Goal: Task Accomplishment & Management: Manage account settings

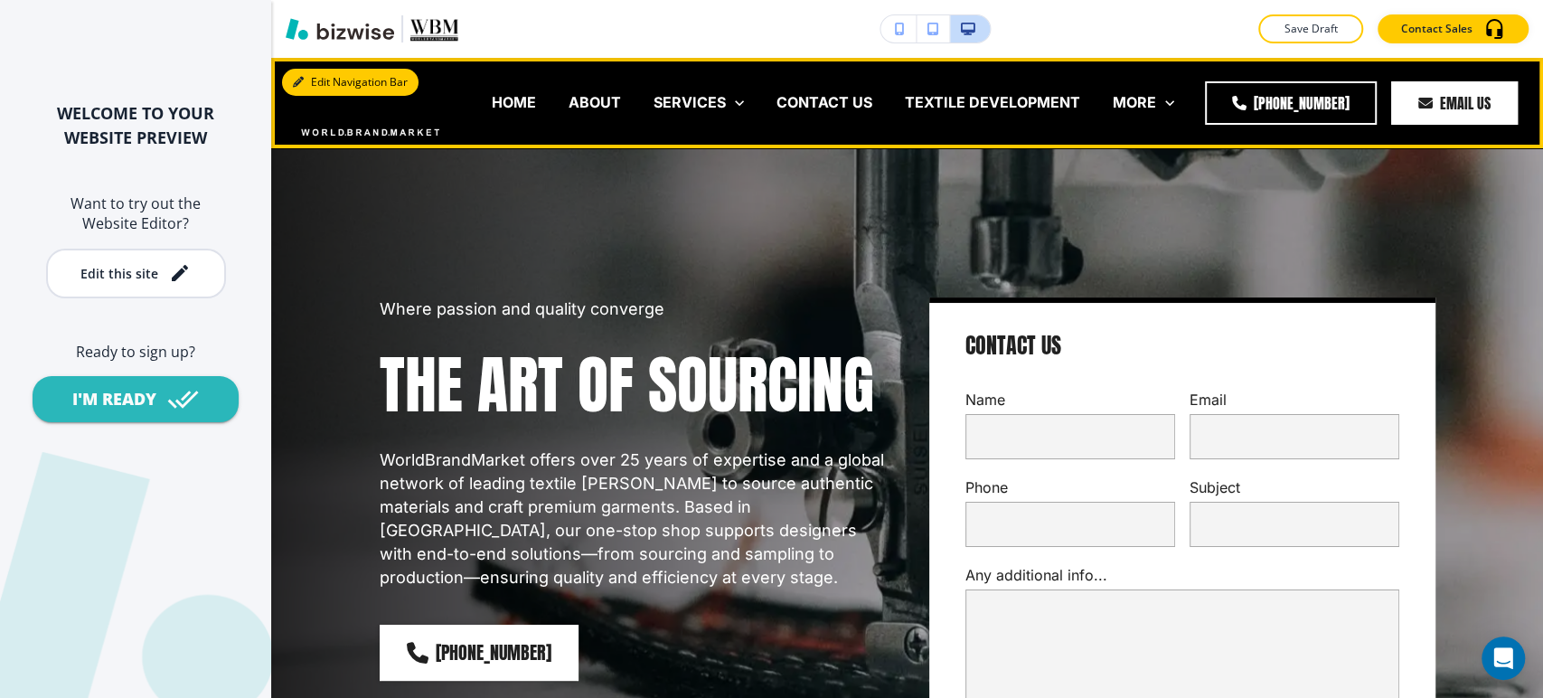
click at [325, 79] on button "Edit Navigation Bar" at bounding box center [350, 82] width 136 height 27
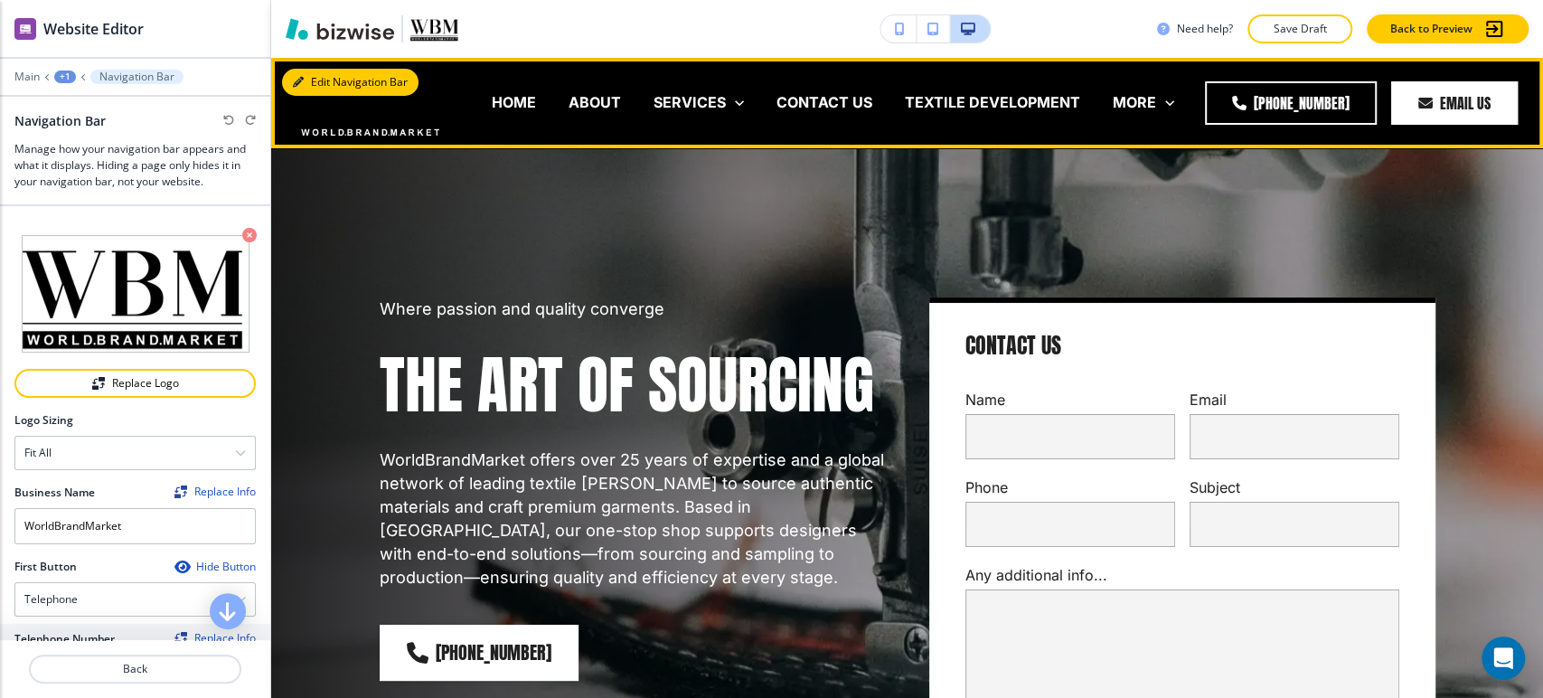
click at [310, 80] on button "Edit Navigation Bar" at bounding box center [350, 82] width 136 height 27
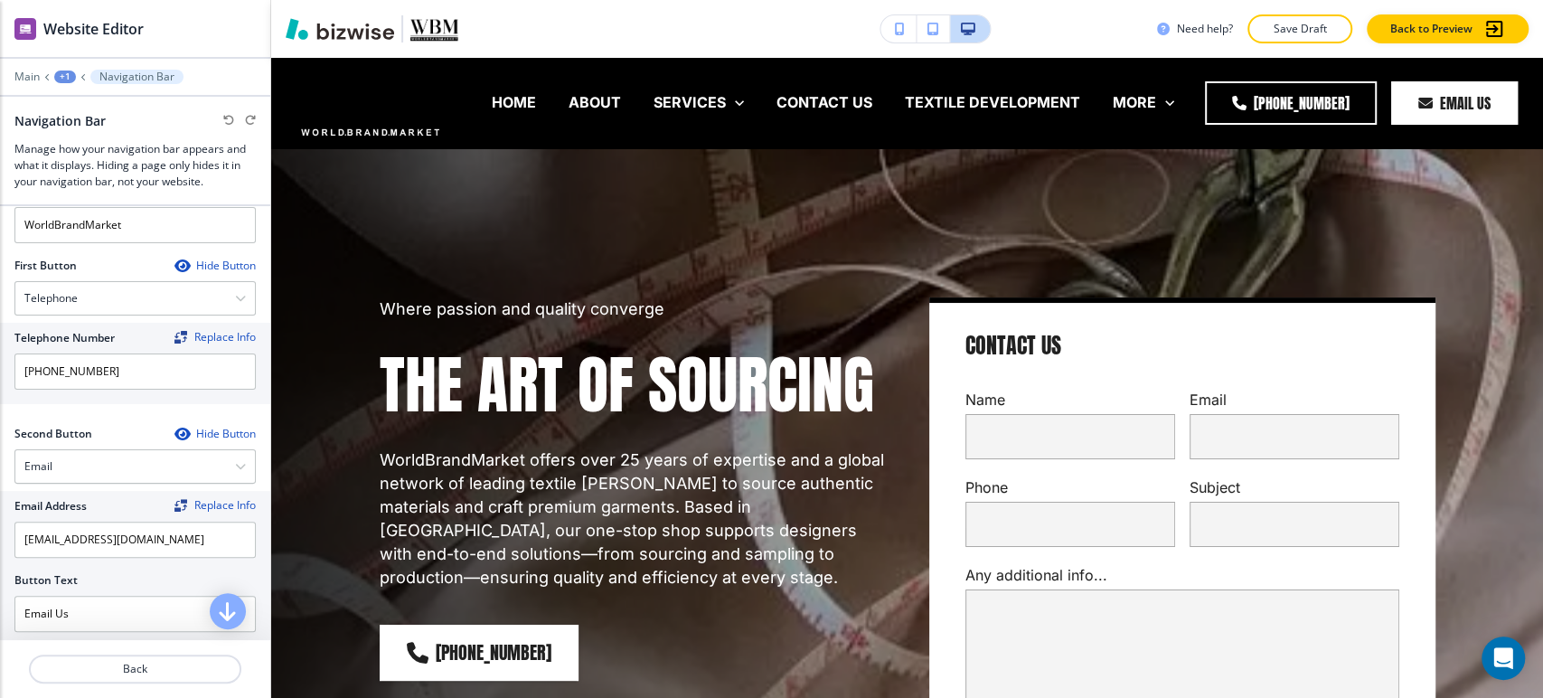
scroll to position [401, 0]
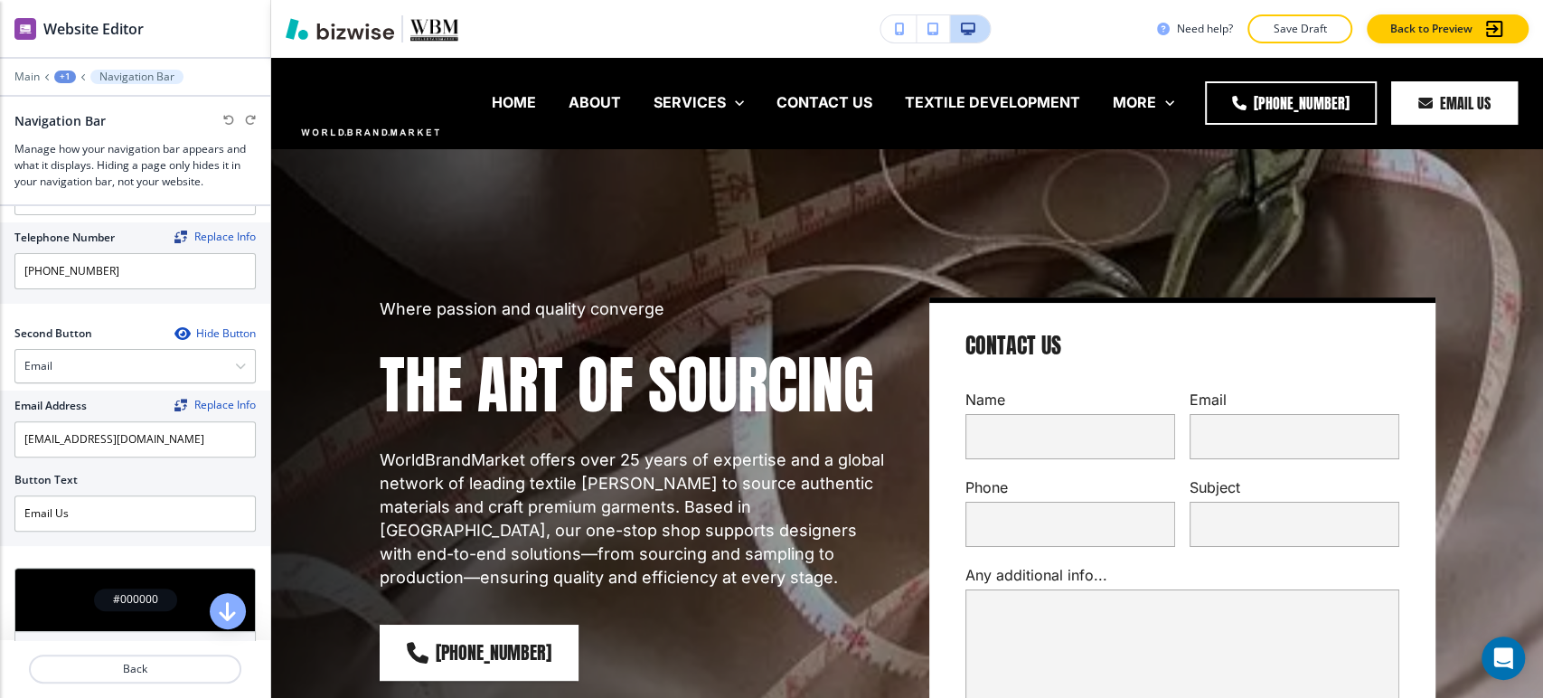
click at [201, 332] on div "Hide Button" at bounding box center [214, 333] width 81 height 14
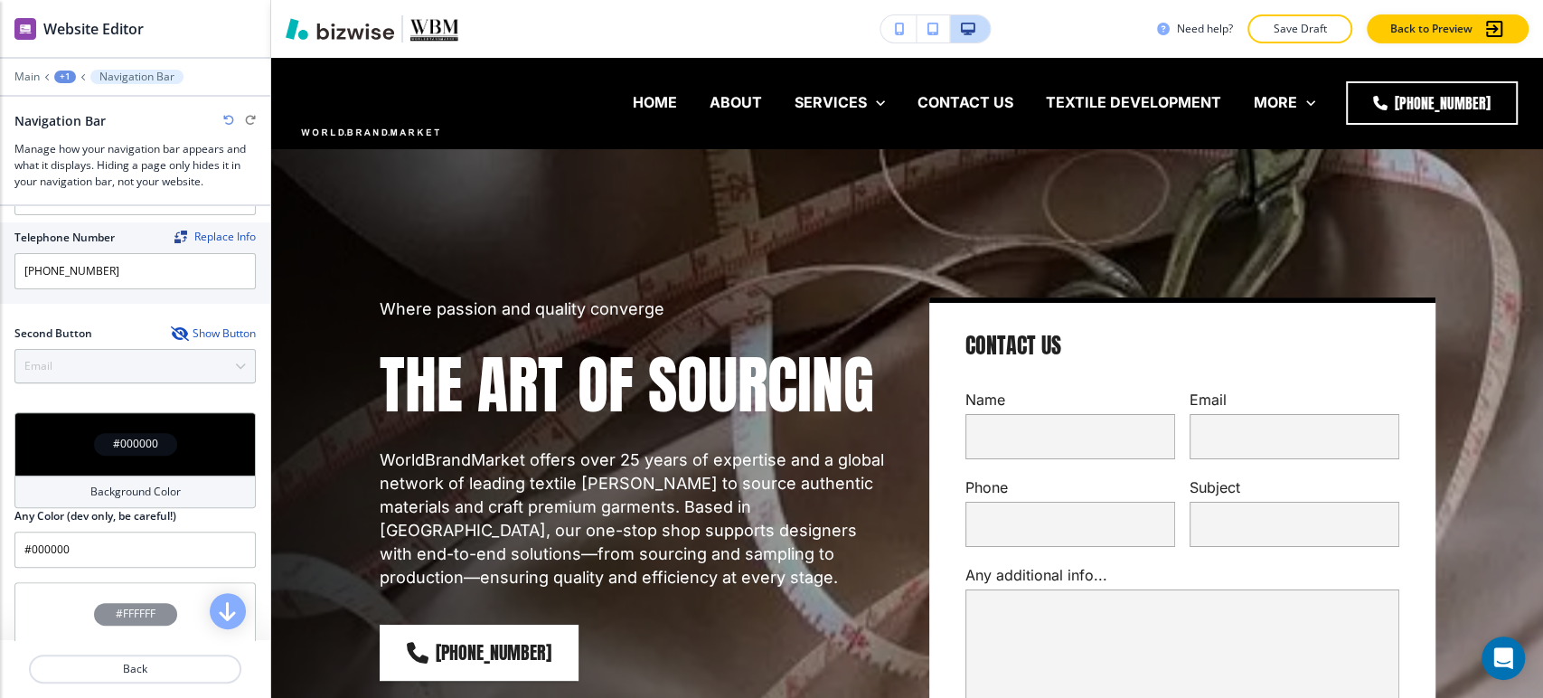
click at [166, 345] on div at bounding box center [134, 345] width 241 height 7
click at [175, 337] on div "Show Button" at bounding box center [213, 333] width 85 height 14
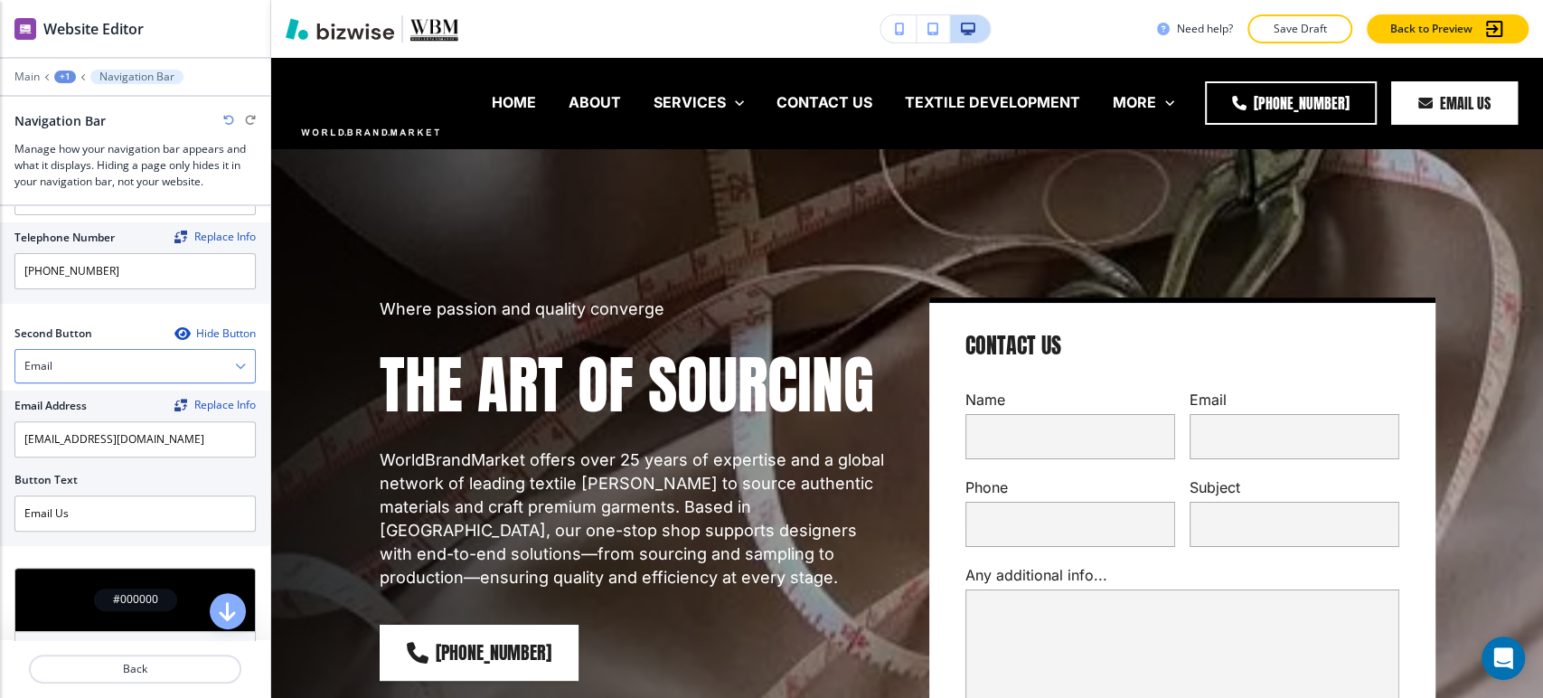
click at [186, 362] on div "Email" at bounding box center [135, 366] width 240 height 33
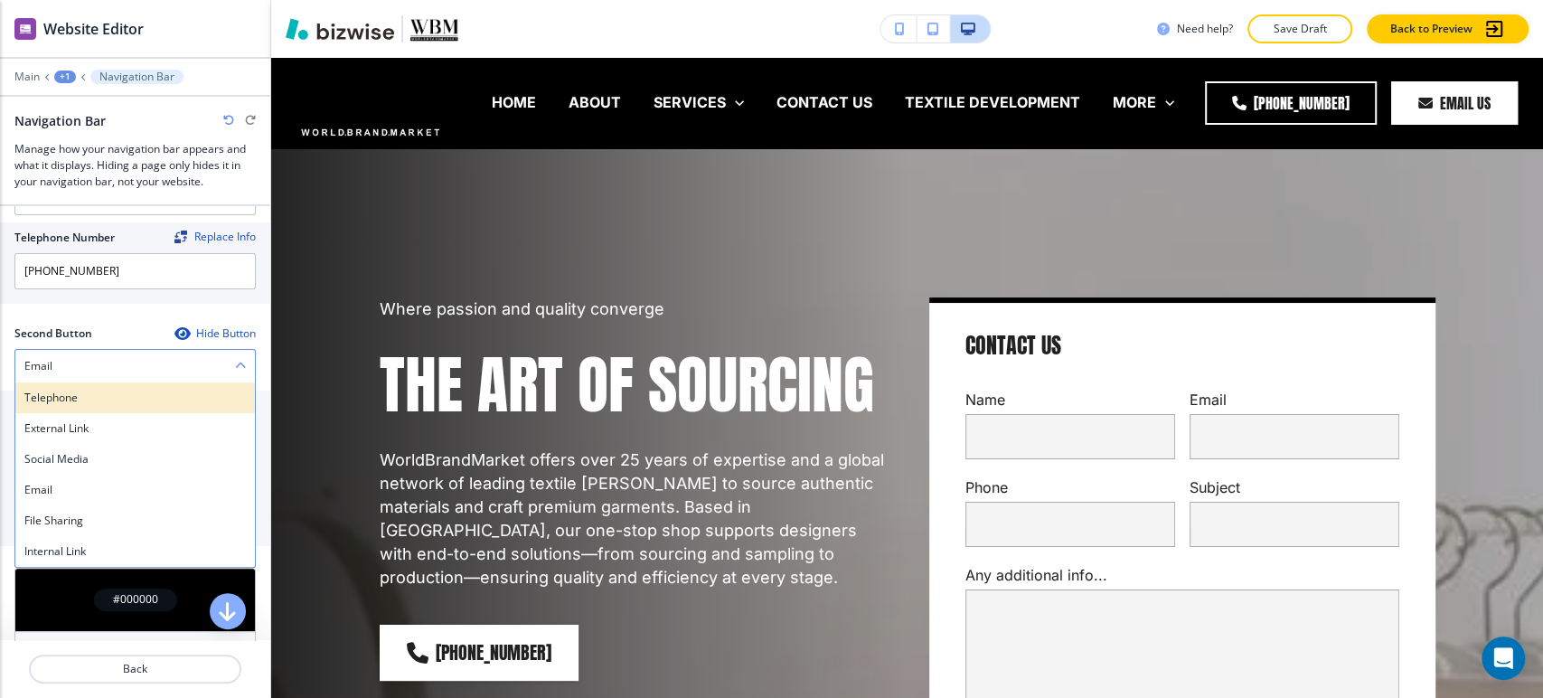
click at [149, 398] on h4 "Telephone" at bounding box center [134, 398] width 221 height 16
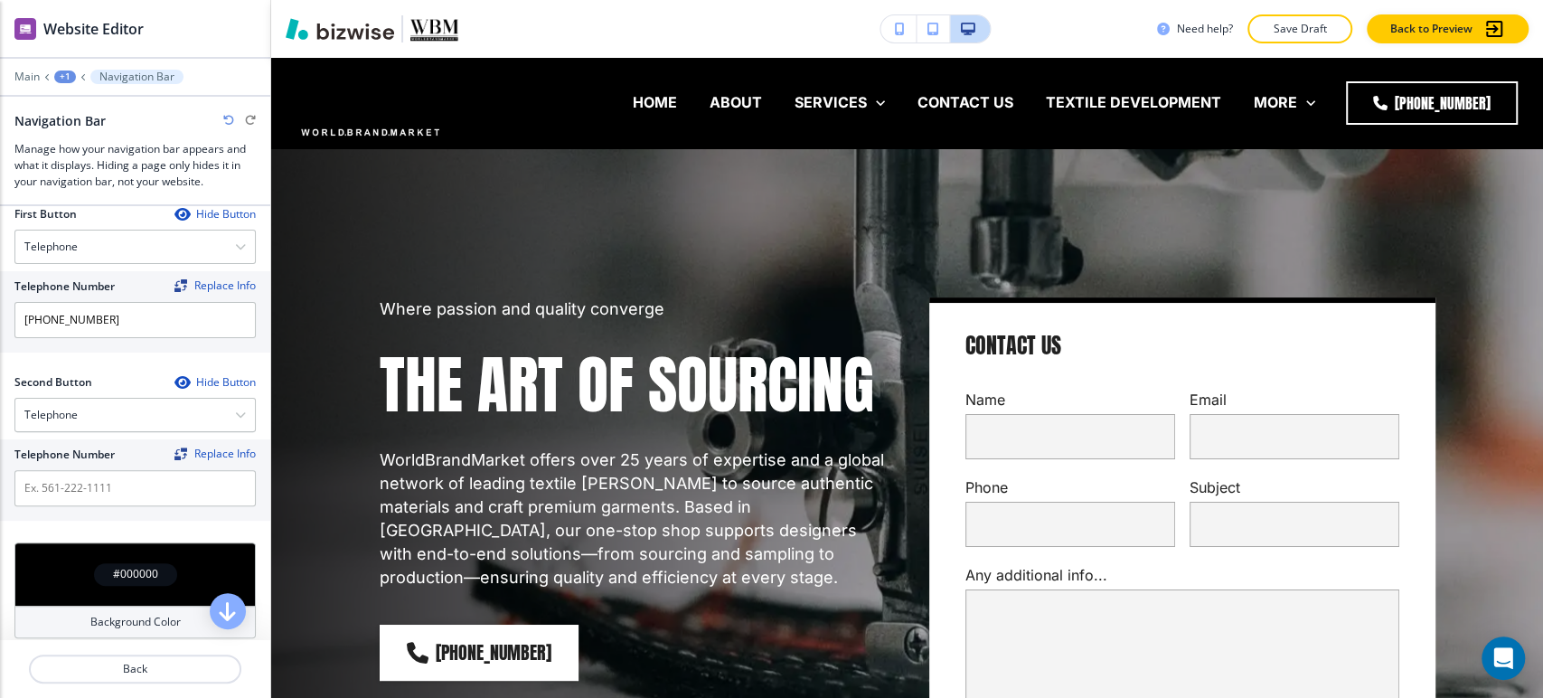
scroll to position [602, 0]
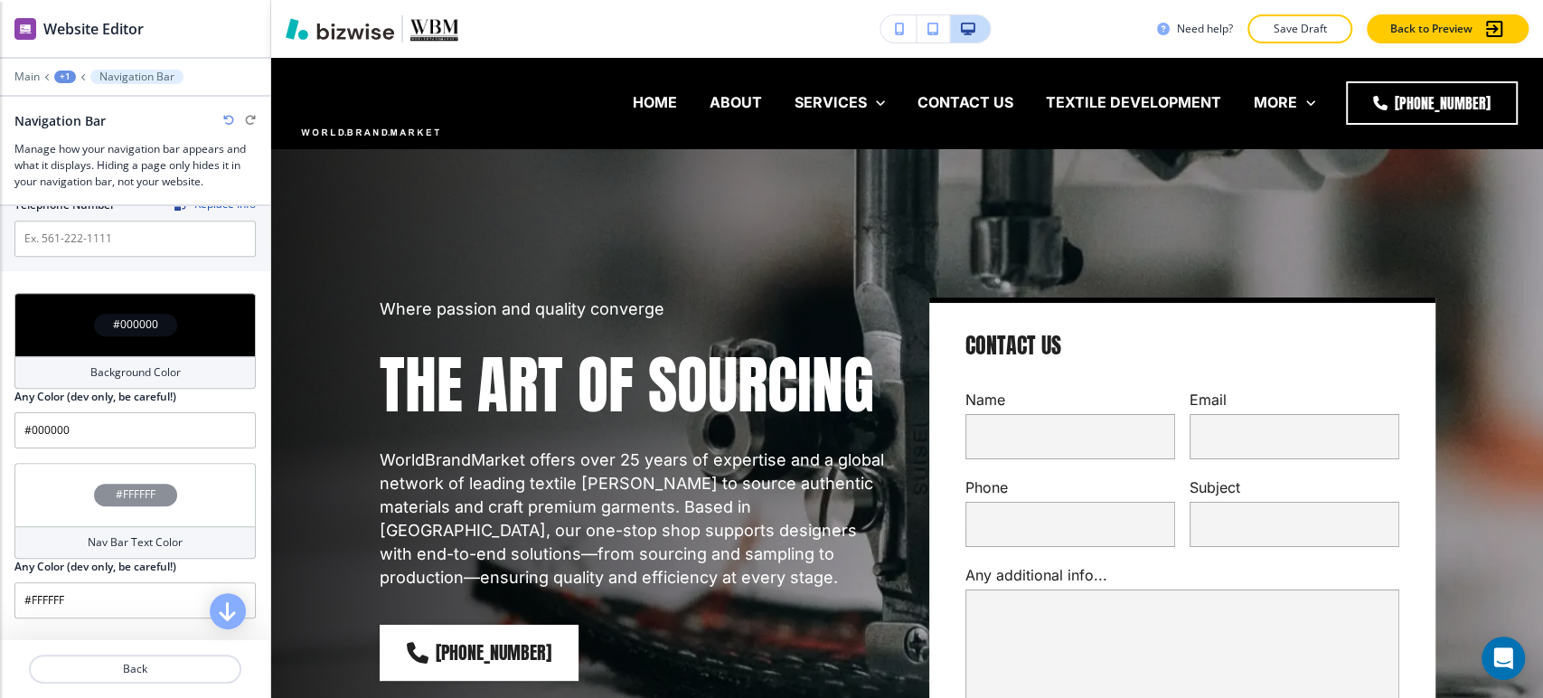
click at [144, 360] on div "Background Color" at bounding box center [134, 372] width 241 height 33
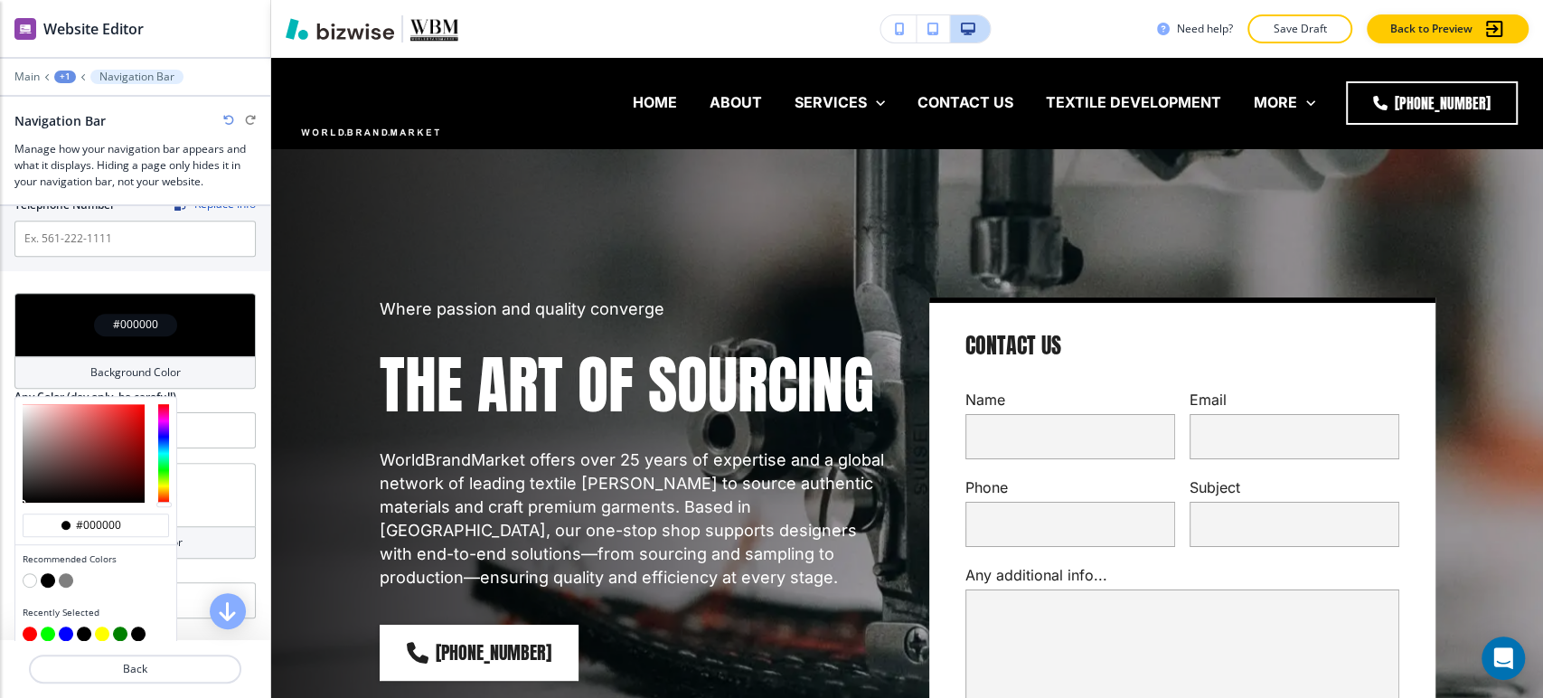
click at [33, 574] on button "button" at bounding box center [30, 580] width 14 height 14
type input "#FFFFFF"
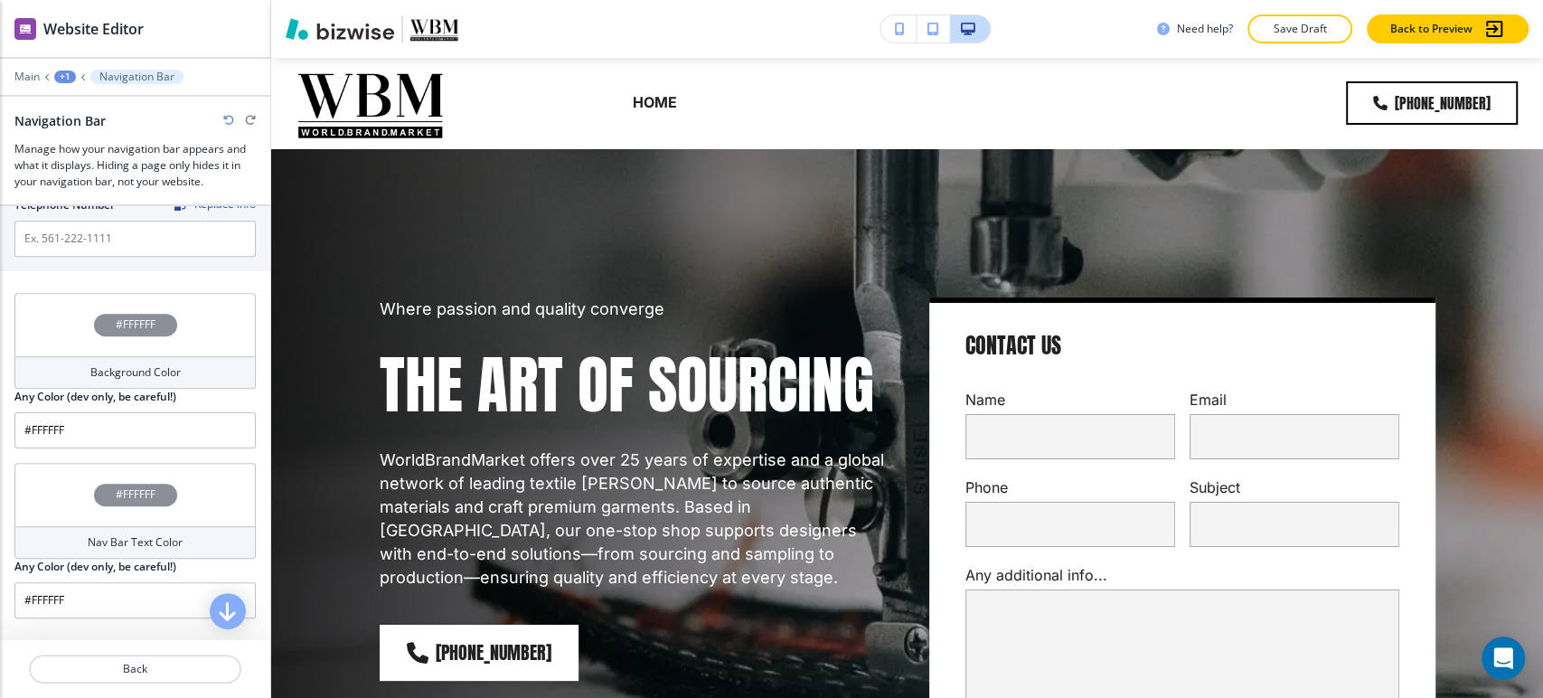
click at [106, 536] on h4 "Nav Bar Text Color" at bounding box center [135, 542] width 95 height 16
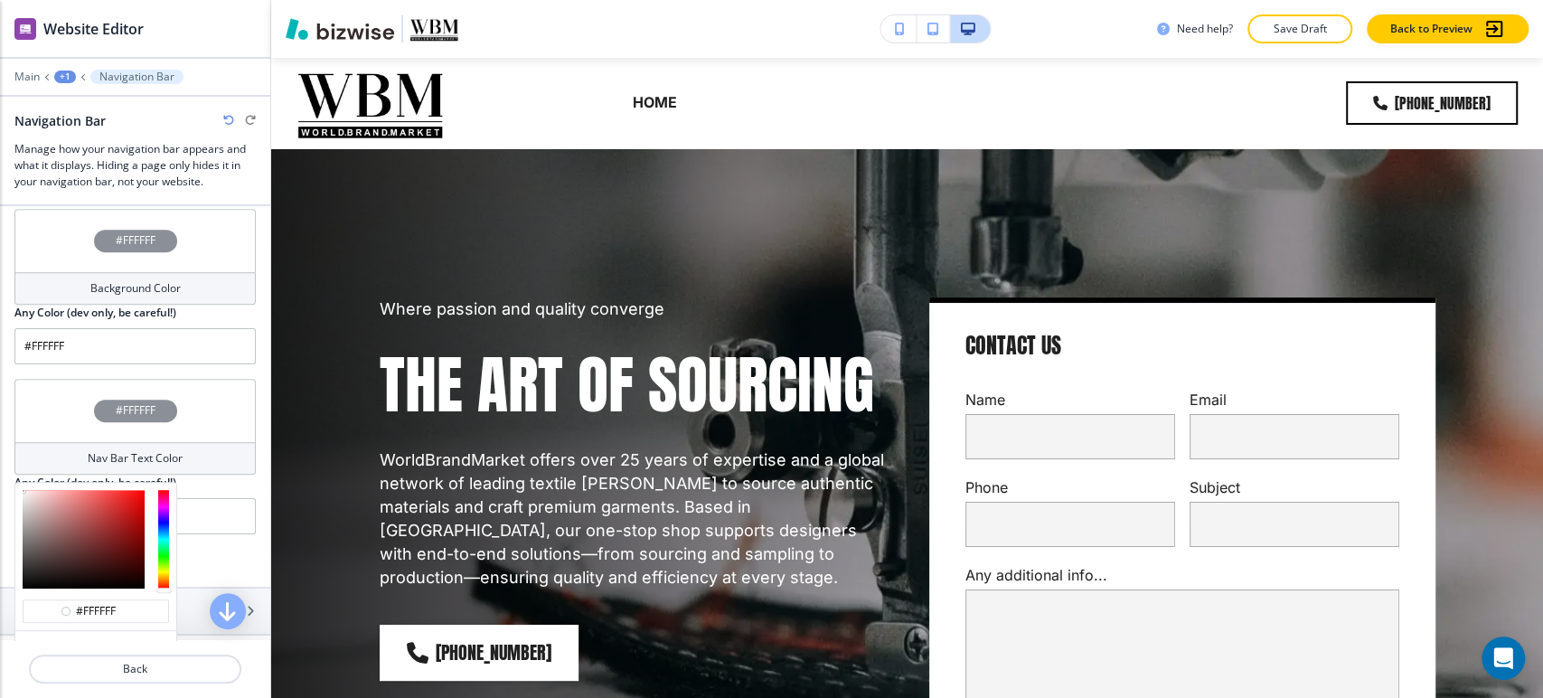
scroll to position [803, 0]
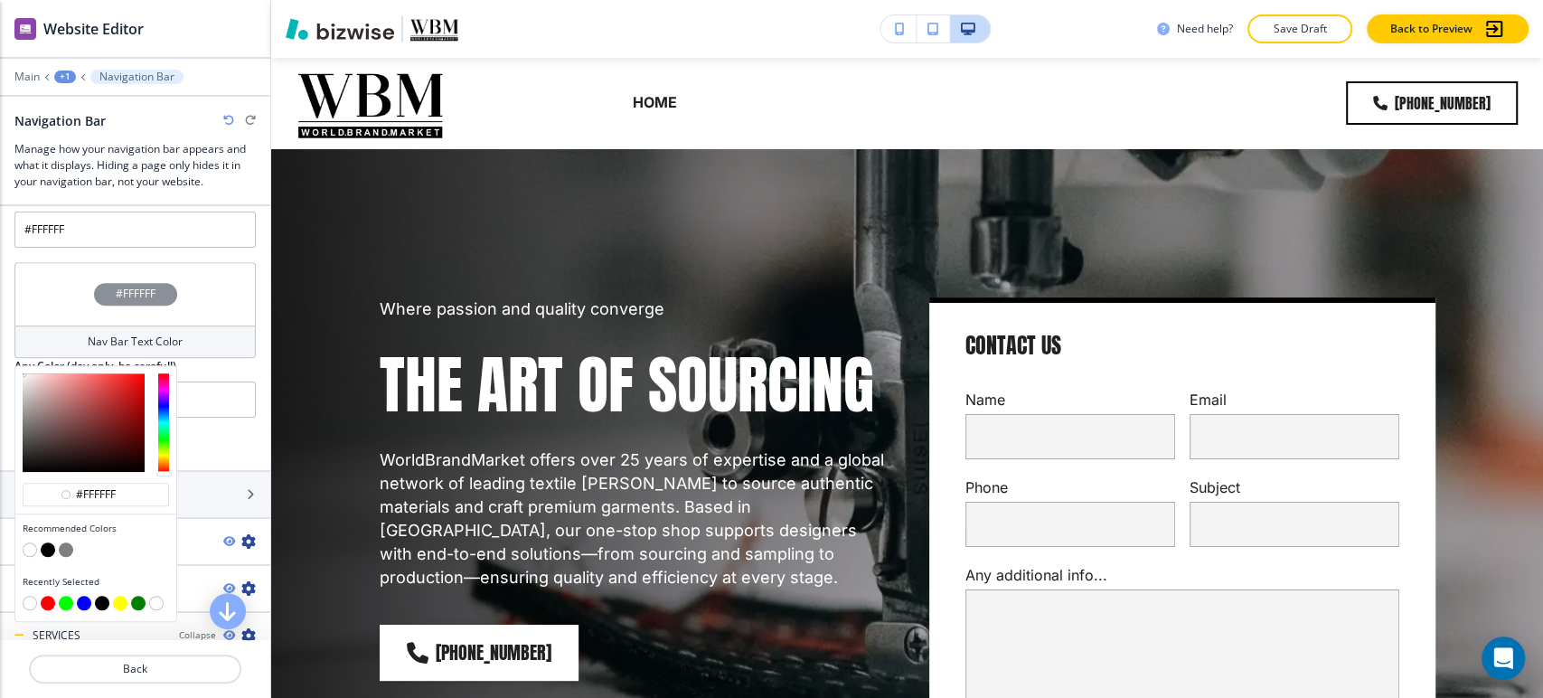
click at [49, 543] on button "button" at bounding box center [48, 549] width 14 height 14
type input "#000000"
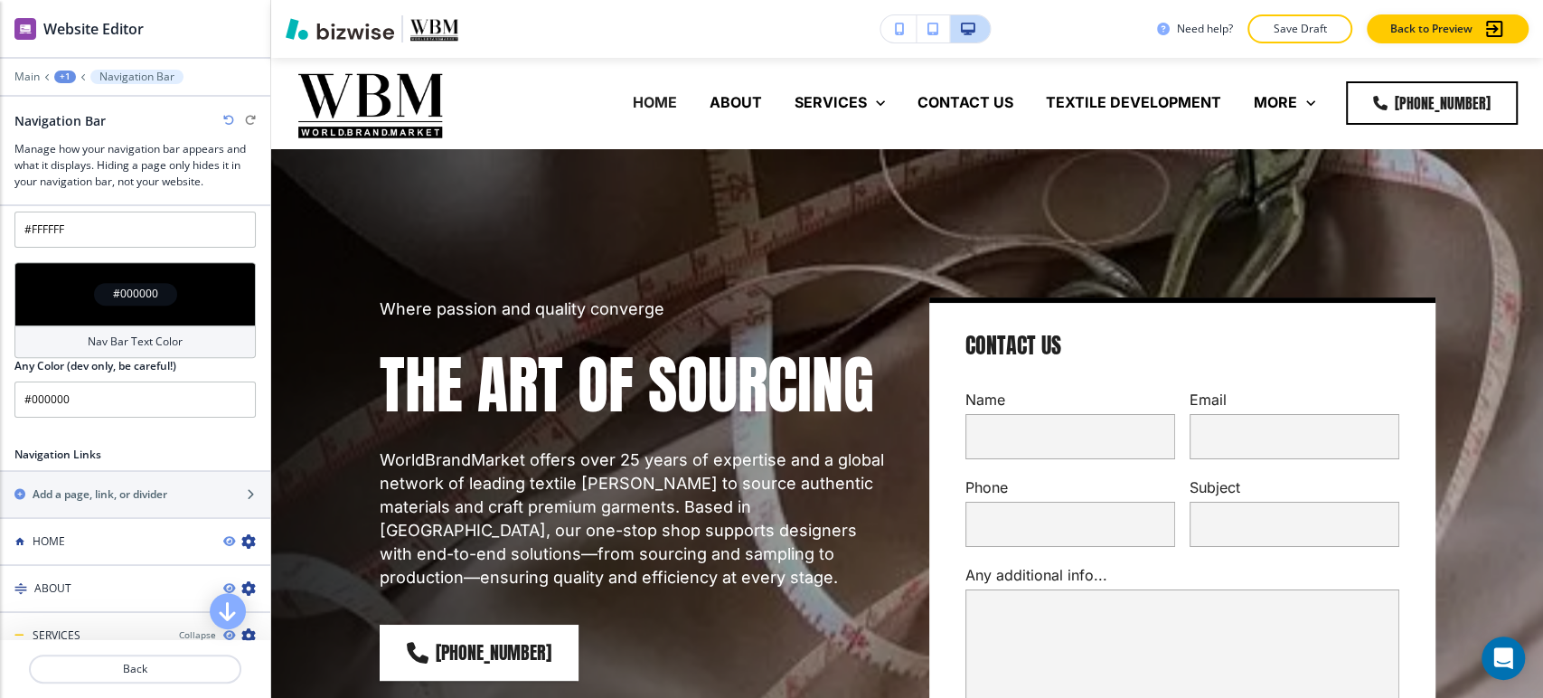
click at [1282, 18] on button "Save Draft" at bounding box center [1299, 28] width 105 height 29
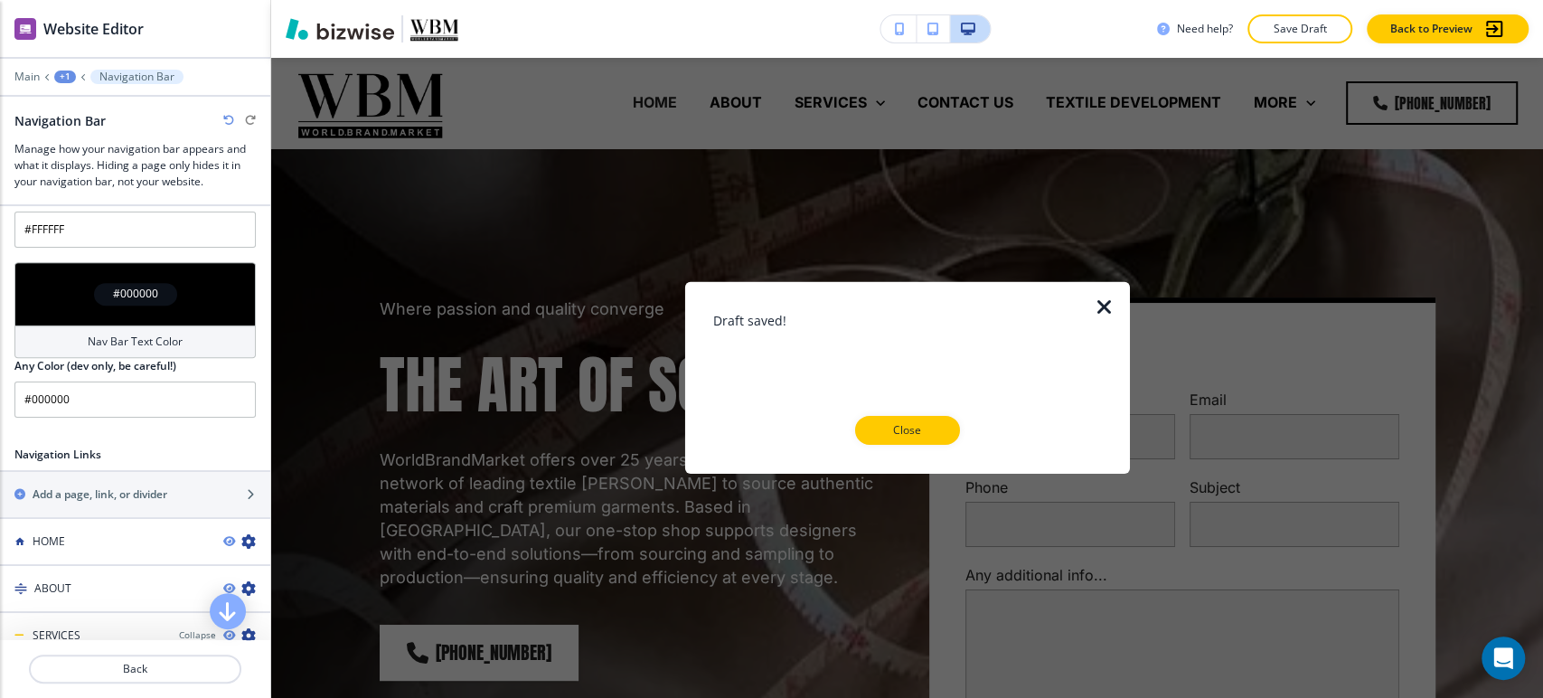
scroll to position [702, 0]
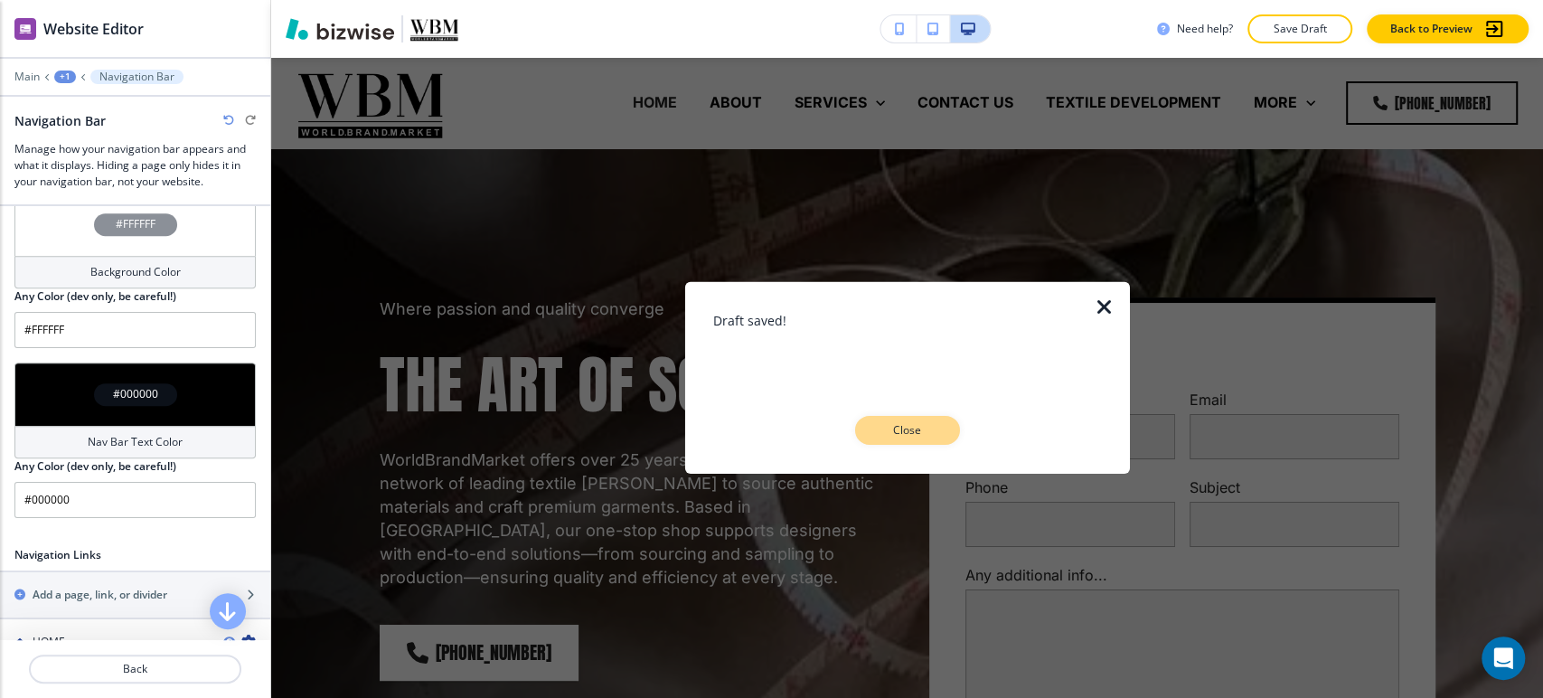
click at [932, 435] on p "Close" at bounding box center [907, 430] width 58 height 16
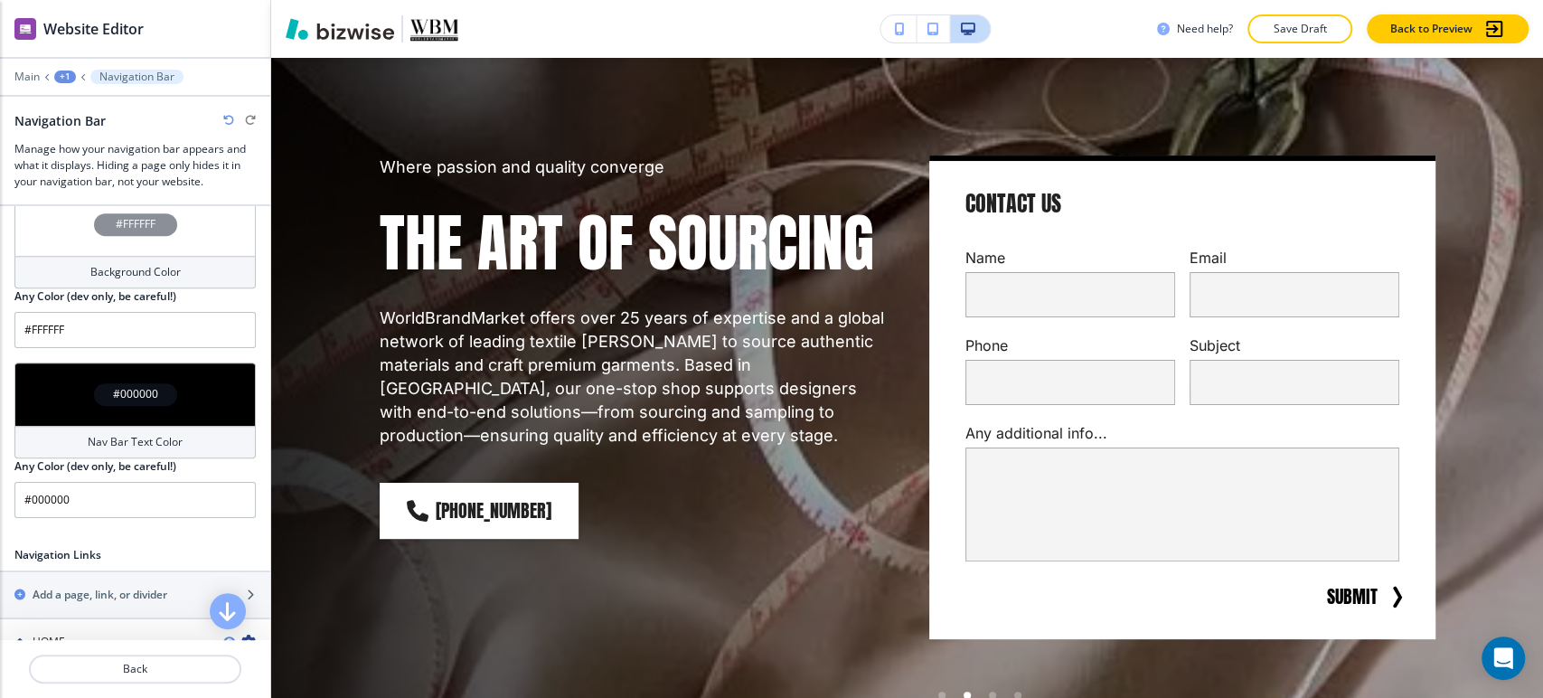
scroll to position [100, 0]
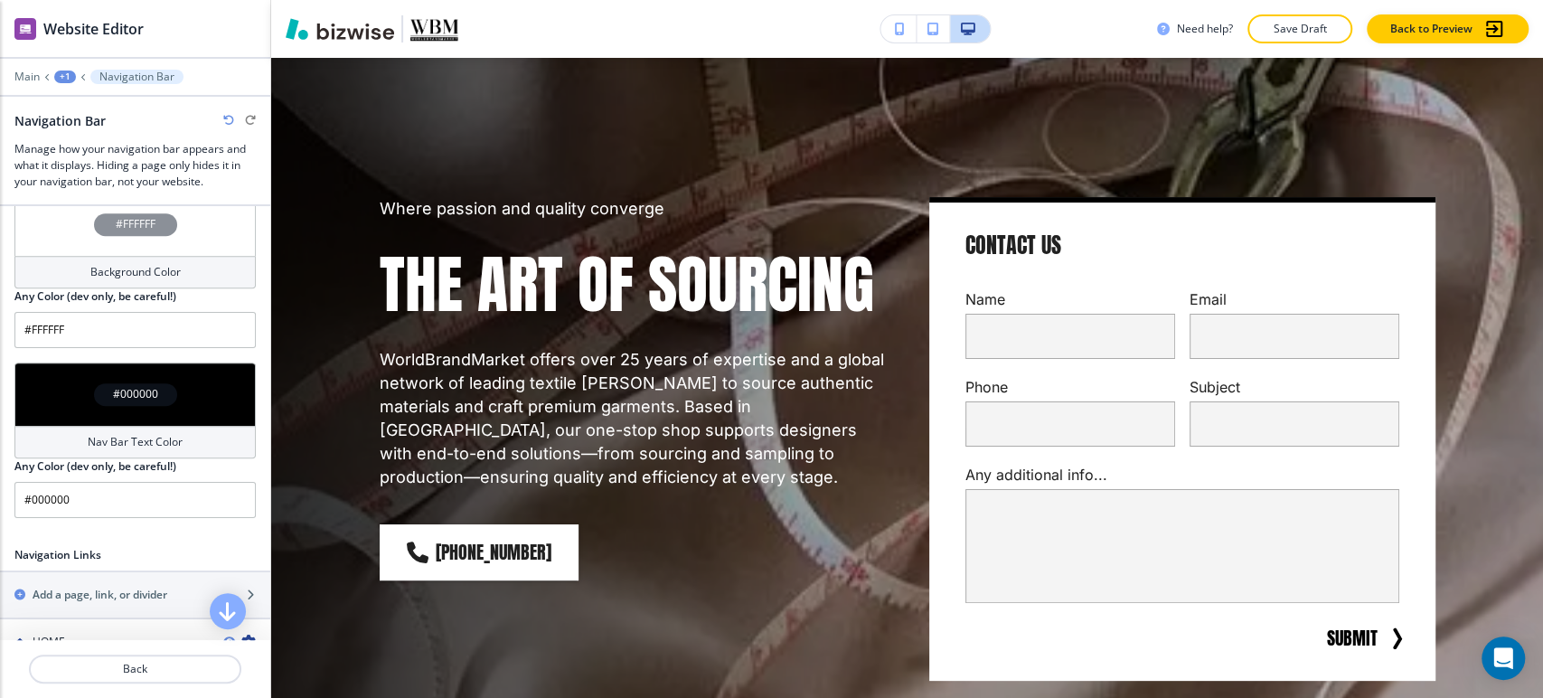
click at [477, 198] on p "Where passion and quality converge" at bounding box center [633, 208] width 506 height 23
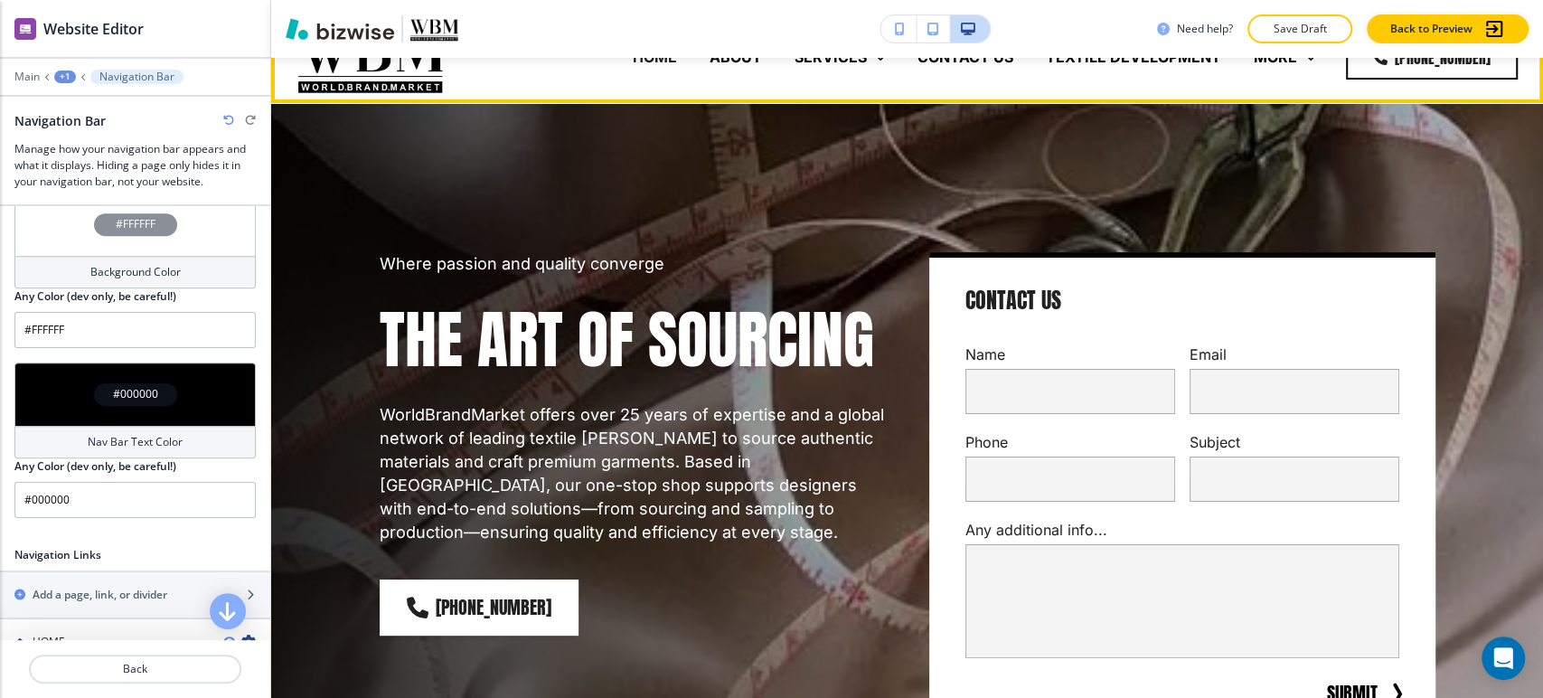
scroll to position [0, 0]
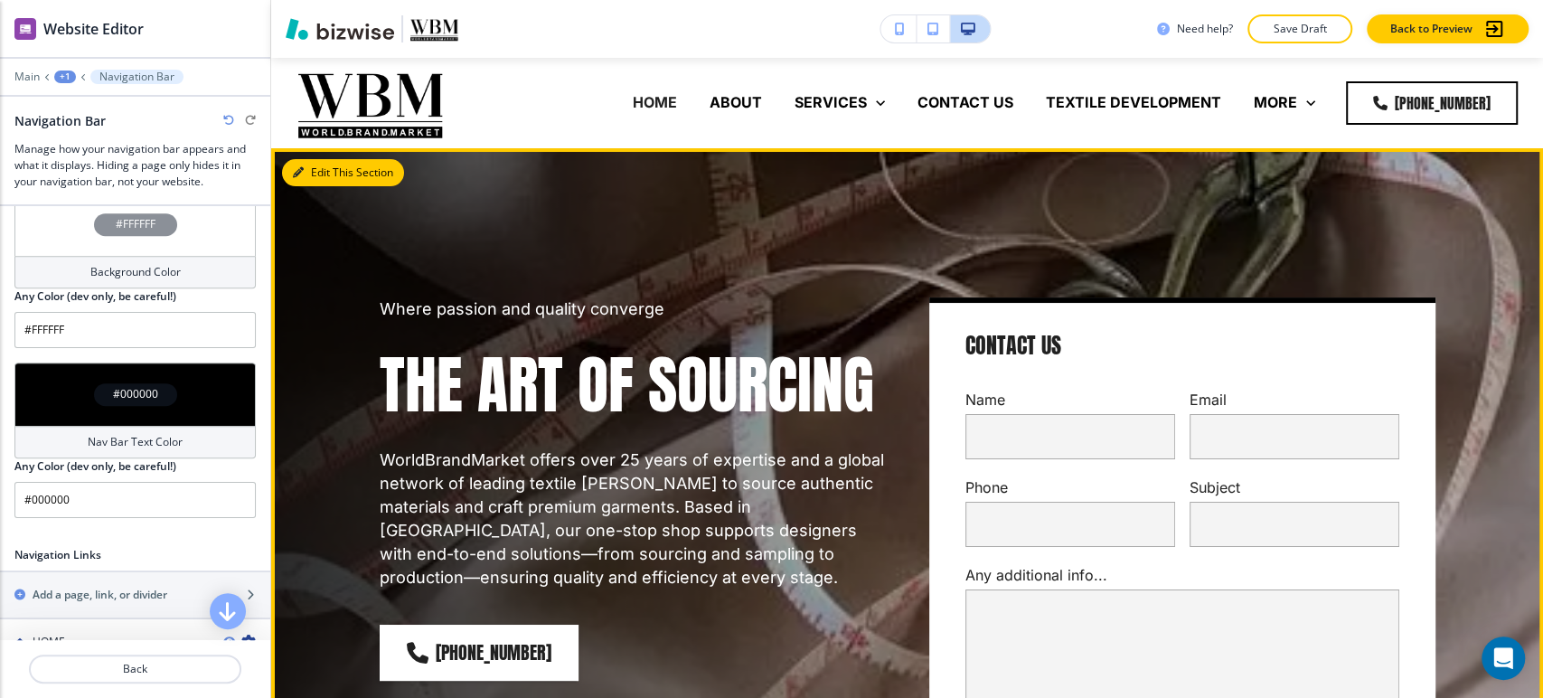
click at [306, 168] on button "Edit This Section" at bounding box center [343, 172] width 122 height 27
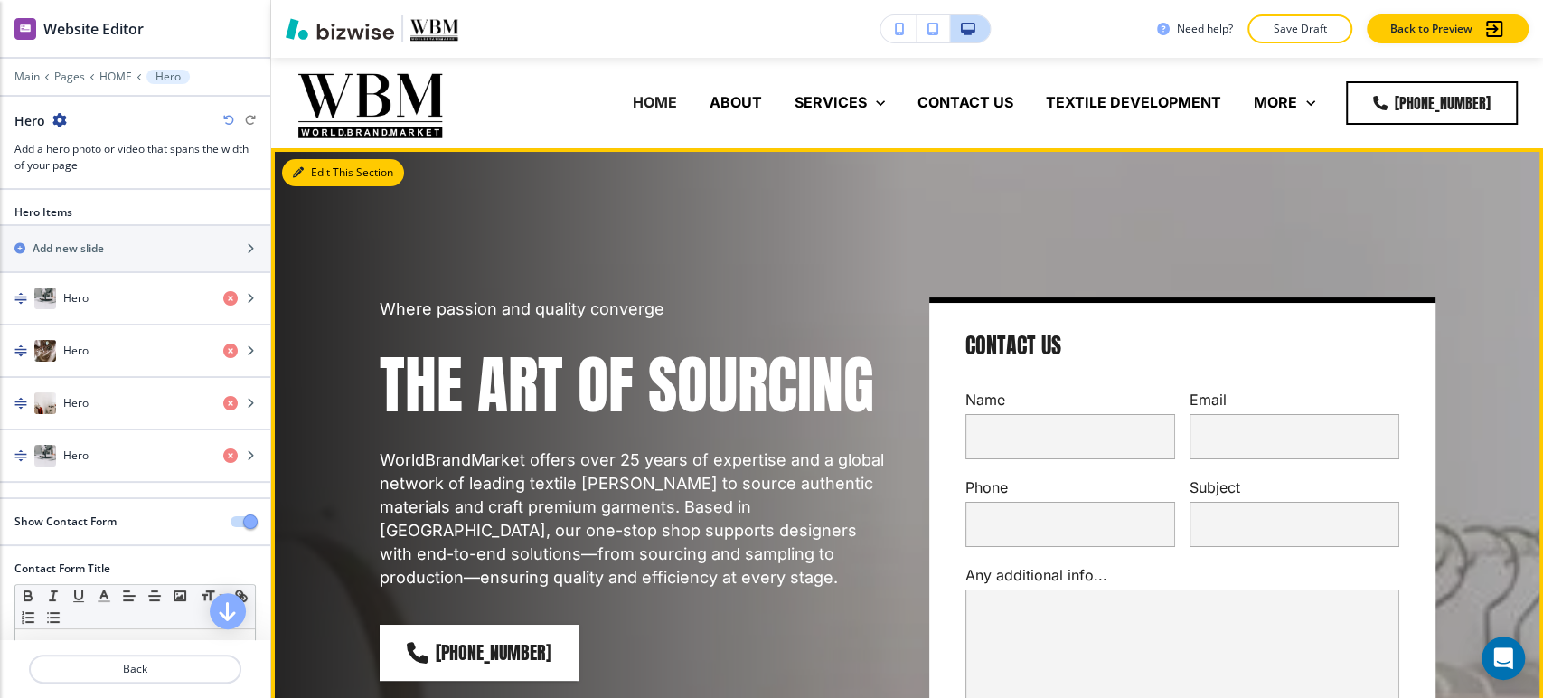
scroll to position [90, 0]
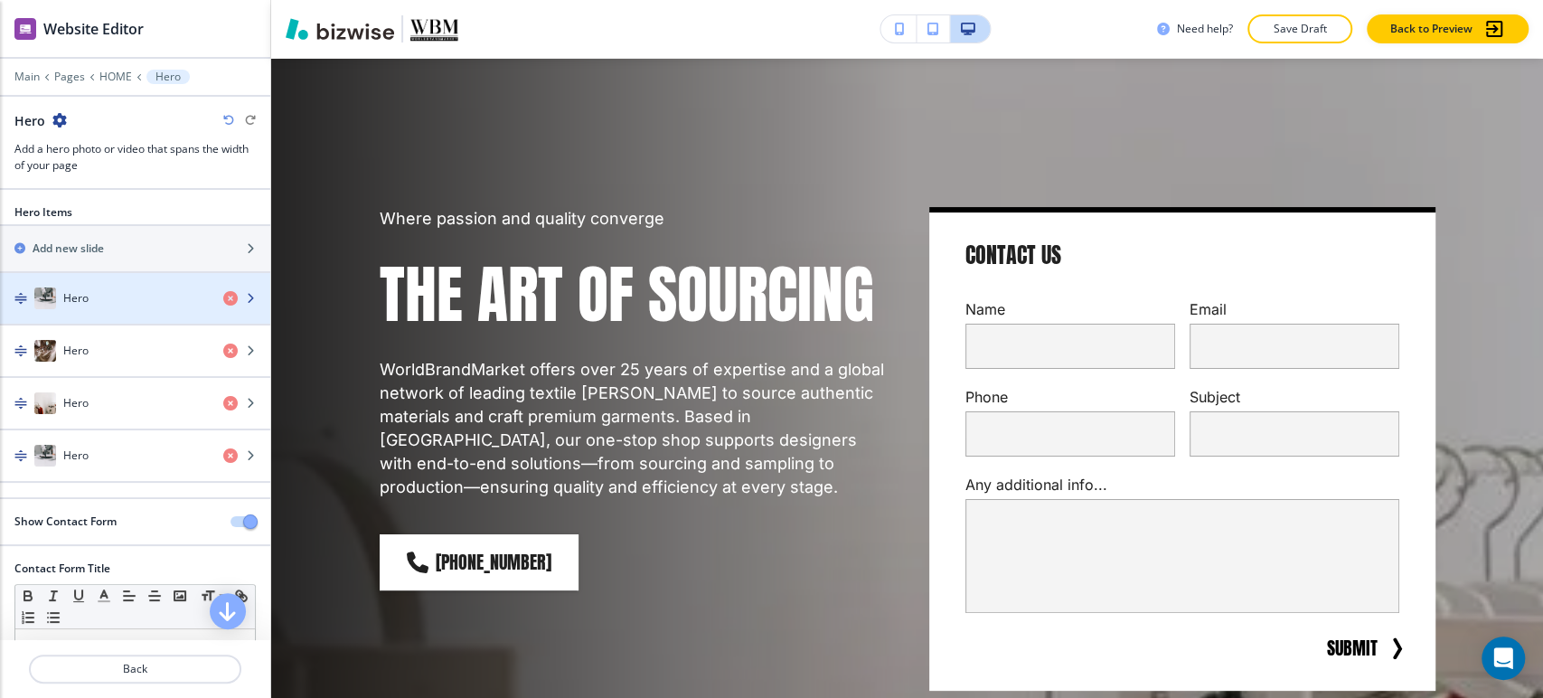
click at [116, 302] on div "Hero" at bounding box center [104, 298] width 209 height 22
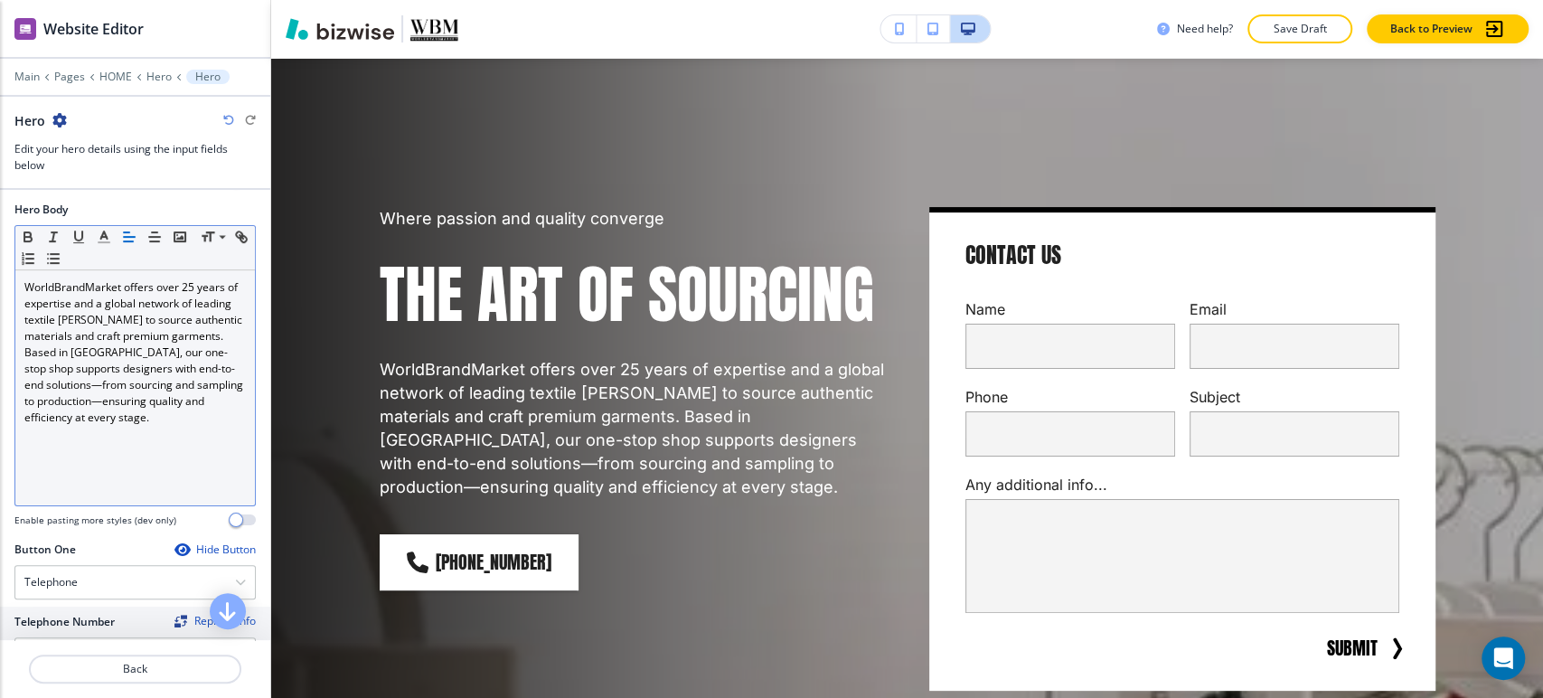
scroll to position [401, 0]
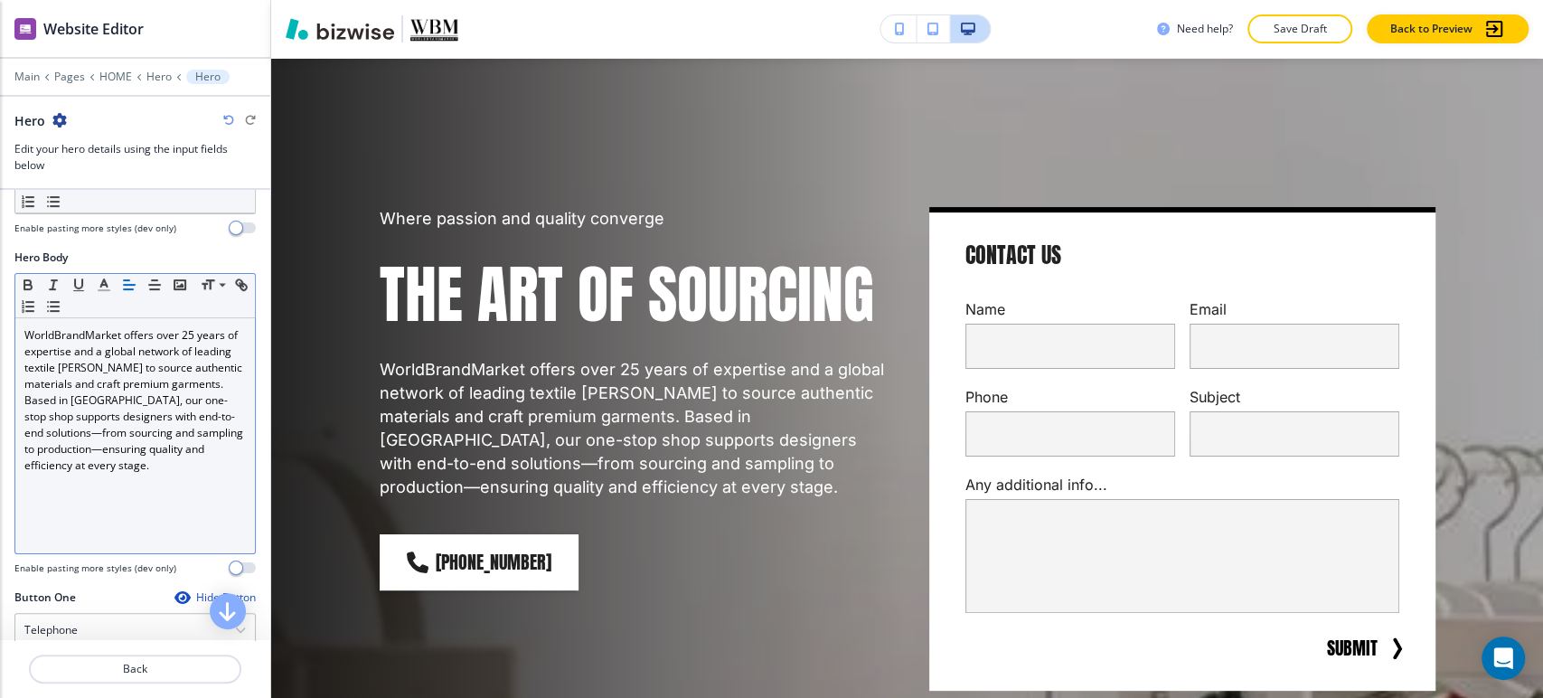
click at [99, 328] on p "WorldBrandMarket offers over 25 years of expertise and a global network of lead…" at bounding box center [134, 400] width 221 height 146
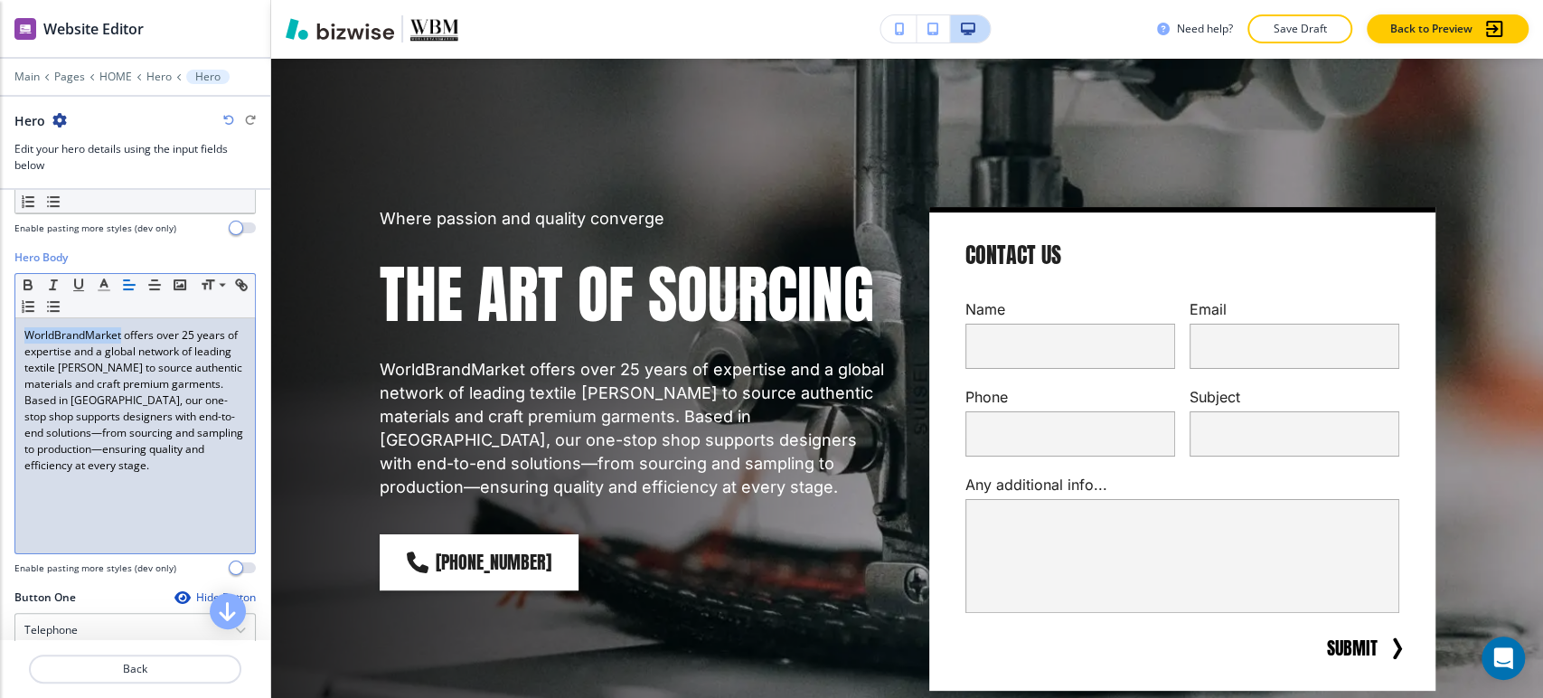
drag, startPoint x: 86, startPoint y: 331, endPoint x: 80, endPoint y: 339, distance: 9.8
click at [80, 339] on p "WorldBrandMarket offers over 25 years of expertise and a global network of lead…" at bounding box center [134, 400] width 221 height 146
click at [80, 336] on p "WorldBrandMarket offers over 25 years of expertise and a global network of lead…" at bounding box center [134, 400] width 221 height 146
click at [80, 335] on p "WorldBrandMarket offers over 25 years of expertise and a global network of lead…" at bounding box center [134, 400] width 221 height 146
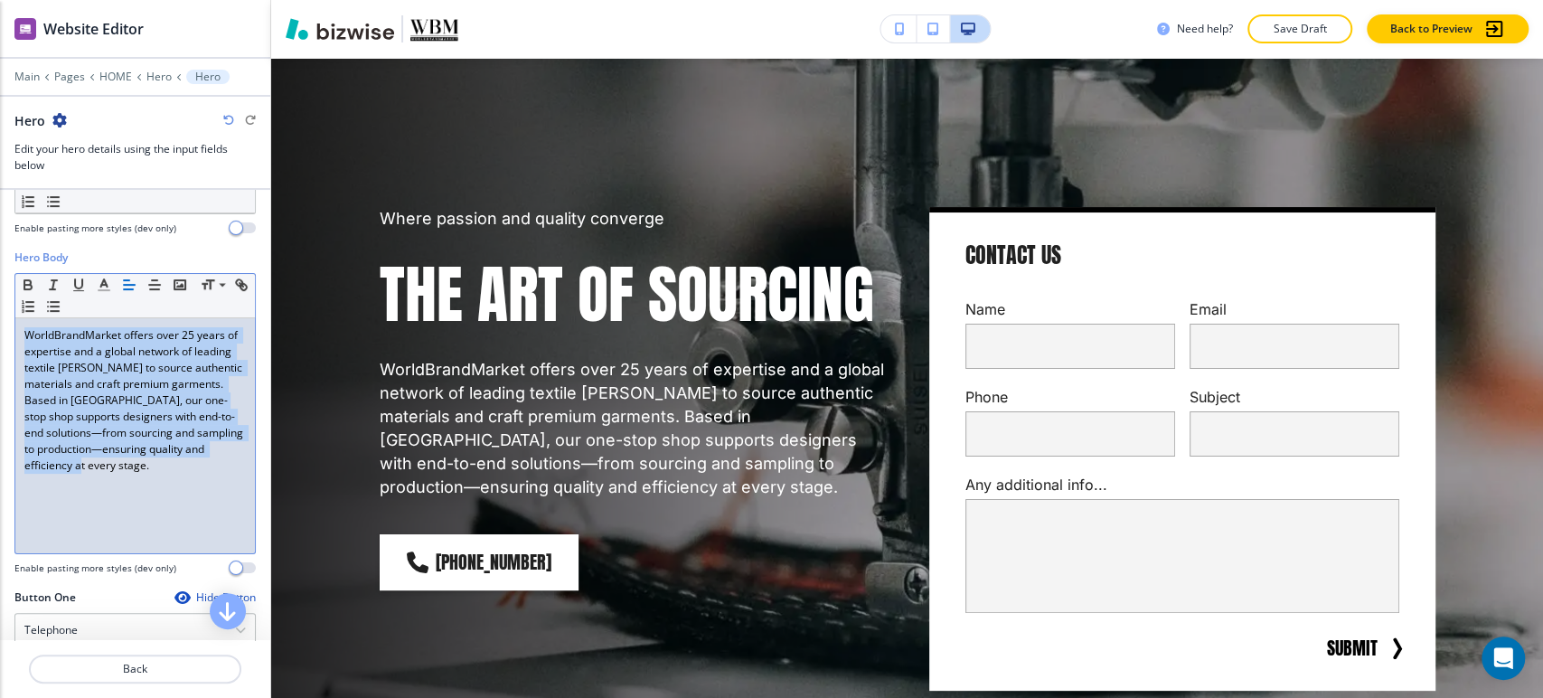
click at [80, 335] on p "WorldBrandMarket offers over 25 years of expertise and a global network of lead…" at bounding box center [134, 400] width 221 height 146
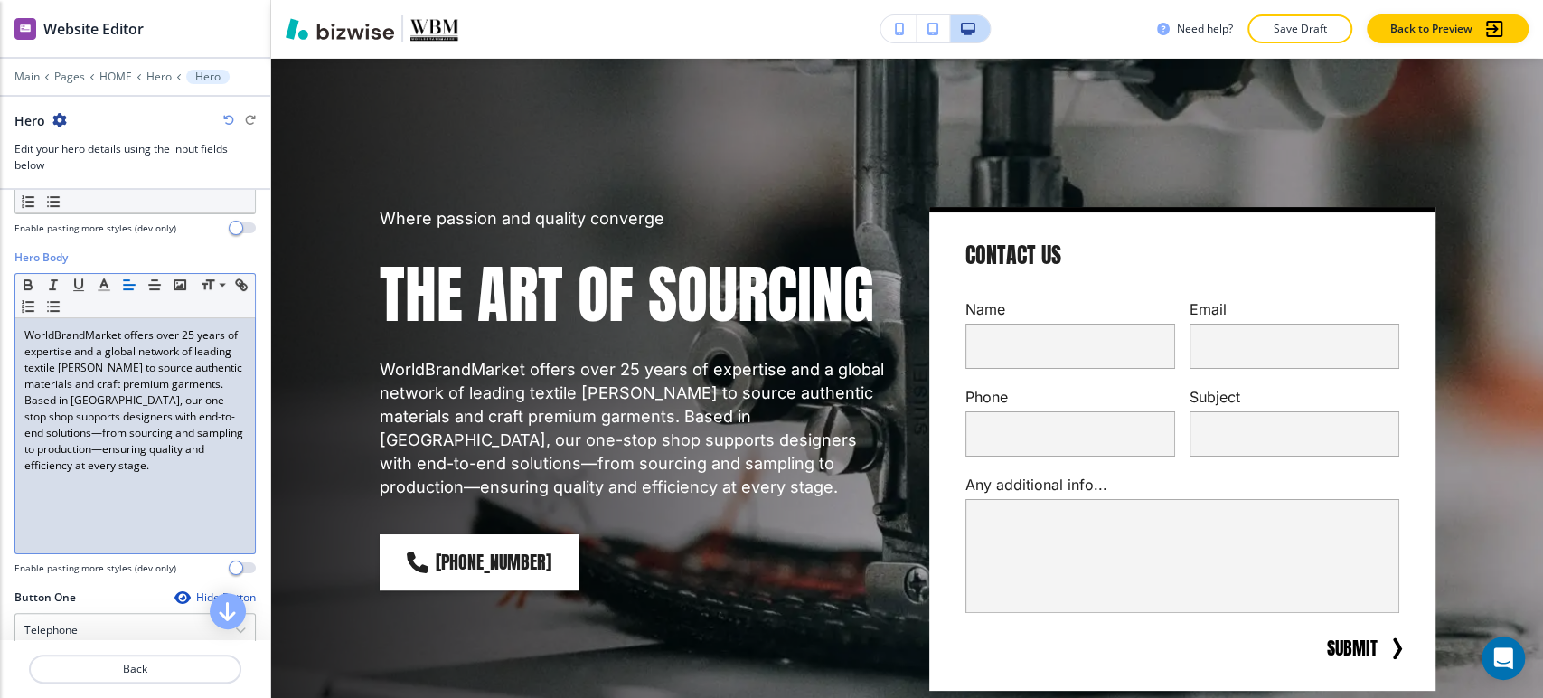
click at [89, 333] on p "WorldBrandMarket offers over 25 years of expertise and a global network of lead…" at bounding box center [134, 400] width 221 height 146
drag, startPoint x: 98, startPoint y: 332, endPoint x: 172, endPoint y: 464, distance: 151.3
click at [172, 464] on p "WorldBrandMarket offers over 25 years of expertise and a global network of lead…" at bounding box center [134, 400] width 221 height 146
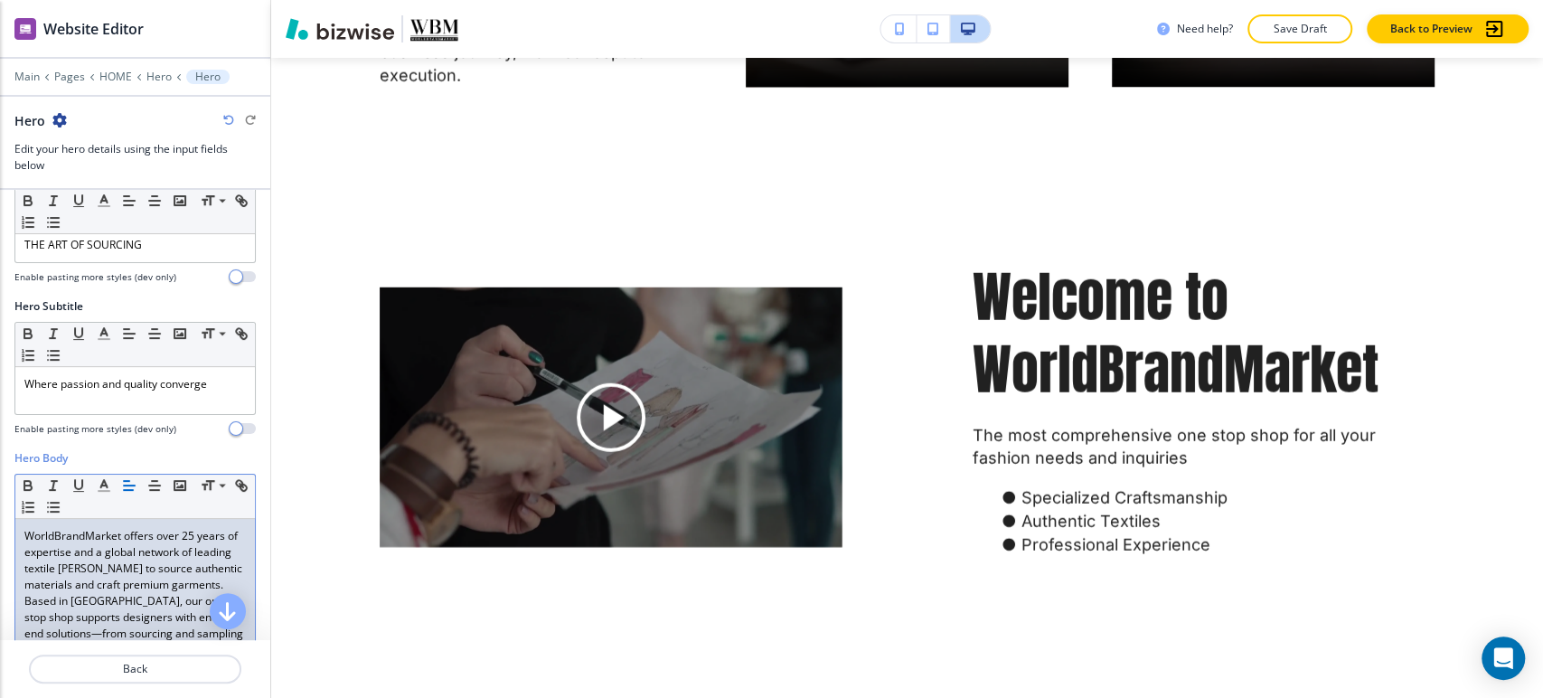
scroll to position [2697, 0]
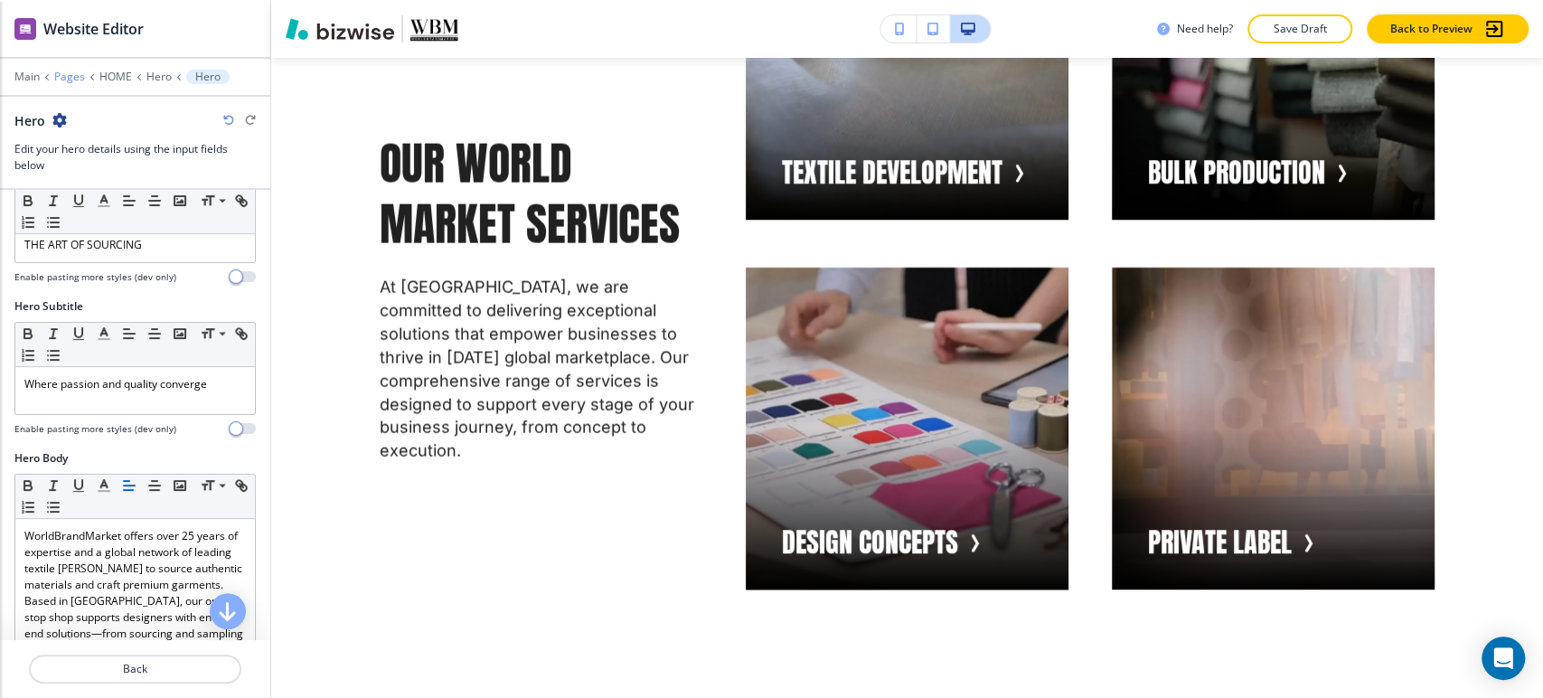
click at [71, 78] on p "Pages" at bounding box center [69, 76] width 31 height 13
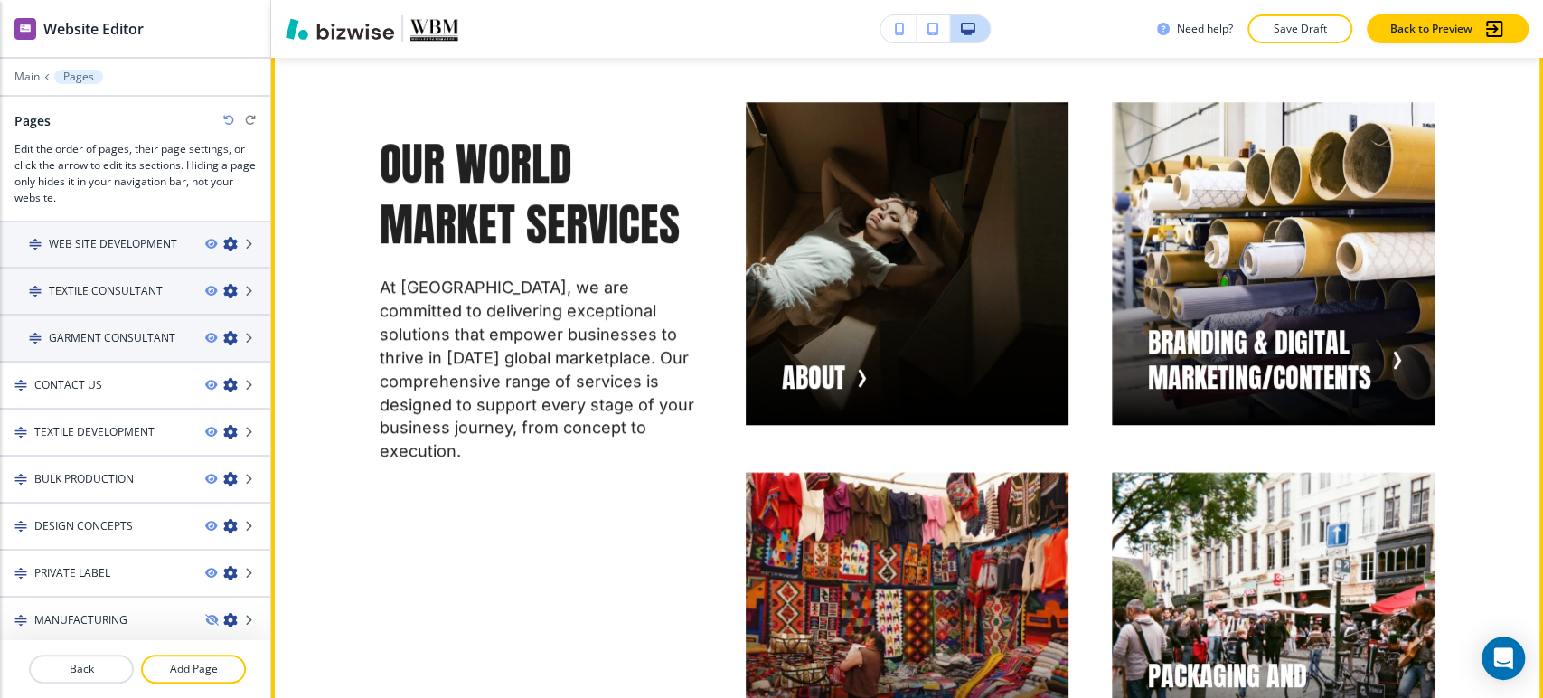
scroll to position [889, 0]
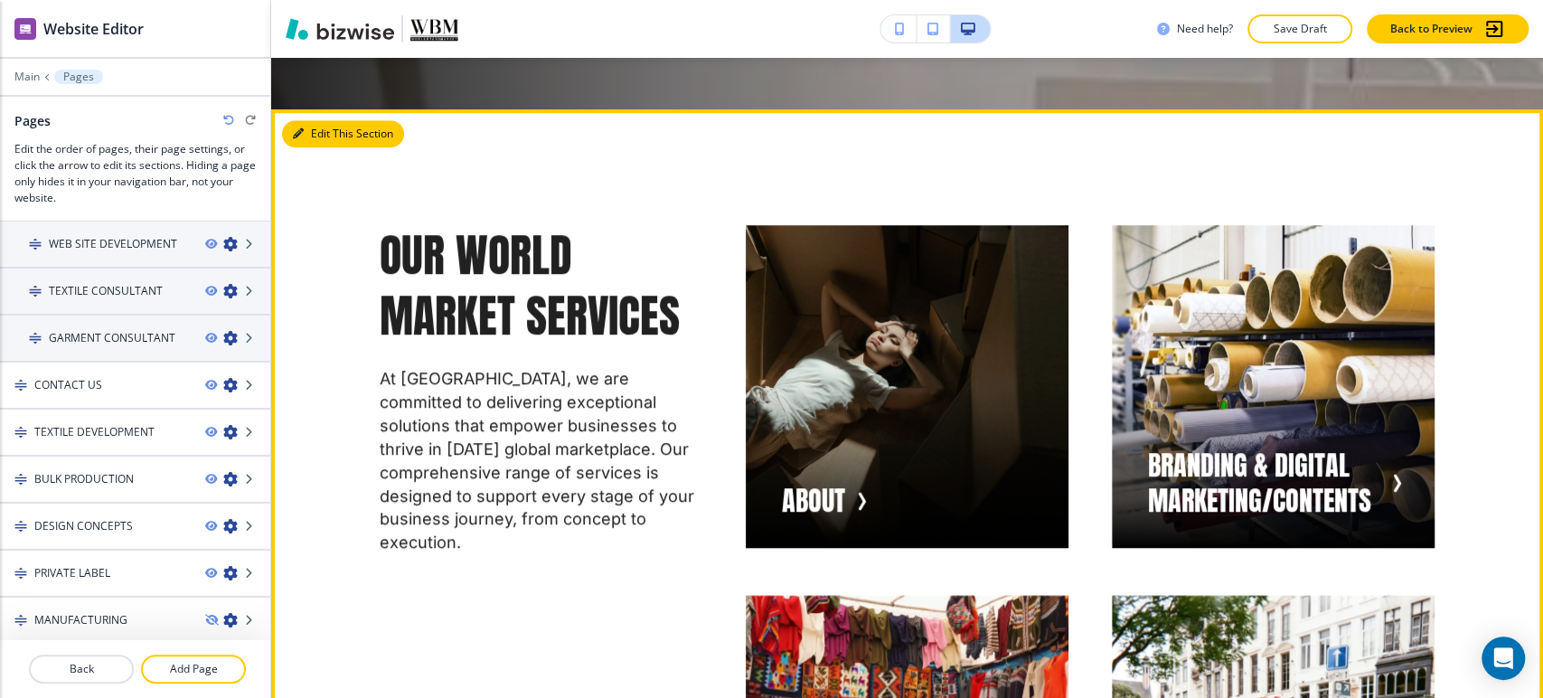
click at [317, 135] on button "Edit This Section" at bounding box center [343, 133] width 122 height 27
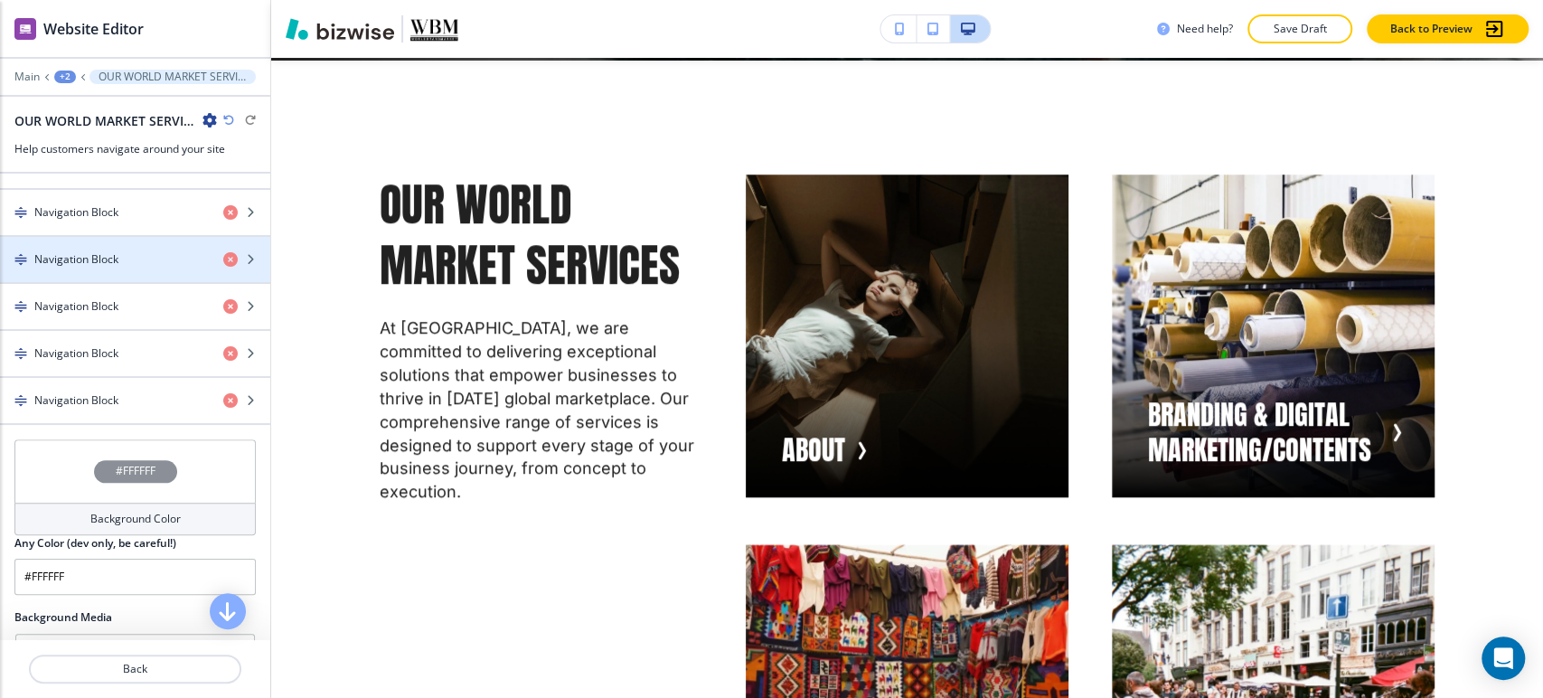
scroll to position [1226, 0]
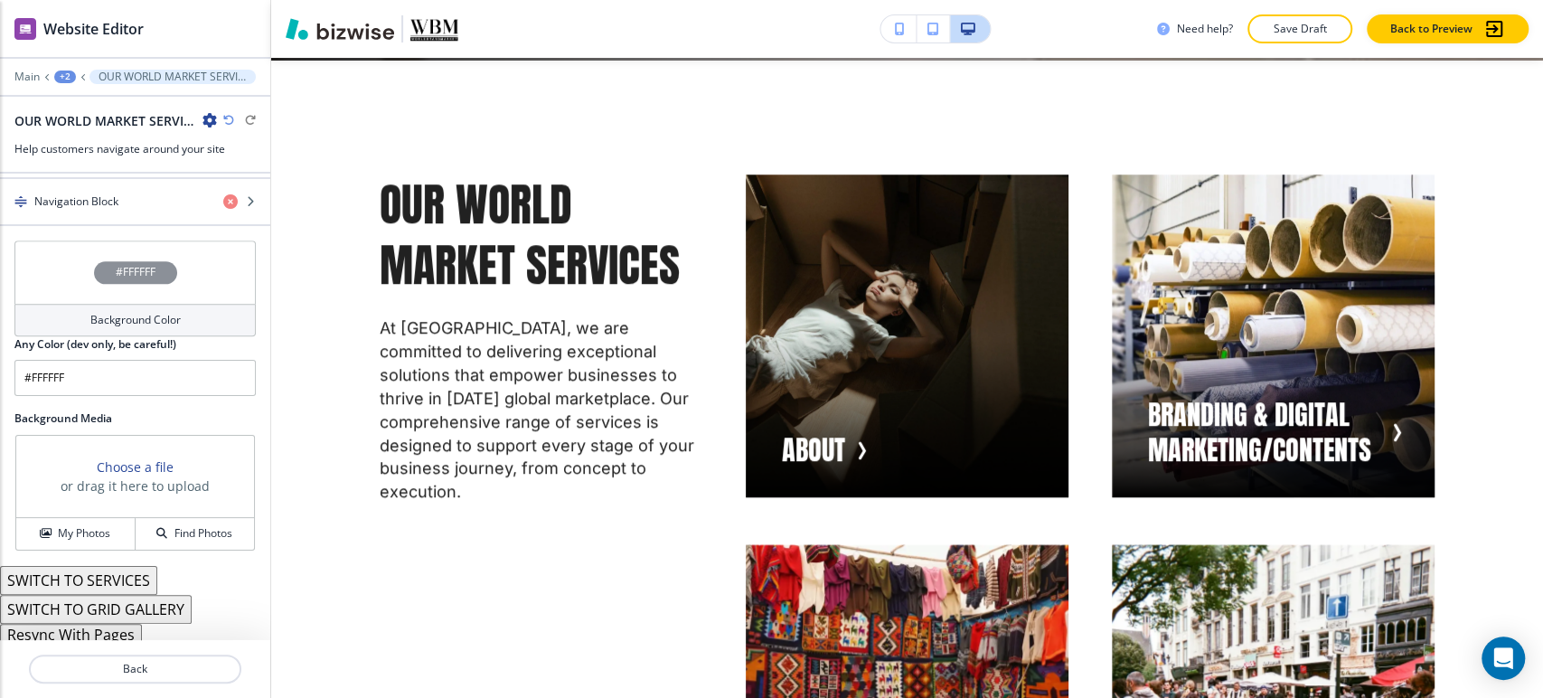
click at [99, 627] on button "Resync With Pages" at bounding box center [71, 635] width 142 height 22
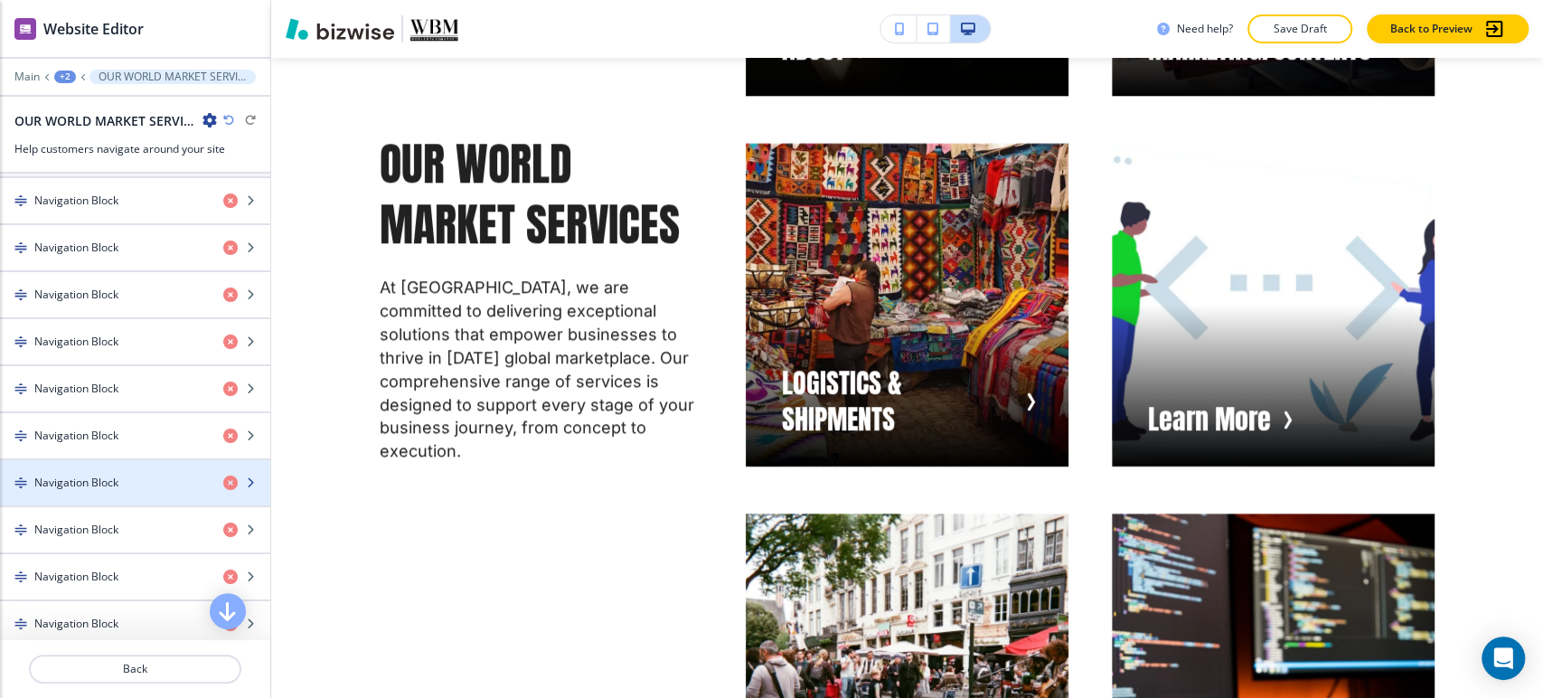
scroll to position [623, 0]
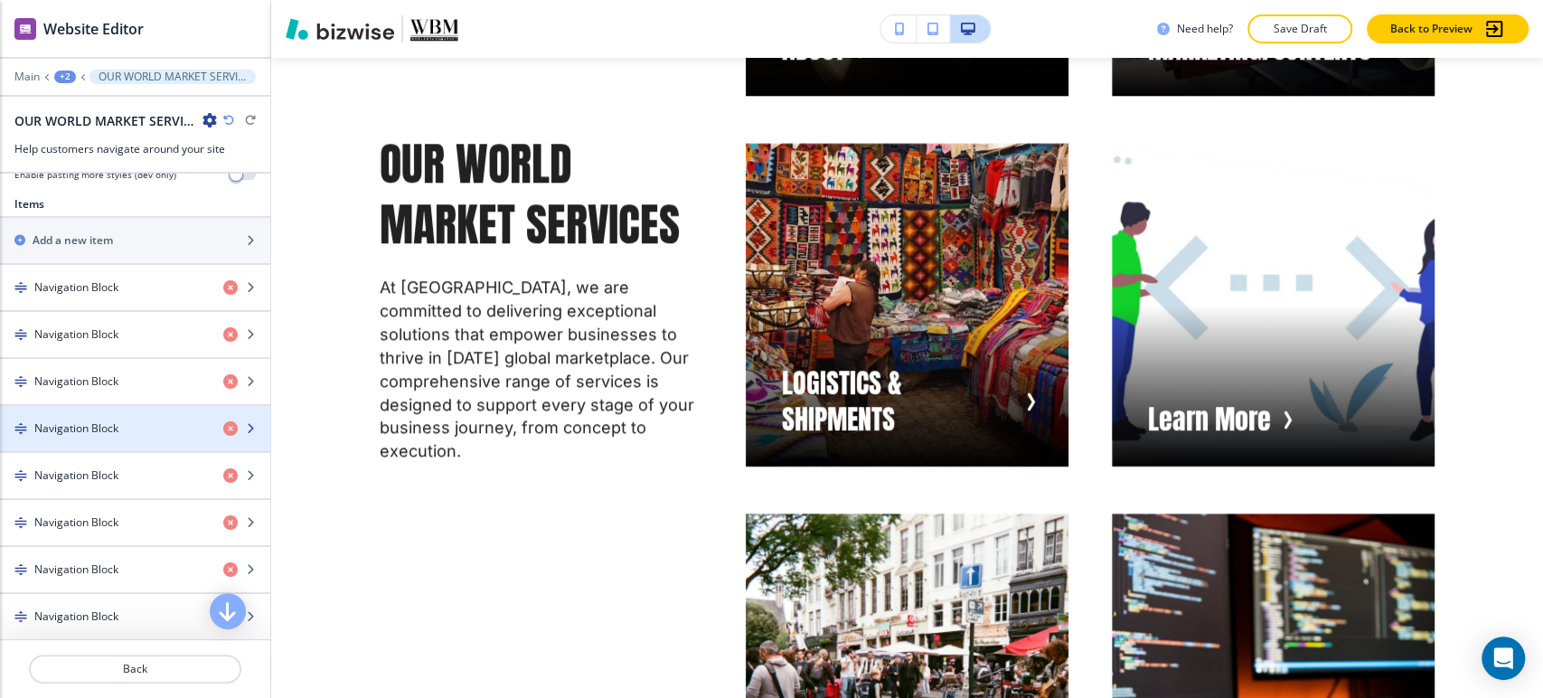
click at [125, 413] on div "button" at bounding box center [135, 413] width 270 height 14
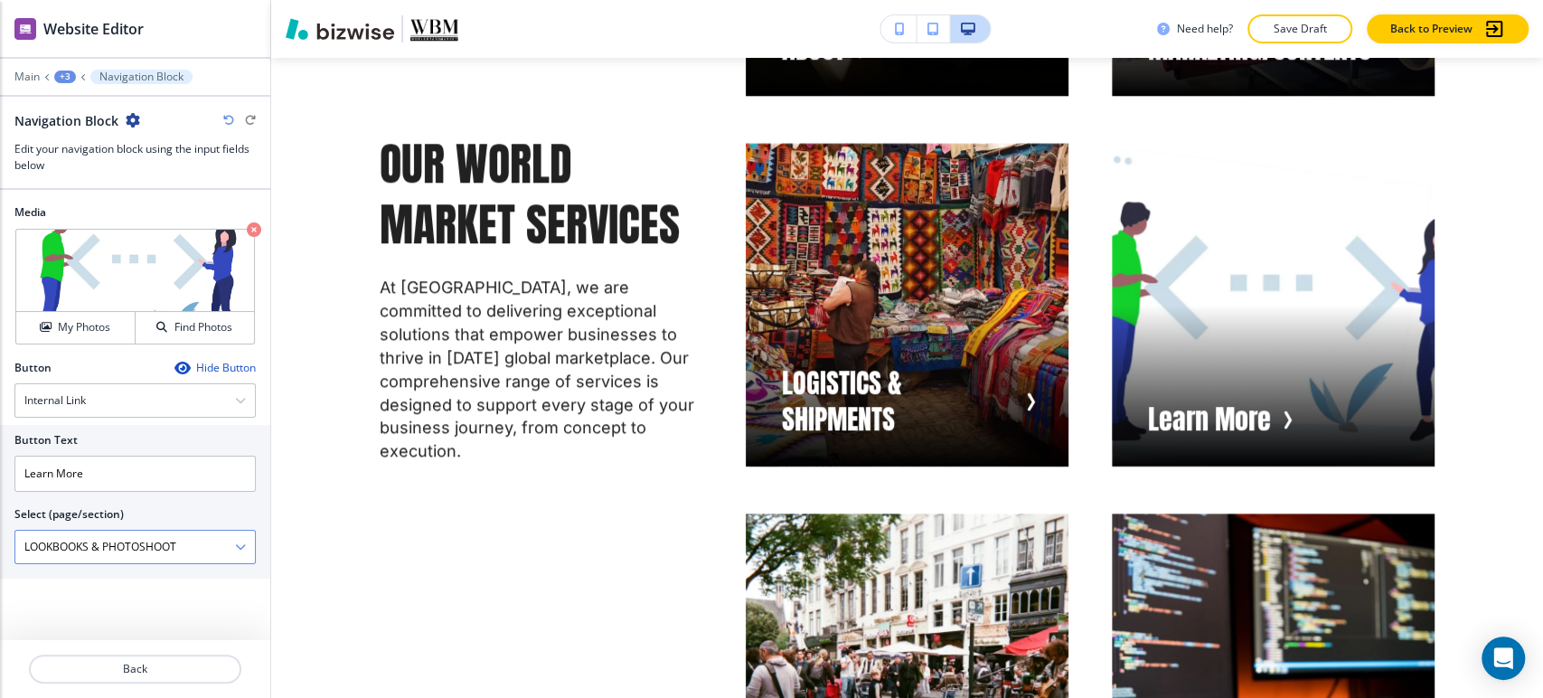
click at [174, 545] on \(page\/section\) "LOOKBOOKS & PHOTOSHOOT" at bounding box center [125, 546] width 220 height 31
click at [174, 546] on \(page\/section\) "LOOKBOOKS & PHOTOSHOOT" at bounding box center [125, 546] width 220 height 31
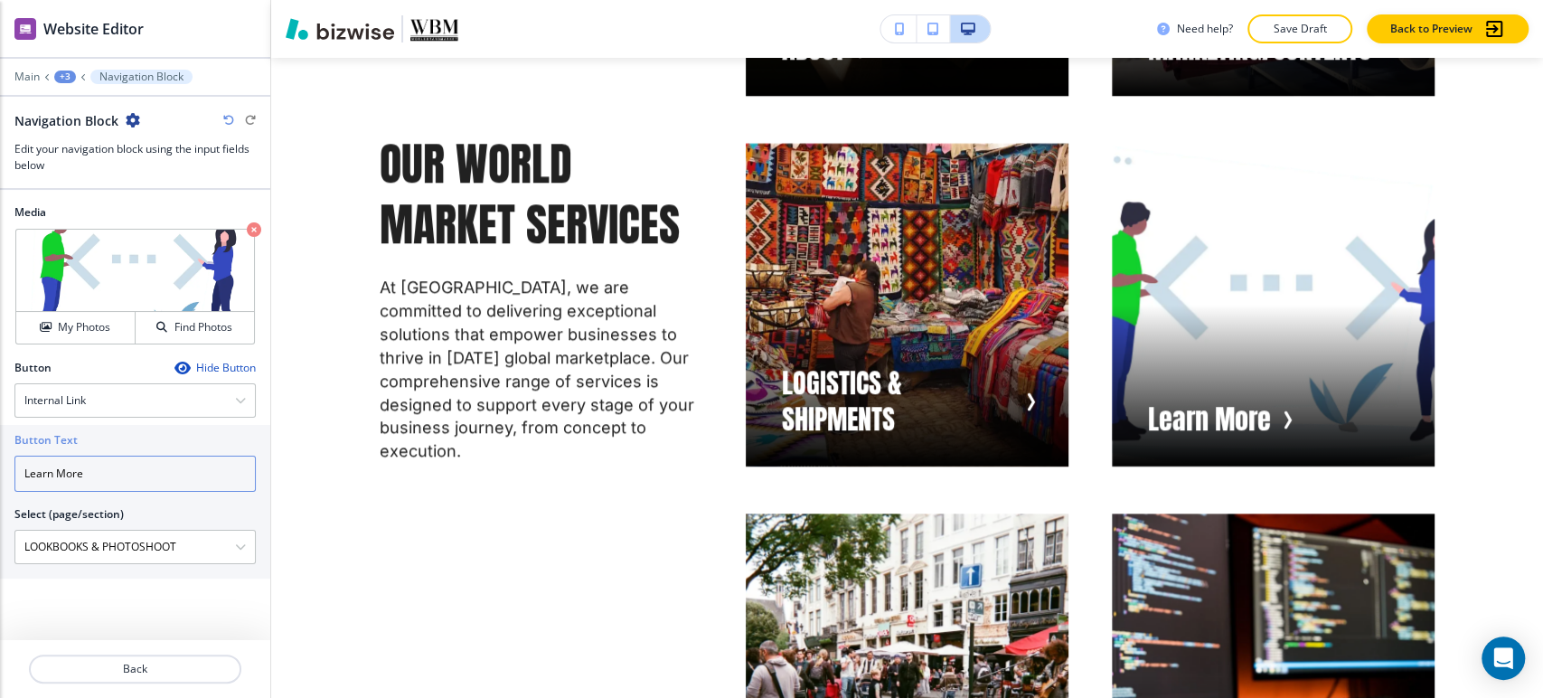
click at [169, 465] on input "Learn More" at bounding box center [134, 474] width 241 height 36
paste input "OOKBOOKS & PHOTOSHOOT"
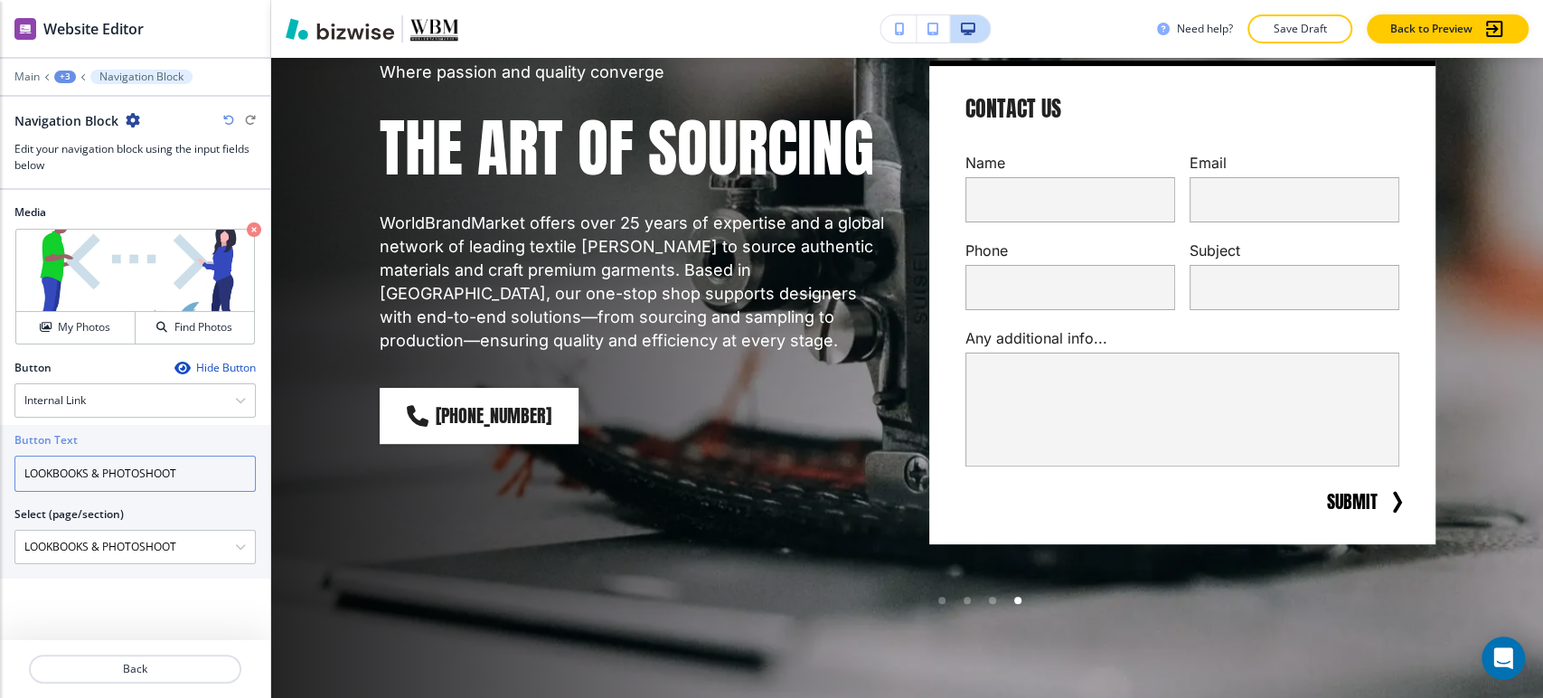
scroll to position [0, 0]
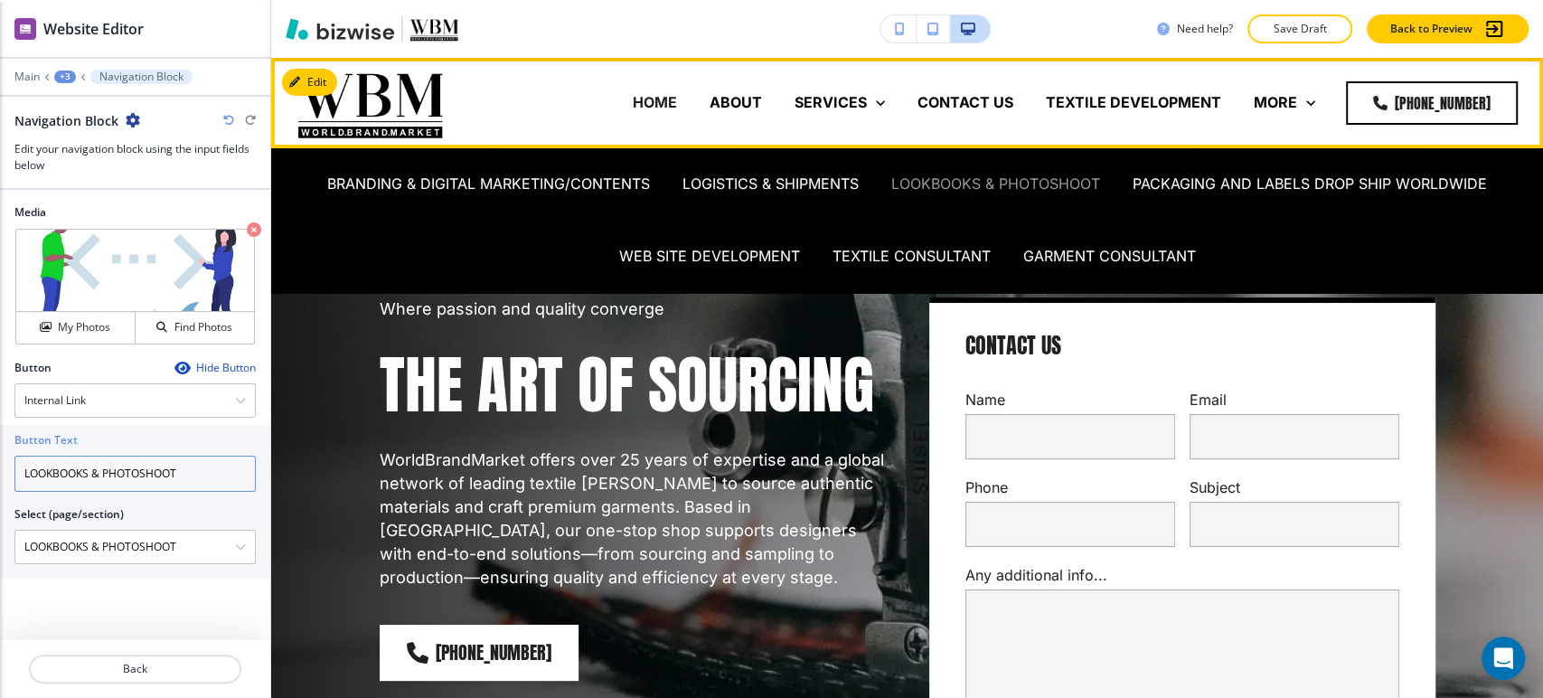
type input "LOOKBOOKS & PHOTOSHOOT"
click at [960, 179] on p "LOOKBOOKS & PHOTOSHOOT" at bounding box center [995, 184] width 209 height 21
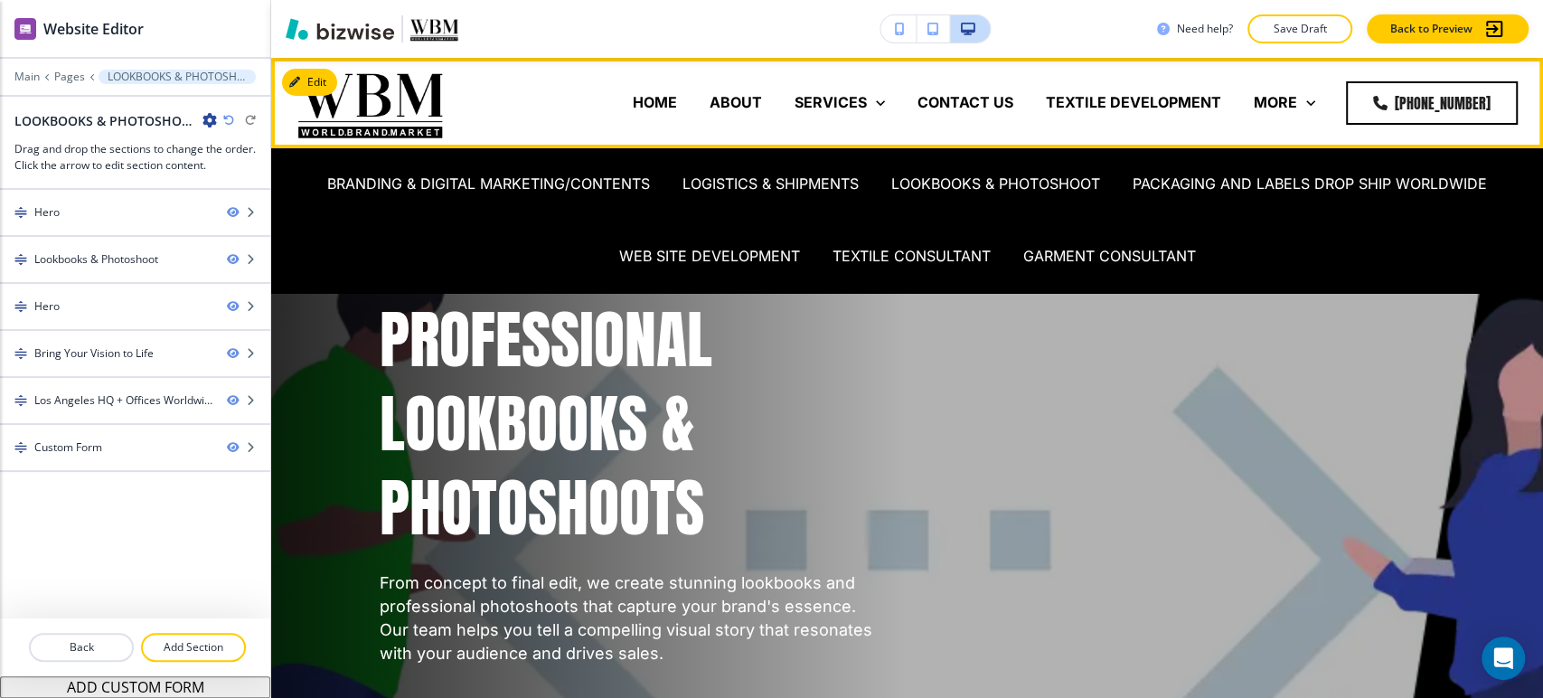
click at [639, 93] on p "HOME" at bounding box center [655, 102] width 44 height 21
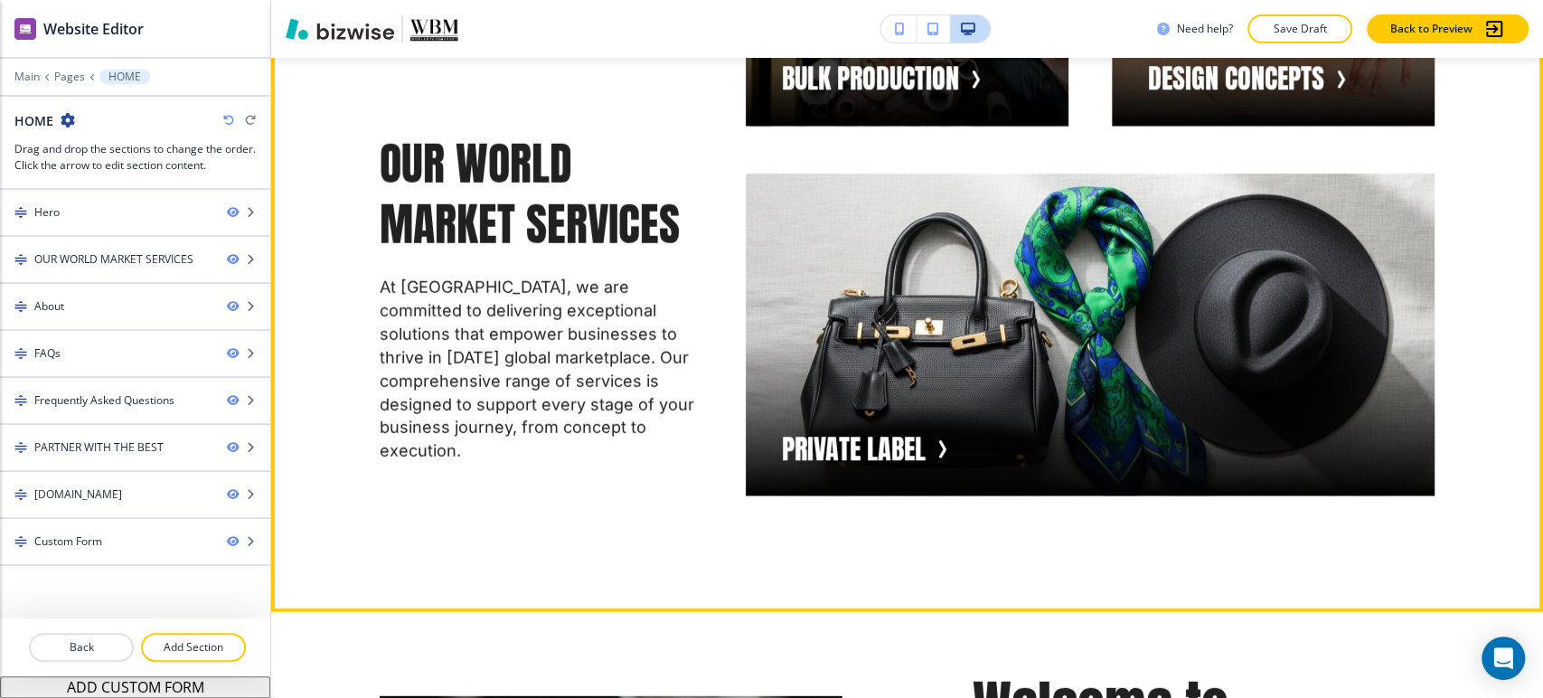
scroll to position [3113, 0]
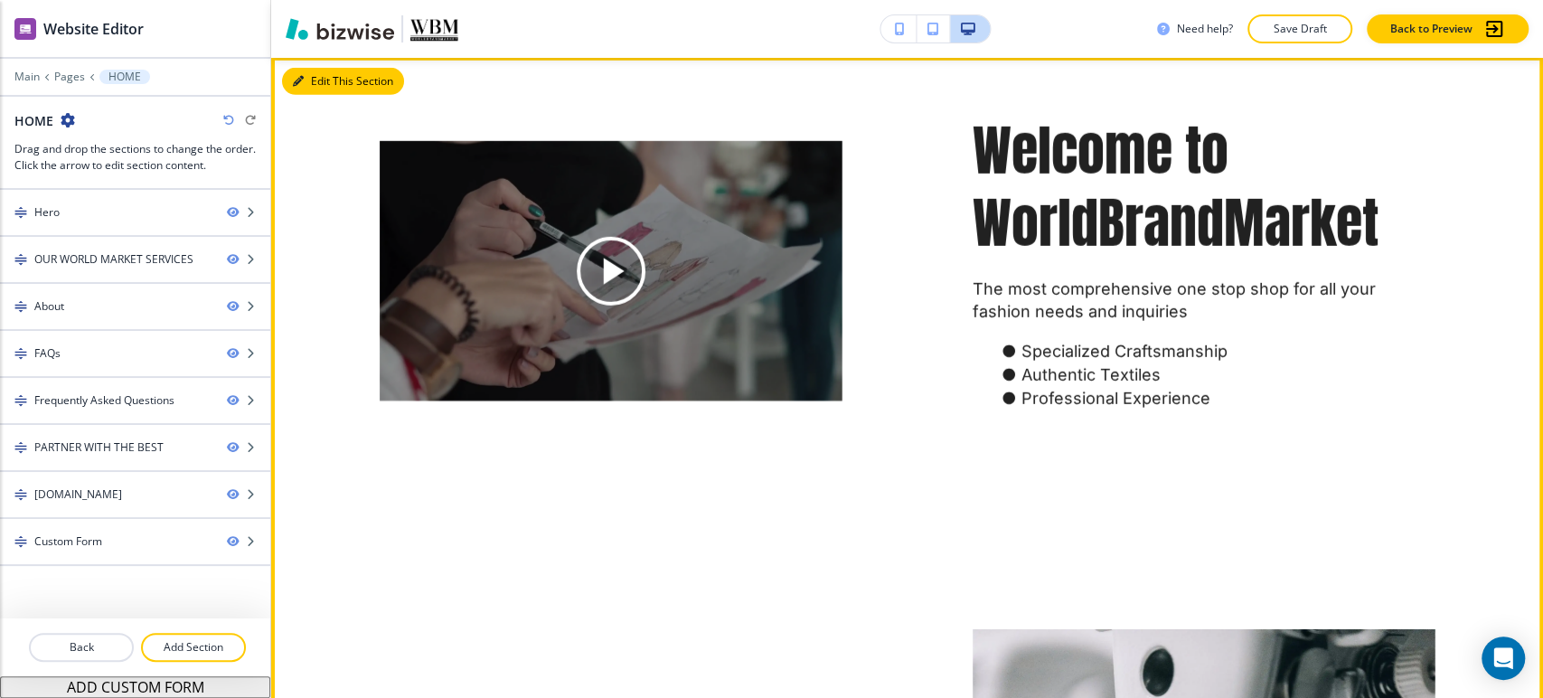
click at [311, 90] on button "Edit This Section" at bounding box center [343, 81] width 122 height 27
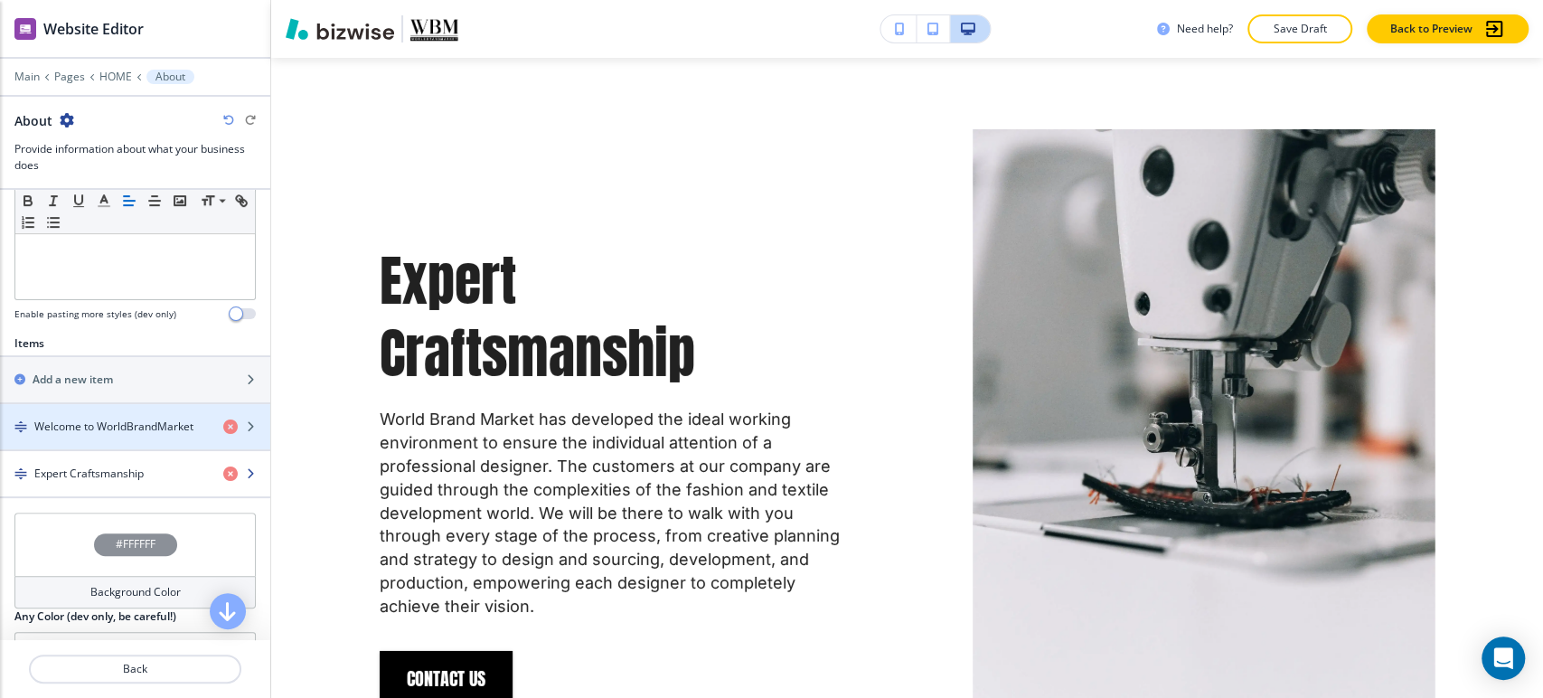
scroll to position [502, 0]
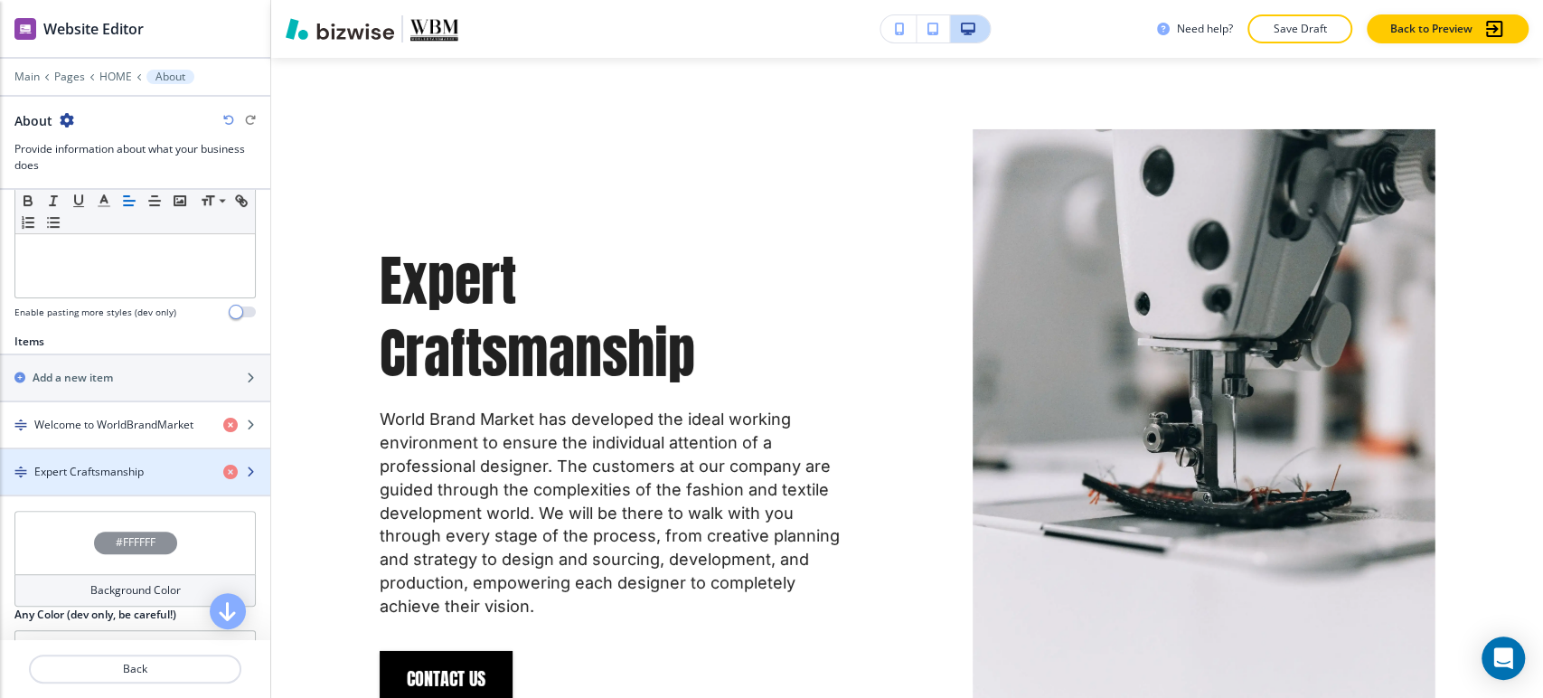
click at [123, 468] on h4 "Expert Craftsmanship" at bounding box center [88, 472] width 109 height 16
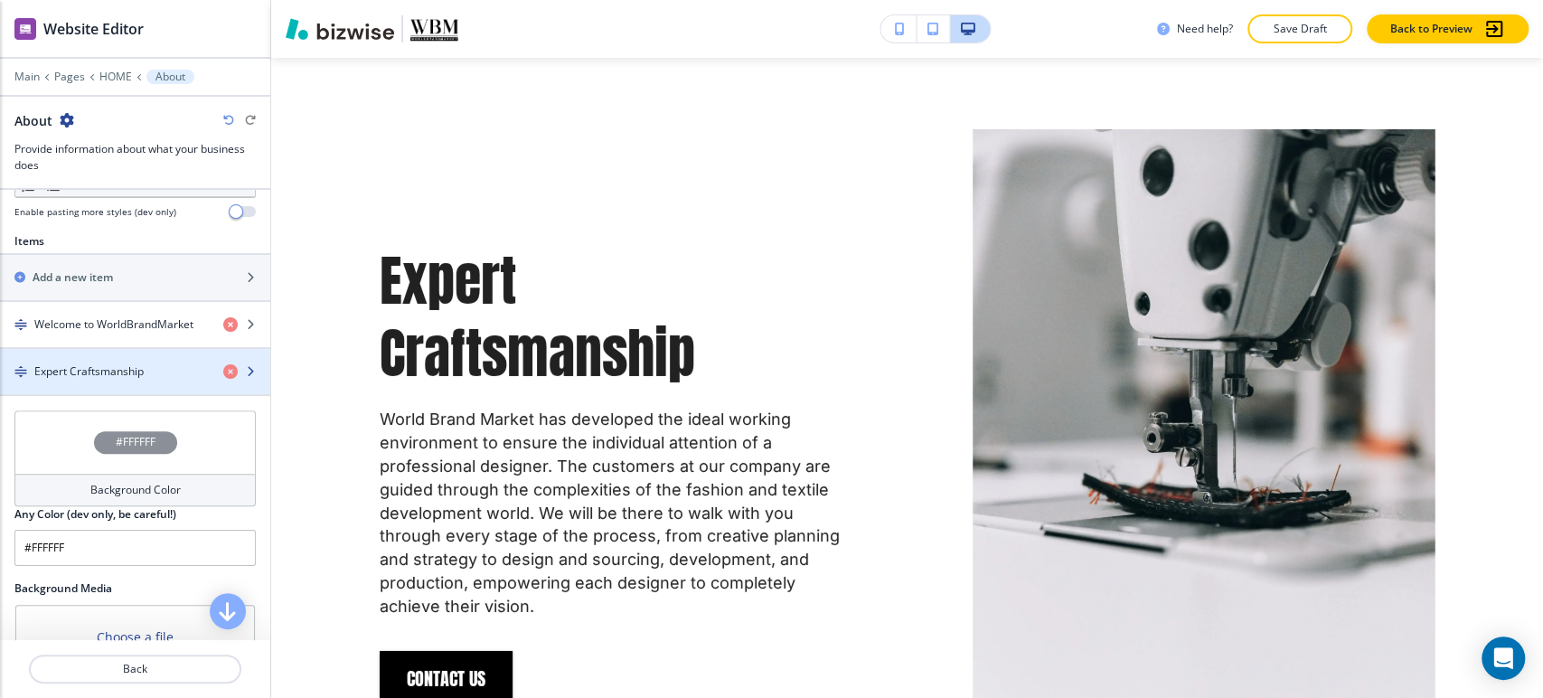
click at [117, 381] on div "button" at bounding box center [135, 387] width 270 height 14
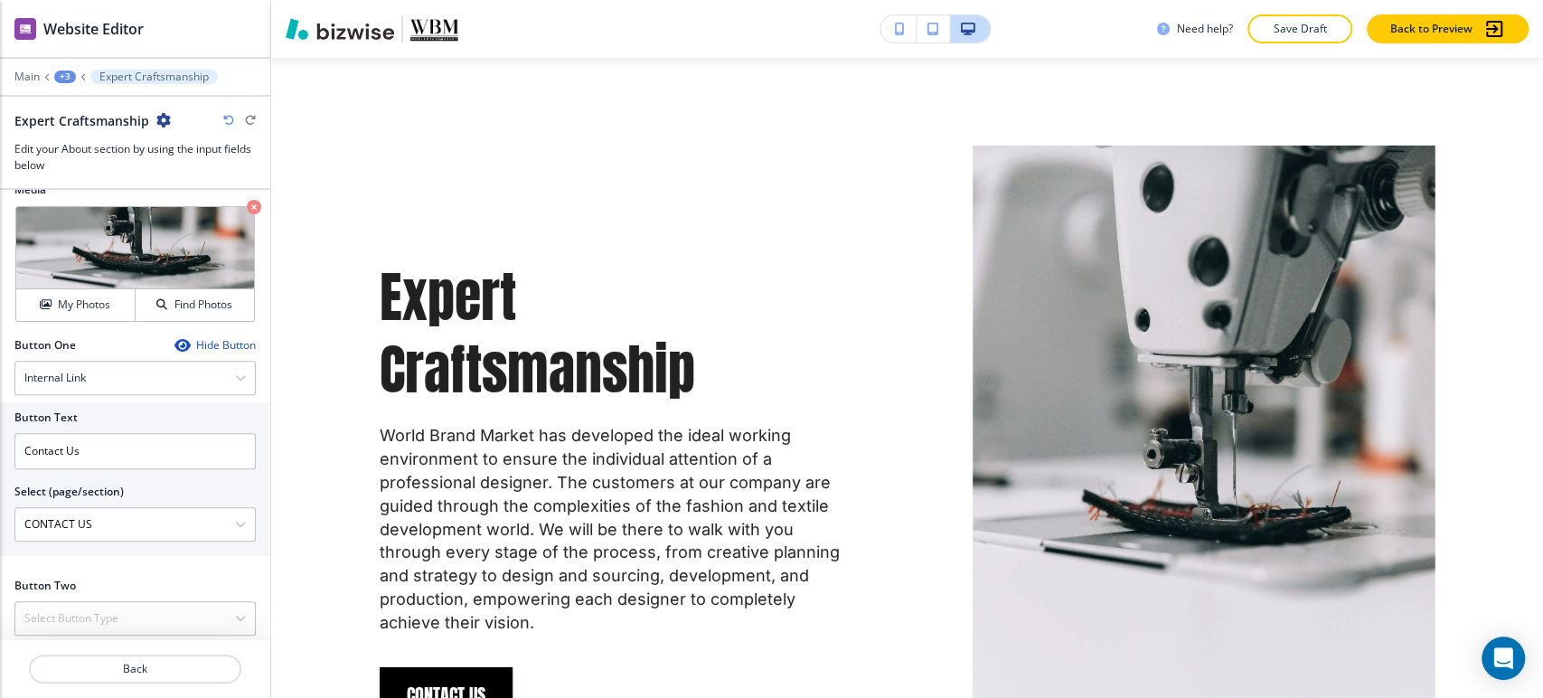
scroll to position [660, 0]
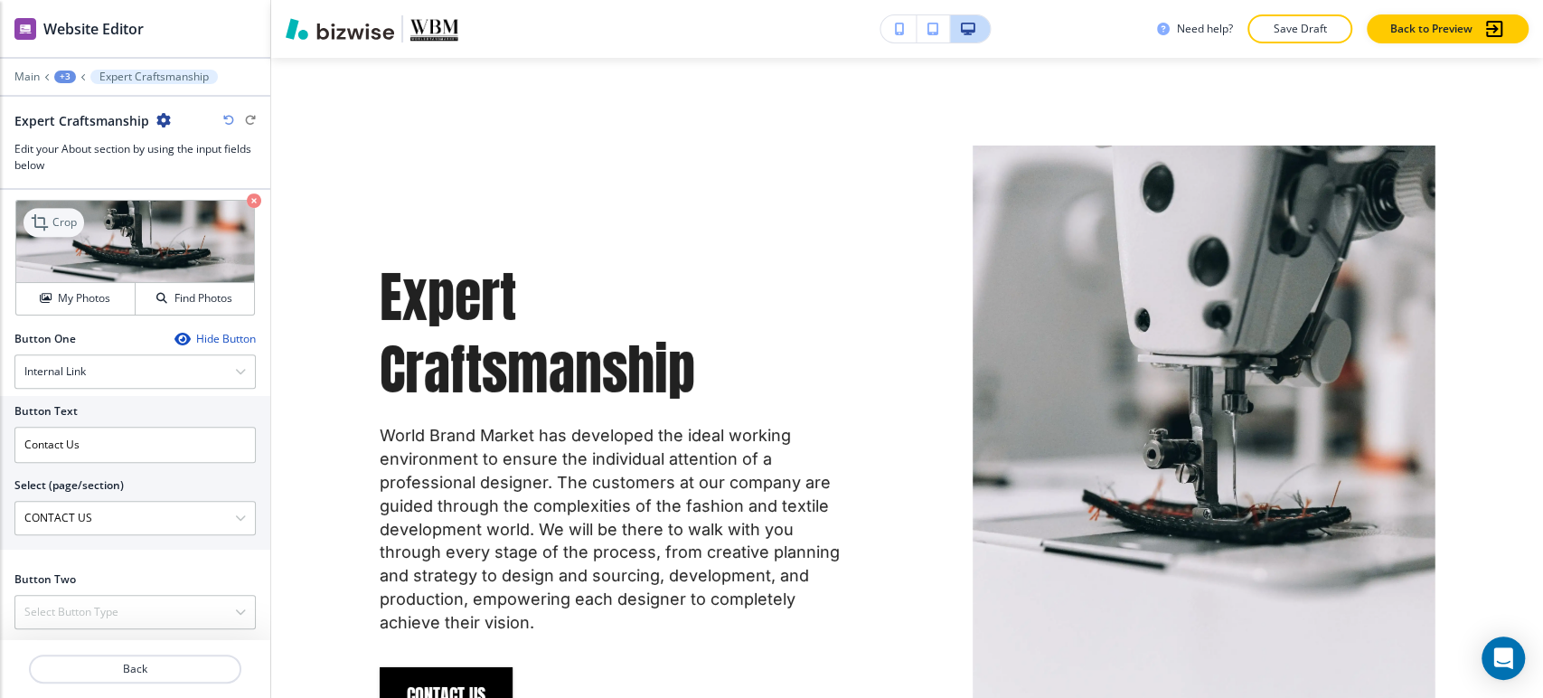
click at [77, 221] on div "Crop" at bounding box center [53, 222] width 61 height 29
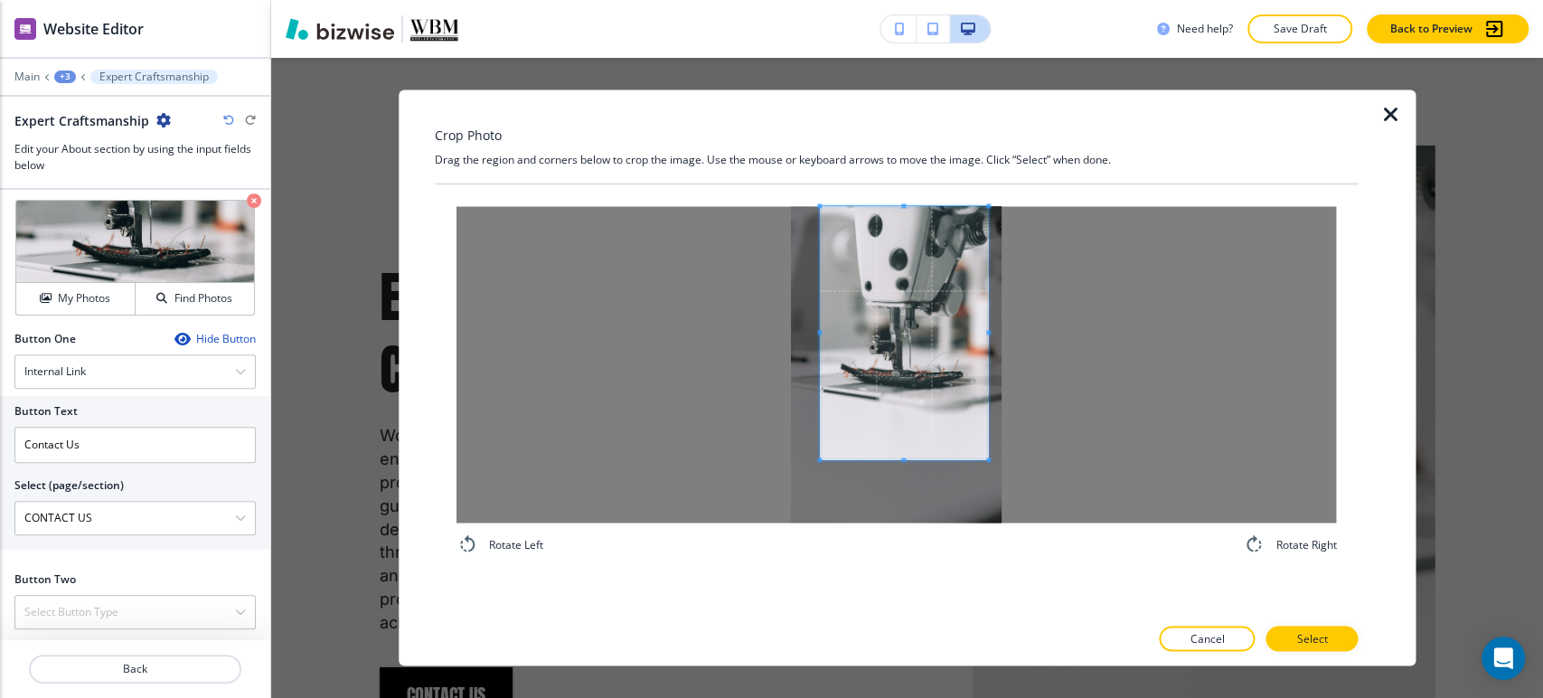
click at [934, 340] on span at bounding box center [904, 332] width 169 height 253
click at [925, 336] on span at bounding box center [899, 332] width 169 height 253
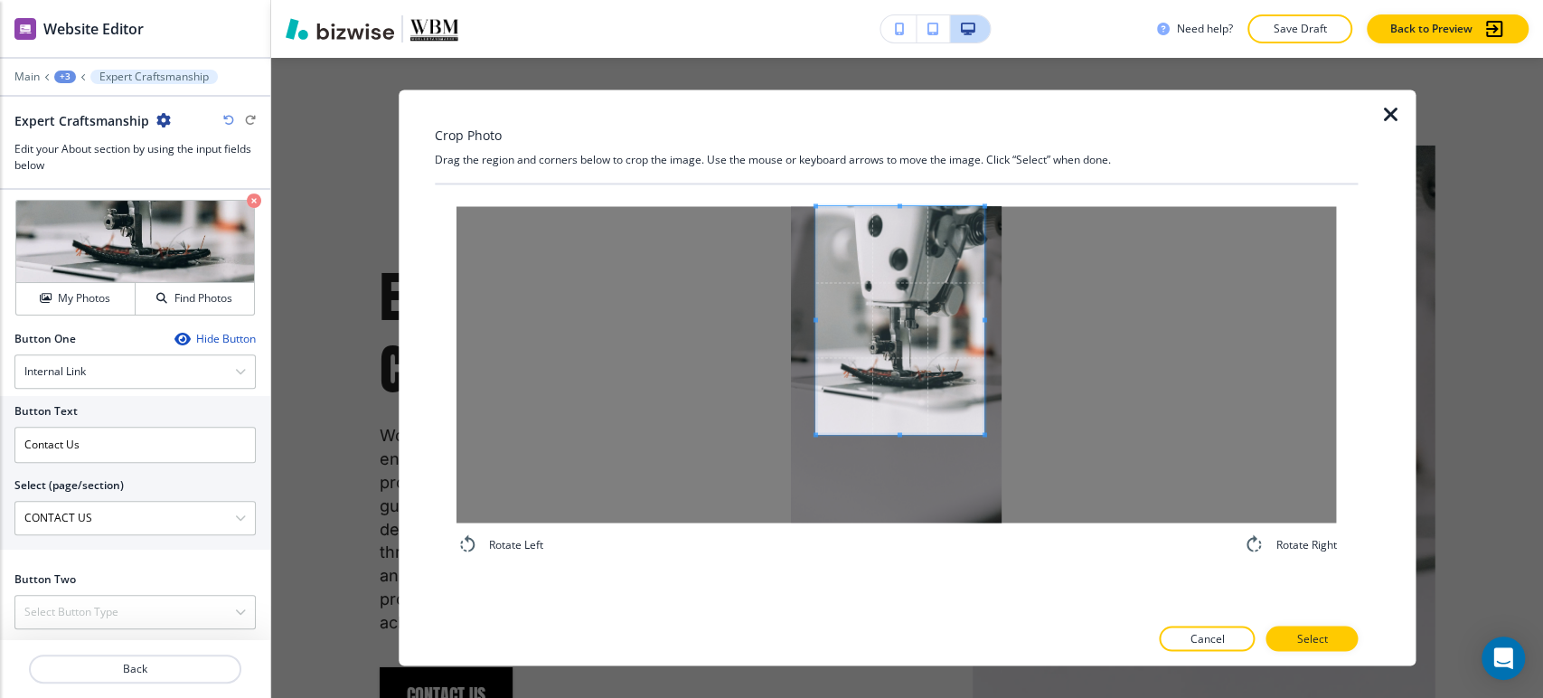
click at [906, 434] on div at bounding box center [899, 320] width 169 height 228
click at [1316, 635] on p "Select" at bounding box center [1311, 639] width 31 height 16
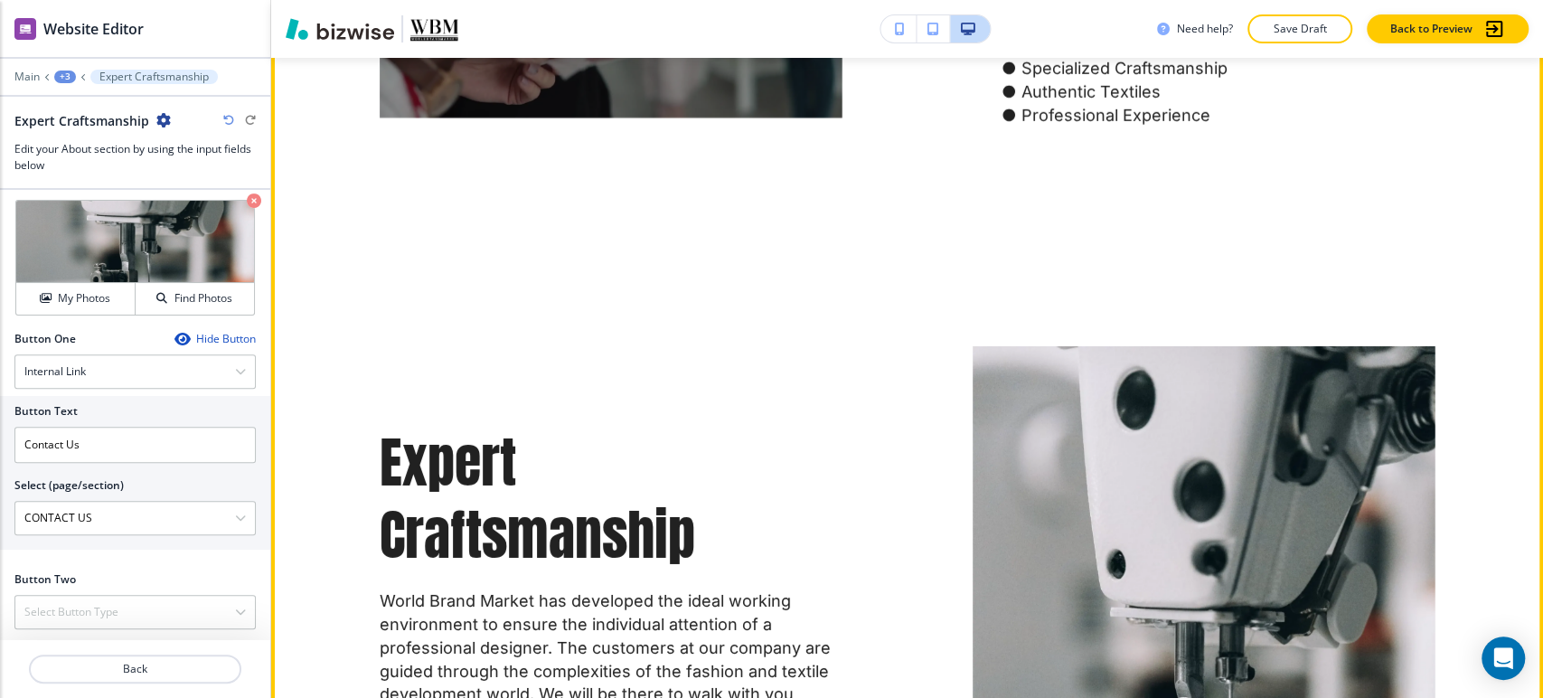
scroll to position [4299, 0]
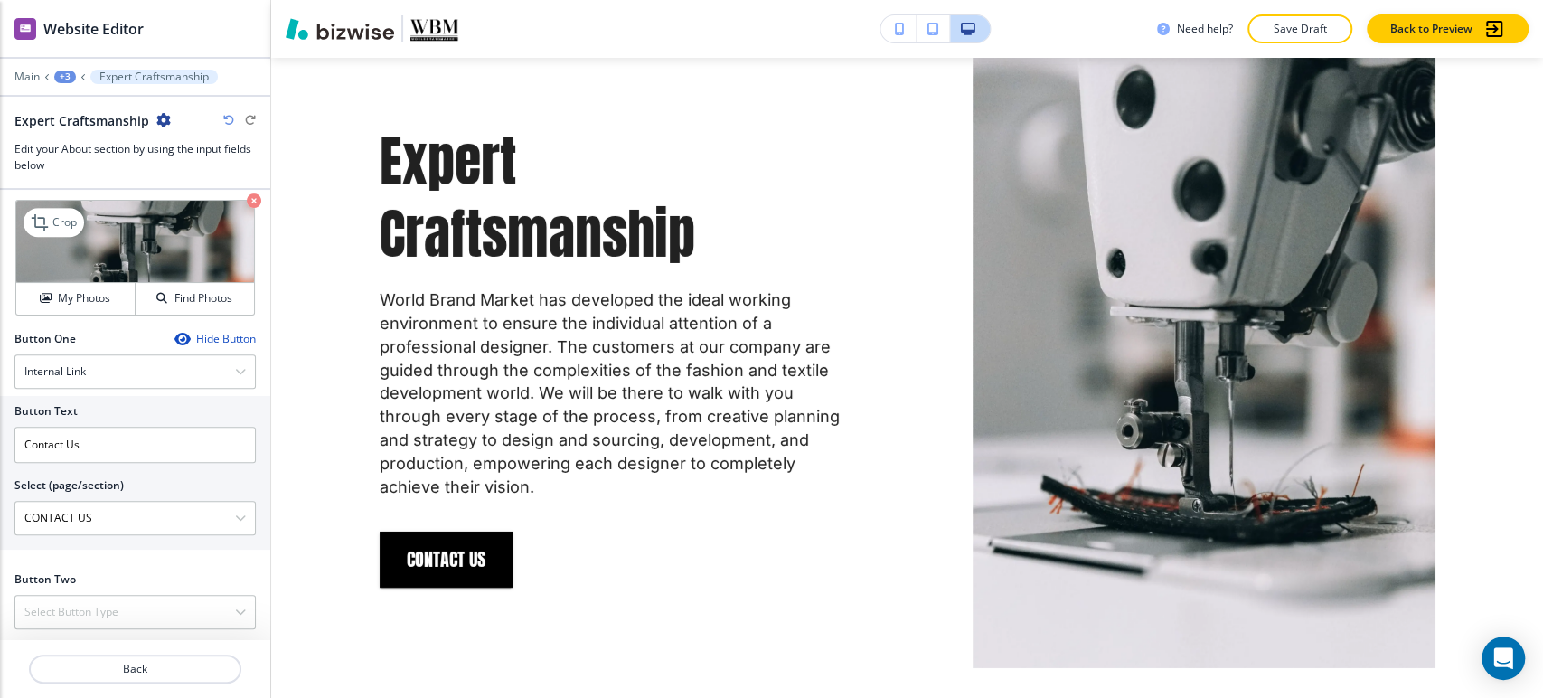
click at [51, 208] on div "Crop" at bounding box center [53, 222] width 61 height 29
click at [54, 226] on p "Crop" at bounding box center [64, 222] width 24 height 16
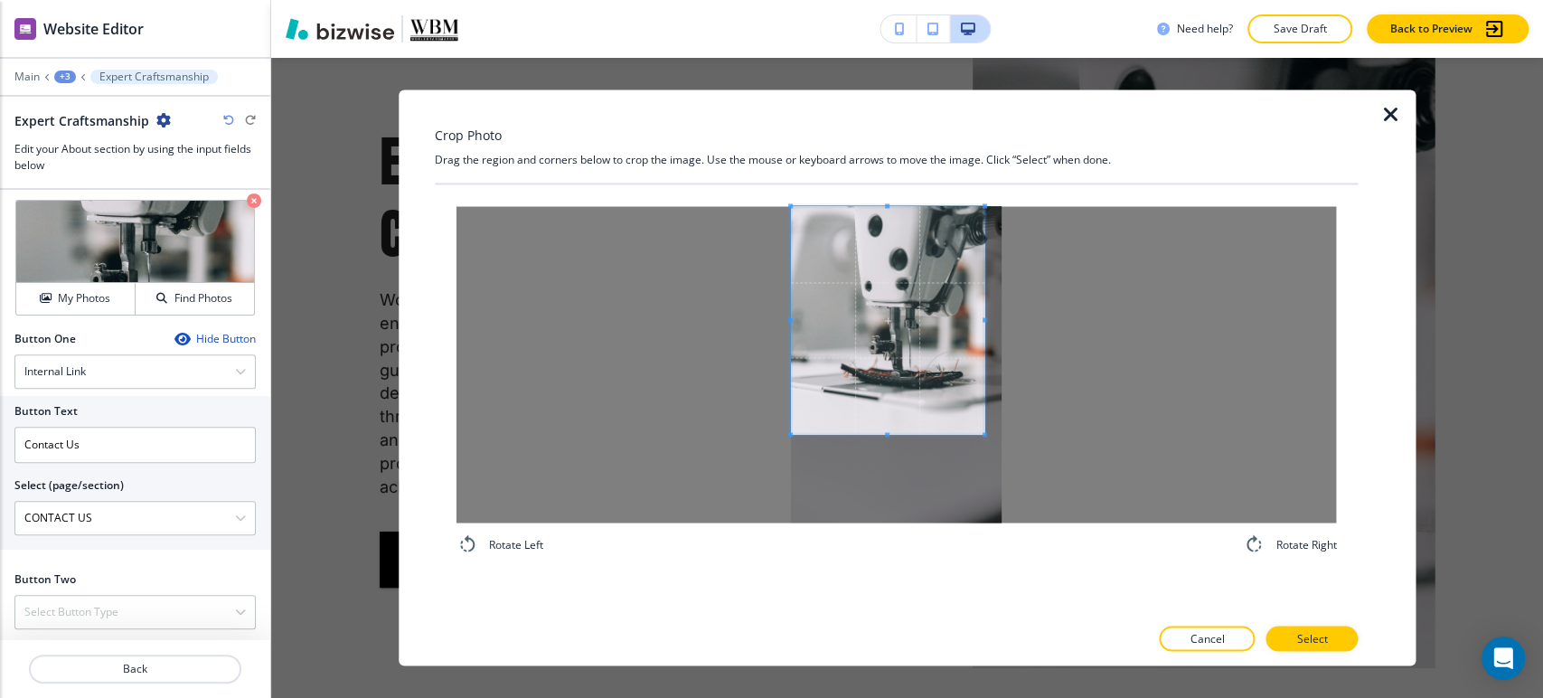
click at [712, 300] on div at bounding box center [895, 364] width 879 height 316
click at [1067, 332] on div at bounding box center [895, 364] width 879 height 316
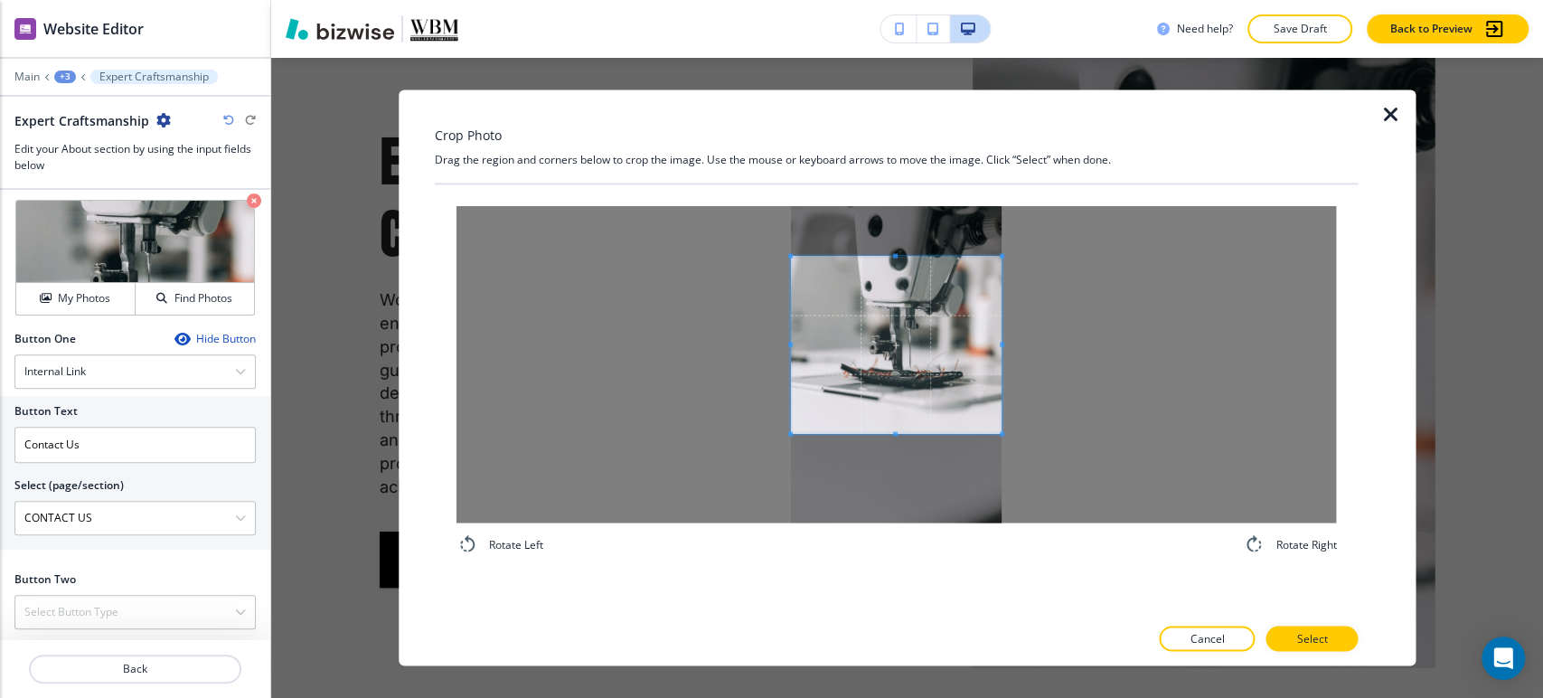
click at [897, 254] on span at bounding box center [895, 256] width 5 height 5
click at [895, 419] on span at bounding box center [895, 418] width 5 height 5
click at [916, 362] on span at bounding box center [895, 343] width 211 height 162
click at [1339, 636] on button "Select" at bounding box center [1311, 638] width 92 height 25
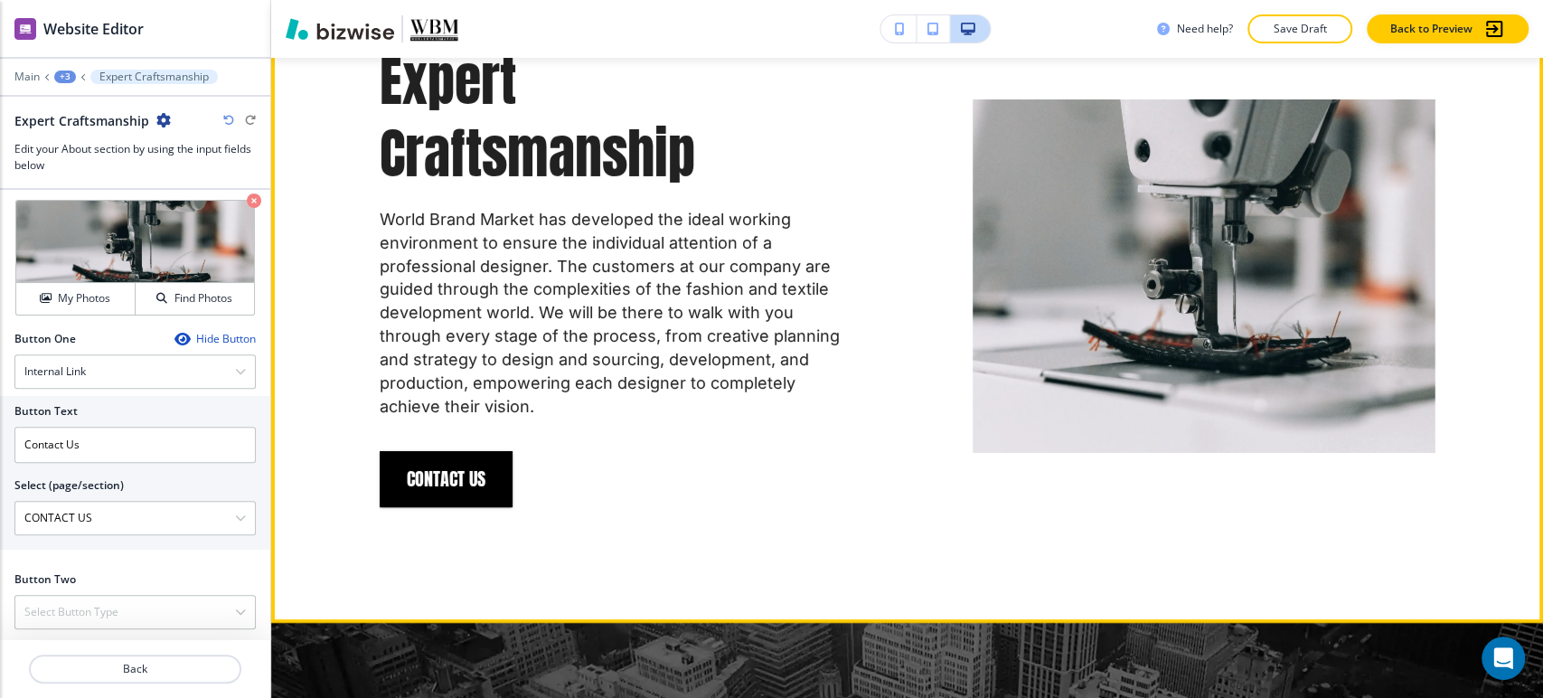
scroll to position [4199, 0]
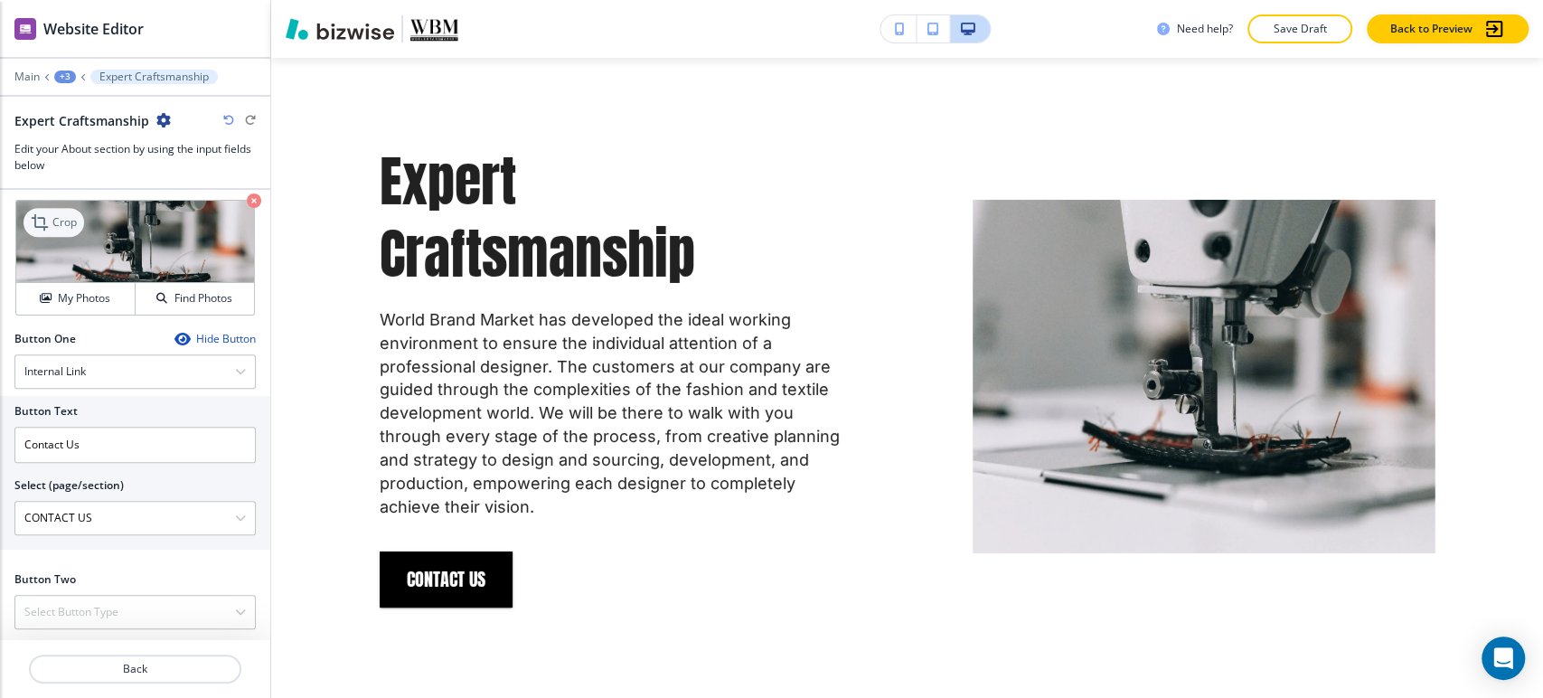
click at [69, 227] on p "Crop" at bounding box center [64, 222] width 24 height 16
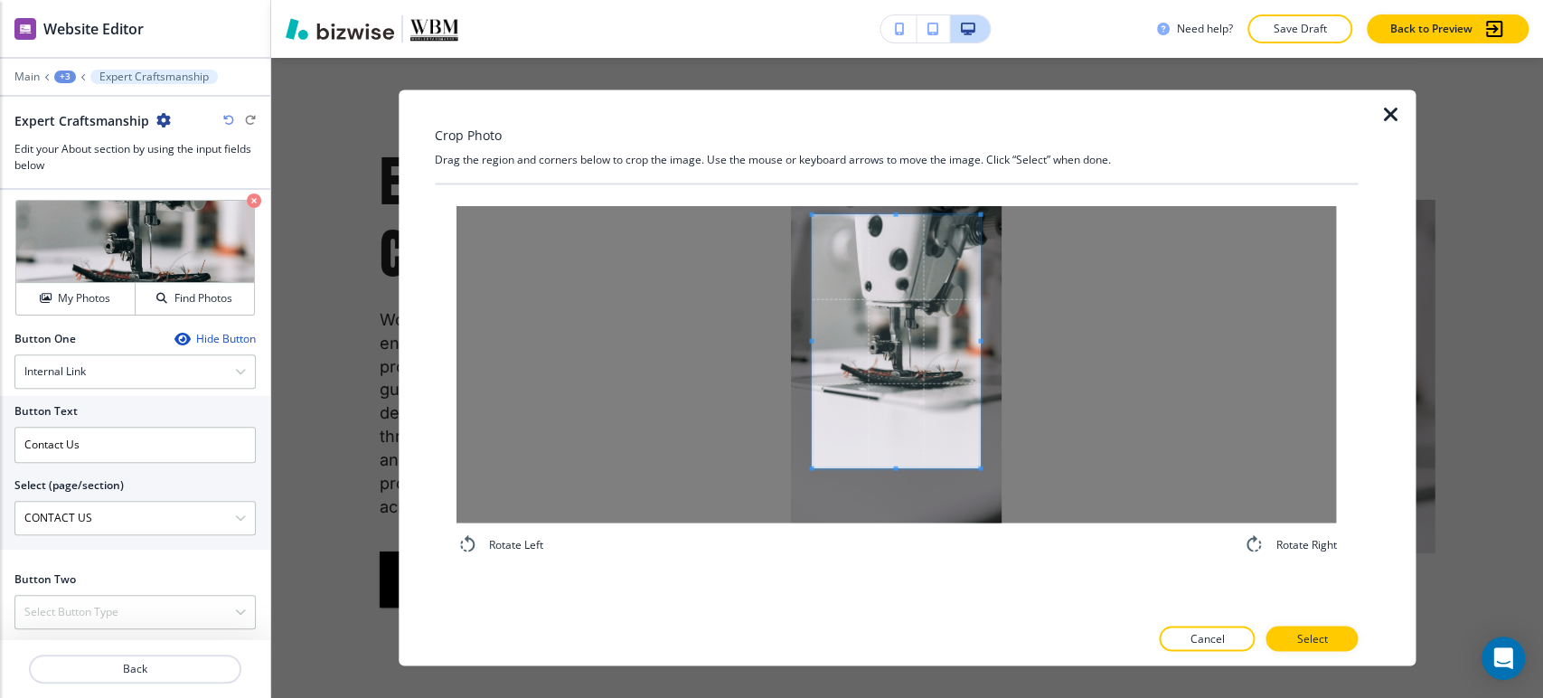
click at [897, 216] on span at bounding box center [896, 341] width 169 height 253
click at [790, 339] on span at bounding box center [792, 341] width 5 height 5
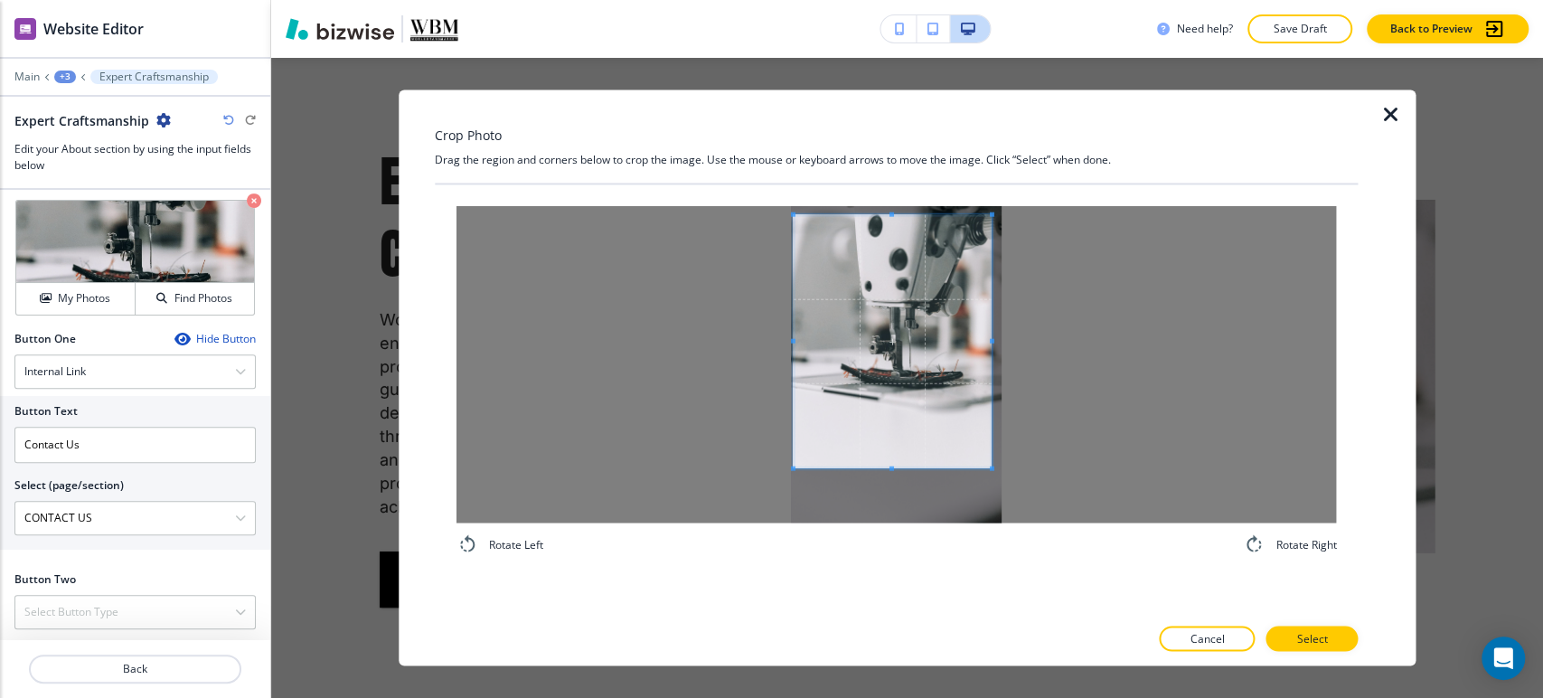
click at [992, 345] on span at bounding box center [992, 341] width 5 height 253
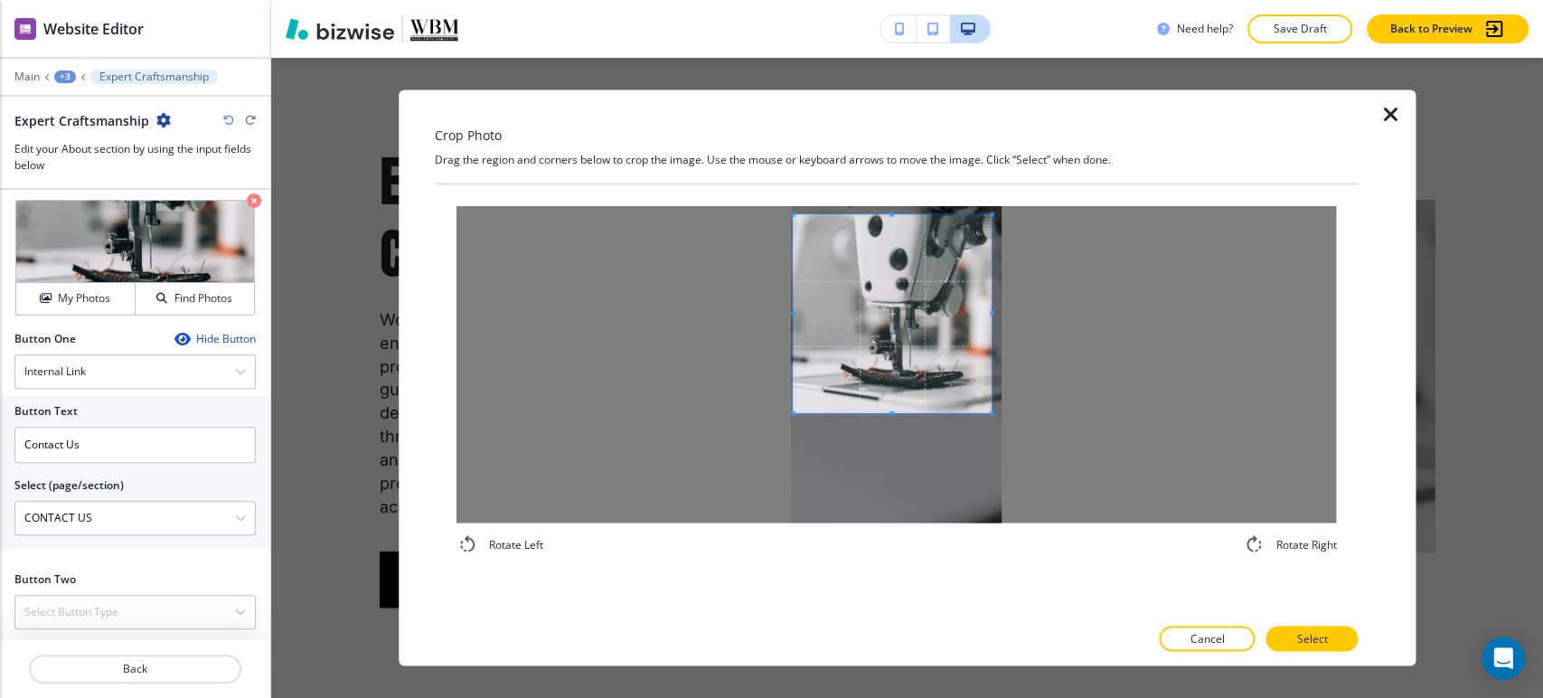
click at [894, 411] on span at bounding box center [892, 412] width 199 height 5
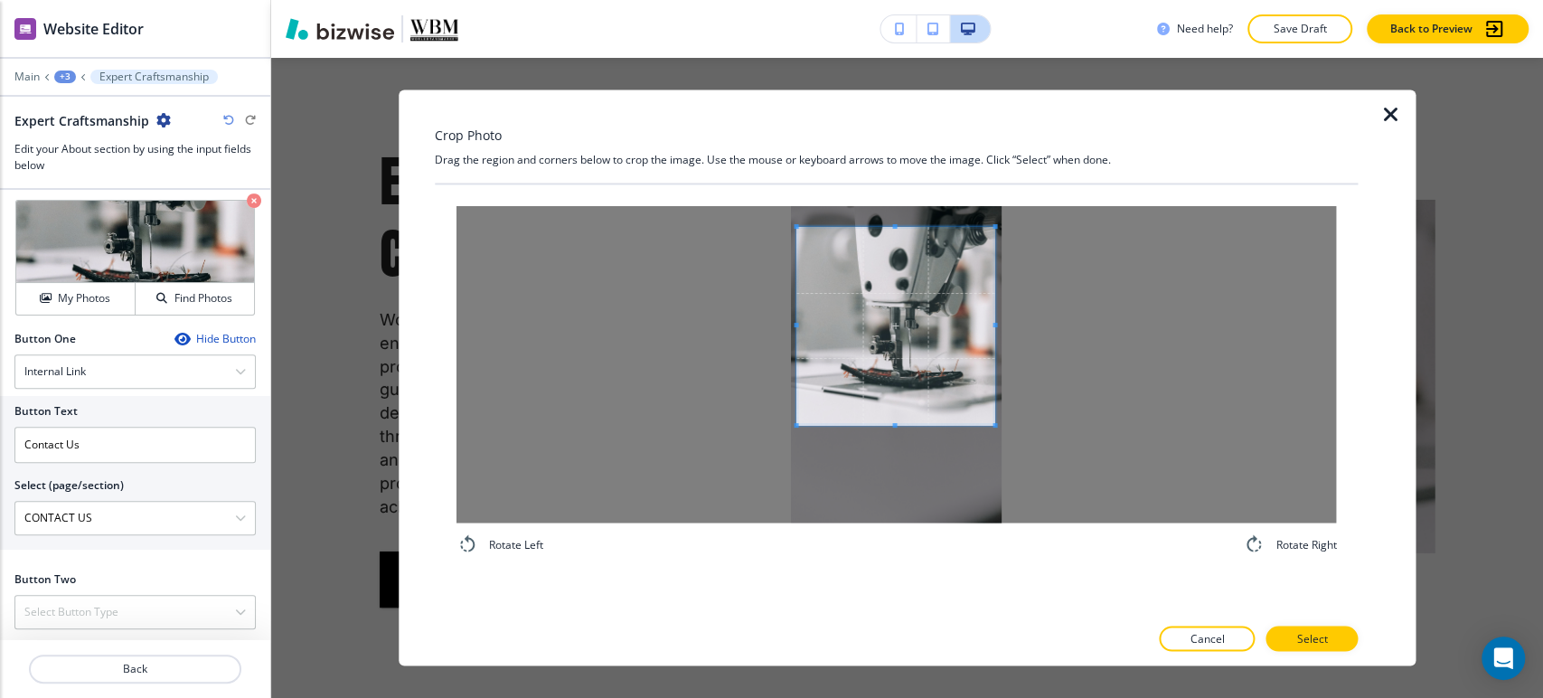
click at [909, 396] on span at bounding box center [895, 326] width 199 height 198
click at [1317, 634] on p "Select" at bounding box center [1311, 639] width 31 height 16
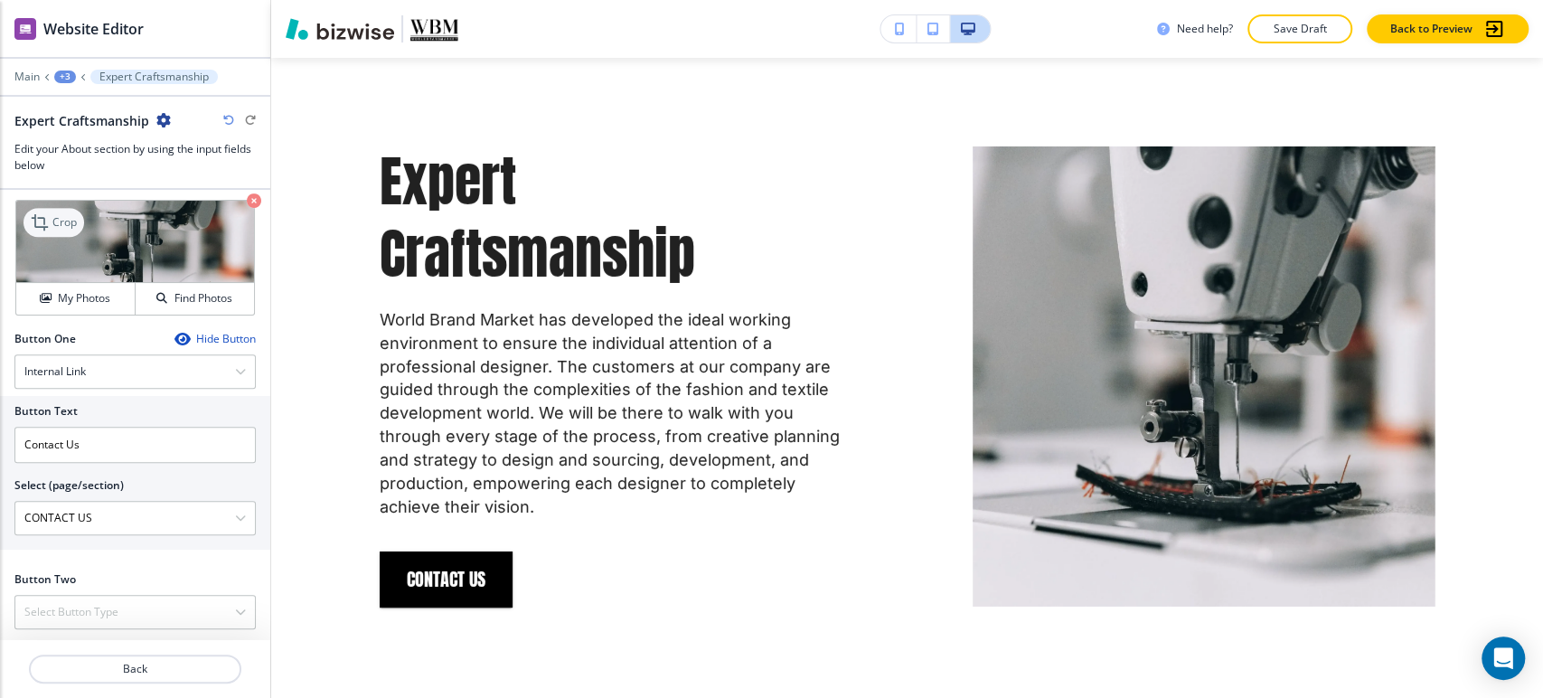
click at [72, 217] on p "Crop" at bounding box center [64, 222] width 24 height 16
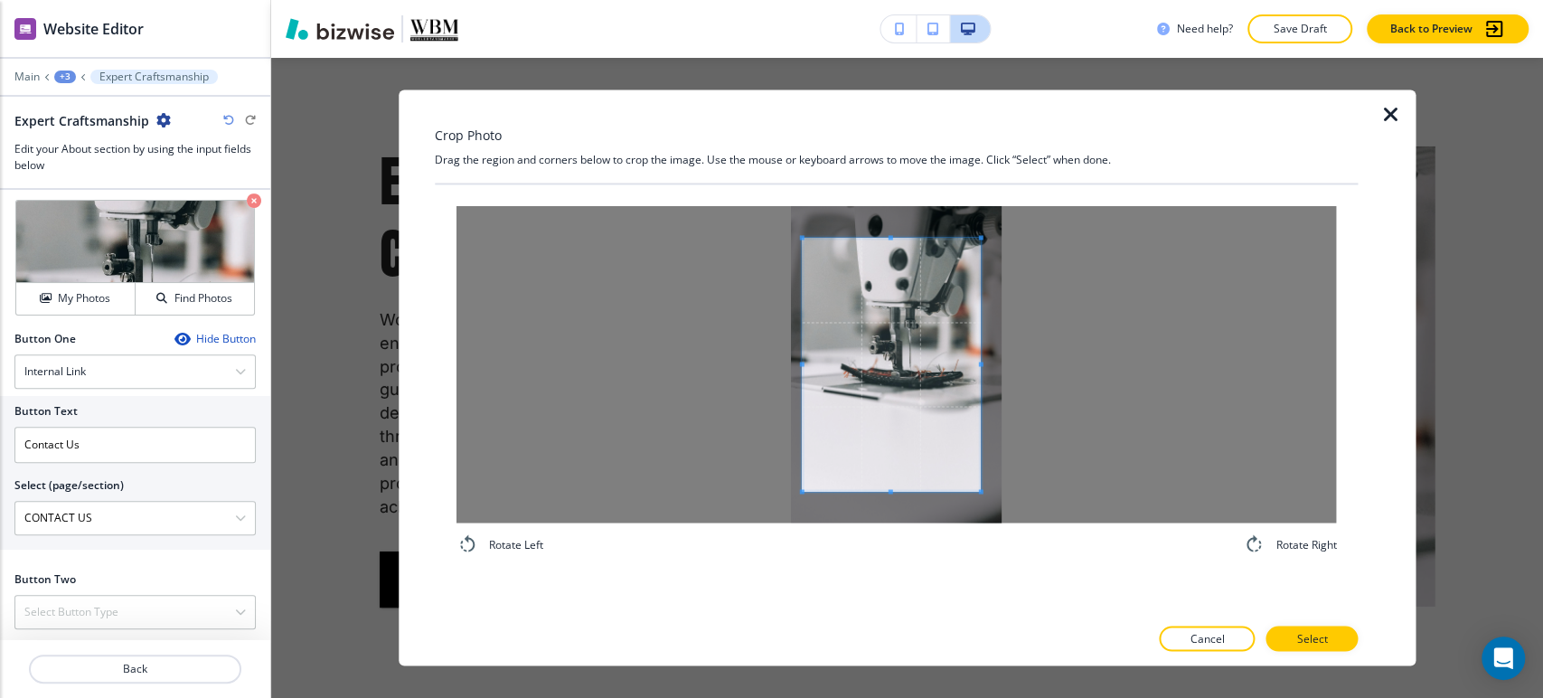
click at [800, 356] on span at bounding box center [801, 364] width 5 height 253
click at [991, 362] on span at bounding box center [989, 364] width 5 height 5
click at [894, 249] on span at bounding box center [895, 249] width 5 height 5
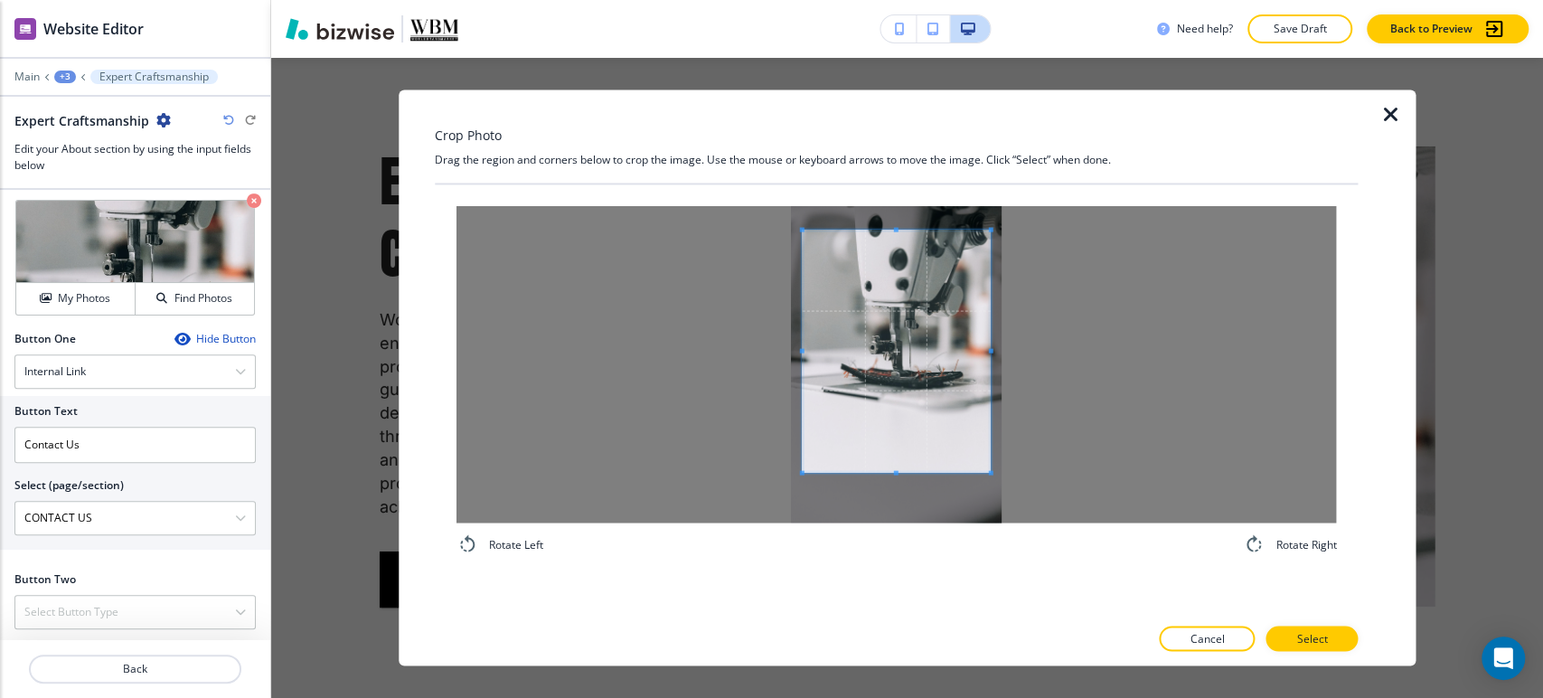
click at [894, 289] on span at bounding box center [896, 351] width 188 height 242
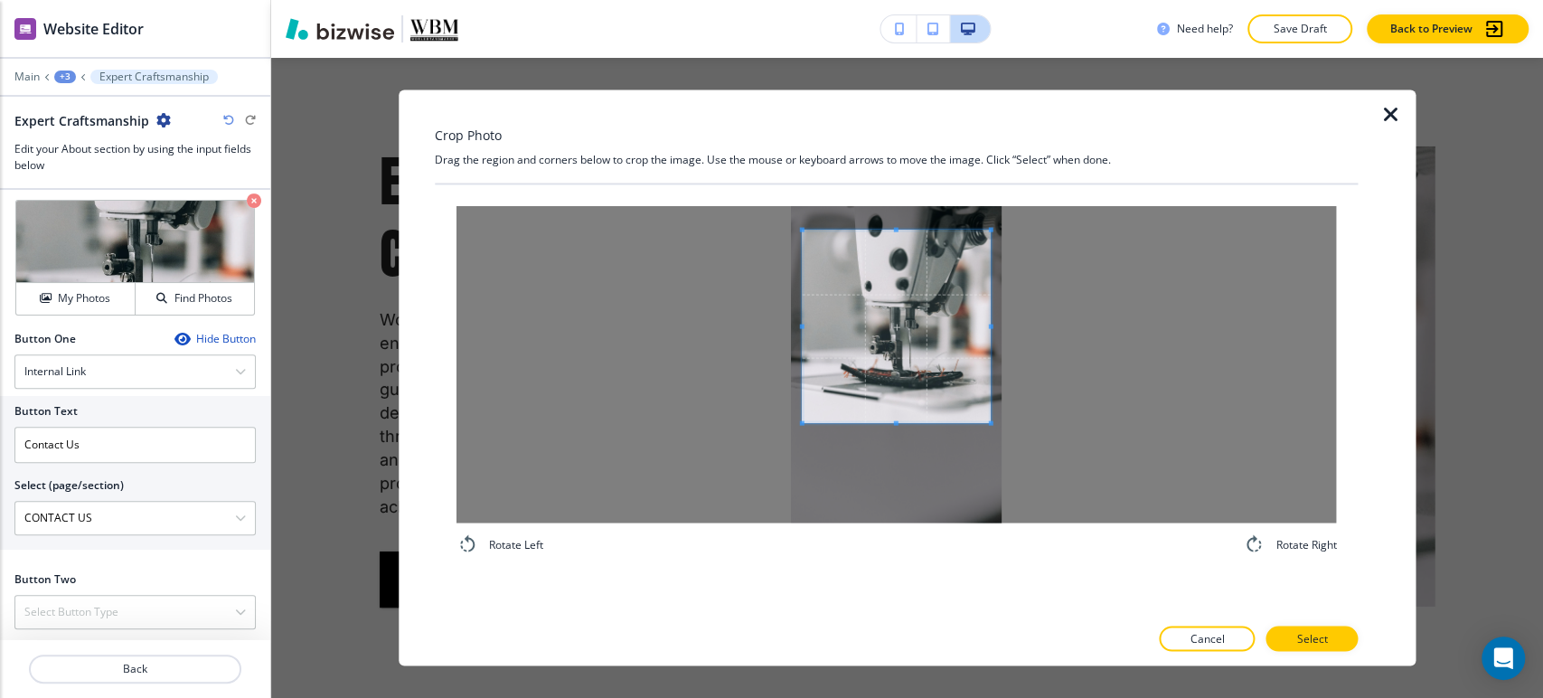
click at [897, 421] on div at bounding box center [896, 326] width 188 height 193
click at [906, 392] on span at bounding box center [893, 332] width 188 height 193
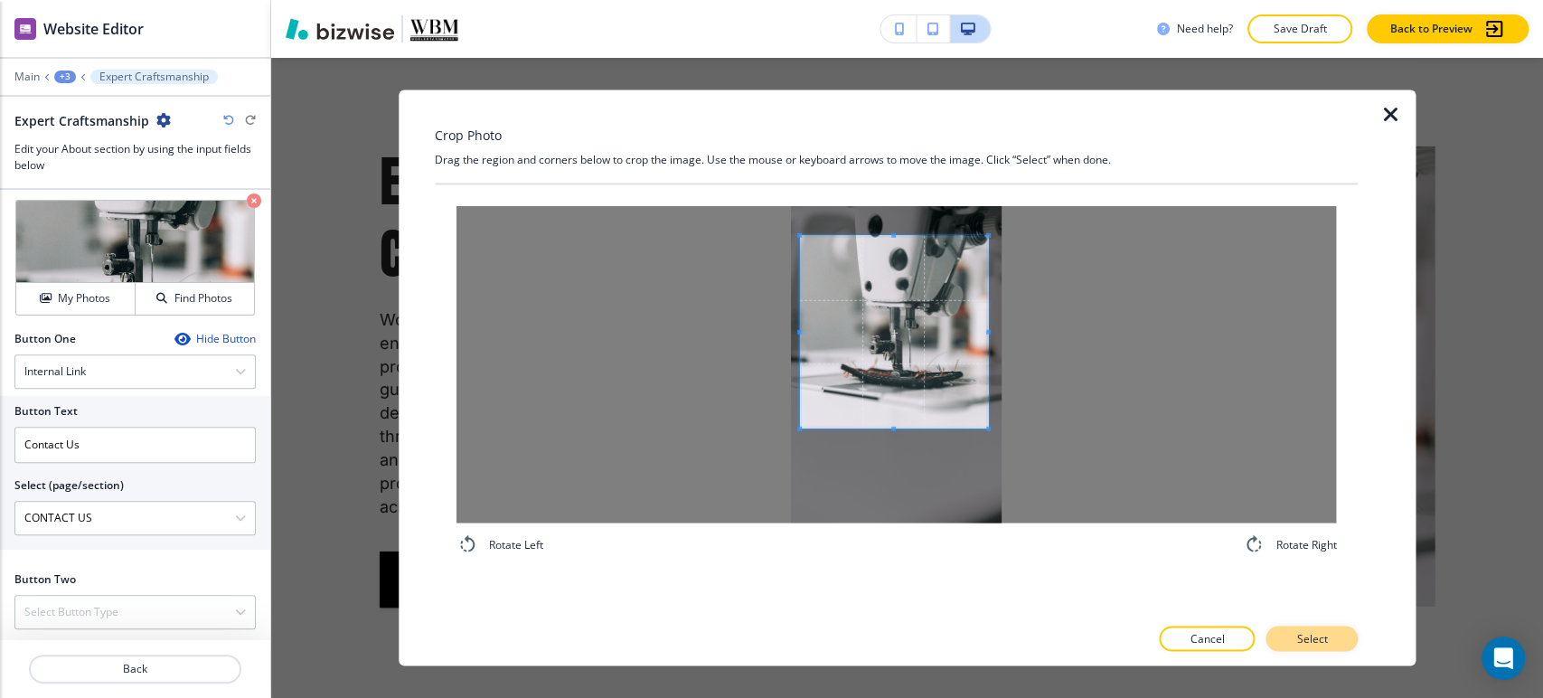
click at [1305, 634] on p "Select" at bounding box center [1311, 639] width 31 height 16
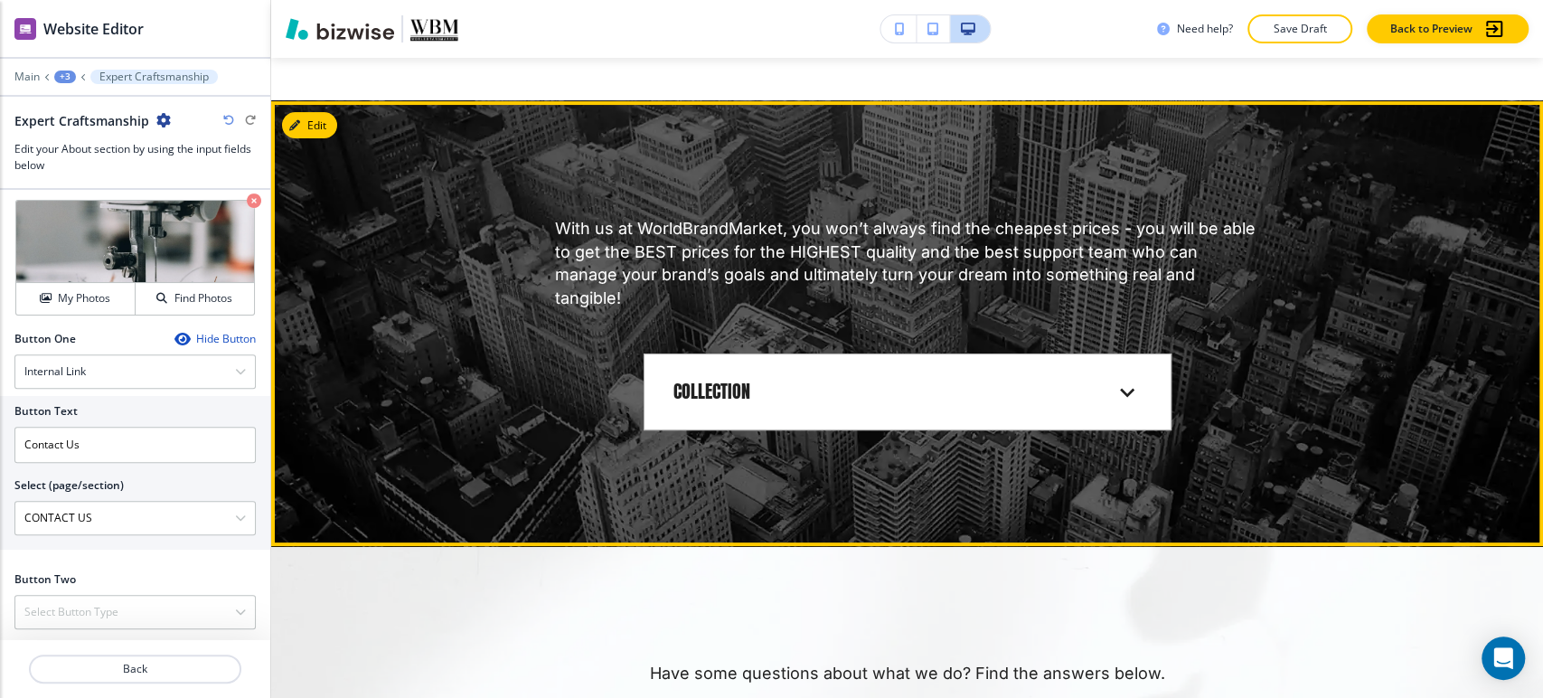
scroll to position [4801, 0]
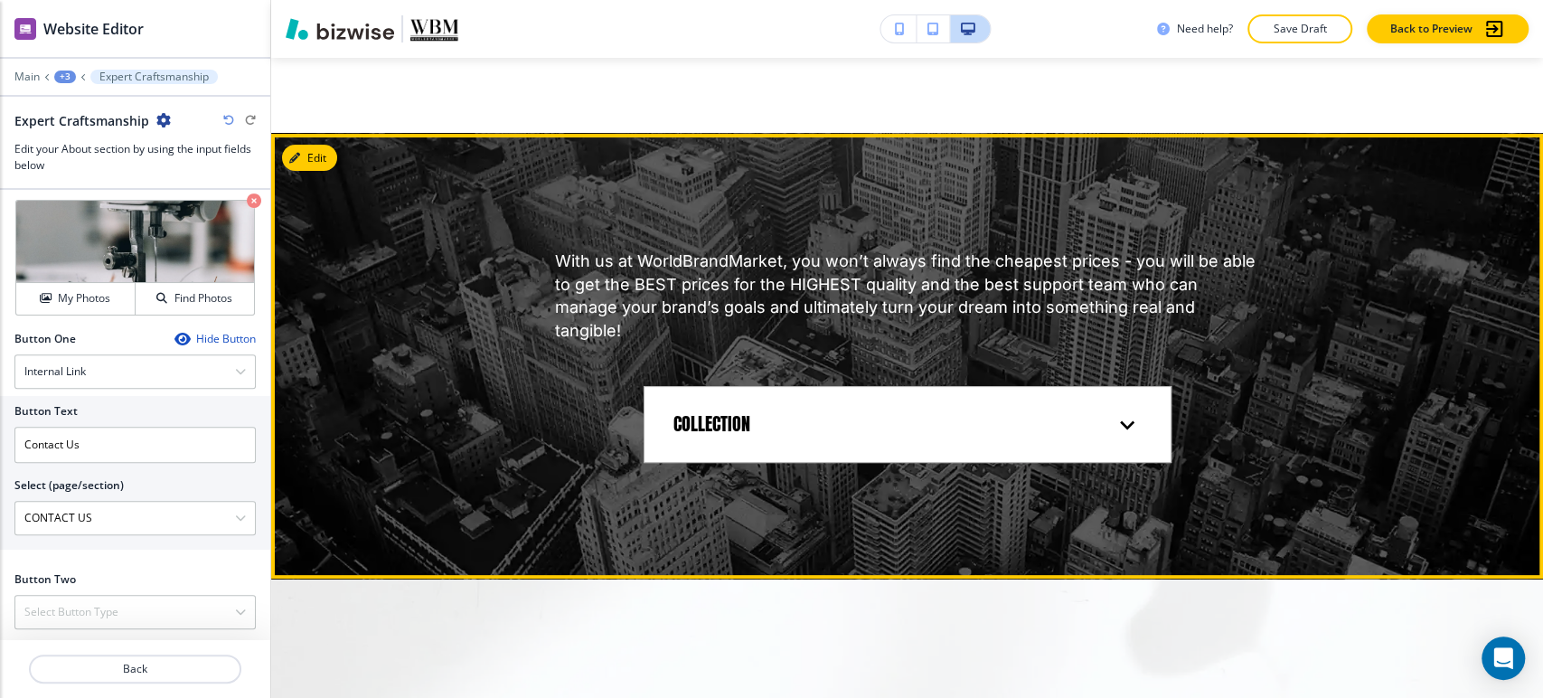
click at [1113, 410] on icon at bounding box center [1127, 424] width 29 height 29
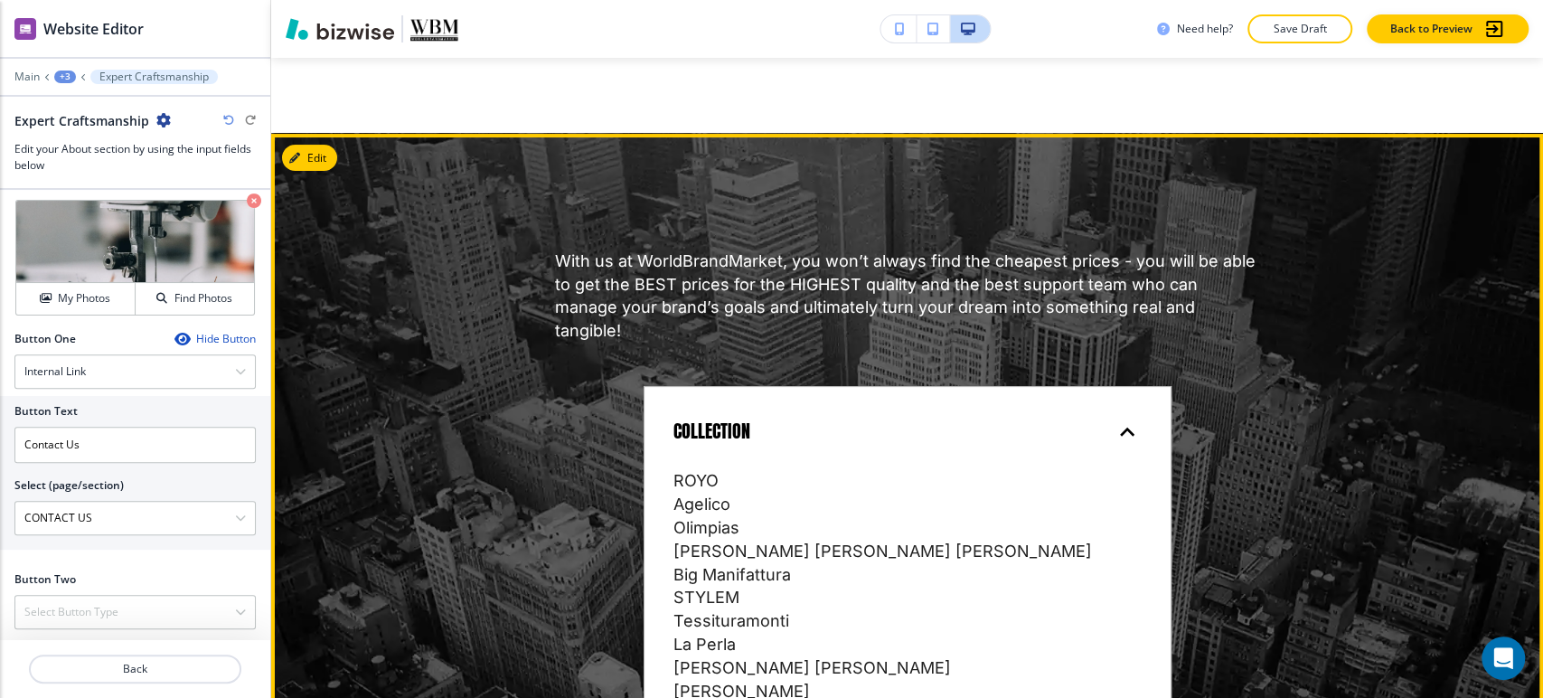
click at [1113, 418] on icon at bounding box center [1127, 432] width 29 height 29
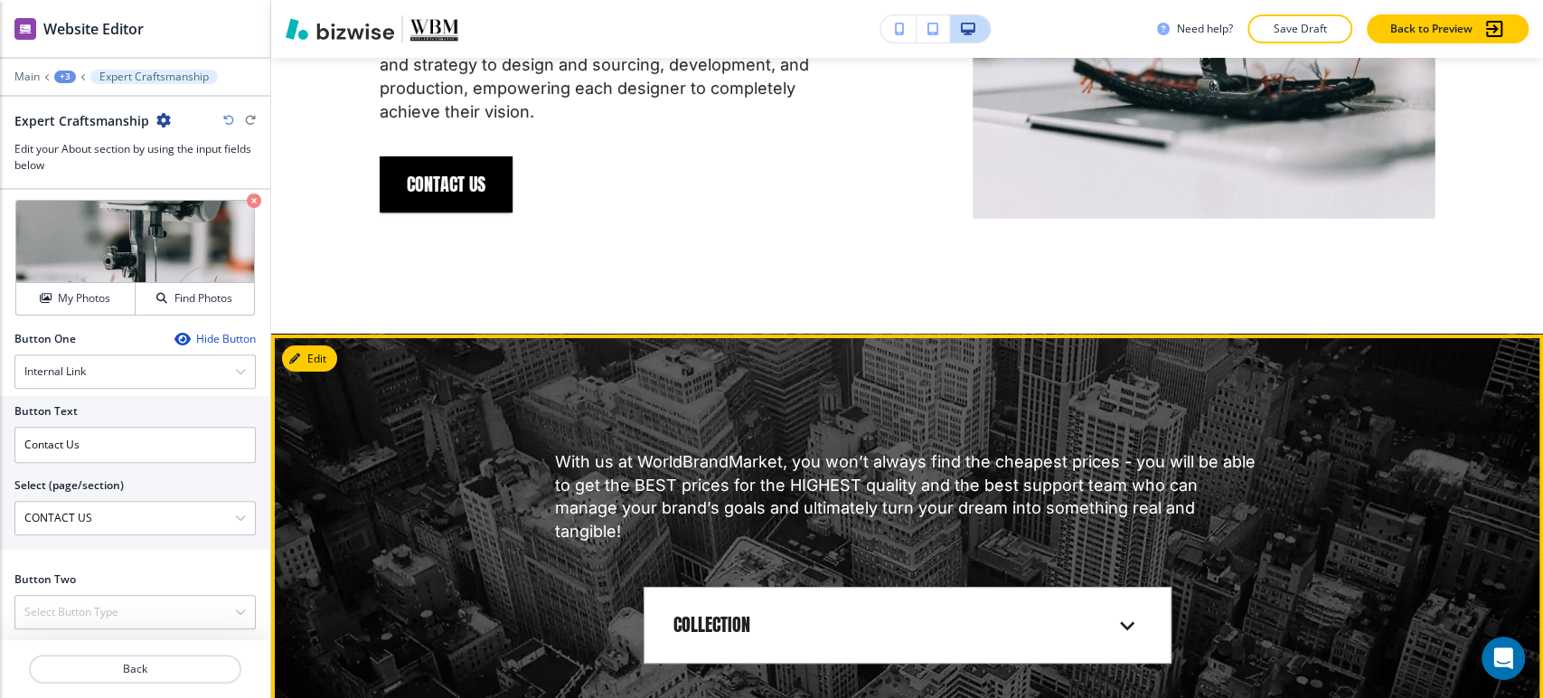
scroll to position [4701, 0]
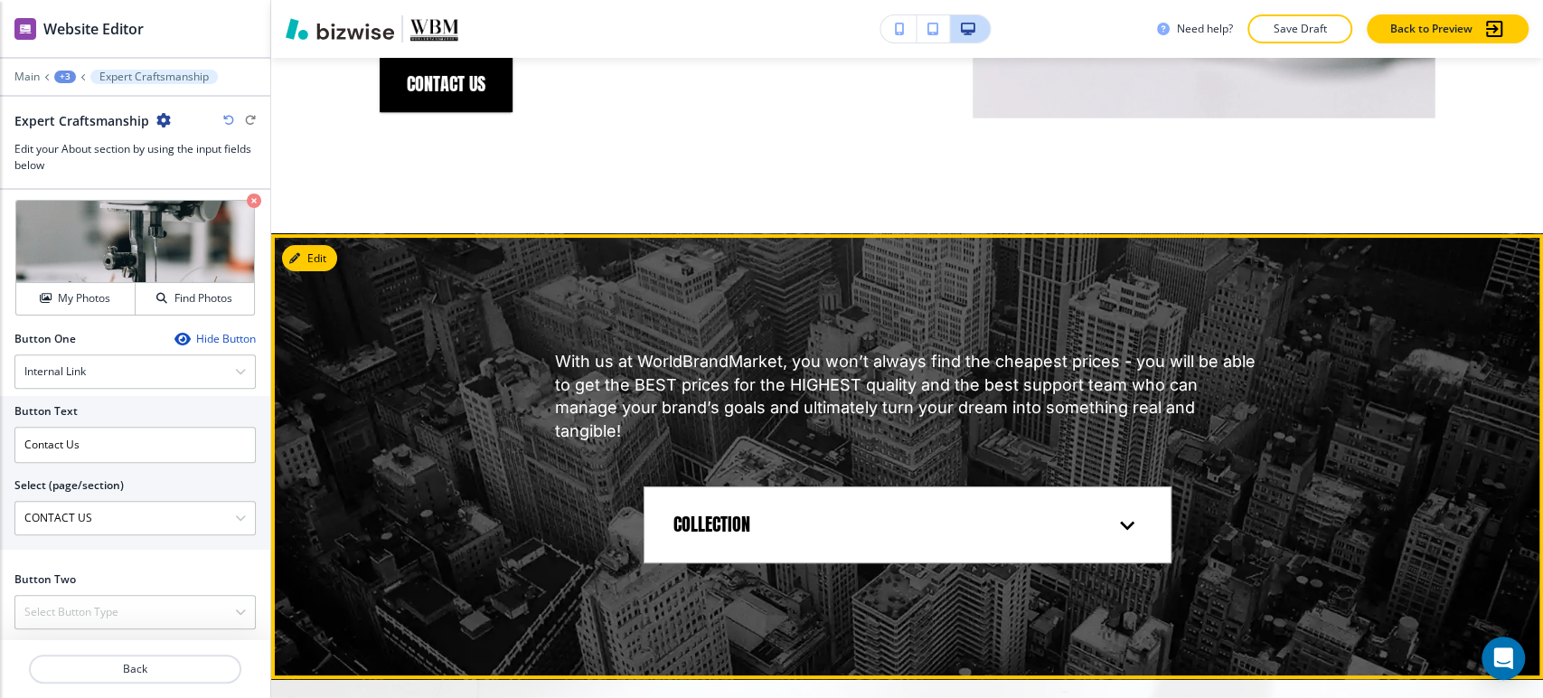
click at [1000, 512] on div "COLLECTION" at bounding box center [892, 524] width 439 height 24
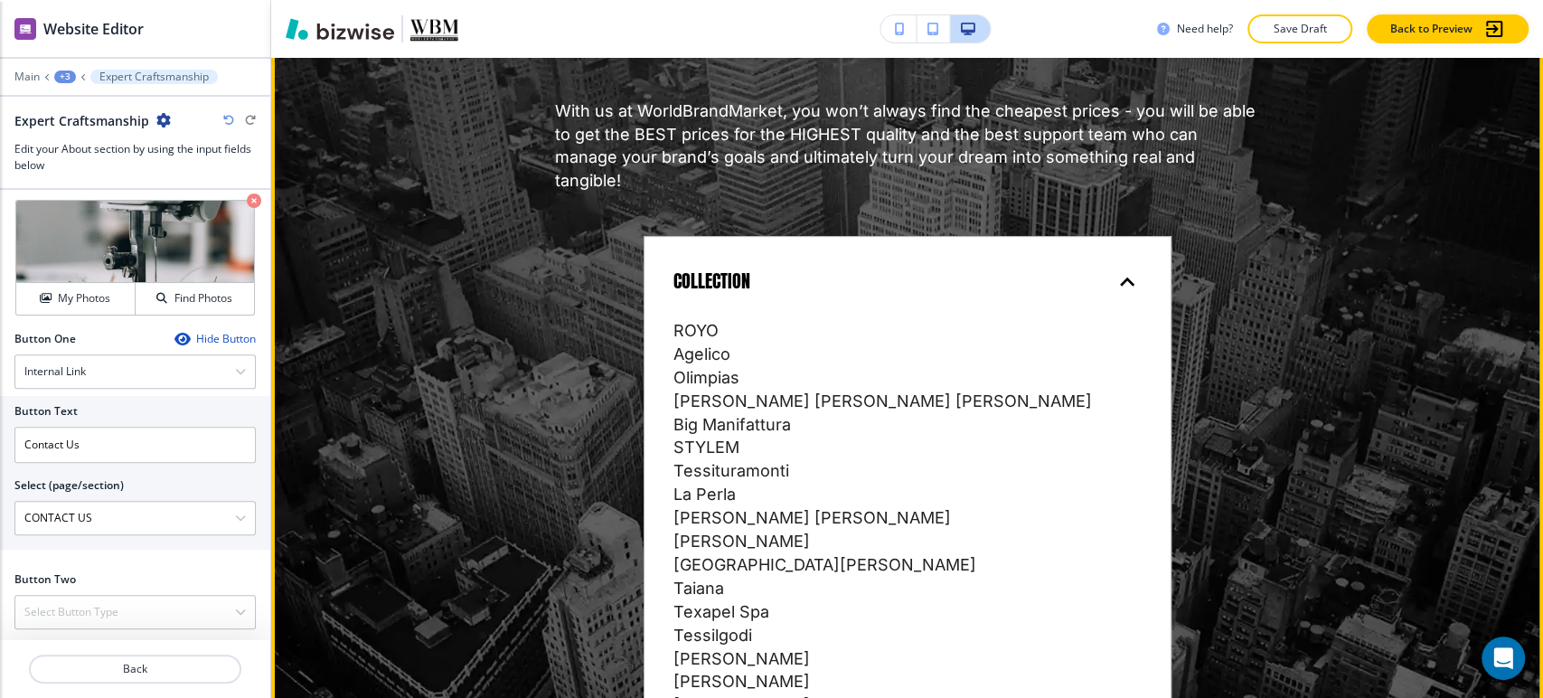
scroll to position [4902, 0]
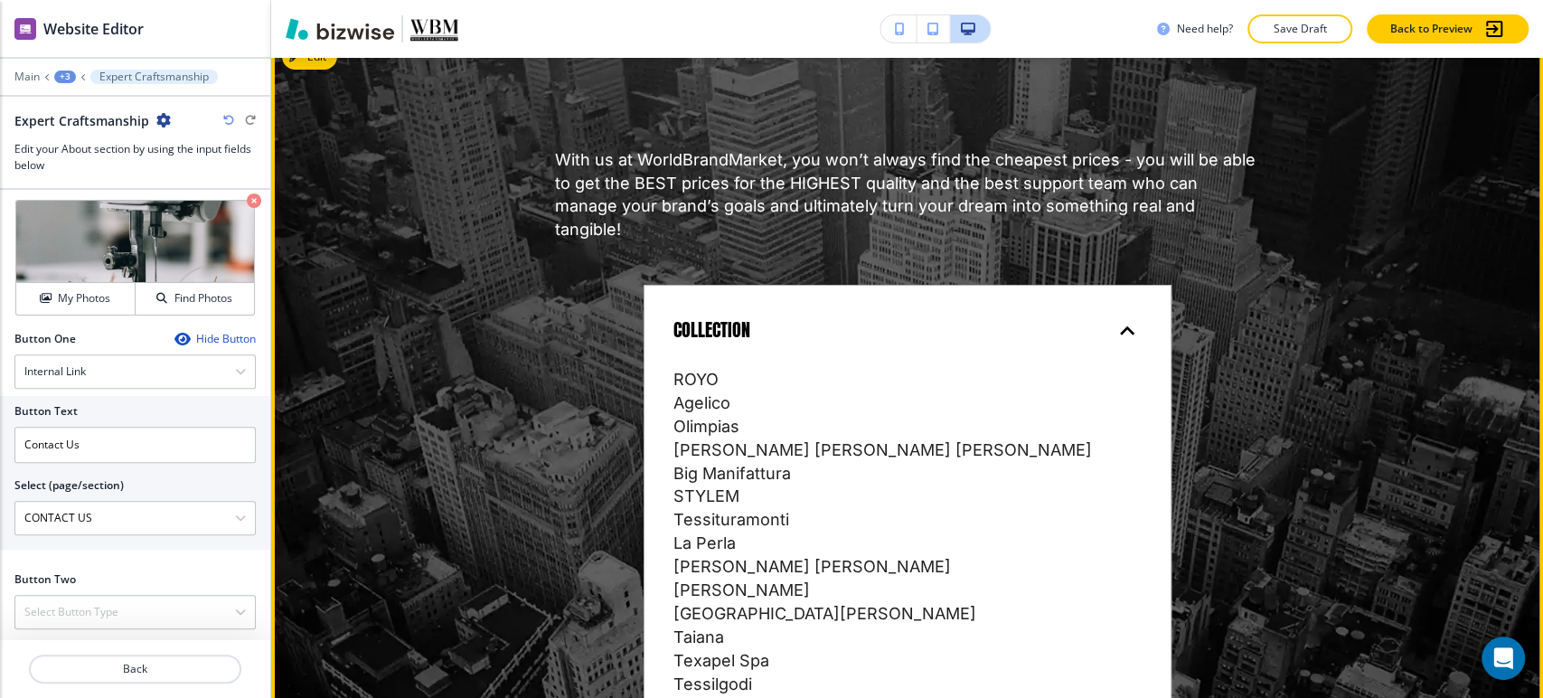
click at [951, 318] on div "COLLECTION" at bounding box center [892, 330] width 439 height 24
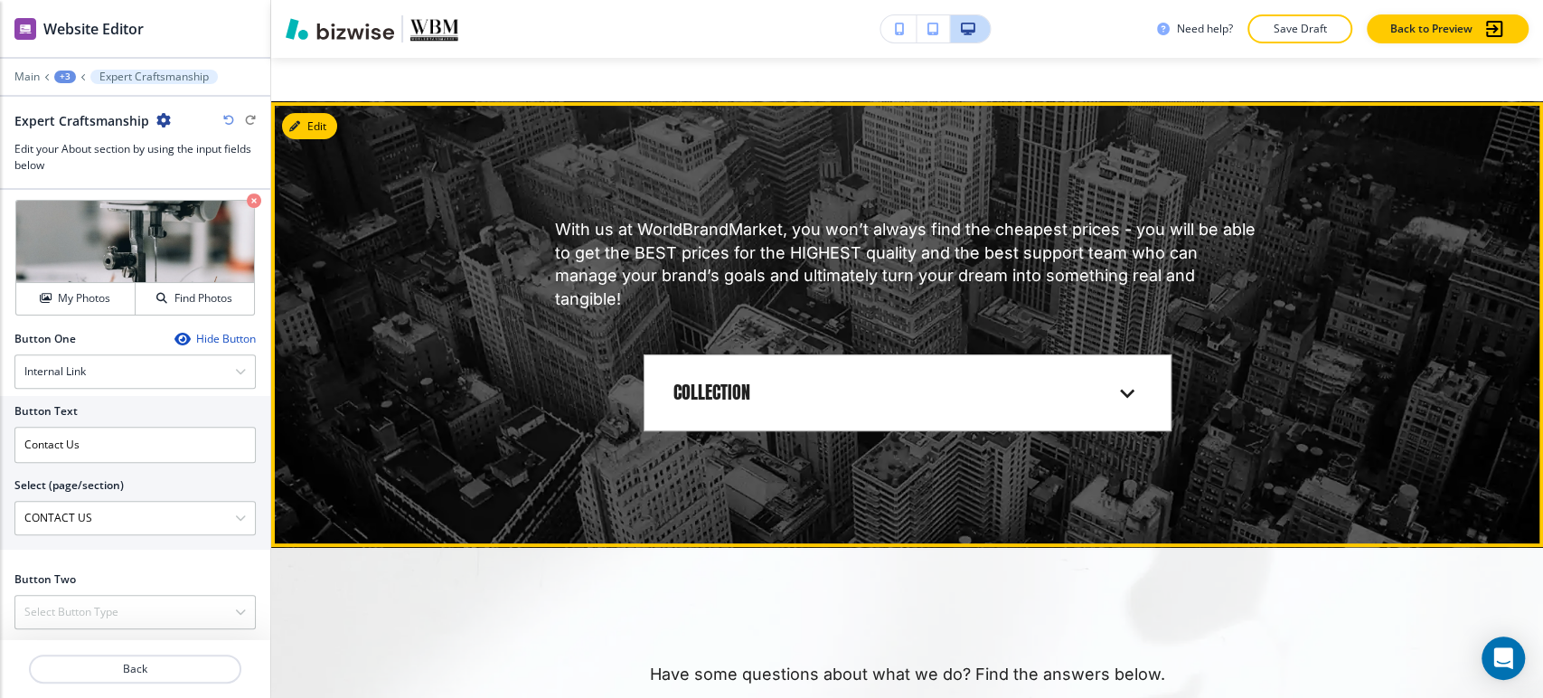
scroll to position [4801, 0]
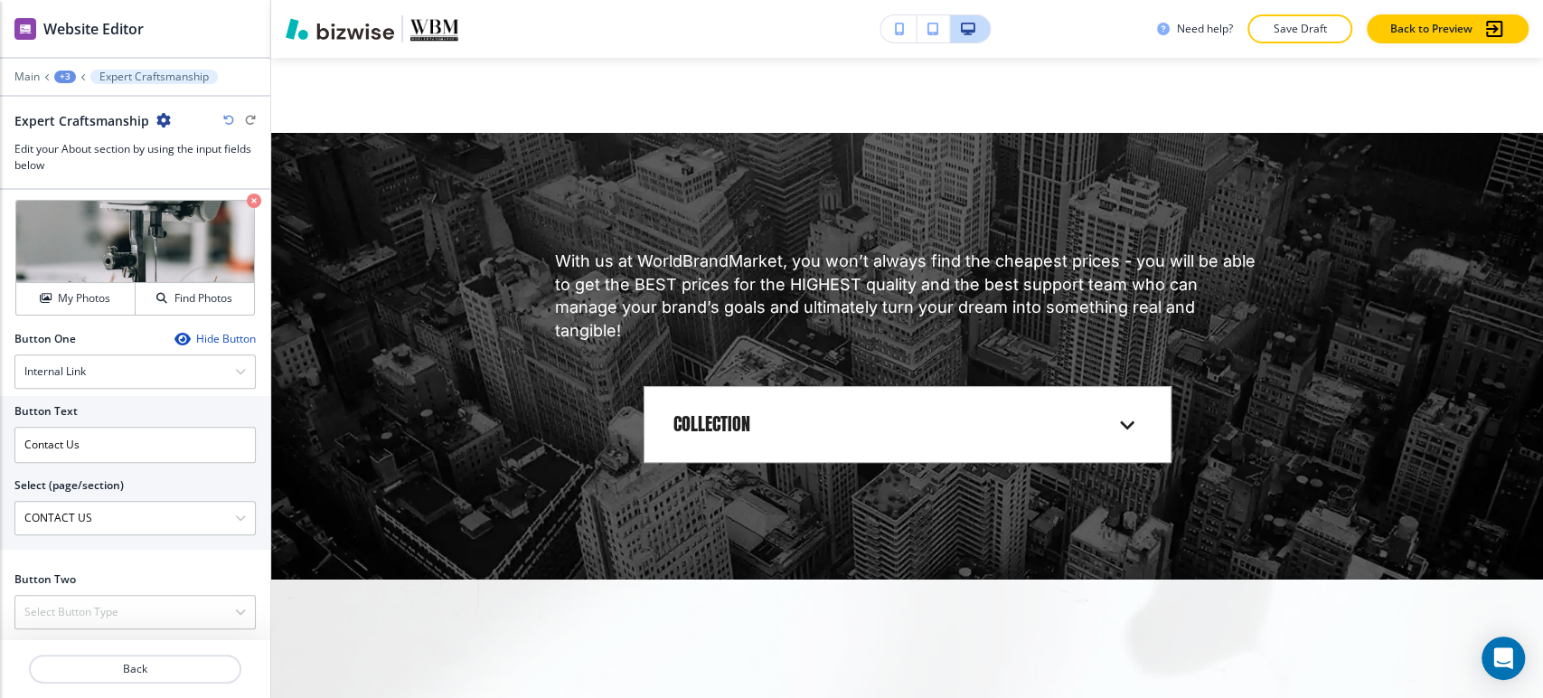
click at [72, 80] on div "+3" at bounding box center [65, 76] width 22 height 13
click at [89, 140] on p "HOME" at bounding box center [112, 138] width 92 height 16
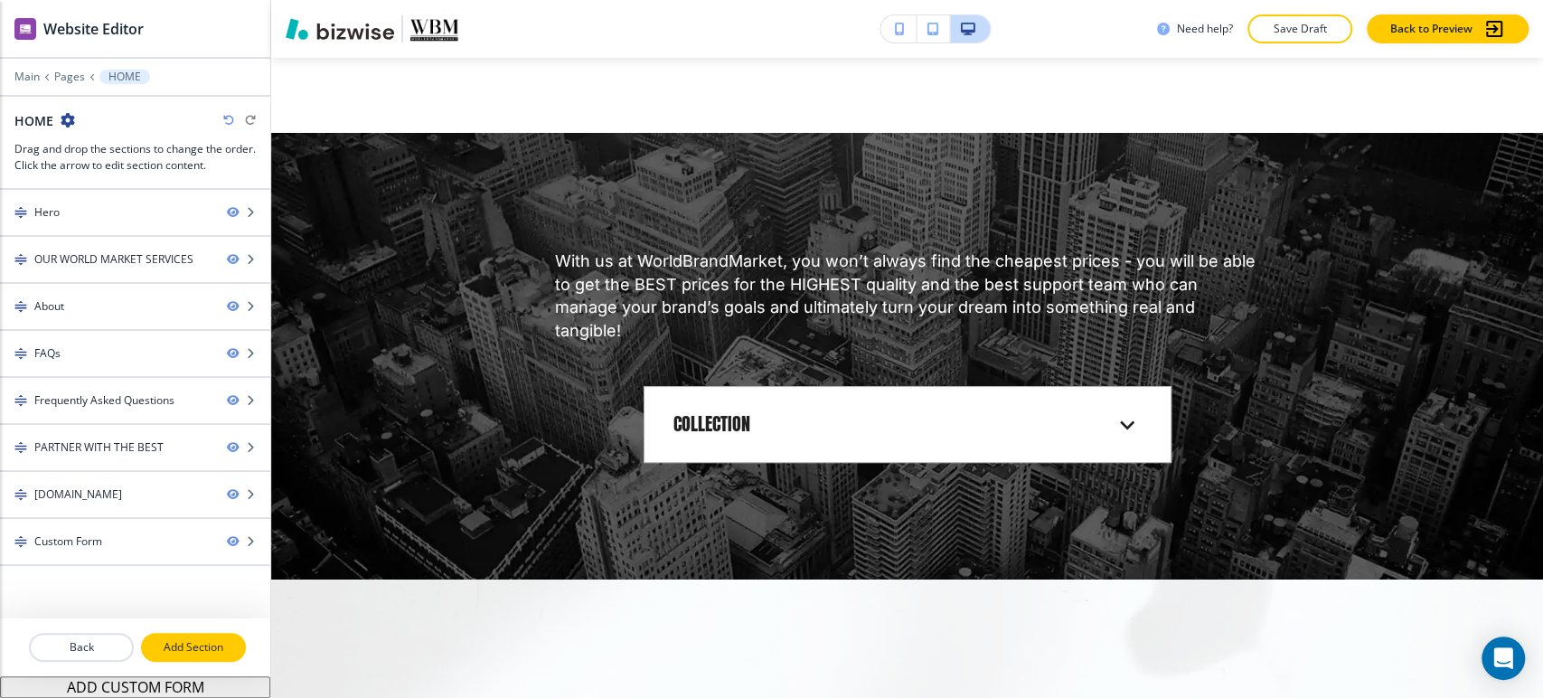
click at [209, 638] on button "Add Section" at bounding box center [193, 647] width 105 height 29
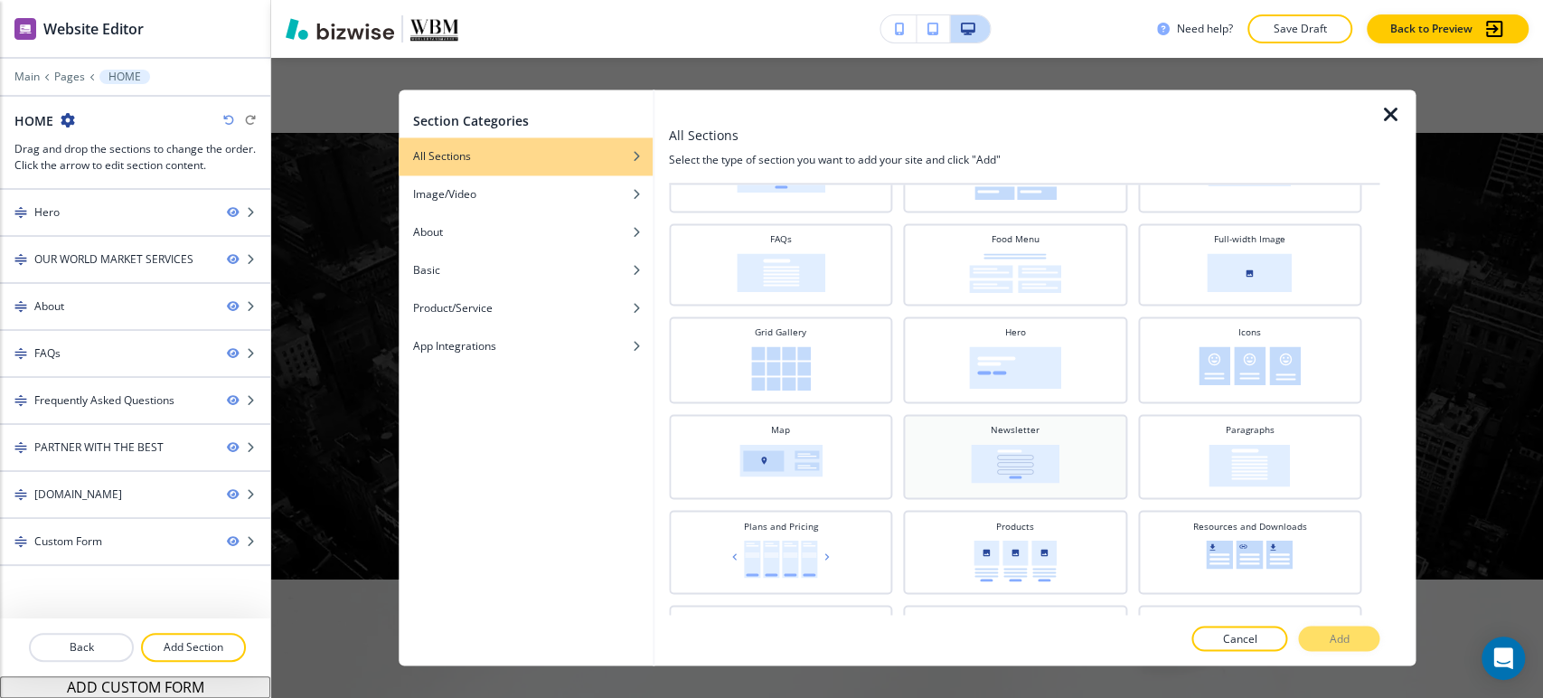
scroll to position [401, 0]
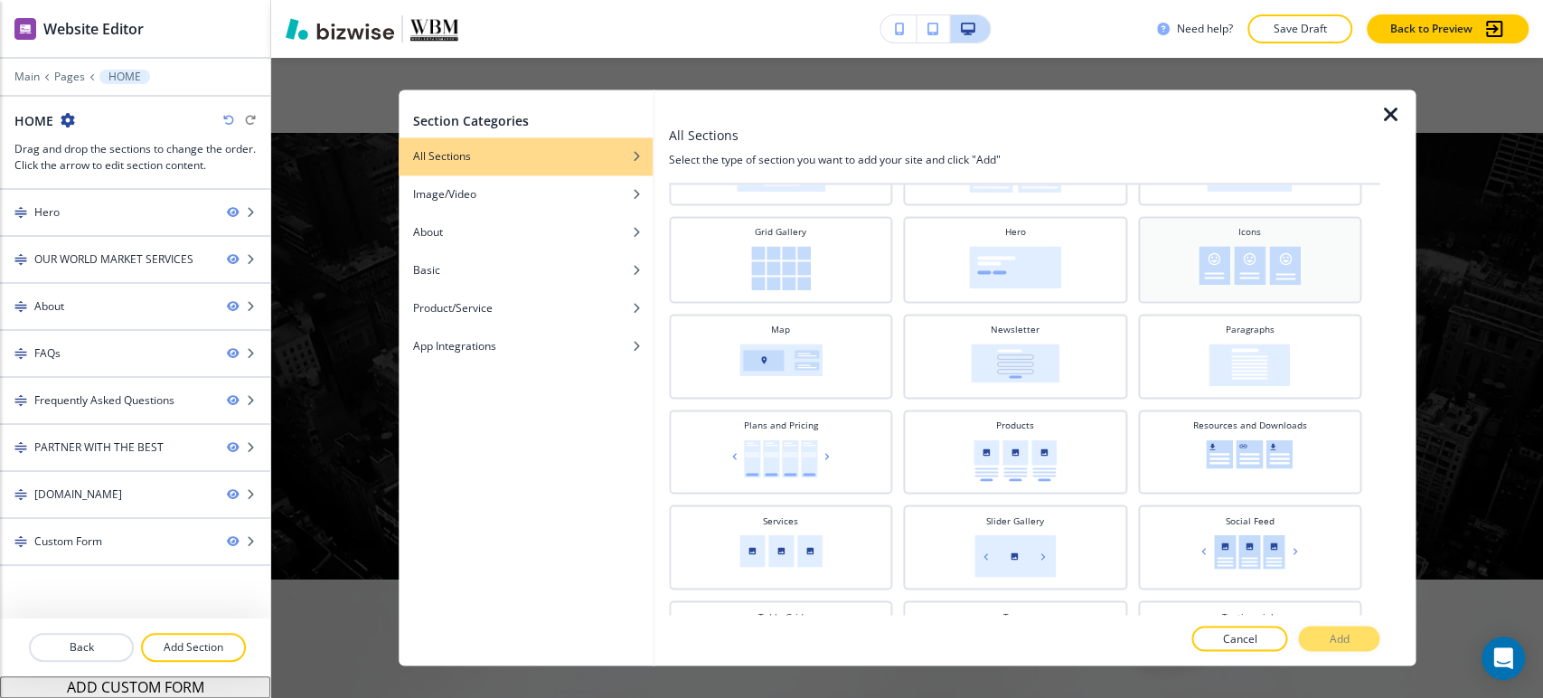
click at [1198, 254] on img at bounding box center [1249, 265] width 102 height 39
click at [1335, 635] on p "Add" at bounding box center [1339, 639] width 20 height 16
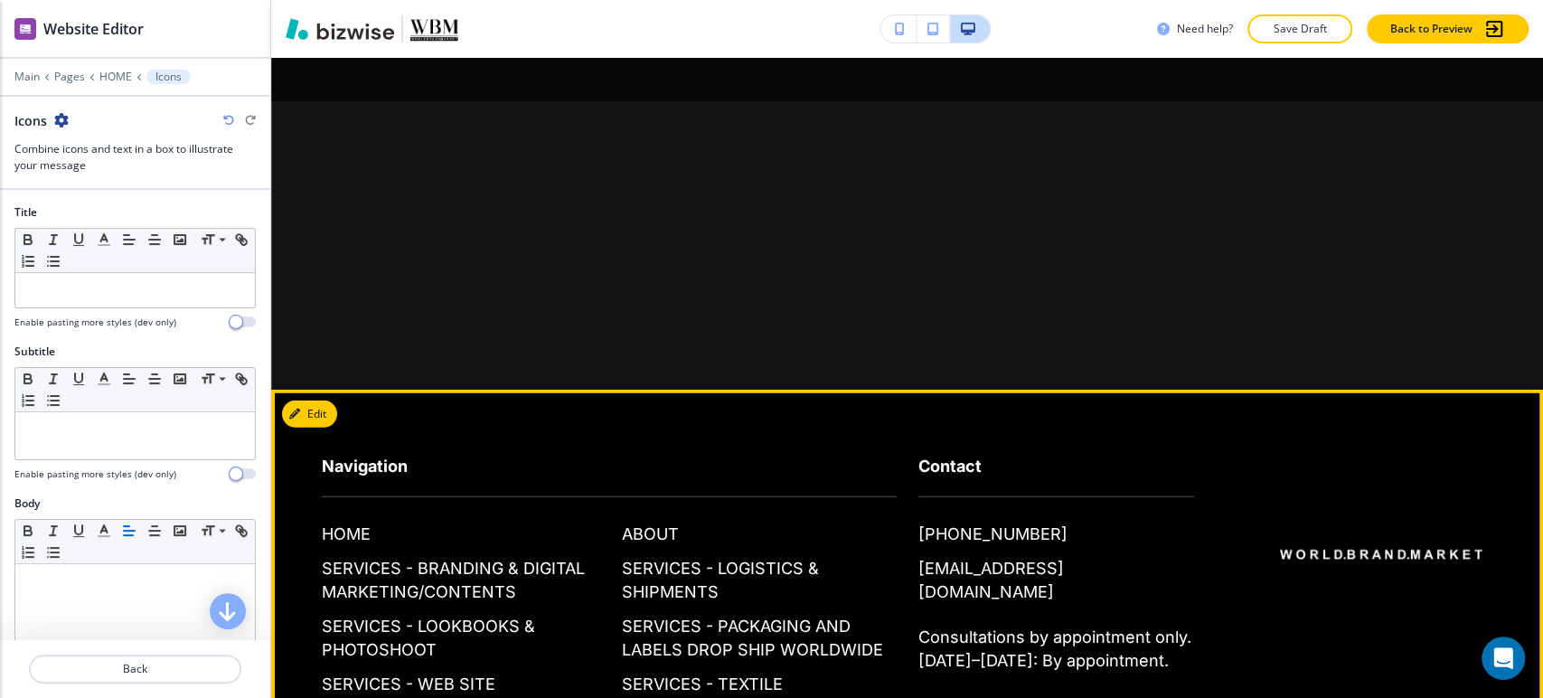
scroll to position [8031, 0]
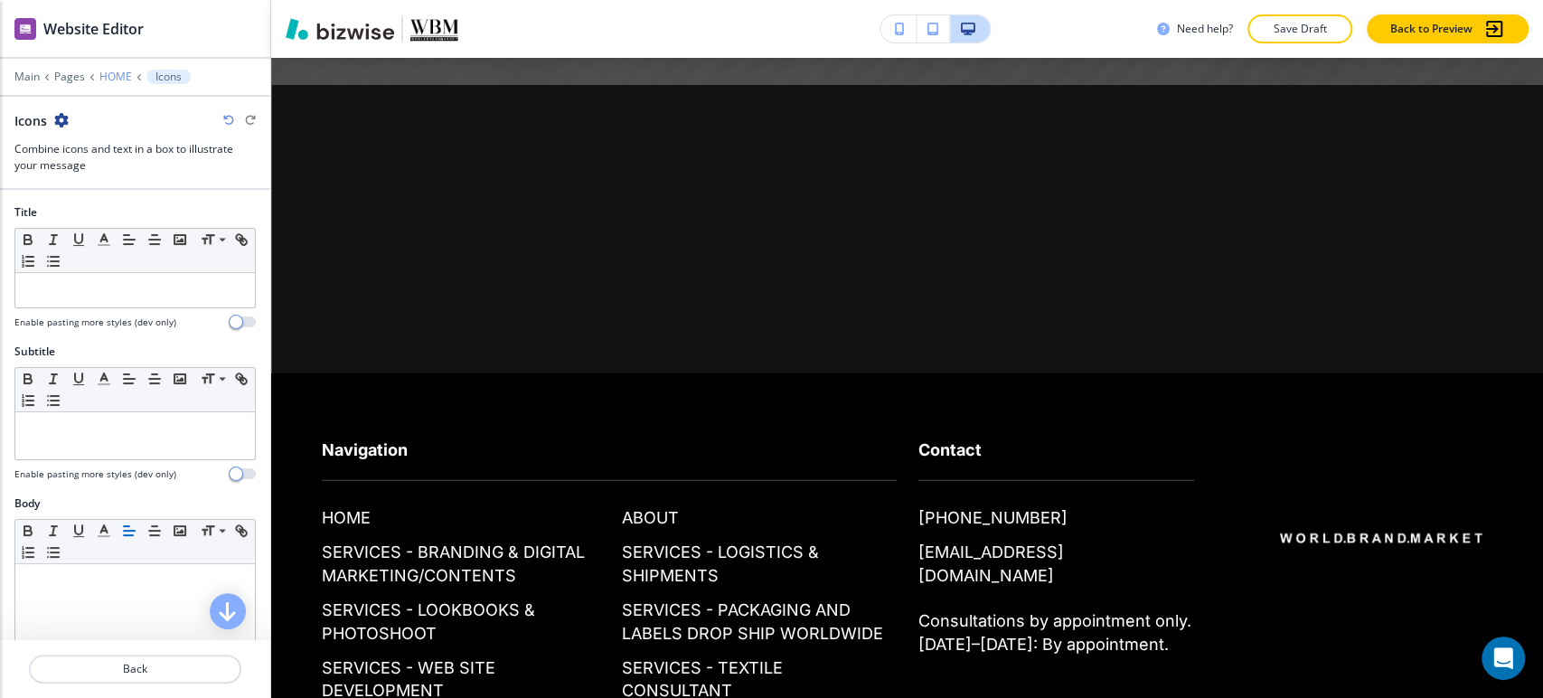
click at [108, 72] on p "HOME" at bounding box center [115, 76] width 33 height 13
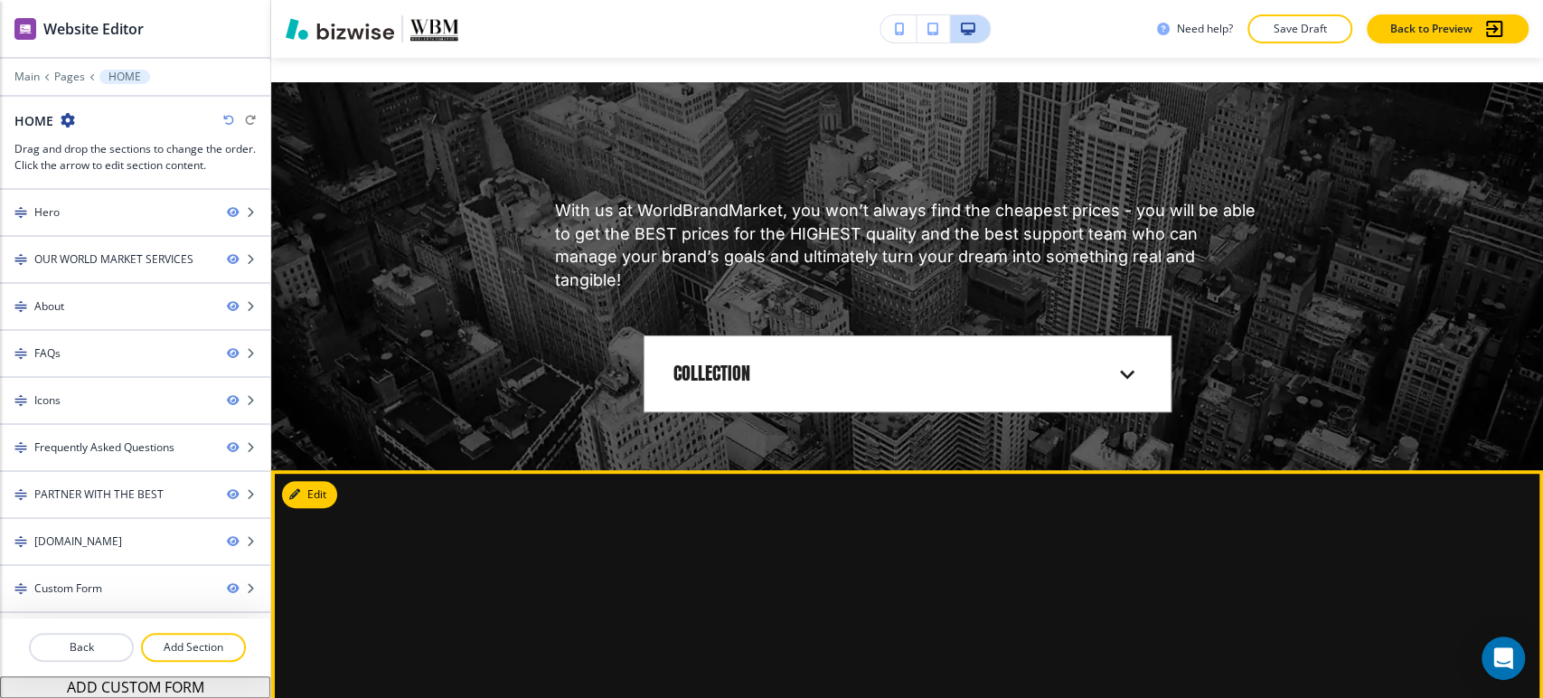
scroll to position [4837, 0]
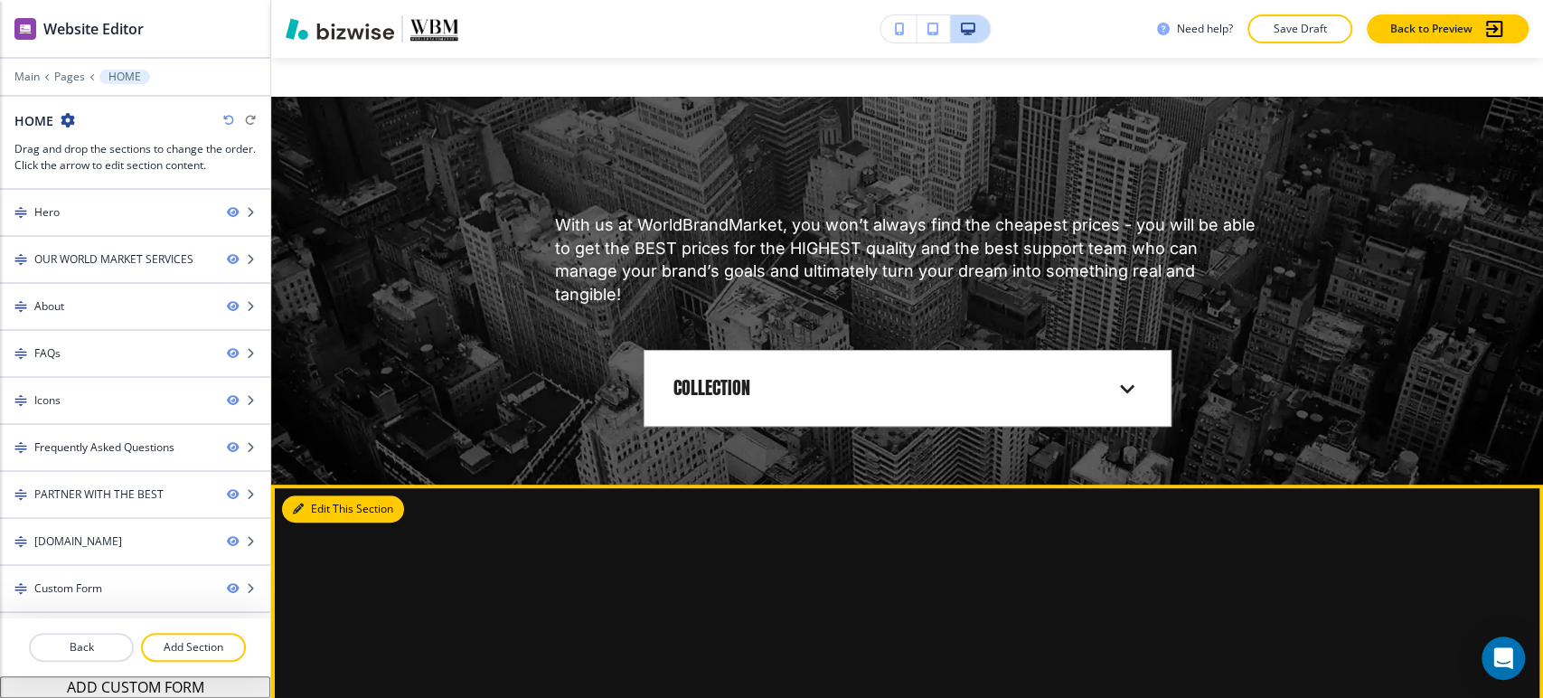
click at [321, 495] on button "Edit This Section" at bounding box center [343, 508] width 122 height 27
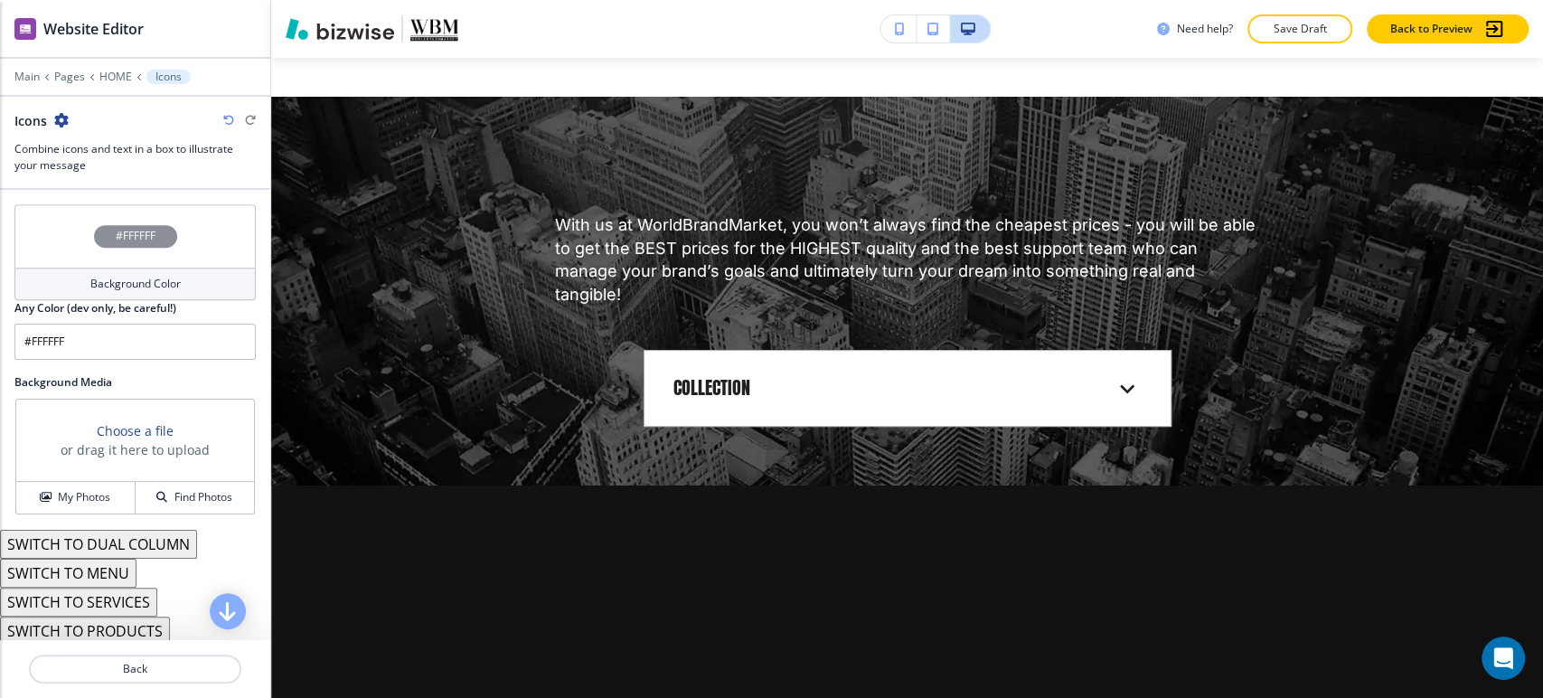
scroll to position [860, 0]
click at [94, 497] on h4 "My Photos" at bounding box center [84, 495] width 52 height 16
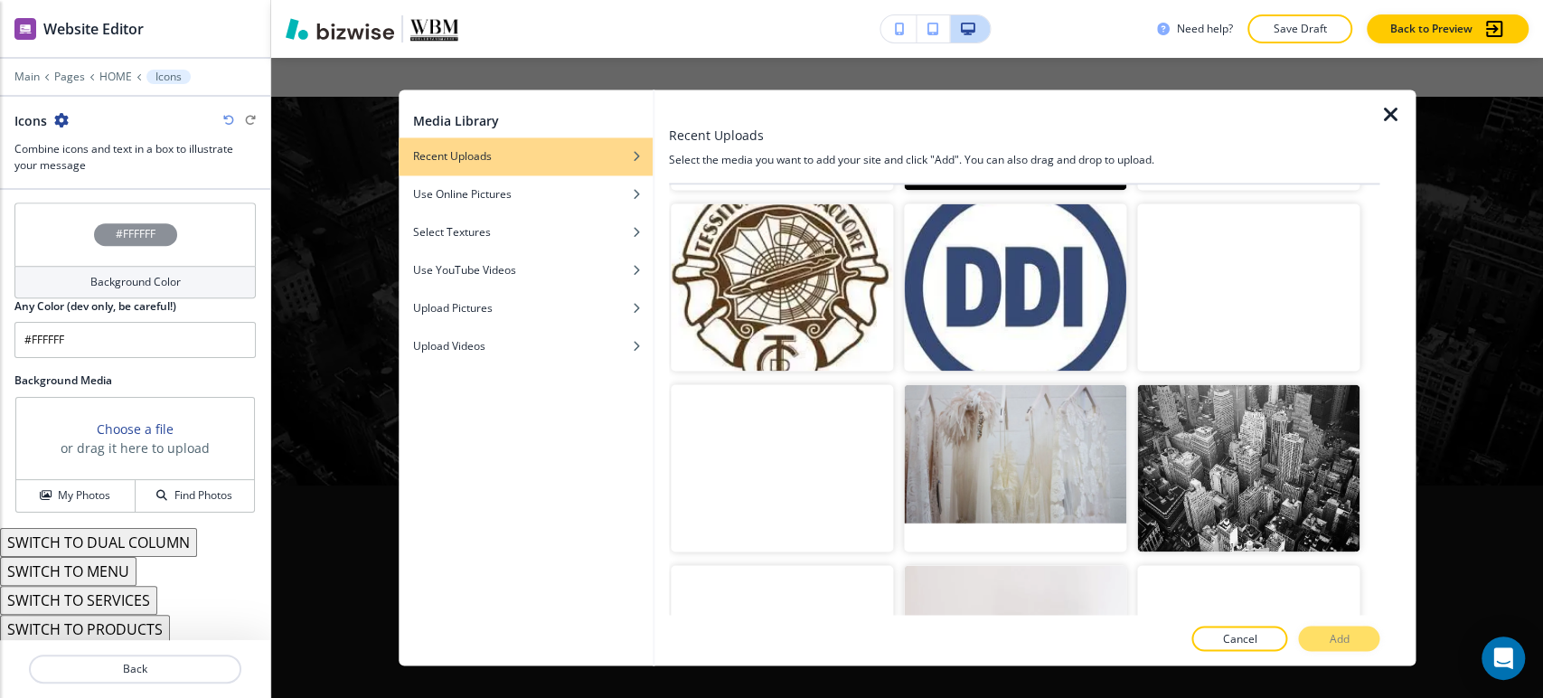
scroll to position [3816, 0]
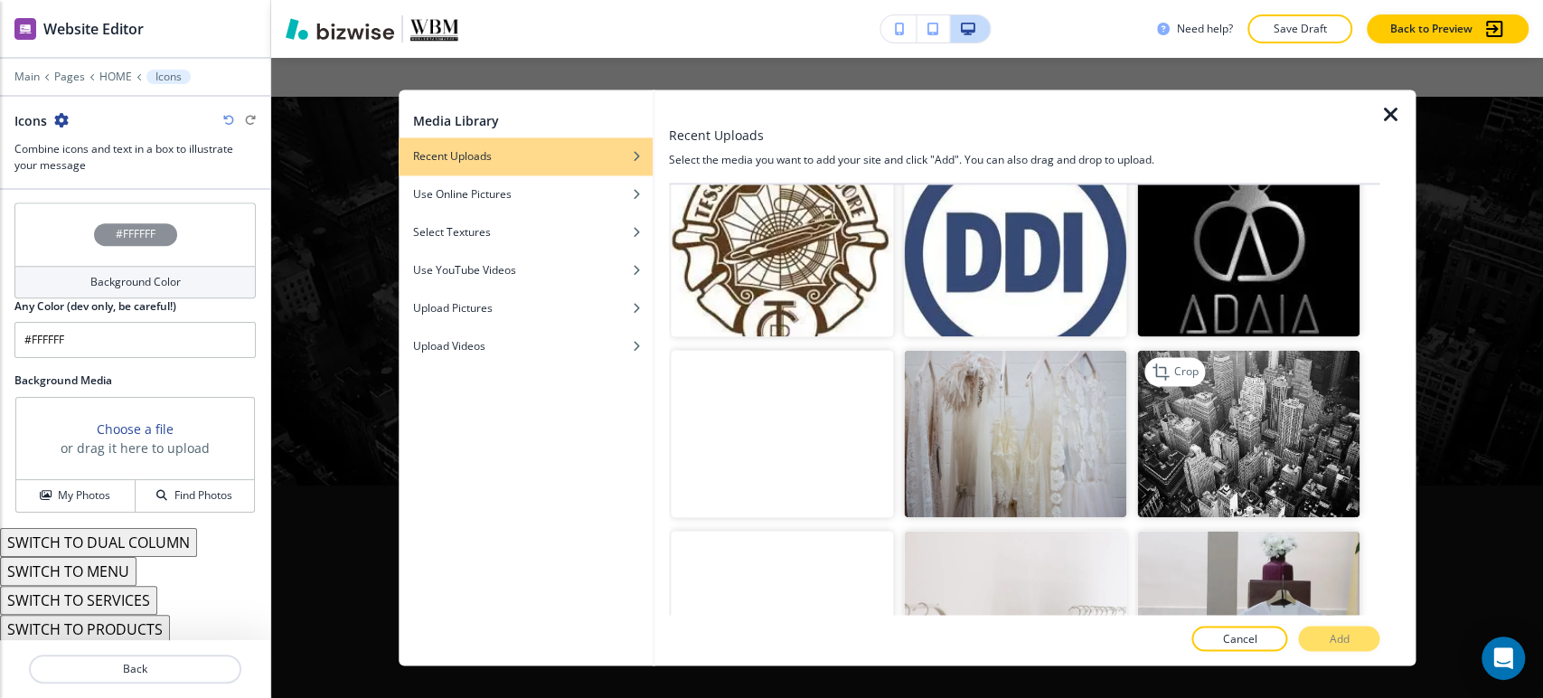
click at [1285, 362] on img "button" at bounding box center [1248, 433] width 222 height 167
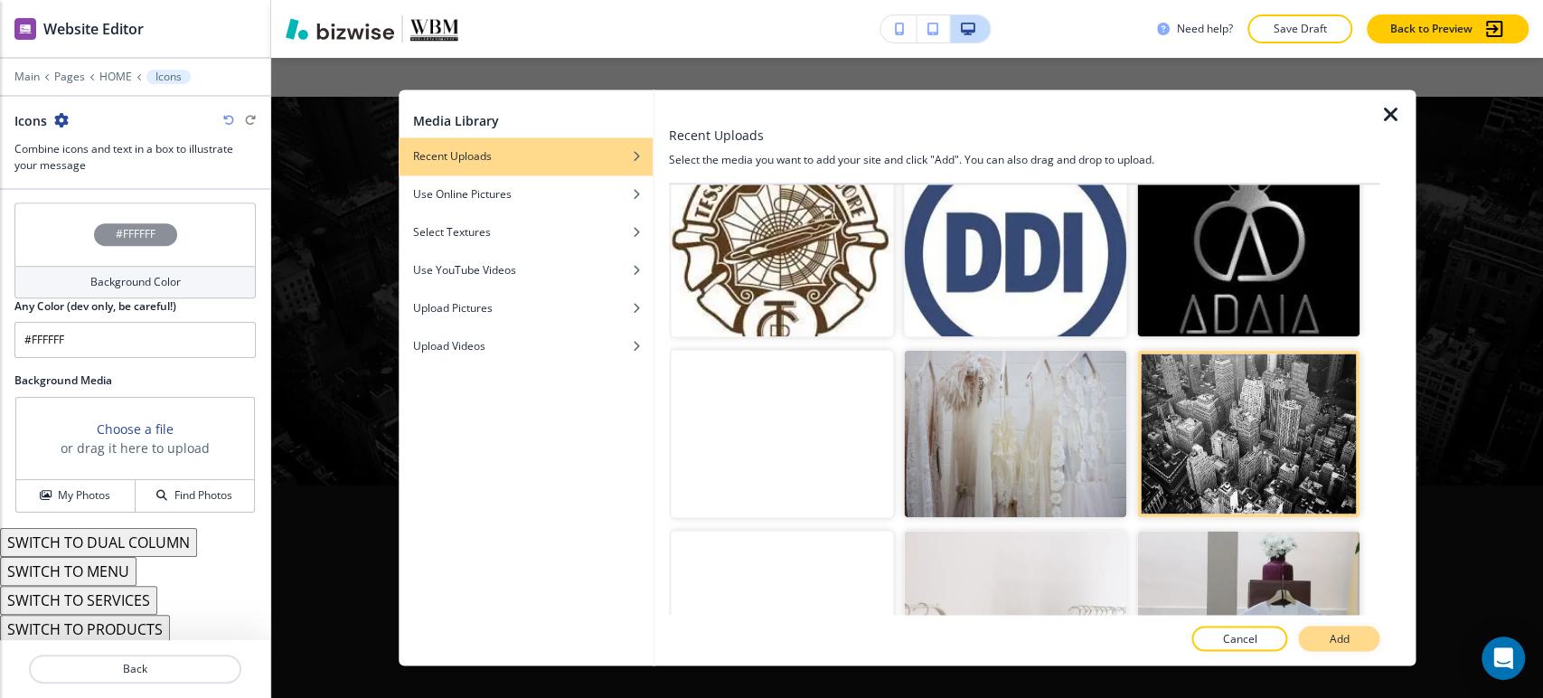
click at [1321, 638] on button "Add" at bounding box center [1338, 638] width 81 height 25
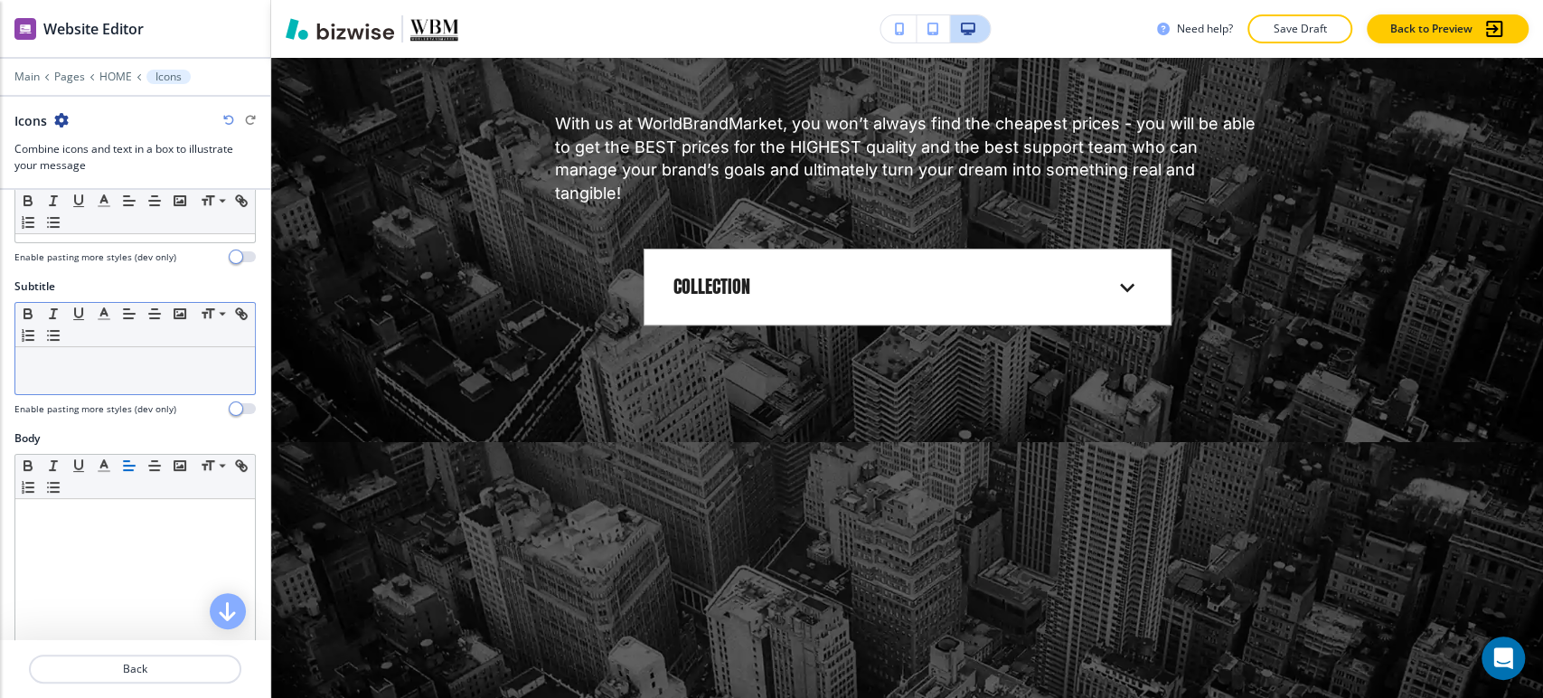
scroll to position [100, 0]
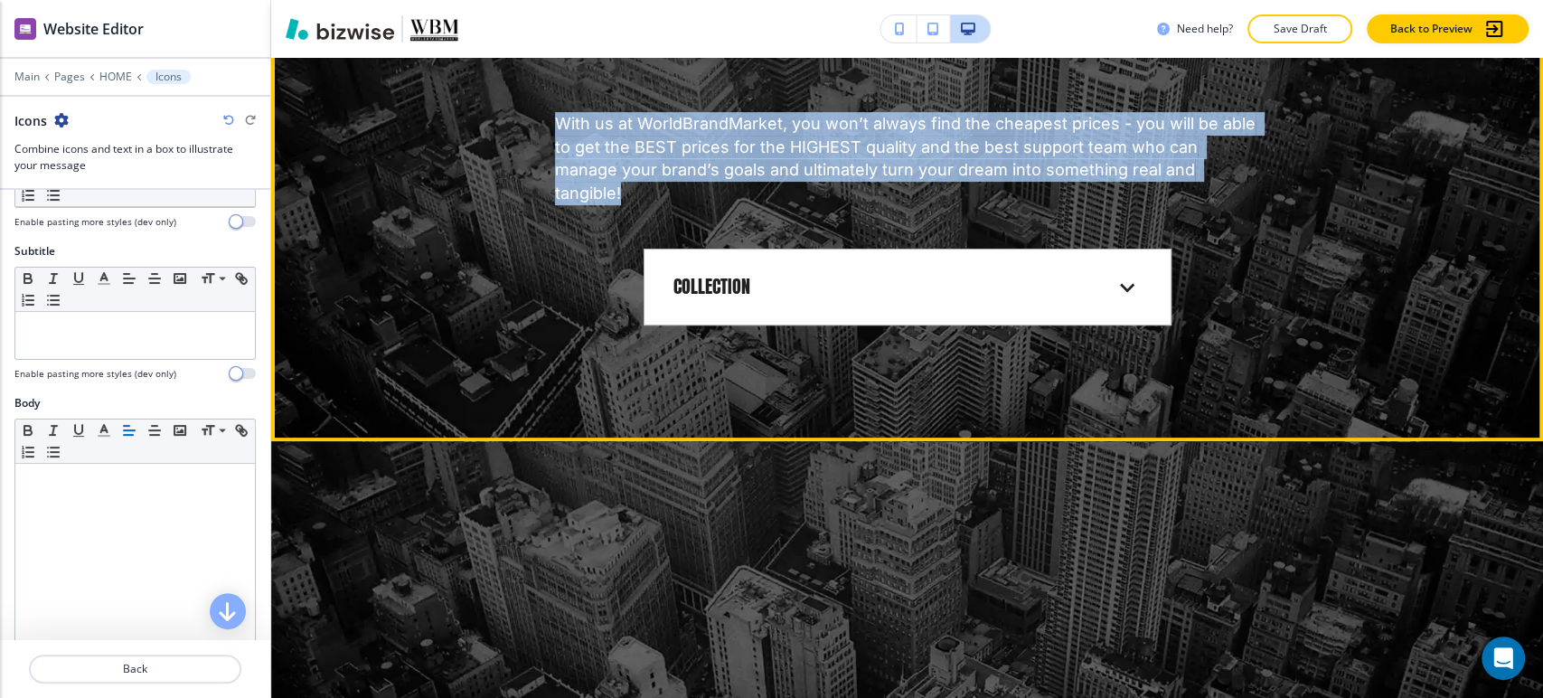
drag, startPoint x: 550, startPoint y: 121, endPoint x: 1187, endPoint y: 168, distance: 638.9
click at [1187, 168] on p "With us at WorldBrandMarket, you won’t always find the cheapest prices - you wi…" at bounding box center [907, 159] width 705 height 94
copy p "With us at WorldBrandMarket, you won’t always find the cheapest prices - you wi…"
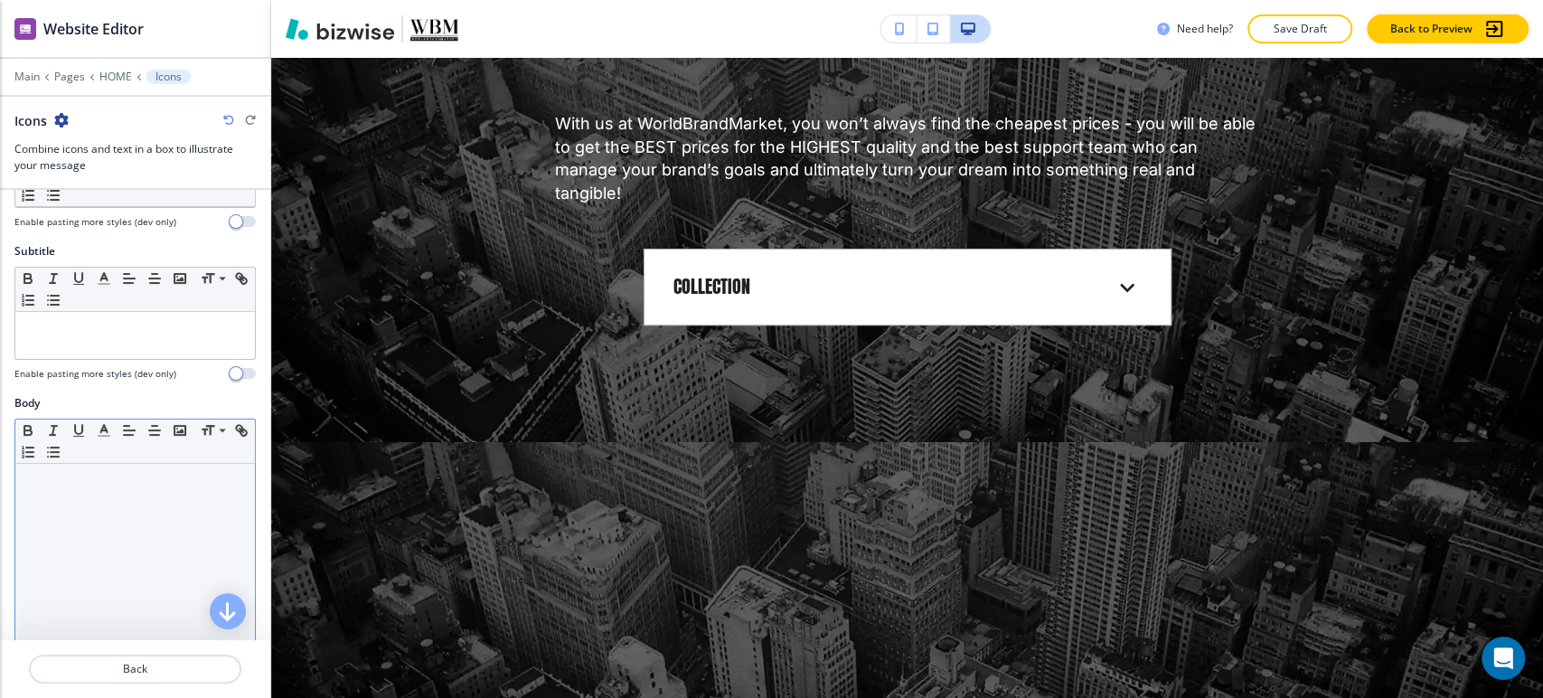
click at [154, 503] on div at bounding box center [135, 581] width 240 height 235
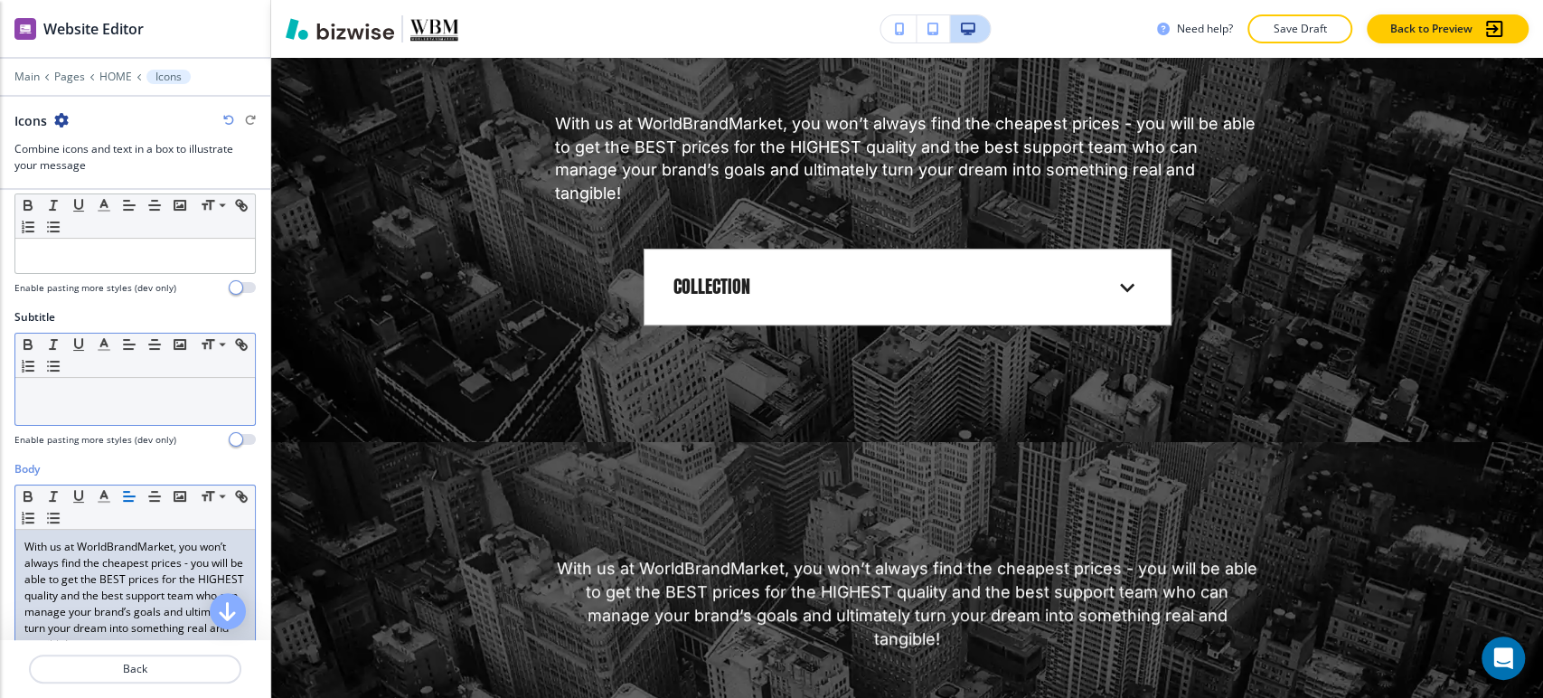
scroll to position [0, 0]
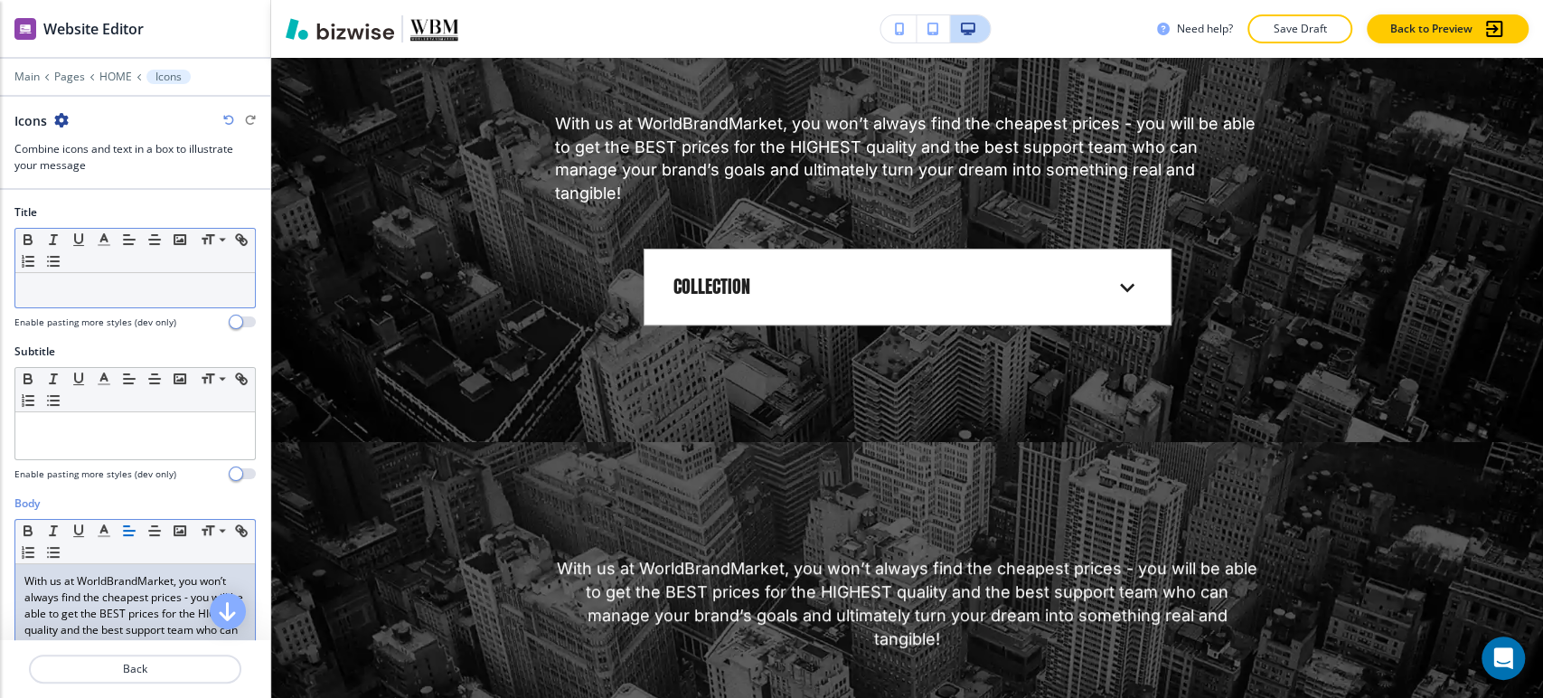
click at [120, 287] on p at bounding box center [134, 290] width 221 height 16
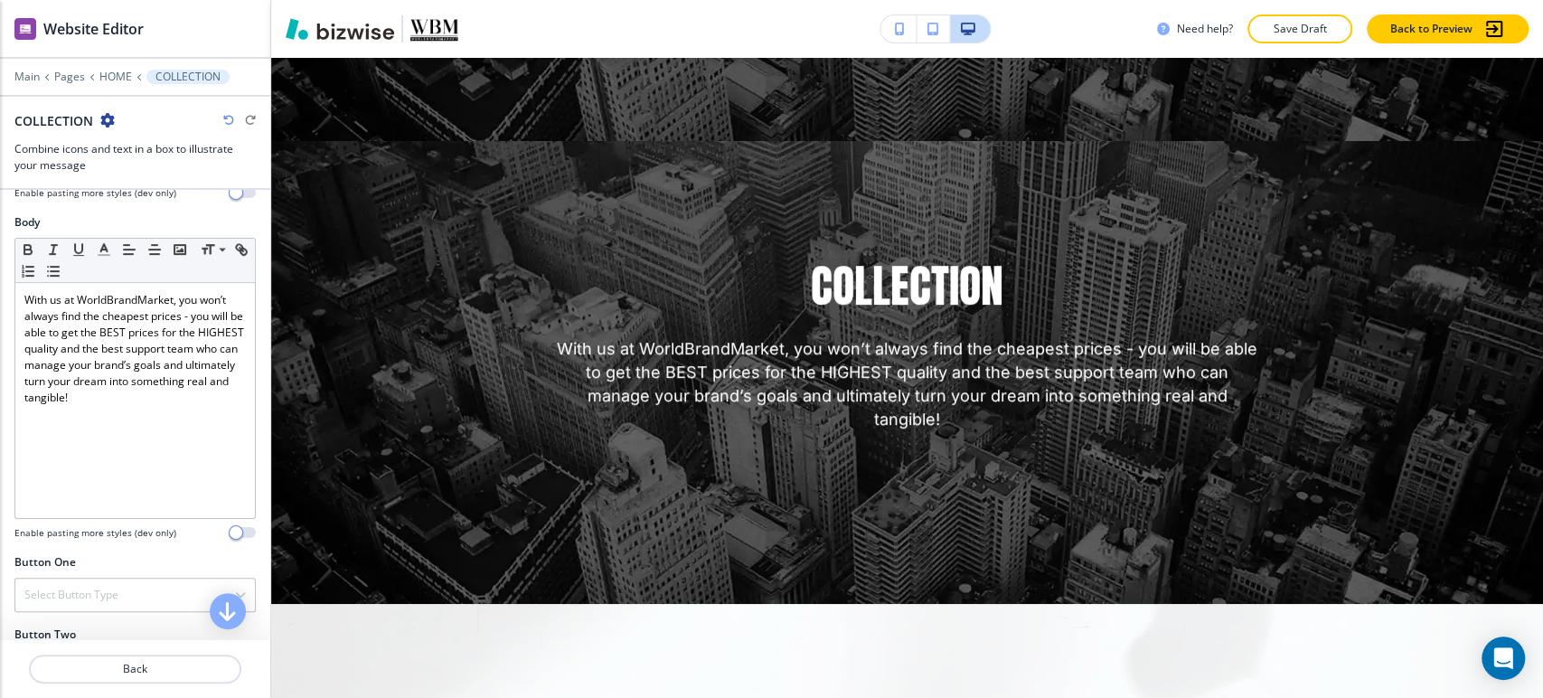
scroll to position [602, 0]
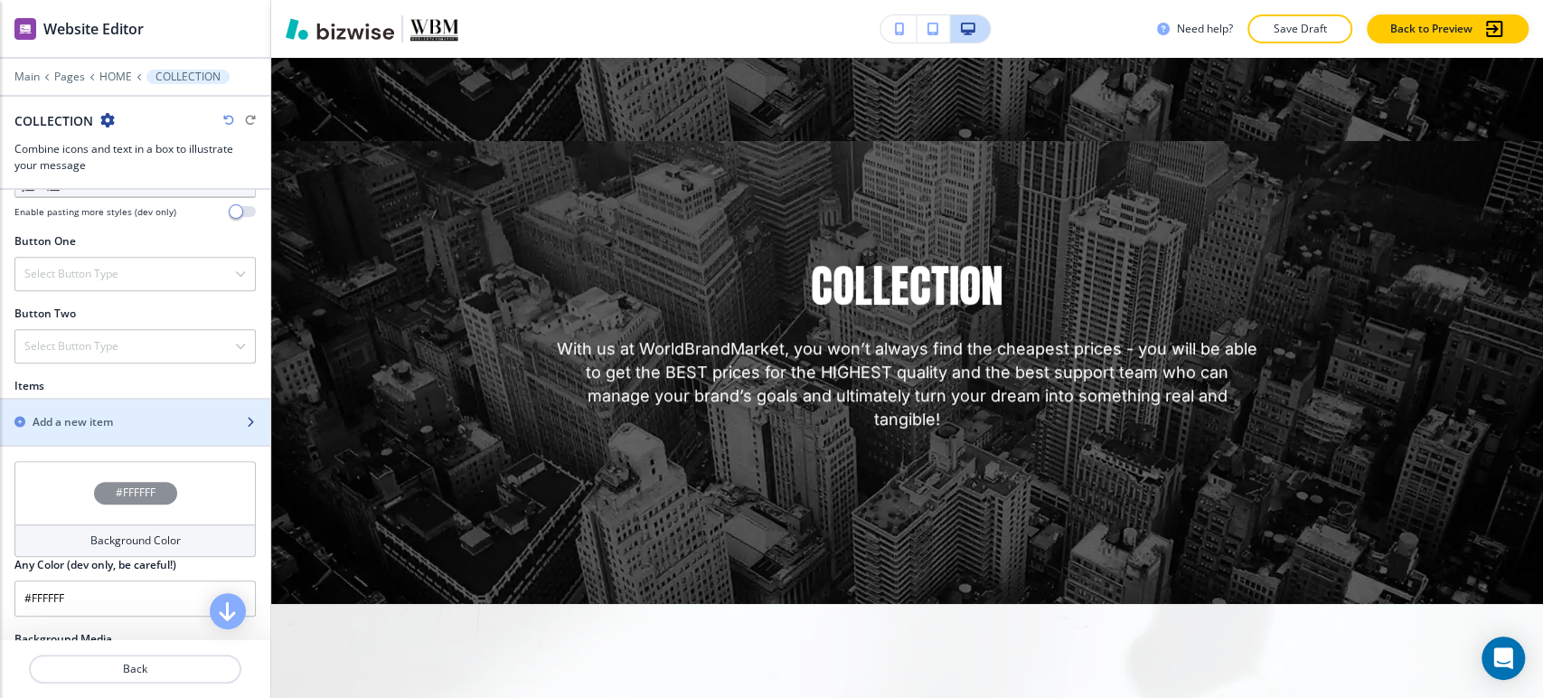
click at [120, 418] on div "Add a new item" at bounding box center [115, 422] width 230 height 16
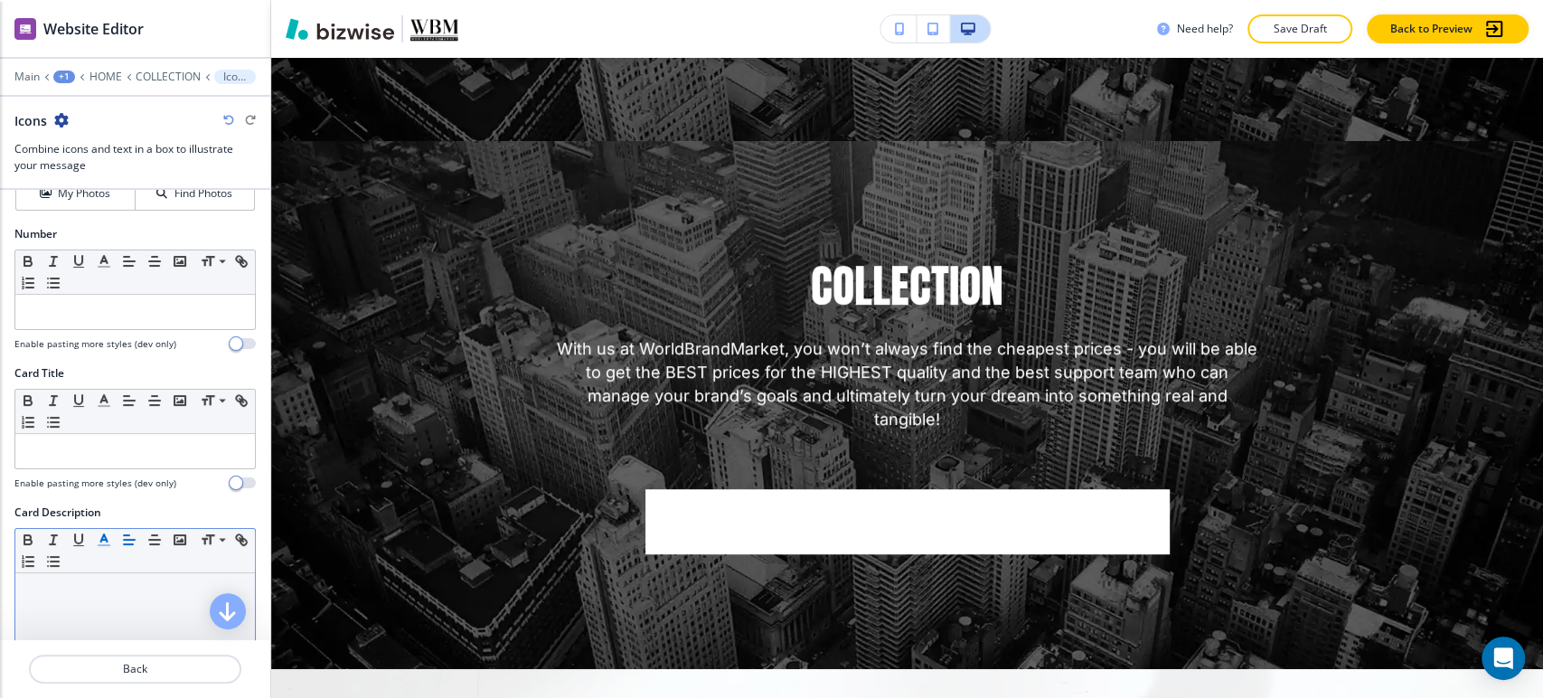
scroll to position [201, 0]
click at [100, 591] on p at bounding box center [134, 586] width 221 height 16
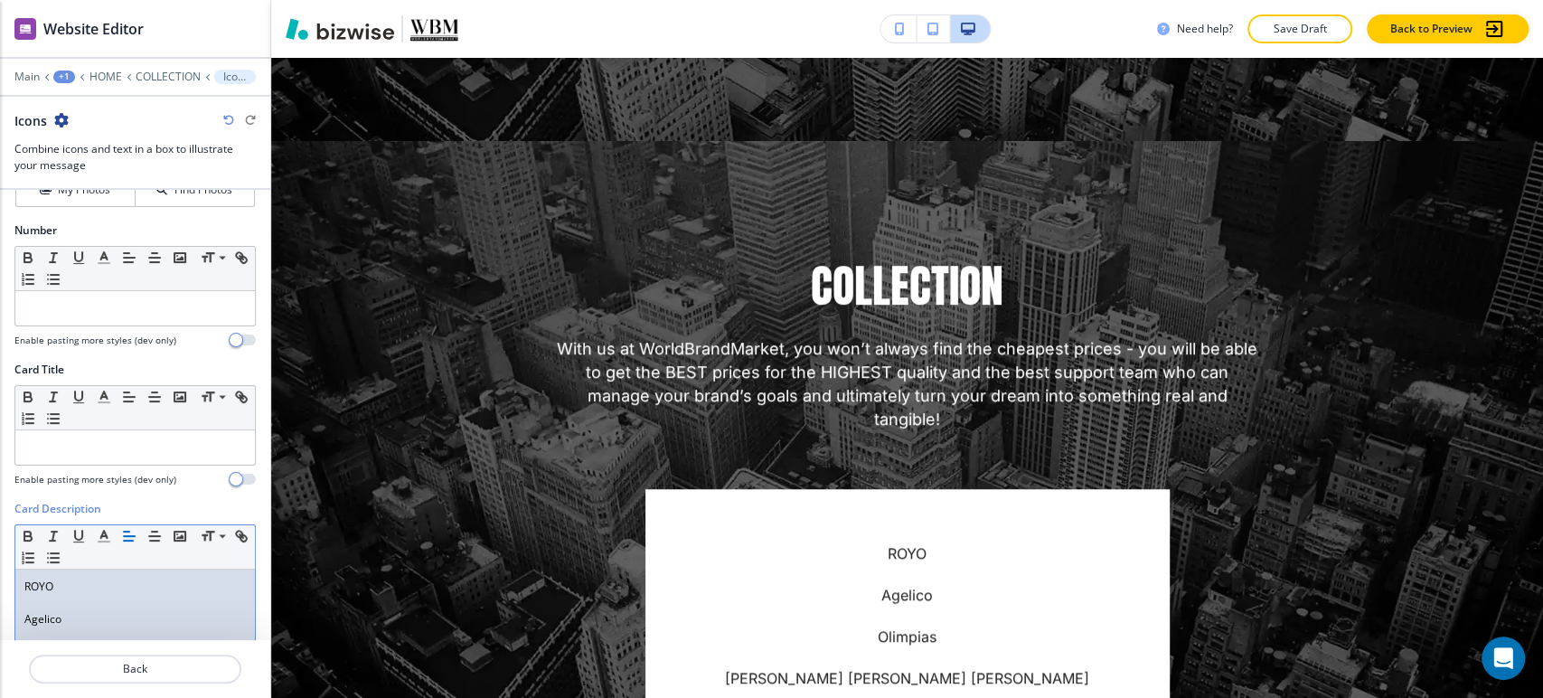
scroll to position [0, 0]
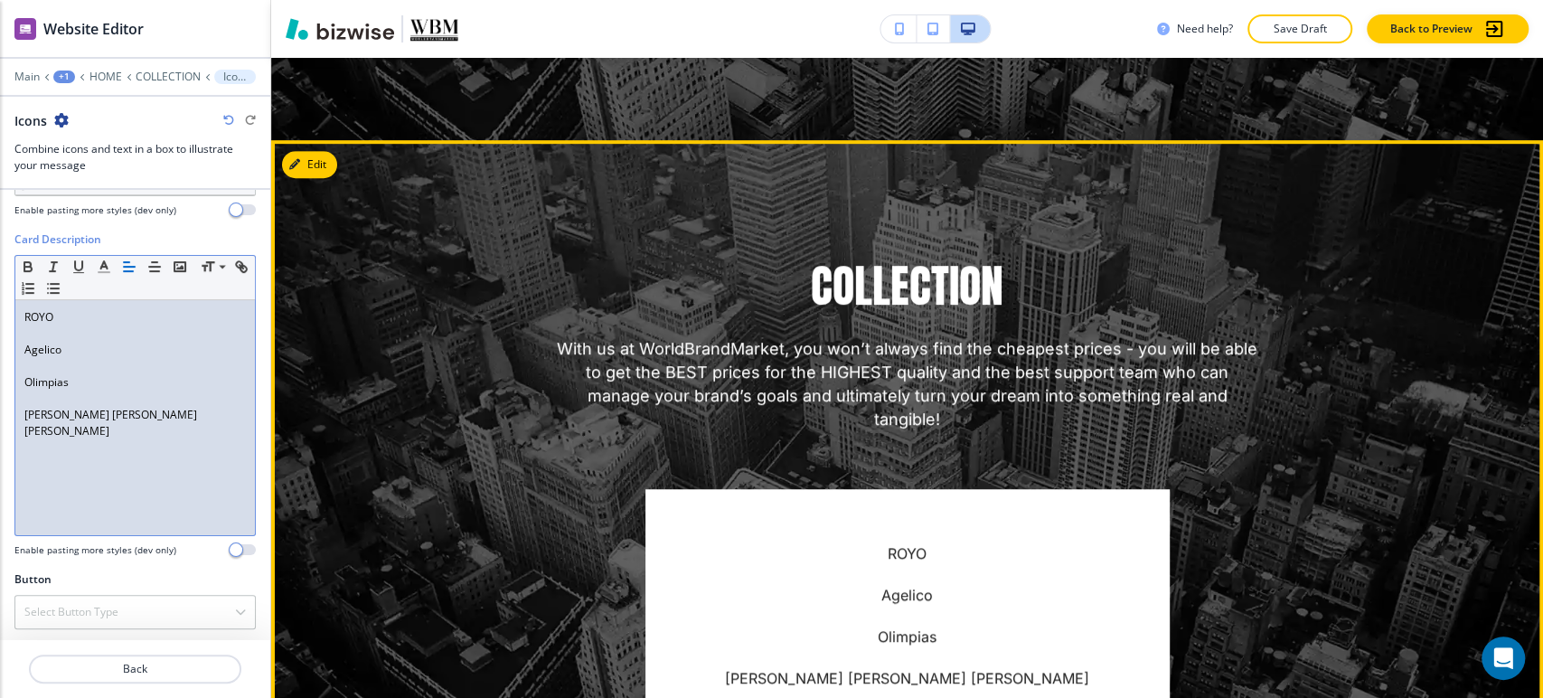
click at [906, 354] on p "With us at WorldBrandMarket, you won’t always find the cheapest prices - you wi…" at bounding box center [907, 384] width 705 height 94
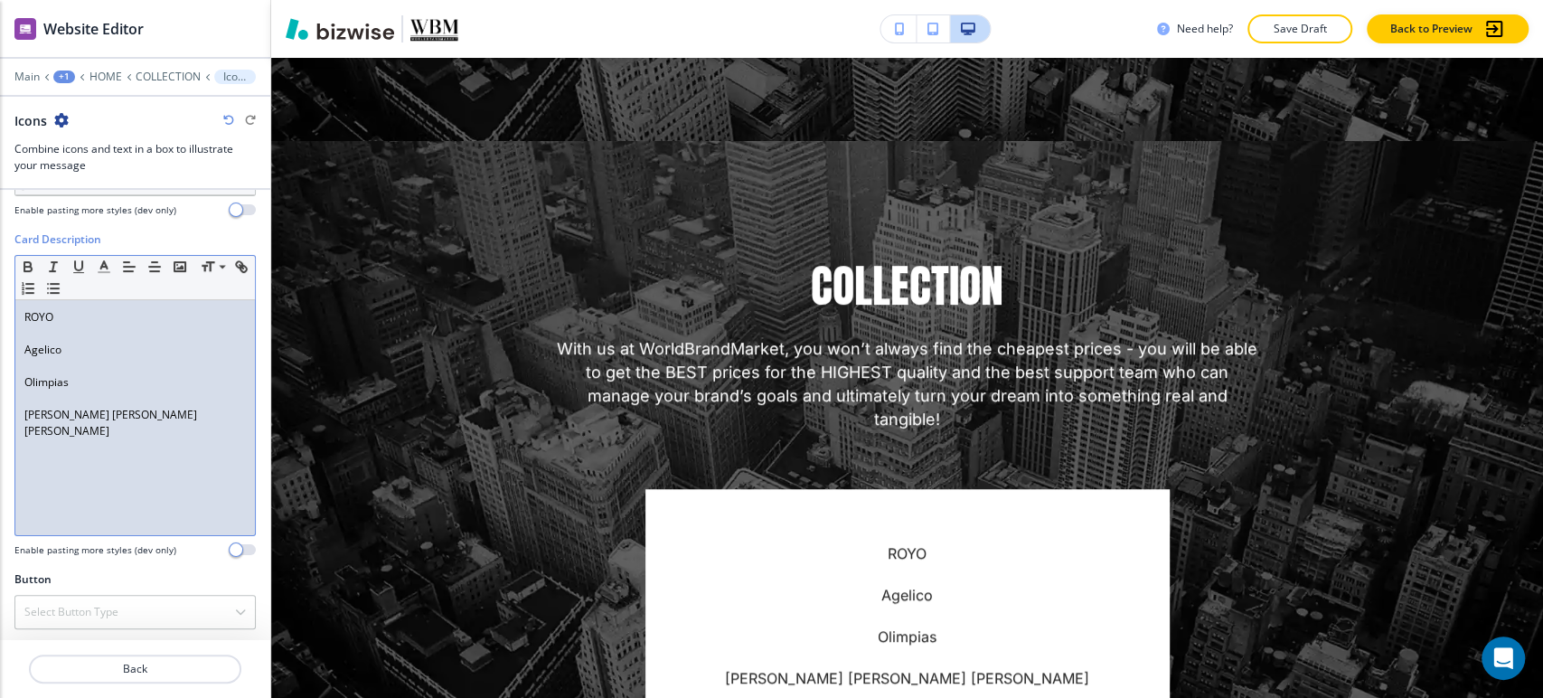
click at [86, 431] on div "ROYO Agelico Olimpias [PERSON_NAME] [PERSON_NAME] [PERSON_NAME]" at bounding box center [135, 417] width 240 height 235
click at [30, 391] on p at bounding box center [134, 398] width 221 height 16
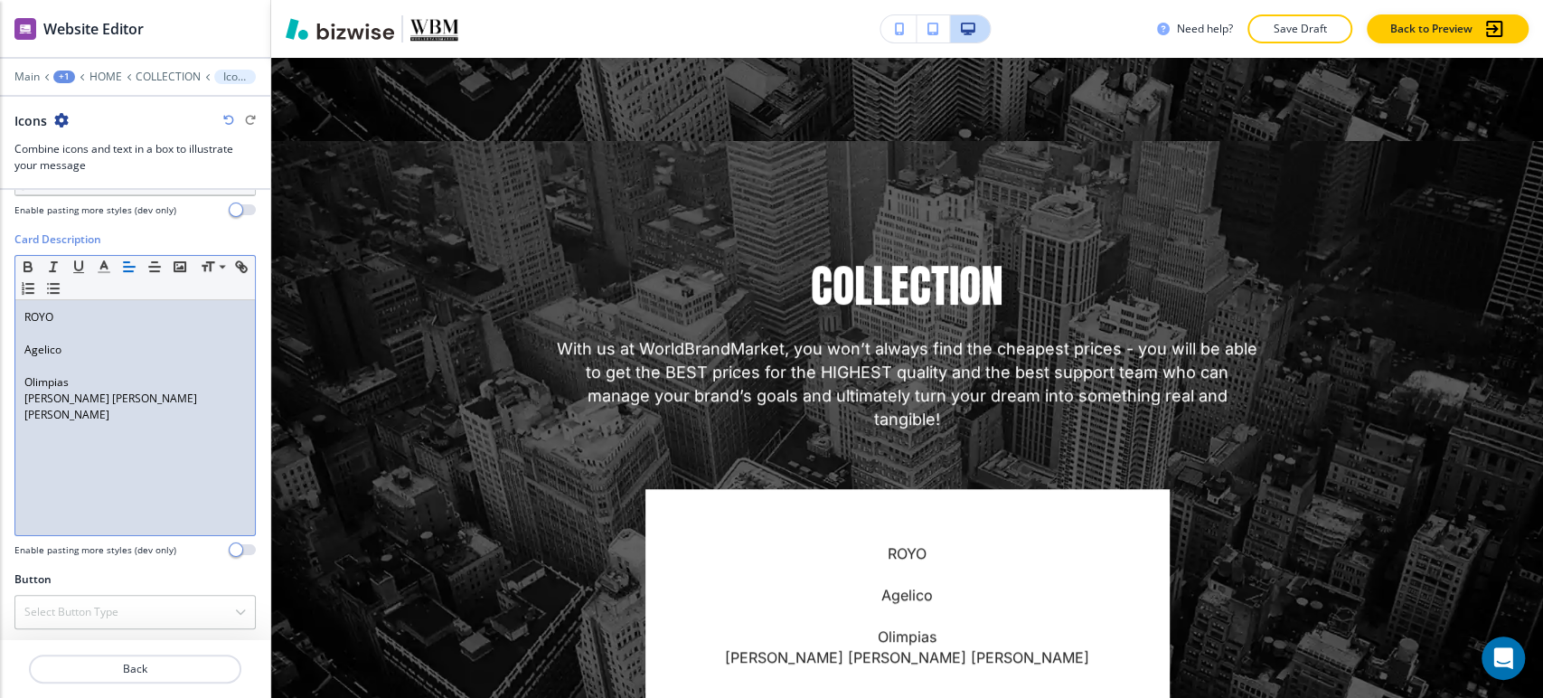
click at [61, 358] on p at bounding box center [134, 366] width 221 height 16
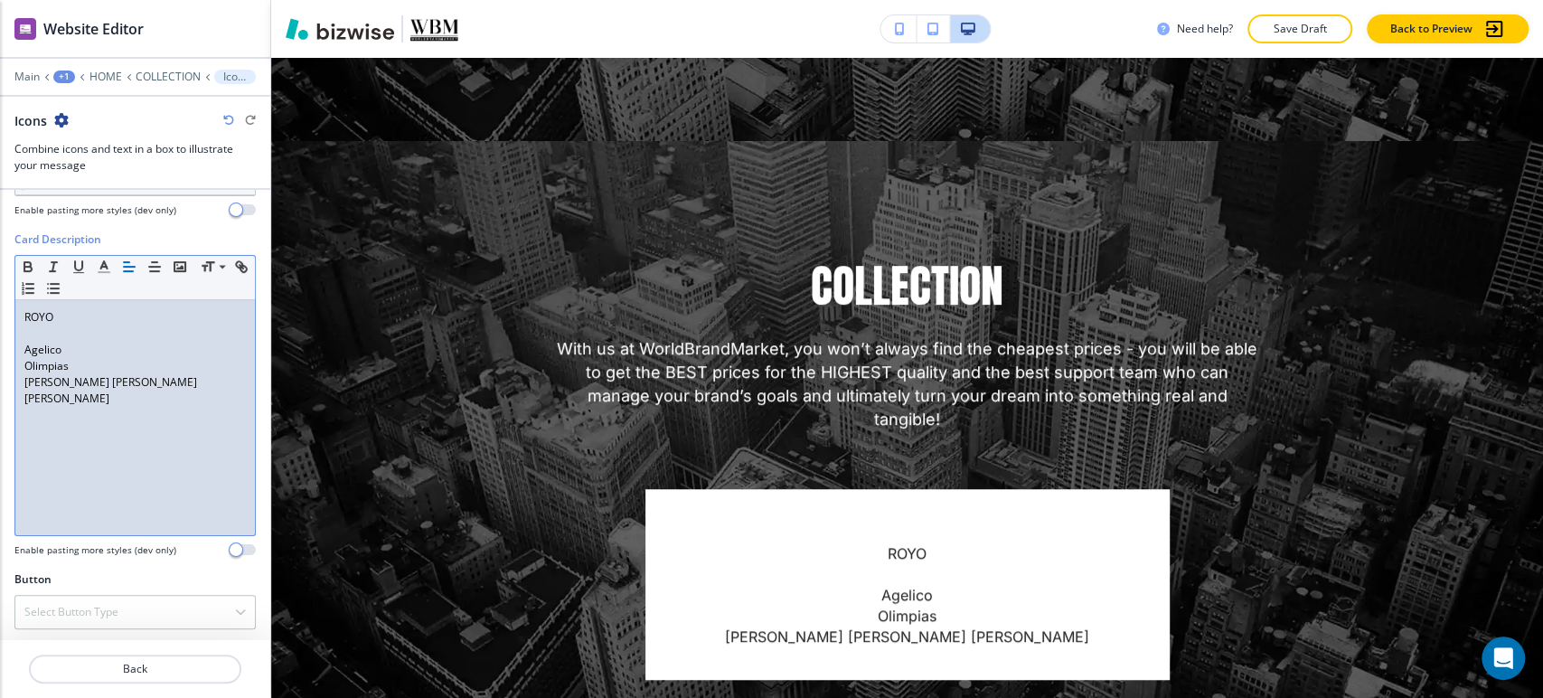
click at [58, 335] on p at bounding box center [134, 333] width 221 height 16
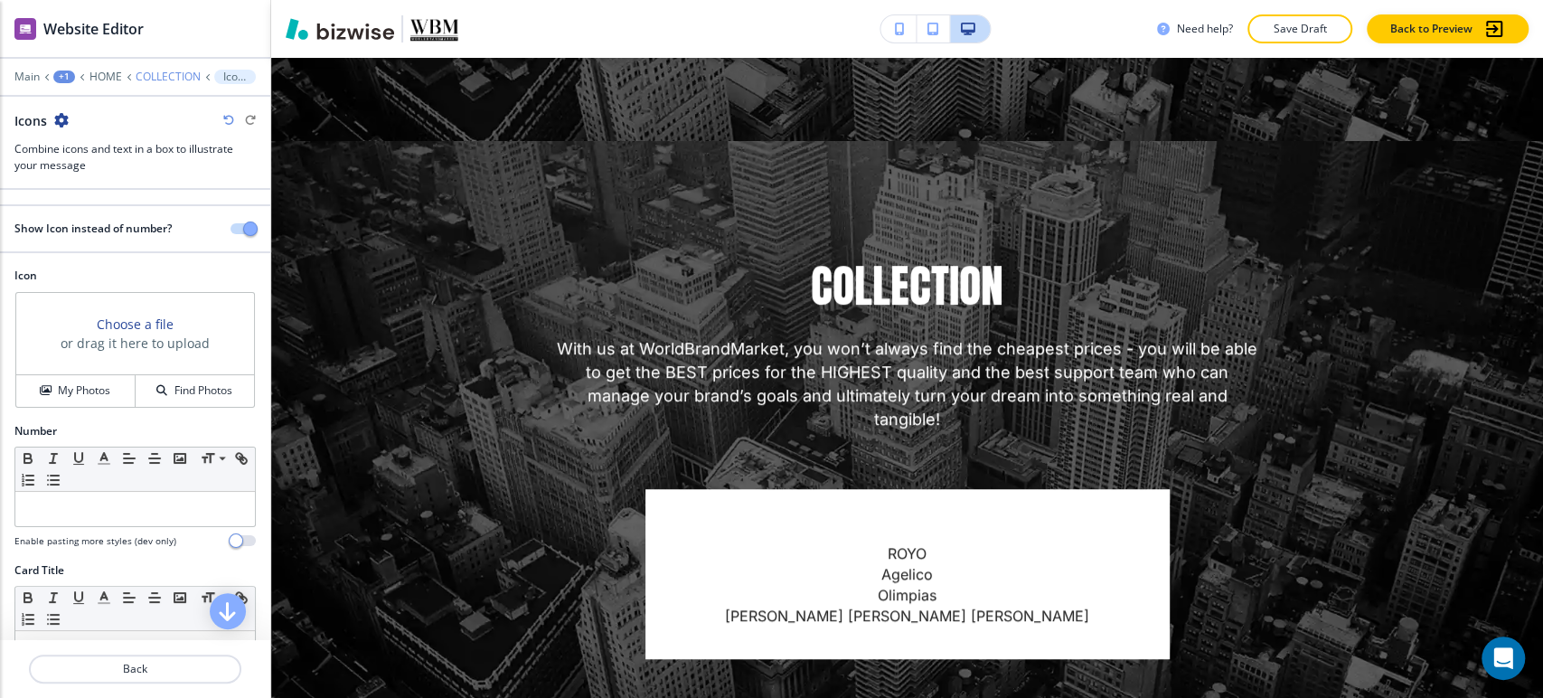
click at [161, 74] on p "COLLECTION" at bounding box center [168, 76] width 65 height 13
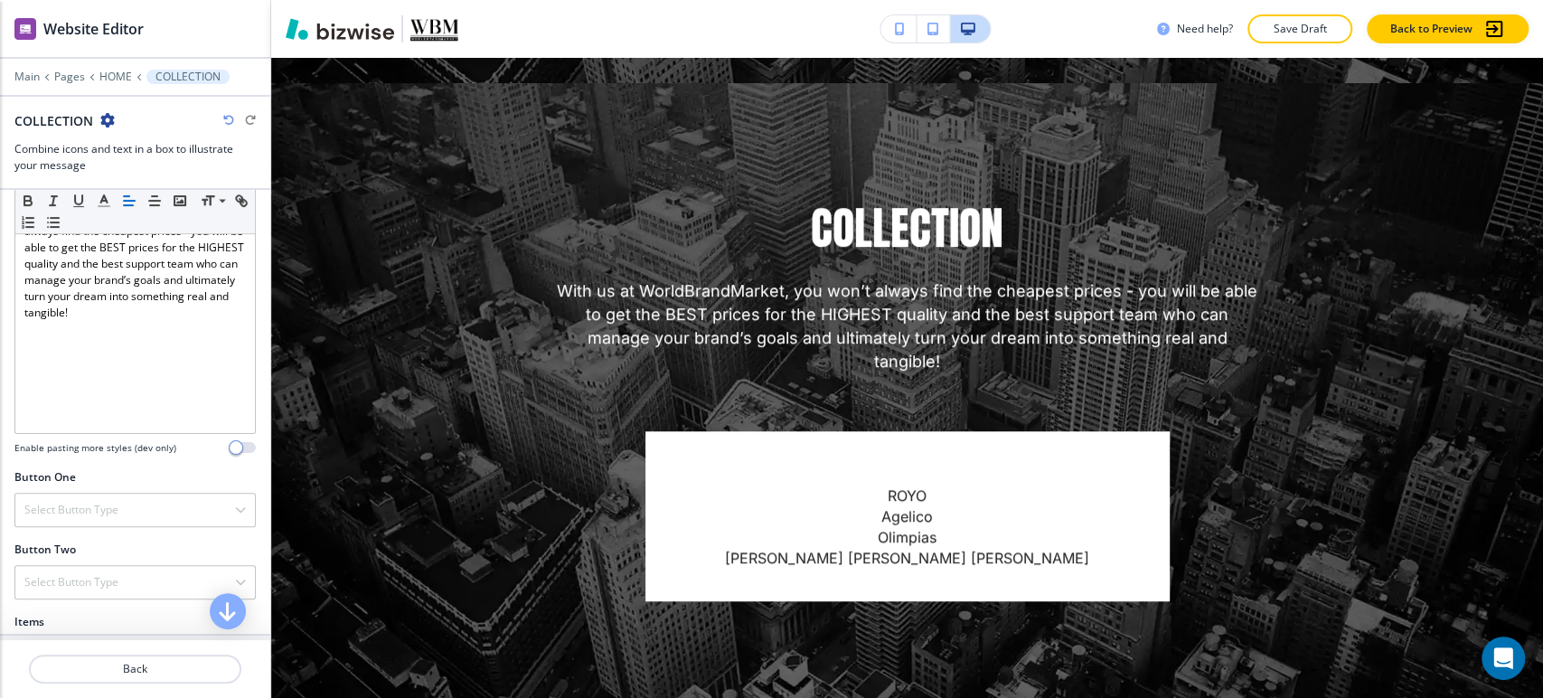
scroll to position [702, 0]
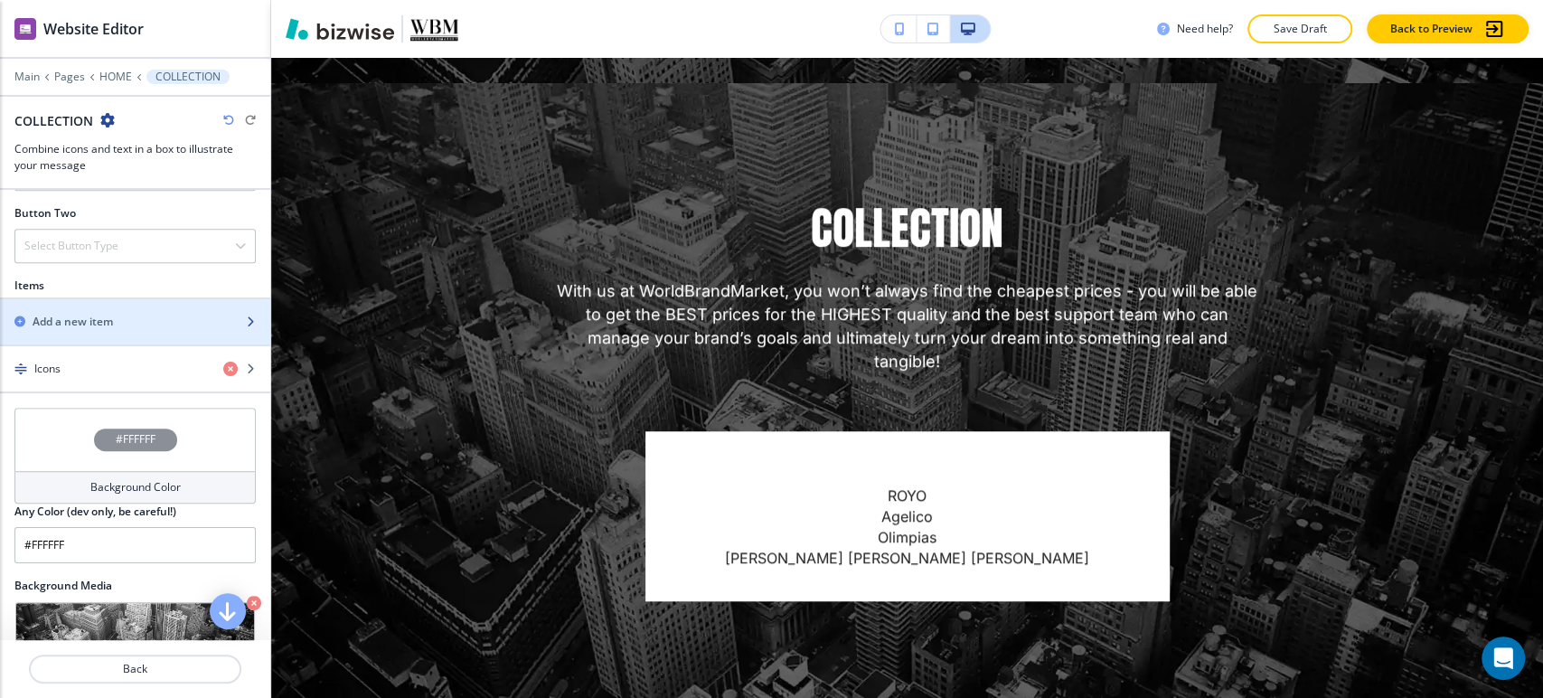
click at [161, 320] on div "Add a new item" at bounding box center [115, 322] width 230 height 16
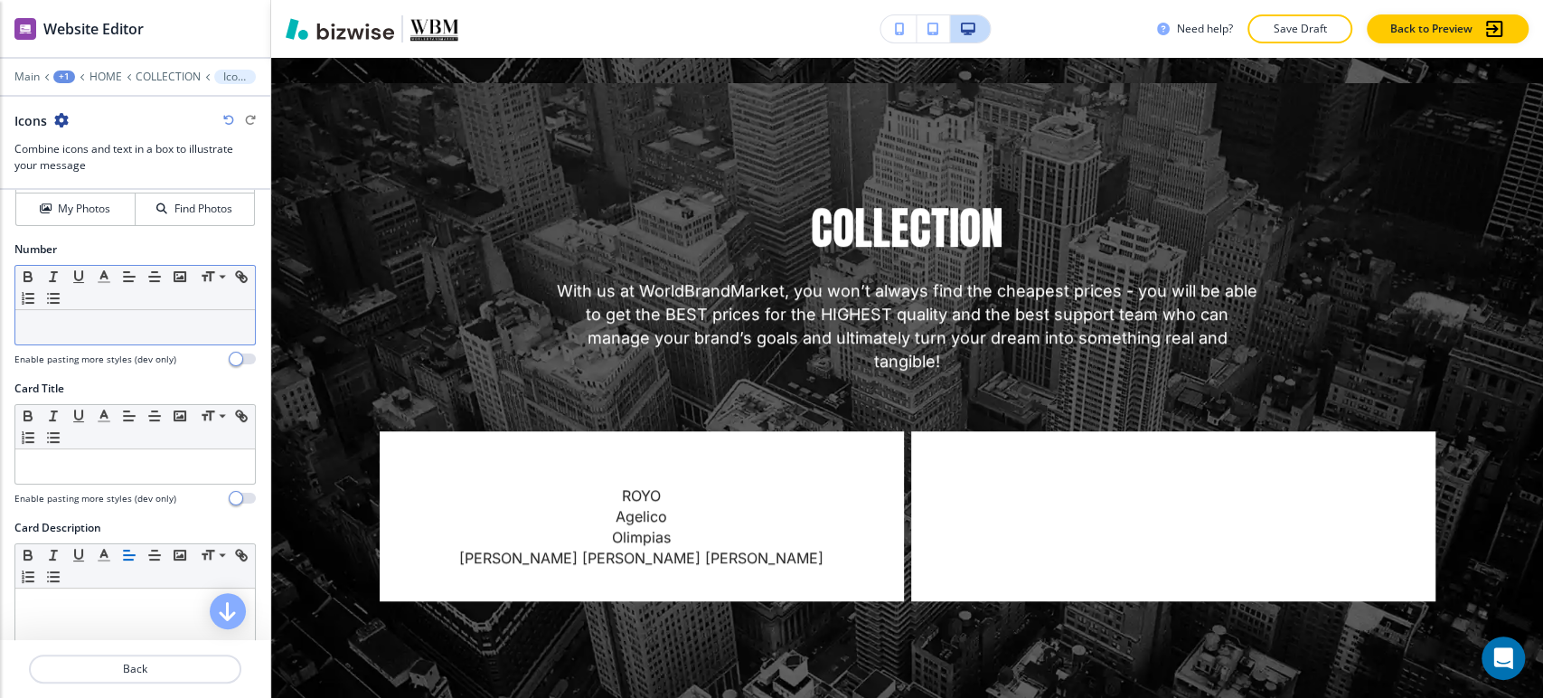
scroll to position [301, 0]
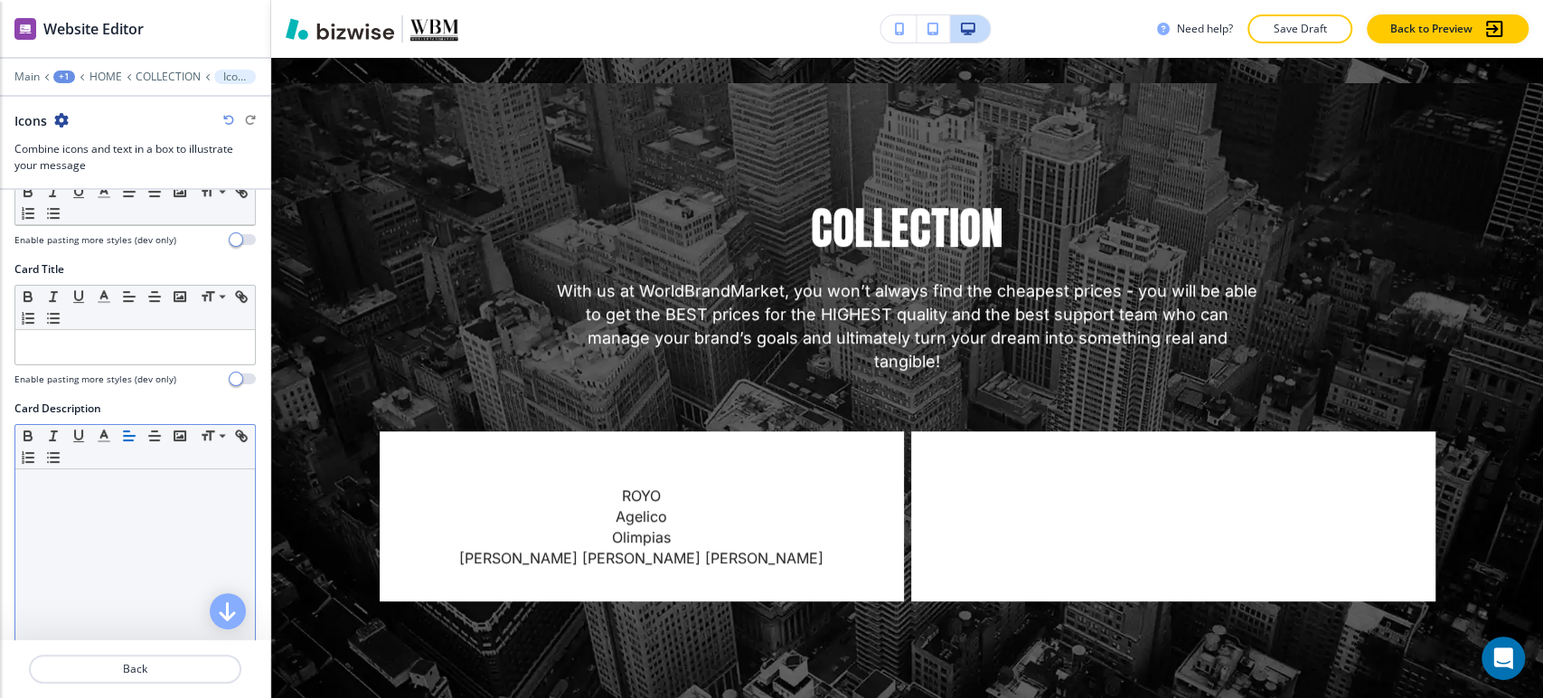
click at [95, 489] on p at bounding box center [134, 486] width 221 height 16
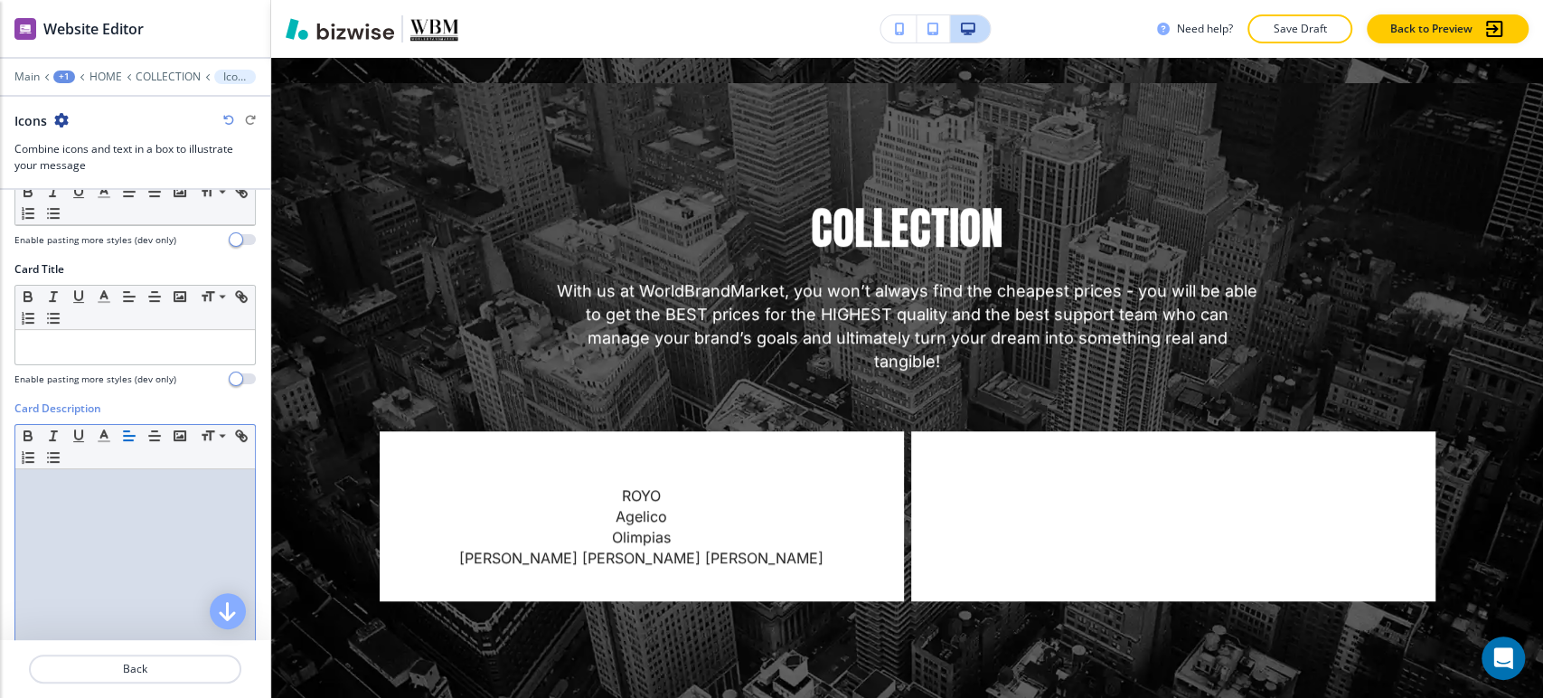
scroll to position [0, 0]
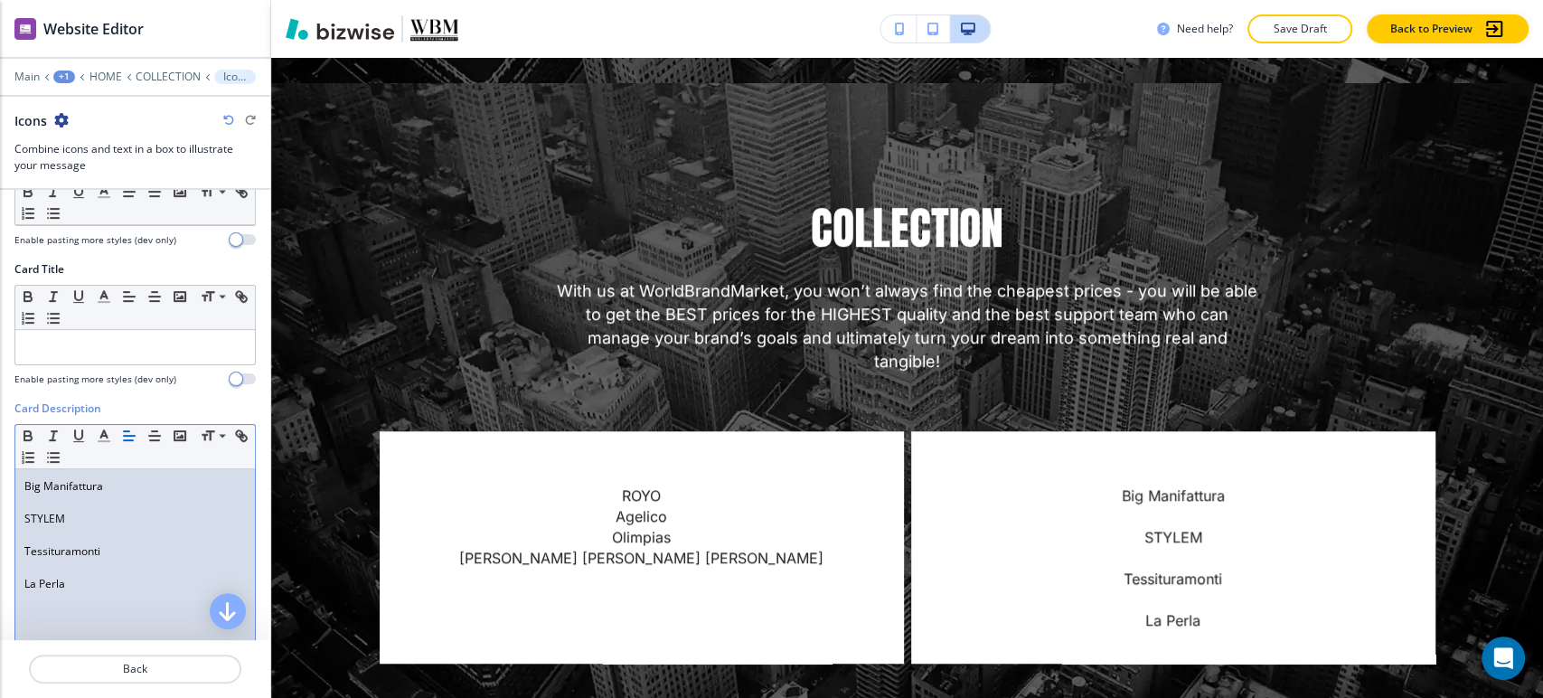
click at [71, 498] on p at bounding box center [134, 502] width 221 height 16
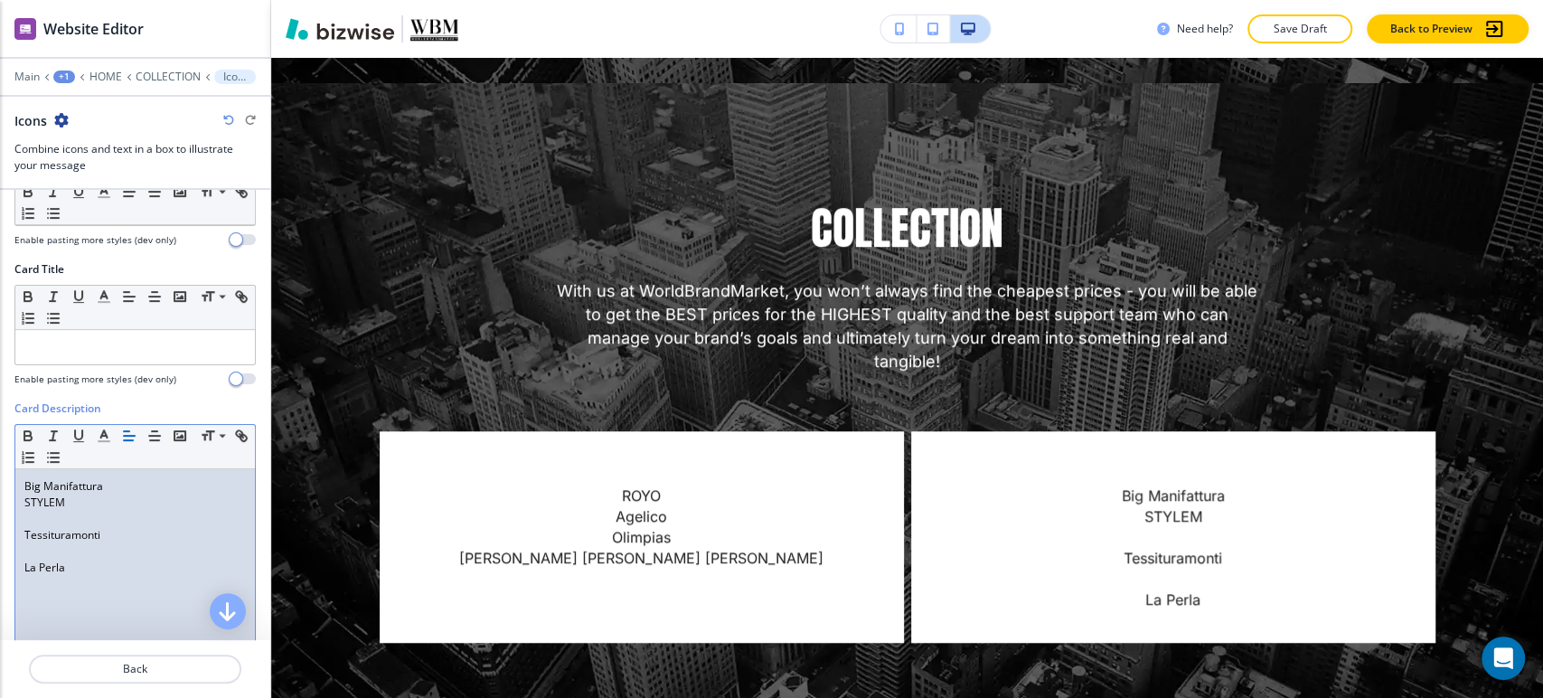
scroll to position [285, 0]
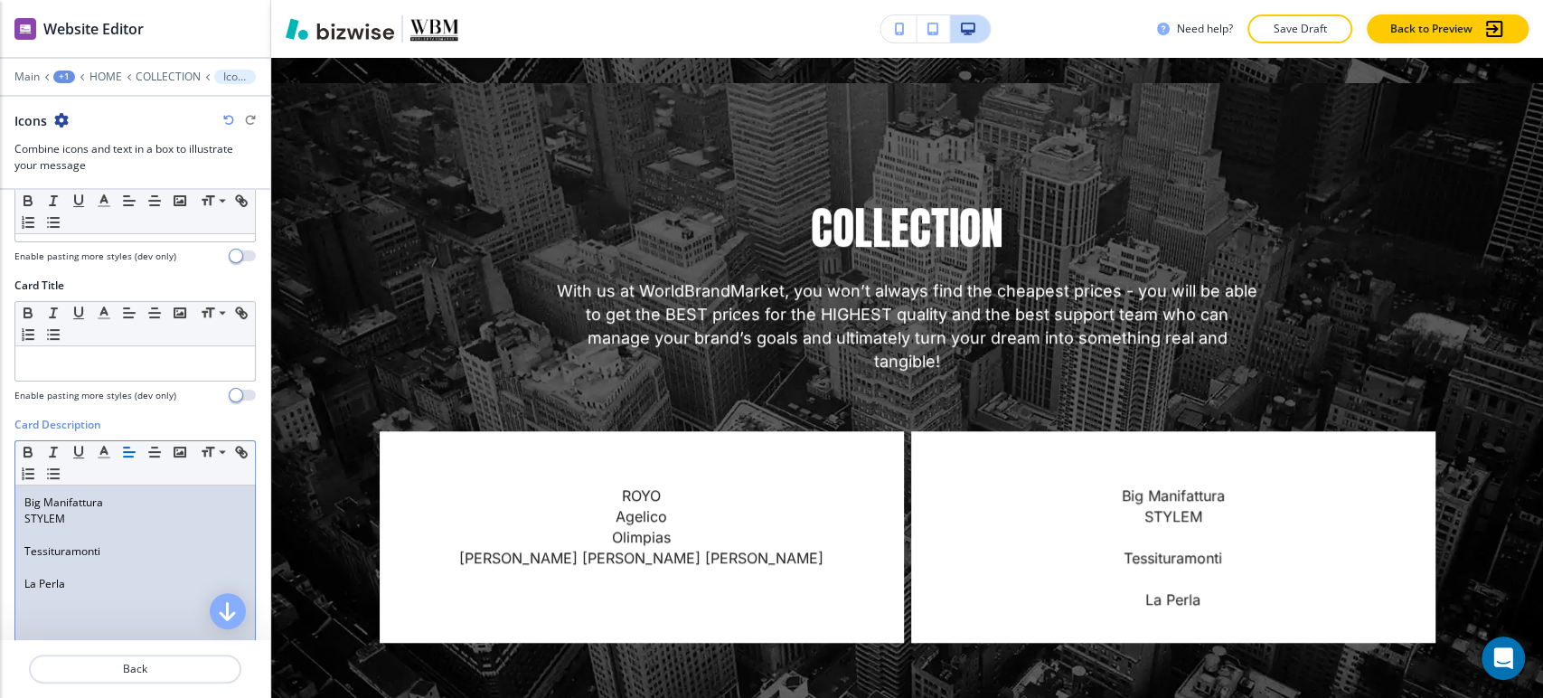
click at [55, 534] on p at bounding box center [134, 535] width 221 height 16
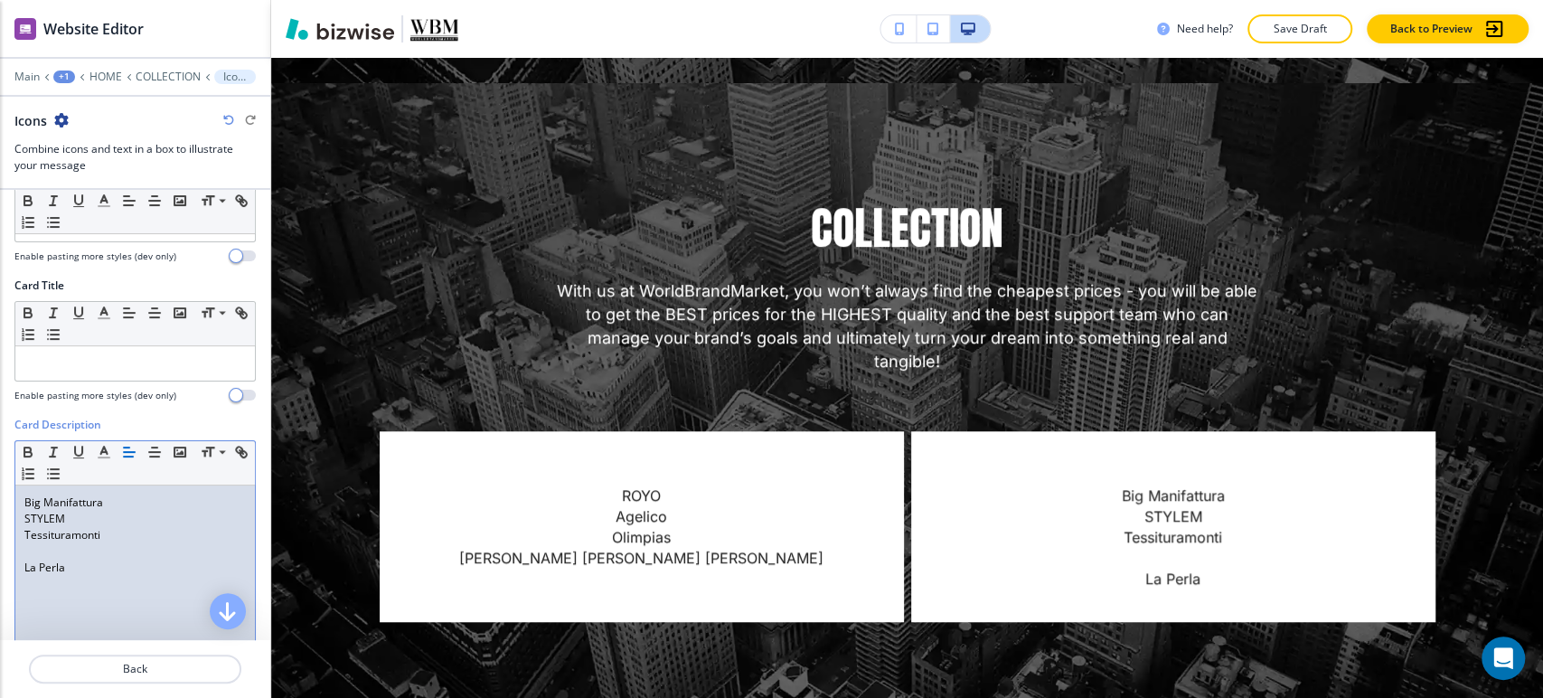
click at [58, 553] on p at bounding box center [134, 551] width 221 height 16
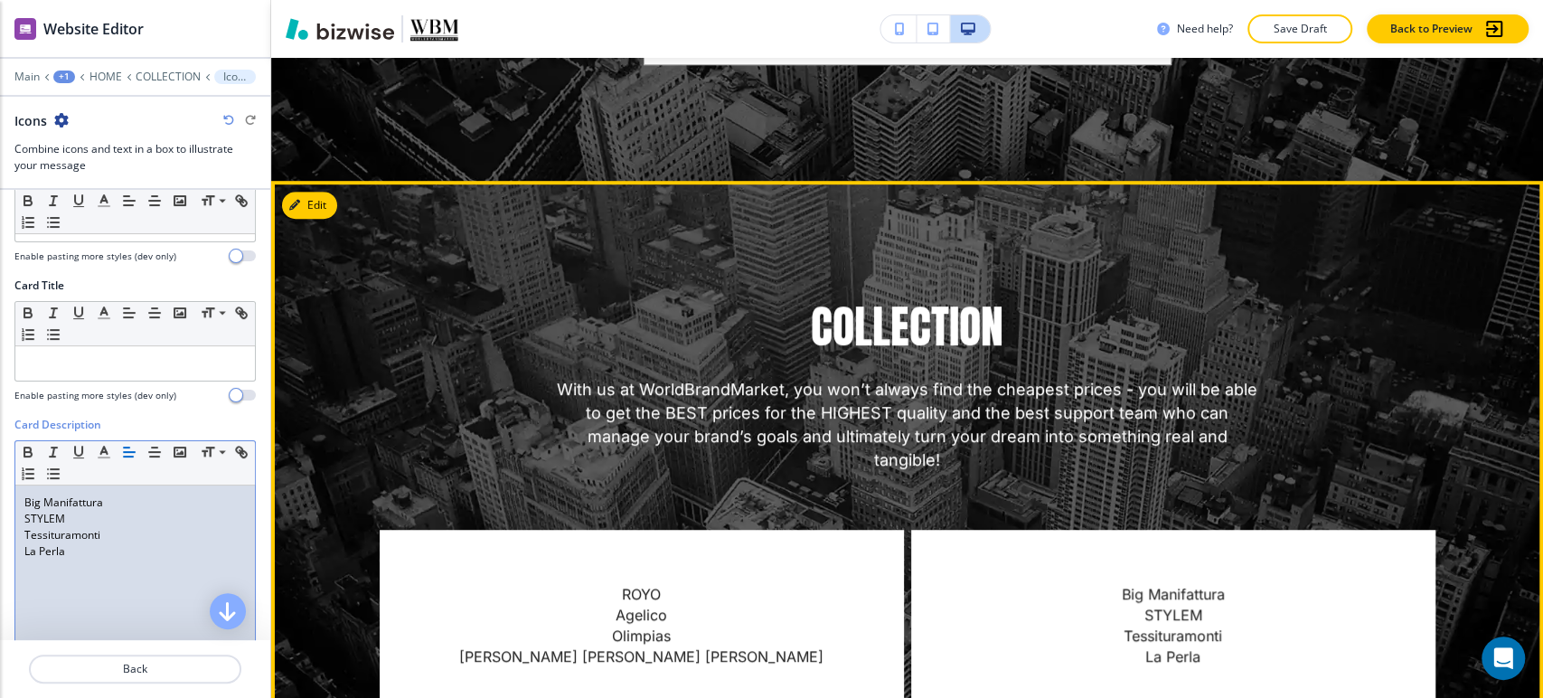
scroll to position [5297, 0]
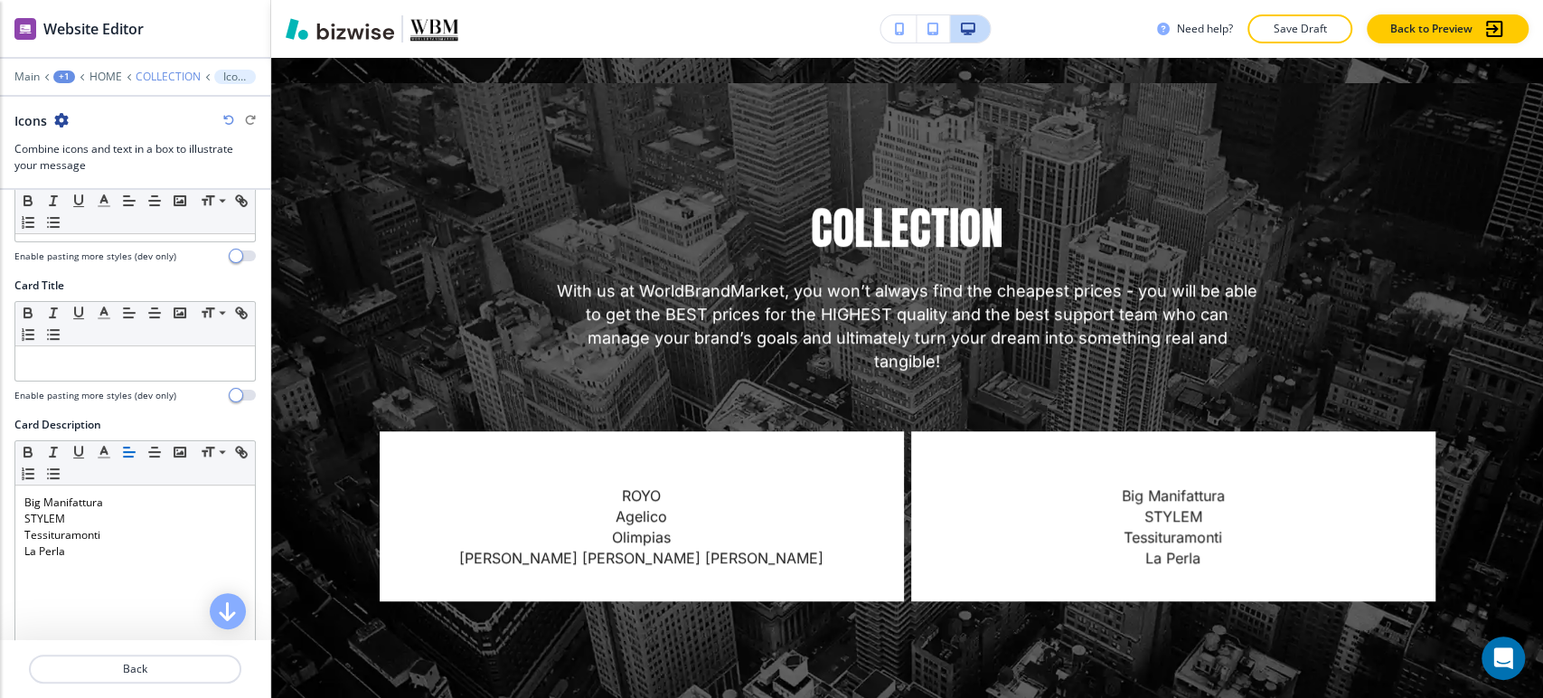
click at [163, 70] on p "COLLECTION" at bounding box center [168, 76] width 65 height 13
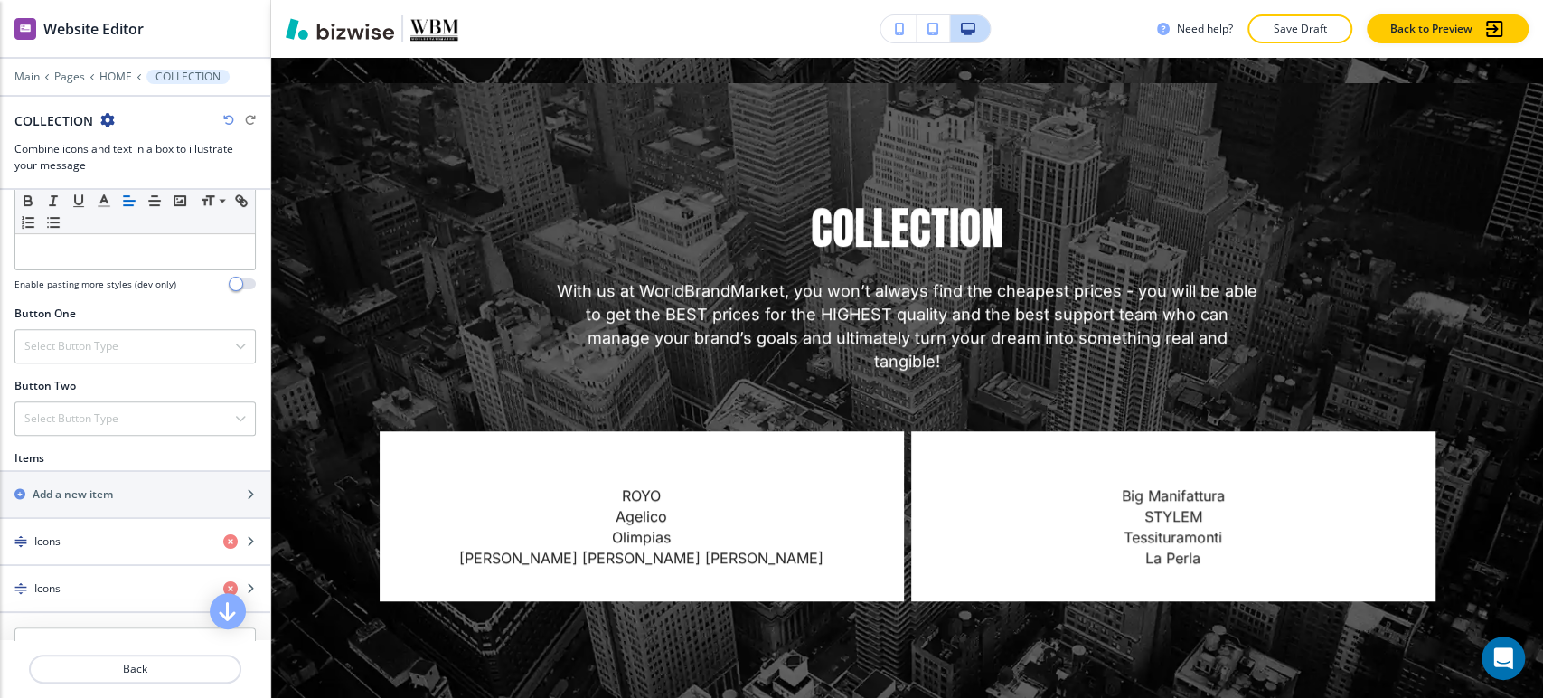
scroll to position [602, 0]
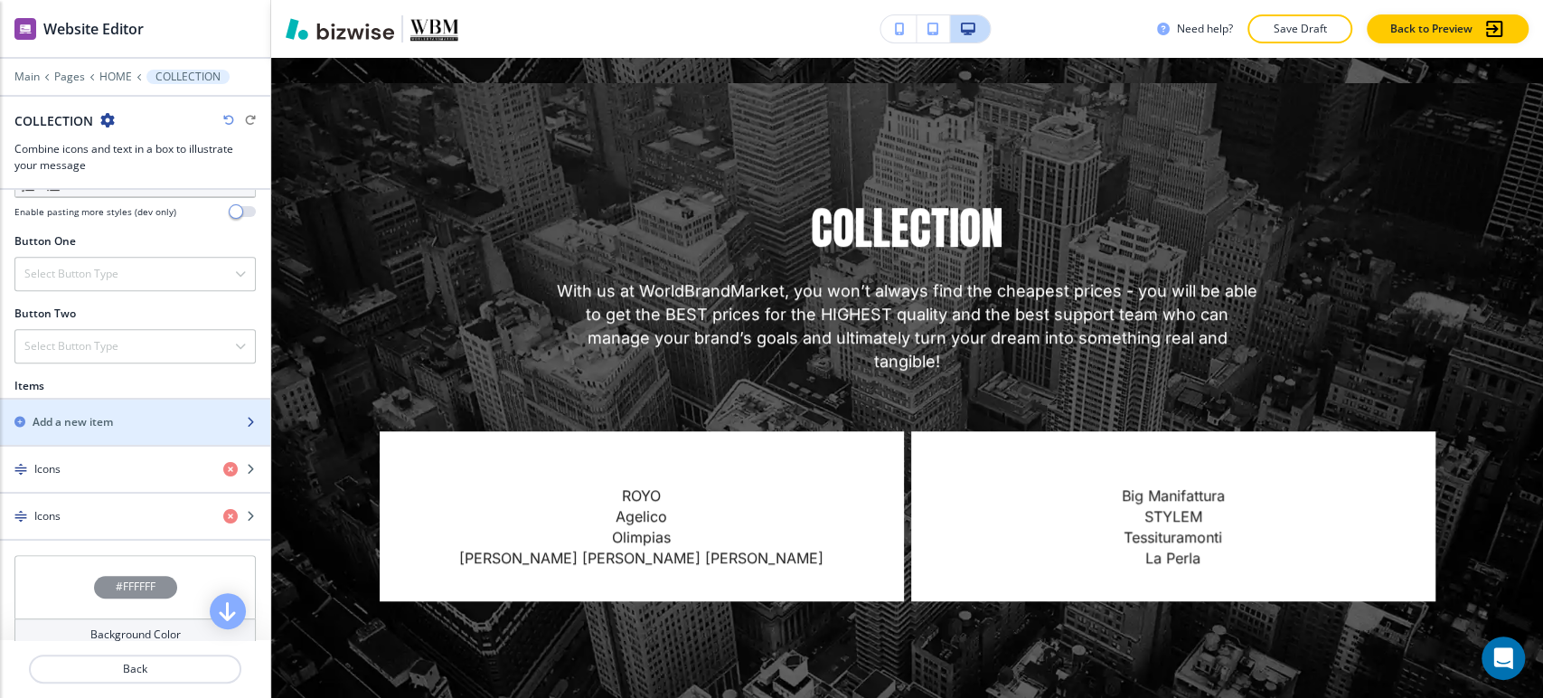
click at [148, 418] on div "Add a new item" at bounding box center [115, 422] width 230 height 16
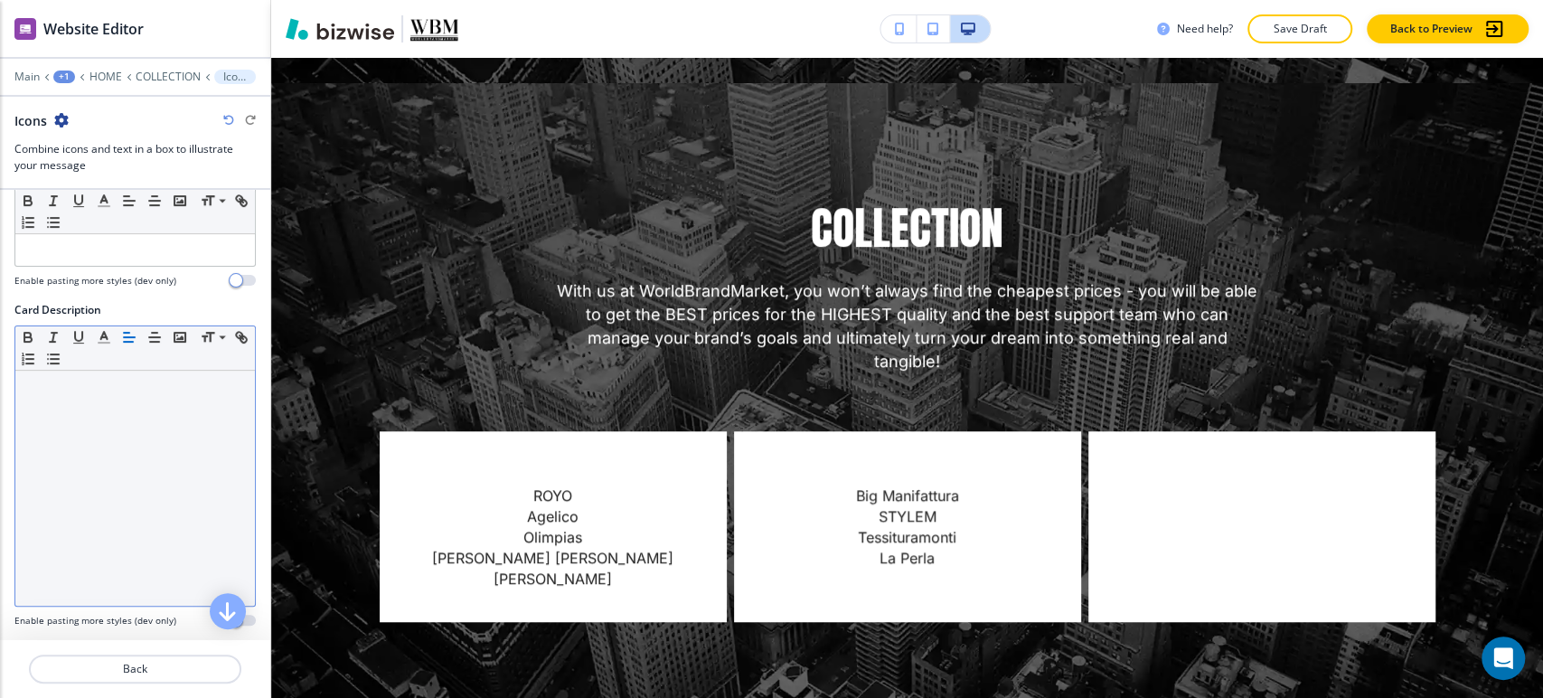
scroll to position [401, 0]
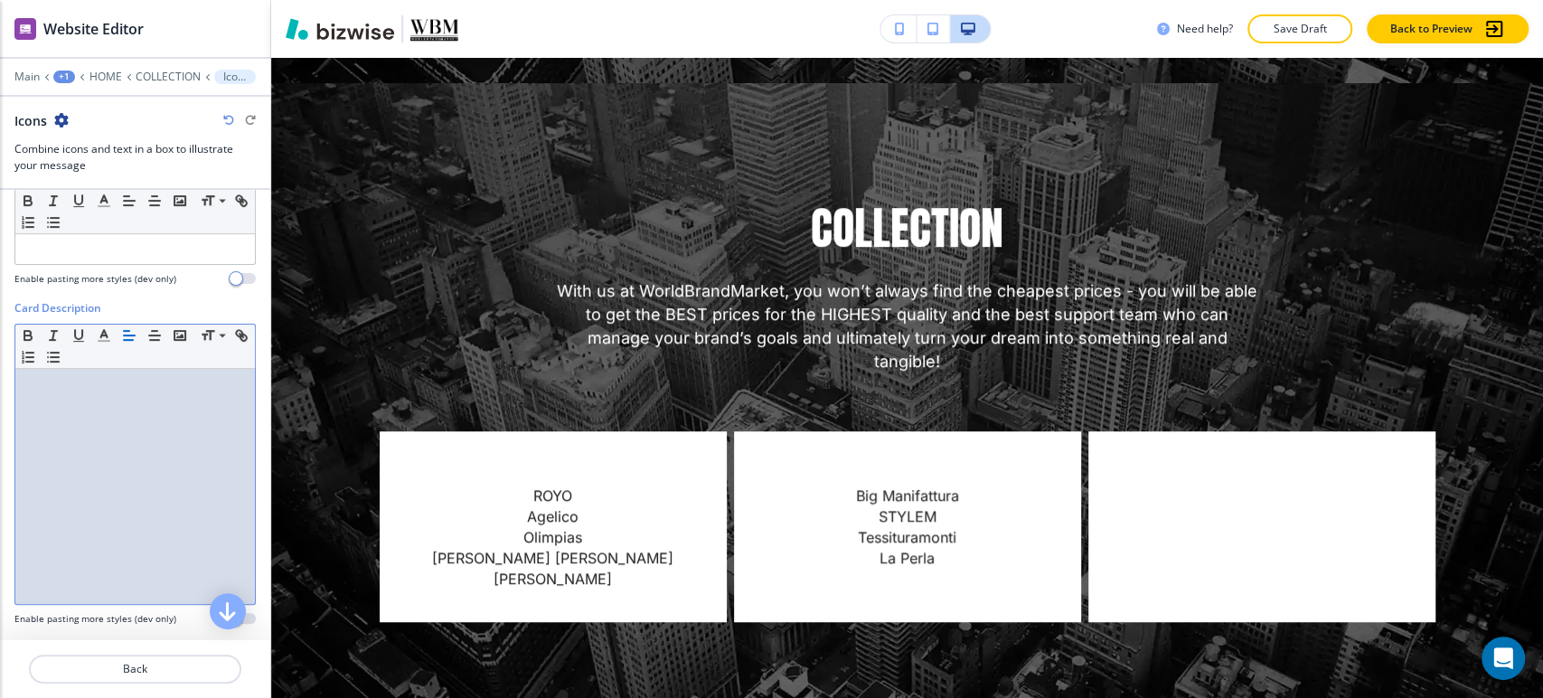
click at [86, 407] on div at bounding box center [135, 486] width 240 height 235
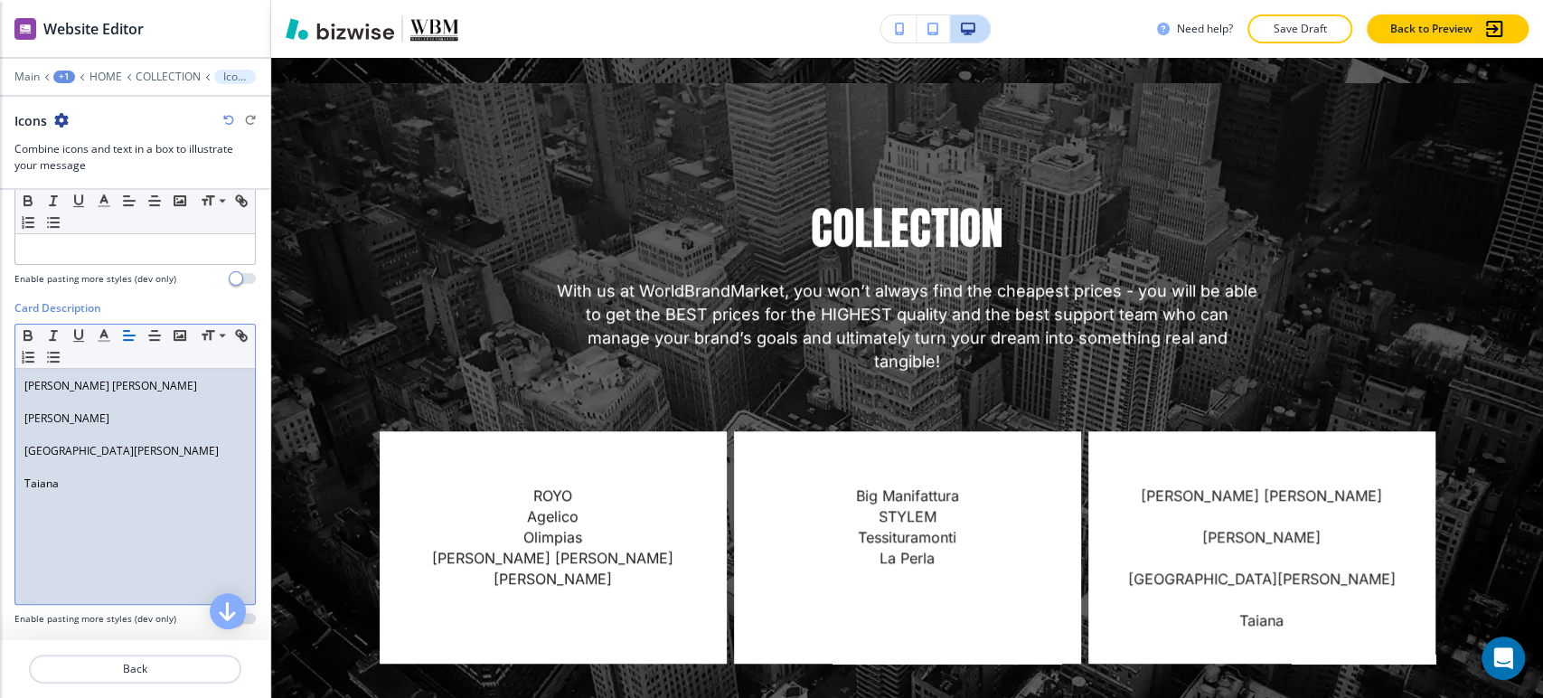
scroll to position [0, 0]
click at [71, 461] on p at bounding box center [134, 467] width 221 height 16
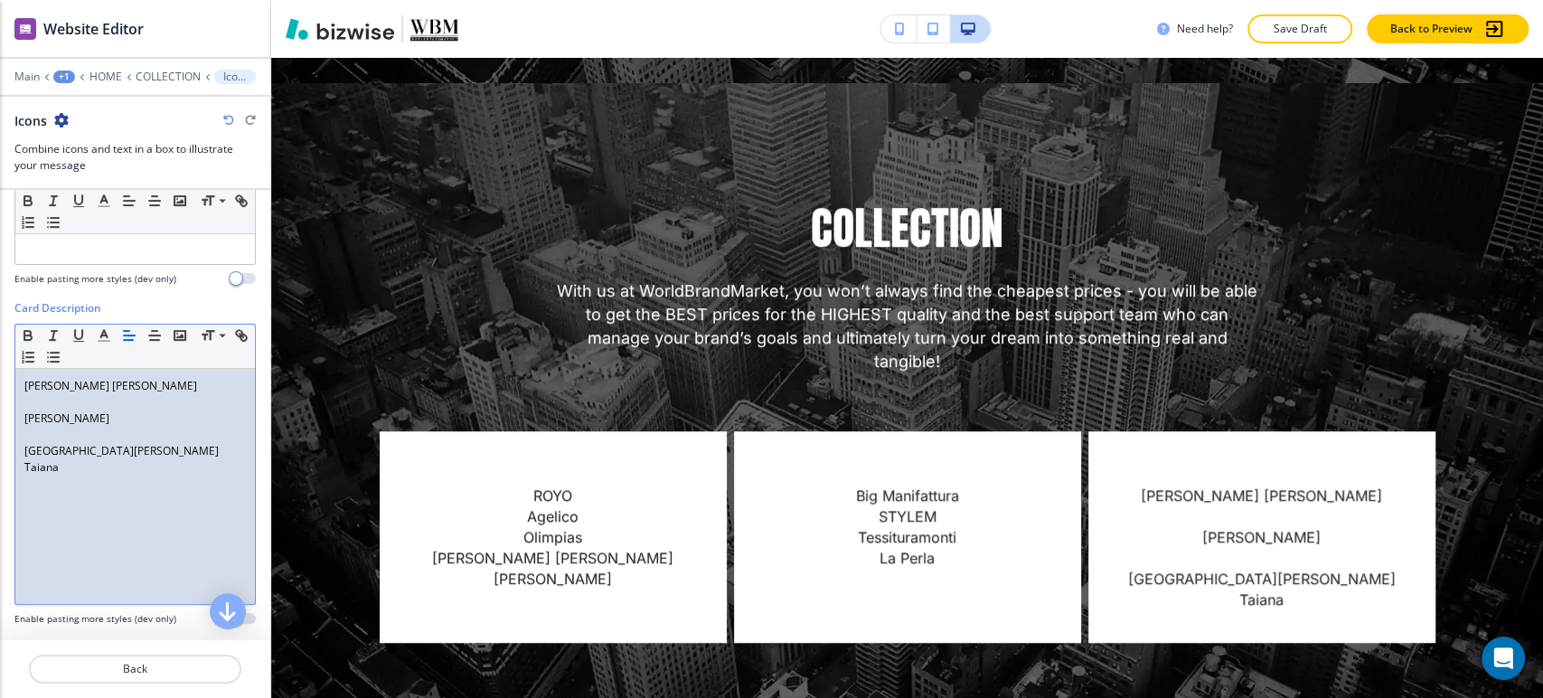
click at [91, 427] on p at bounding box center [134, 435] width 221 height 16
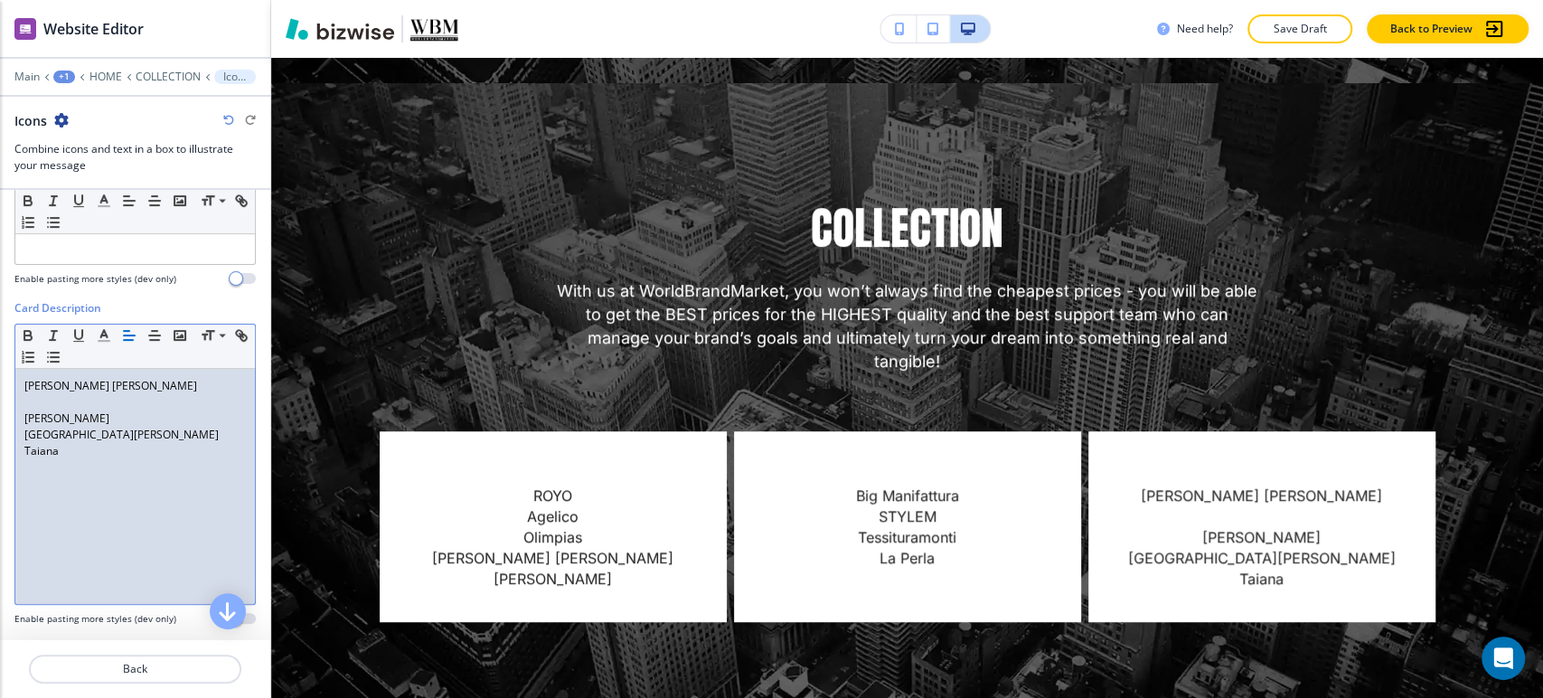
click at [82, 401] on p at bounding box center [134, 402] width 221 height 16
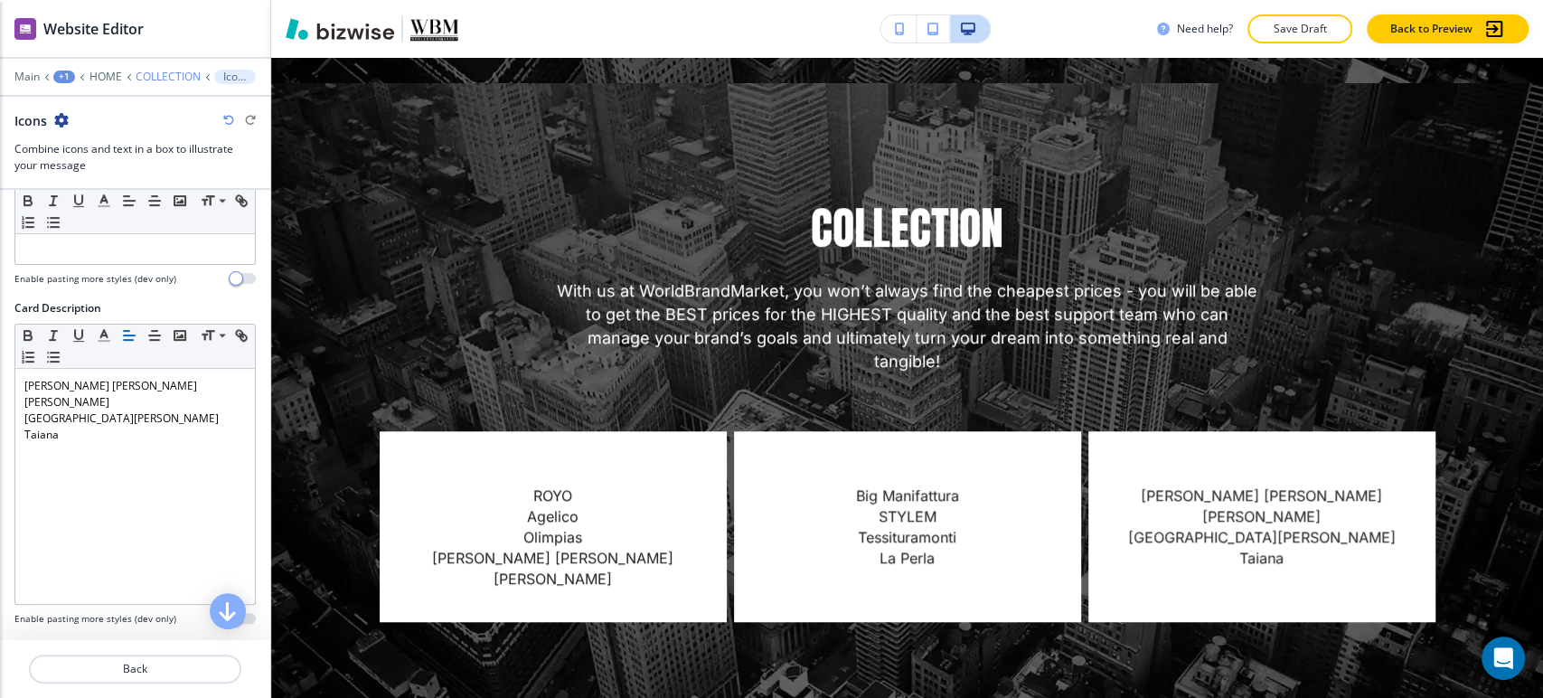
click at [152, 74] on p "COLLECTION" at bounding box center [168, 76] width 65 height 13
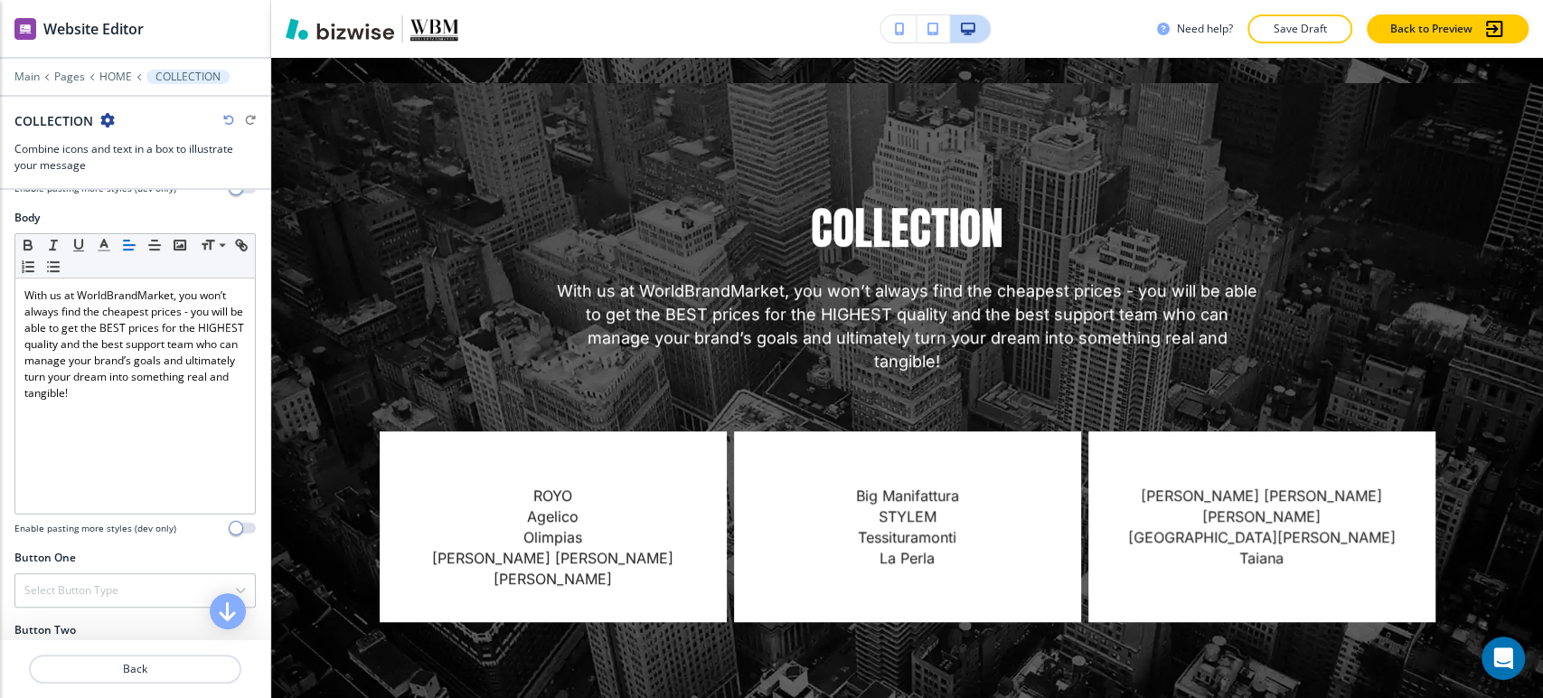
scroll to position [602, 0]
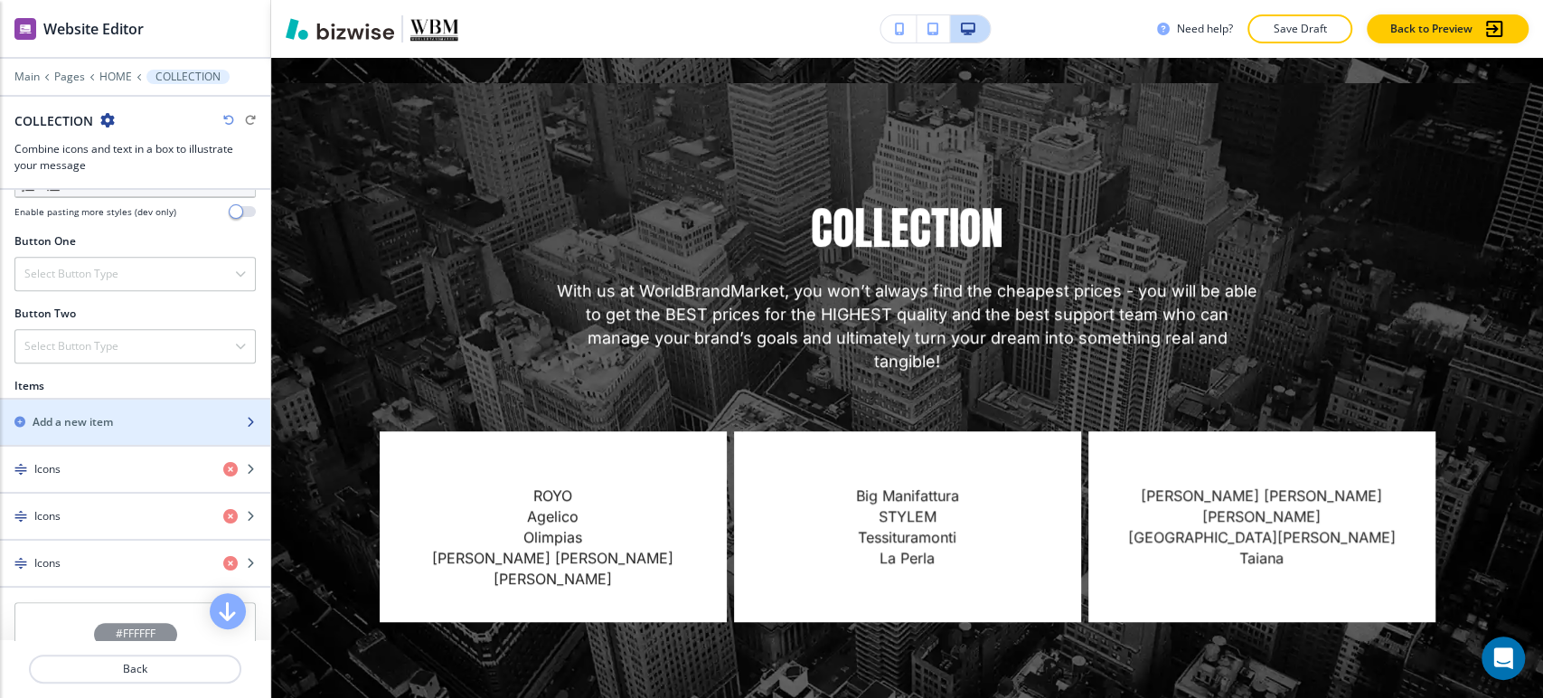
click at [152, 418] on div "Add a new item" at bounding box center [115, 422] width 230 height 16
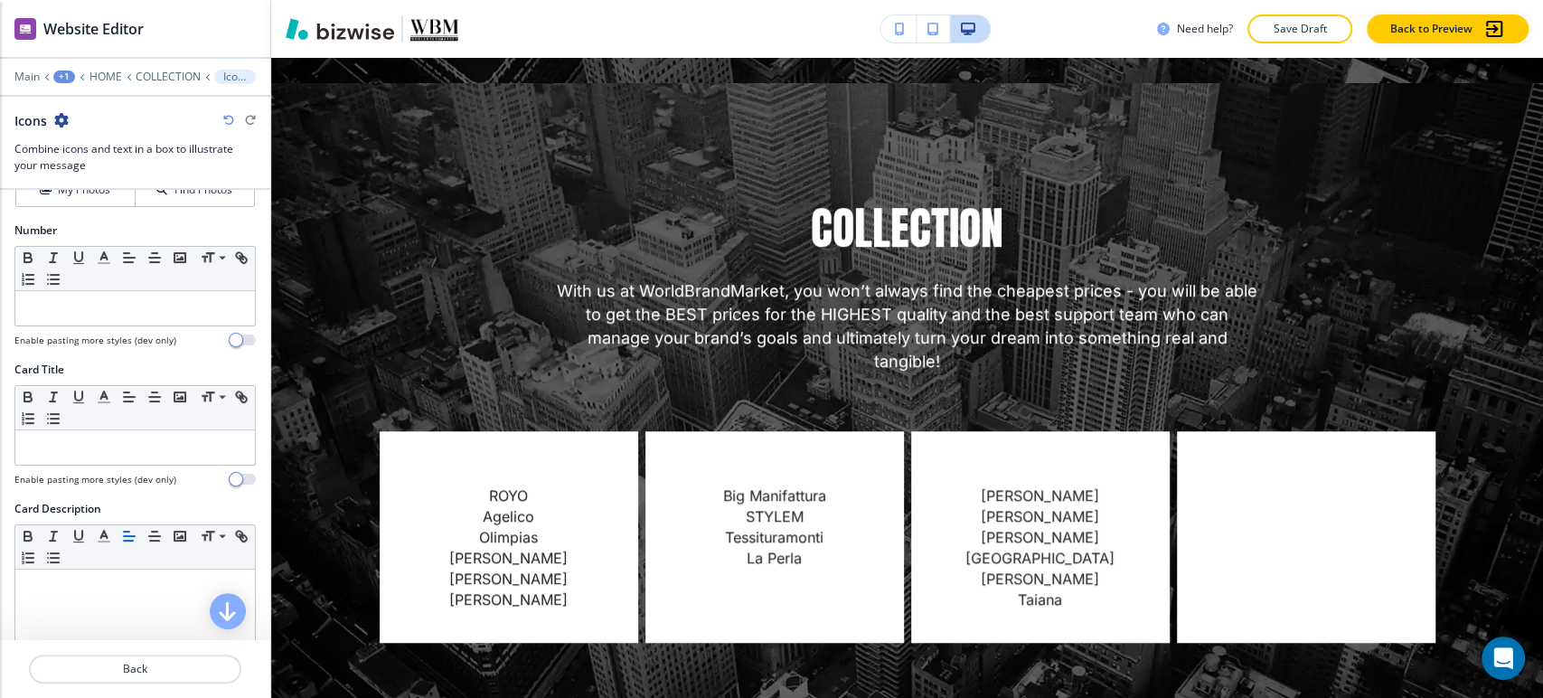
scroll to position [470, 0]
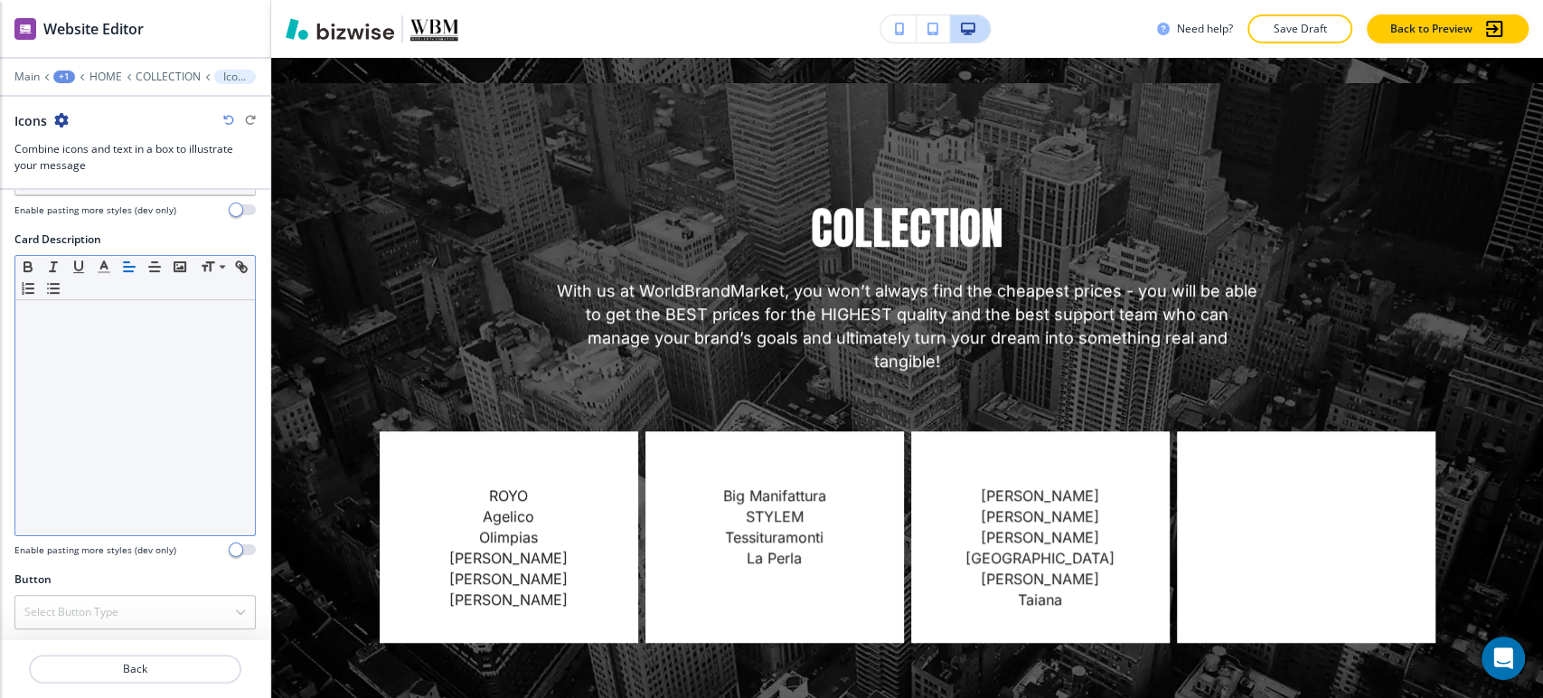
click at [80, 338] on div at bounding box center [135, 417] width 240 height 235
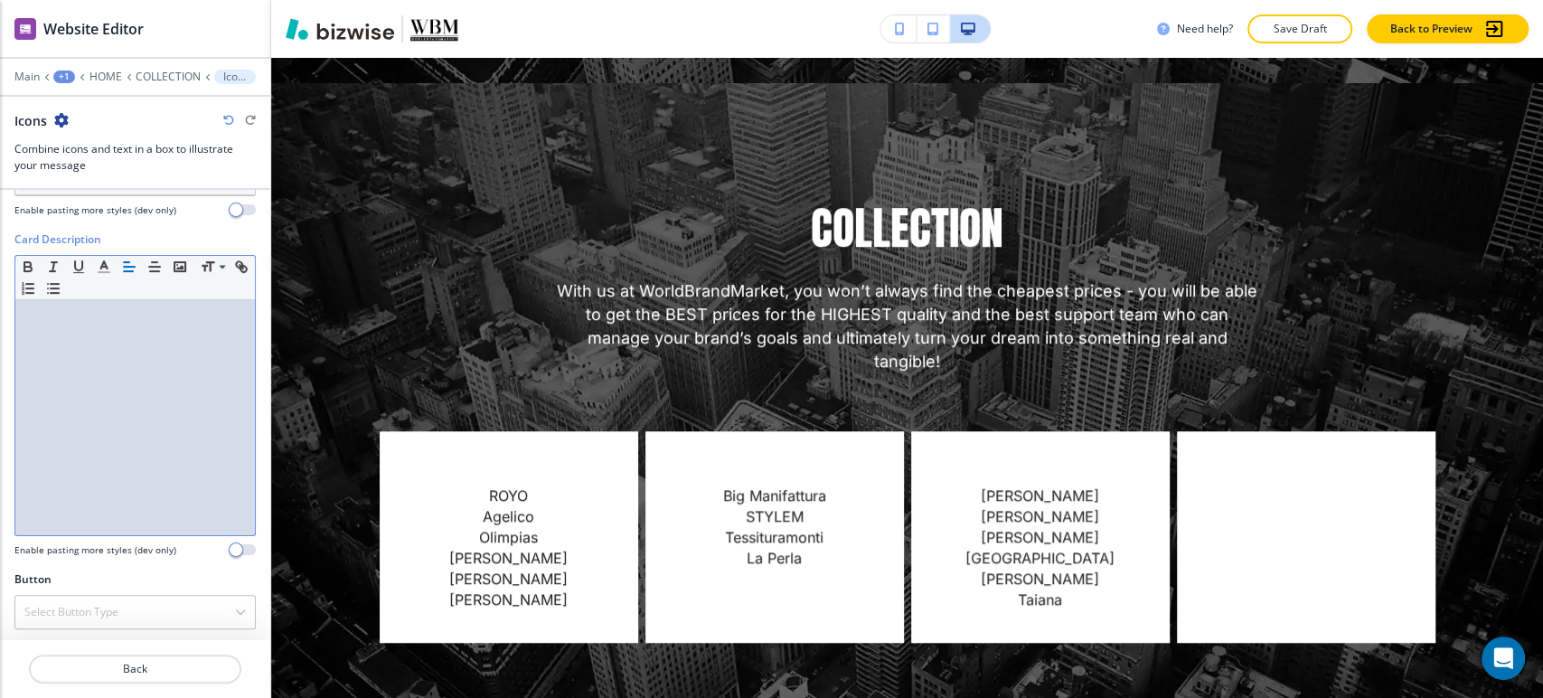
scroll to position [0, 0]
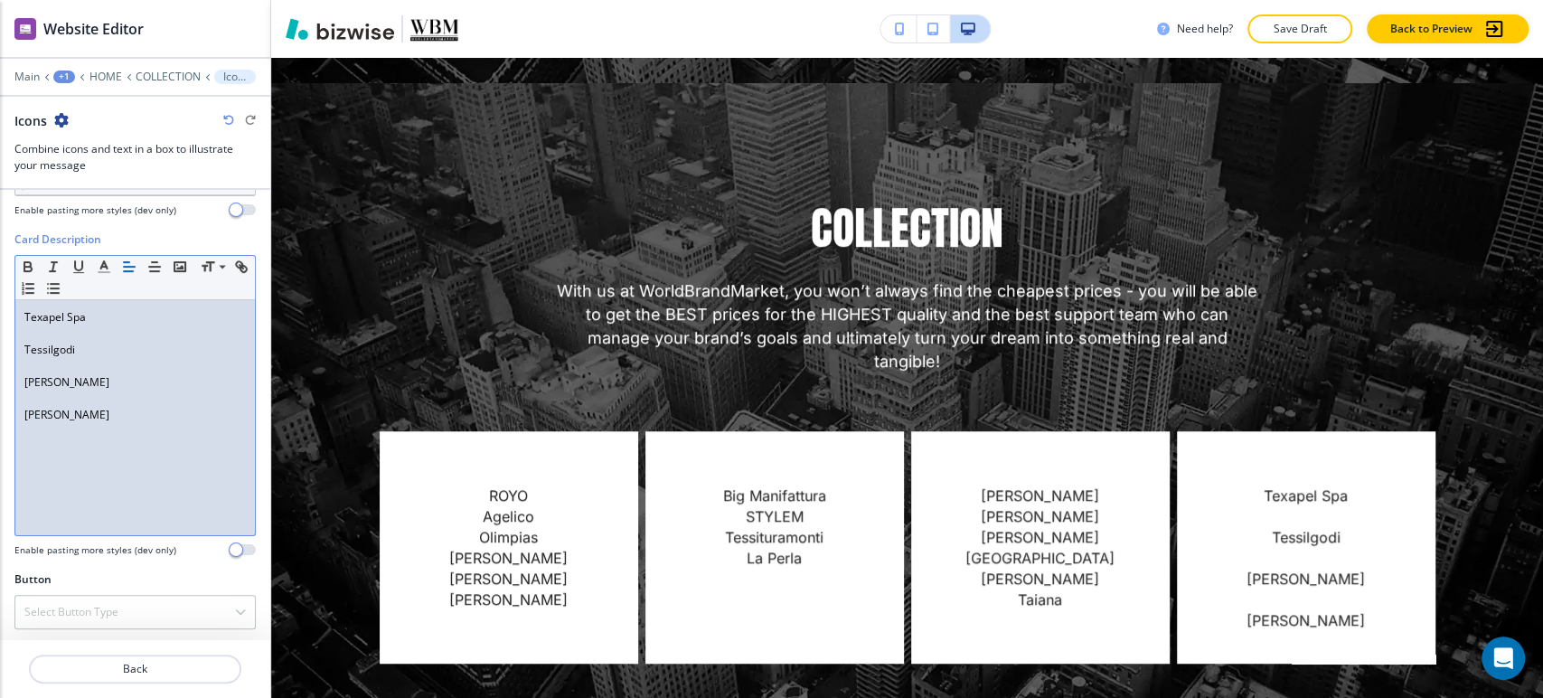
click at [81, 363] on p at bounding box center [134, 366] width 221 height 16
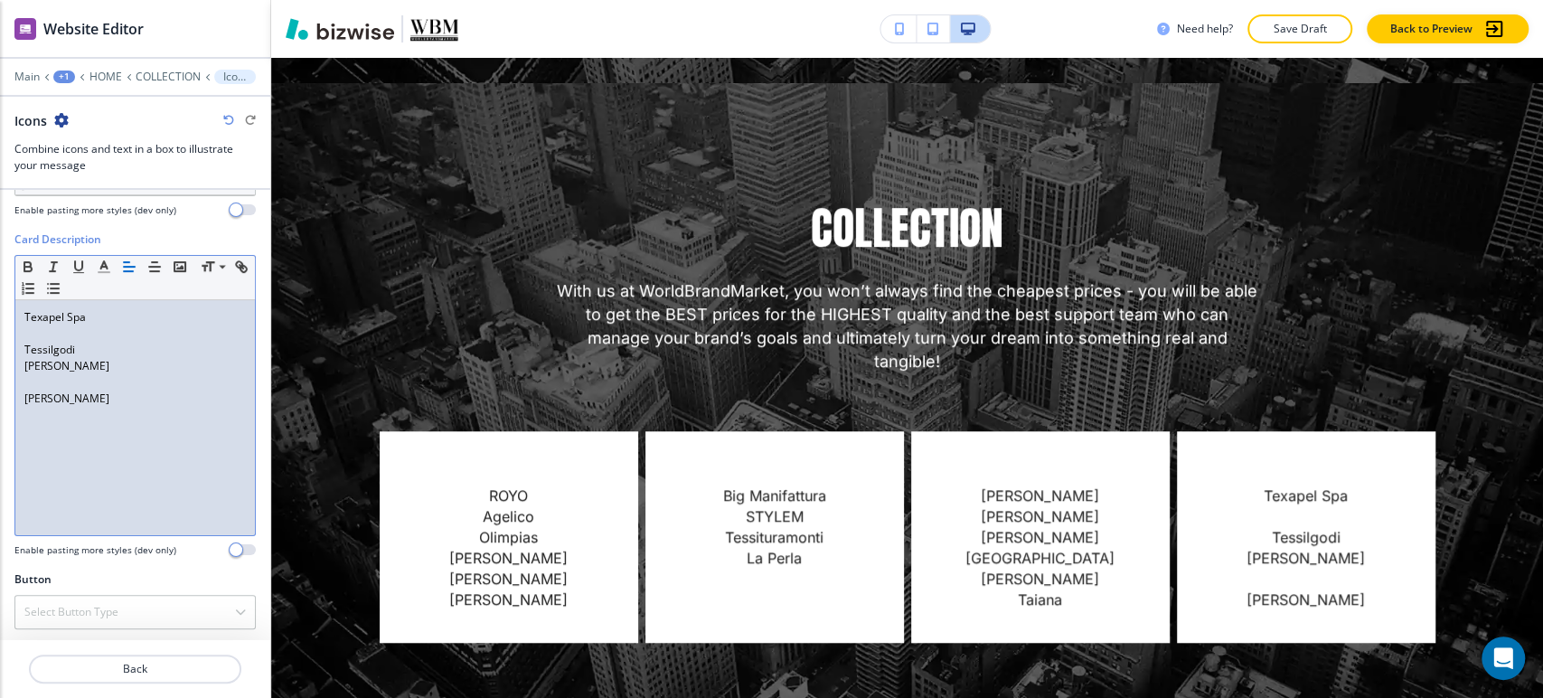
click at [82, 367] on p "[PERSON_NAME]" at bounding box center [134, 366] width 221 height 16
click at [78, 380] on p at bounding box center [134, 382] width 221 height 16
click at [60, 336] on p at bounding box center [134, 333] width 221 height 16
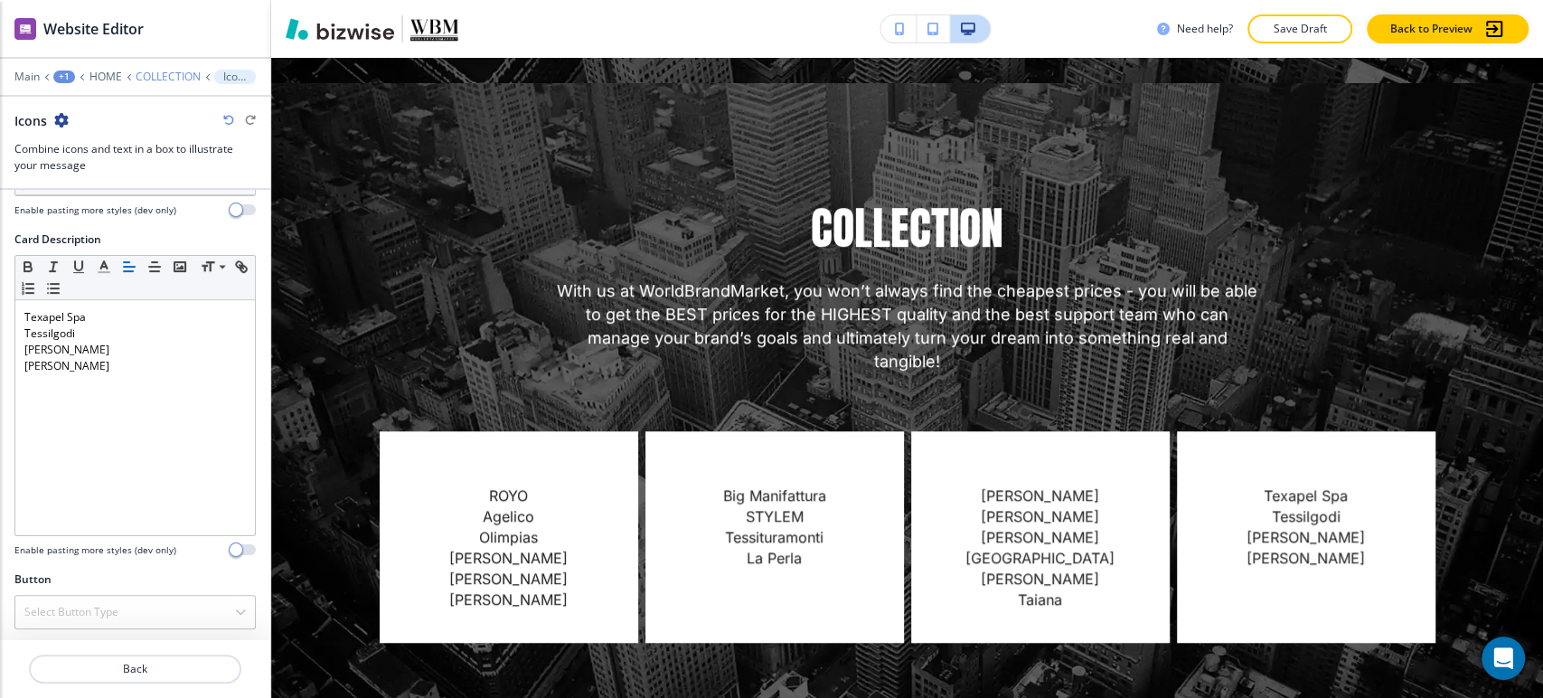
click at [176, 73] on p "COLLECTION" at bounding box center [168, 76] width 65 height 13
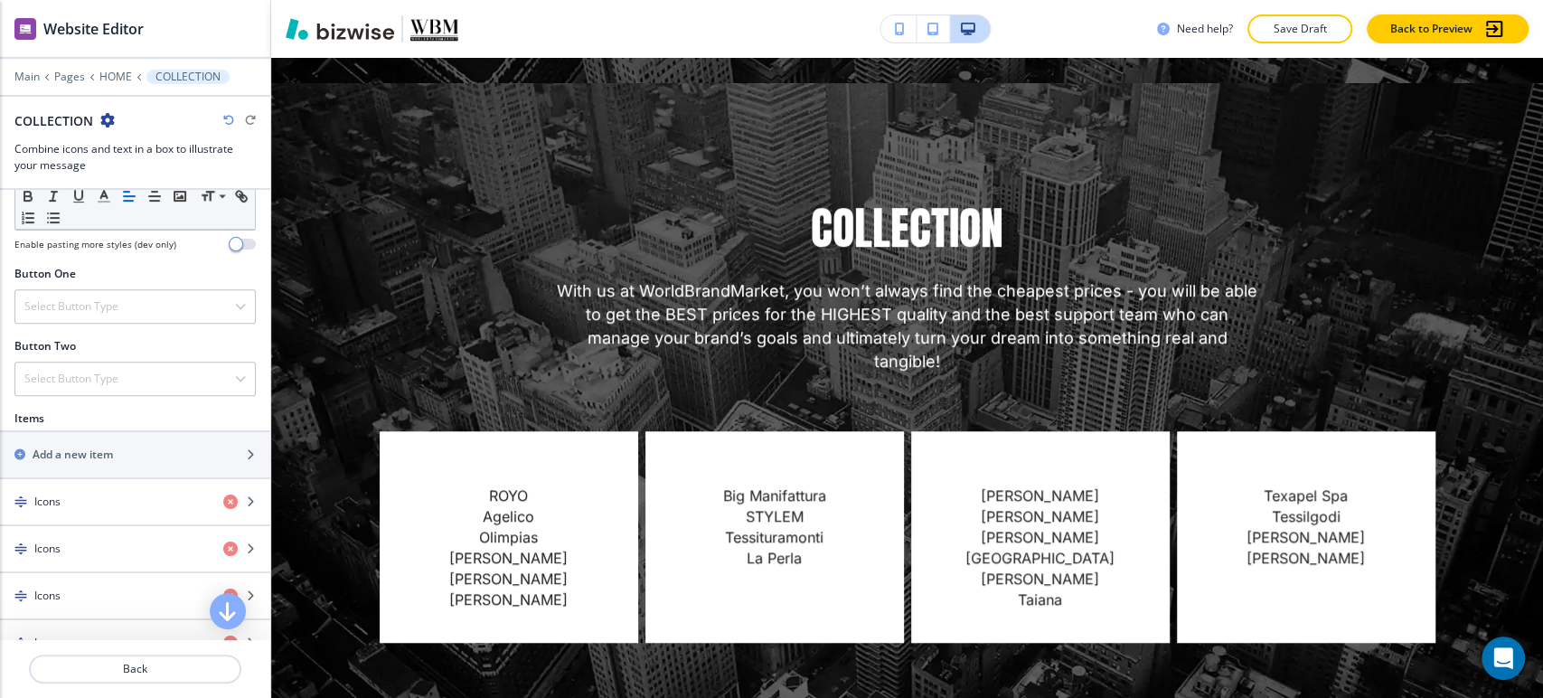
scroll to position [602, 0]
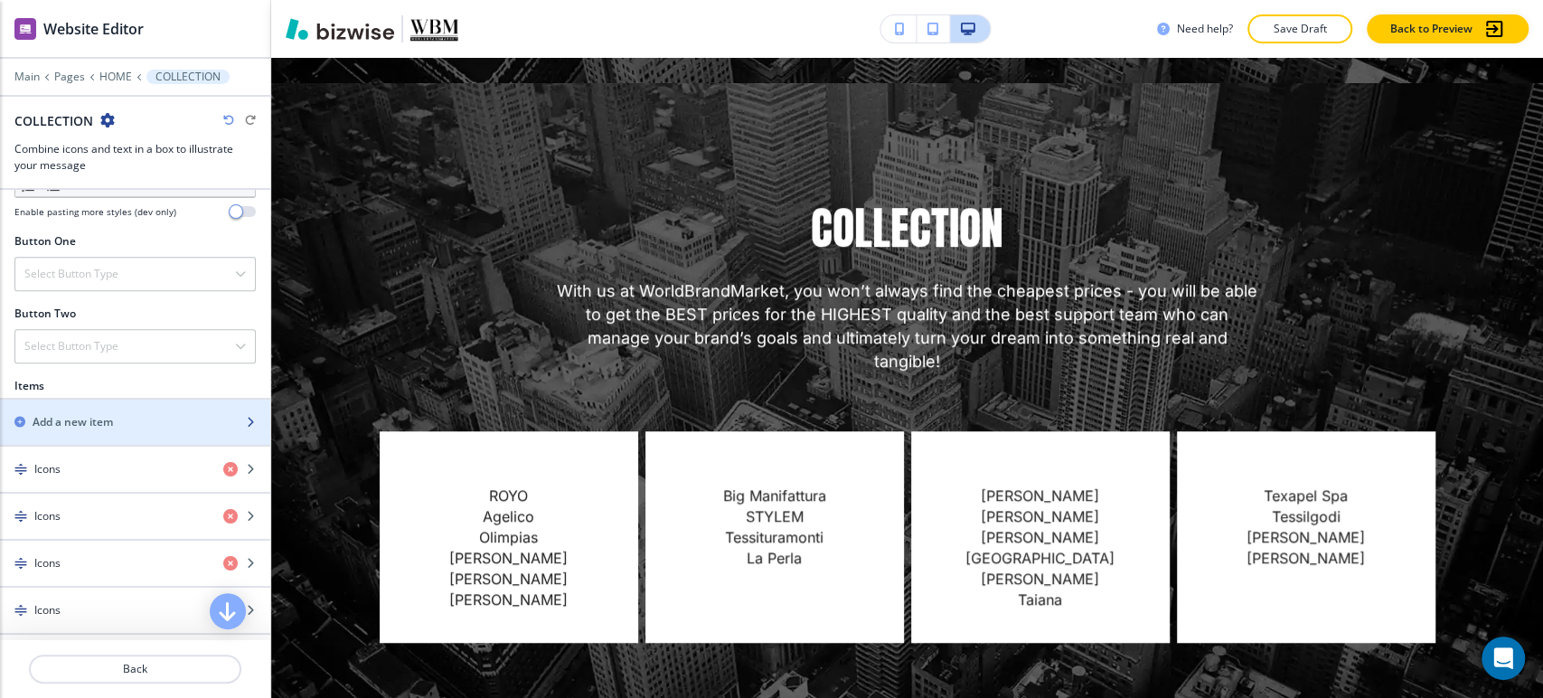
click at [147, 408] on div "button" at bounding box center [135, 406] width 270 height 14
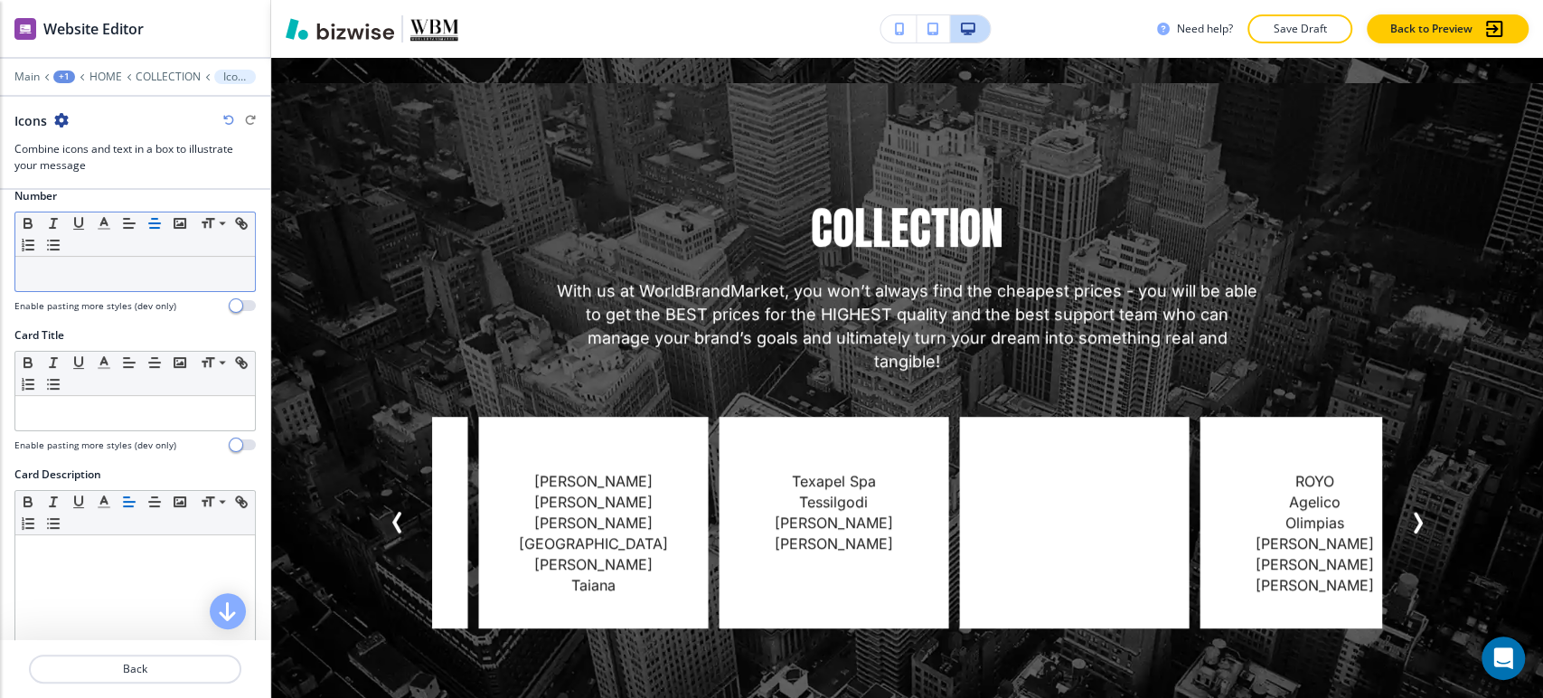
scroll to position [470, 0]
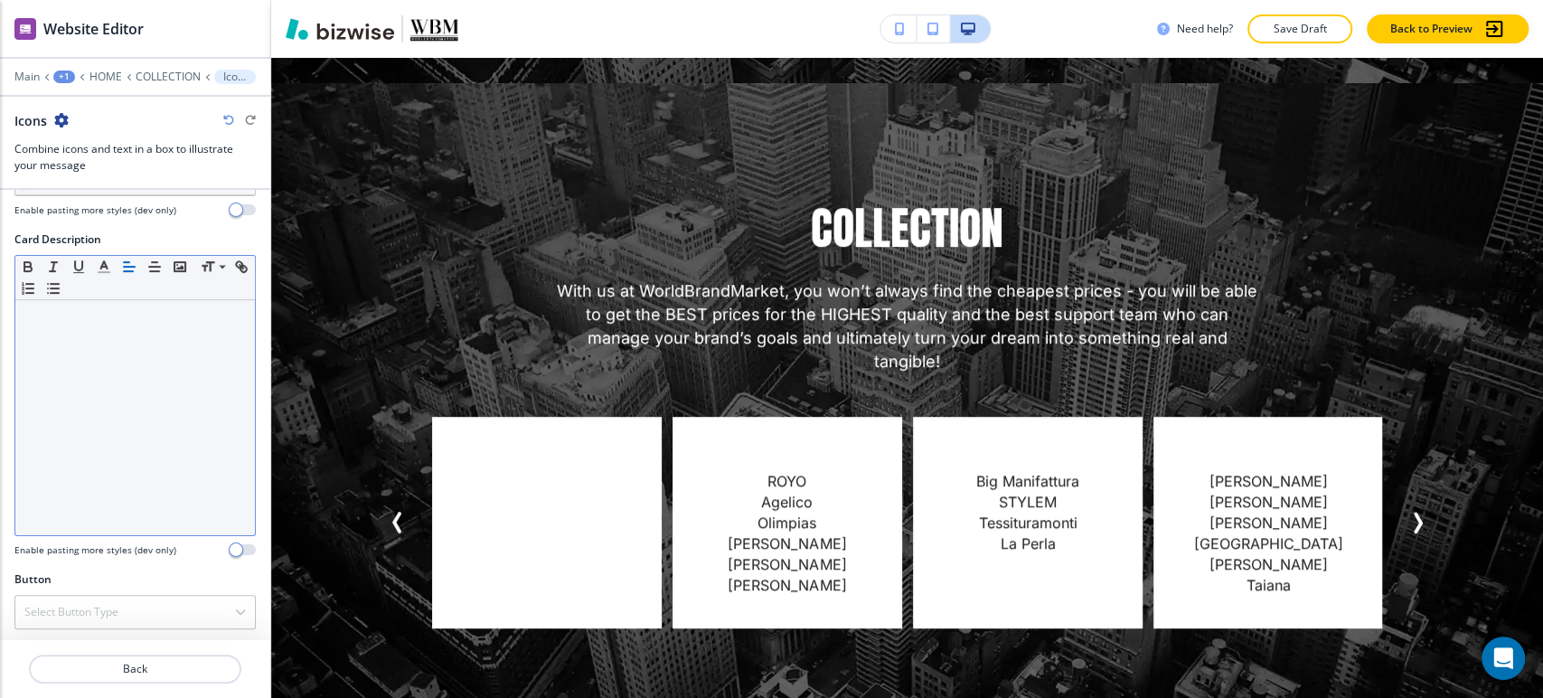
click at [151, 345] on div at bounding box center [135, 417] width 240 height 235
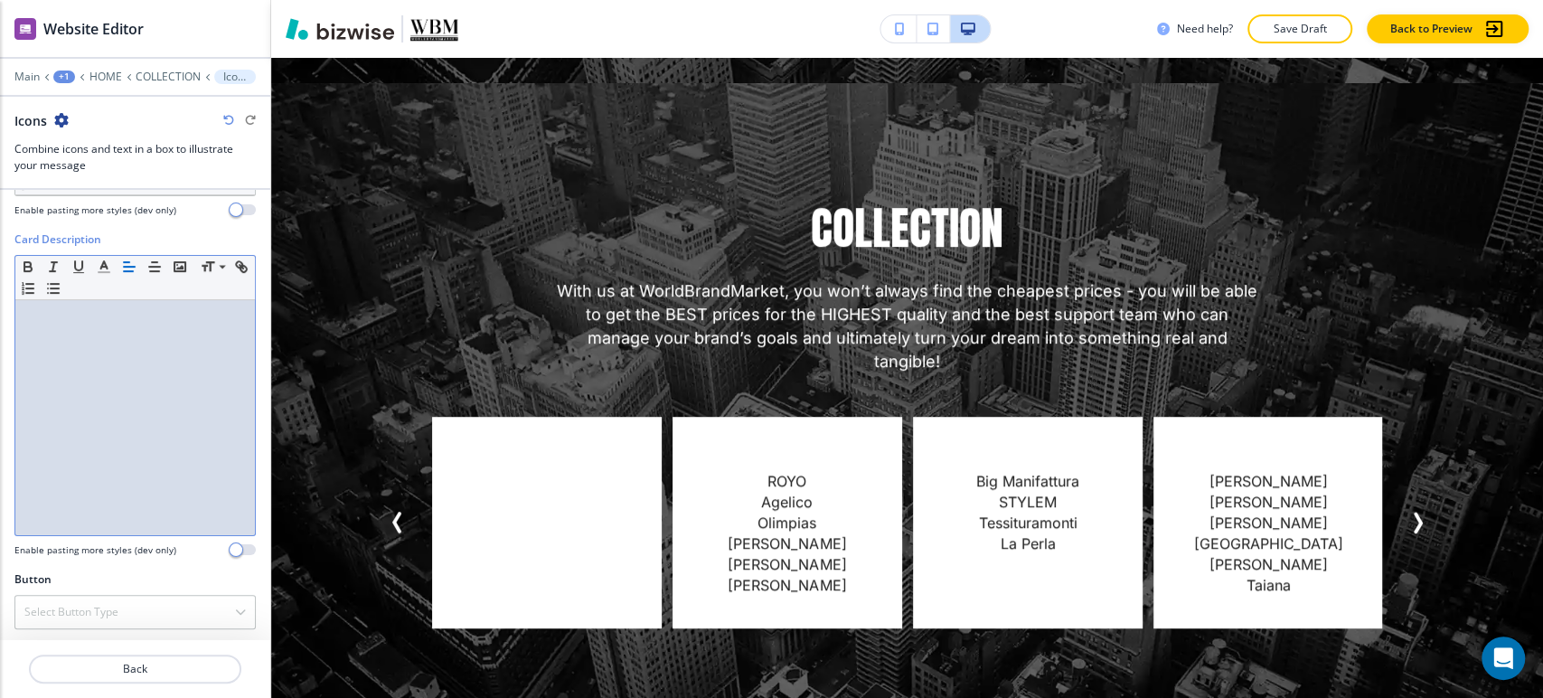
scroll to position [0, 0]
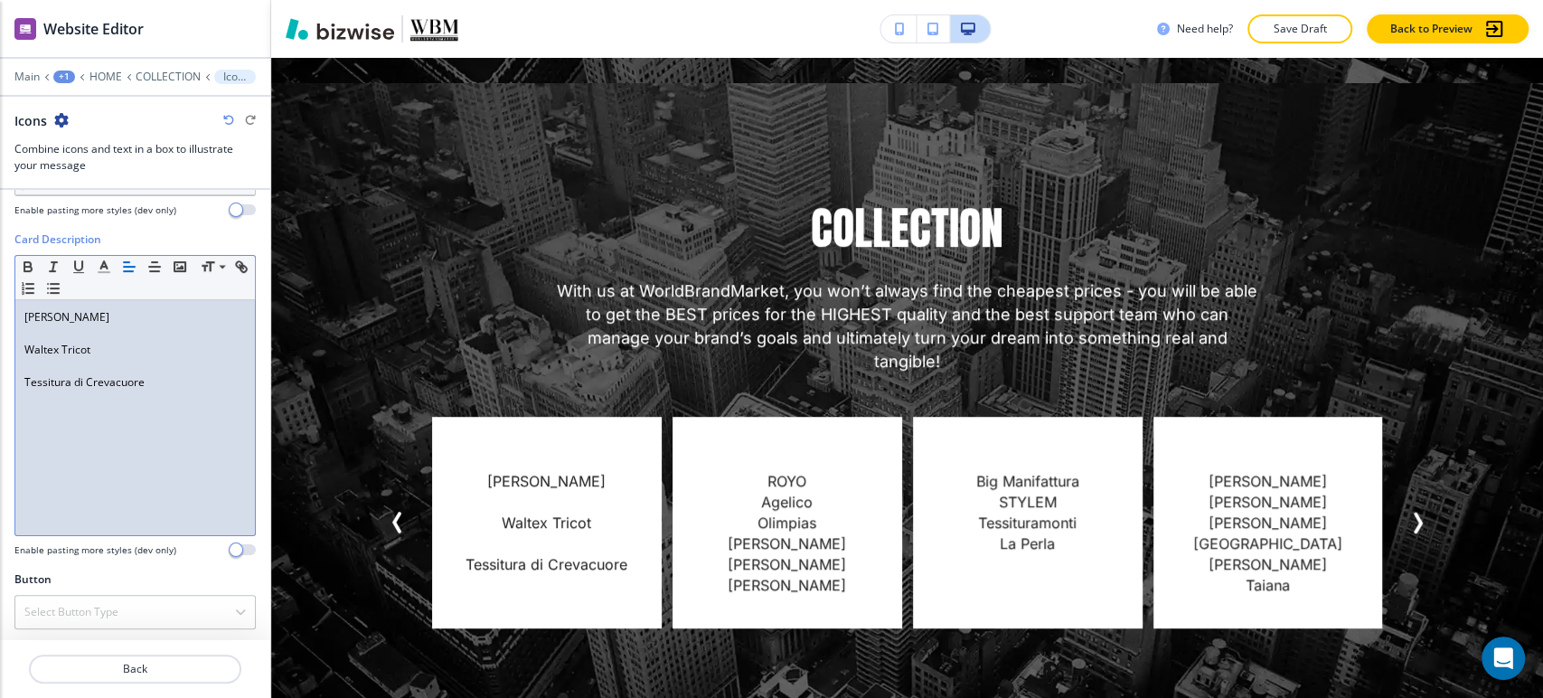
click at [75, 367] on p at bounding box center [134, 366] width 221 height 16
click at [70, 333] on p at bounding box center [134, 333] width 221 height 16
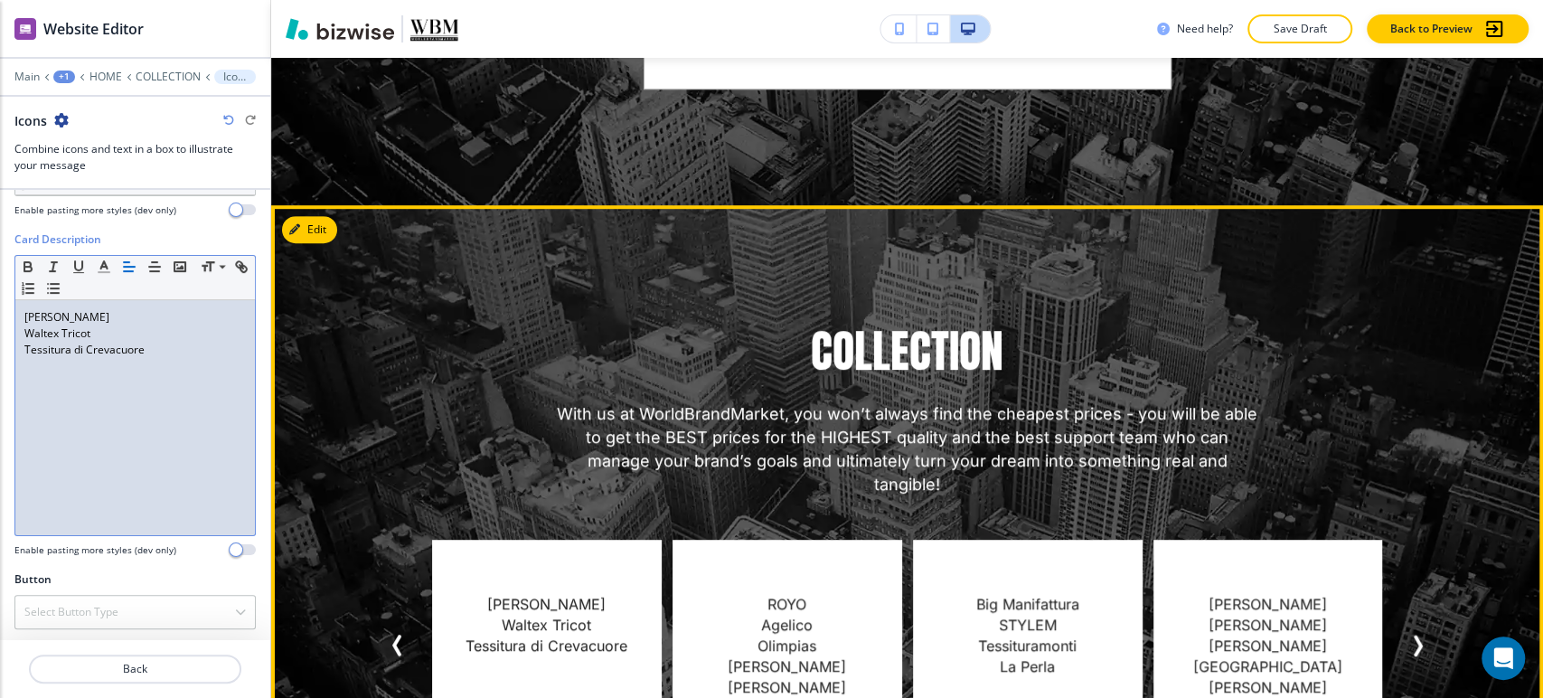
scroll to position [5397, 0]
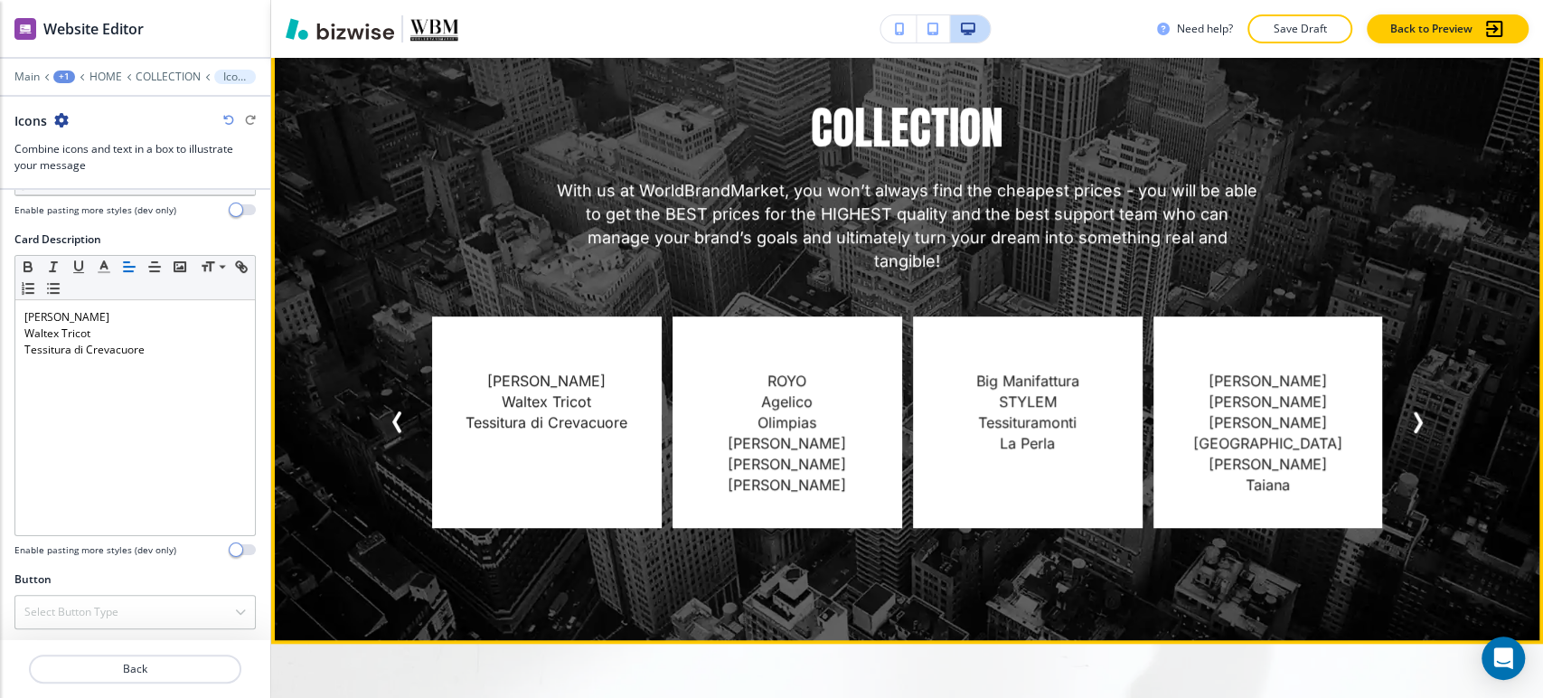
click at [1415, 413] on icon "Next Slide" at bounding box center [1417, 422] width 5 height 18
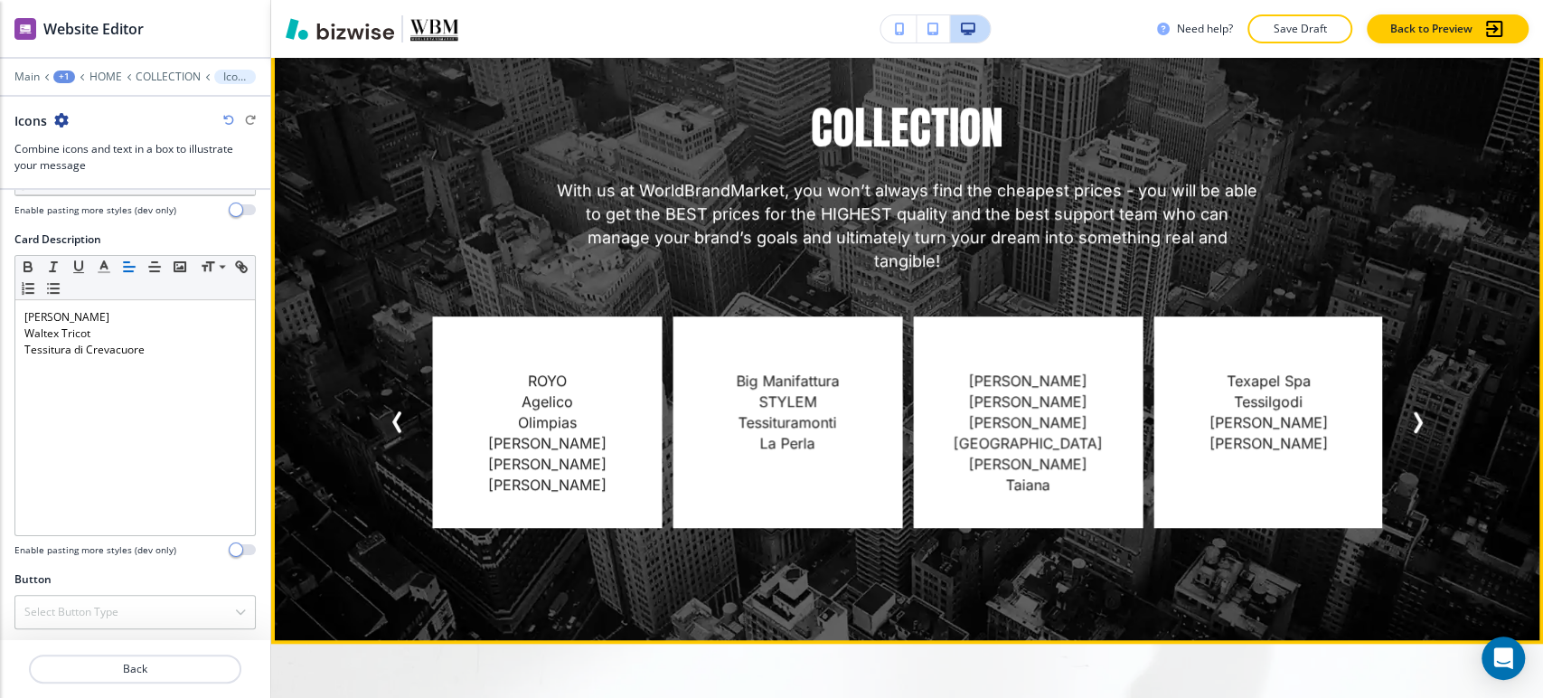
click at [1415, 413] on icon "Next Slide" at bounding box center [1417, 422] width 5 height 18
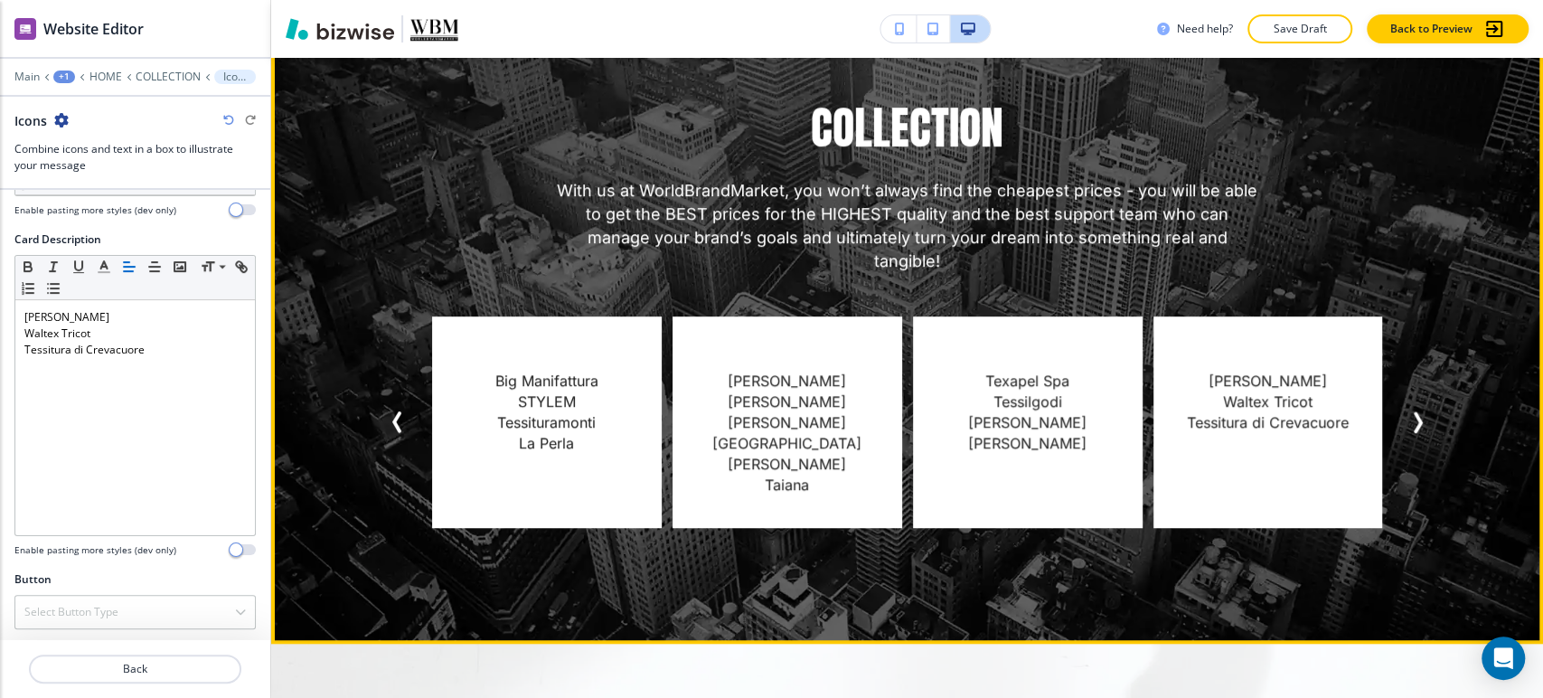
click at [1415, 413] on icon "Next Slide" at bounding box center [1417, 422] width 5 height 18
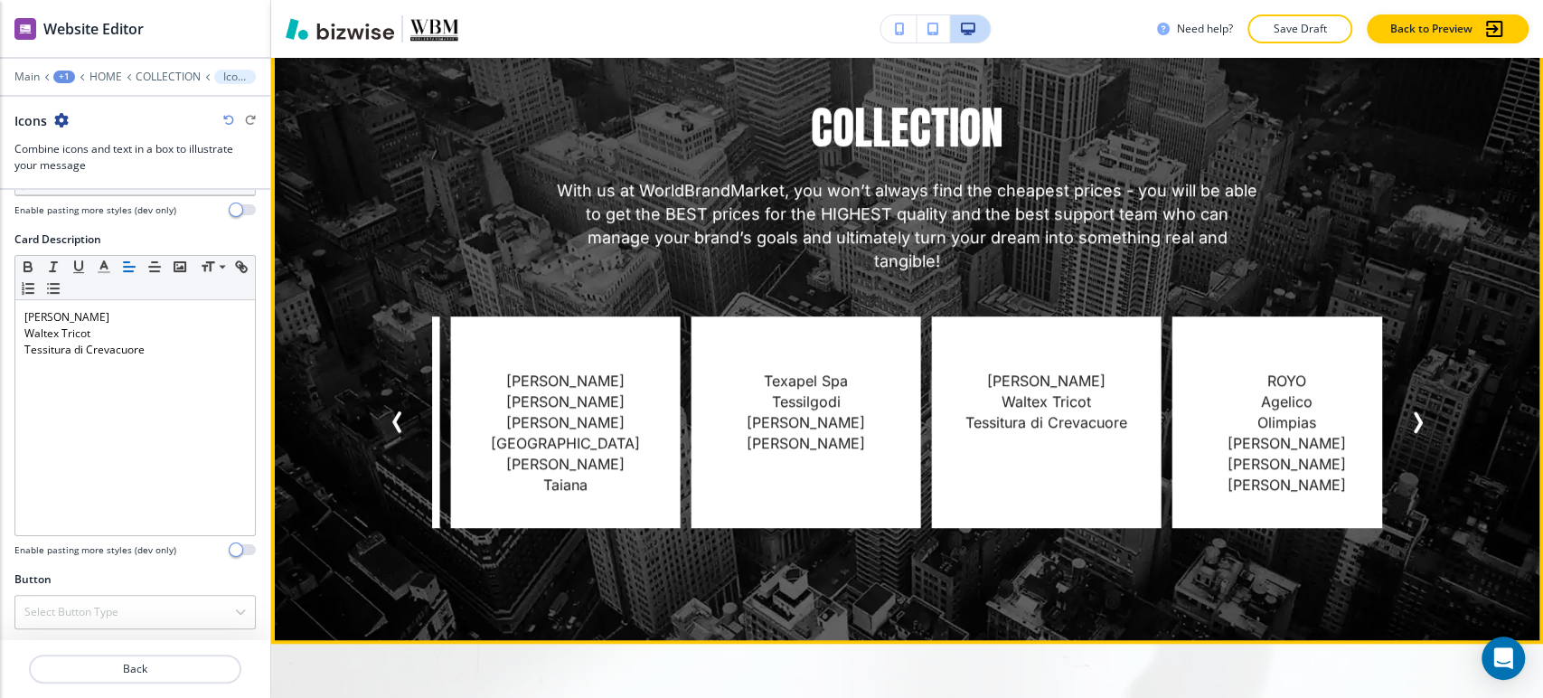
click at [1415, 413] on icon "Next Slide" at bounding box center [1417, 422] width 5 height 18
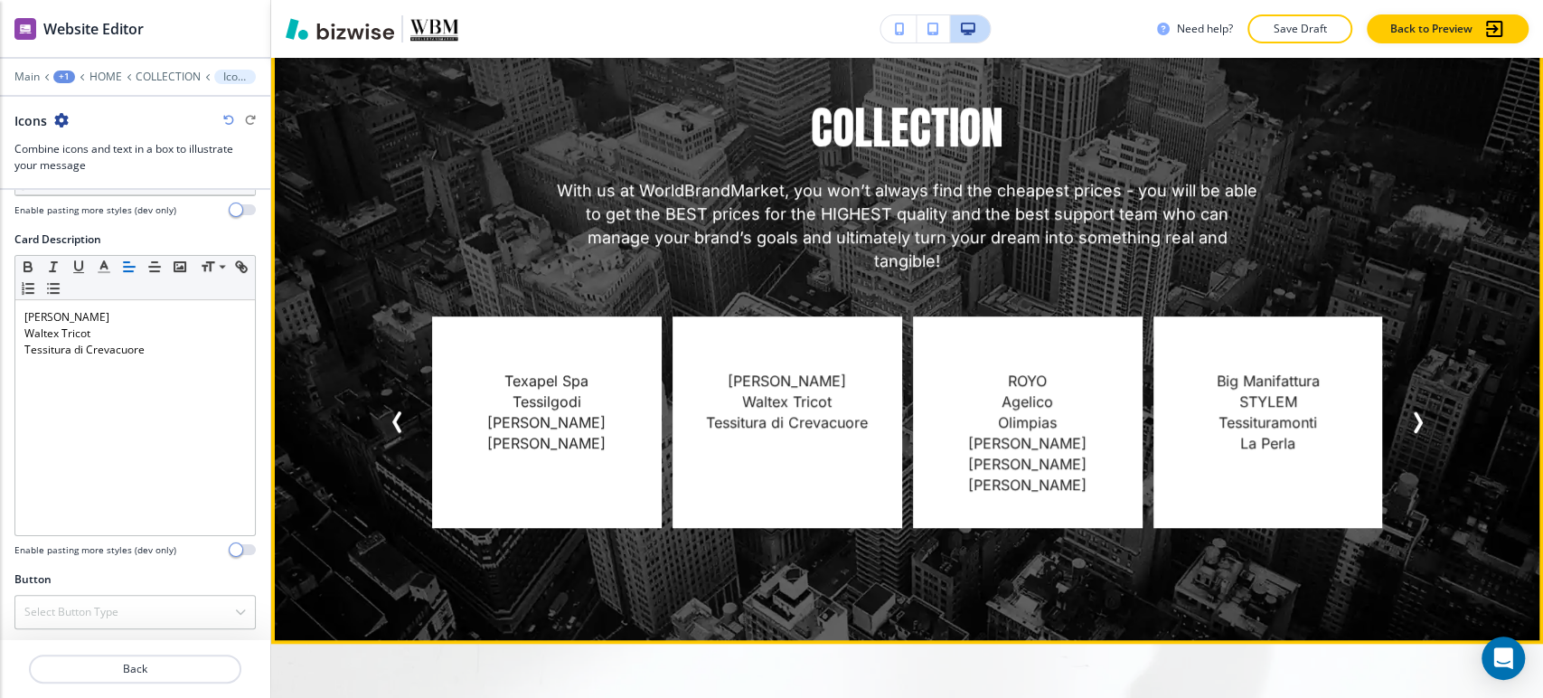
click at [1415, 413] on icon "Next Slide" at bounding box center [1417, 422] width 5 height 18
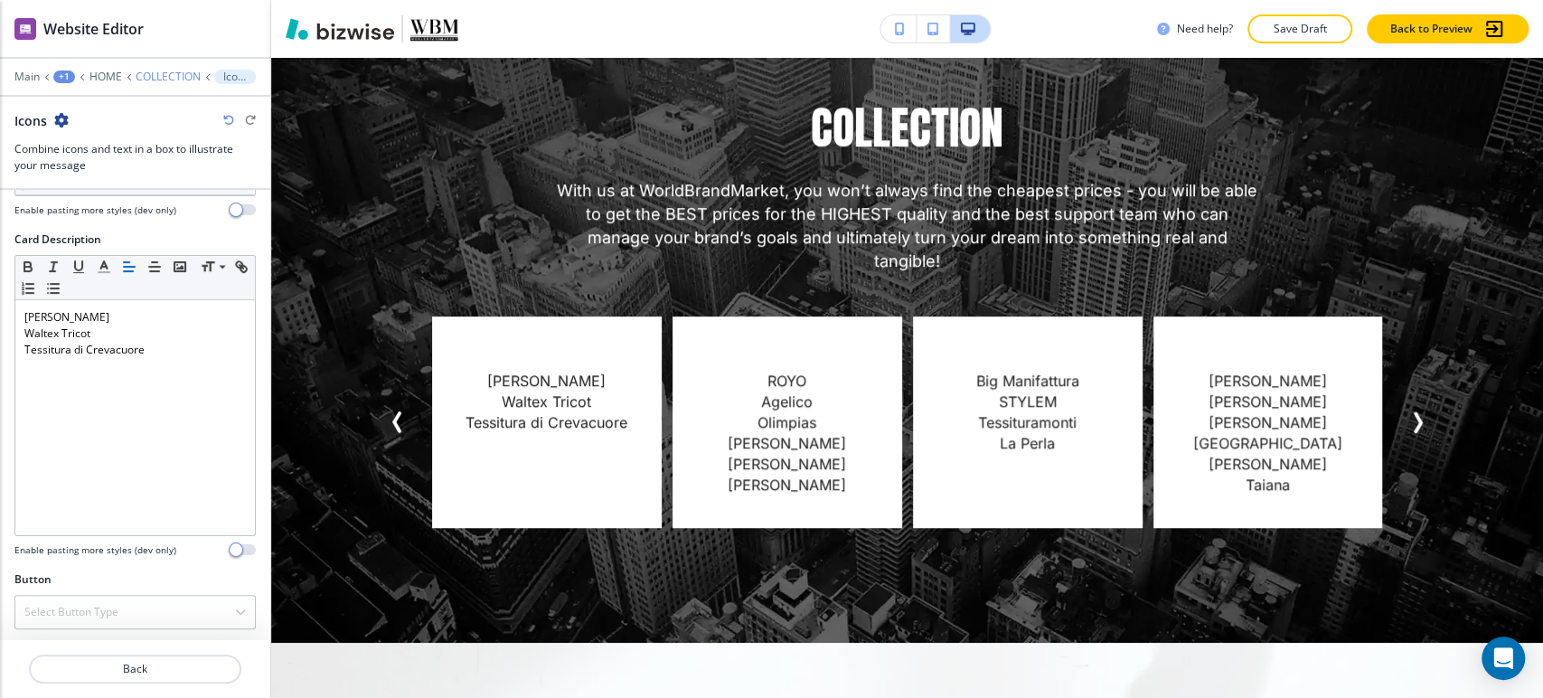
click at [172, 73] on p "COLLECTION" at bounding box center [168, 76] width 65 height 13
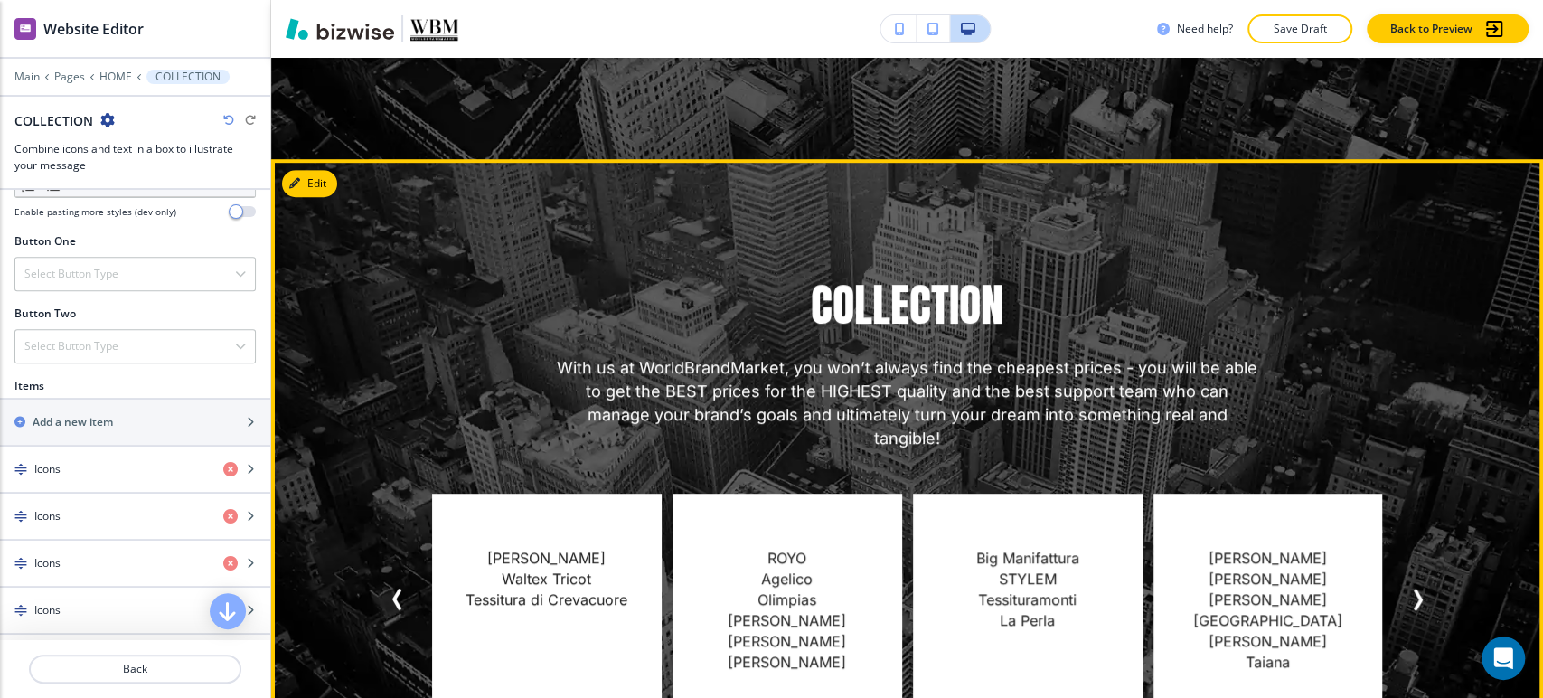
scroll to position [5297, 0]
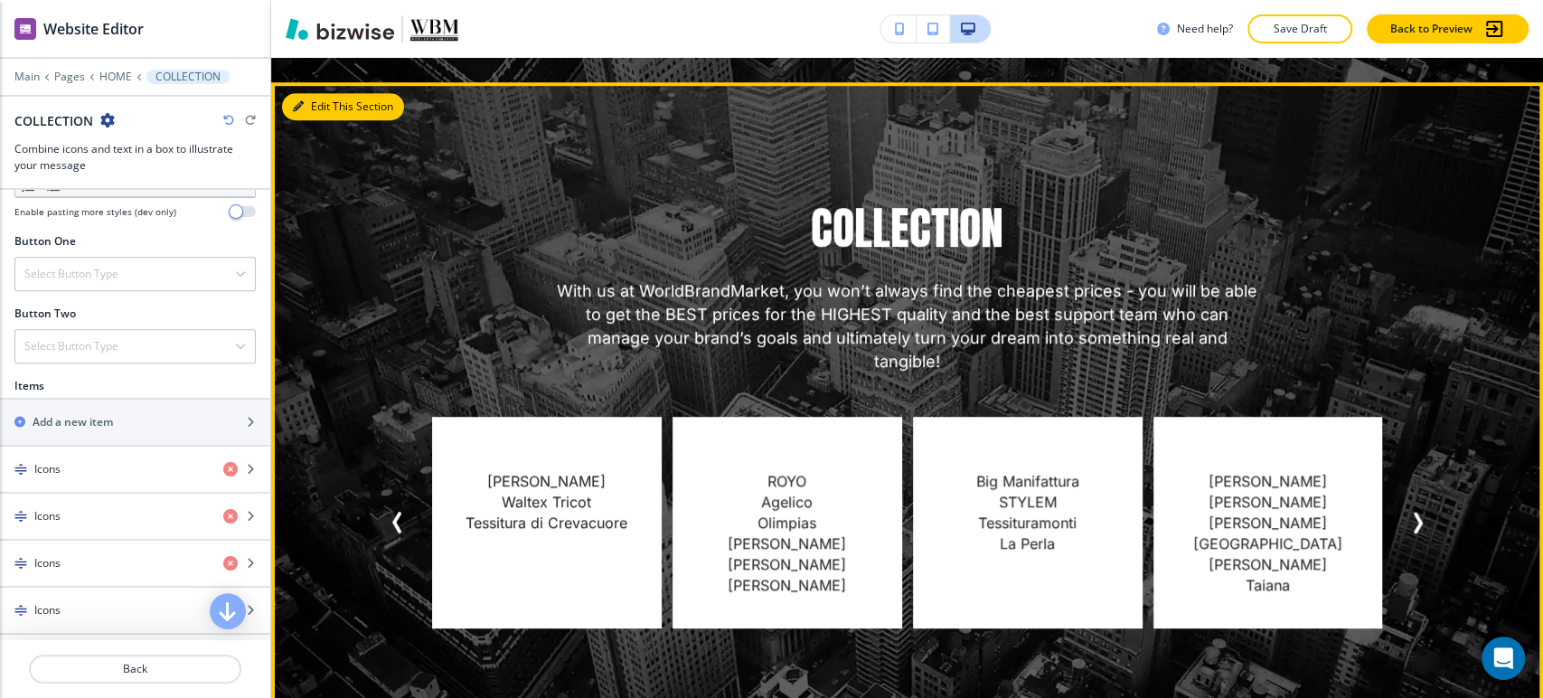
click at [325, 93] on button "Edit This Section" at bounding box center [343, 106] width 122 height 27
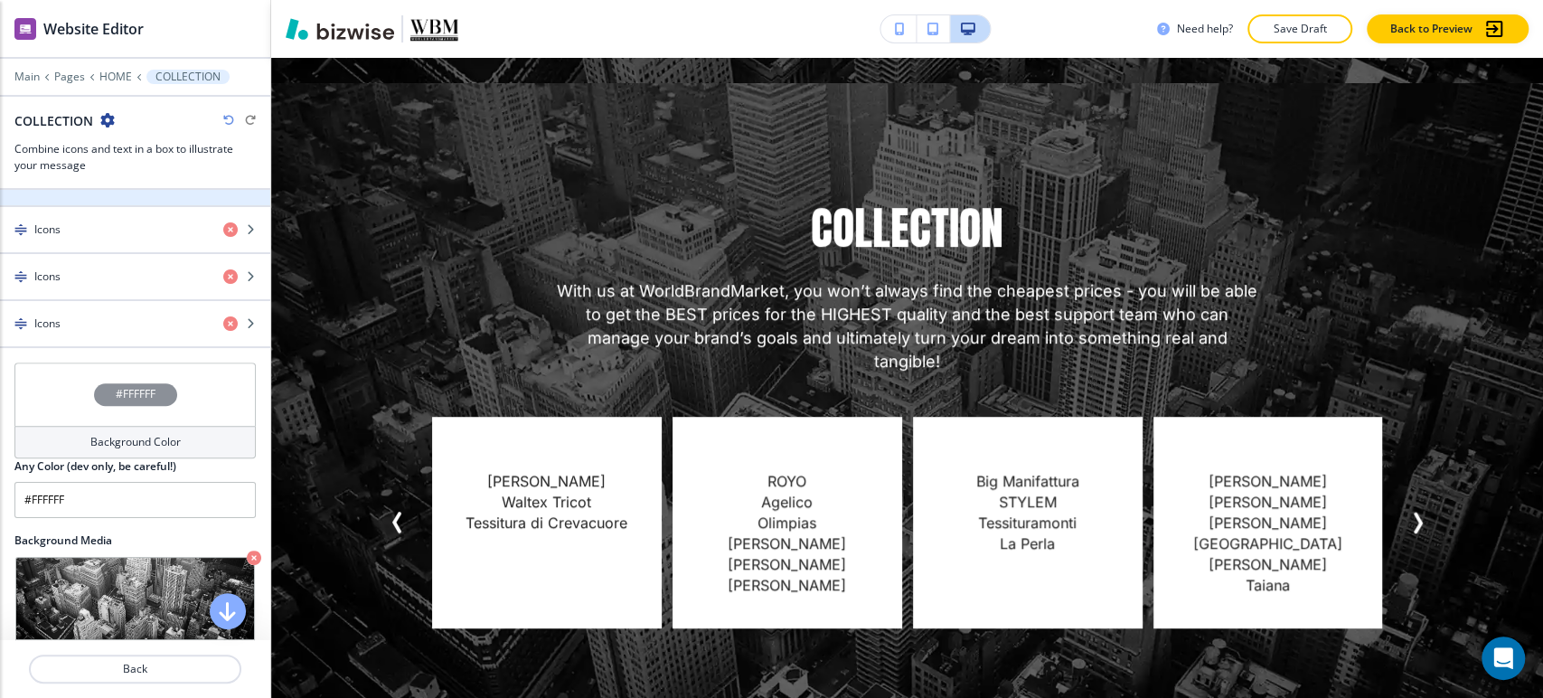
scroll to position [1094, 0]
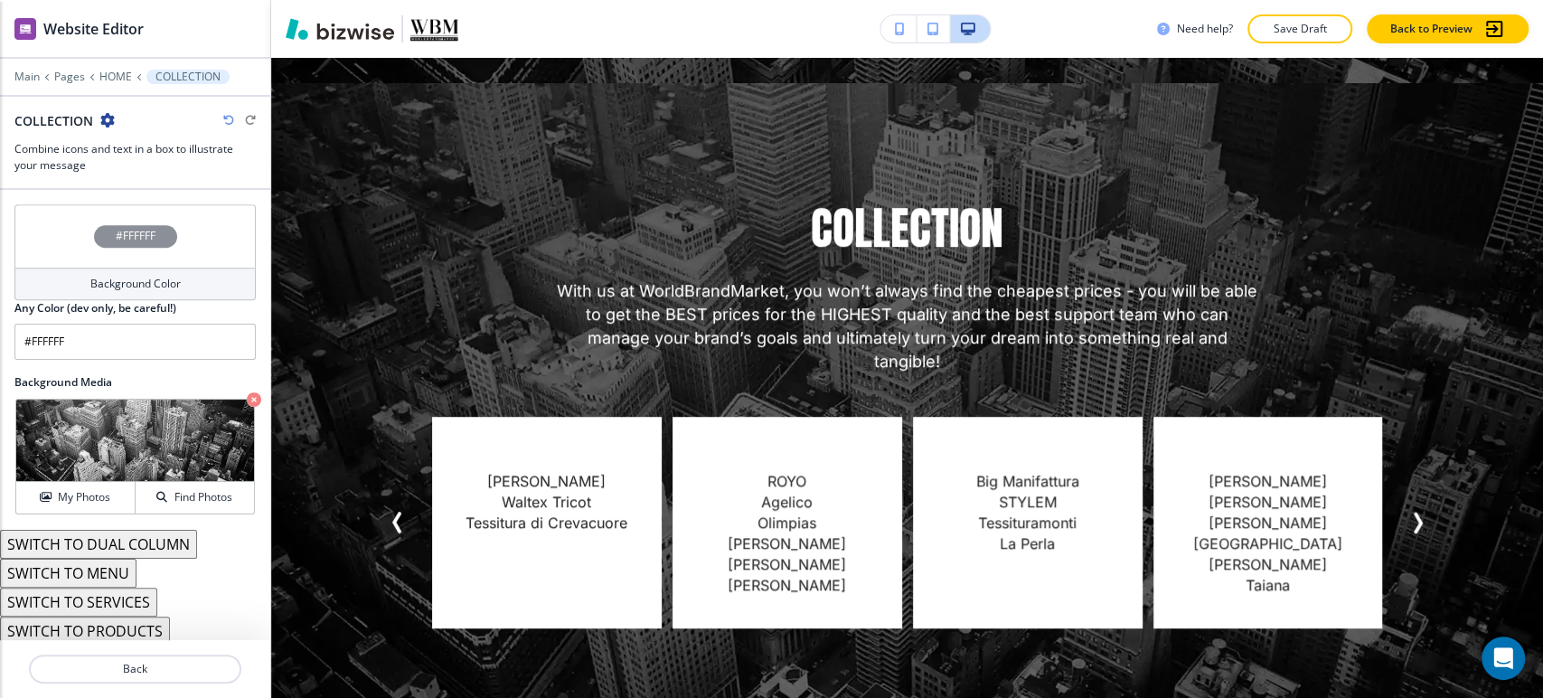
click at [160, 285] on h4 "Background Color" at bounding box center [135, 284] width 90 height 16
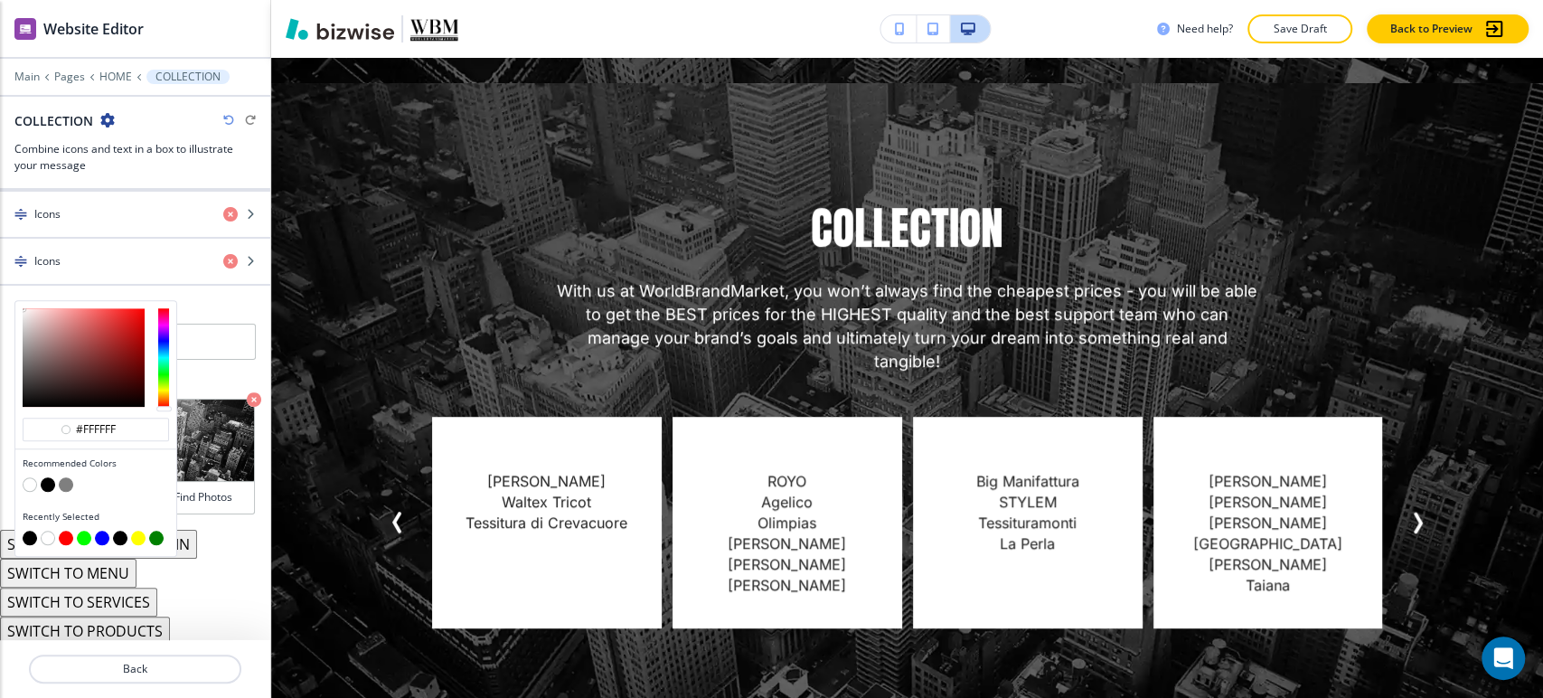
click at [51, 478] on button "button" at bounding box center [48, 484] width 14 height 14
type input "#000000"
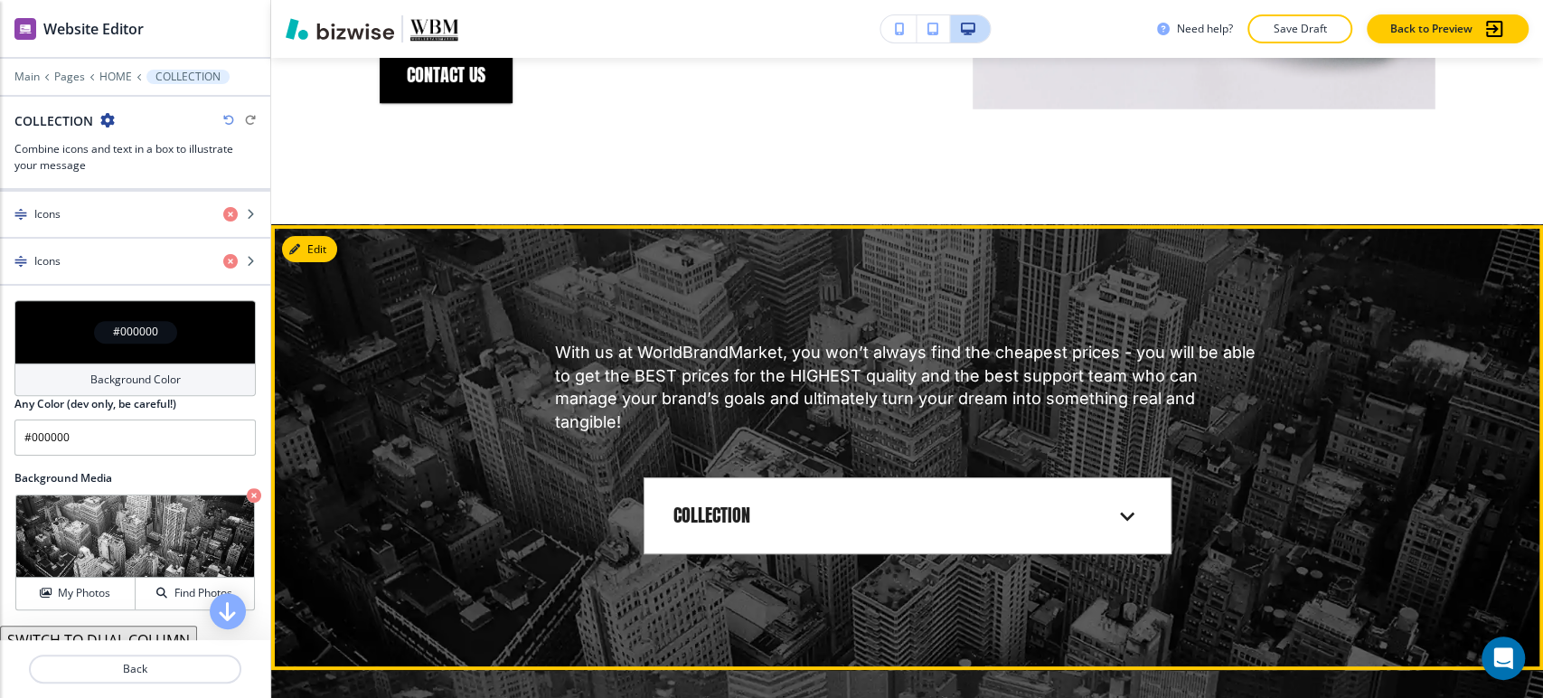
scroll to position [4694, 0]
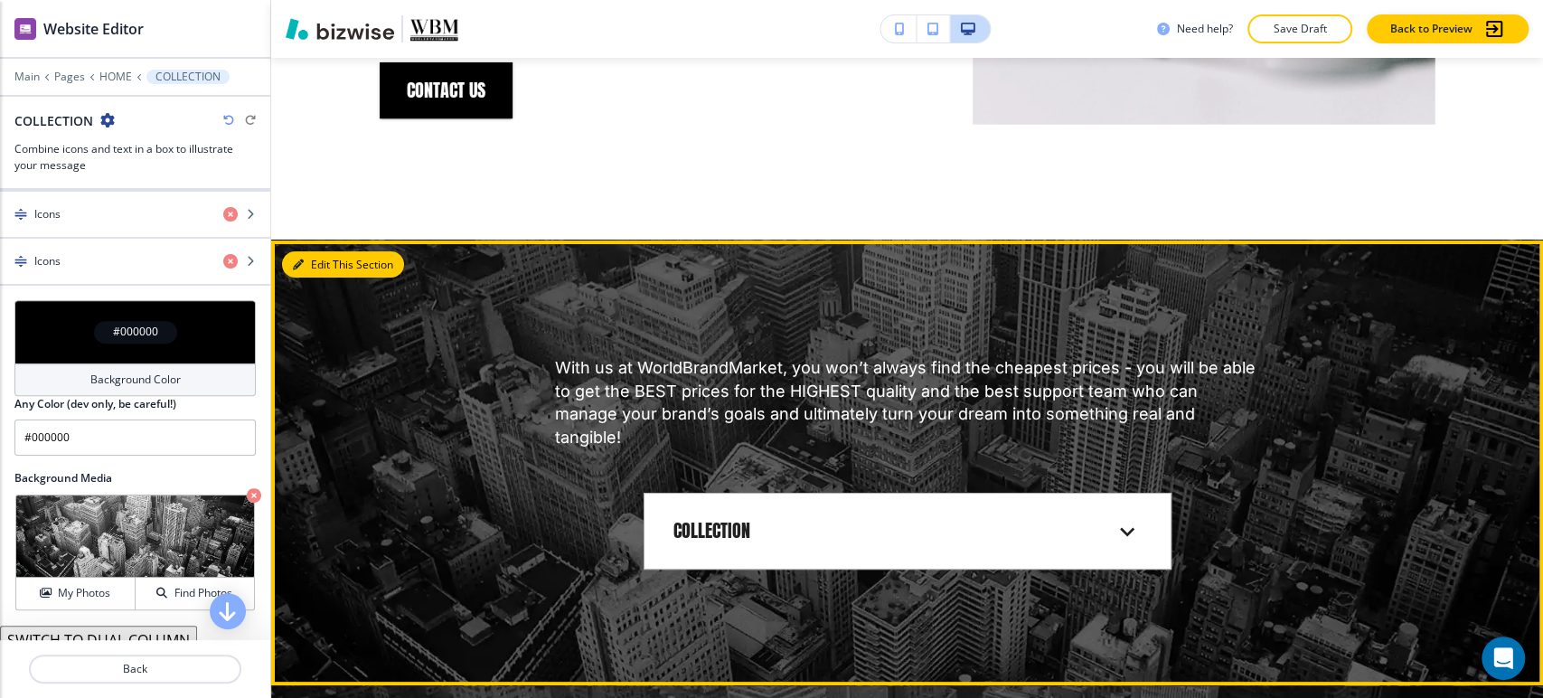
click at [328, 268] on button "Edit This Section" at bounding box center [343, 264] width 122 height 27
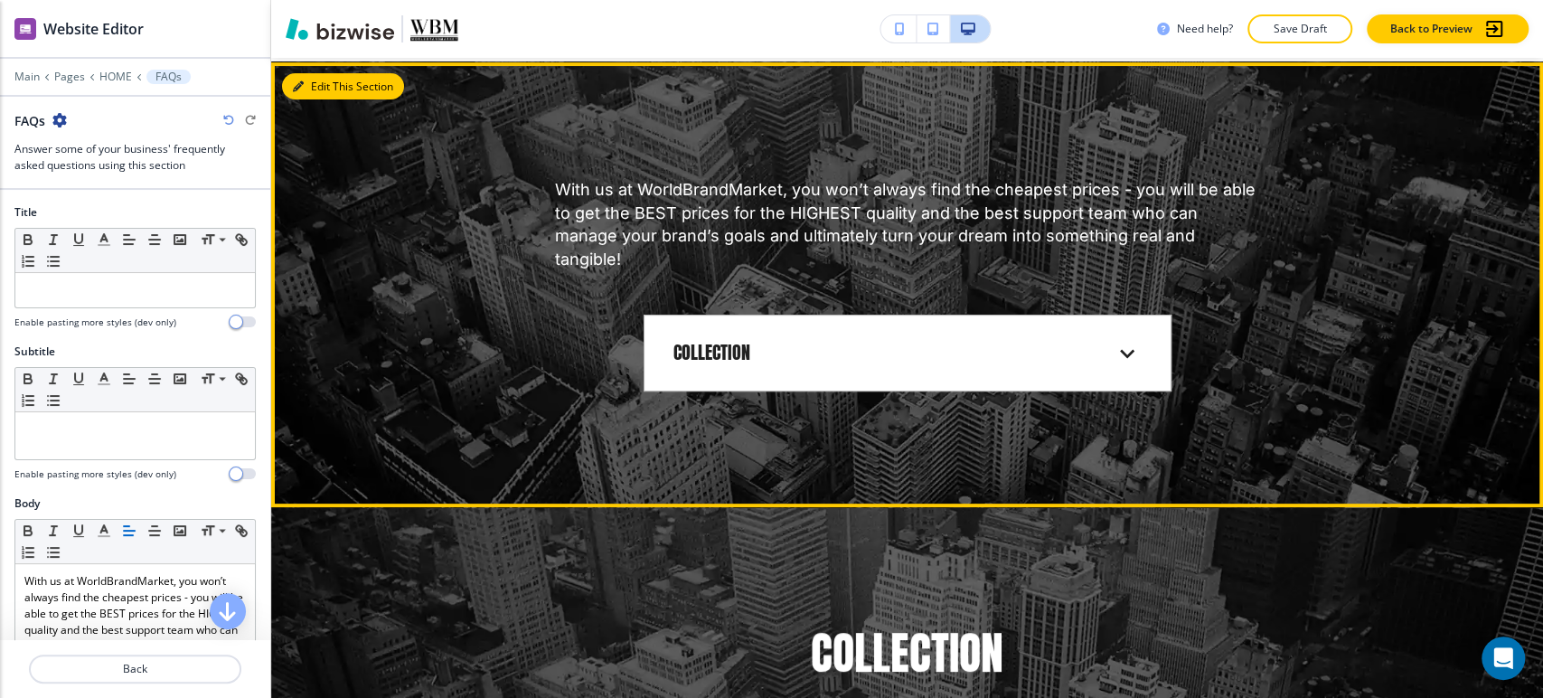
scroll to position [4875, 0]
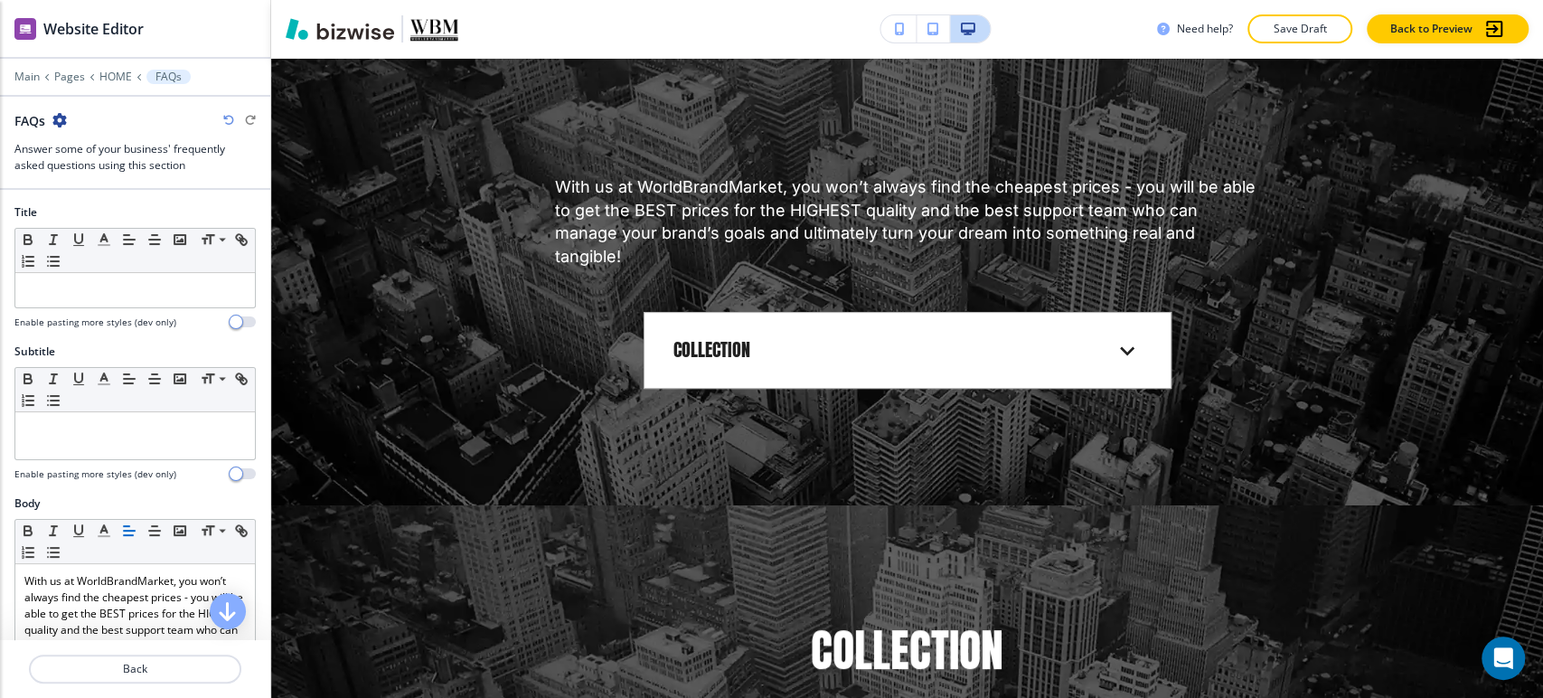
click at [63, 123] on icon "button" at bounding box center [59, 120] width 14 height 14
click at [161, 225] on button "Delete Section" at bounding box center [111, 214] width 116 height 33
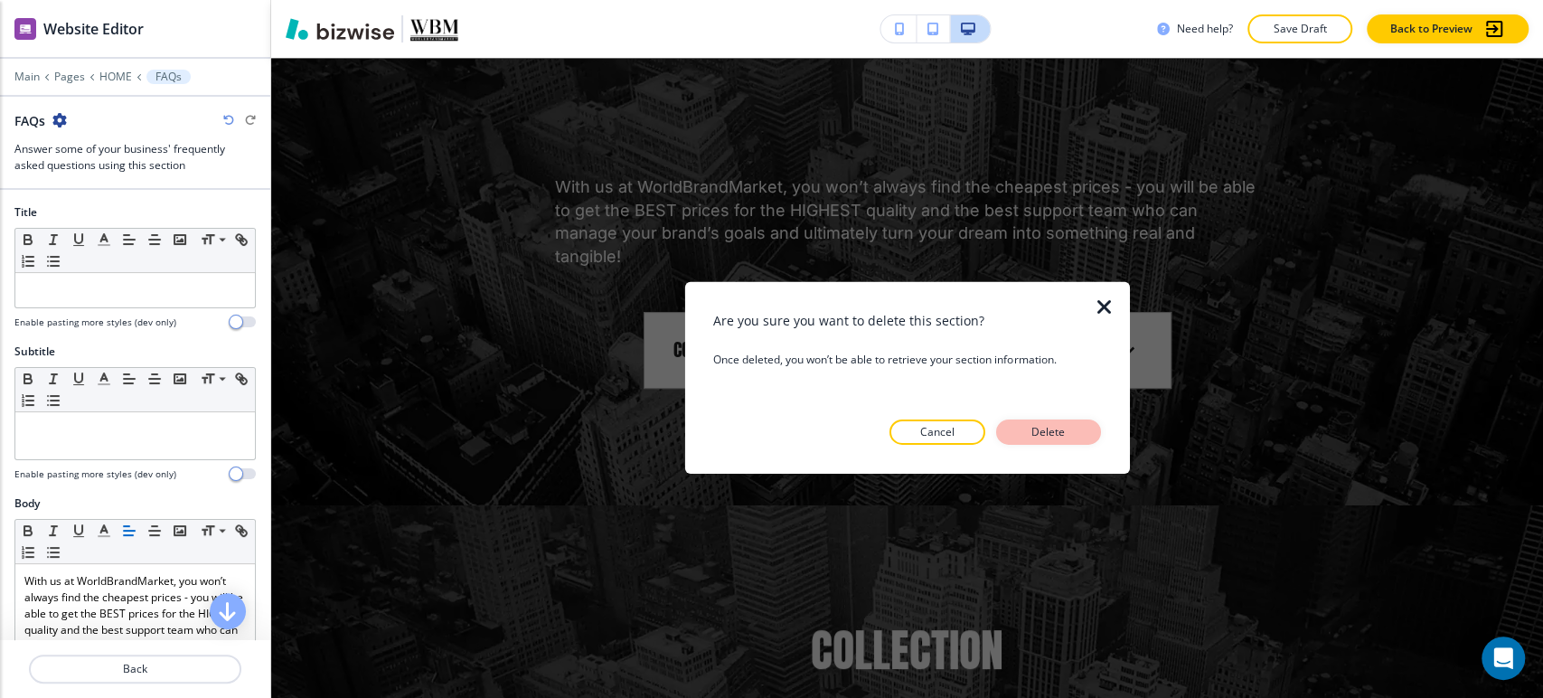
click at [1033, 432] on p "Delete" at bounding box center [1048, 432] width 43 height 16
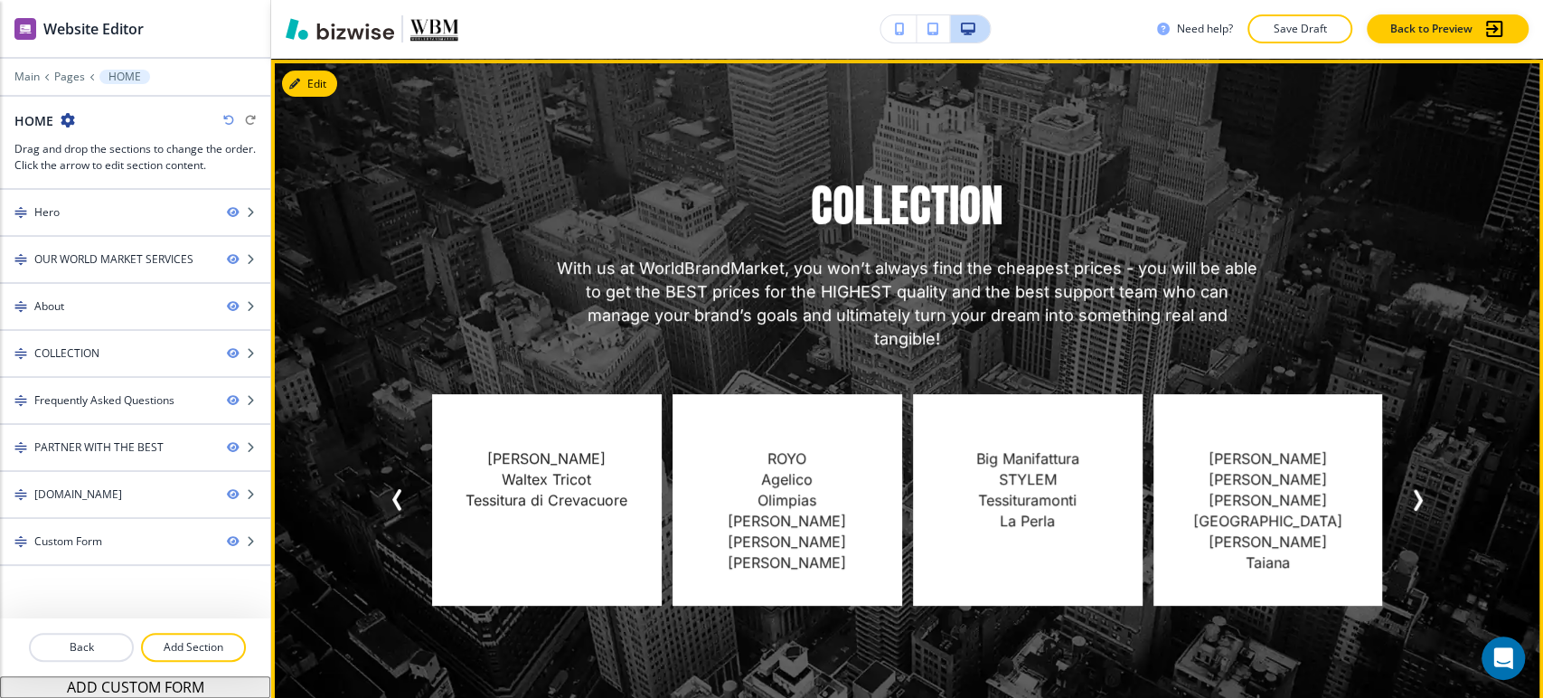
click at [1417, 489] on icon "Next Slide" at bounding box center [1417, 500] width 22 height 22
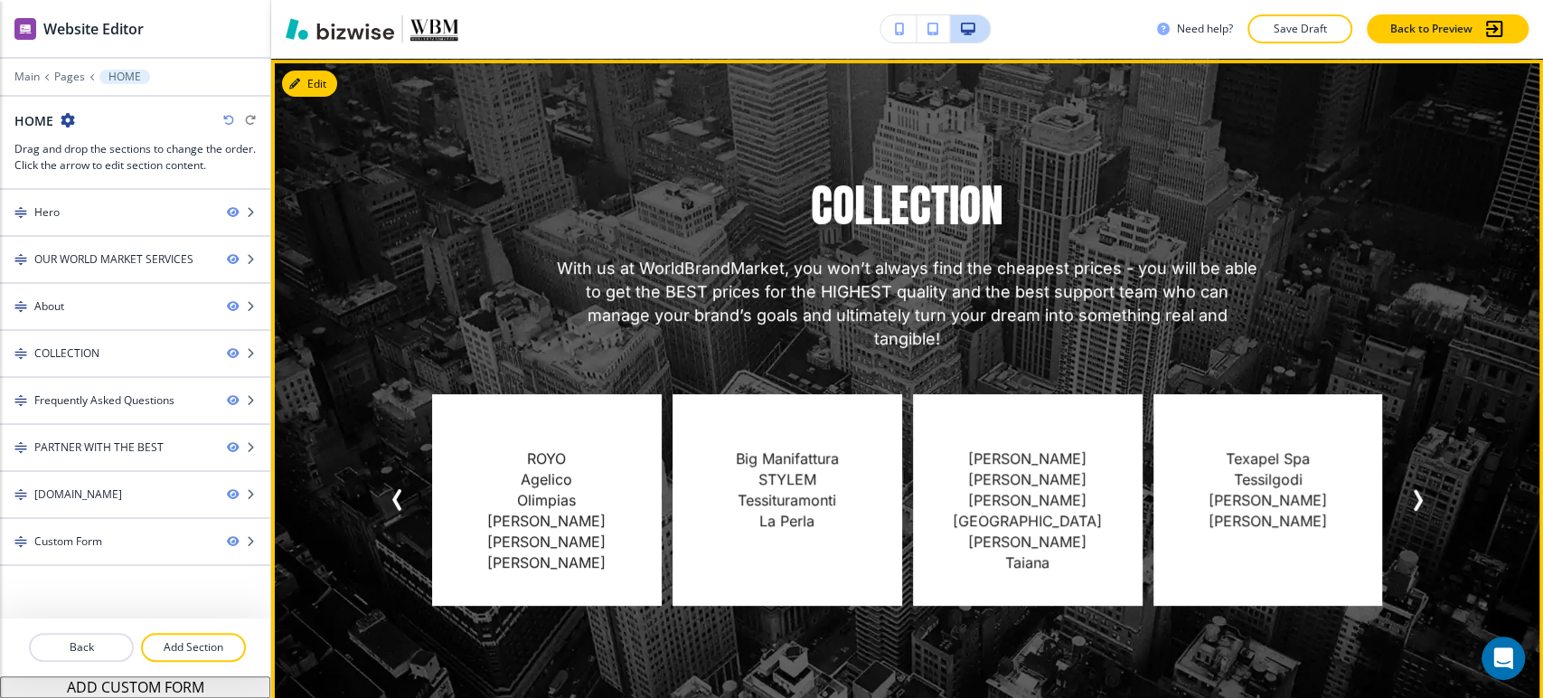
click at [1417, 489] on icon "Next Slide" at bounding box center [1417, 500] width 22 height 22
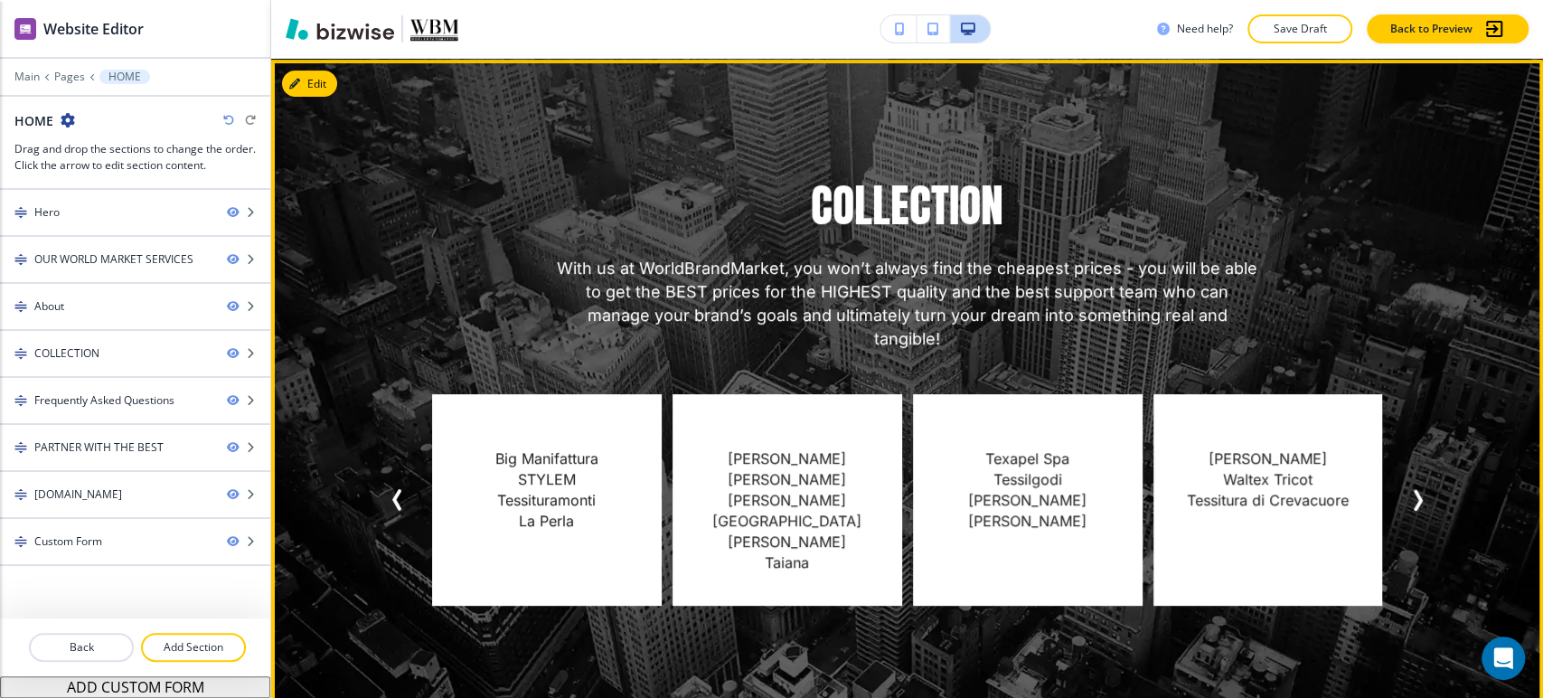
click at [1417, 489] on icon "Next Slide" at bounding box center [1417, 500] width 22 height 22
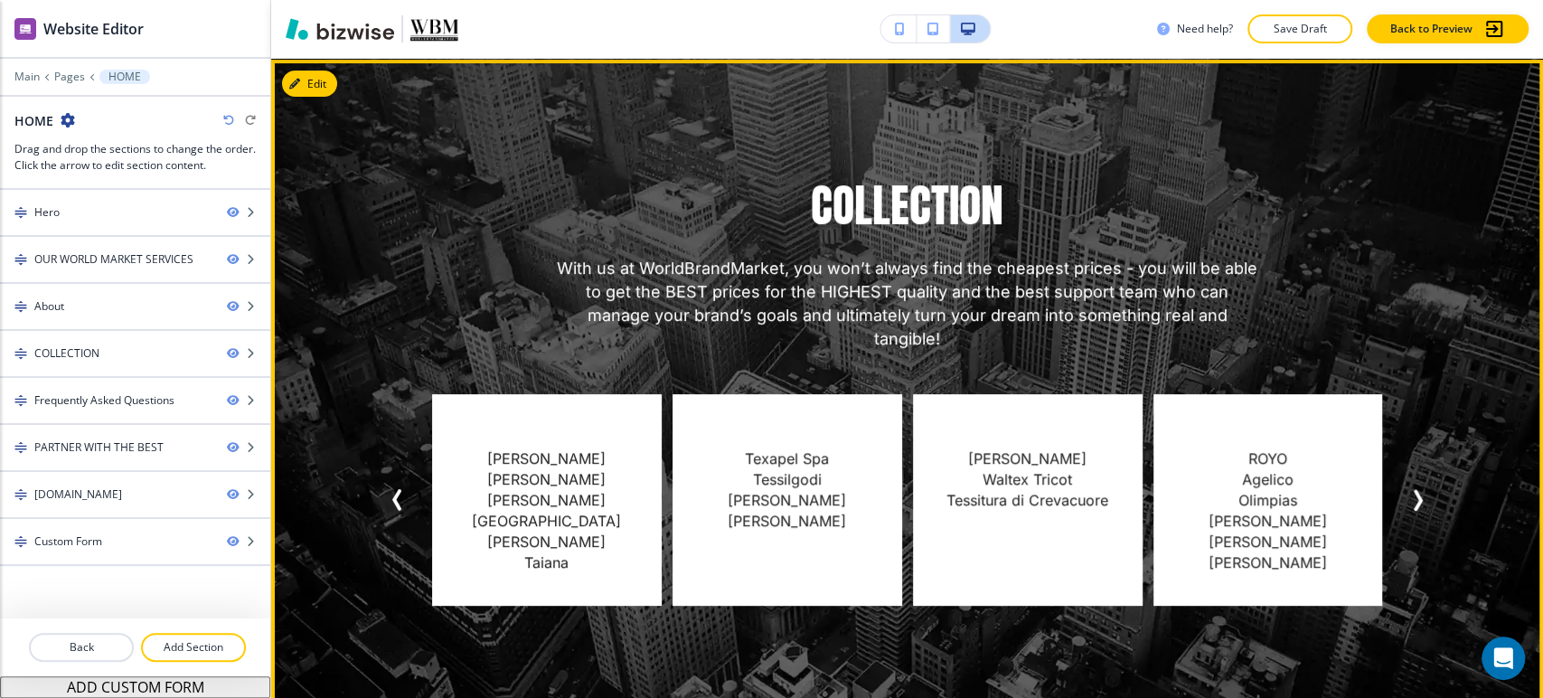
click at [1417, 489] on icon "Next Slide" at bounding box center [1417, 500] width 22 height 22
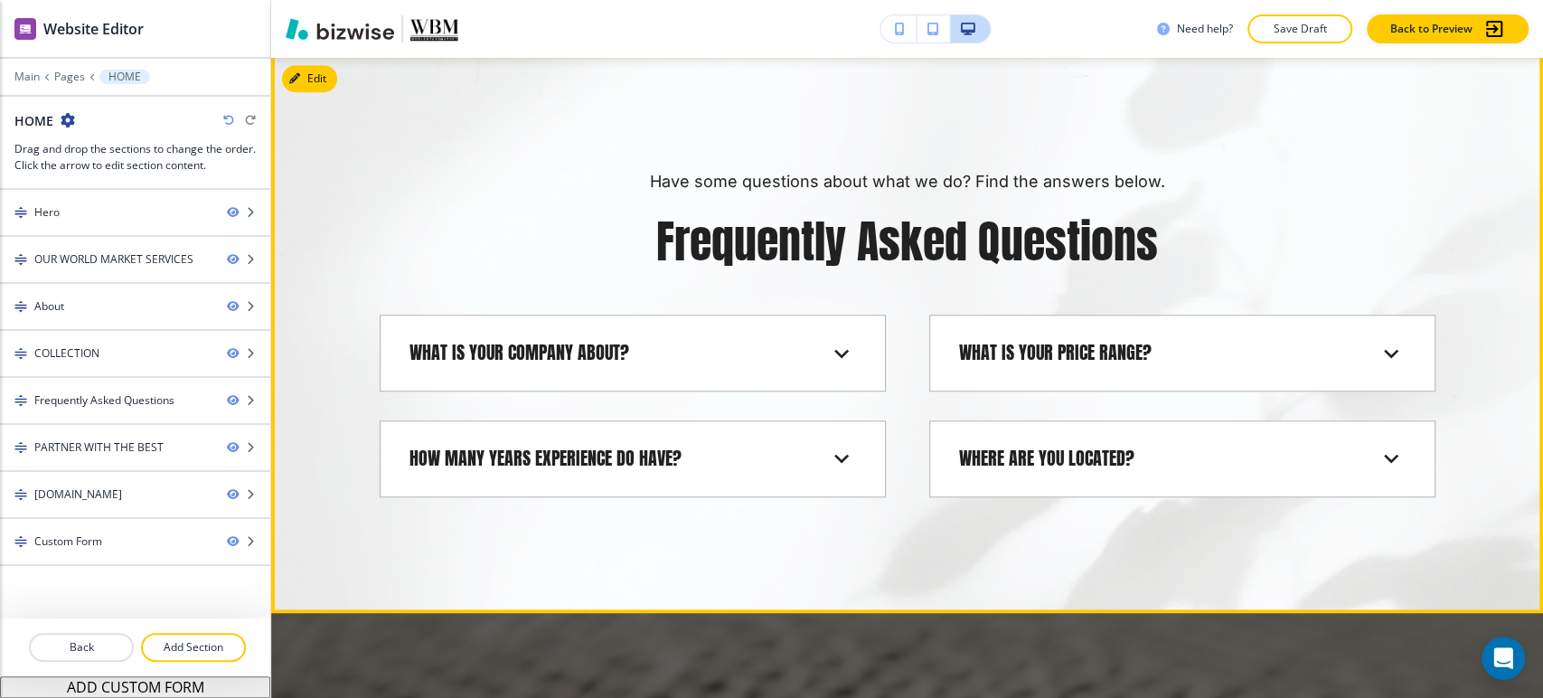
scroll to position [5478, 0]
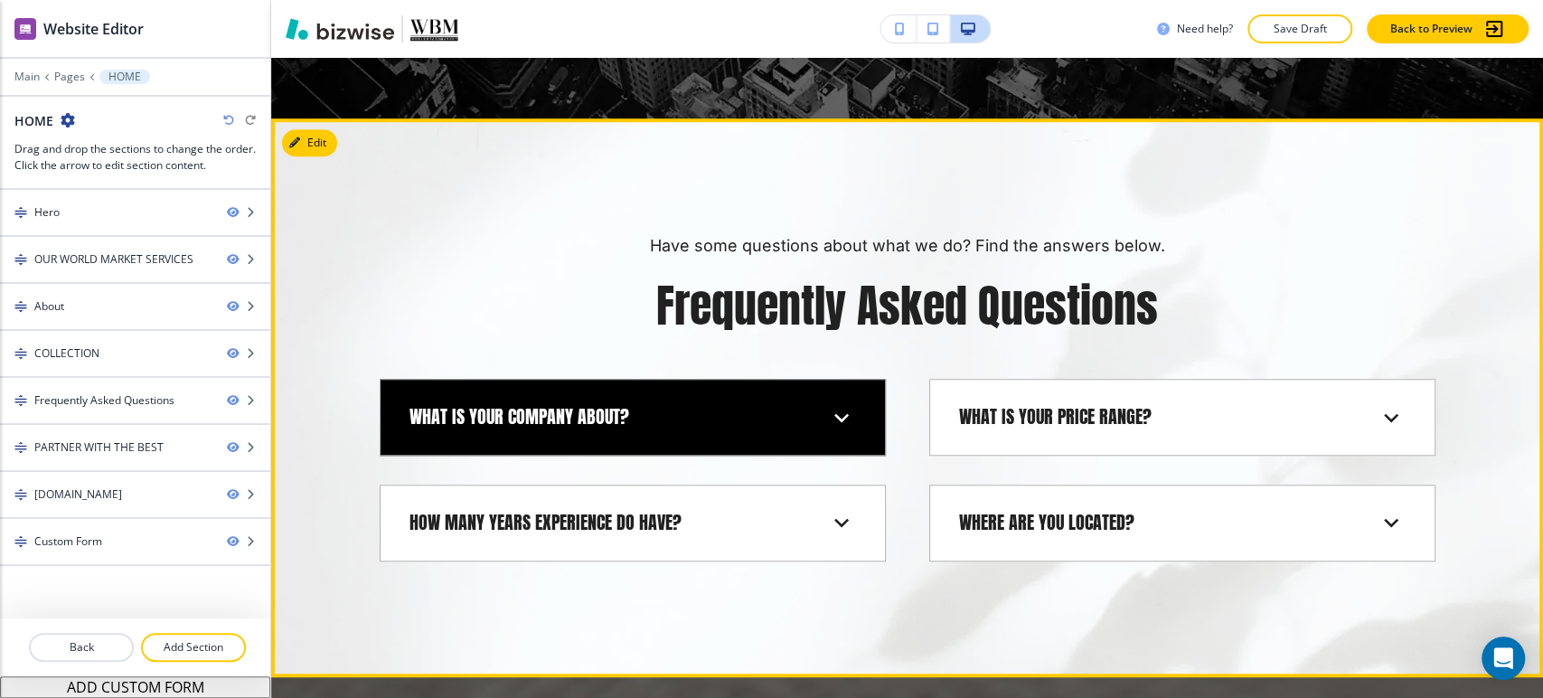
click at [803, 384] on div "What is your company about? WorldBrandMarket is the world's first complete One-…" at bounding box center [633, 417] width 506 height 77
click at [810, 405] on div "What is your company about?" at bounding box center [618, 417] width 418 height 24
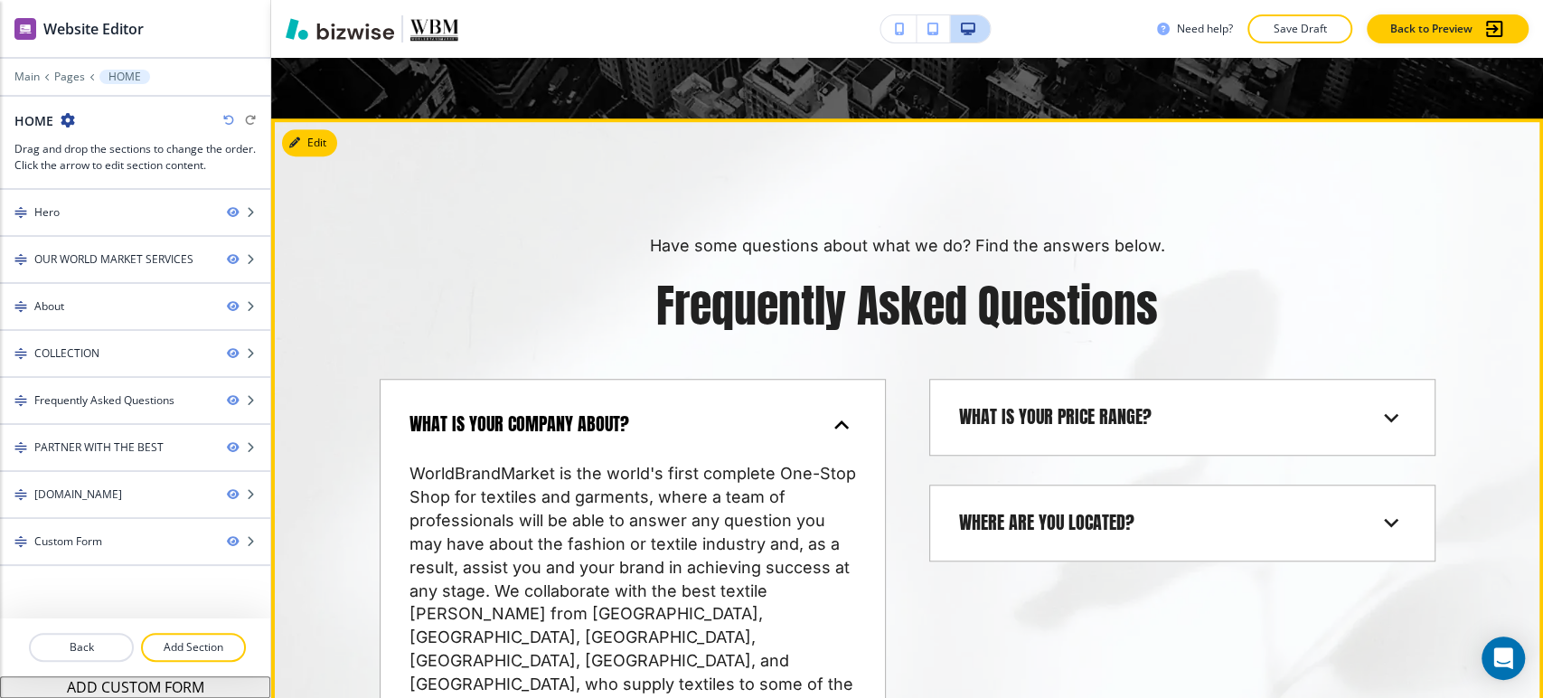
click at [813, 412] on div "What is your company about?" at bounding box center [618, 424] width 418 height 24
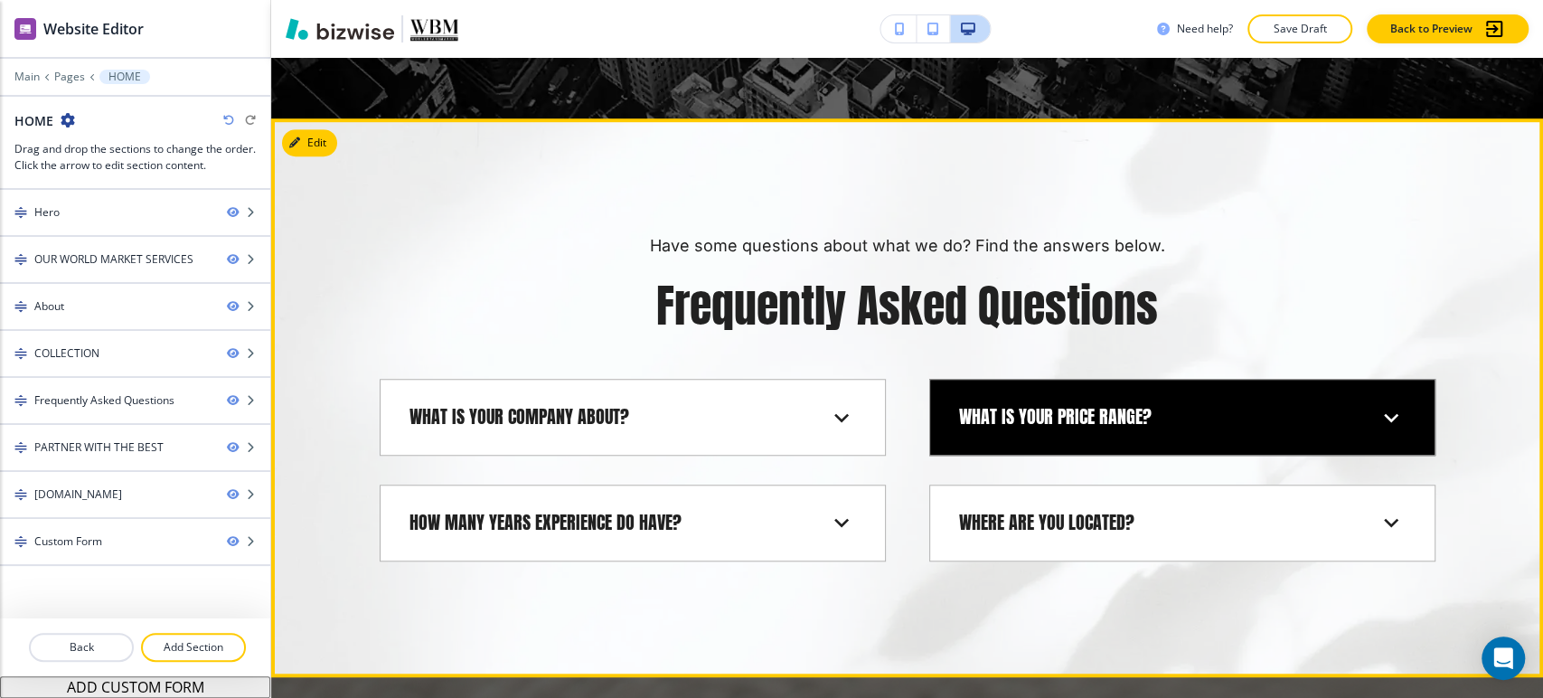
click at [1163, 405] on div "What is your price range?" at bounding box center [1168, 417] width 418 height 24
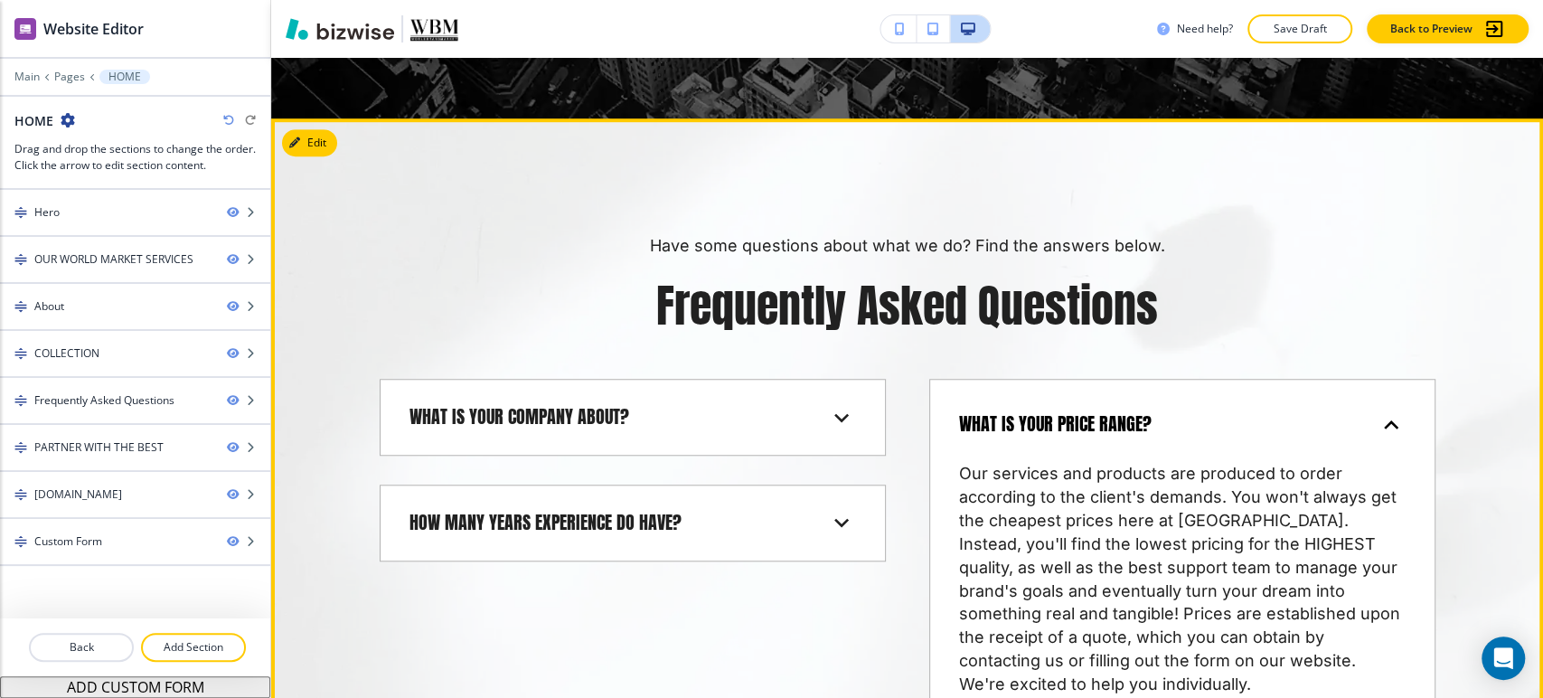
click at [1163, 412] on div "What is your price range?" at bounding box center [1168, 424] width 418 height 24
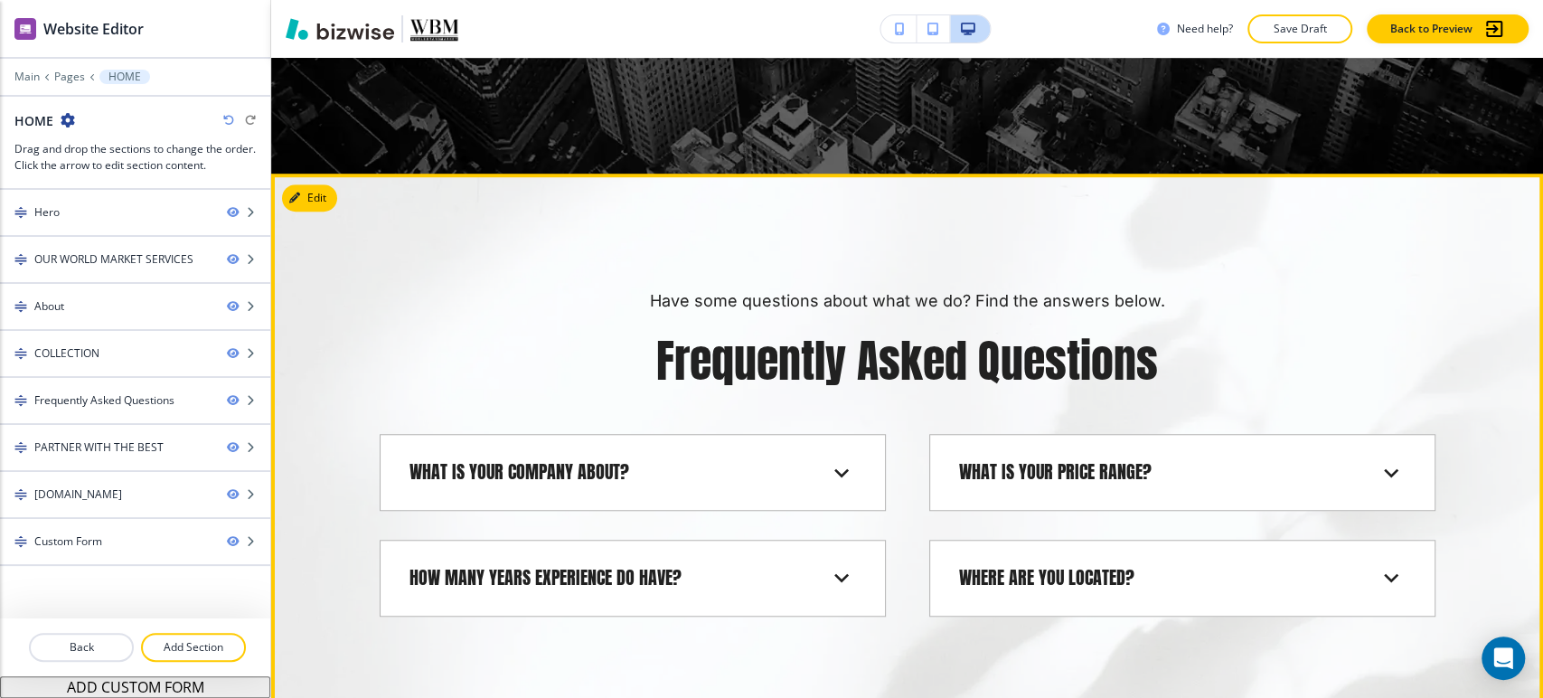
scroll to position [5378, 0]
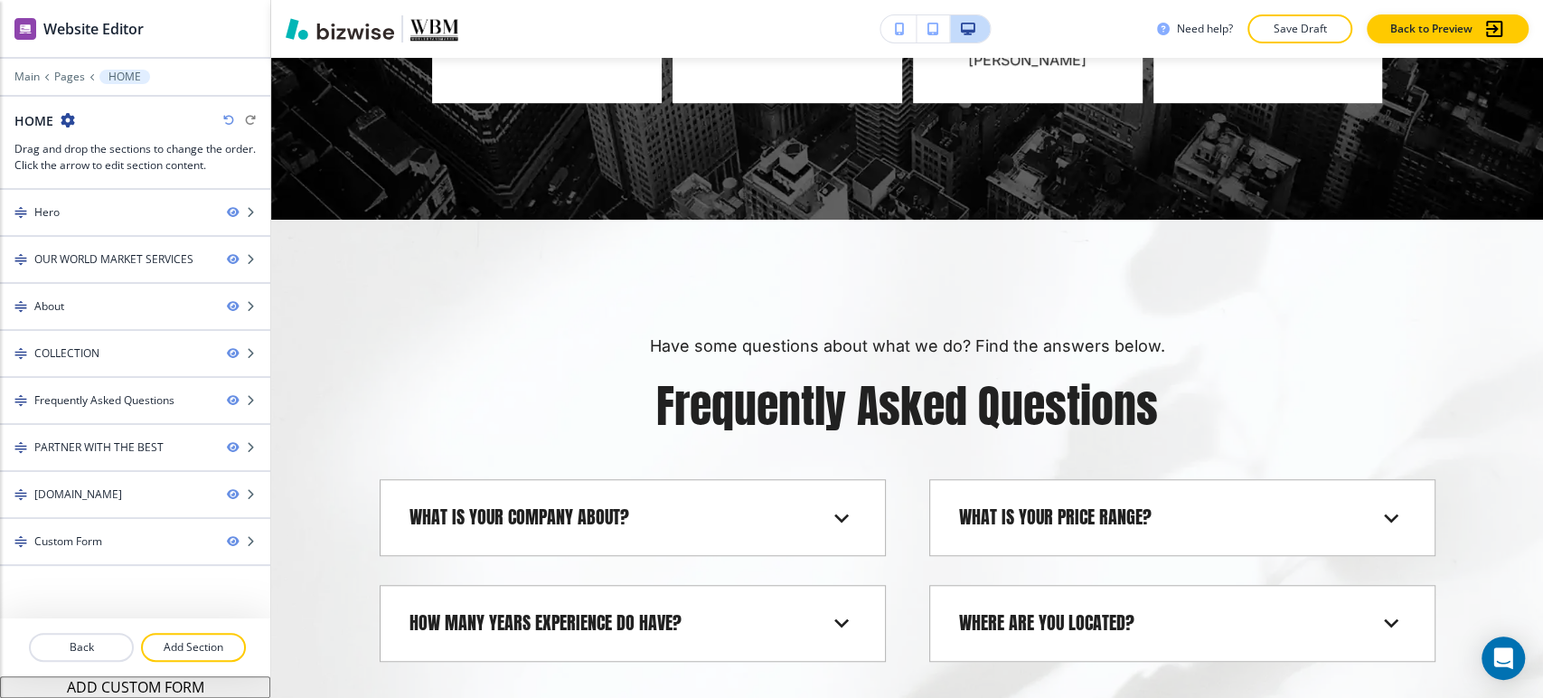
click at [333, 219] on div "Edit Have some questions about what we do? Find the answers below. Frequently A…" at bounding box center [907, 498] width 1272 height 559
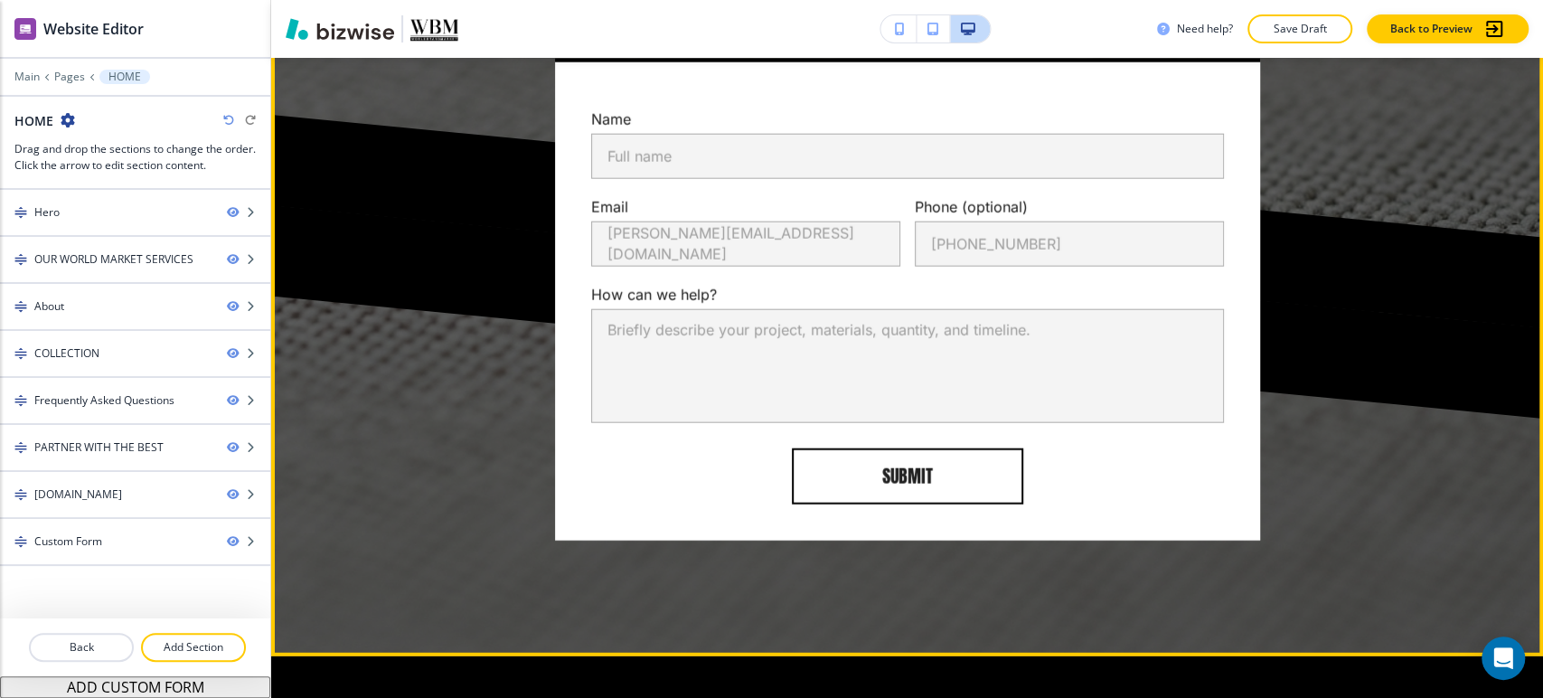
scroll to position [7642, 0]
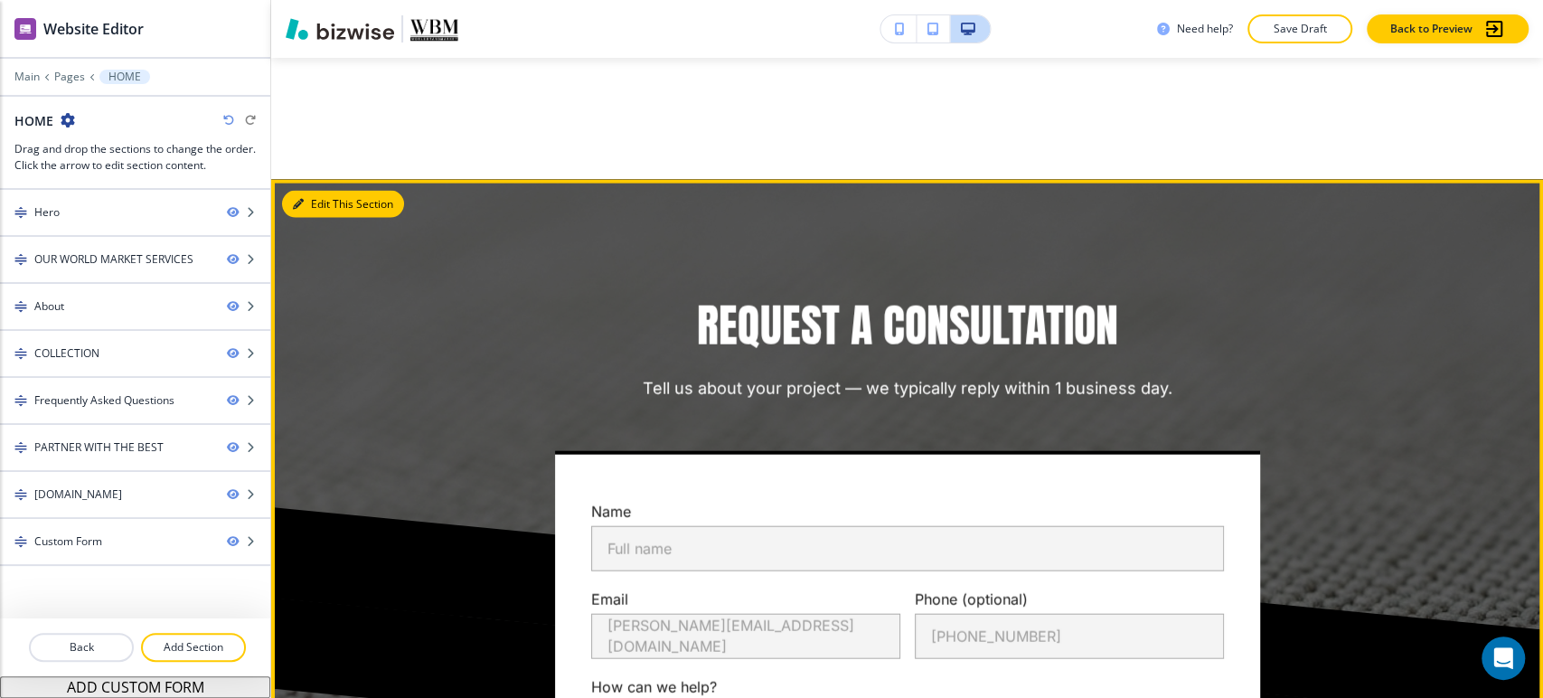
click at [296, 199] on icon "button" at bounding box center [298, 204] width 11 height 11
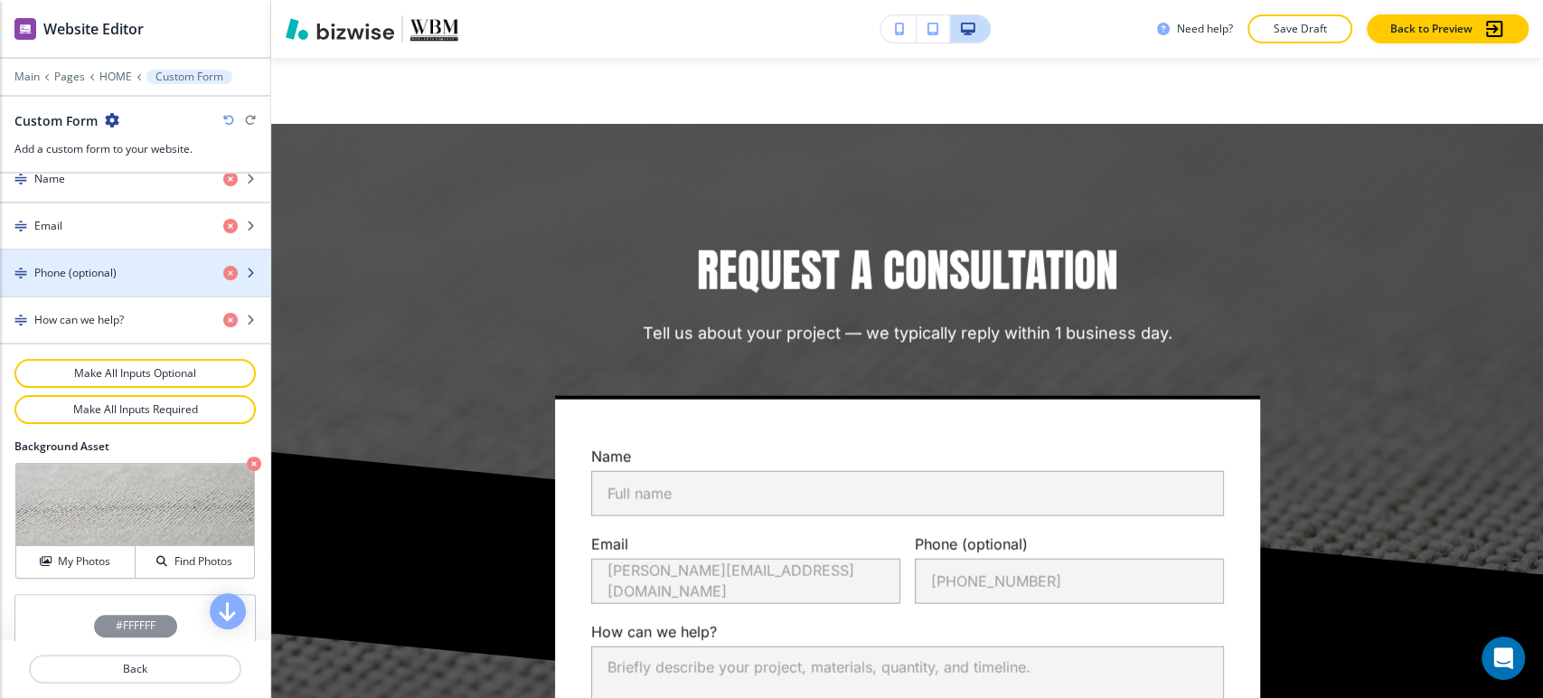
scroll to position [904, 0]
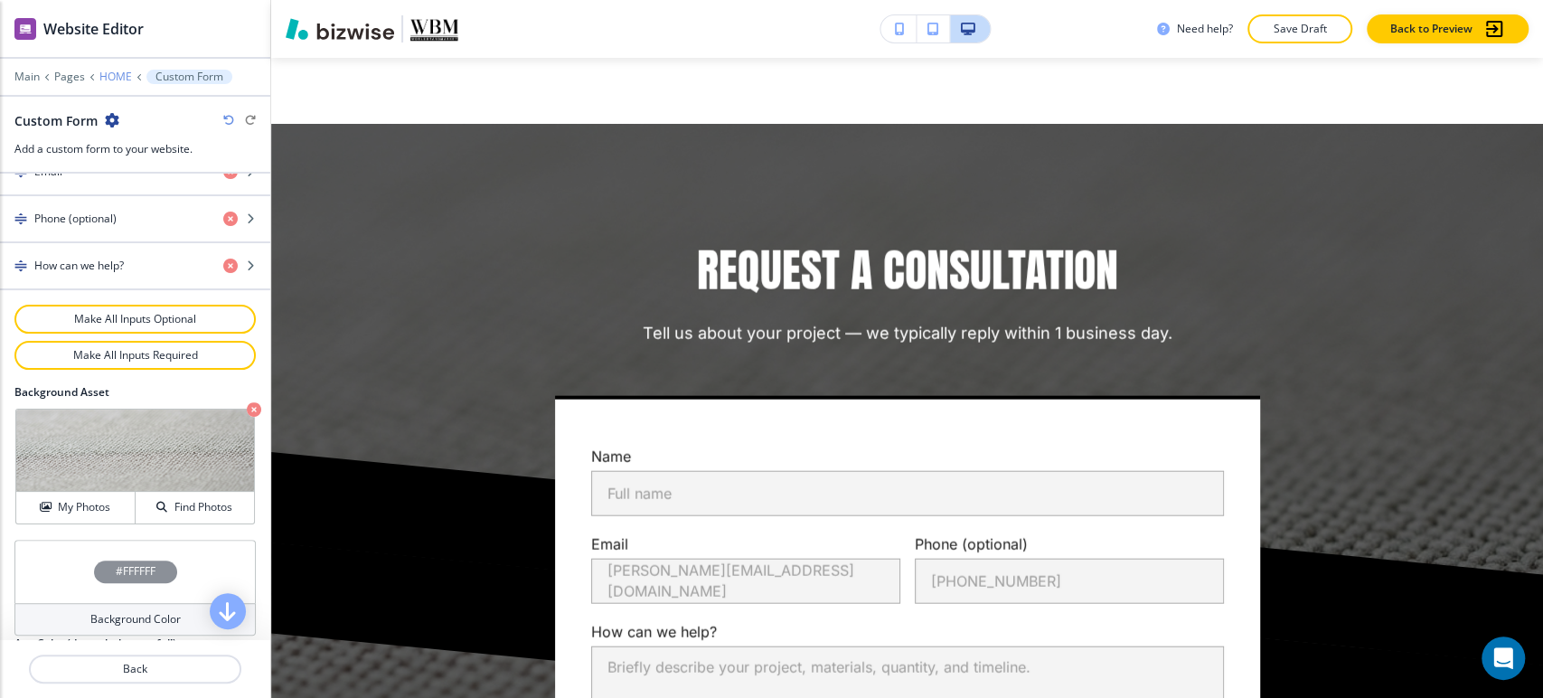
click at [110, 72] on p "HOME" at bounding box center [115, 76] width 33 height 13
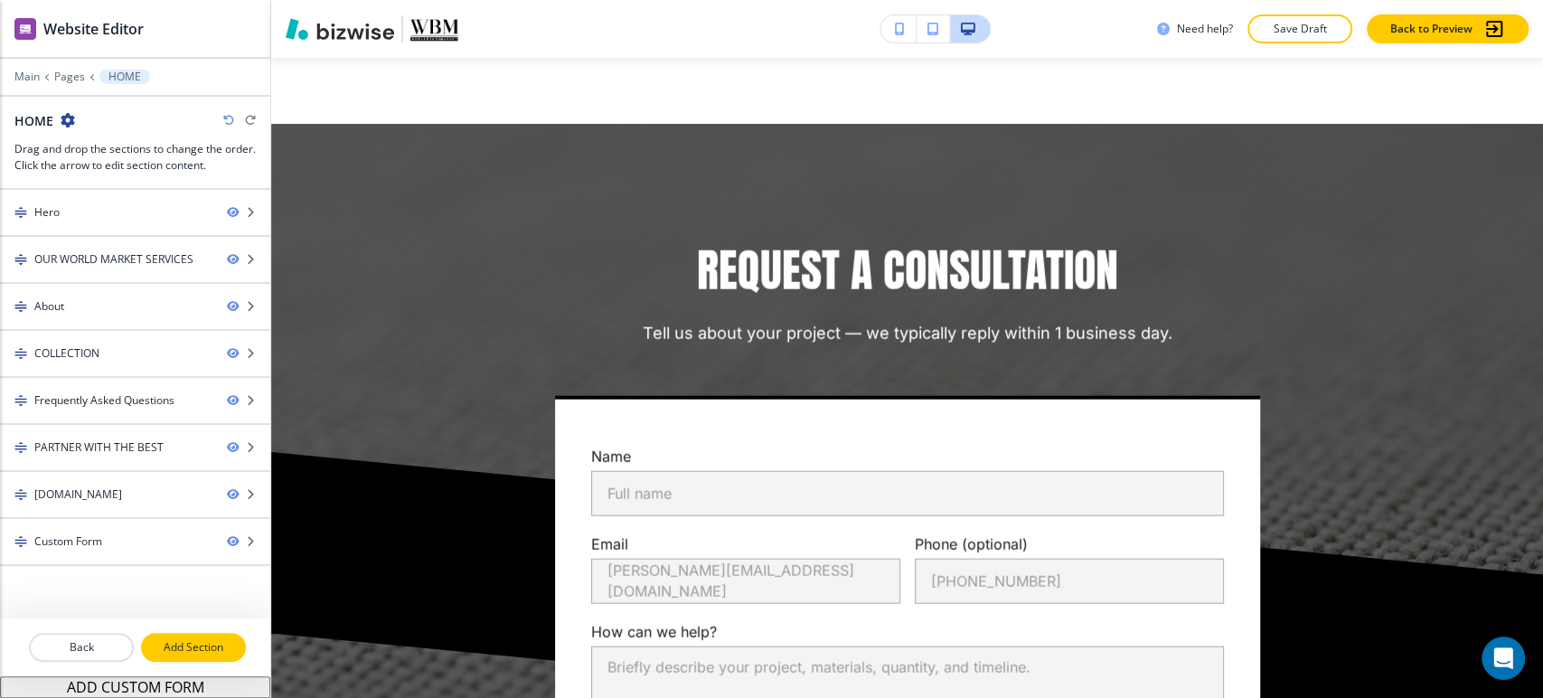
click at [171, 634] on button "Add Section" at bounding box center [193, 647] width 105 height 29
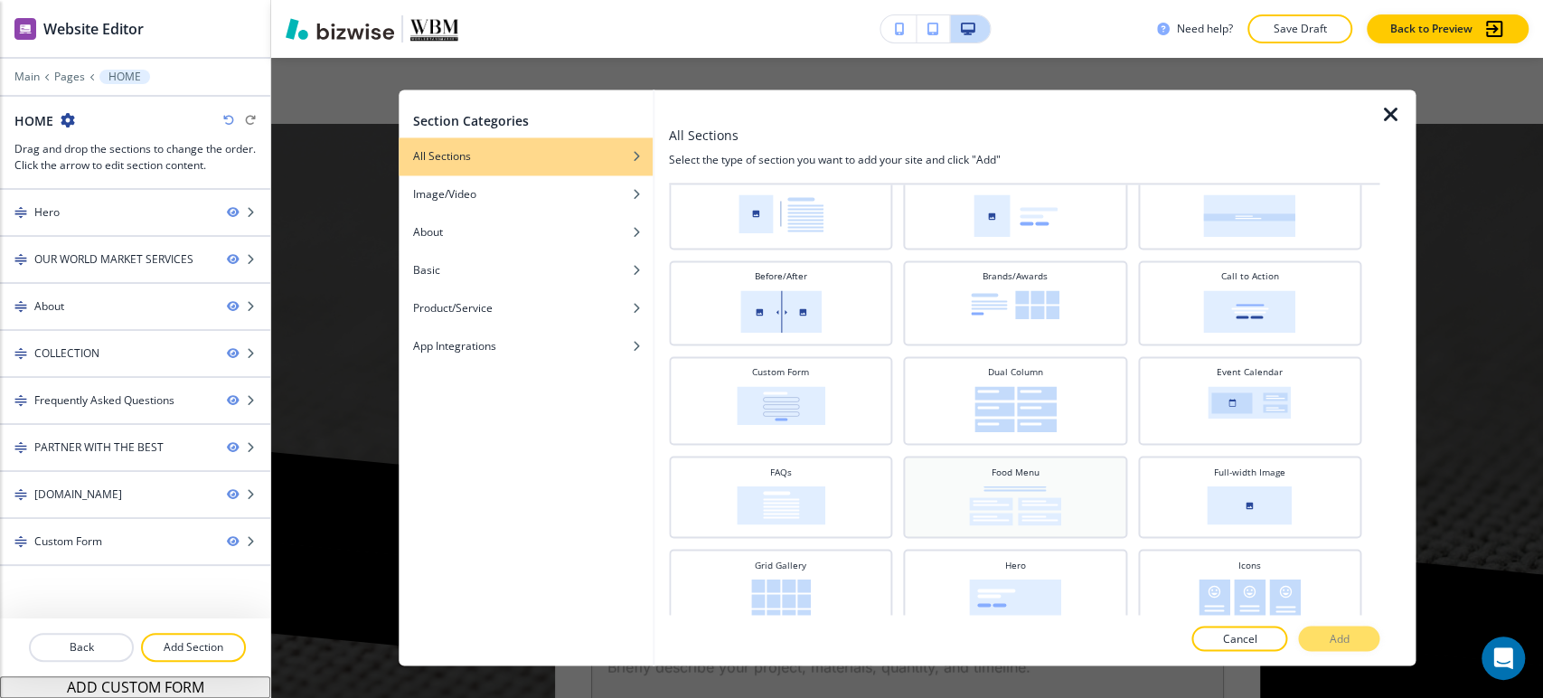
scroll to position [0, 0]
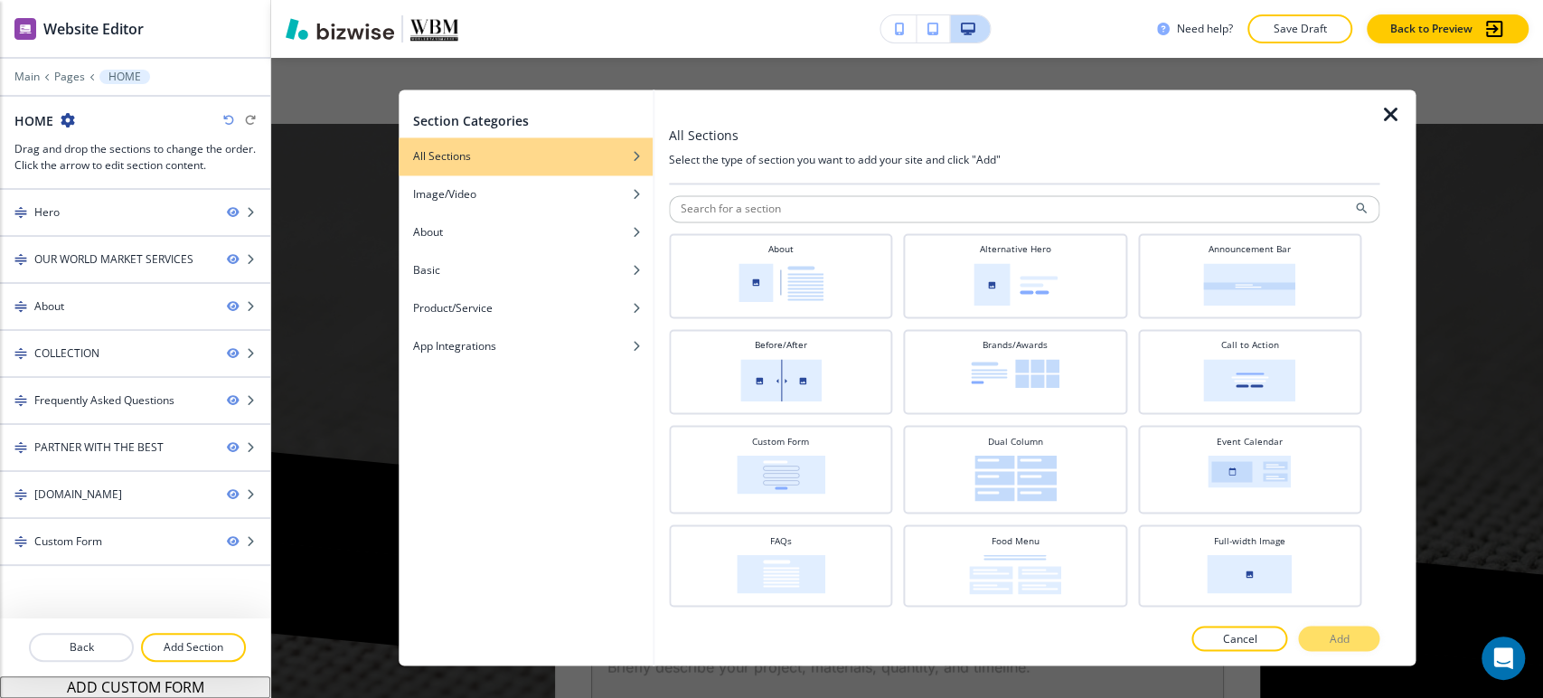
click at [1385, 121] on icon "button" at bounding box center [1390, 115] width 22 height 22
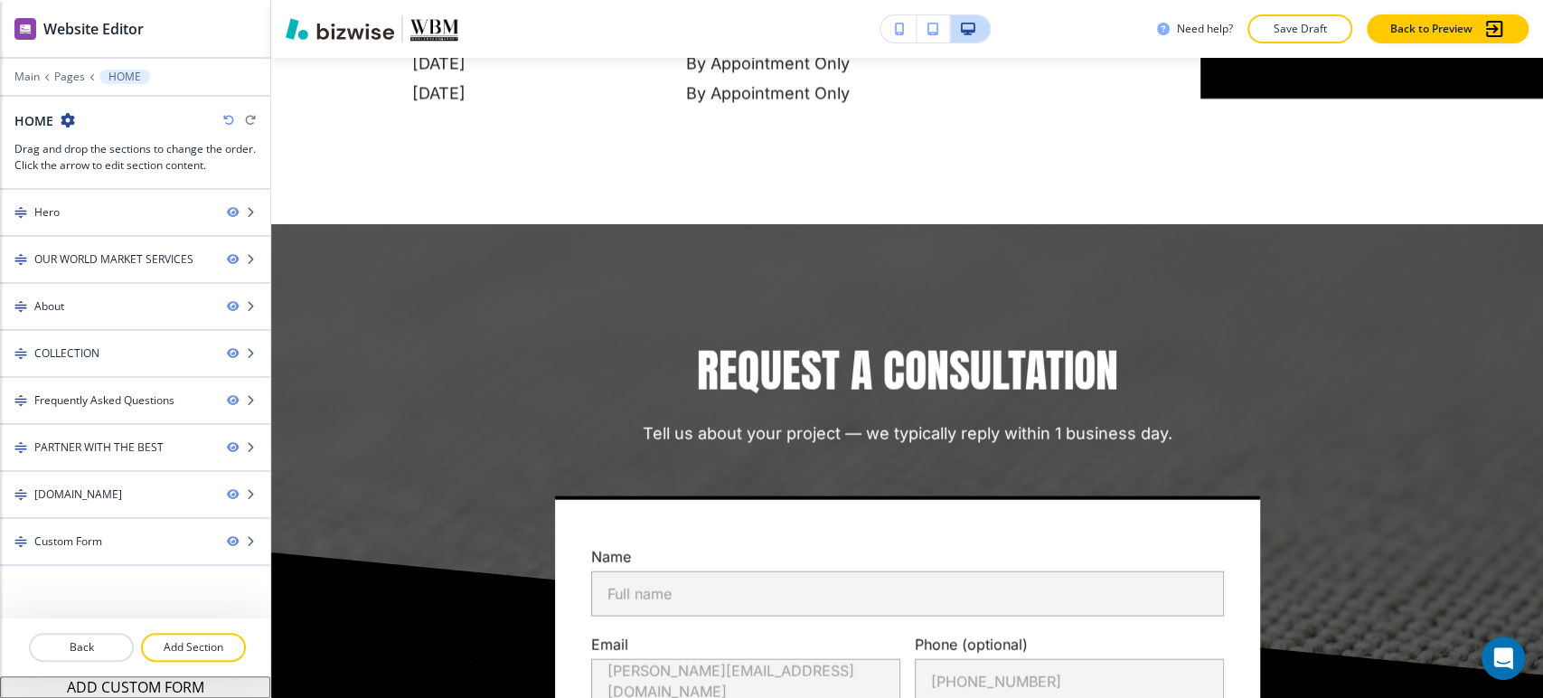
scroll to position [7295, 0]
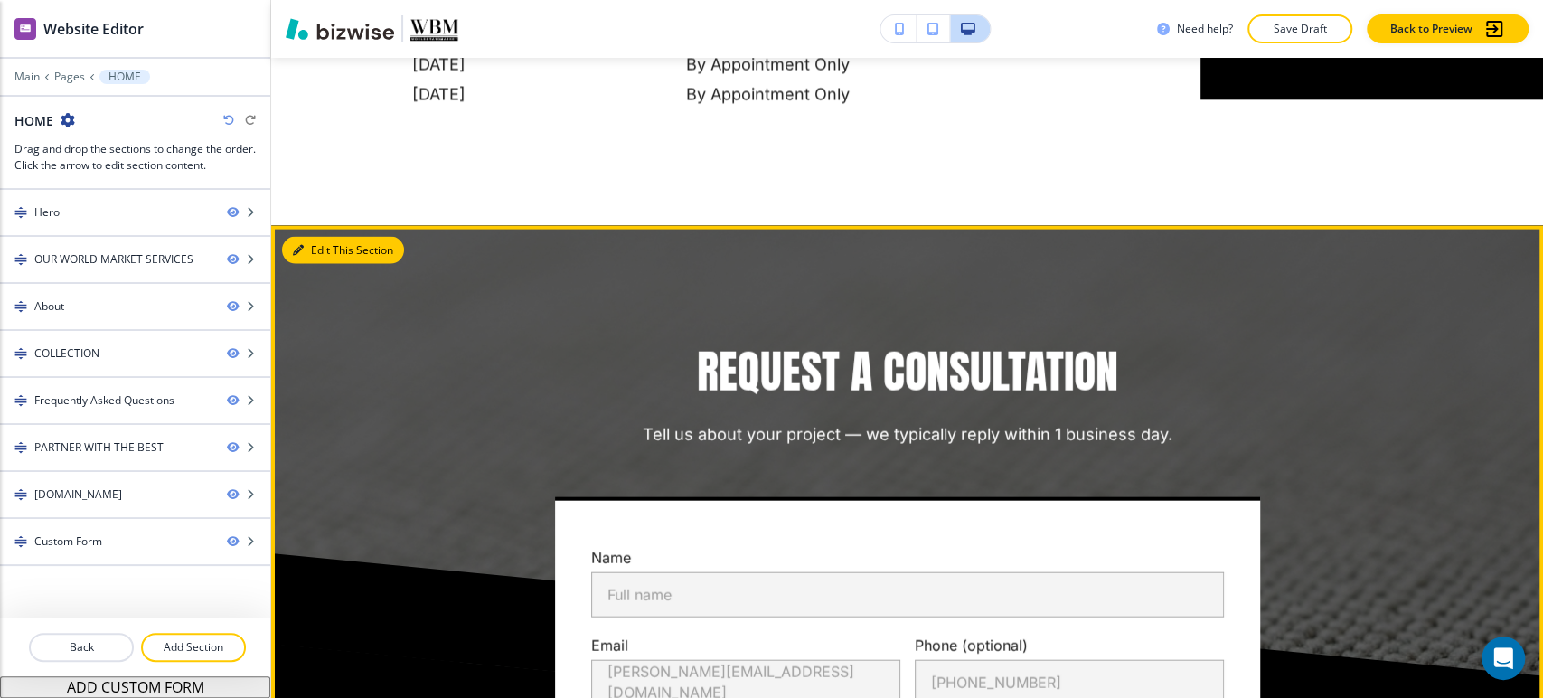
click at [318, 237] on button "Edit This Section" at bounding box center [343, 250] width 122 height 27
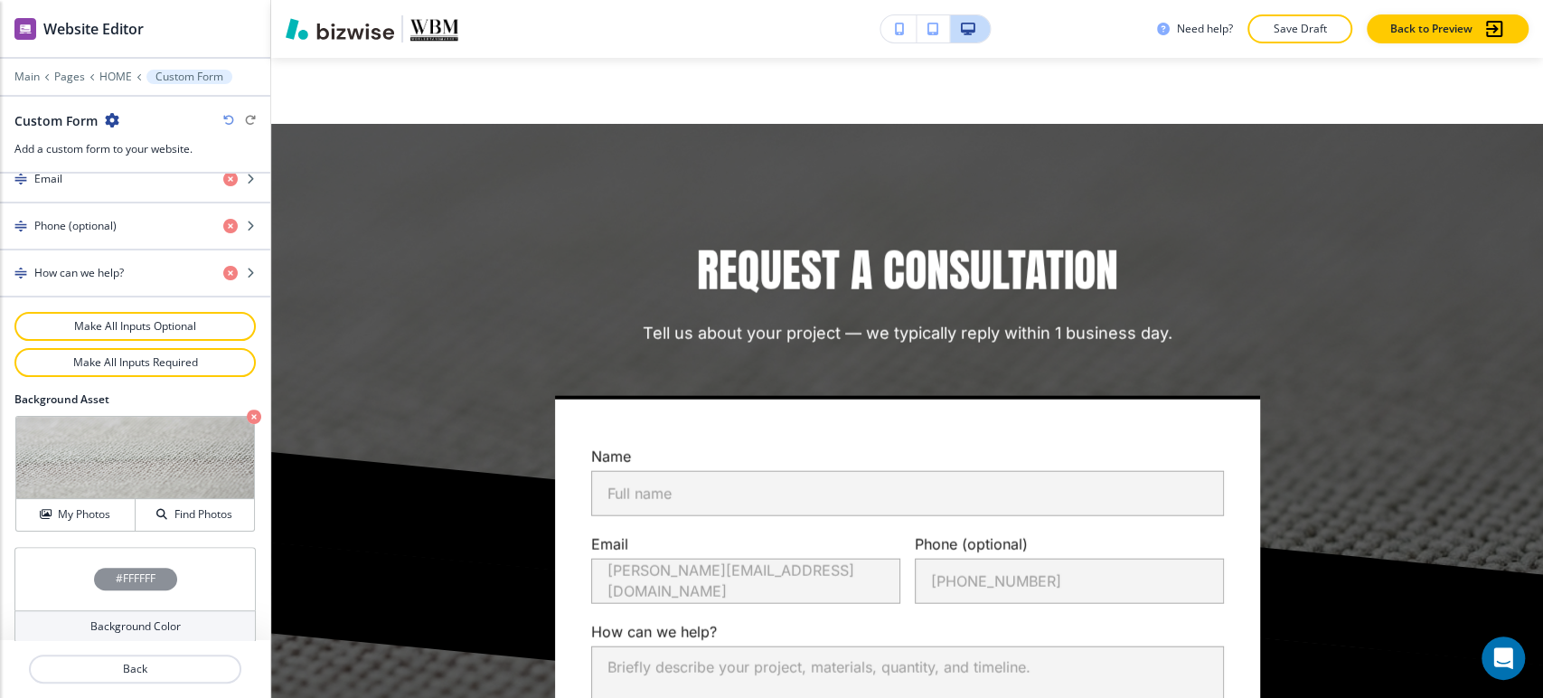
scroll to position [904, 0]
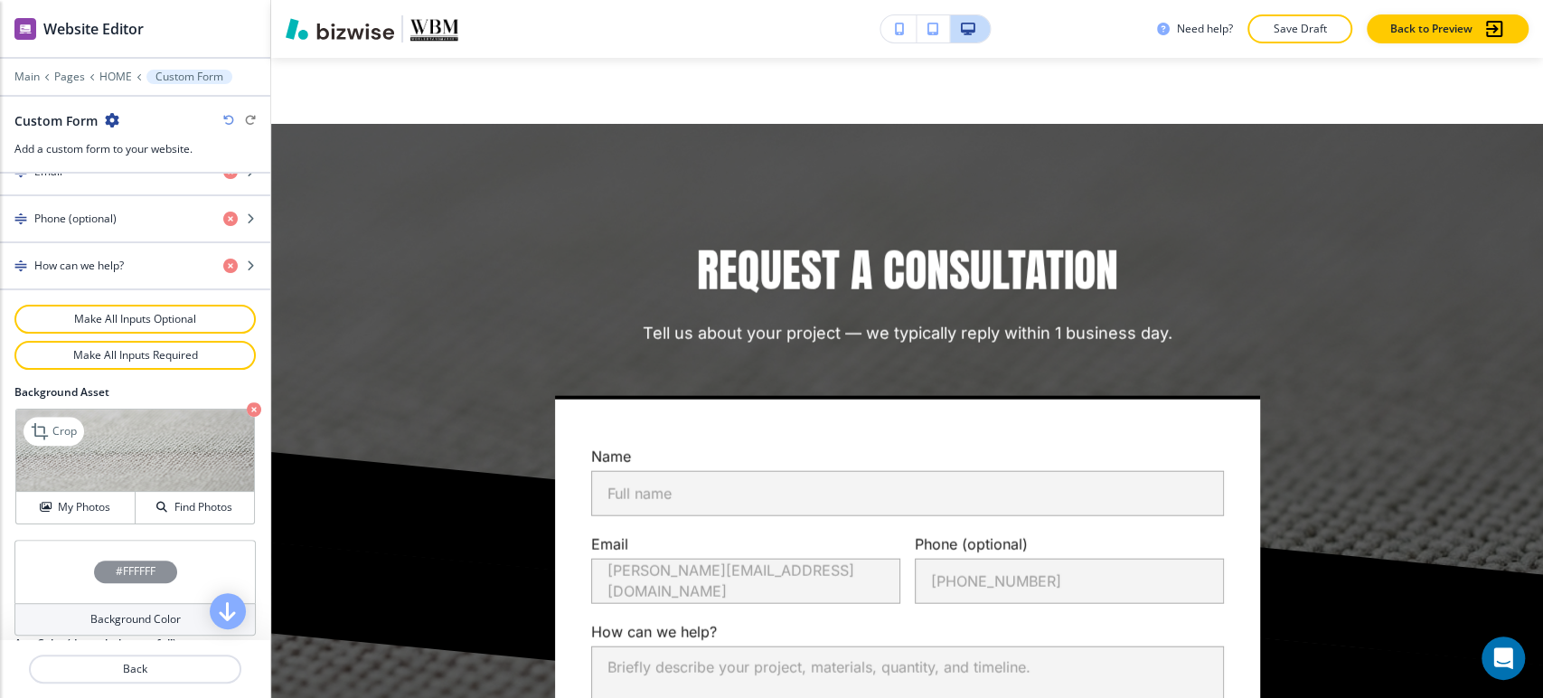
click at [247, 403] on icon "button" at bounding box center [254, 409] width 14 height 14
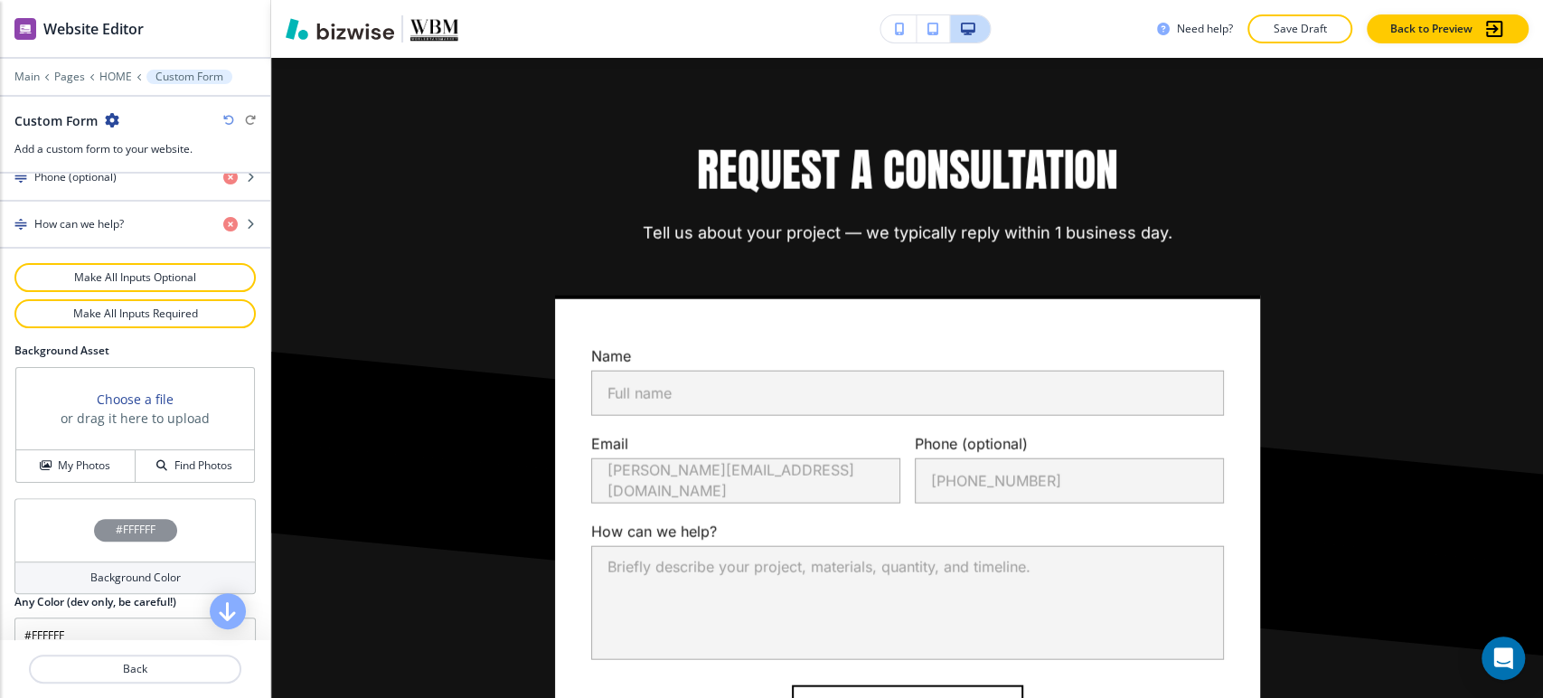
scroll to position [969, 0]
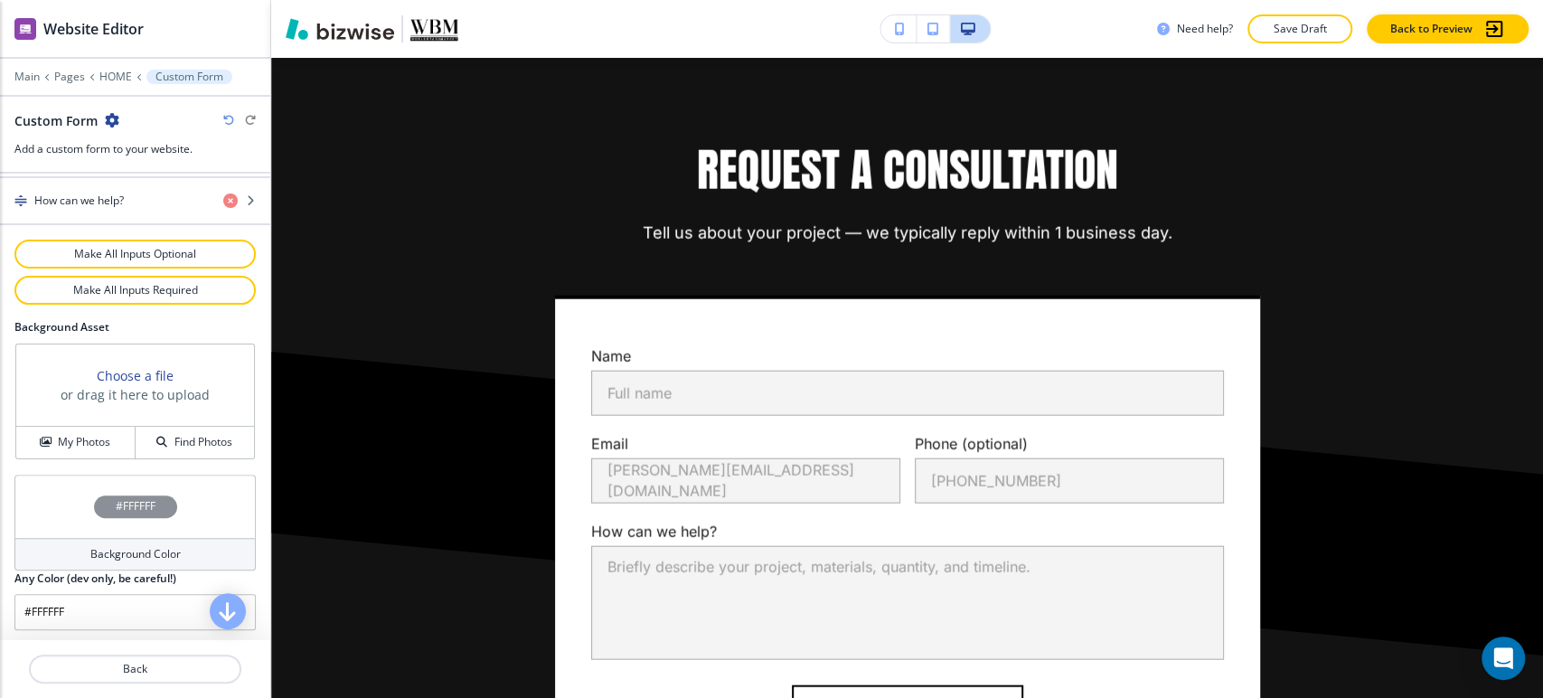
click at [112, 549] on h4 "Background Color" at bounding box center [135, 554] width 90 height 16
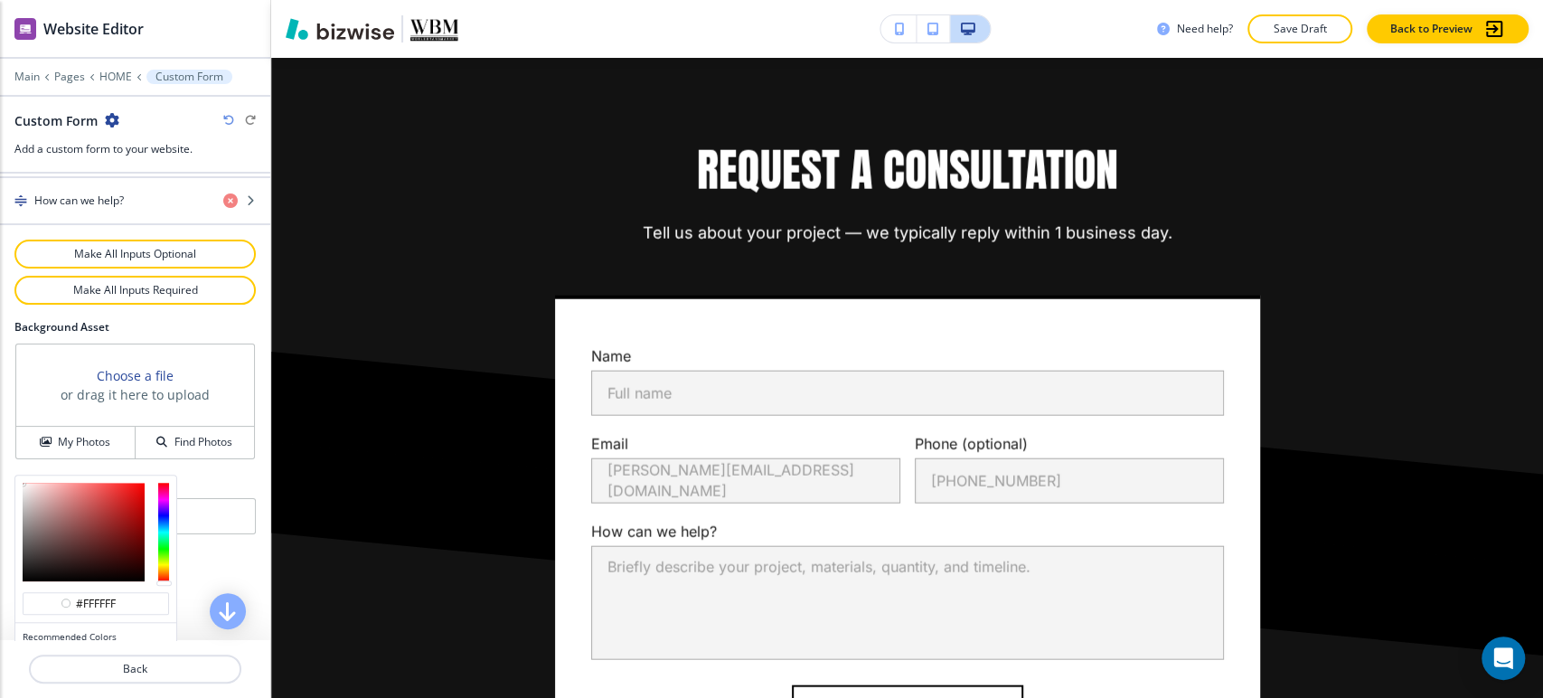
scroll to position [1056, 0]
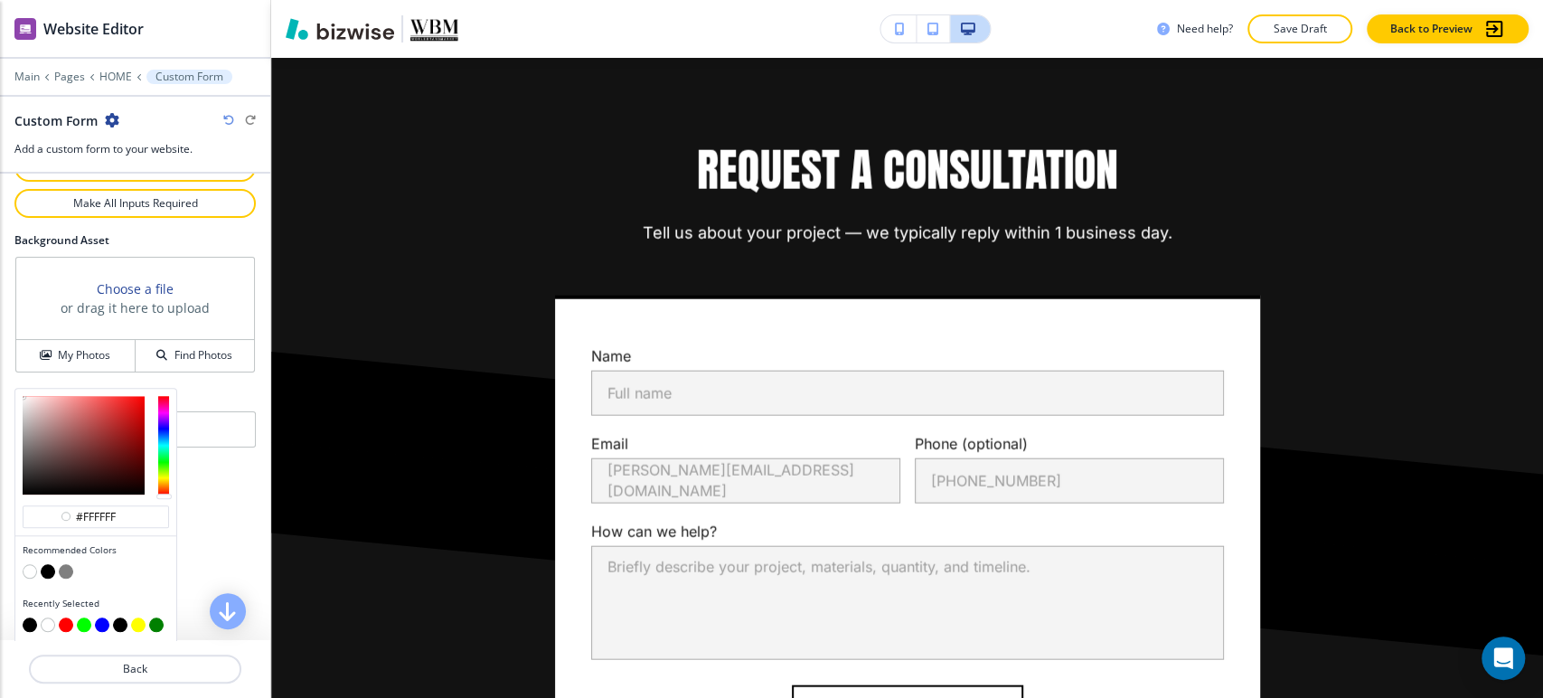
click at [65, 564] on button "button" at bounding box center [66, 571] width 14 height 14
type input "#7f7f7f"
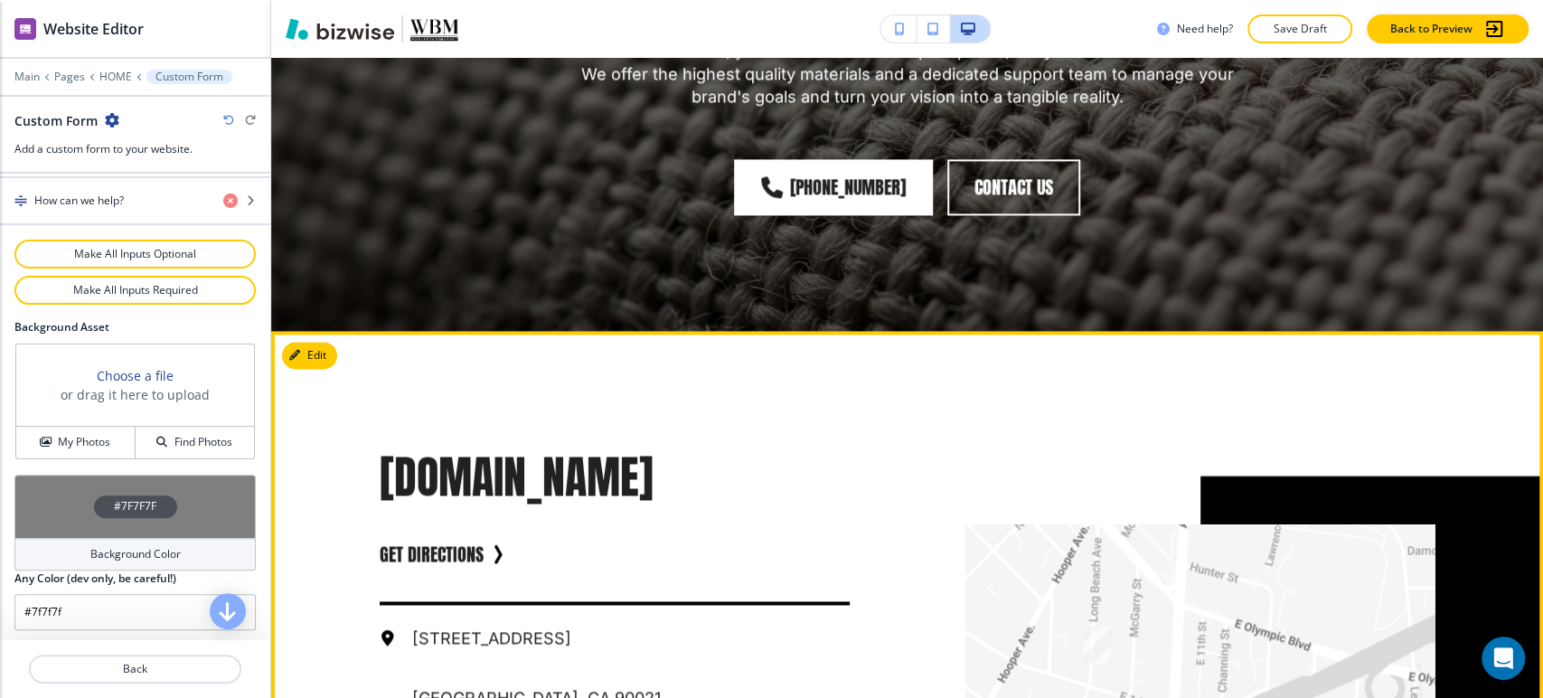
scroll to position [6638, 0]
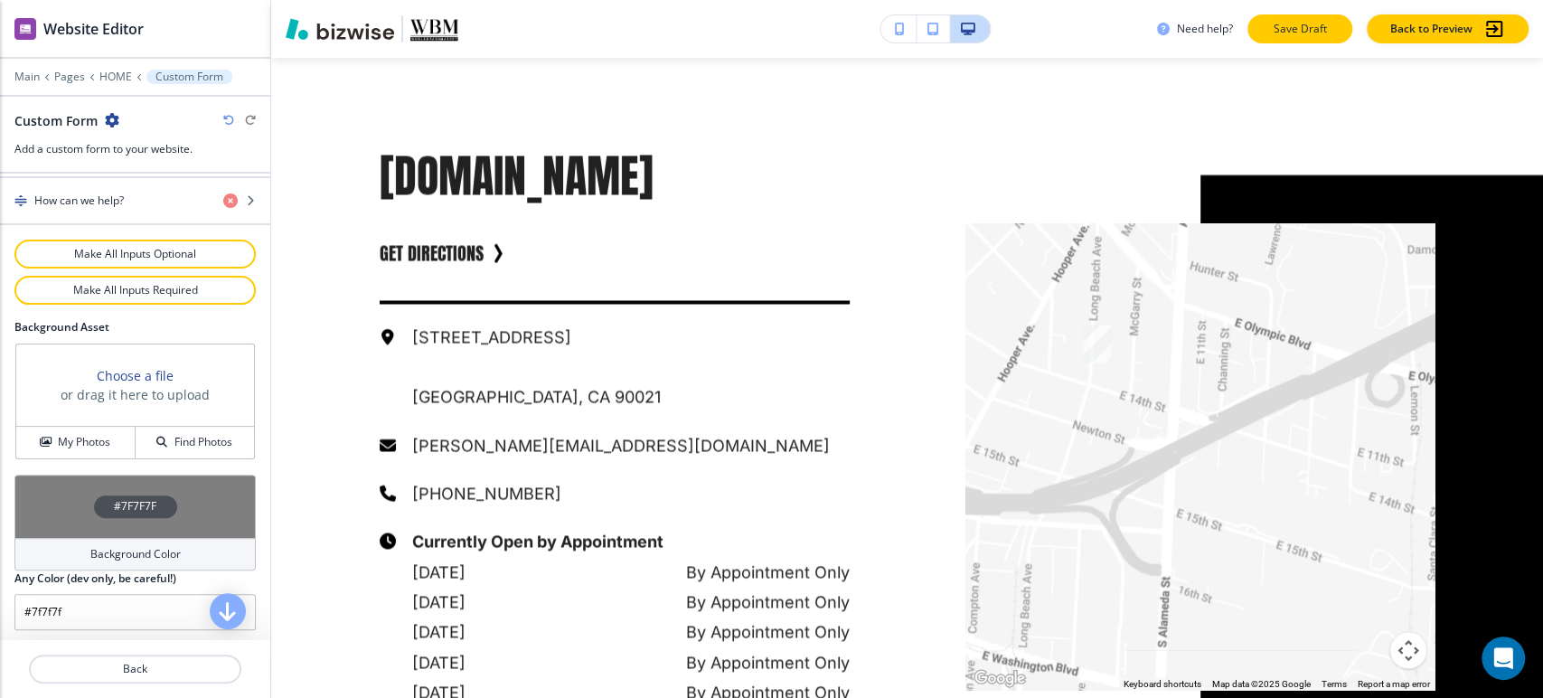
click at [1301, 35] on p "Save Draft" at bounding box center [1300, 29] width 58 height 16
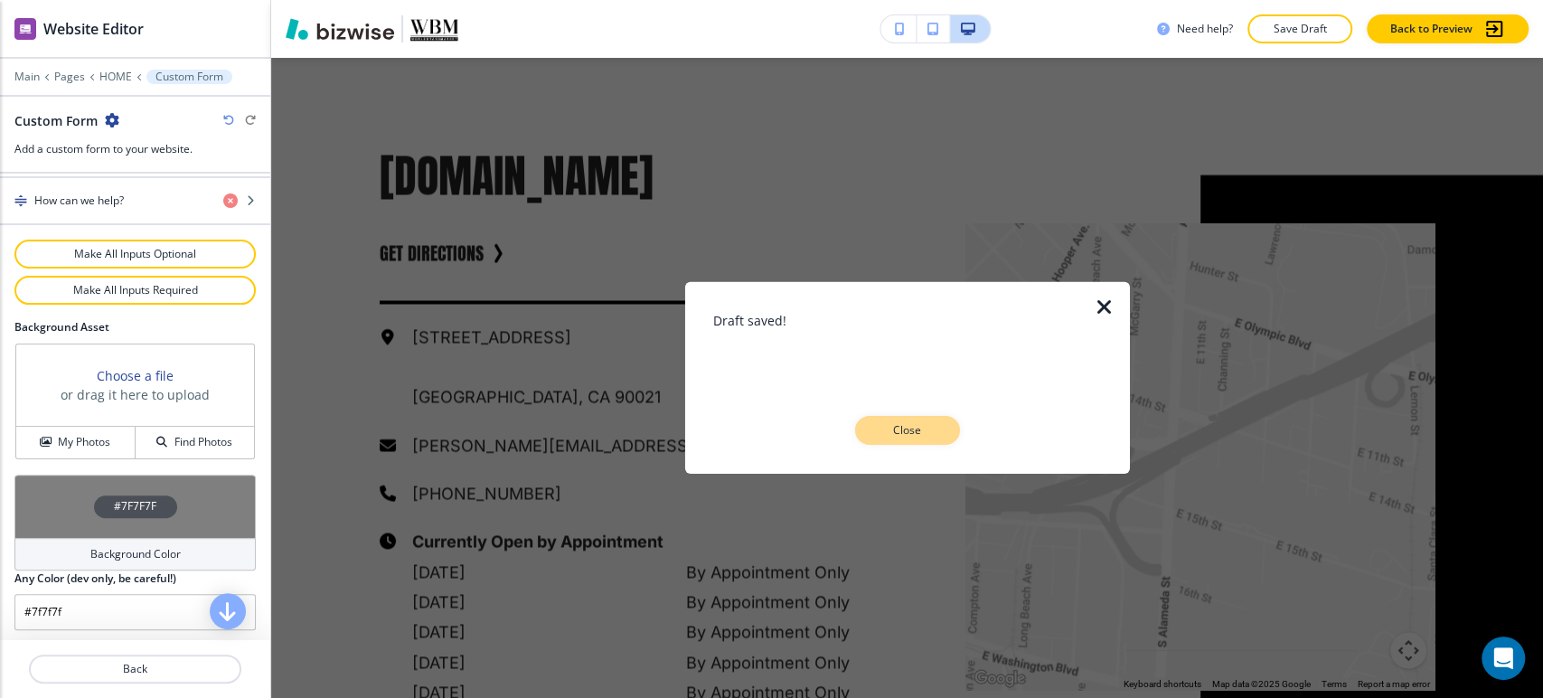
click at [927, 423] on p "Close" at bounding box center [907, 430] width 58 height 16
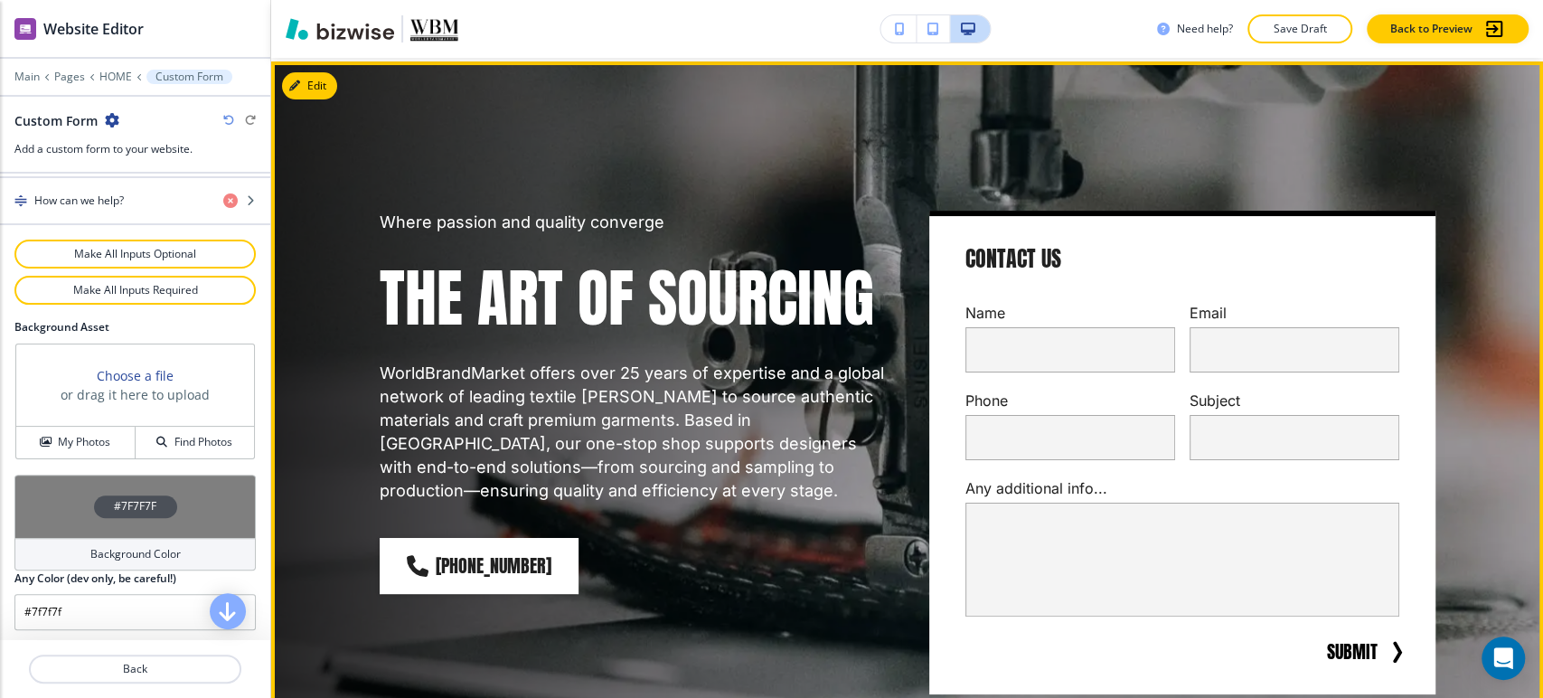
scroll to position [0, 0]
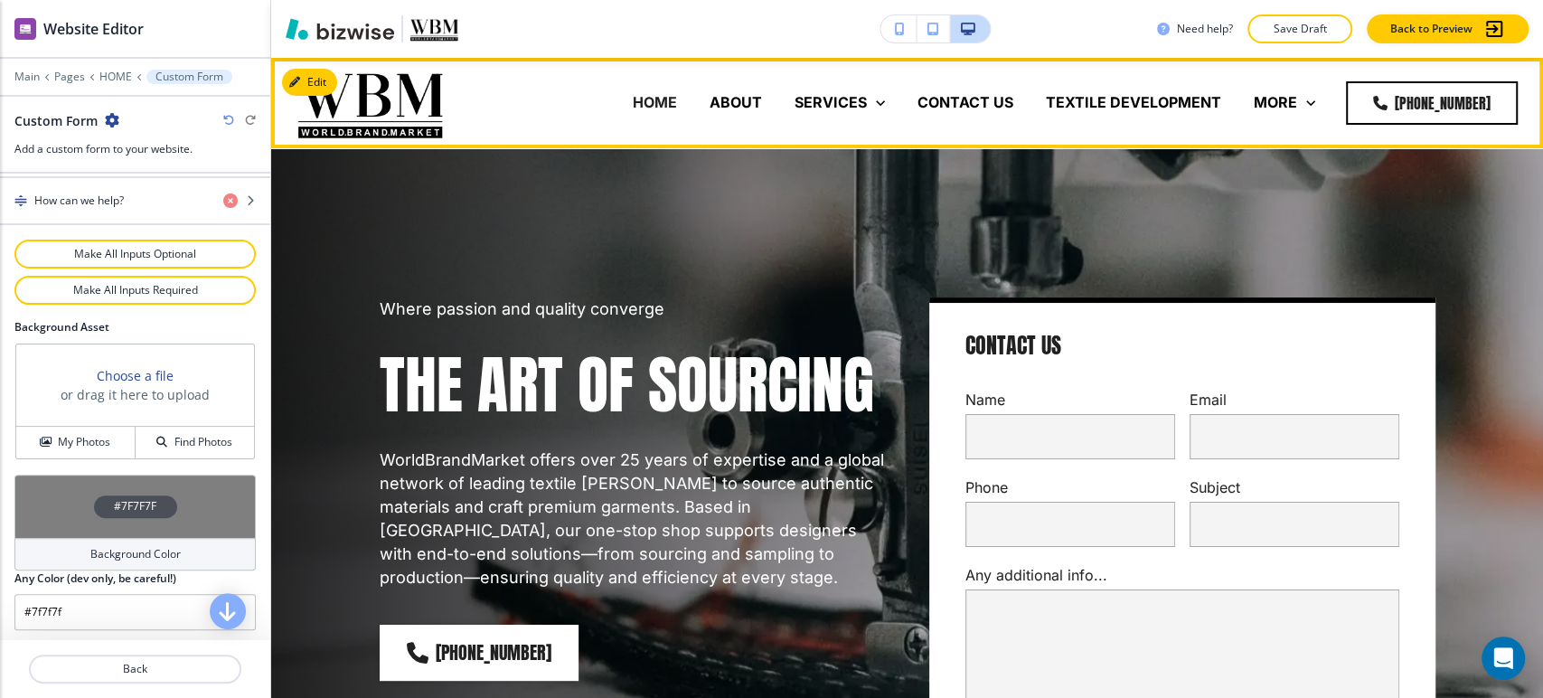
click at [747, 102] on p "ABOUT" at bounding box center [735, 102] width 52 height 21
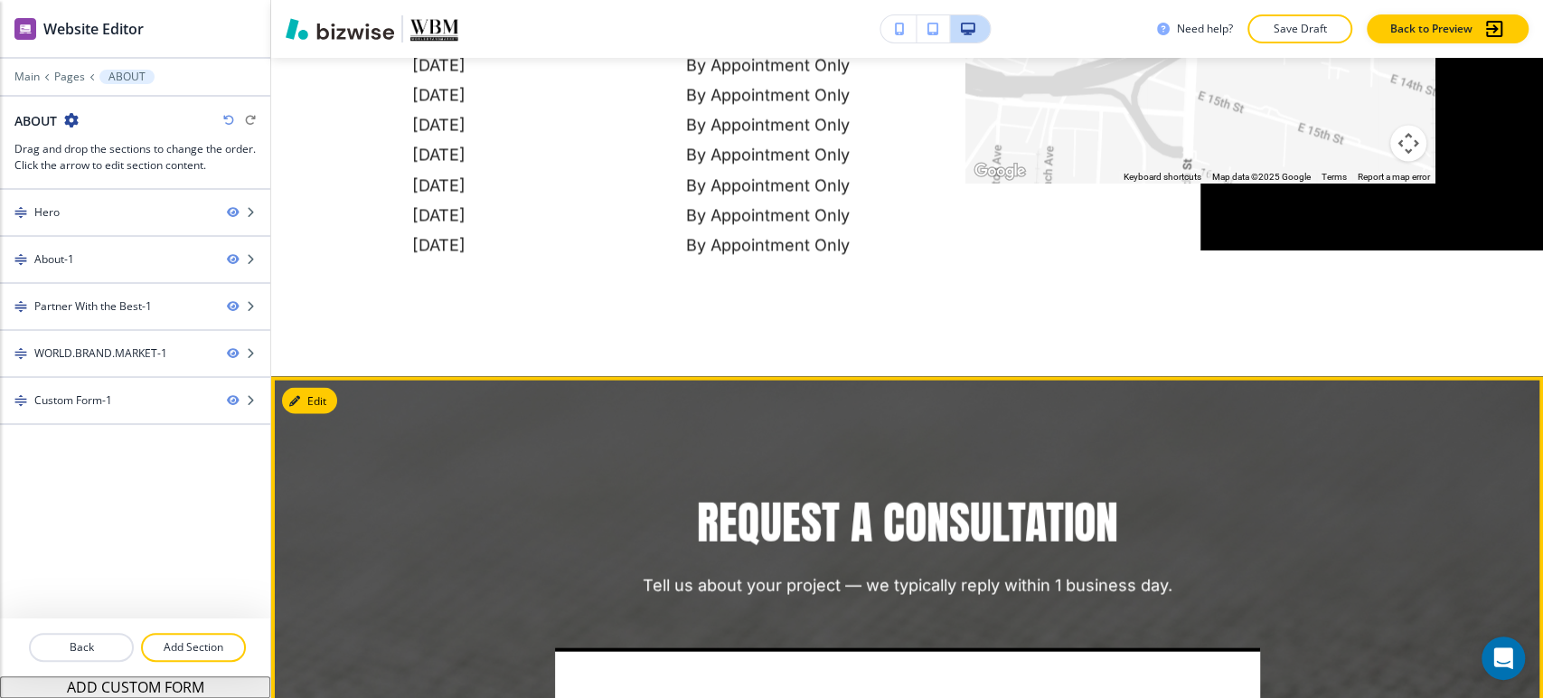
scroll to position [2711, 0]
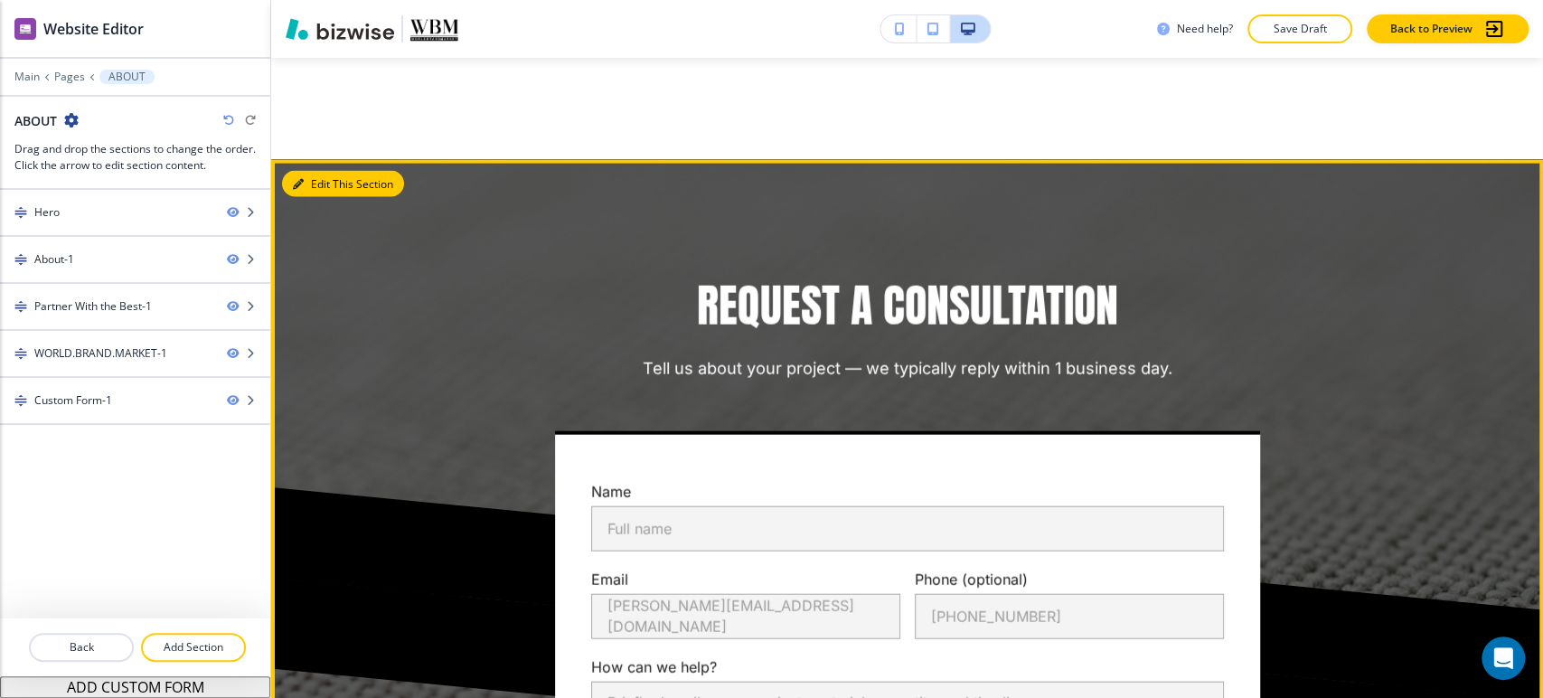
click at [324, 189] on button "Edit This Section" at bounding box center [343, 184] width 122 height 27
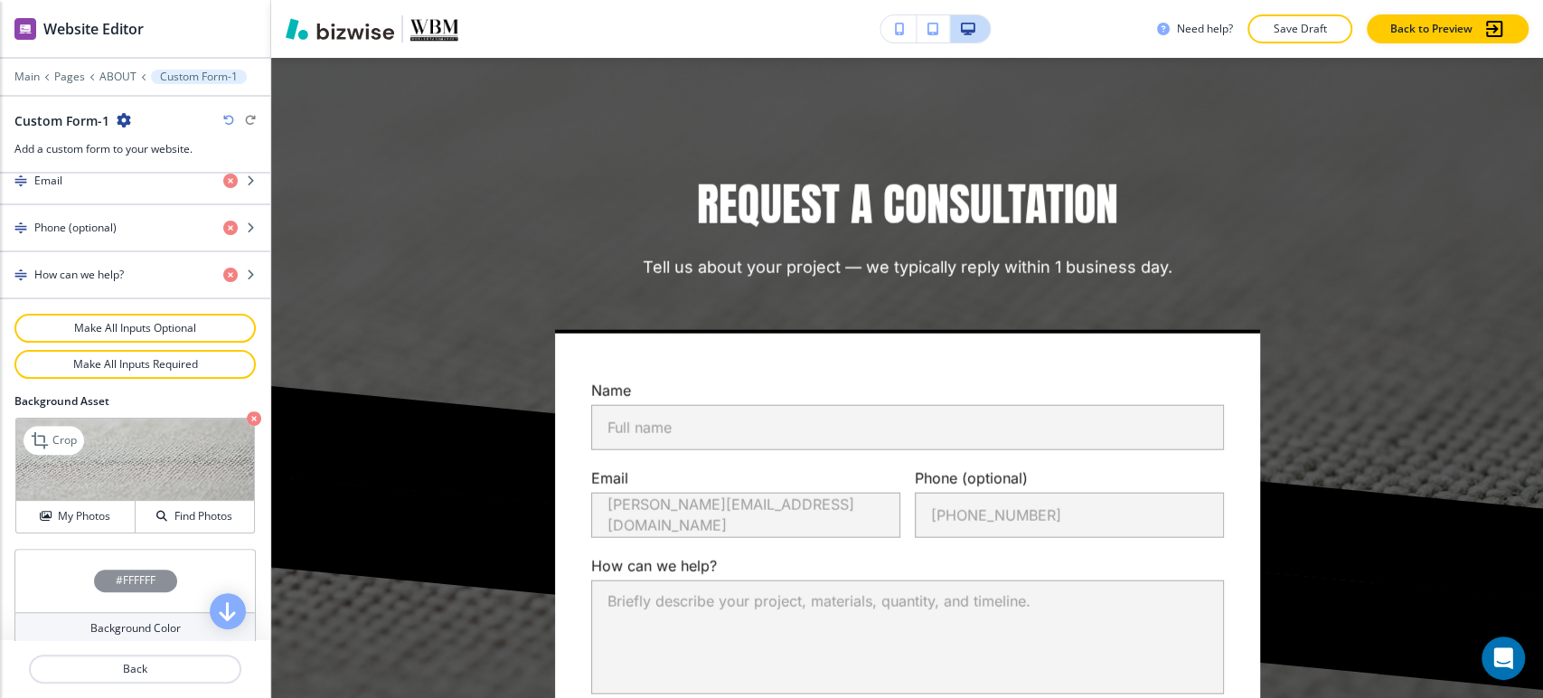
scroll to position [969, 0]
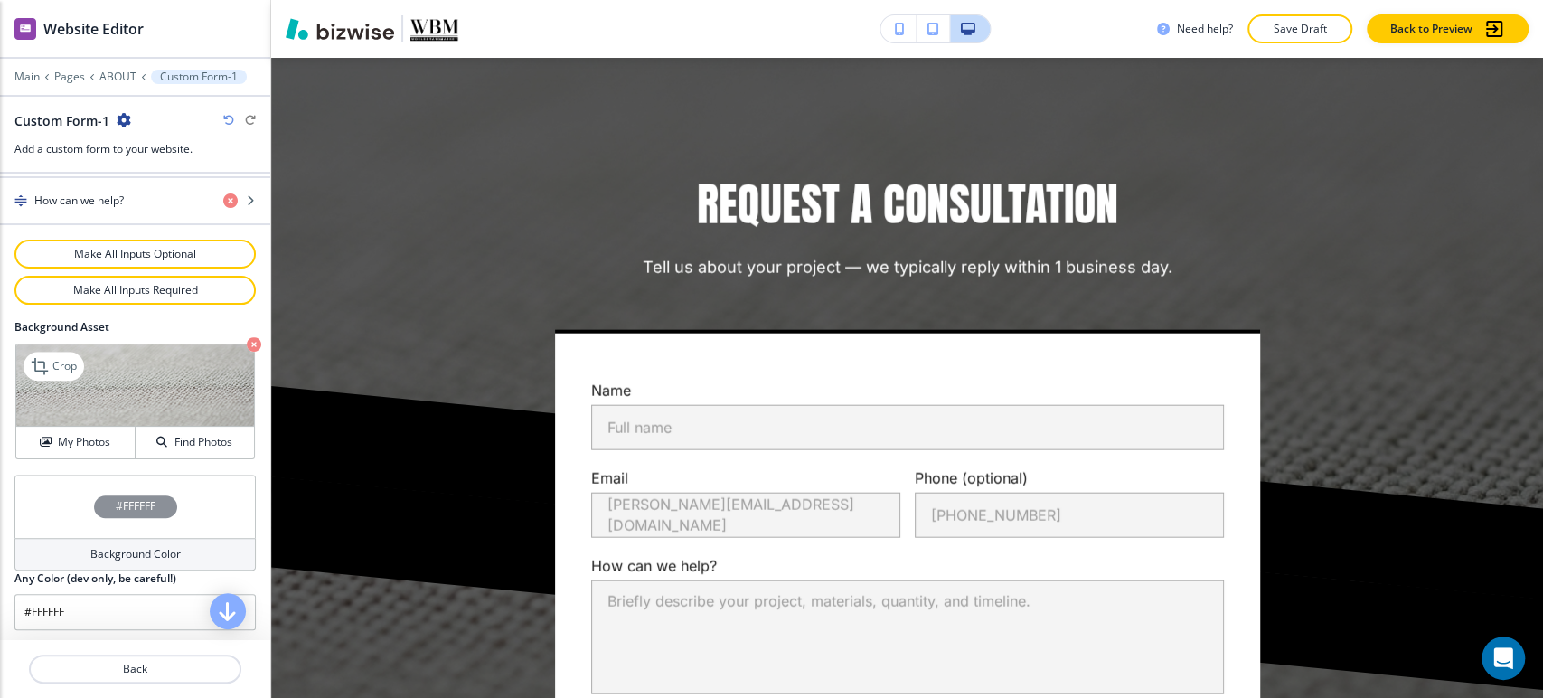
click at [247, 343] on icon "button" at bounding box center [254, 344] width 14 height 14
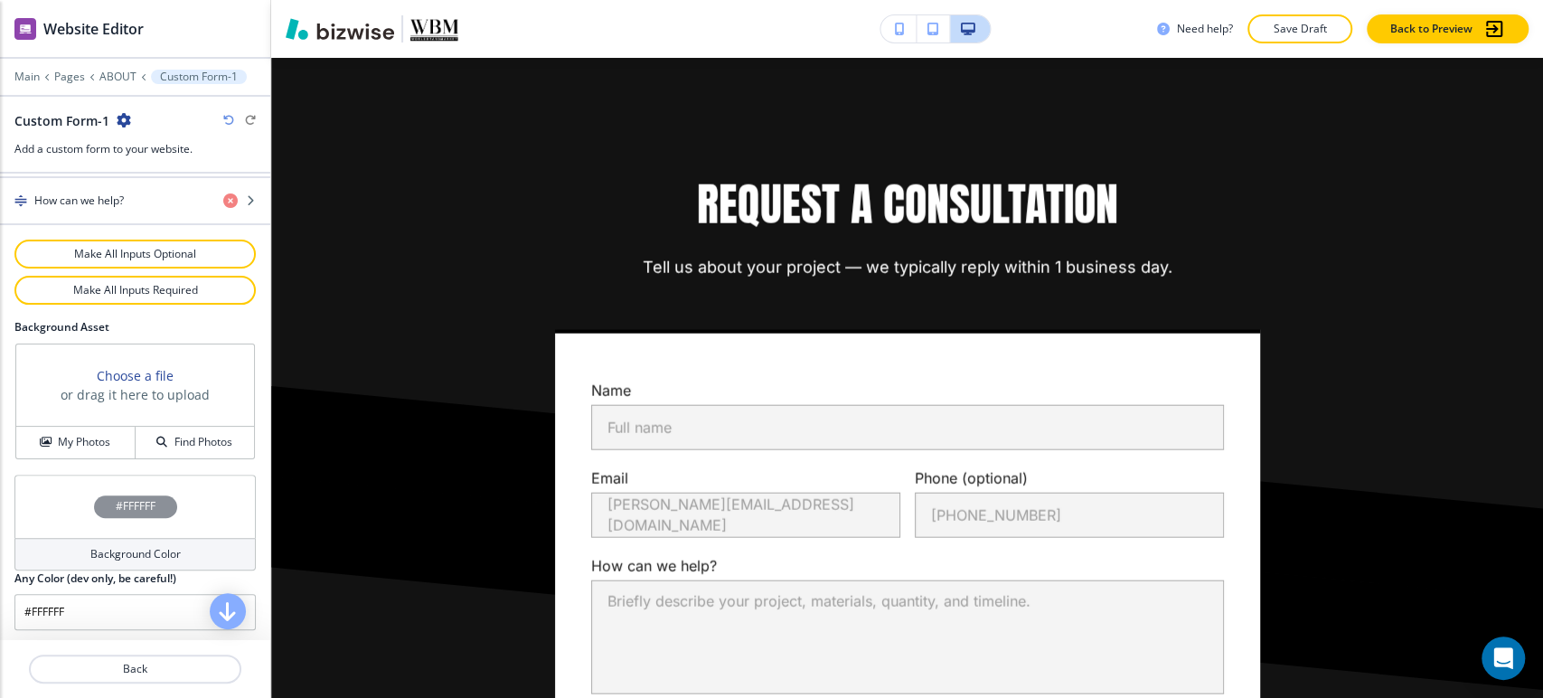
click at [93, 546] on h4 "Background Color" at bounding box center [135, 554] width 90 height 16
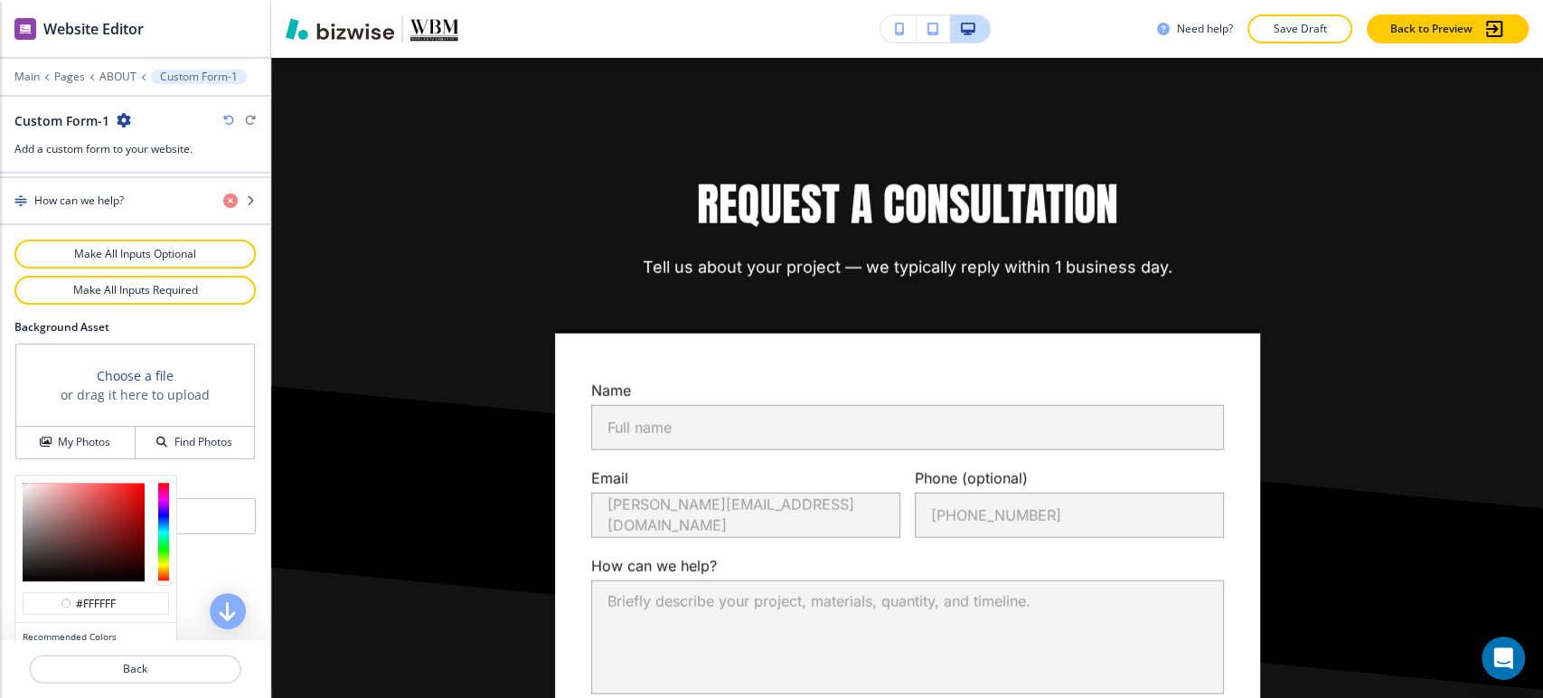
scroll to position [1056, 0]
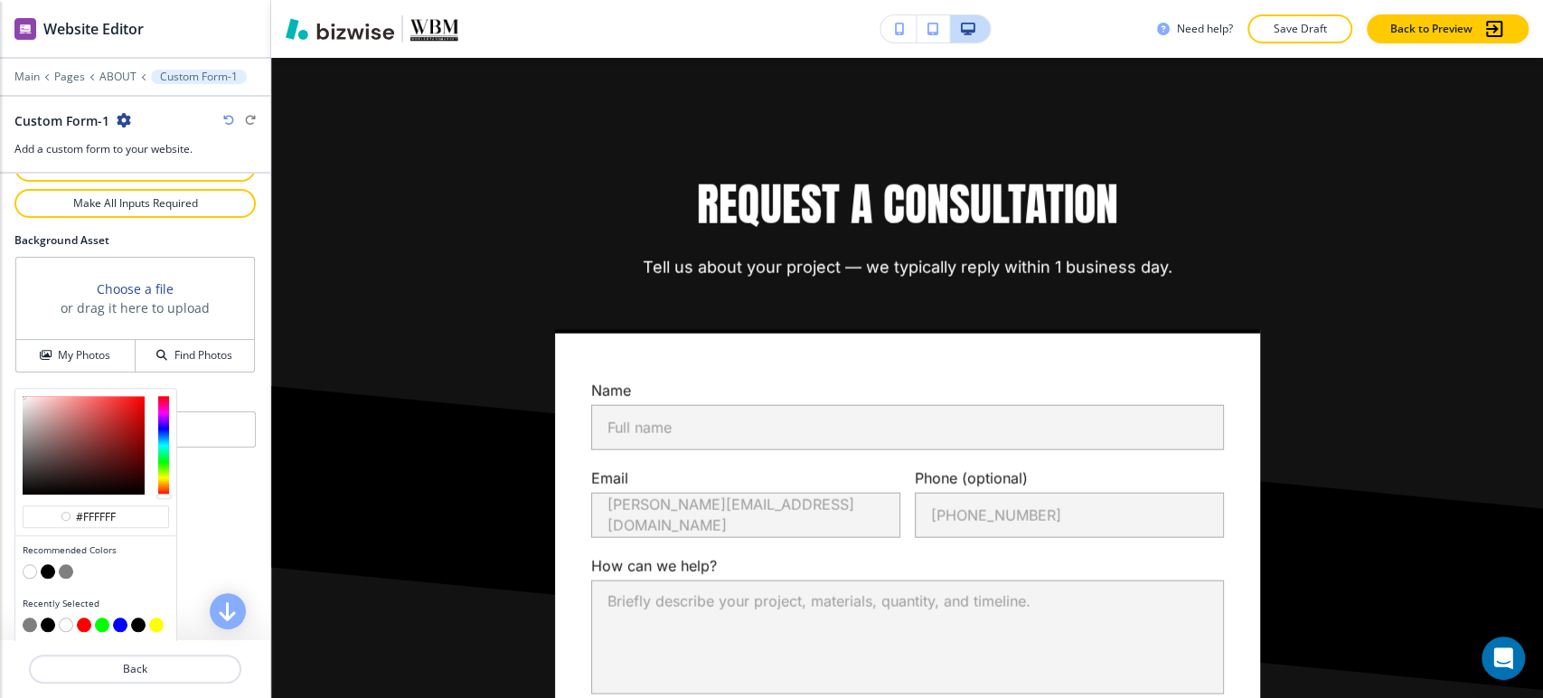
click at [67, 568] on button "button" at bounding box center [66, 571] width 14 height 14
type input "#7f7f7f"
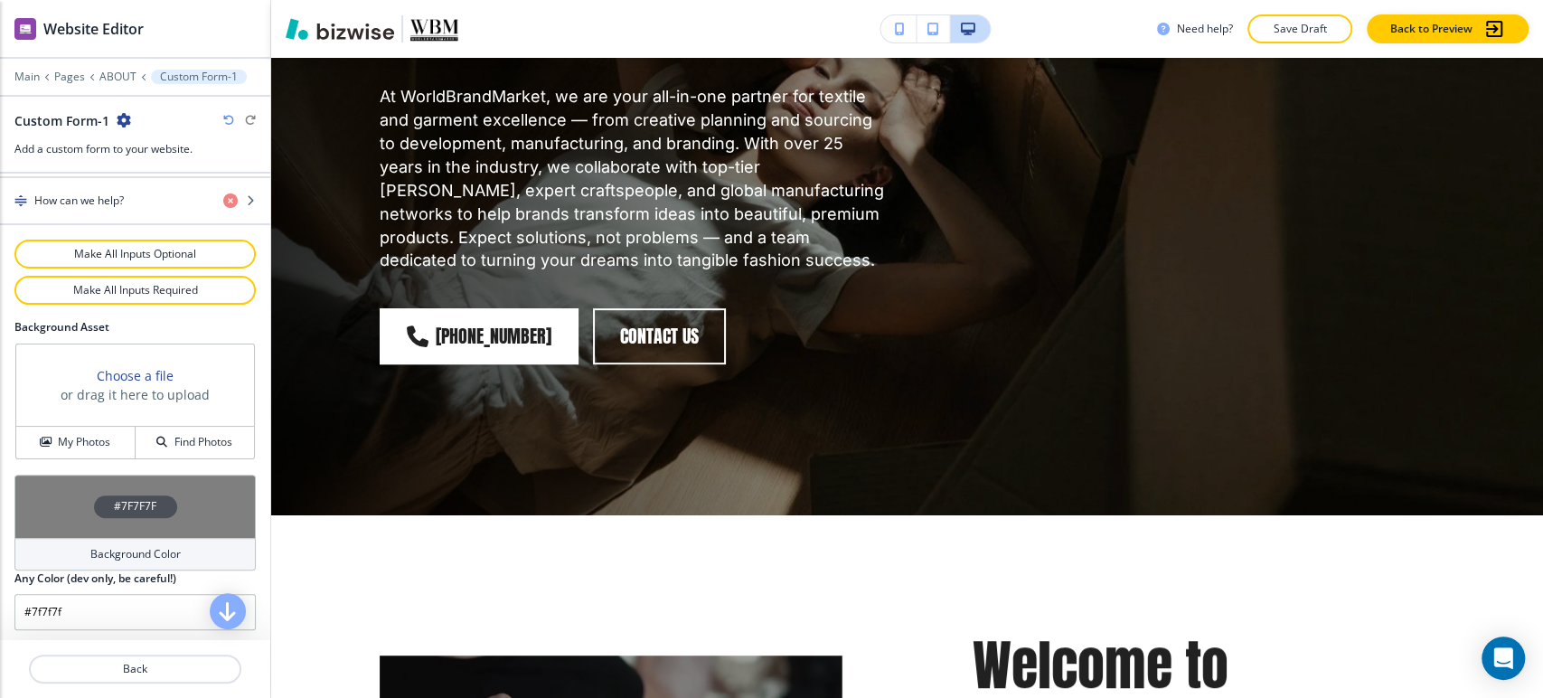
scroll to position [0, 0]
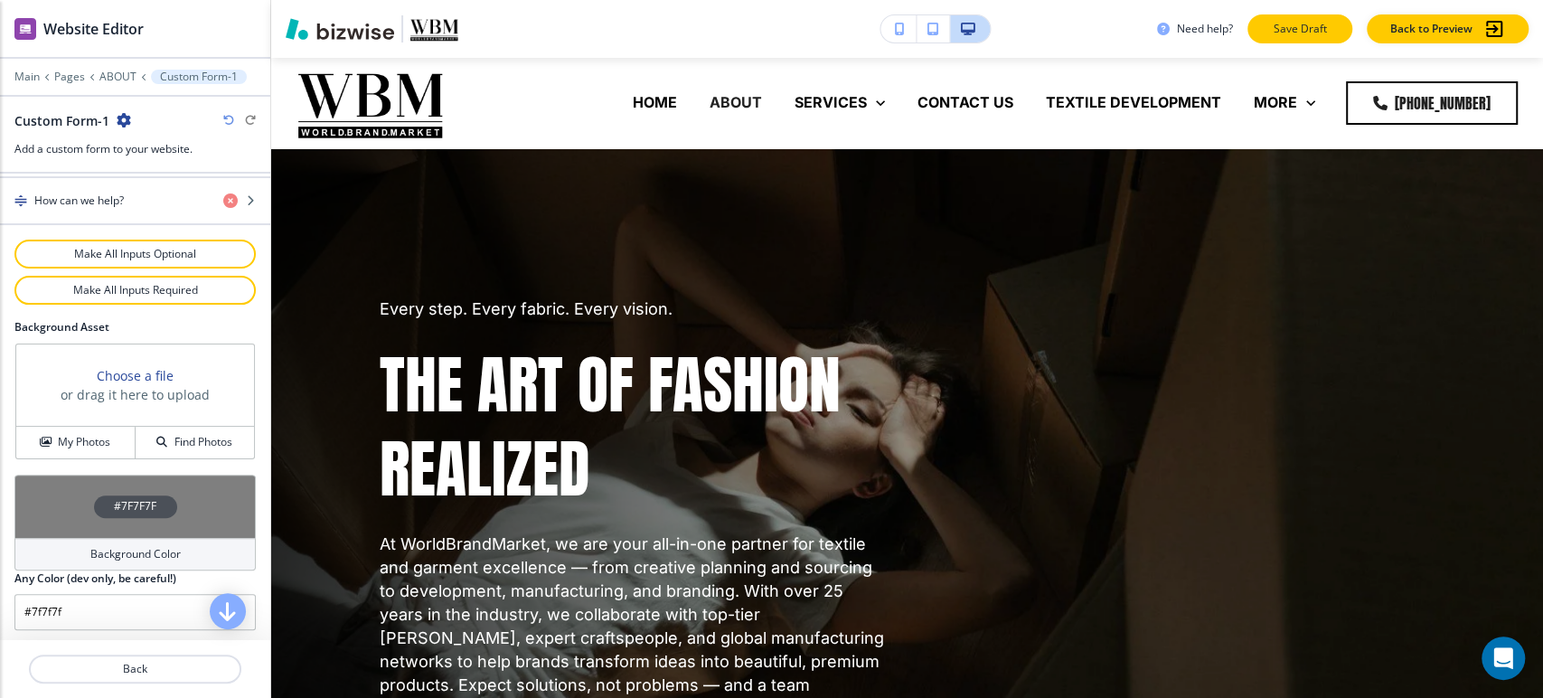
click at [1298, 33] on p "Save Draft" at bounding box center [1300, 29] width 58 height 16
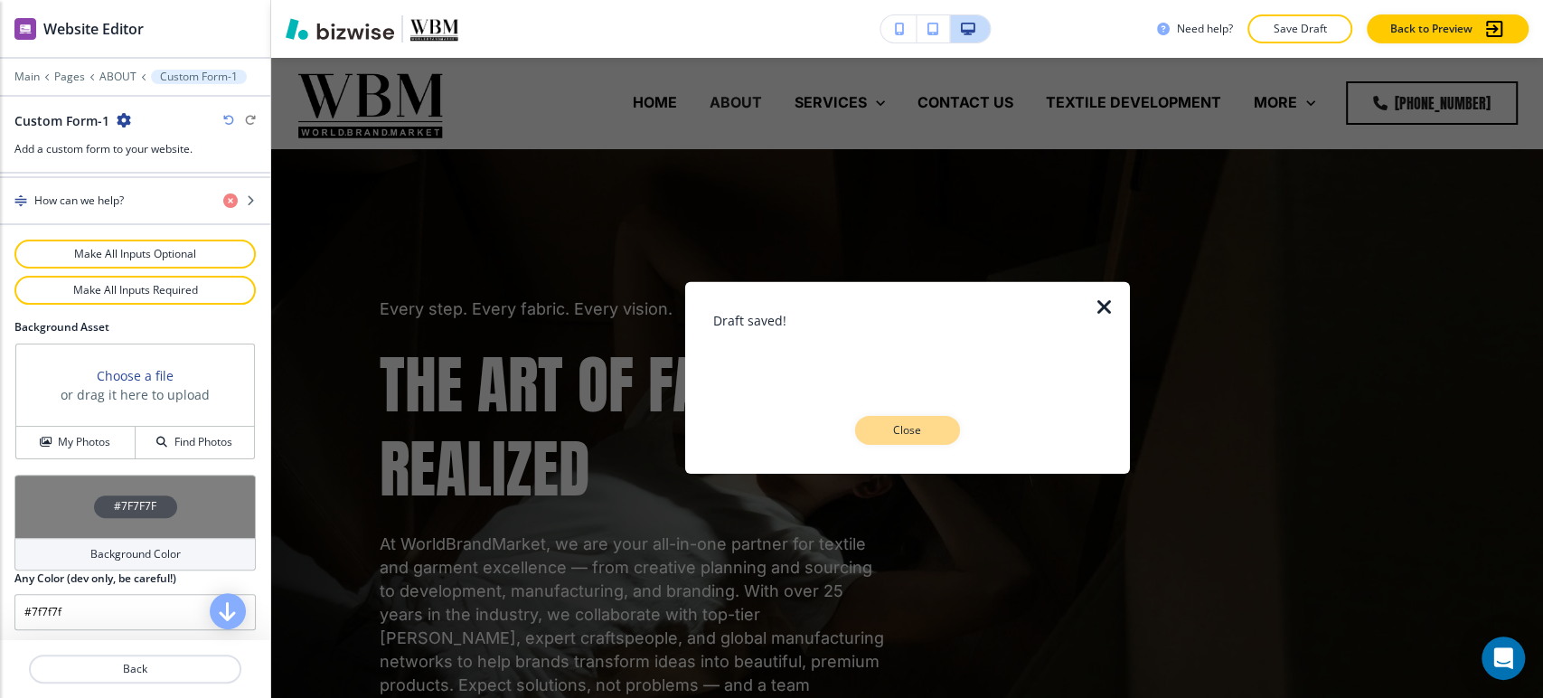
click at [882, 429] on p "Close" at bounding box center [907, 430] width 58 height 16
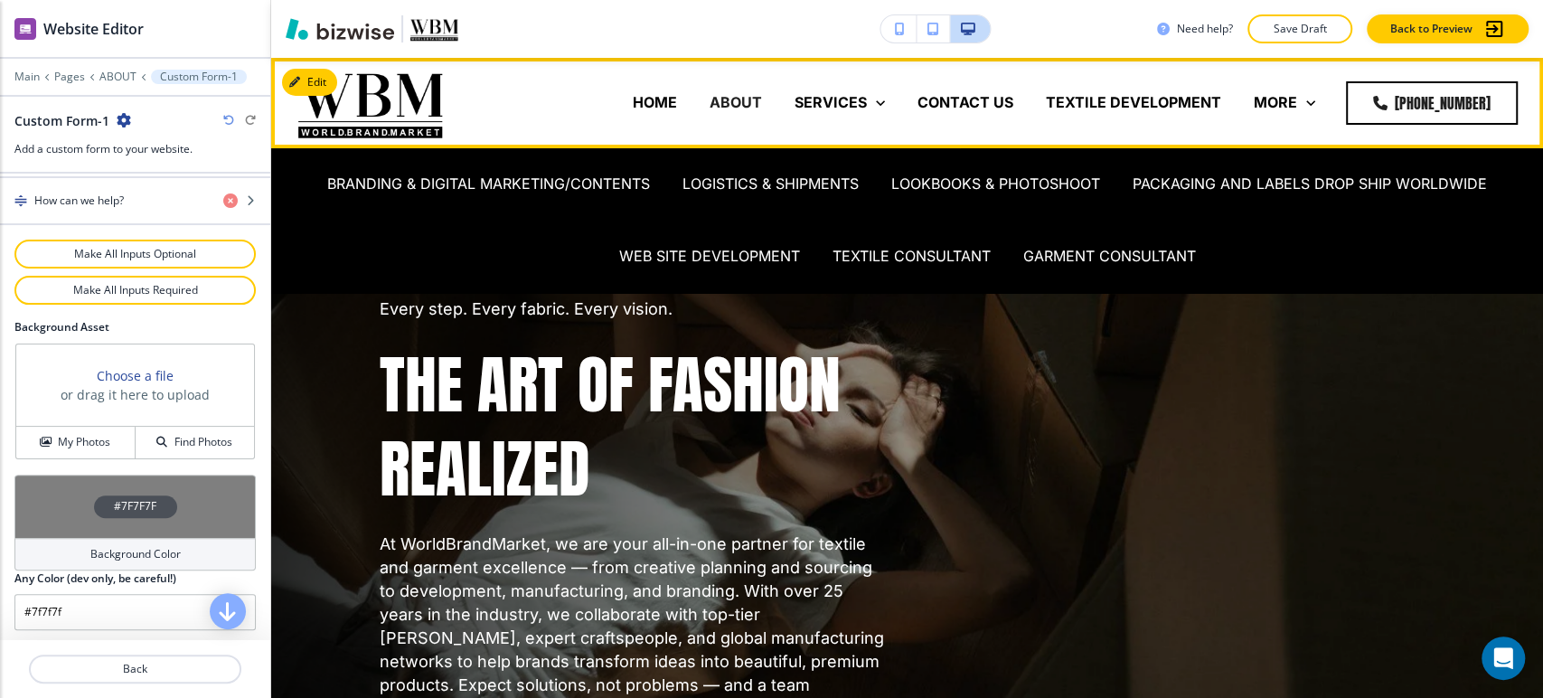
click at [849, 97] on p "SERVICES" at bounding box center [830, 102] width 72 height 21
click at [587, 182] on p "BRANDING & DIGITAL MARKETING/CONTENTS" at bounding box center [488, 184] width 323 height 21
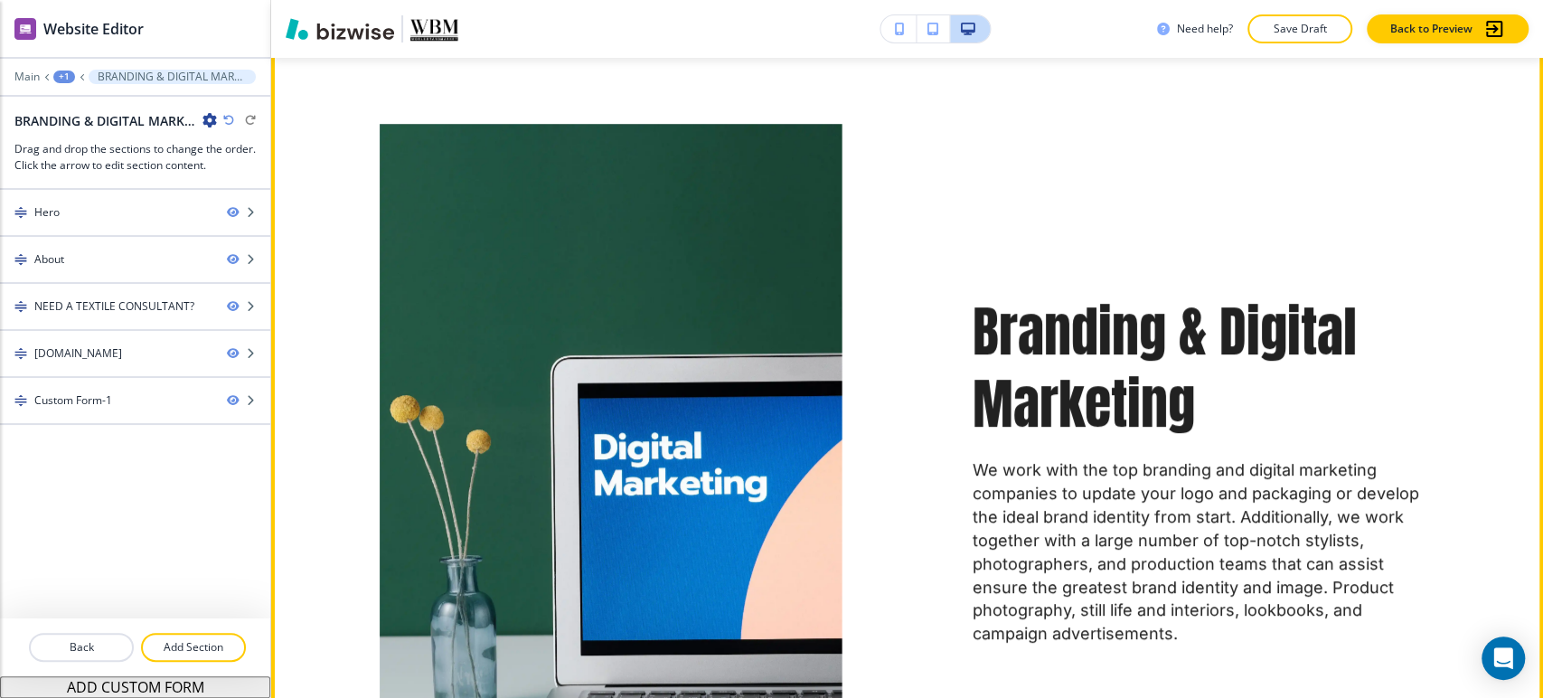
scroll to position [702, 0]
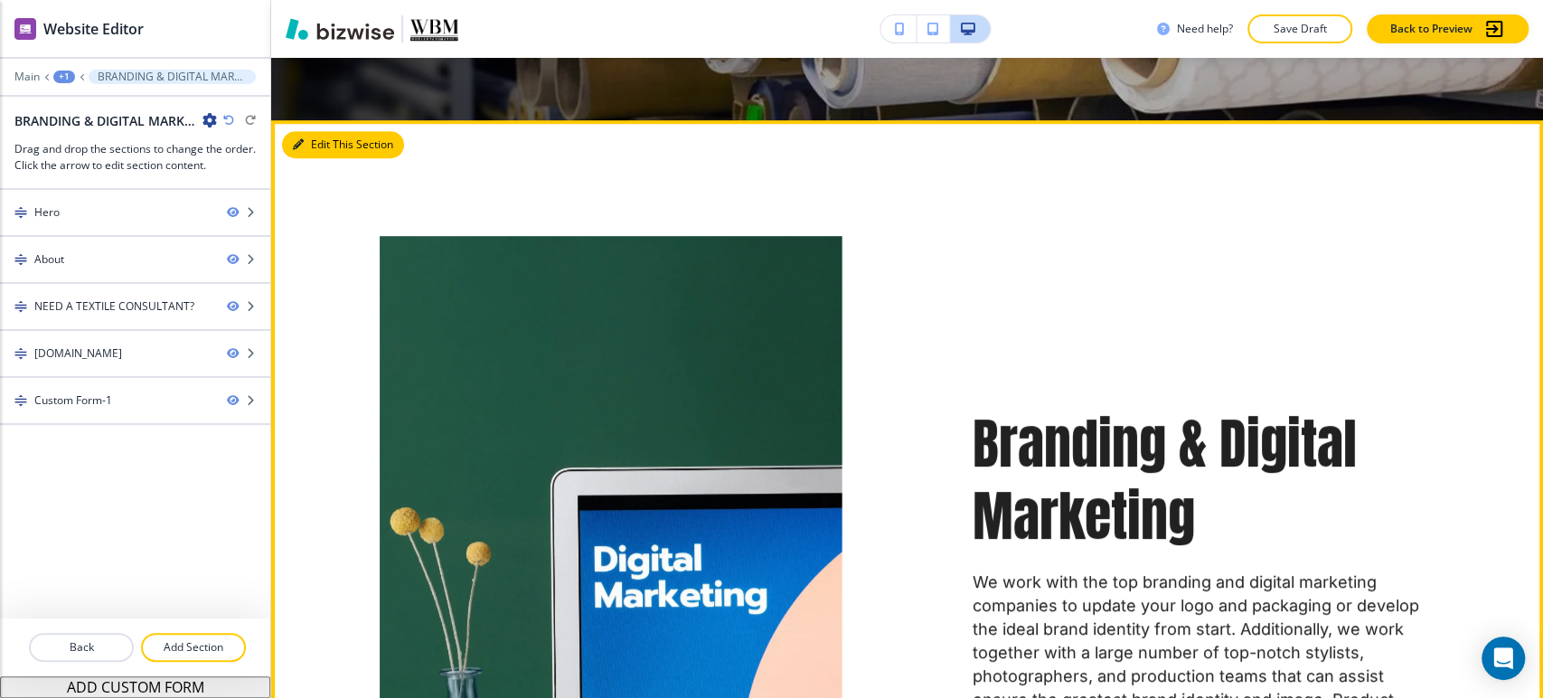
click at [311, 144] on button "Edit This Section" at bounding box center [343, 144] width 122 height 27
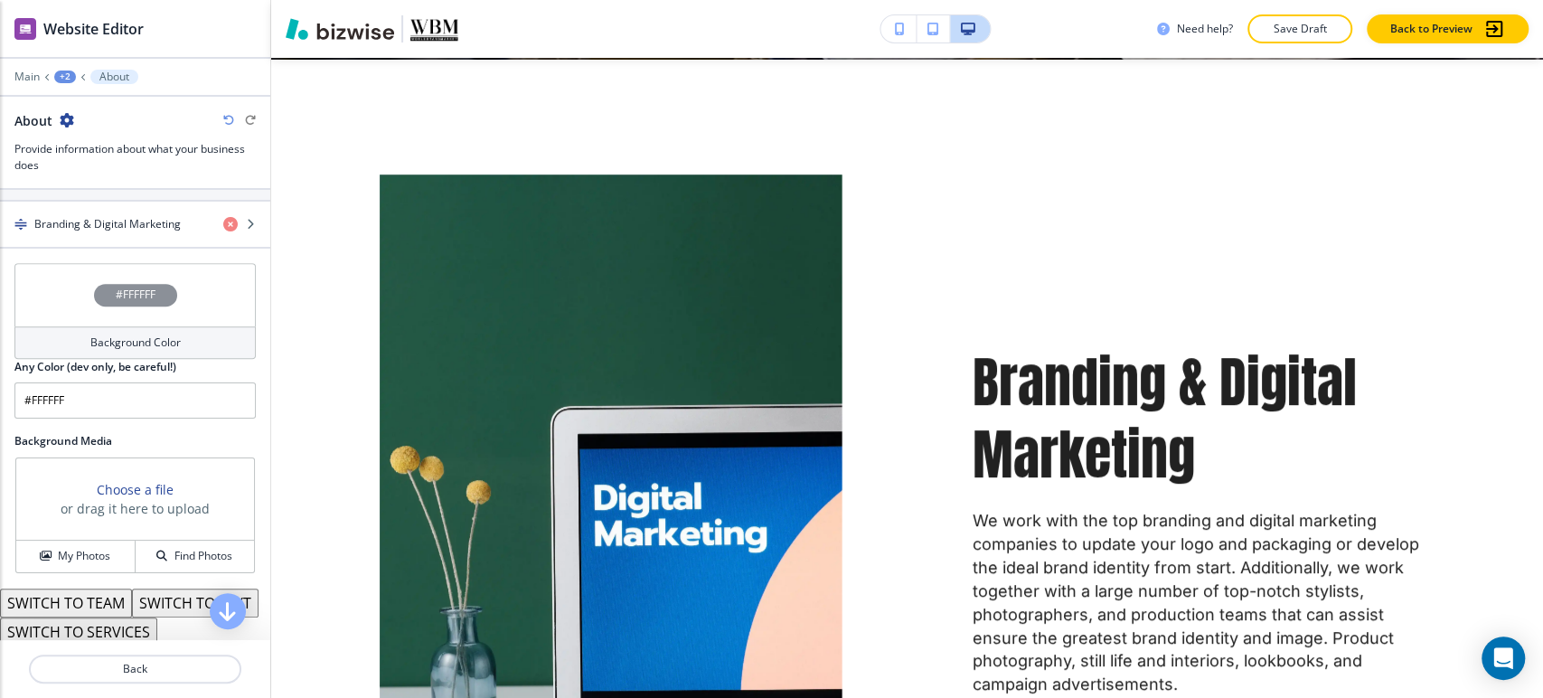
scroll to position [502, 0]
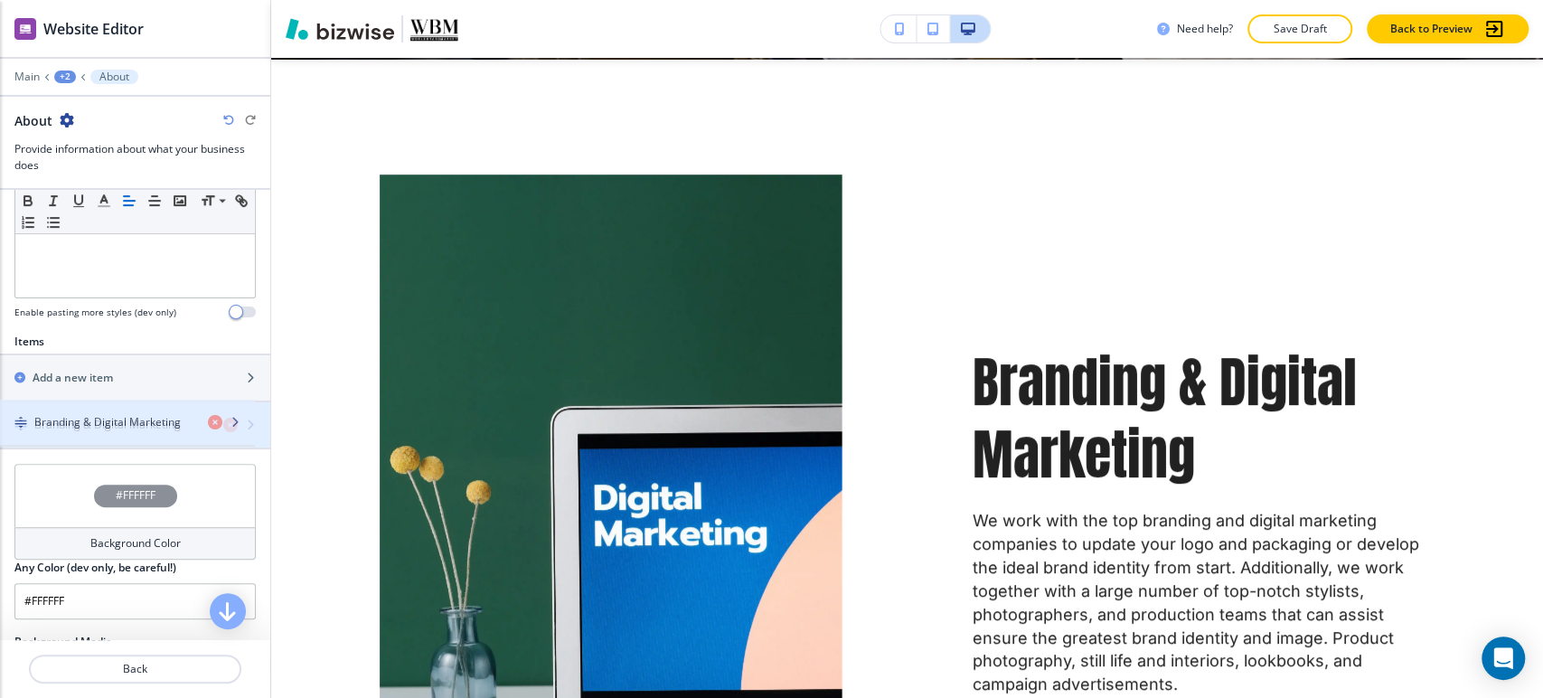
click at [105, 433] on div "button" at bounding box center [135, 440] width 270 height 14
click at [99, 433] on div "button" at bounding box center [135, 440] width 270 height 14
click at [149, 424] on h4 "Branding & Digital Marketing" at bounding box center [107, 425] width 146 height 16
click at [172, 417] on h4 "Branding & Digital Marketing" at bounding box center [107, 425] width 146 height 16
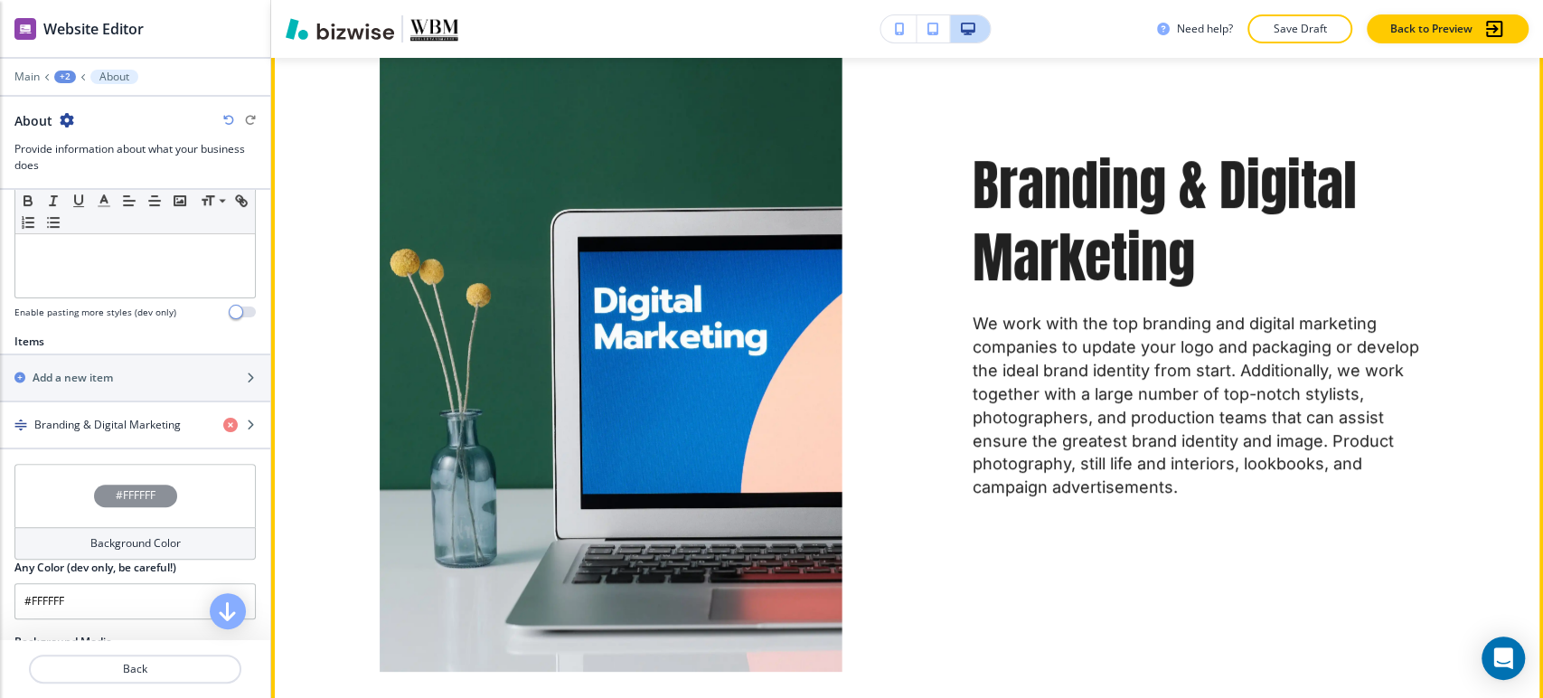
scroll to position [964, 0]
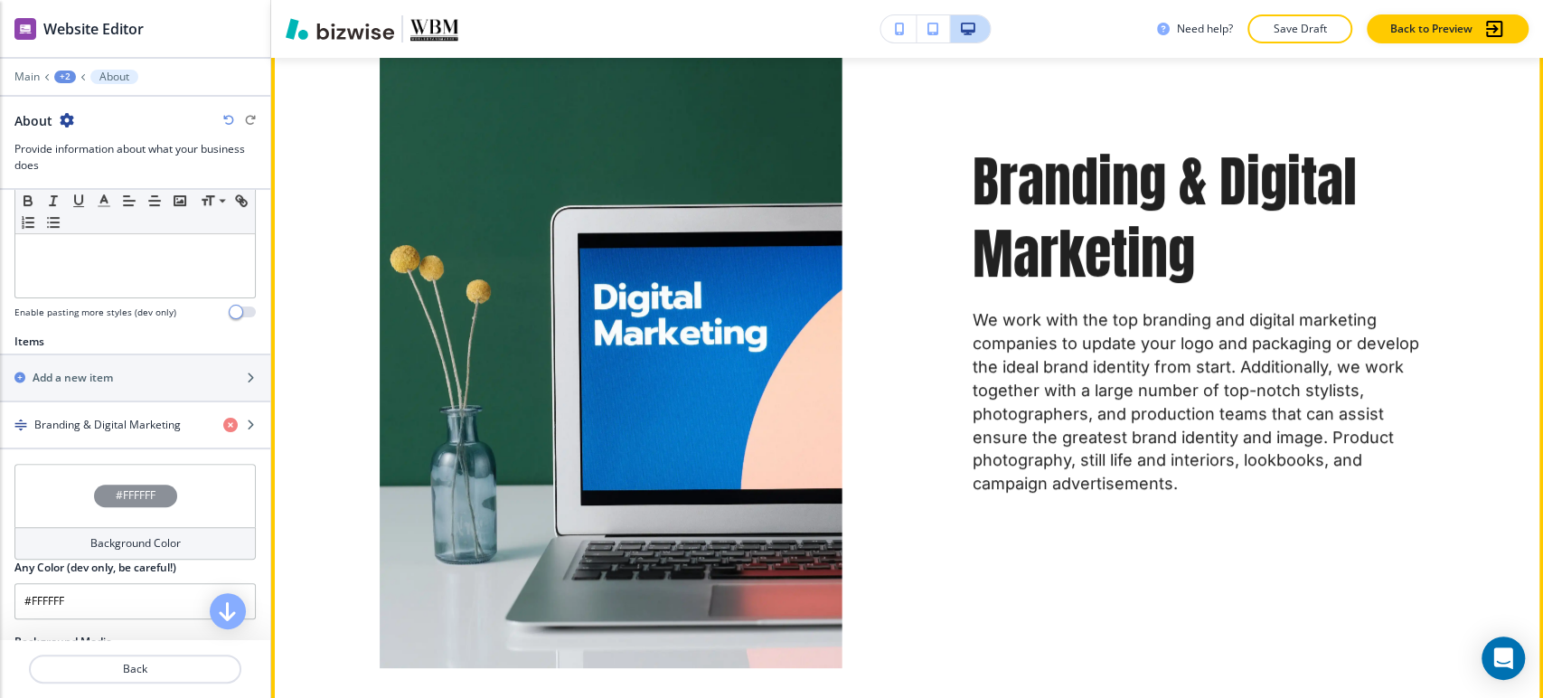
click at [1050, 354] on p "We work with the top branding and digital marketing companies to update your lo…" at bounding box center [1203, 401] width 463 height 187
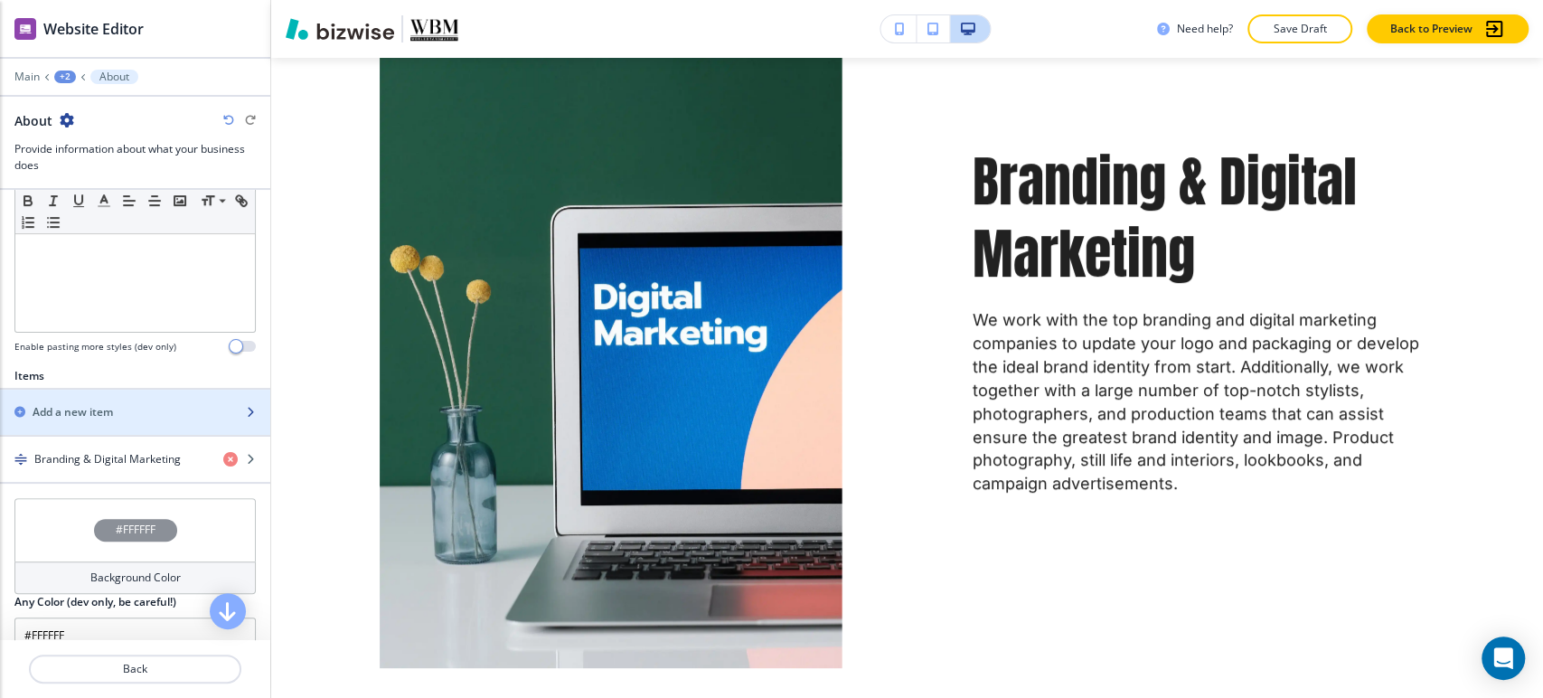
scroll to position [602, 0]
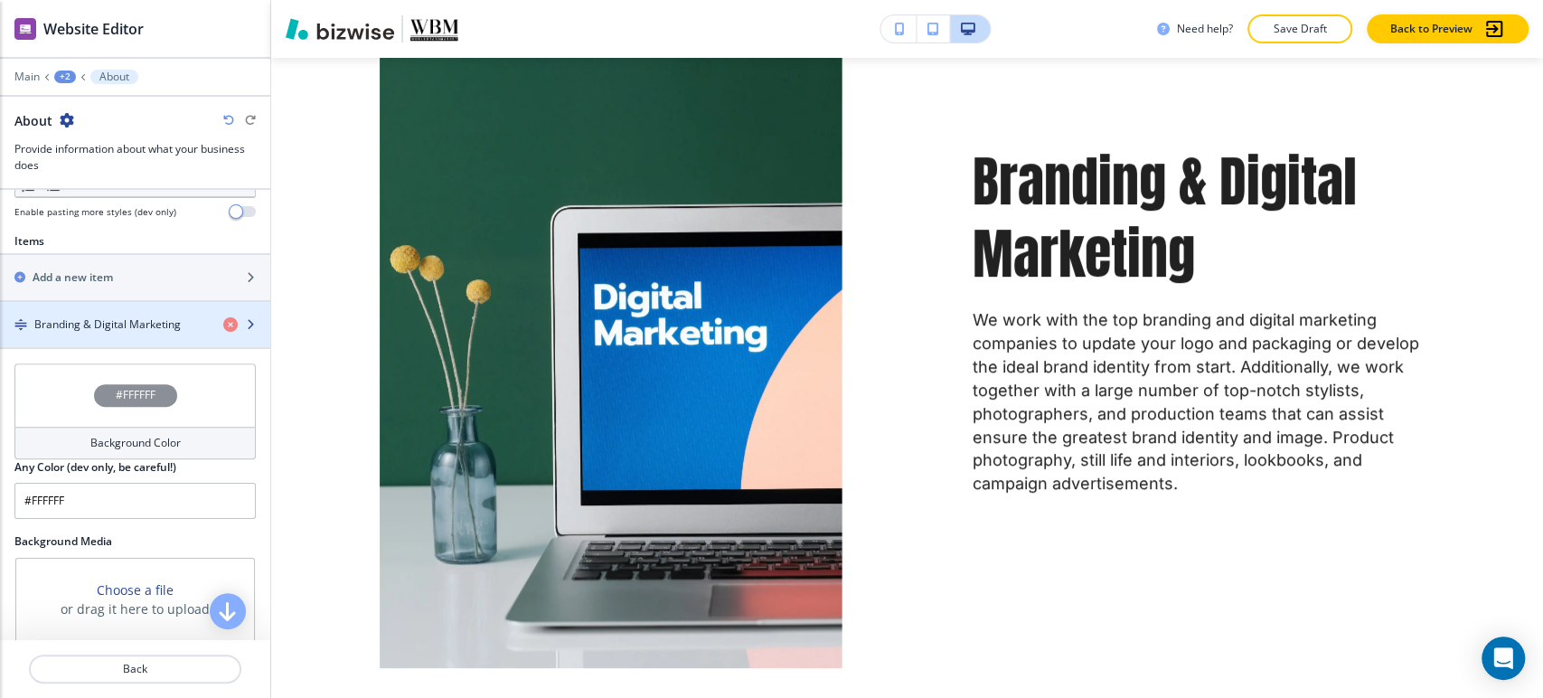
click at [164, 326] on h4 "Branding & Digital Marketing" at bounding box center [107, 324] width 146 height 16
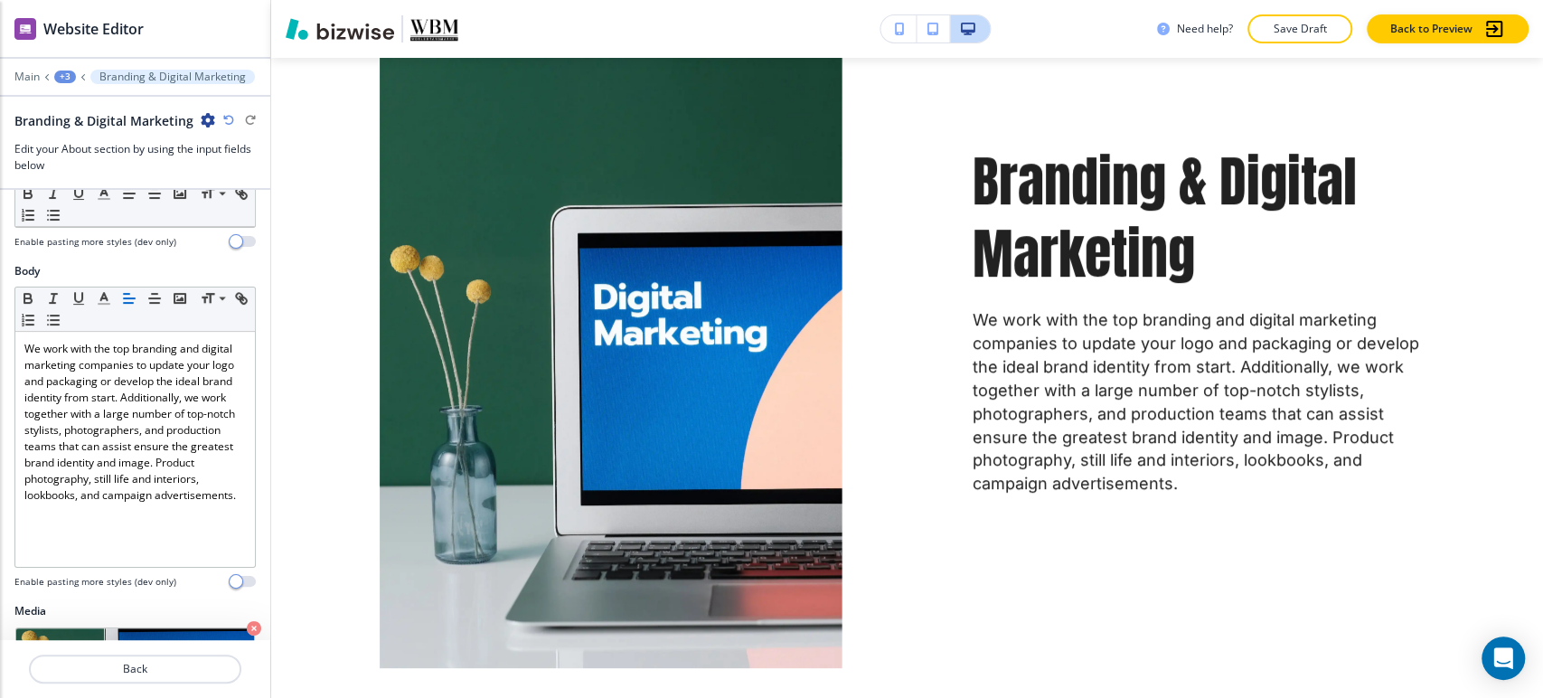
scroll to position [502, 0]
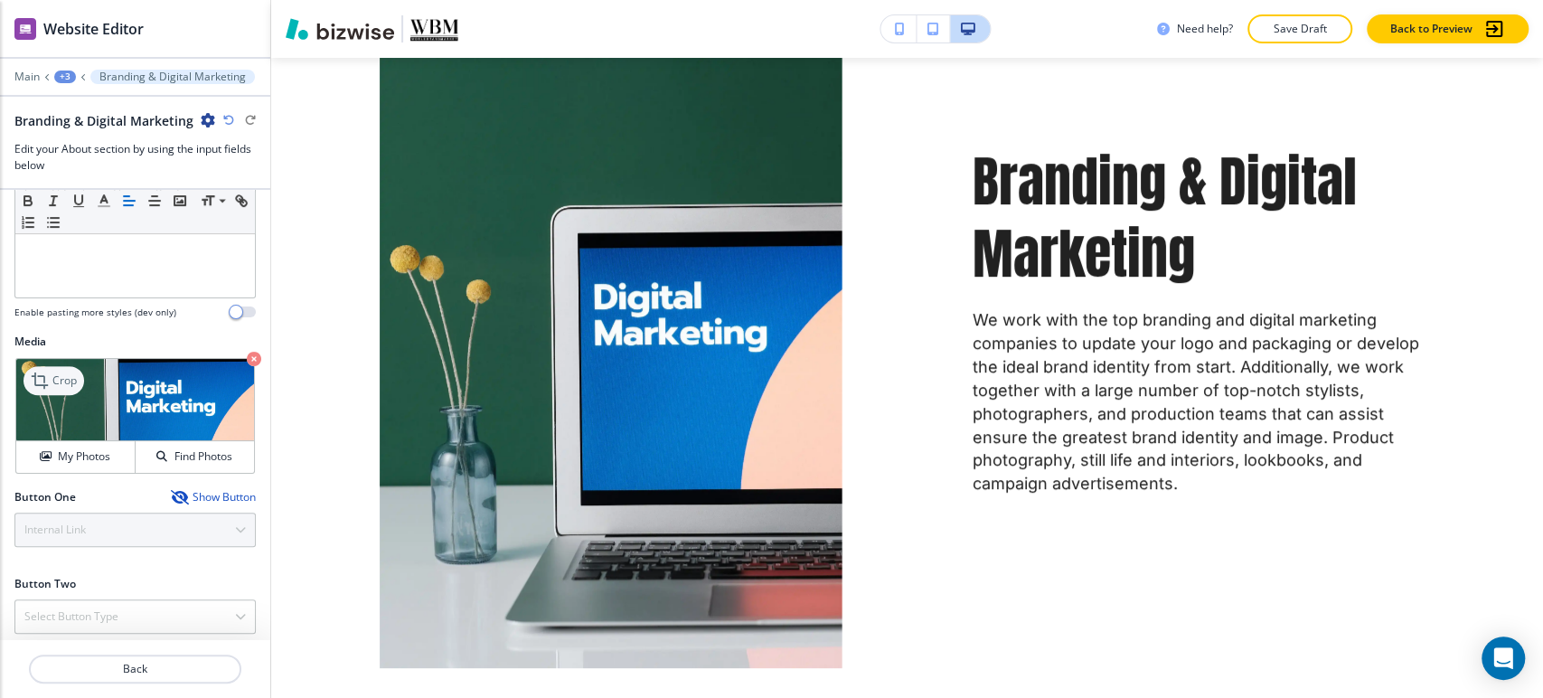
click at [51, 373] on icon at bounding box center [42, 381] width 22 height 22
click at [62, 448] on h4 "My Photos" at bounding box center [84, 456] width 52 height 16
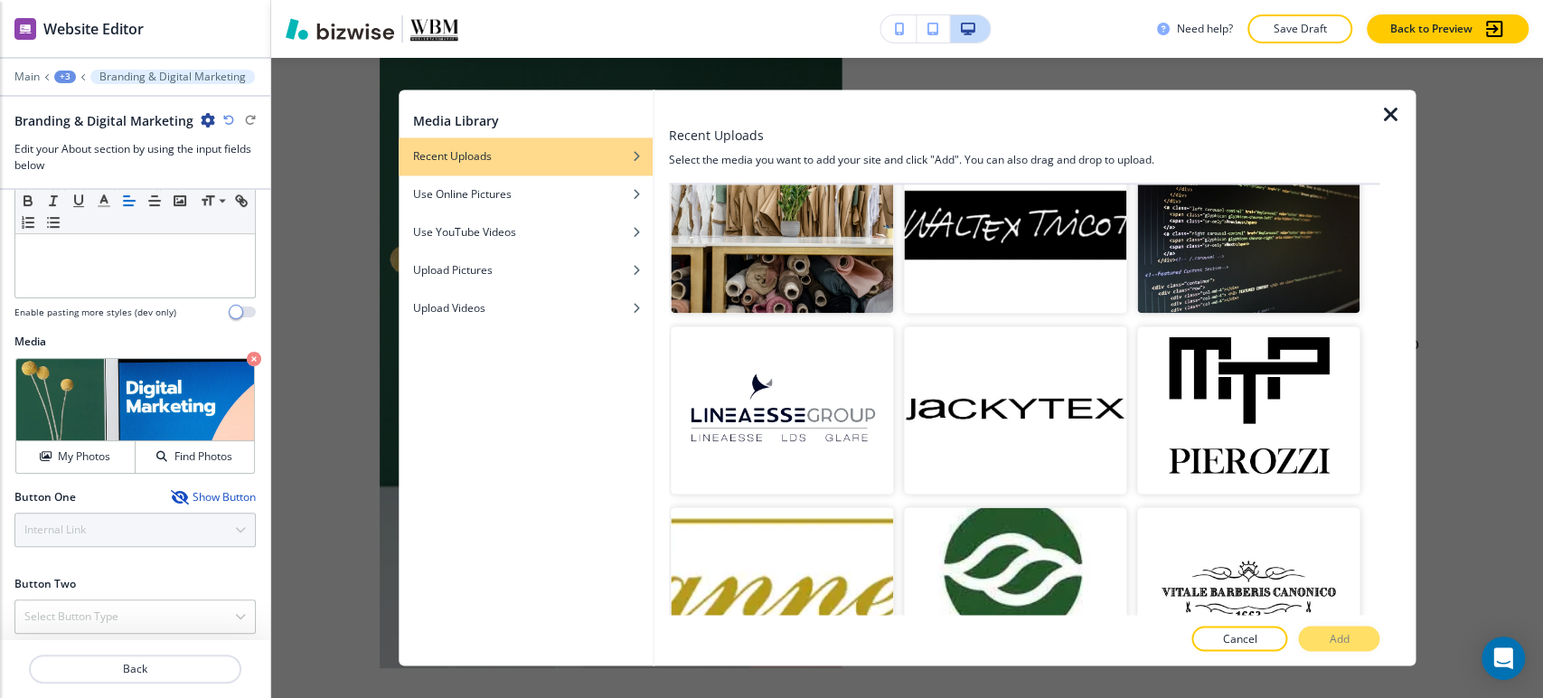
scroll to position [1734, 0]
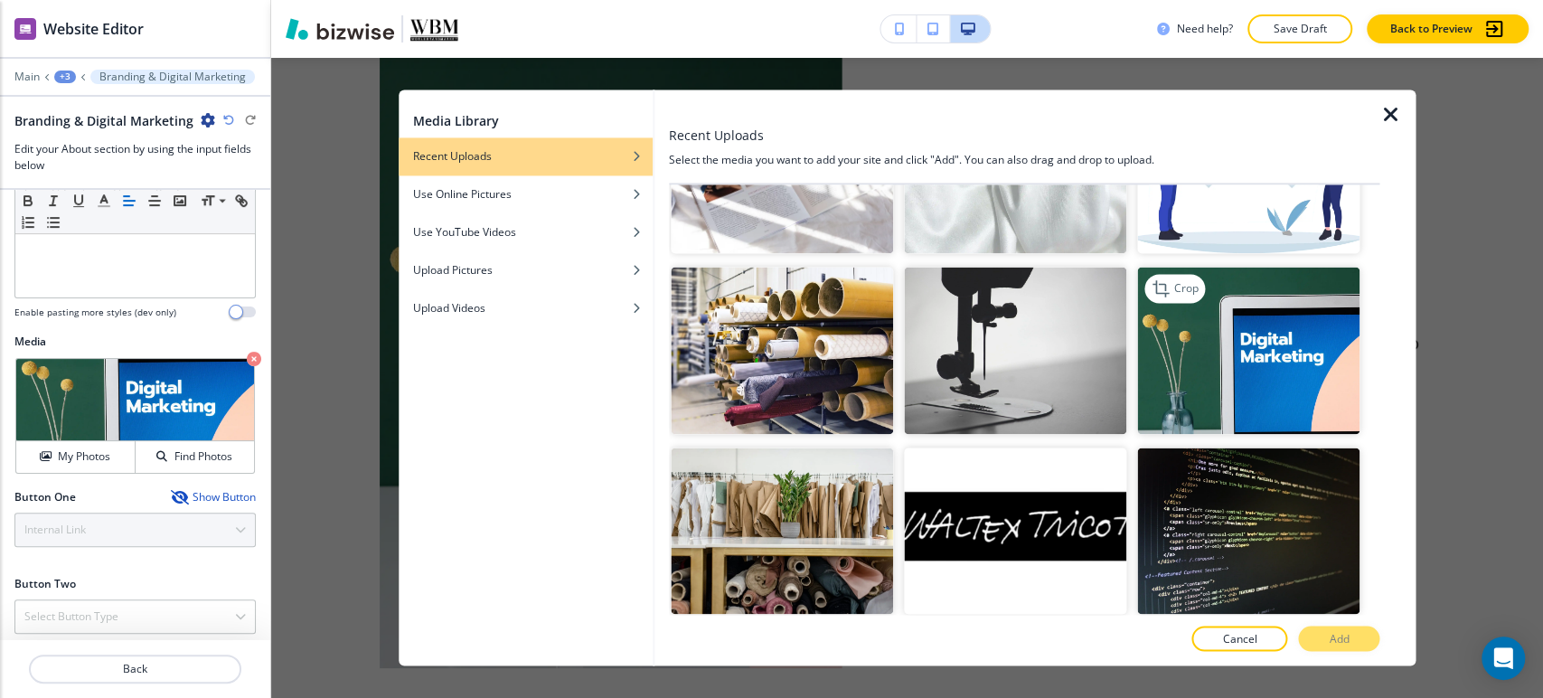
click at [1258, 355] on img "button" at bounding box center [1248, 350] width 222 height 167
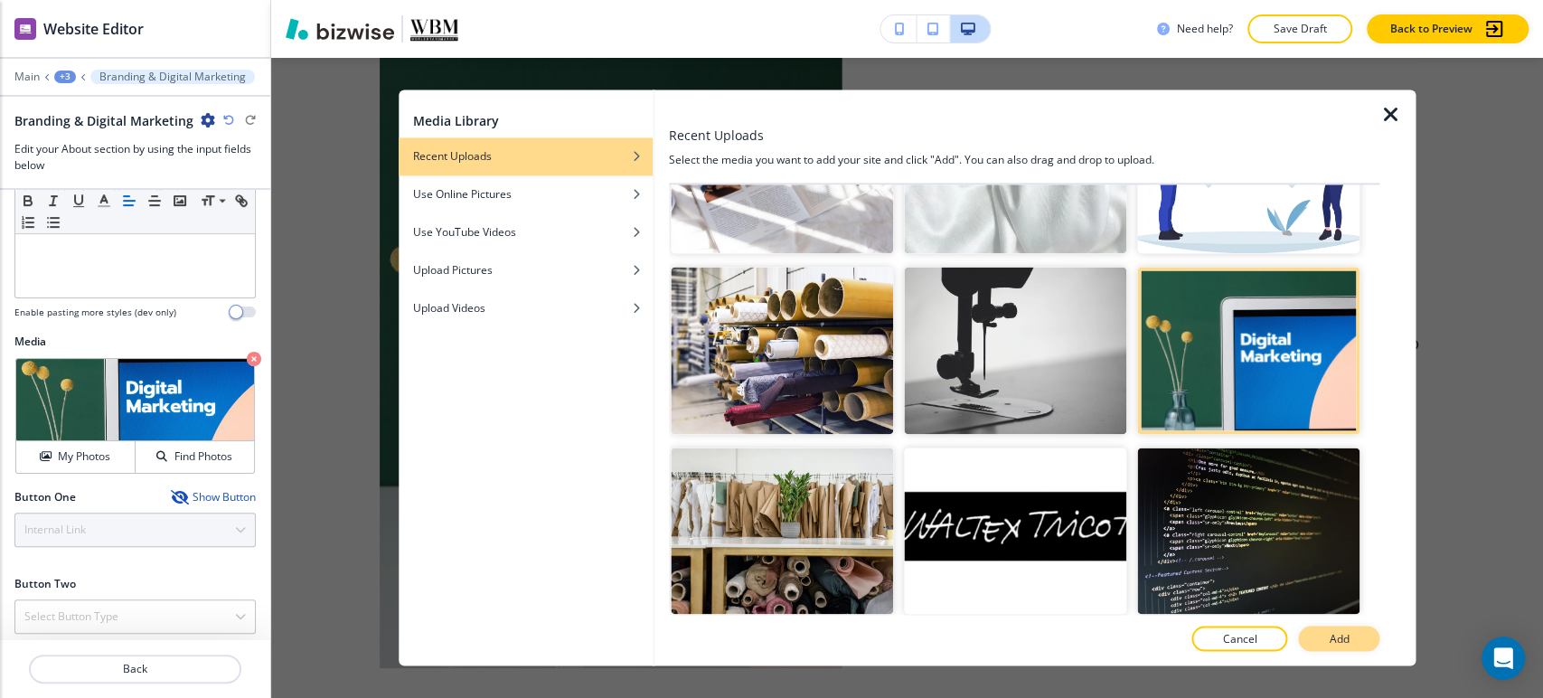
click at [1351, 639] on button "Add" at bounding box center [1338, 638] width 81 height 25
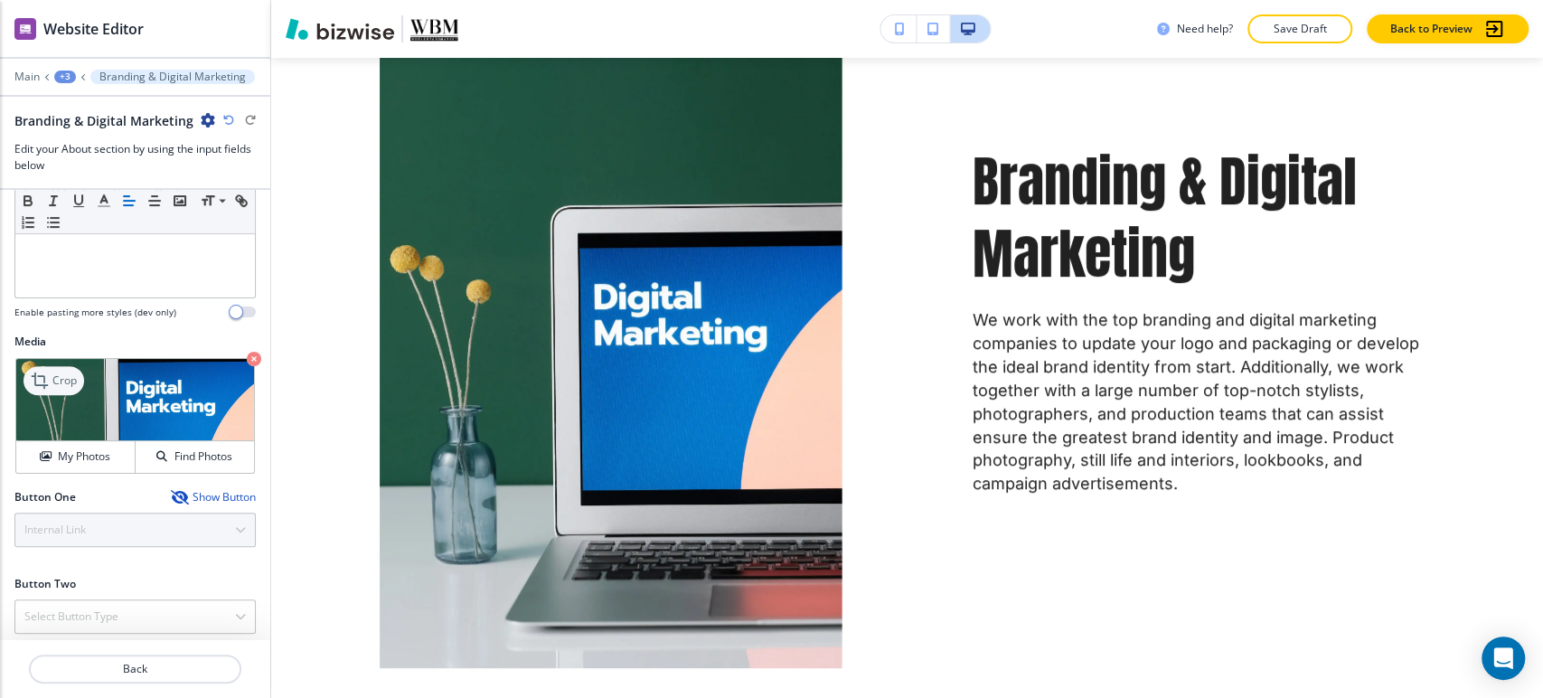
click at [68, 381] on p "Crop" at bounding box center [64, 380] width 24 height 16
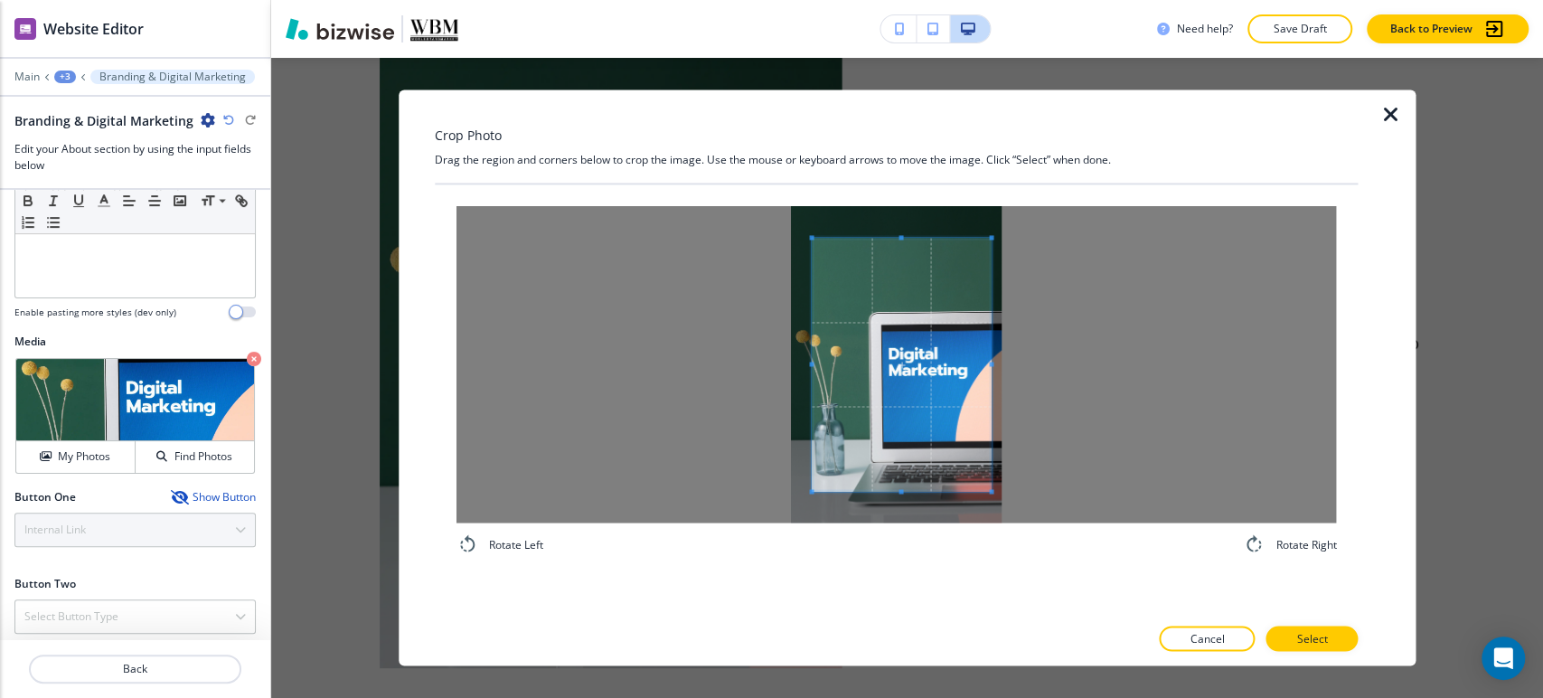
click at [1039, 361] on div at bounding box center [895, 364] width 879 height 316
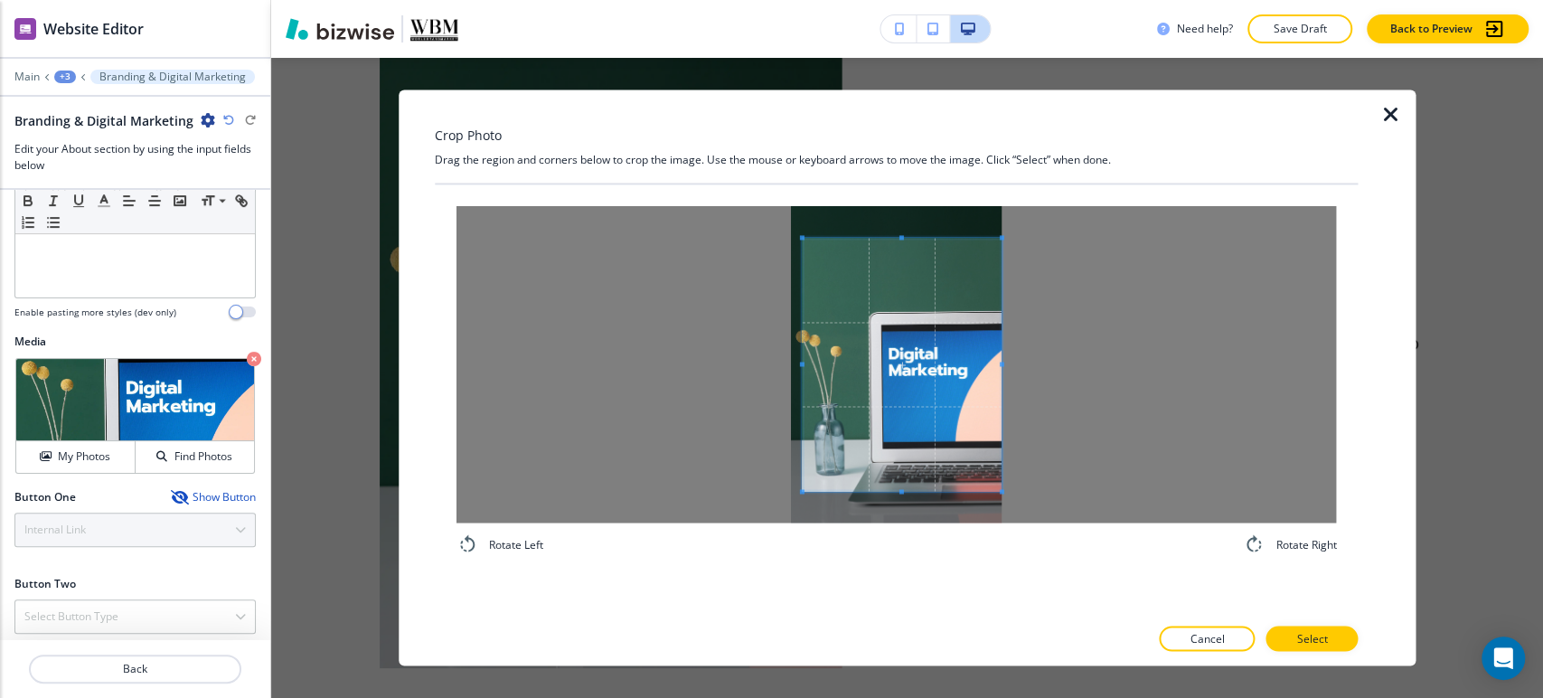
click at [710, 361] on div at bounding box center [895, 364] width 879 height 316
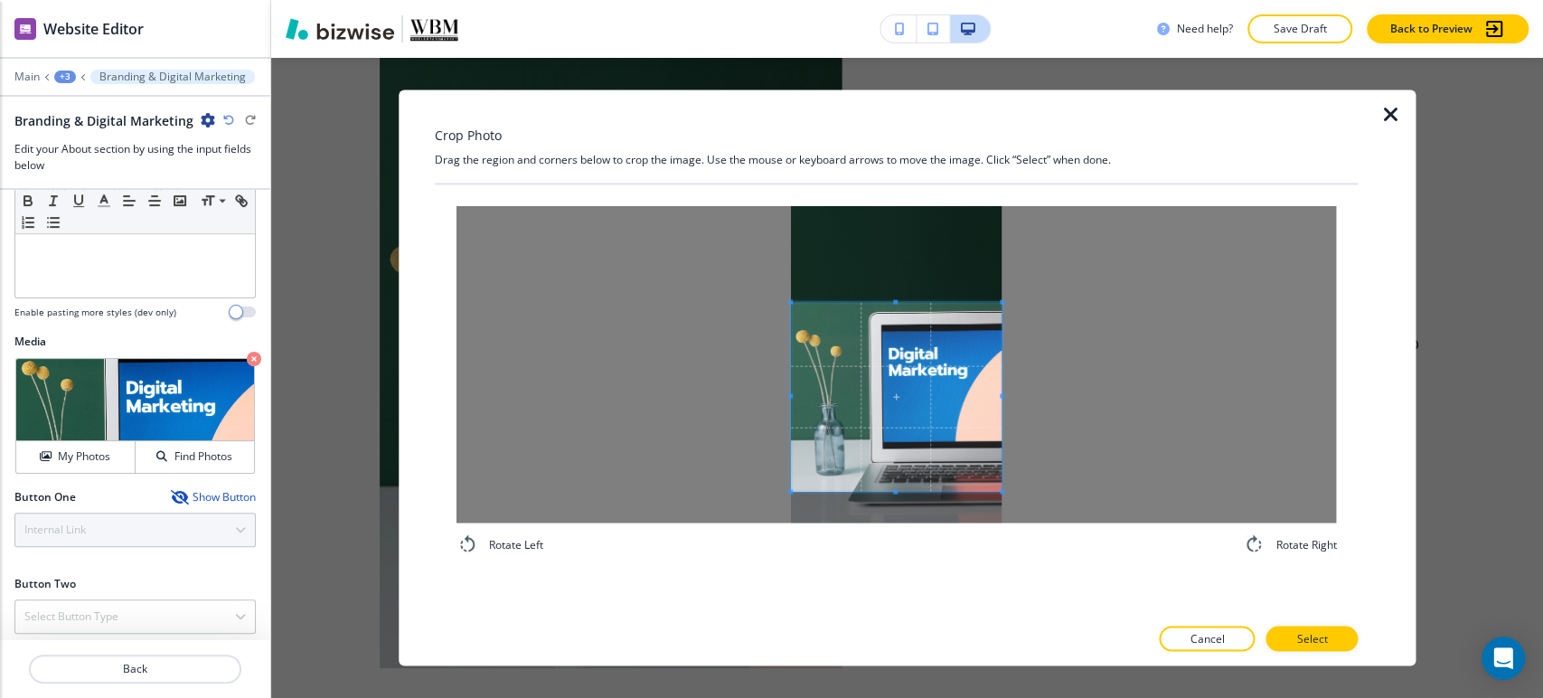
click at [904, 301] on span at bounding box center [896, 302] width 211 height 5
click at [900, 467] on span at bounding box center [896, 469] width 211 height 5
click at [1329, 637] on button "Select" at bounding box center [1311, 638] width 92 height 25
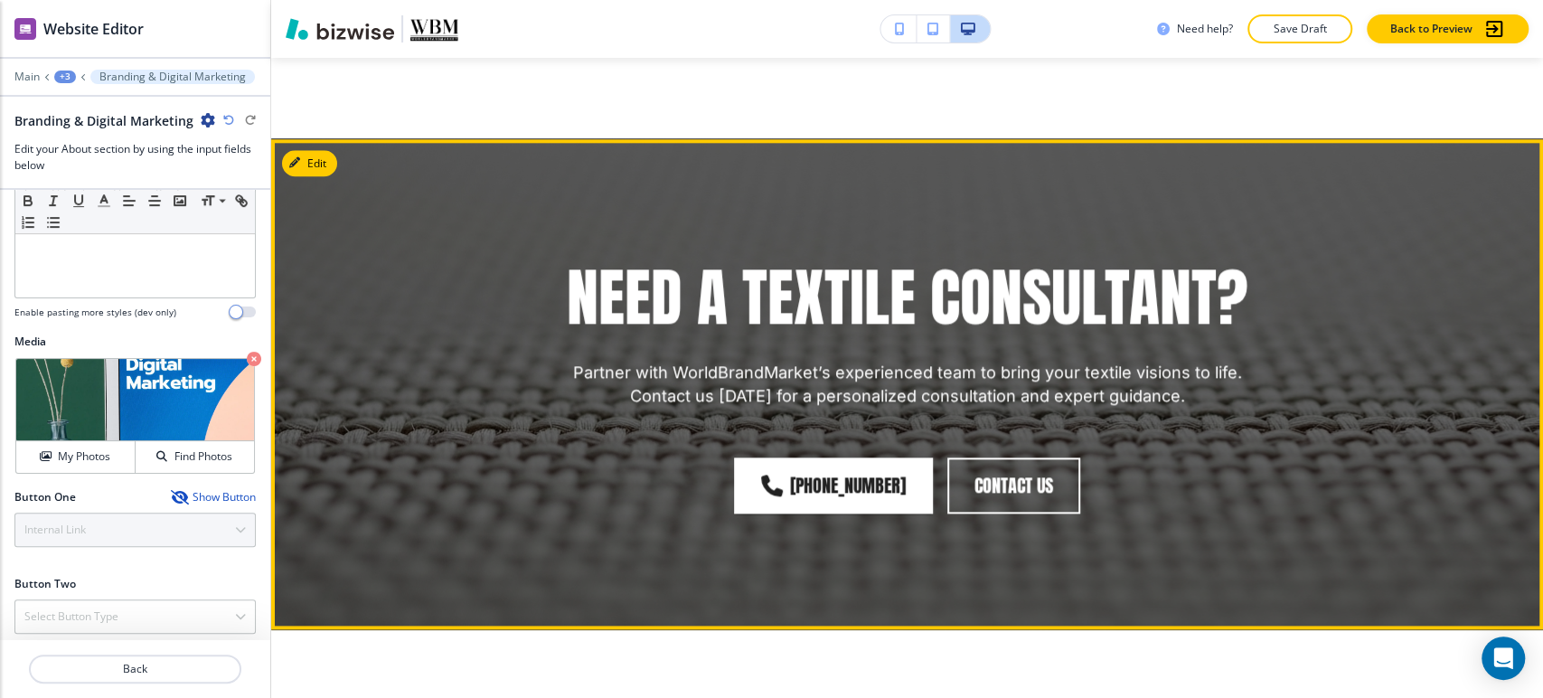
scroll to position [1367, 0]
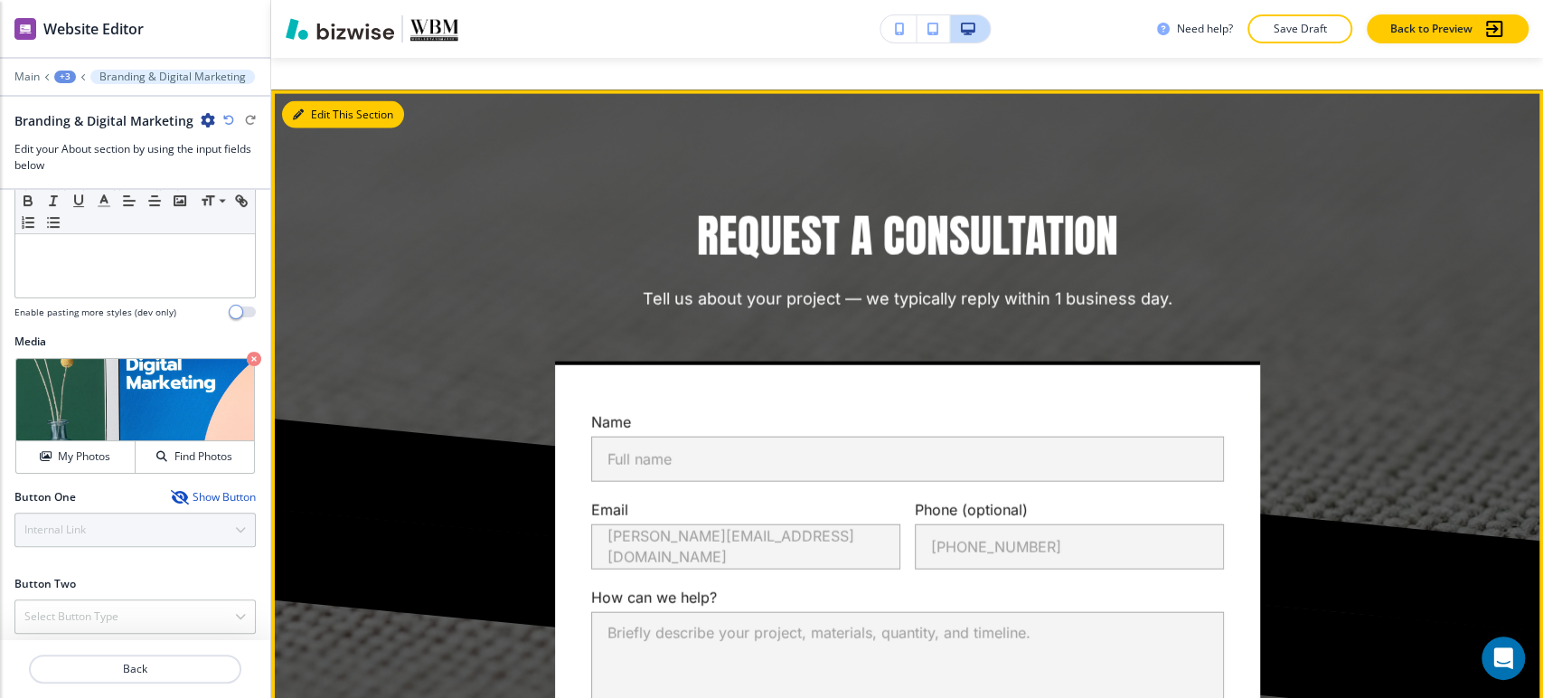
click at [319, 118] on button "Edit This Section" at bounding box center [343, 114] width 122 height 27
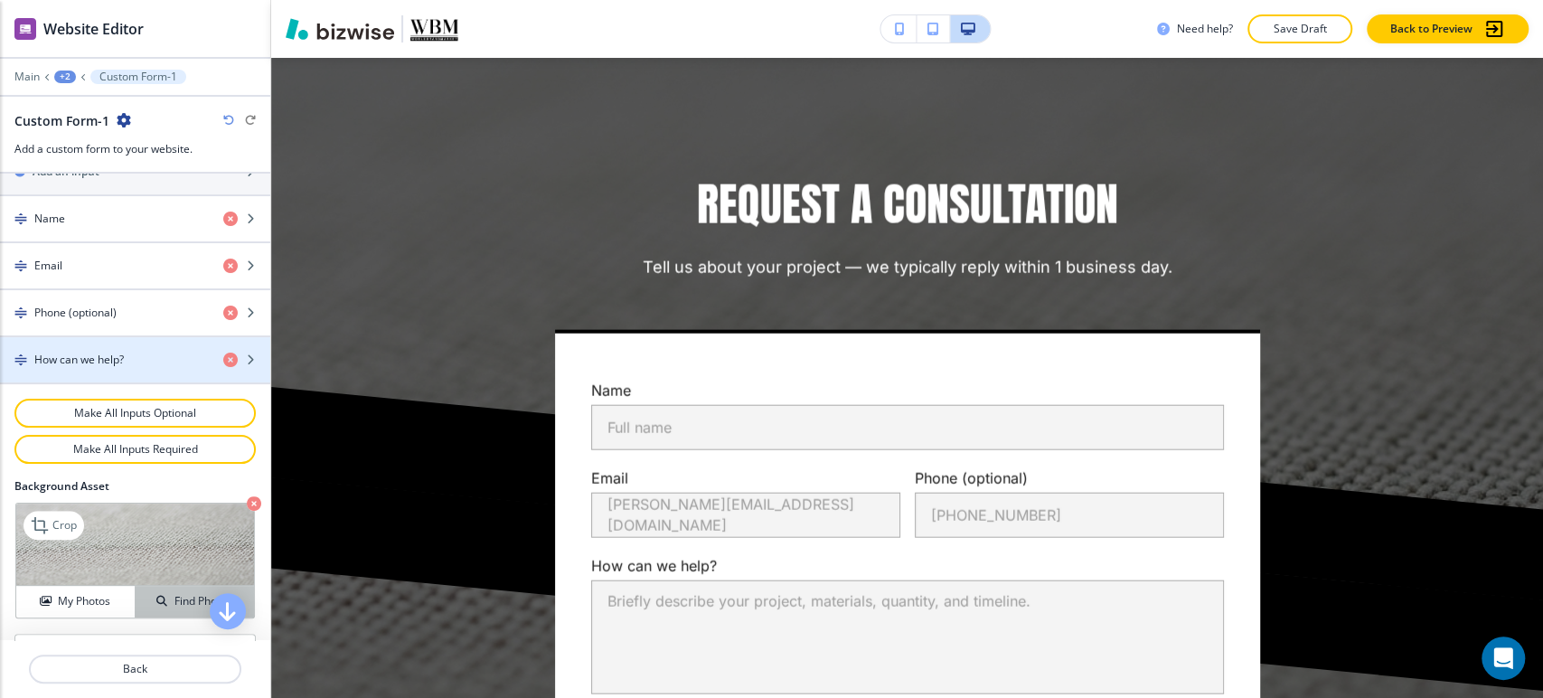
scroll to position [969, 0]
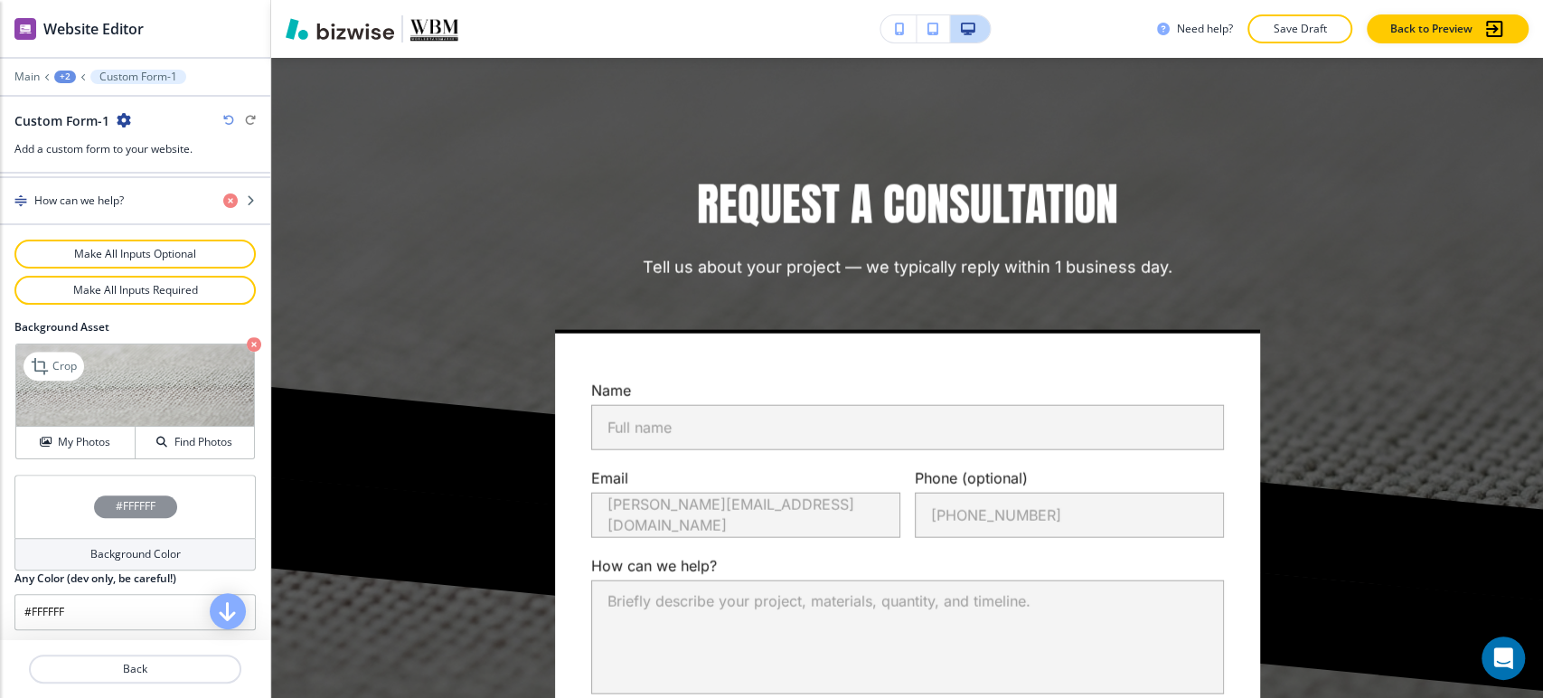
click at [247, 343] on icon "button" at bounding box center [254, 344] width 14 height 14
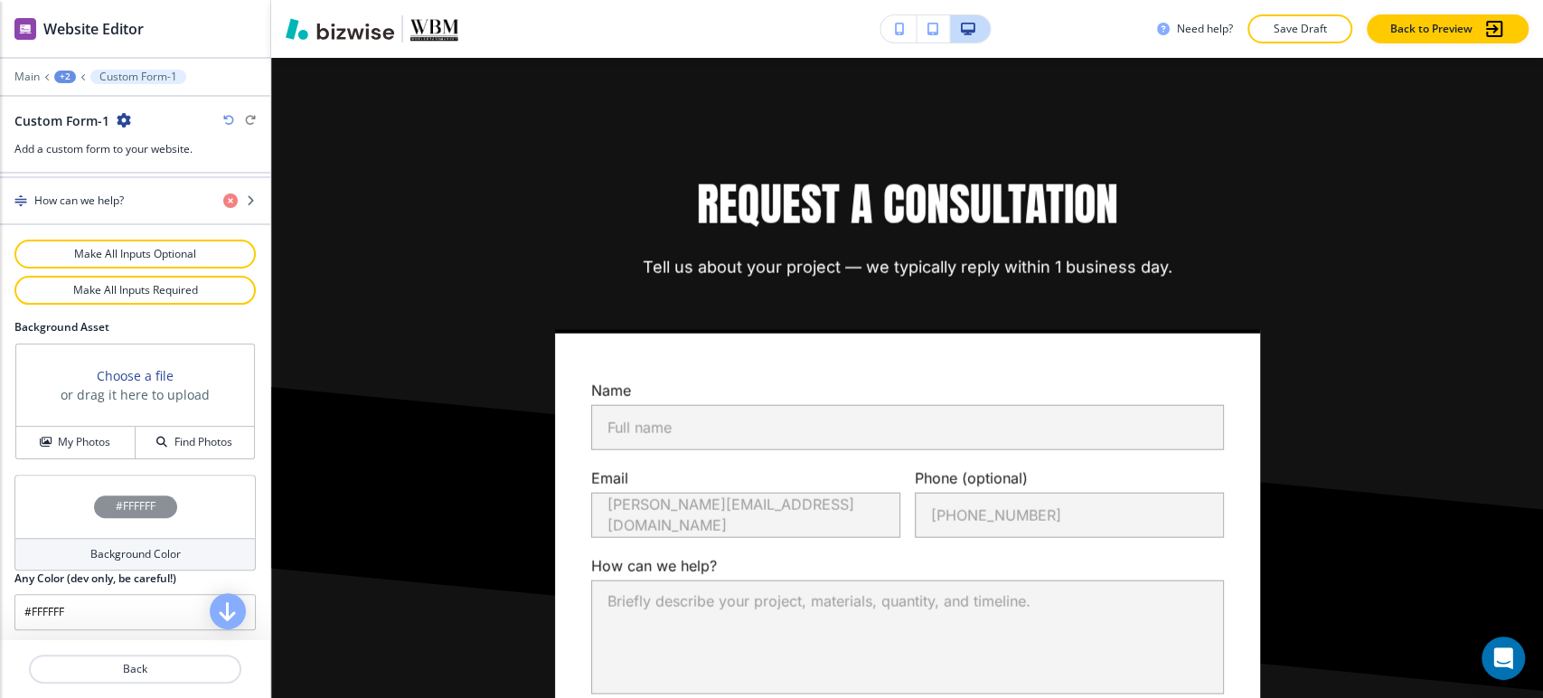
click at [125, 539] on div "Background Color" at bounding box center [134, 554] width 241 height 33
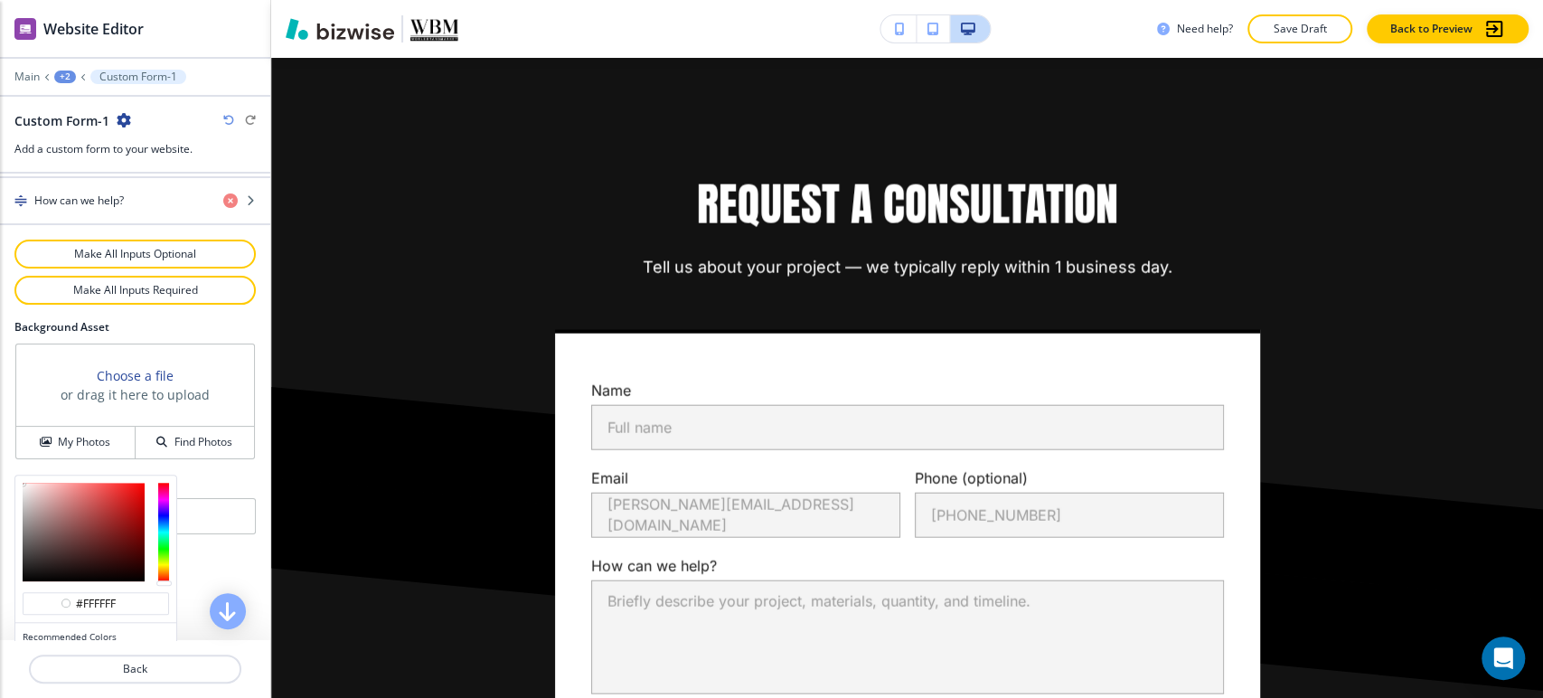
type input "#560f0f"
click at [123, 544] on div at bounding box center [84, 532] width 122 height 99
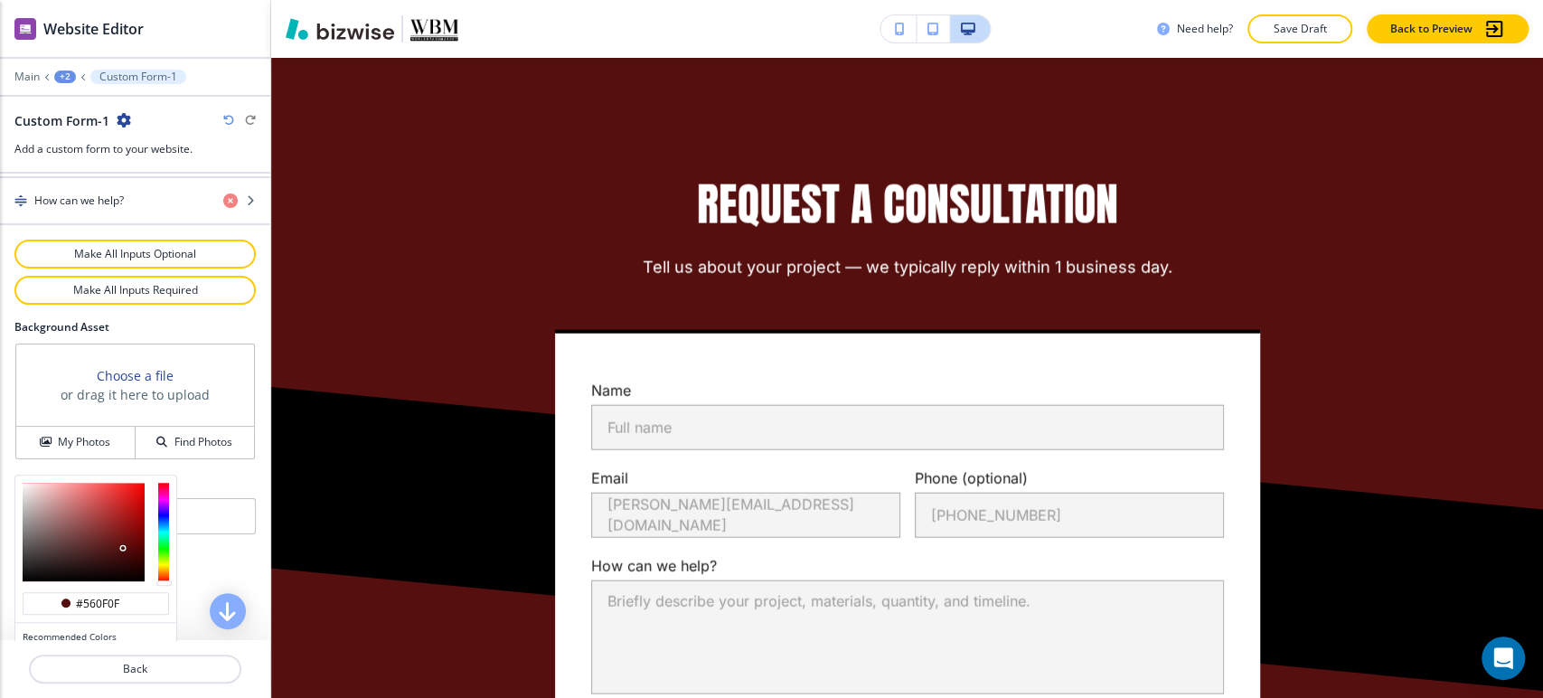
scroll to position [1056, 0]
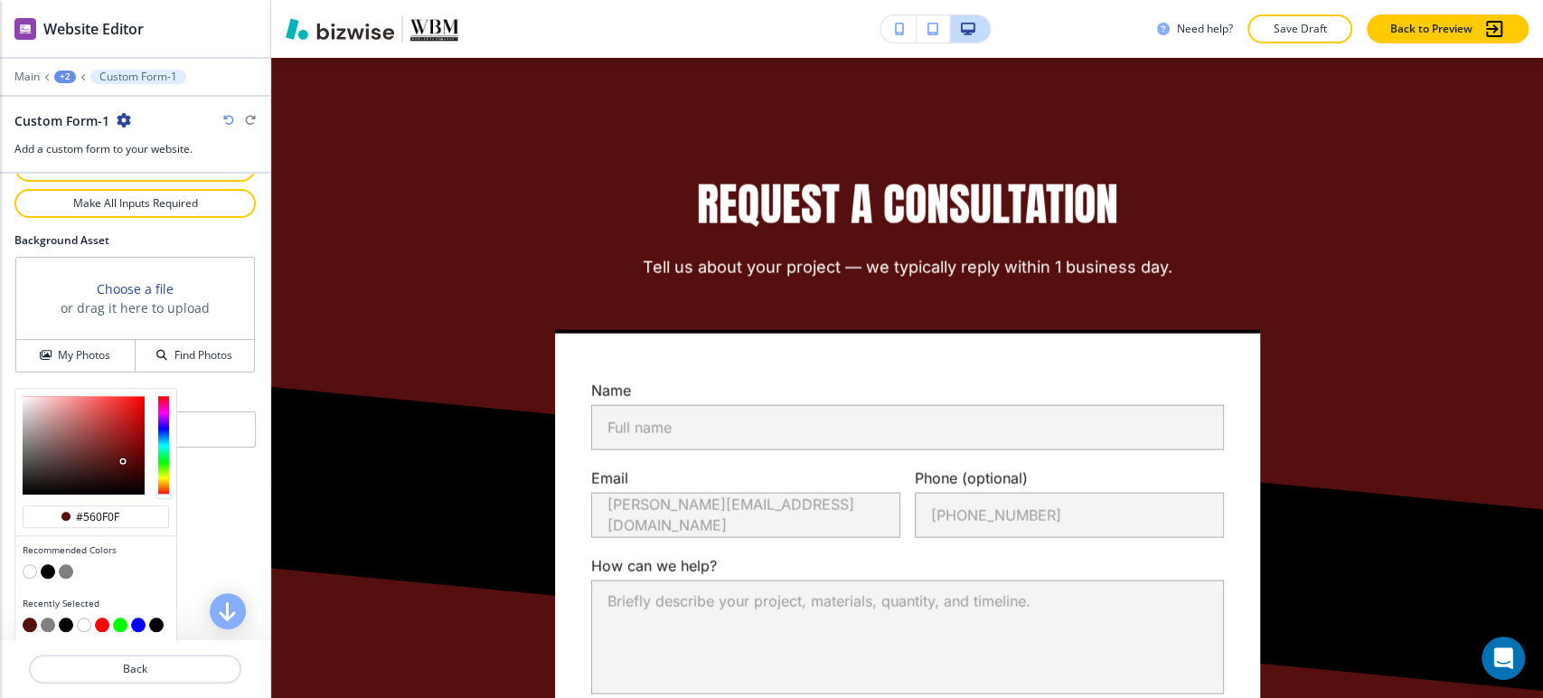
click at [61, 564] on button "button" at bounding box center [66, 571] width 14 height 14
type input "#7f7f7f"
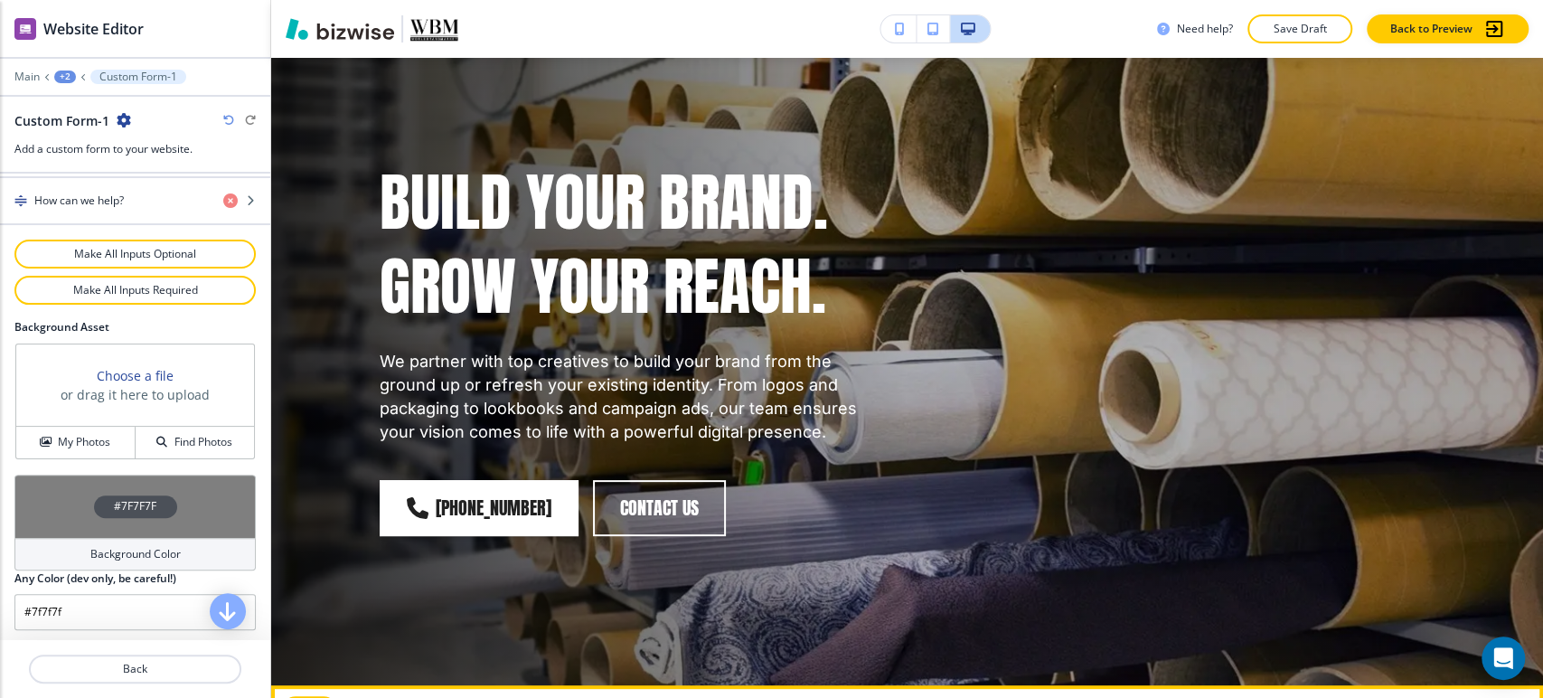
scroll to position [0, 0]
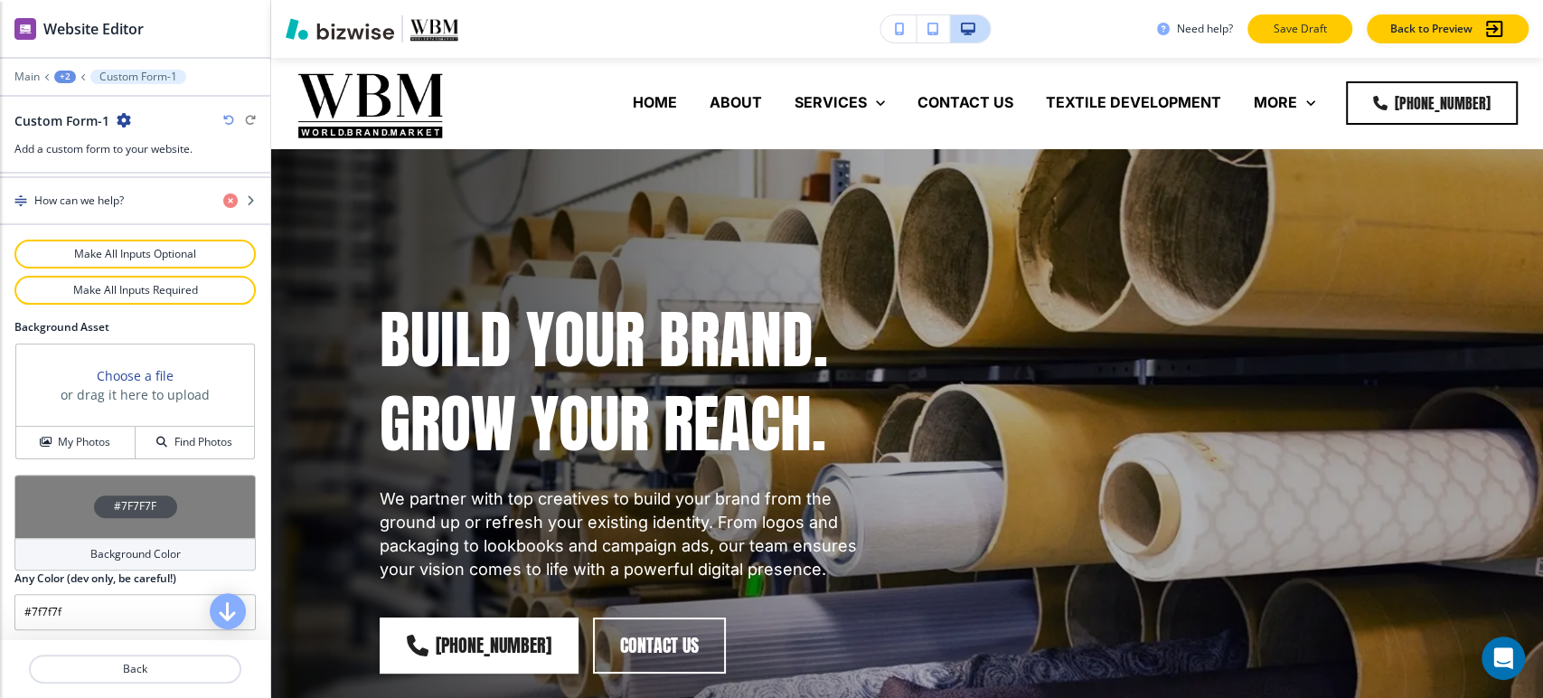
click at [1314, 31] on p "Save Draft" at bounding box center [1300, 29] width 58 height 16
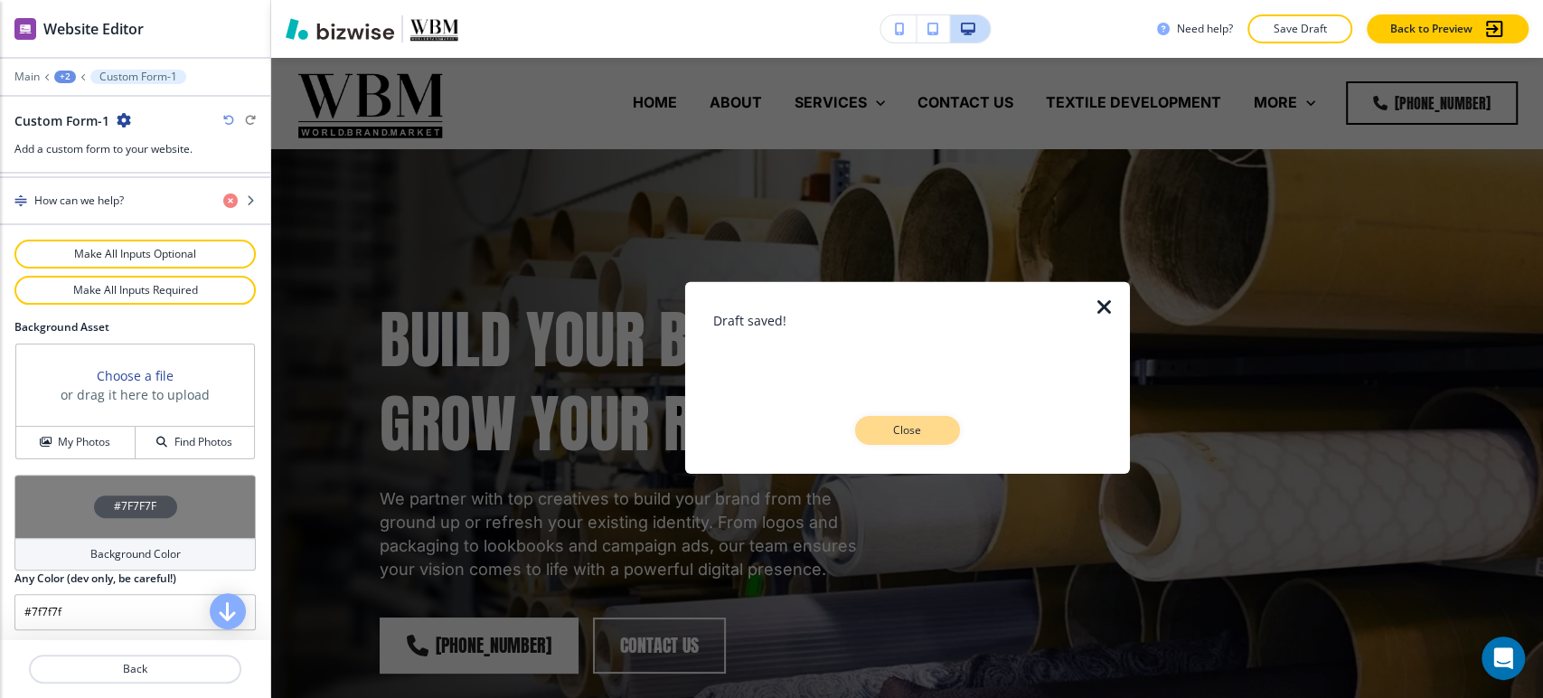
click at [904, 439] on button "Close" at bounding box center [907, 430] width 105 height 29
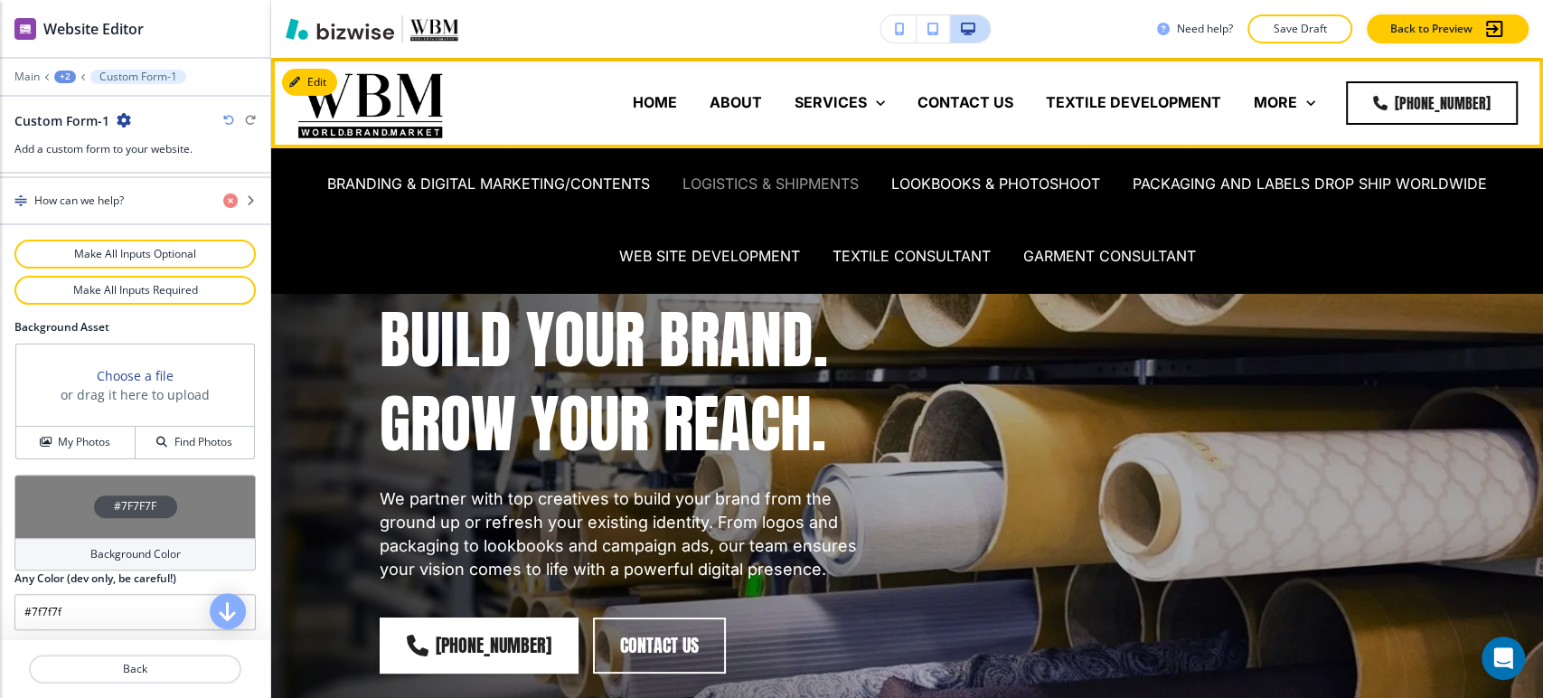
click at [824, 186] on p "LOGISTICS & SHIPMENTS" at bounding box center [770, 184] width 176 height 21
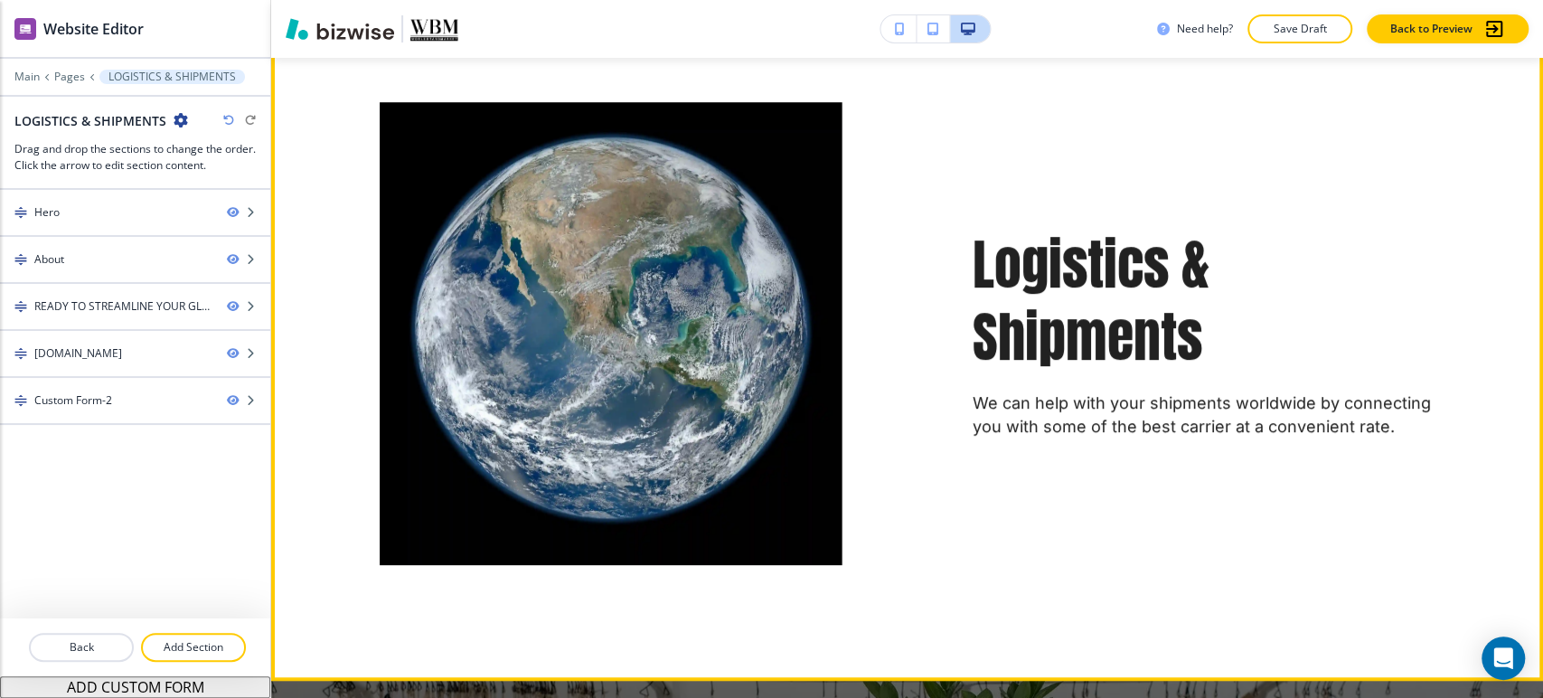
scroll to position [803, 0]
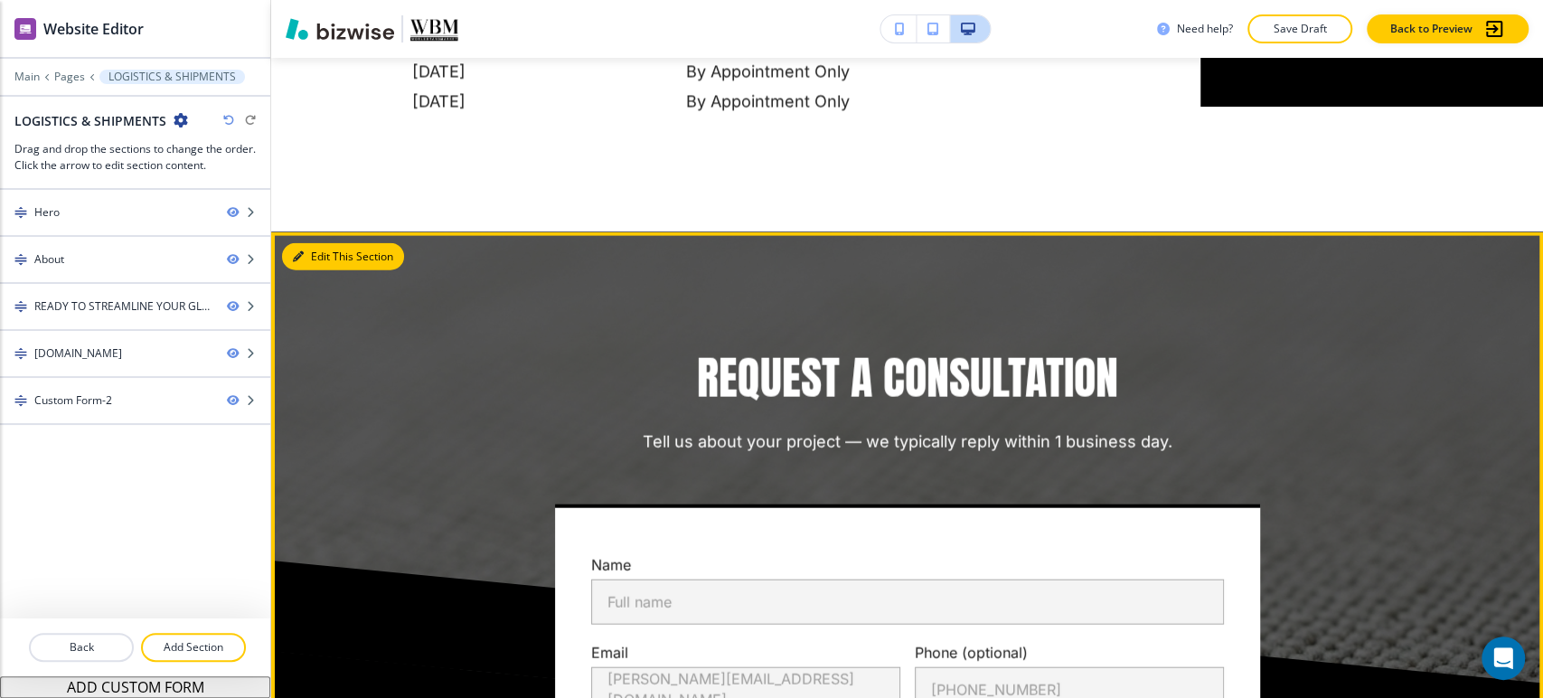
click at [318, 255] on button "Edit This Section" at bounding box center [343, 256] width 122 height 27
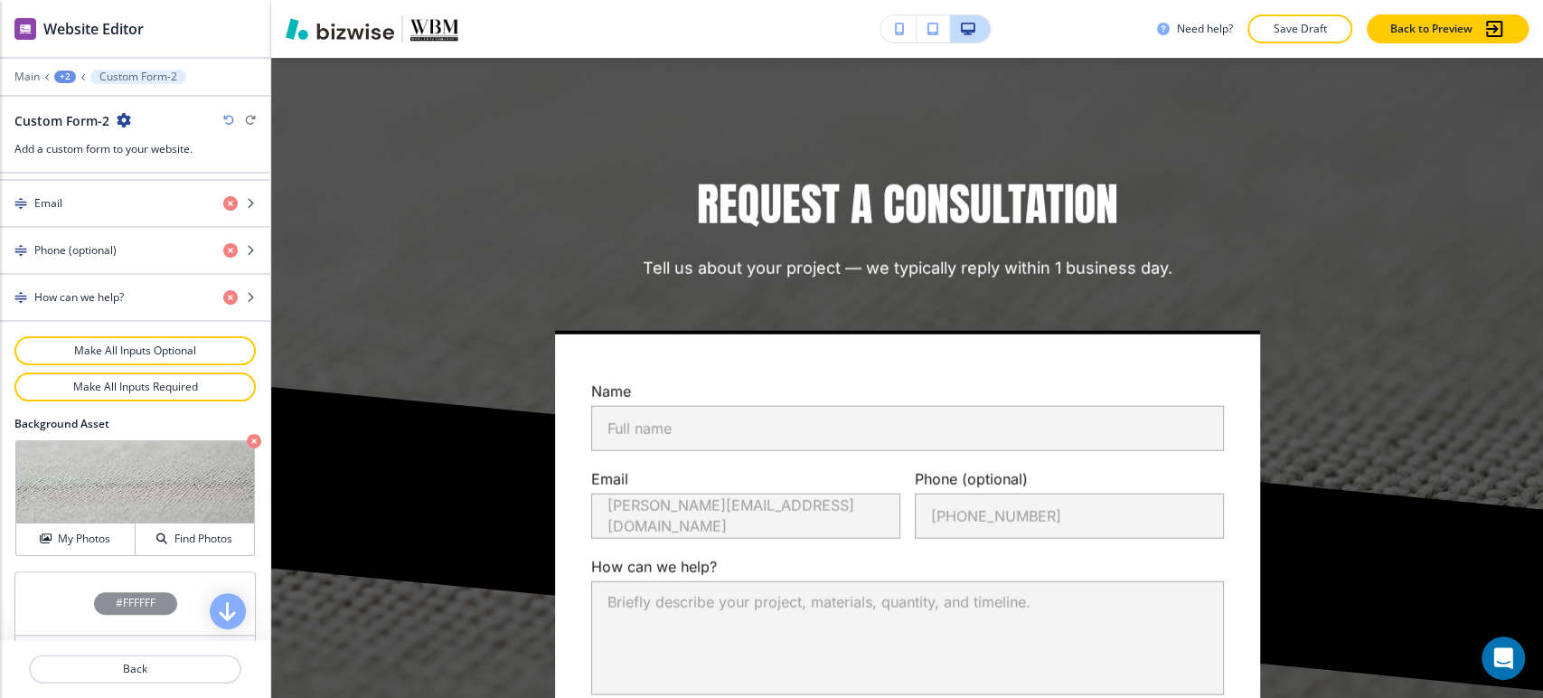
scroll to position [969, 0]
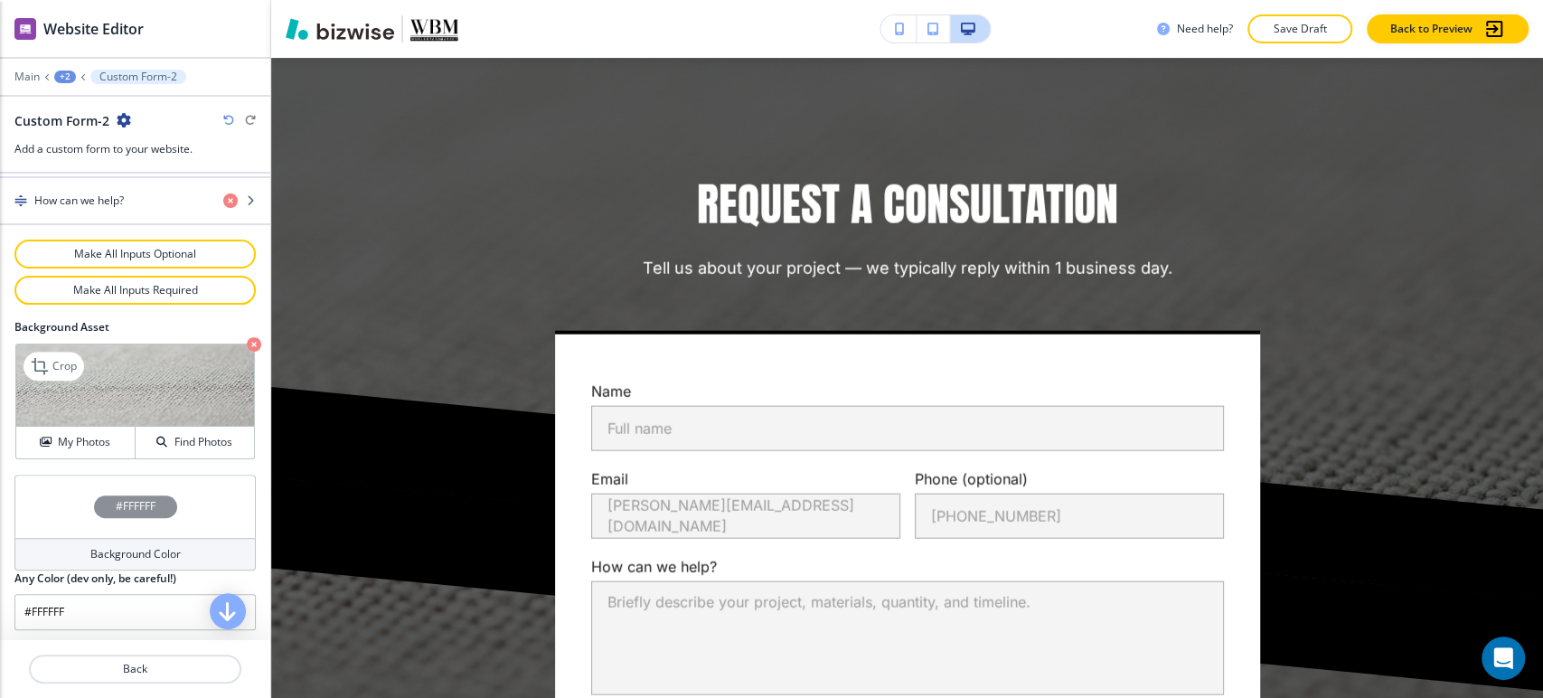
drag, startPoint x: 237, startPoint y: 339, endPoint x: 205, endPoint y: 364, distance: 40.5
click at [247, 338] on icon "button" at bounding box center [254, 344] width 14 height 14
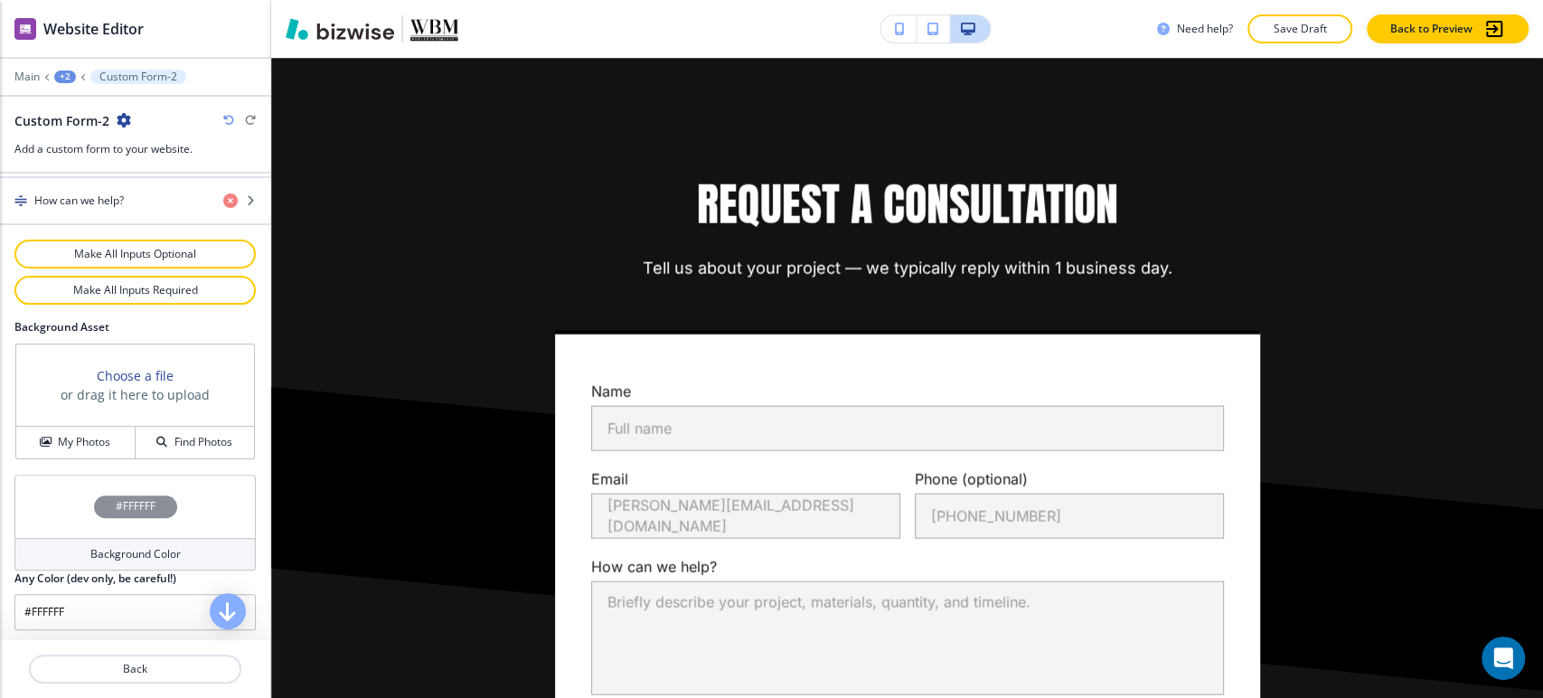
click at [123, 548] on h4 "Background Color" at bounding box center [135, 554] width 90 height 16
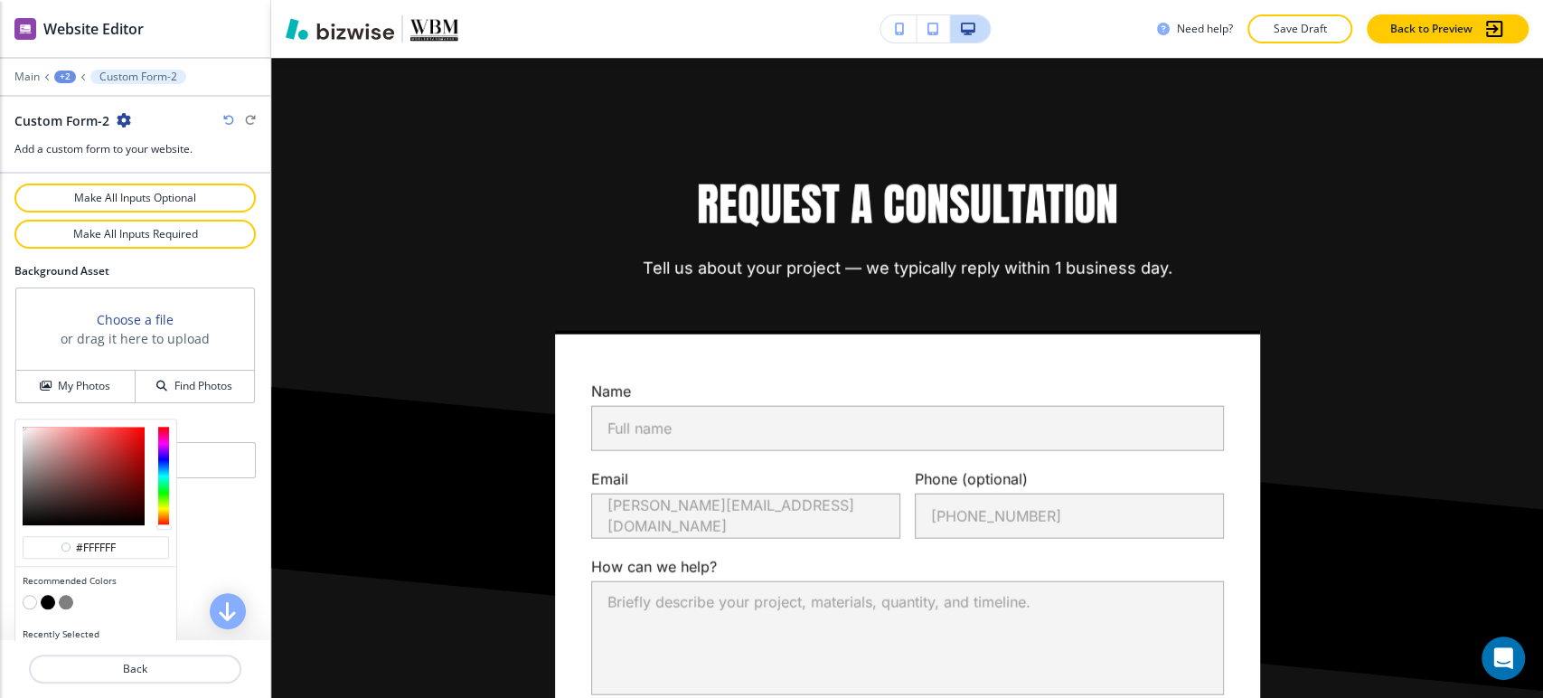
scroll to position [1056, 0]
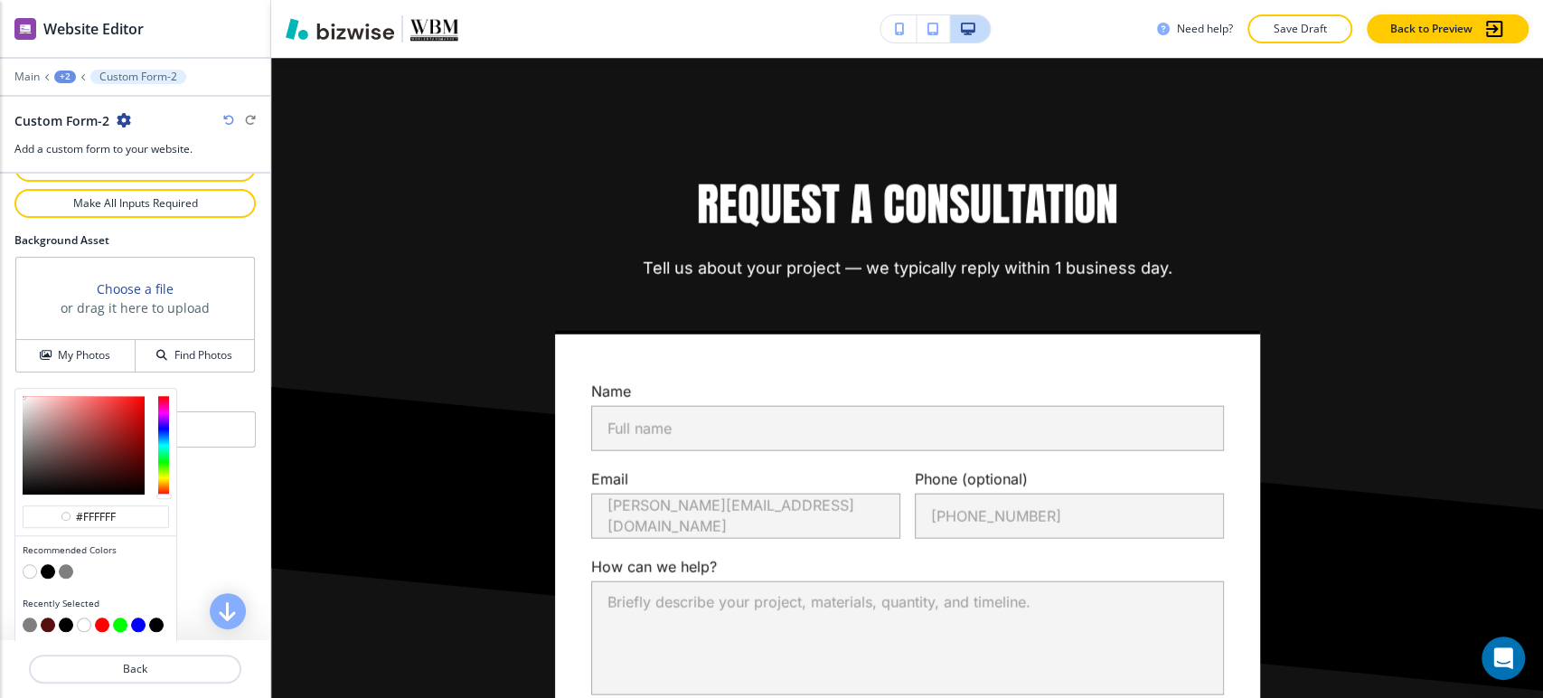
click at [65, 566] on button "button" at bounding box center [66, 571] width 14 height 14
type input "#7f7f7f"
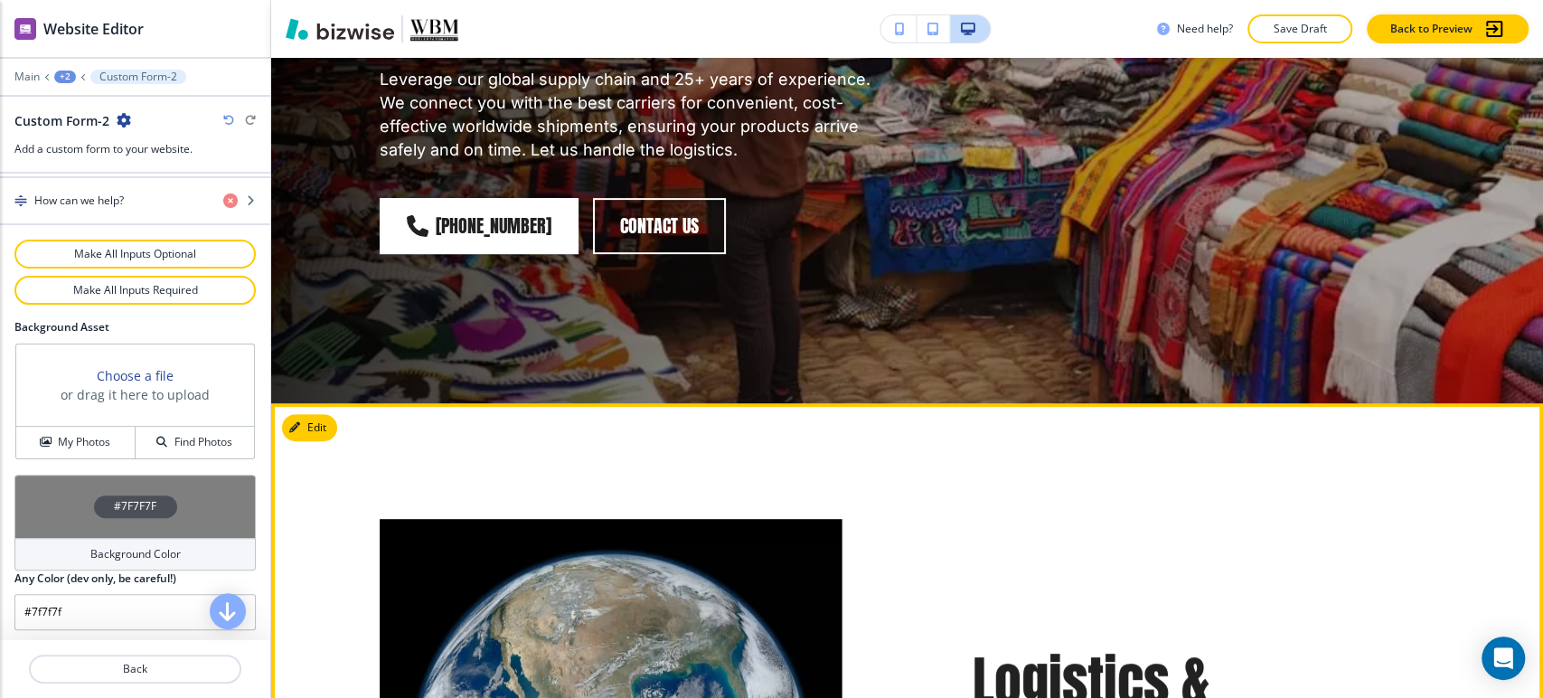
scroll to position [0, 0]
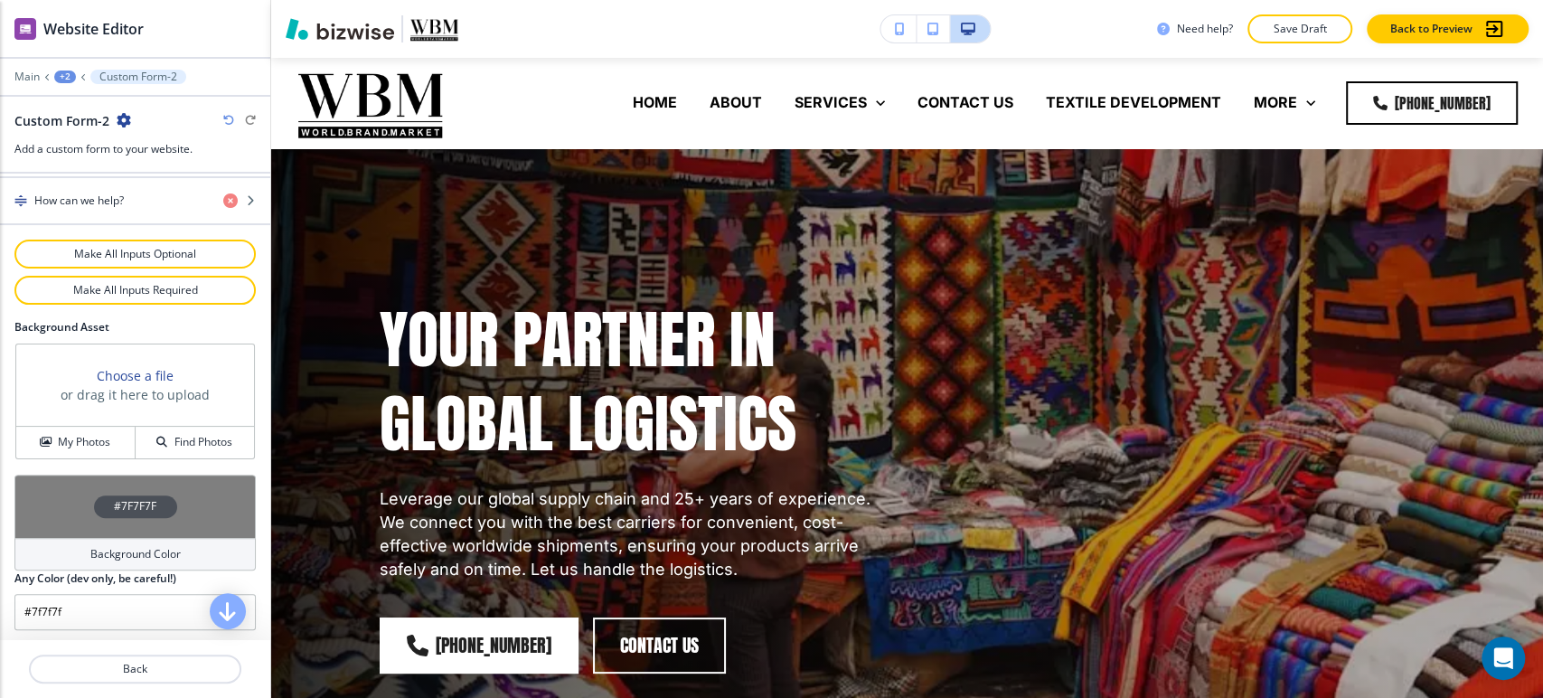
click at [1297, 27] on p "Save Draft" at bounding box center [1300, 29] width 58 height 16
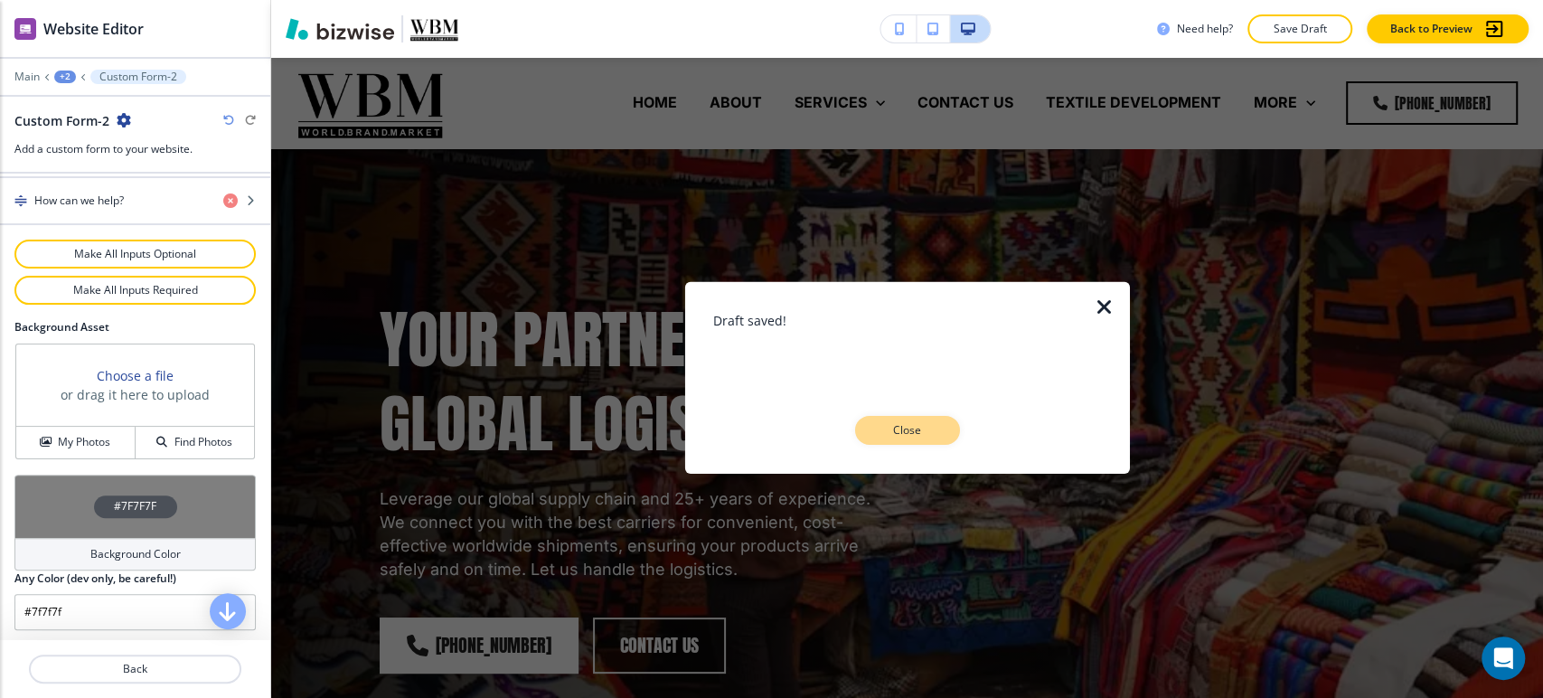
click at [901, 432] on p "Close" at bounding box center [907, 430] width 58 height 16
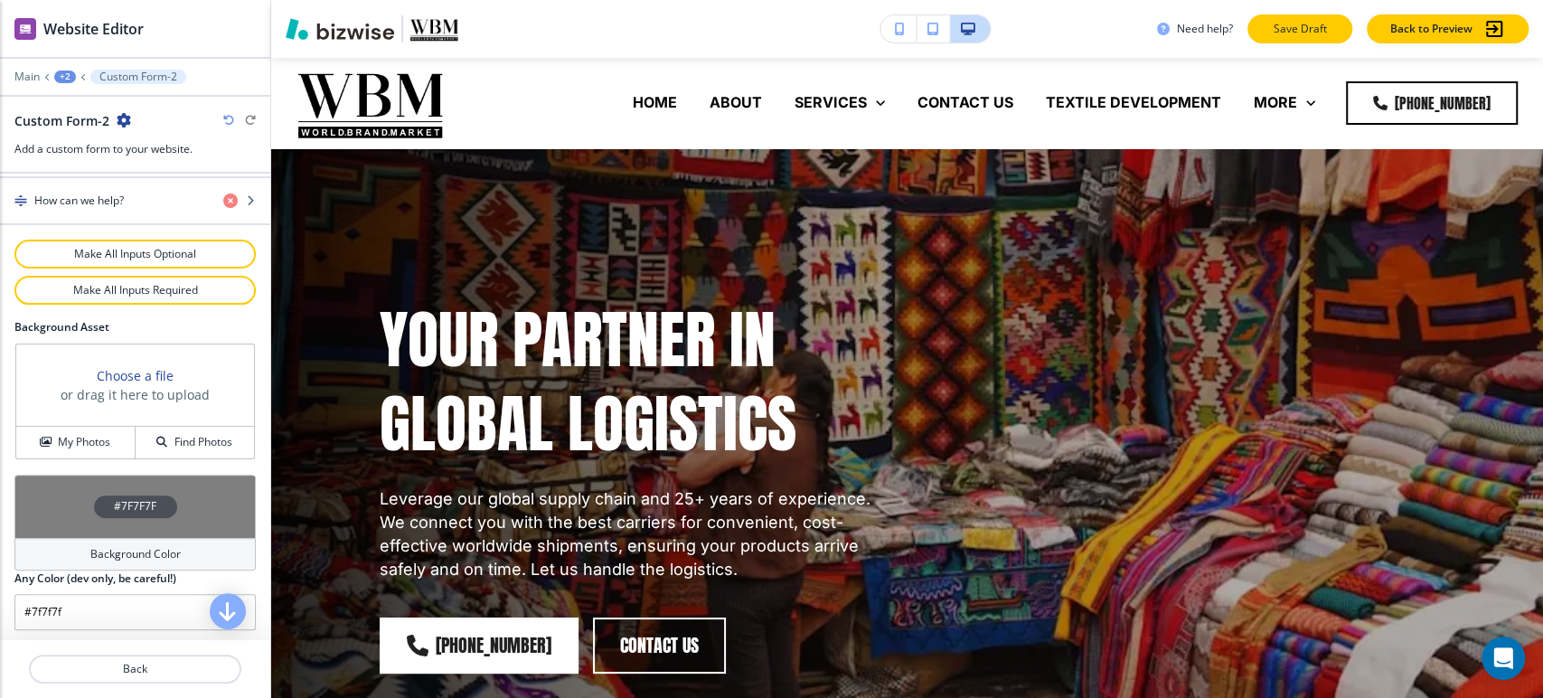
click at [1308, 33] on p "Save Draft" at bounding box center [1300, 29] width 58 height 16
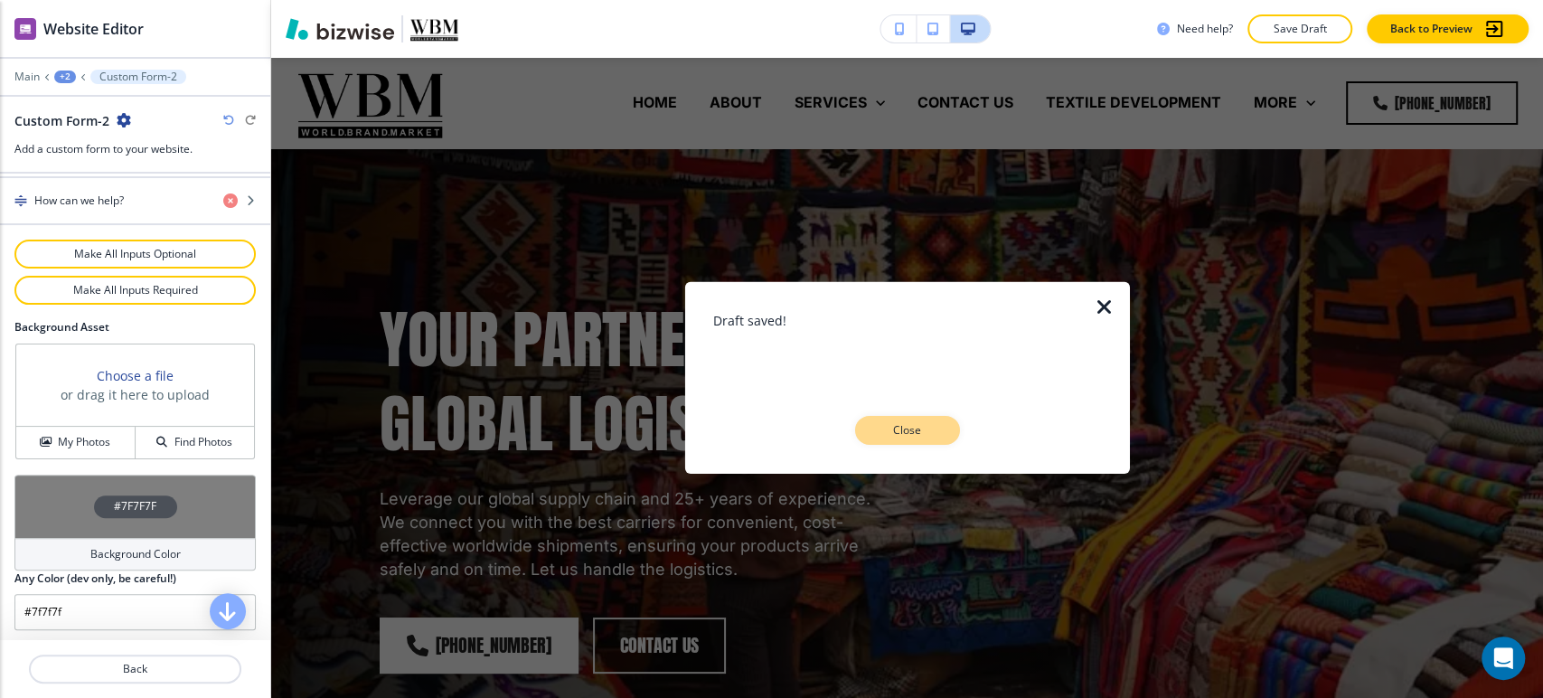
click at [923, 431] on p "Close" at bounding box center [907, 430] width 58 height 16
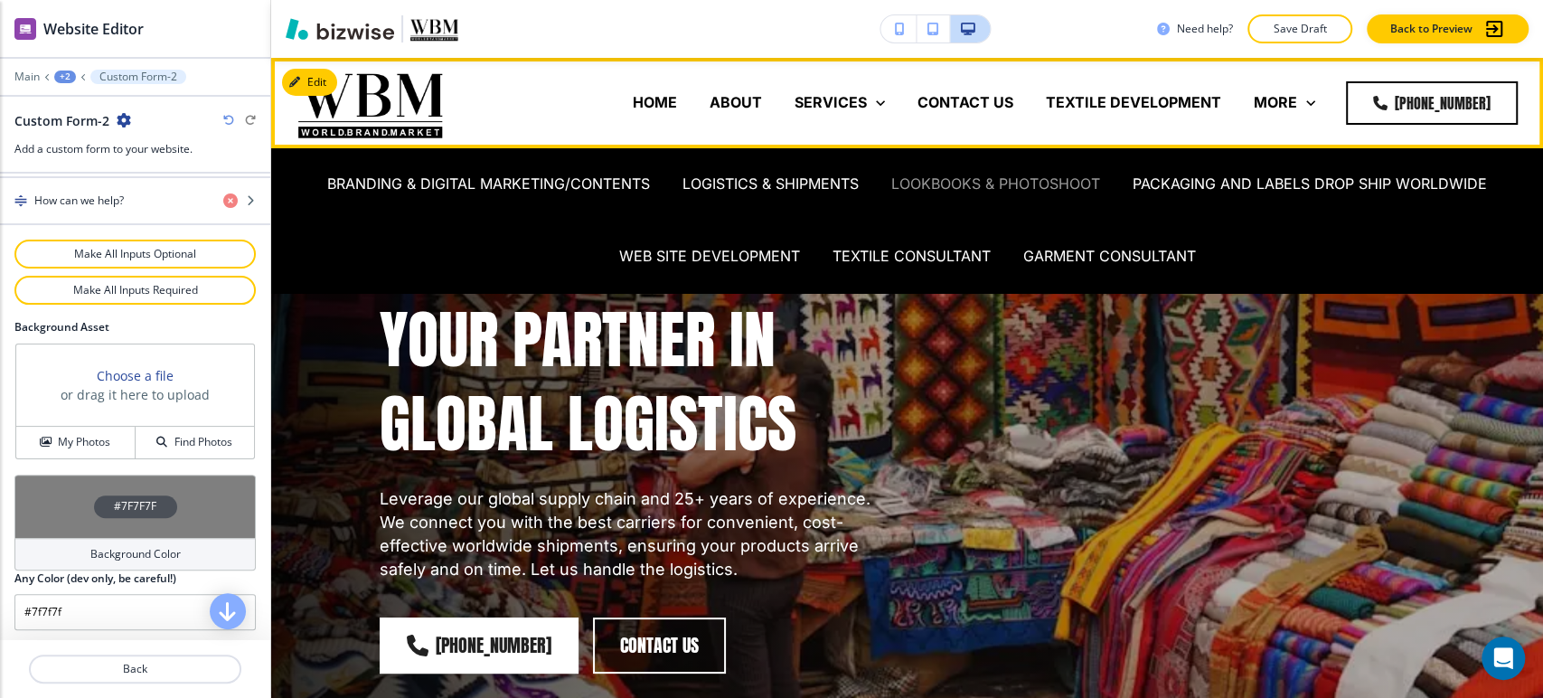
click at [956, 188] on p "LOOKBOOKS & PHOTOSHOOT" at bounding box center [995, 184] width 209 height 21
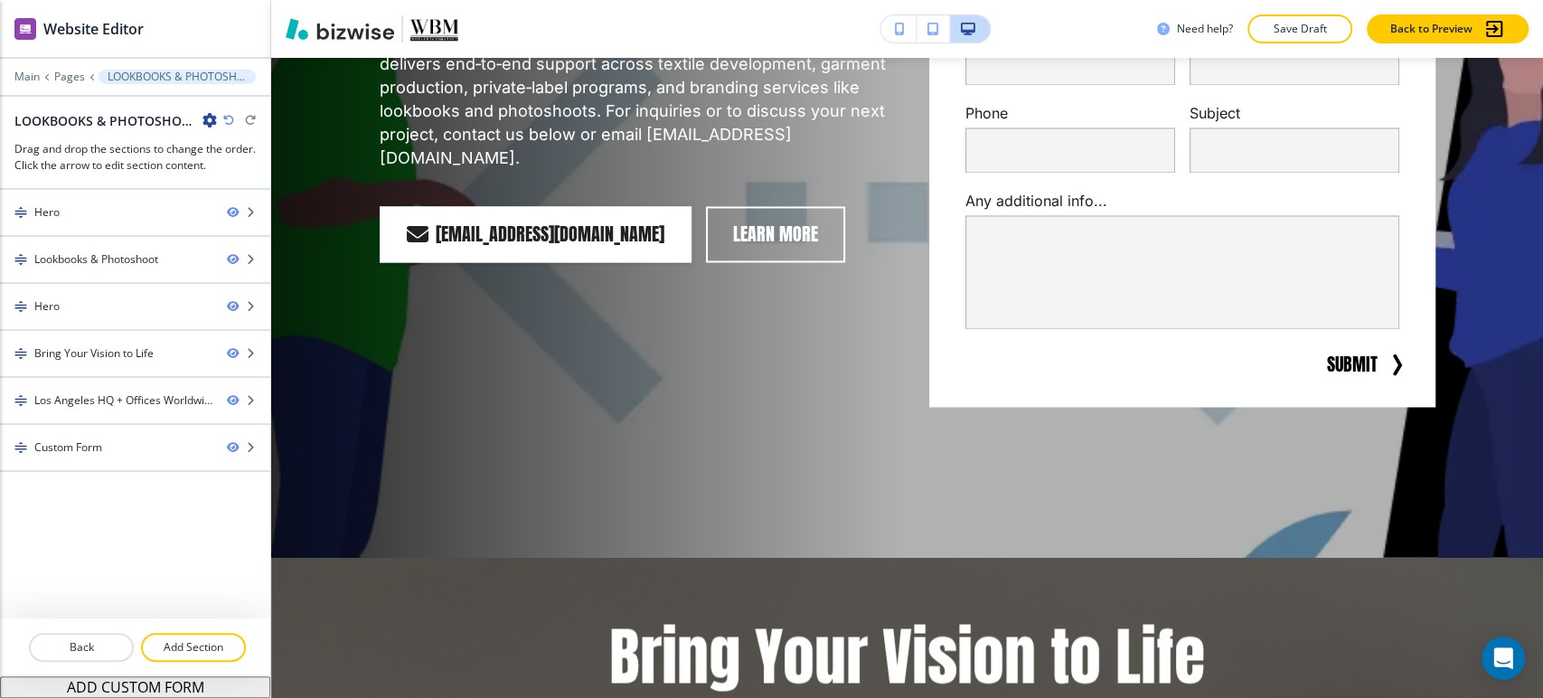
scroll to position [1706, 0]
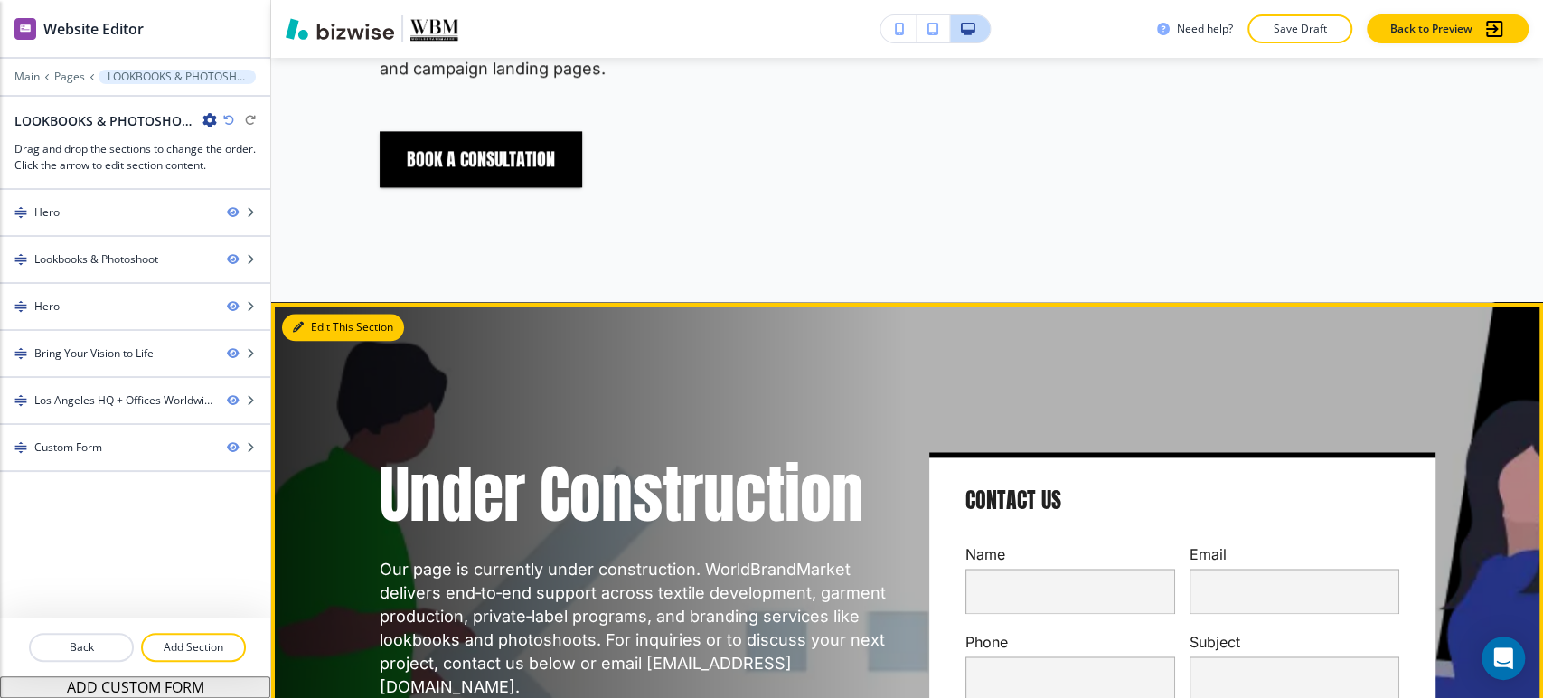
click at [324, 325] on button "Edit This Section" at bounding box center [343, 327] width 122 height 27
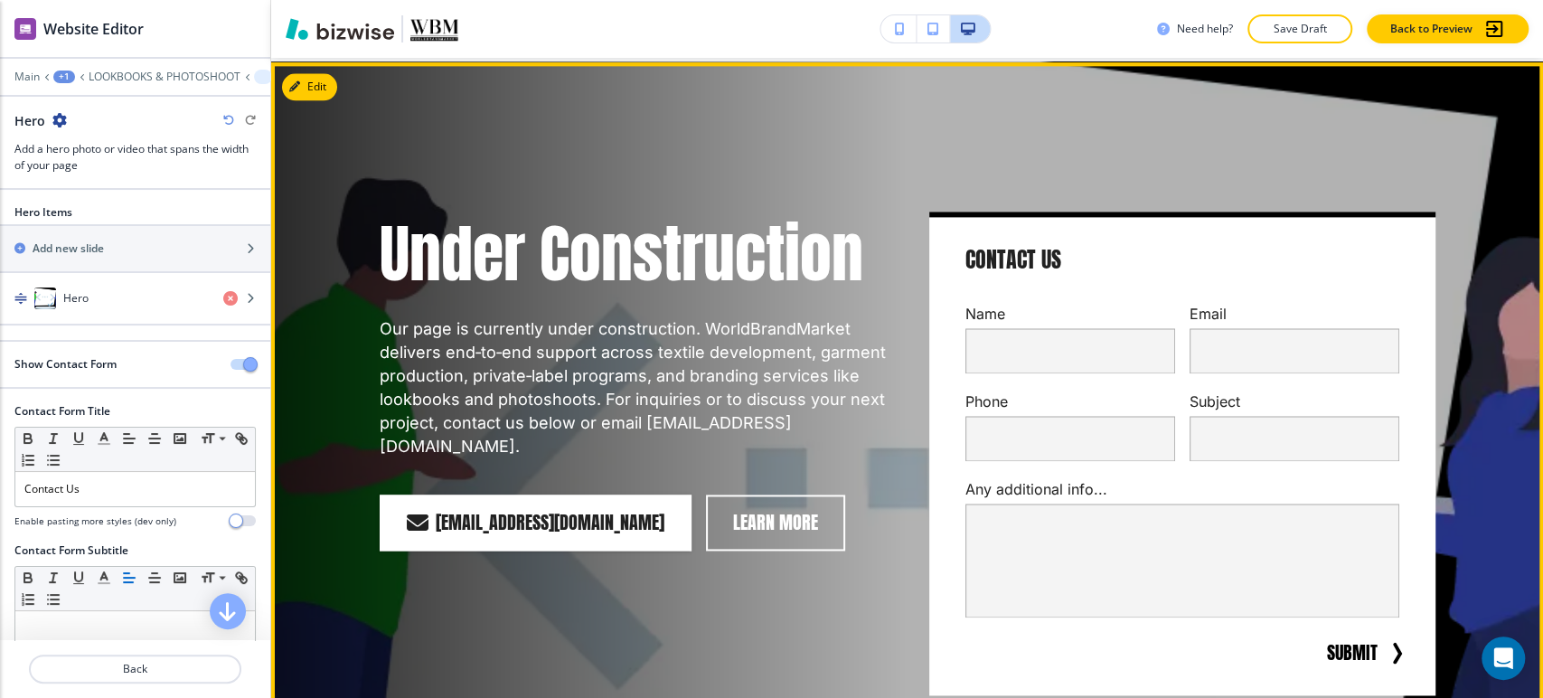
scroll to position [1649, 0]
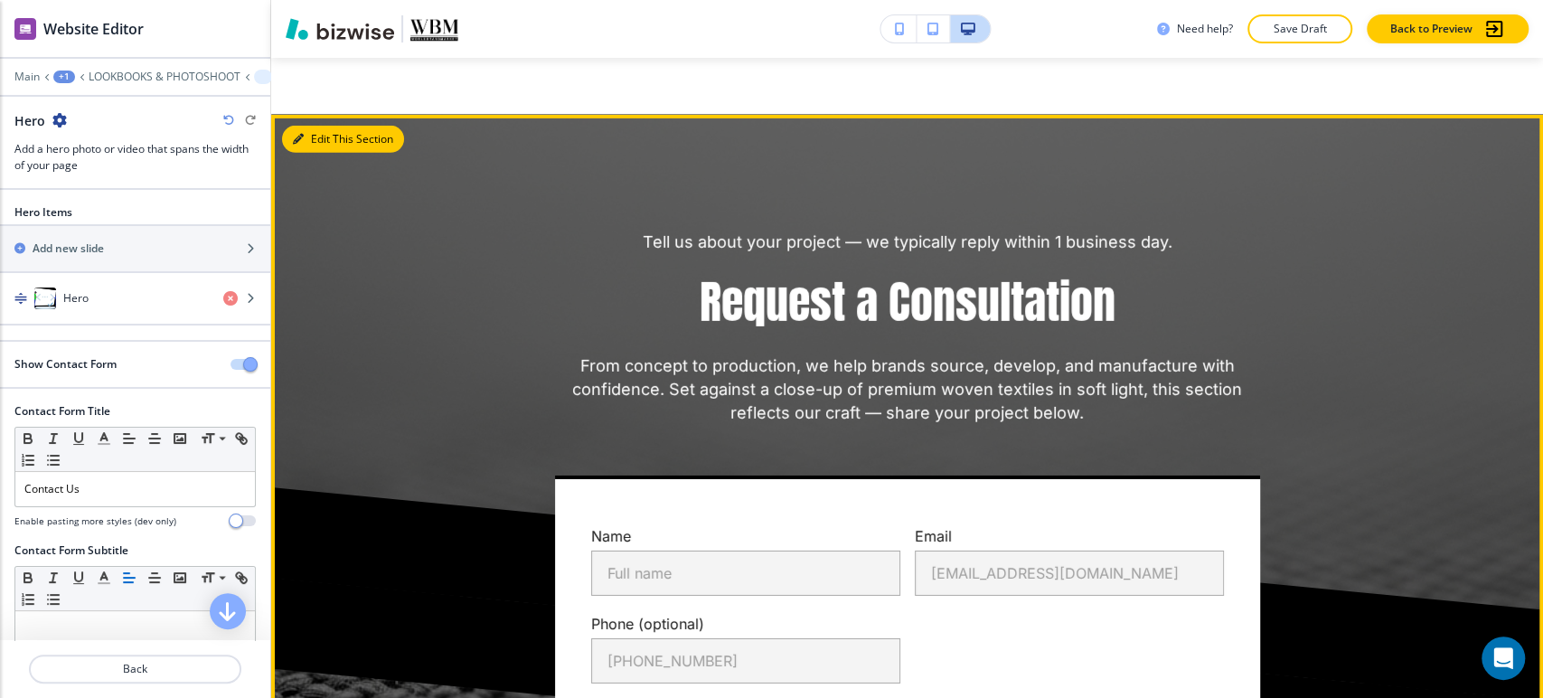
click at [309, 126] on button "Edit This Section" at bounding box center [343, 139] width 122 height 27
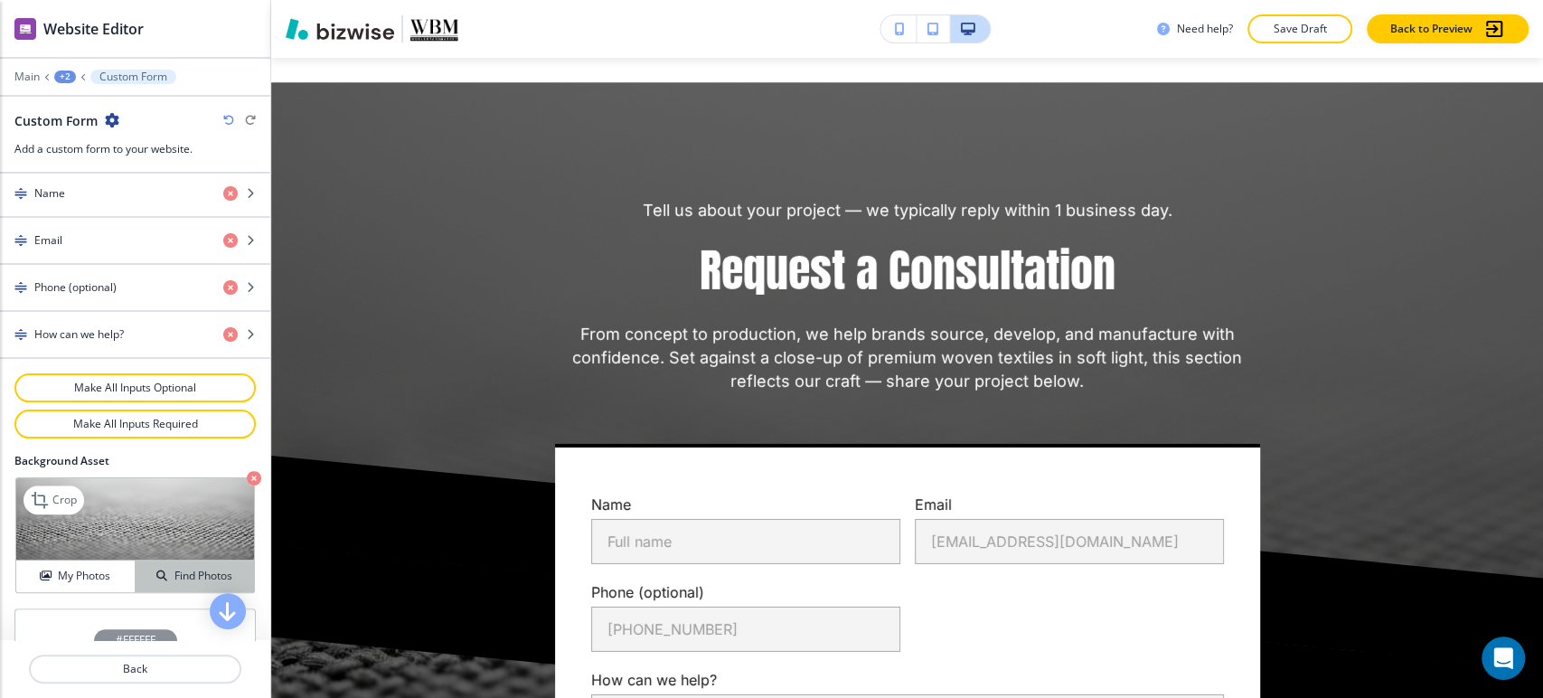
scroll to position [904, 0]
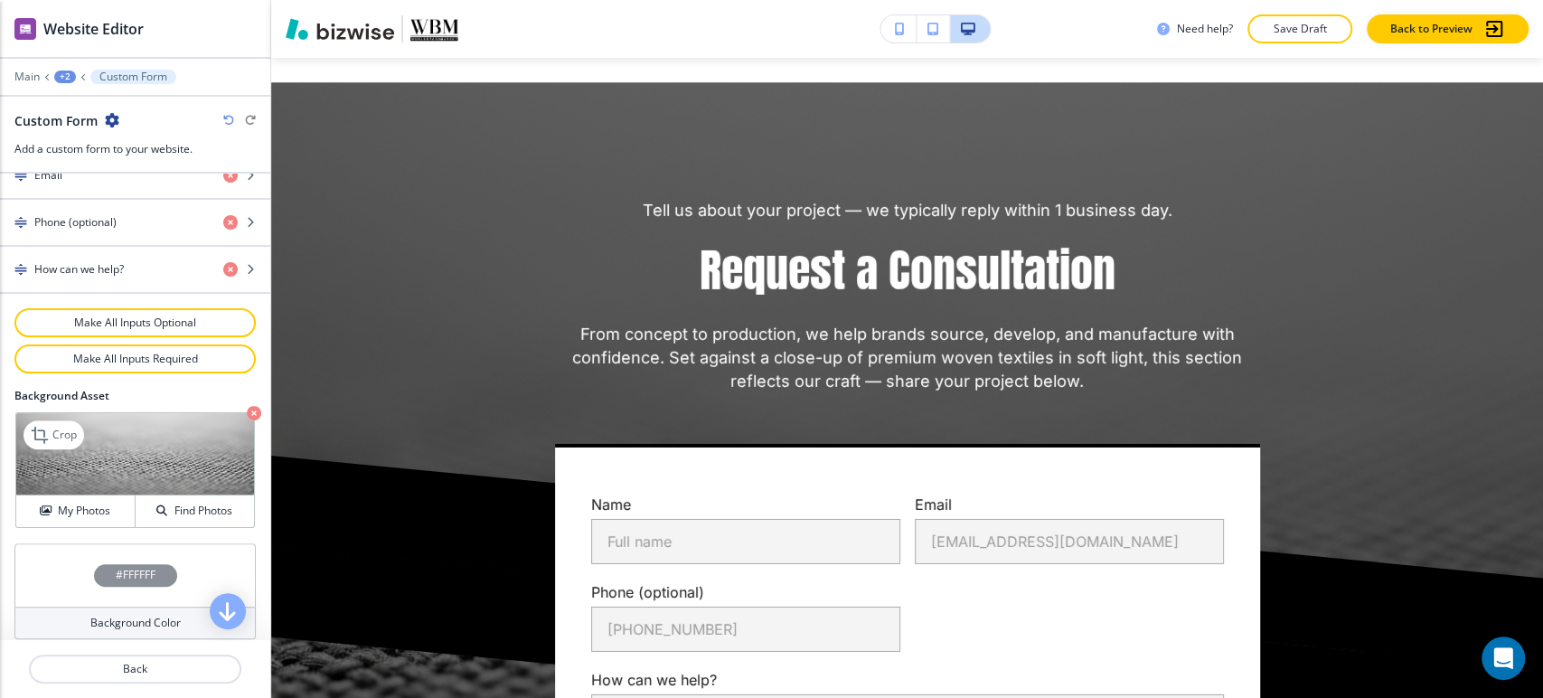
click at [247, 413] on icon "button" at bounding box center [254, 413] width 14 height 14
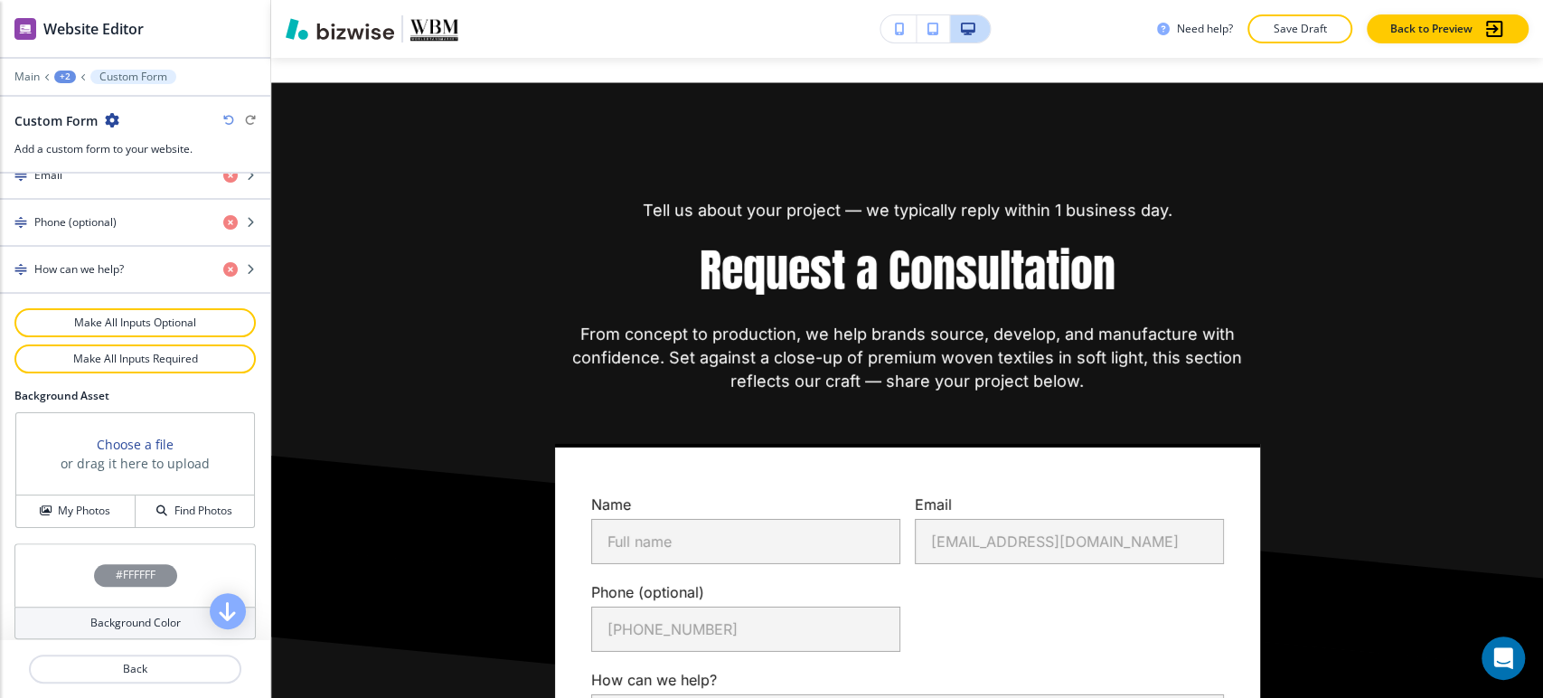
click at [136, 623] on h4 "Background Color" at bounding box center [135, 623] width 90 height 16
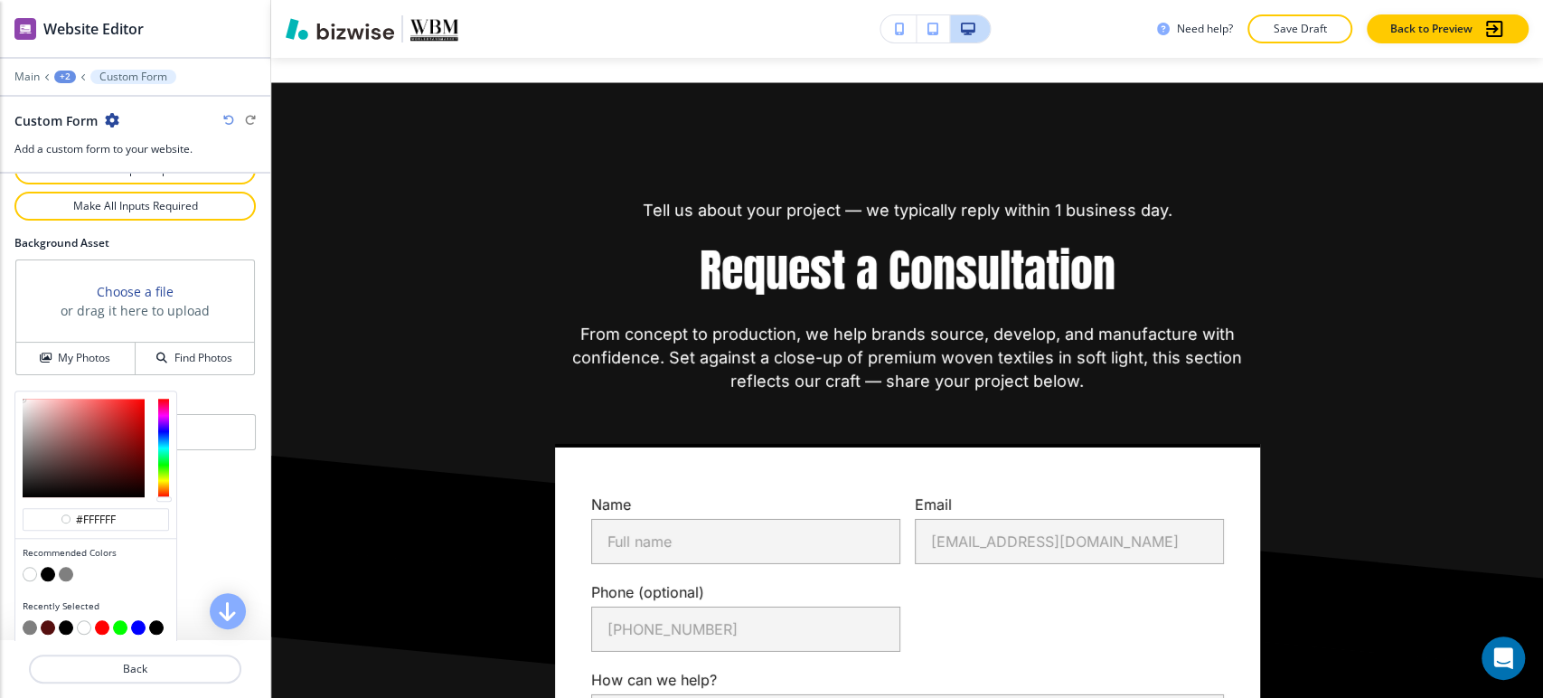
scroll to position [1058, 0]
click at [69, 568] on button "button" at bounding box center [66, 572] width 14 height 14
type input "#7f7f7f"
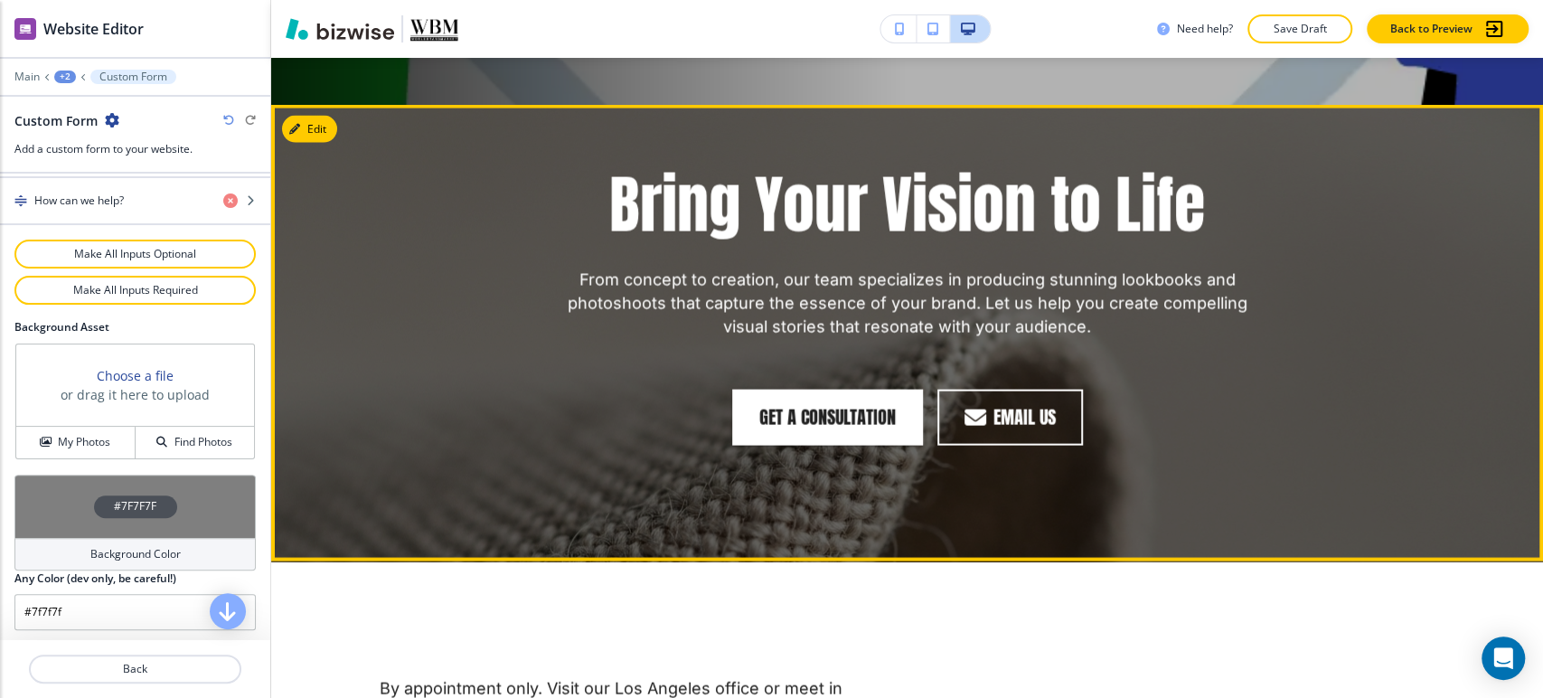
scroll to position [2410, 0]
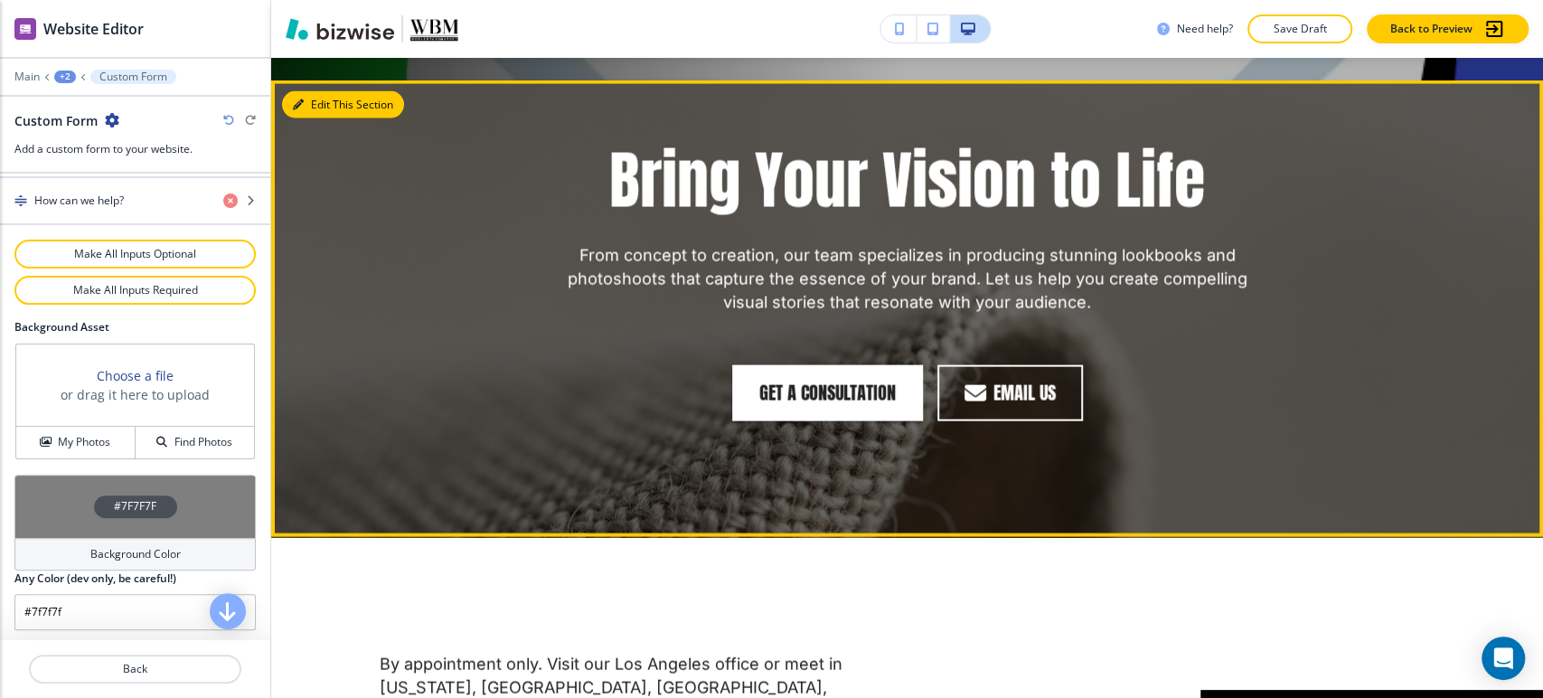
click at [319, 97] on button "Edit This Section" at bounding box center [343, 104] width 122 height 27
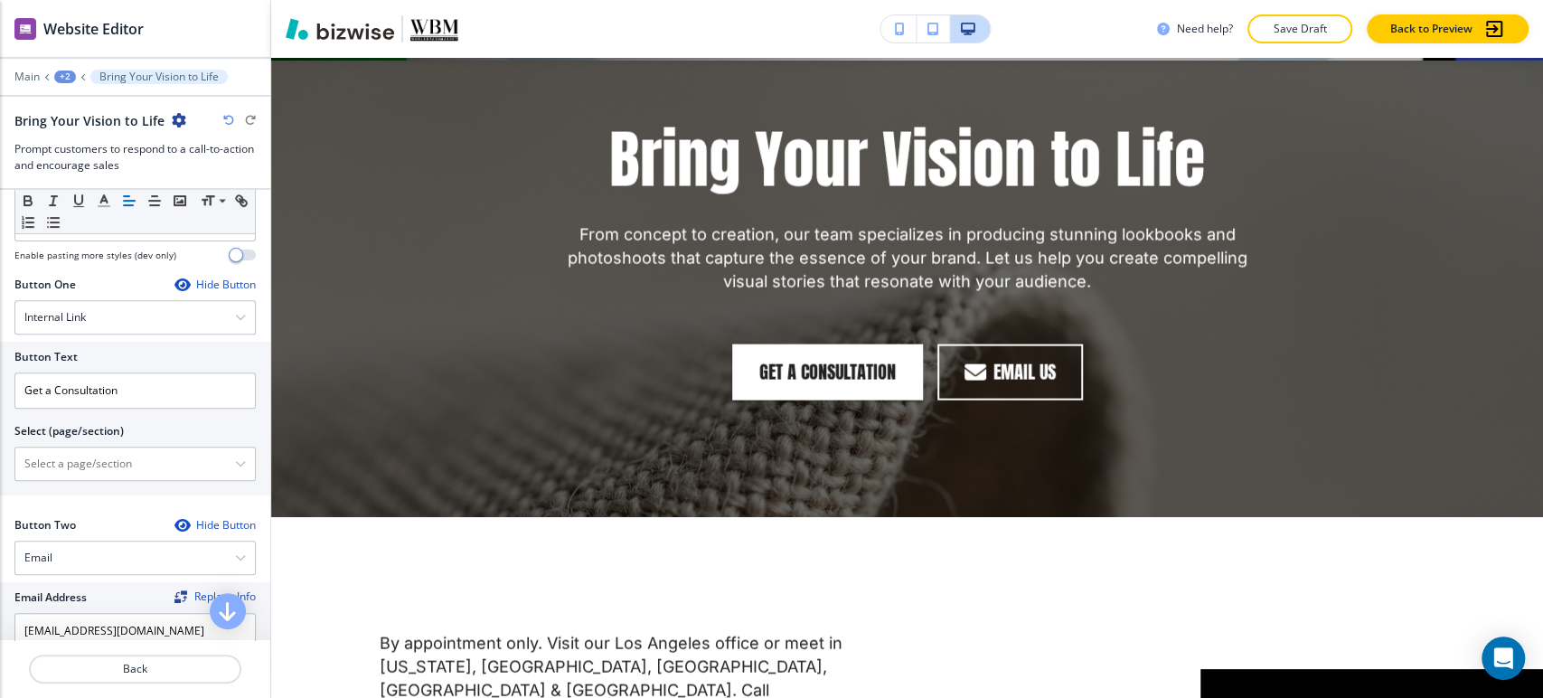
scroll to position [555, 0]
click at [176, 316] on div "Internal Link" at bounding box center [135, 321] width 240 height 33
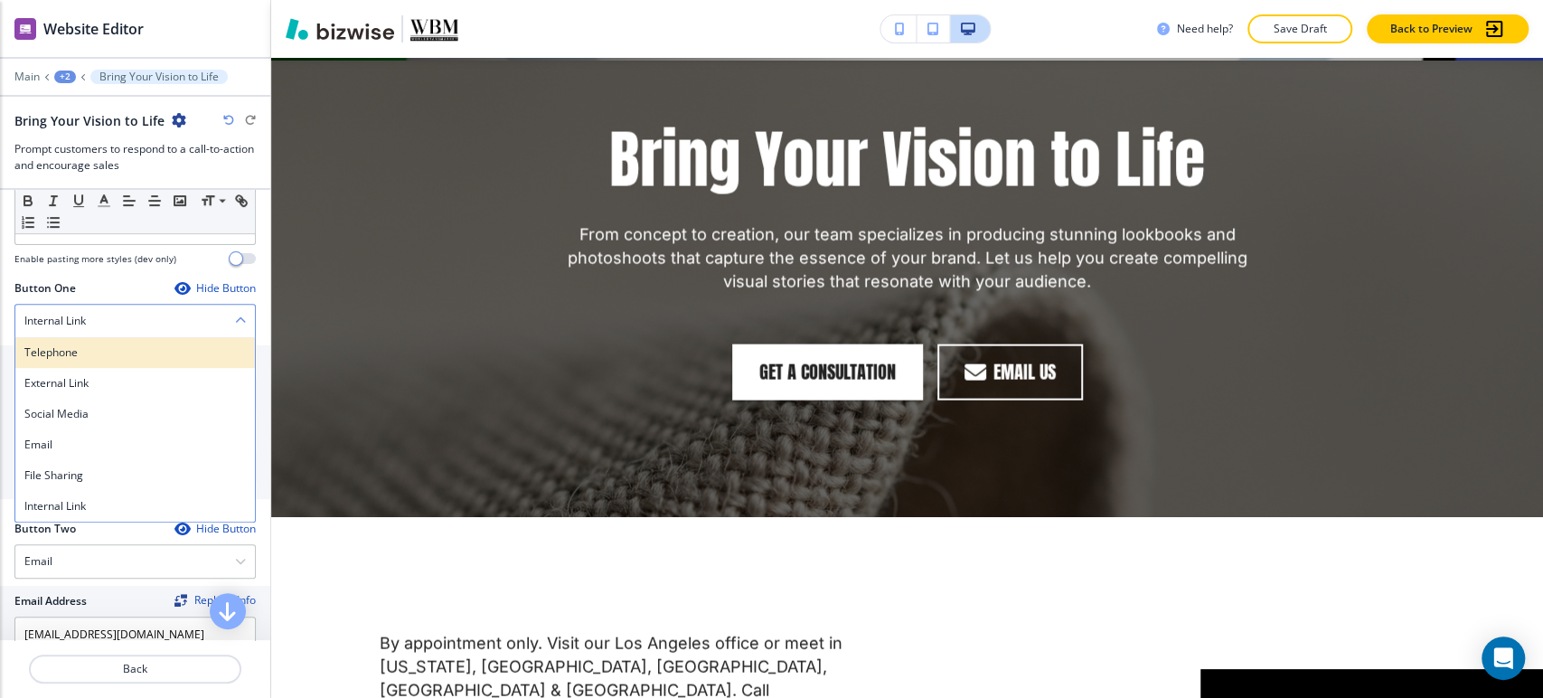
click at [138, 355] on h4 "Telephone" at bounding box center [134, 352] width 221 height 16
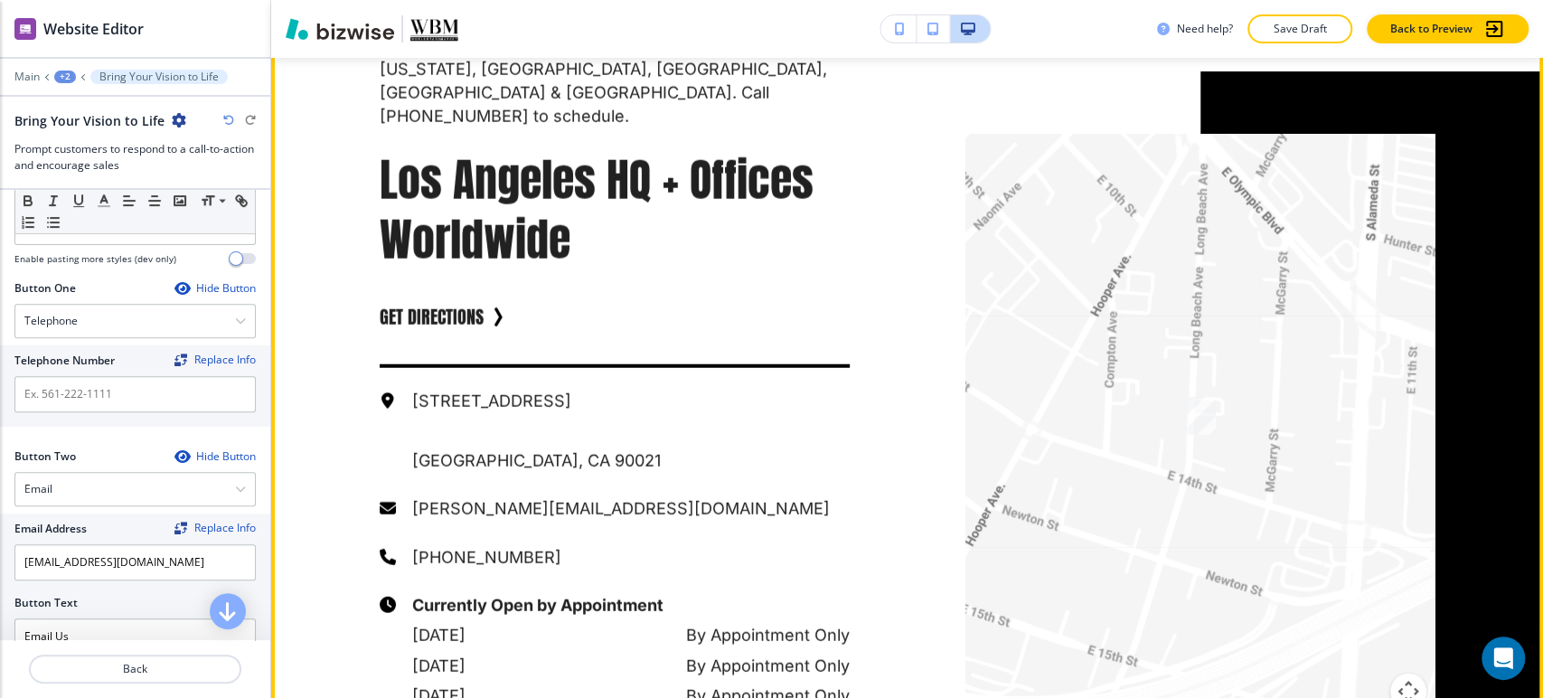
scroll to position [2920, 0]
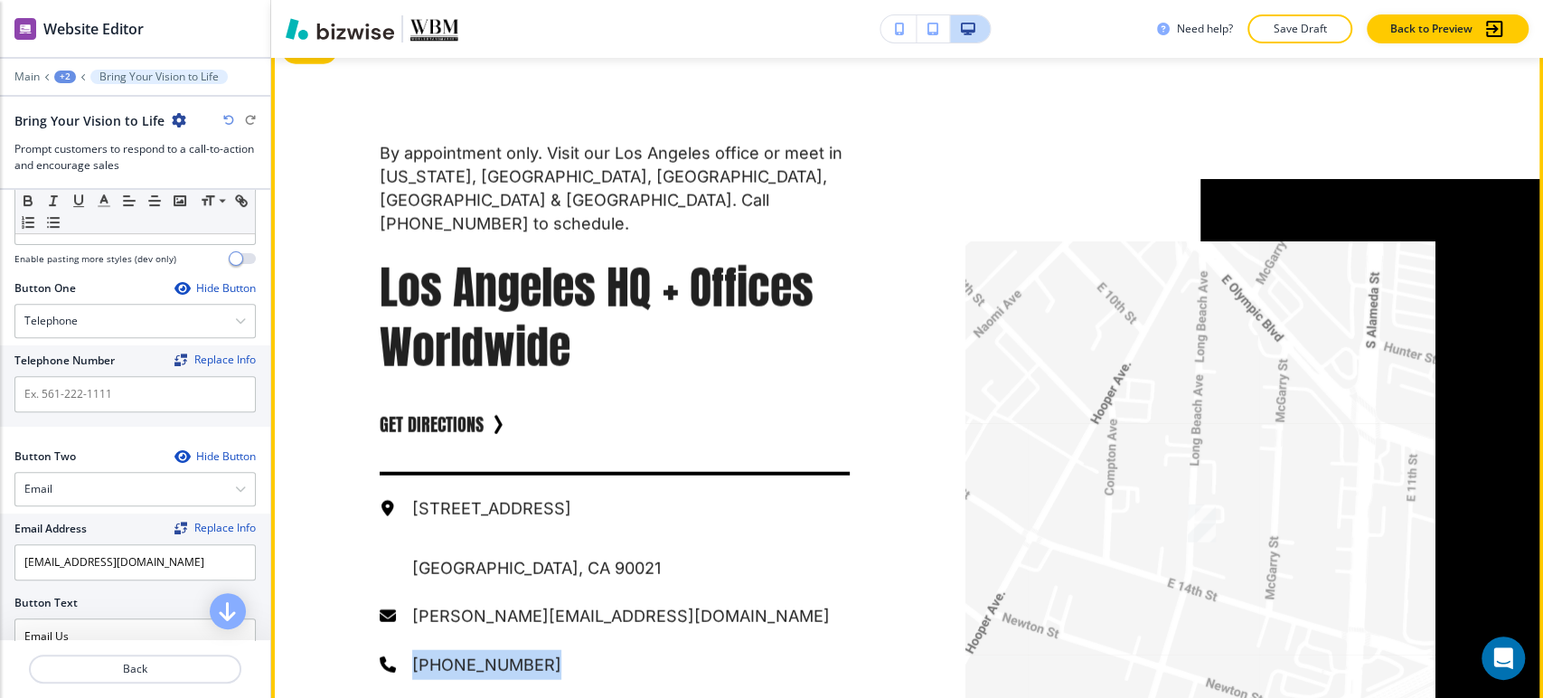
drag, startPoint x: 564, startPoint y: 627, endPoint x: 403, endPoint y: 641, distance: 161.4
click at [412, 650] on p "[PHONE_NUMBER]" at bounding box center [630, 665] width 437 height 30
copy p "[PHONE_NUMBER]"
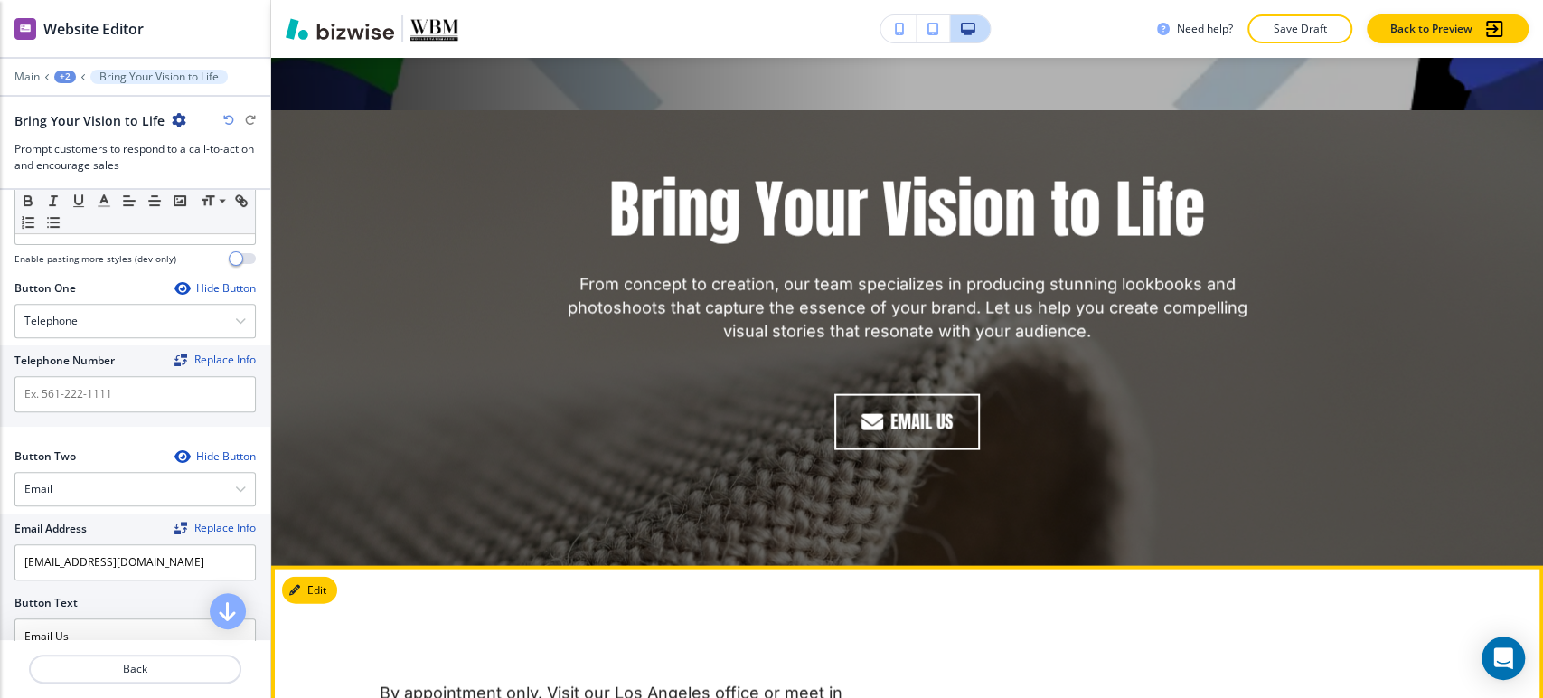
scroll to position [2217, 0]
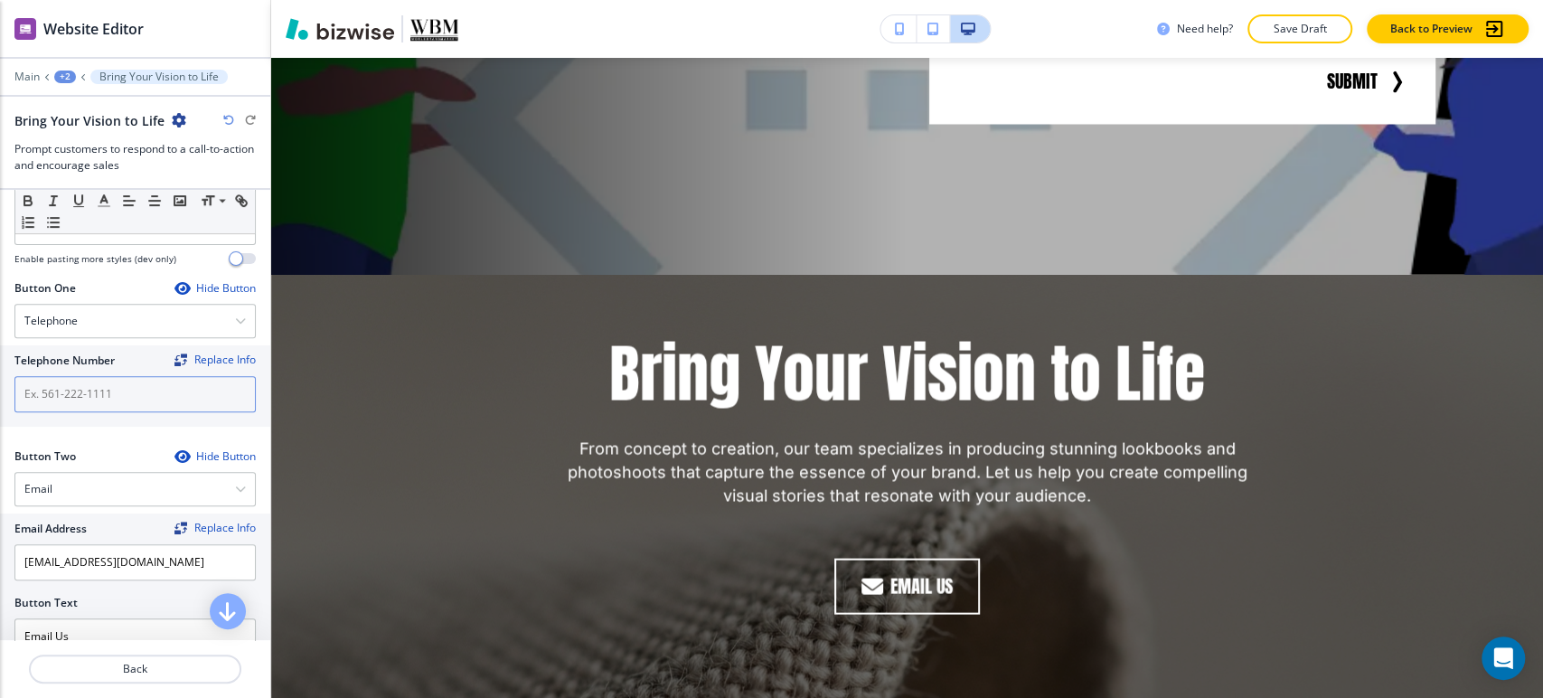
click at [123, 405] on input "text" at bounding box center [134, 394] width 241 height 36
paste input "[PHONE_NUMBER]"
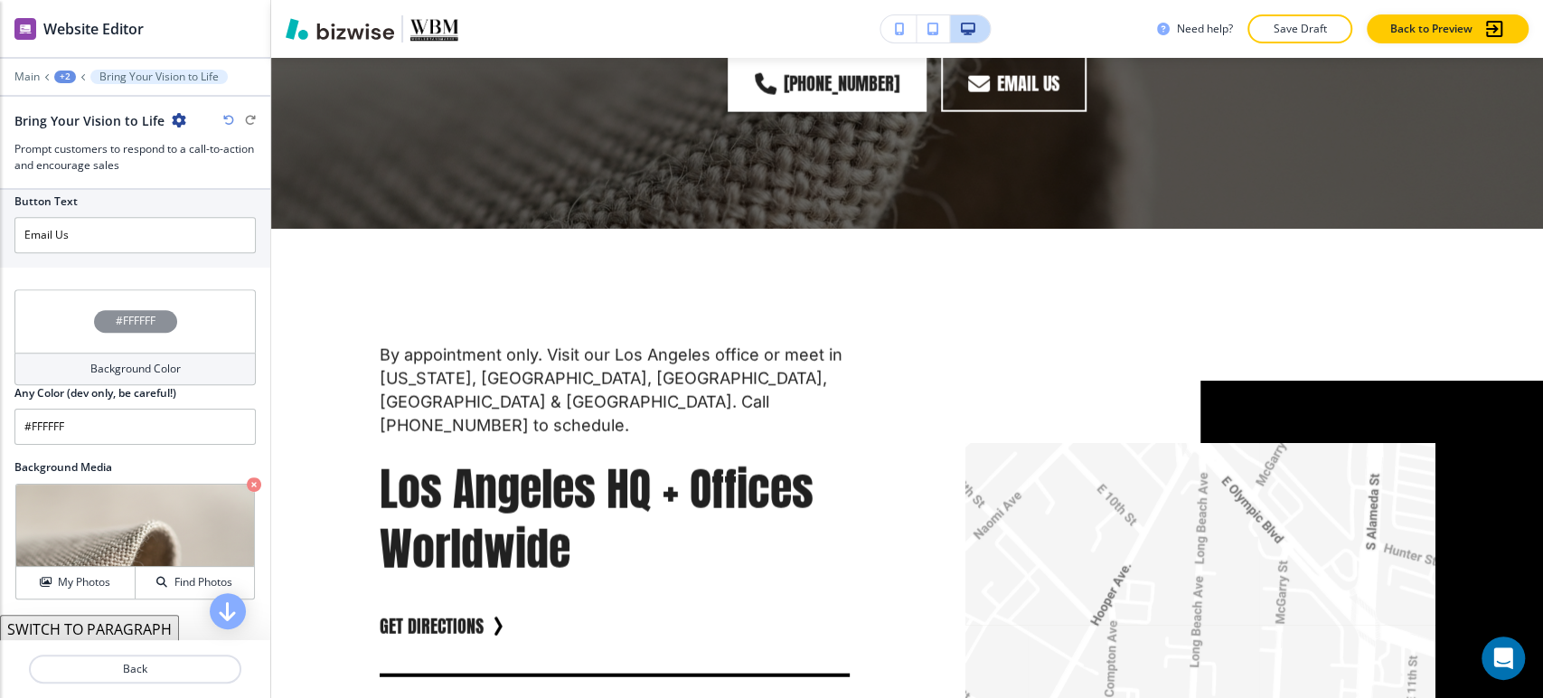
scroll to position [756, 0]
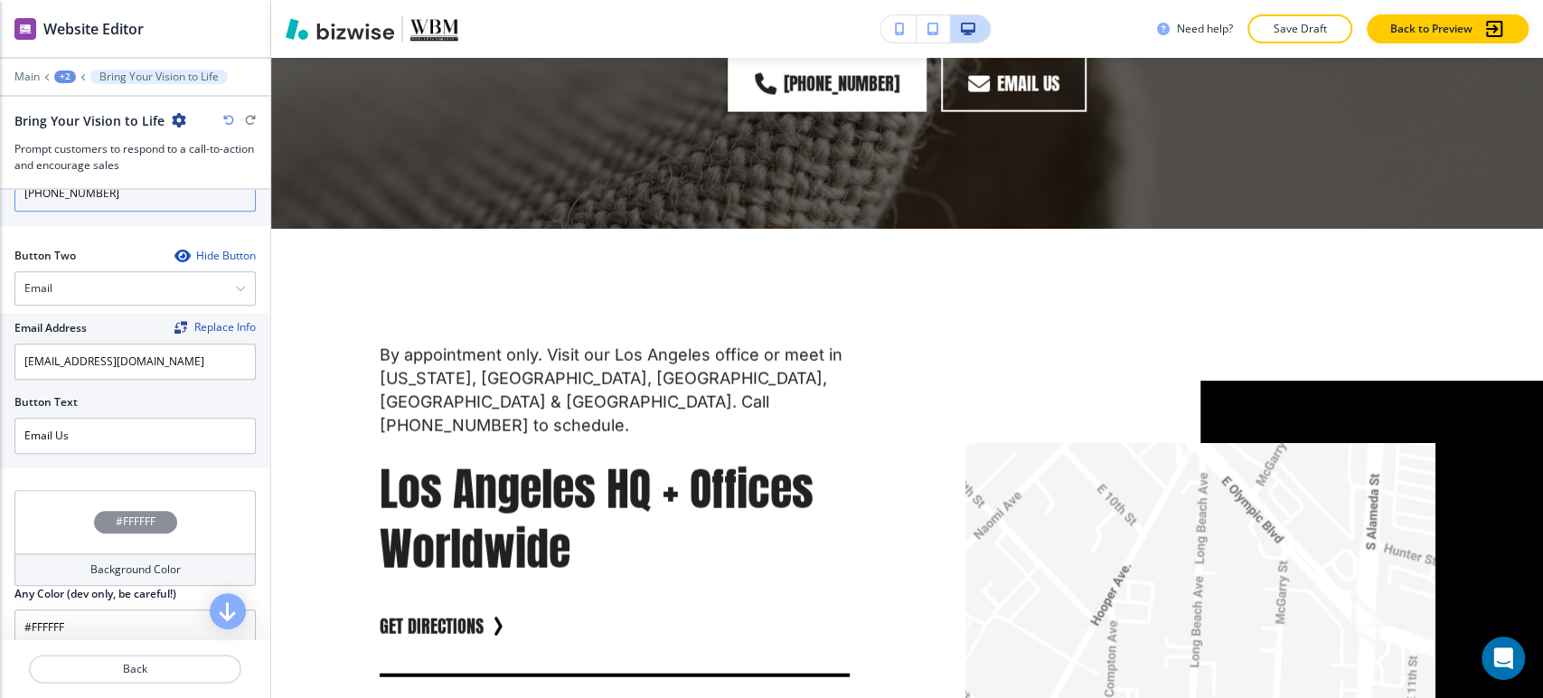
type input "[PHONE_NUMBER]"
click at [197, 253] on div "Hide Button" at bounding box center [214, 256] width 81 height 14
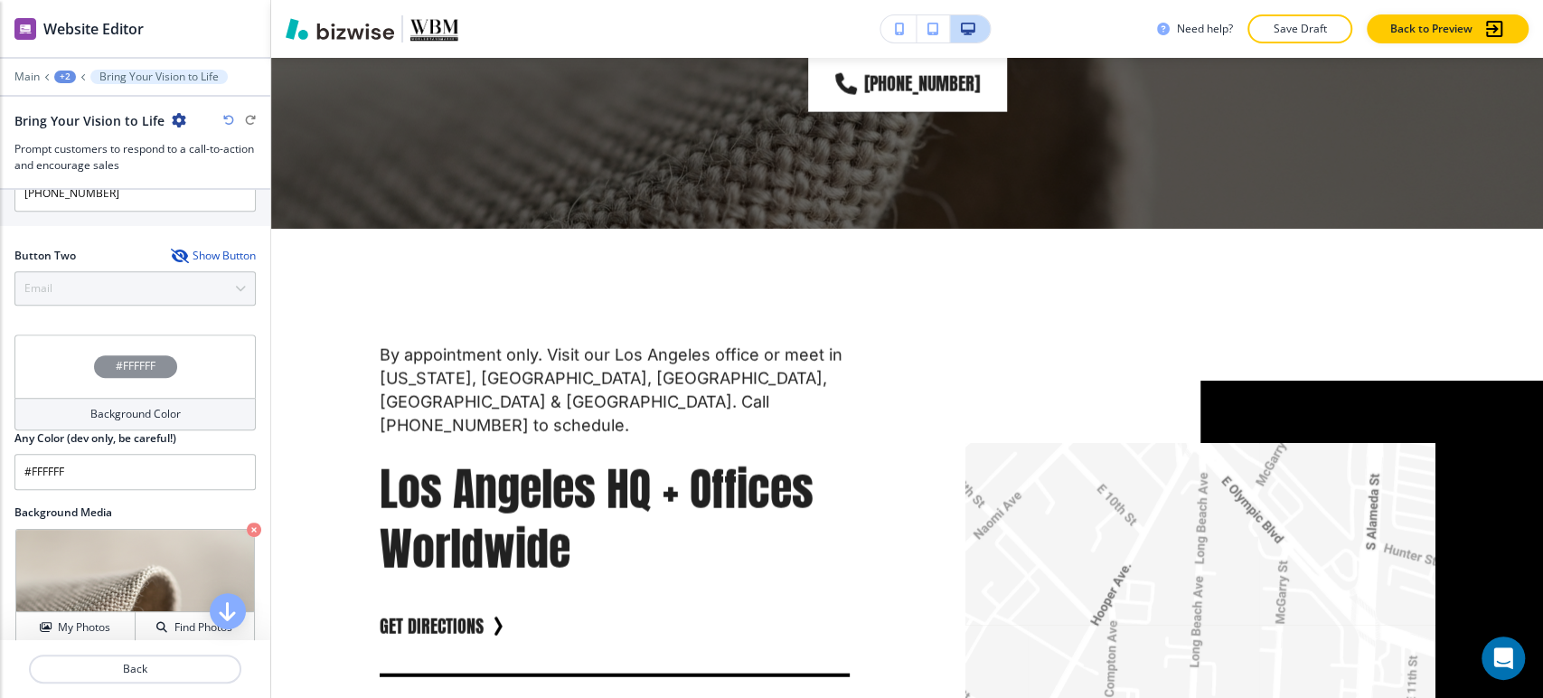
click at [190, 250] on div "Show Button" at bounding box center [213, 256] width 85 height 14
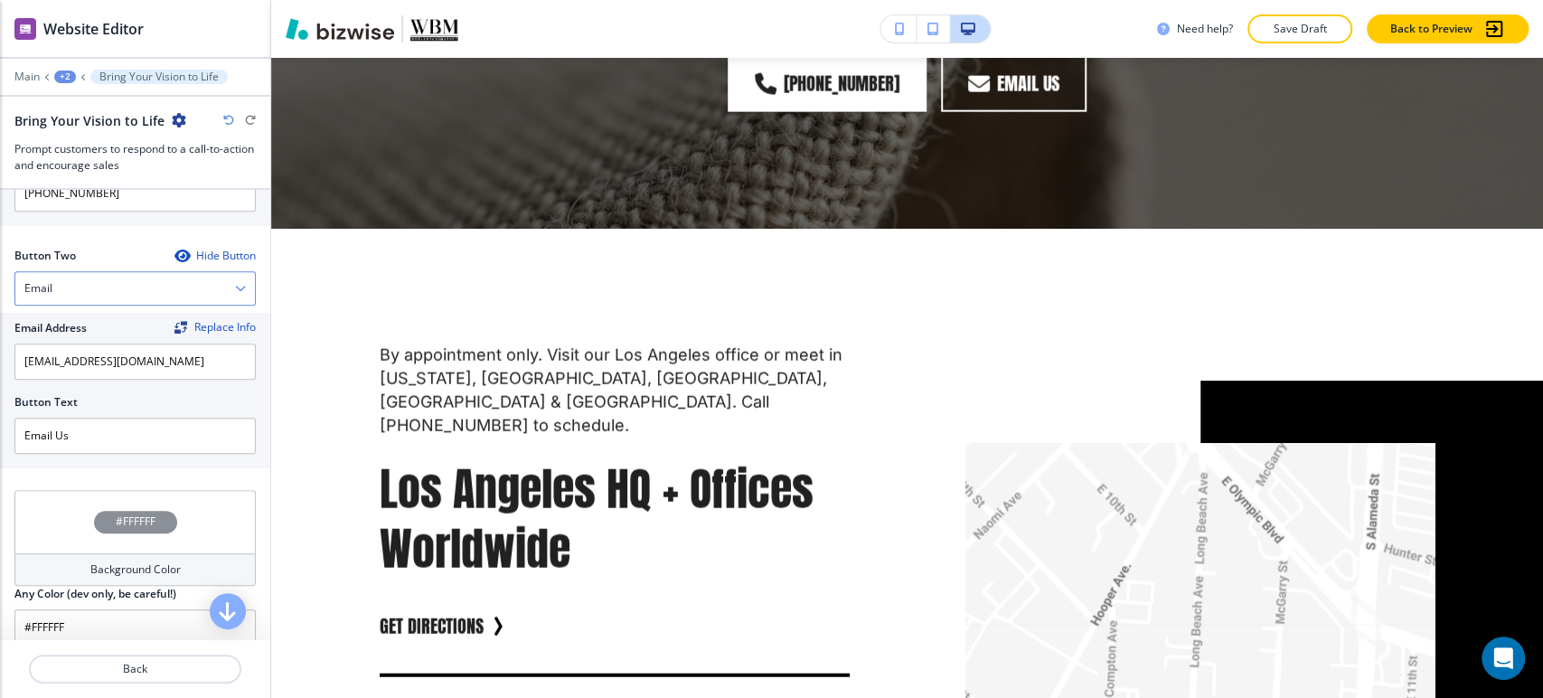
click at [100, 298] on div "Email" at bounding box center [135, 288] width 240 height 33
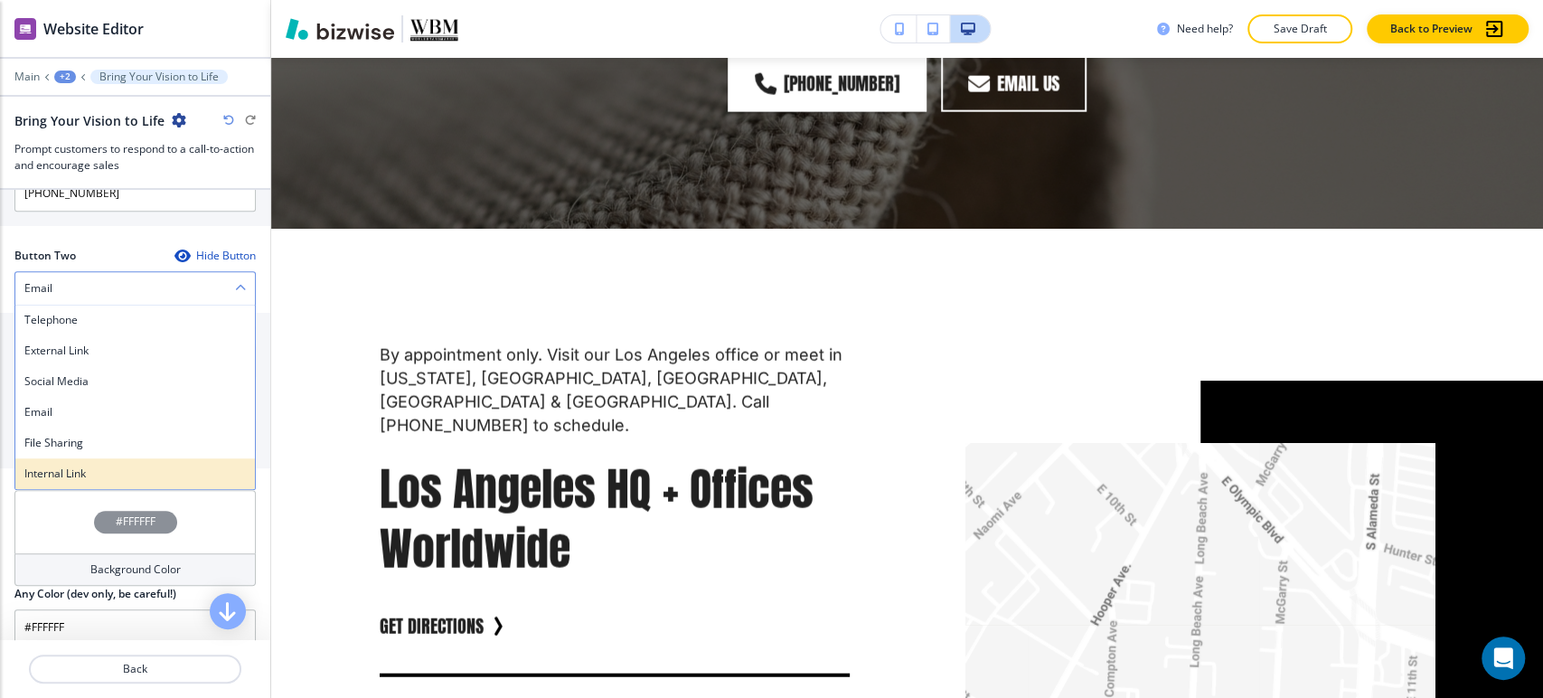
click at [127, 482] on div "Internal Link" at bounding box center [135, 473] width 240 height 31
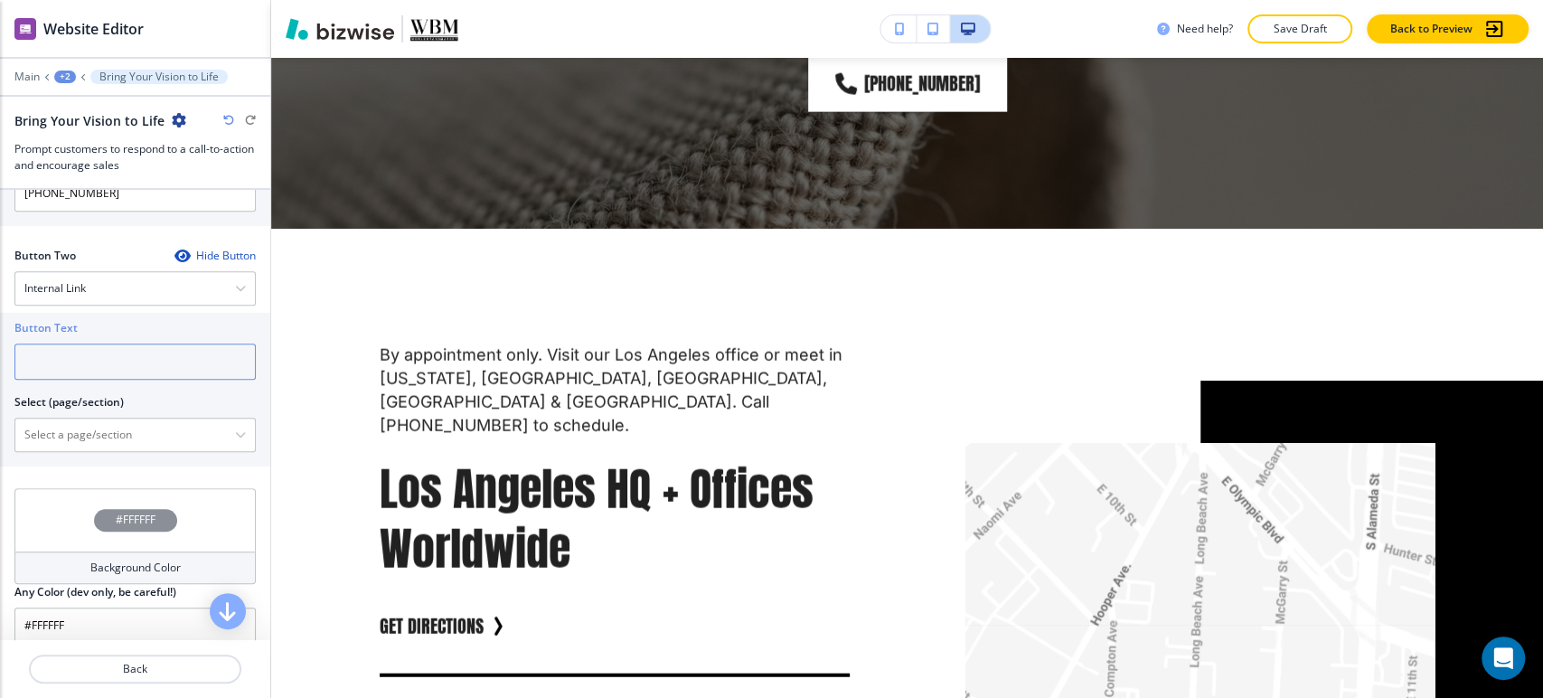
click at [155, 369] on input "text" at bounding box center [134, 361] width 241 height 36
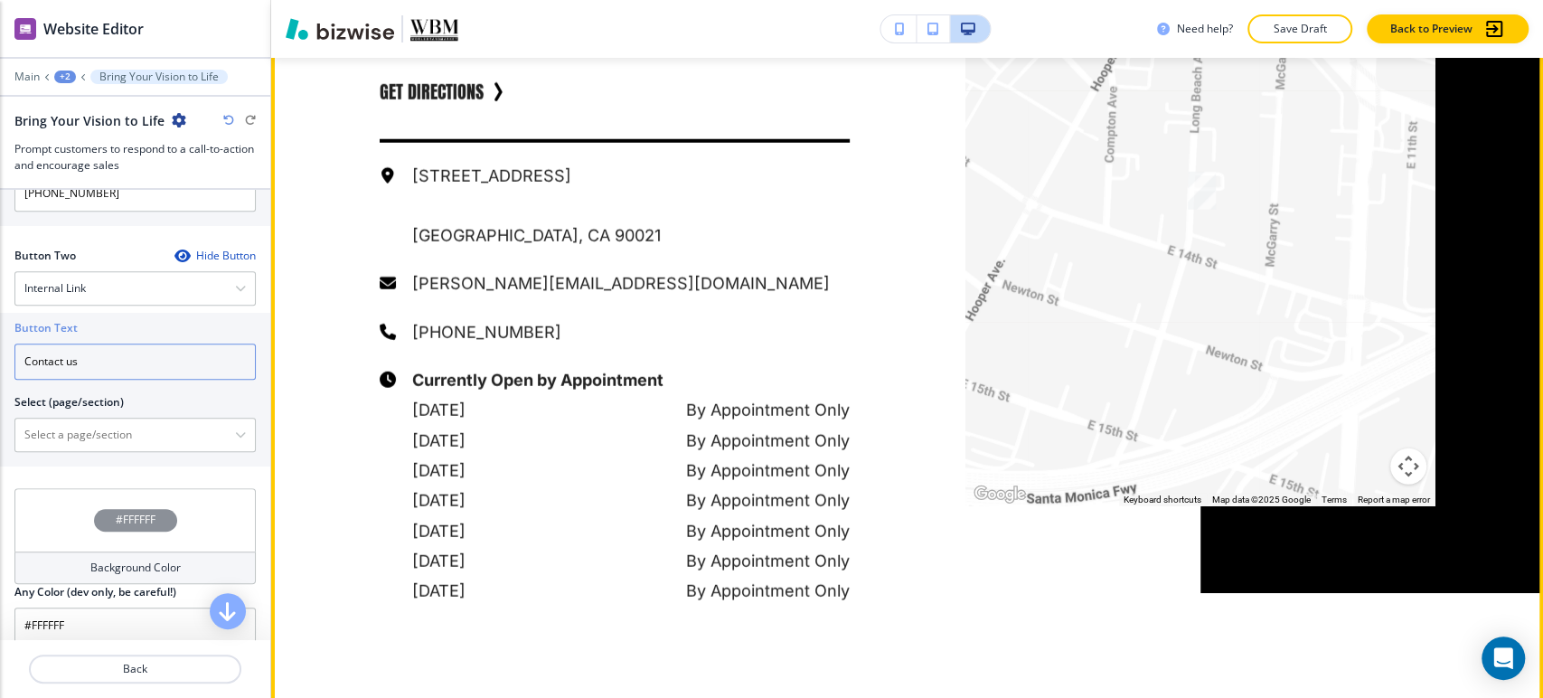
scroll to position [3221, 0]
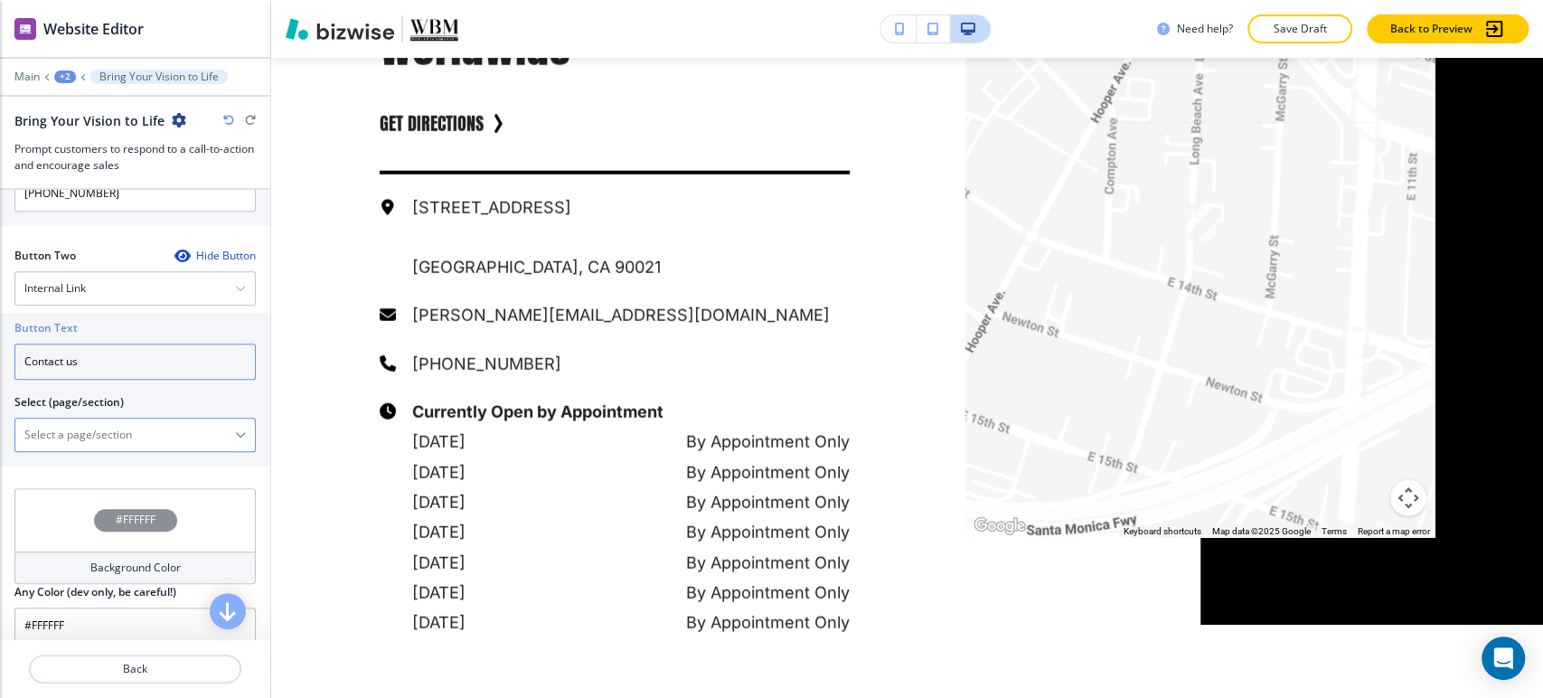
type input "Contact us"
click at [165, 419] on \(page\/section\) "Manual Input" at bounding box center [125, 434] width 220 height 31
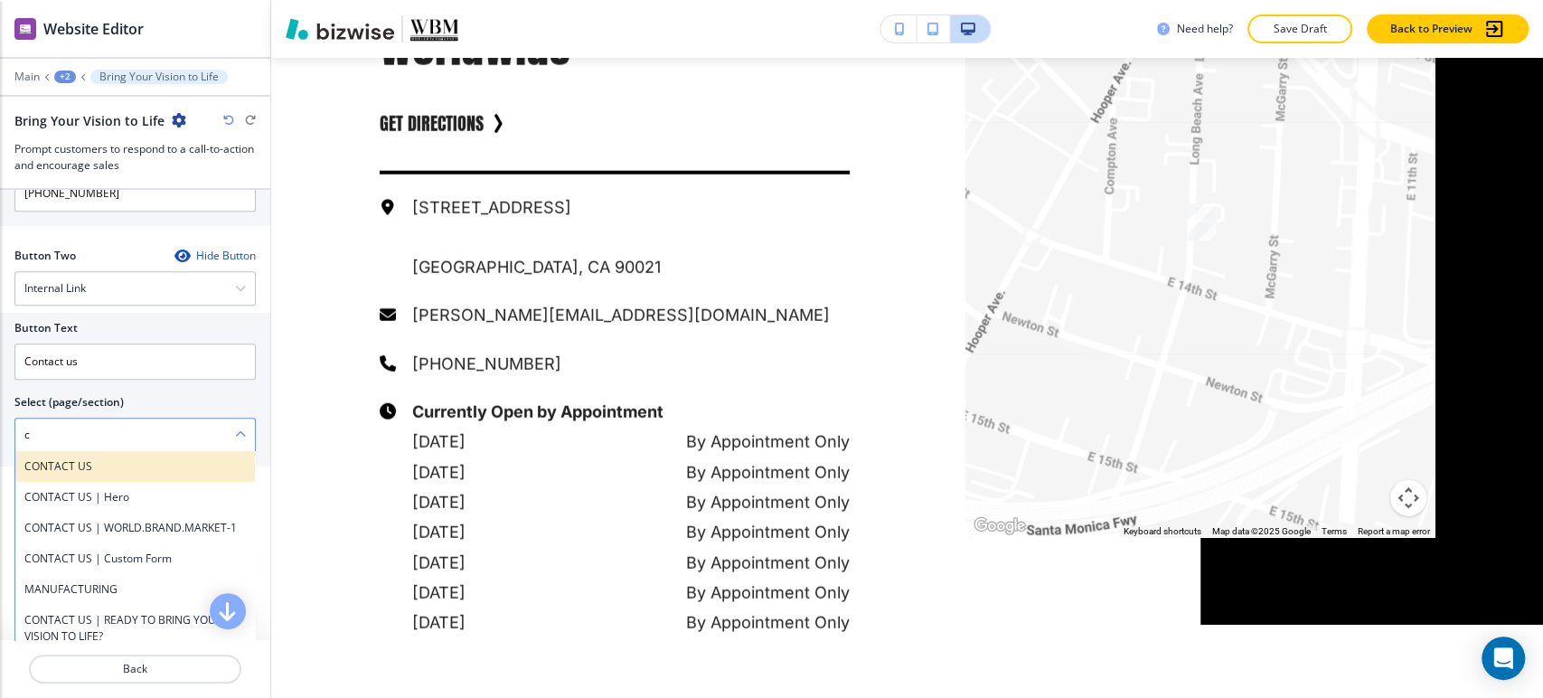
click at [77, 459] on h4 "CONTACT US" at bounding box center [134, 466] width 221 height 16
type \(page\/section\) "CONTACT US"
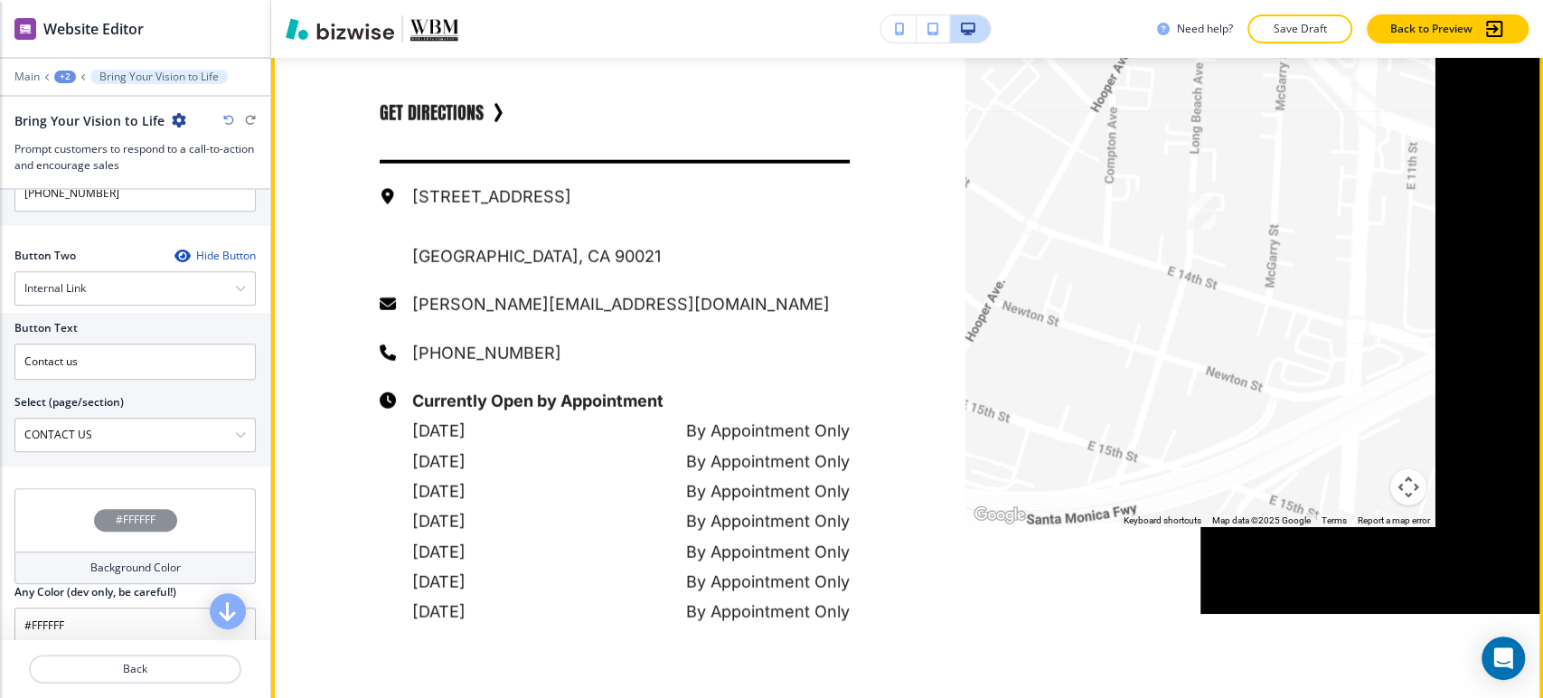
scroll to position [3121, 0]
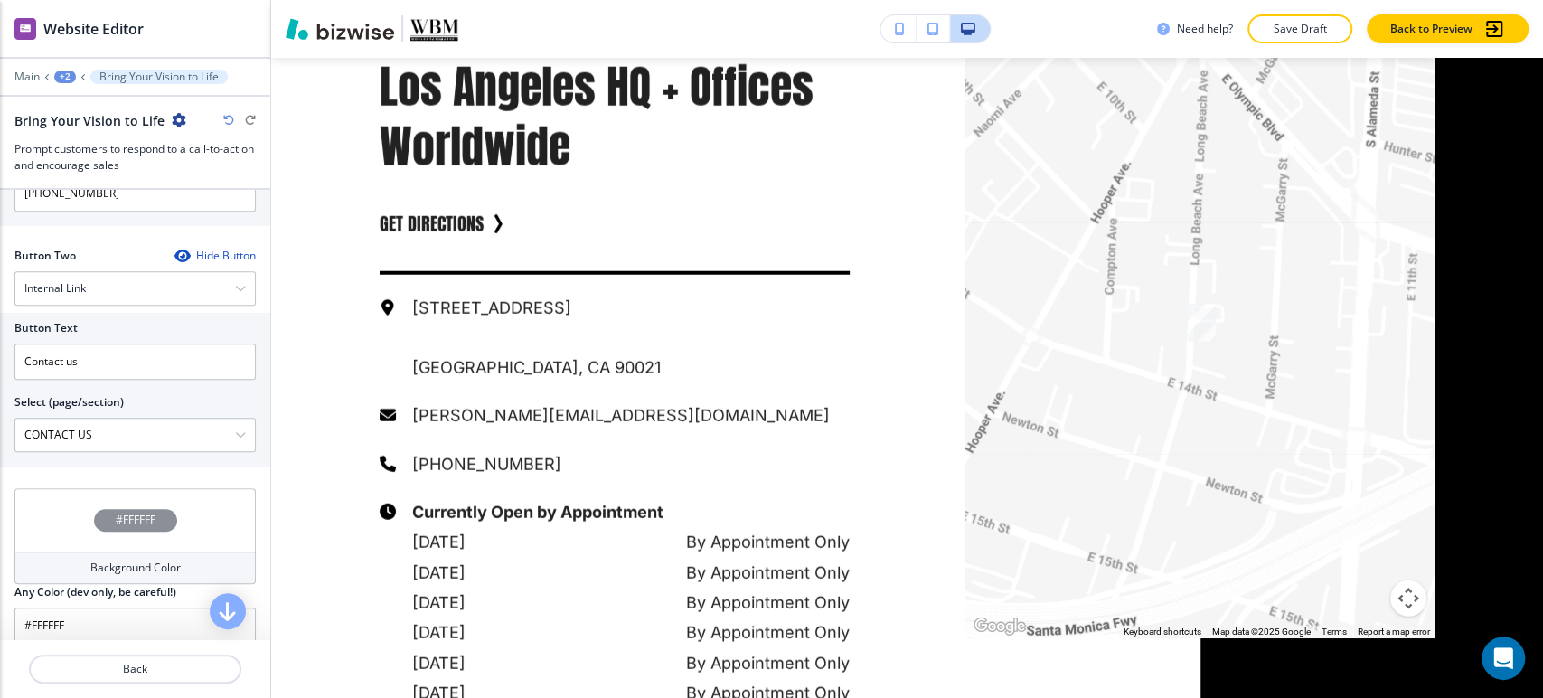
click at [29, 86] on div at bounding box center [135, 89] width 270 height 11
click at [33, 75] on p "Main" at bounding box center [26, 76] width 25 height 13
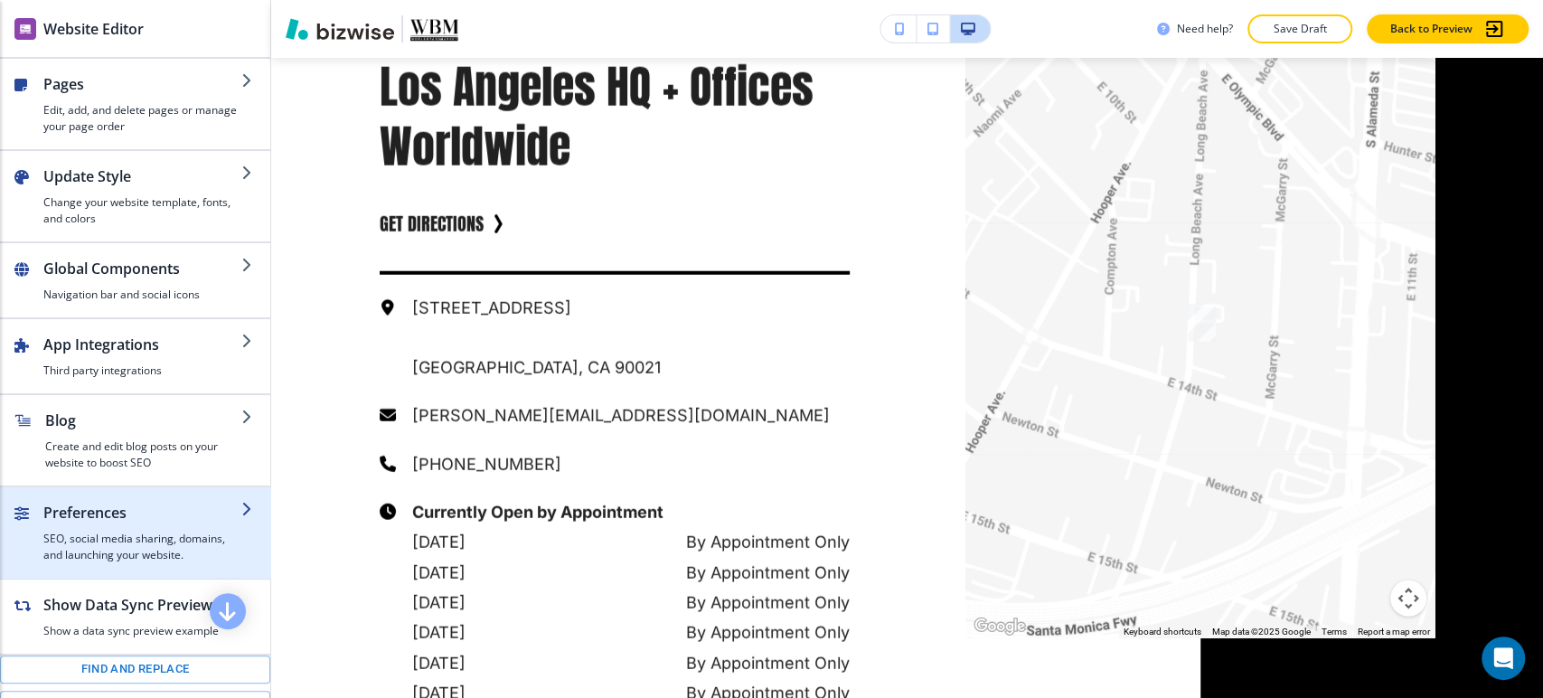
scroll to position [296, 0]
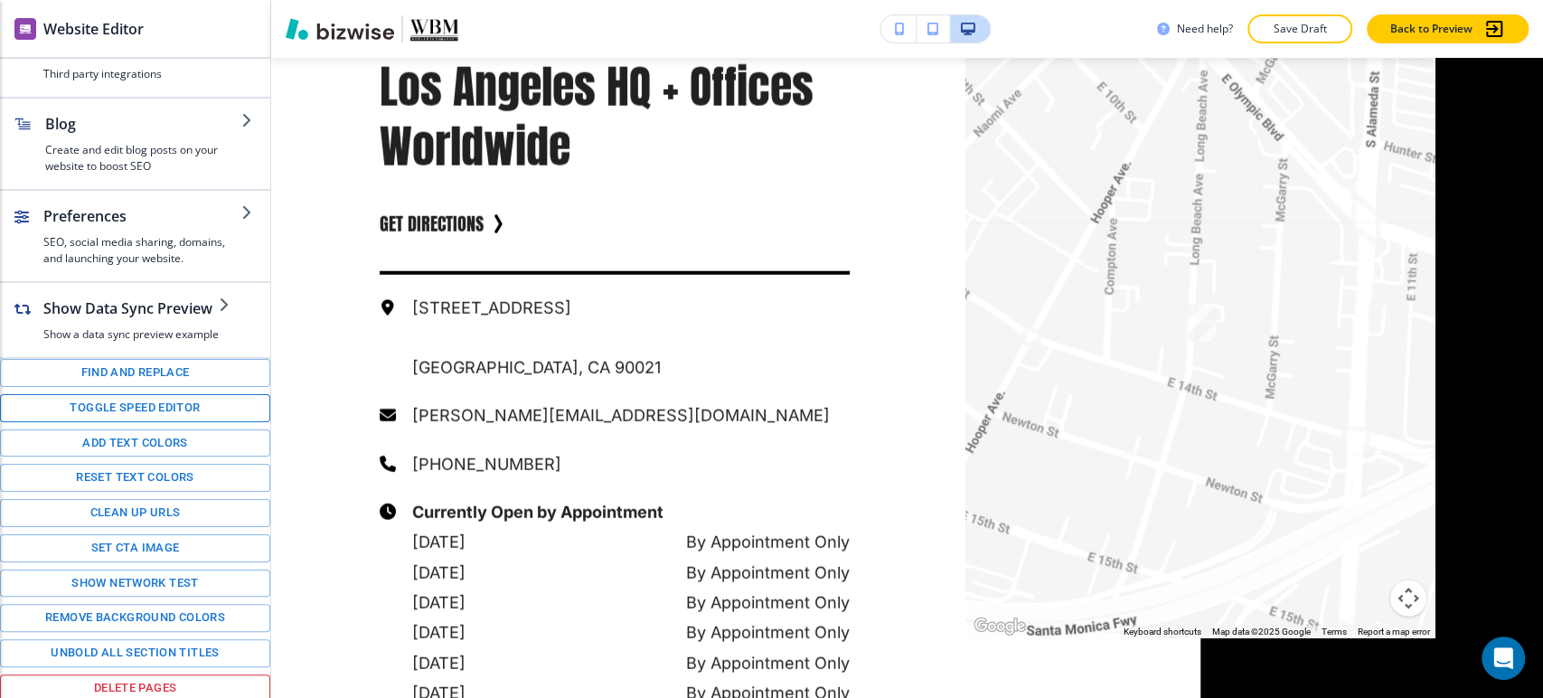
click at [170, 404] on button "Toggle speed editor" at bounding box center [135, 408] width 270 height 28
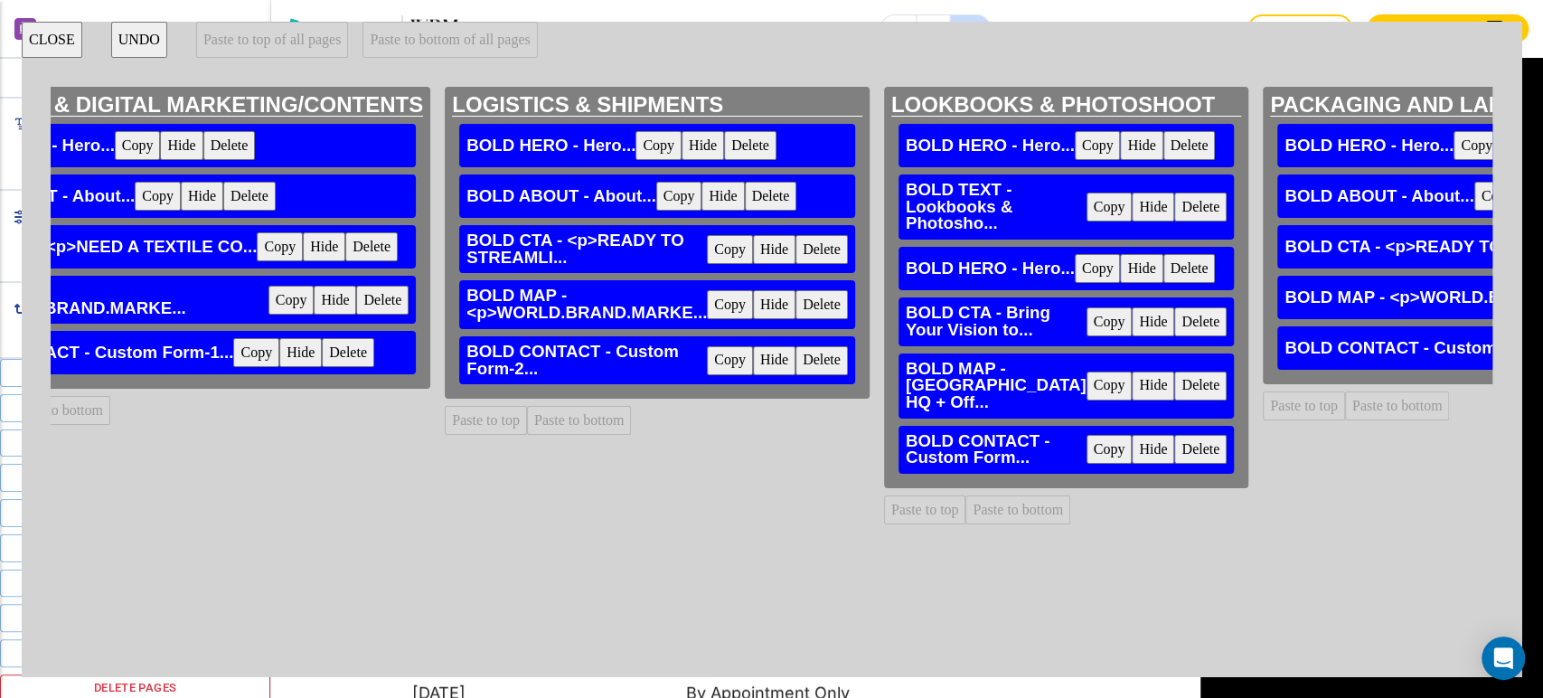
scroll to position [0, 1124]
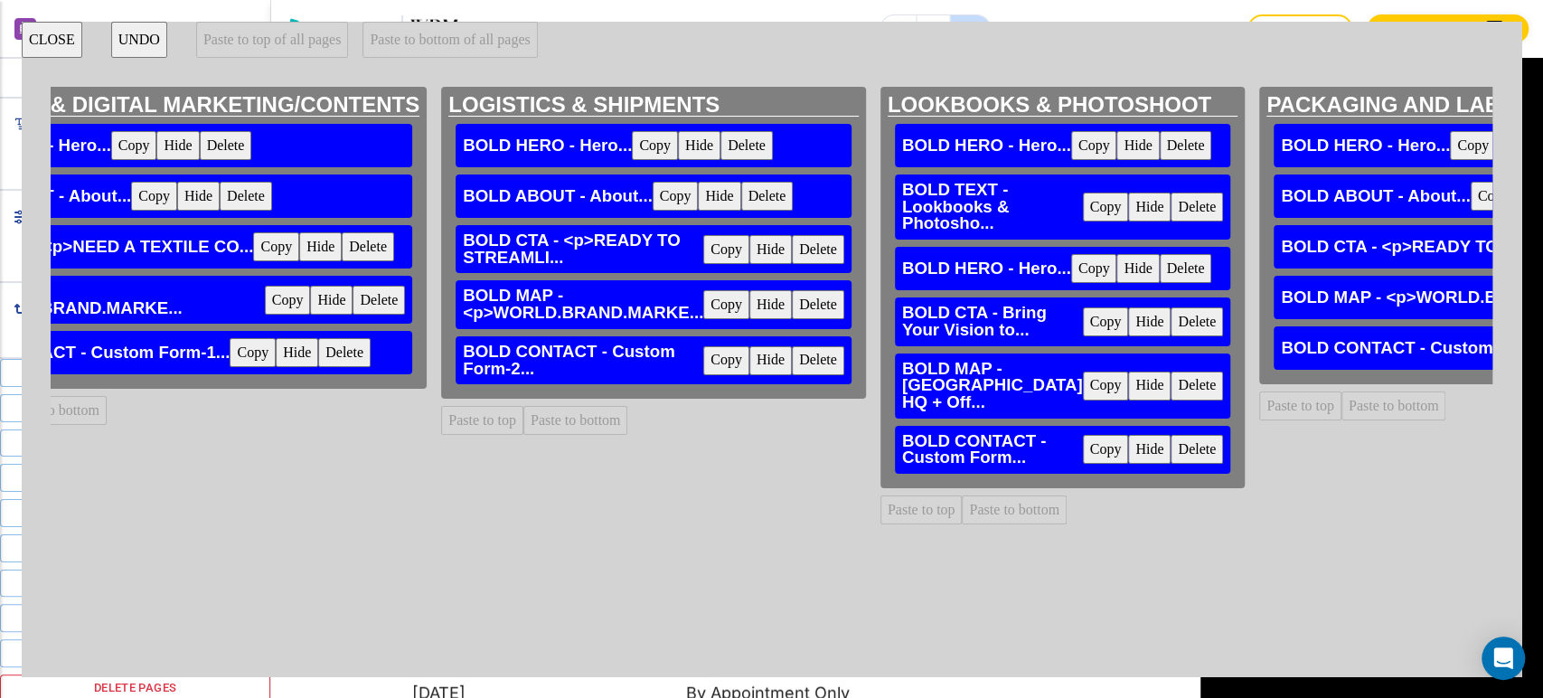
click at [721, 305] on button "Copy" at bounding box center [726, 304] width 46 height 29
click at [1012, 508] on button "Paste to bottom" at bounding box center [1014, 509] width 105 height 29
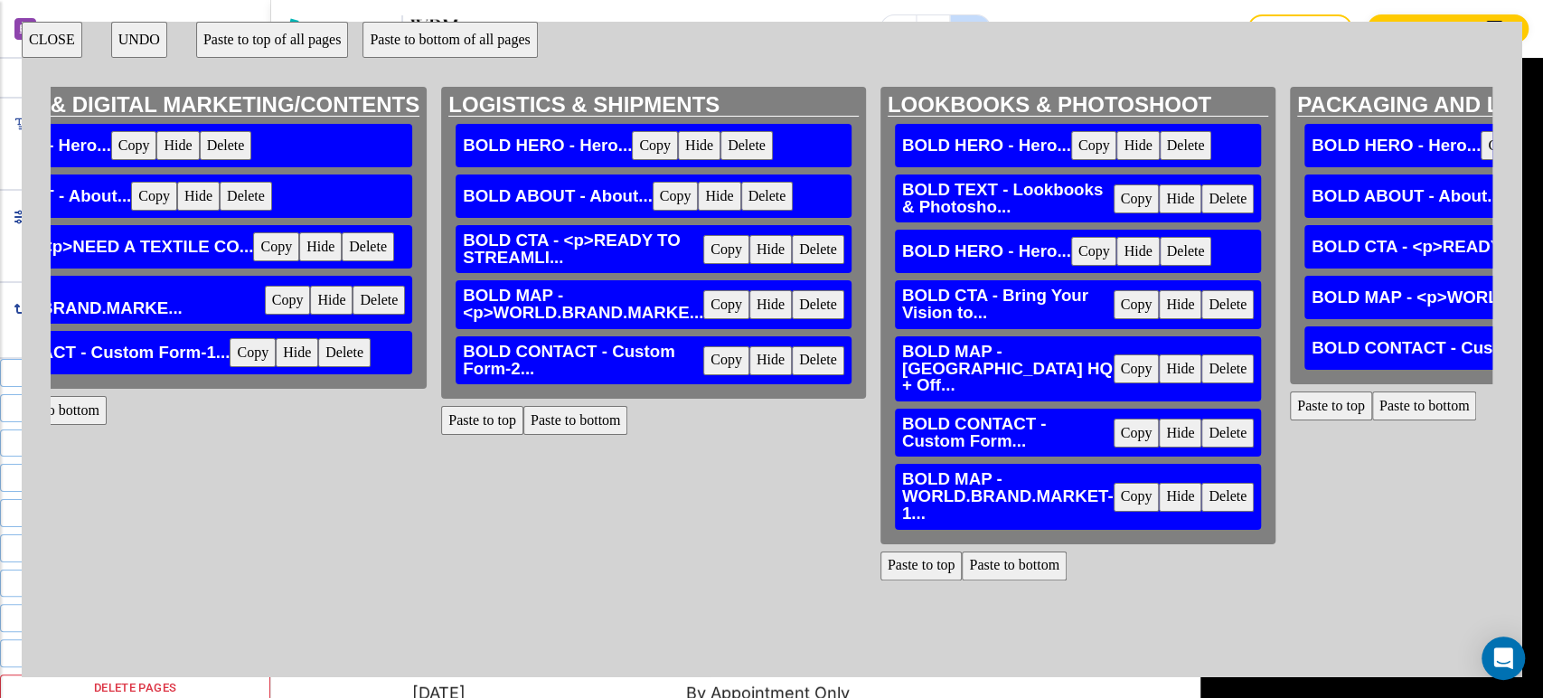
click at [709, 360] on button "Copy" at bounding box center [726, 360] width 46 height 29
click at [998, 551] on button "Paste to bottom" at bounding box center [1014, 565] width 105 height 29
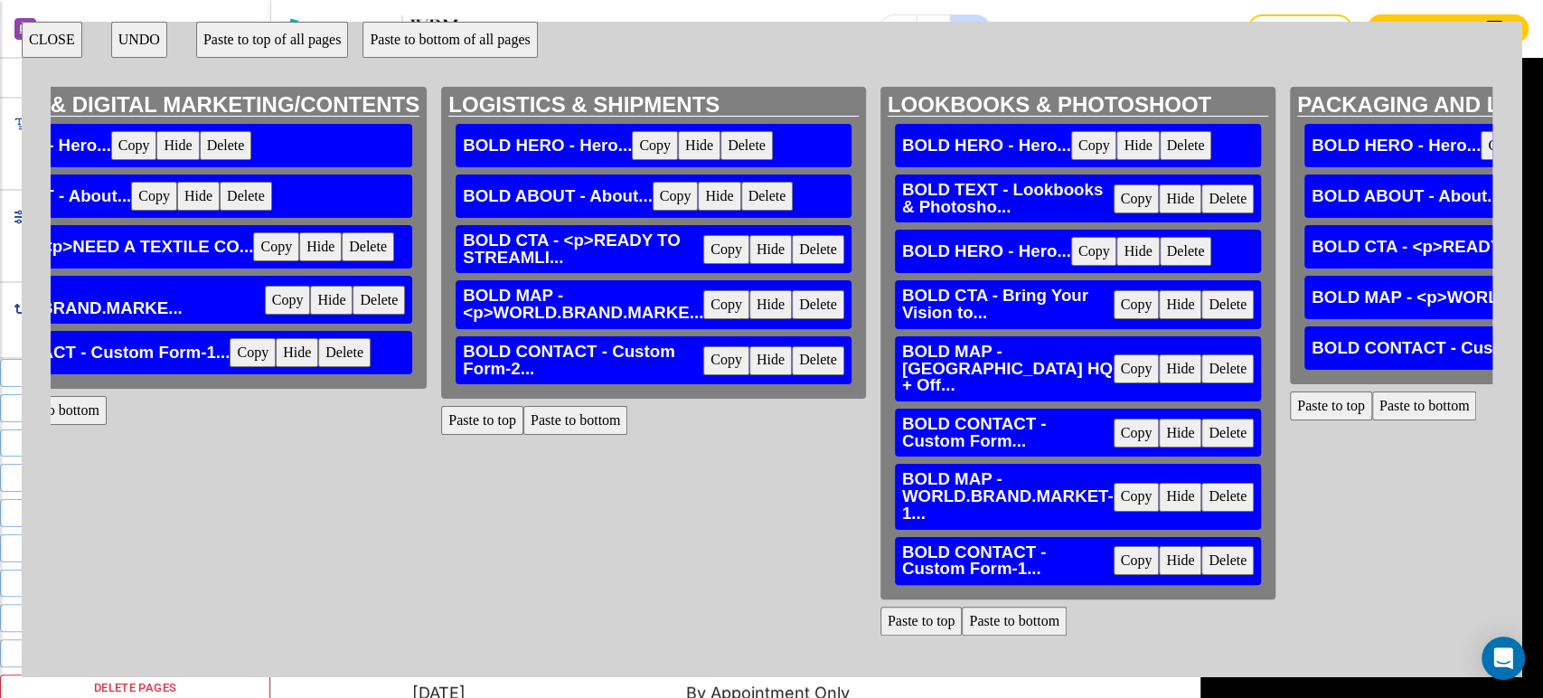
click at [57, 41] on button "CLOSE" at bounding box center [52, 40] width 61 height 36
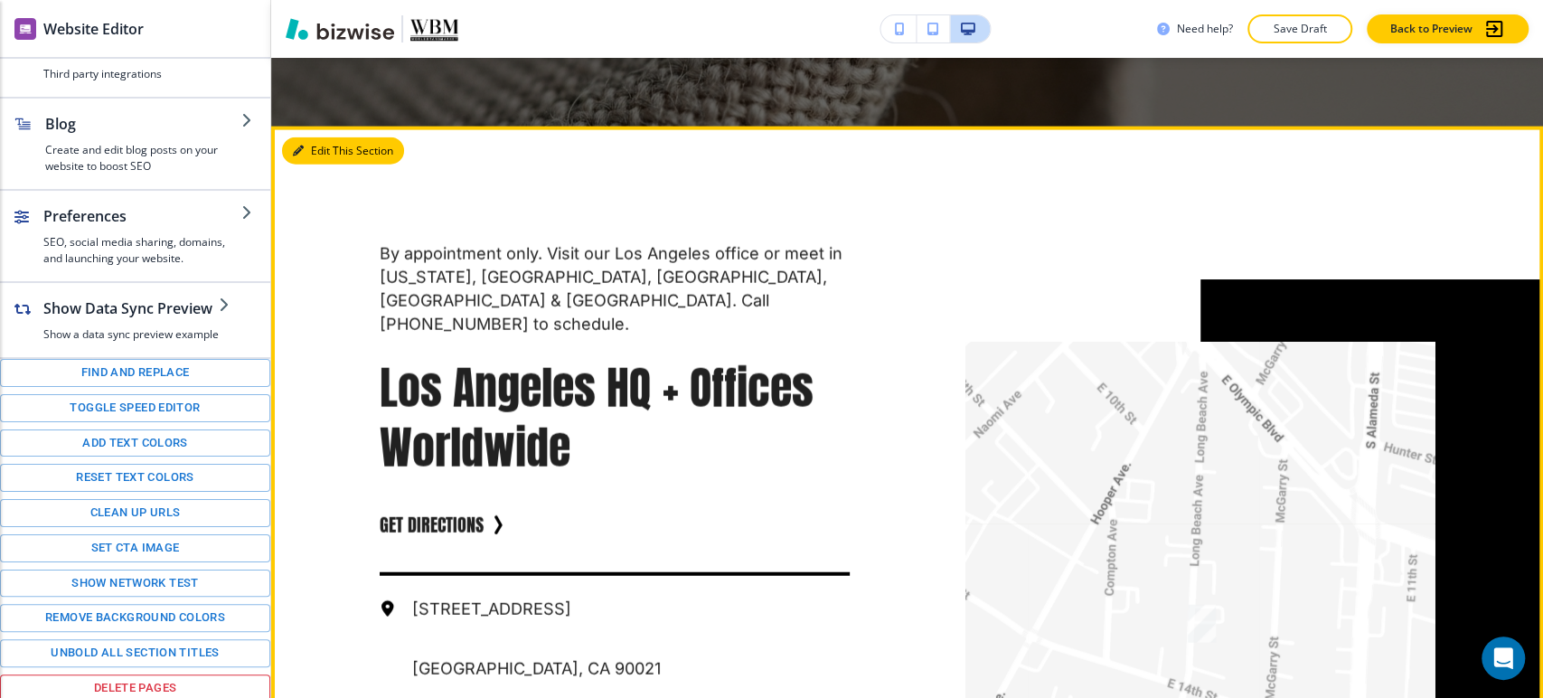
click at [318, 154] on button "Edit This Section" at bounding box center [343, 150] width 122 height 27
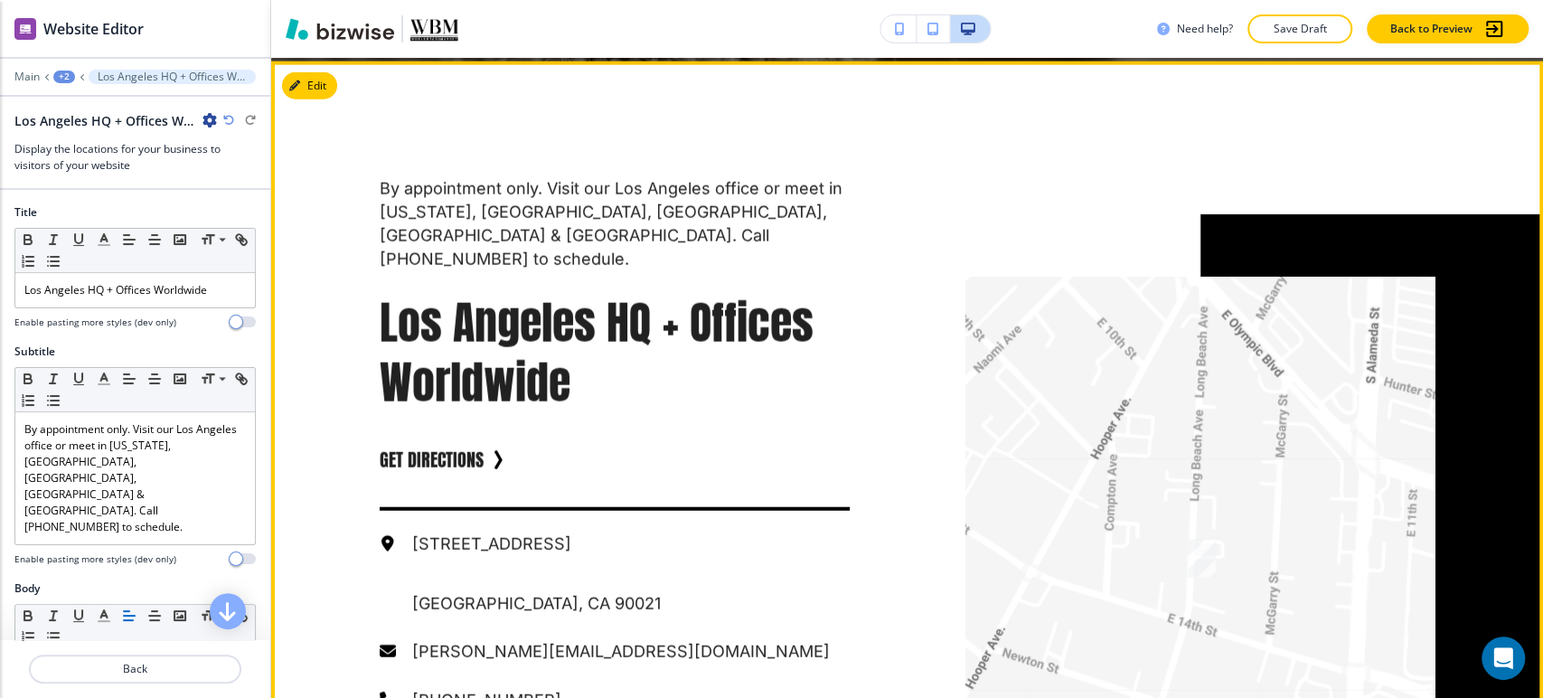
scroll to position [2886, 0]
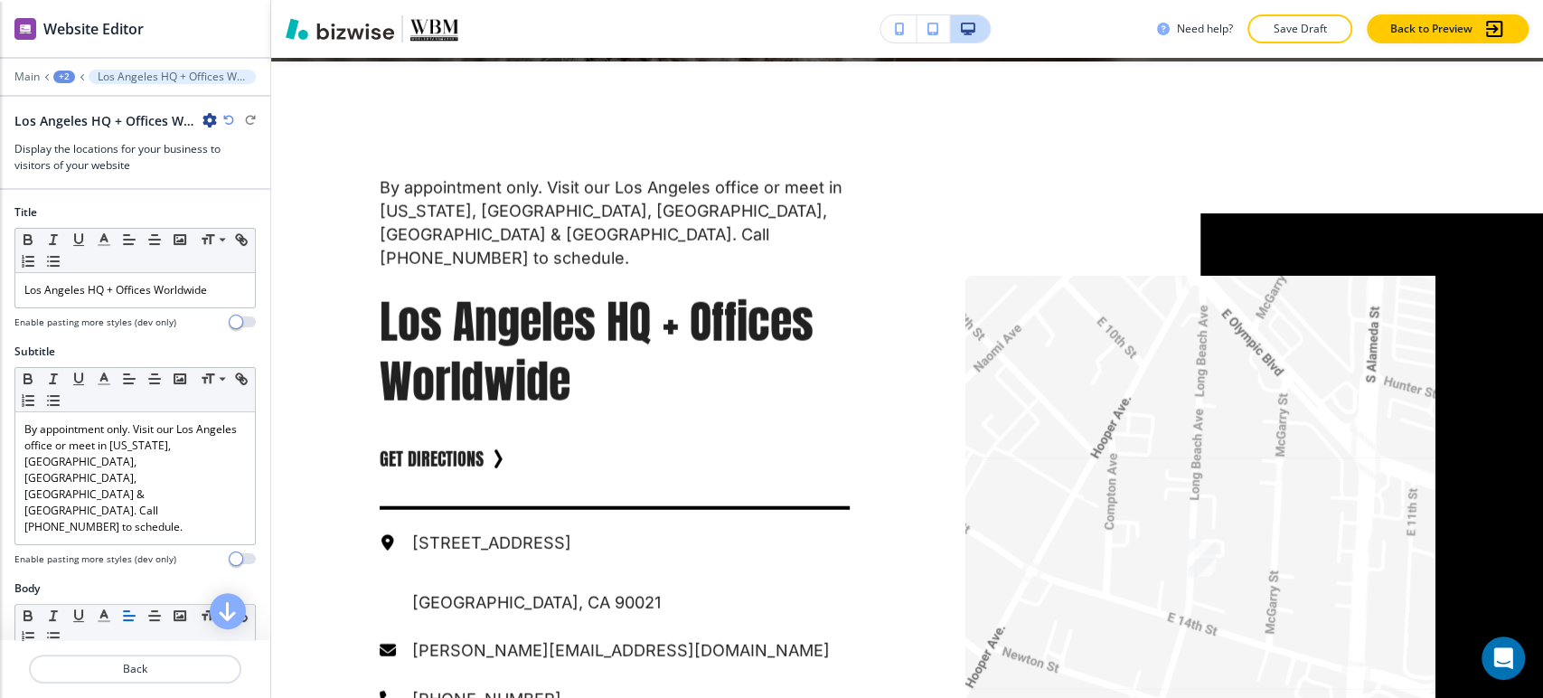
click at [202, 117] on icon "button" at bounding box center [209, 120] width 14 height 14
click at [250, 212] on p "Delete Section" at bounding box center [260, 214] width 92 height 16
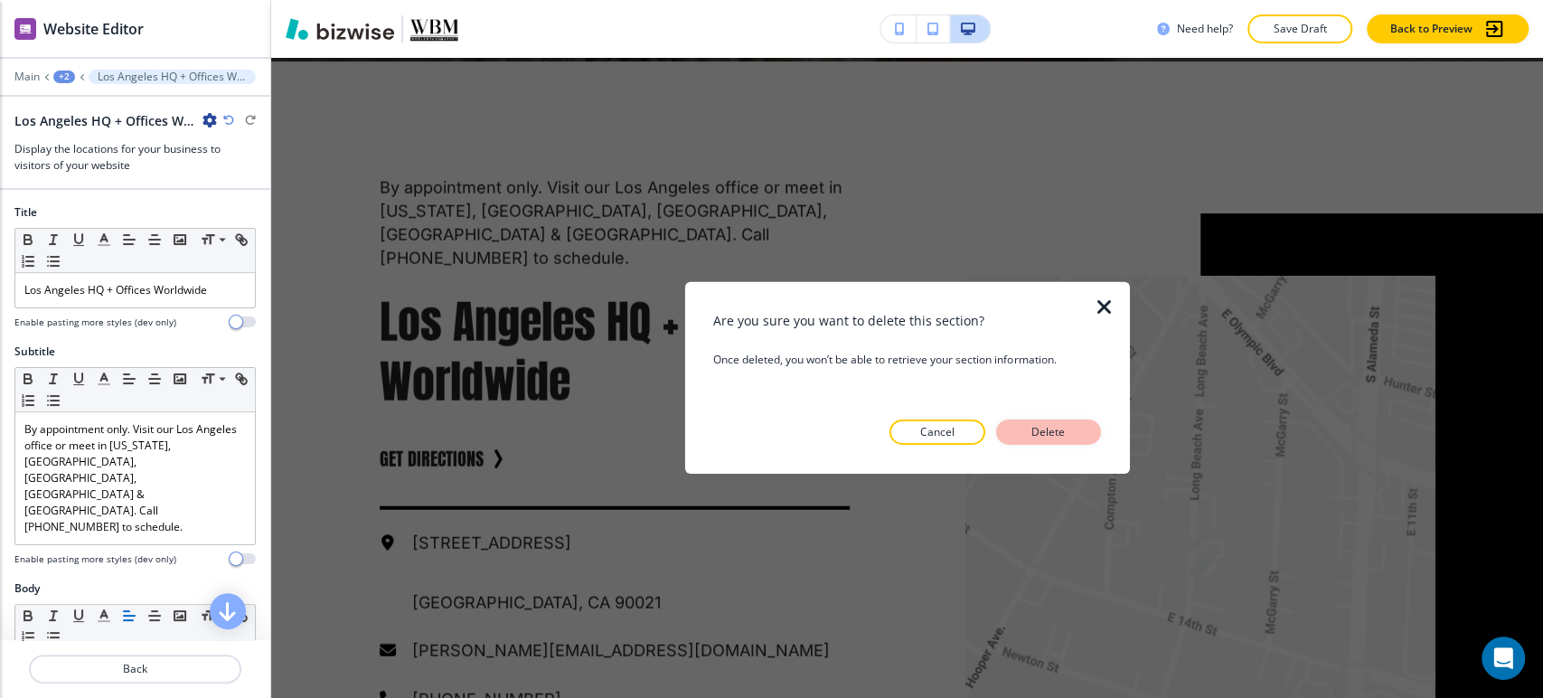
click at [1063, 427] on p "Delete" at bounding box center [1048, 432] width 43 height 16
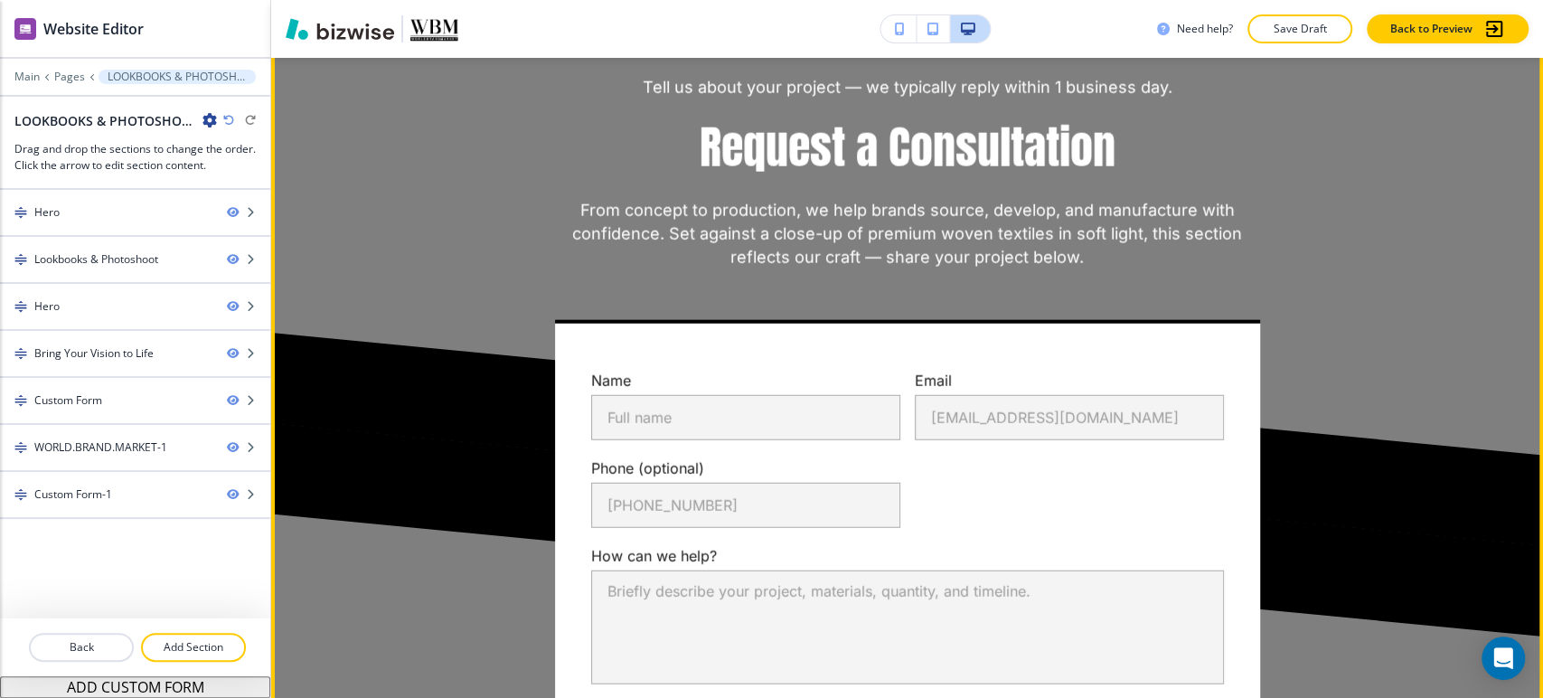
scroll to position [2785, 0]
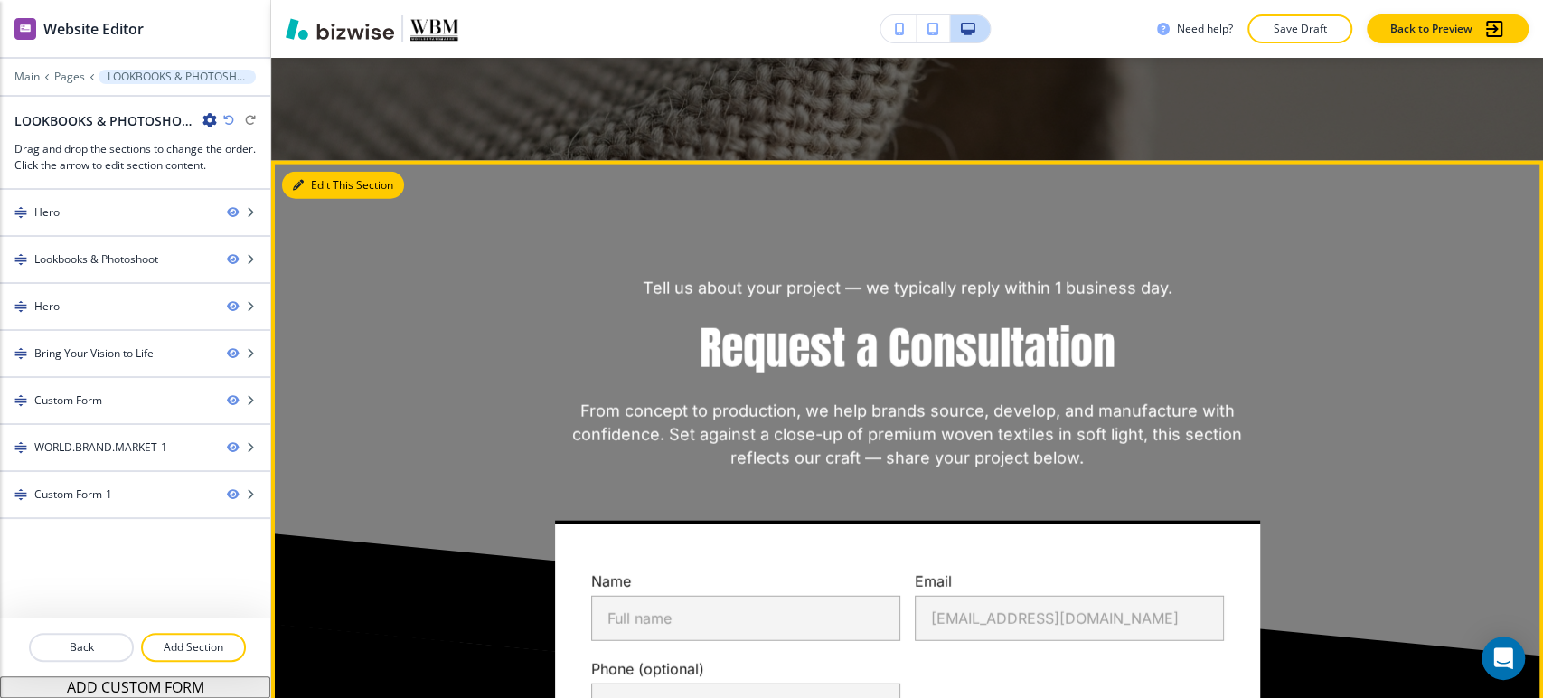
click at [309, 178] on button "Edit This Section" at bounding box center [343, 185] width 122 height 27
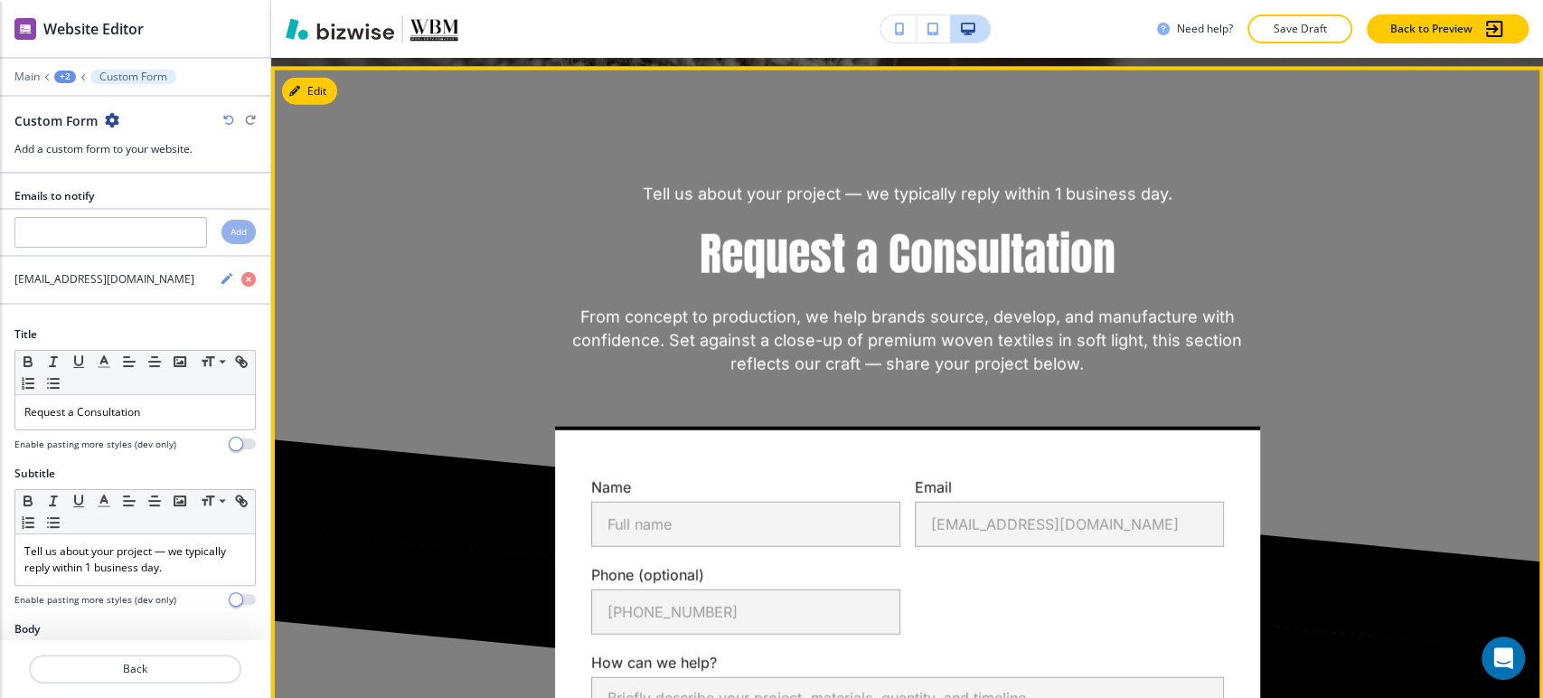
scroll to position [2886, 0]
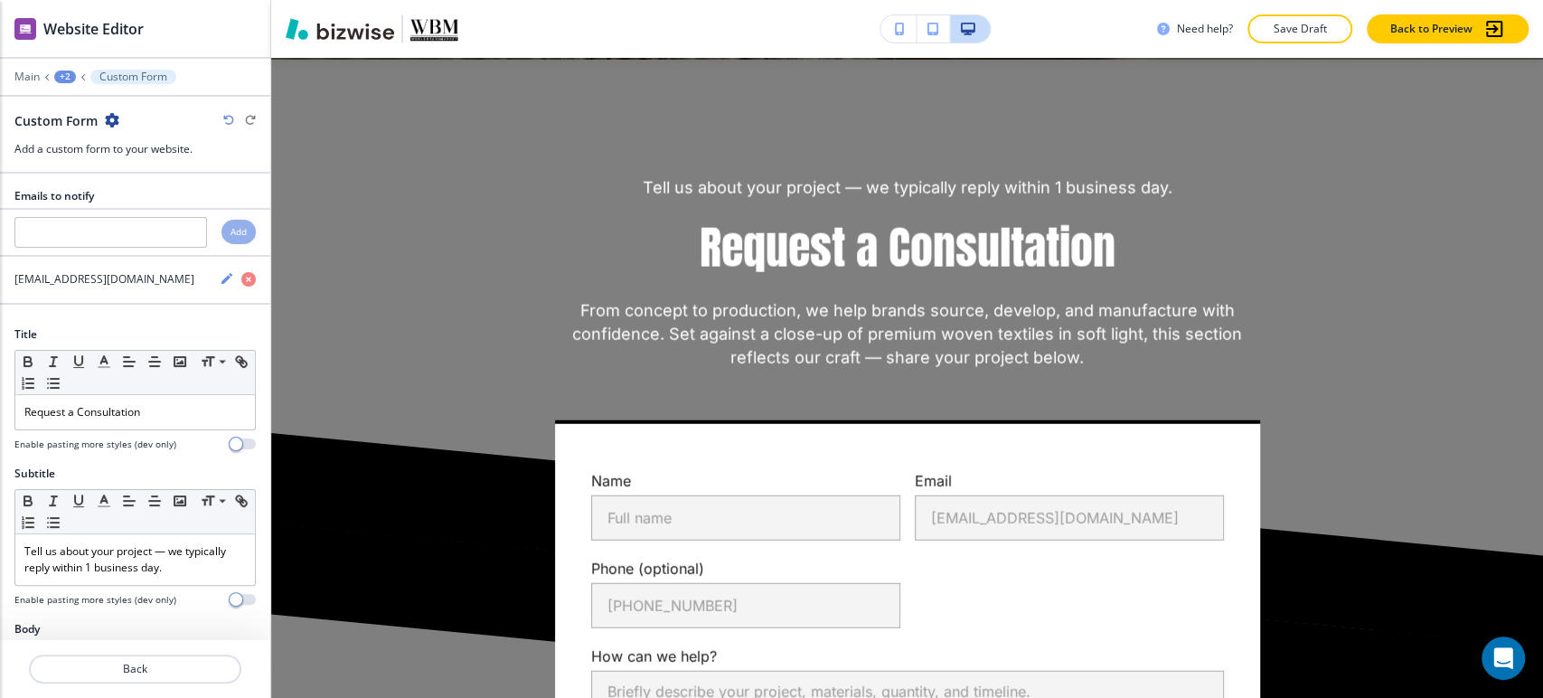
click at [111, 113] on icon "button" at bounding box center [112, 120] width 14 height 14
click at [188, 211] on p "Delete Section" at bounding box center [162, 214] width 92 height 16
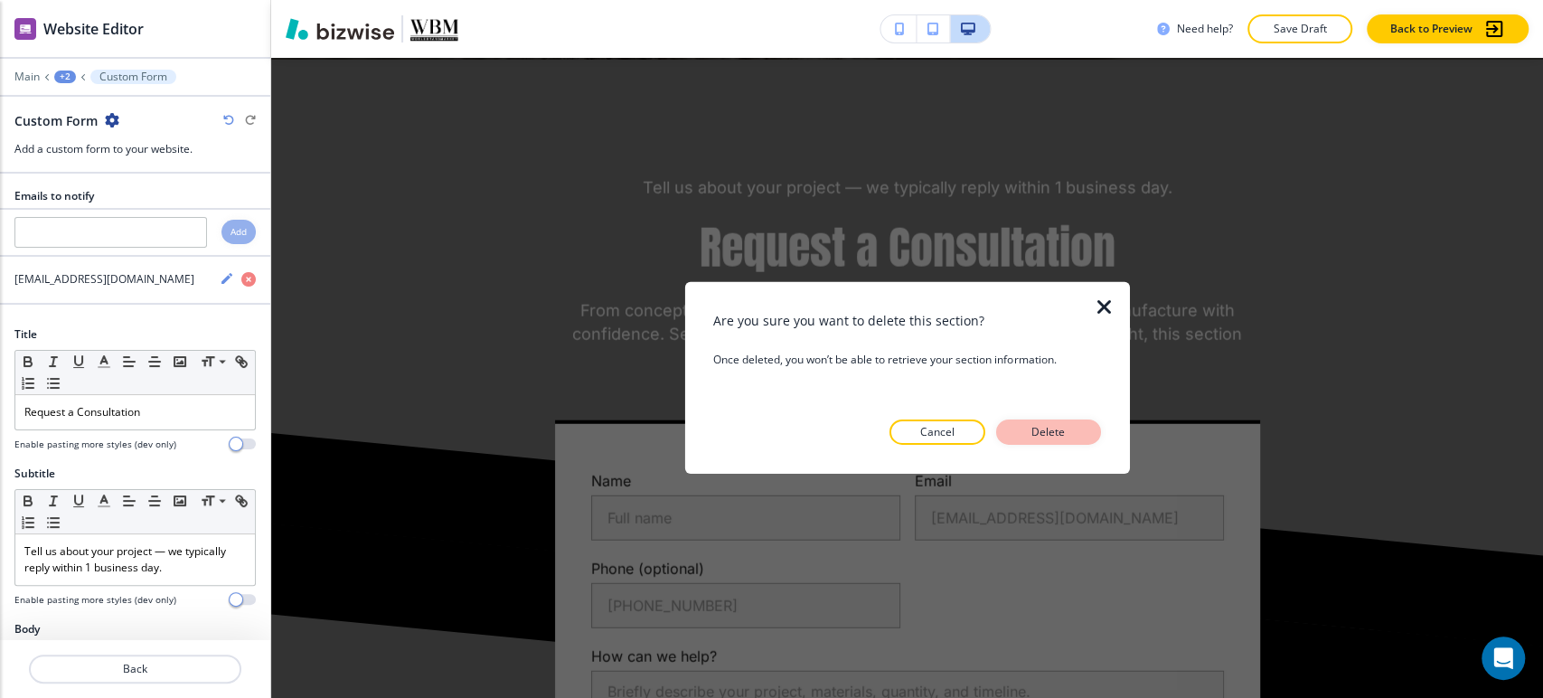
click at [1053, 430] on p "Delete" at bounding box center [1048, 432] width 43 height 16
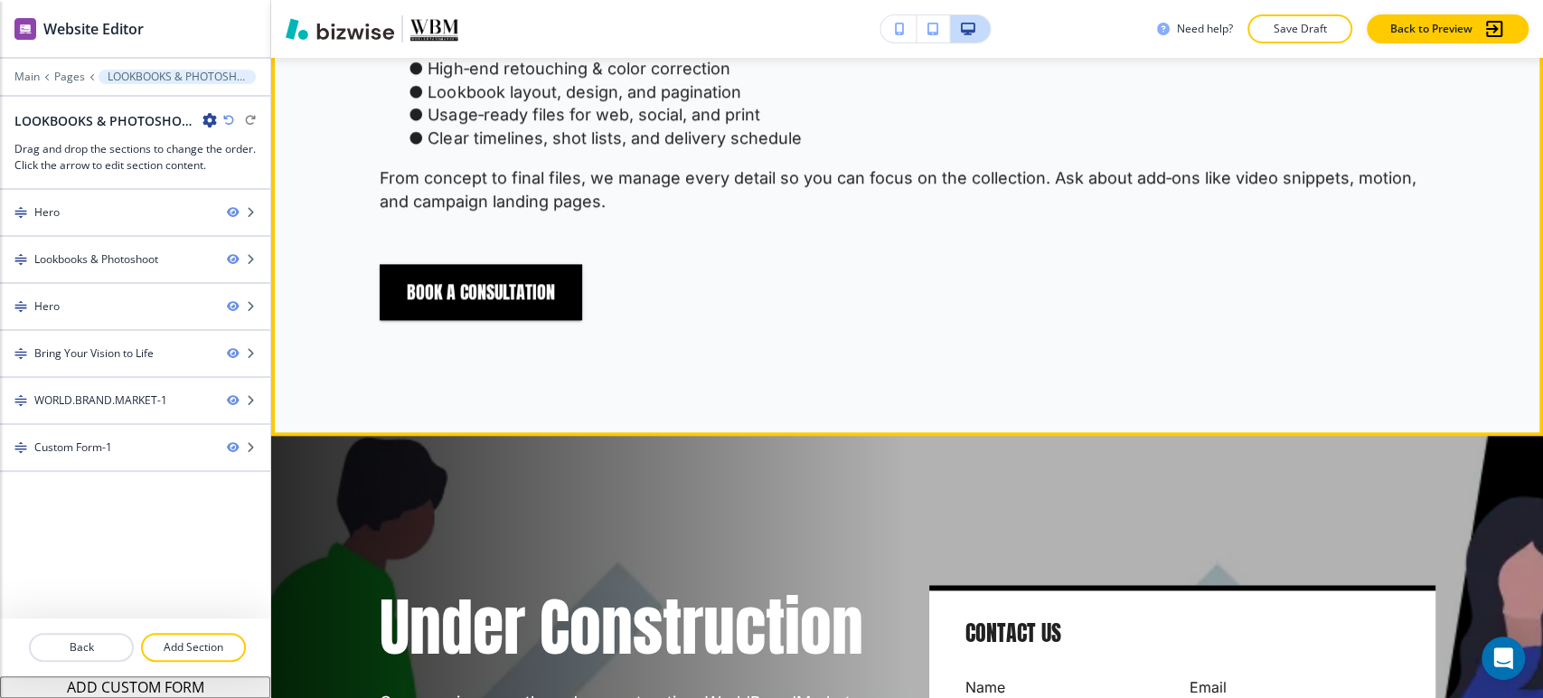
scroll to position [1575, 0]
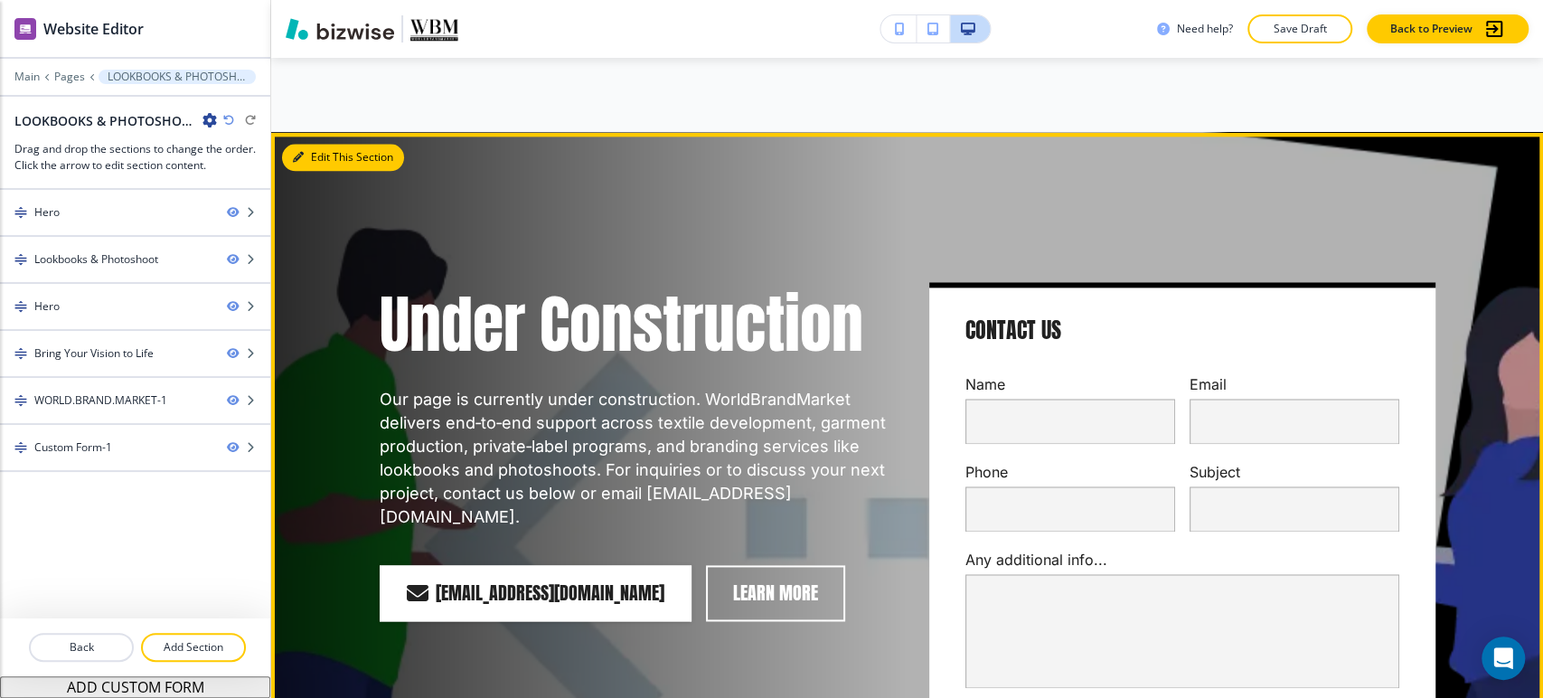
click at [311, 154] on button "Edit This Section" at bounding box center [343, 157] width 122 height 27
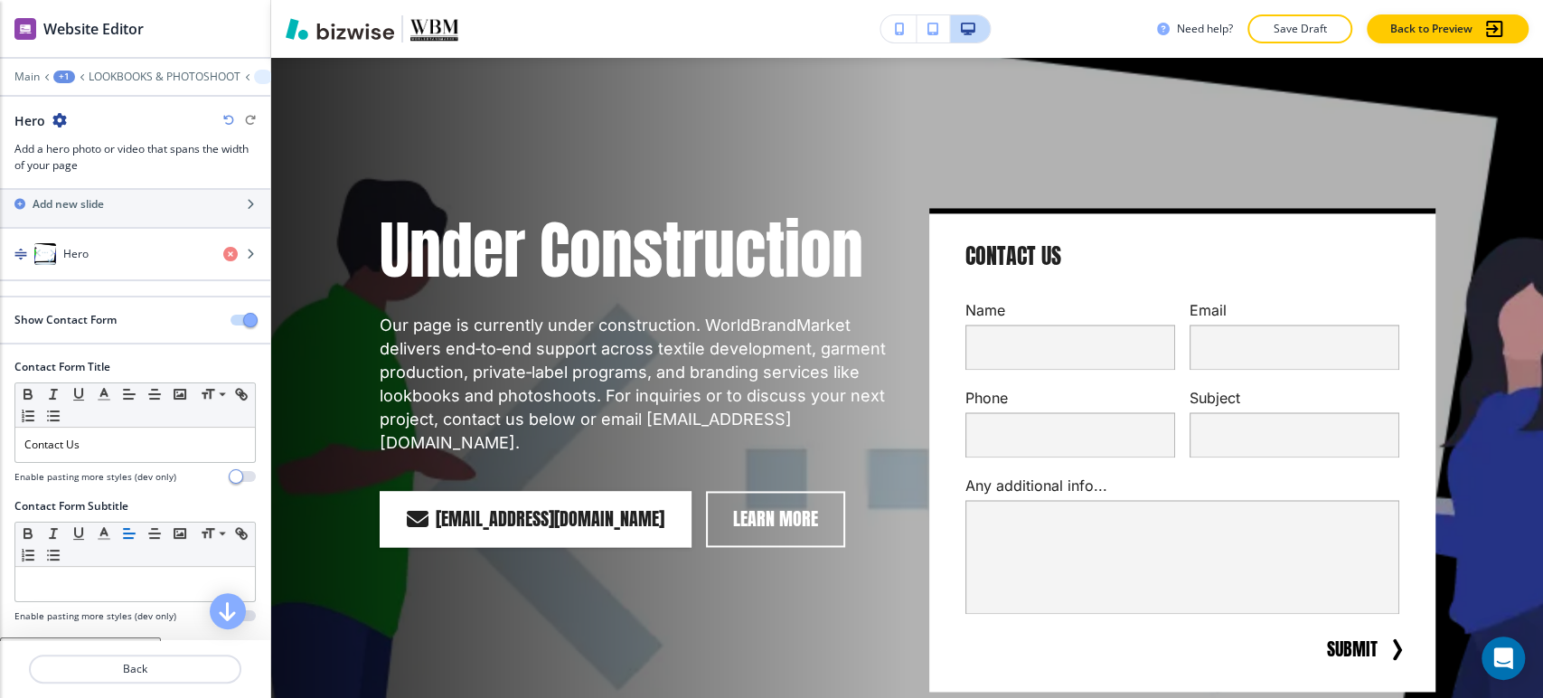
scroll to position [67, 0]
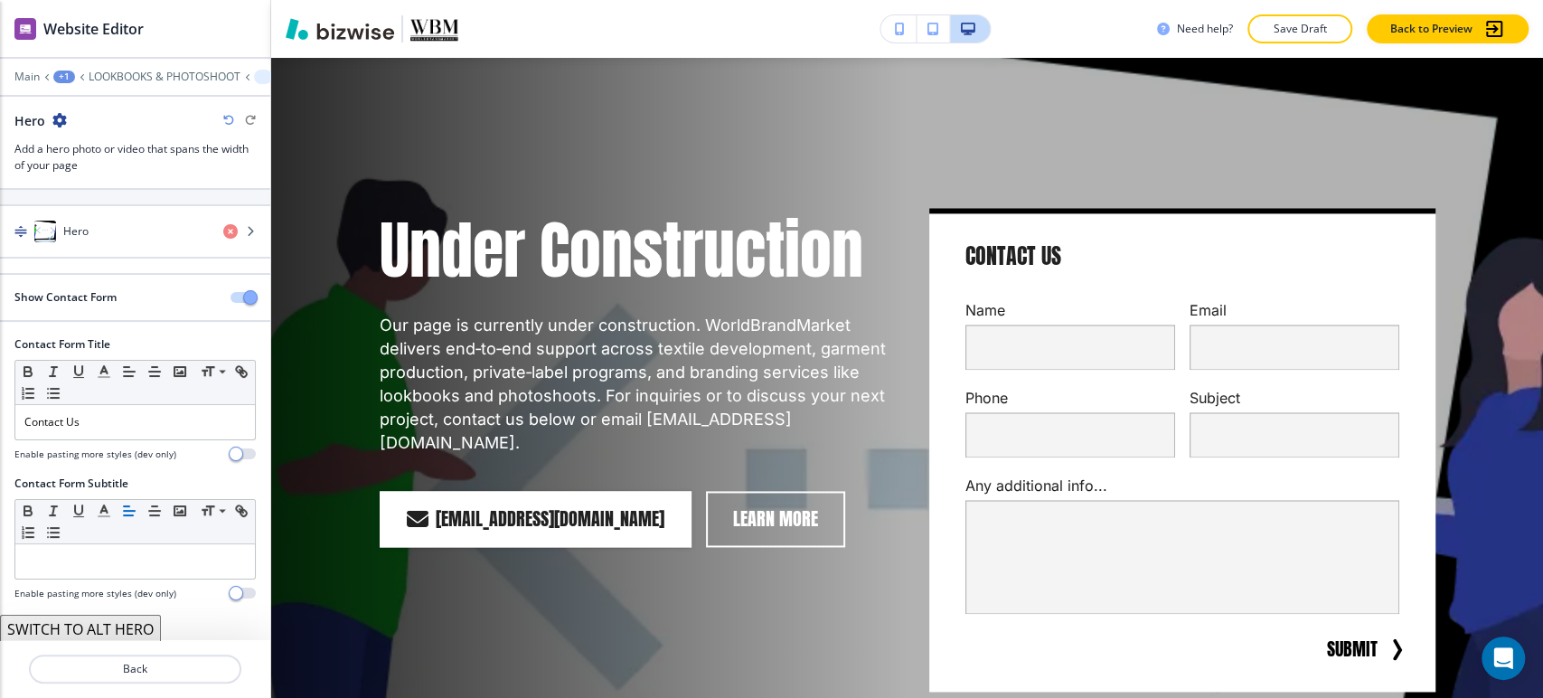
click at [137, 618] on button "SWITCH TO ALT HERO" at bounding box center [80, 629] width 161 height 29
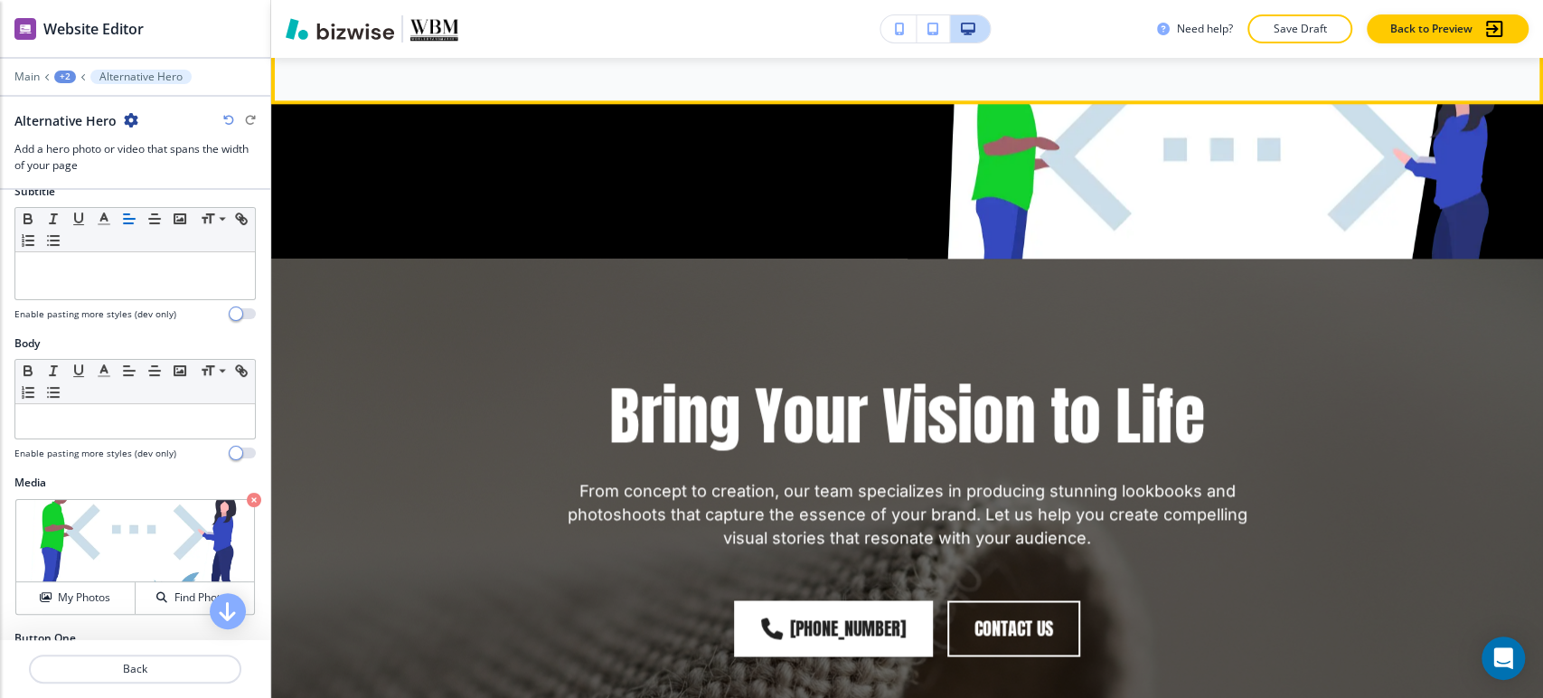
scroll to position [1649, 0]
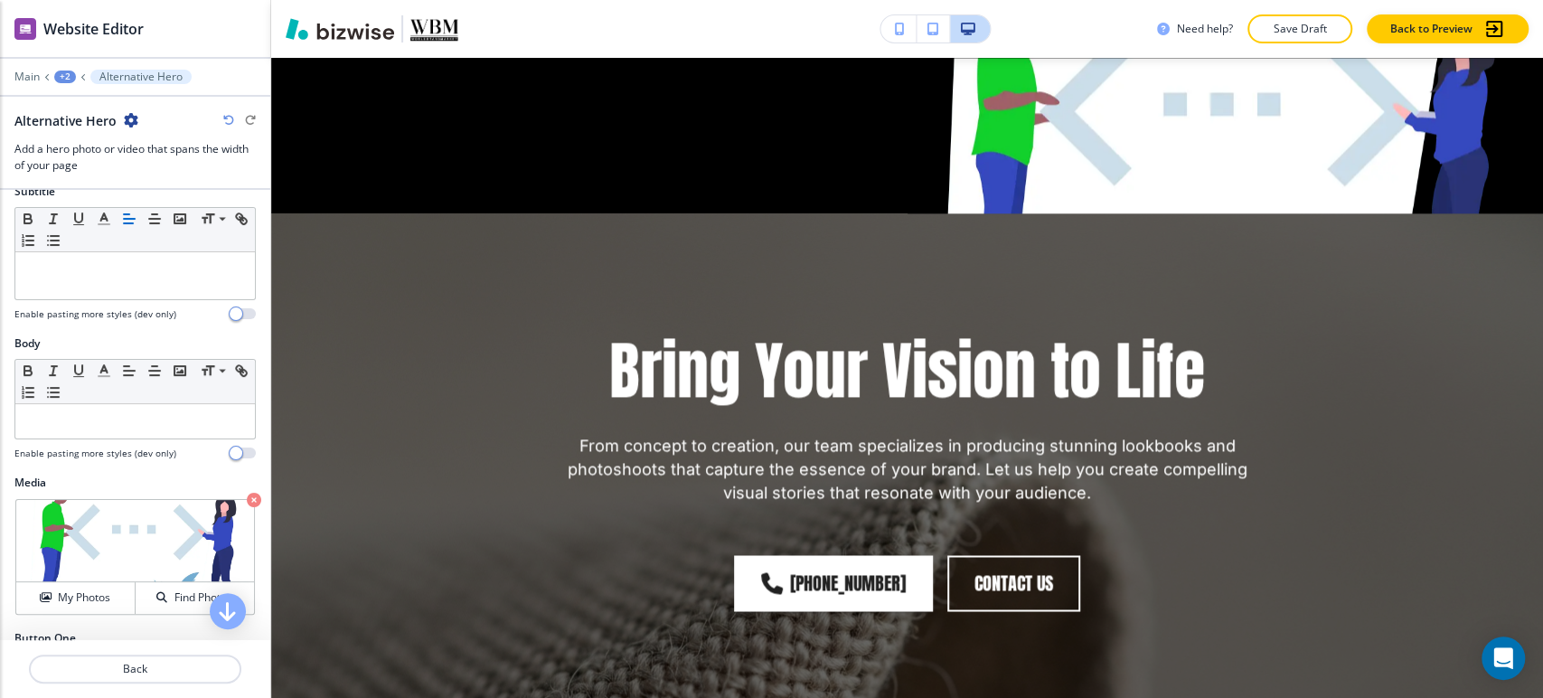
click at [232, 120] on icon "button" at bounding box center [228, 120] width 11 height 11
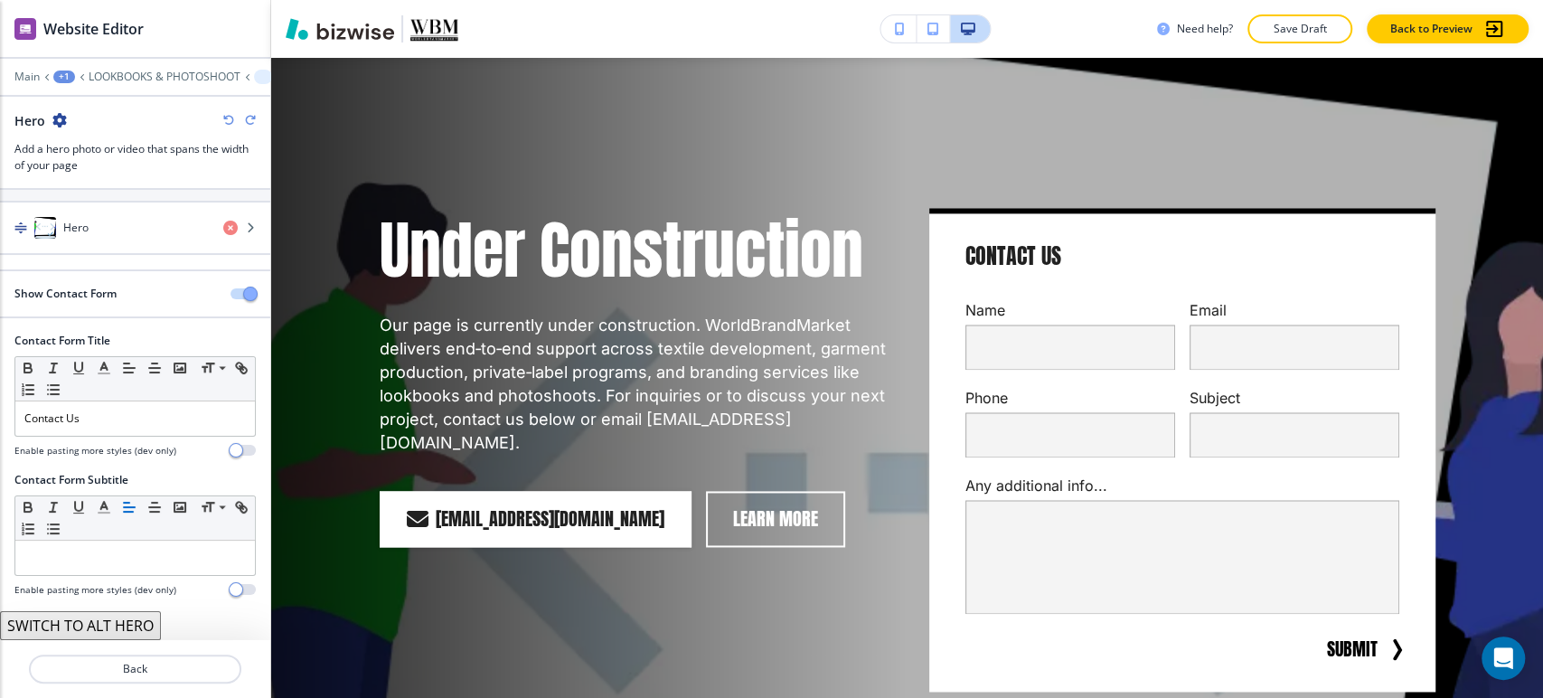
scroll to position [67, 0]
click at [176, 70] on p "LOOKBOOKS & PHOTOSHOOT" at bounding box center [165, 76] width 152 height 13
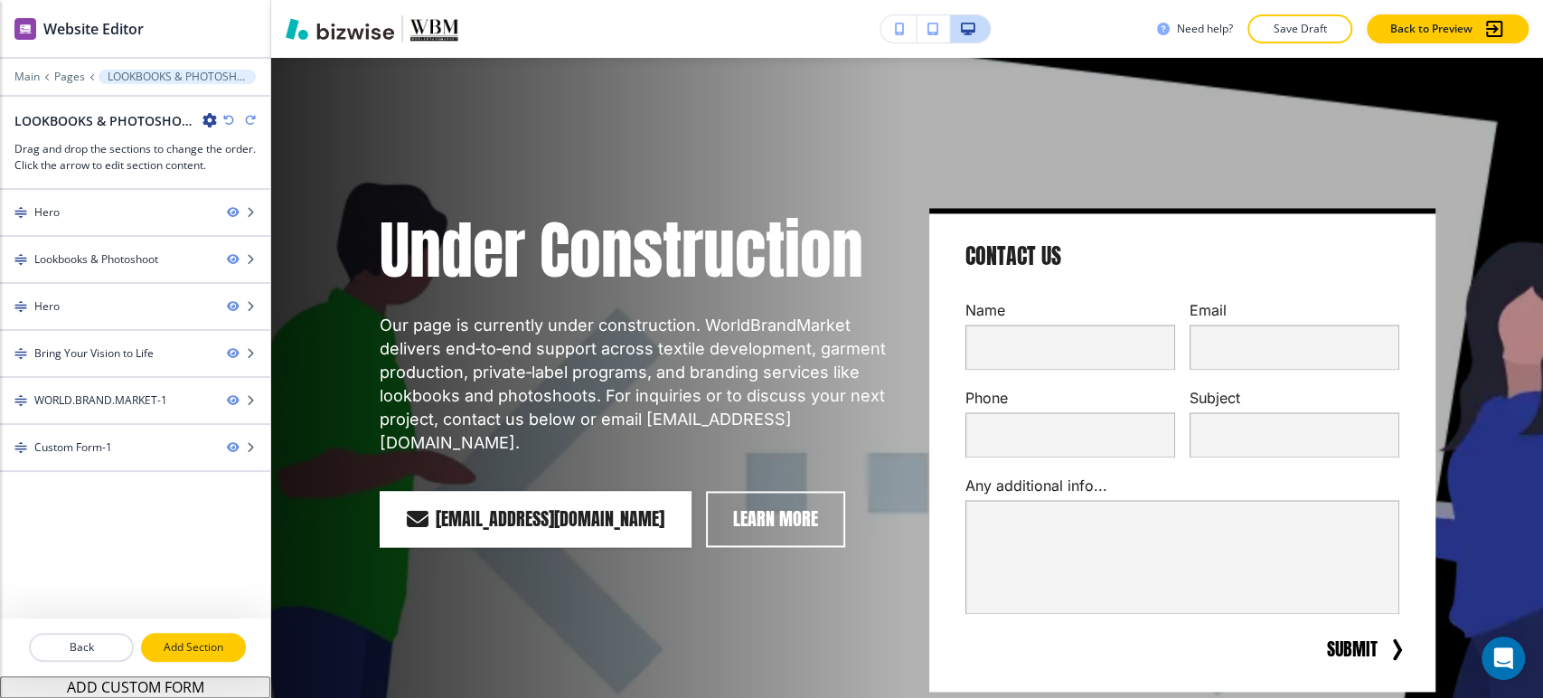
click at [202, 644] on p "Add Section" at bounding box center [193, 647] width 101 height 16
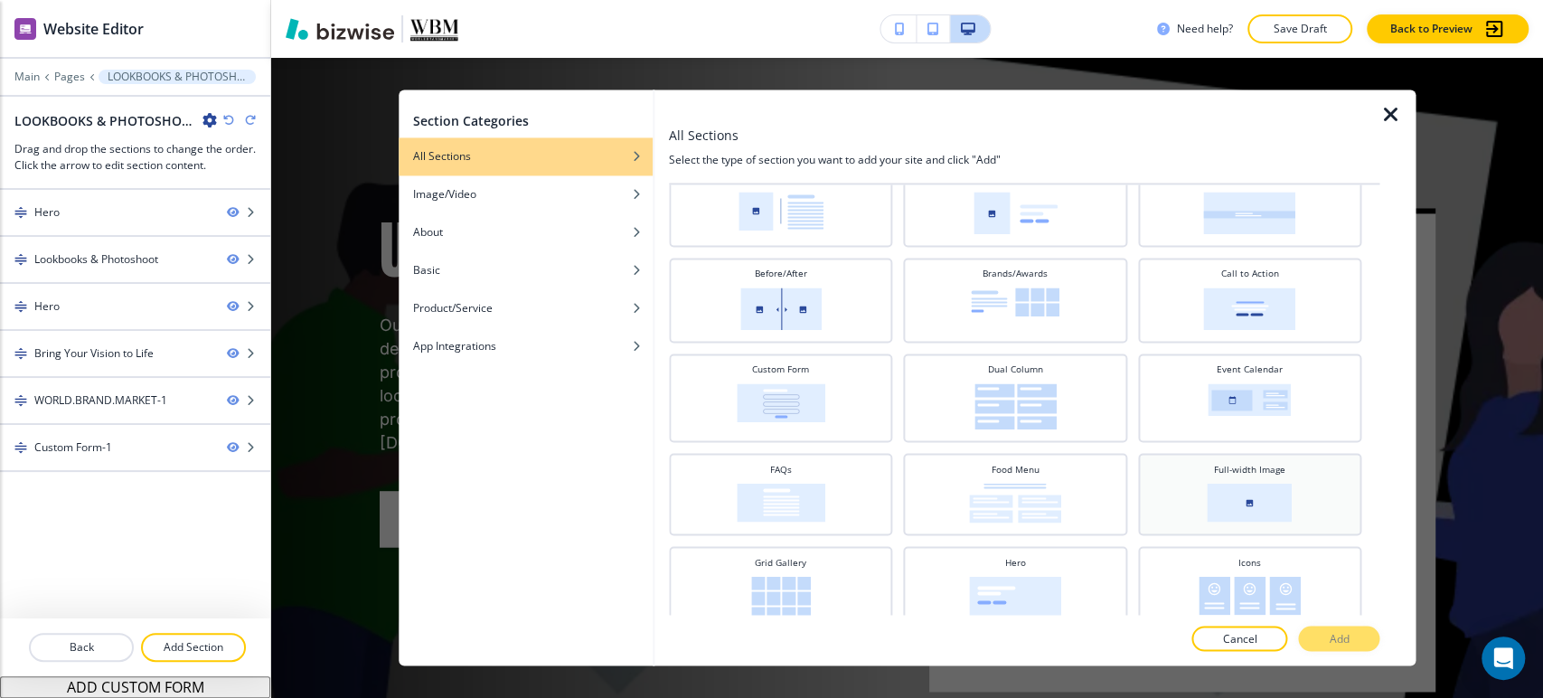
scroll to position [69, 0]
click at [1384, 127] on div at bounding box center [1397, 377] width 36 height 576
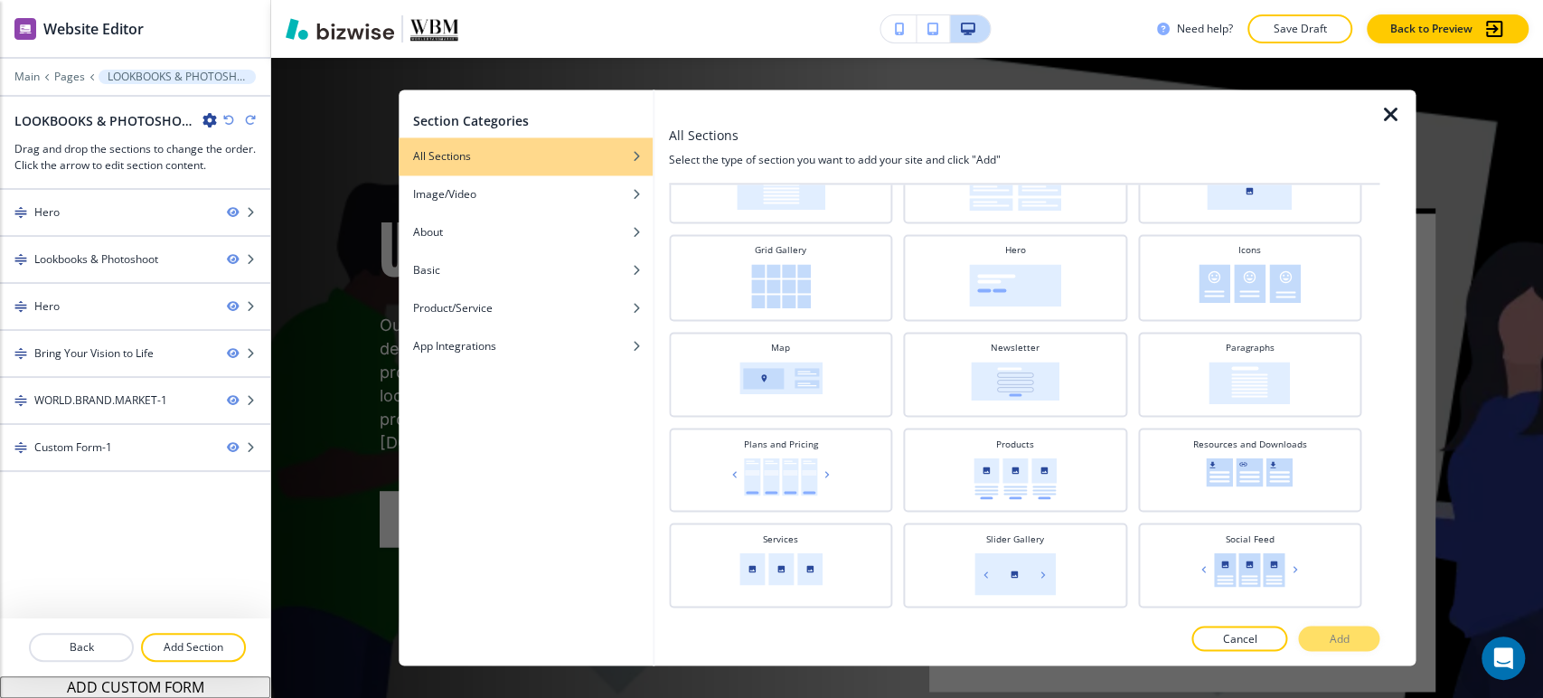
scroll to position [370, 0]
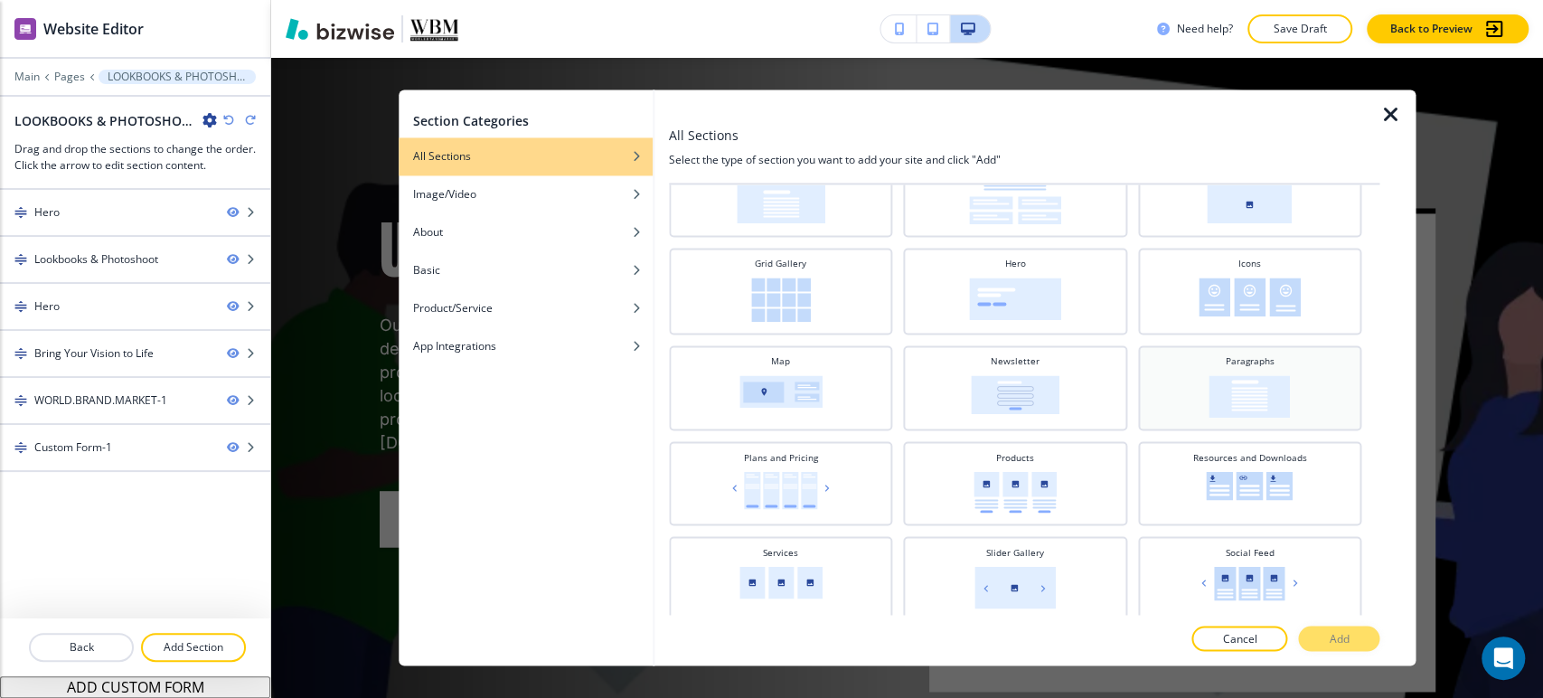
click at [1292, 388] on div "Paragraphs" at bounding box center [1249, 385] width 205 height 63
click at [1391, 108] on icon "button" at bounding box center [1390, 115] width 22 height 22
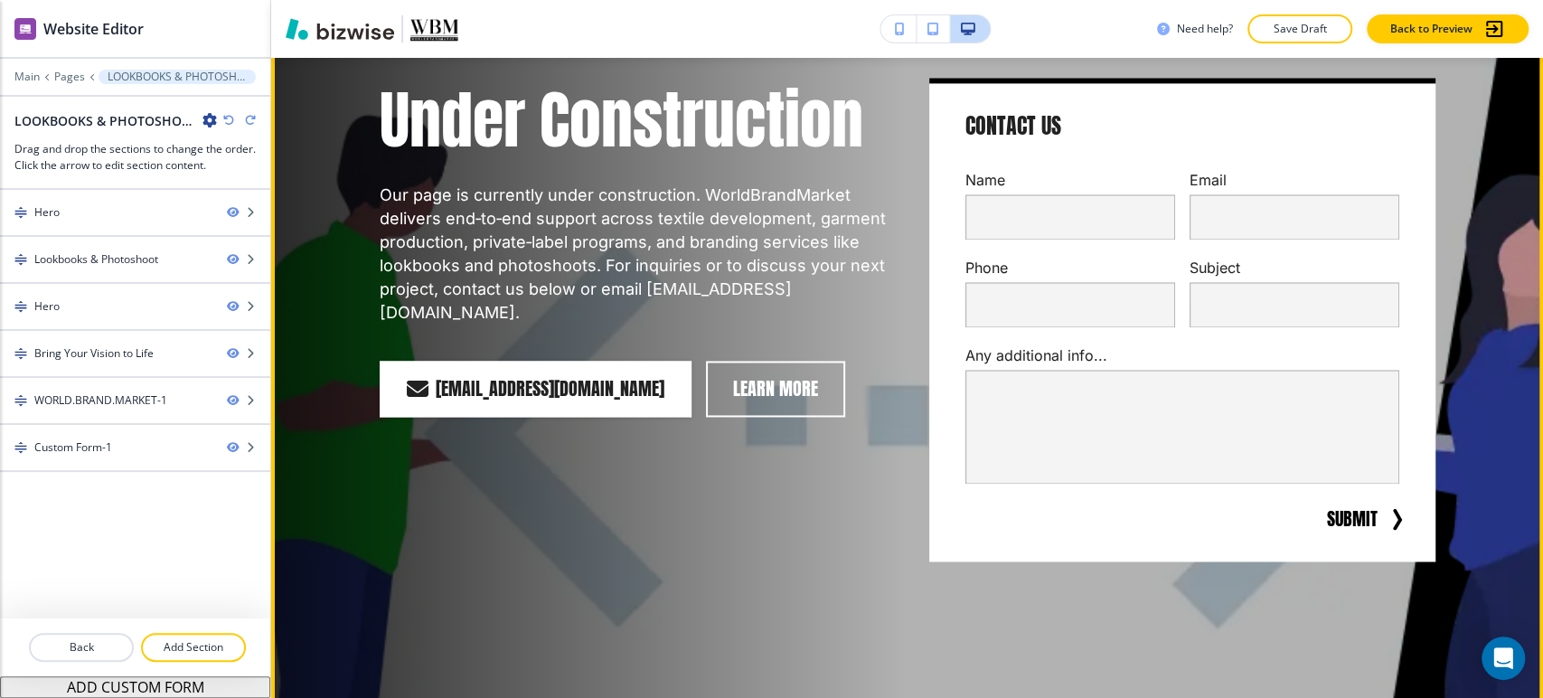
scroll to position [1750, 0]
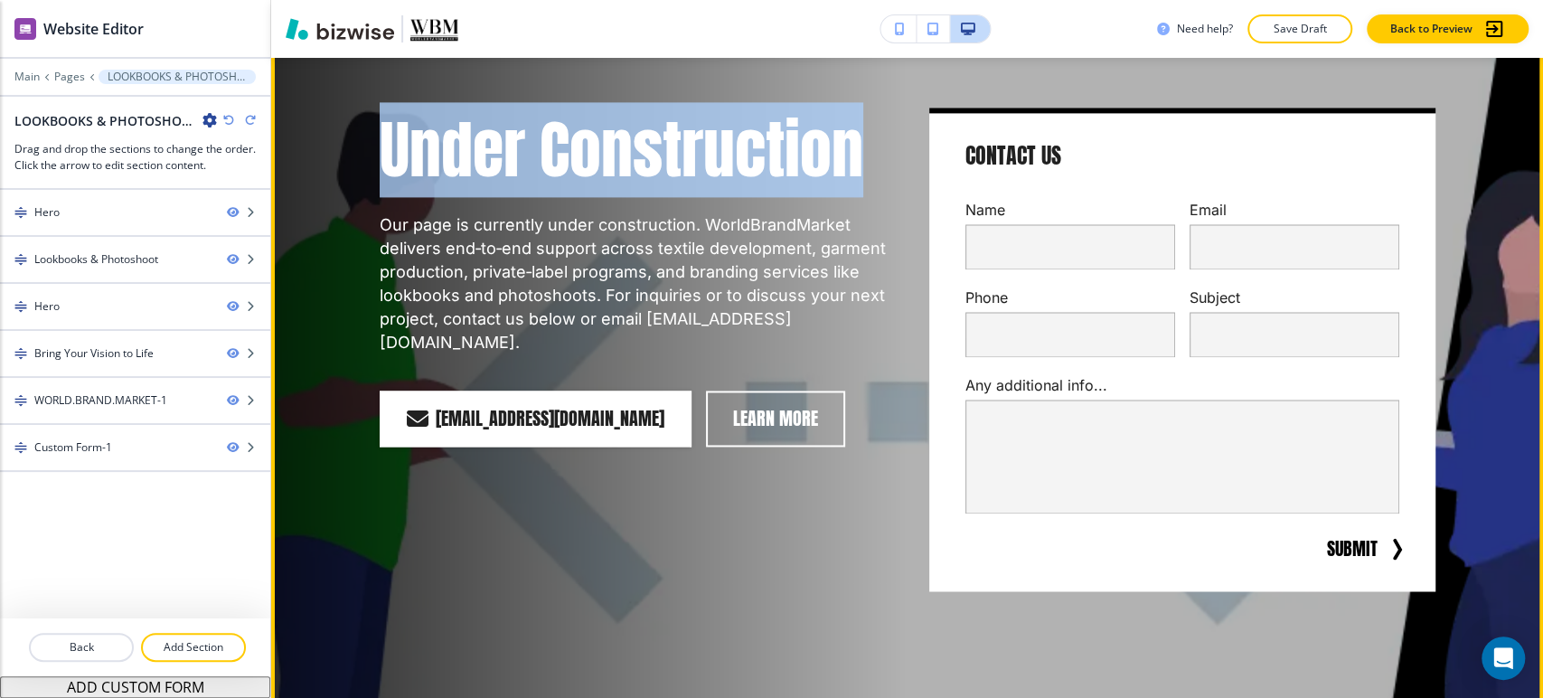
drag, startPoint x: 379, startPoint y: 149, endPoint x: 854, endPoint y: 181, distance: 476.4
click at [854, 181] on h1 "Under Construction" at bounding box center [633, 150] width 506 height 84
copy h1 "Under Construction"
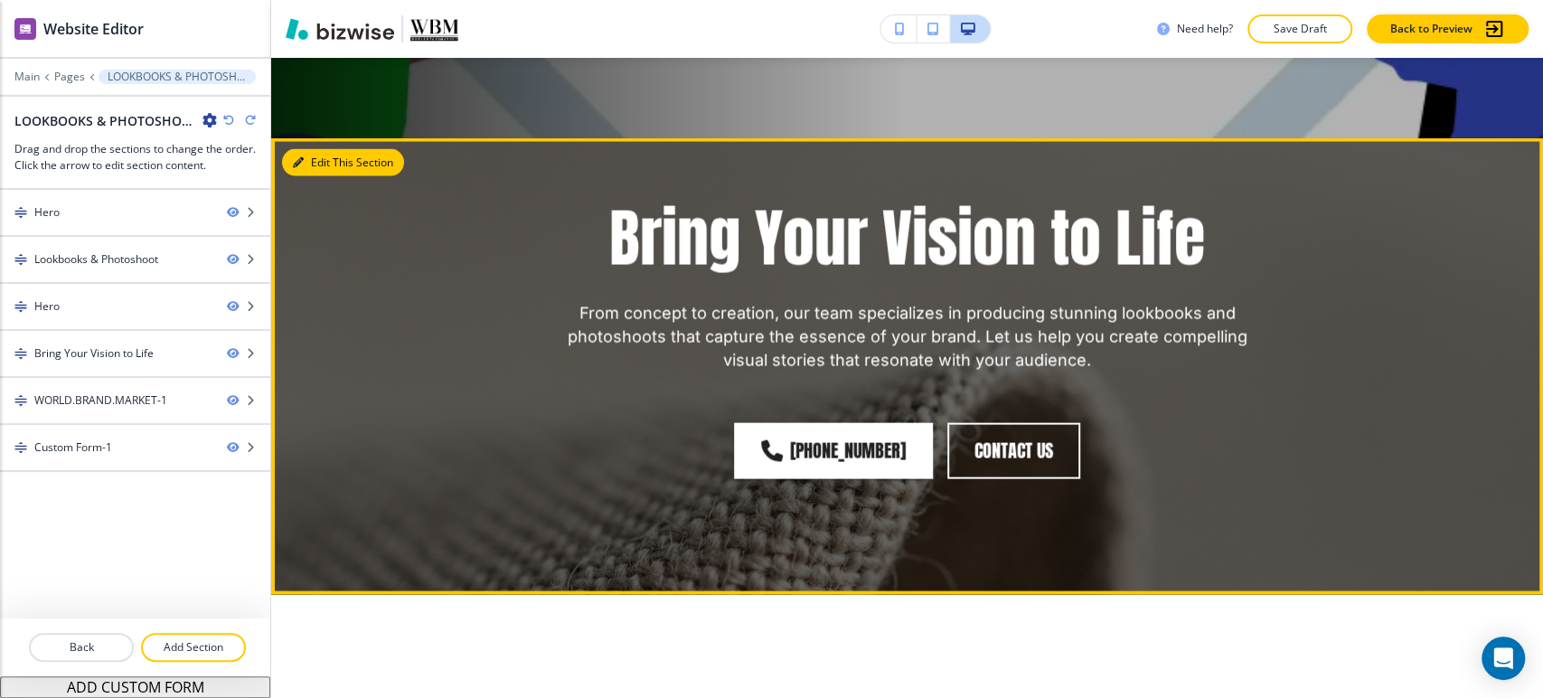
click at [305, 158] on button "Edit This Section" at bounding box center [343, 161] width 122 height 27
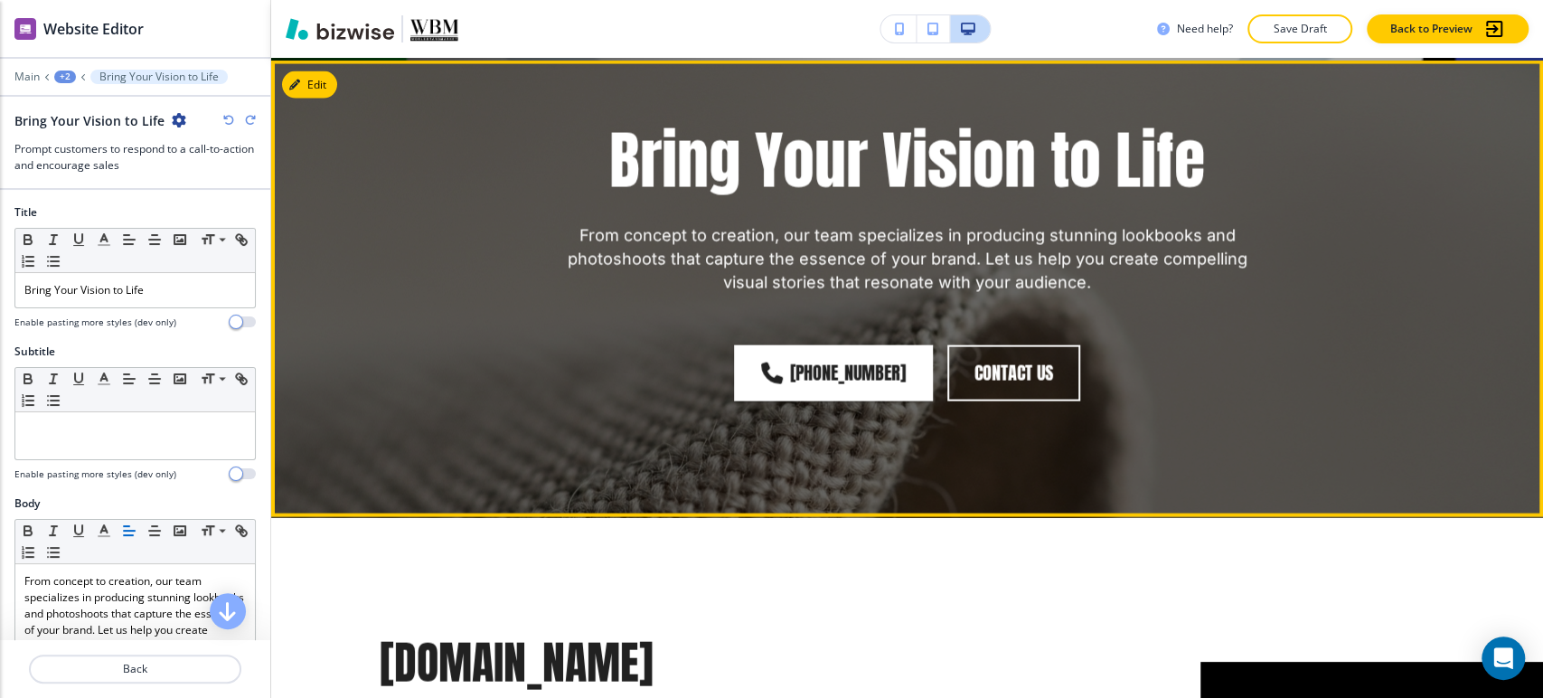
scroll to position [2430, 0]
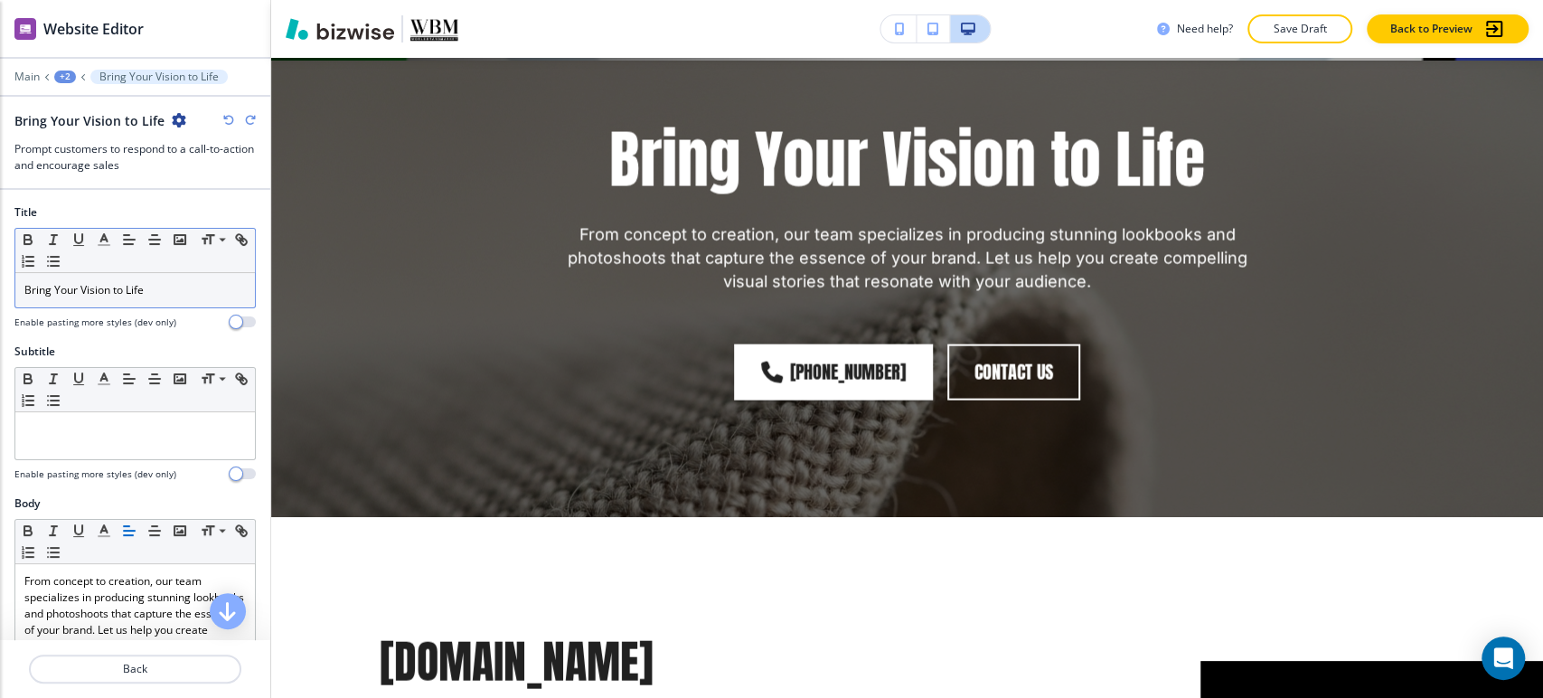
click at [149, 290] on p "Bring Your Vision to Life" at bounding box center [134, 290] width 221 height 16
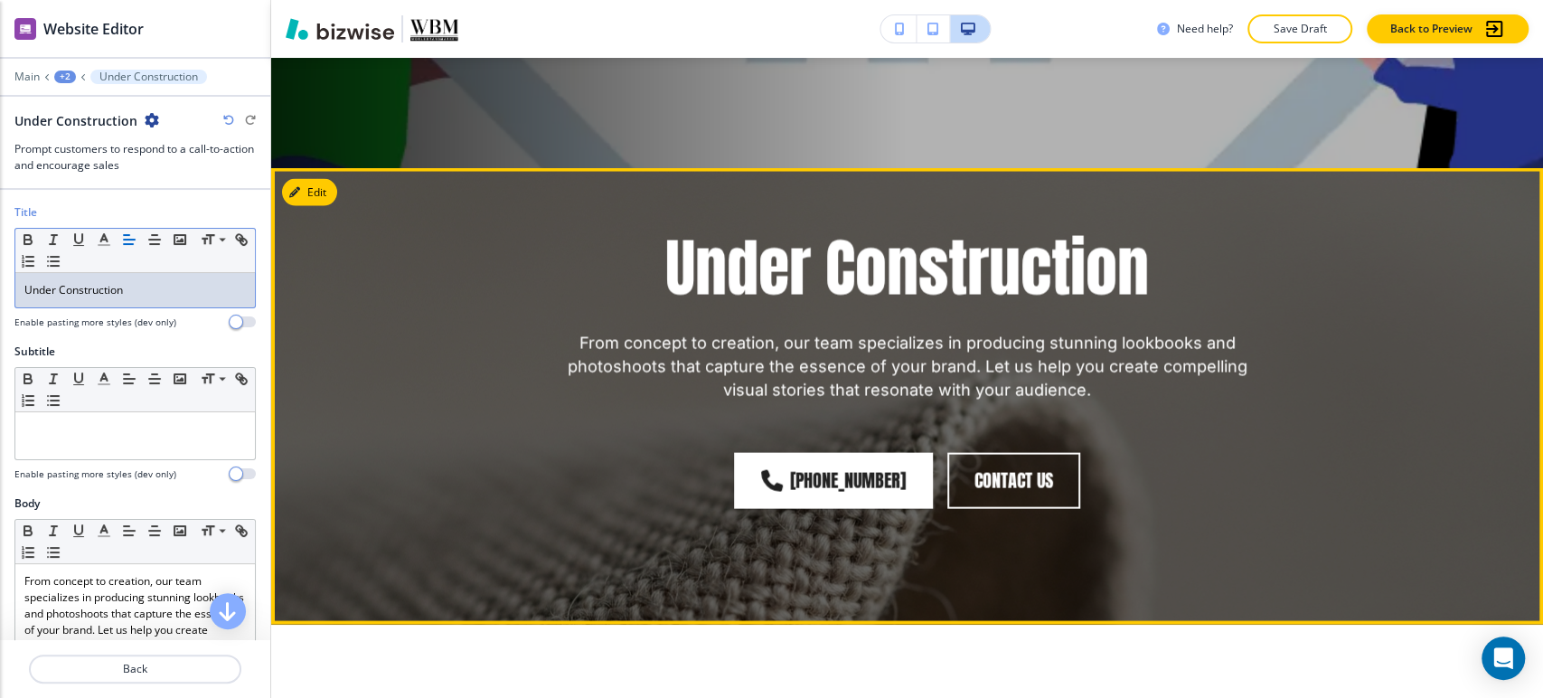
scroll to position [2330, 0]
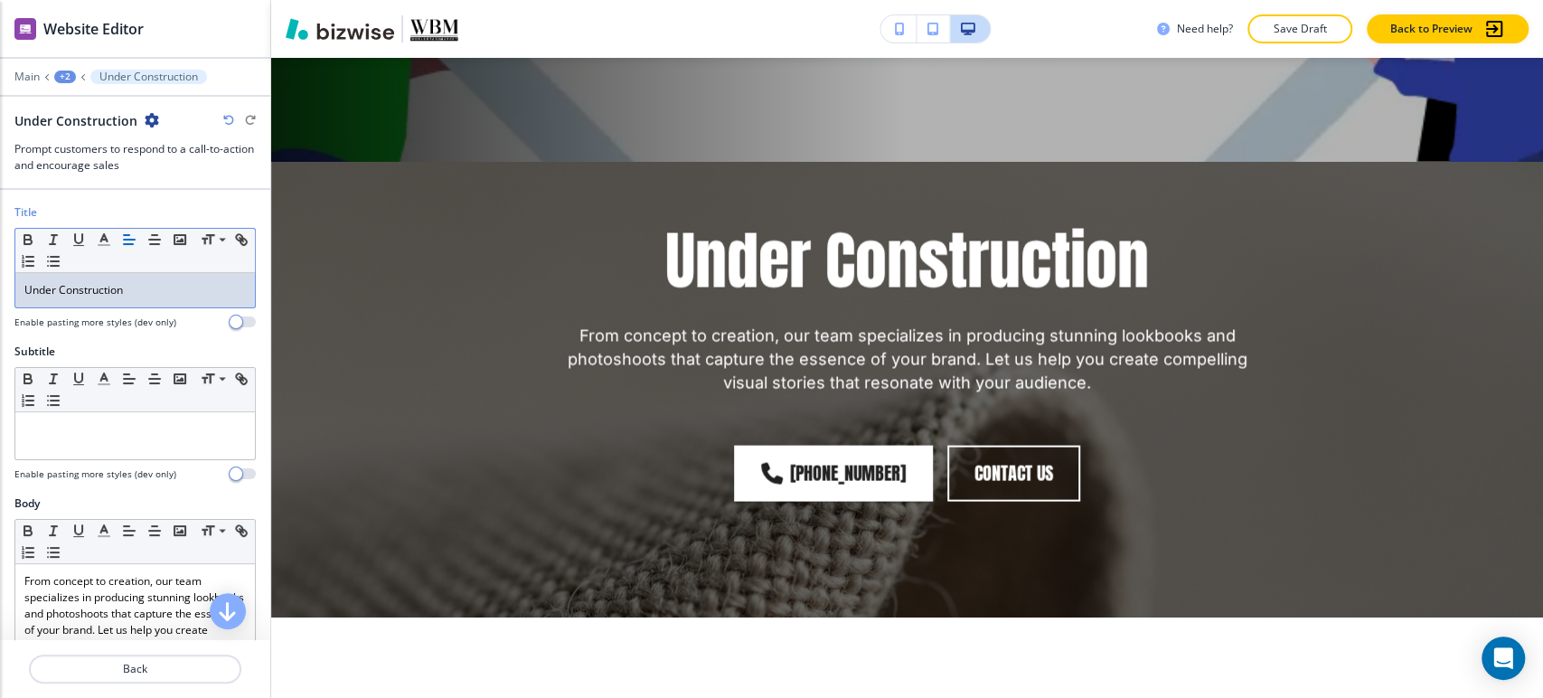
click at [176, 286] on p "Under Construction" at bounding box center [134, 290] width 221 height 16
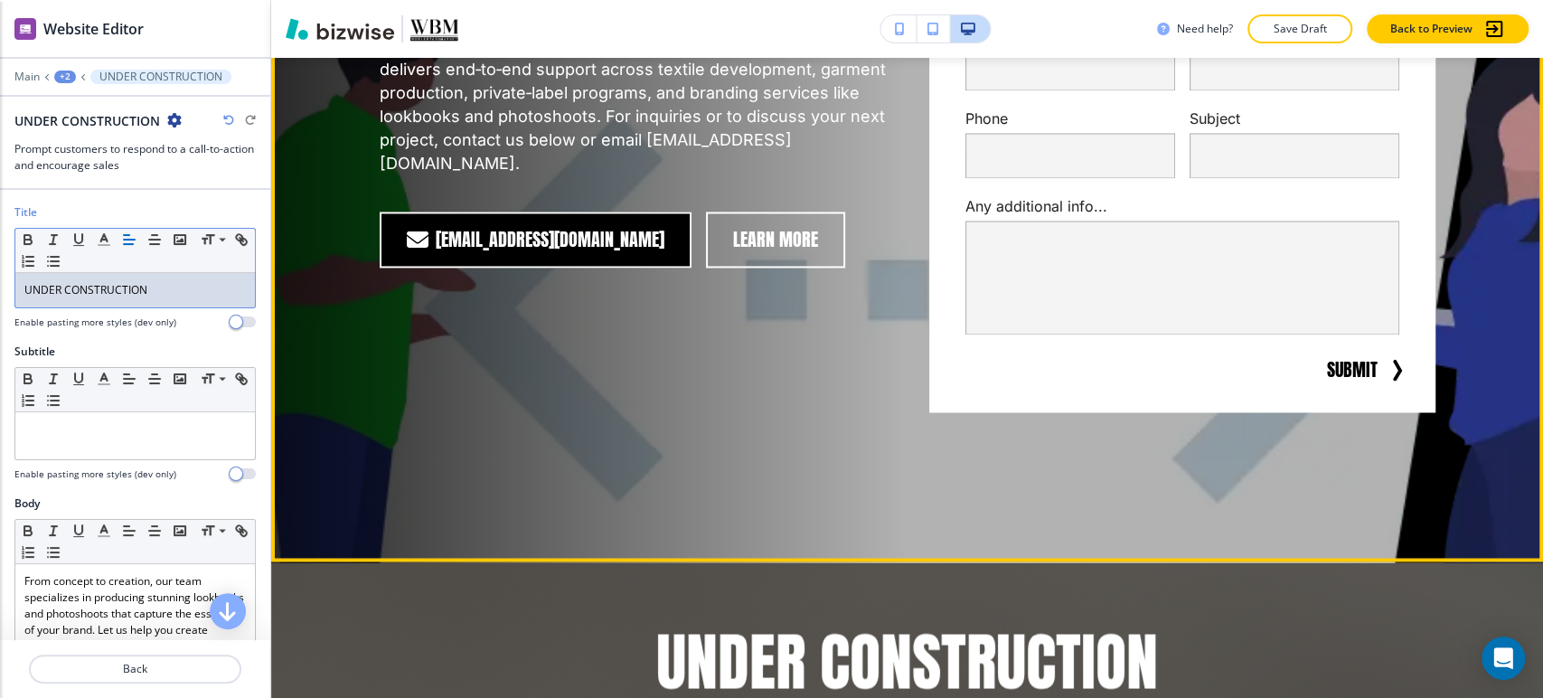
scroll to position [1828, 0]
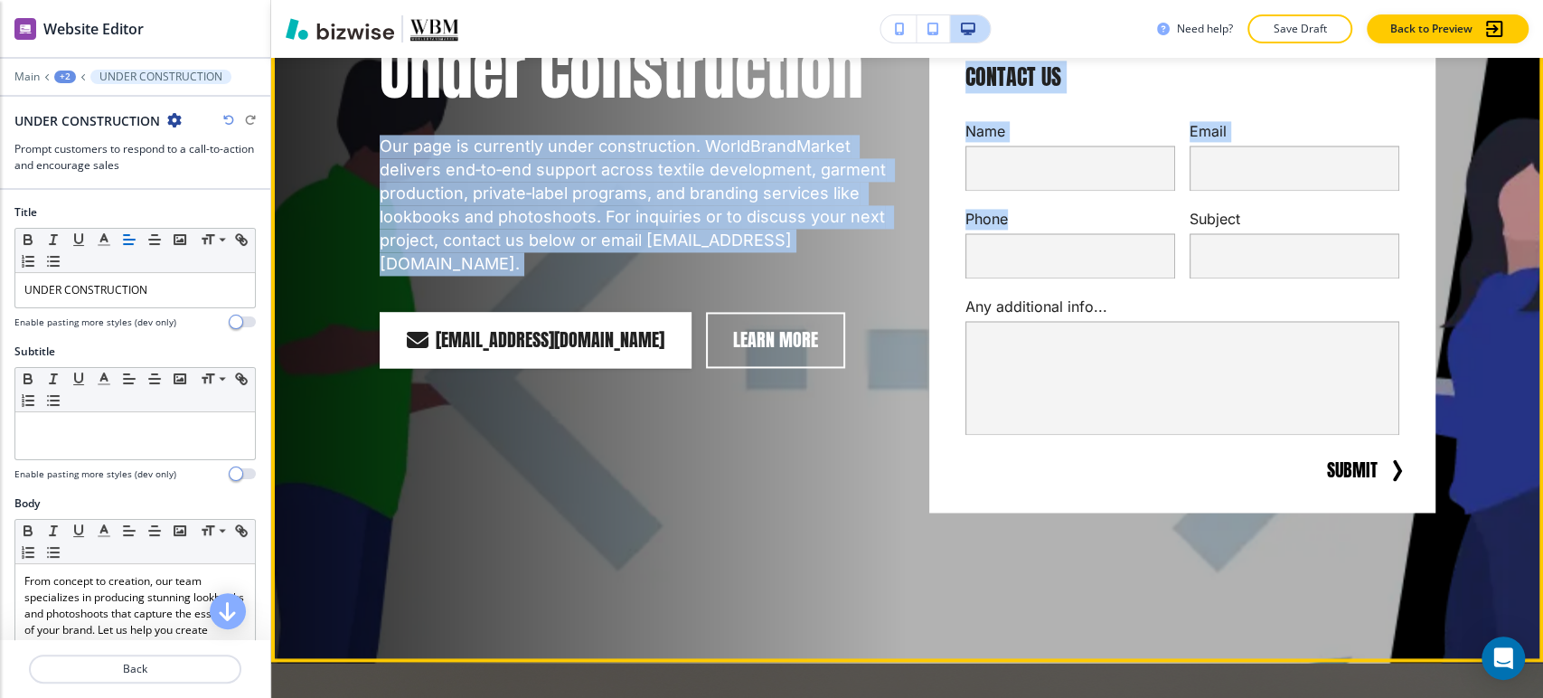
drag, startPoint x: 371, startPoint y: 151, endPoint x: 885, endPoint y: 246, distance: 522.9
click at [885, 246] on div "Under Construction Our page is currently under construction. WorldBrandMarket d…" at bounding box center [885, 249] width 1099 height 672
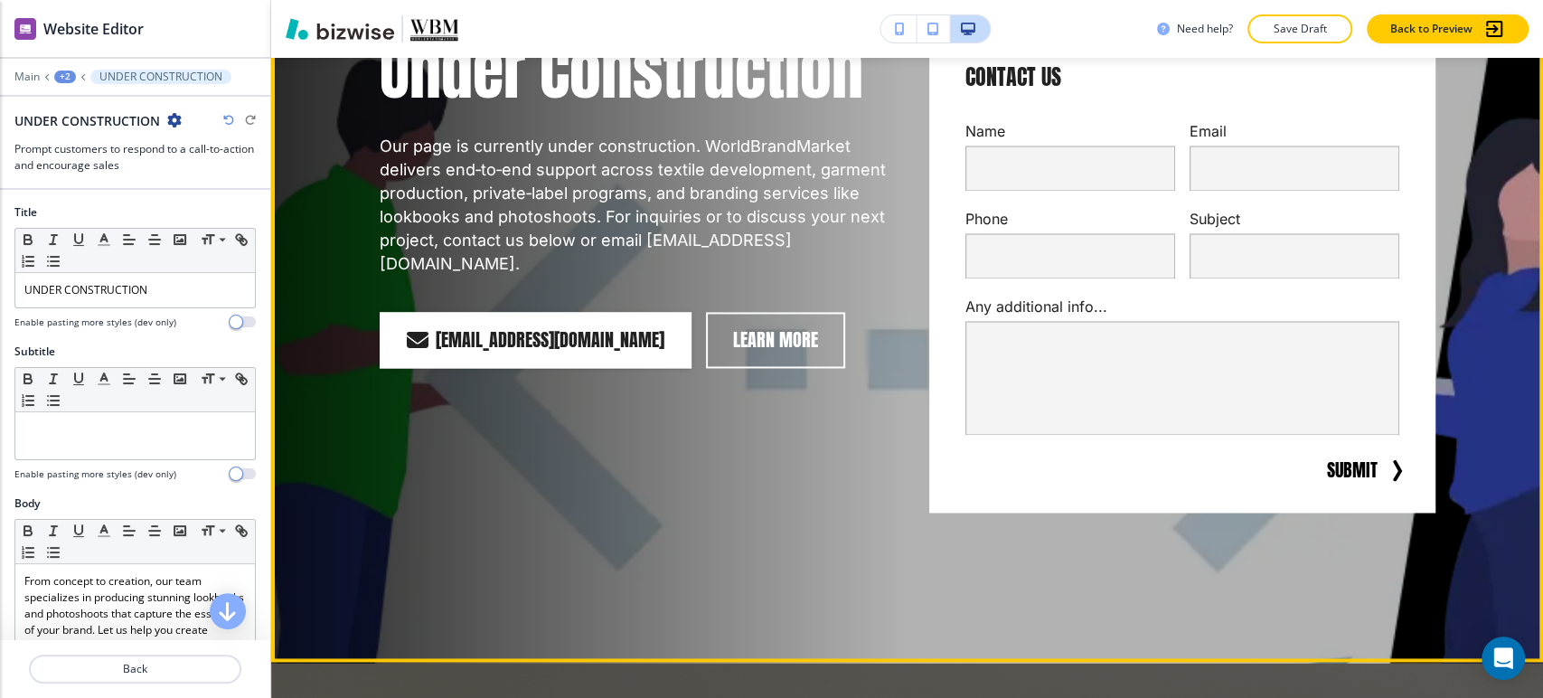
click at [342, 116] on div "Under Construction Our page is currently under construction. WorldBrandMarket d…" at bounding box center [611, 249] width 550 height 527
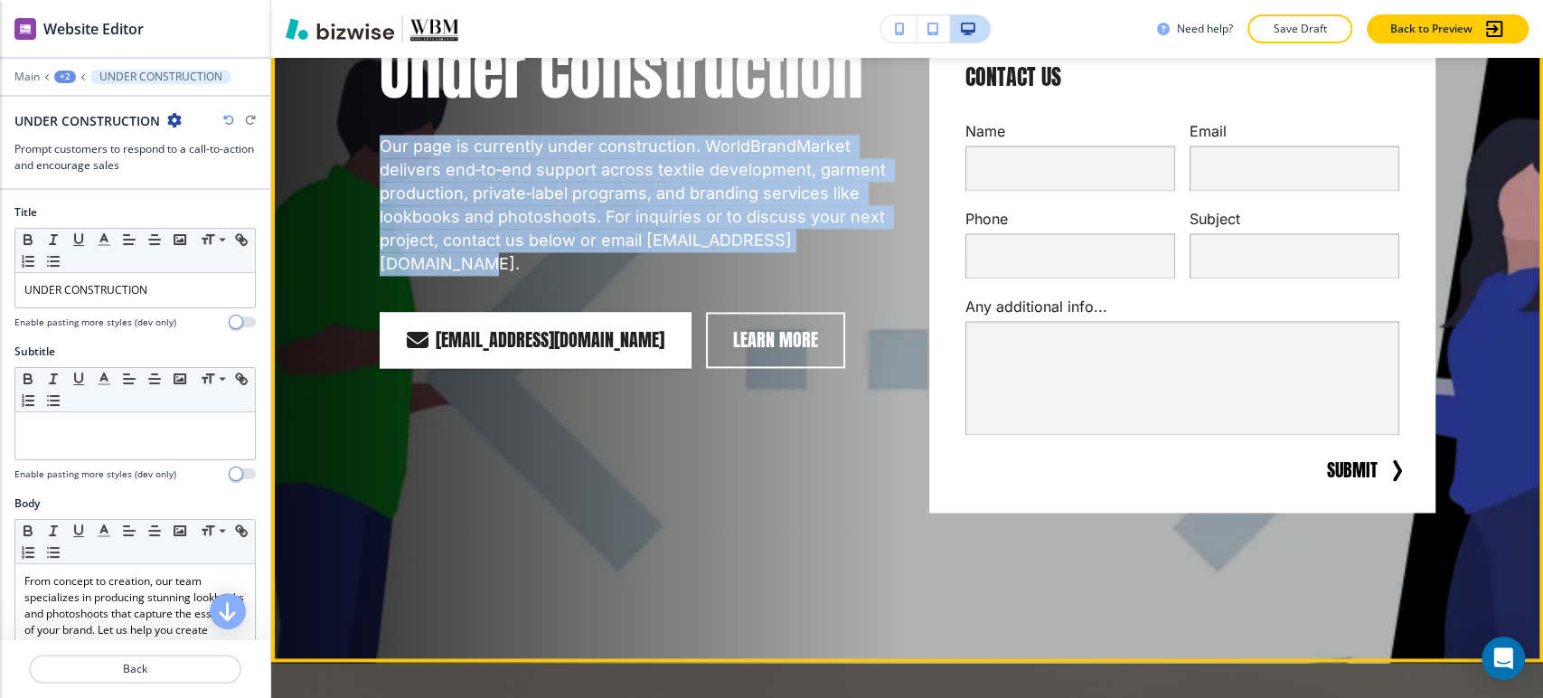
drag, startPoint x: 369, startPoint y: 135, endPoint x: 864, endPoint y: 240, distance: 506.4
click at [864, 240] on div "Under Construction Our page is currently under construction. WorldBrandMarket d…" at bounding box center [611, 249] width 550 height 527
copy p "Our page is currently under construction. WorldBrandMarket delivers end‑to‑end …"
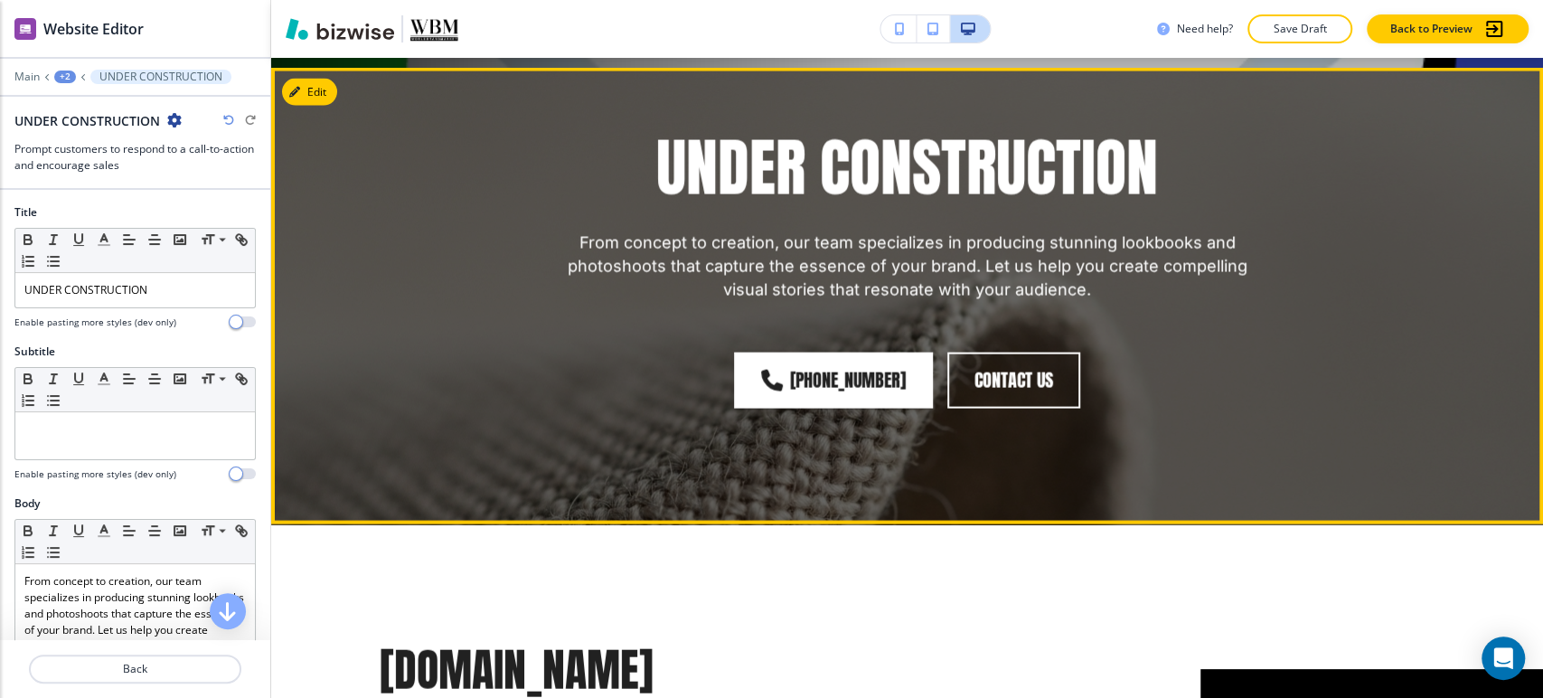
scroll to position [2430, 0]
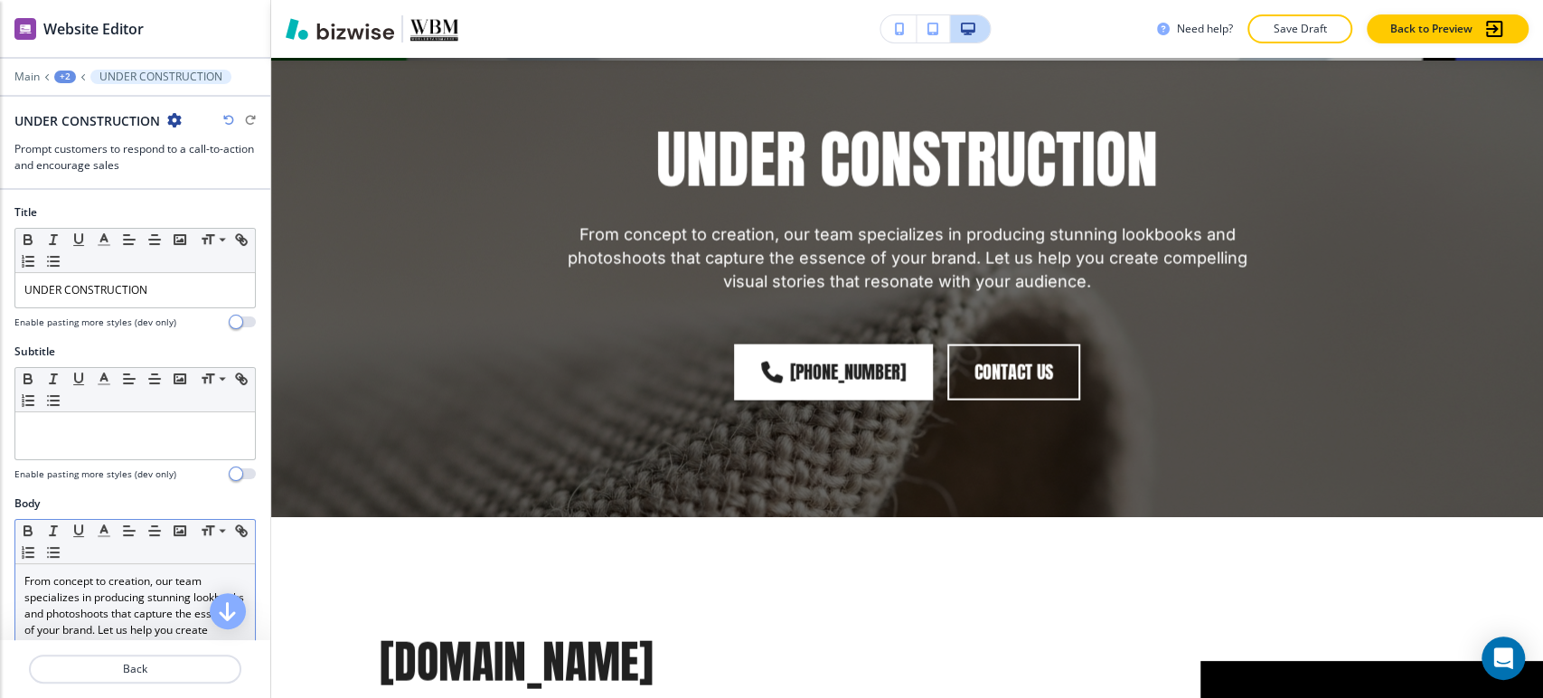
click at [106, 600] on p "From concept to creation, our team specializes in producing stunning lookbooks …" at bounding box center [134, 622] width 221 height 98
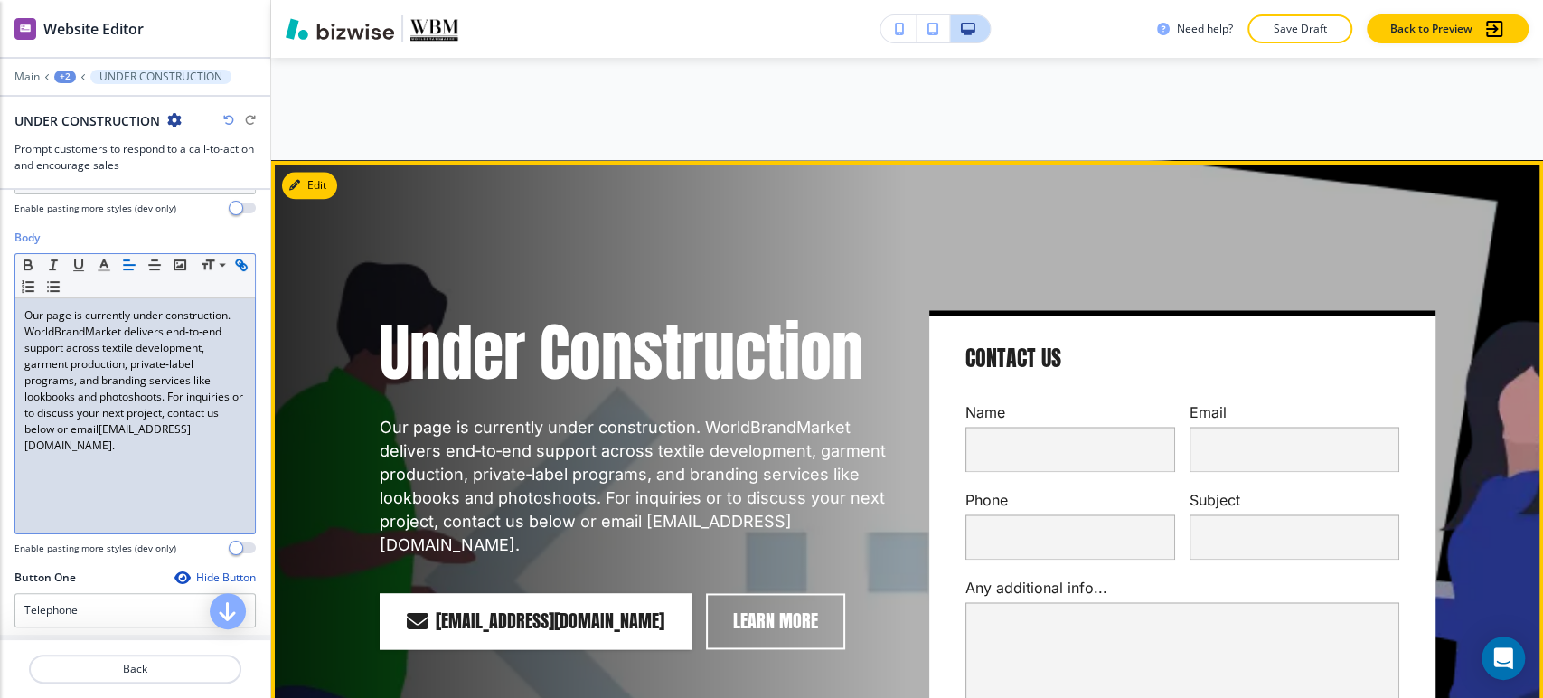
scroll to position [1526, 0]
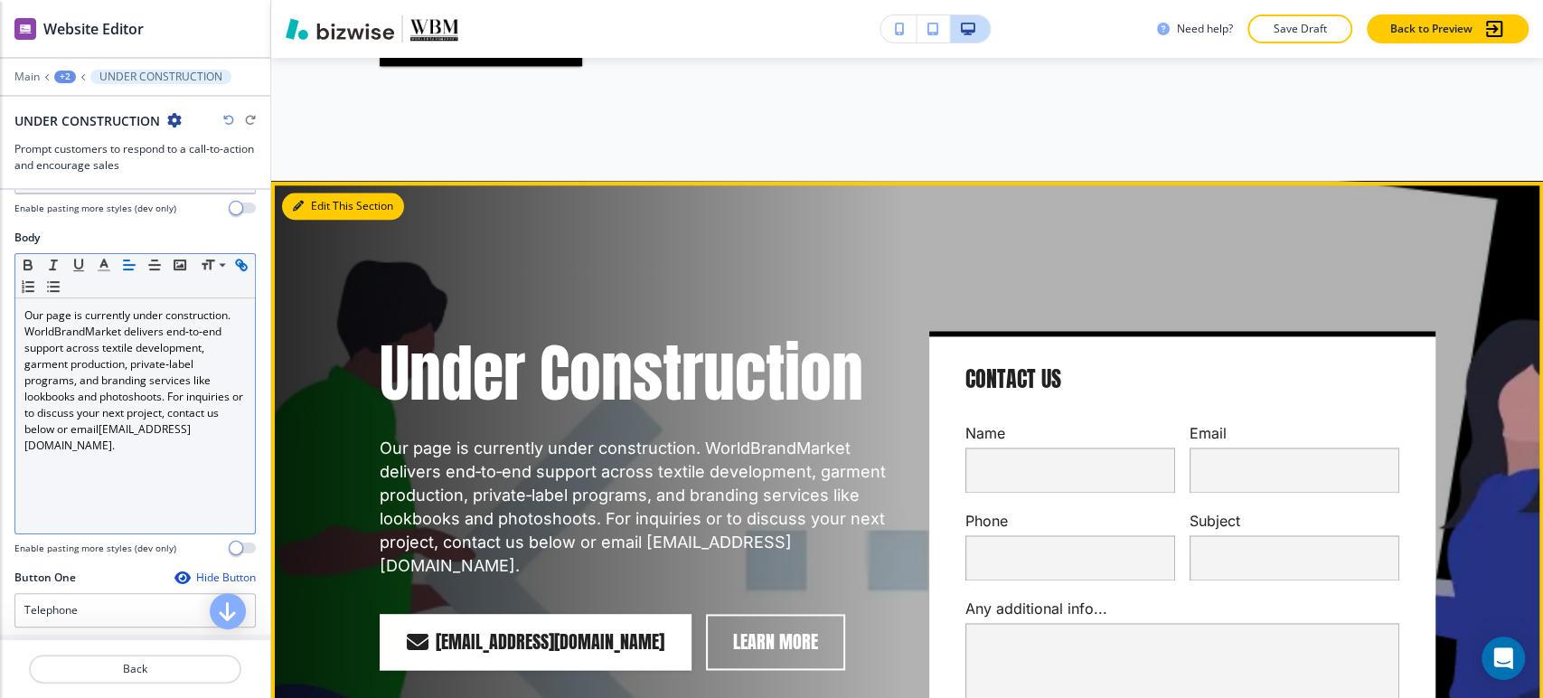
click at [324, 205] on button "Edit This Section" at bounding box center [343, 206] width 122 height 27
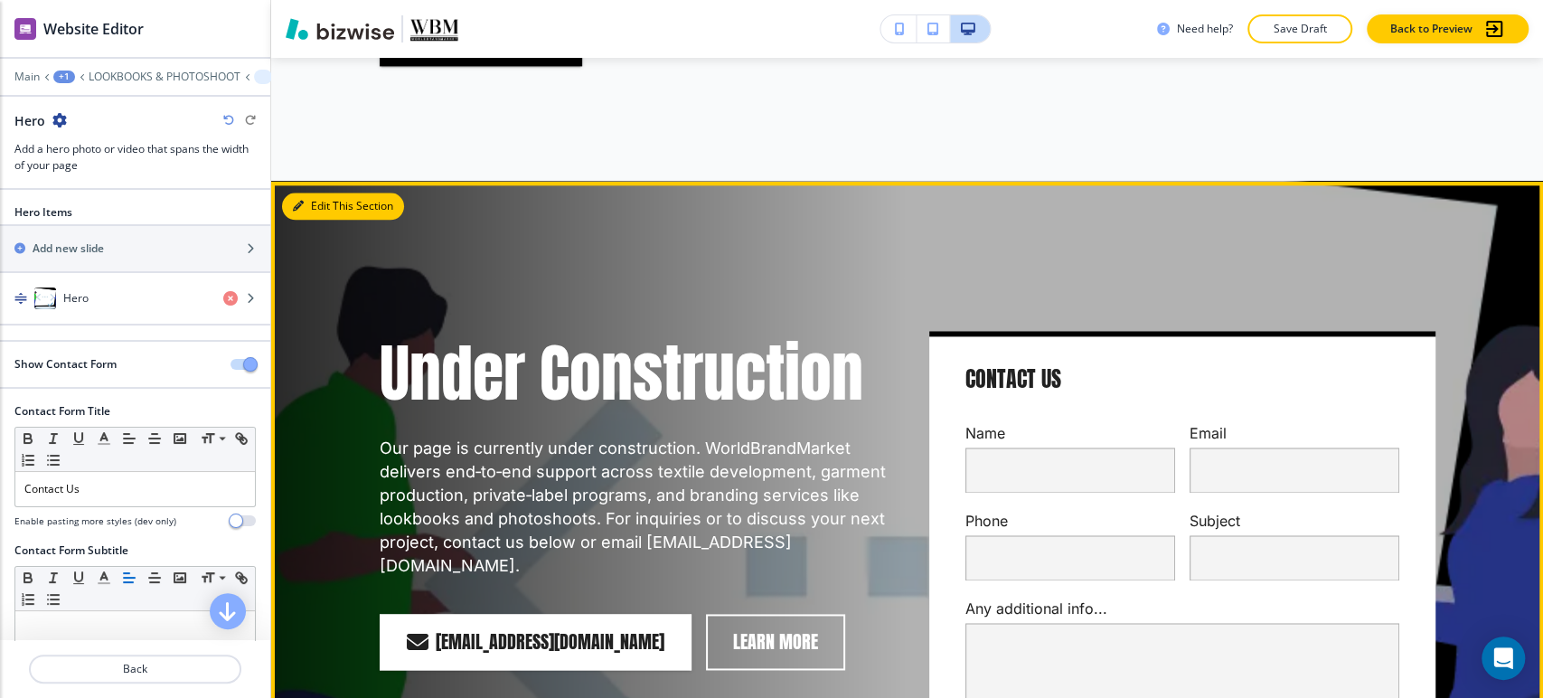
scroll to position [1649, 0]
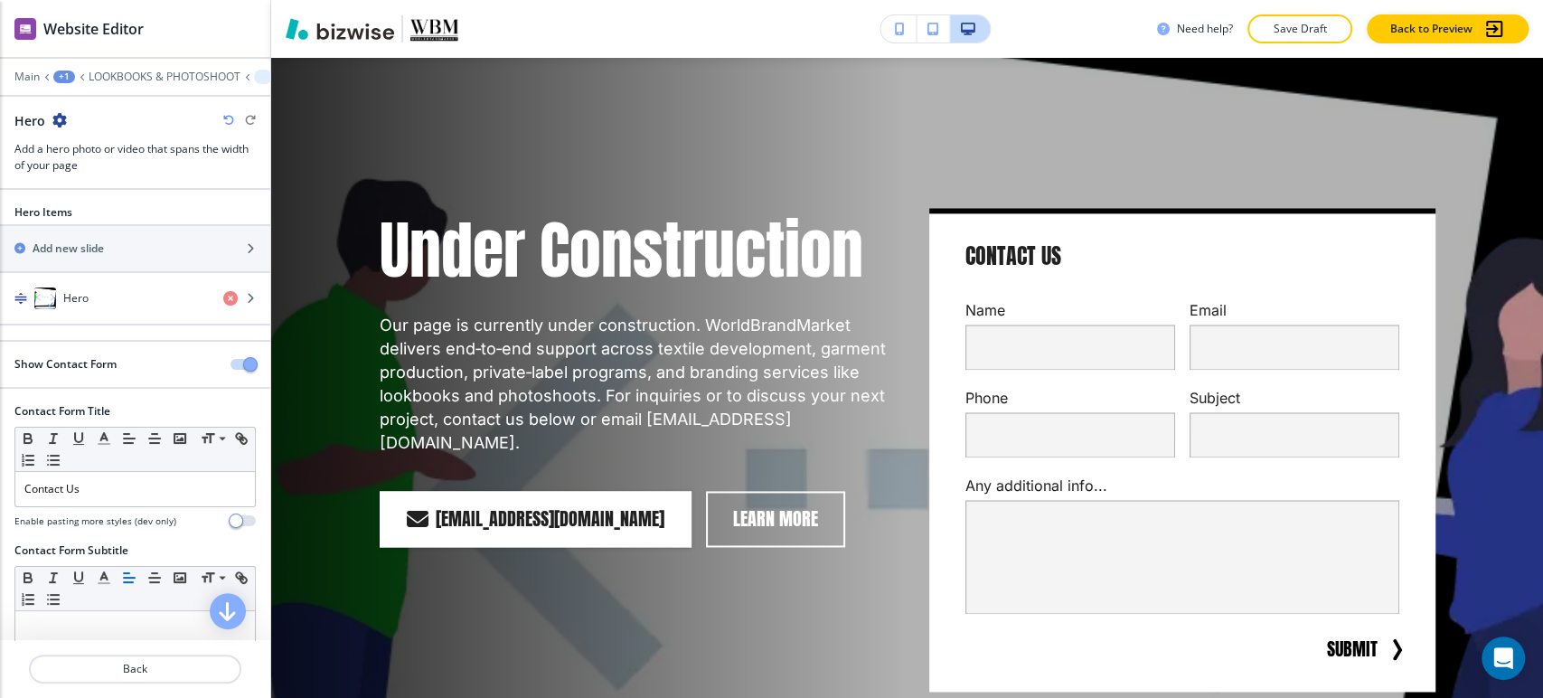
click at [60, 117] on icon "button" at bounding box center [59, 120] width 14 height 14
click at [114, 209] on p "Delete Section" at bounding box center [109, 214] width 92 height 16
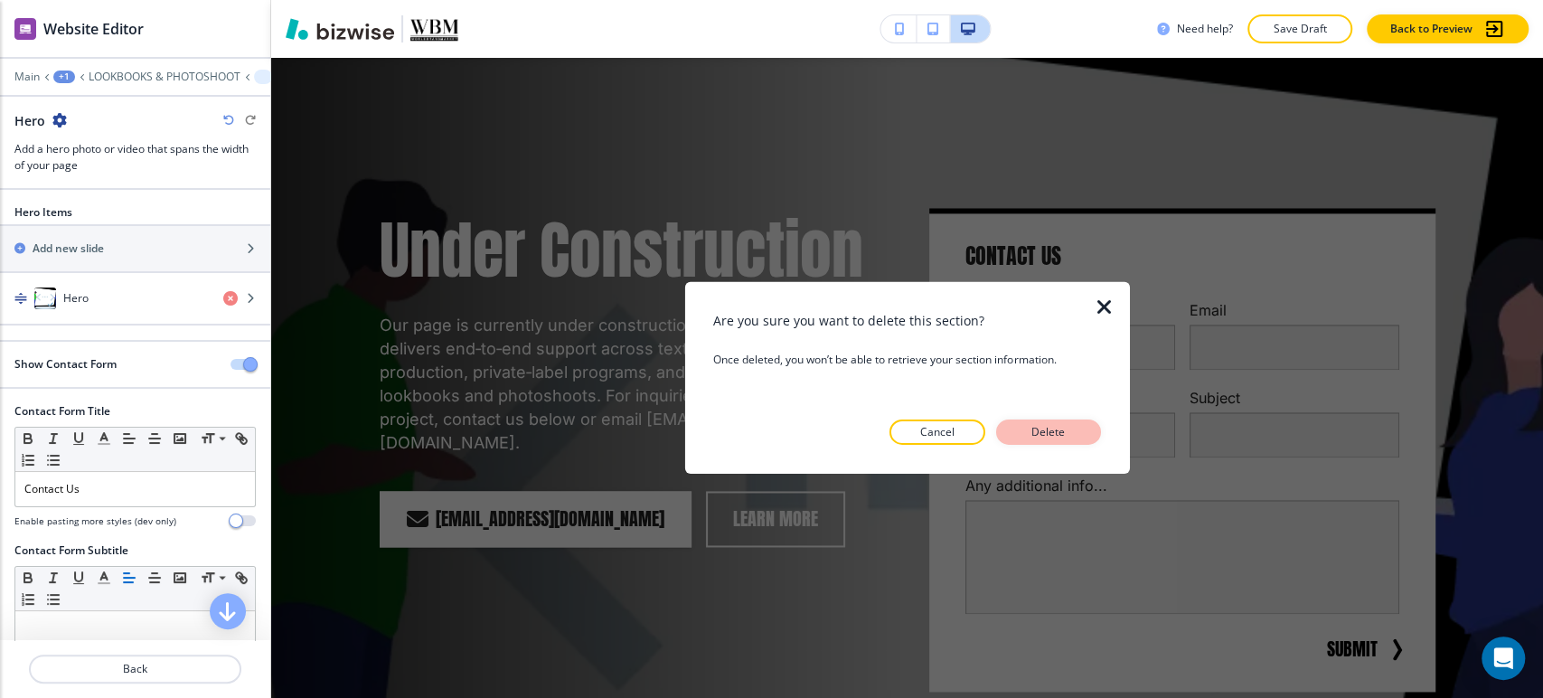
click at [1049, 427] on p "Delete" at bounding box center [1048, 432] width 43 height 16
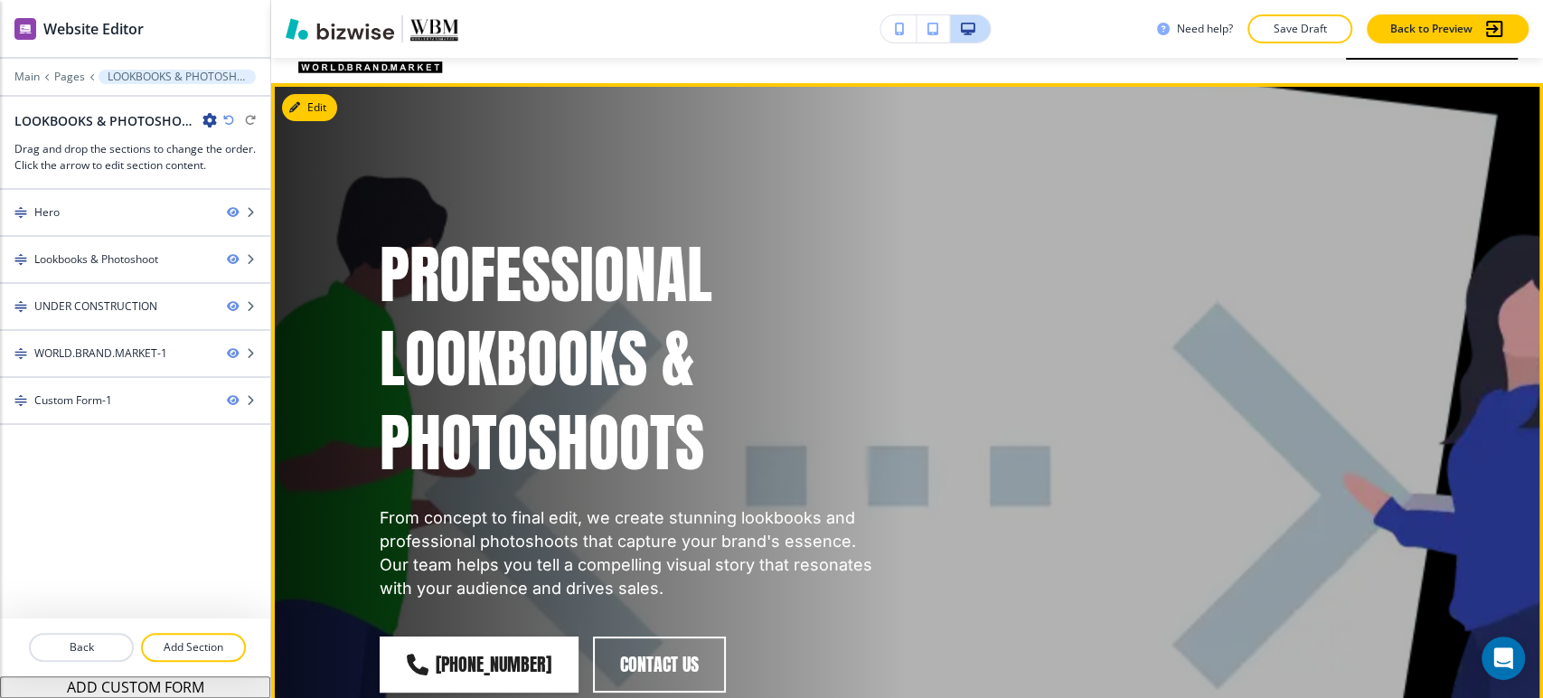
scroll to position [100, 0]
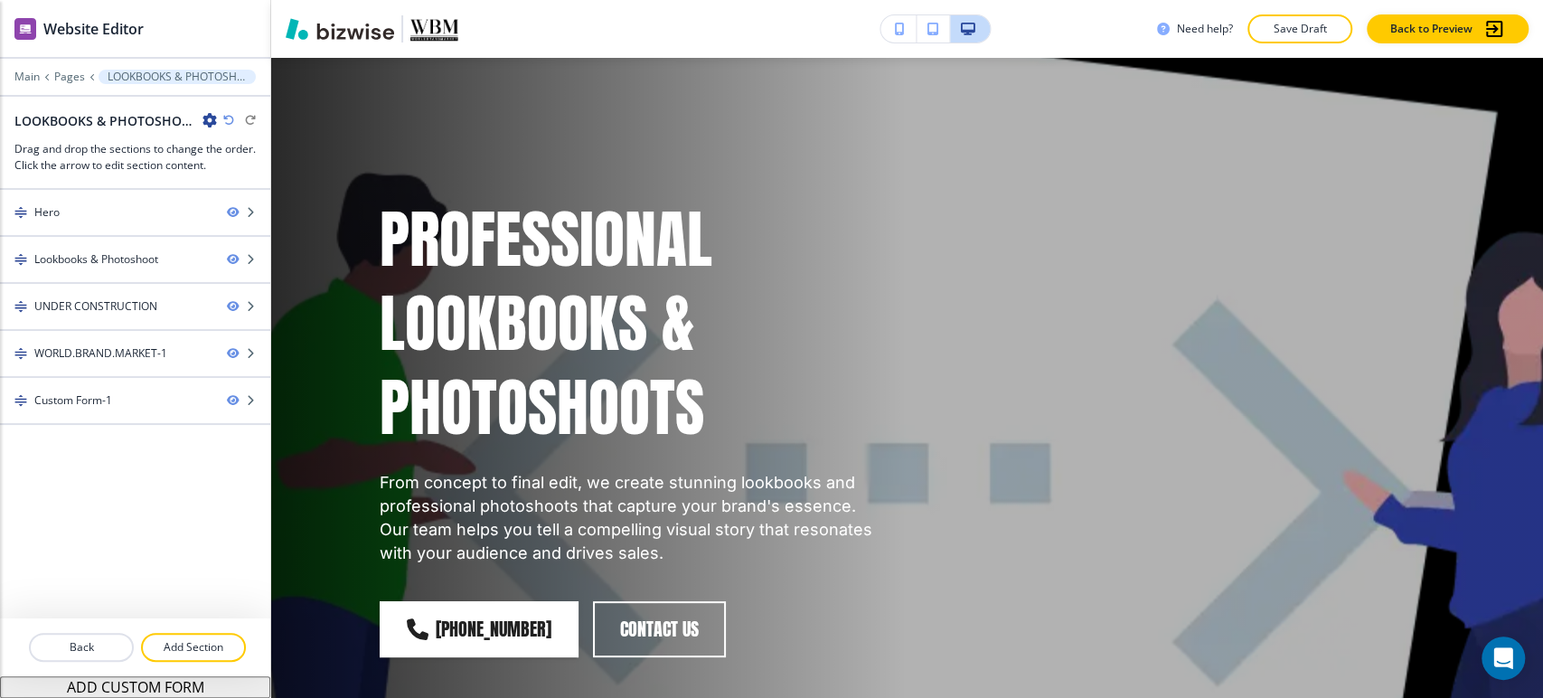
click at [1284, 18] on button "Save Draft" at bounding box center [1299, 28] width 105 height 29
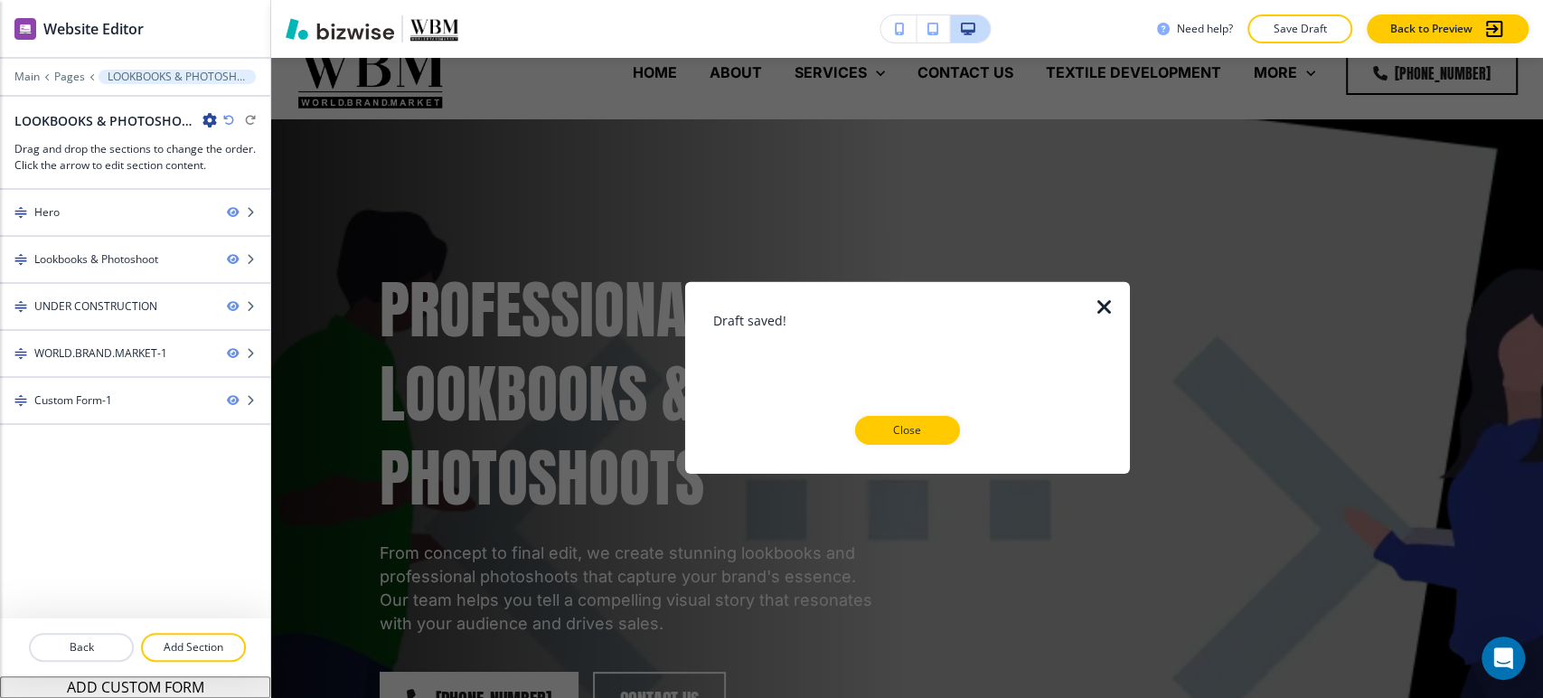
scroll to position [0, 0]
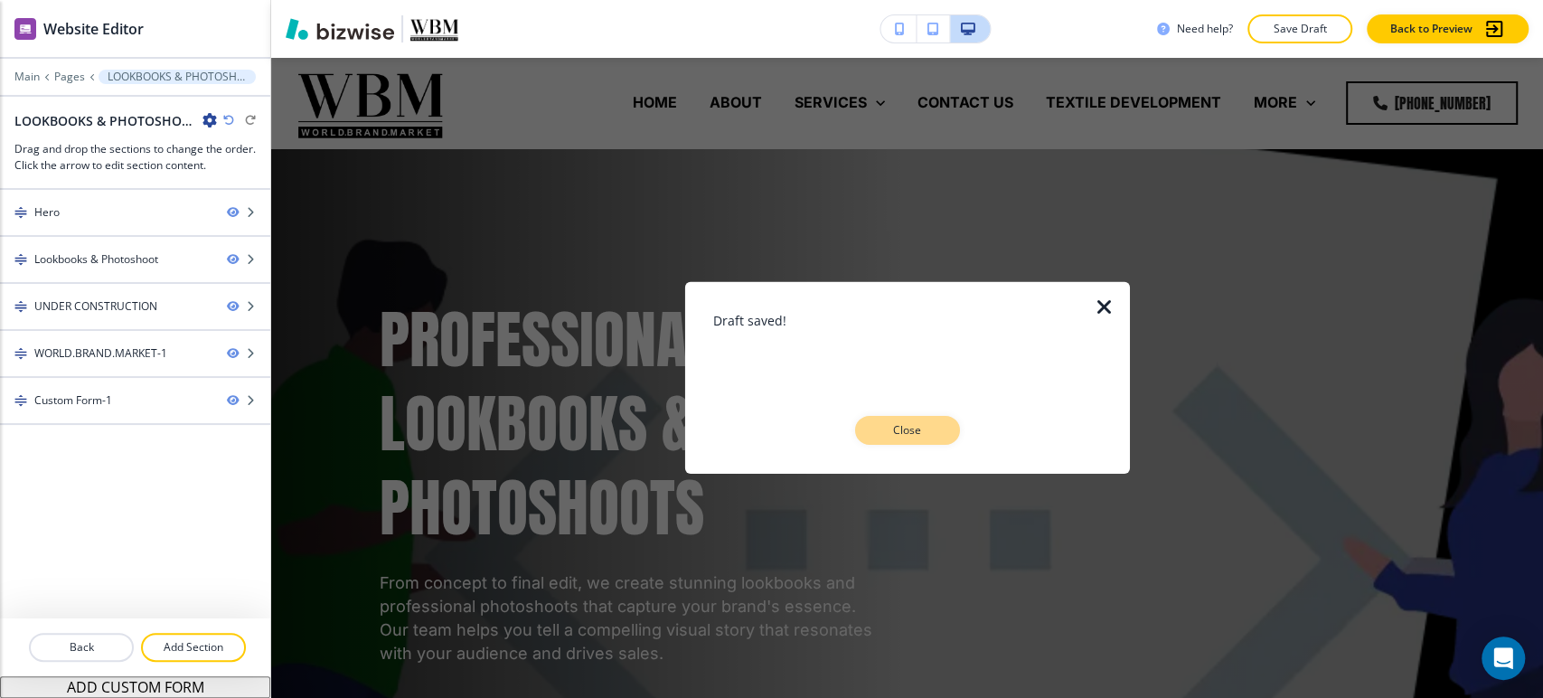
click at [927, 435] on p "Close" at bounding box center [907, 430] width 58 height 16
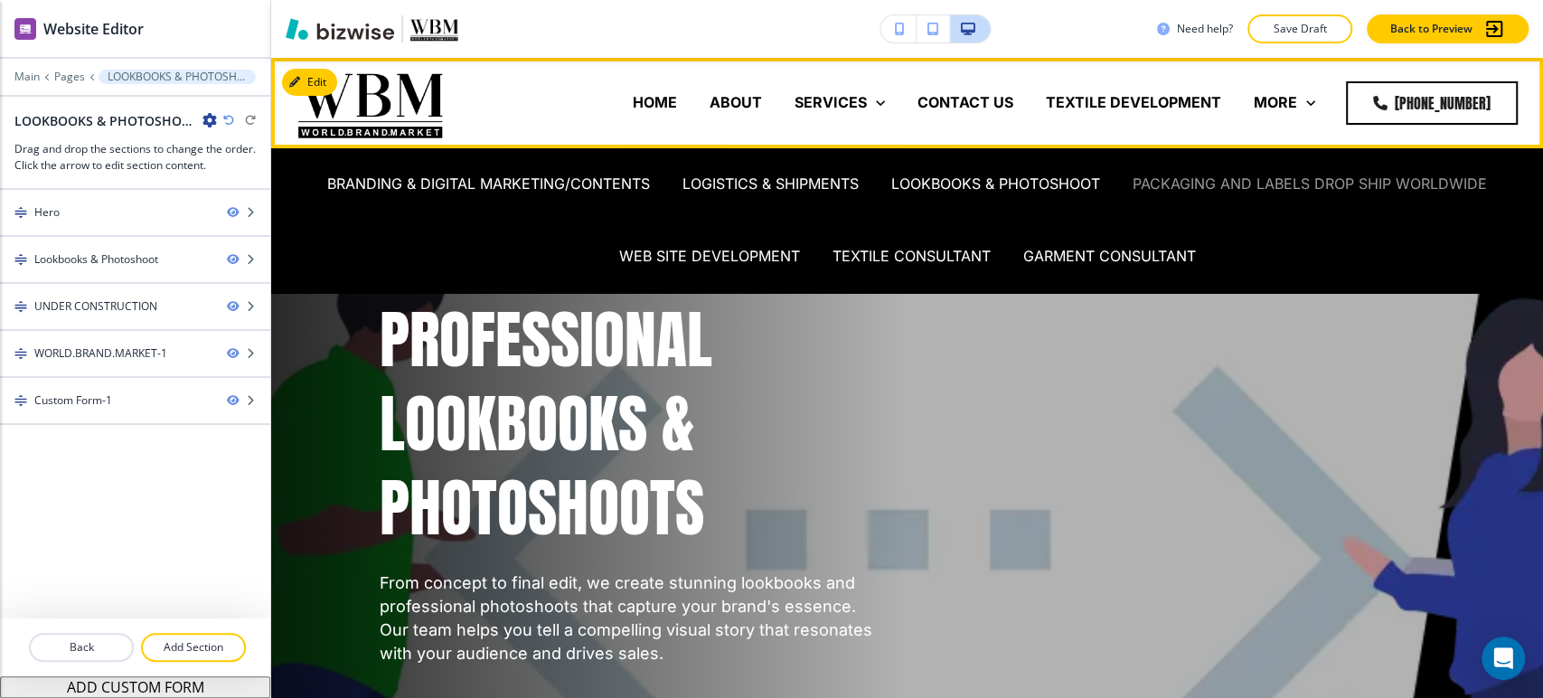
click at [1222, 185] on p "PACKAGING AND LABELS DROP SHIP WORLDWIDE" at bounding box center [1309, 184] width 354 height 21
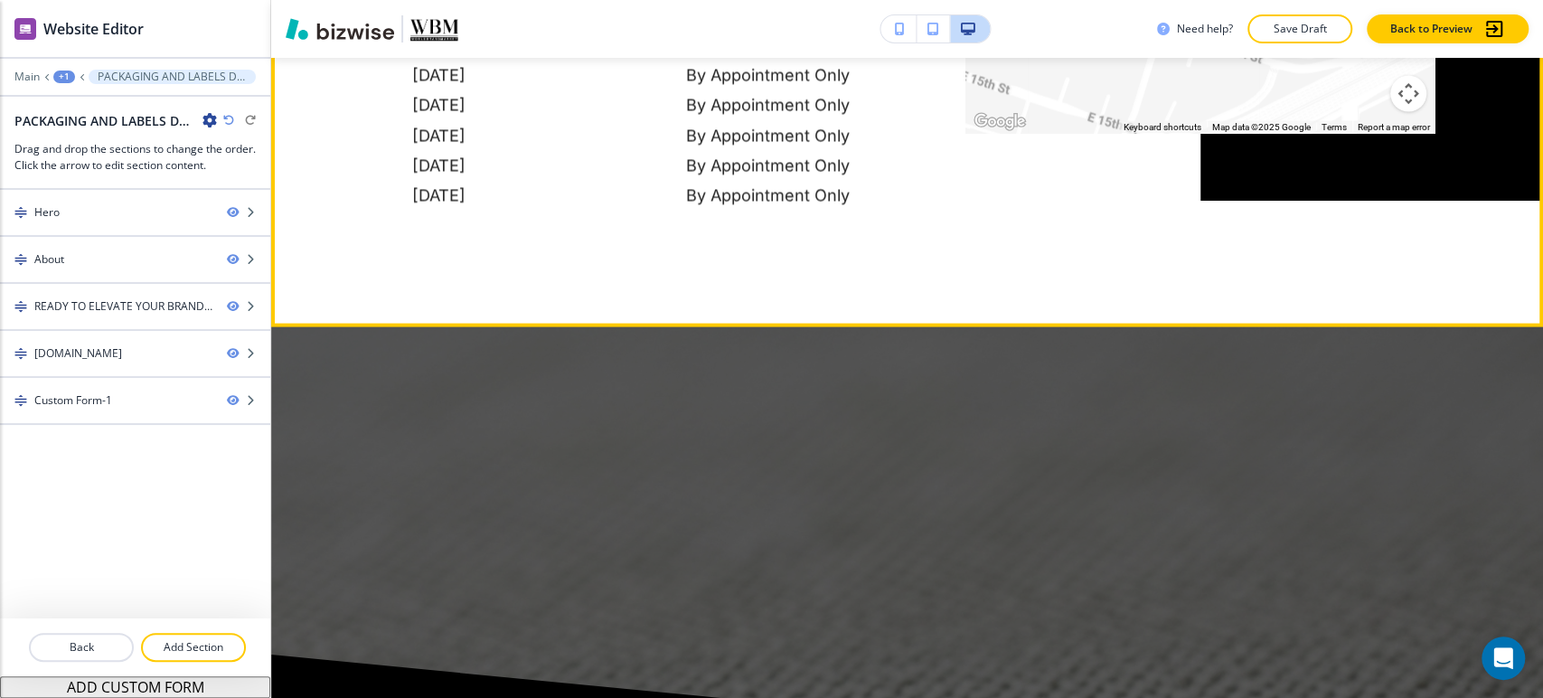
scroll to position [2812, 0]
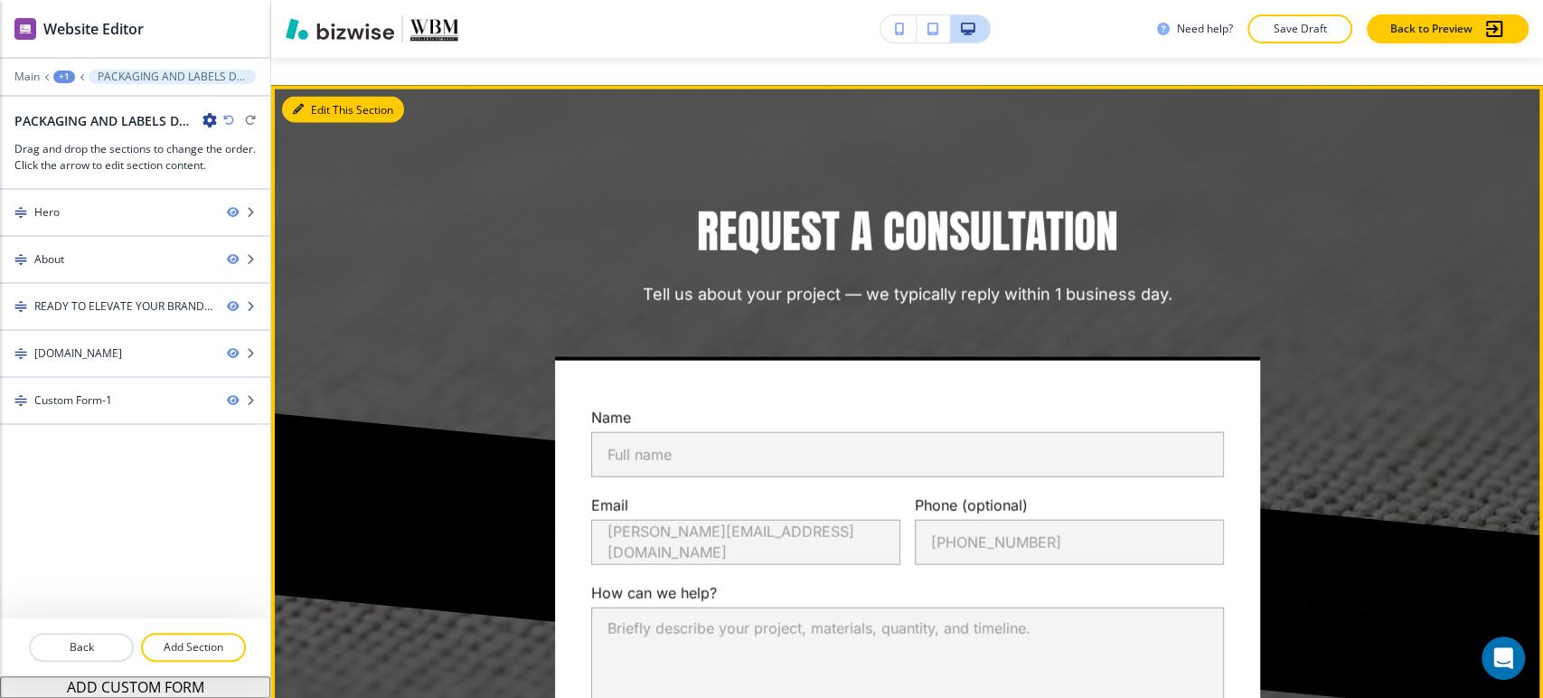
click at [312, 108] on button "Edit This Section" at bounding box center [343, 110] width 122 height 27
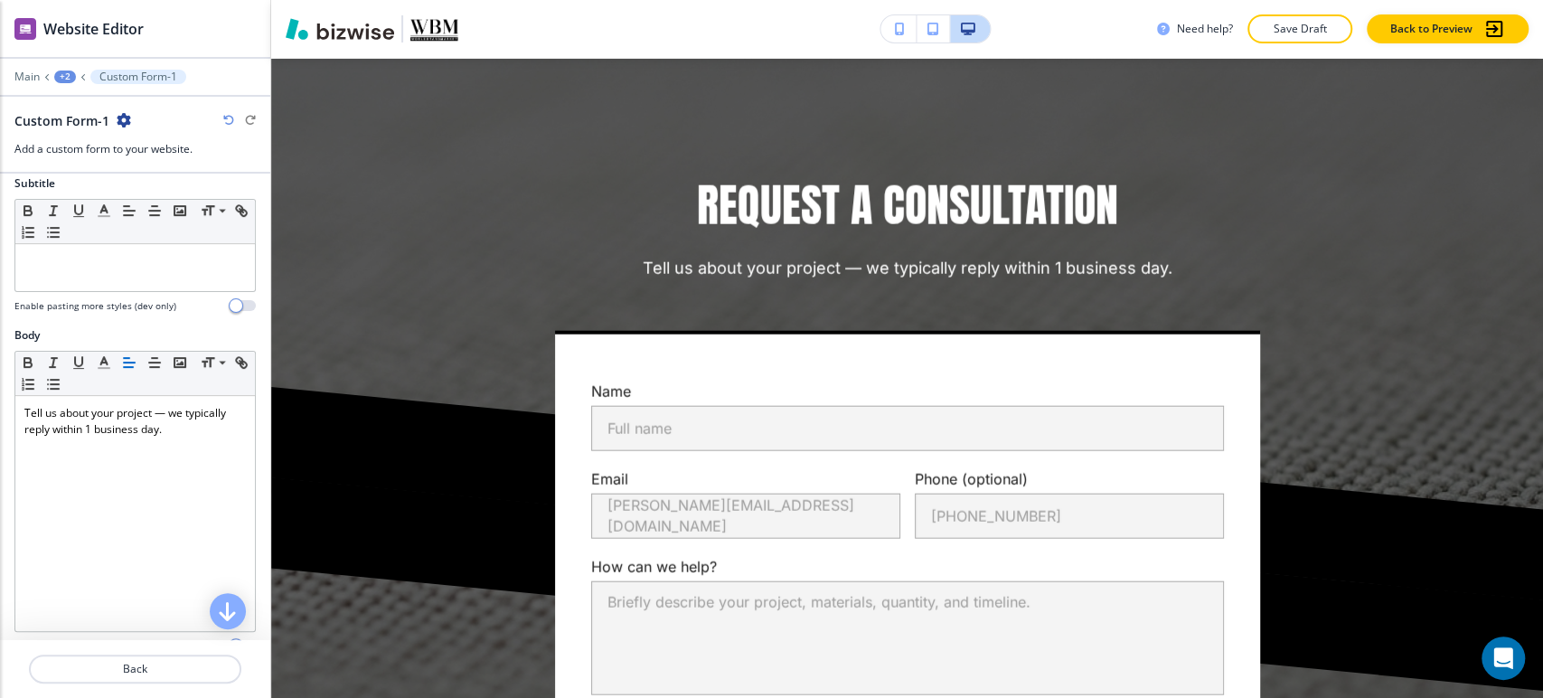
scroll to position [803, 0]
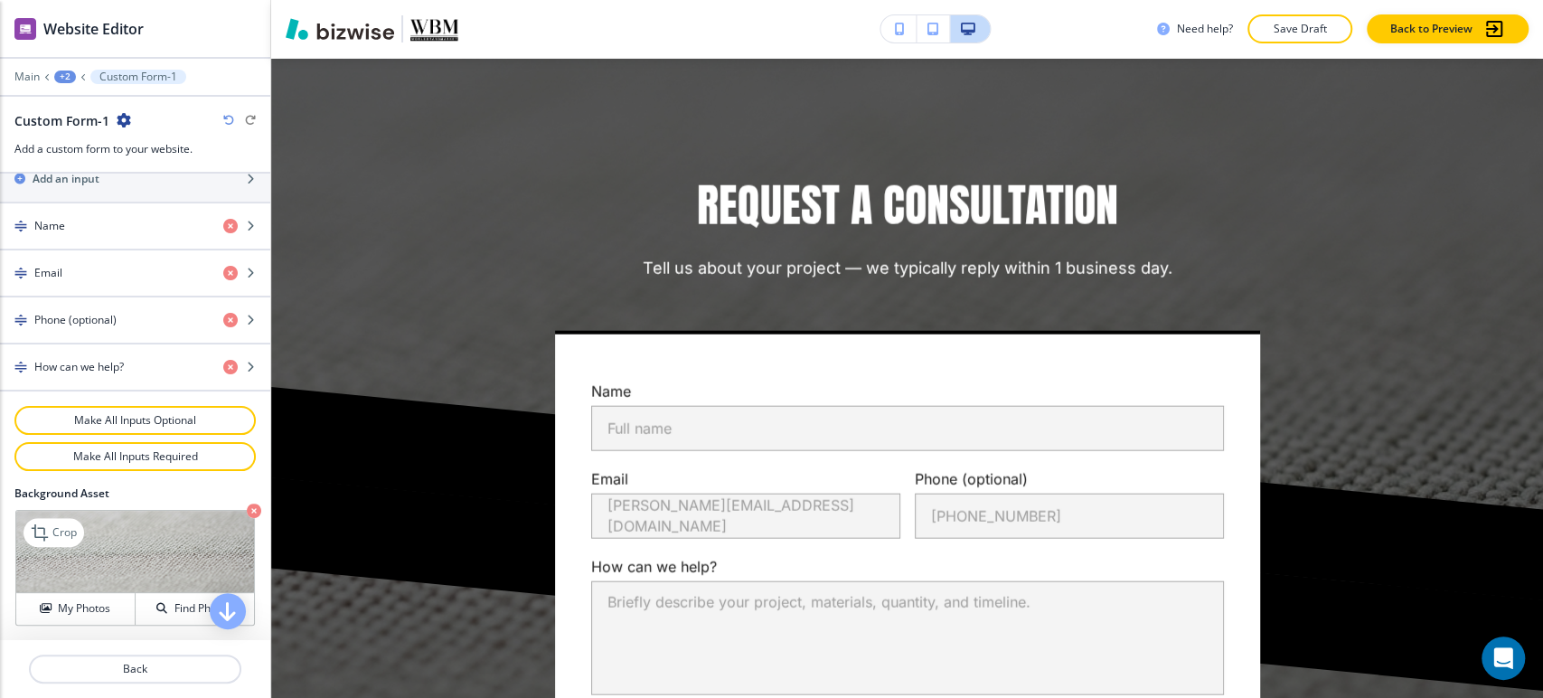
click at [247, 504] on icon "button" at bounding box center [254, 510] width 14 height 14
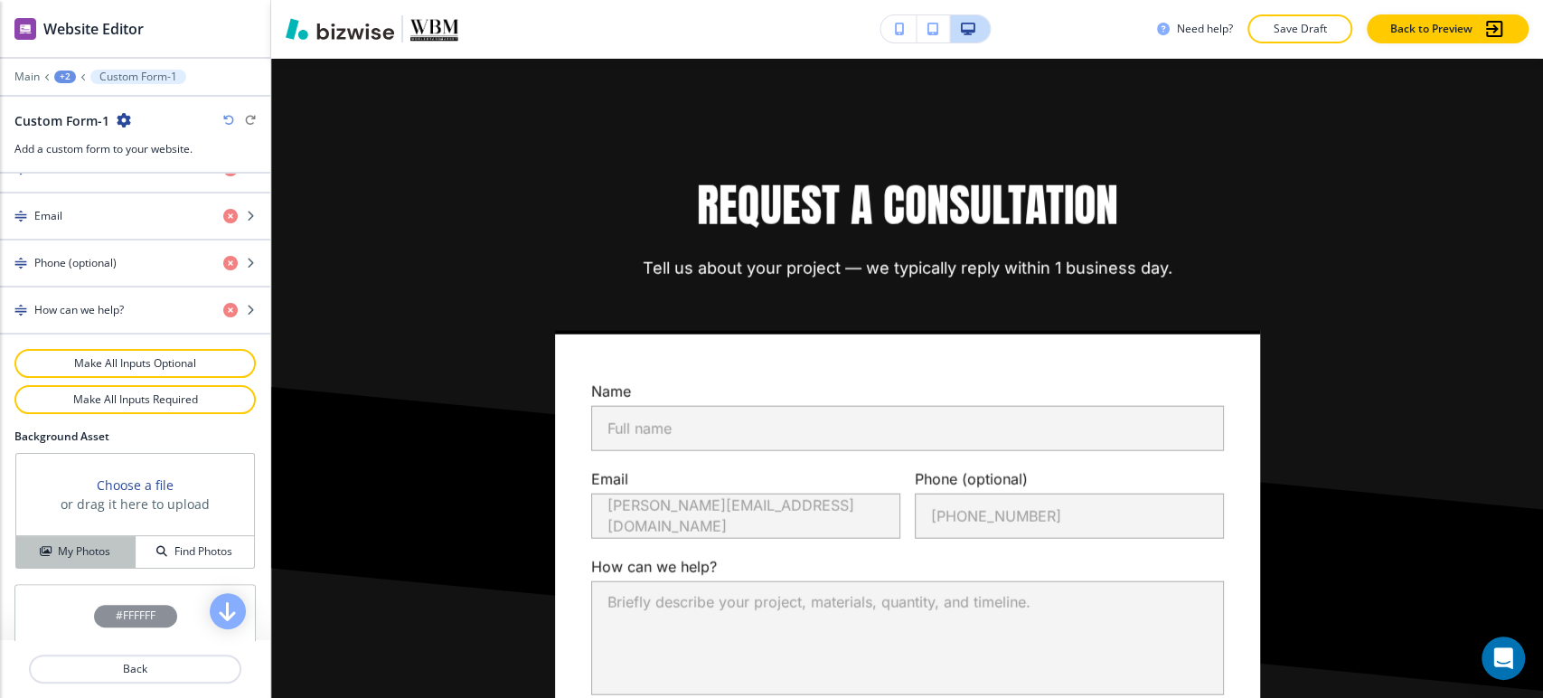
scroll to position [969, 0]
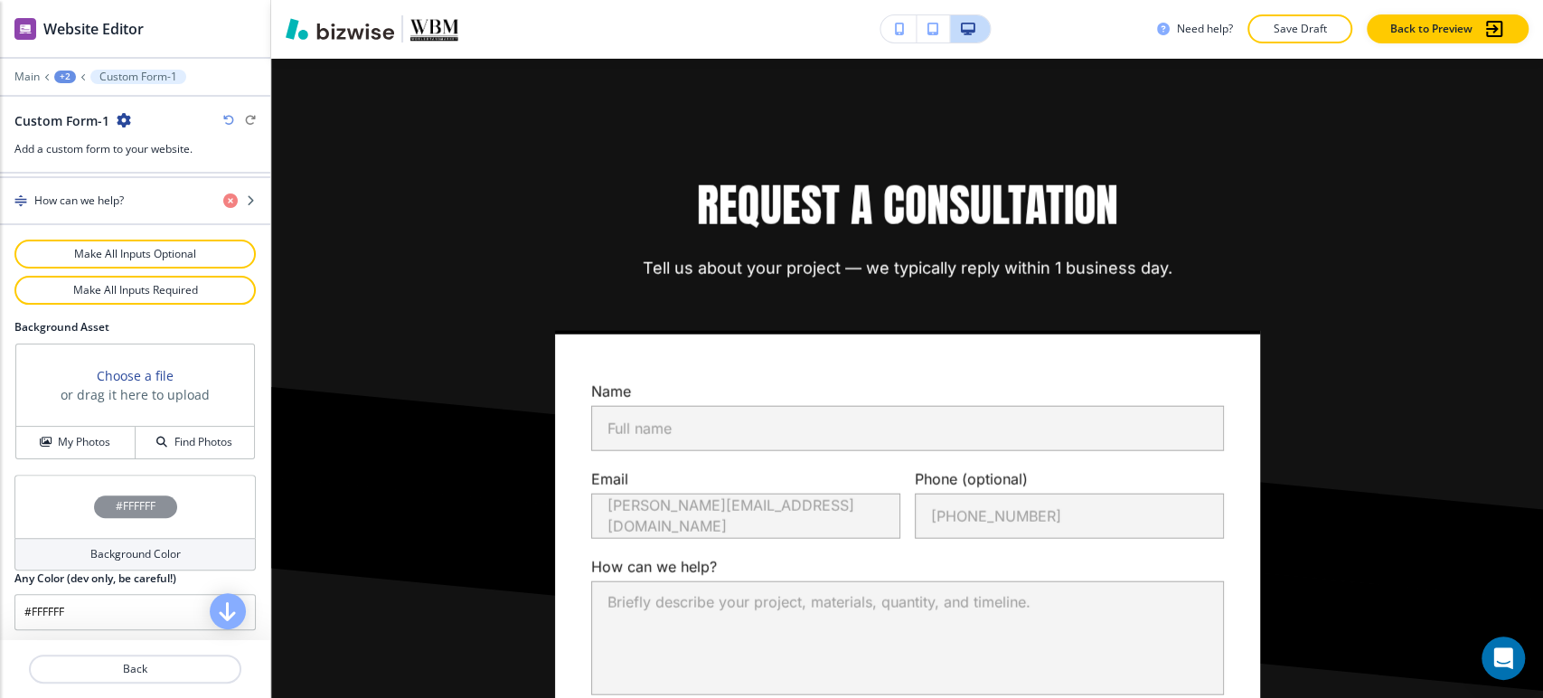
click at [107, 550] on h4 "Background Color" at bounding box center [135, 554] width 90 height 16
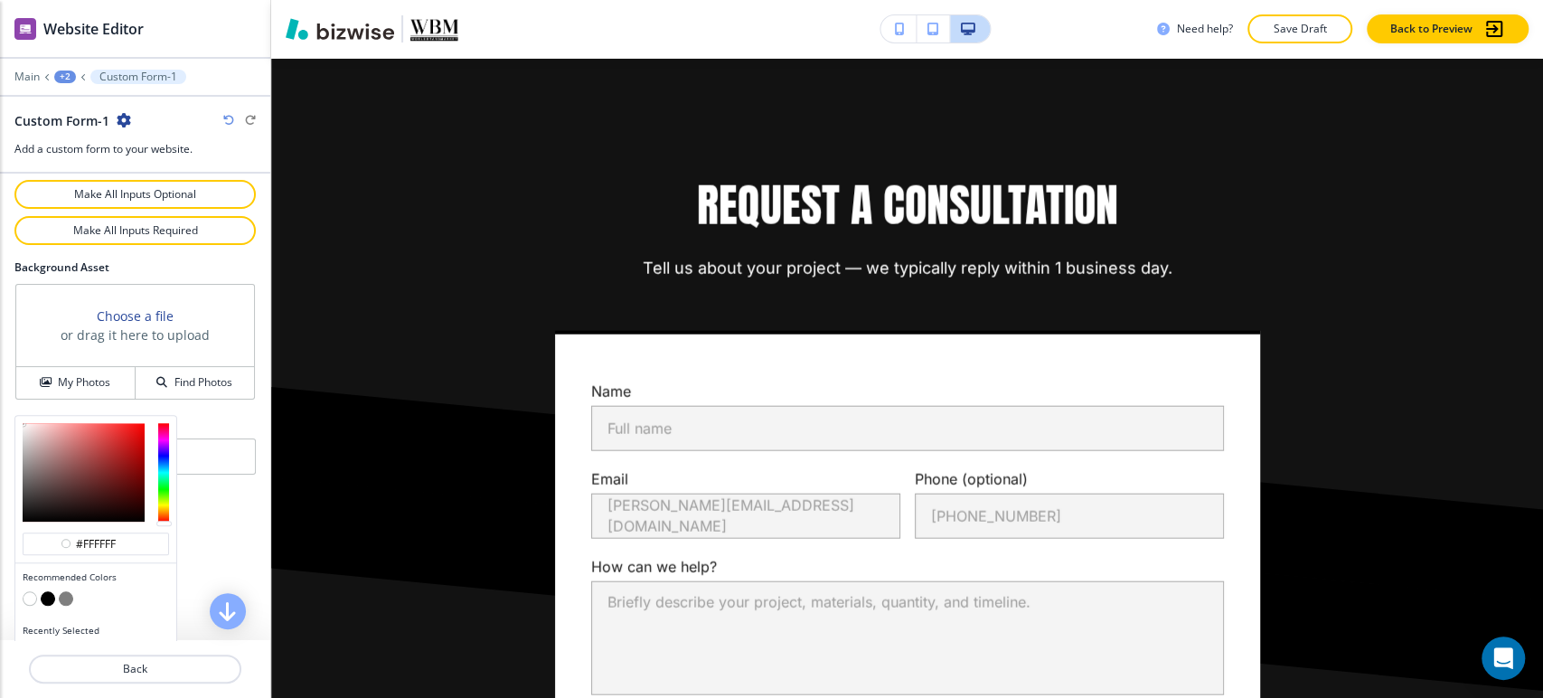
scroll to position [1056, 0]
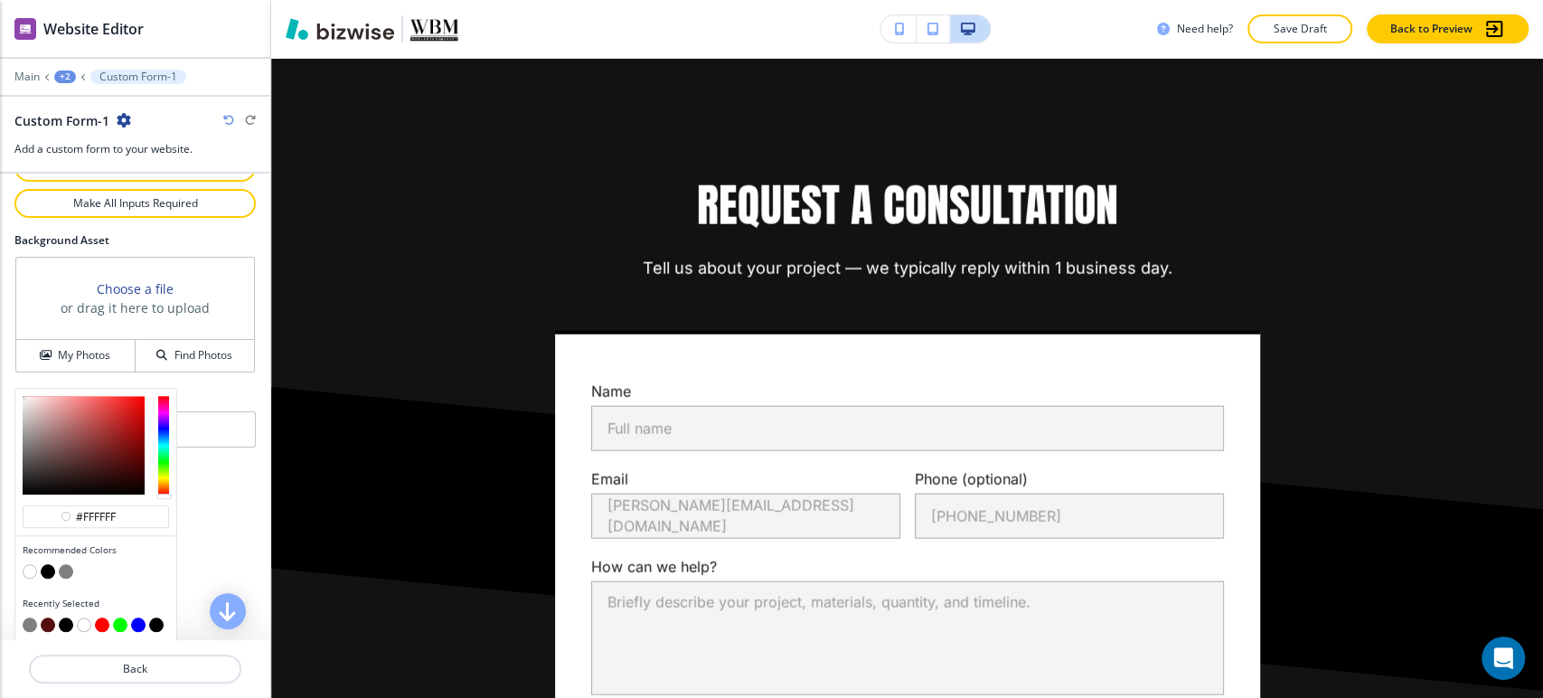
click at [70, 567] on button "button" at bounding box center [66, 571] width 14 height 14
type input "#7f7f7f"
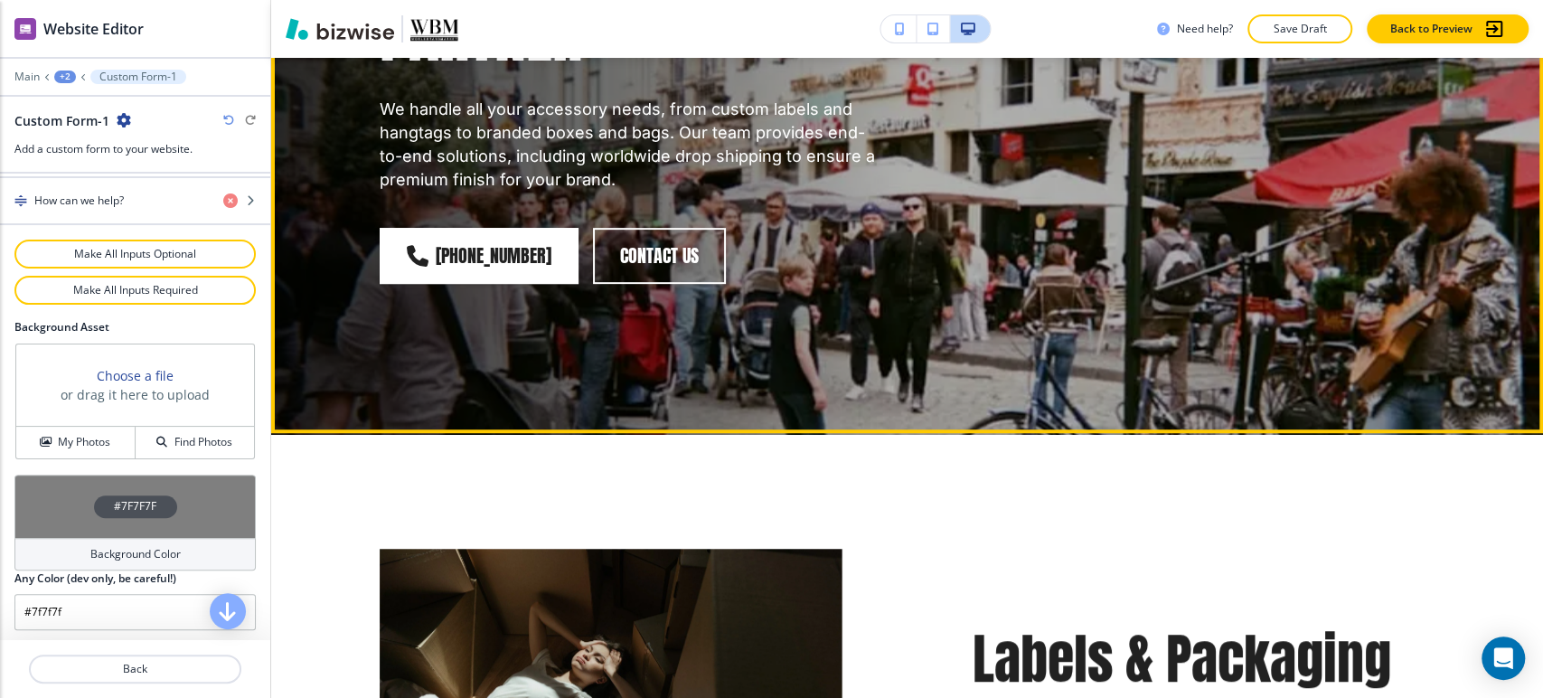
scroll to position [72, 0]
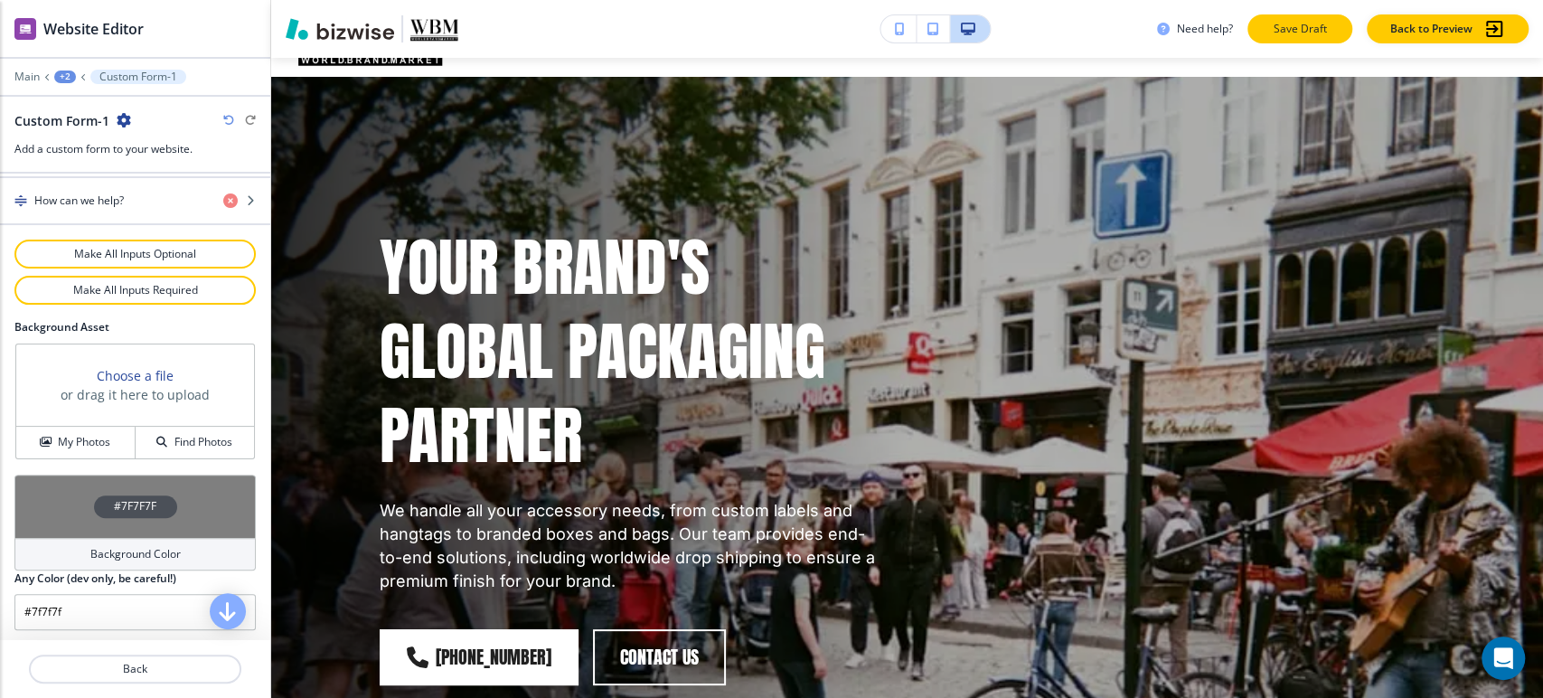
click at [1310, 33] on p "Save Draft" at bounding box center [1300, 29] width 58 height 16
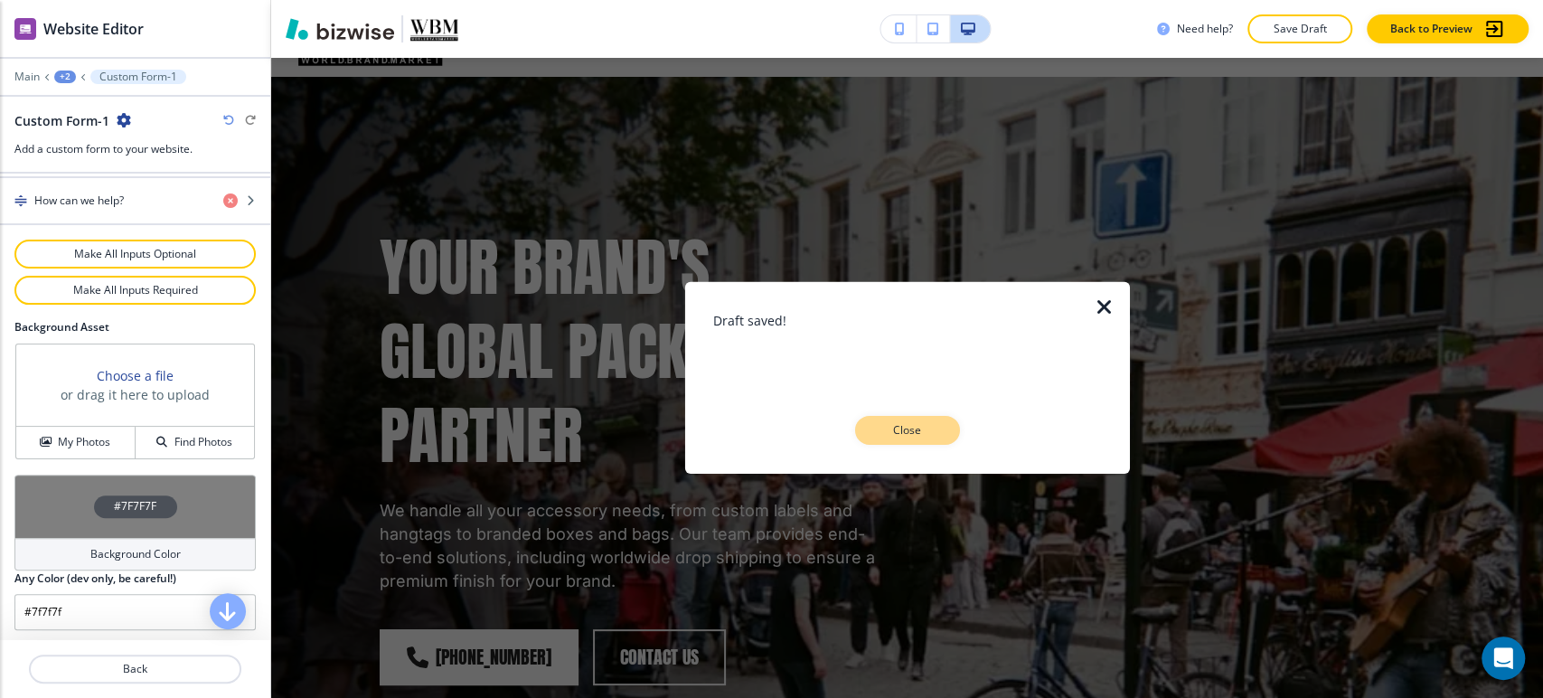
click at [923, 419] on button "Close" at bounding box center [907, 430] width 105 height 29
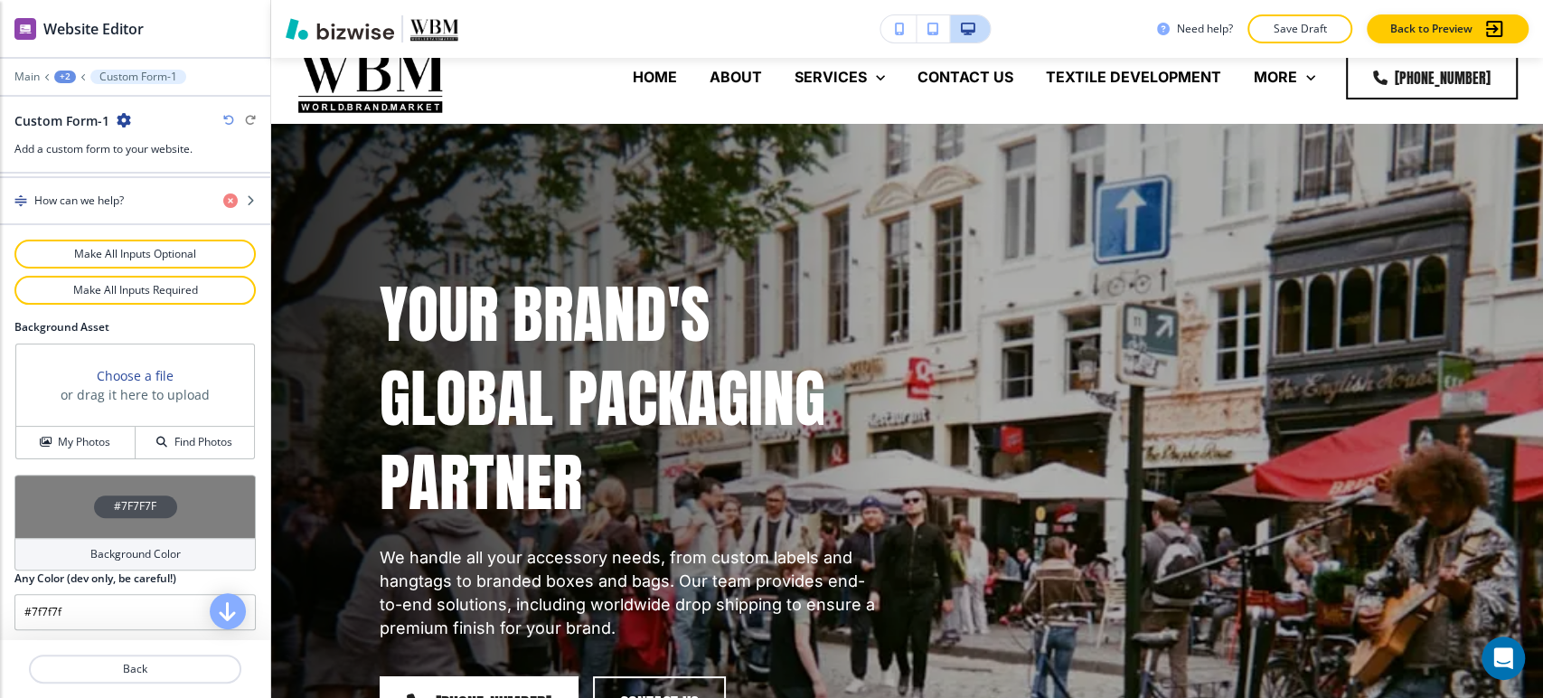
scroll to position [0, 0]
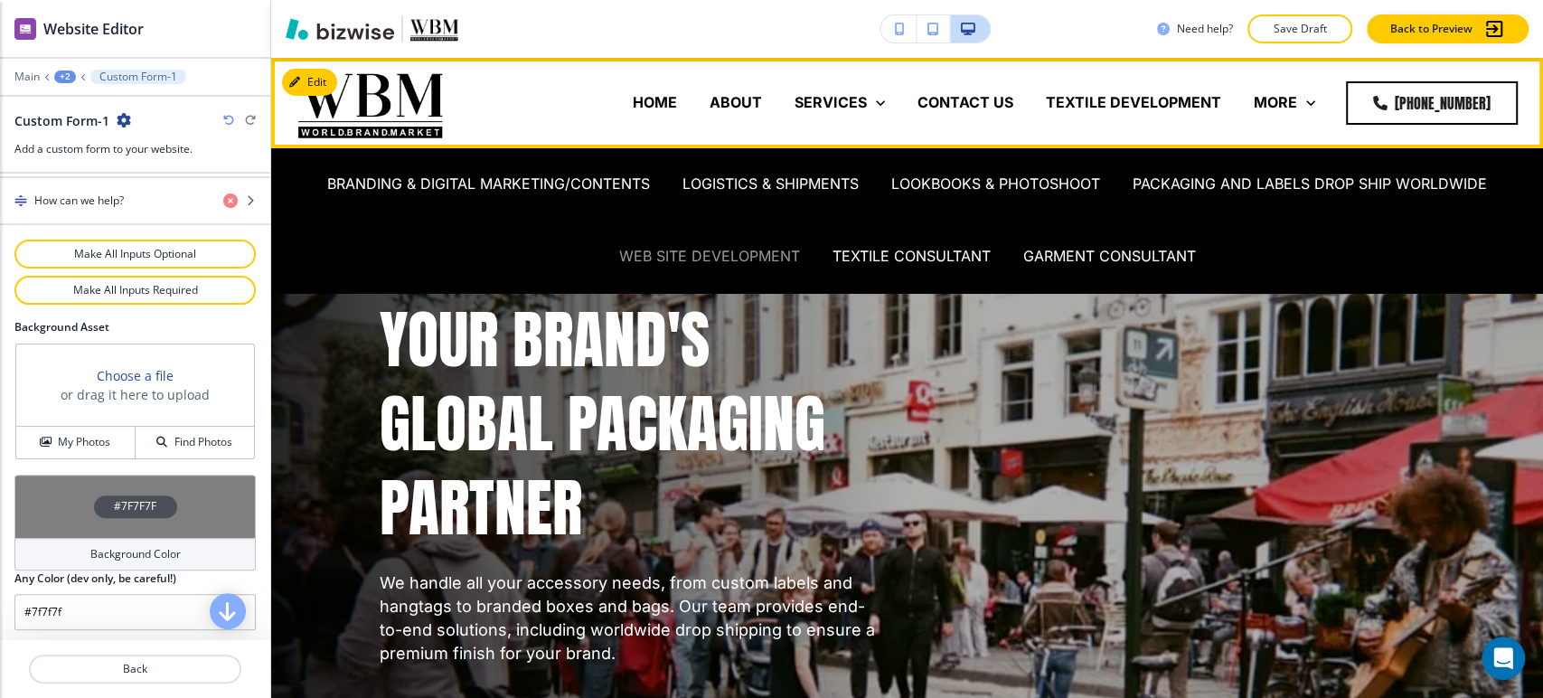
click at [747, 258] on p "WEB SITE DEVELOPMENT" at bounding box center [709, 256] width 181 height 21
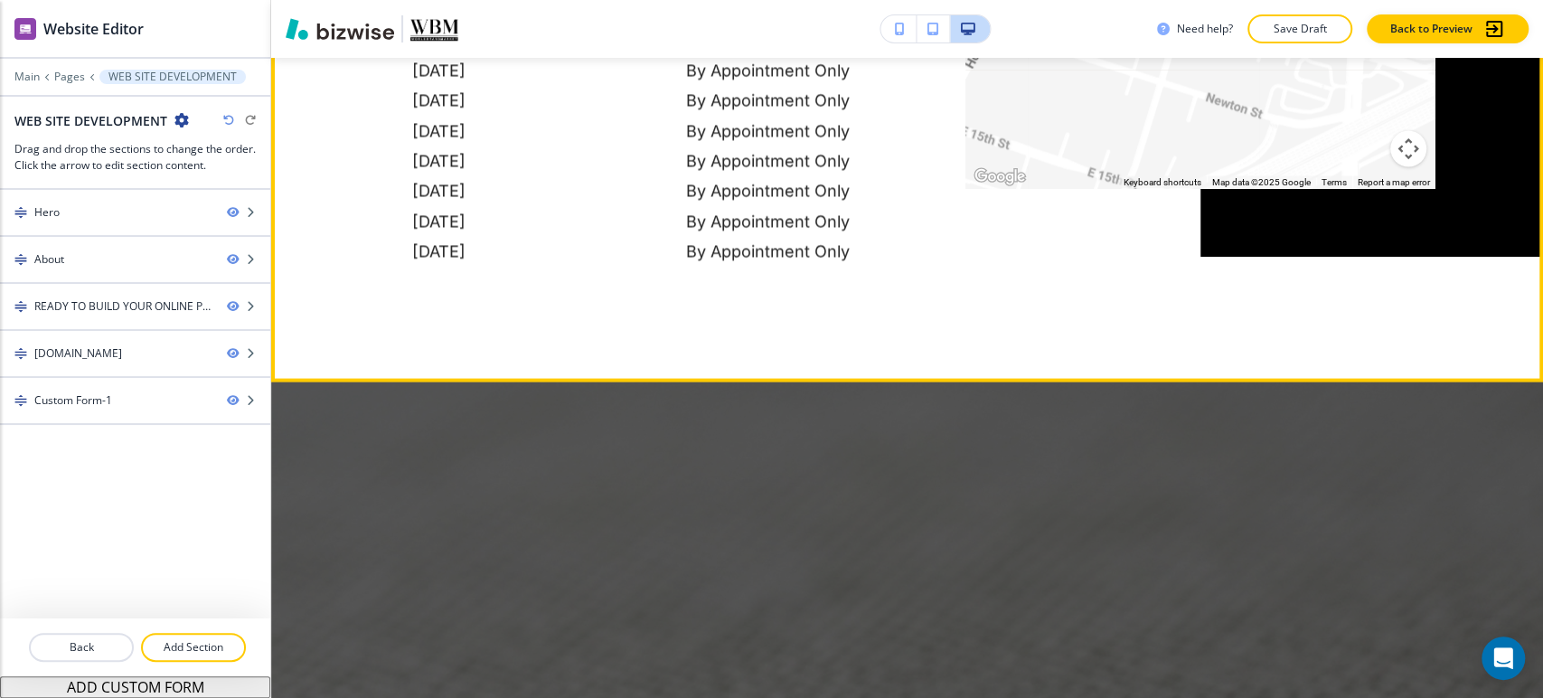
scroll to position [2812, 0]
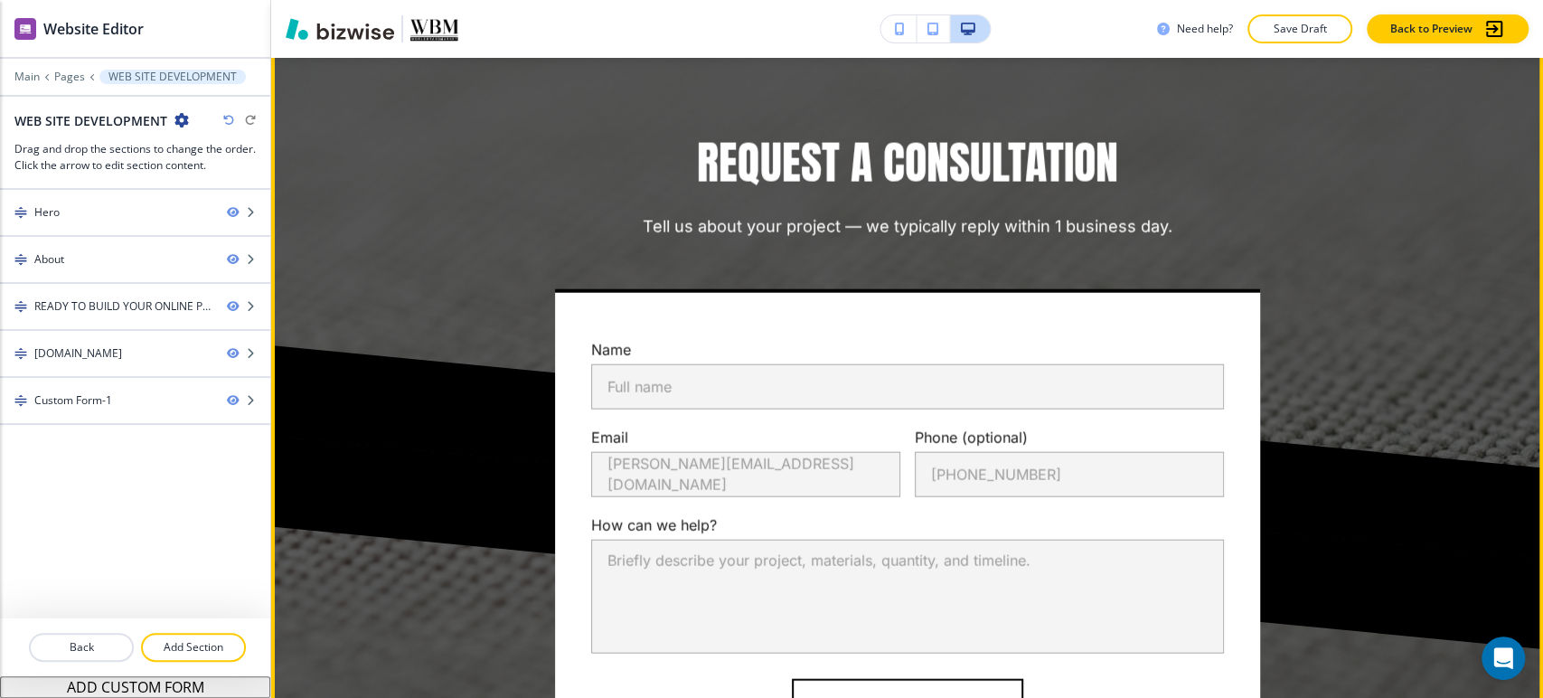
click at [328, 55] on button "Edit This Section" at bounding box center [343, 41] width 122 height 27
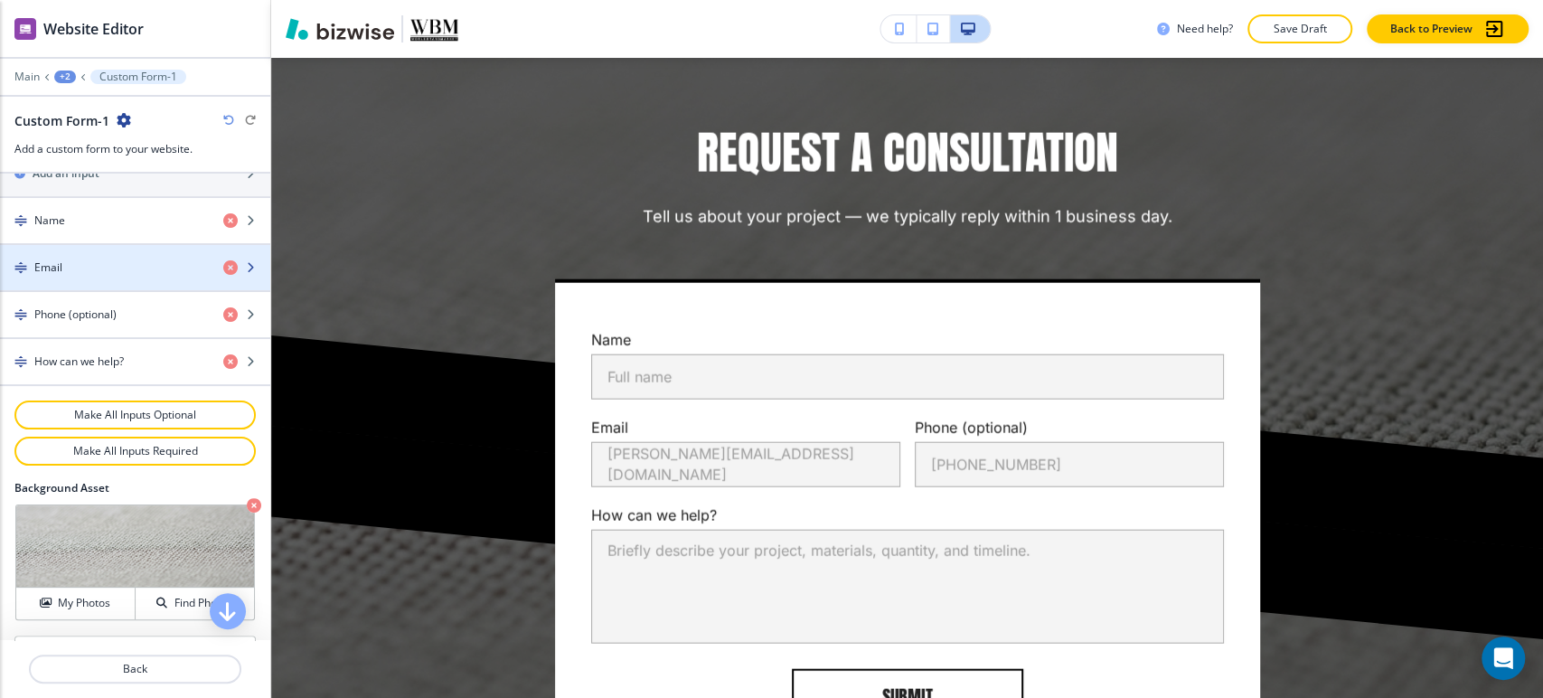
scroll to position [969, 0]
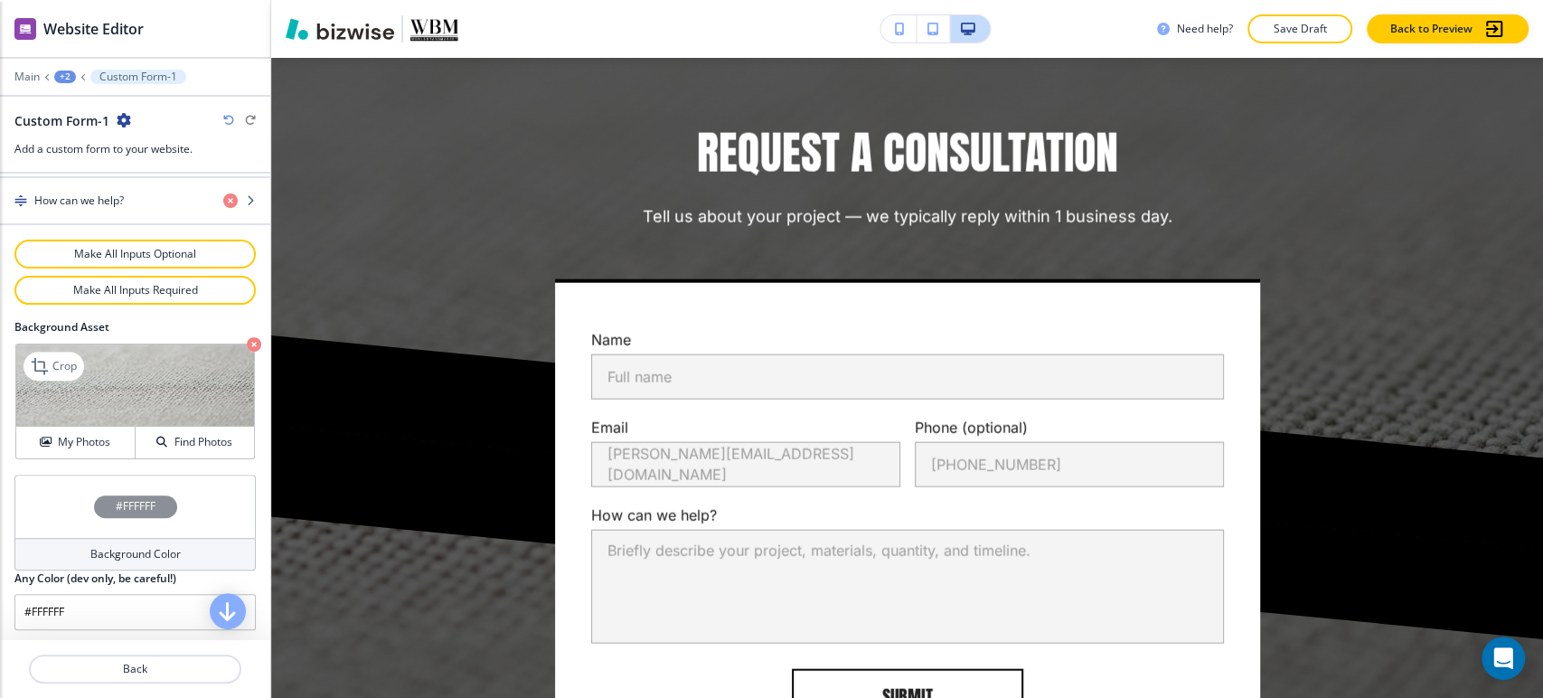
click at [247, 339] on icon "button" at bounding box center [254, 344] width 14 height 14
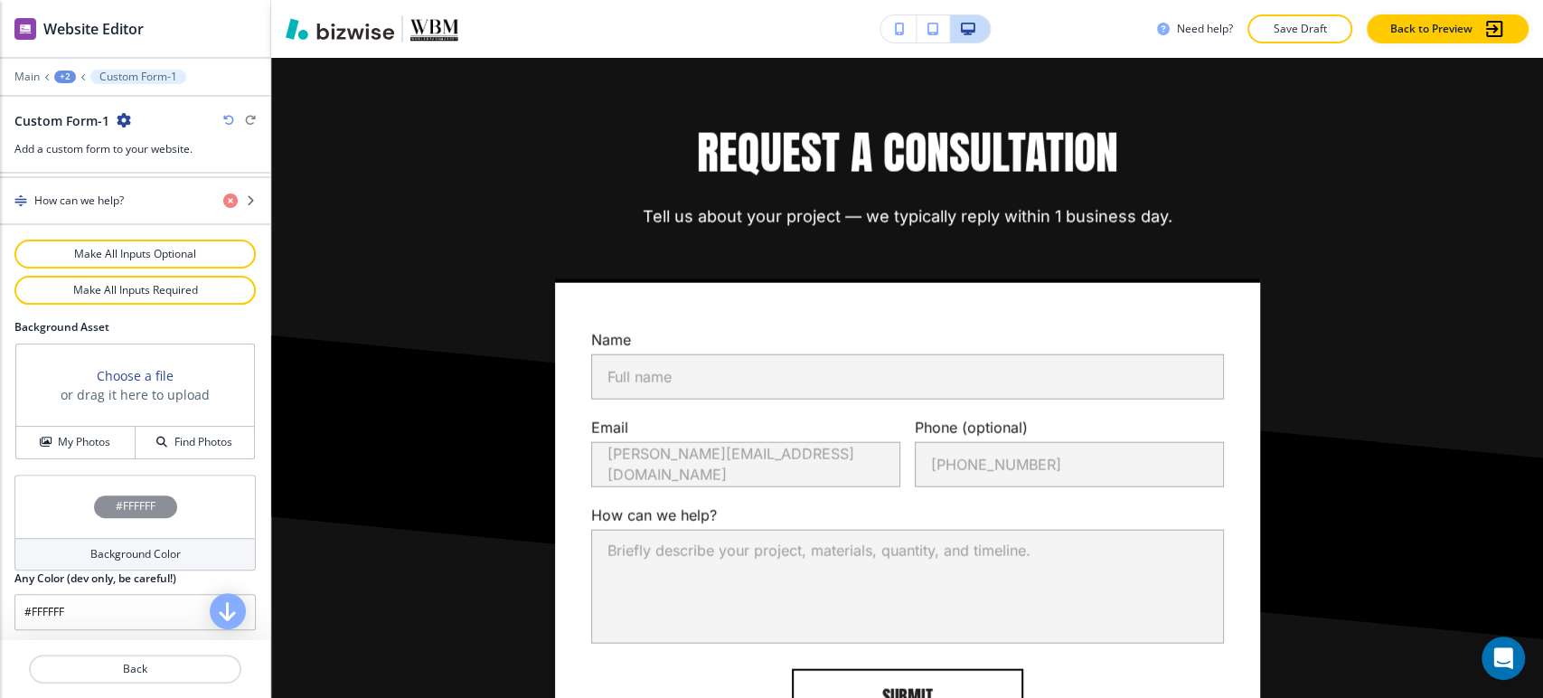
click at [137, 551] on h4 "Background Color" at bounding box center [135, 554] width 90 height 16
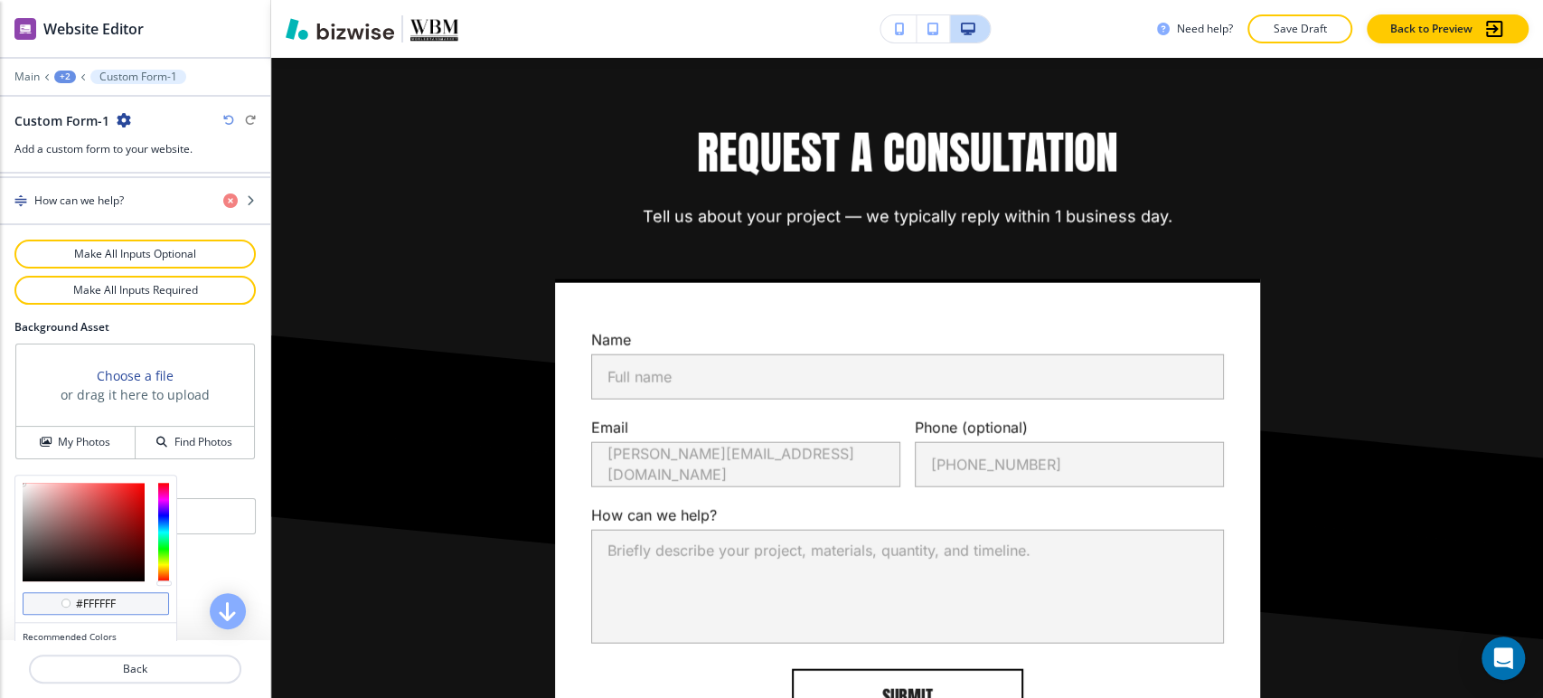
scroll to position [1056, 0]
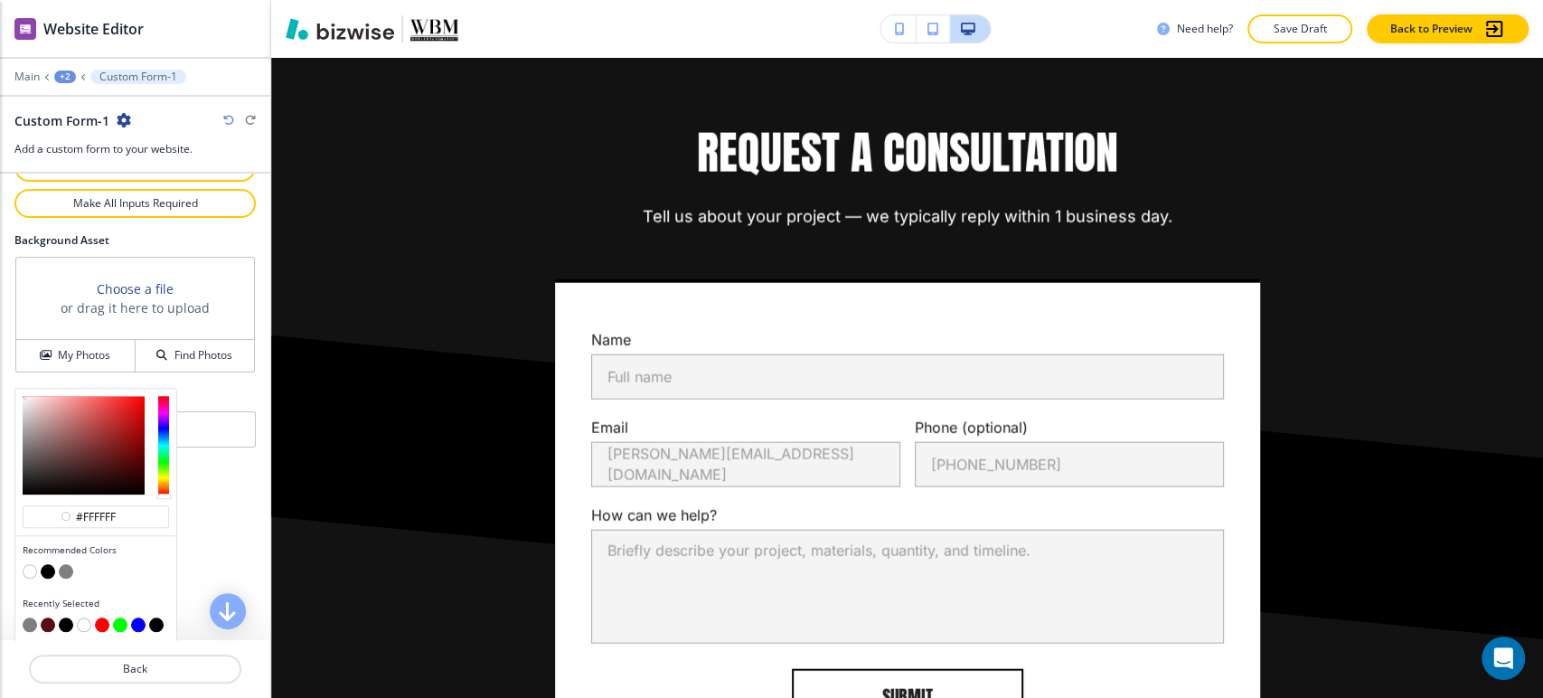
click at [63, 569] on button "button" at bounding box center [66, 571] width 14 height 14
type input "#7f7f7f"
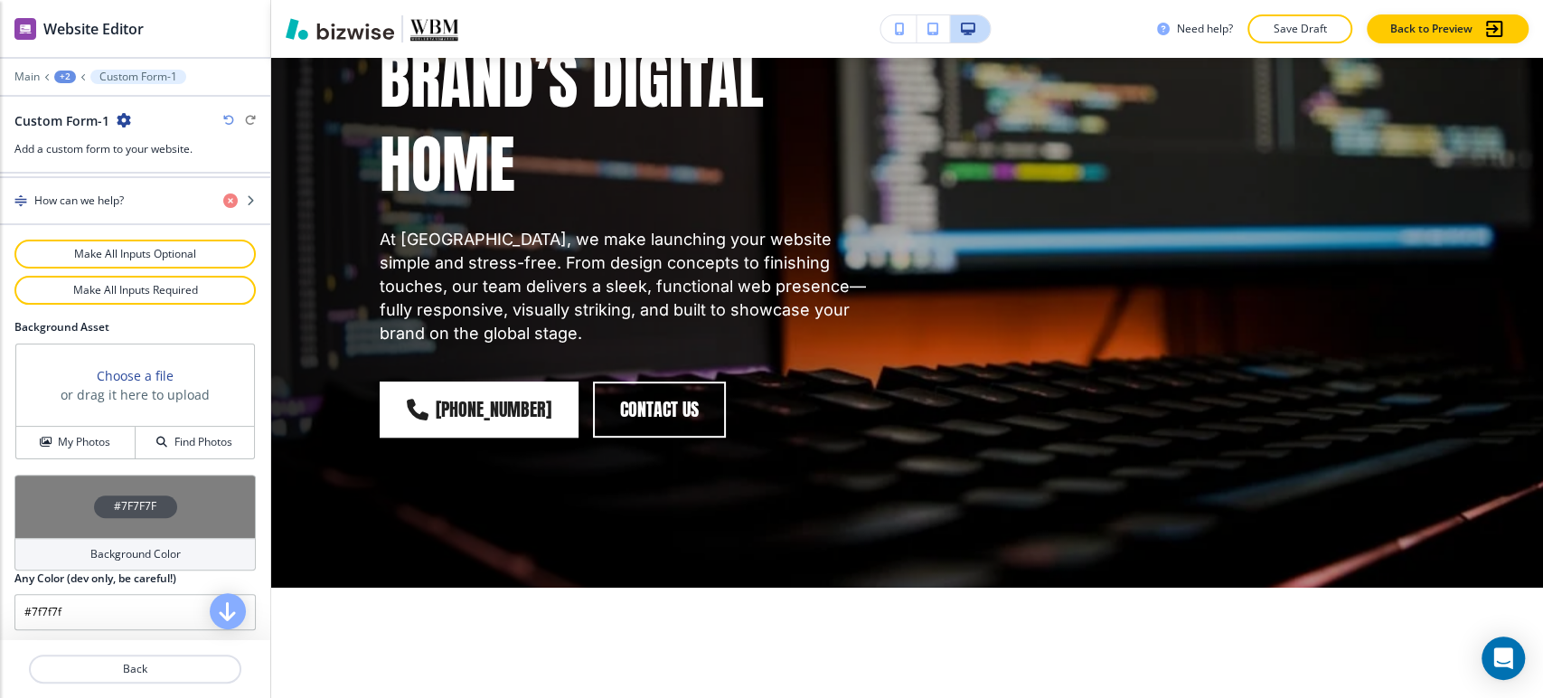
scroll to position [0, 0]
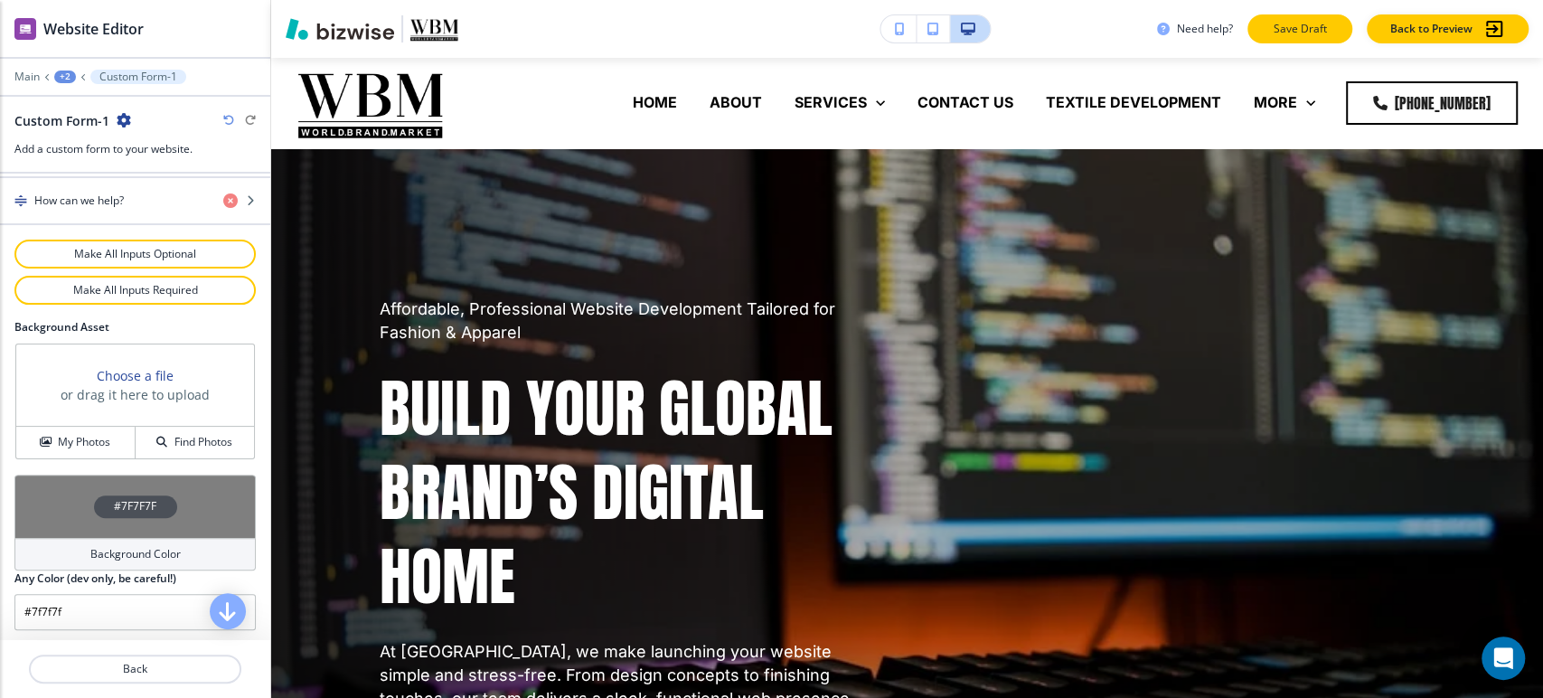
click at [1312, 36] on p "Save Draft" at bounding box center [1300, 29] width 58 height 16
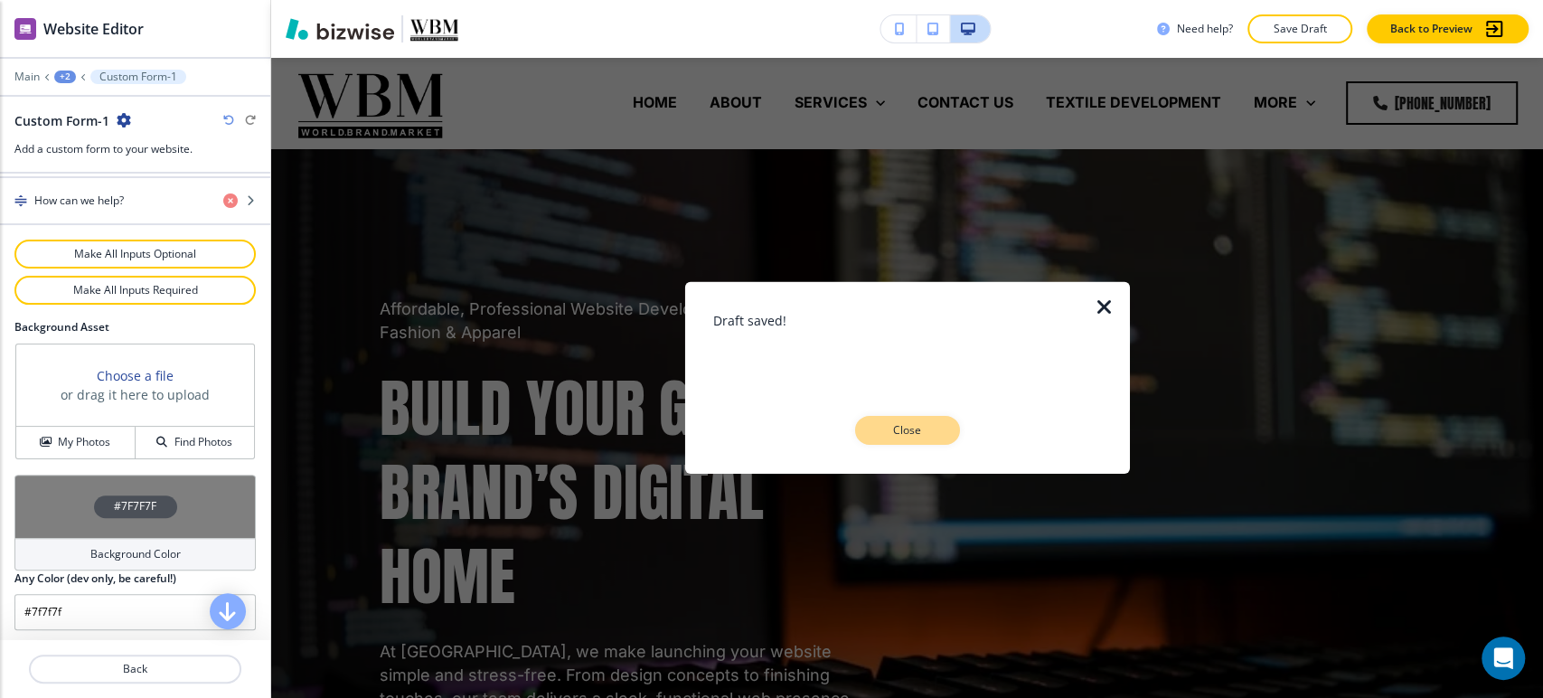
click at [922, 421] on button "Close" at bounding box center [907, 430] width 105 height 29
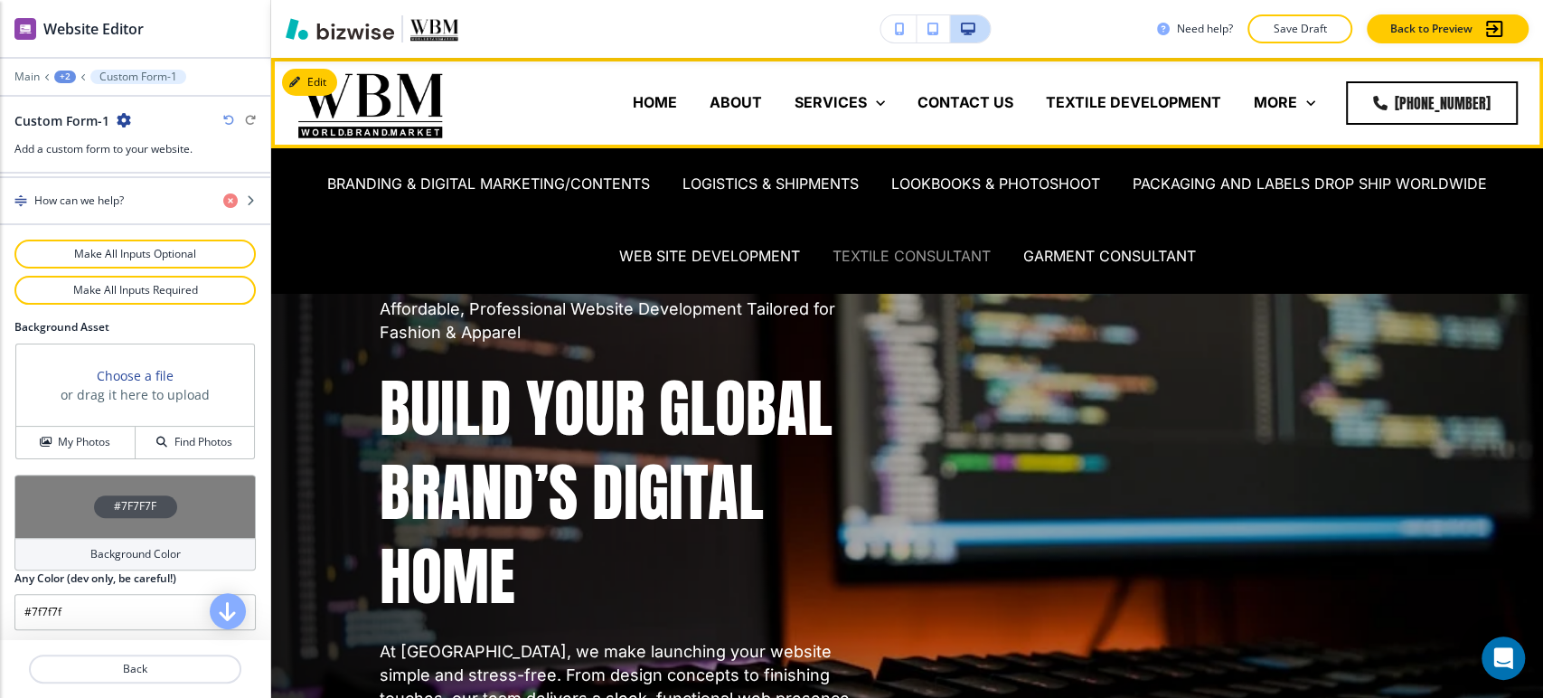
click at [945, 260] on p "TEXTILE CONSULTANT" at bounding box center [911, 256] width 158 height 21
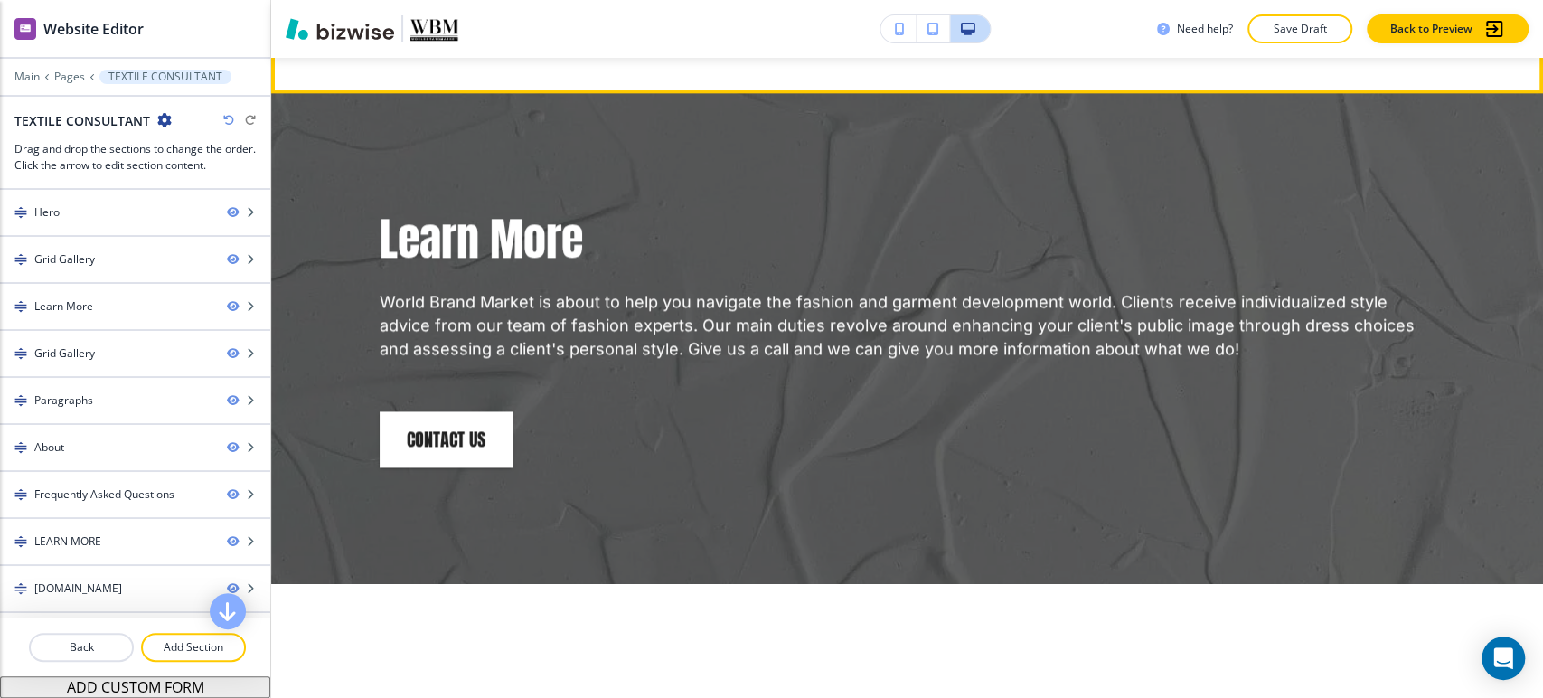
scroll to position [1506, 0]
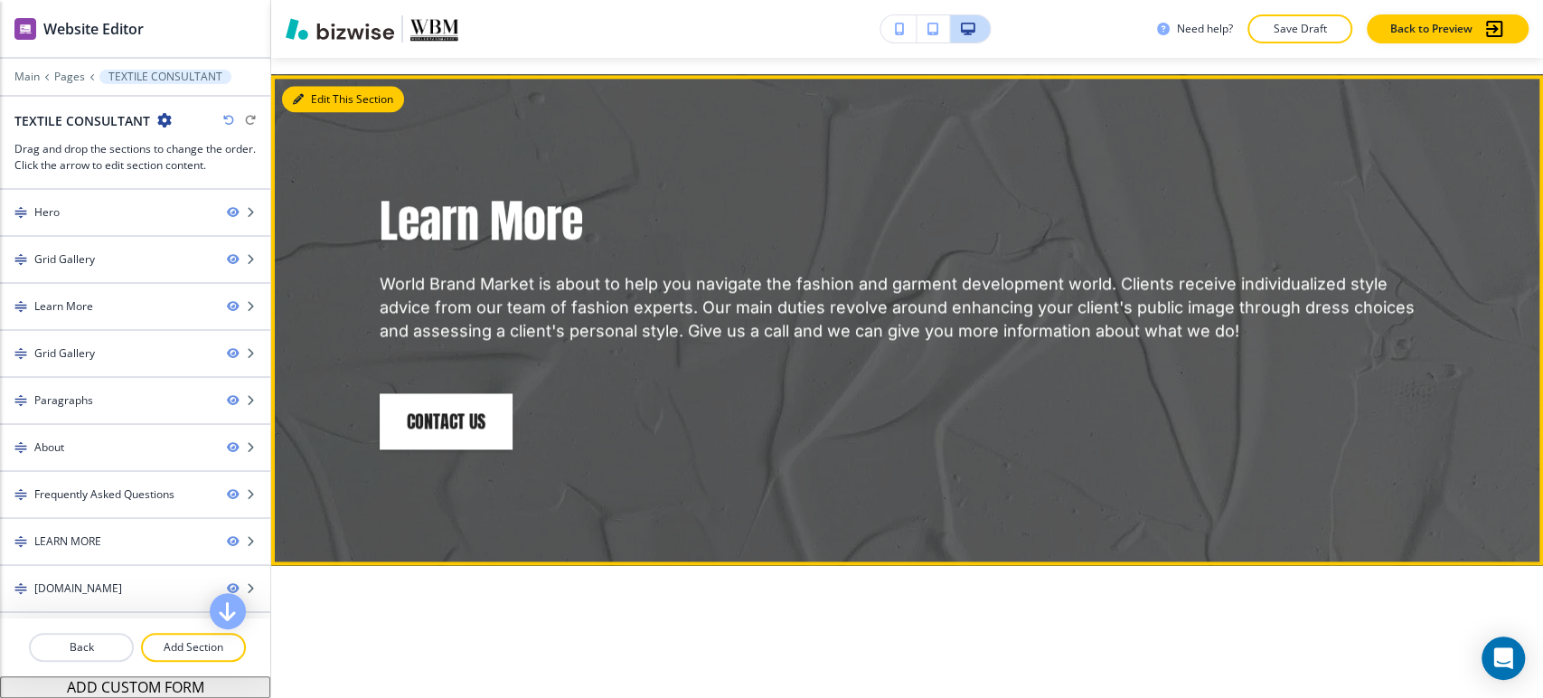
click at [318, 97] on button "Edit This Section" at bounding box center [343, 99] width 122 height 27
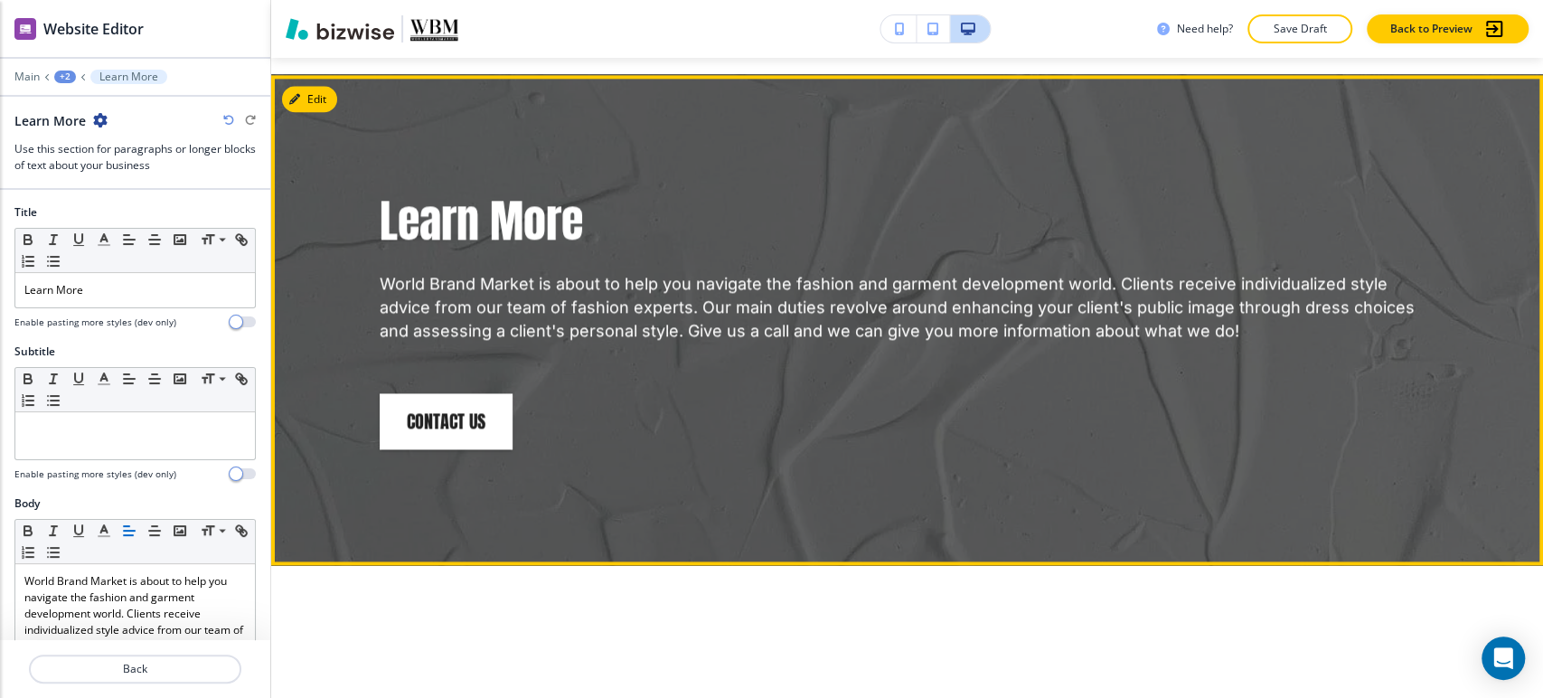
scroll to position [1522, 0]
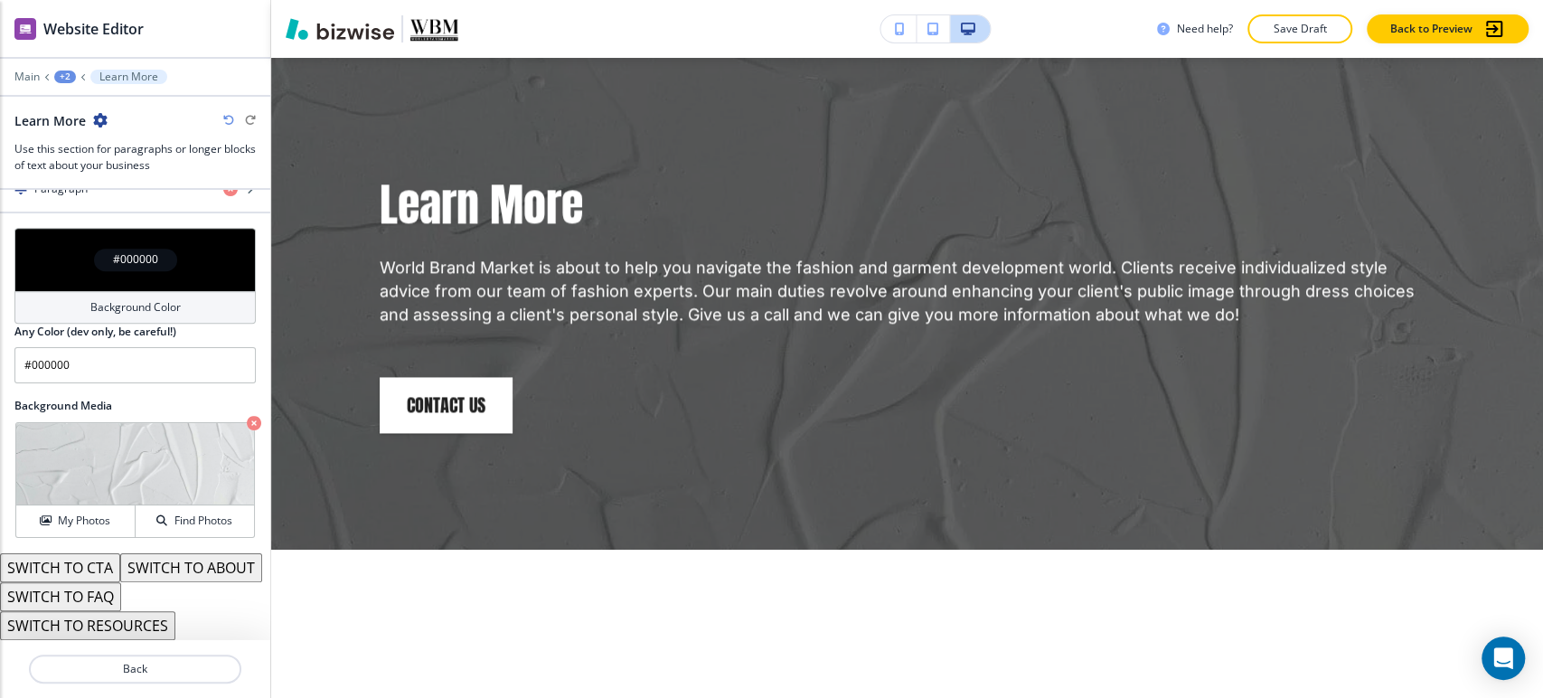
click at [175, 291] on div "Background Color" at bounding box center [134, 307] width 241 height 33
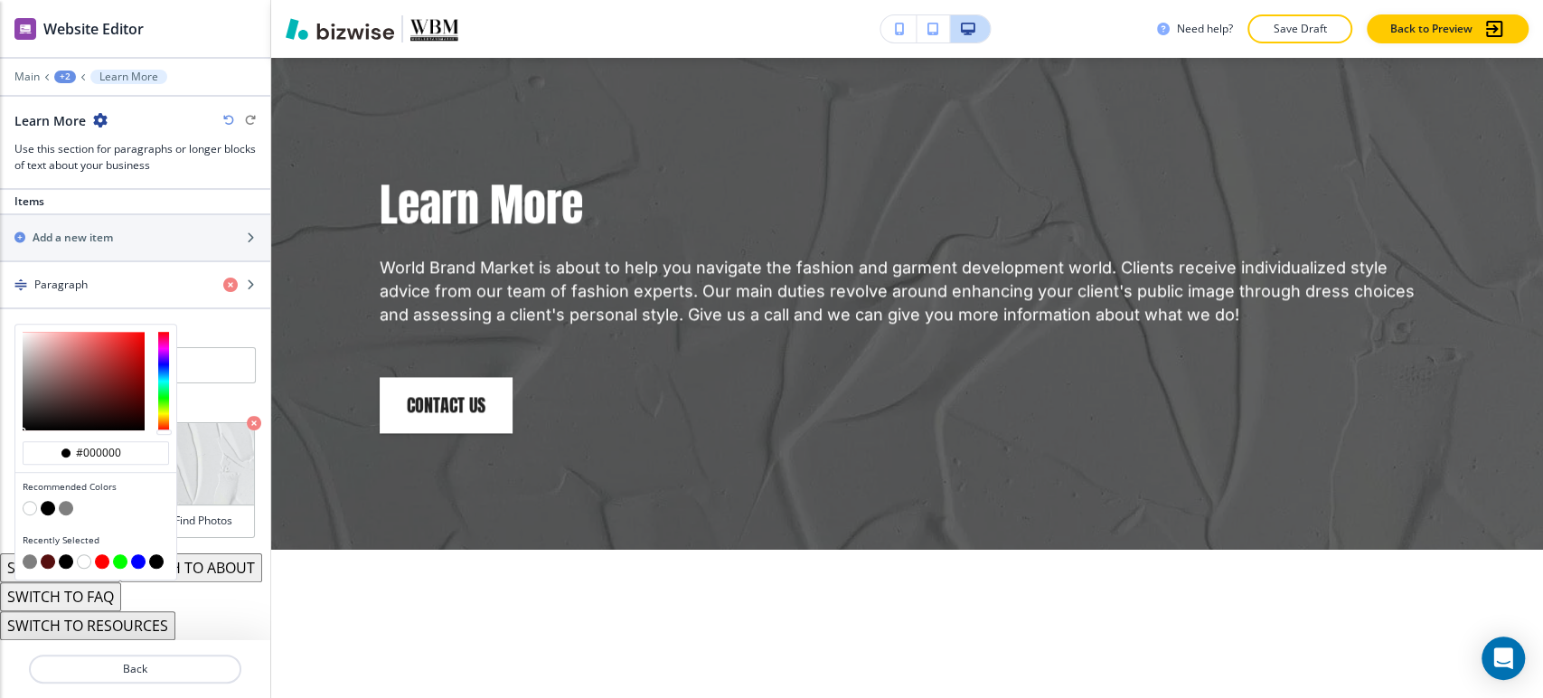
scroll to position [667, 0]
click at [29, 501] on button "button" at bounding box center [30, 508] width 14 height 14
type input "#FFFFFF"
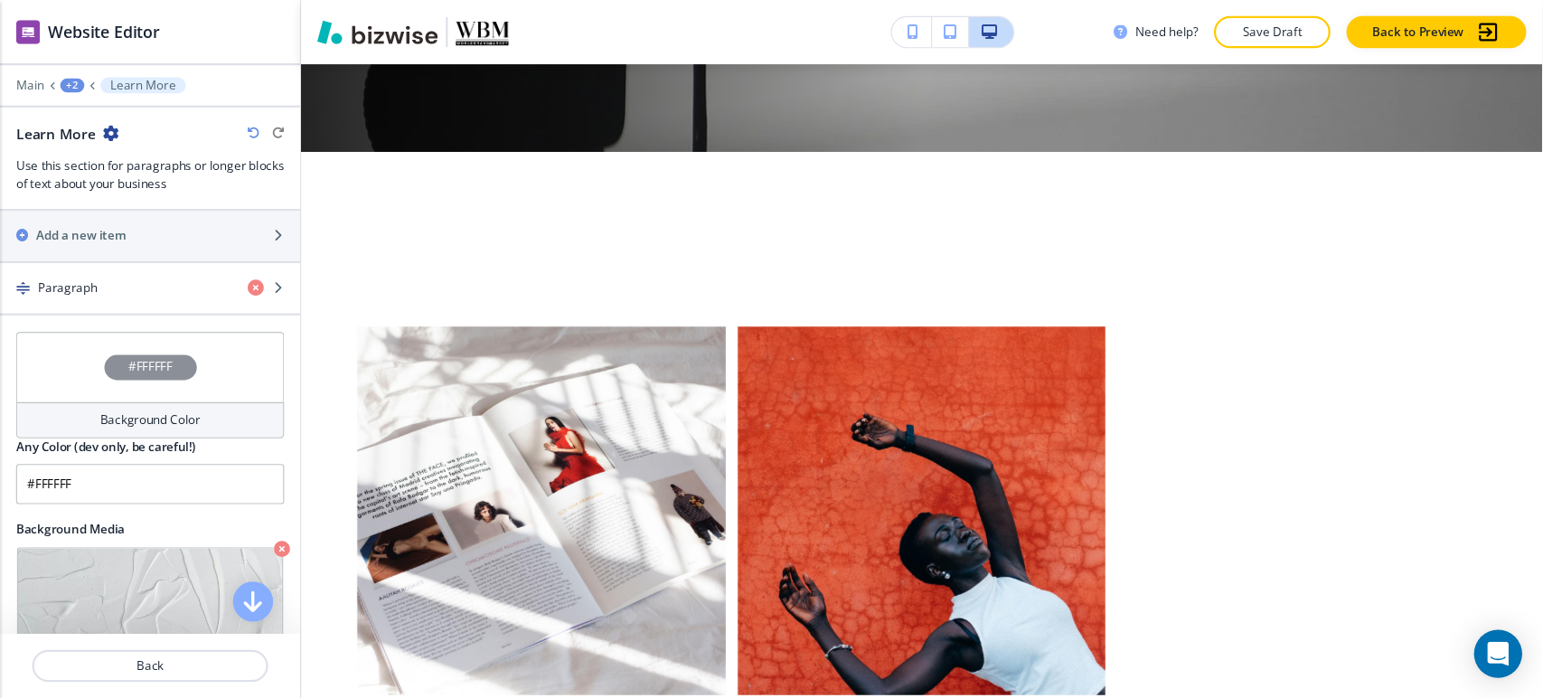
scroll to position [826, 0]
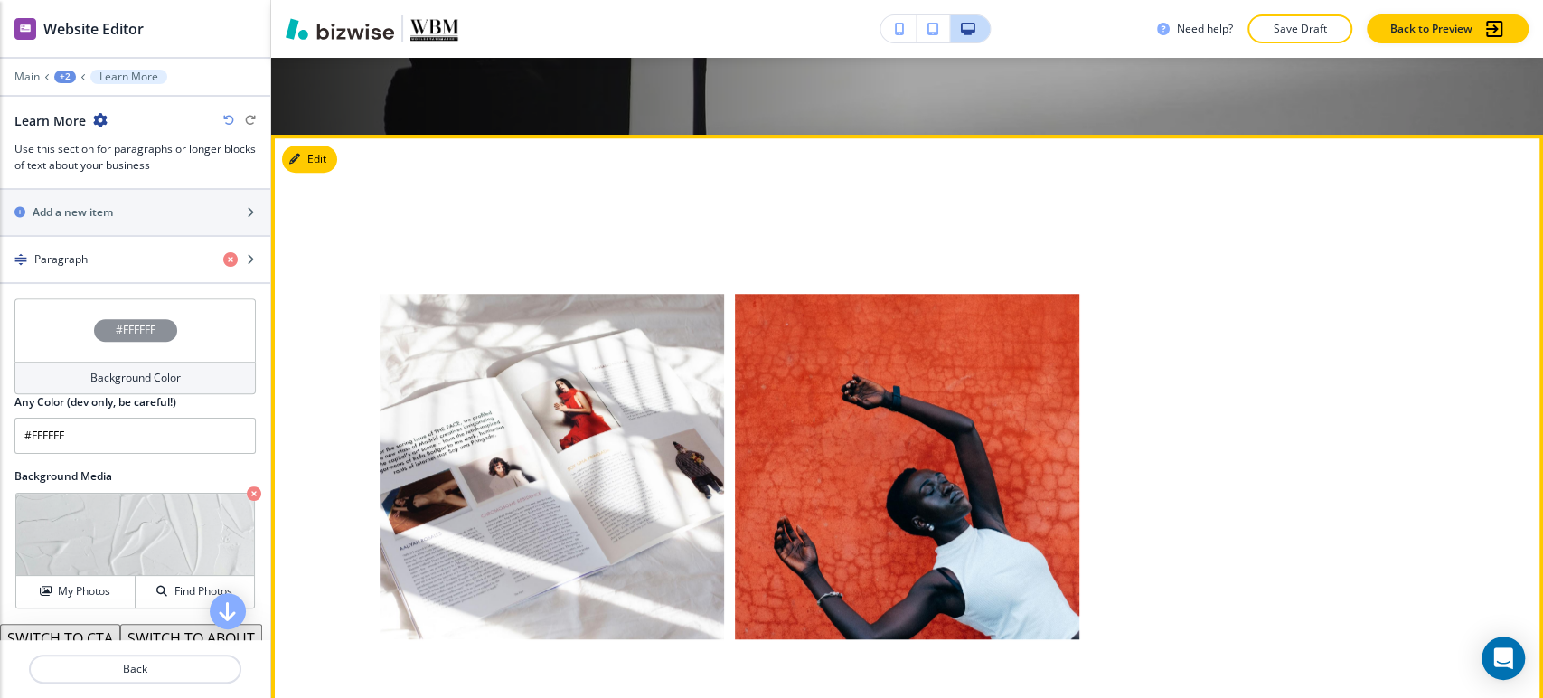
click at [1242, 363] on div at bounding box center [902, 460] width 1066 height 355
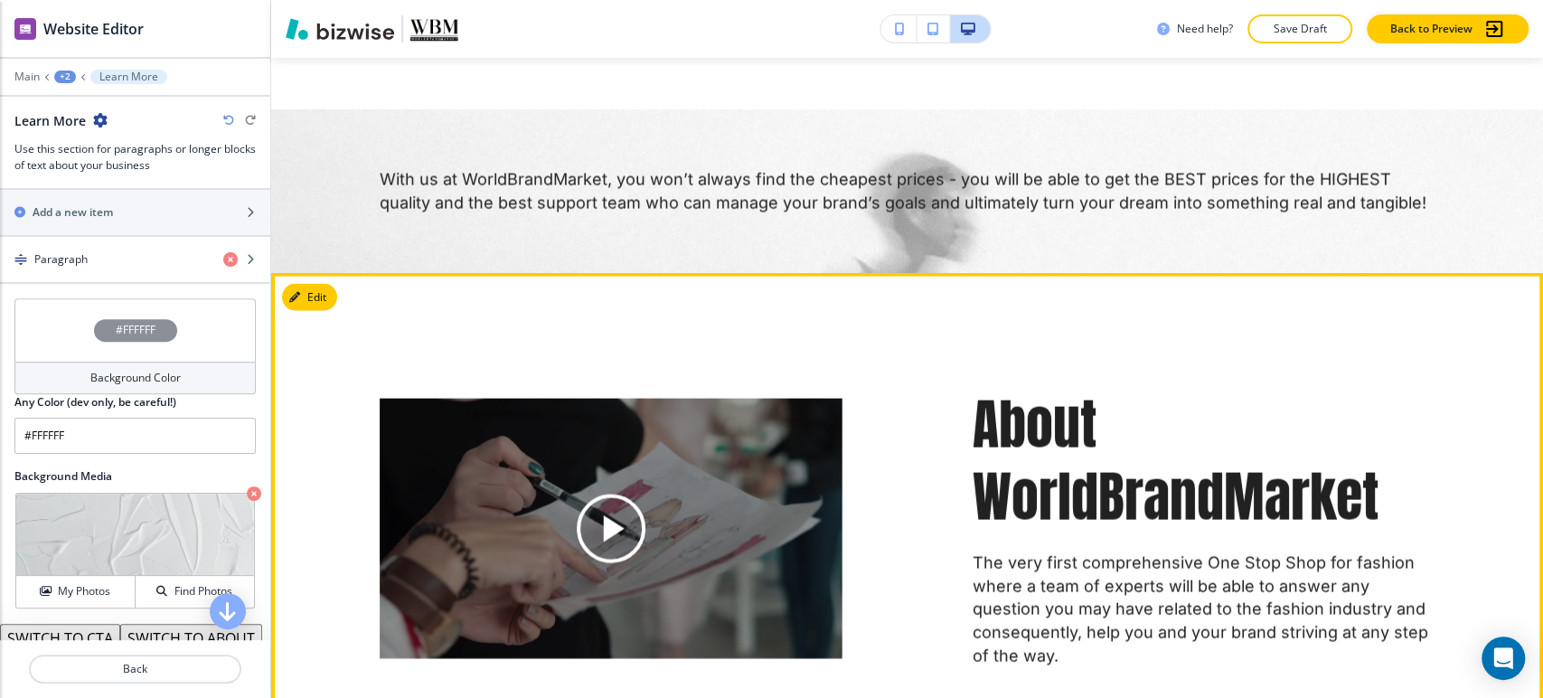
scroll to position [2433, 0]
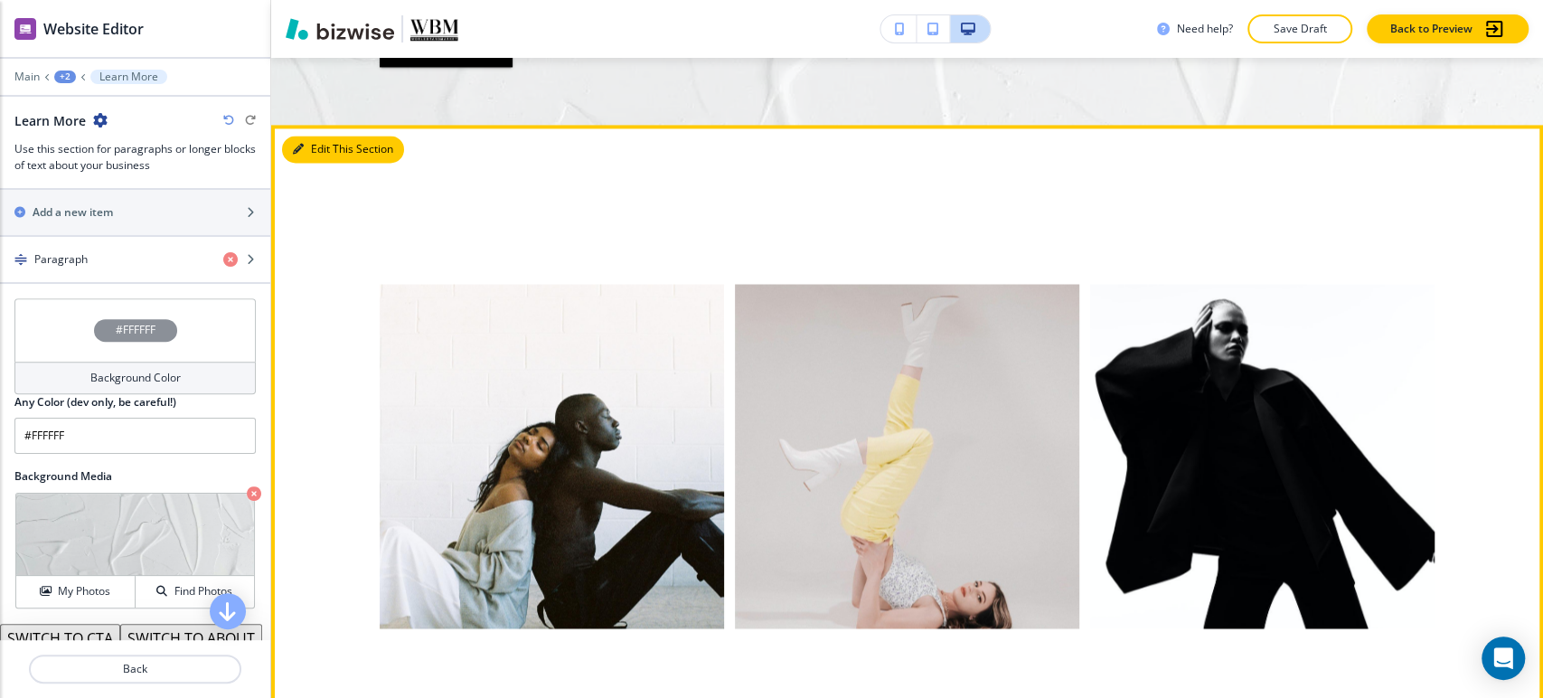
click at [326, 150] on button "Edit This Section" at bounding box center [343, 149] width 122 height 27
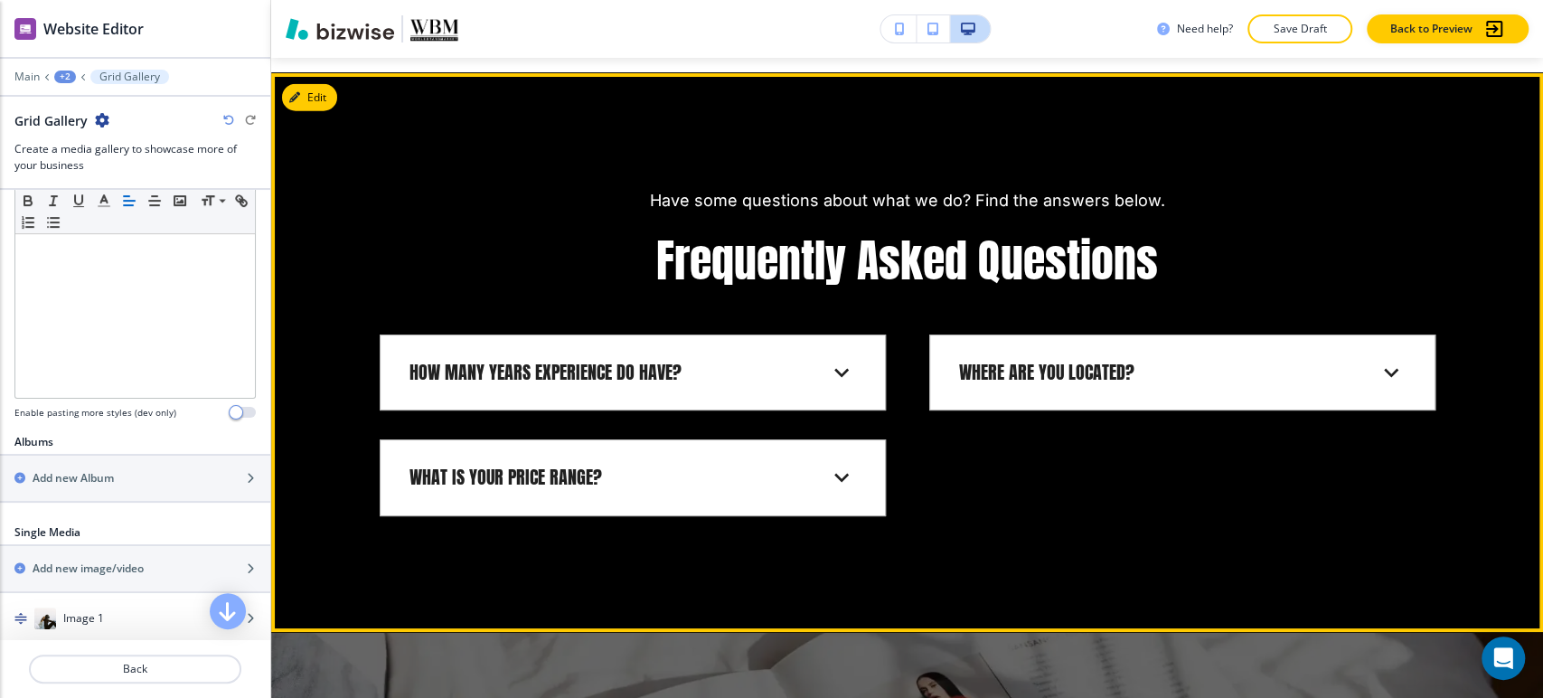
scroll to position [3101, 0]
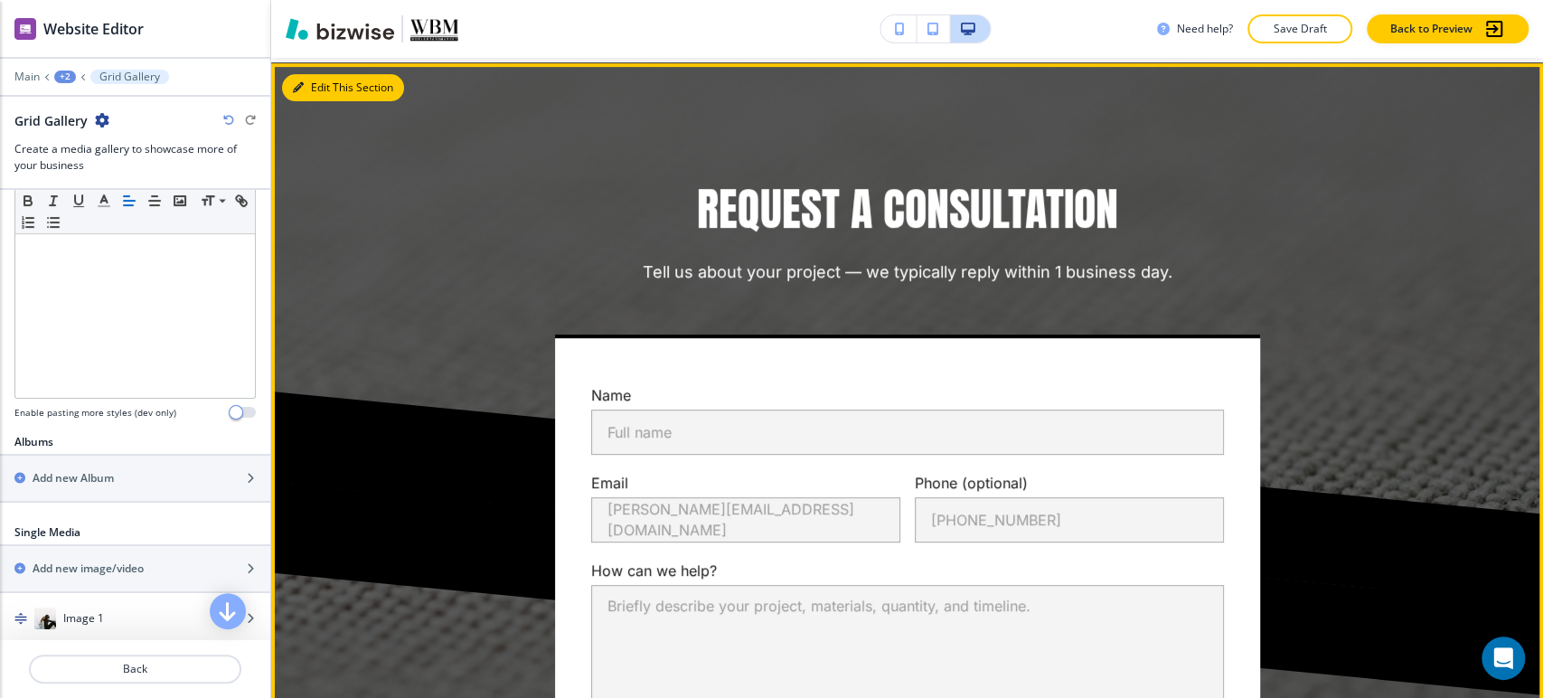
click at [330, 94] on button "Edit This Section" at bounding box center [343, 87] width 122 height 27
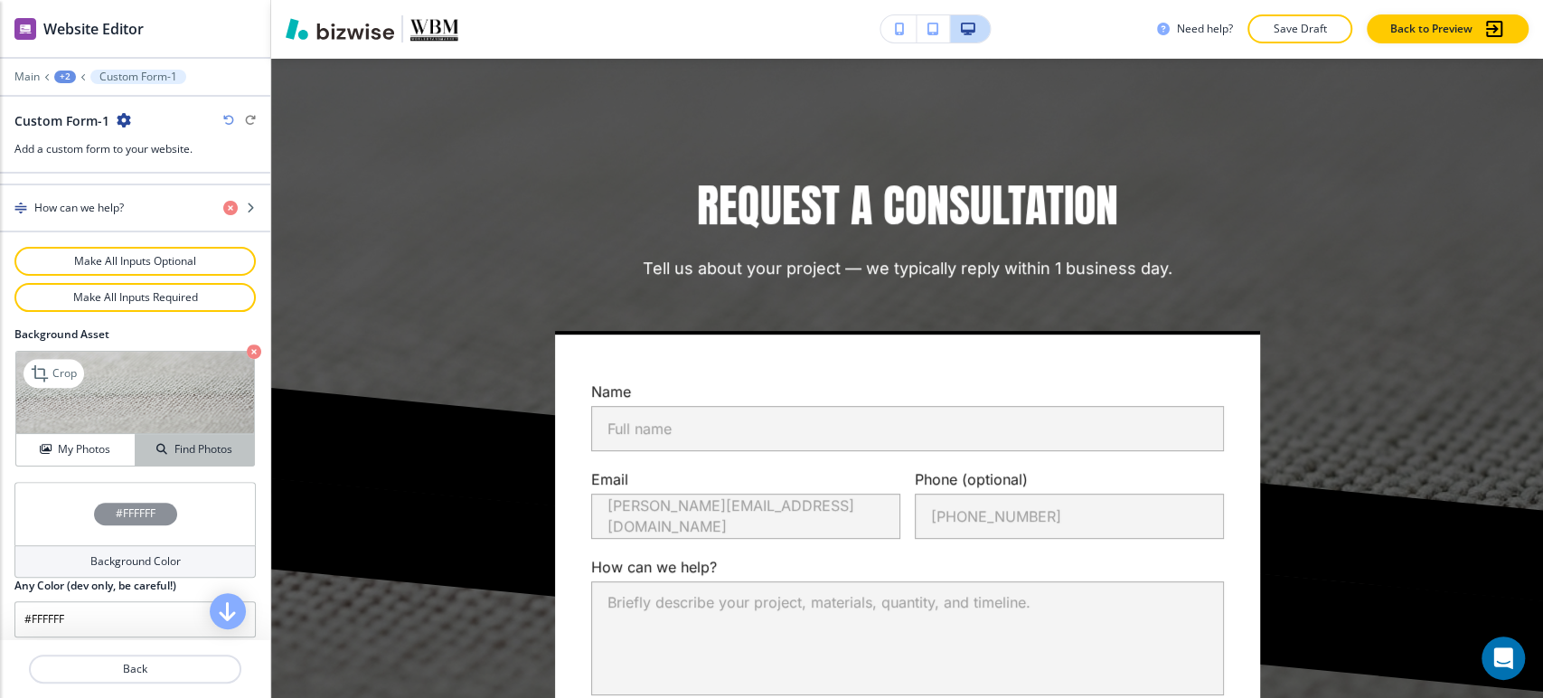
scroll to position [969, 0]
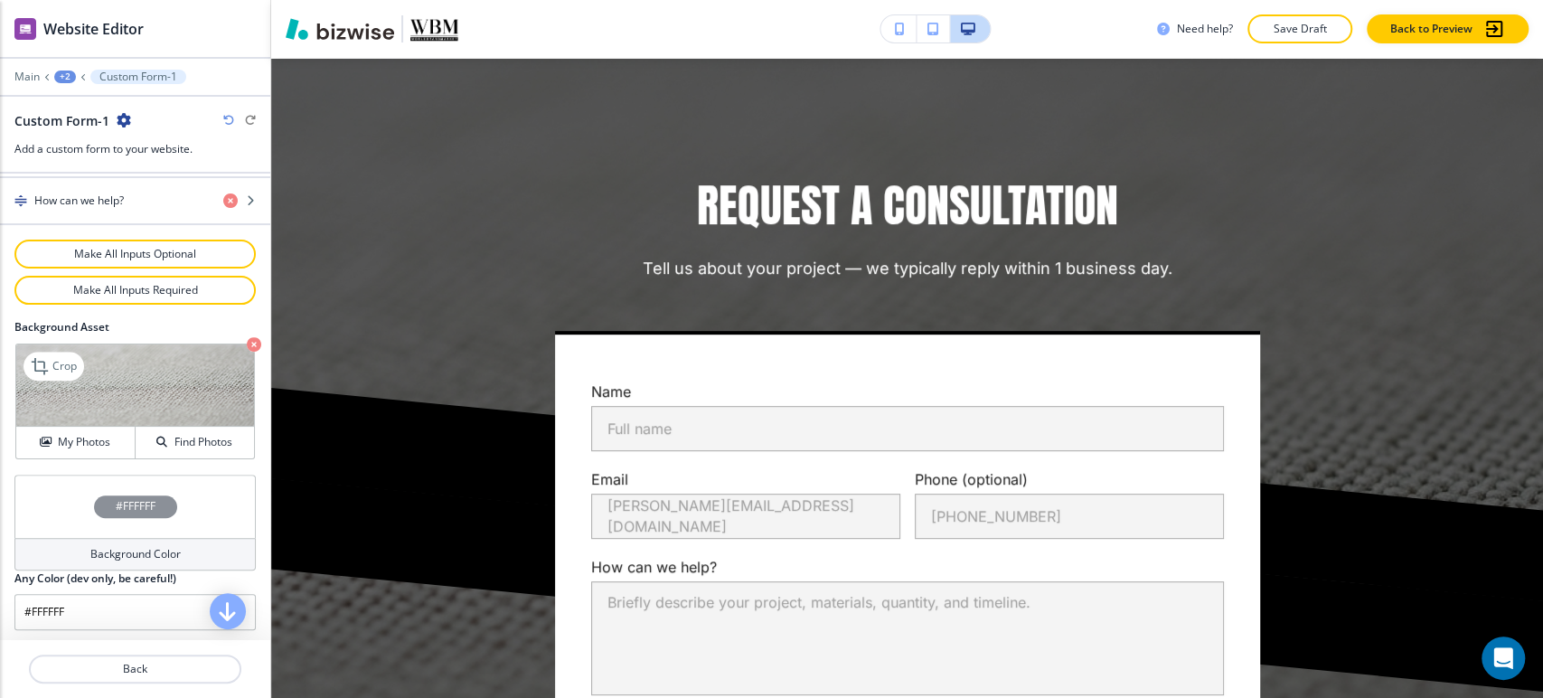
click at [247, 344] on icon "button" at bounding box center [254, 344] width 14 height 14
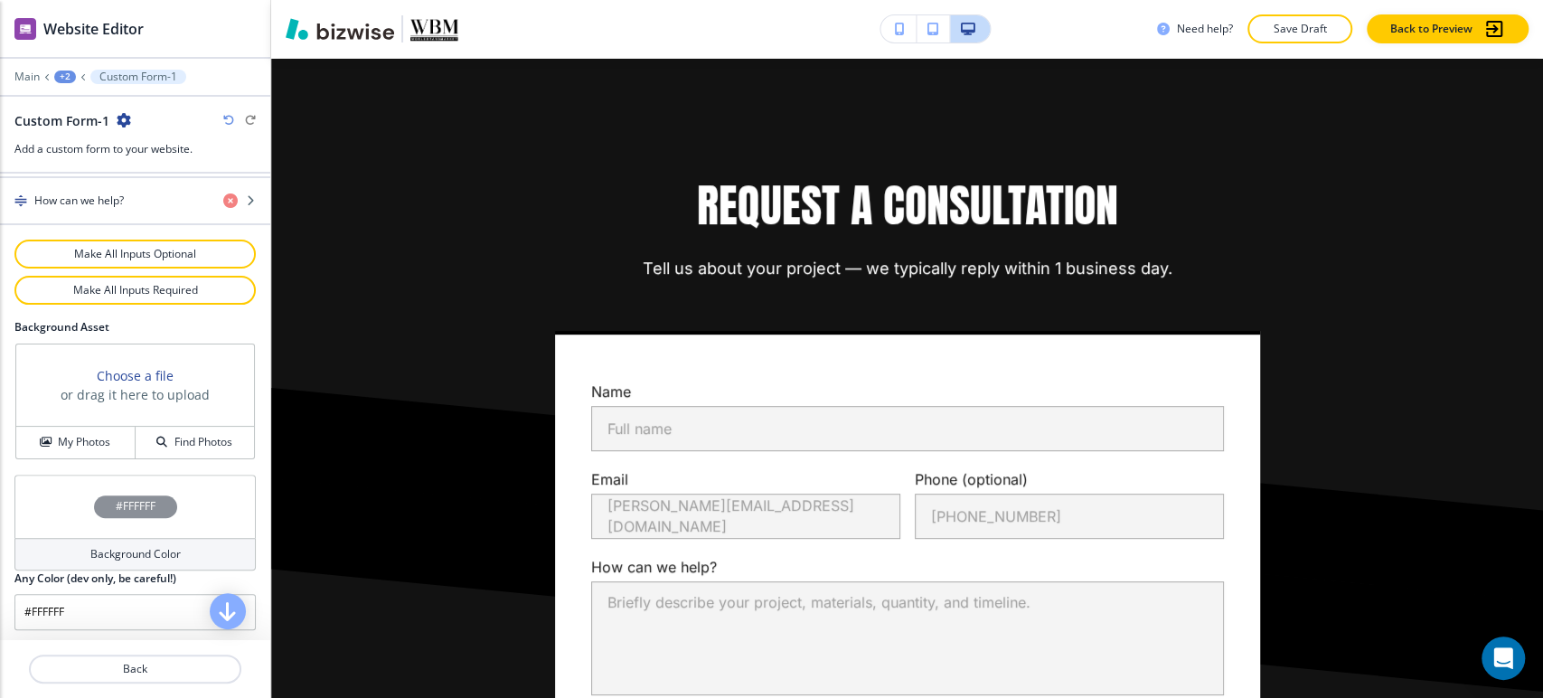
click at [136, 546] on h4 "Background Color" at bounding box center [135, 554] width 90 height 16
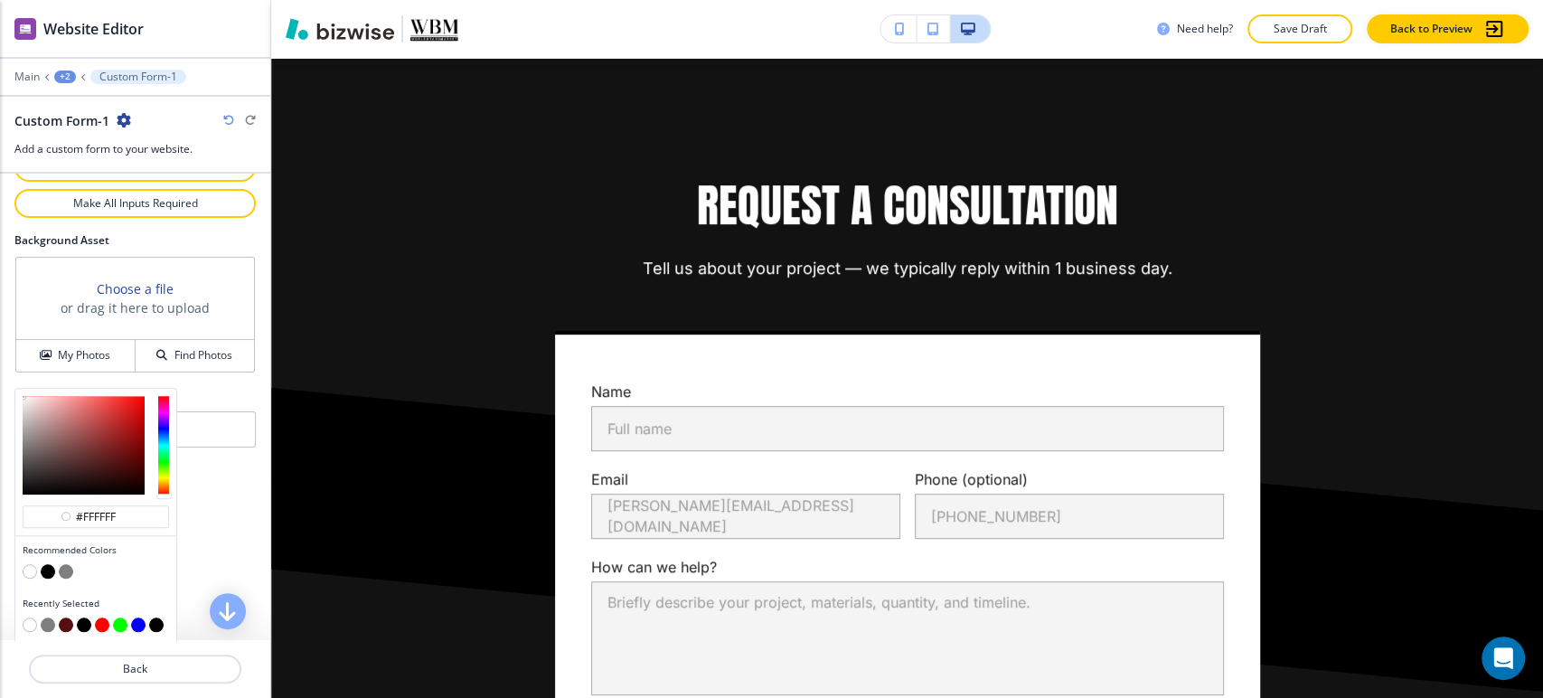
click at [70, 564] on button "button" at bounding box center [66, 571] width 14 height 14
type input "#7f7f7f"
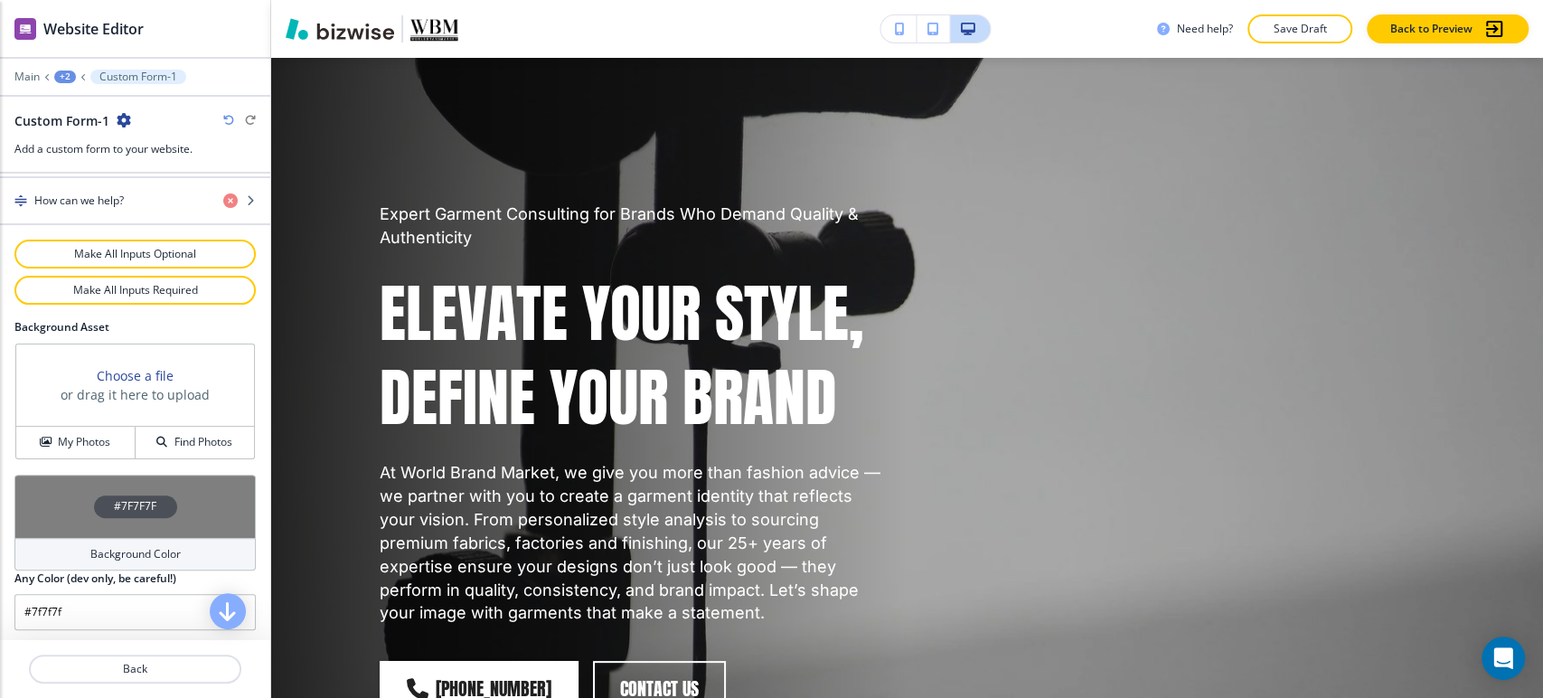
scroll to position [0, 0]
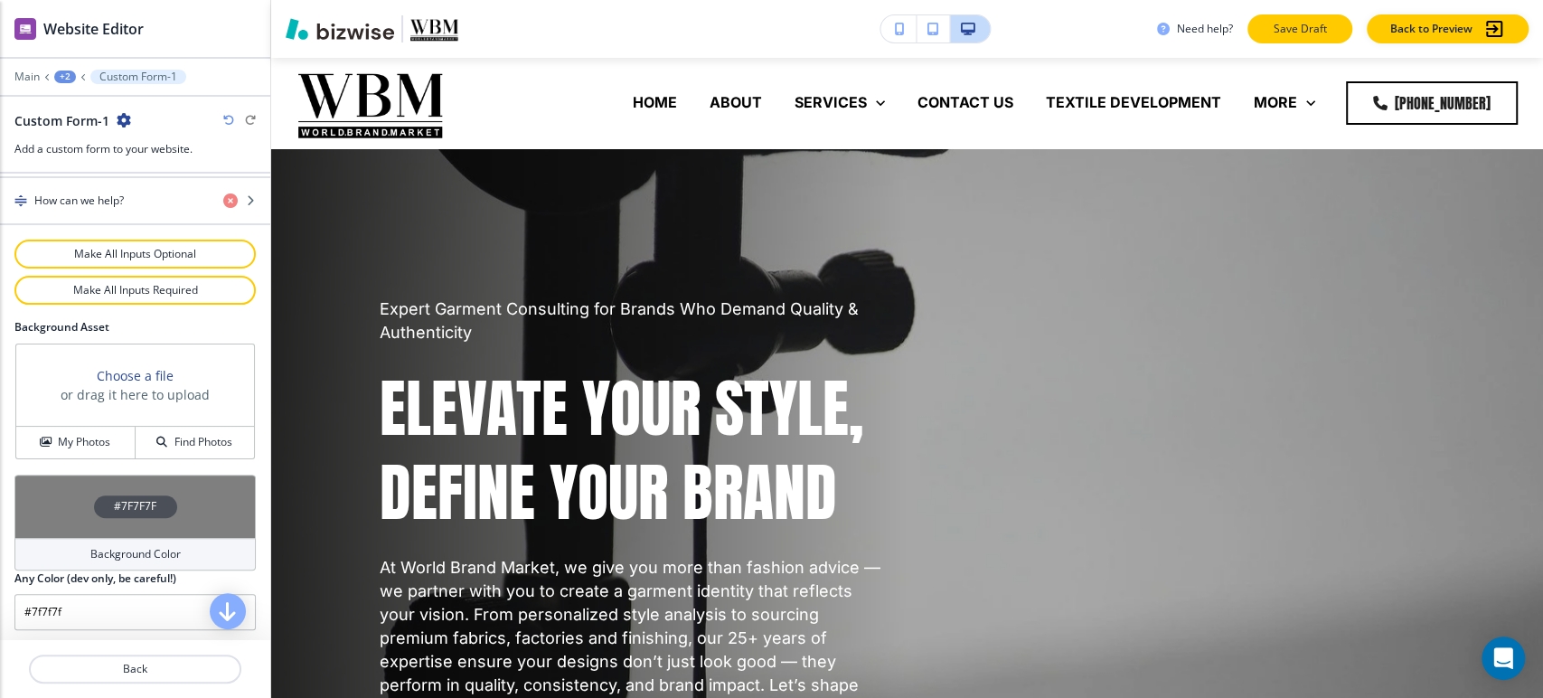
click at [1310, 24] on p "Save Draft" at bounding box center [1300, 29] width 58 height 16
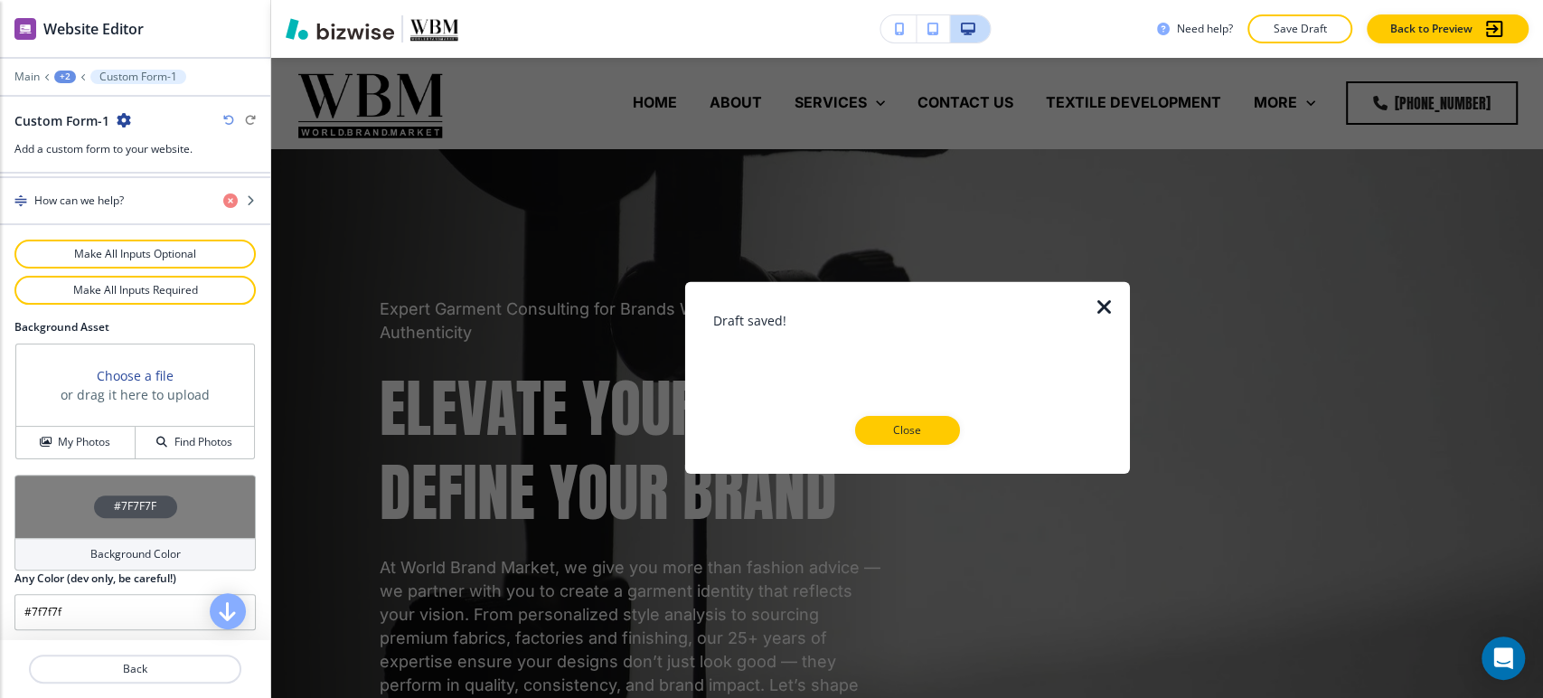
click at [891, 410] on div "Draft saved! Close" at bounding box center [906, 378] width 387 height 134
click at [894, 425] on p "Close" at bounding box center [907, 430] width 58 height 16
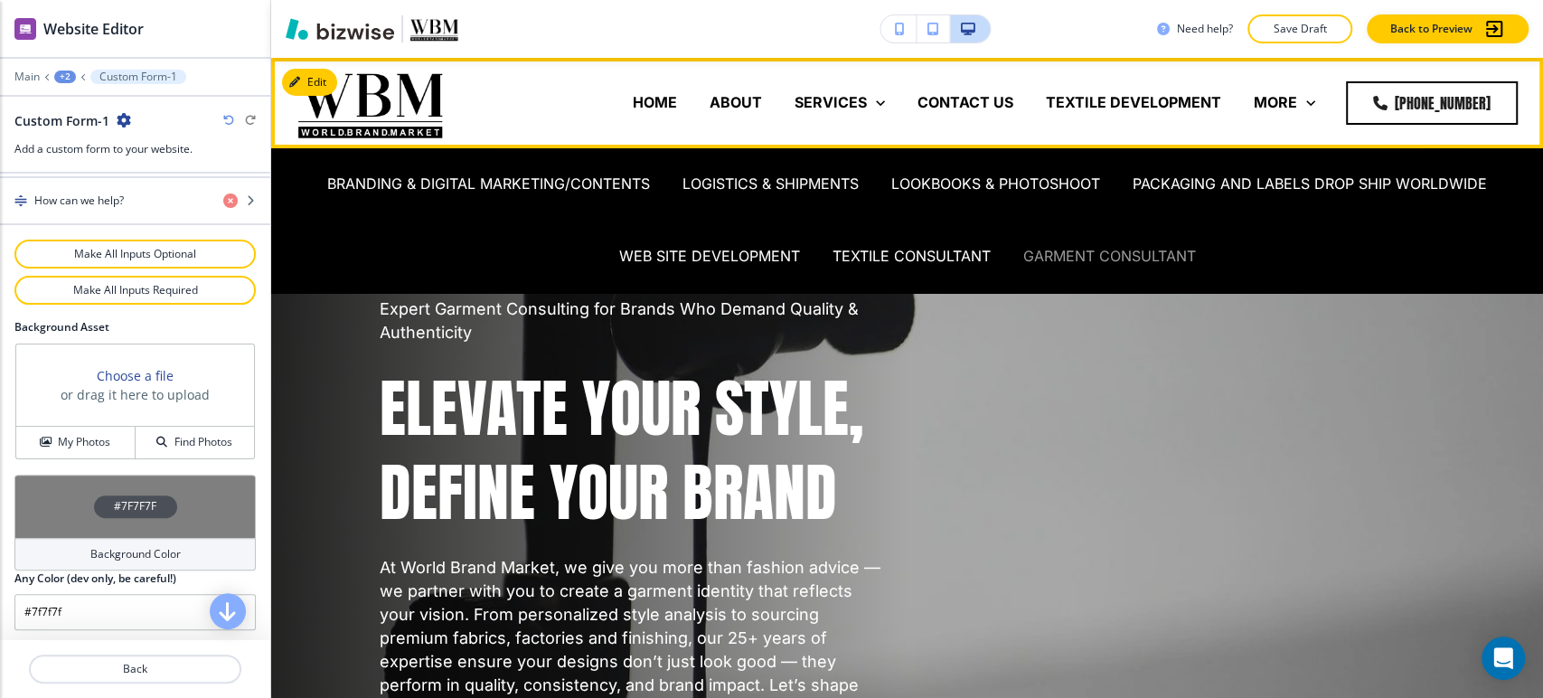
click at [1099, 258] on p "GARMENT CONSULTANT" at bounding box center [1109, 256] width 173 height 21
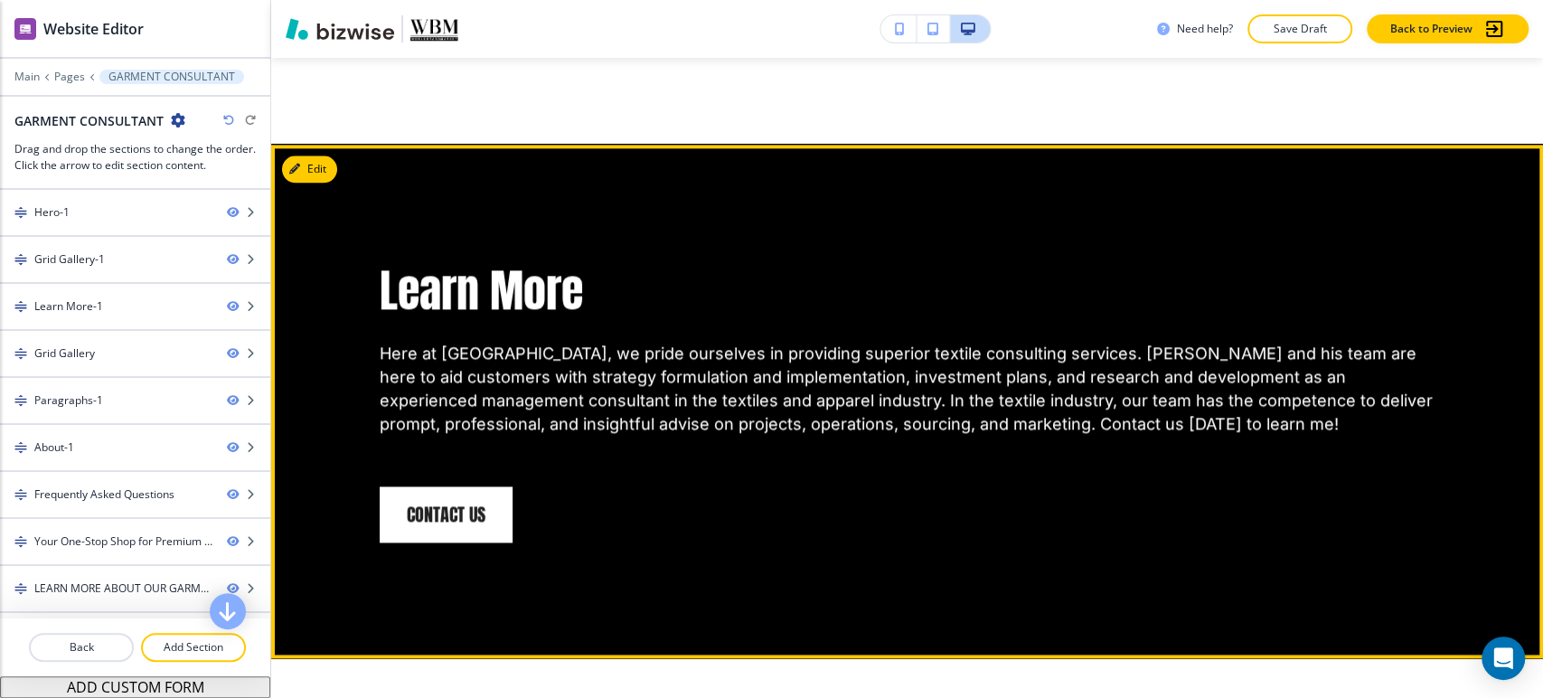
scroll to position [1305, 0]
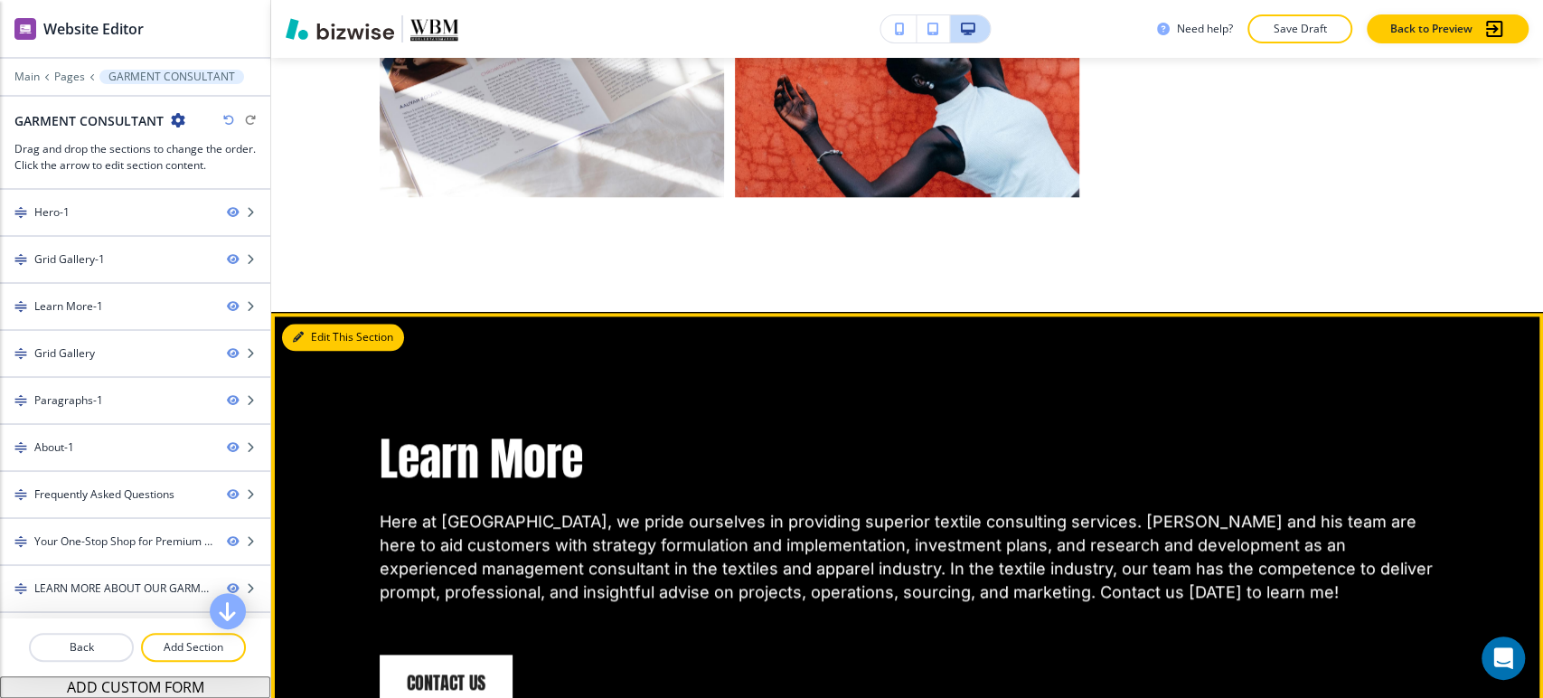
click at [315, 337] on button "Edit This Section" at bounding box center [343, 337] width 122 height 27
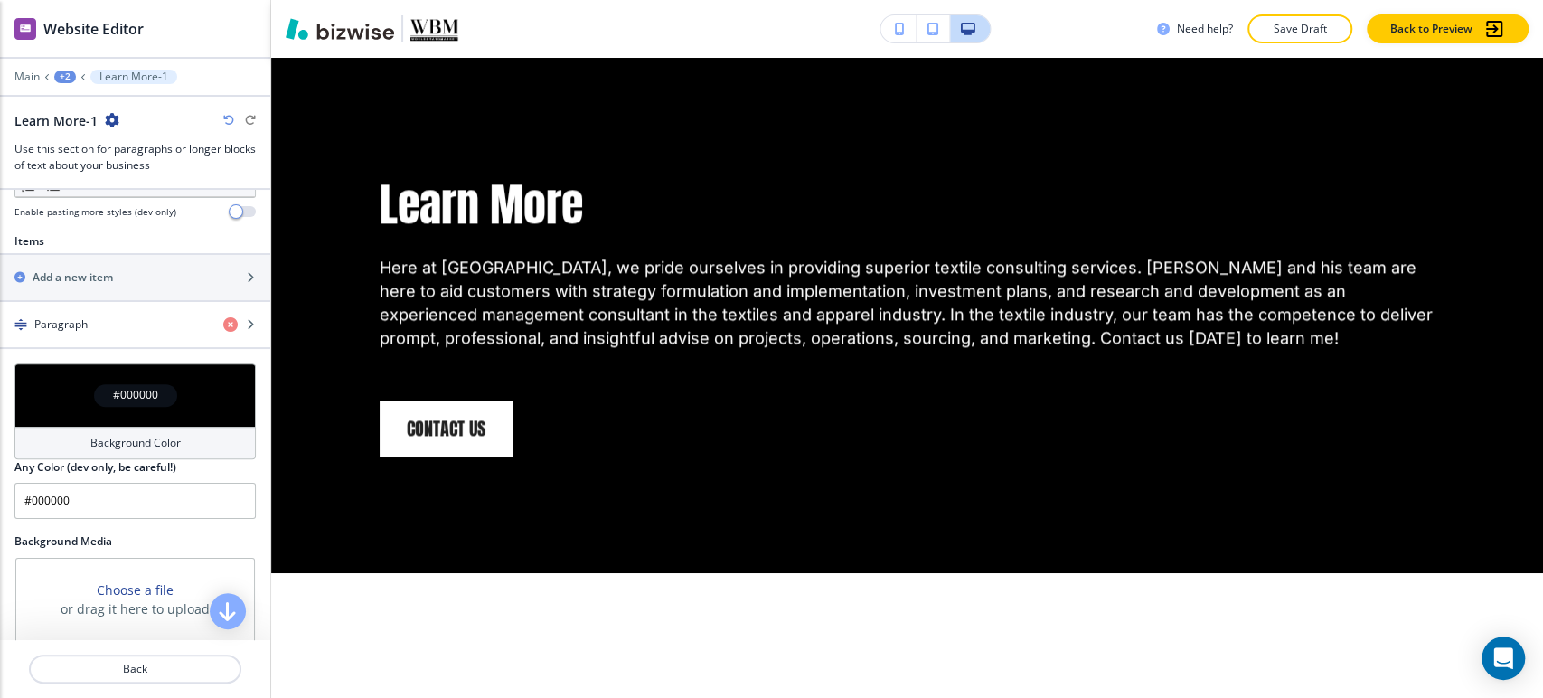
scroll to position [702, 0]
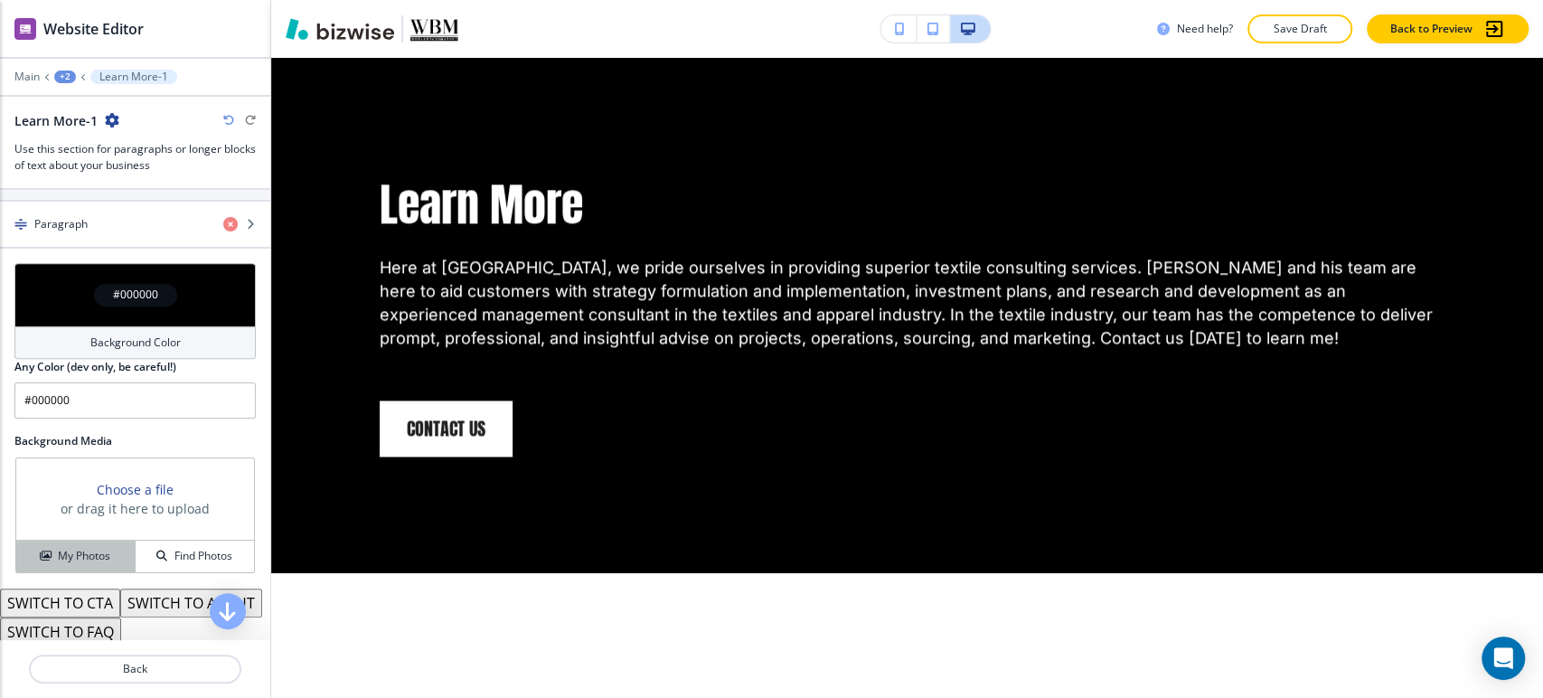
click at [105, 559] on h4 "My Photos" at bounding box center [84, 556] width 52 height 16
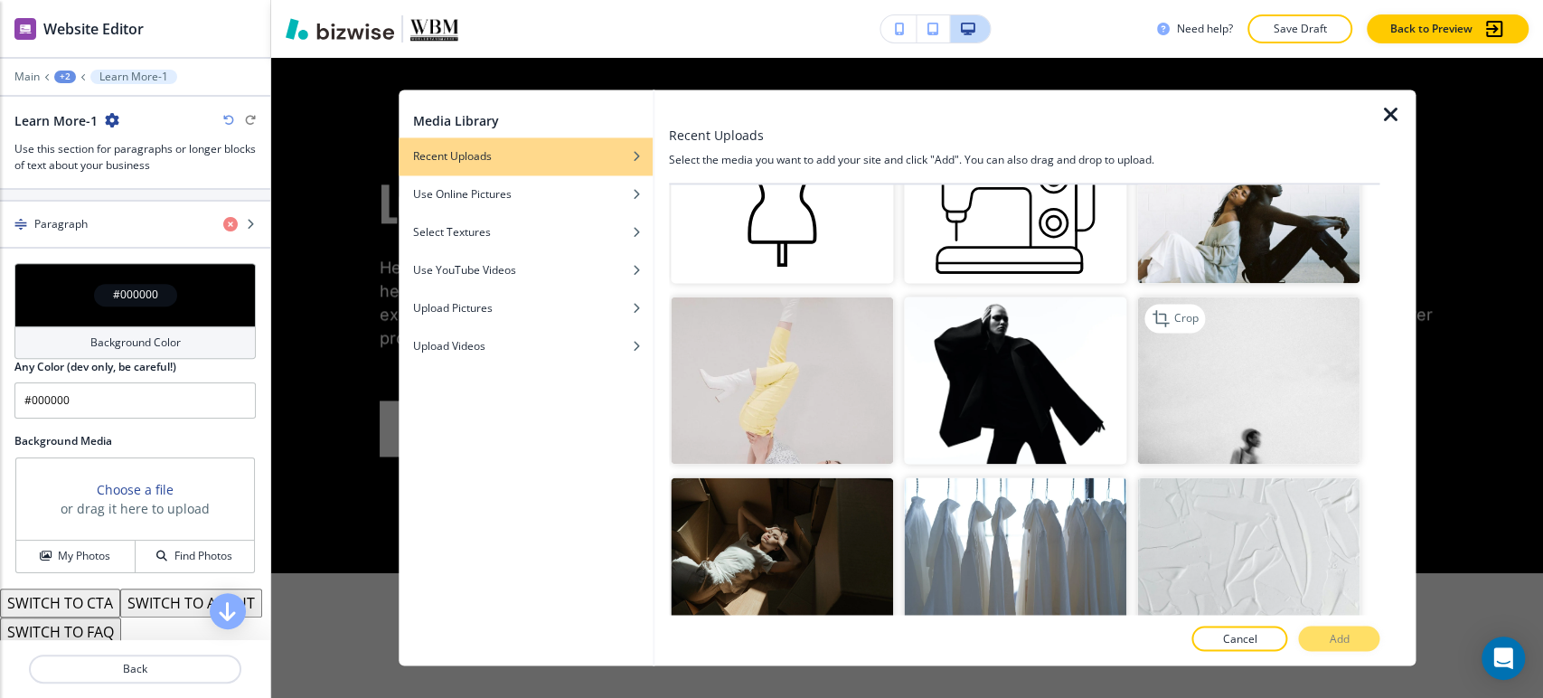
scroll to position [904, 0]
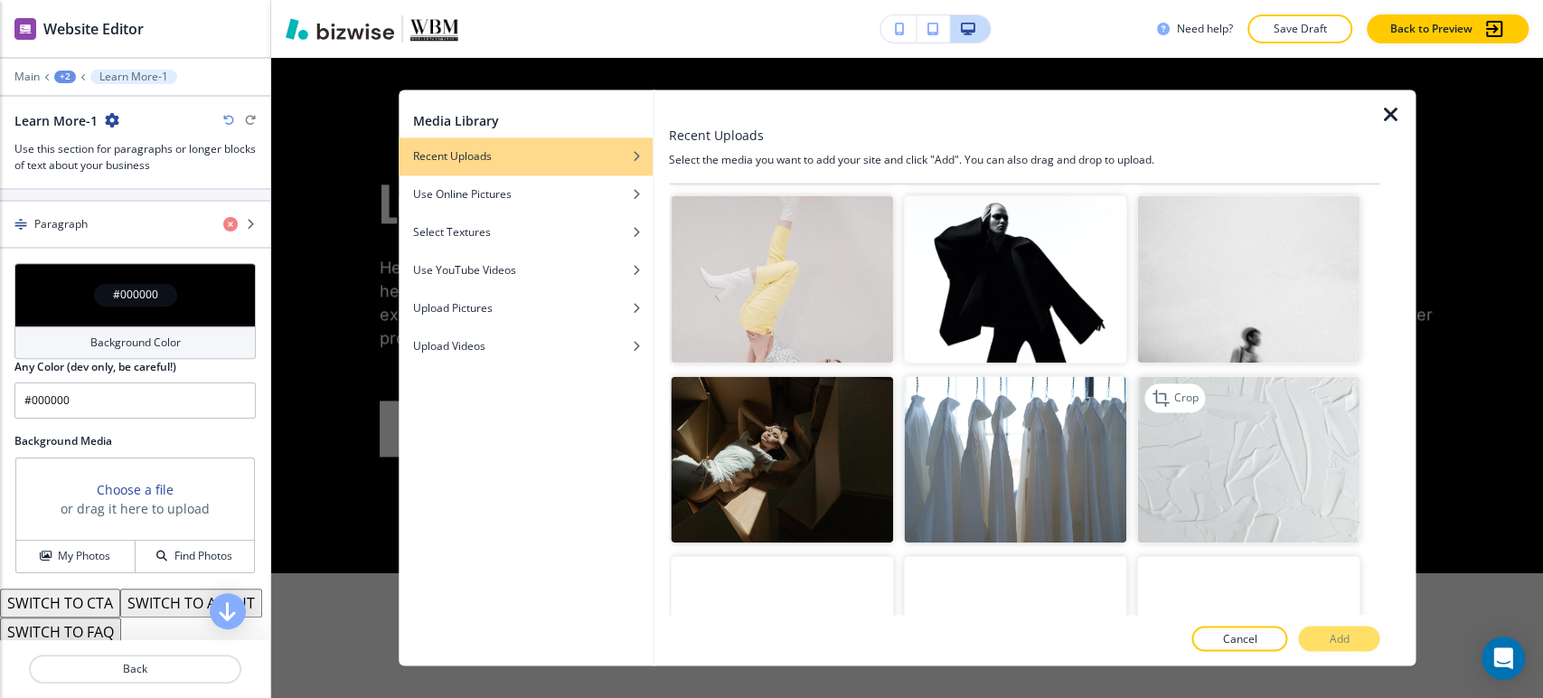
click at [1207, 418] on img "button" at bounding box center [1248, 459] width 222 height 167
click at [1338, 635] on p "Add" at bounding box center [1339, 639] width 20 height 16
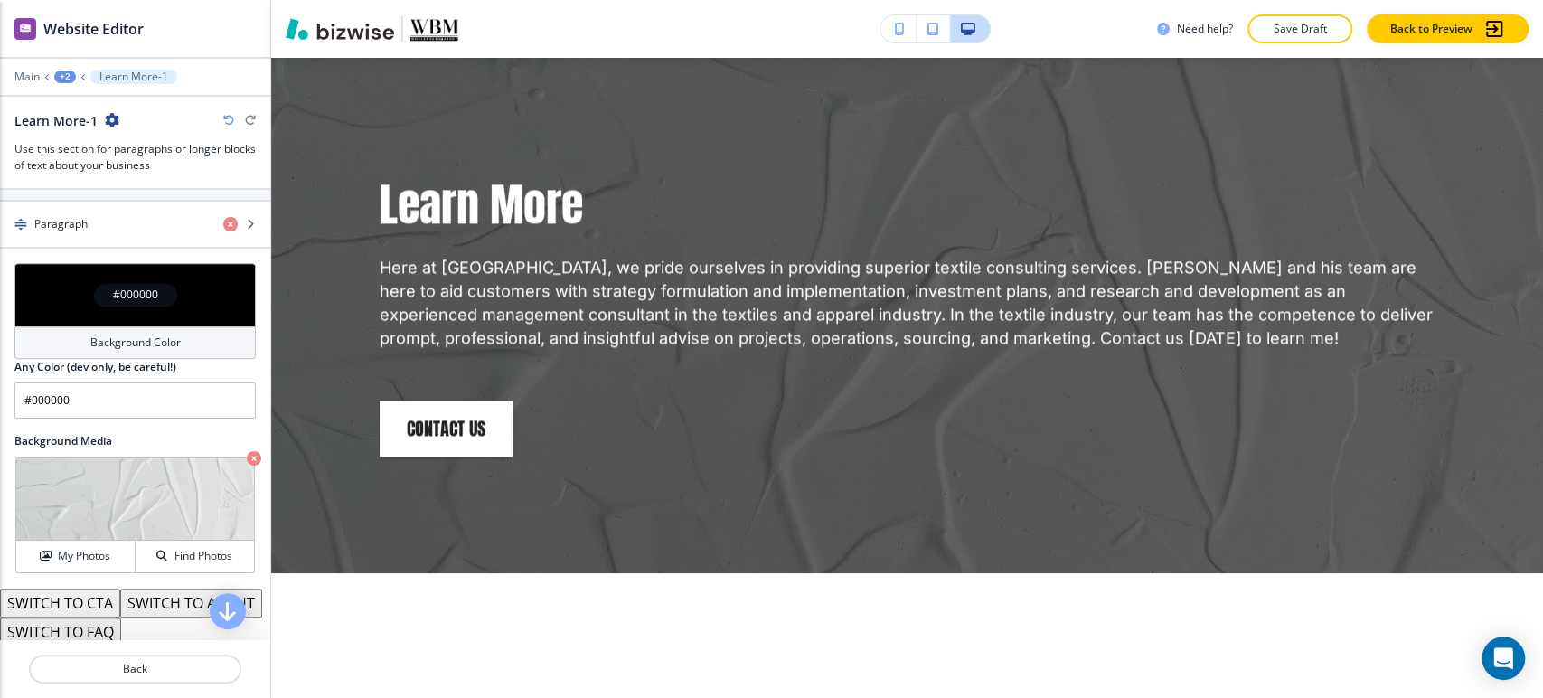
click at [131, 351] on h4 "Background Color" at bounding box center [135, 342] width 90 height 16
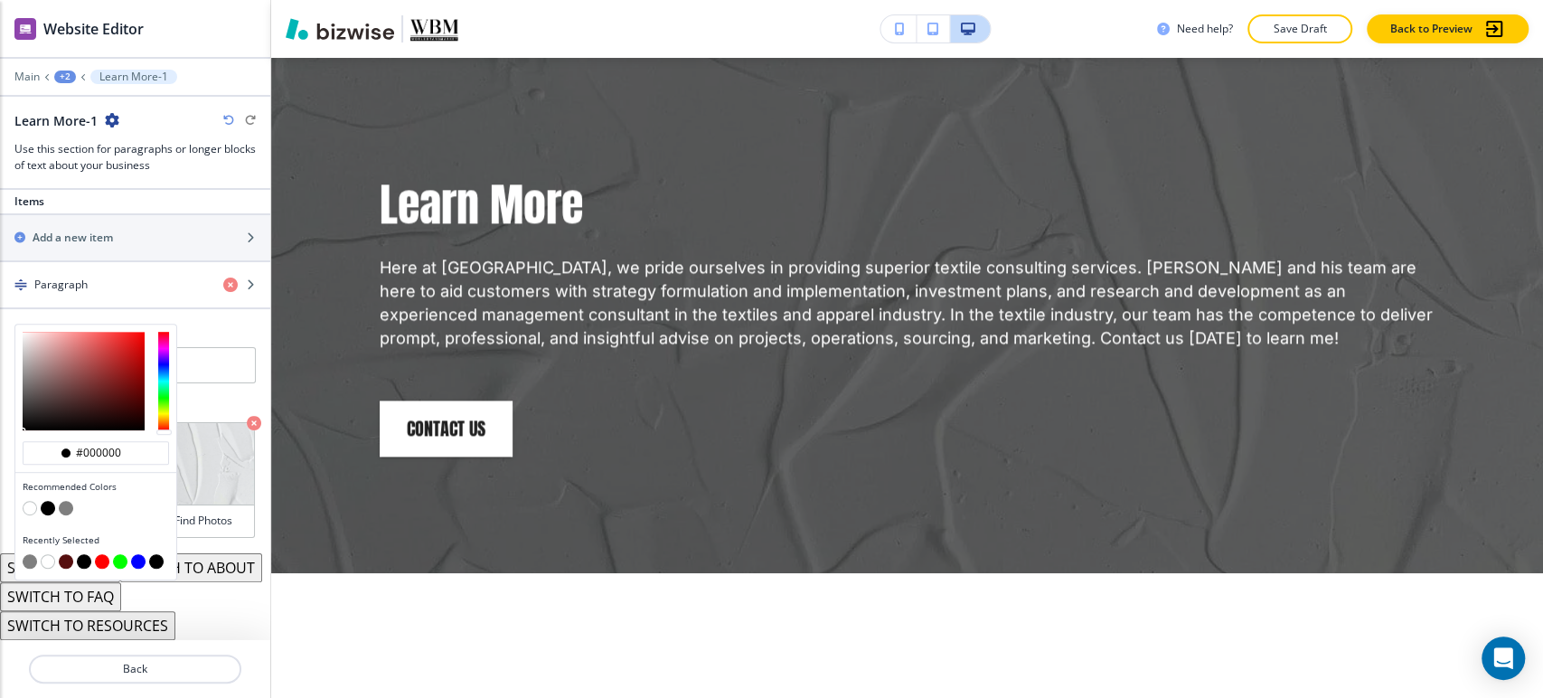
click at [31, 501] on button "button" at bounding box center [30, 508] width 14 height 14
type input "#FFFFFF"
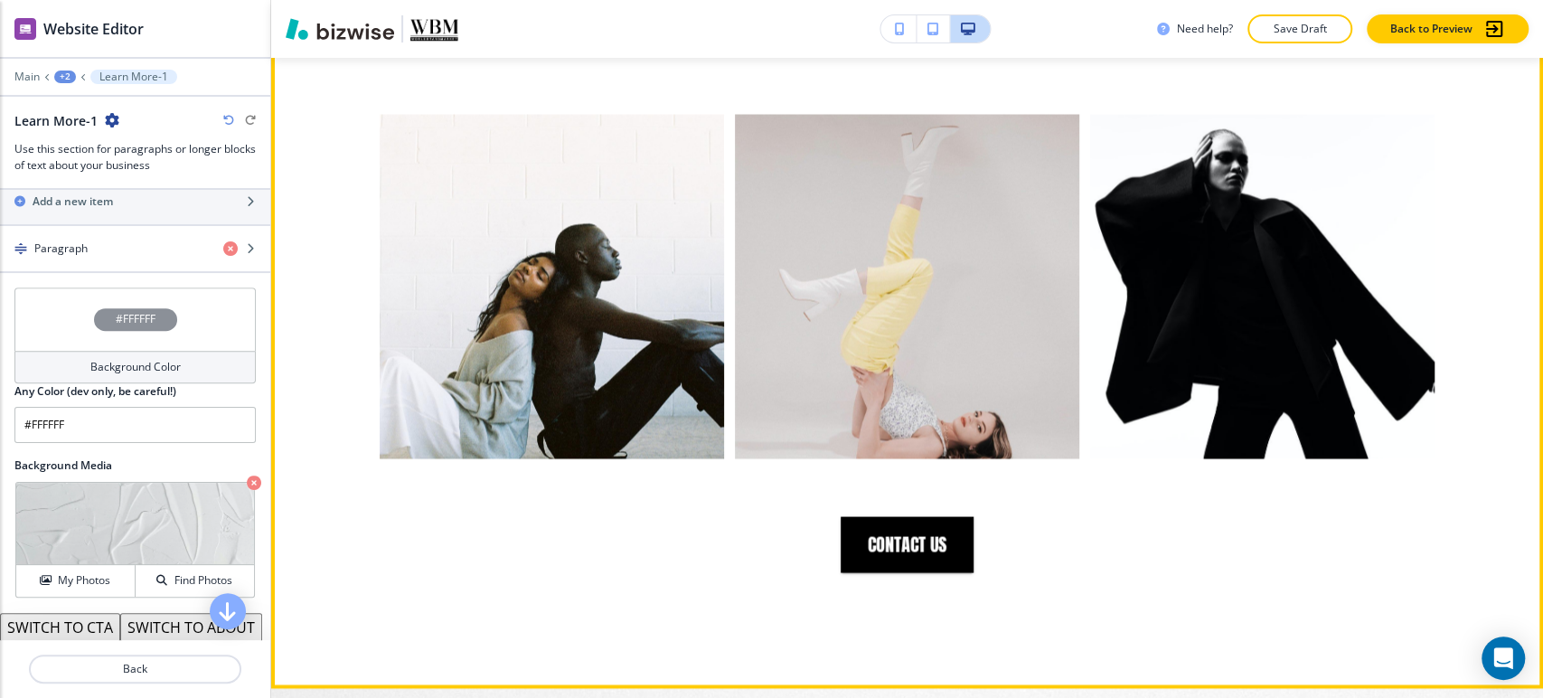
scroll to position [1960, 0]
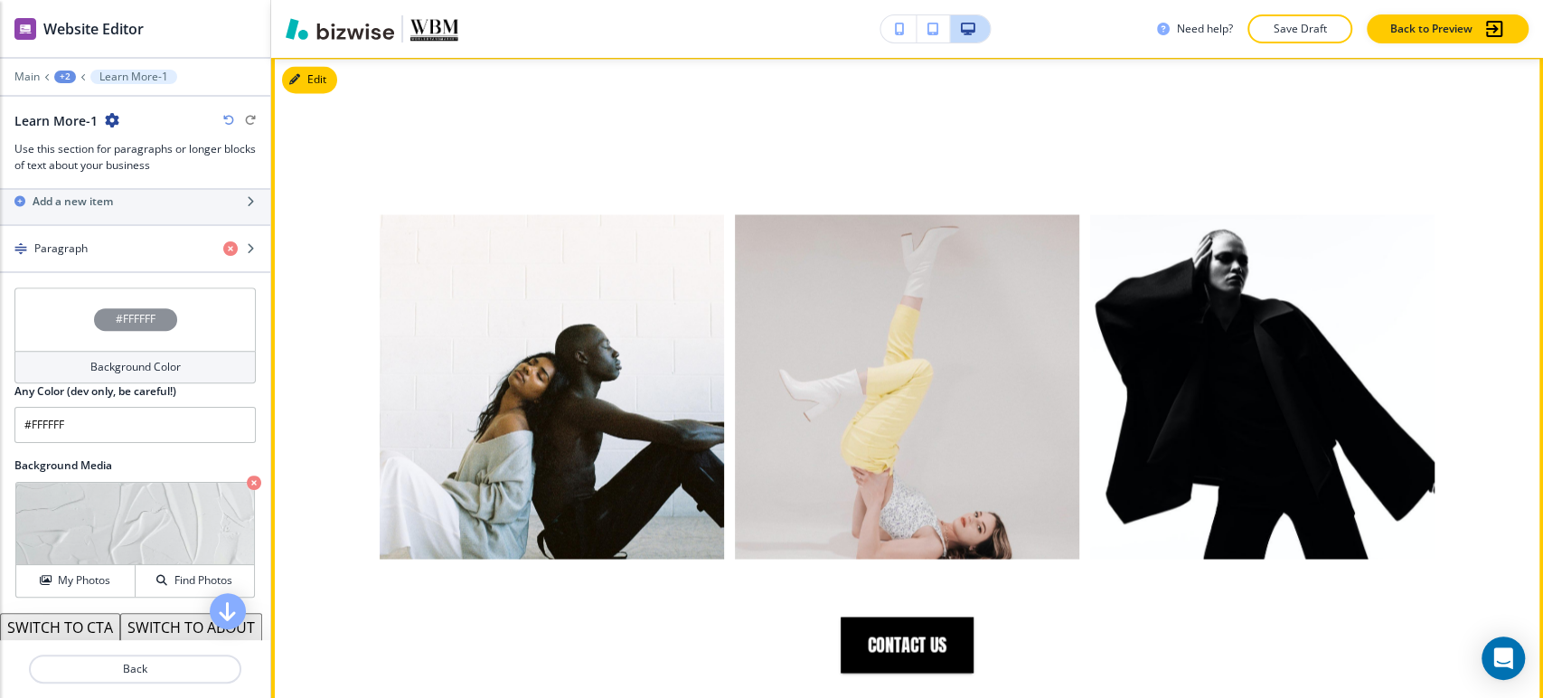
click at [326, 85] on button "Edit" at bounding box center [309, 79] width 55 height 27
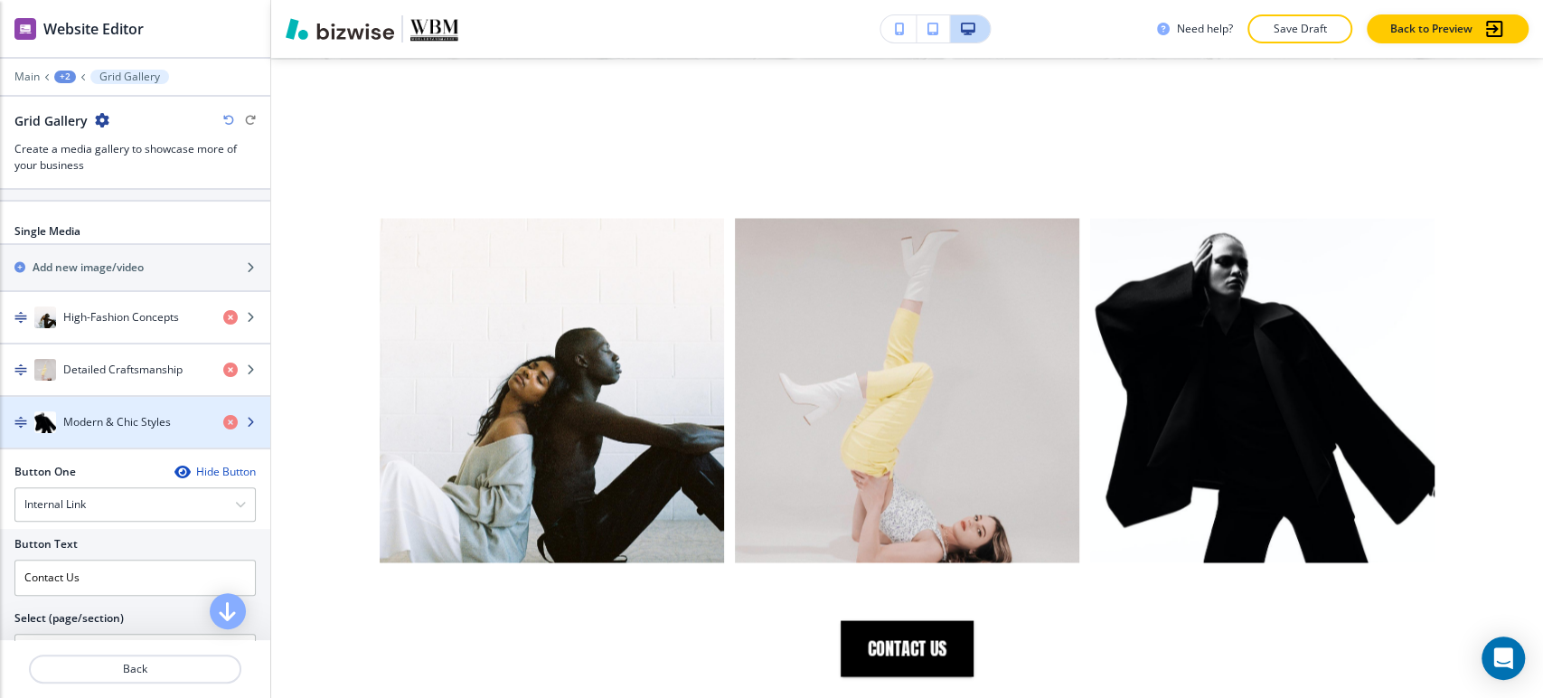
scroll to position [803, 0]
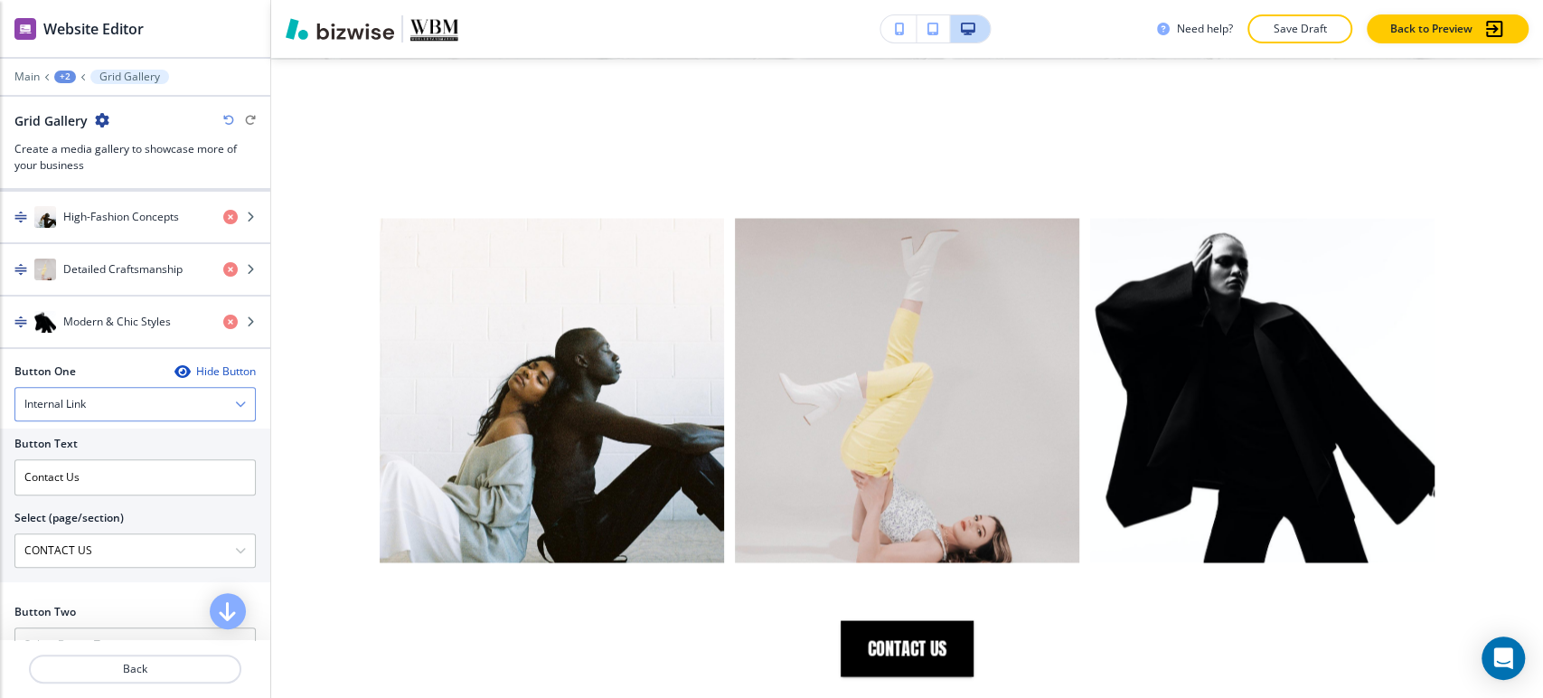
click at [148, 405] on div "Internal Link" at bounding box center [135, 404] width 240 height 33
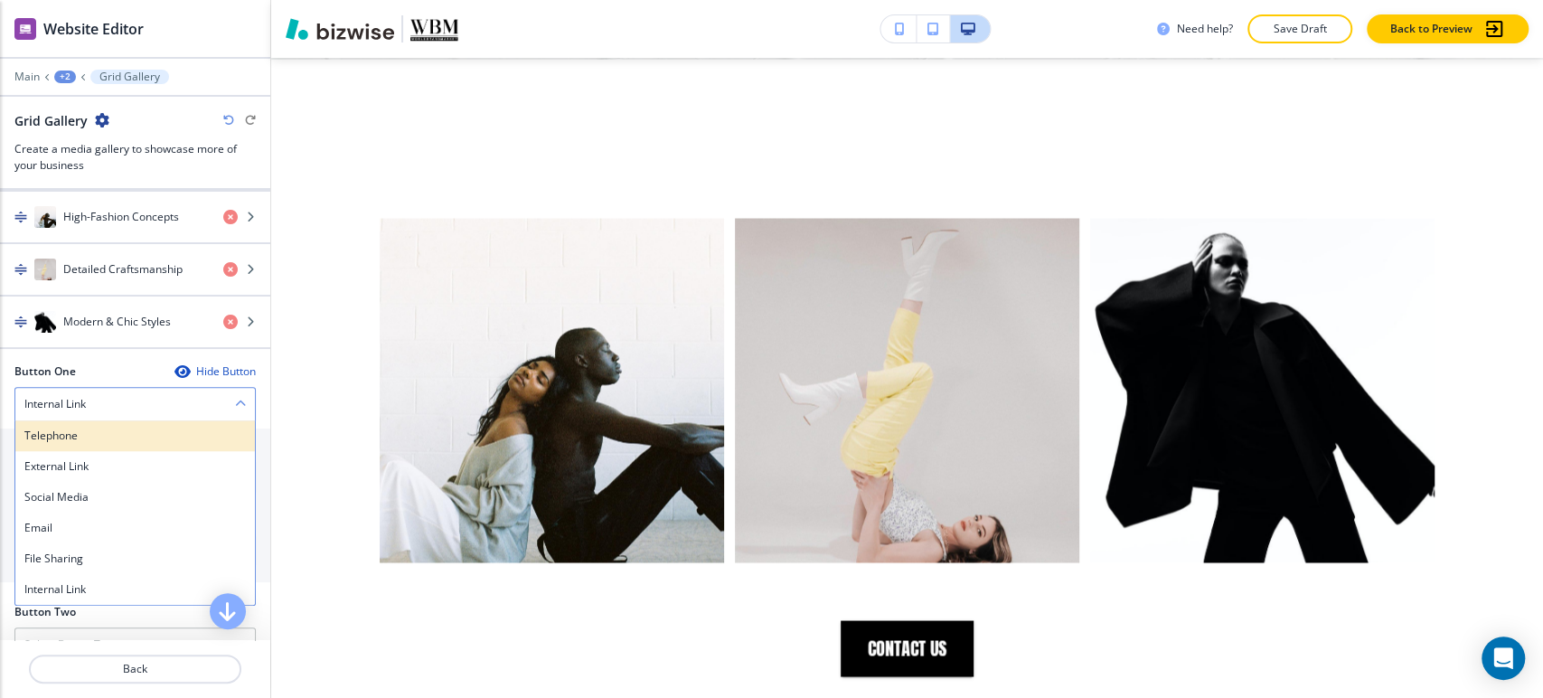
click at [132, 437] on h4 "Telephone" at bounding box center [134, 435] width 221 height 16
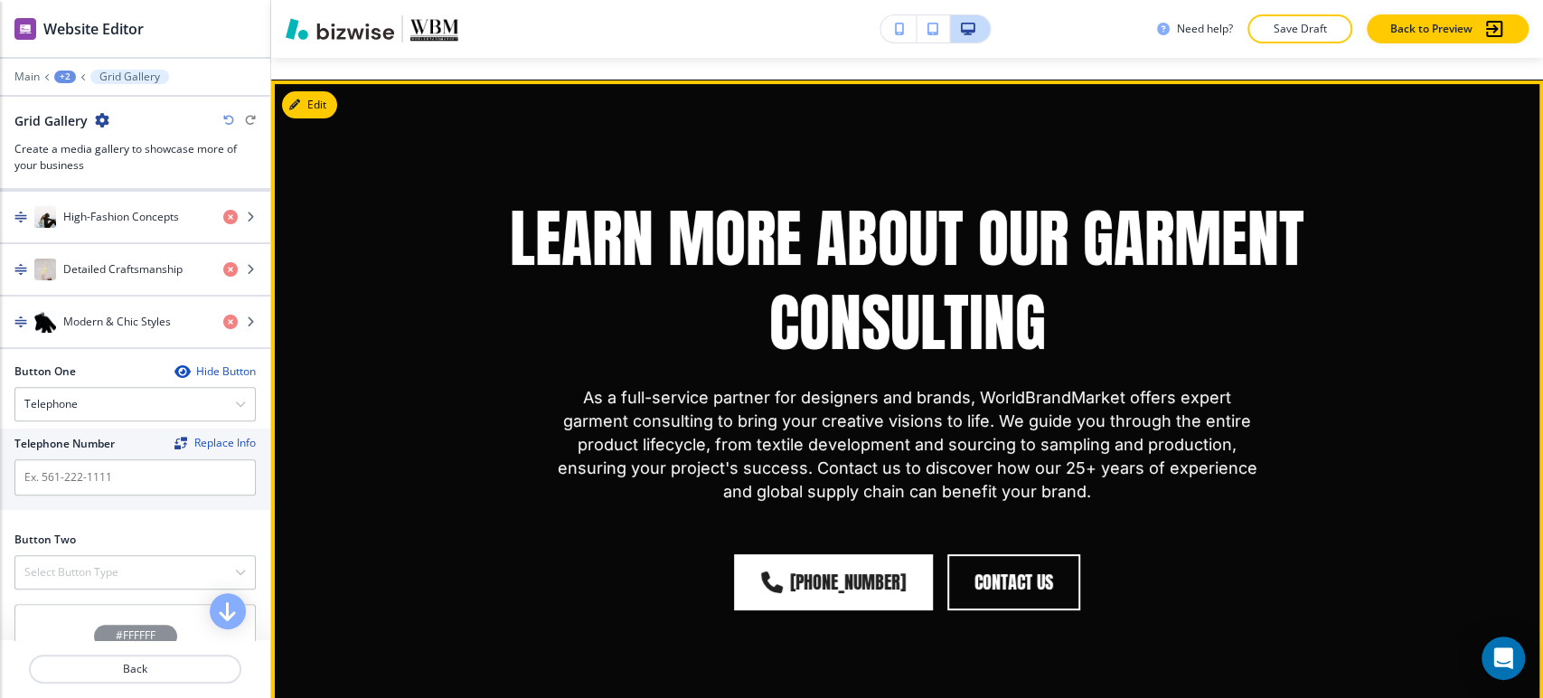
scroll to position [4969, 0]
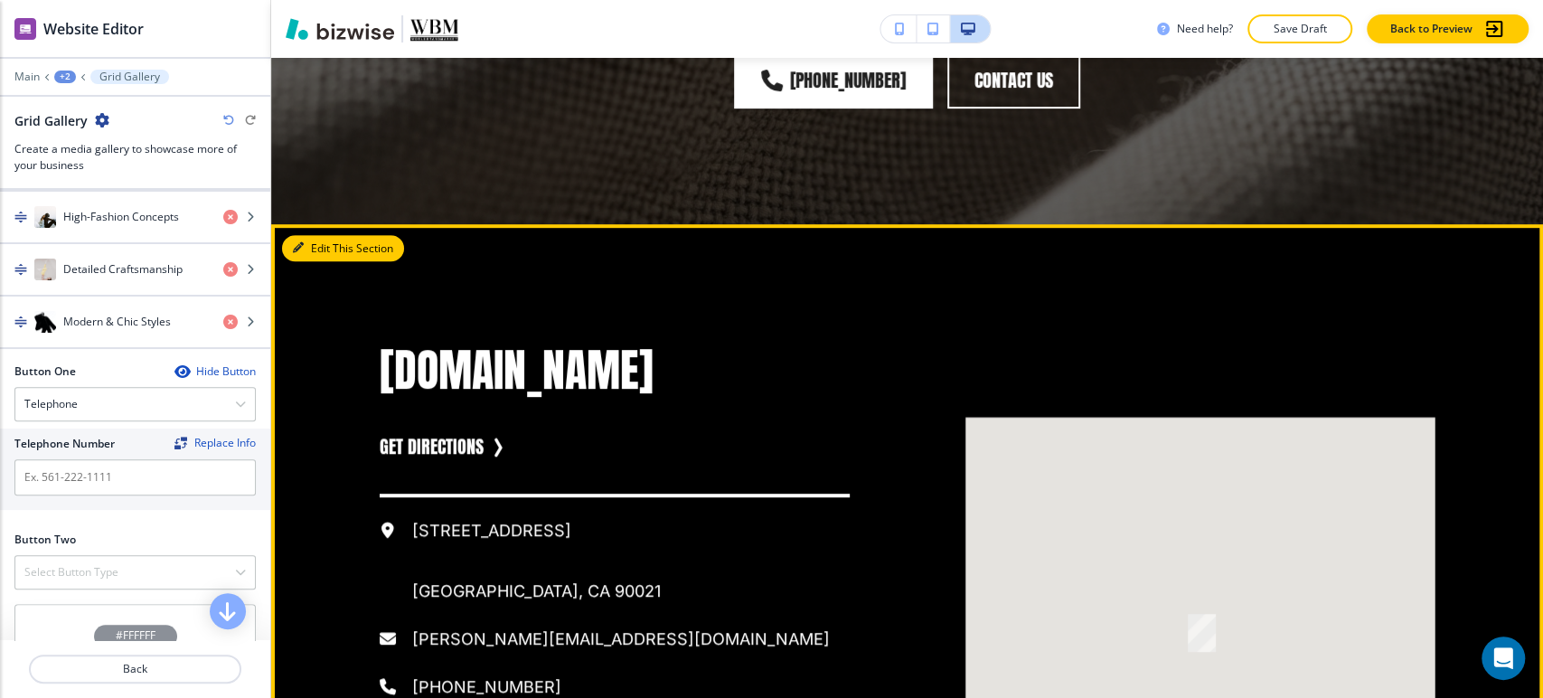
click at [297, 242] on icon "button" at bounding box center [298, 247] width 11 height 11
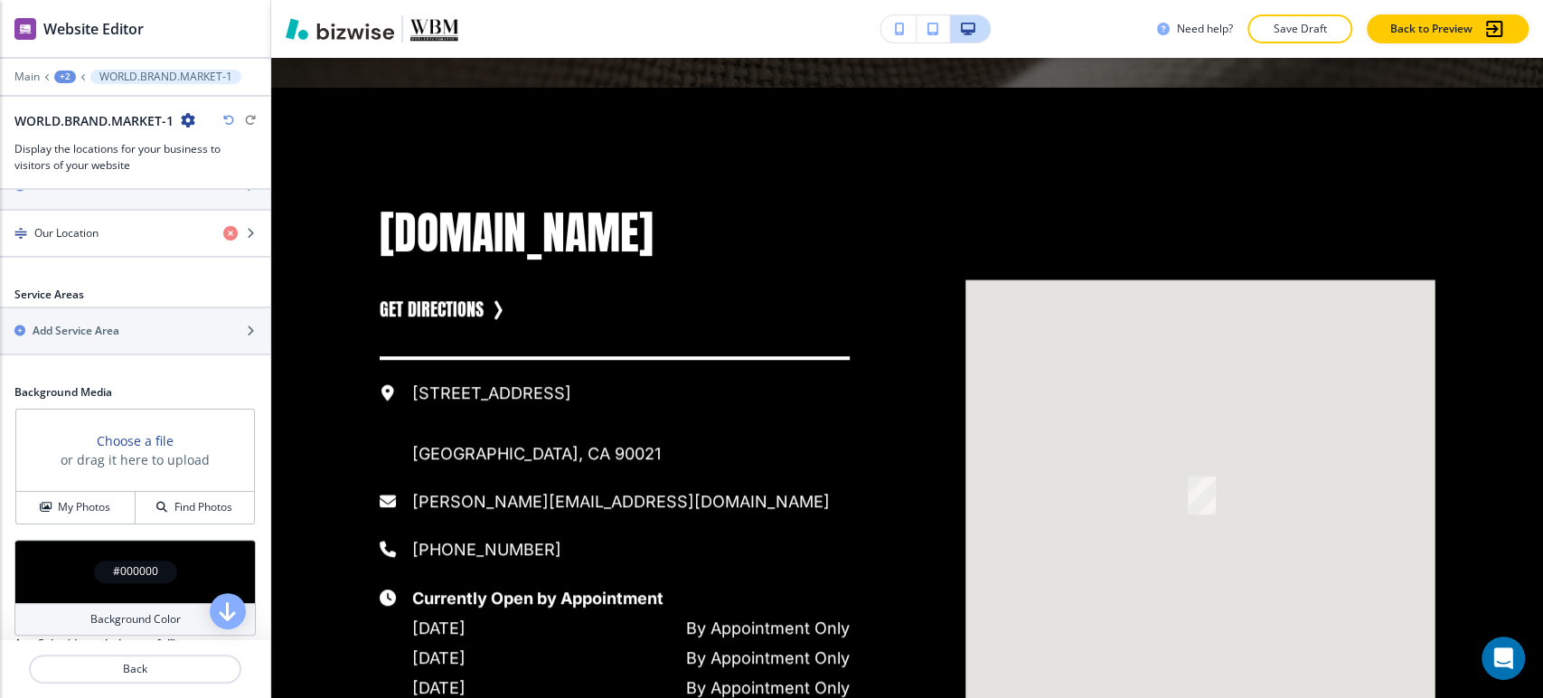
scroll to position [702, 0]
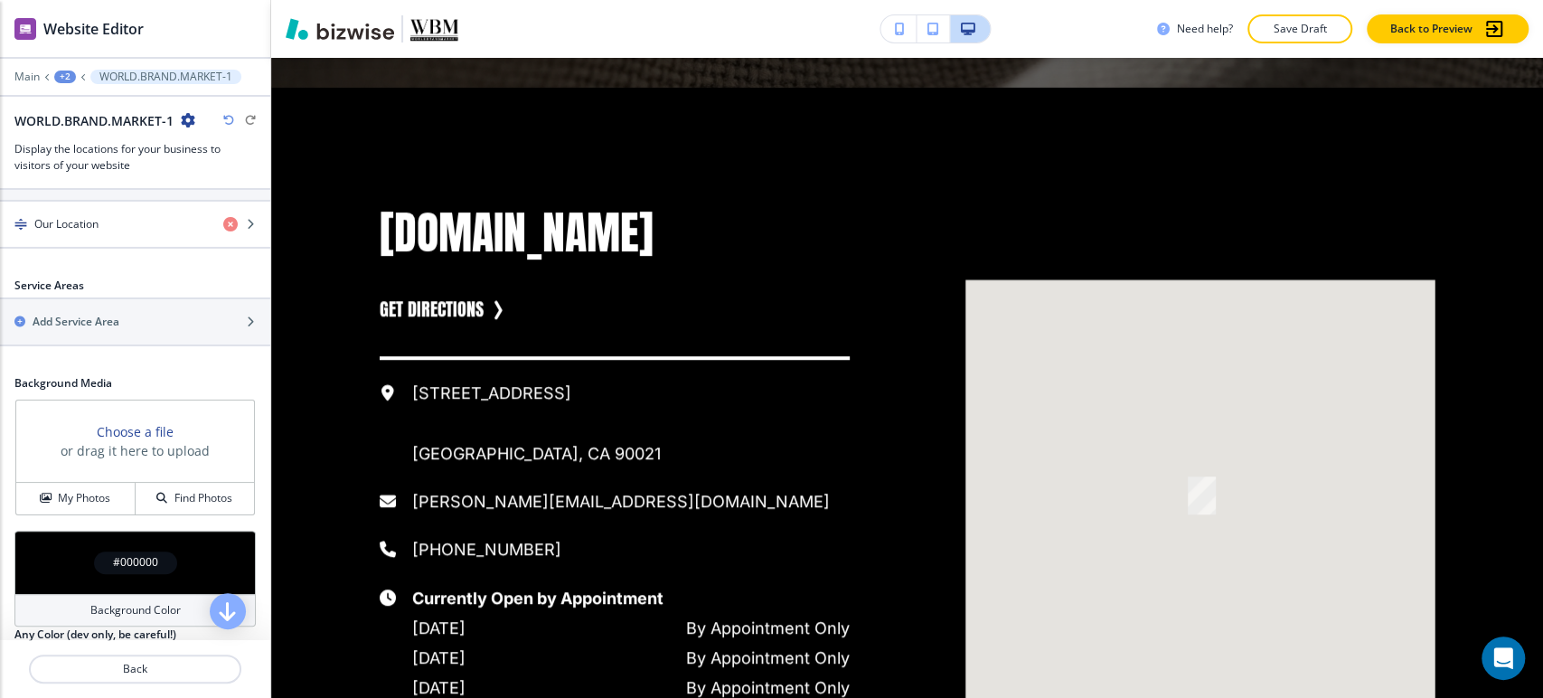
click at [101, 577] on div "#000000" at bounding box center [134, 562] width 241 height 63
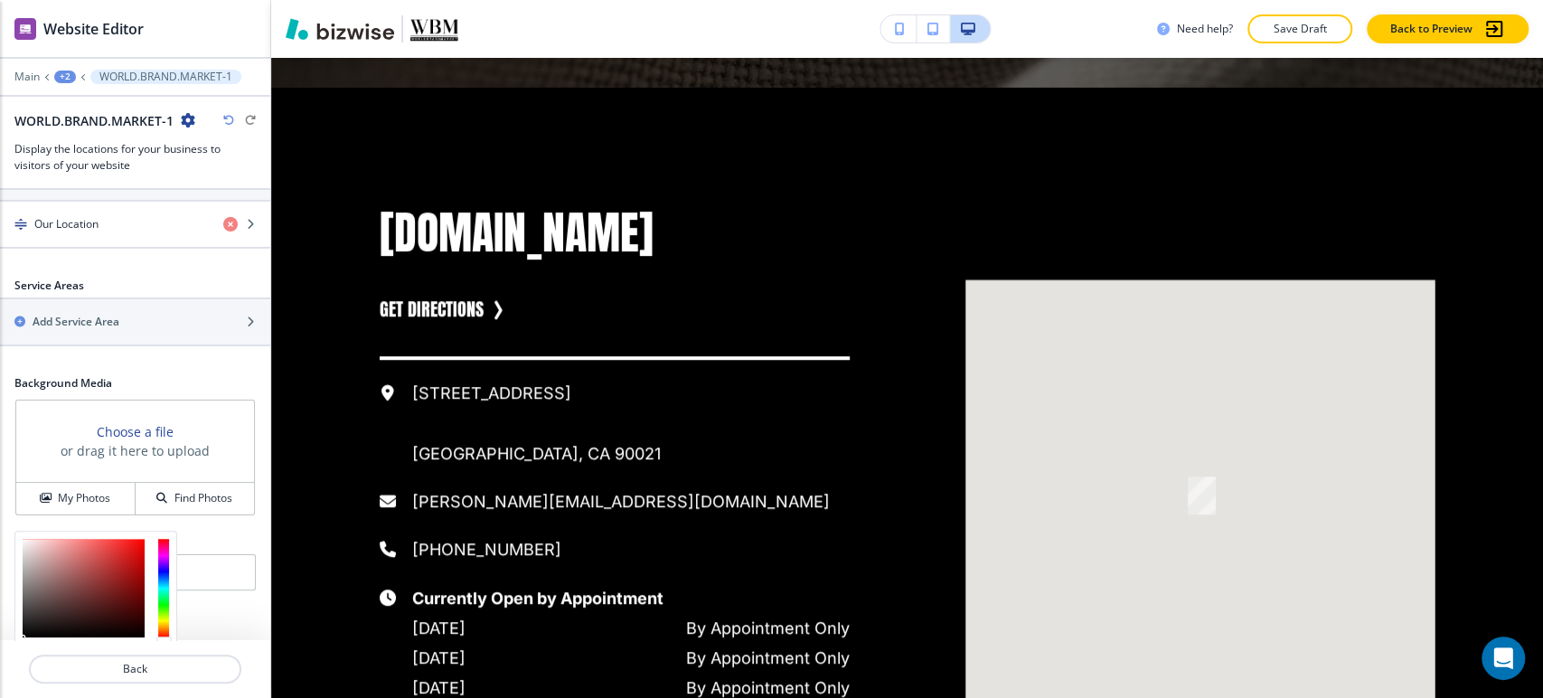
scroll to position [845, 0]
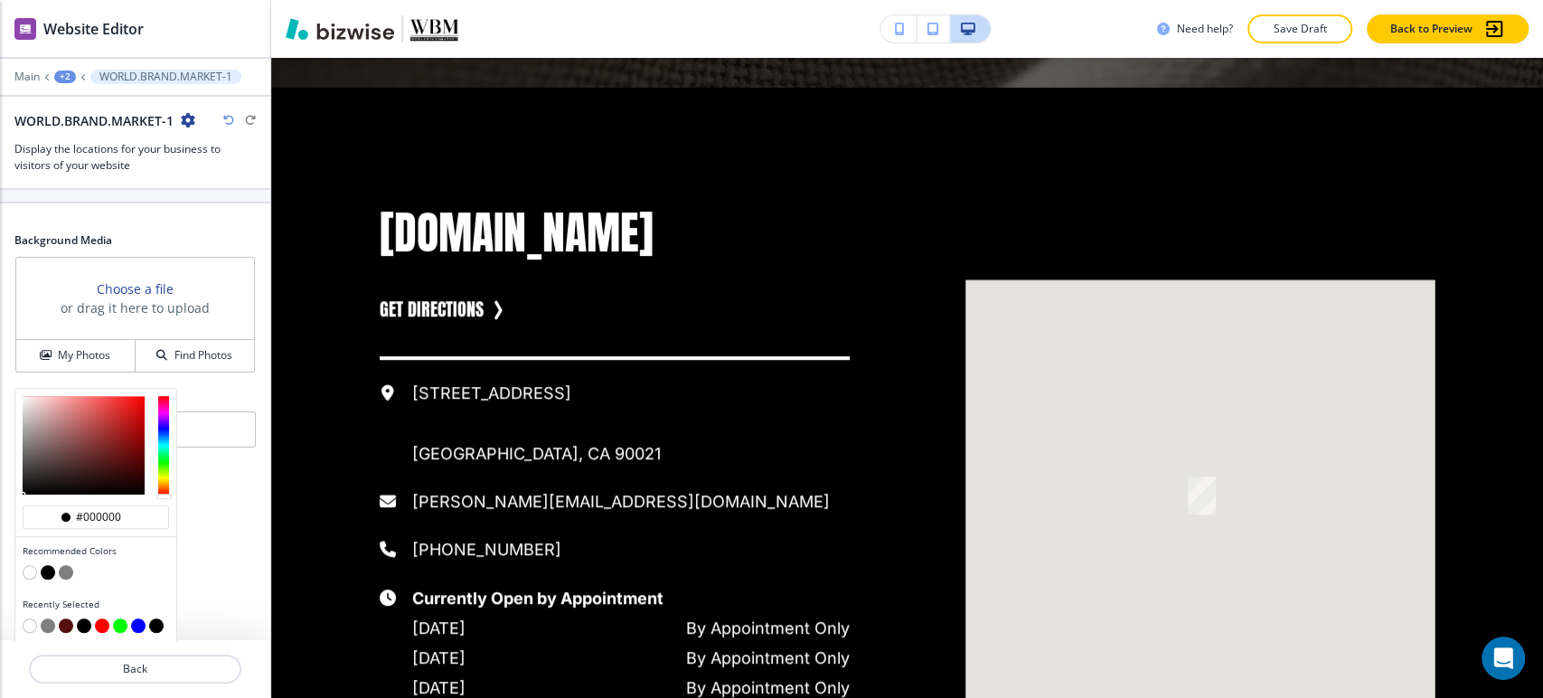
click at [23, 568] on button "button" at bounding box center [30, 572] width 14 height 14
type input "#FFFFFF"
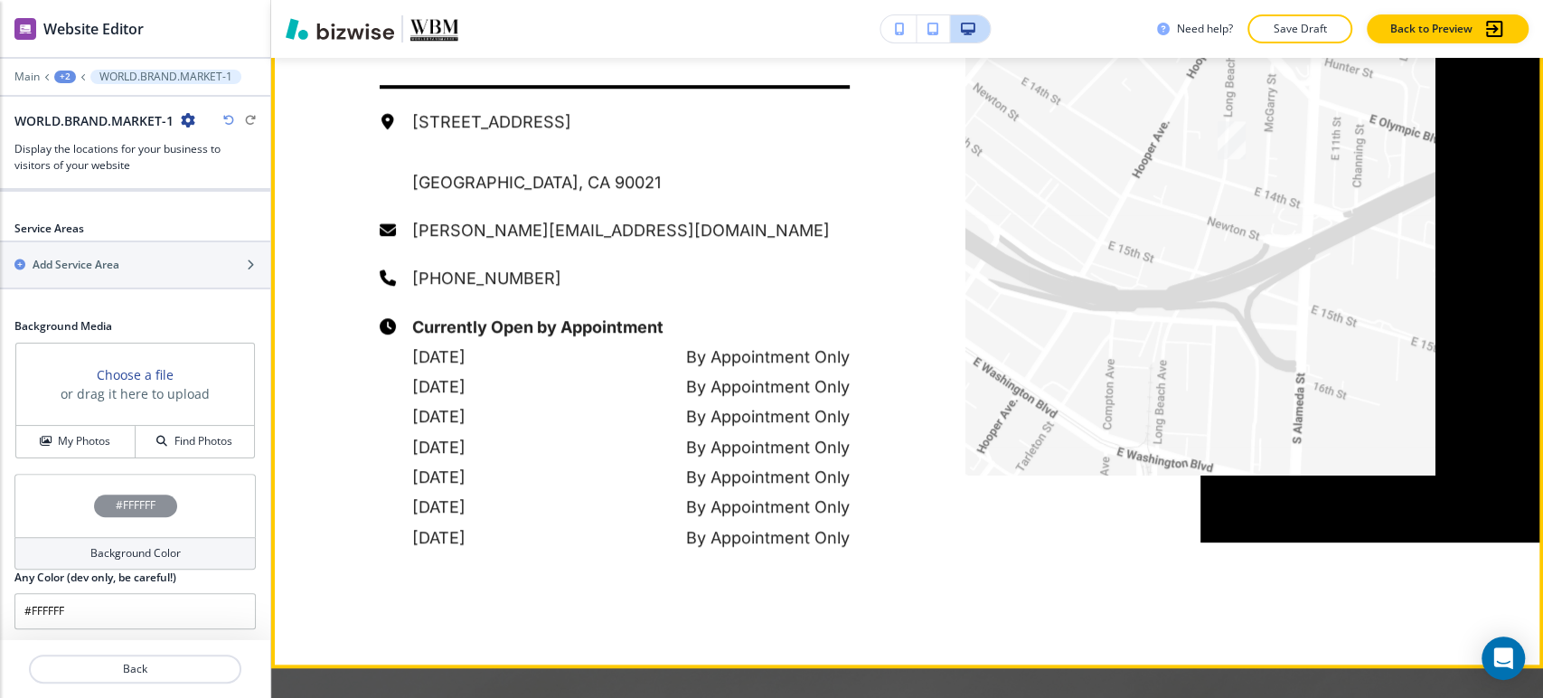
scroll to position [5910, 0]
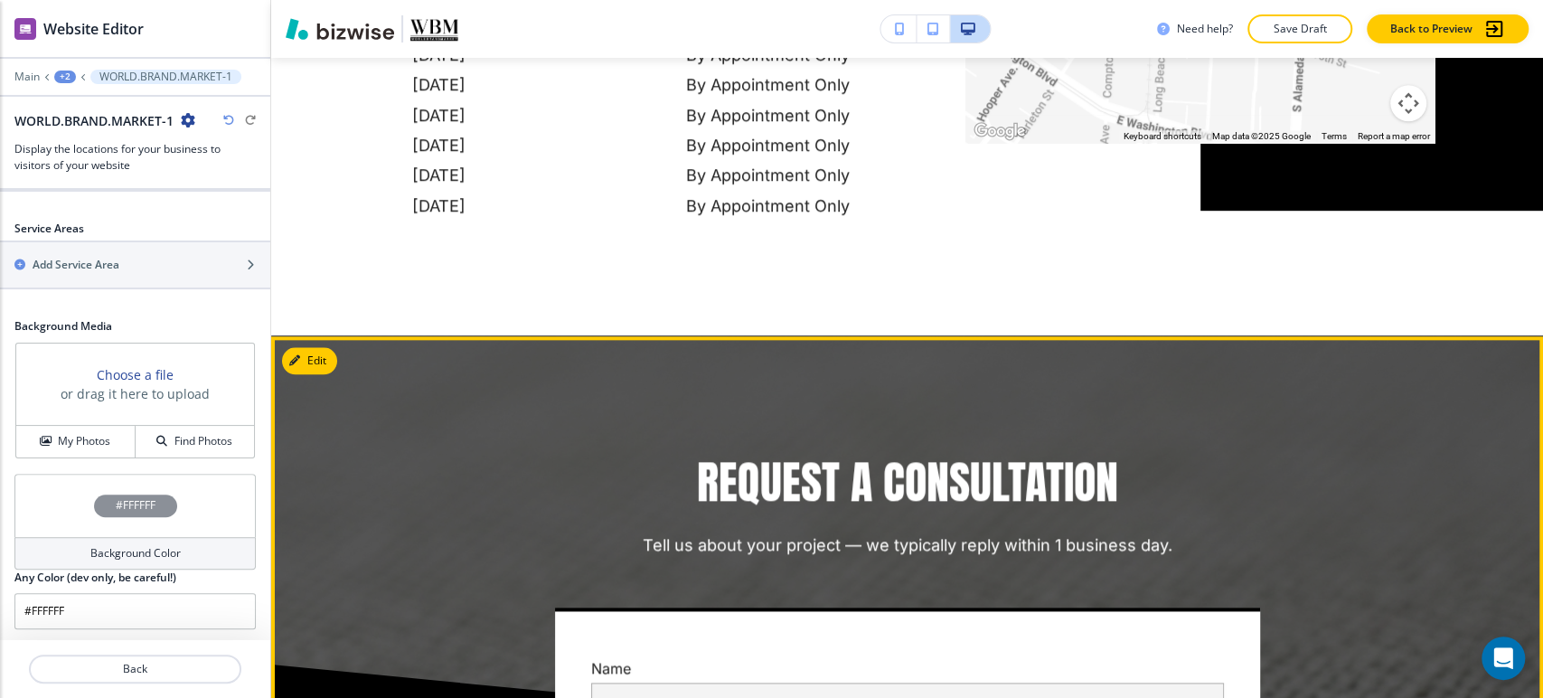
click at [294, 355] on icon "button" at bounding box center [298, 360] width 11 height 11
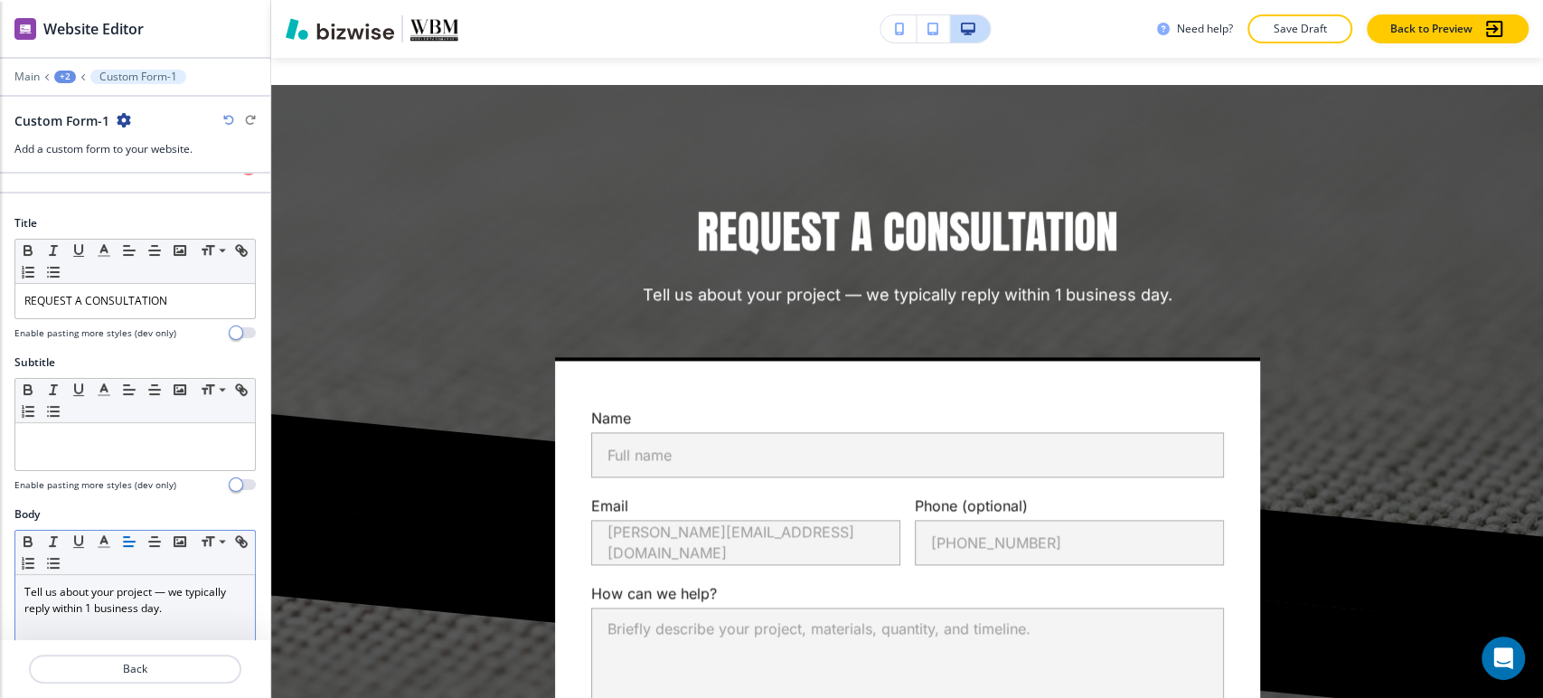
scroll to position [803, 0]
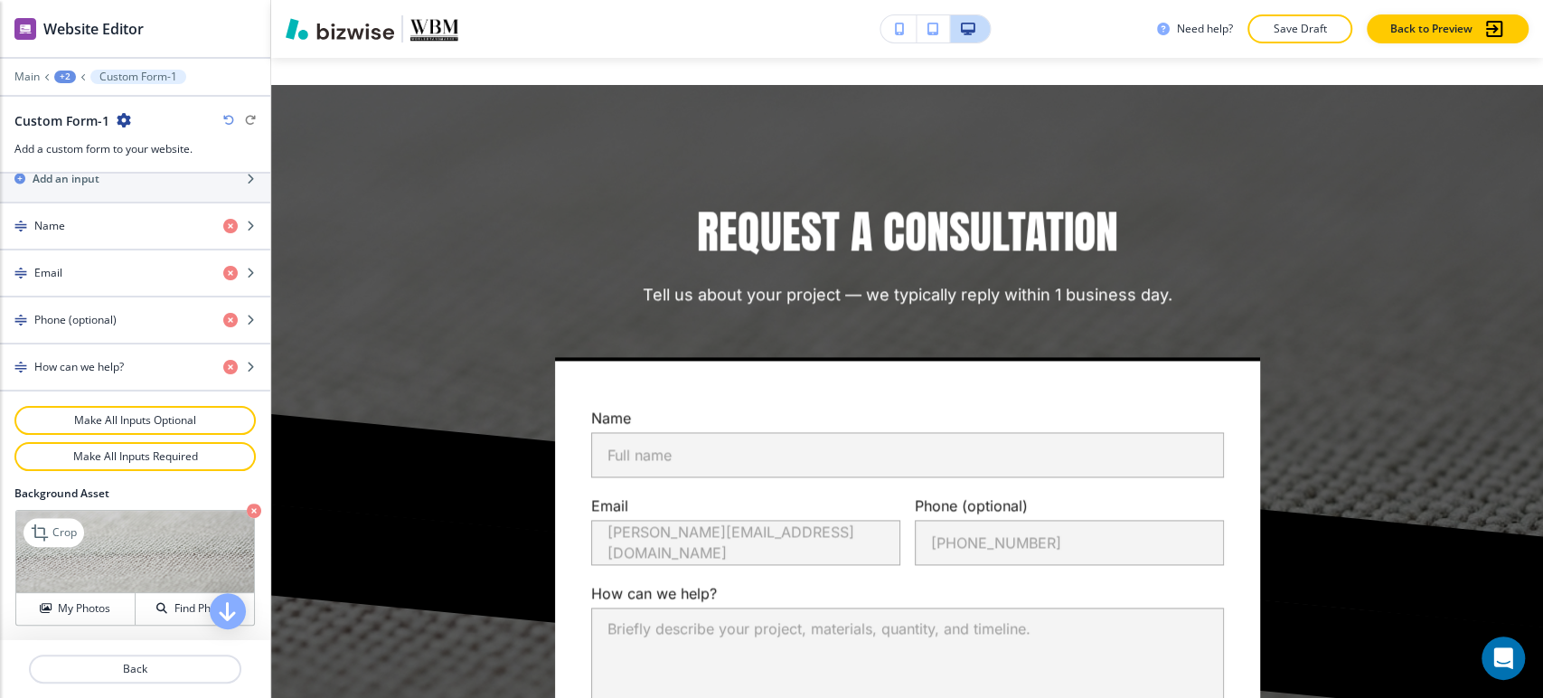
click at [247, 504] on icon "button" at bounding box center [254, 510] width 14 height 14
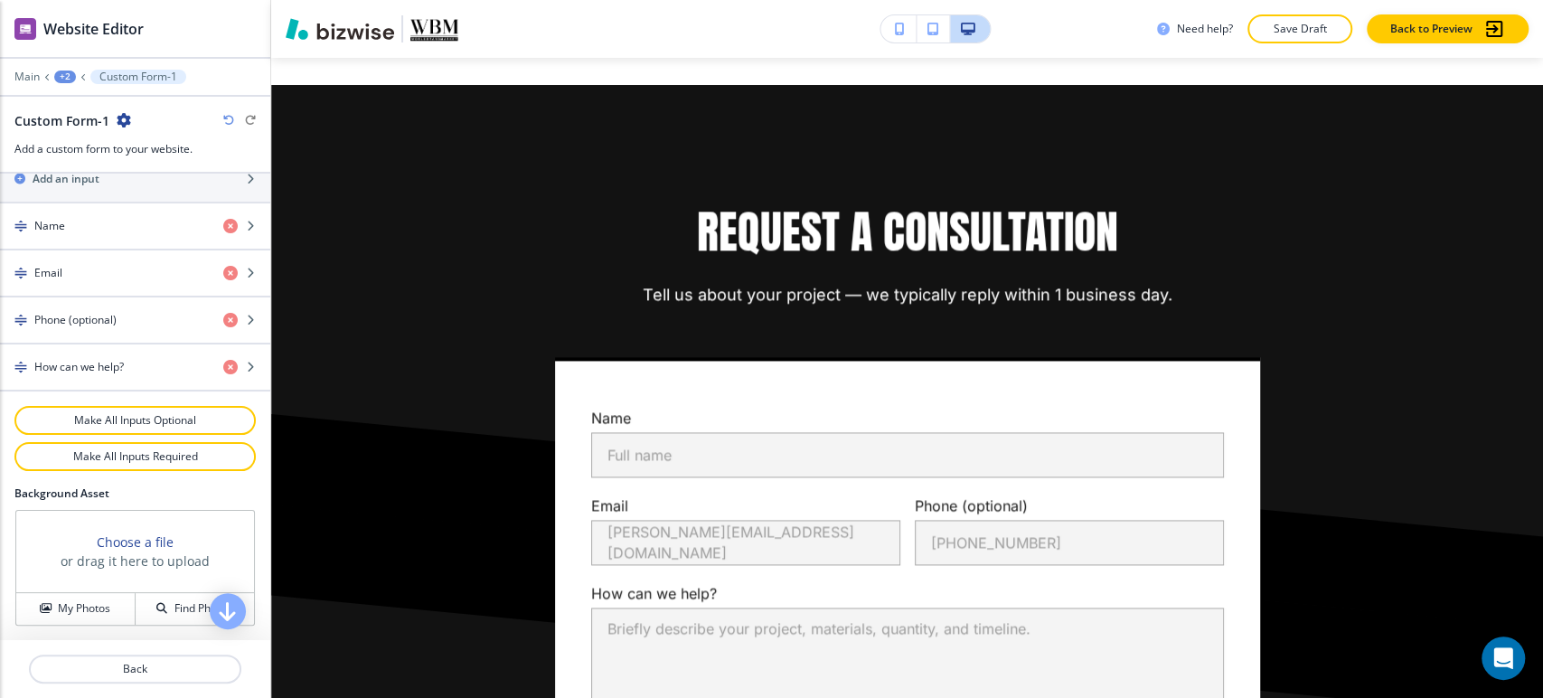
scroll to position [969, 0]
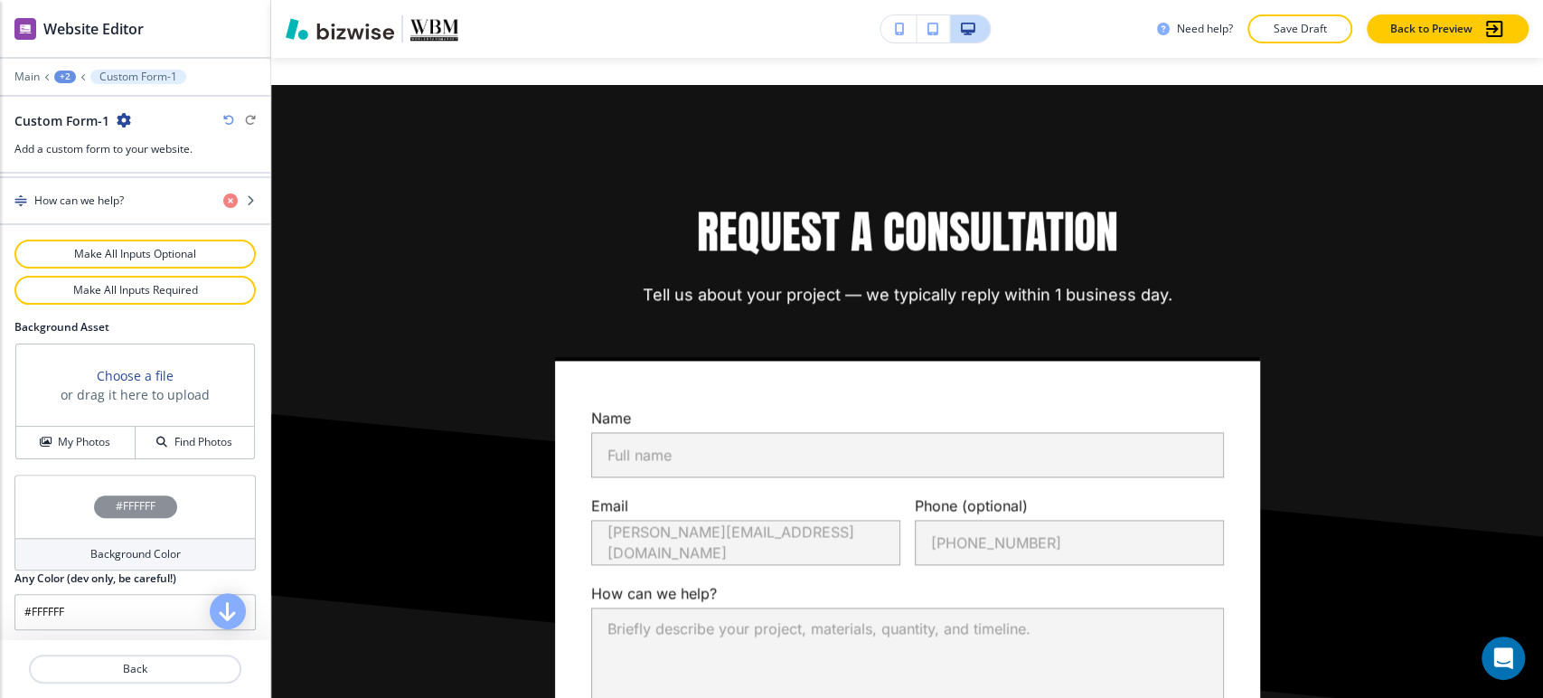
click at [61, 562] on div "Background Color" at bounding box center [134, 554] width 241 height 33
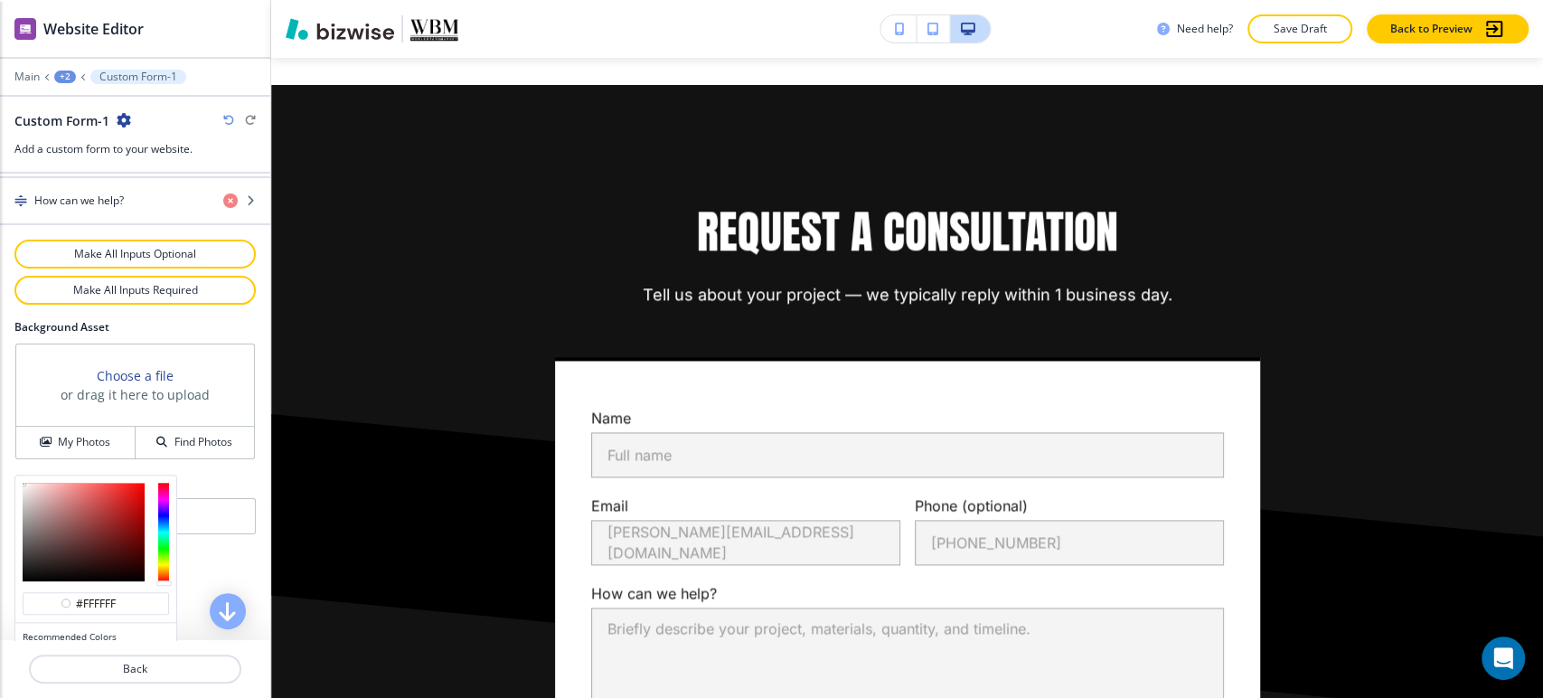
scroll to position [1056, 0]
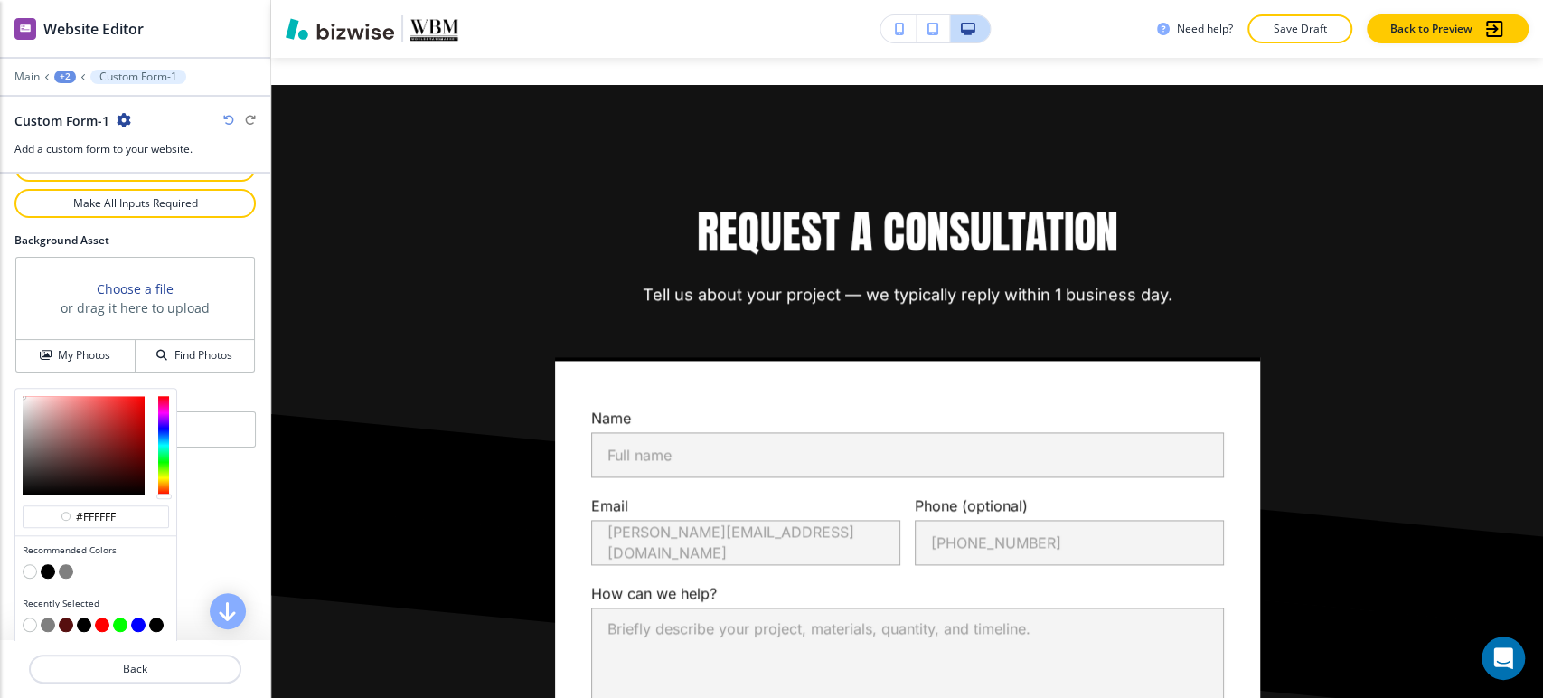
click at [70, 567] on button "button" at bounding box center [66, 571] width 14 height 14
type input "#7f7f7f"
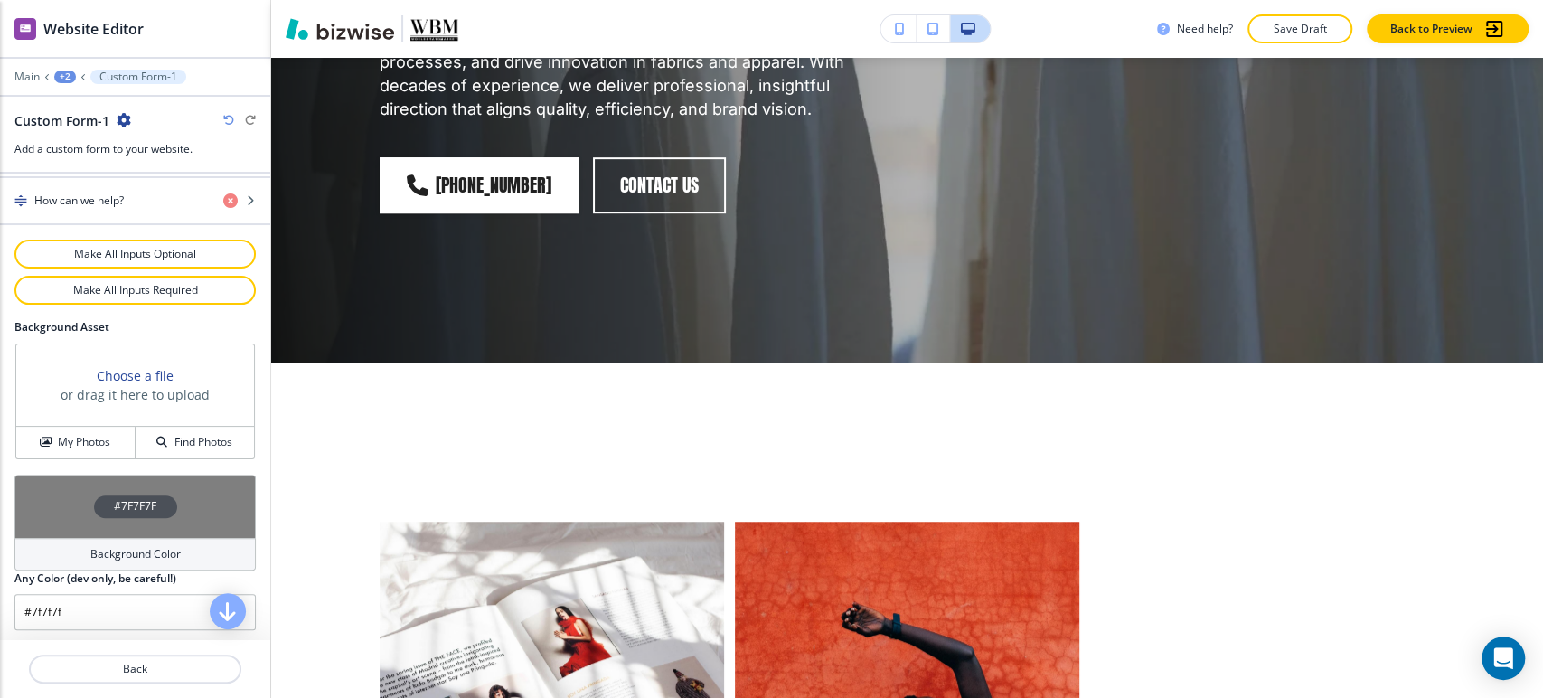
scroll to position [235, 0]
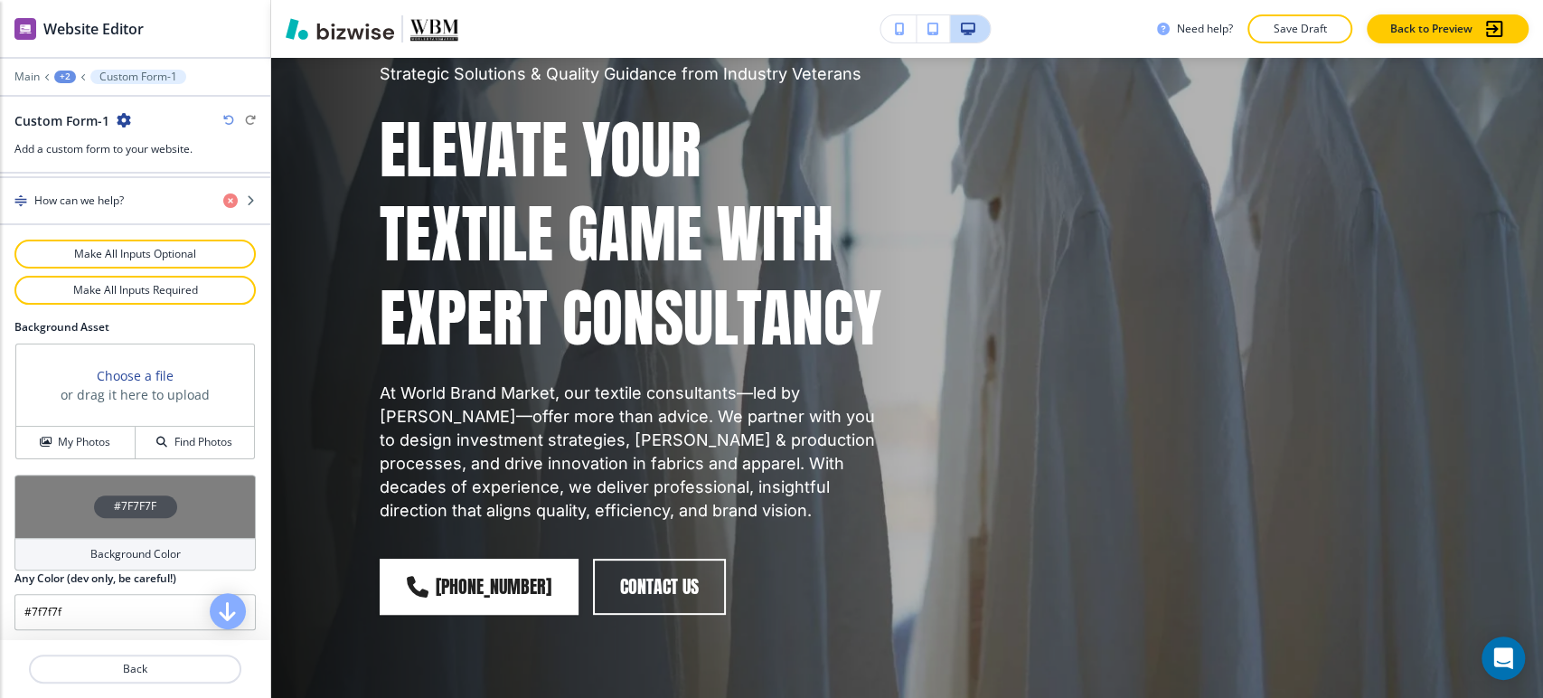
click at [1292, 47] on div "Need help? Save Draft Back to Preview" at bounding box center [907, 29] width 1272 height 58
click at [1294, 34] on p "Save Draft" at bounding box center [1300, 29] width 58 height 16
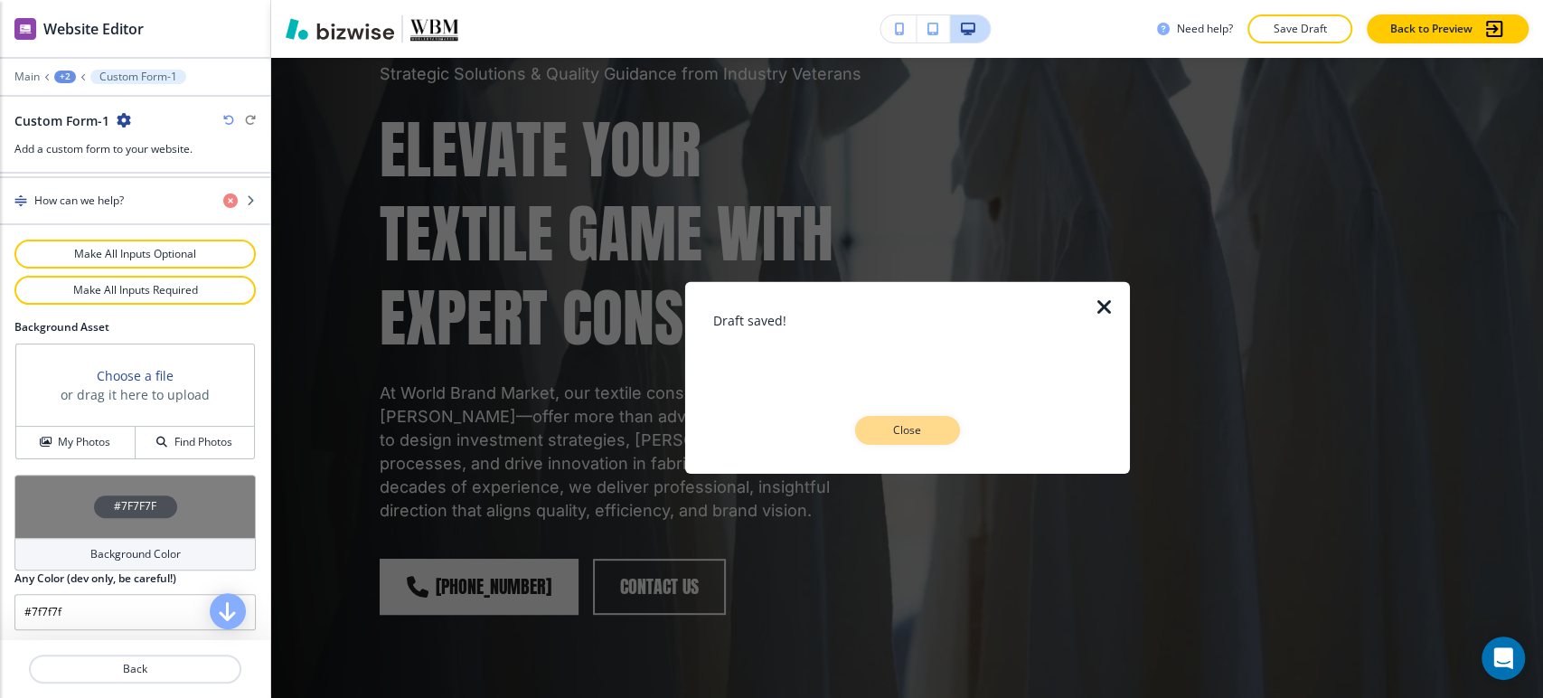
click at [907, 434] on p "Close" at bounding box center [907, 430] width 58 height 16
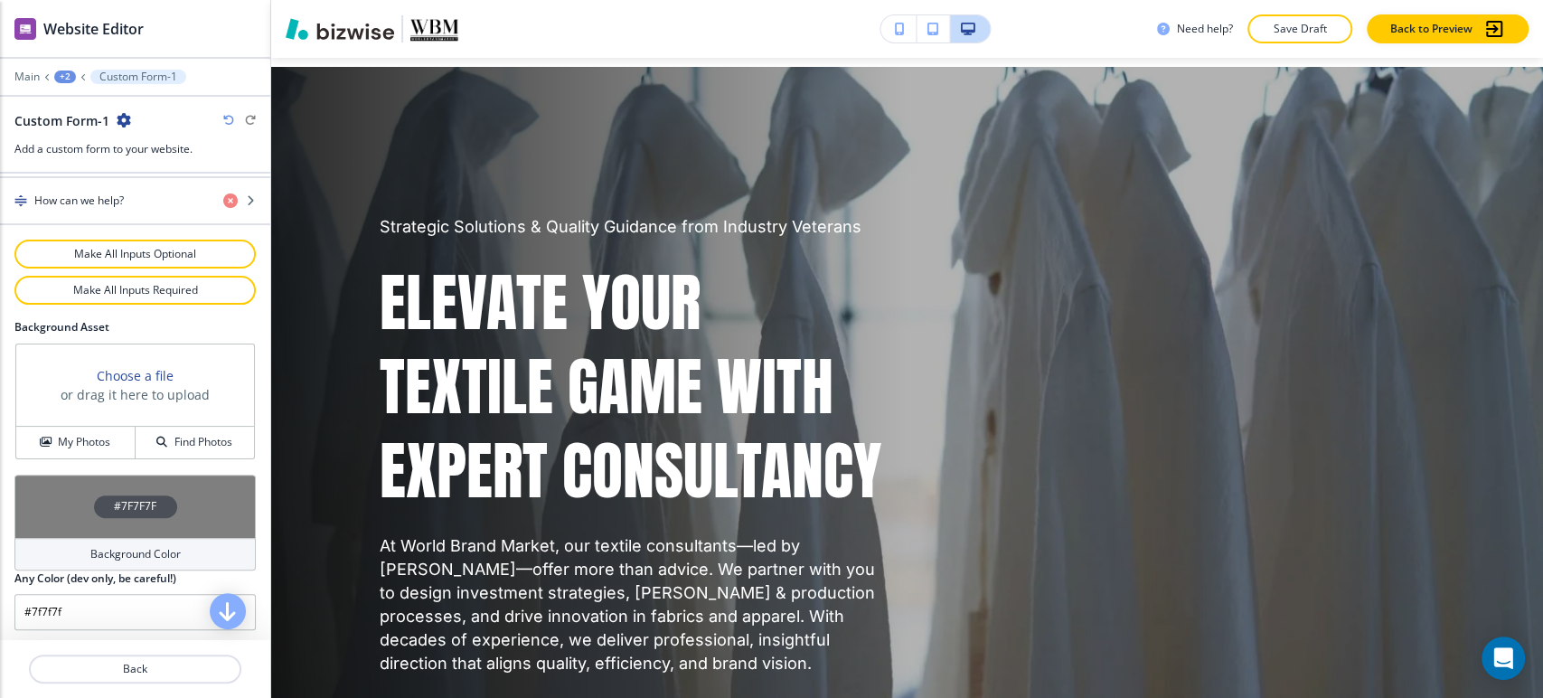
scroll to position [0, 0]
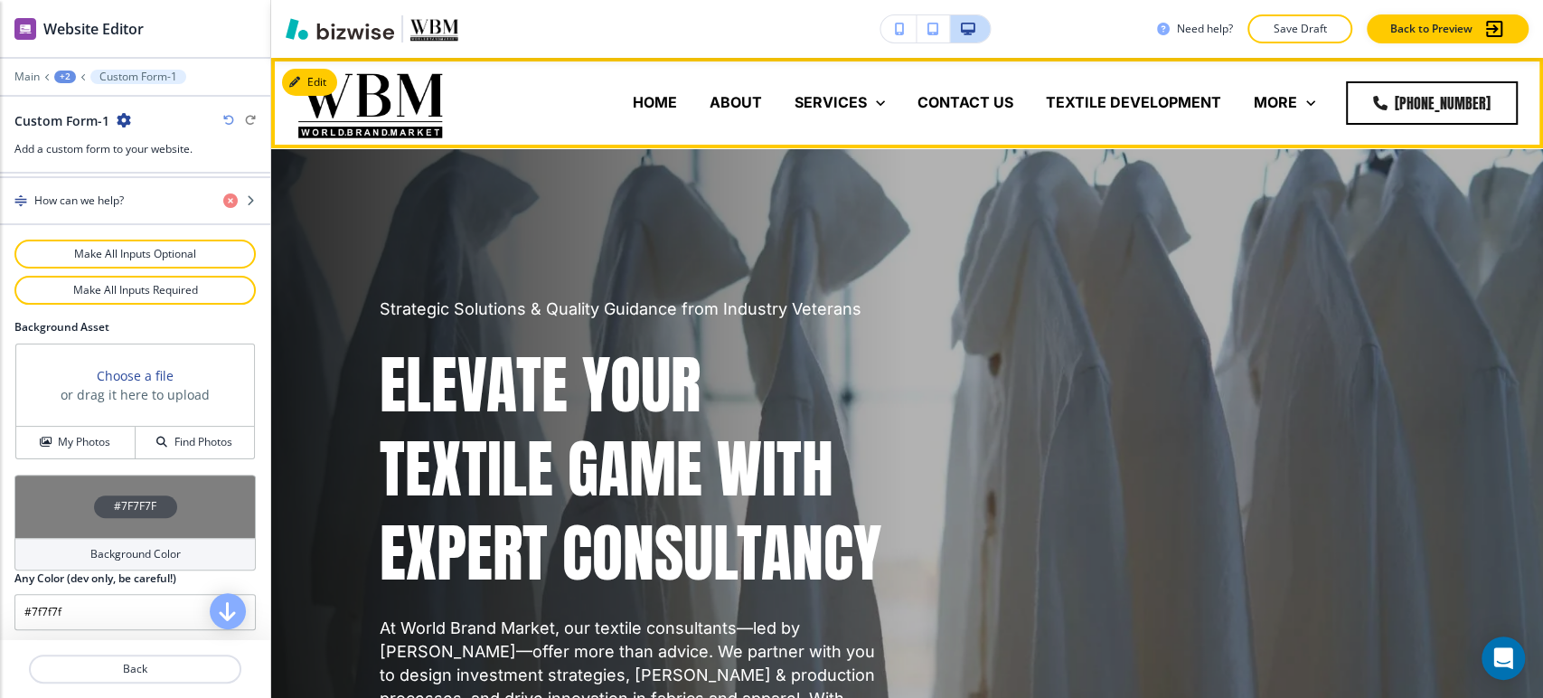
click at [969, 99] on p "CONTACT US" at bounding box center [965, 102] width 96 height 21
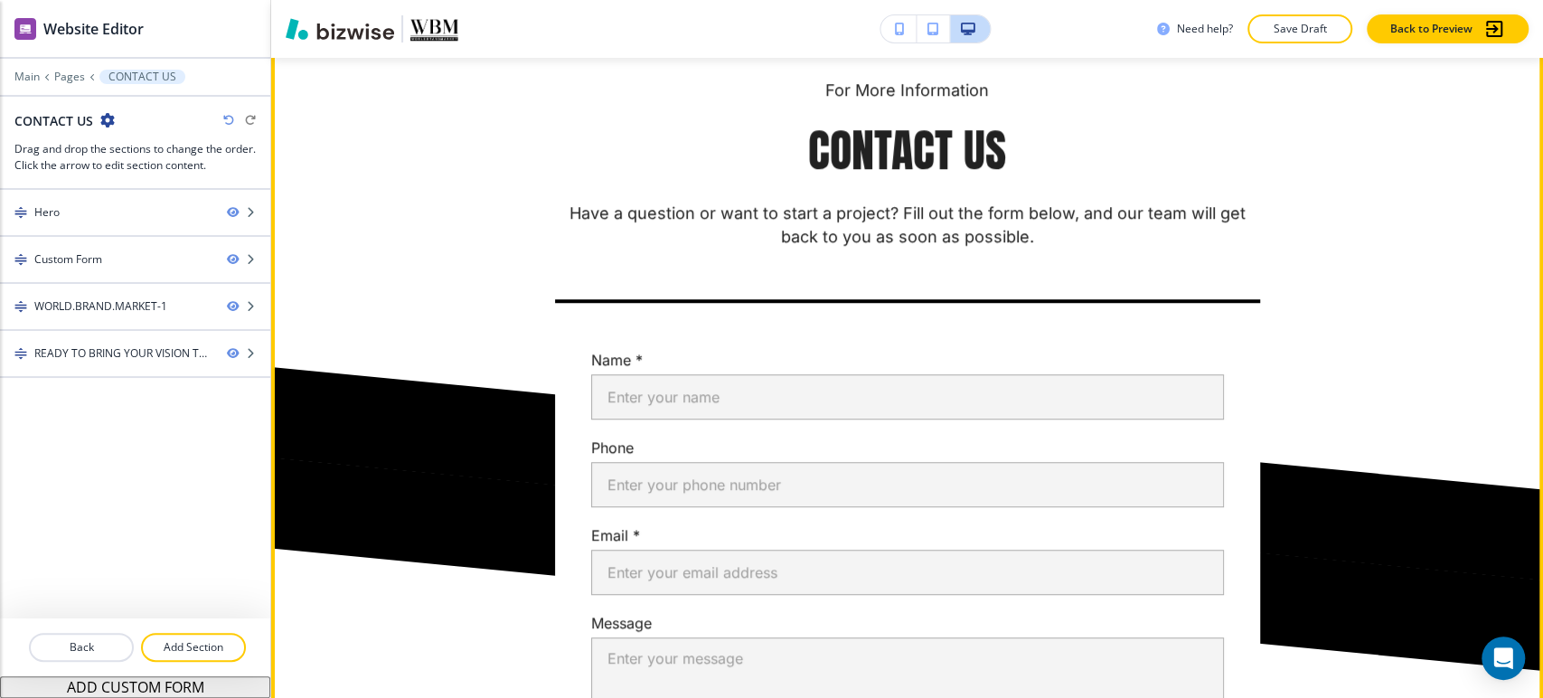
scroll to position [602, 0]
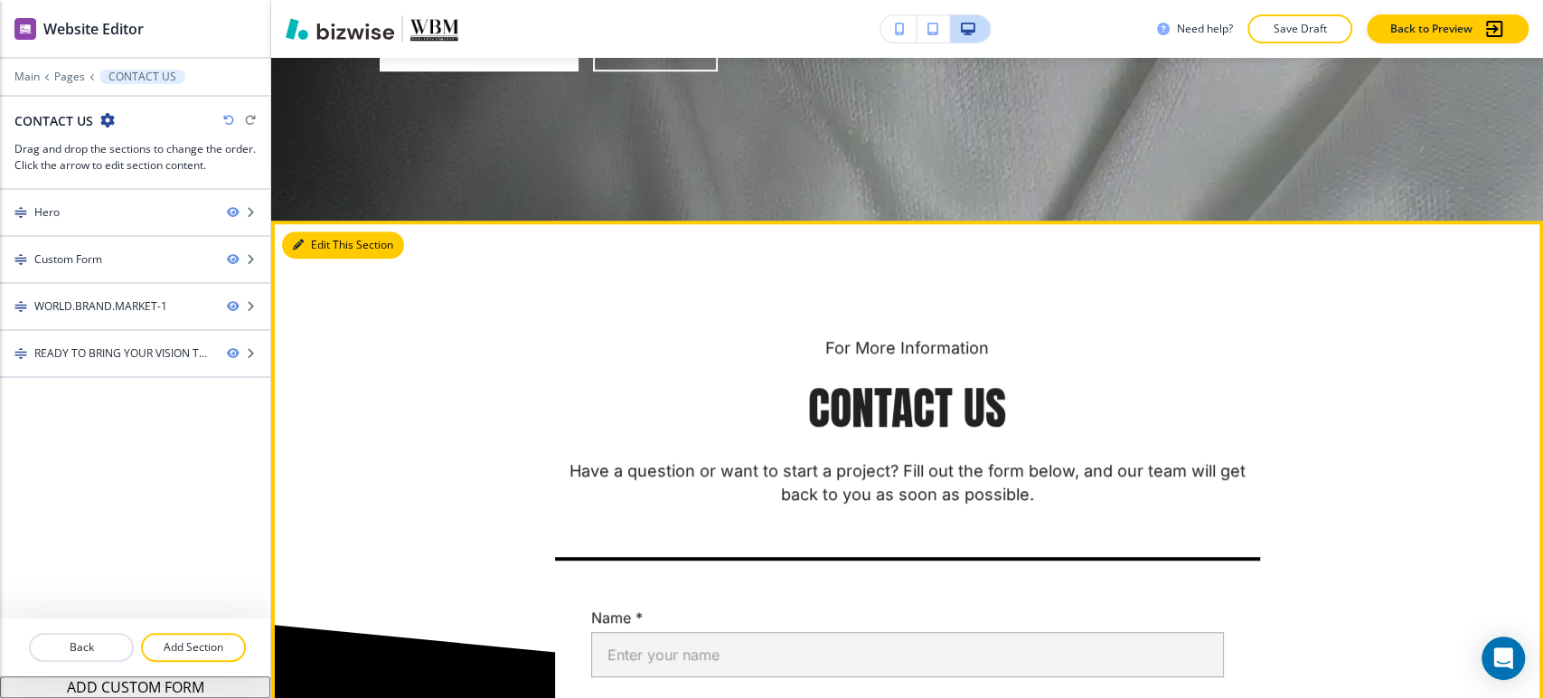
click at [315, 239] on button "Edit This Section" at bounding box center [343, 244] width 122 height 27
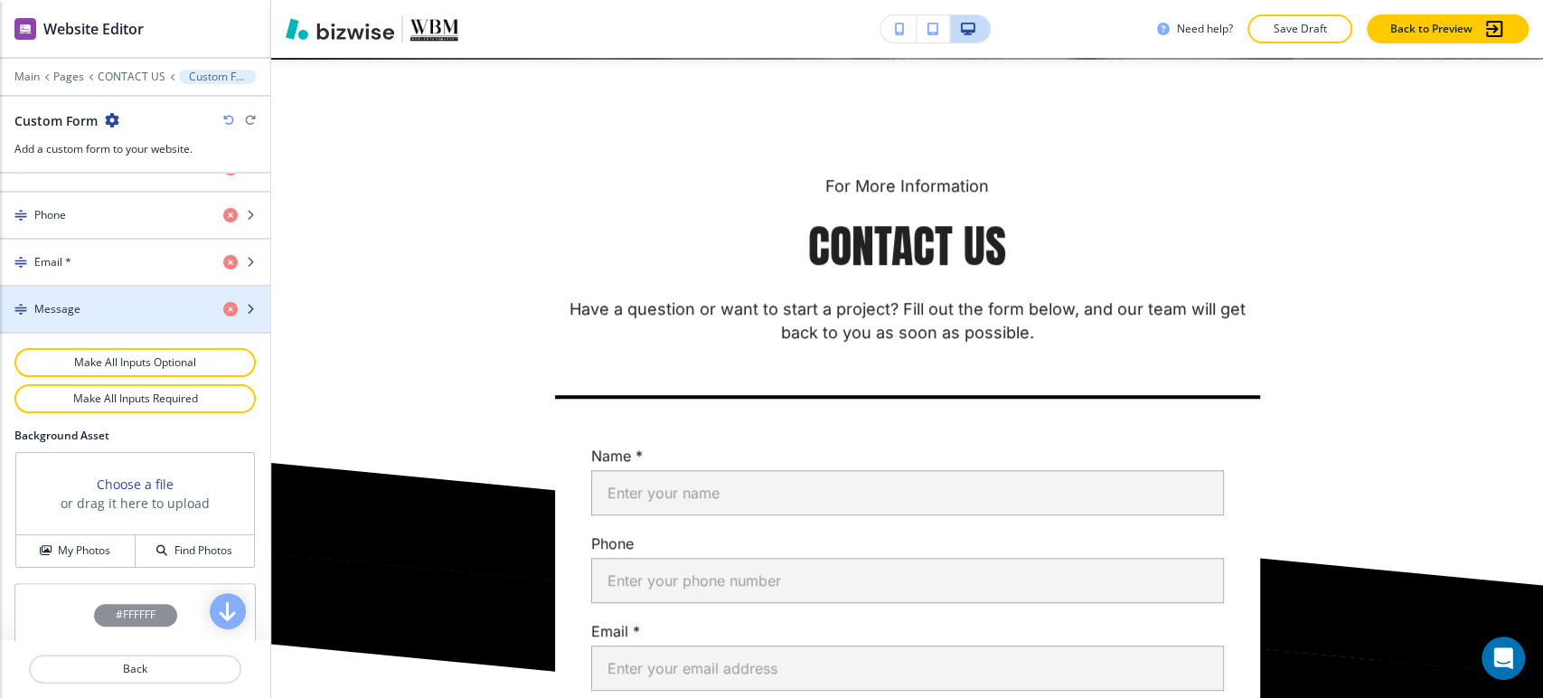
scroll to position [969, 0]
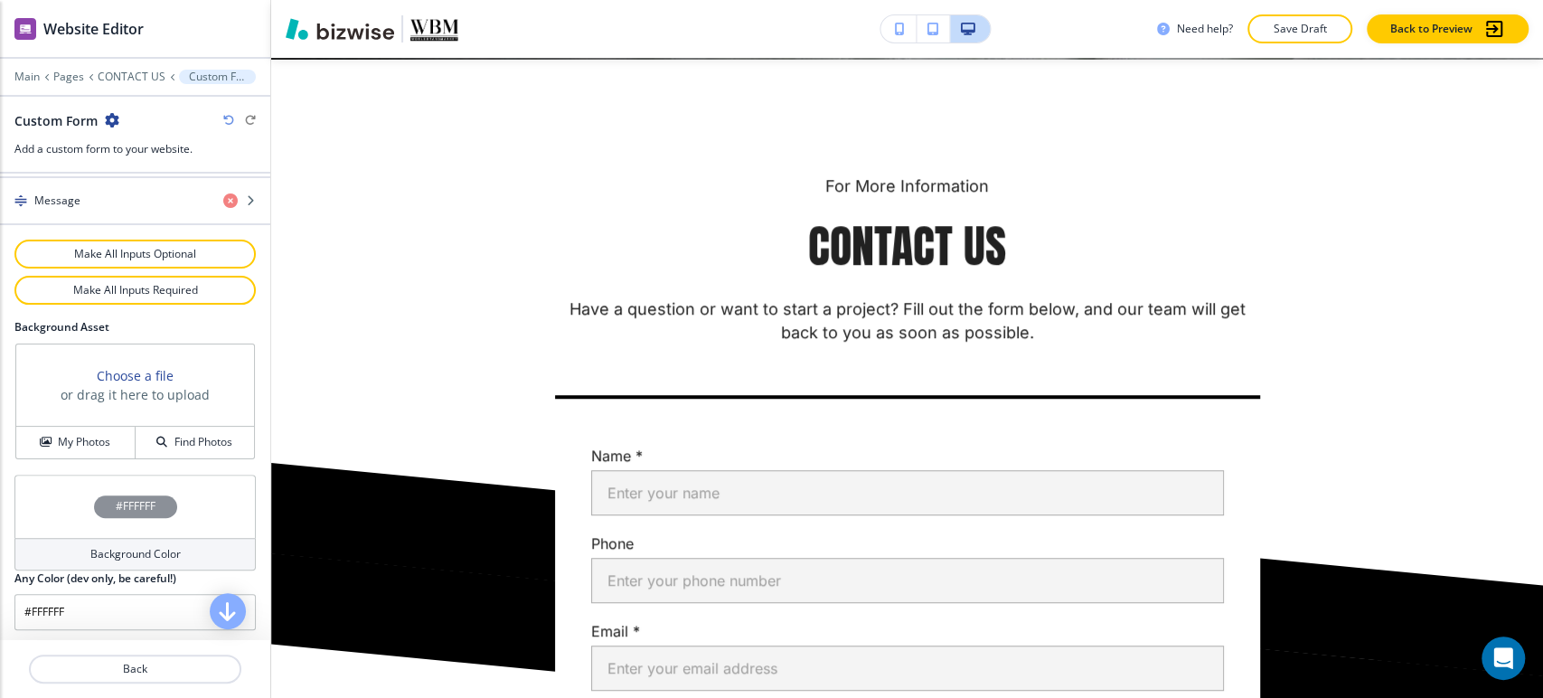
click at [99, 549] on h4 "Background Color" at bounding box center [135, 554] width 90 height 16
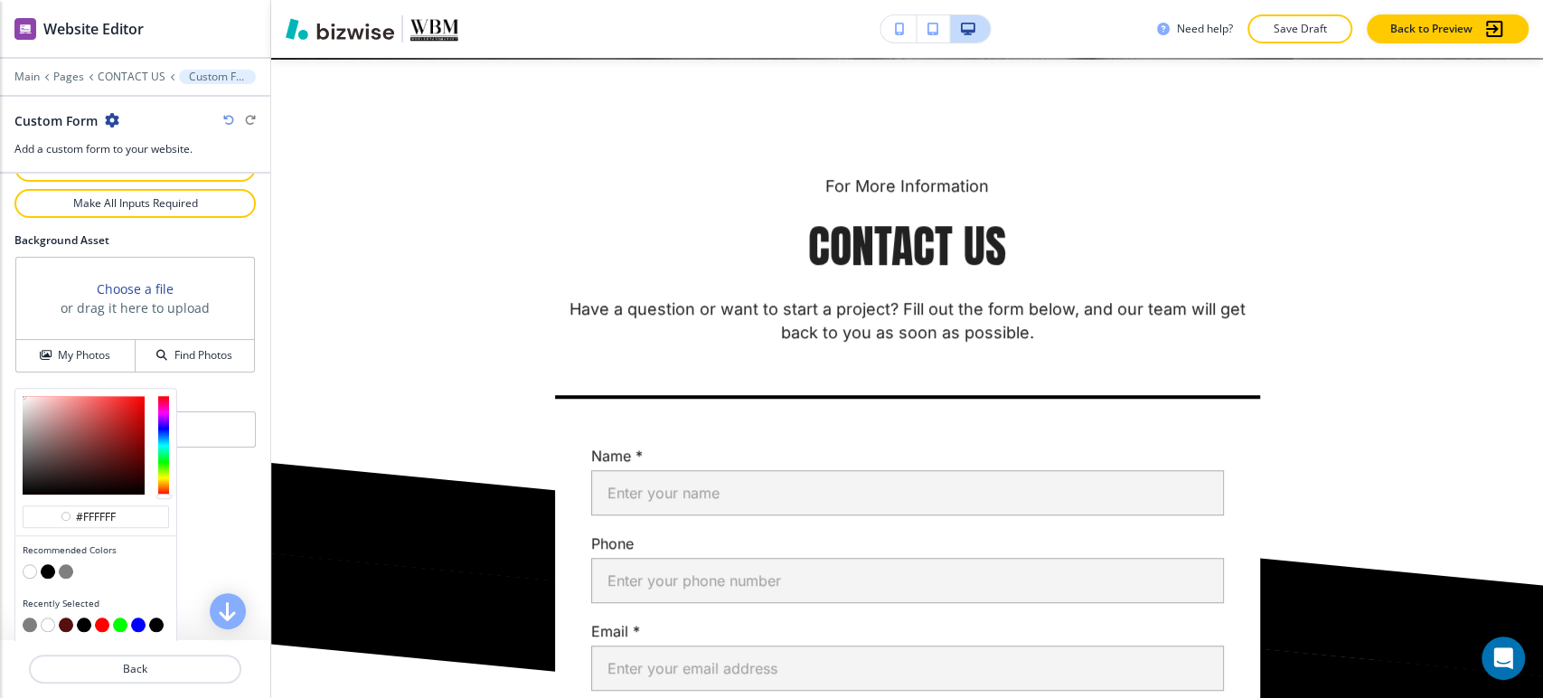
click at [72, 568] on button "button" at bounding box center [66, 571] width 14 height 14
type input "#7f7f7f"
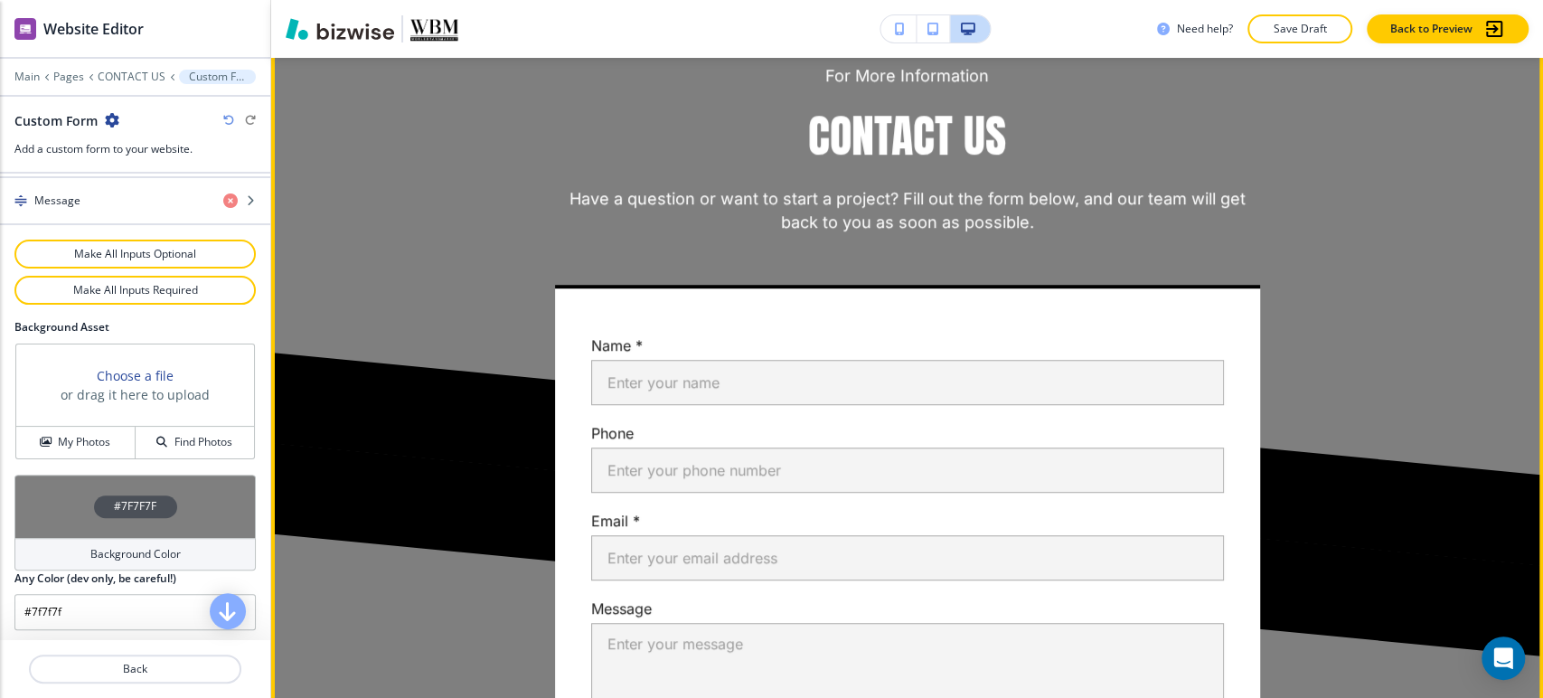
scroll to position [864, 0]
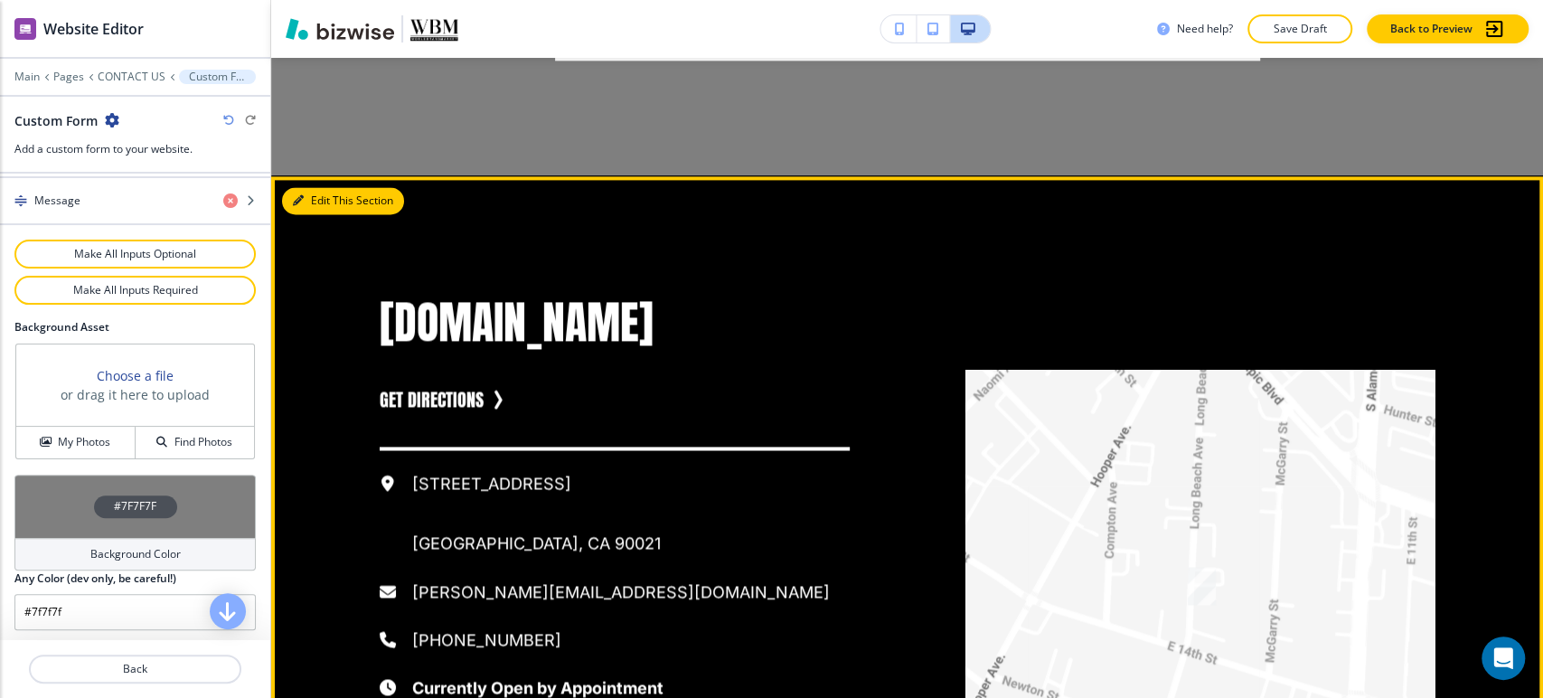
click at [318, 203] on button "Edit This Section" at bounding box center [343, 200] width 122 height 27
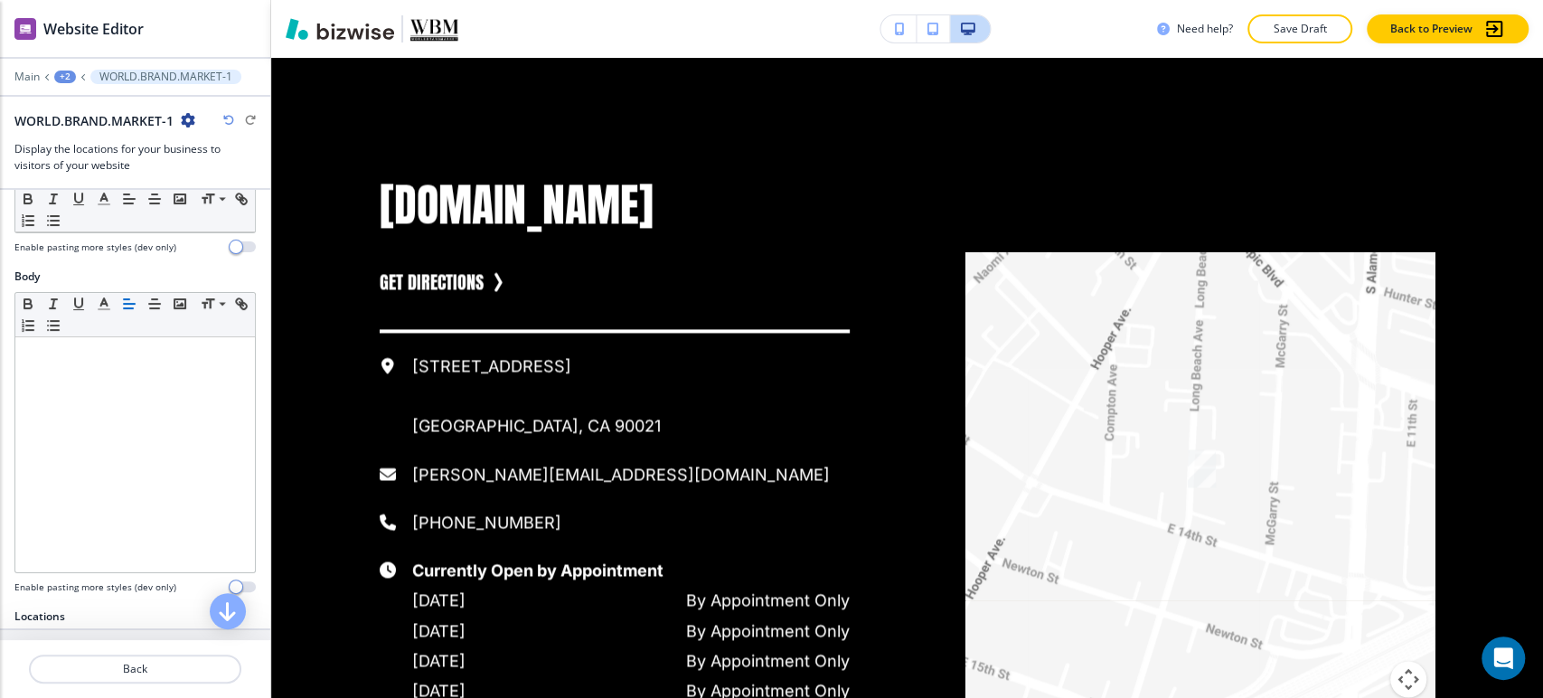
scroll to position [759, 0]
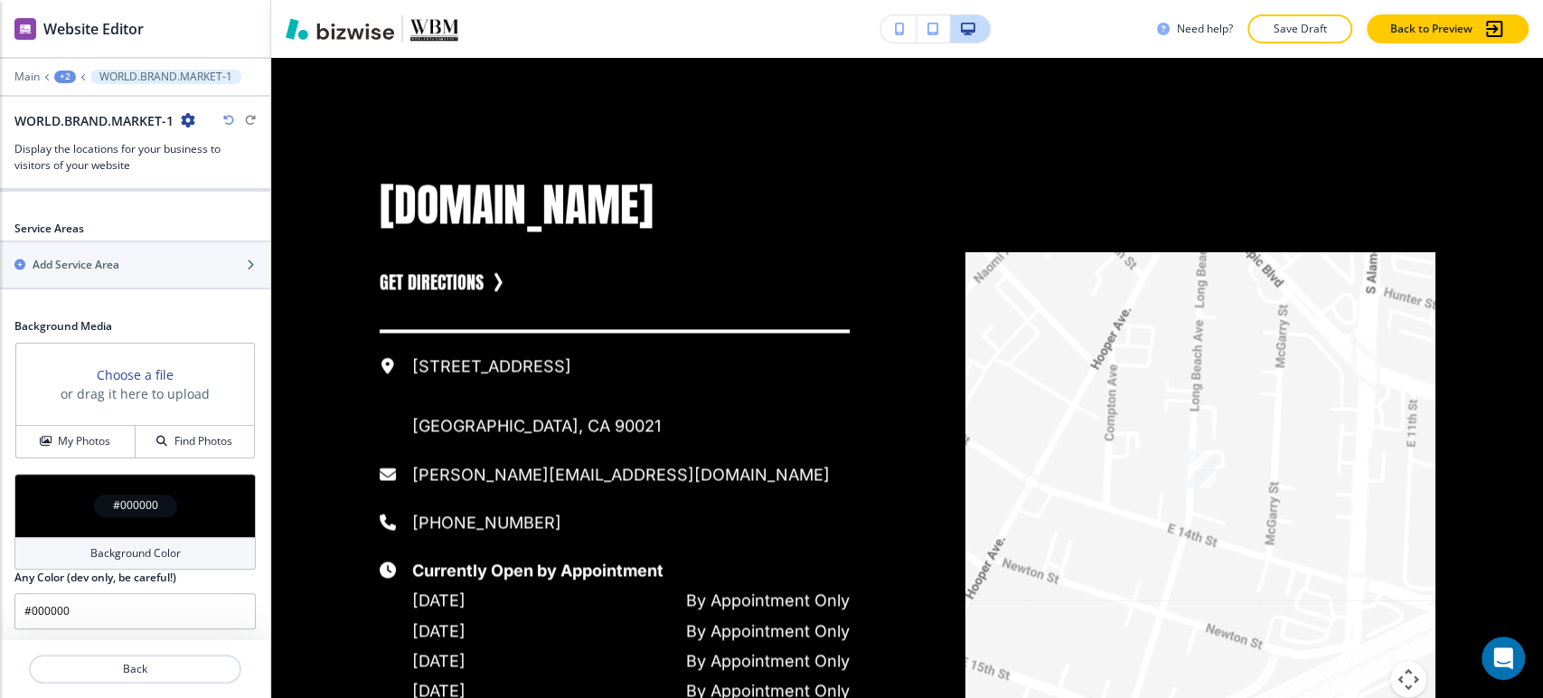
click at [123, 545] on h4 "Background Color" at bounding box center [135, 553] width 90 height 16
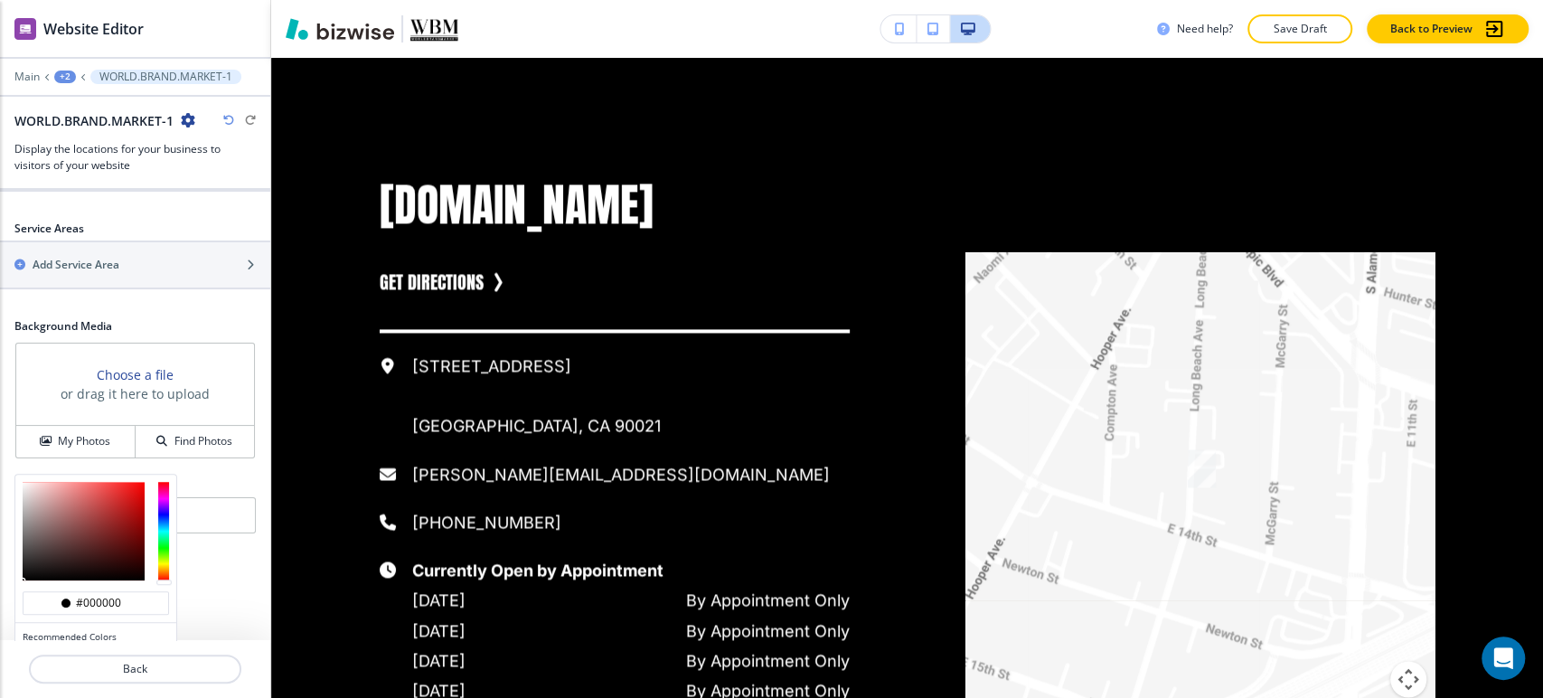
scroll to position [845, 0]
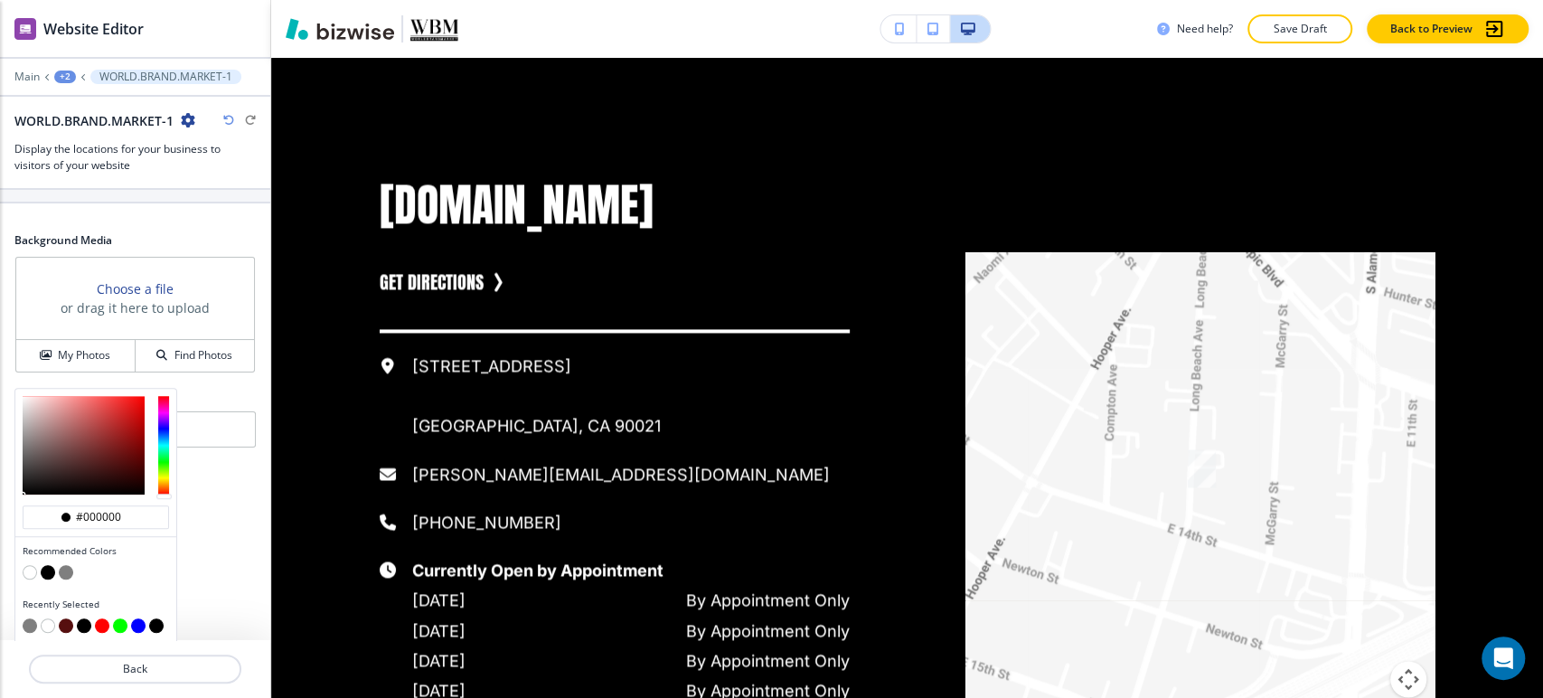
click at [35, 569] on button "button" at bounding box center [30, 572] width 14 height 14
type input "#FFFFFF"
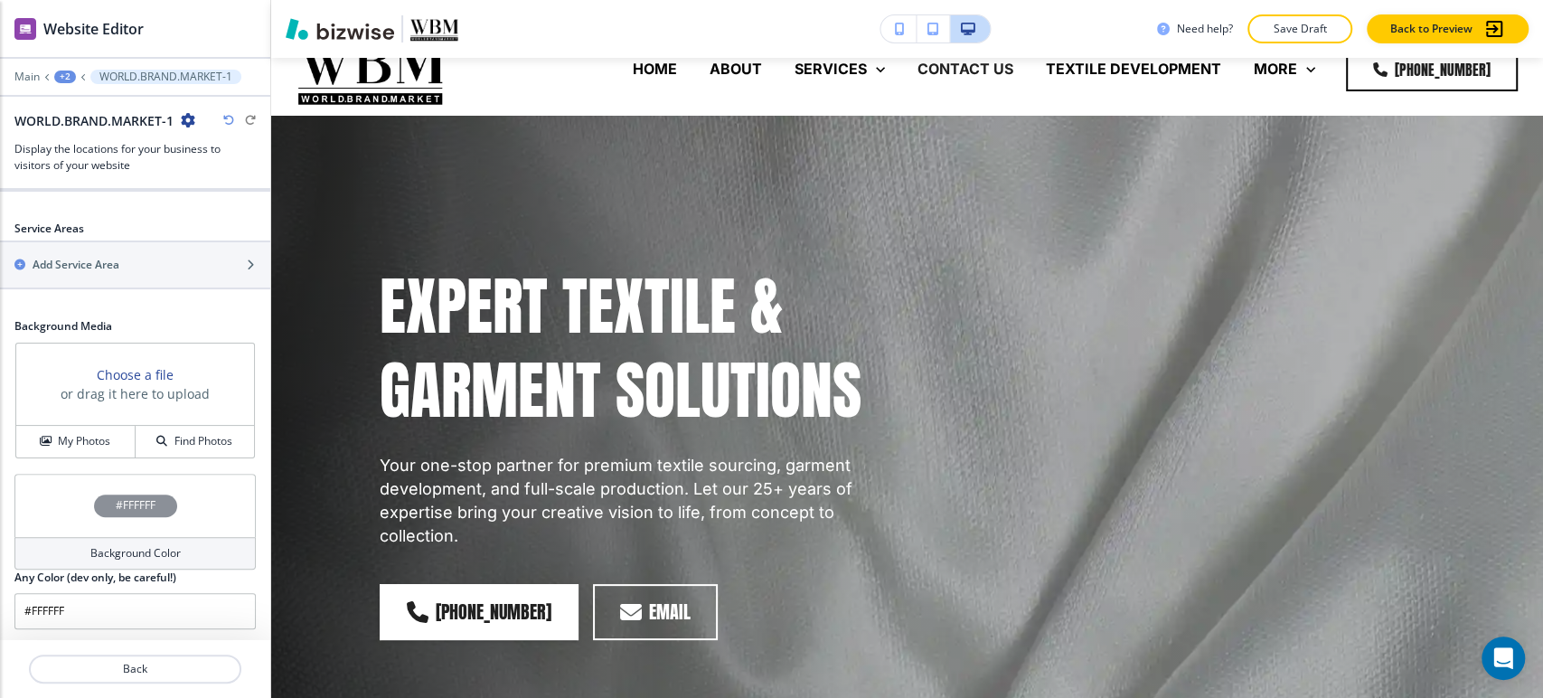
scroll to position [0, 0]
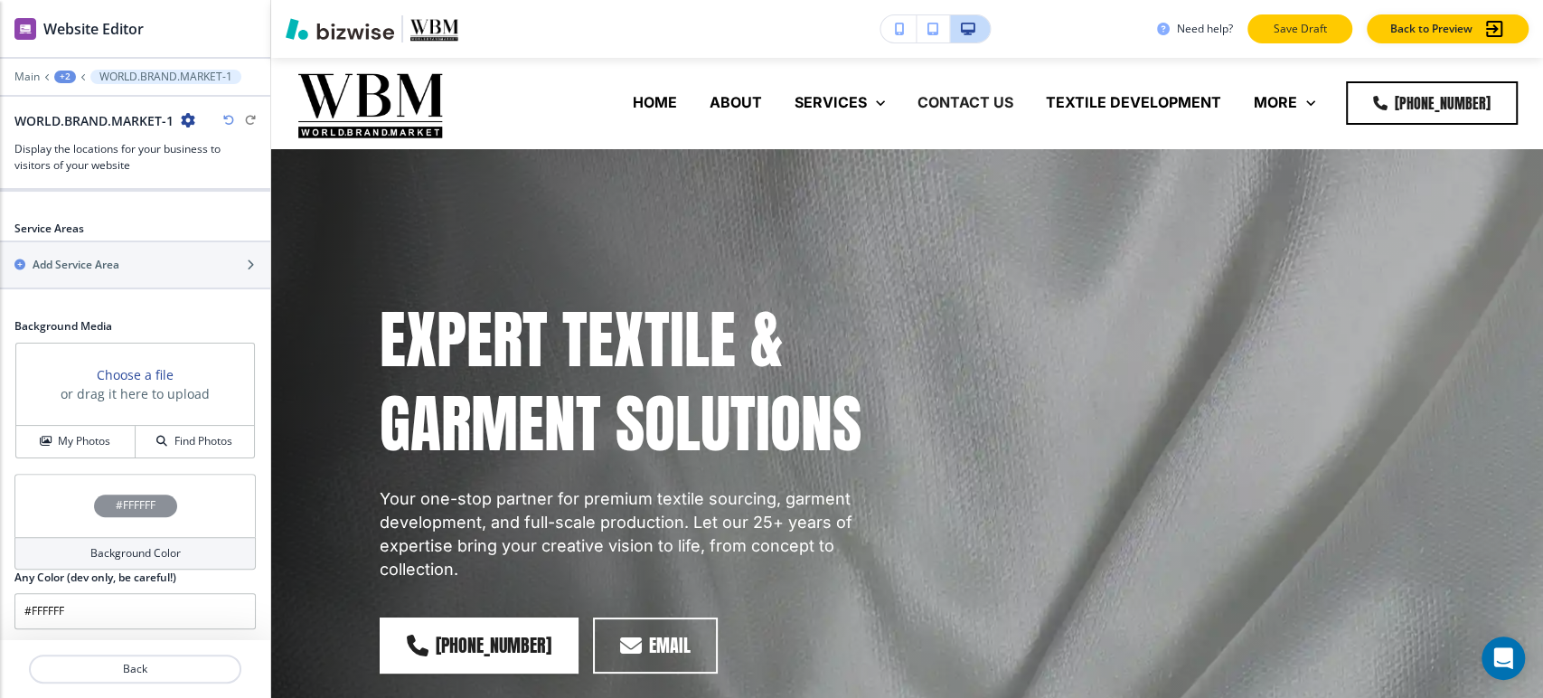
click at [1297, 25] on p "Save Draft" at bounding box center [1300, 29] width 58 height 16
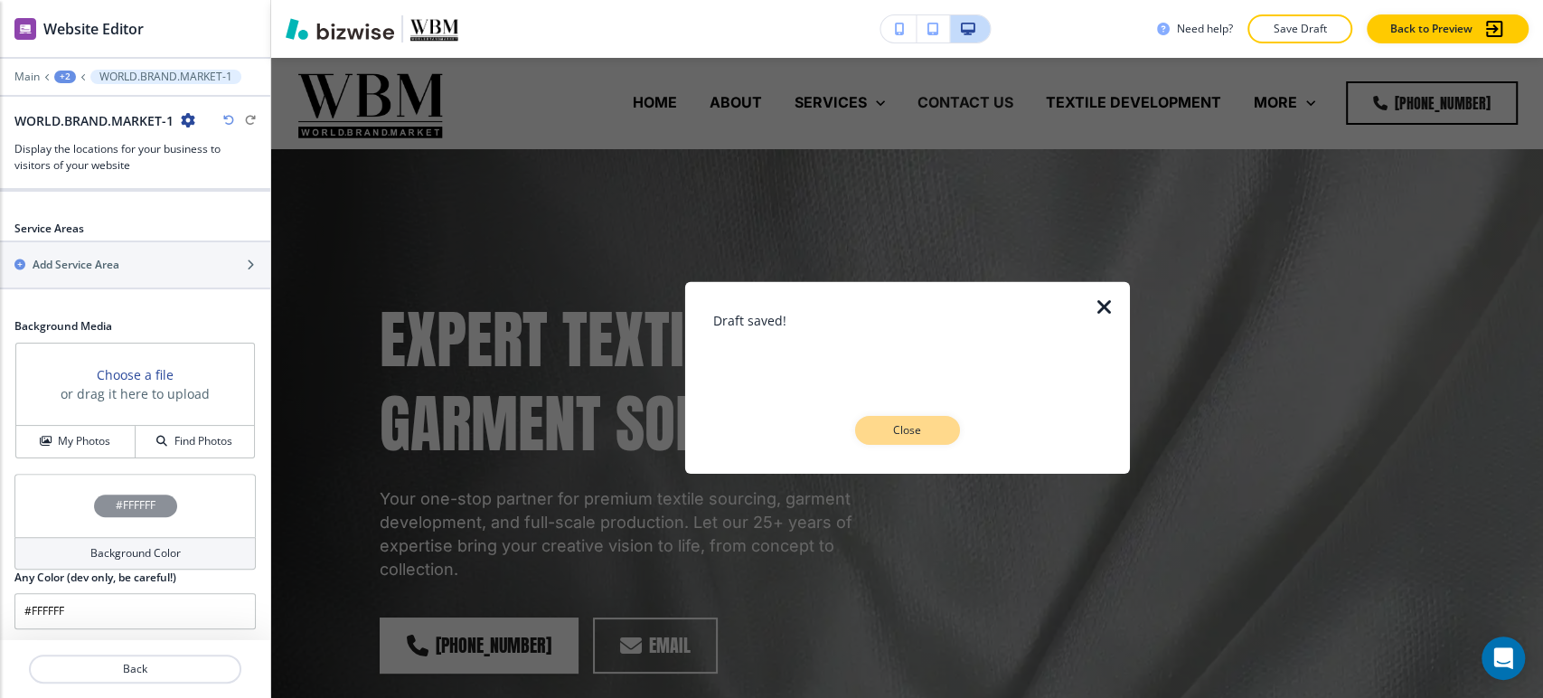
click at [887, 427] on p "Close" at bounding box center [907, 430] width 58 height 16
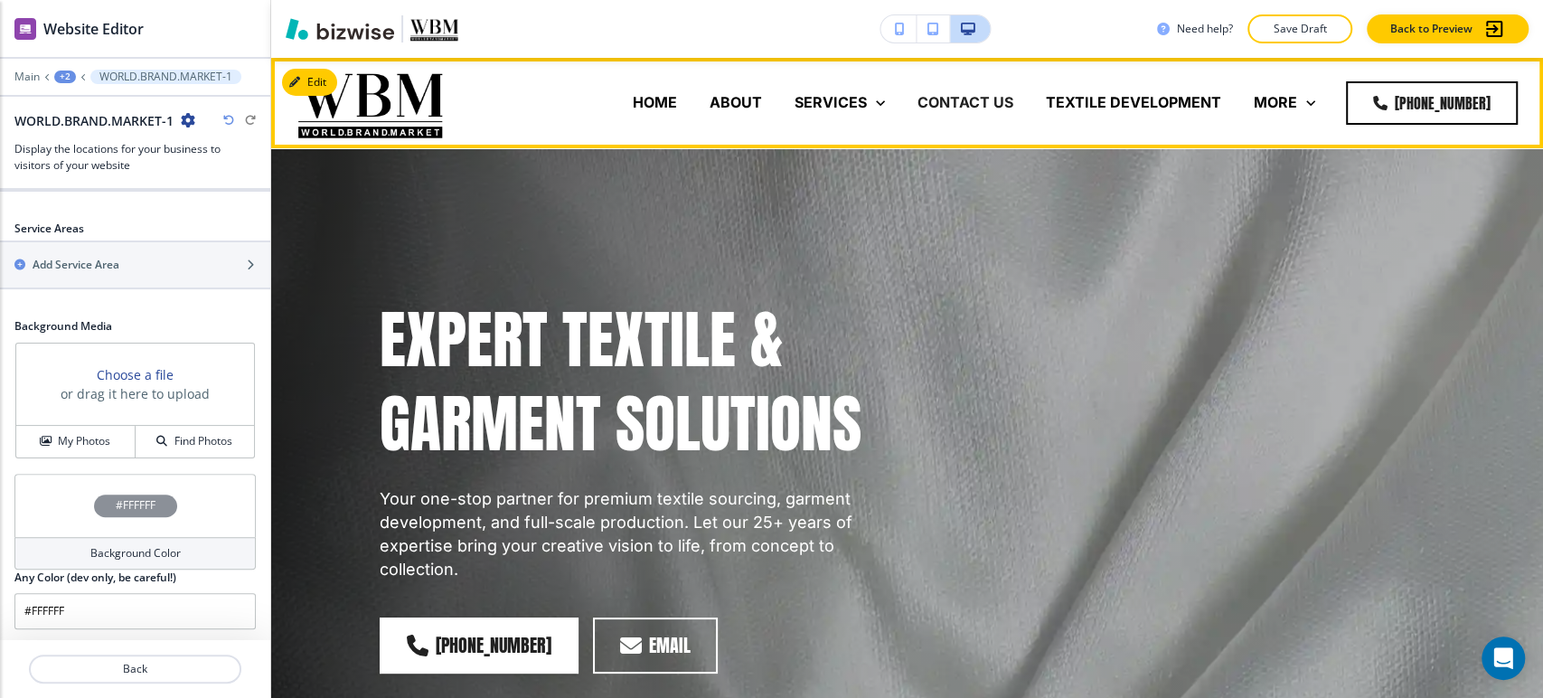
click at [1135, 101] on p "TEXTILE DEVELOPMENT" at bounding box center [1133, 102] width 175 height 21
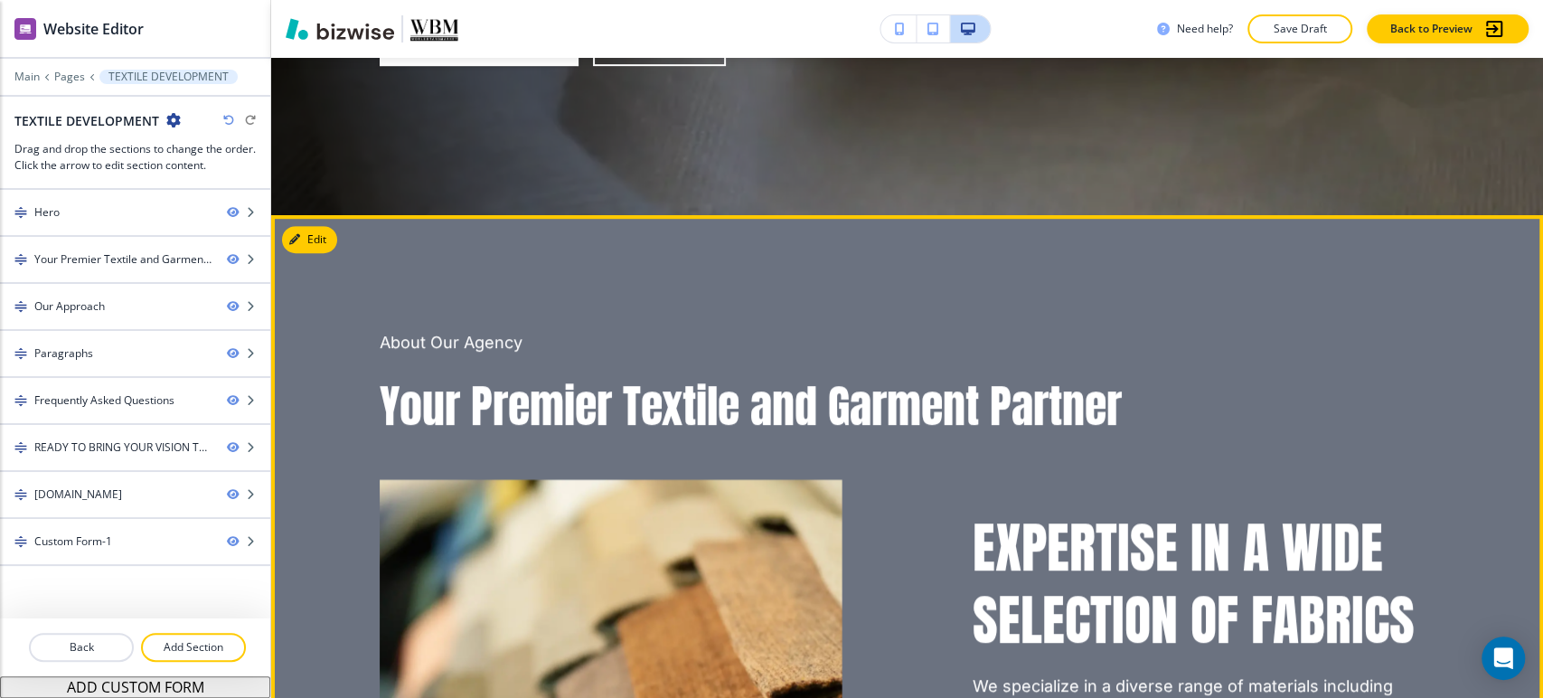
scroll to position [602, 0]
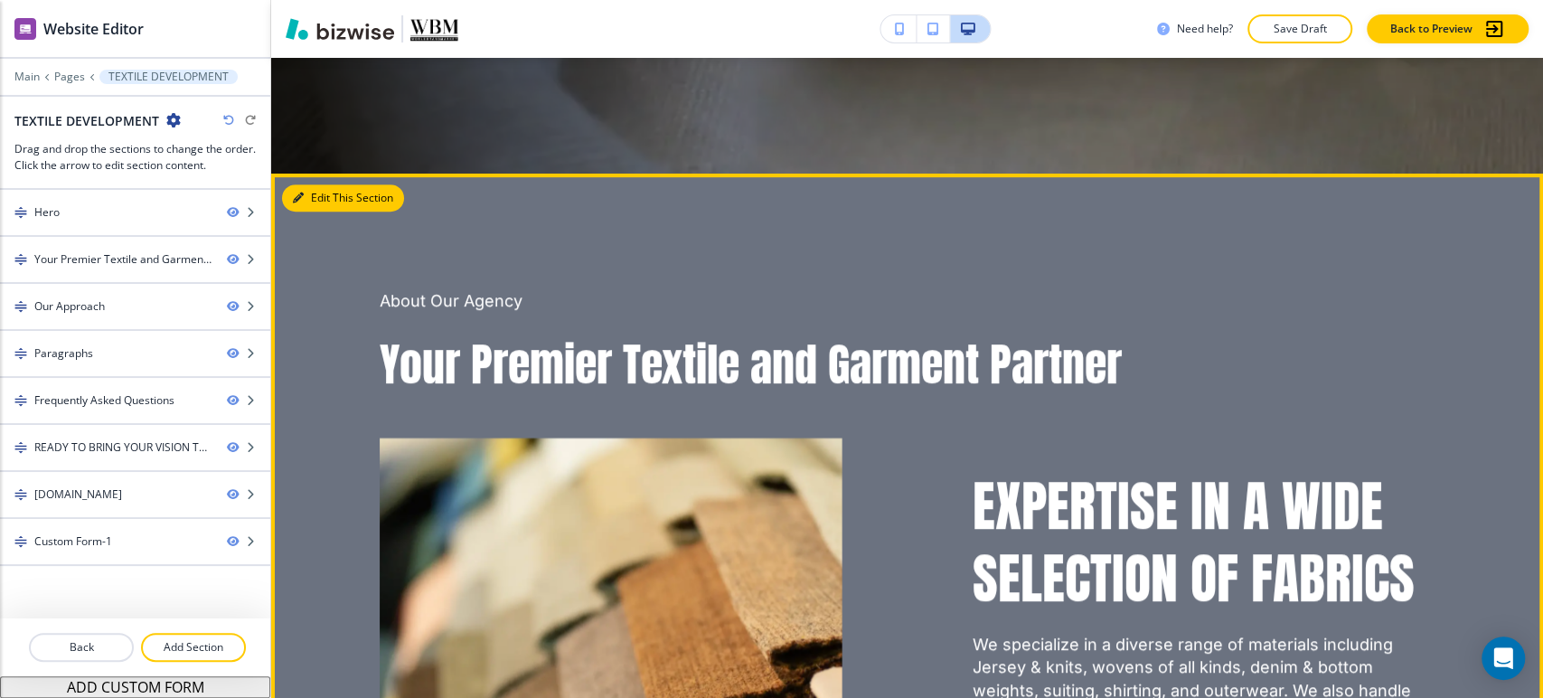
click at [325, 196] on button "Edit This Section" at bounding box center [343, 197] width 122 height 27
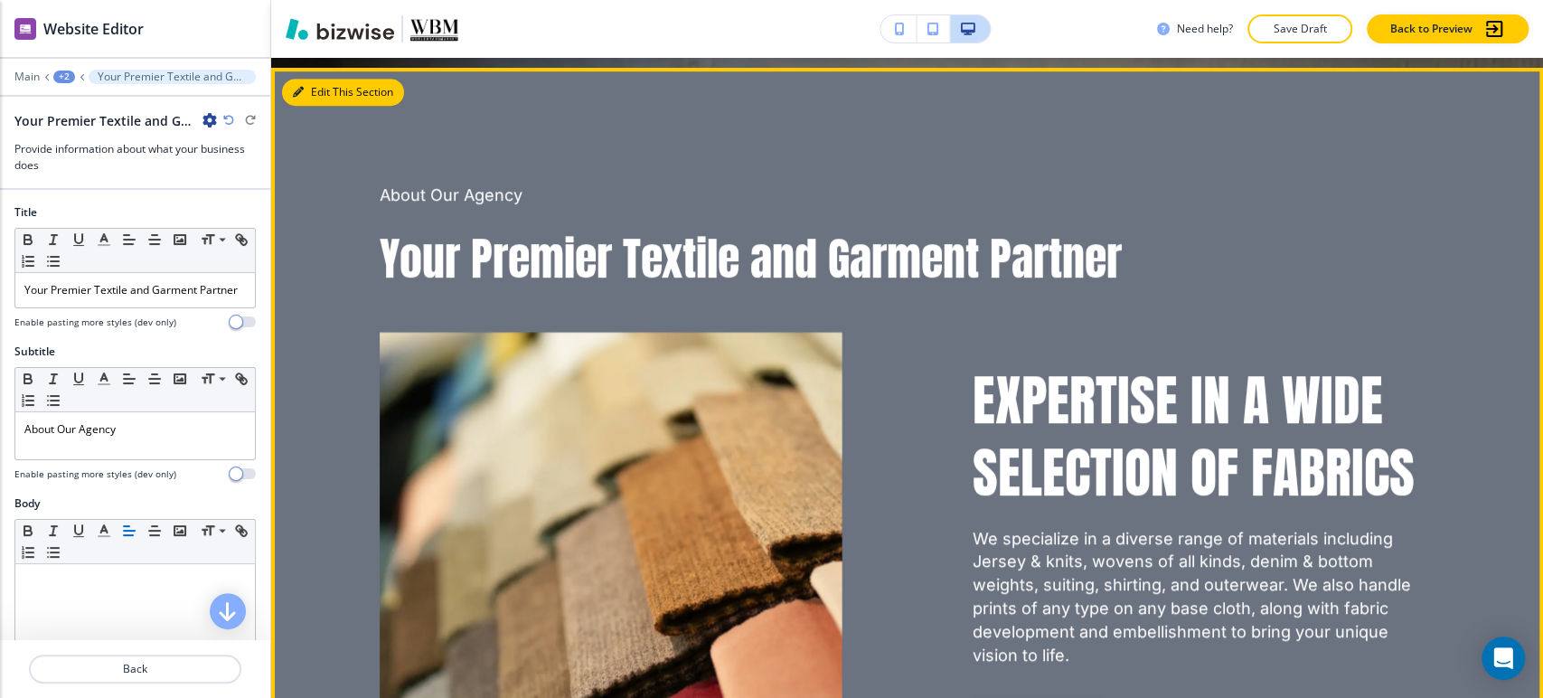
scroll to position [717, 0]
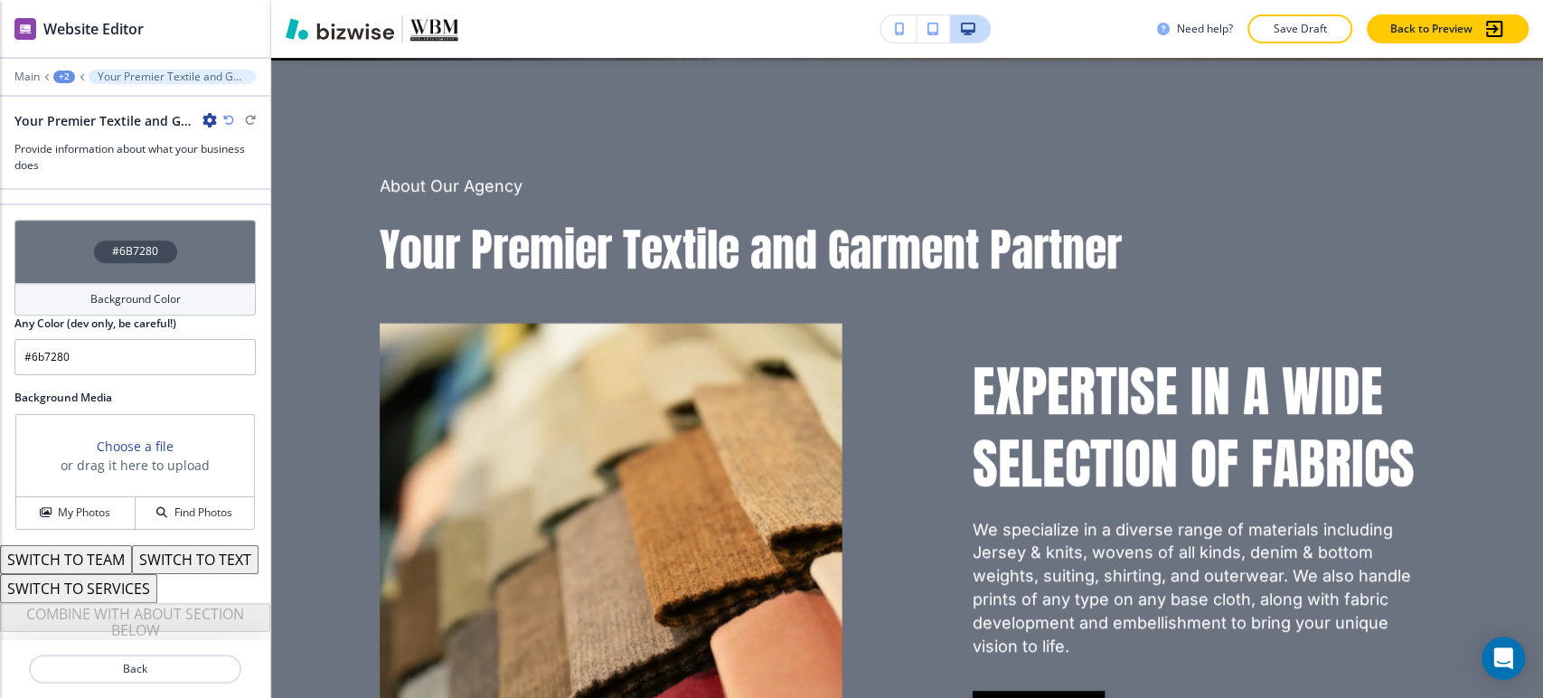
click at [102, 315] on h2 "Any Color (dev only, be careful!)" at bounding box center [95, 323] width 162 height 16
click at [121, 249] on div "#6B7280" at bounding box center [134, 251] width 241 height 63
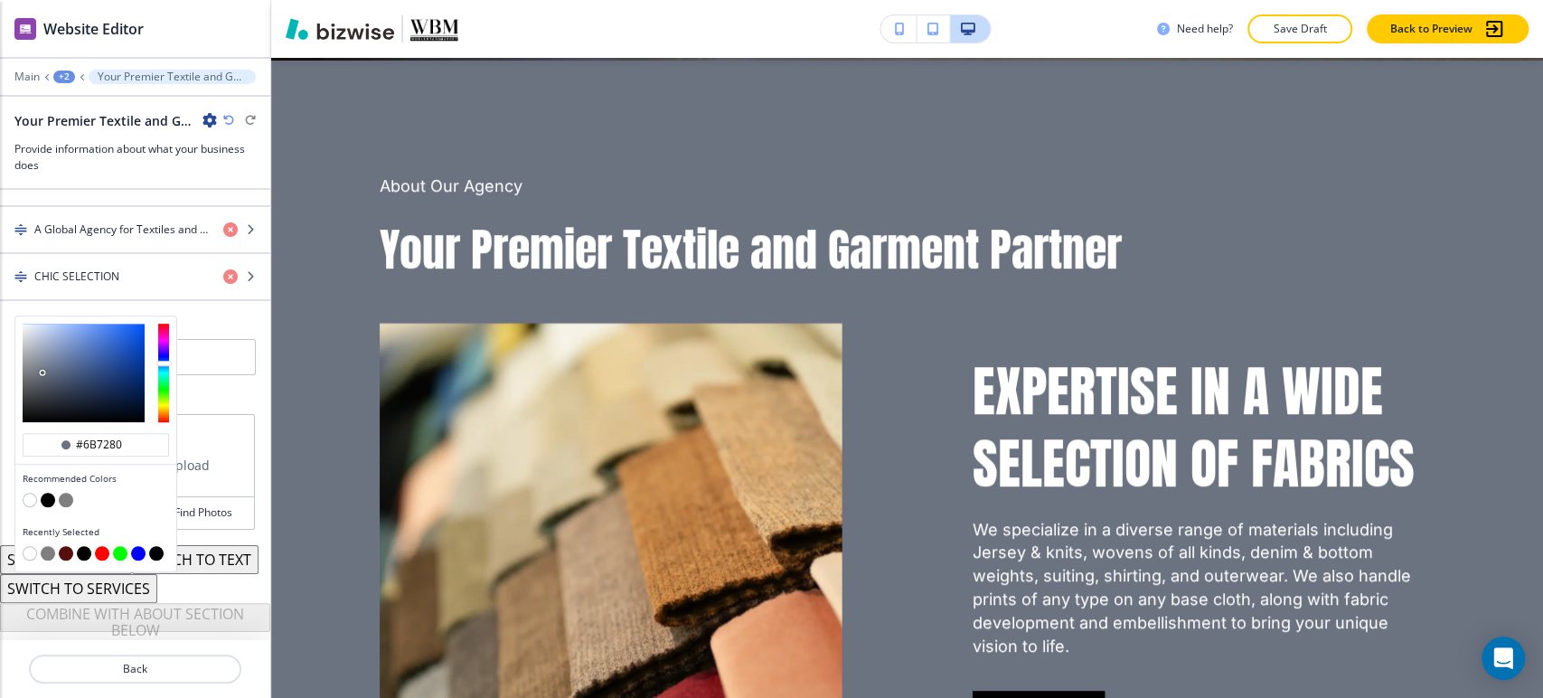
click at [31, 493] on button "button" at bounding box center [30, 500] width 14 height 14
type input "#FFFFFF"
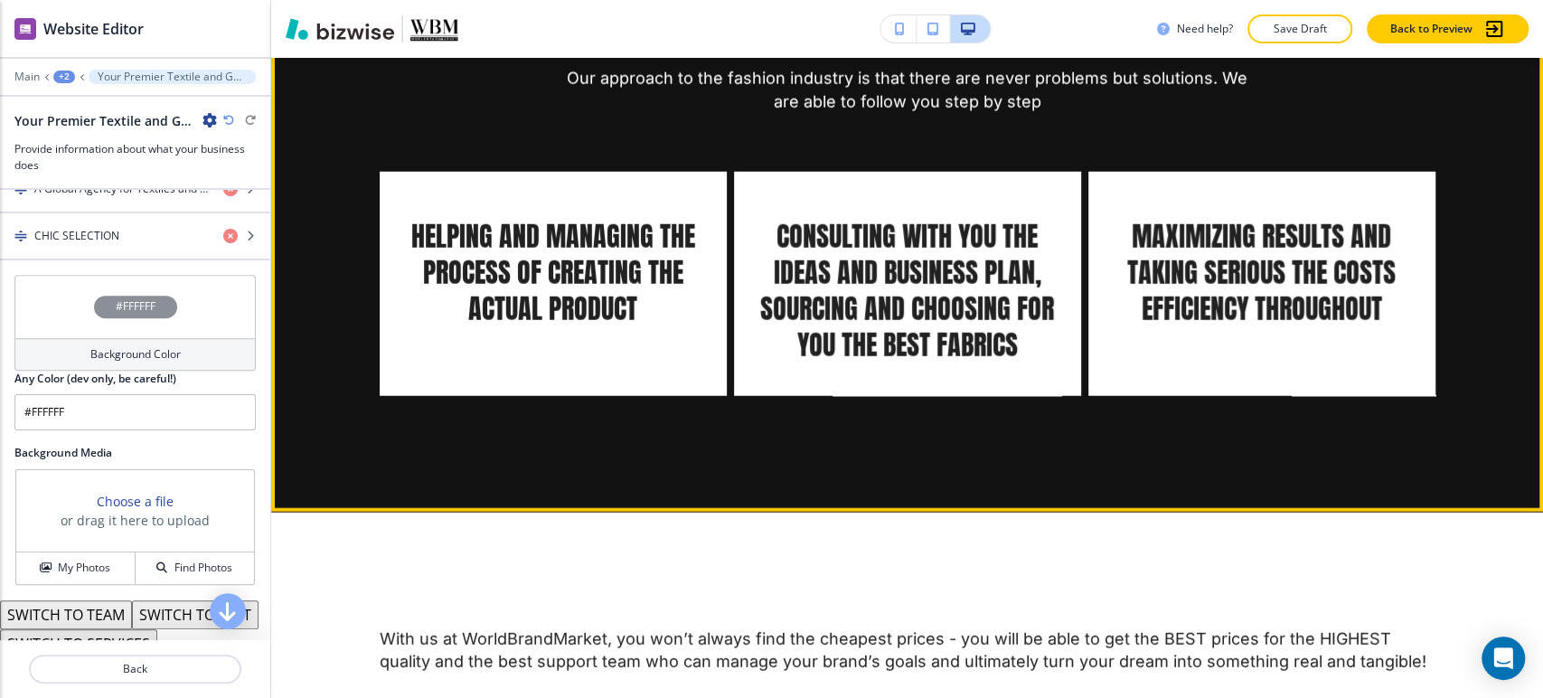
scroll to position [3127, 0]
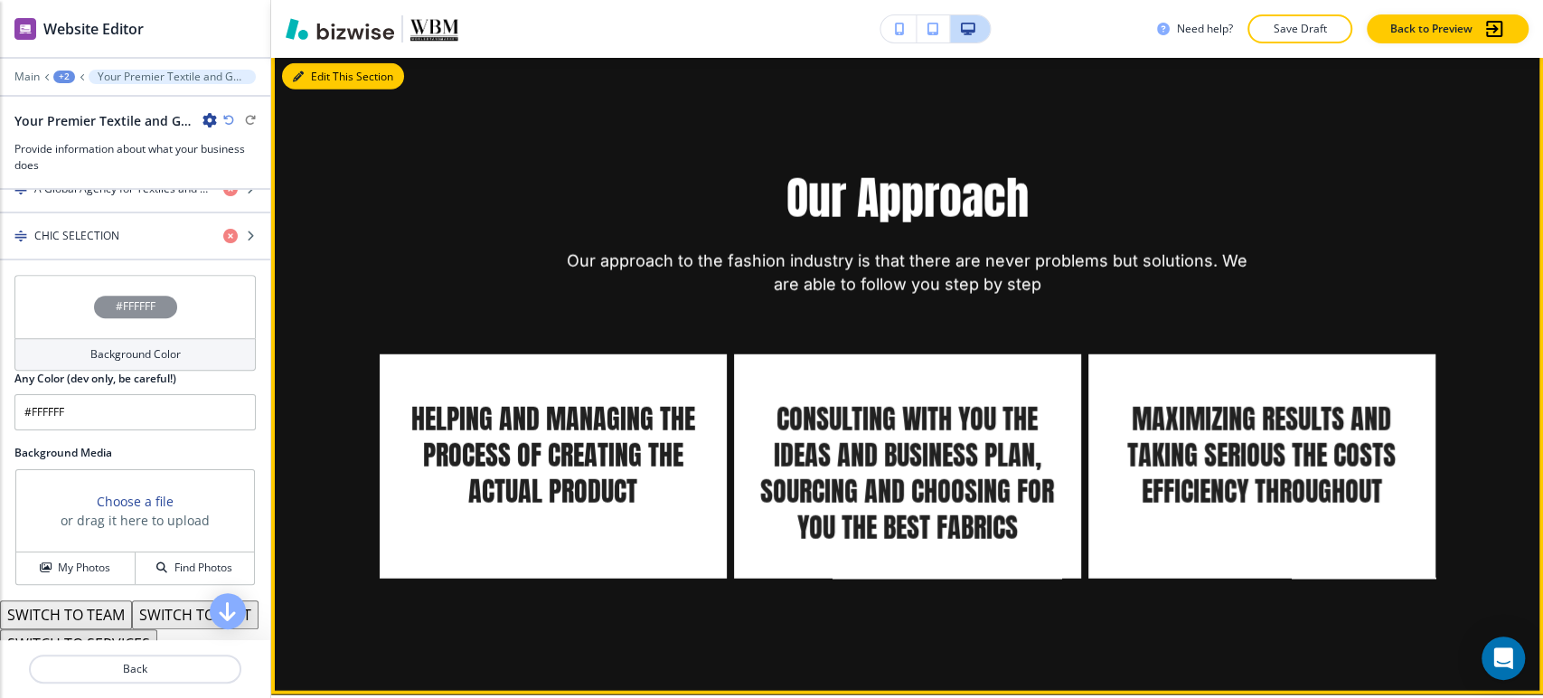
click at [319, 90] on button "Edit This Section" at bounding box center [343, 76] width 122 height 27
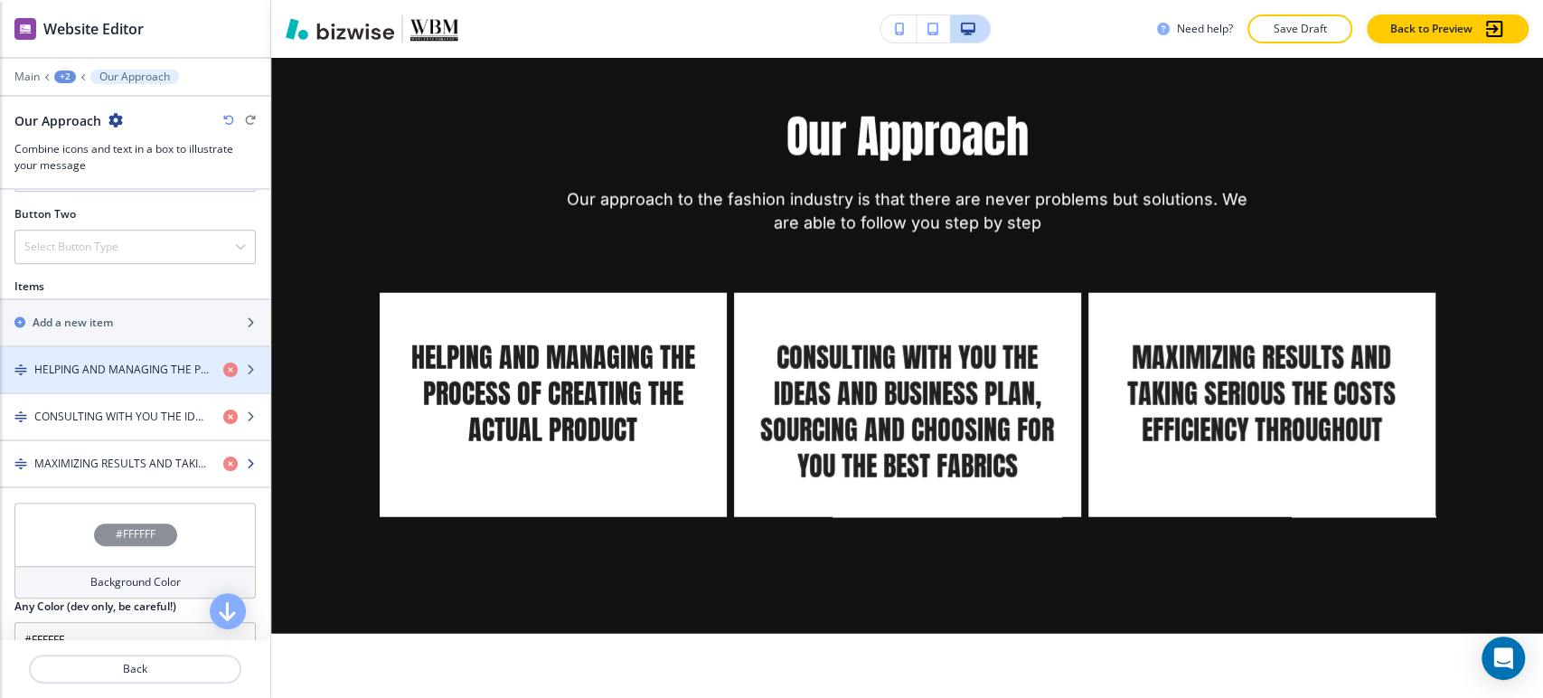
scroll to position [702, 0]
click at [137, 377] on div "button" at bounding box center [135, 384] width 270 height 14
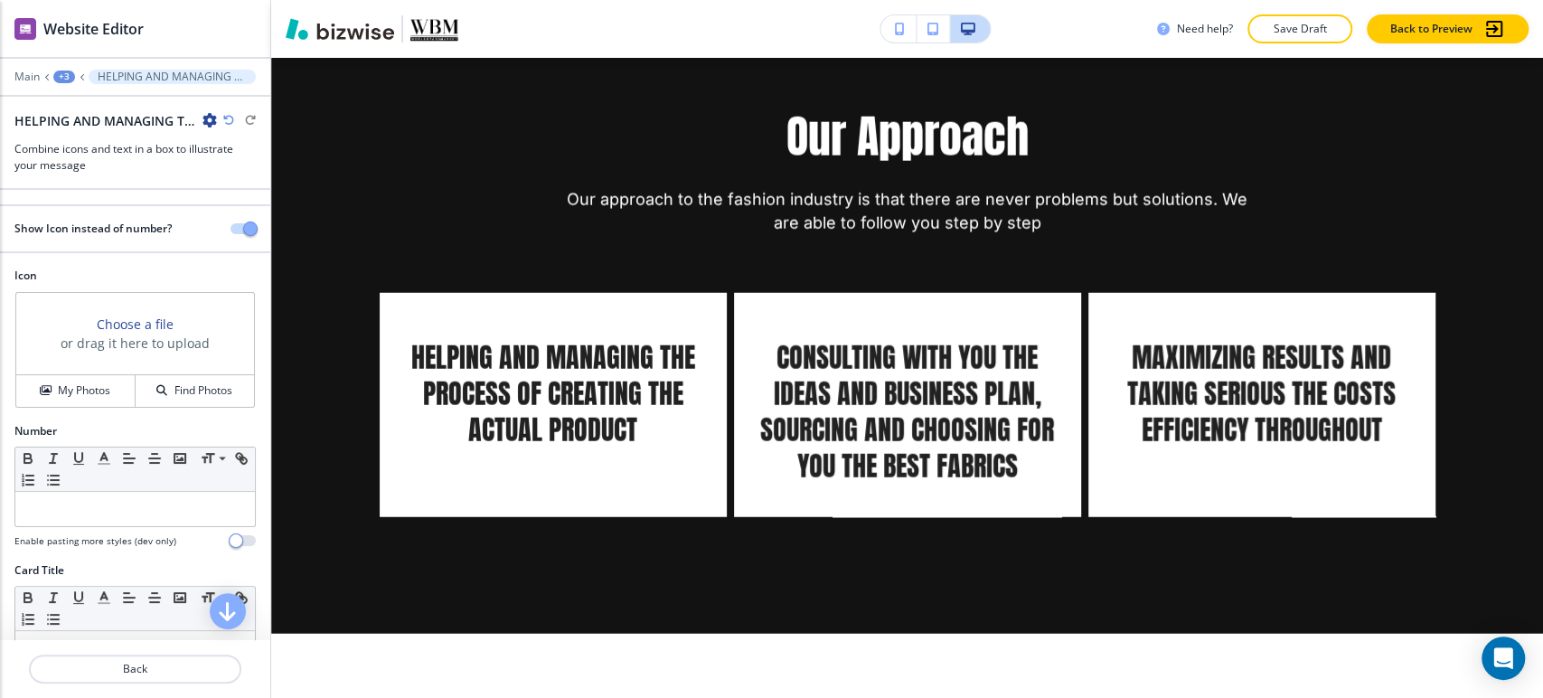
scroll to position [301, 0]
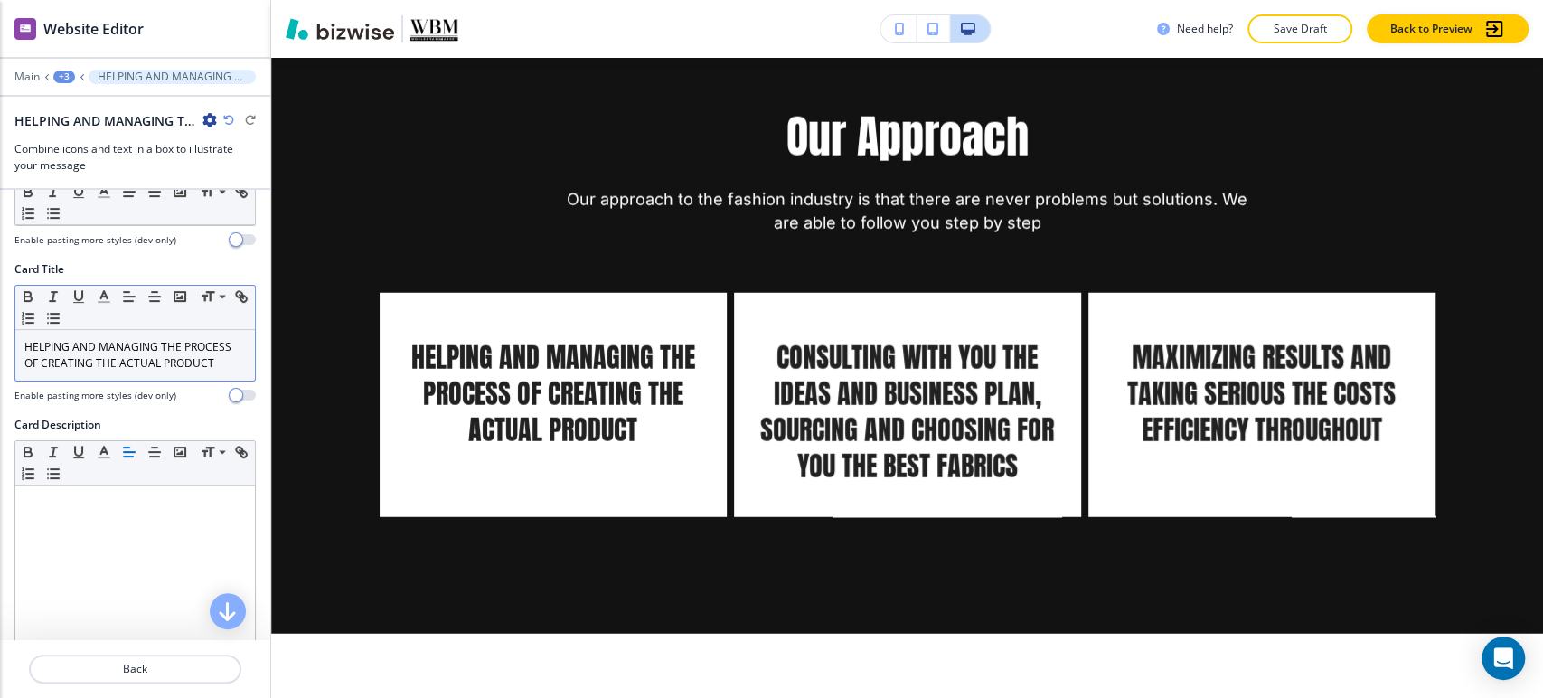
click at [193, 366] on p "HELPING AND MANAGING THE PROCESS OF CREATING THE ACTUAL PRODUCT" at bounding box center [134, 355] width 221 height 33
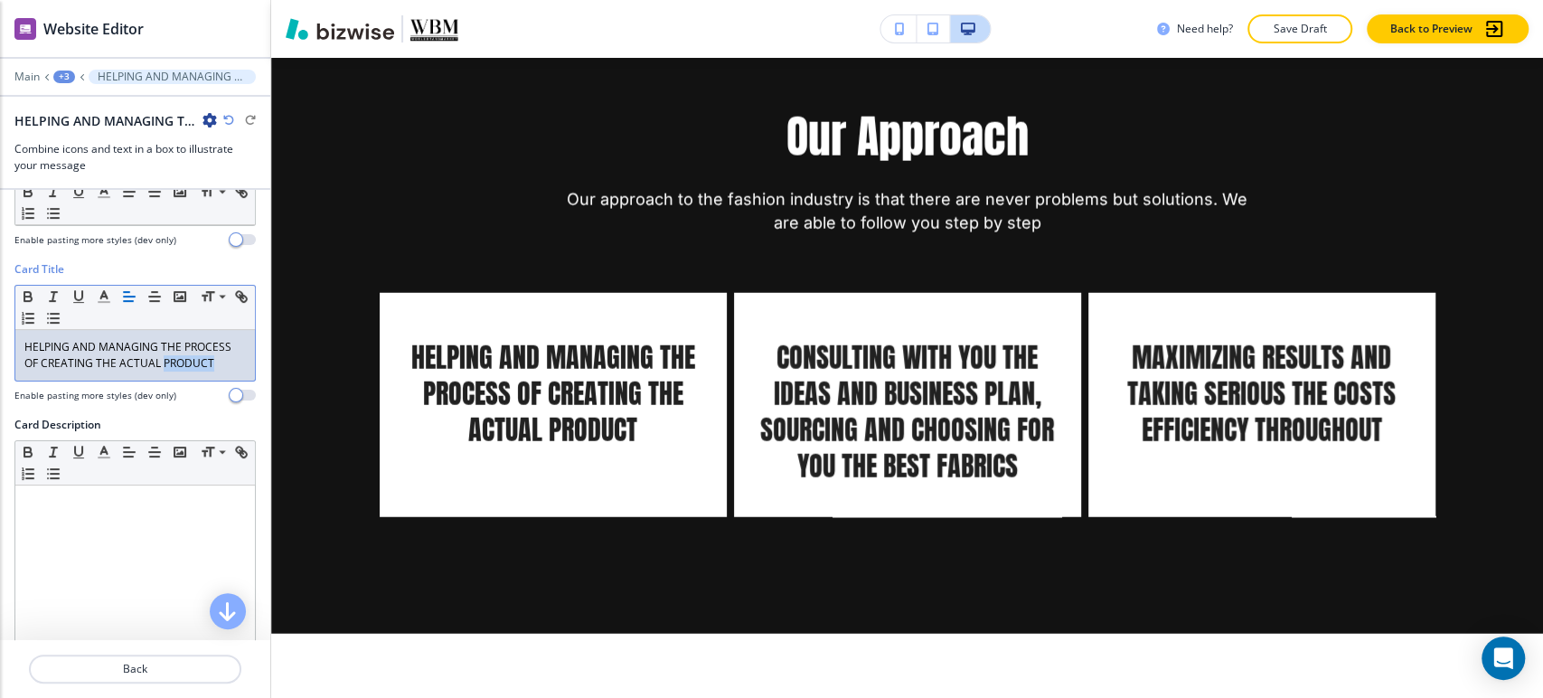
click at [193, 366] on p "HELPING AND MANAGING THE PROCESS OF CREATING THE ACTUAL PRODUCT" at bounding box center [134, 355] width 221 height 33
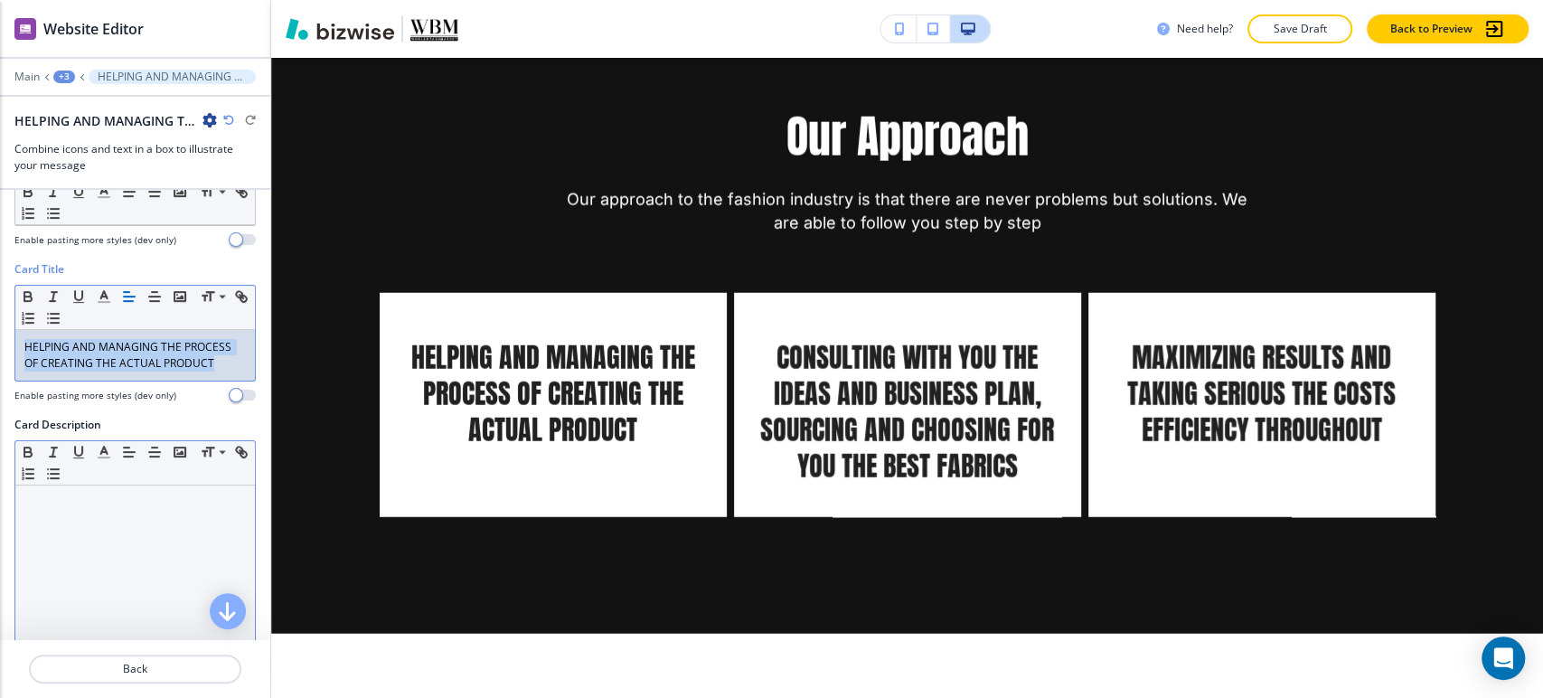
copy p "HELPING AND MANAGING THE PROCESS OF CREATING THE ACTUAL PRODUCT"
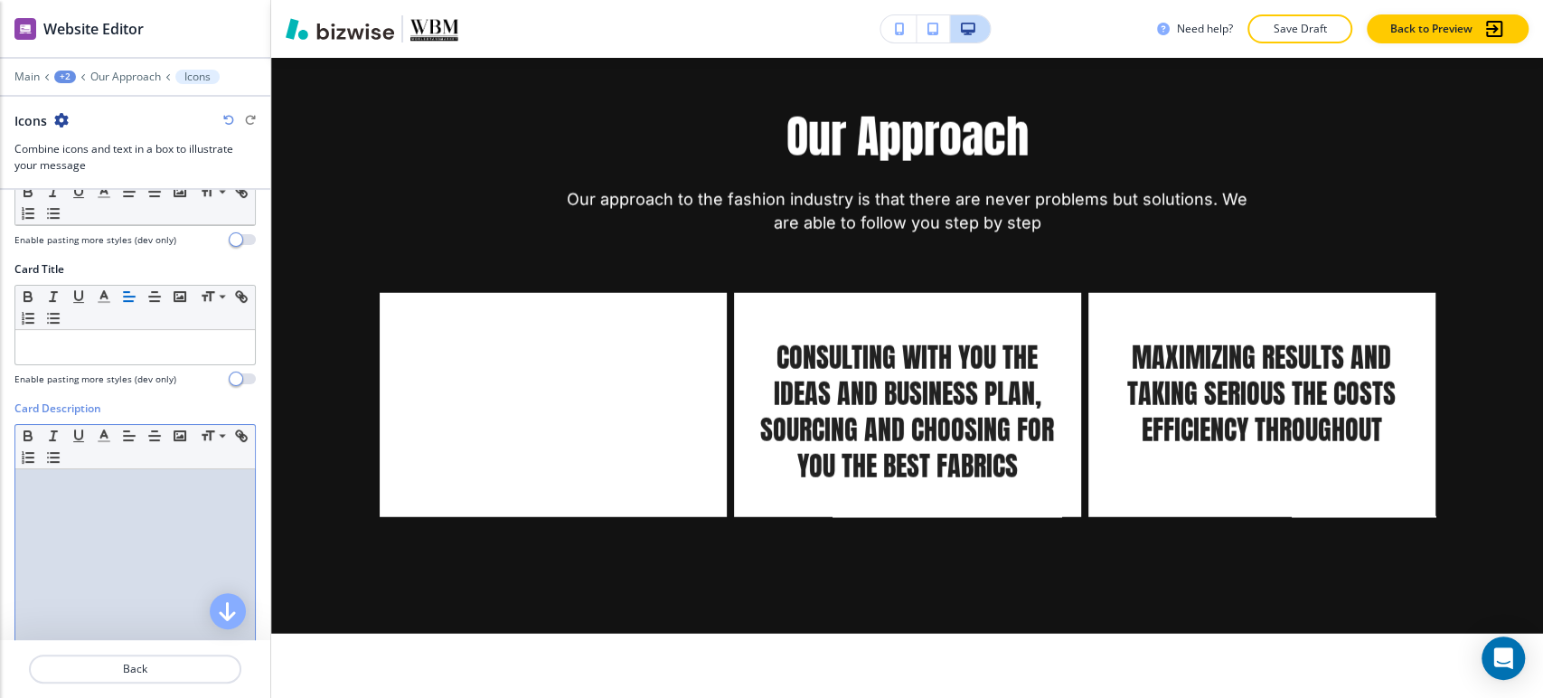
click at [136, 474] on div at bounding box center [135, 586] width 240 height 235
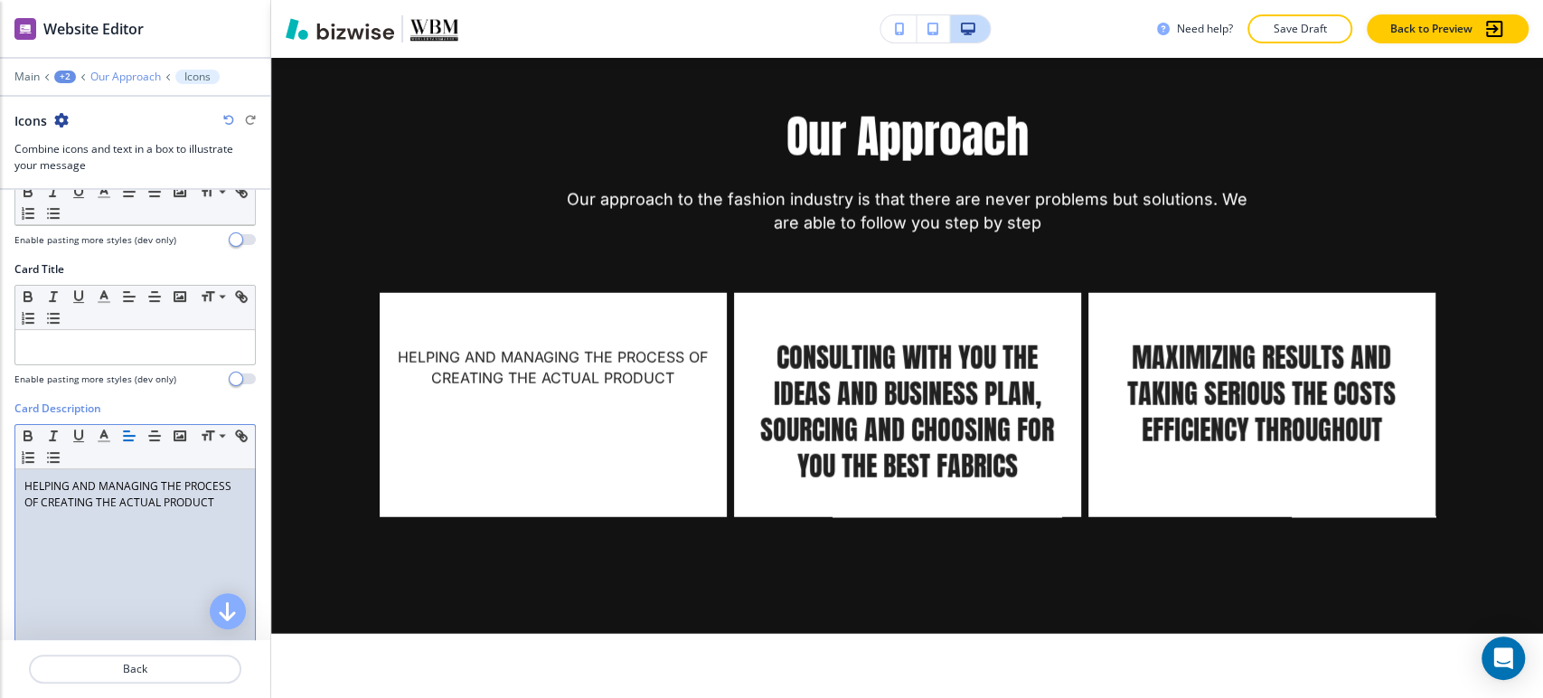
click at [117, 70] on p "Our Approach" at bounding box center [125, 76] width 70 height 13
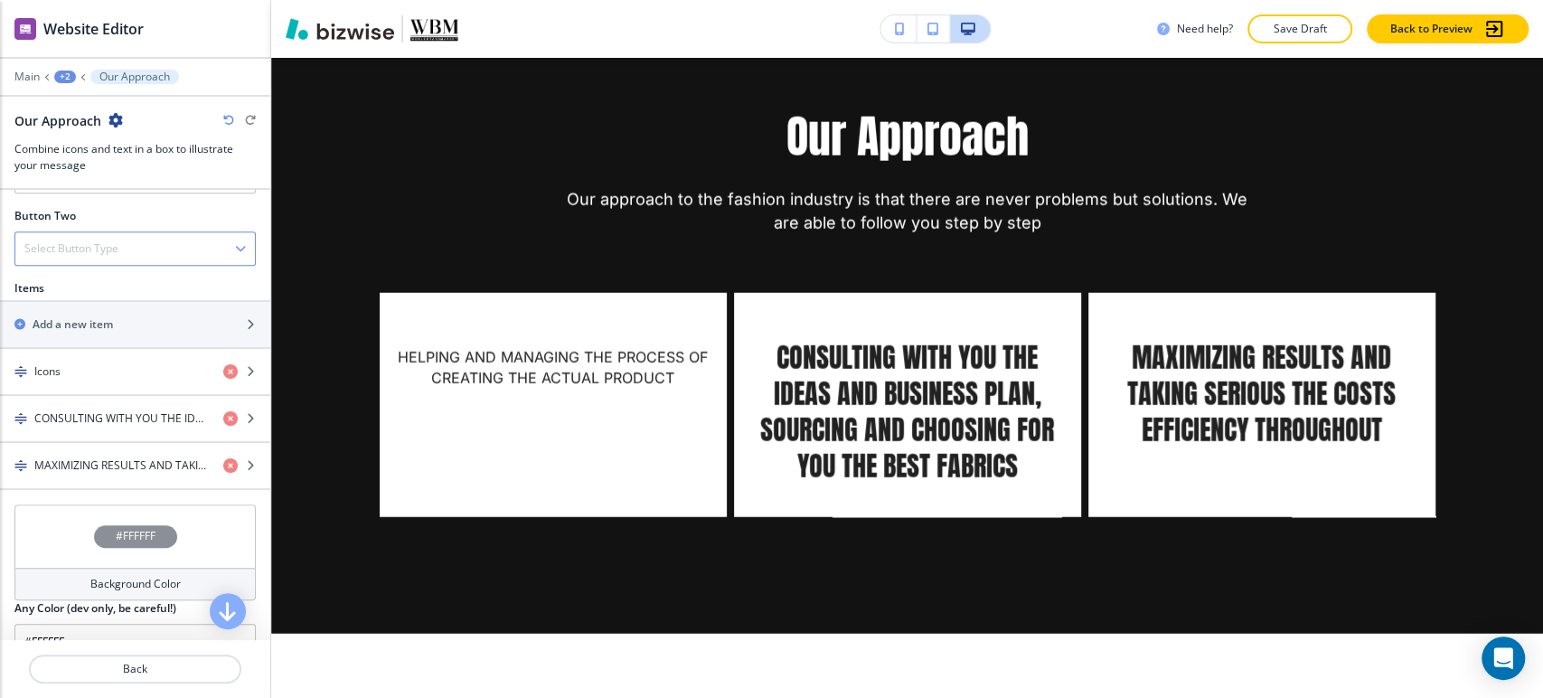
scroll to position [702, 0]
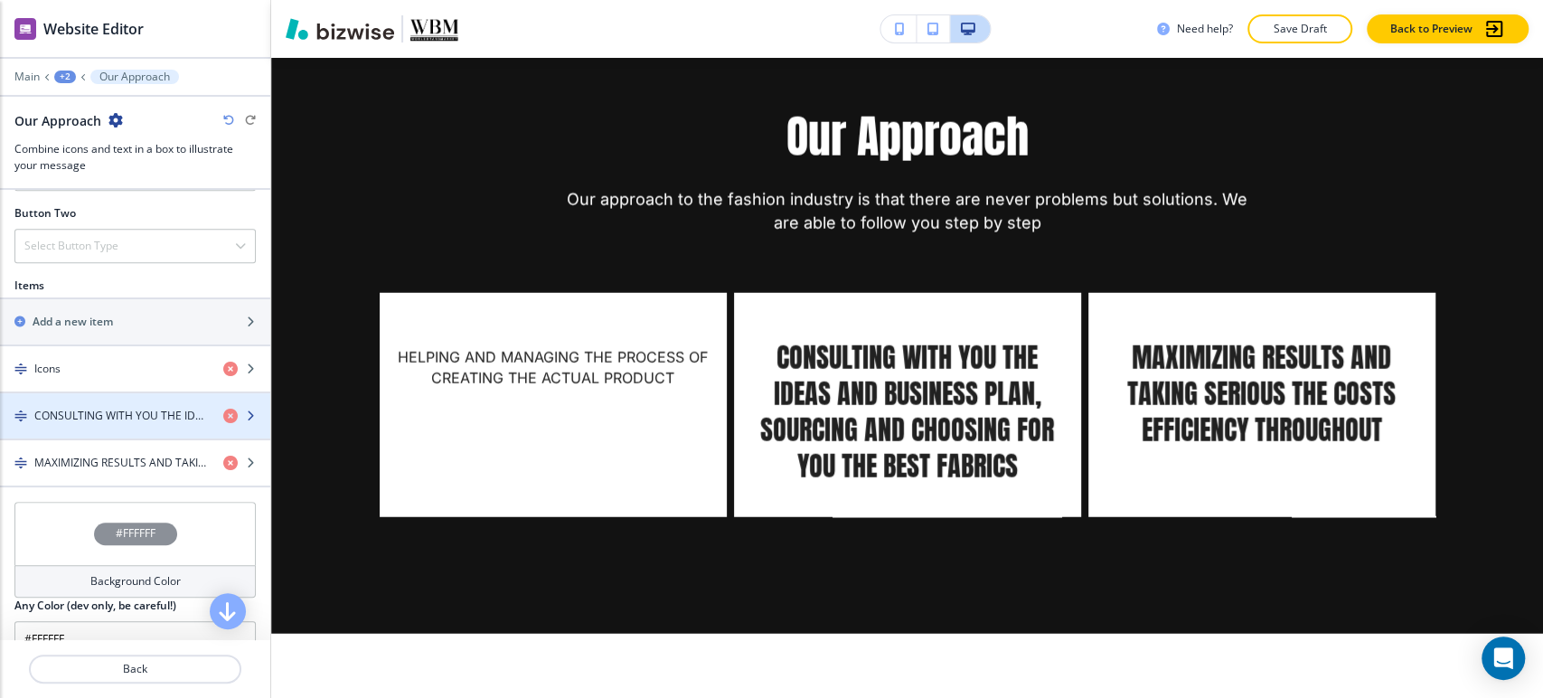
click at [103, 424] on div "button" at bounding box center [135, 431] width 270 height 14
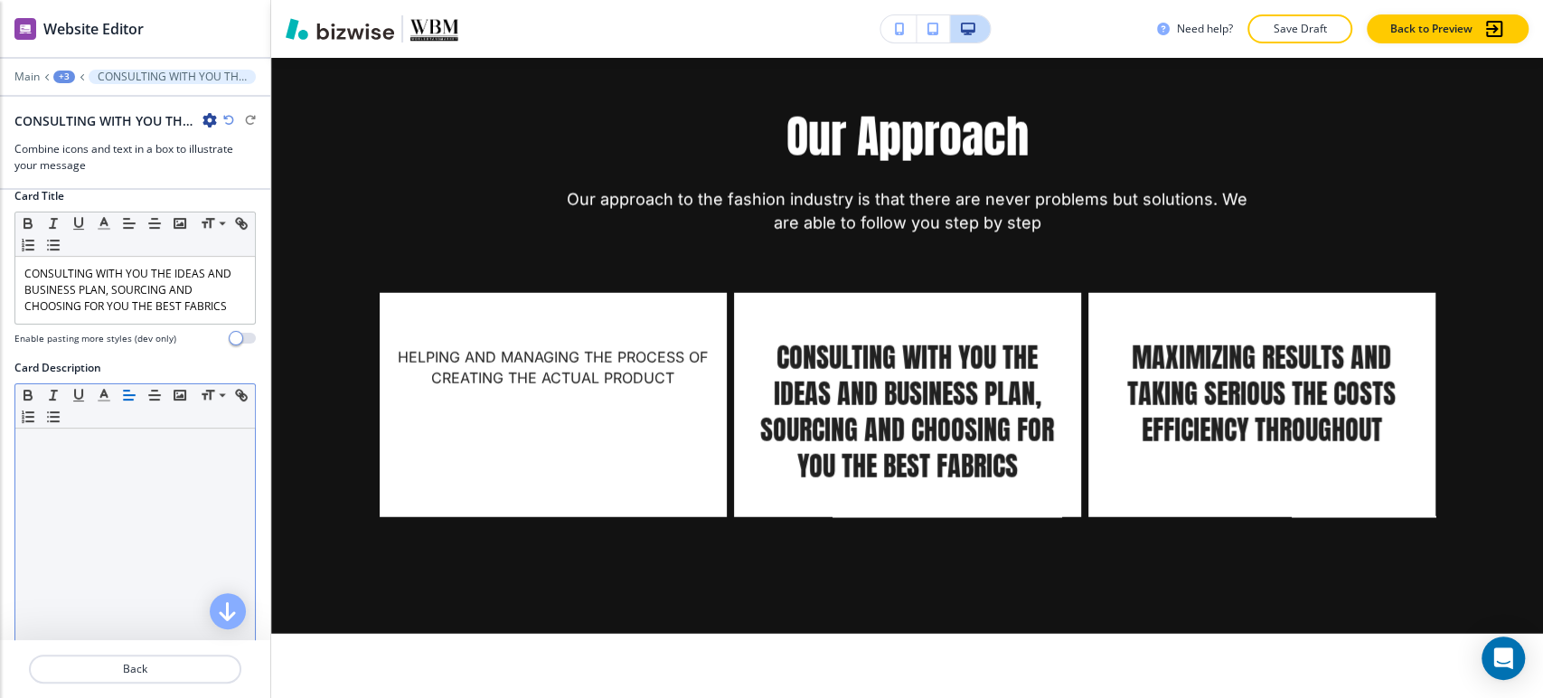
scroll to position [401, 0]
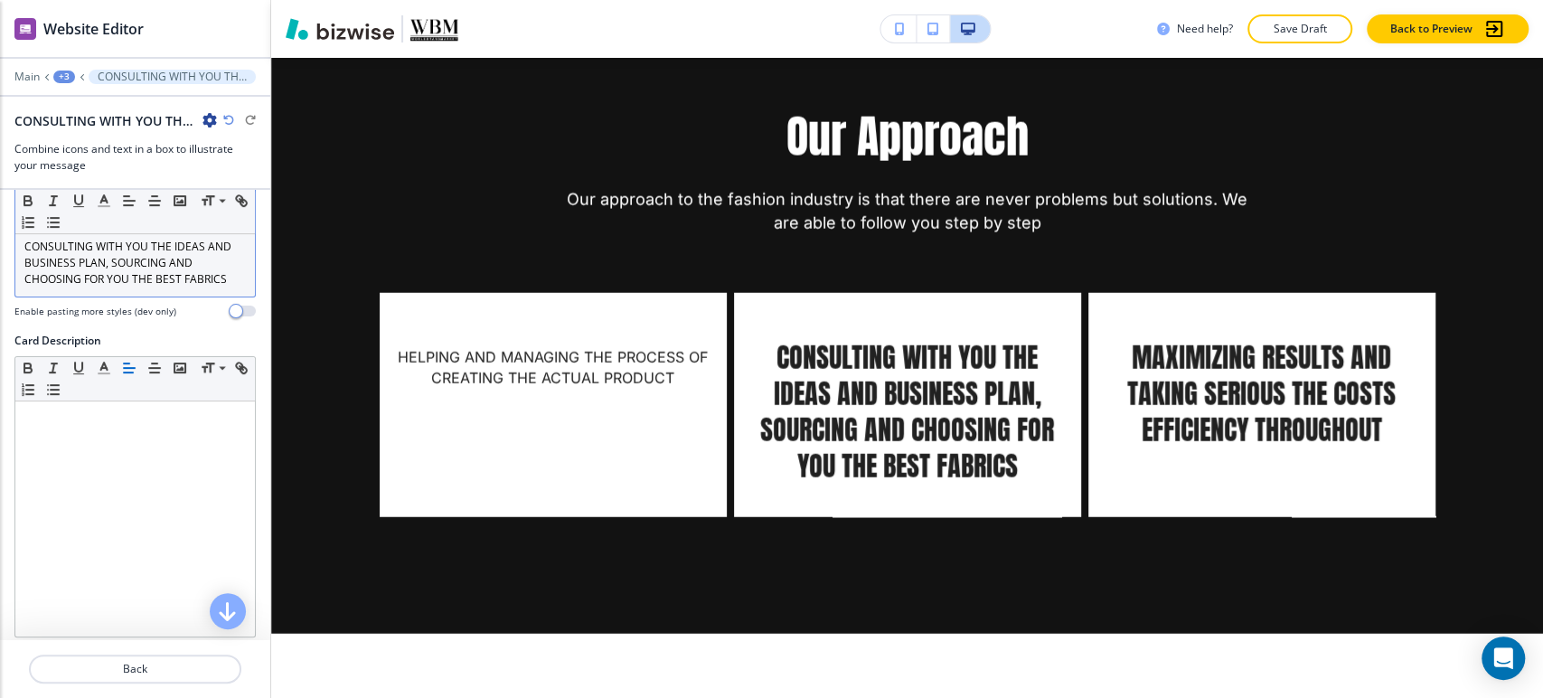
click at [134, 264] on p "CONSULTING WITH YOU THE IDEAS AND BUSINESS PLAN, SOURCING AND CHOOSING FOR YOU …" at bounding box center [134, 263] width 221 height 49
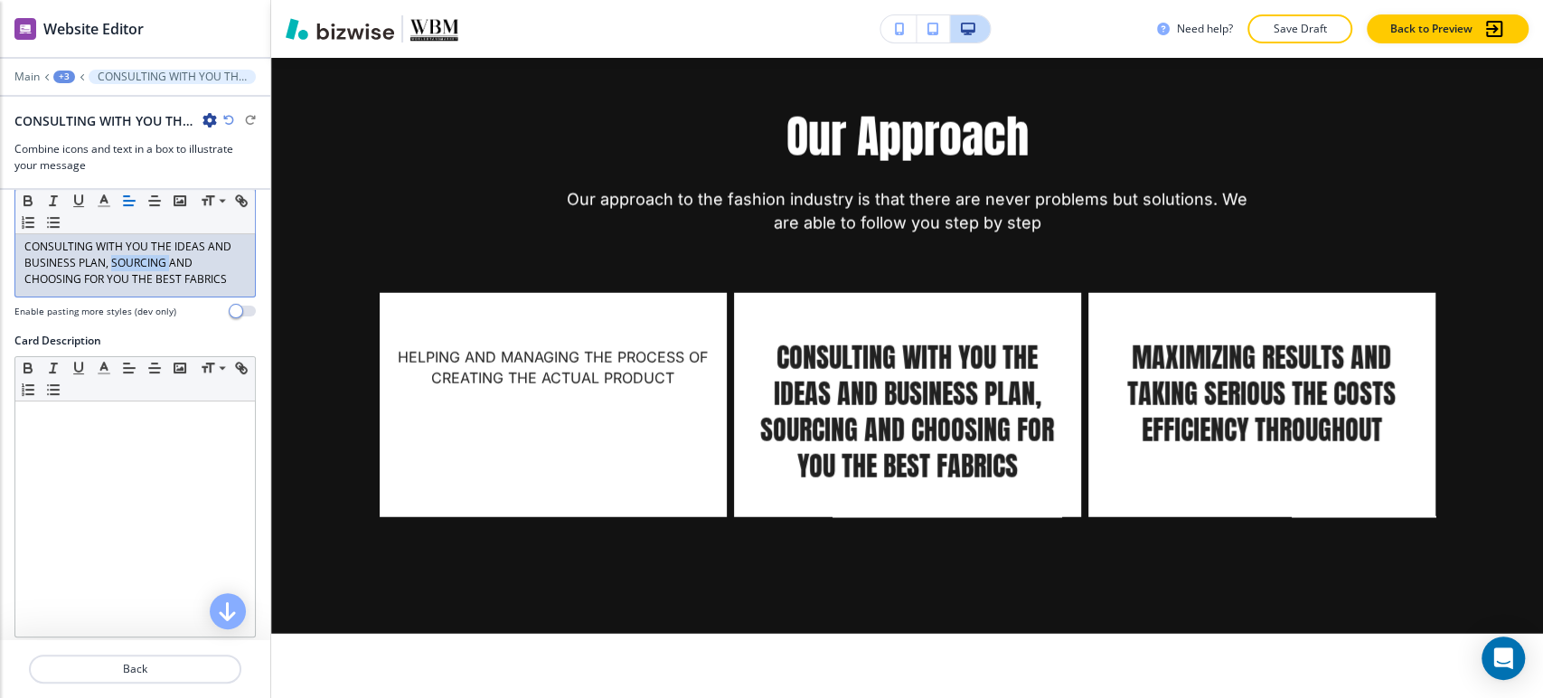
click at [134, 263] on p "CONSULTING WITH YOU THE IDEAS AND BUSINESS PLAN, SOURCING AND CHOOSING FOR YOU …" at bounding box center [134, 263] width 221 height 49
copy p "CONSULTING WITH YOU THE IDEAS AND BUSINESS PLAN, SOURCING AND CHOOSING FOR YOU …"
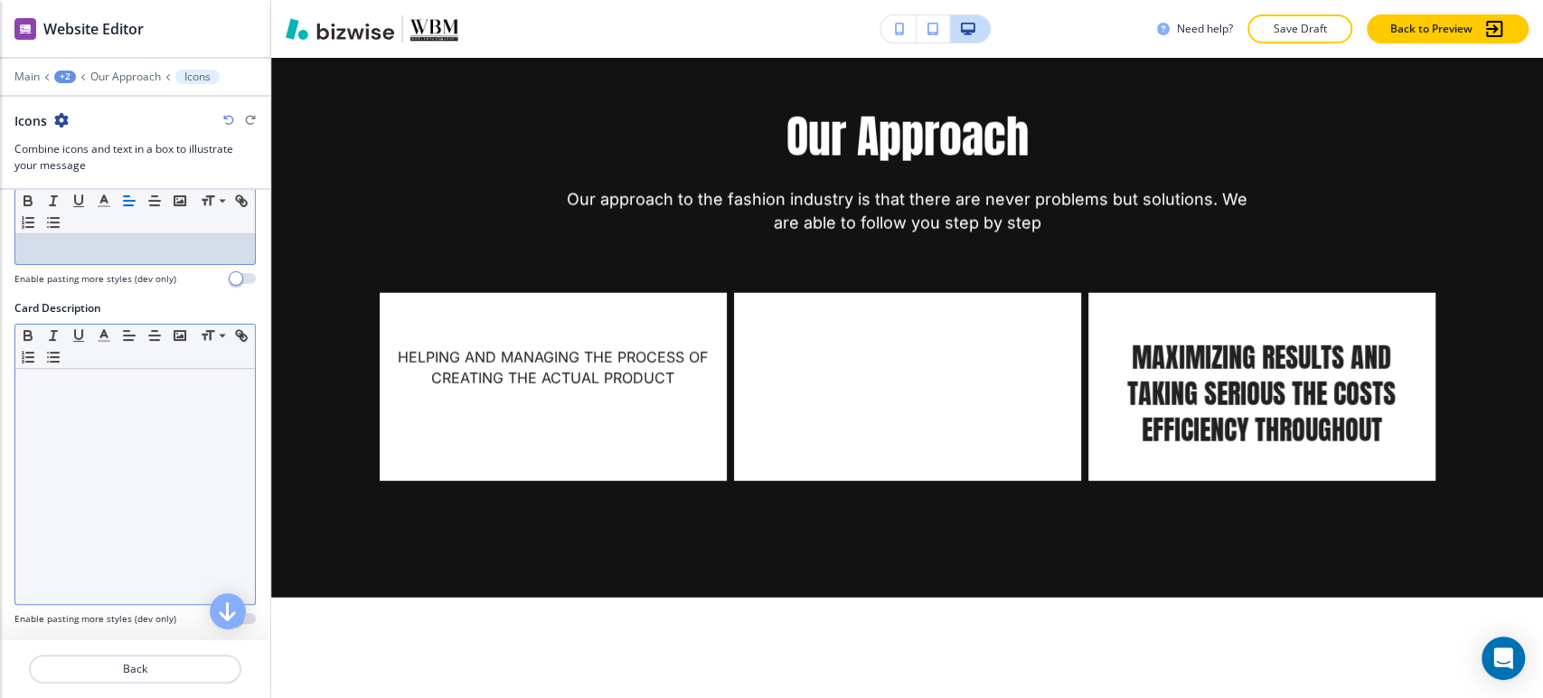
click at [132, 406] on div at bounding box center [135, 486] width 240 height 235
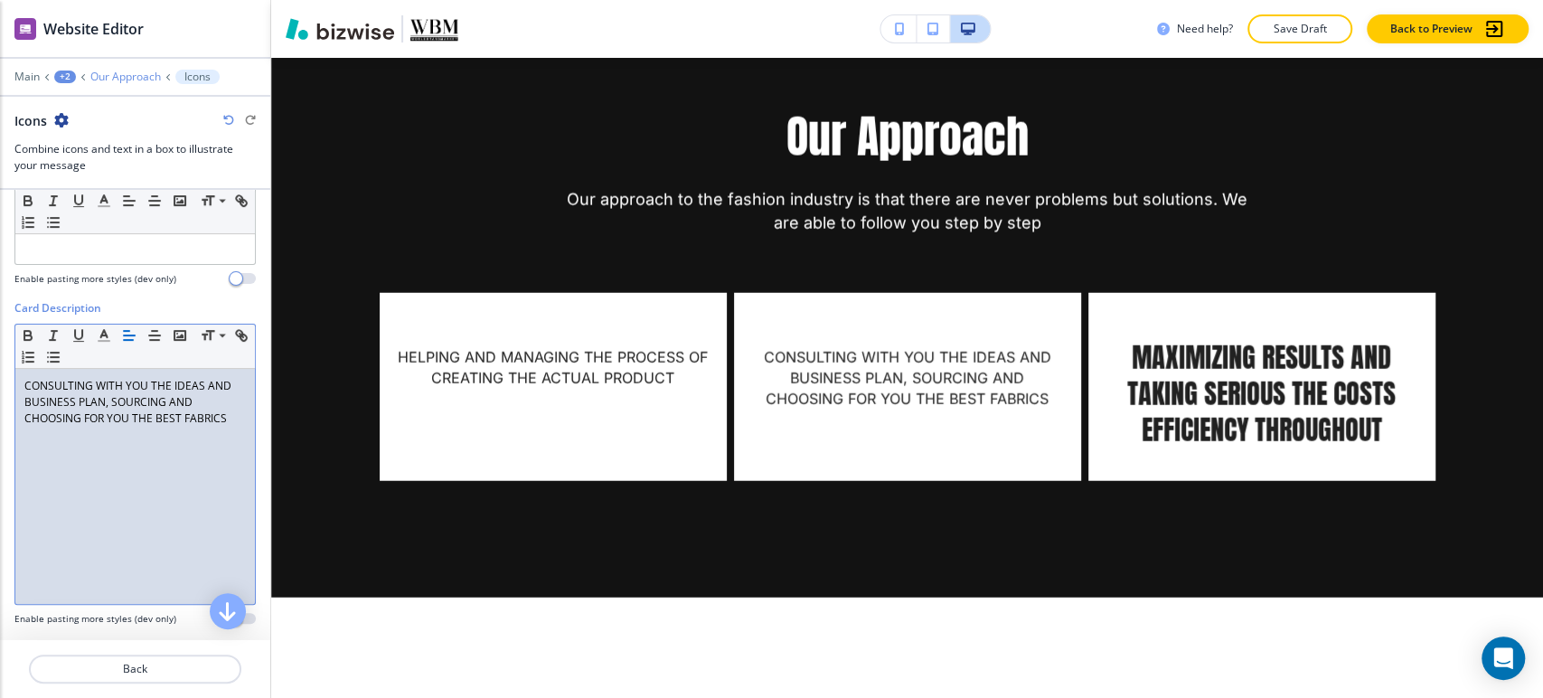
click at [116, 70] on p "Our Approach" at bounding box center [125, 76] width 70 height 13
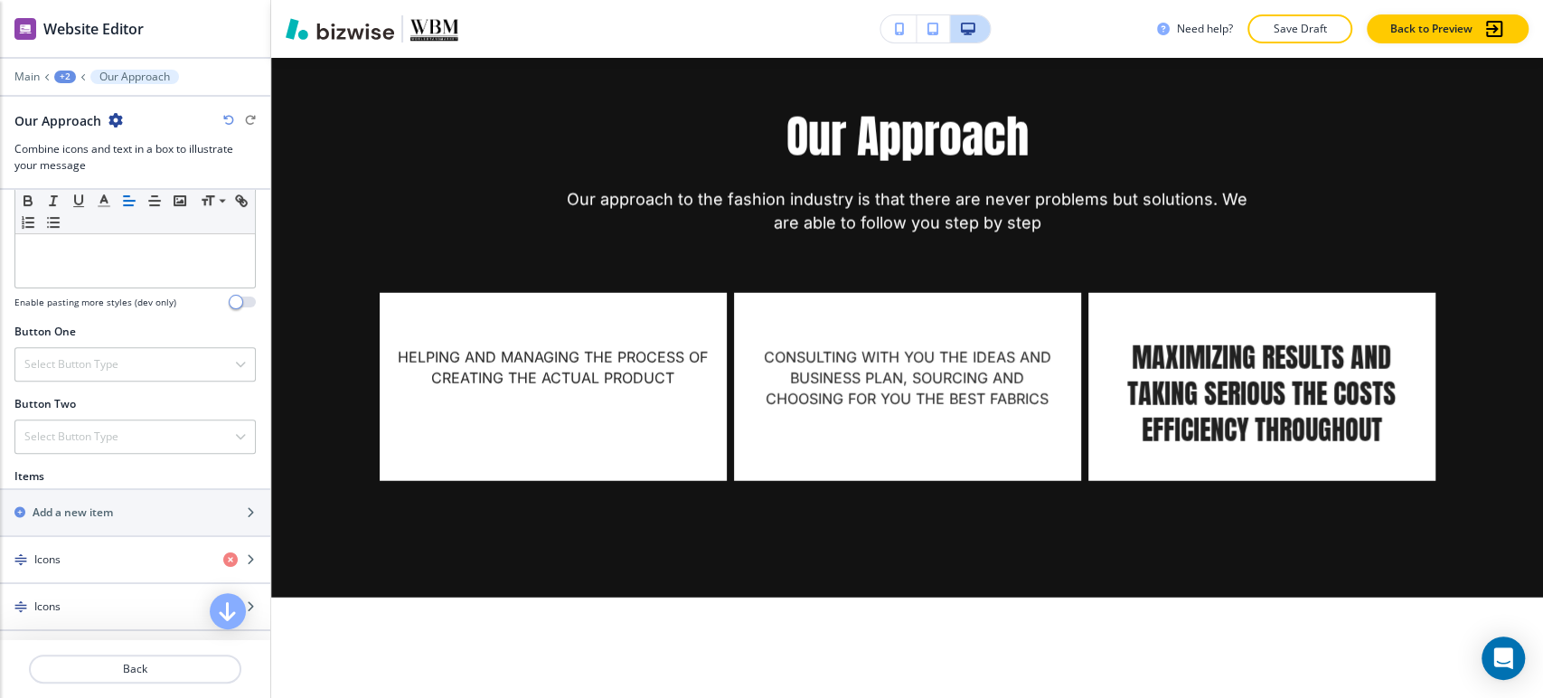
scroll to position [602, 0]
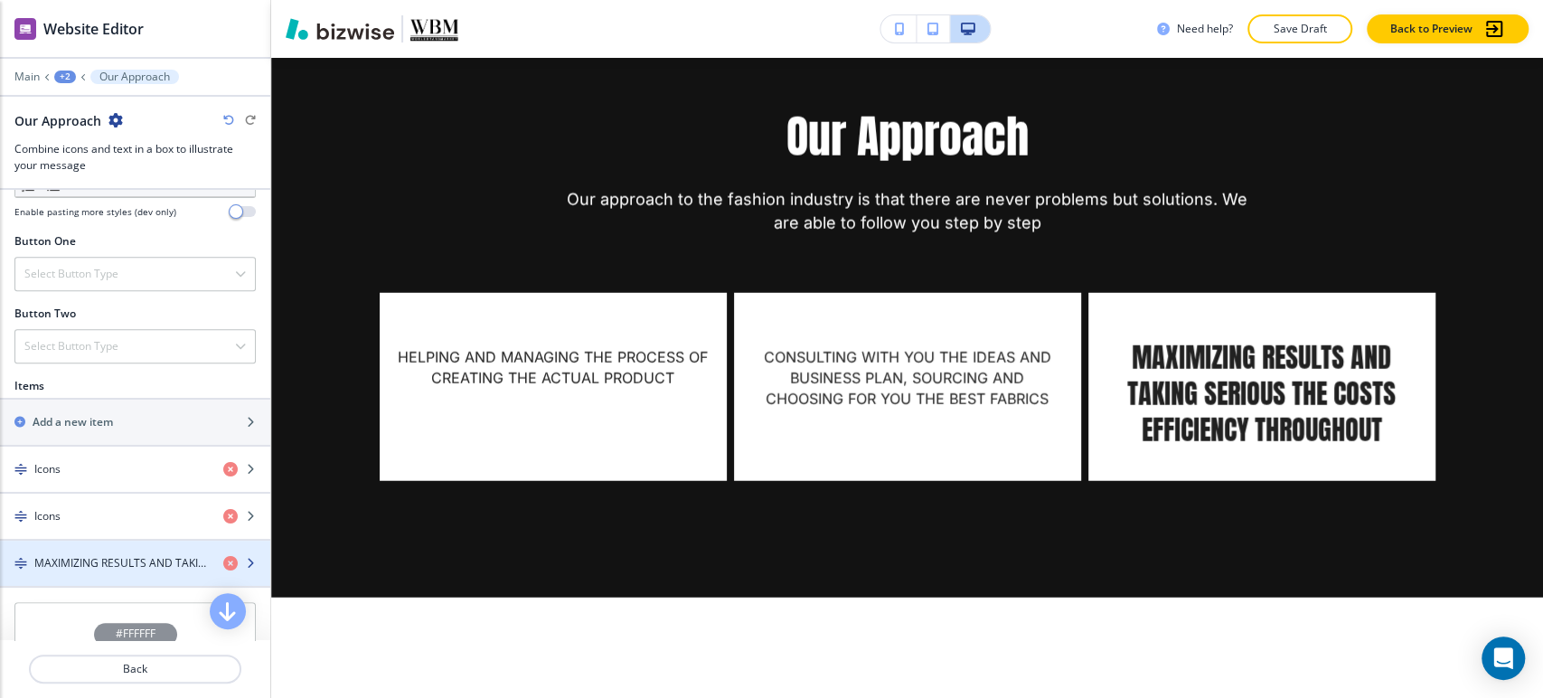
click at [113, 571] on div "button" at bounding box center [135, 578] width 270 height 14
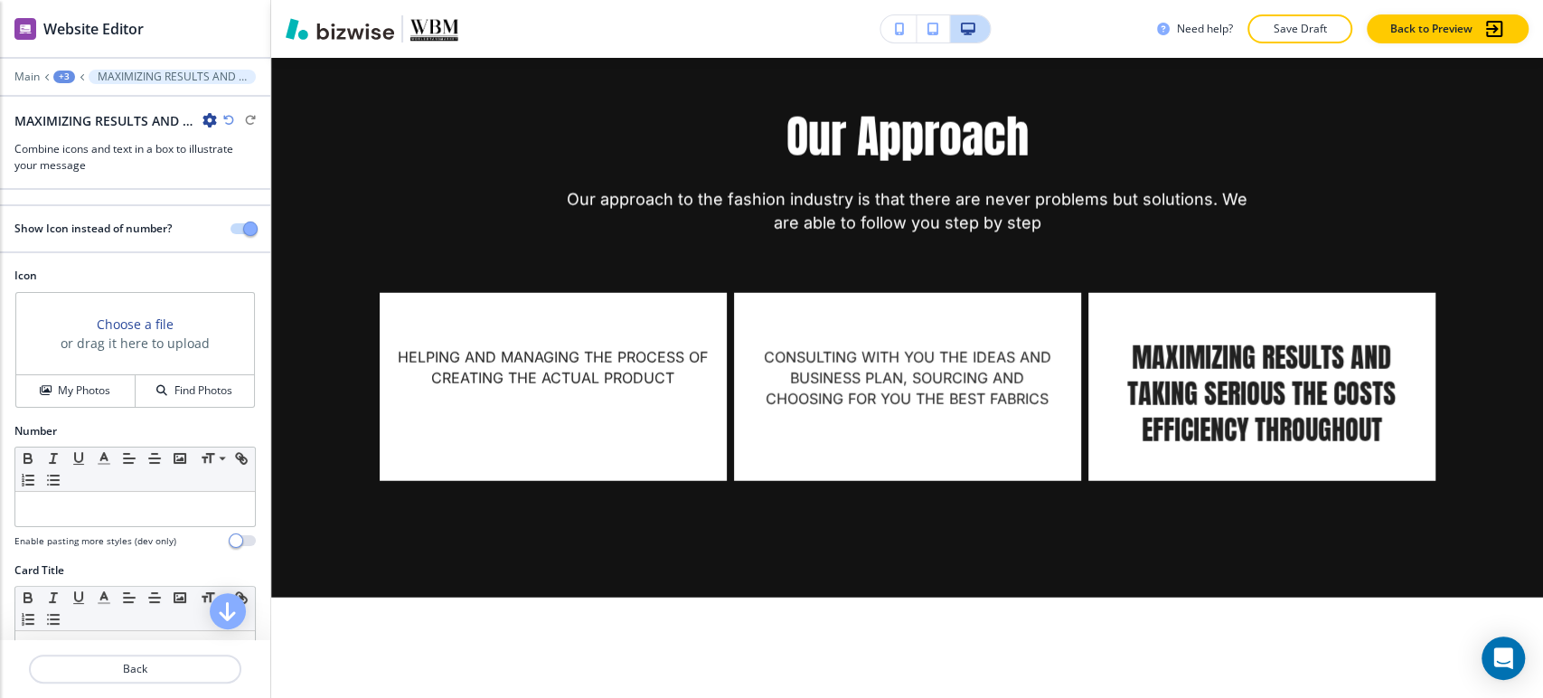
click at [113, 568] on div "Card Title" at bounding box center [134, 570] width 241 height 16
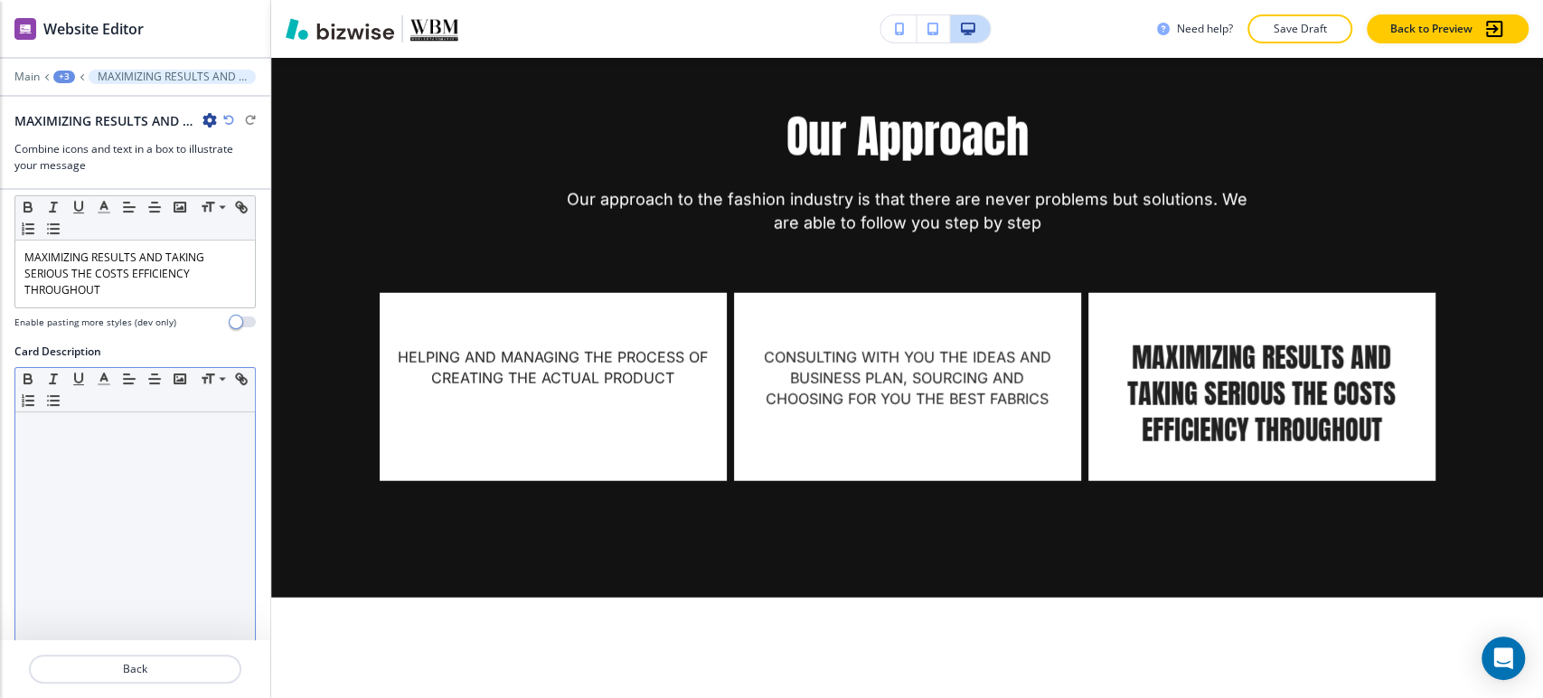
scroll to position [302, 0]
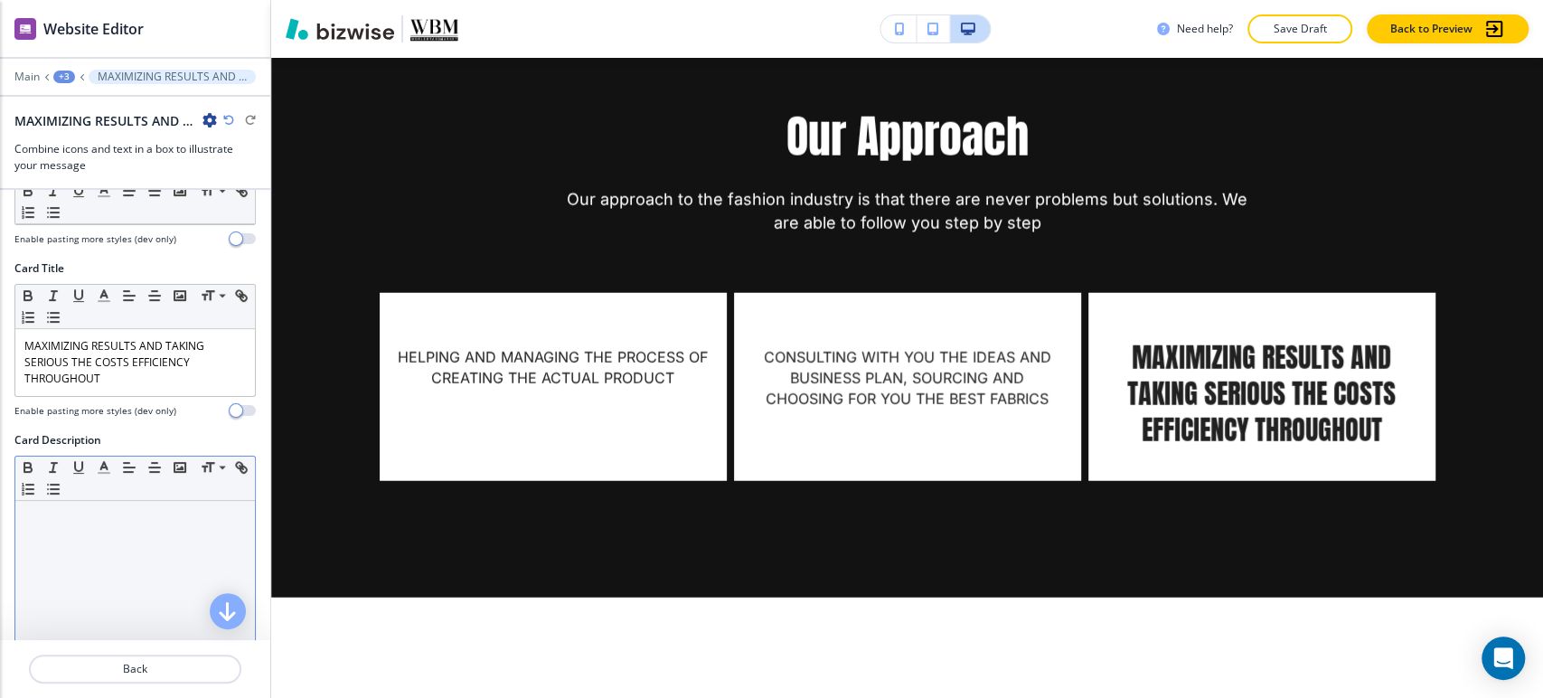
click at [114, 345] on p "MAXIMIZING RESULTS AND TAKING SERIOUS THE COSTS EFFICIENCY THROUGHOUT" at bounding box center [134, 362] width 221 height 49
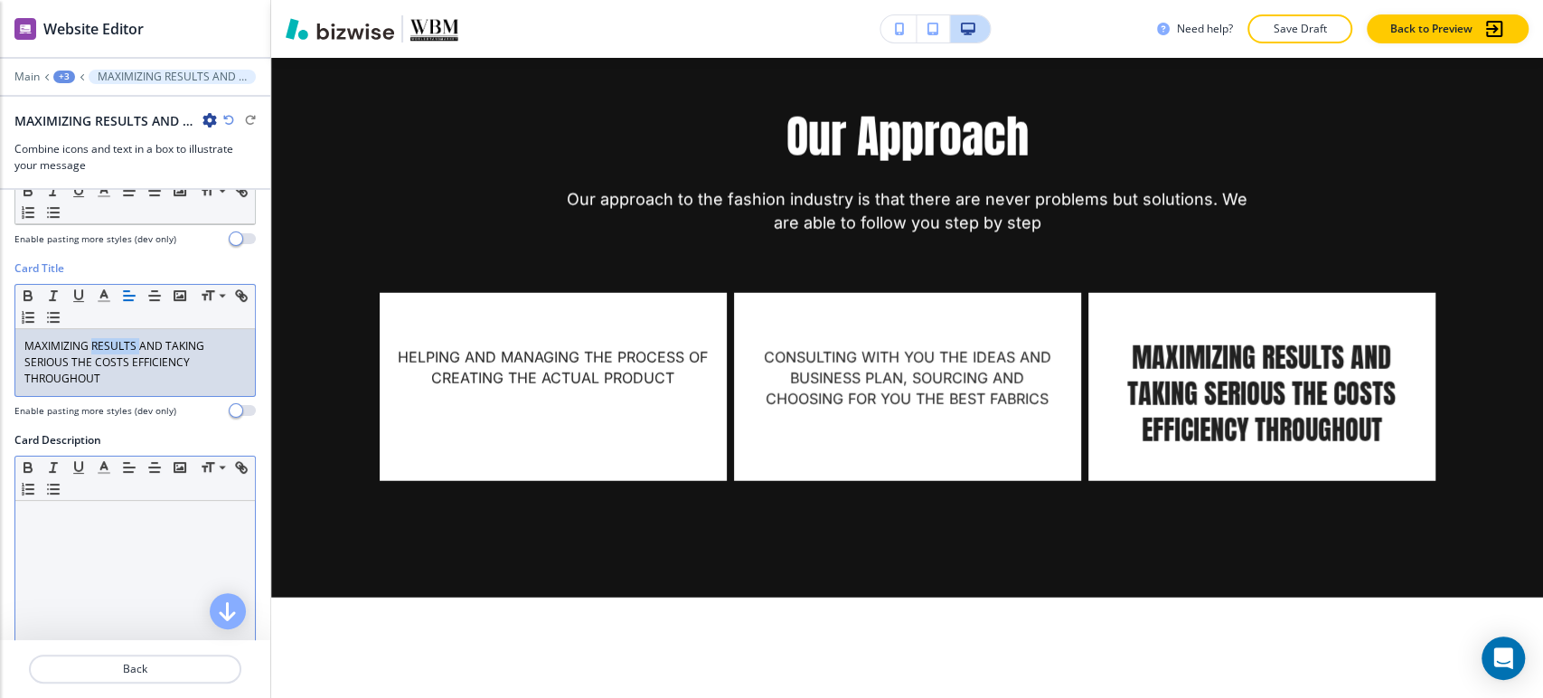
click at [114, 345] on p "MAXIMIZING RESULTS AND TAKING SERIOUS THE COSTS EFFICIENCY THROUGHOUT" at bounding box center [134, 362] width 221 height 49
copy p "MAXIMIZING RESULTS AND TAKING SERIOUS THE COSTS EFFICIENCY THROUGHOUT"
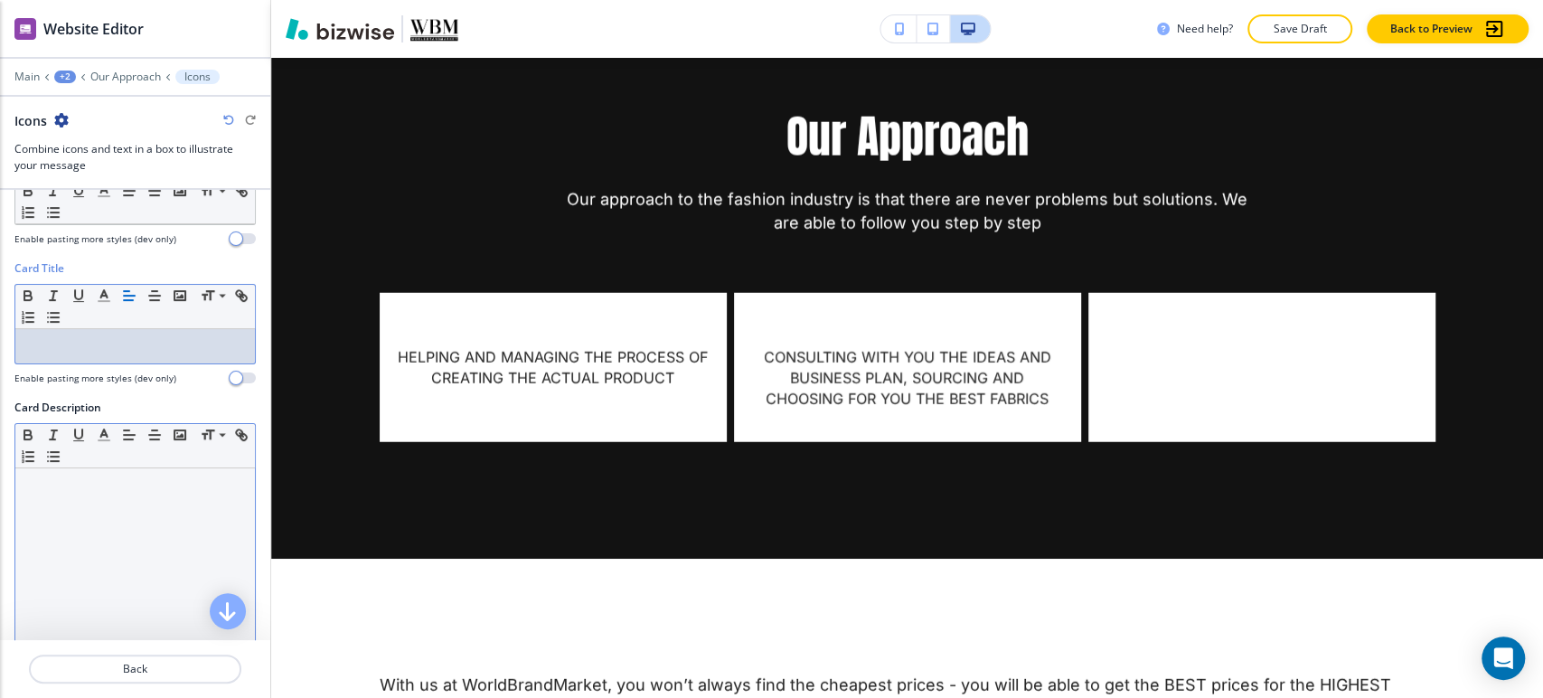
click at [137, 531] on div at bounding box center [135, 585] width 240 height 235
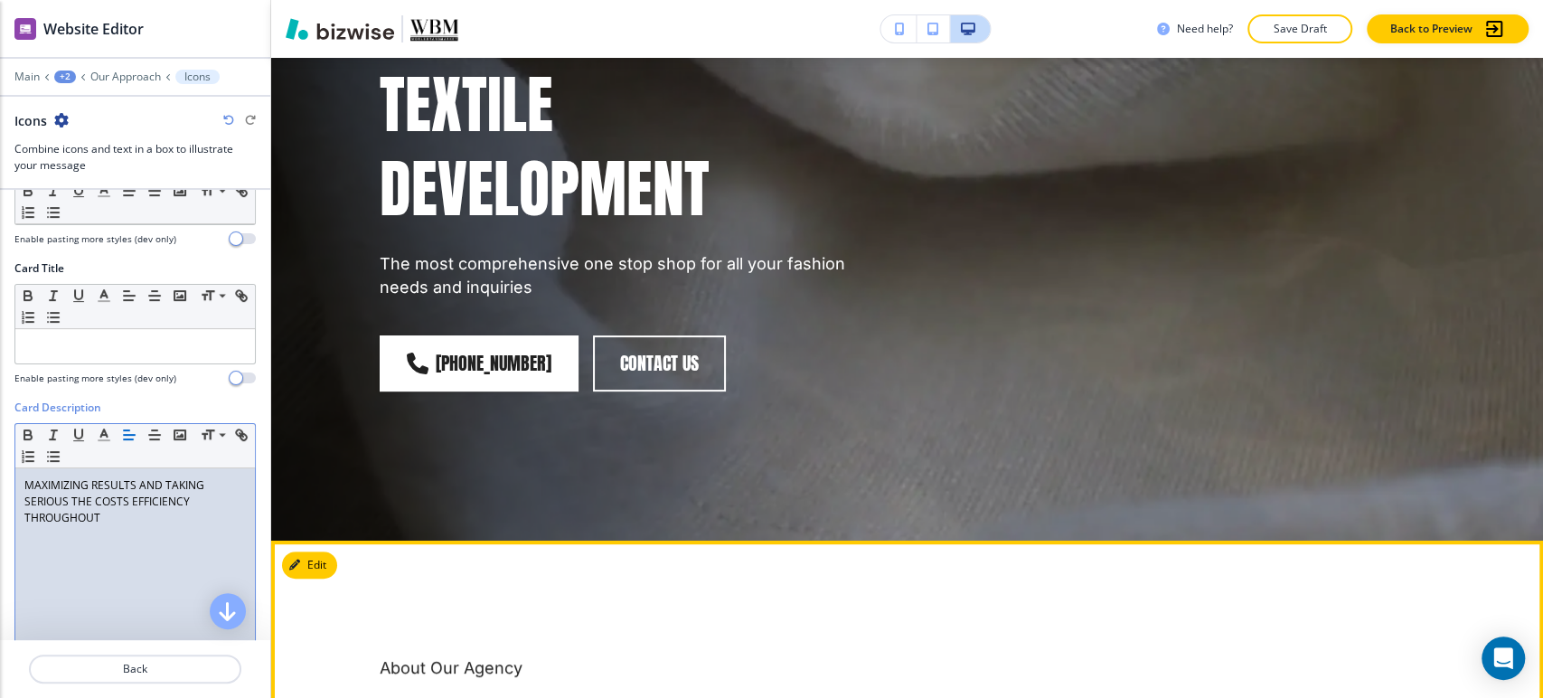
scroll to position [401, 0]
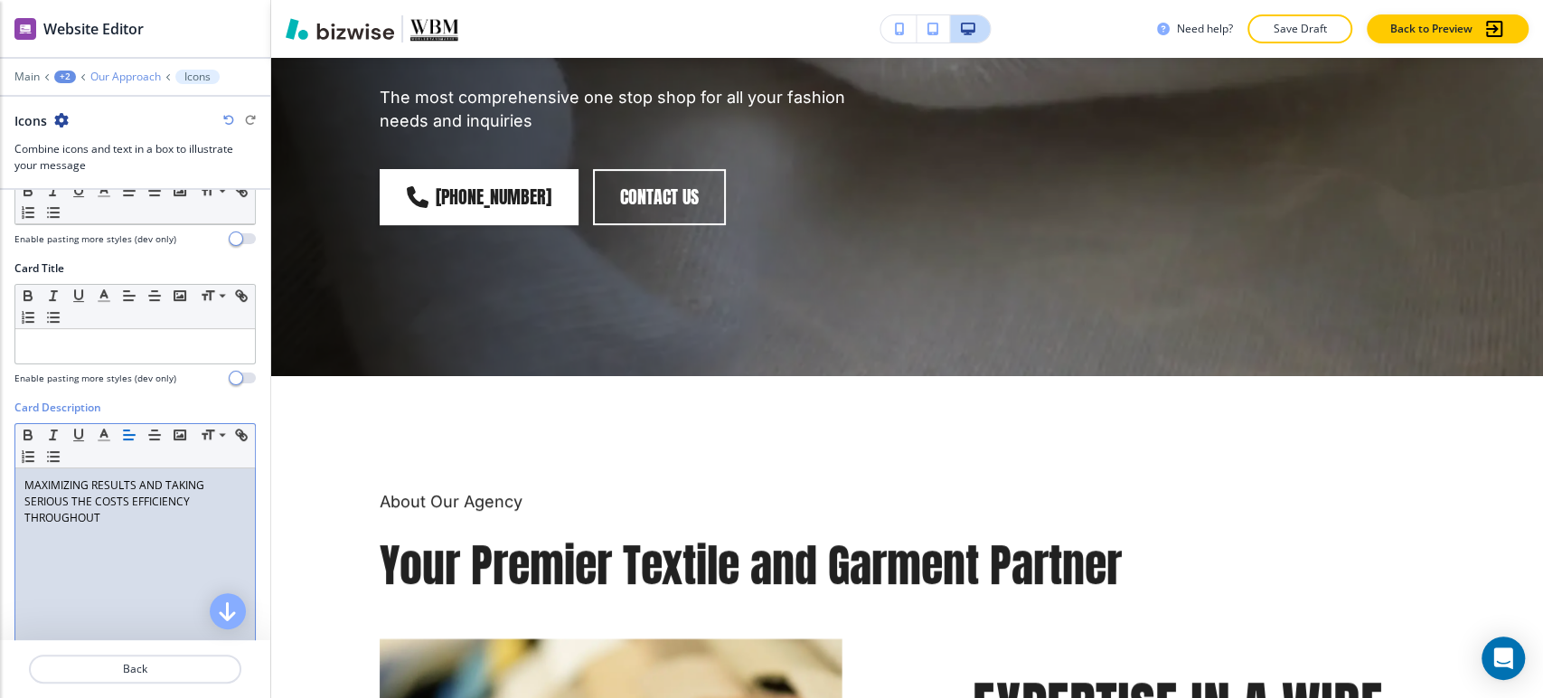
click at [137, 80] on p "Our Approach" at bounding box center [125, 76] width 70 height 13
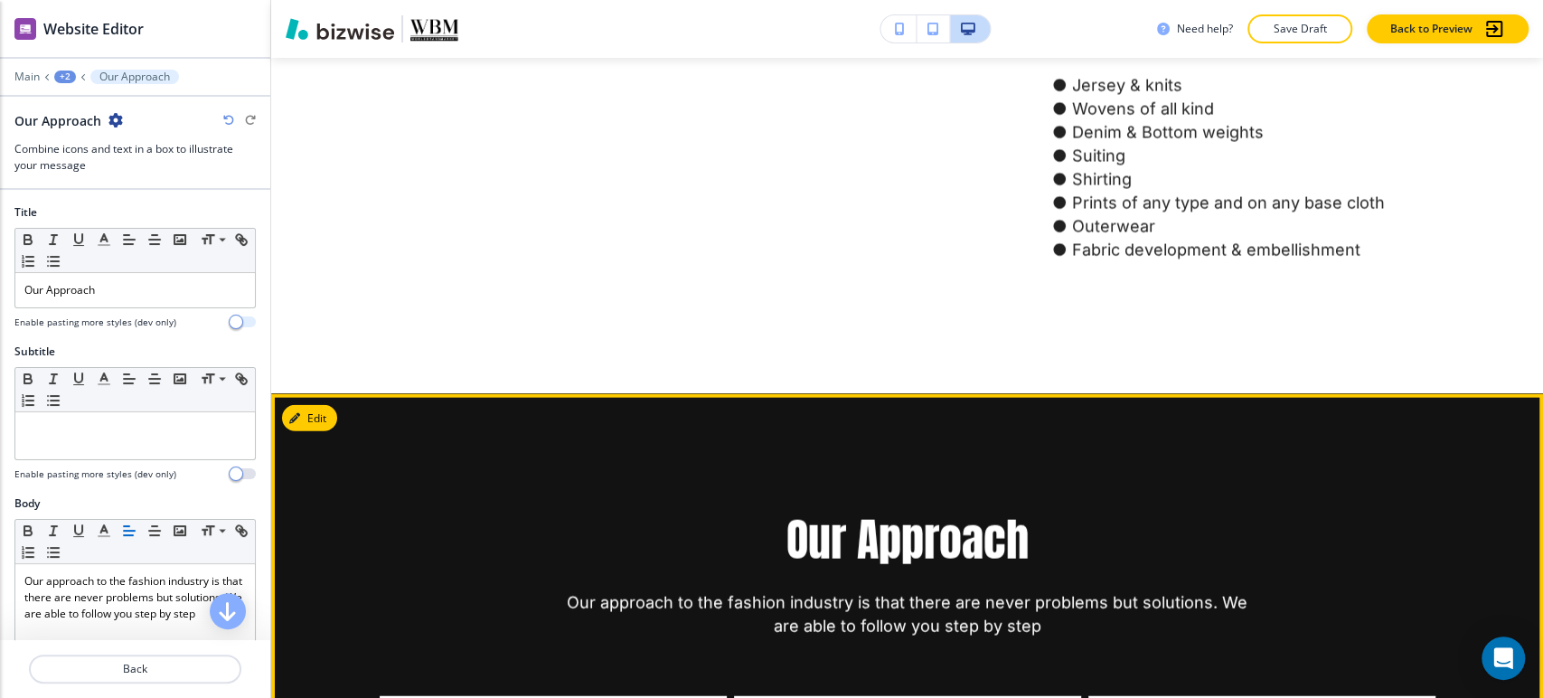
scroll to position [2386, 0]
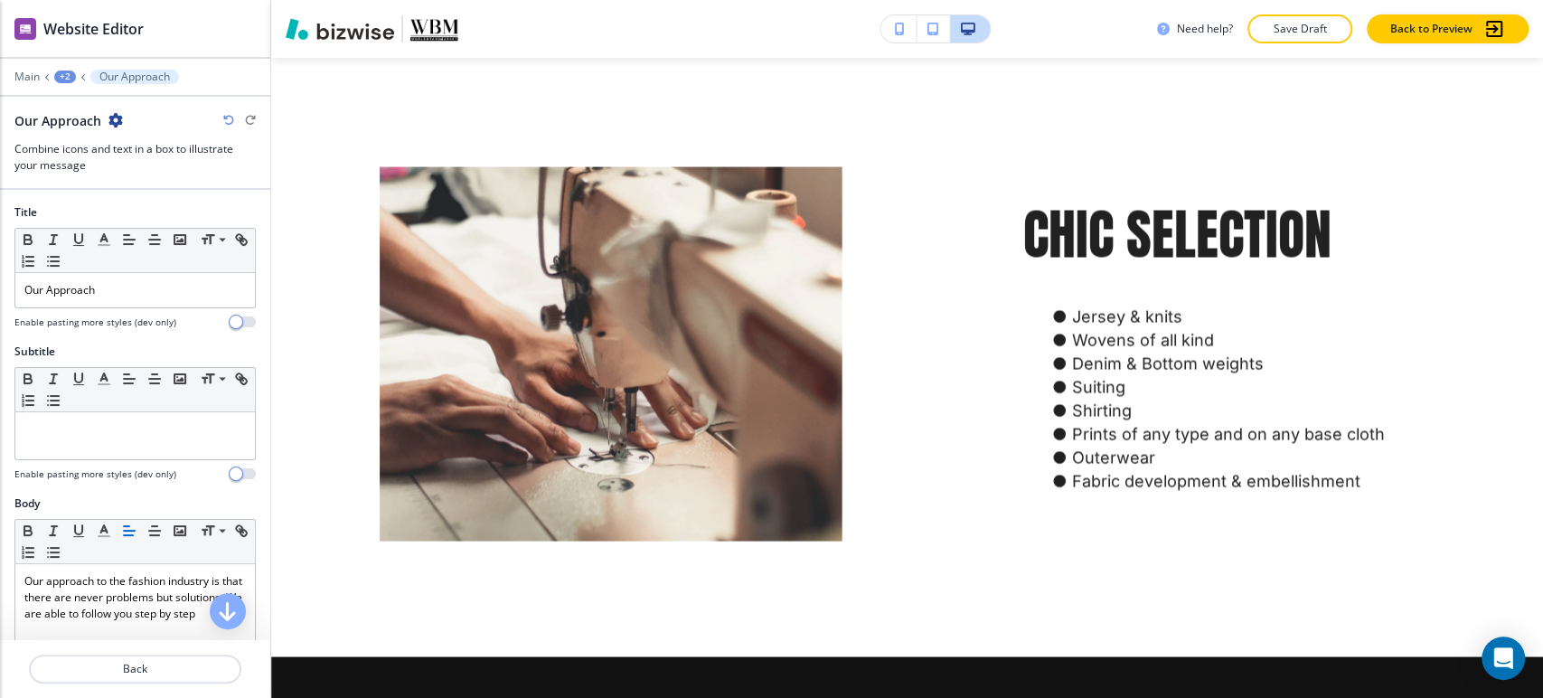
click at [65, 83] on div "Main +2 Our Approach" at bounding box center [134, 77] width 241 height 14
click at [70, 76] on div "+2" at bounding box center [65, 76] width 22 height 13
click at [123, 128] on button "TEXTILE DEVELOPMENT" at bounding box center [112, 138] width 116 height 33
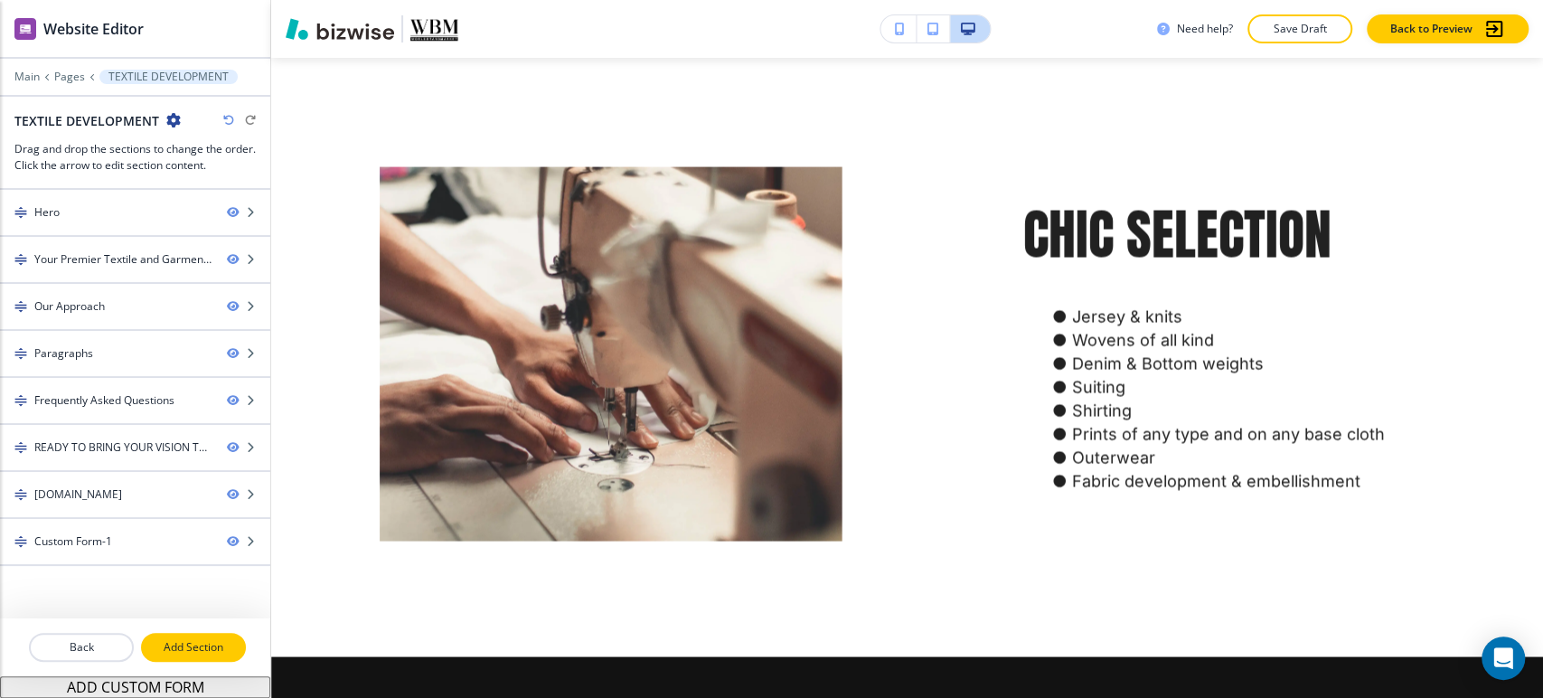
click at [202, 649] on p "Add Section" at bounding box center [193, 647] width 101 height 16
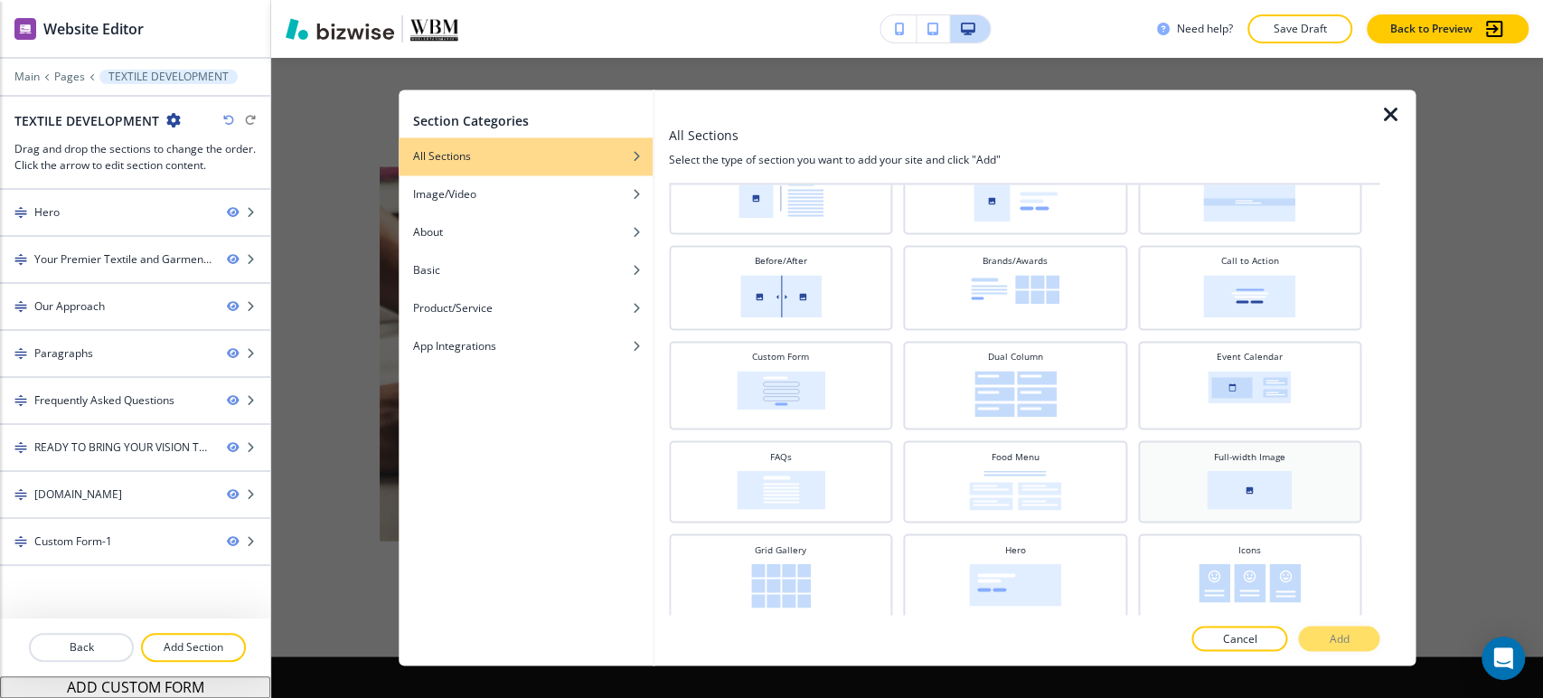
scroll to position [301, 0]
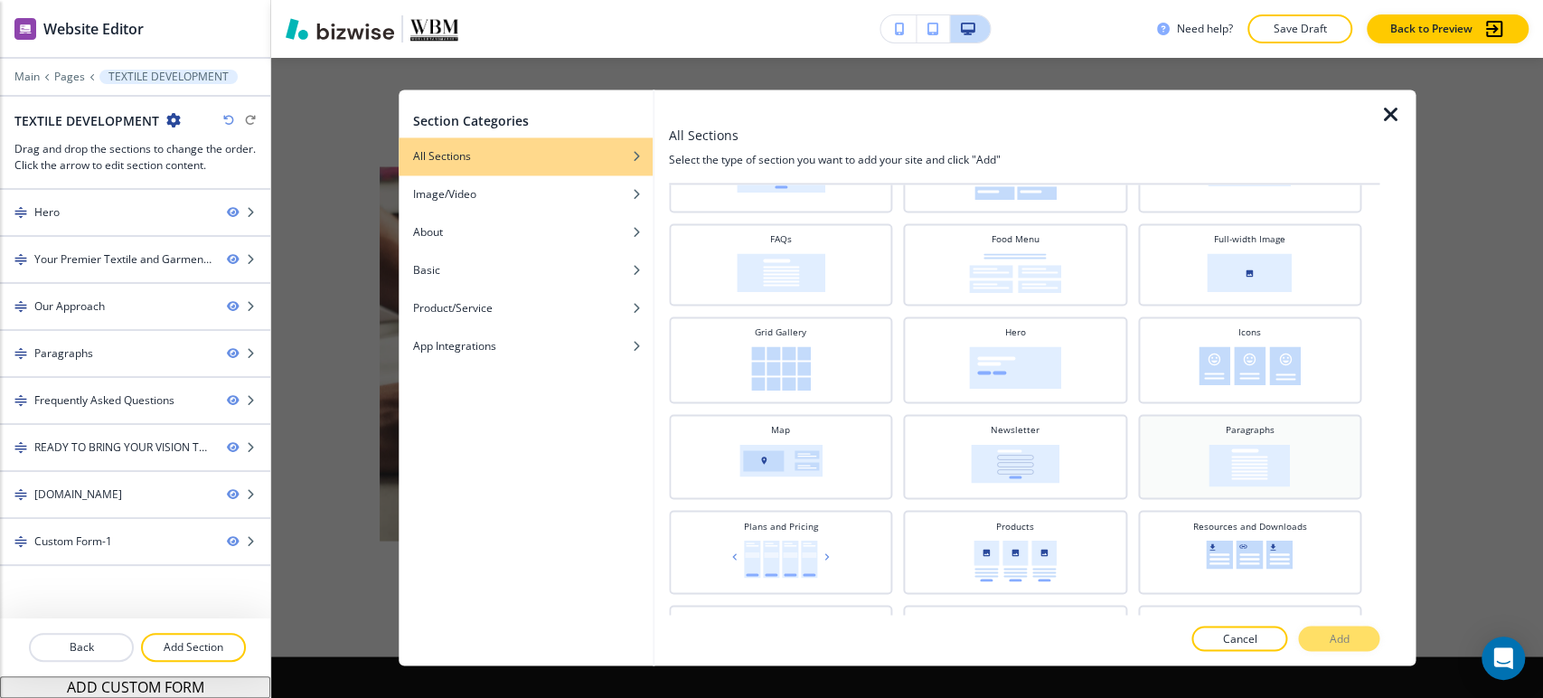
click at [1273, 432] on div "Paragraphs" at bounding box center [1249, 454] width 205 height 63
click at [1324, 634] on button "Add" at bounding box center [1338, 638] width 81 height 25
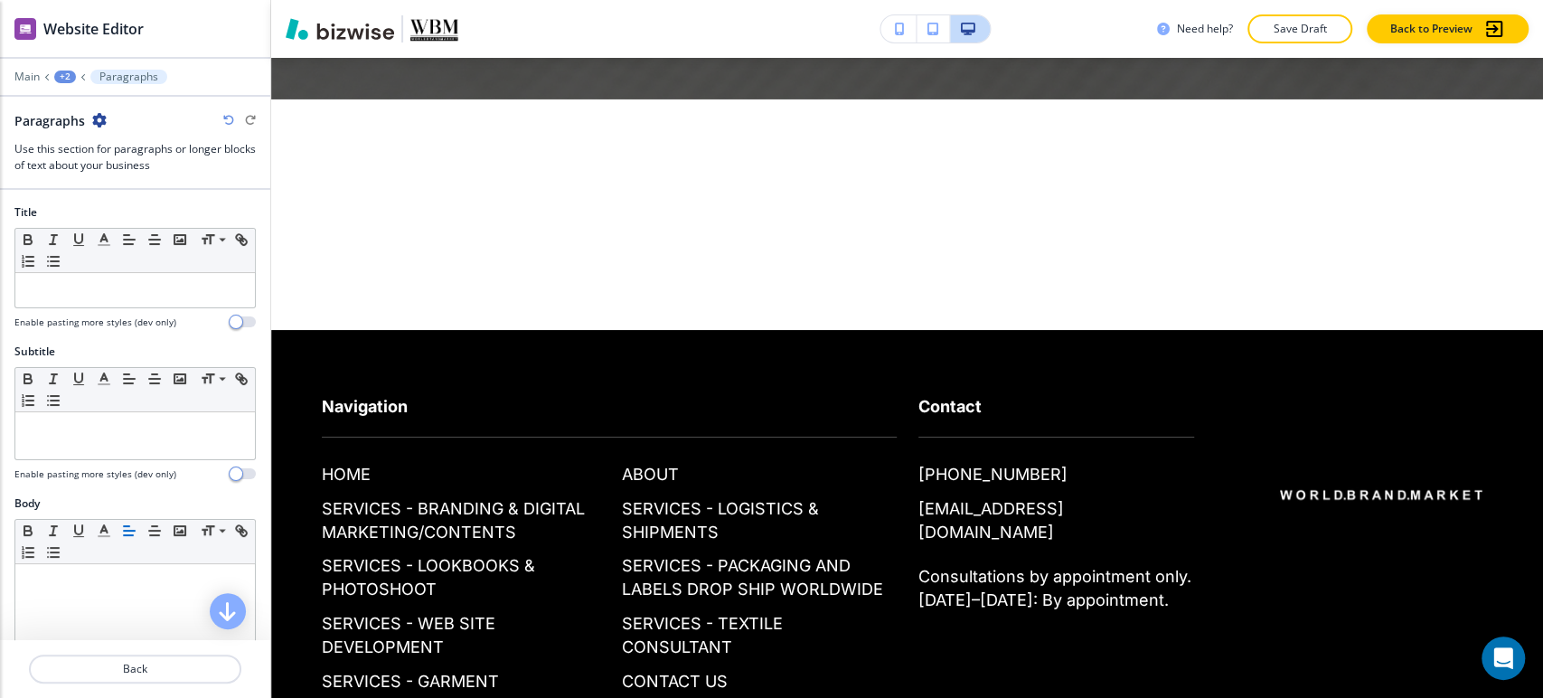
scroll to position [6626, 0]
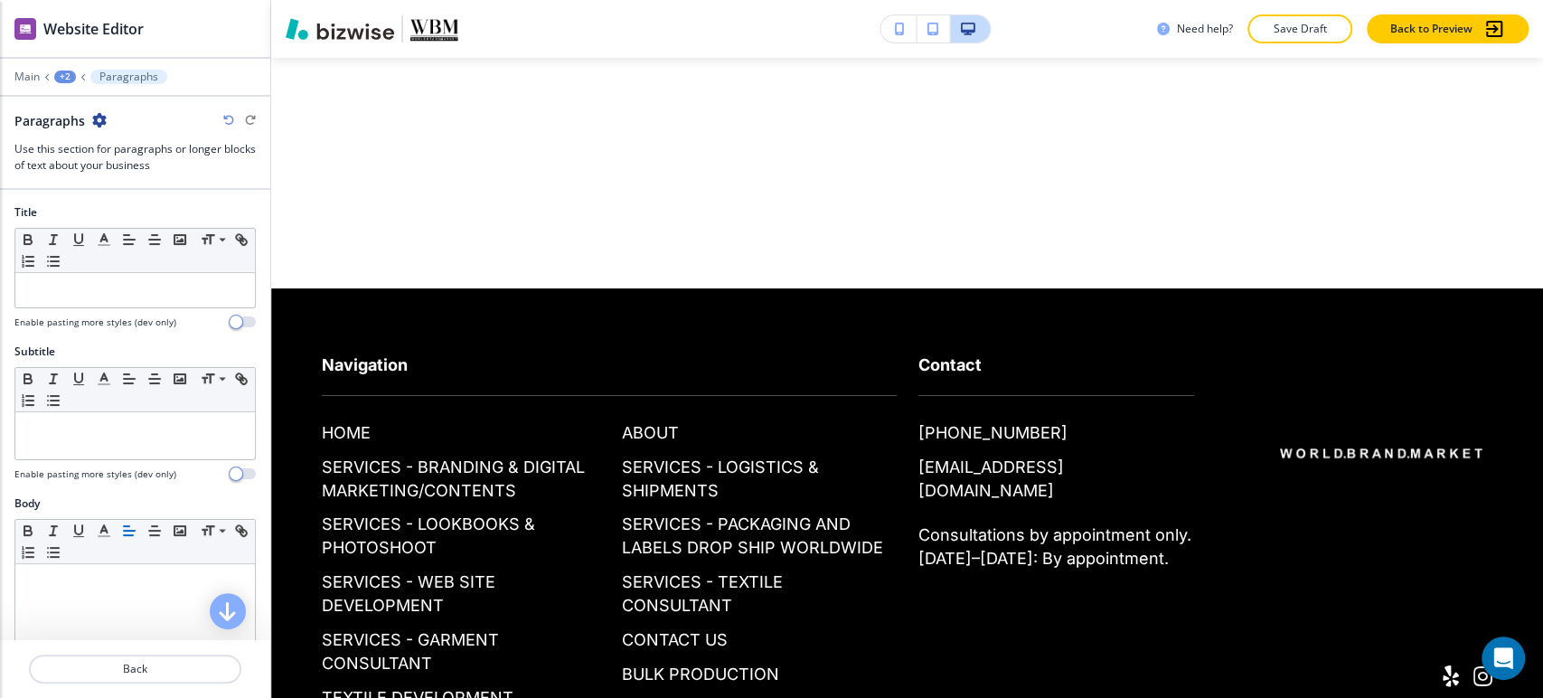
click at [67, 70] on div "+2" at bounding box center [65, 76] width 22 height 13
click at [114, 146] on button "TEXTILE DEVELOPMENT" at bounding box center [112, 138] width 116 height 33
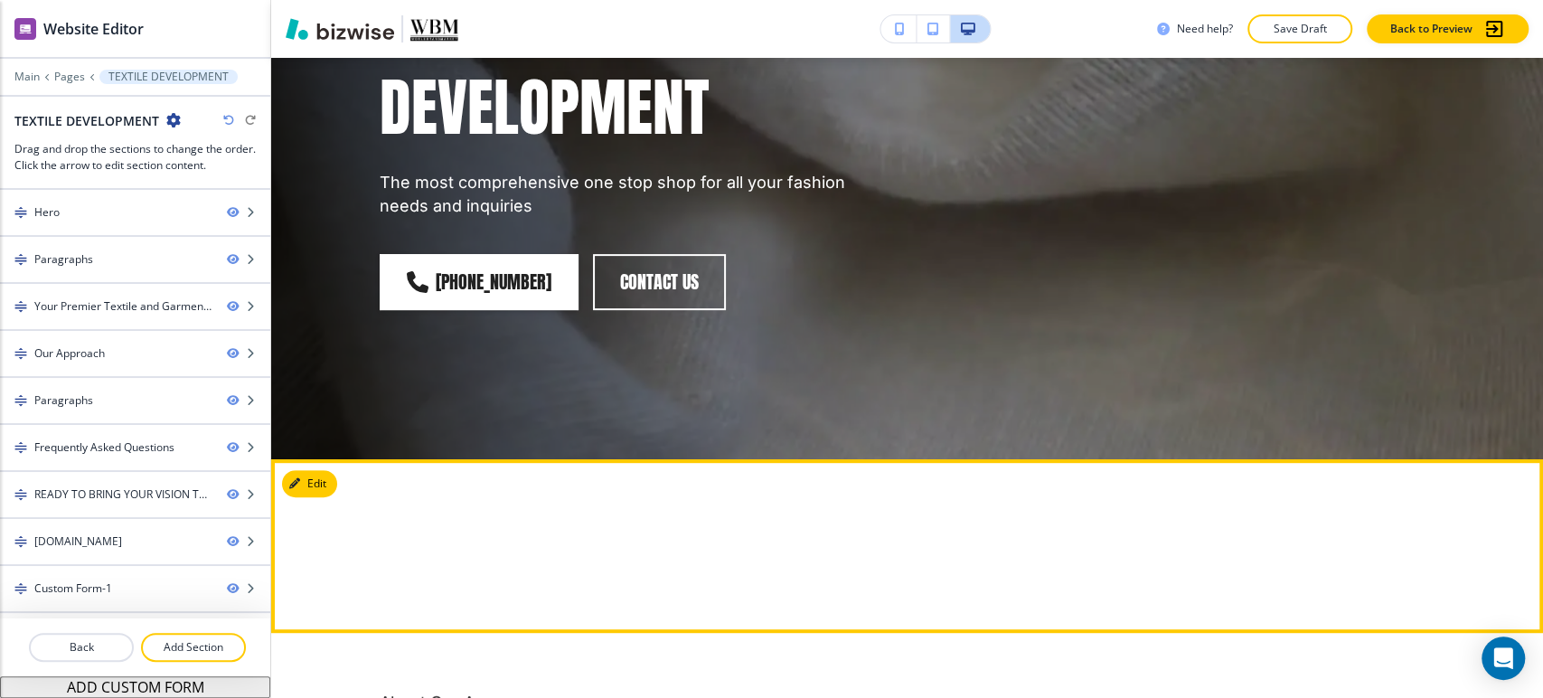
scroll to position [616, 0]
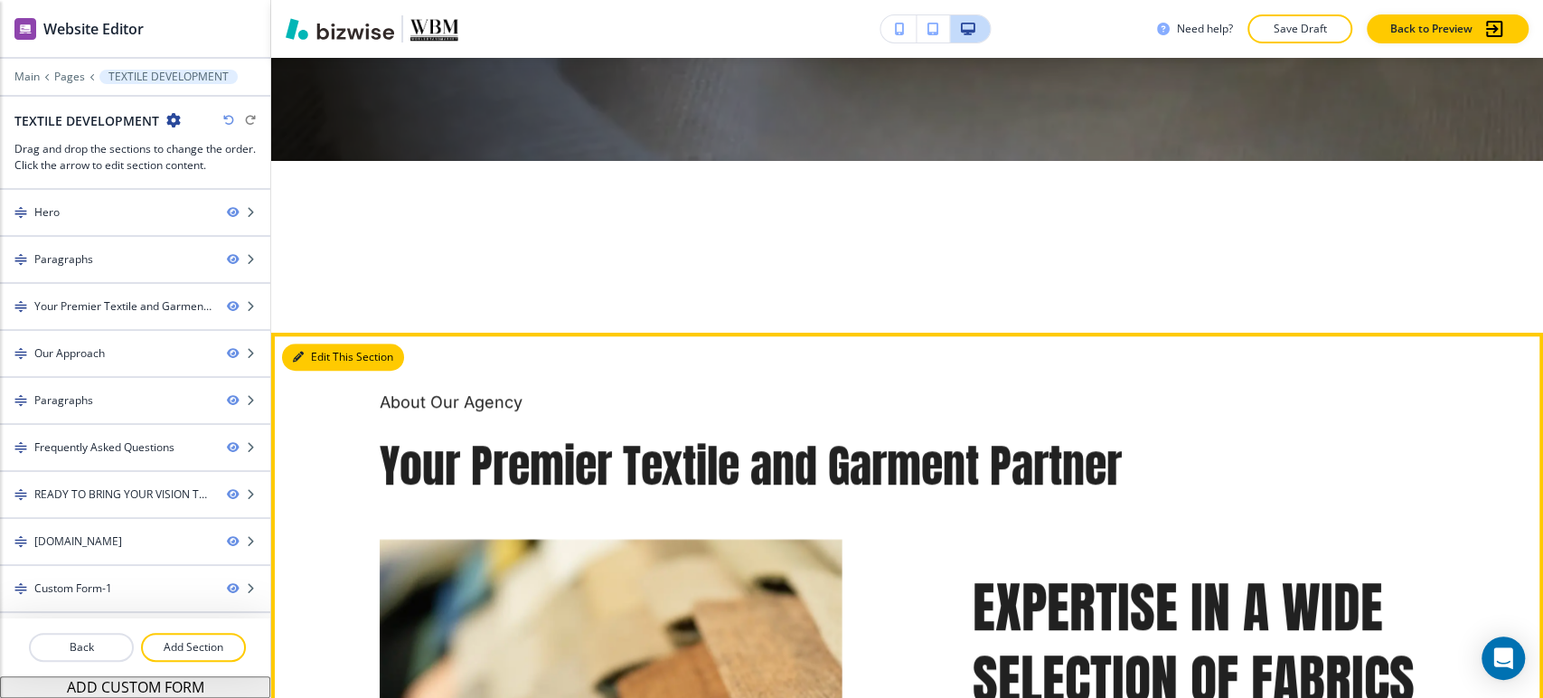
click at [318, 352] on button "Edit This Section" at bounding box center [343, 356] width 122 height 27
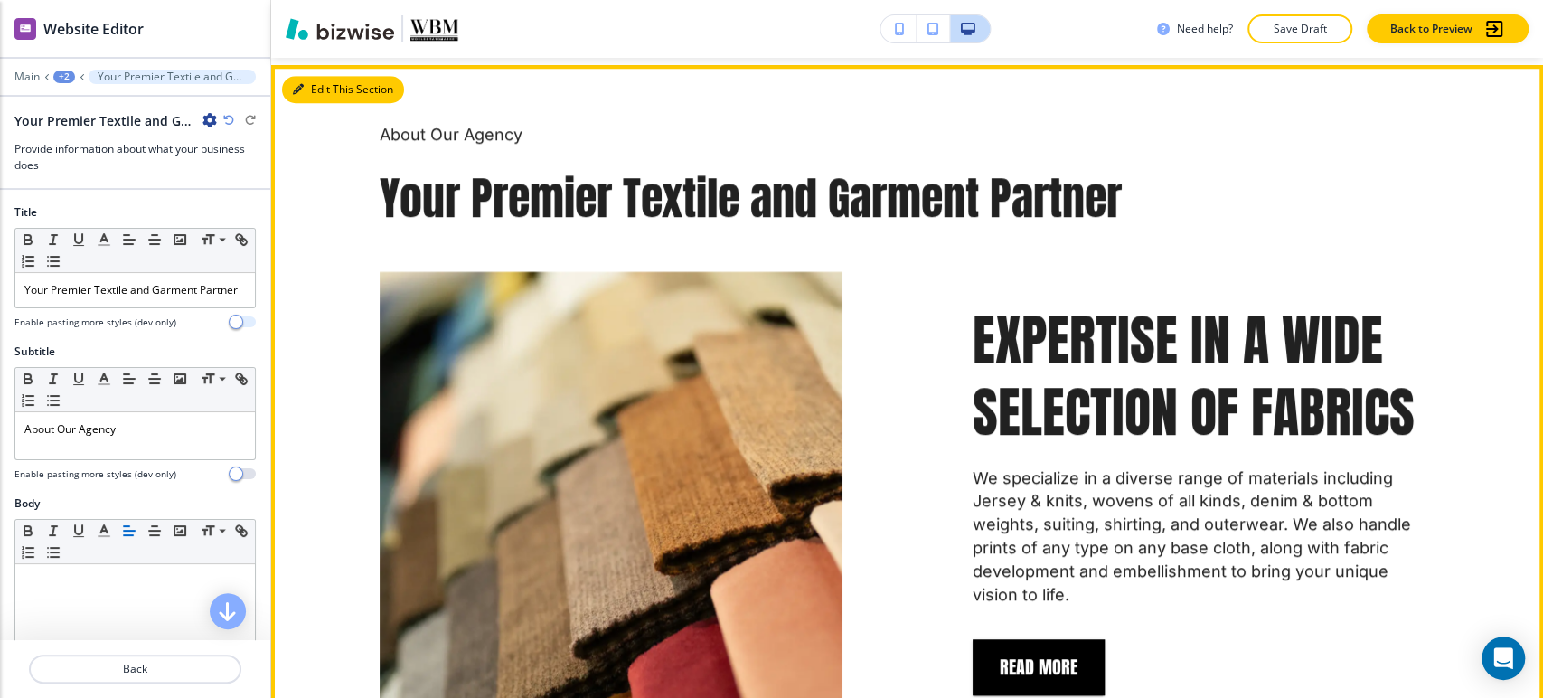
scroll to position [890, 0]
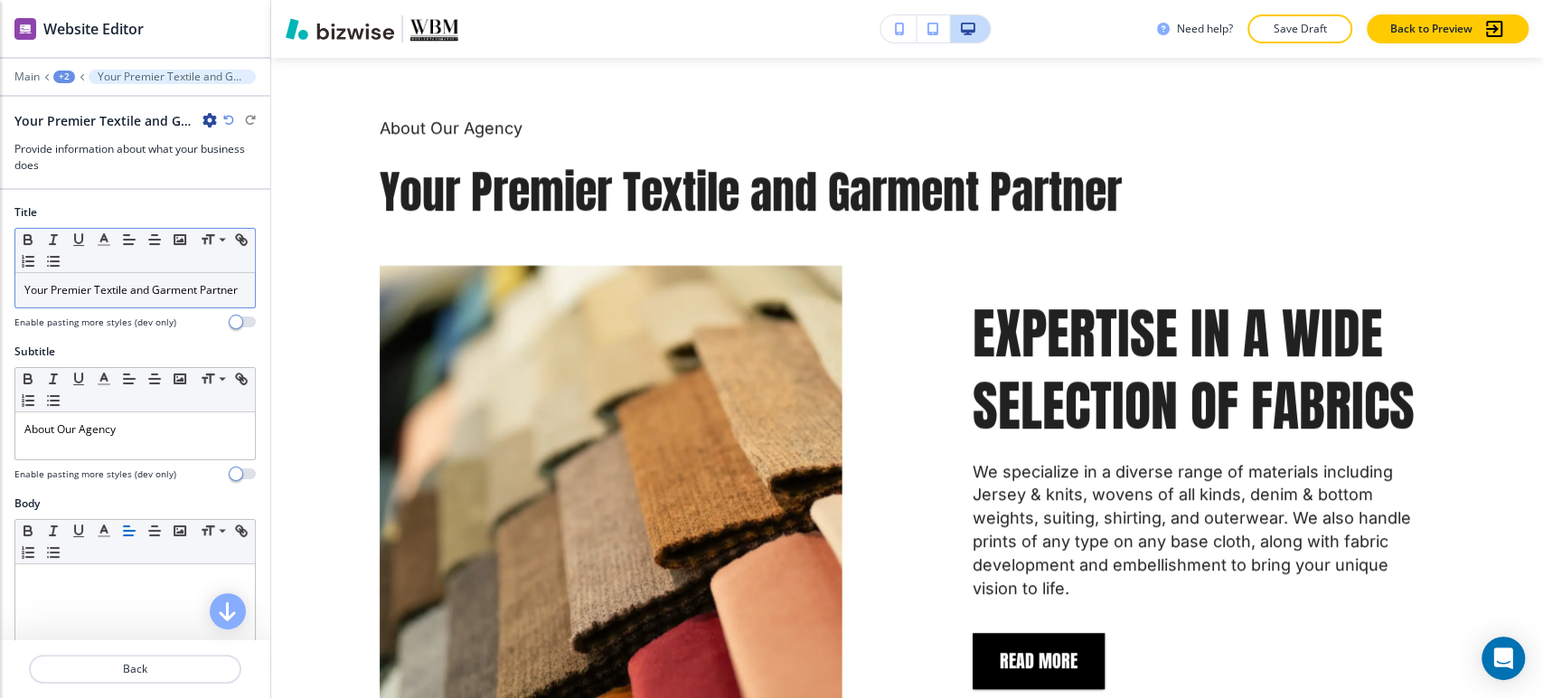
click at [155, 289] on p "Your Premier Textile and Garment Partner" at bounding box center [134, 290] width 221 height 16
drag, startPoint x: 155, startPoint y: 289, endPoint x: 1117, endPoint y: 304, distance: 961.7
click at [594, 300] on div "Website Editor Main +2 Your Premier Textile and Garment Partner Your Premier Te…" at bounding box center [771, 349] width 1543 height 698
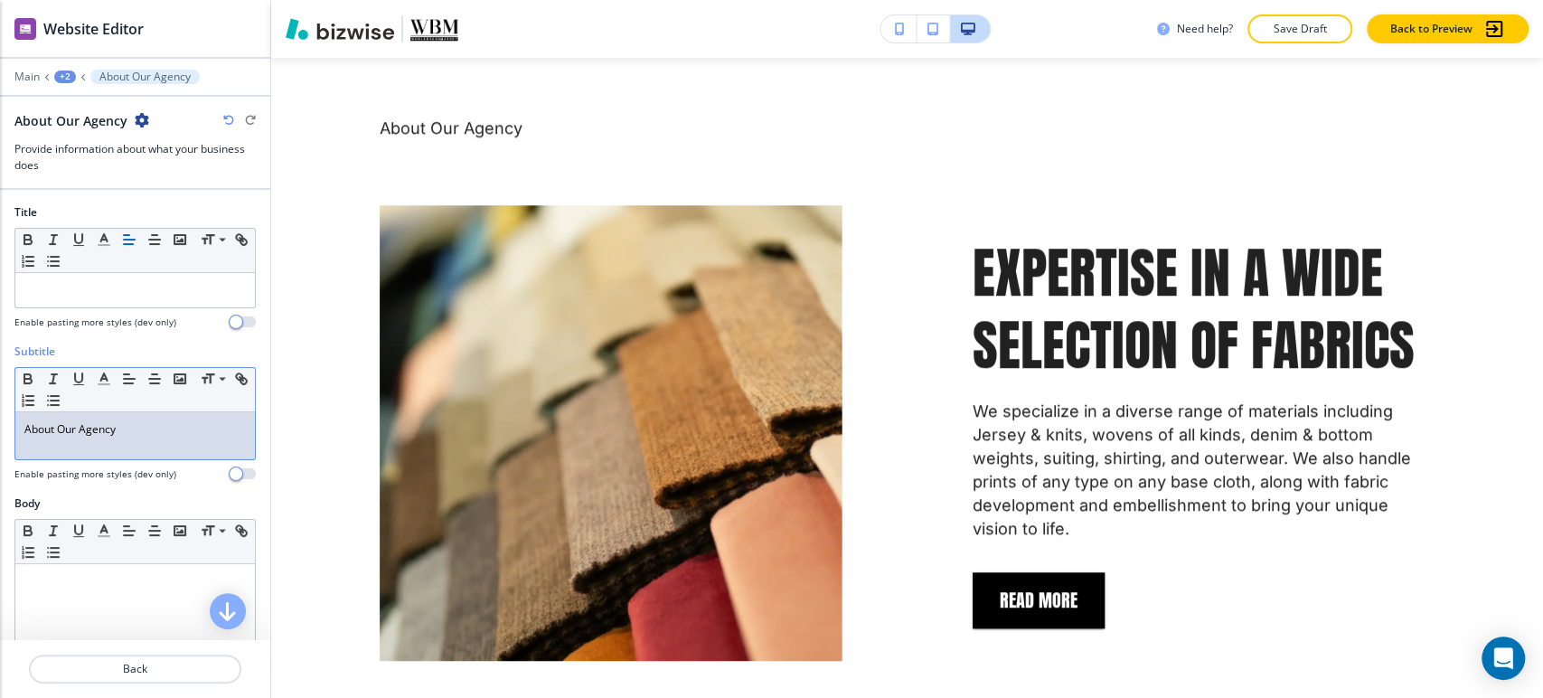
click at [127, 443] on div "About Our Agency" at bounding box center [135, 435] width 240 height 47
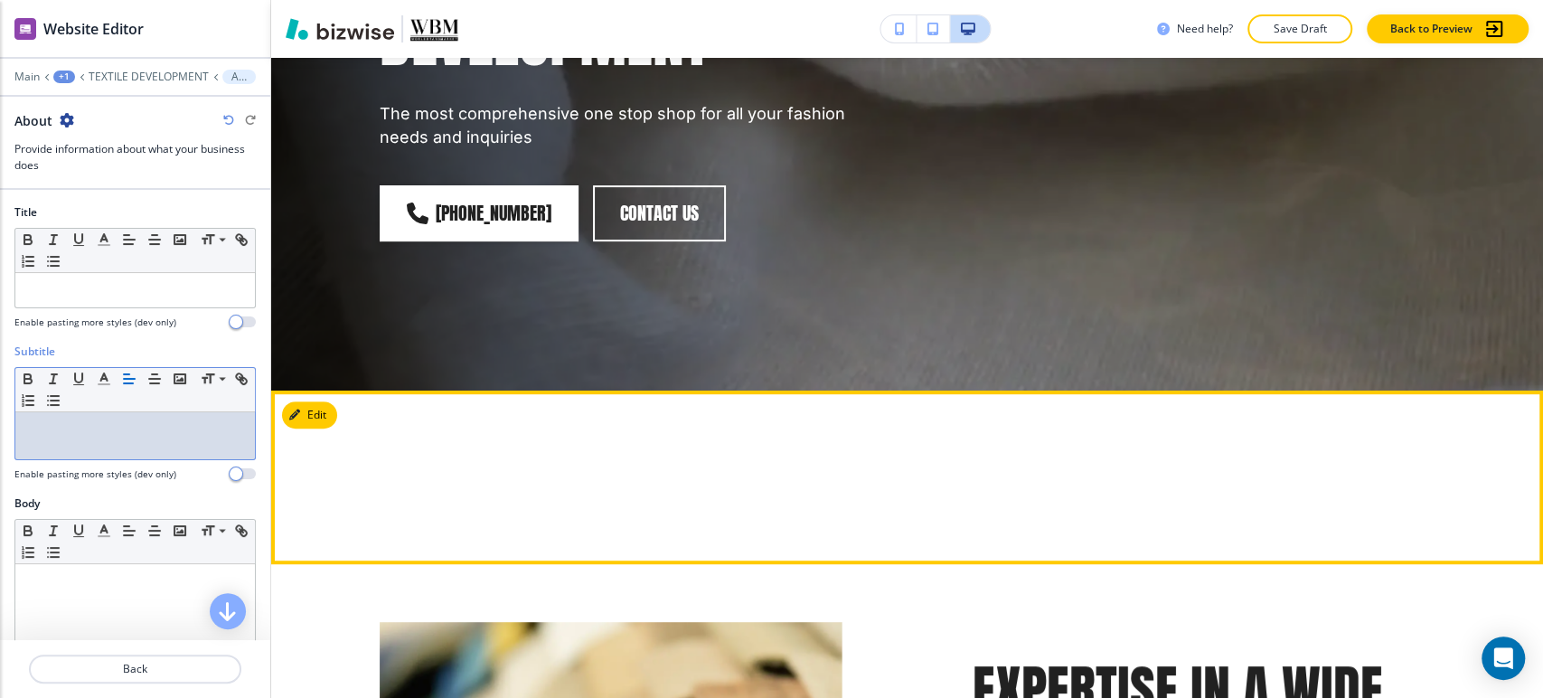
scroll to position [589, 0]
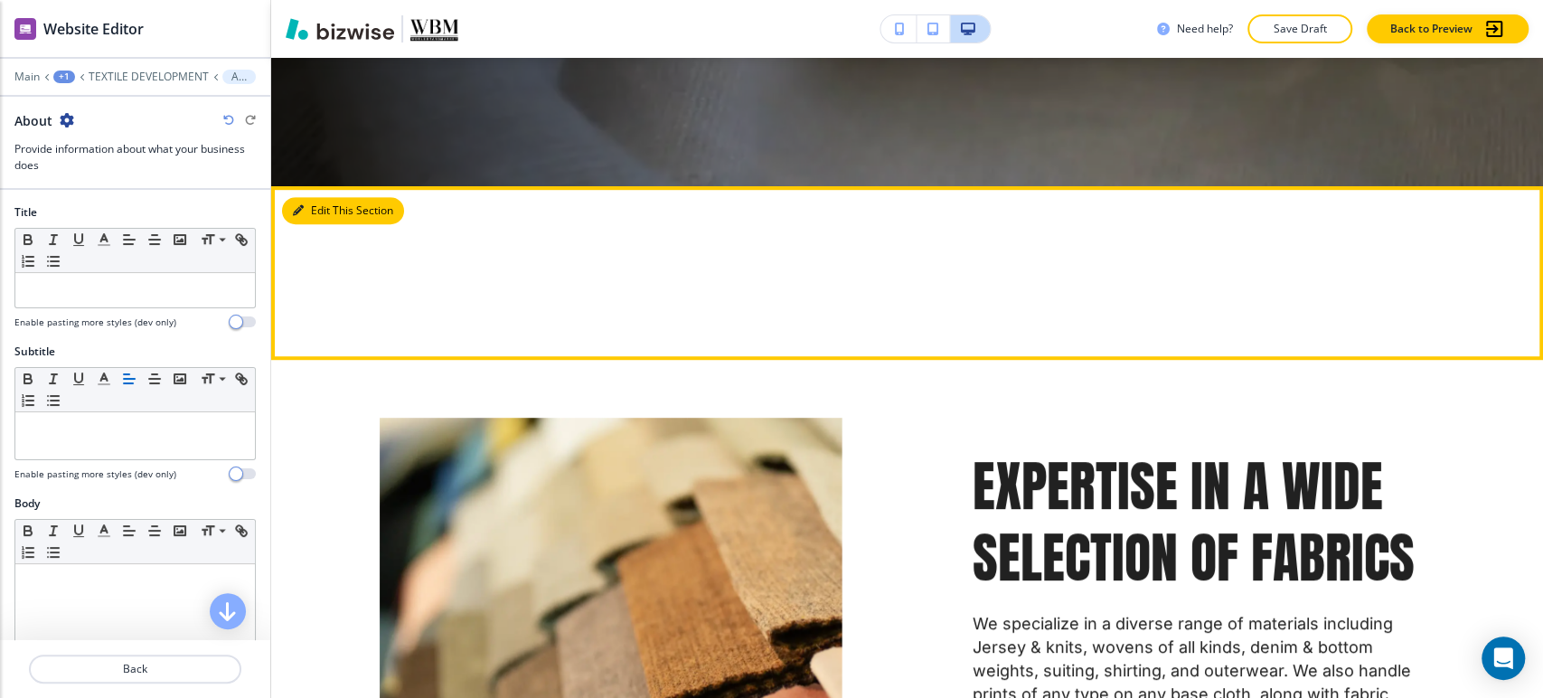
click at [309, 213] on button "Edit This Section" at bounding box center [343, 210] width 122 height 27
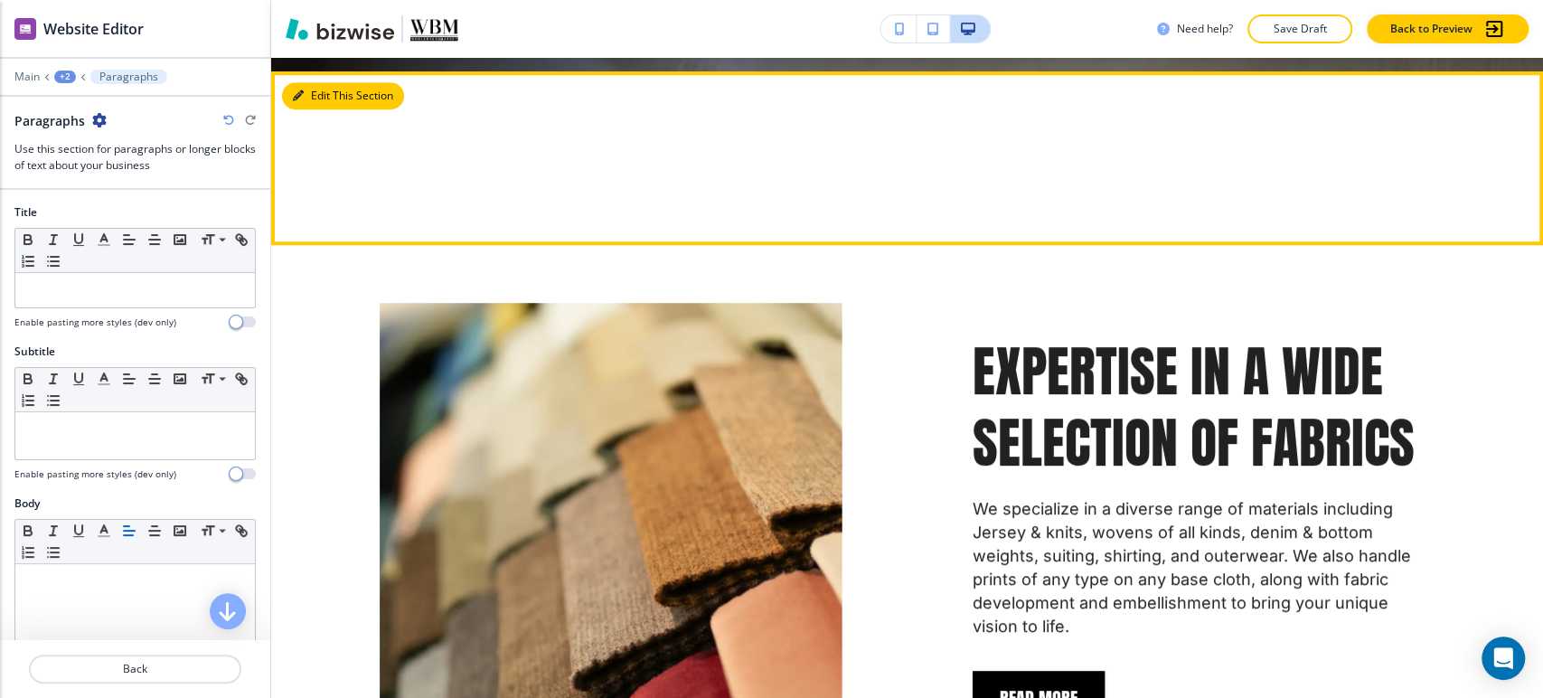
scroll to position [717, 0]
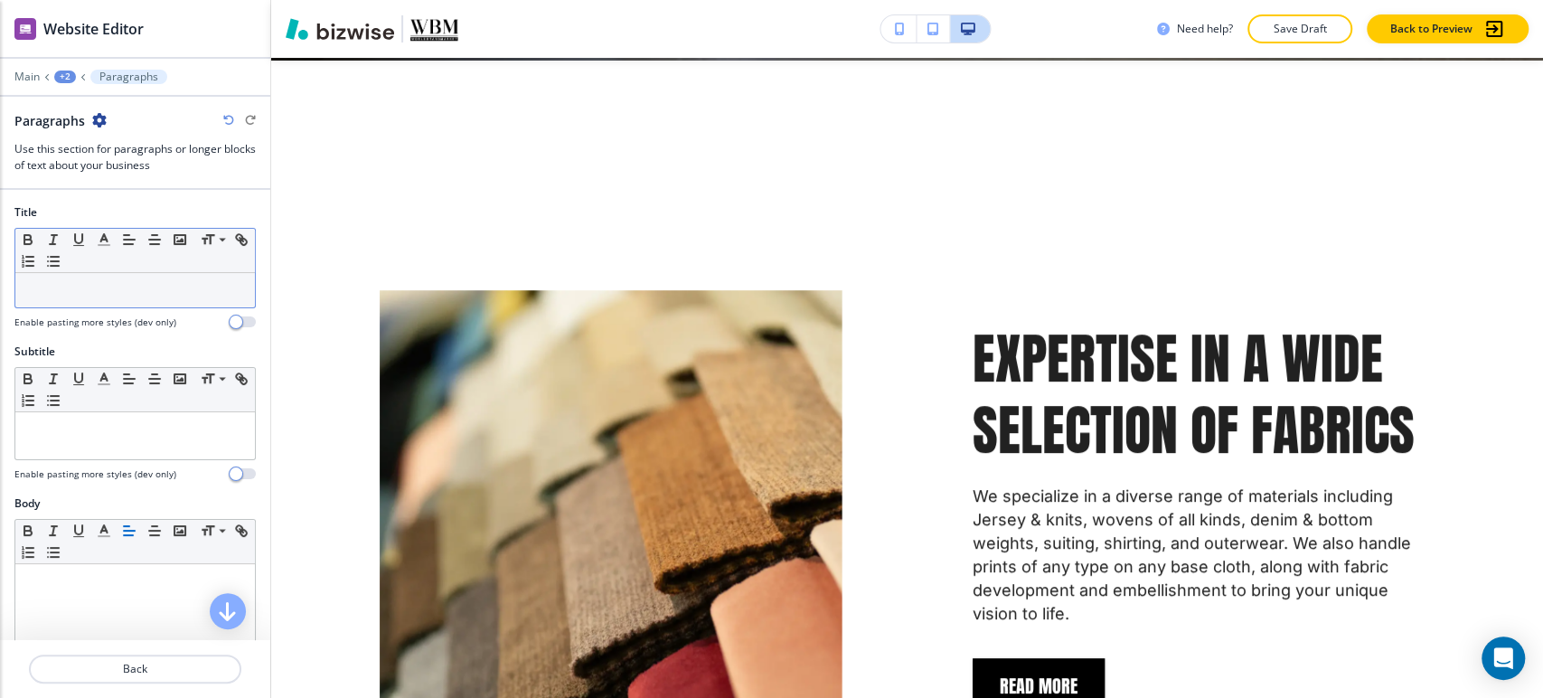
click at [181, 273] on div at bounding box center [135, 290] width 240 height 34
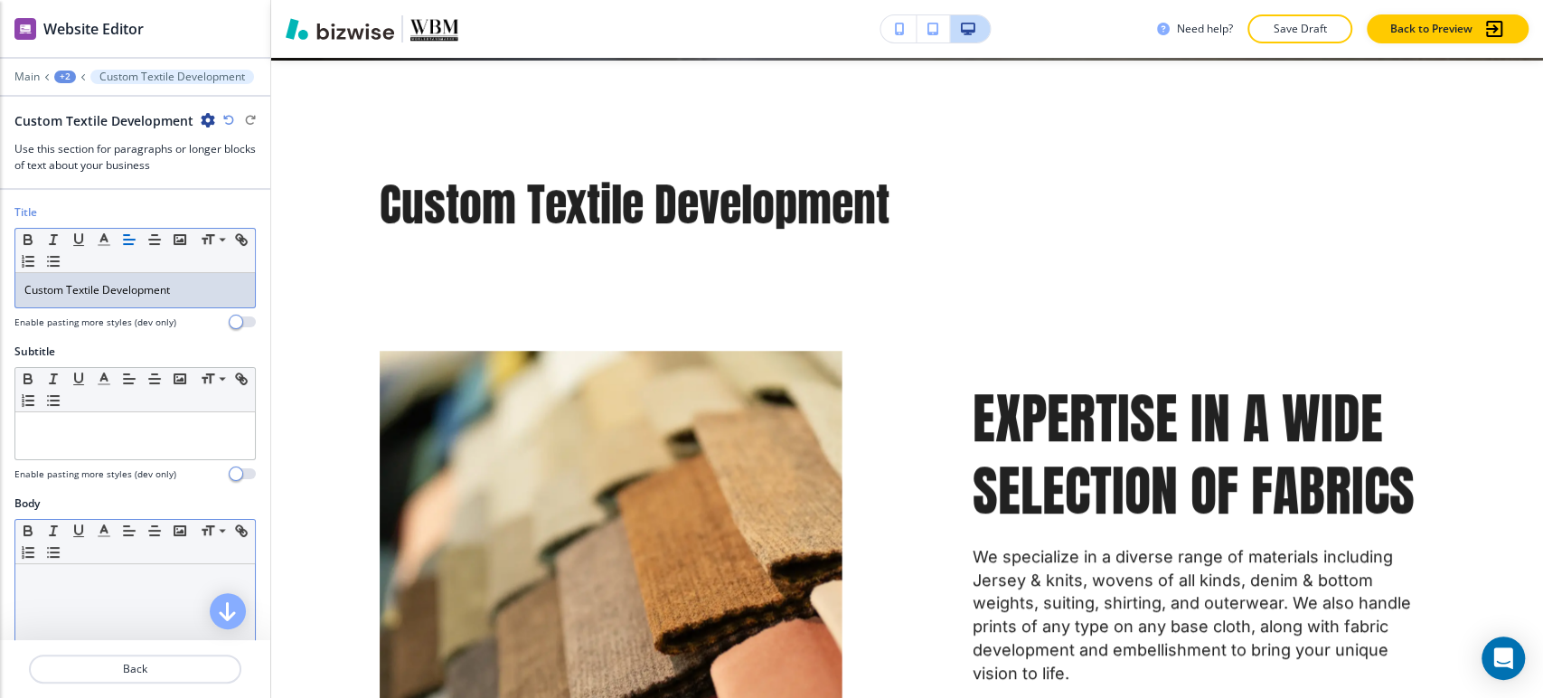
click at [114, 585] on p at bounding box center [134, 581] width 221 height 16
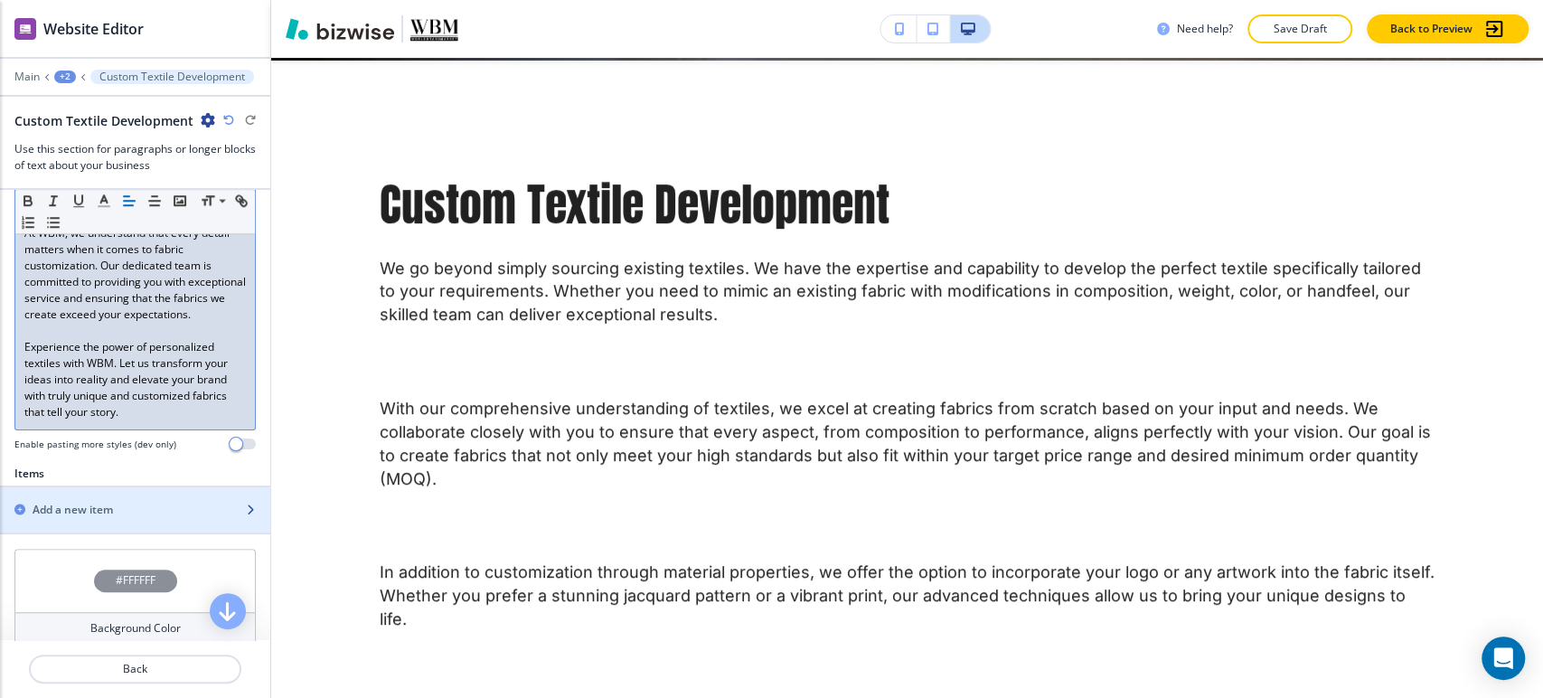
scroll to position [767, 0]
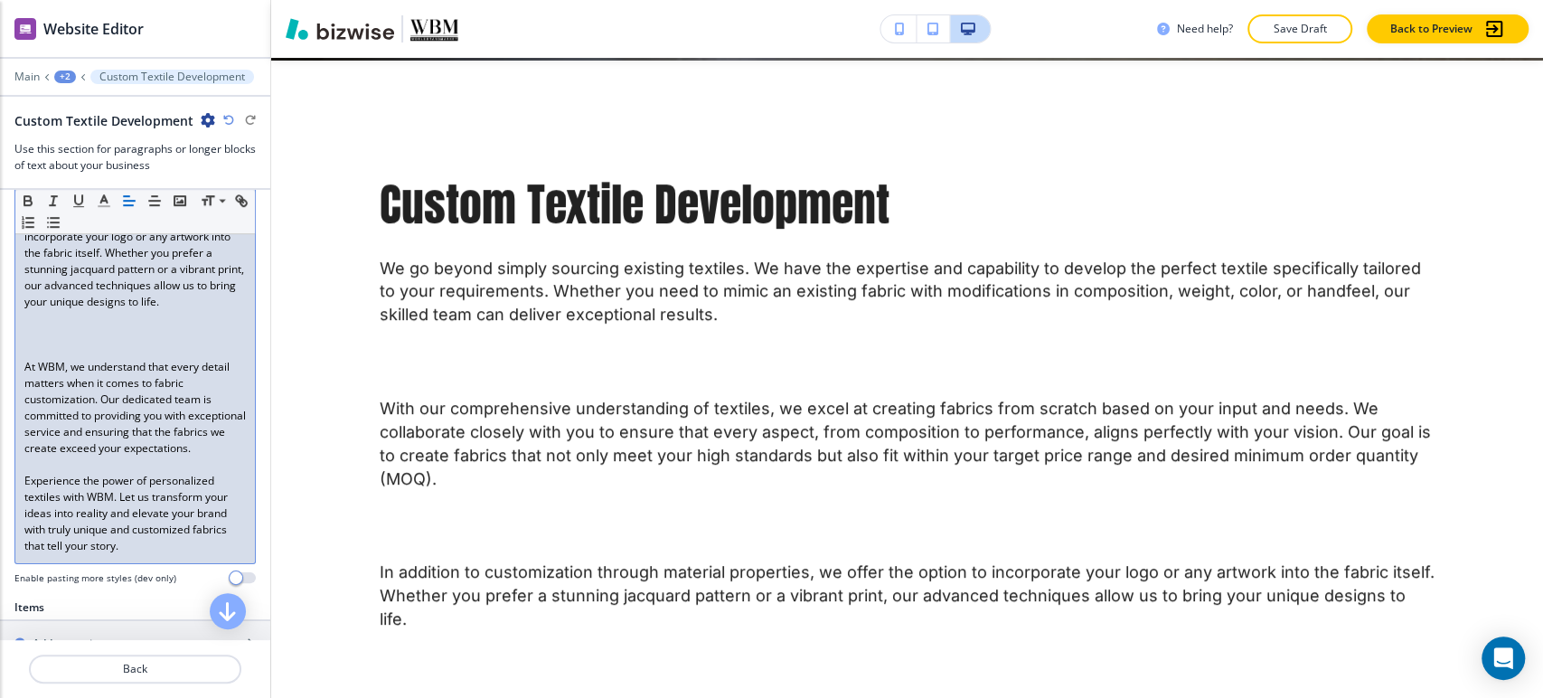
click at [80, 359] on p at bounding box center [134, 351] width 221 height 16
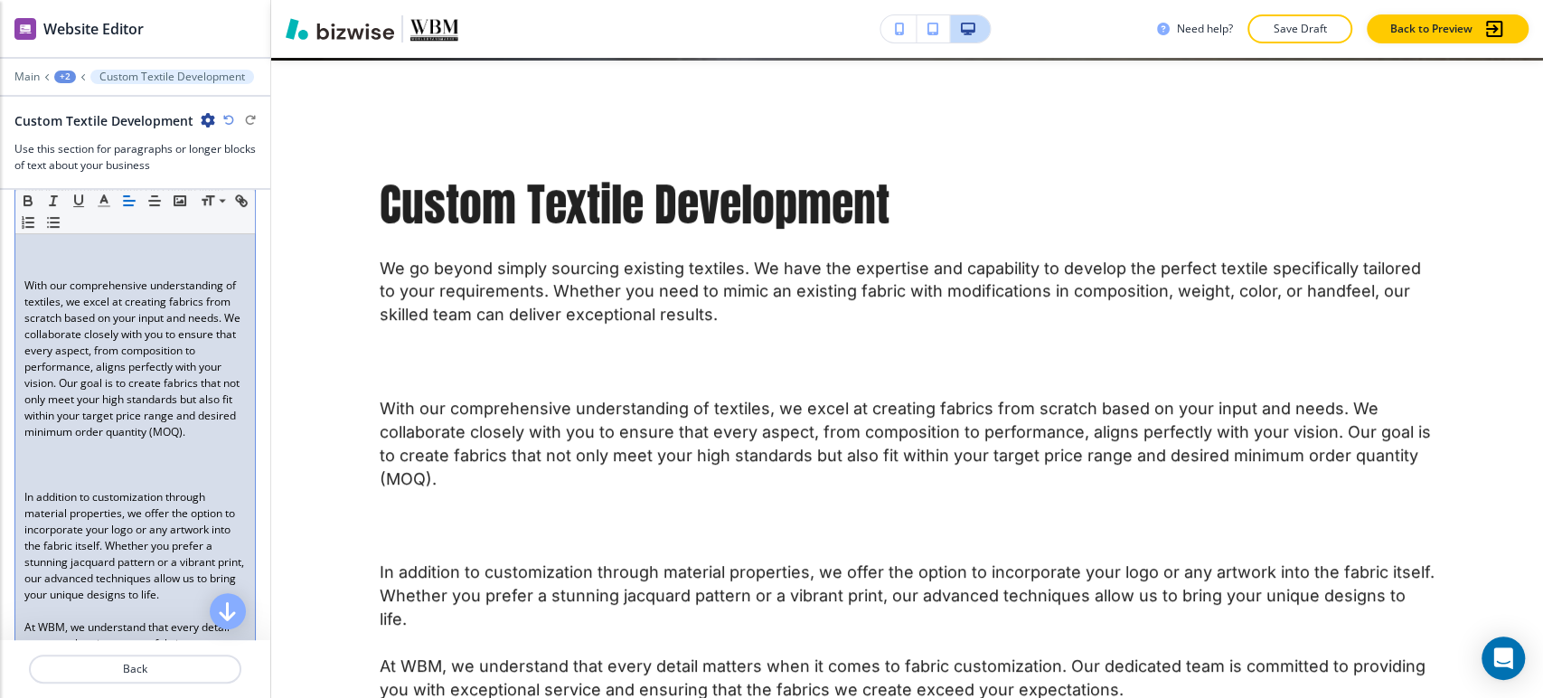
scroll to position [466, 0]
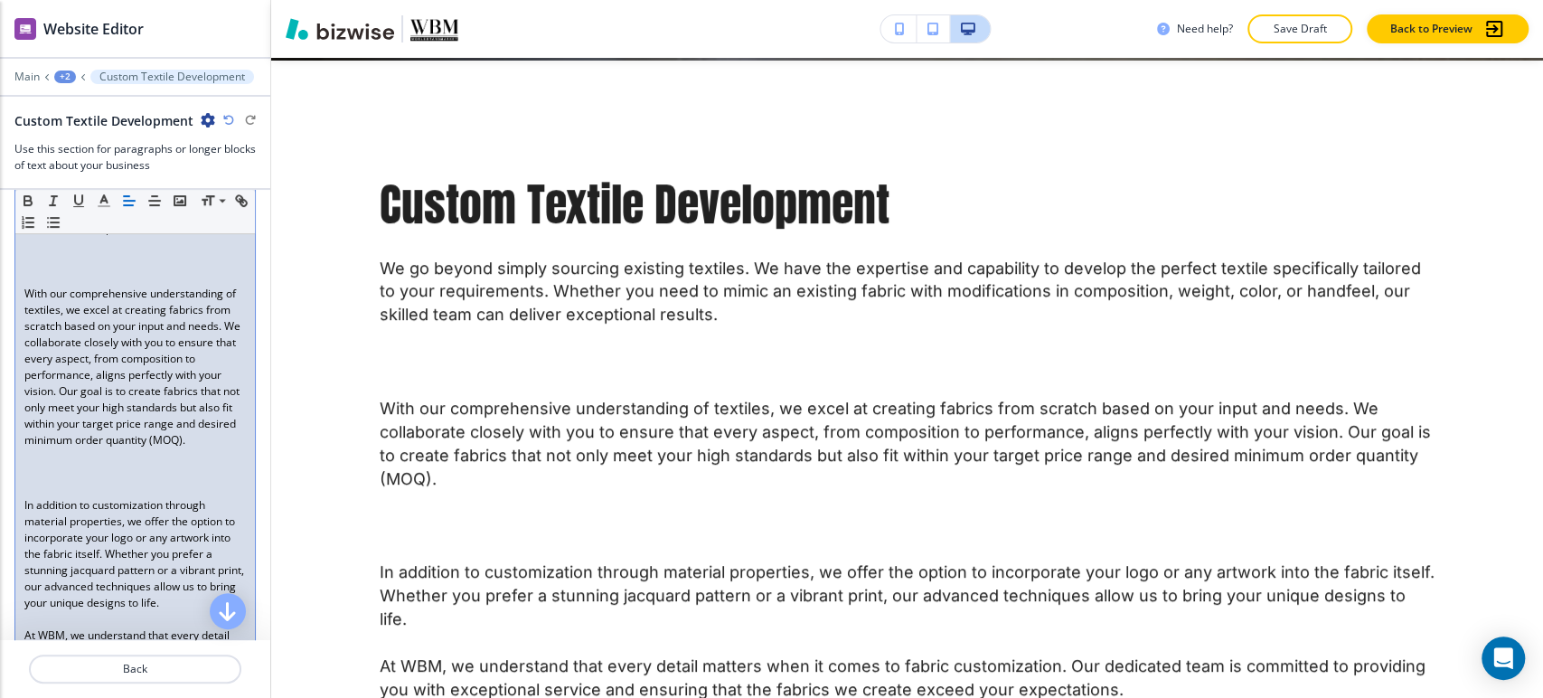
click at [73, 481] on p at bounding box center [134, 473] width 221 height 16
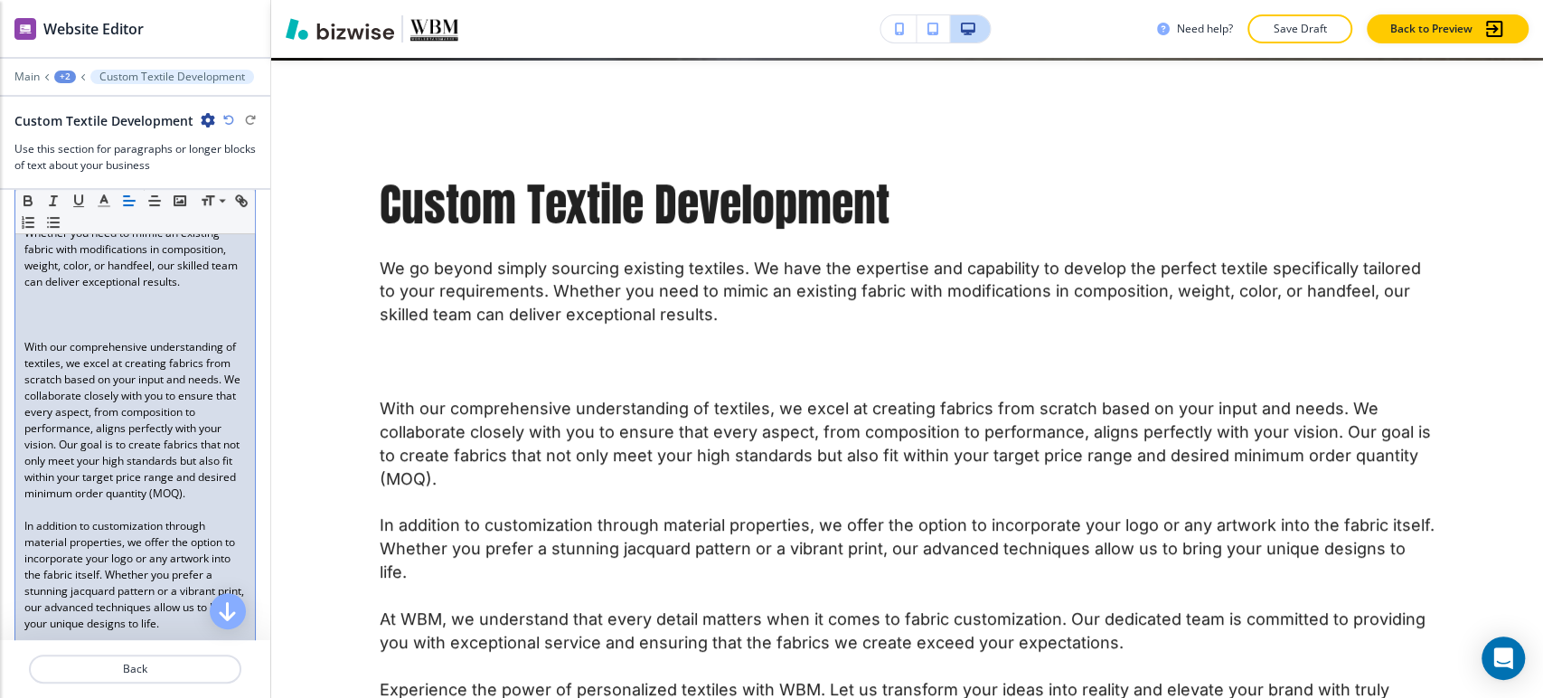
scroll to position [366, 0]
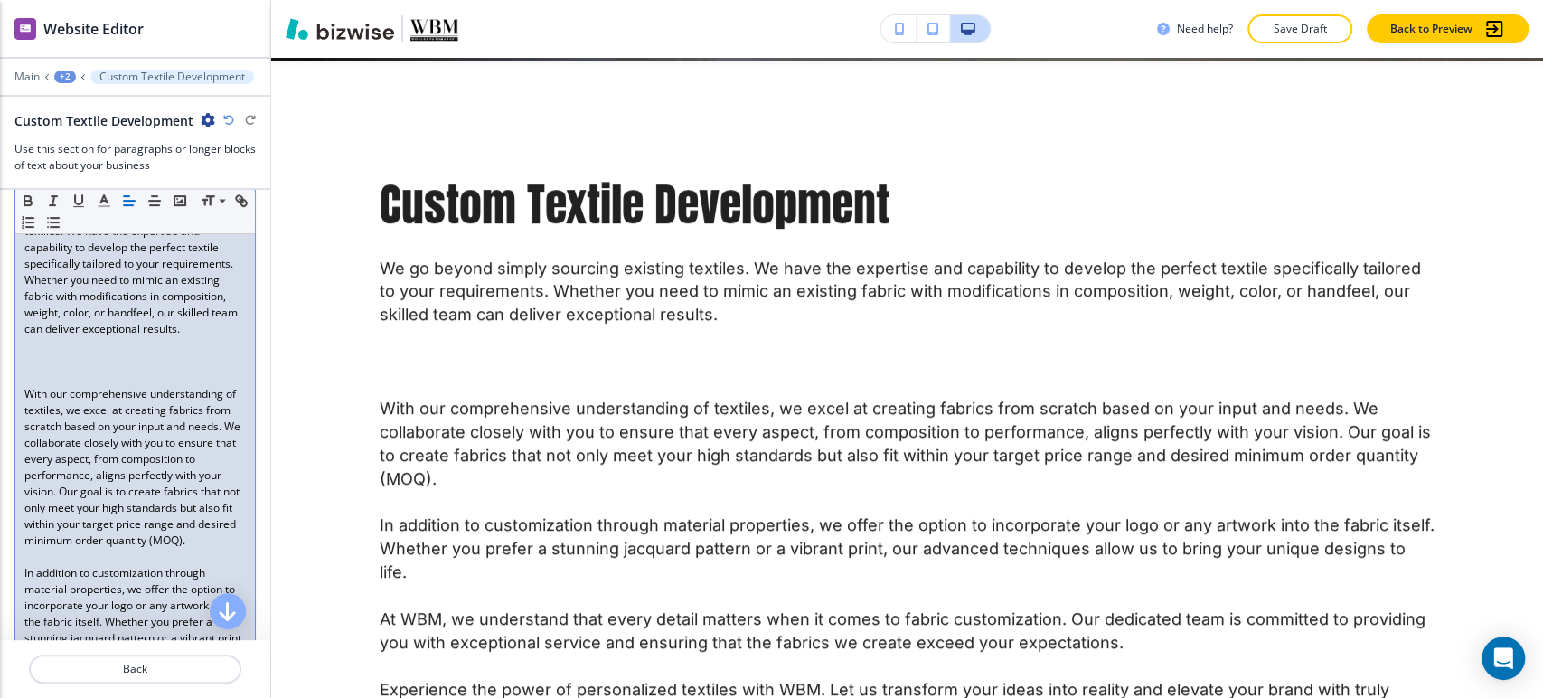
click at [97, 386] on p at bounding box center [134, 378] width 221 height 16
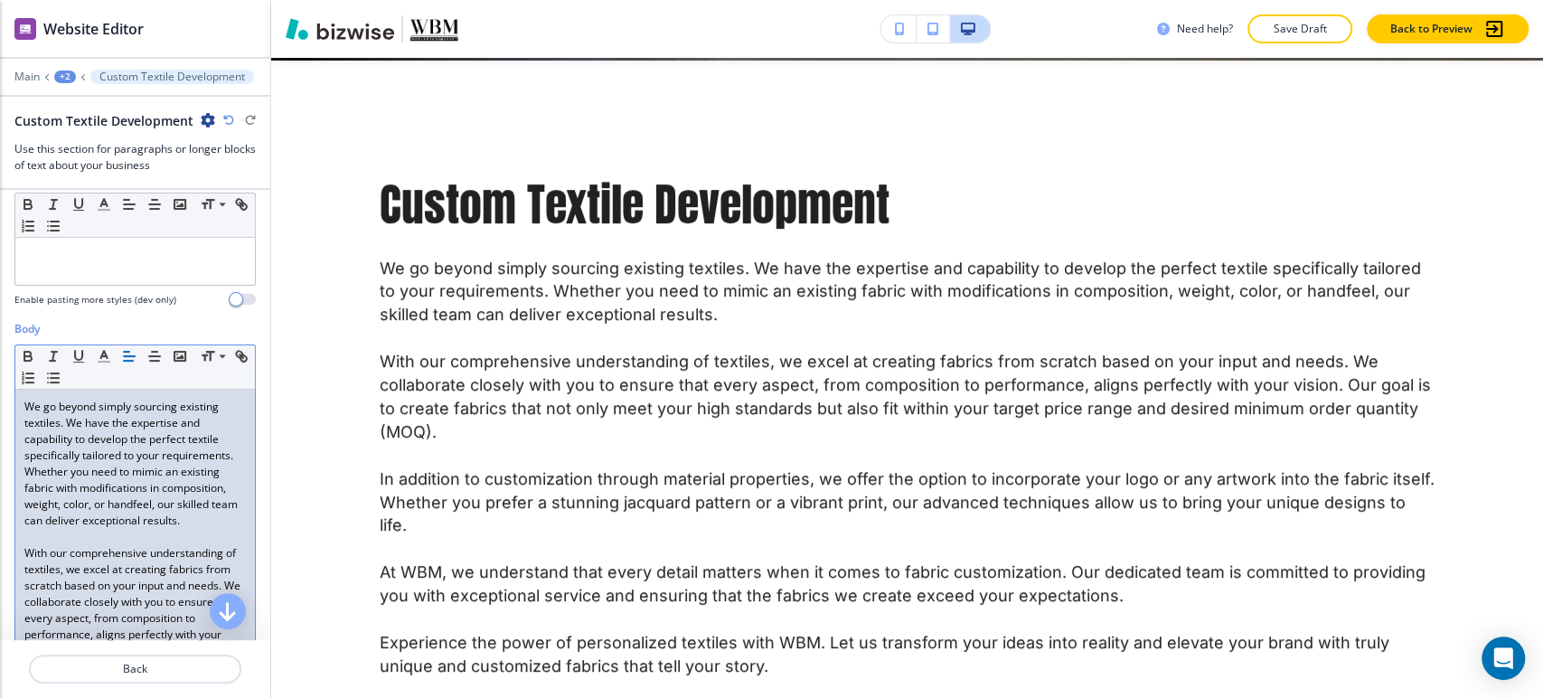
scroll to position [165, 0]
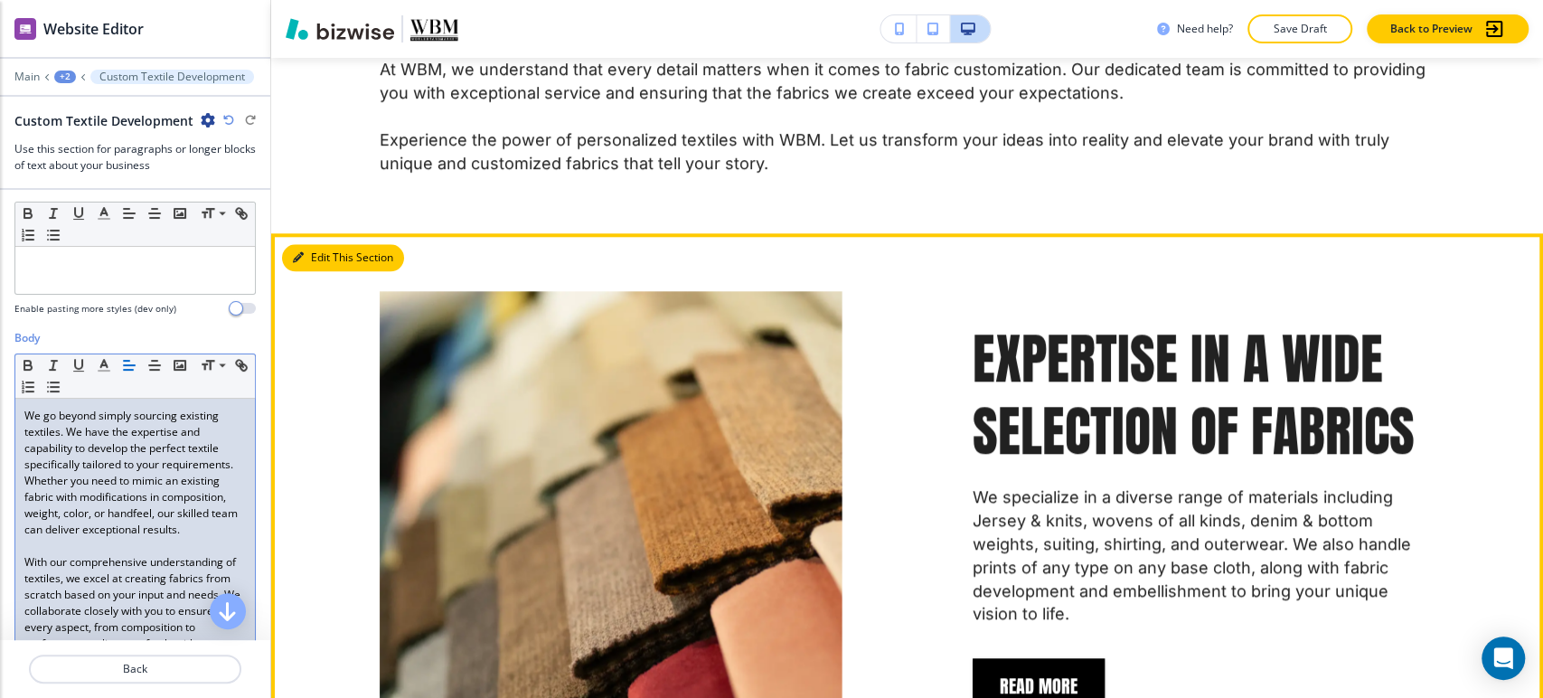
click at [322, 244] on button "Edit This Section" at bounding box center [343, 257] width 122 height 27
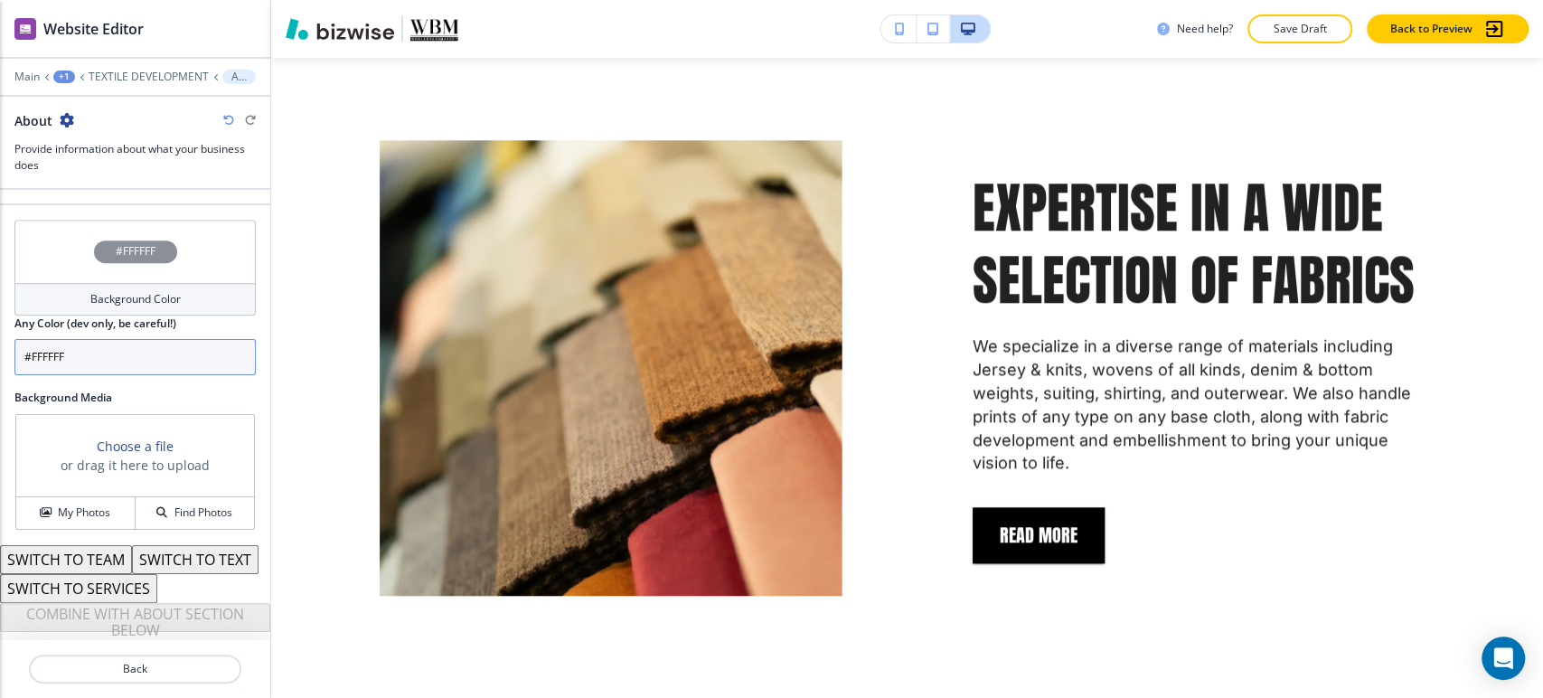
scroll to position [764, 0]
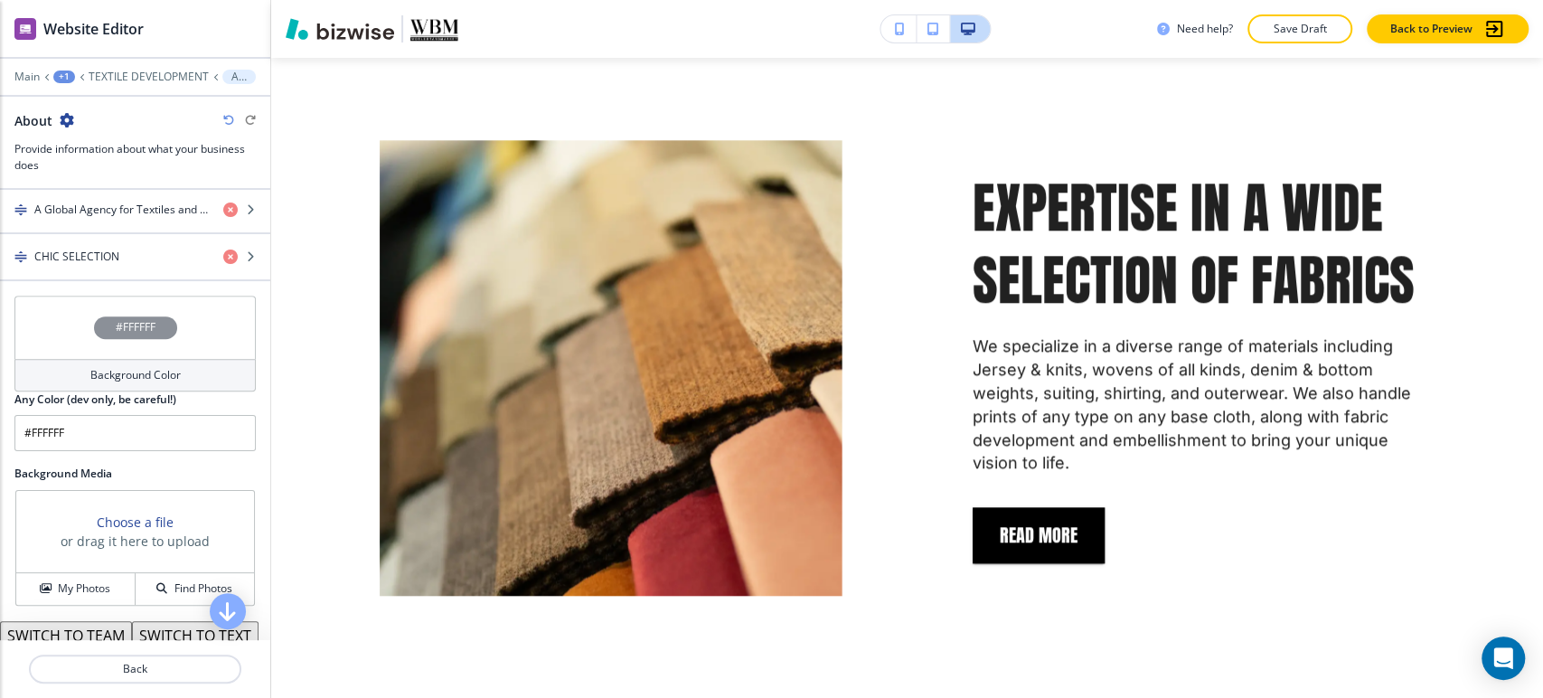
click at [155, 374] on h4 "Background Color" at bounding box center [135, 375] width 90 height 16
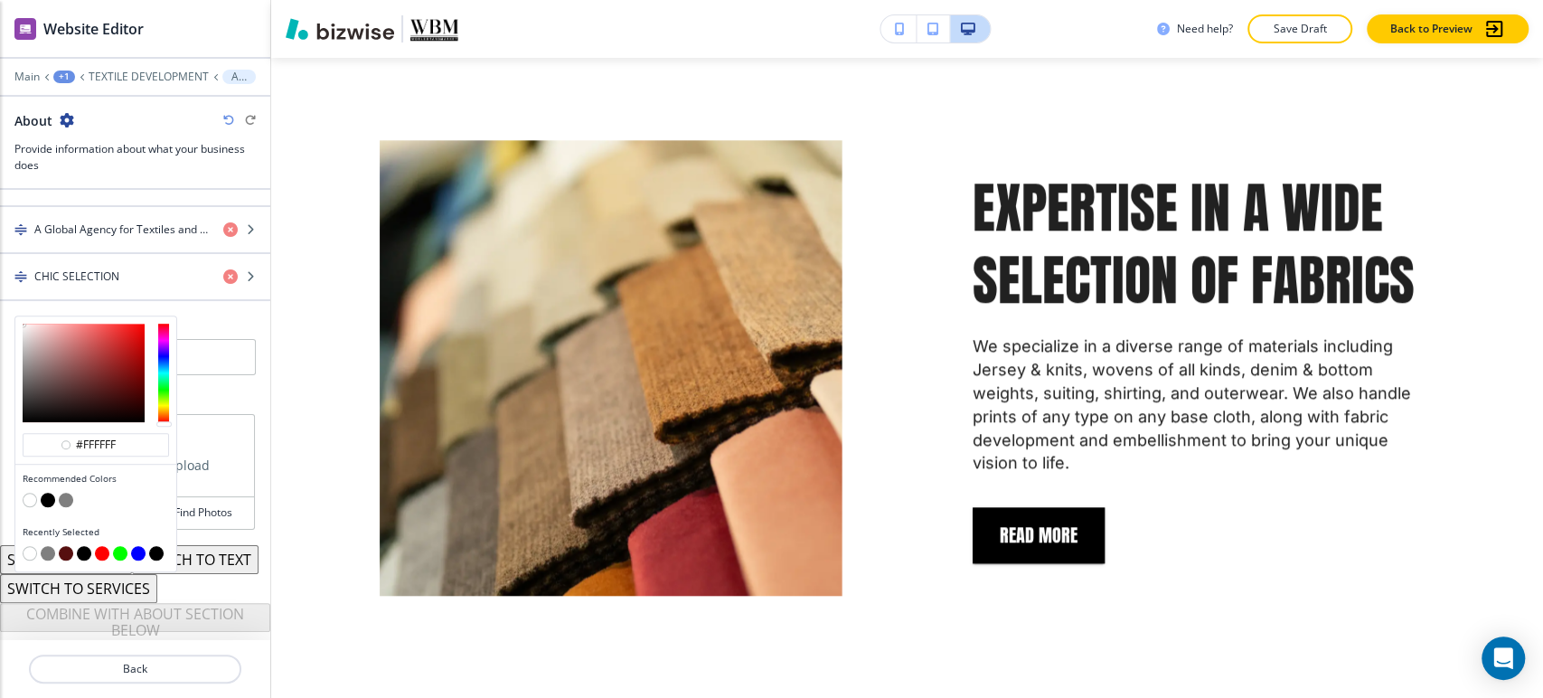
scroll to position [768, 0]
click at [66, 493] on button "button" at bounding box center [66, 500] width 14 height 14
type input "#7f7f7f"
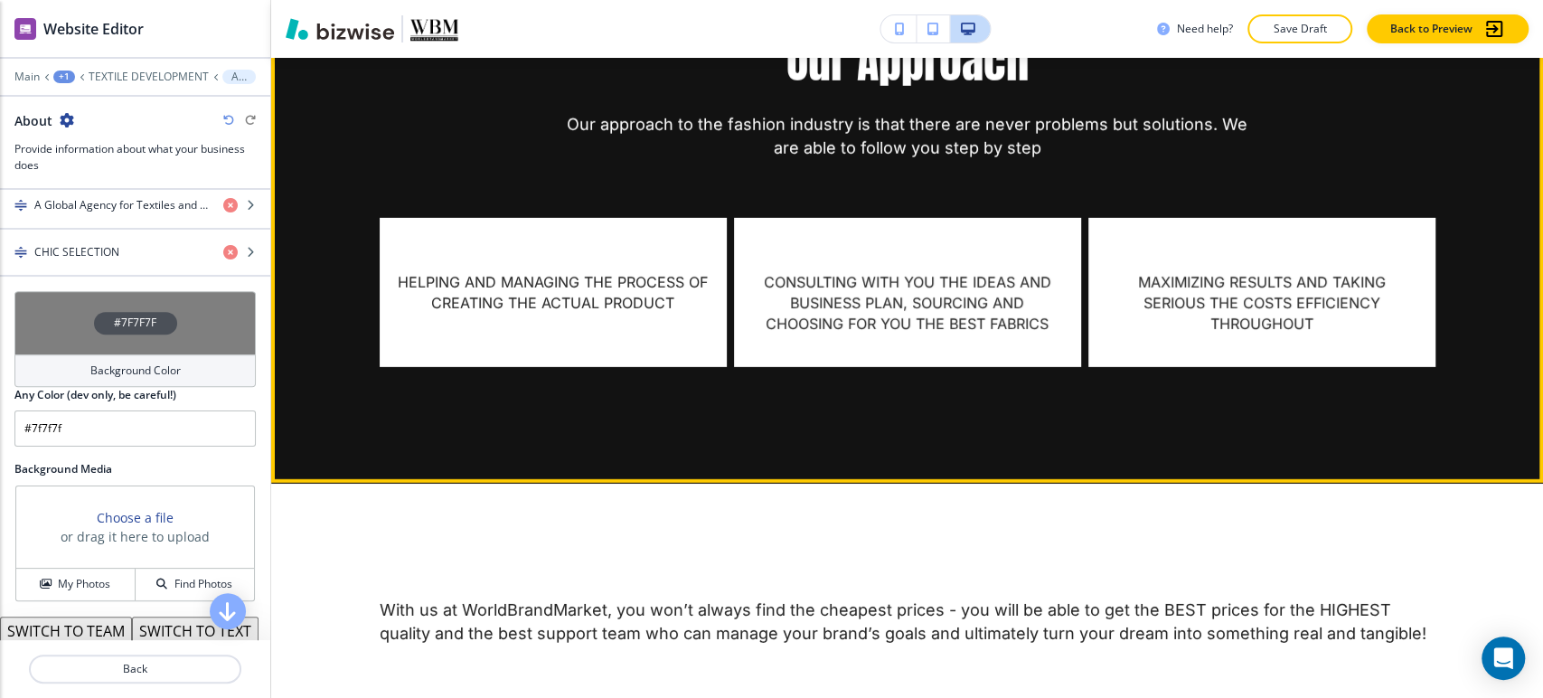
scroll to position [3579, 0]
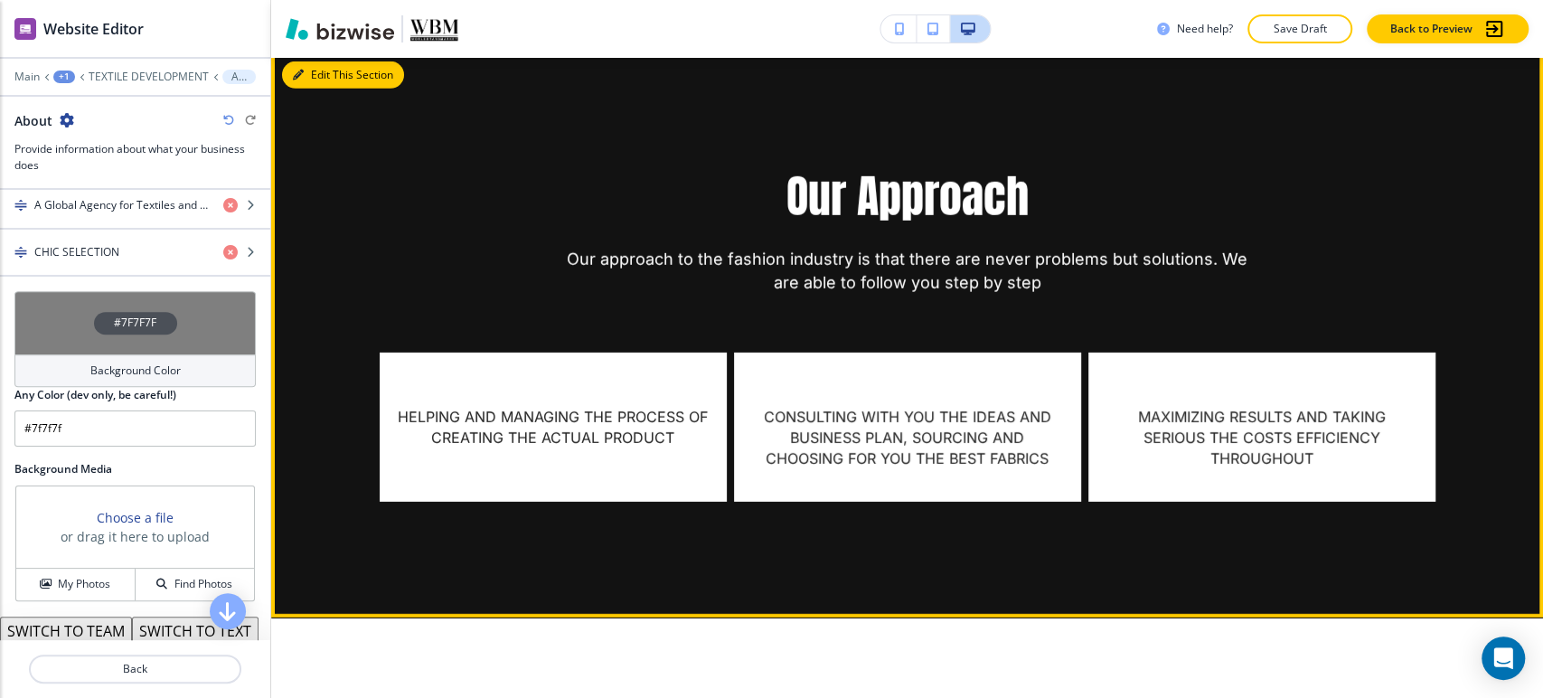
click at [329, 56] on div "Need help? Save Draft Back to Preview" at bounding box center [907, 29] width 1272 height 58
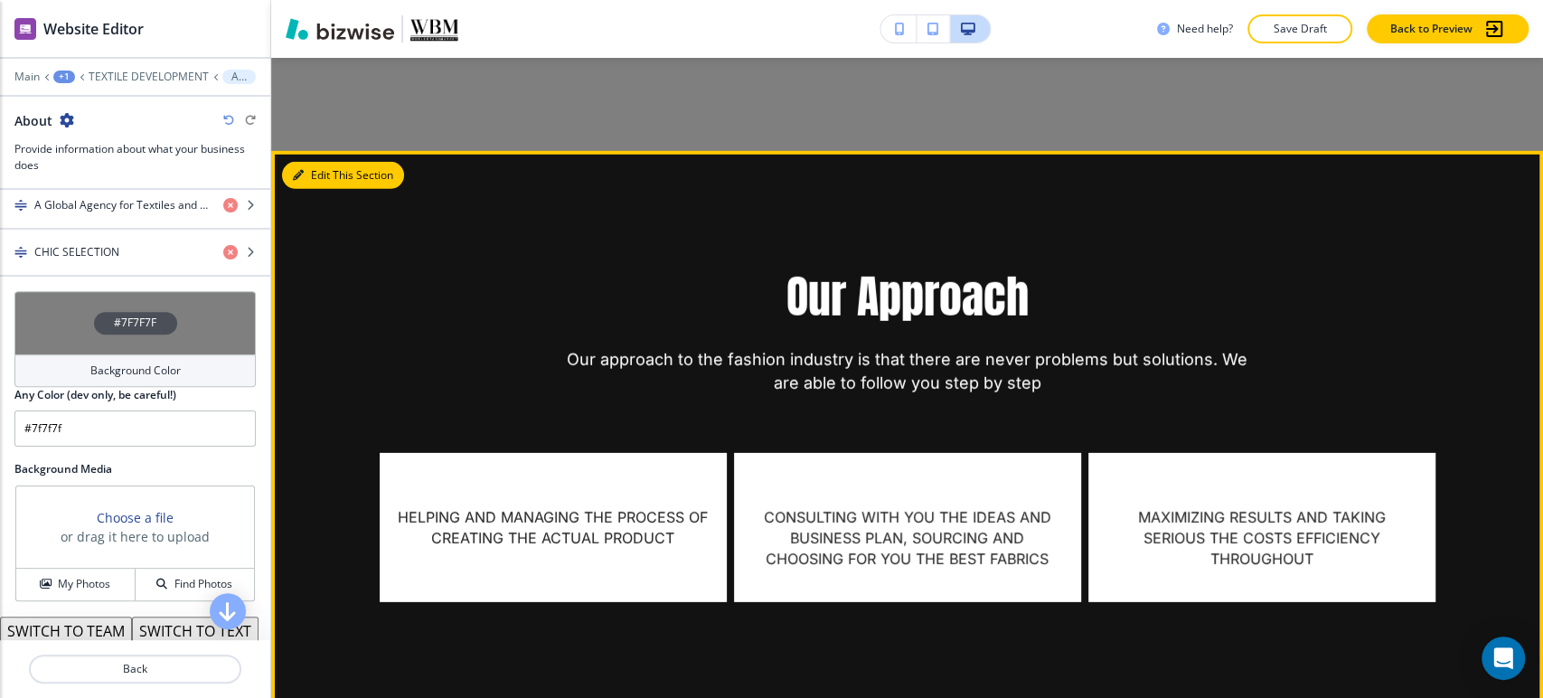
click at [322, 162] on button "Edit This Section" at bounding box center [343, 175] width 122 height 27
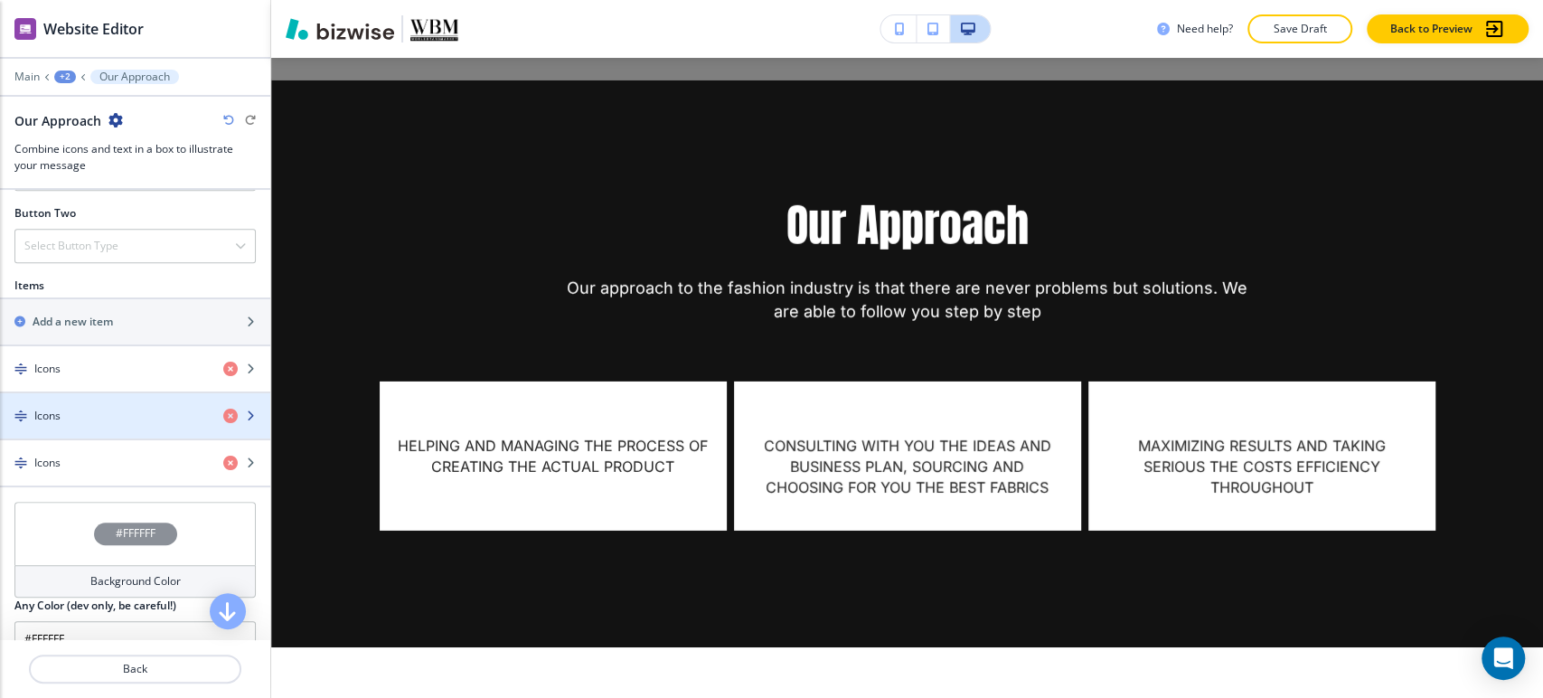
scroll to position [1000, 0]
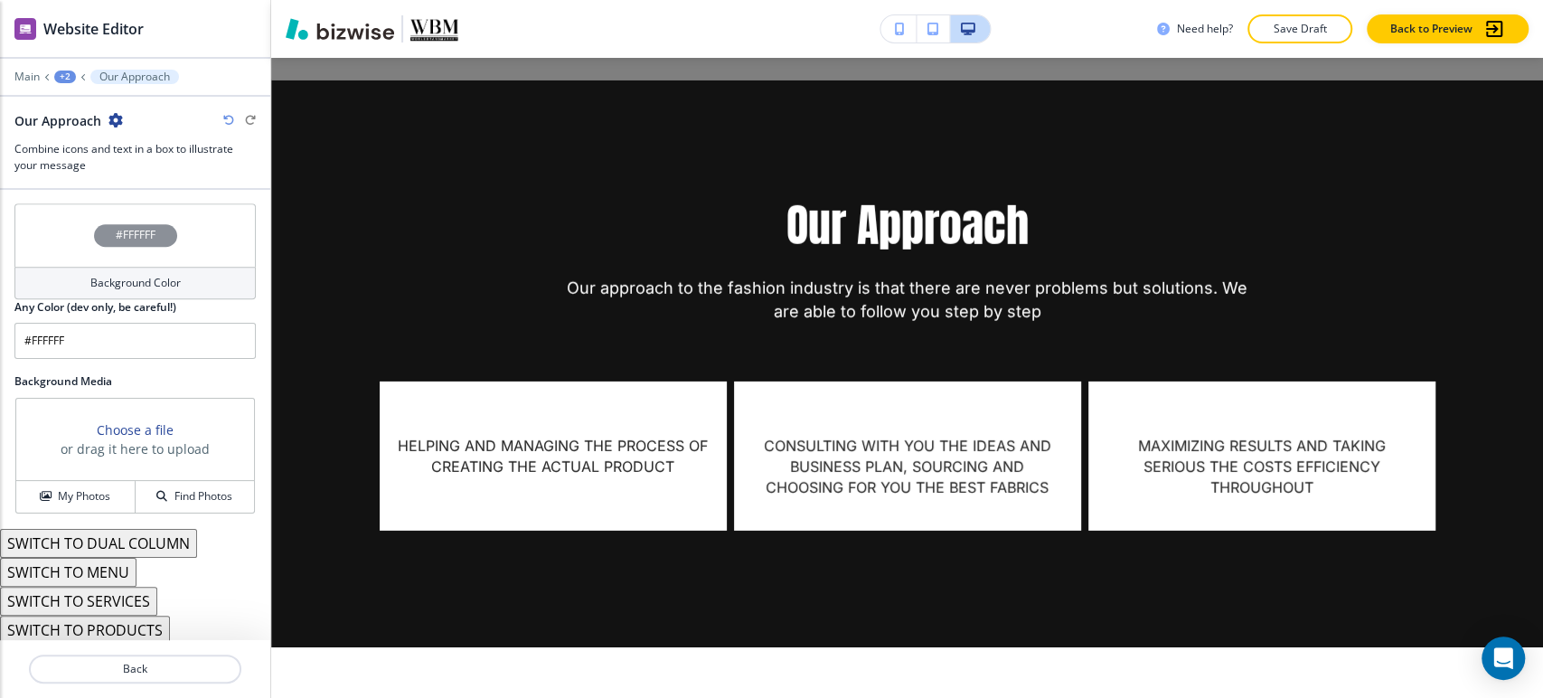
click at [147, 275] on h4 "Background Color" at bounding box center [135, 283] width 90 height 16
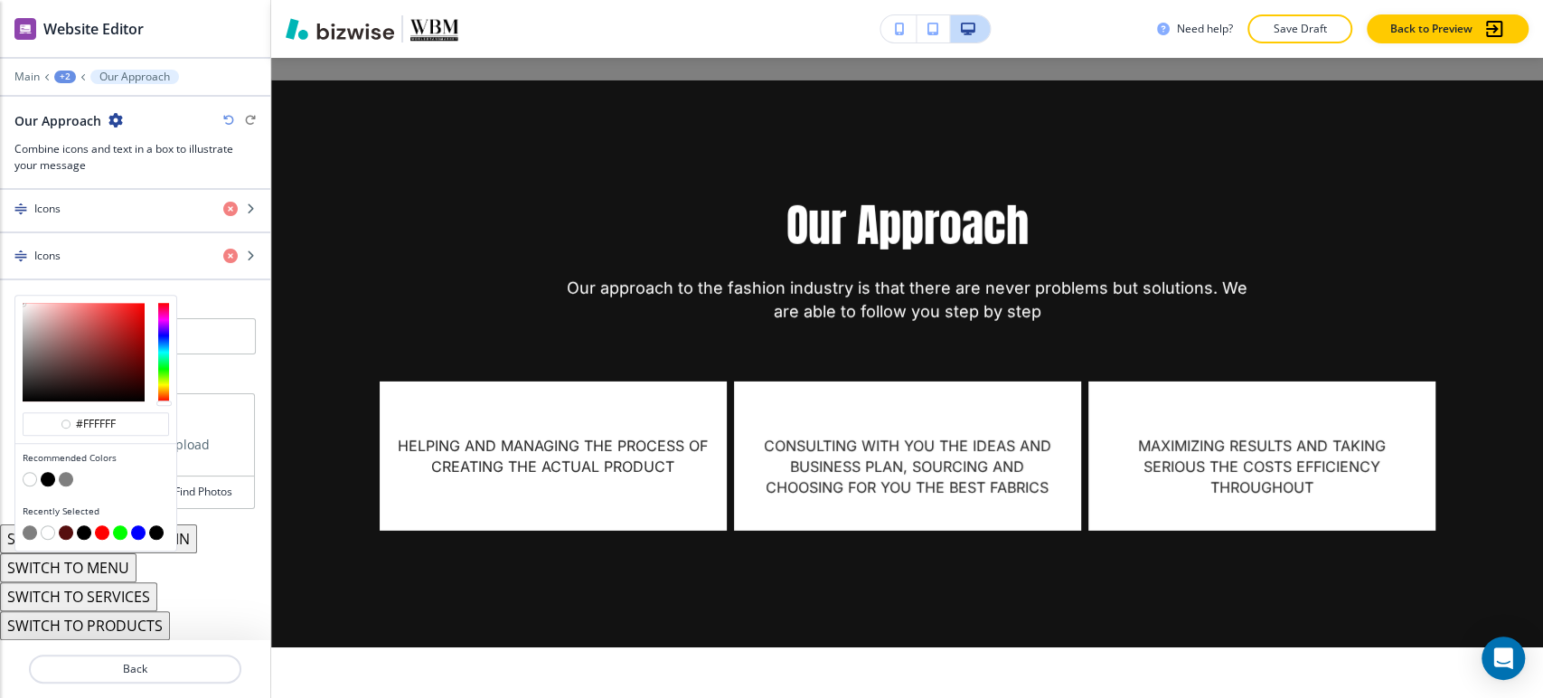
scroll to position [905, 0]
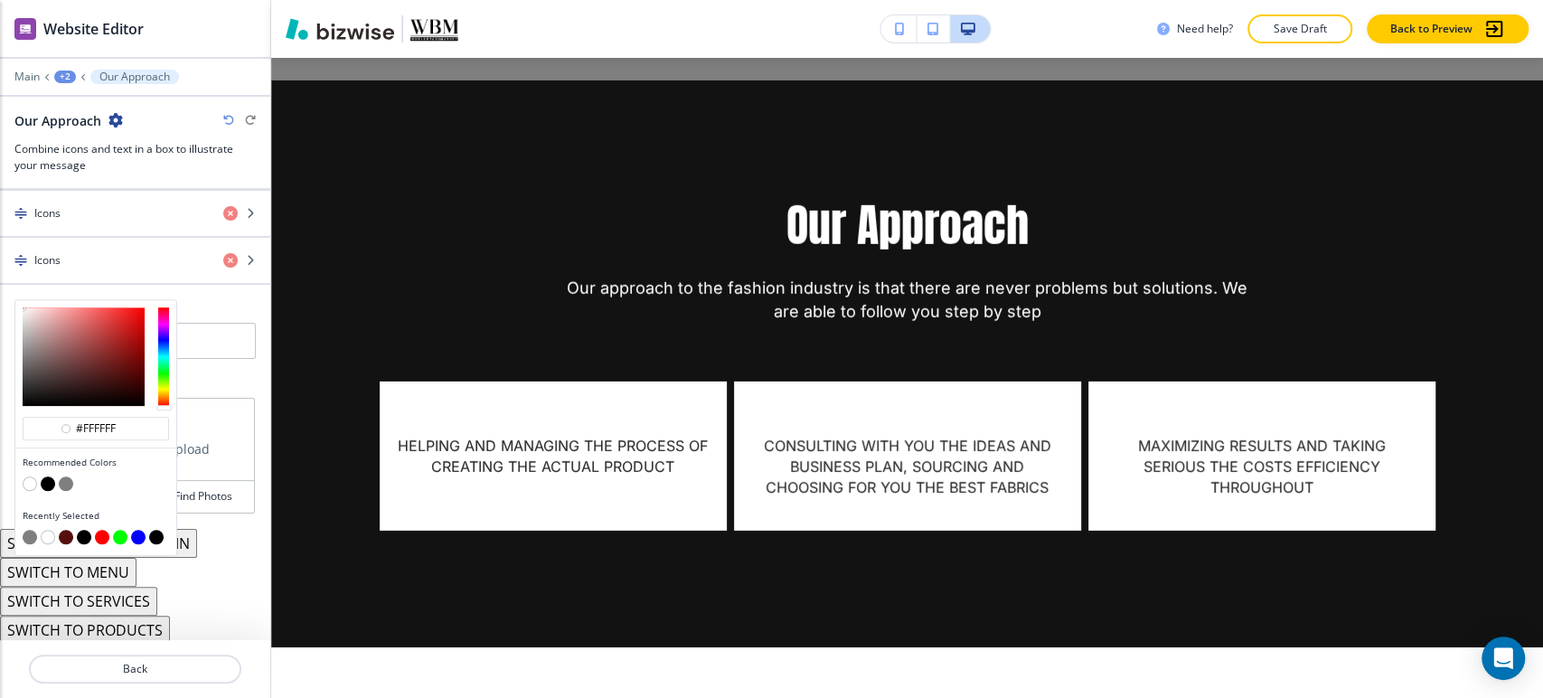
type input "#dedada"
click at [24, 316] on div at bounding box center [84, 356] width 122 height 99
type input "#dedada"
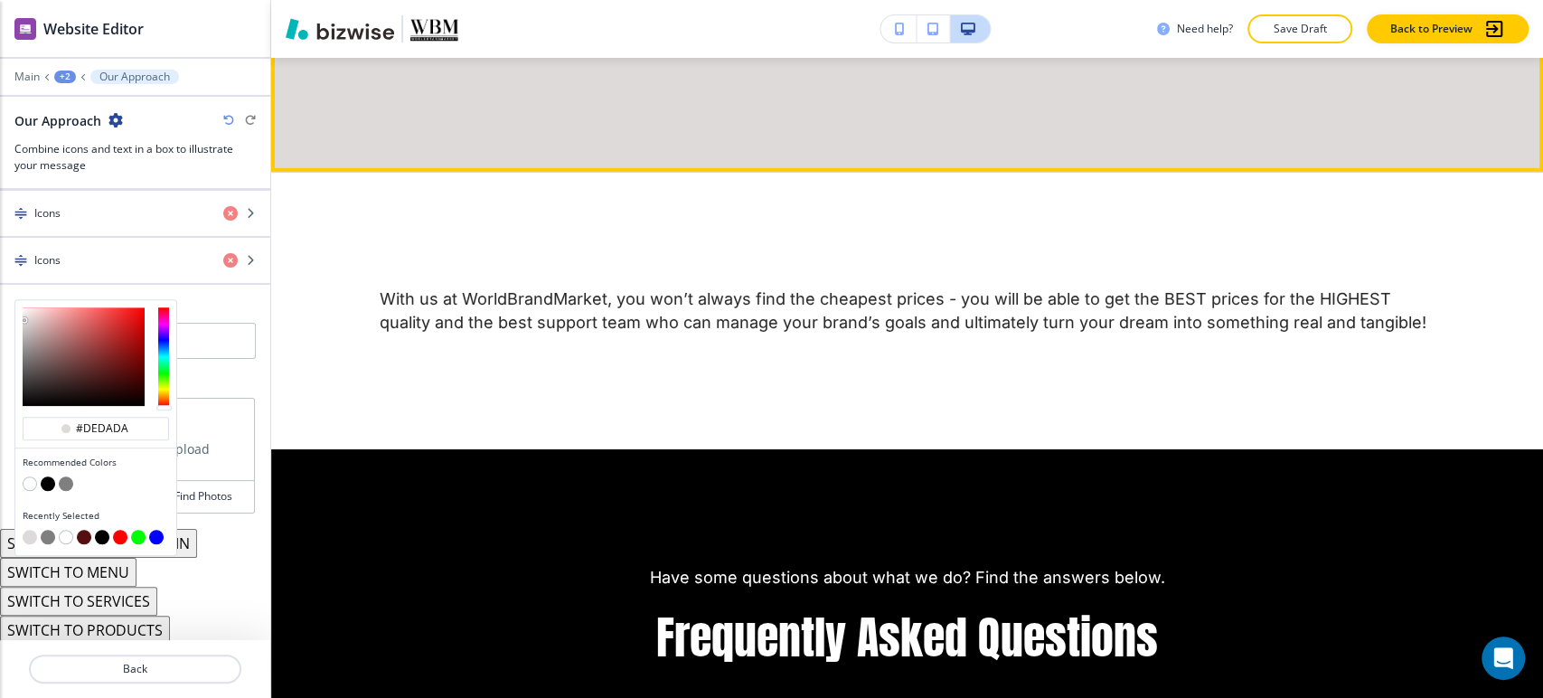
scroll to position [4053, 0]
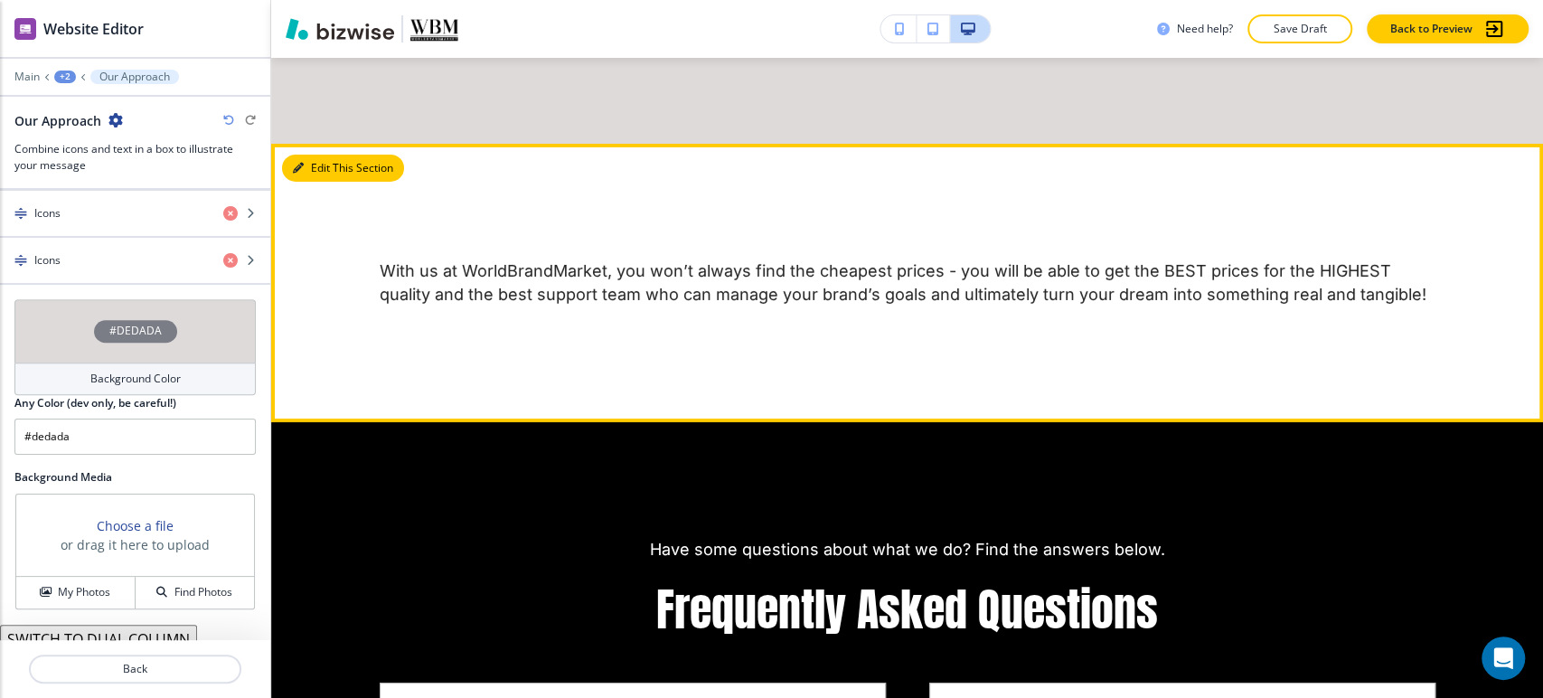
click at [322, 155] on button "Edit This Section" at bounding box center [343, 168] width 122 height 27
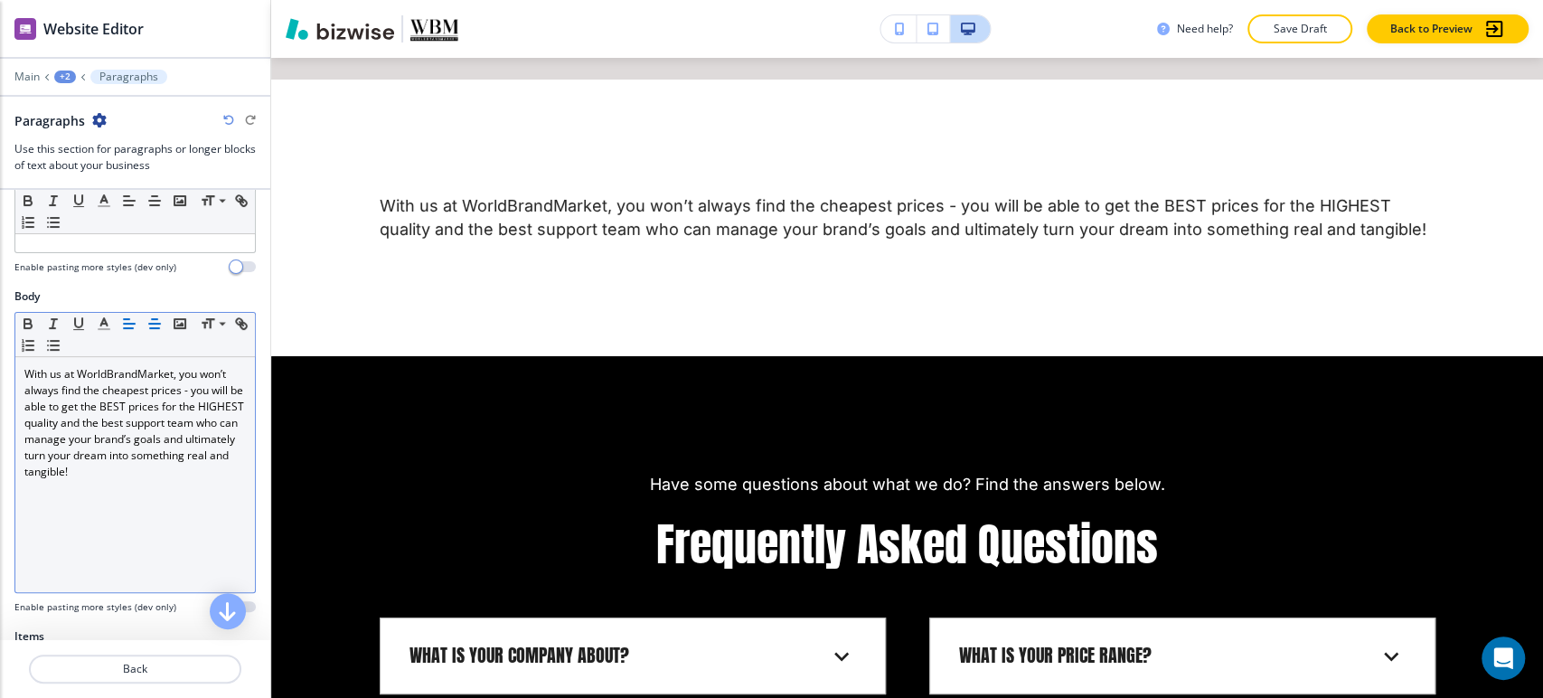
scroll to position [716, 0]
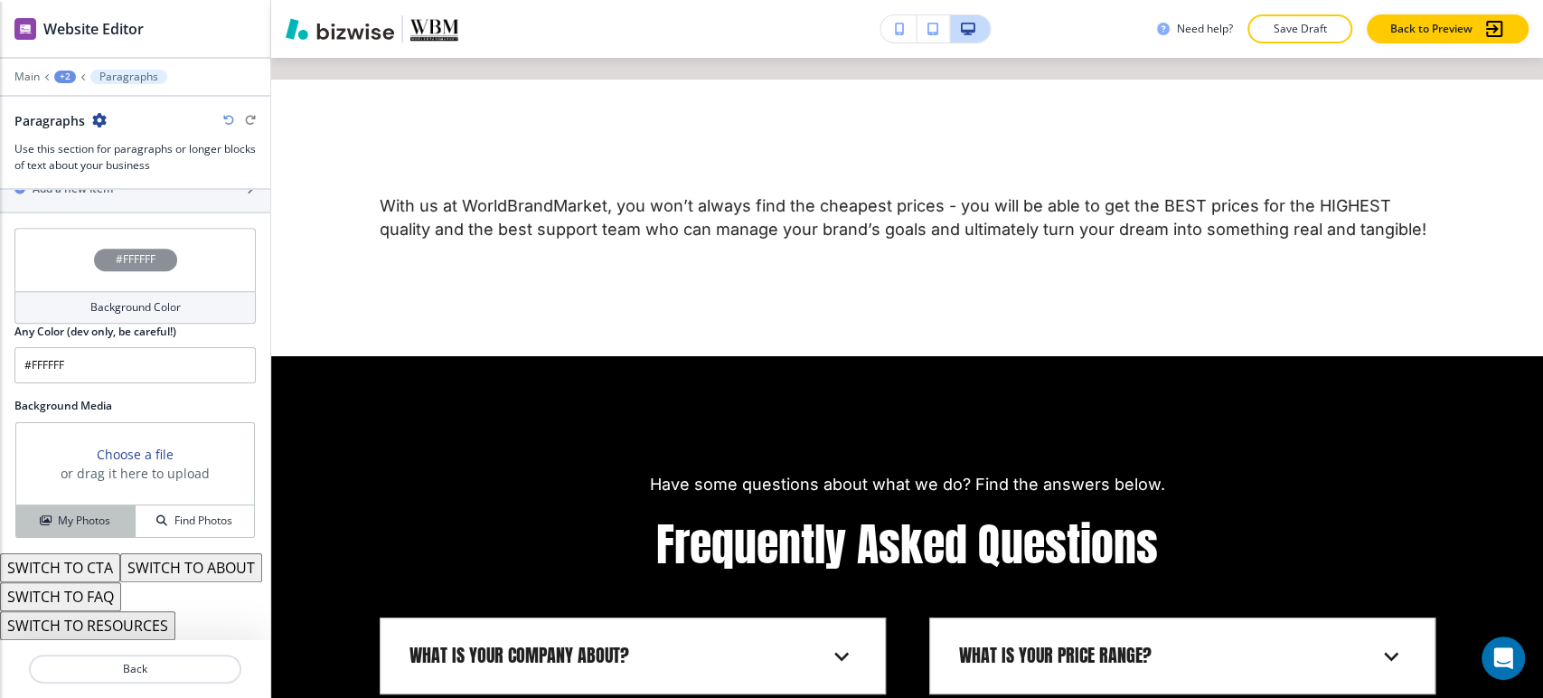
click at [97, 512] on h4 "My Photos" at bounding box center [84, 520] width 52 height 16
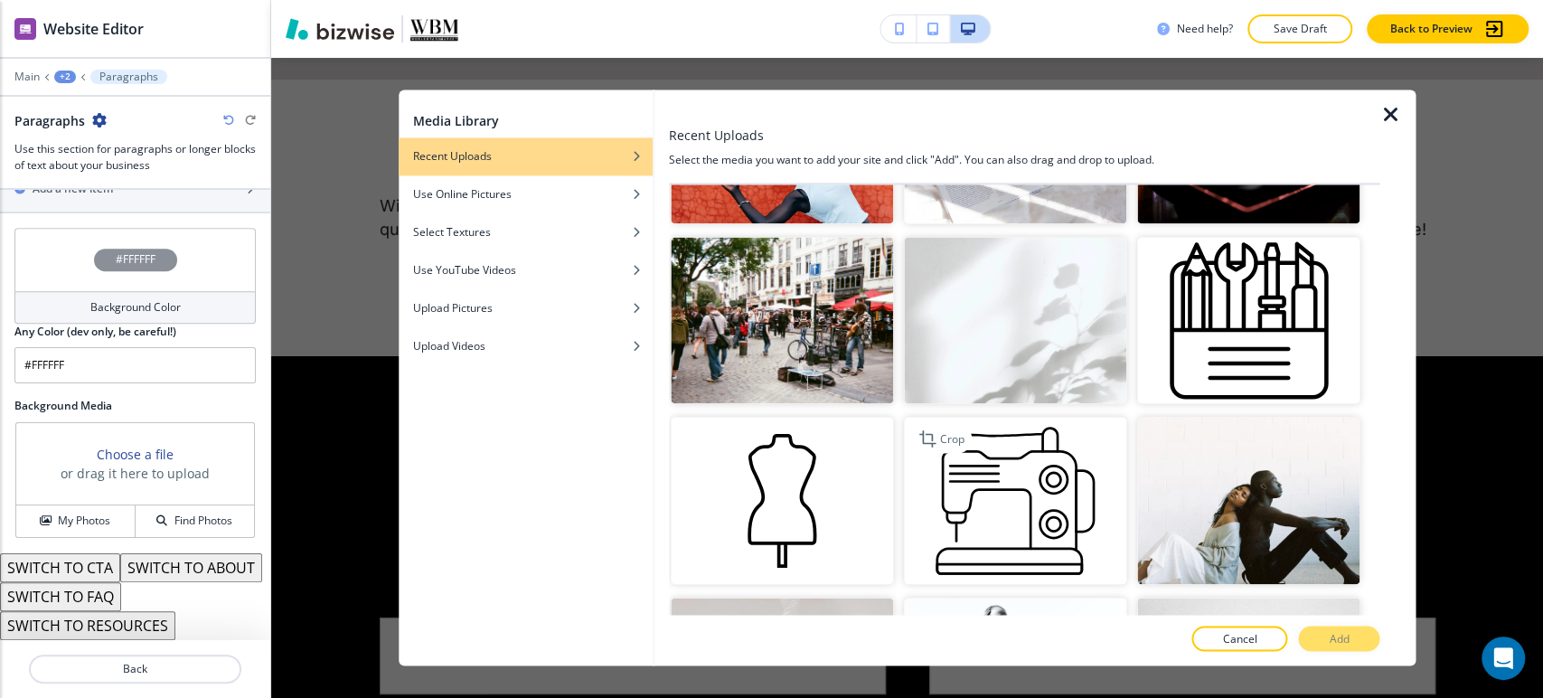
scroll to position [904, 0]
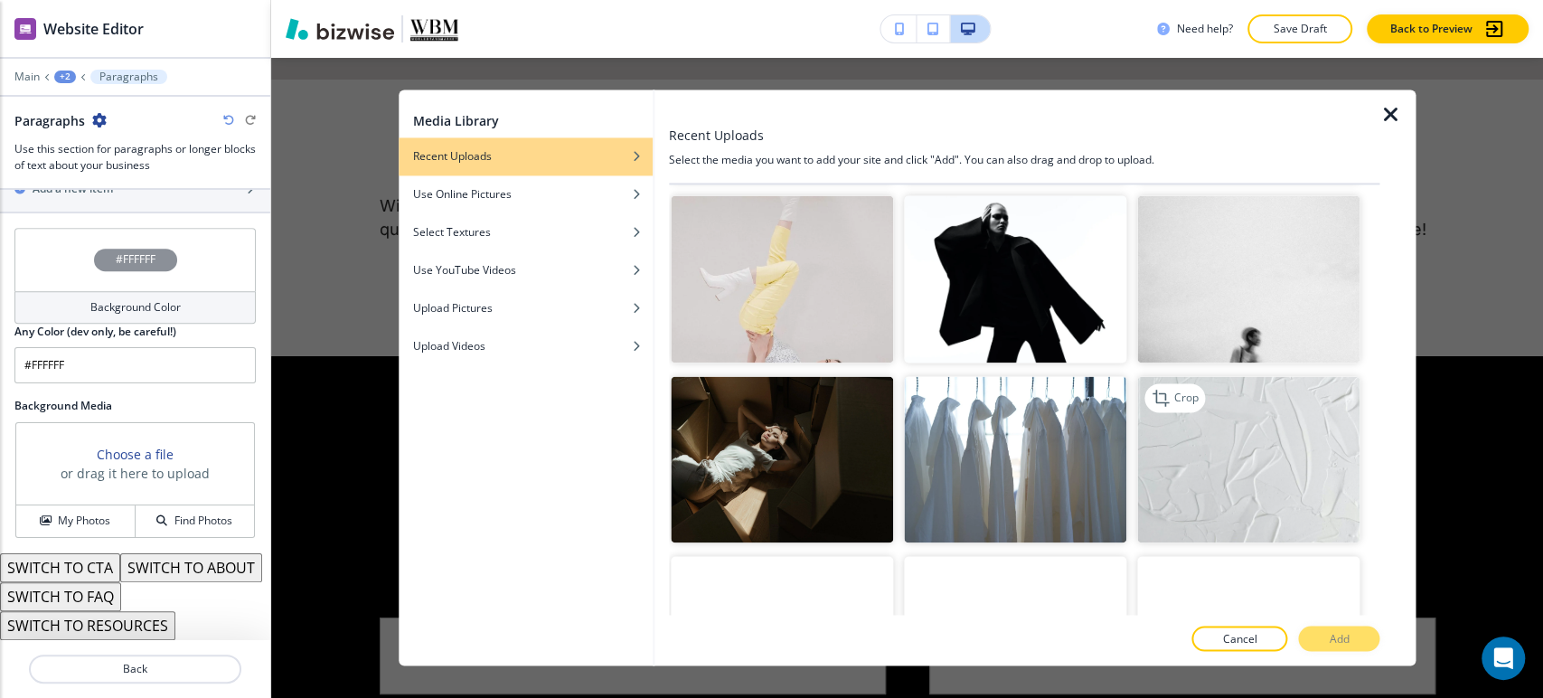
click at [1241, 425] on img "button" at bounding box center [1248, 459] width 222 height 167
click at [1352, 634] on button "Add" at bounding box center [1338, 638] width 81 height 25
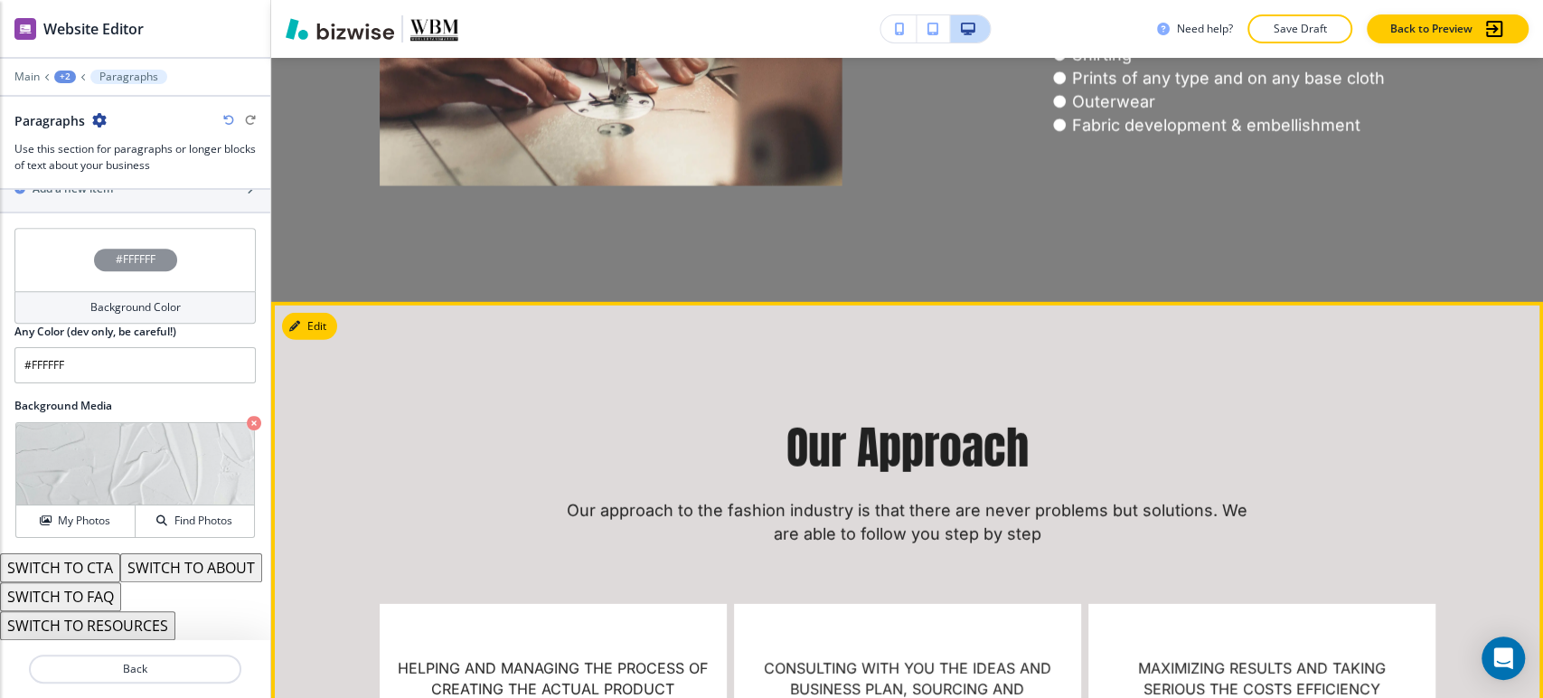
scroll to position [3314, 0]
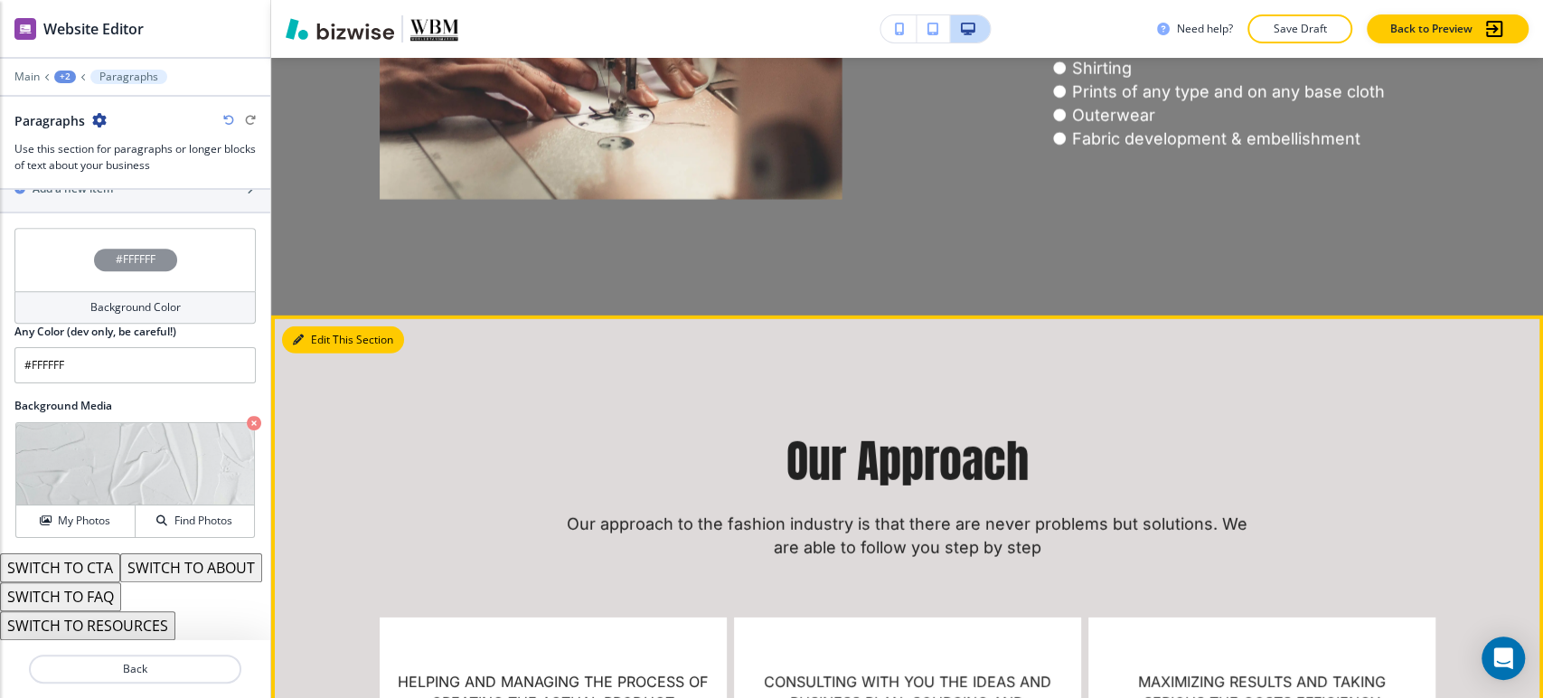
click at [318, 326] on button "Edit This Section" at bounding box center [343, 339] width 122 height 27
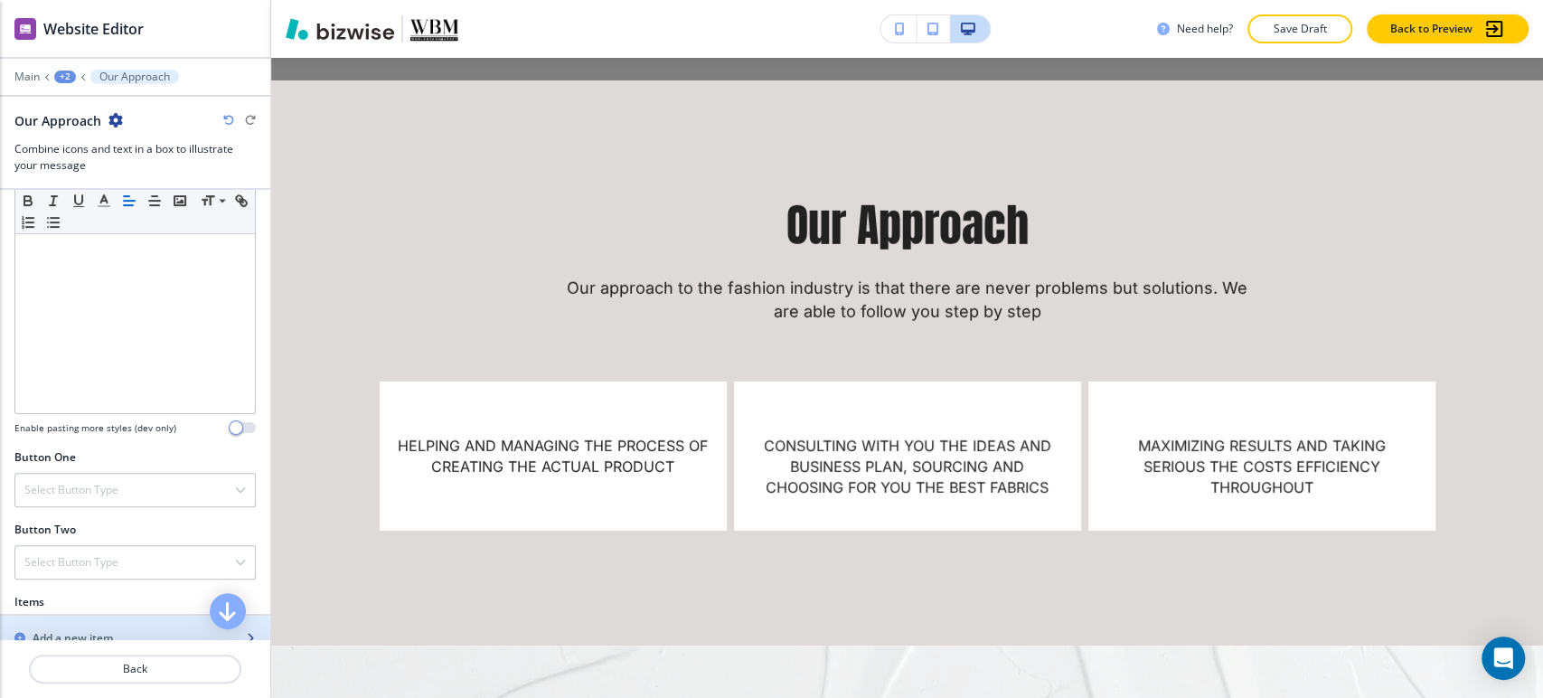
scroll to position [803, 0]
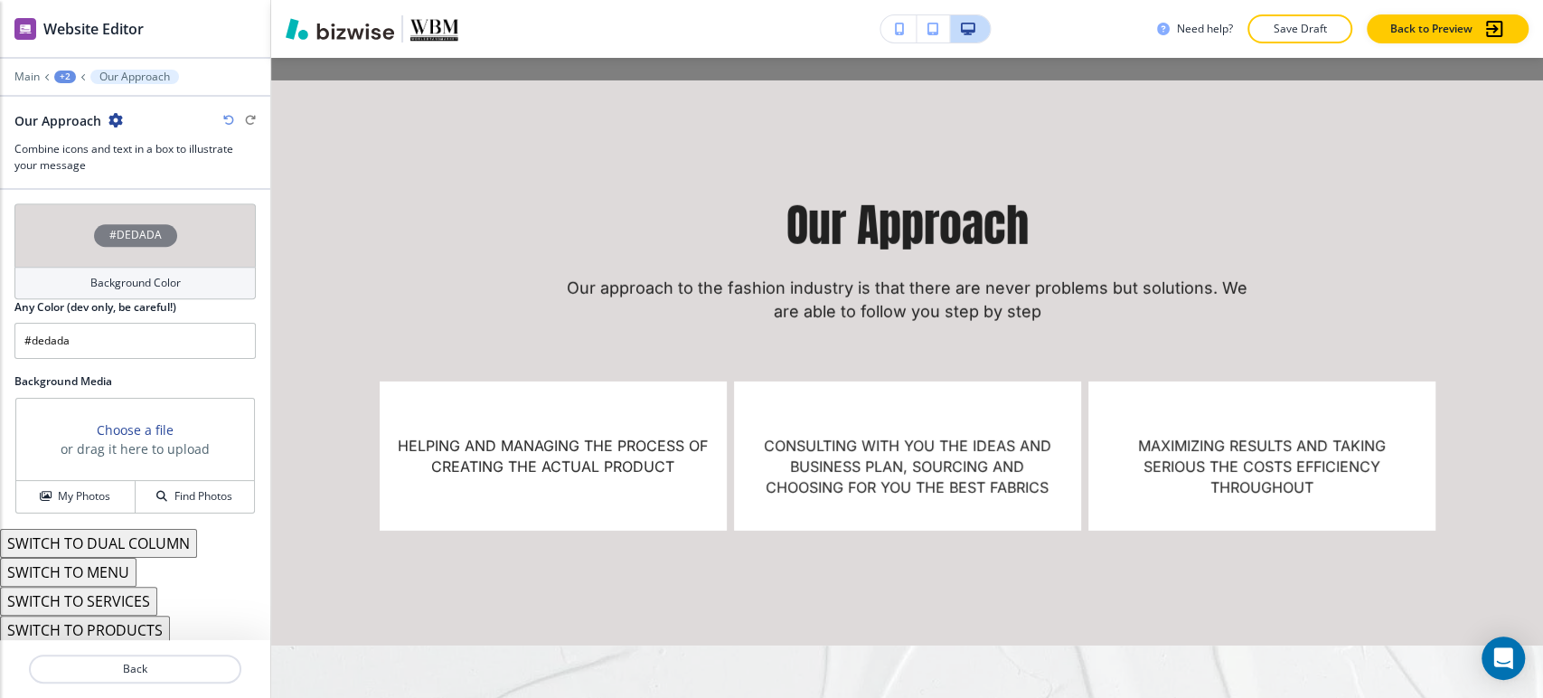
click at [171, 284] on h4 "Background Color" at bounding box center [135, 283] width 90 height 16
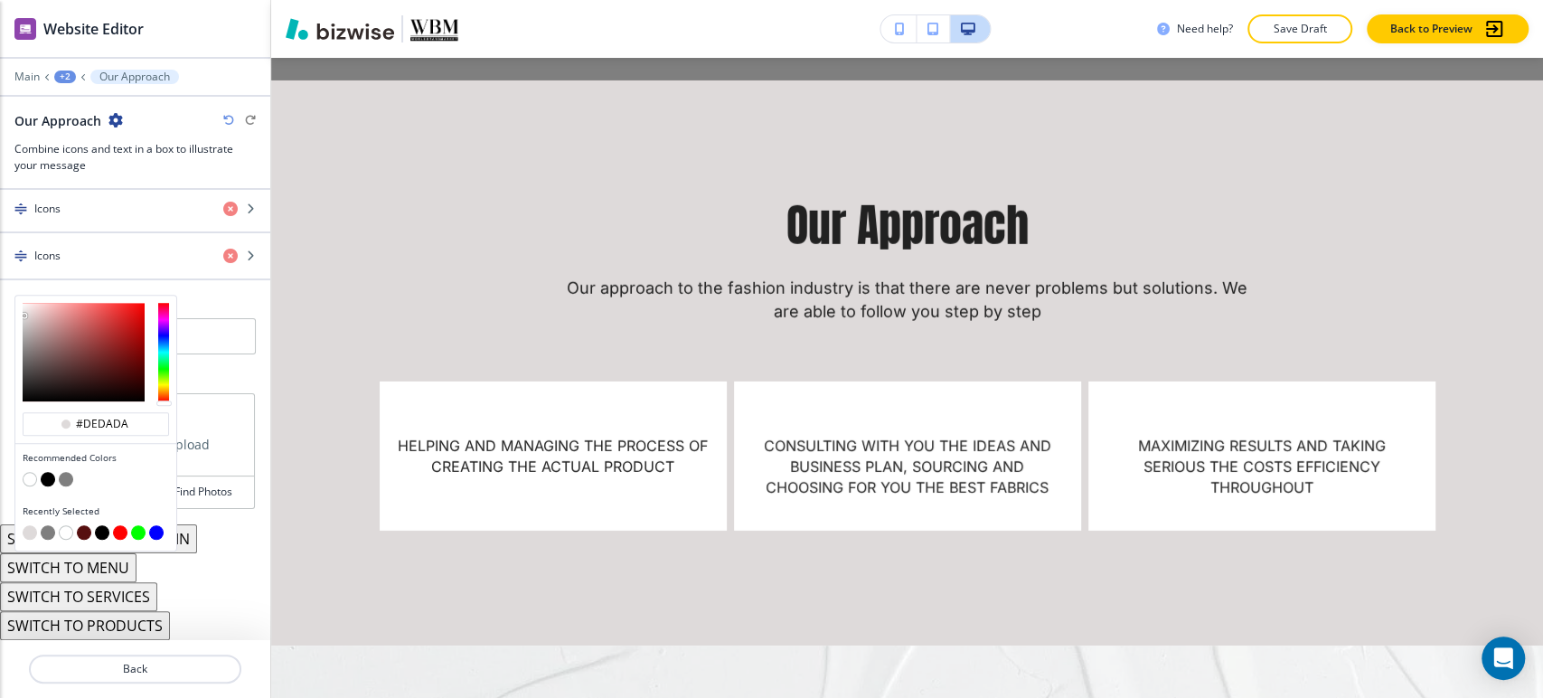
scroll to position [905, 0]
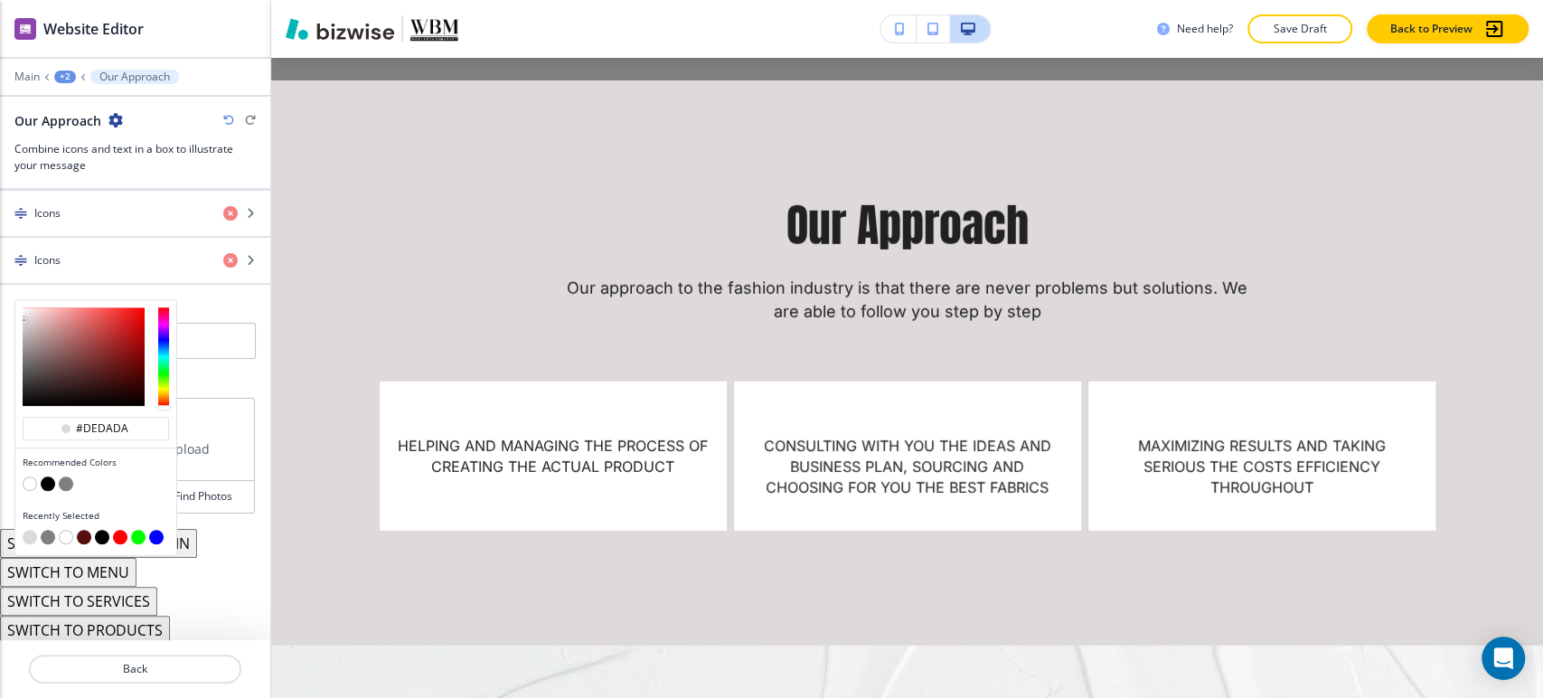
click at [32, 476] on button "button" at bounding box center [30, 483] width 14 height 14
type input "#FFFFFF"
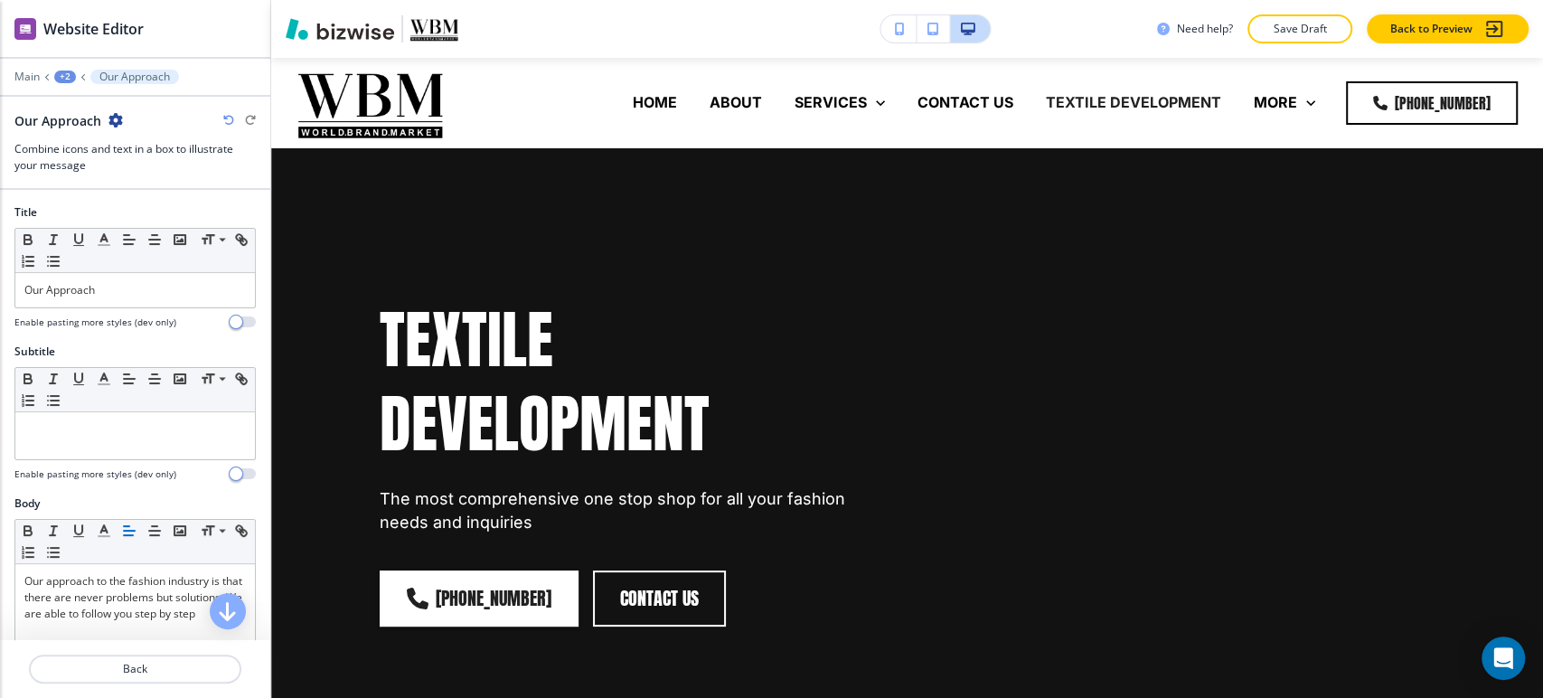
scroll to position [3550, 0]
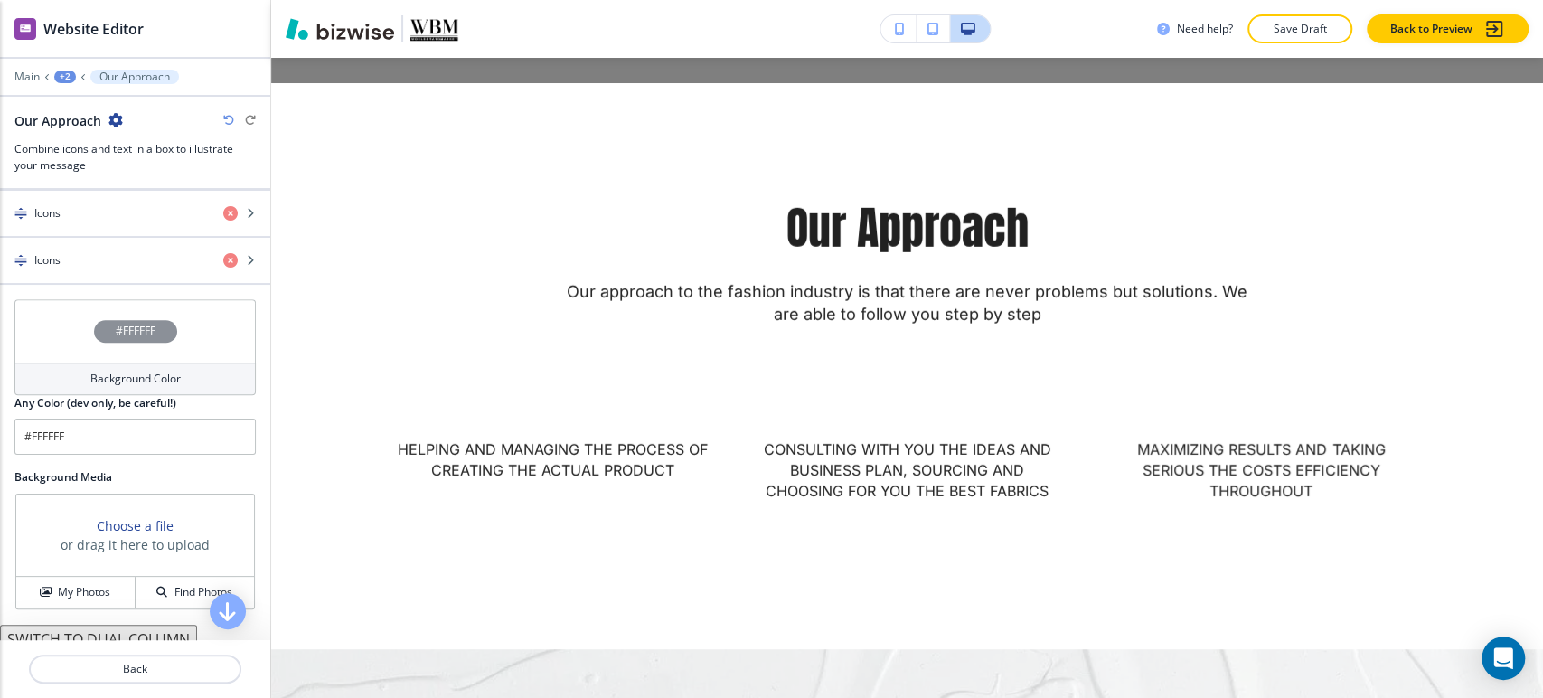
click at [146, 354] on div "#FFFFFF" at bounding box center [134, 330] width 241 height 63
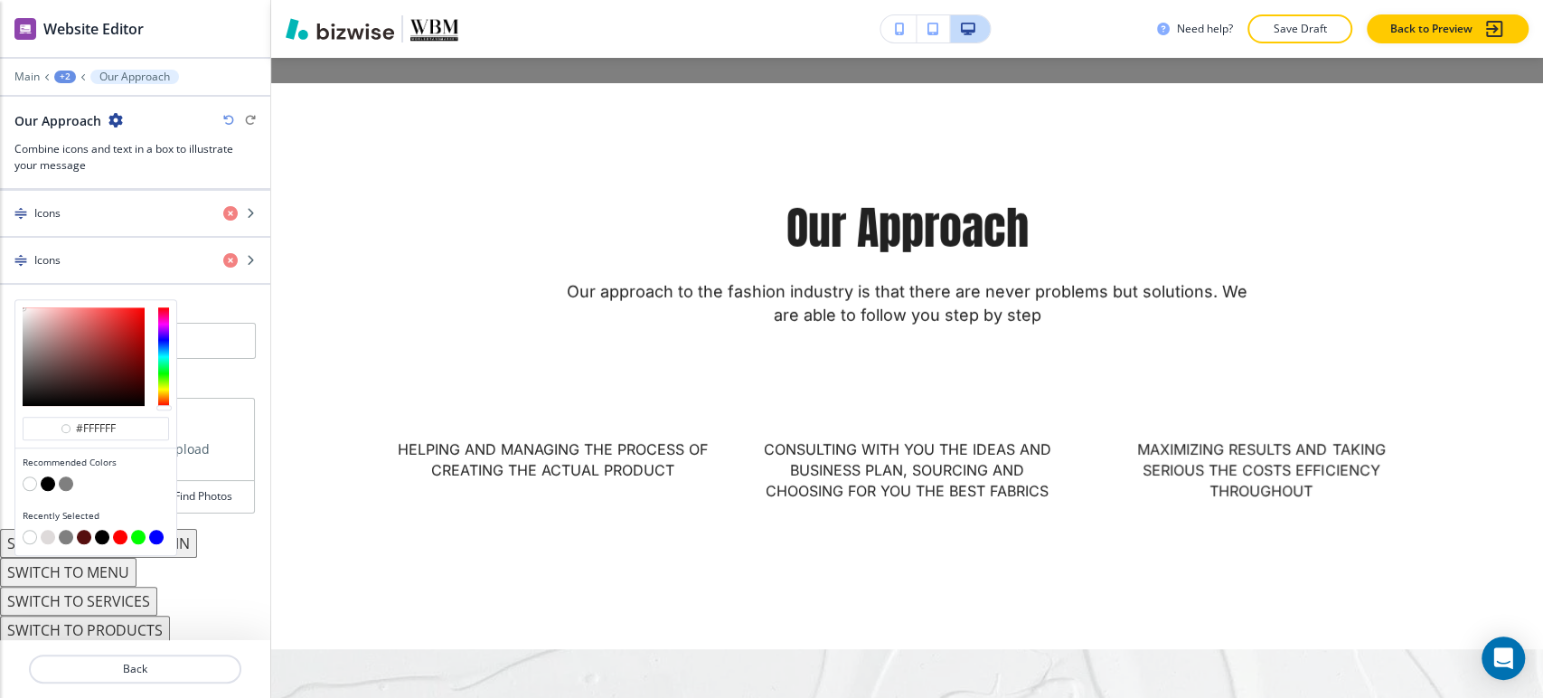
click at [52, 532] on button "button" at bounding box center [48, 537] width 14 height 14
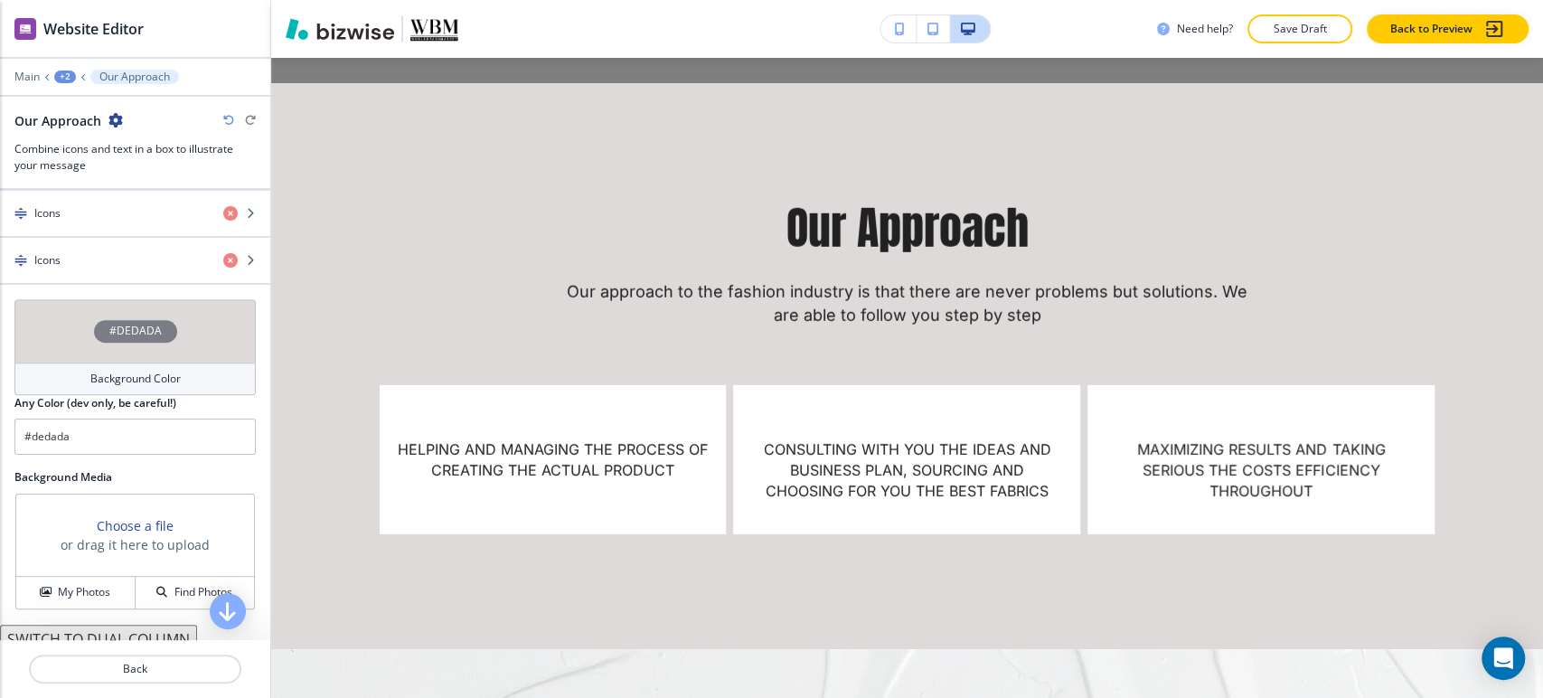
click at [42, 377] on div "Background Color" at bounding box center [134, 378] width 241 height 33
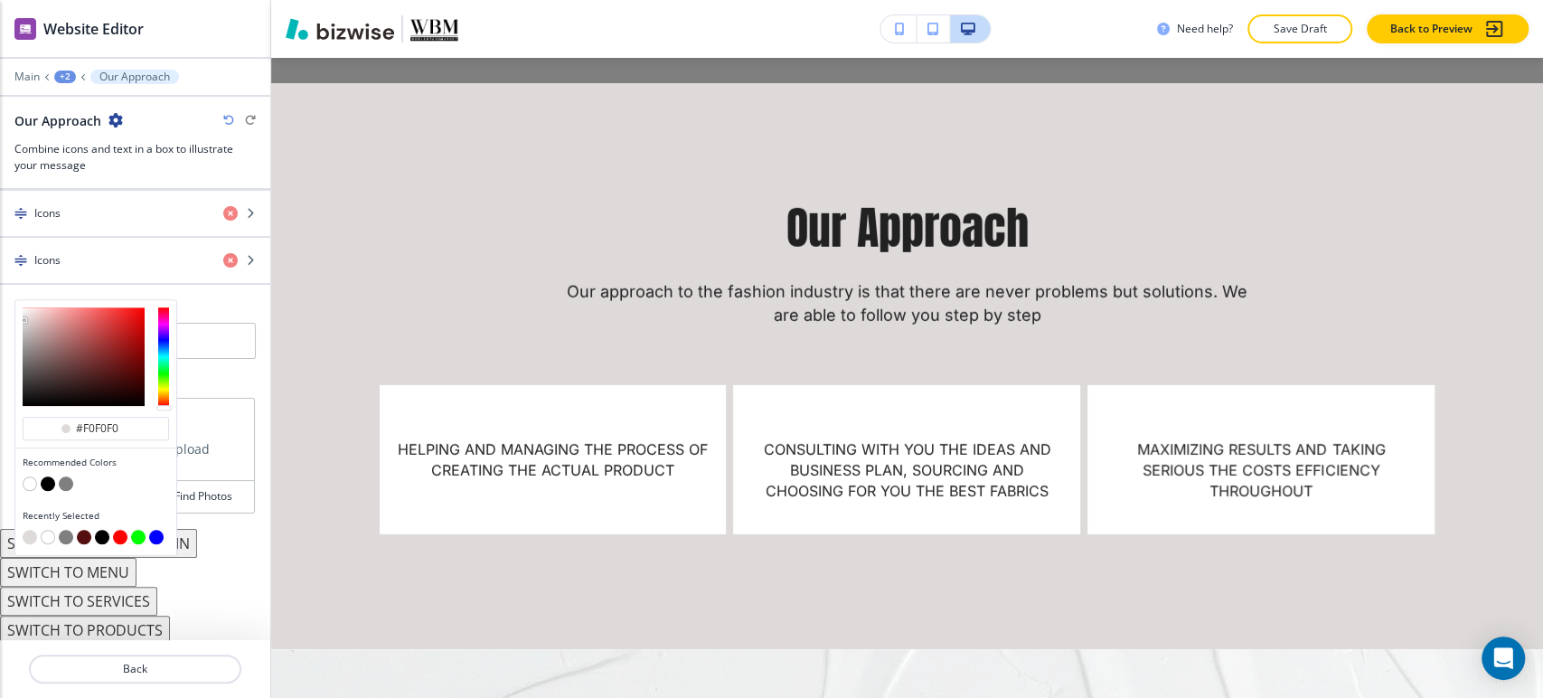
click at [23, 309] on div at bounding box center [84, 356] width 122 height 99
type input "#f0eeee"
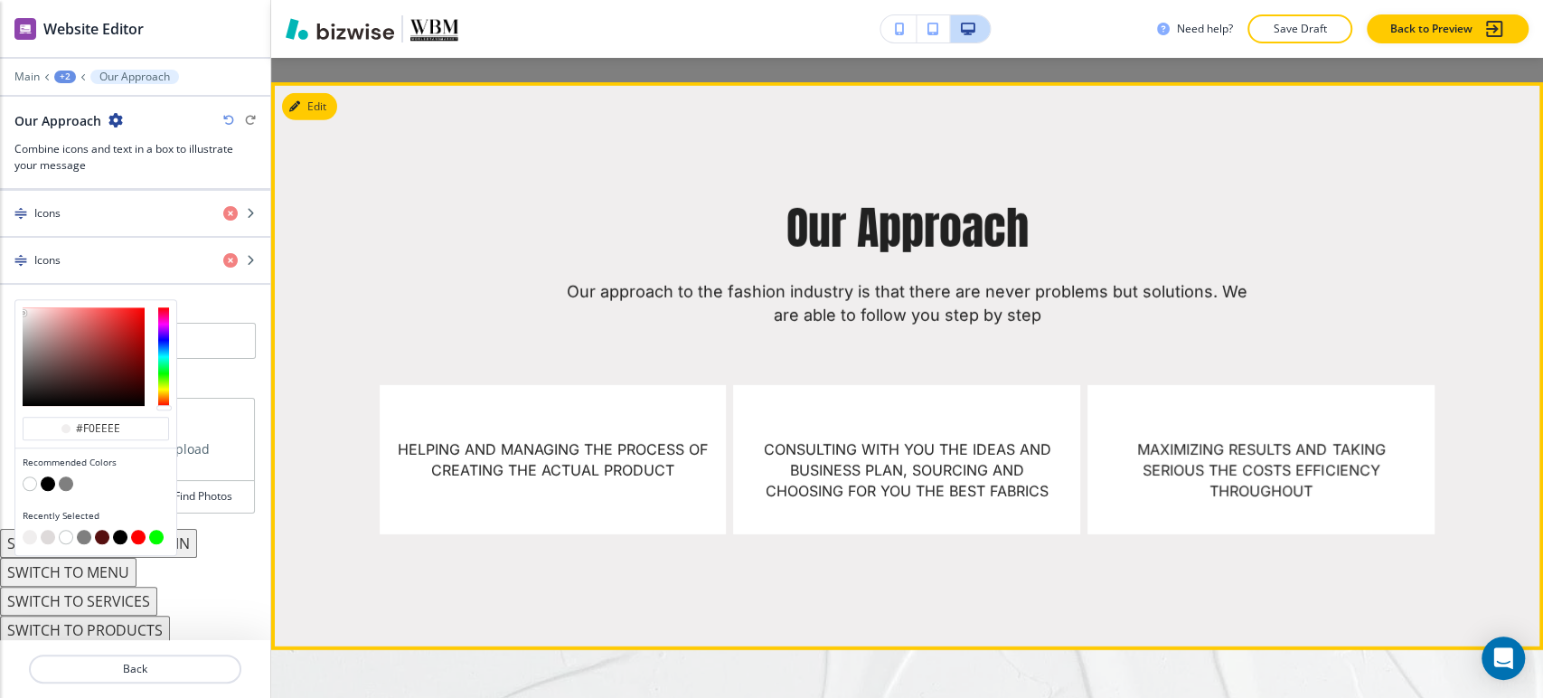
click at [638, 218] on div "Our Approach Our approach to the fashion industry is that there are never probl…" at bounding box center [908, 262] width 1056 height 128
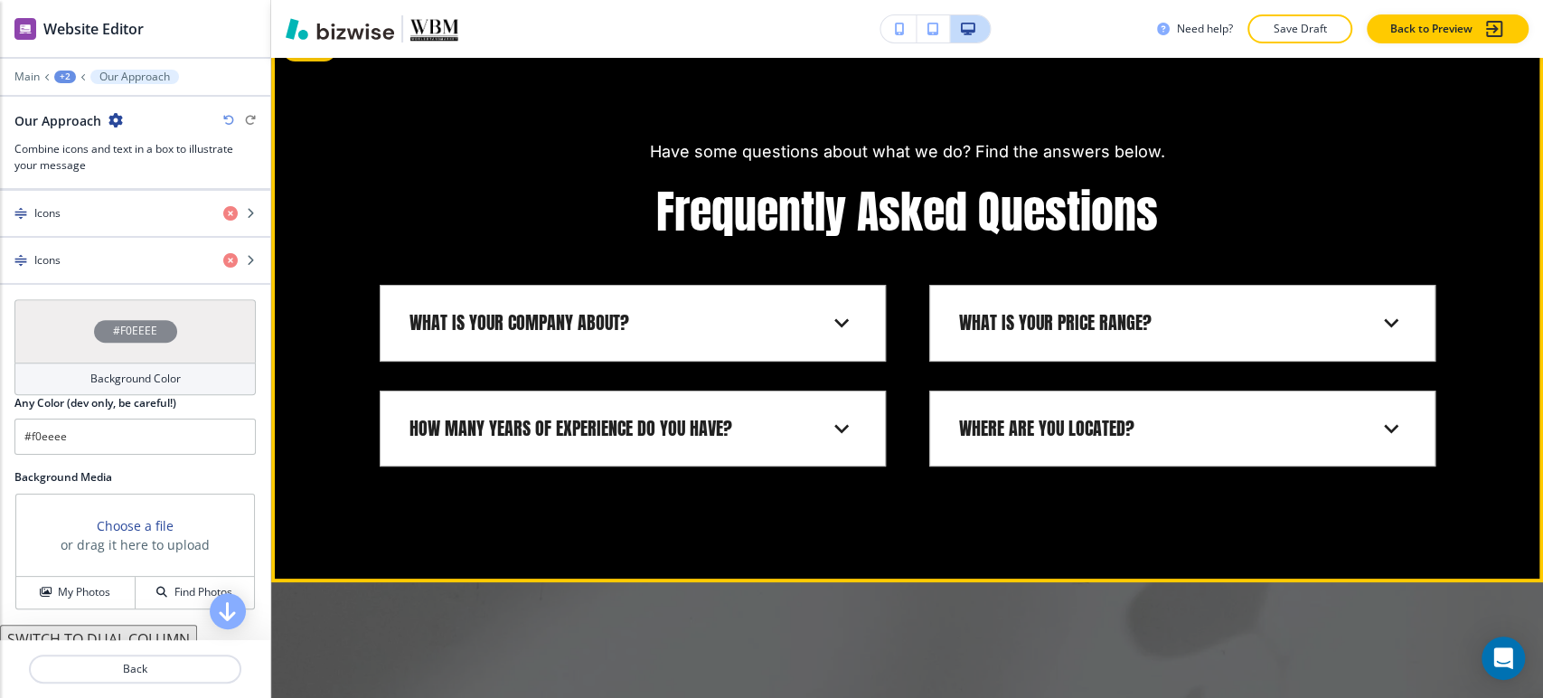
scroll to position [4253, 0]
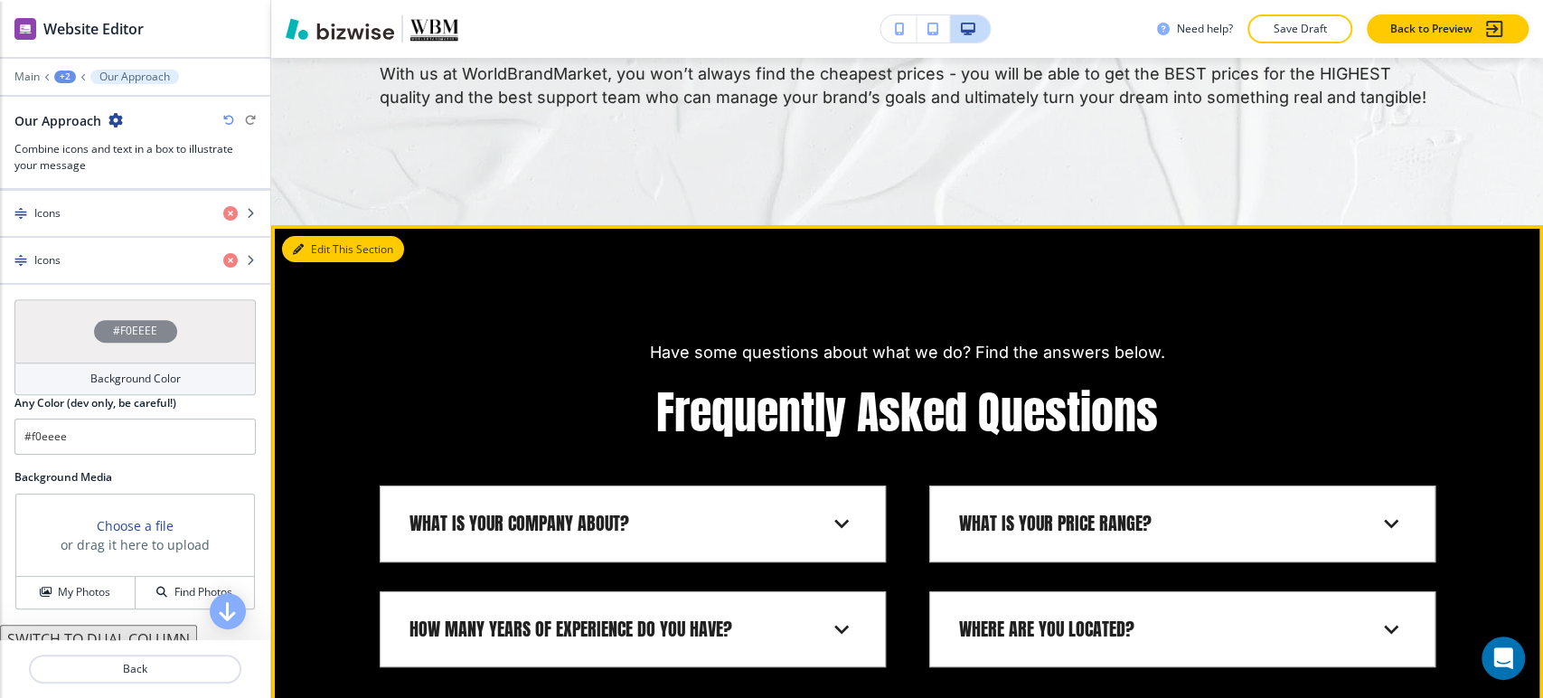
click at [333, 236] on button "Edit This Section" at bounding box center [343, 249] width 122 height 27
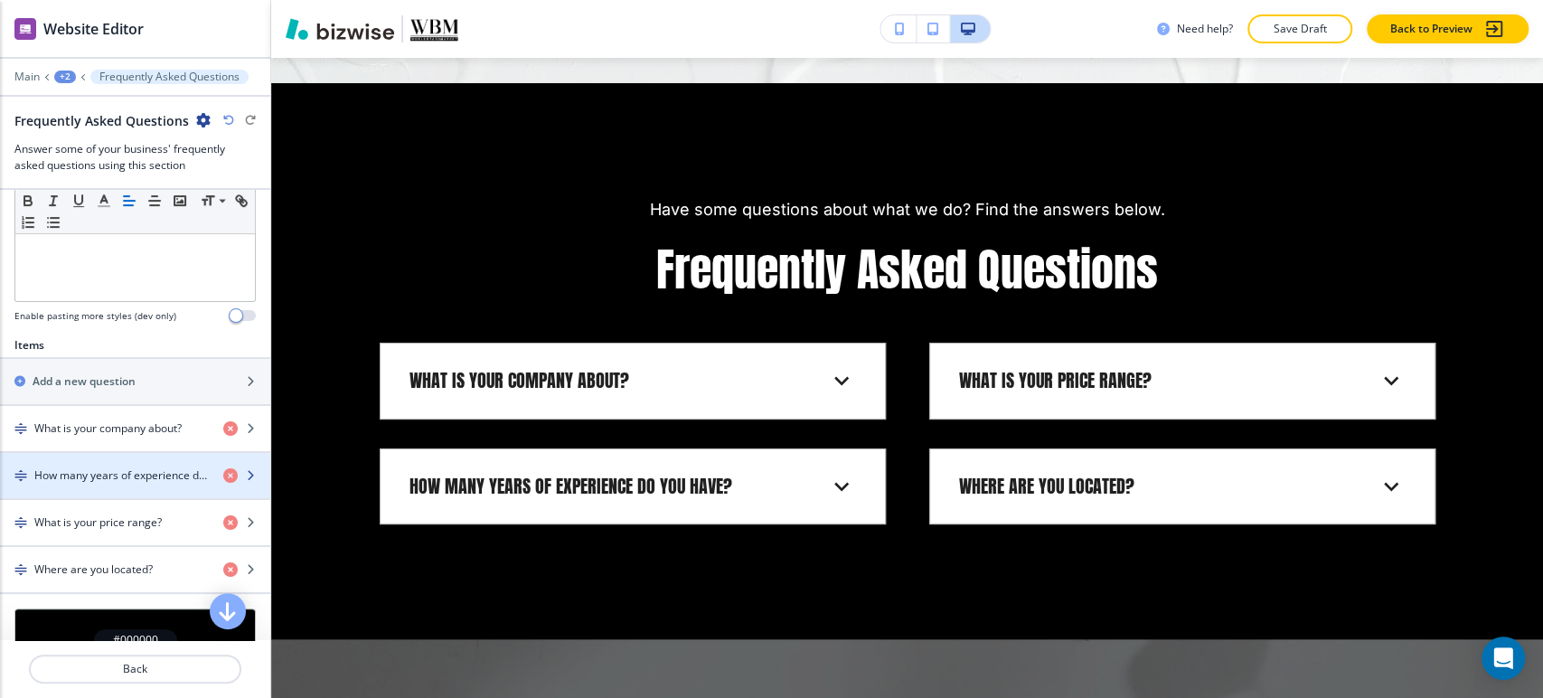
scroll to position [820, 0]
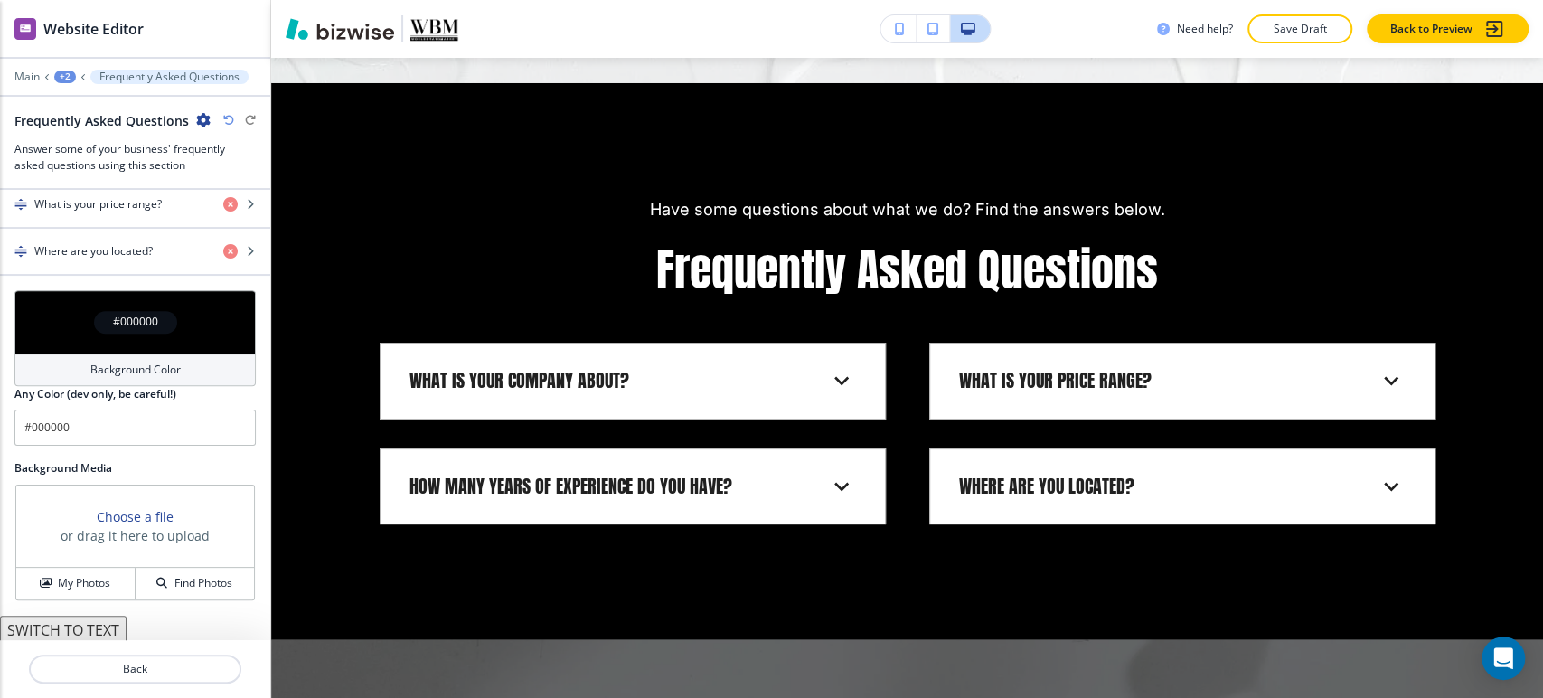
click at [186, 338] on div "#000000" at bounding box center [134, 321] width 241 height 63
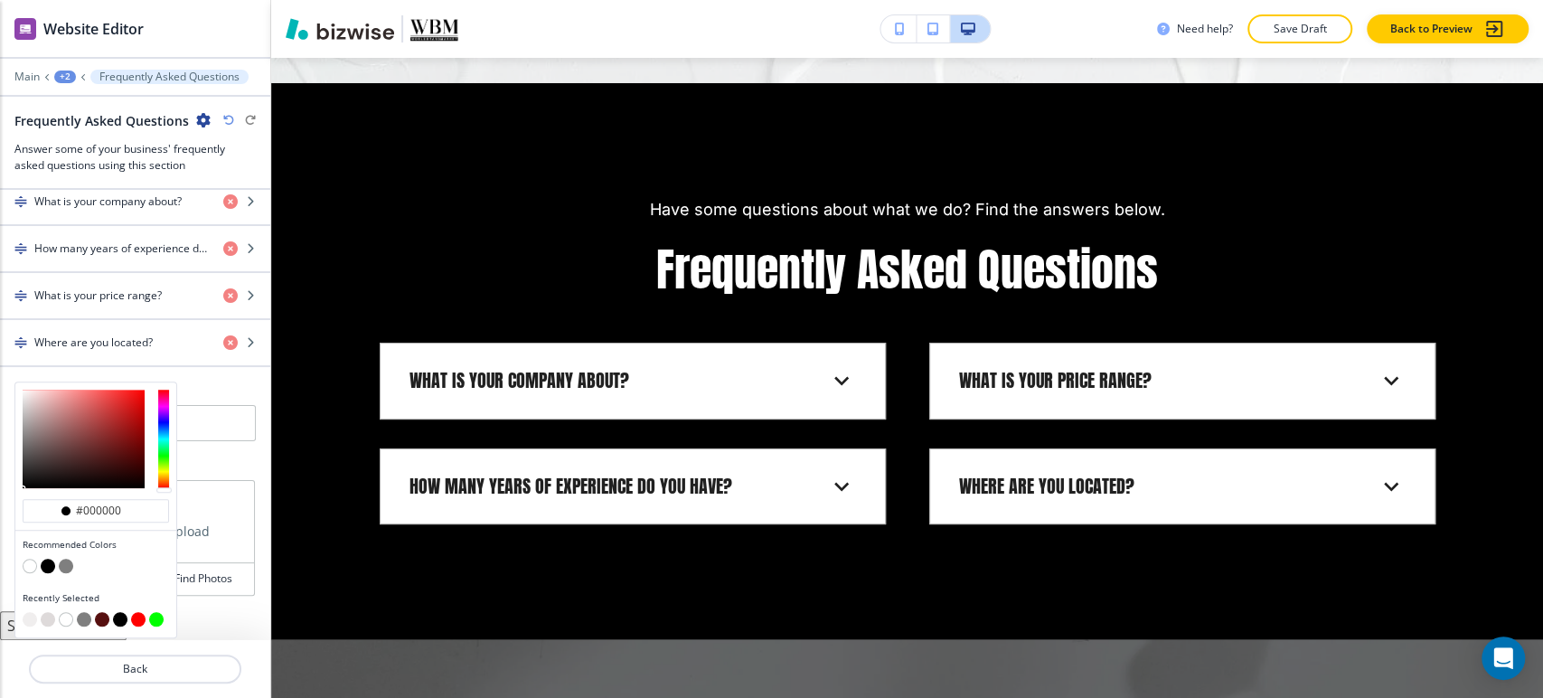
scroll to position [724, 0]
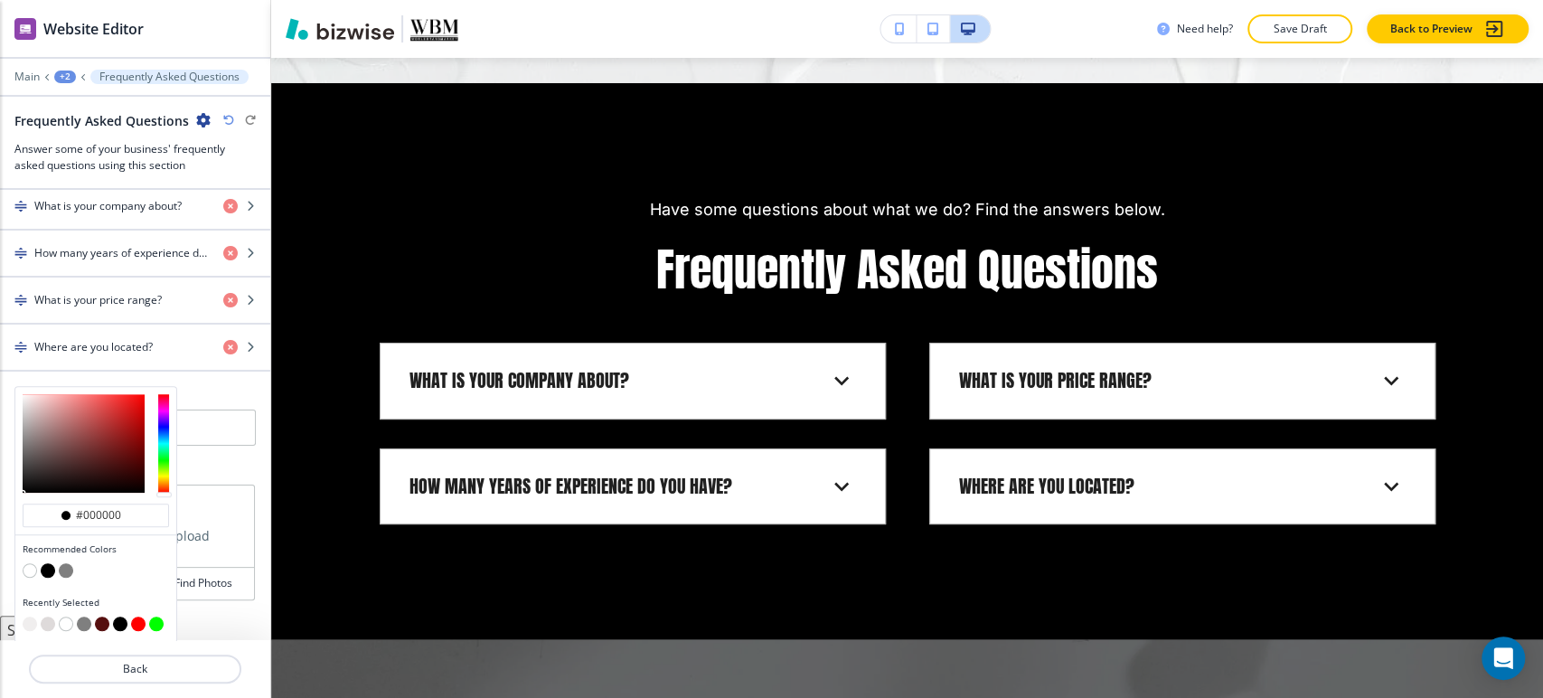
click at [30, 563] on button "button" at bounding box center [30, 570] width 14 height 14
type input "#FFFFFF"
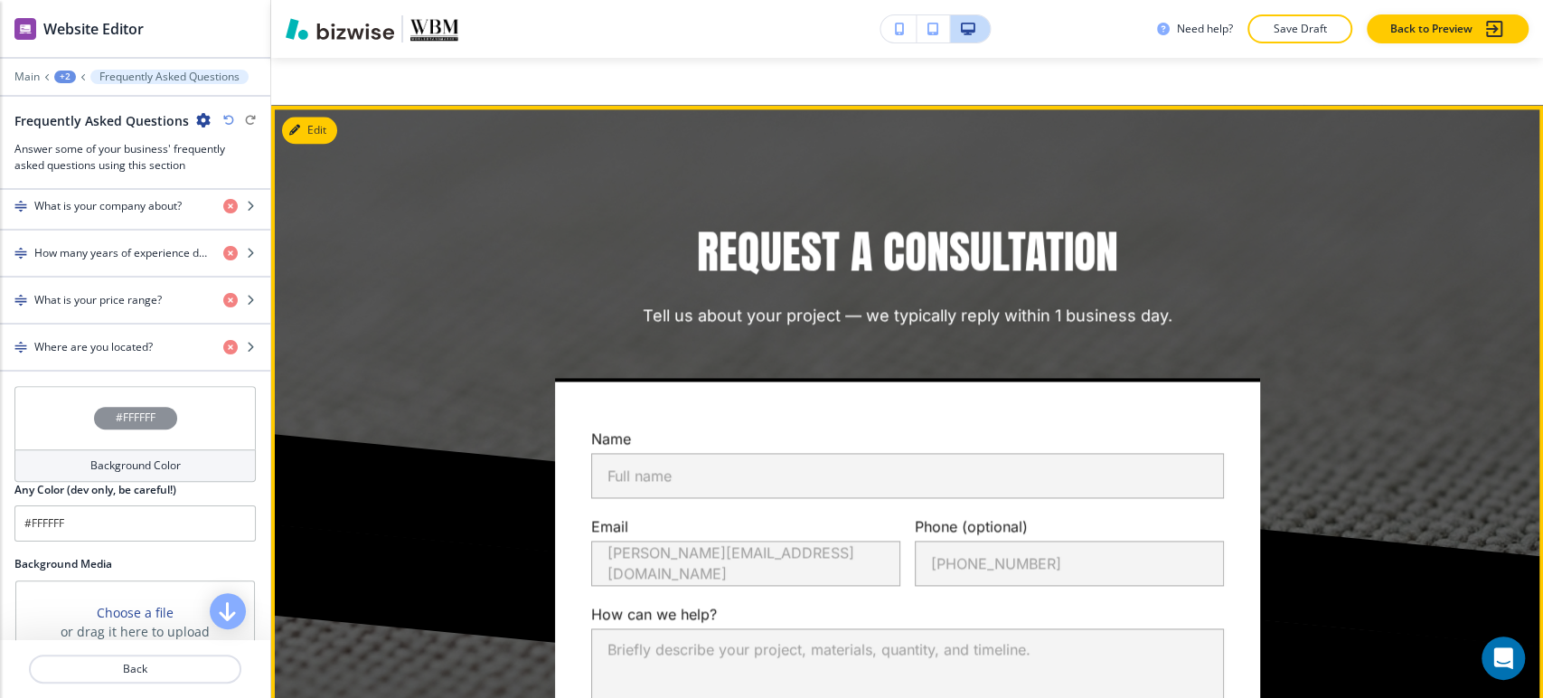
scroll to position [6103, 0]
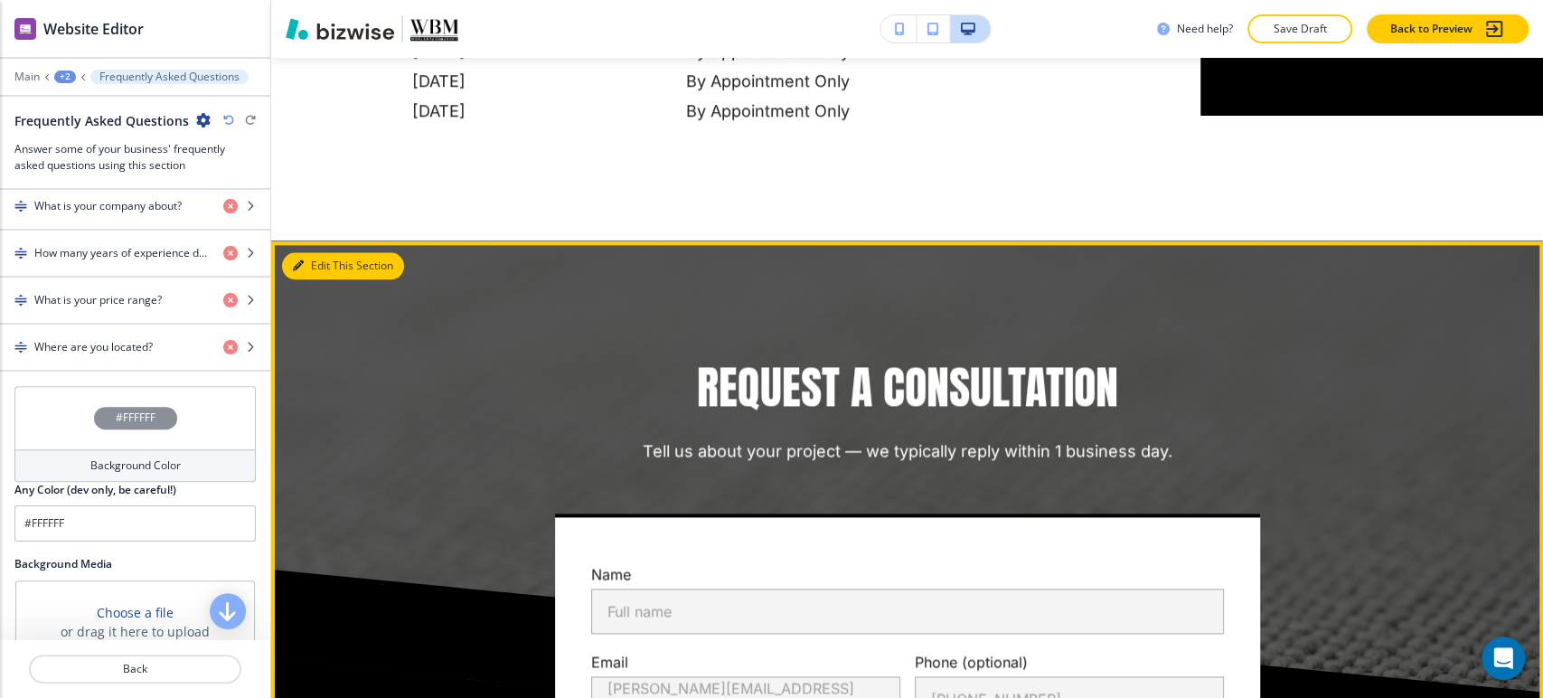
click at [315, 252] on button "Edit This Section" at bounding box center [343, 265] width 122 height 27
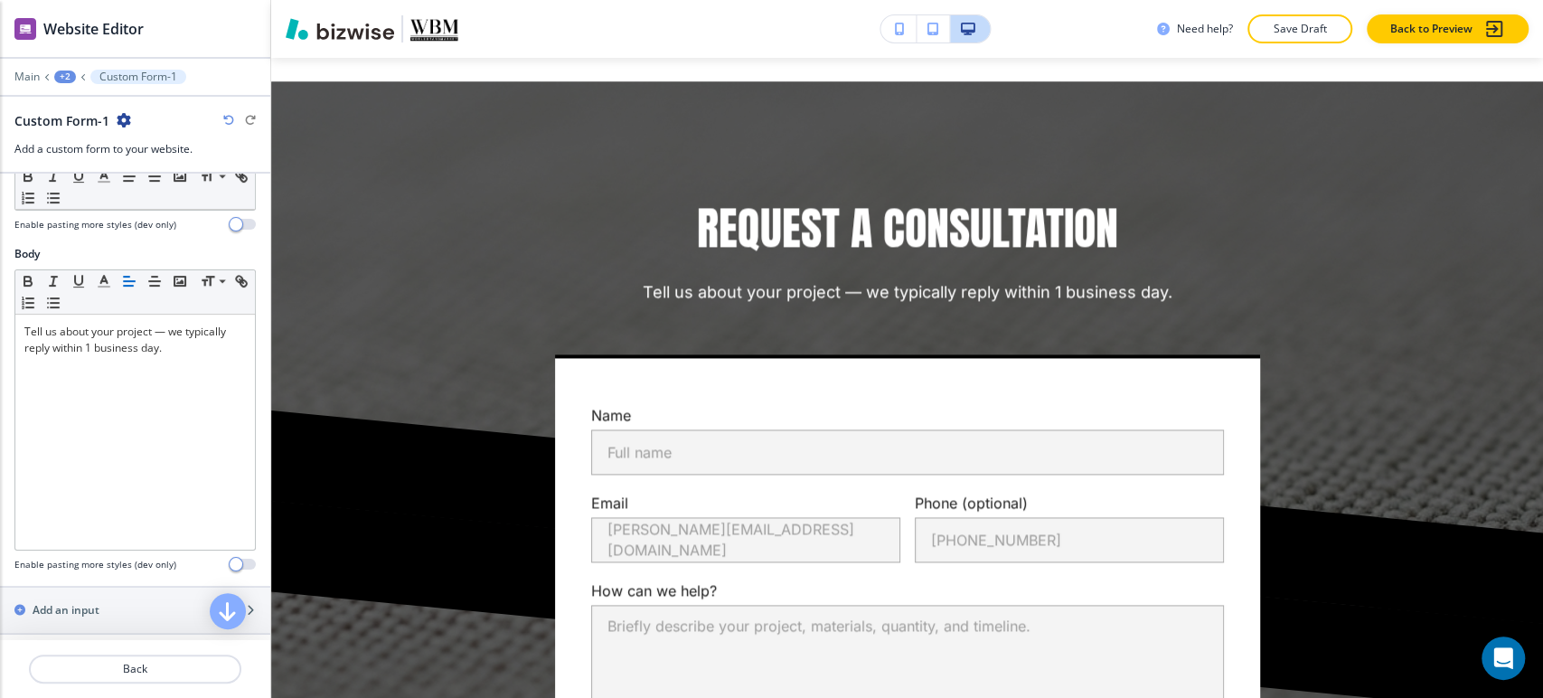
scroll to position [803, 0]
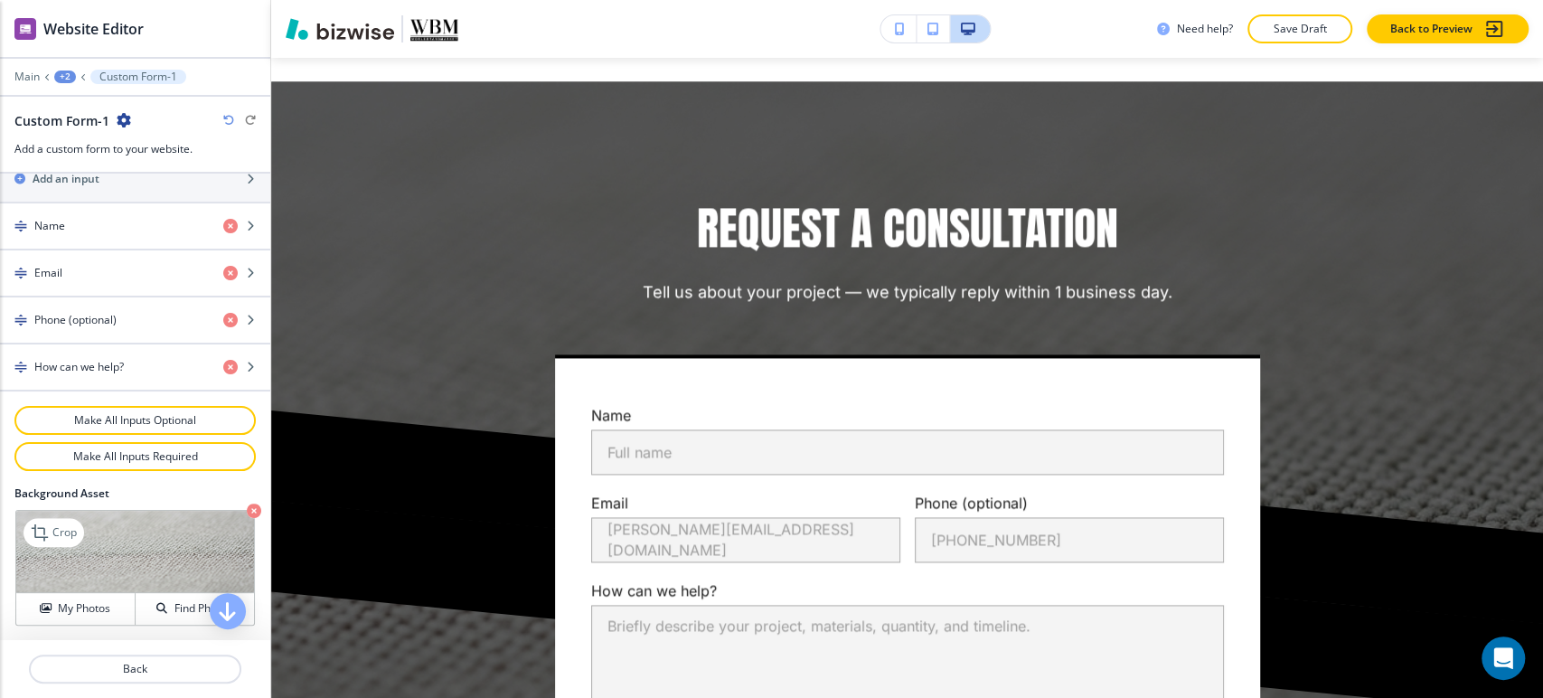
click at [247, 503] on icon "button" at bounding box center [254, 510] width 14 height 14
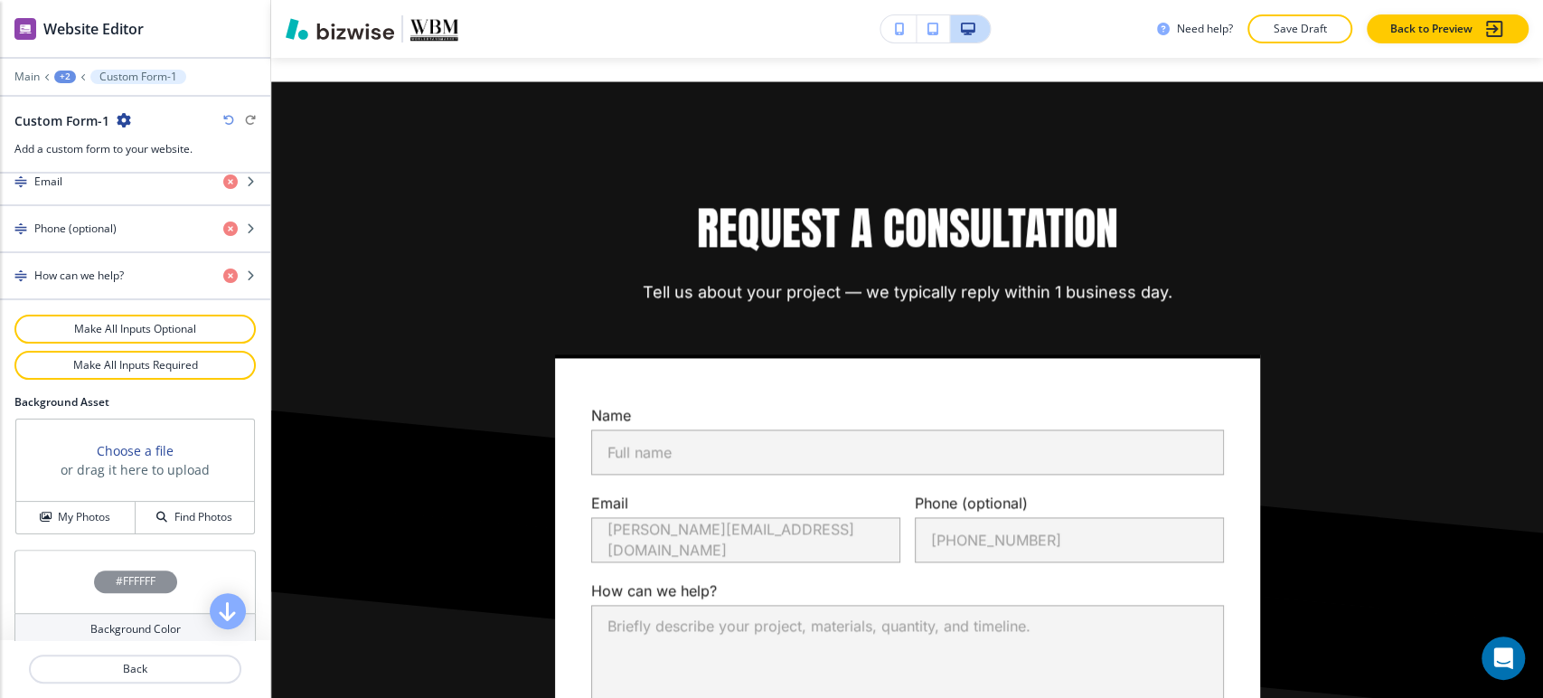
scroll to position [969, 0]
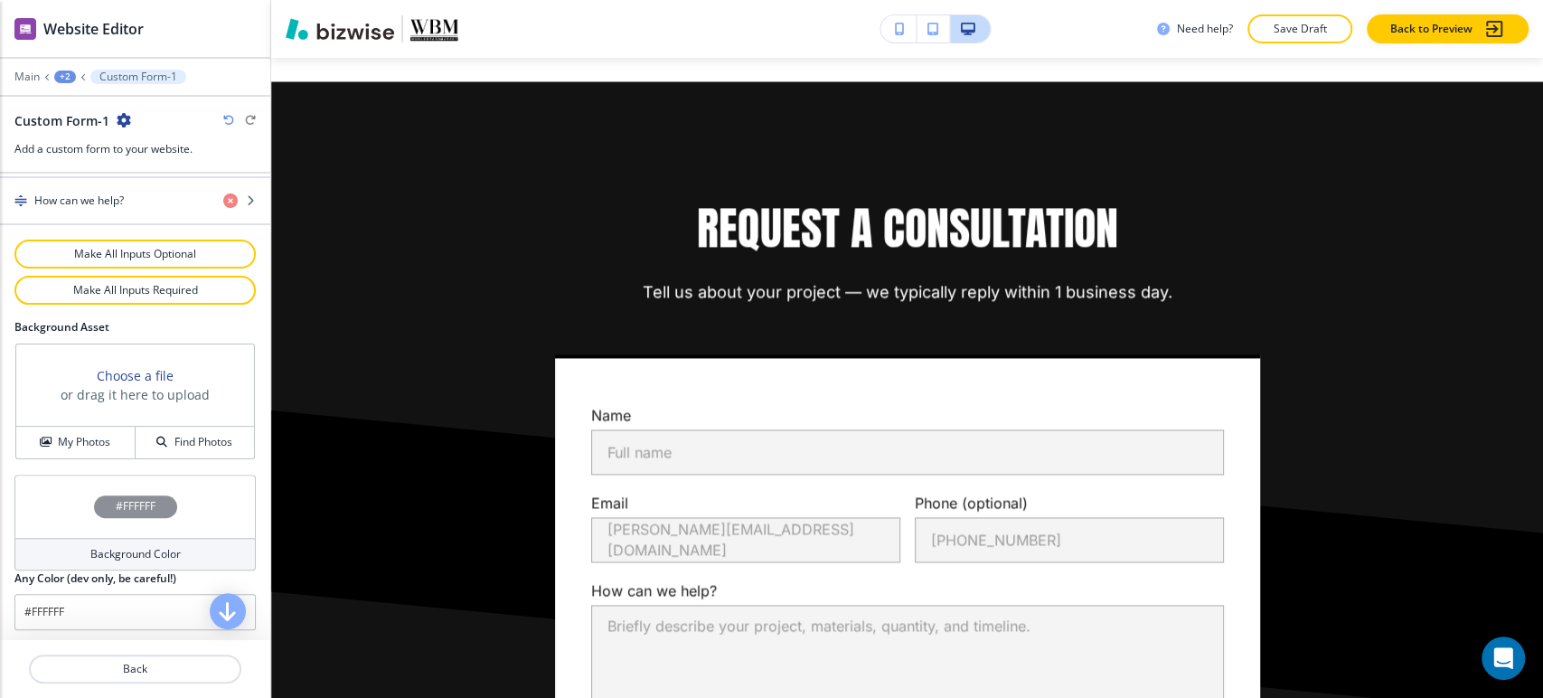
click at [105, 539] on div "Background Color" at bounding box center [134, 554] width 241 height 33
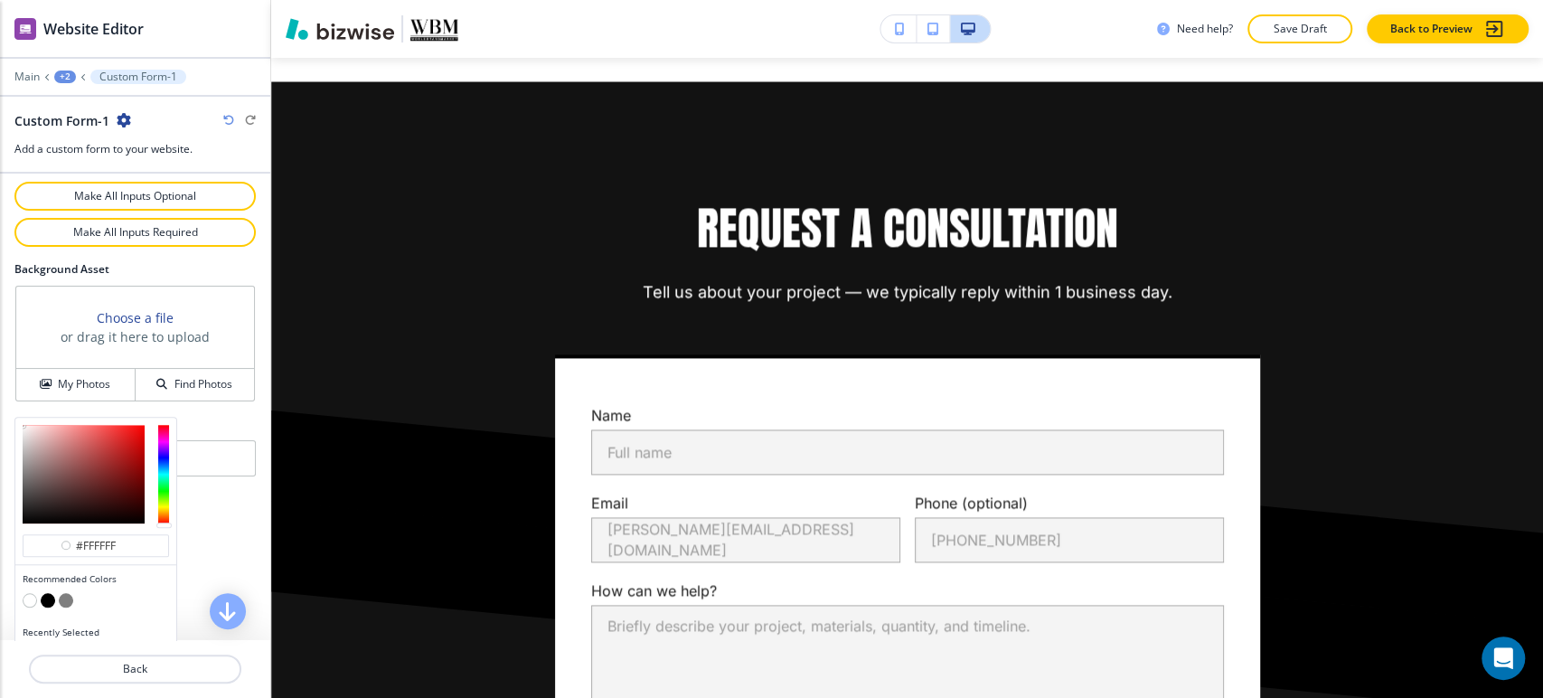
scroll to position [1056, 0]
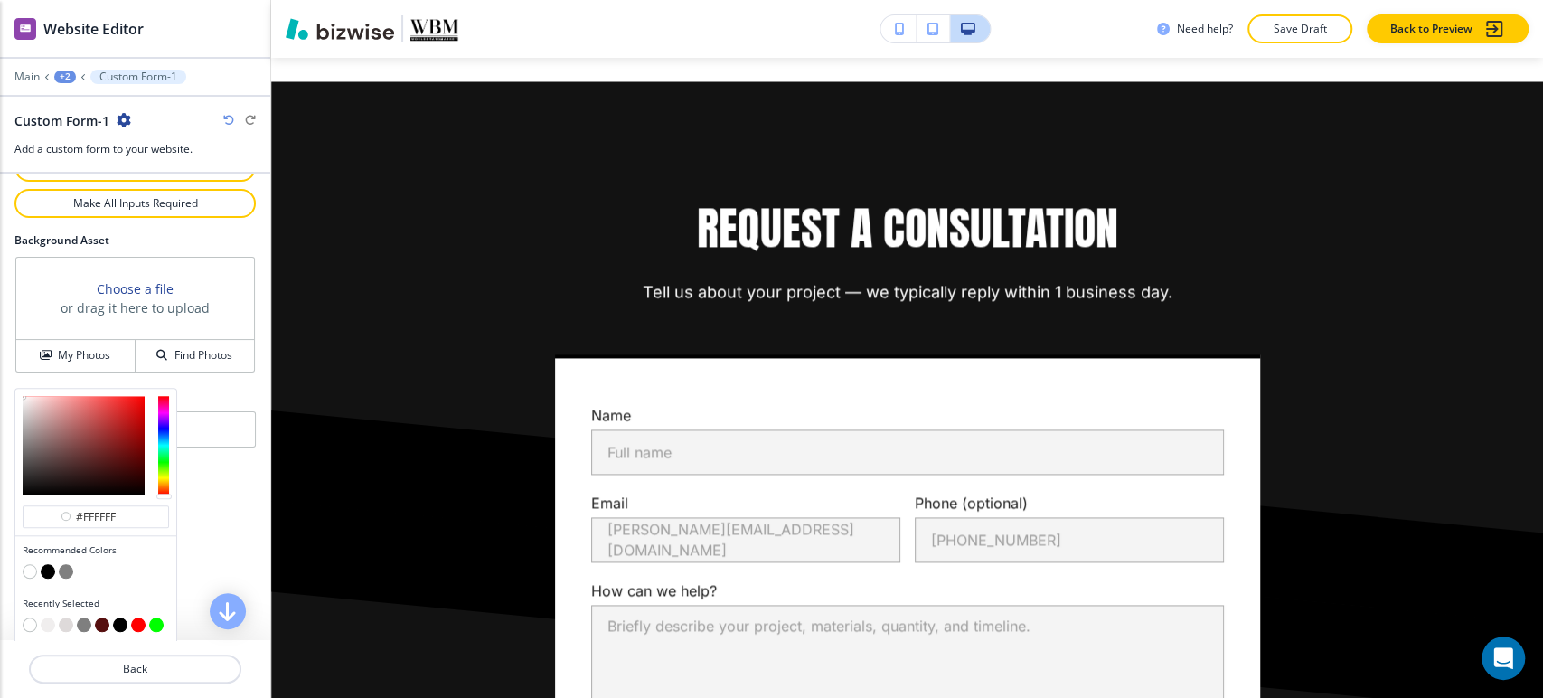
click at [64, 569] on button "button" at bounding box center [66, 571] width 14 height 14
type input "#7f7f7f"
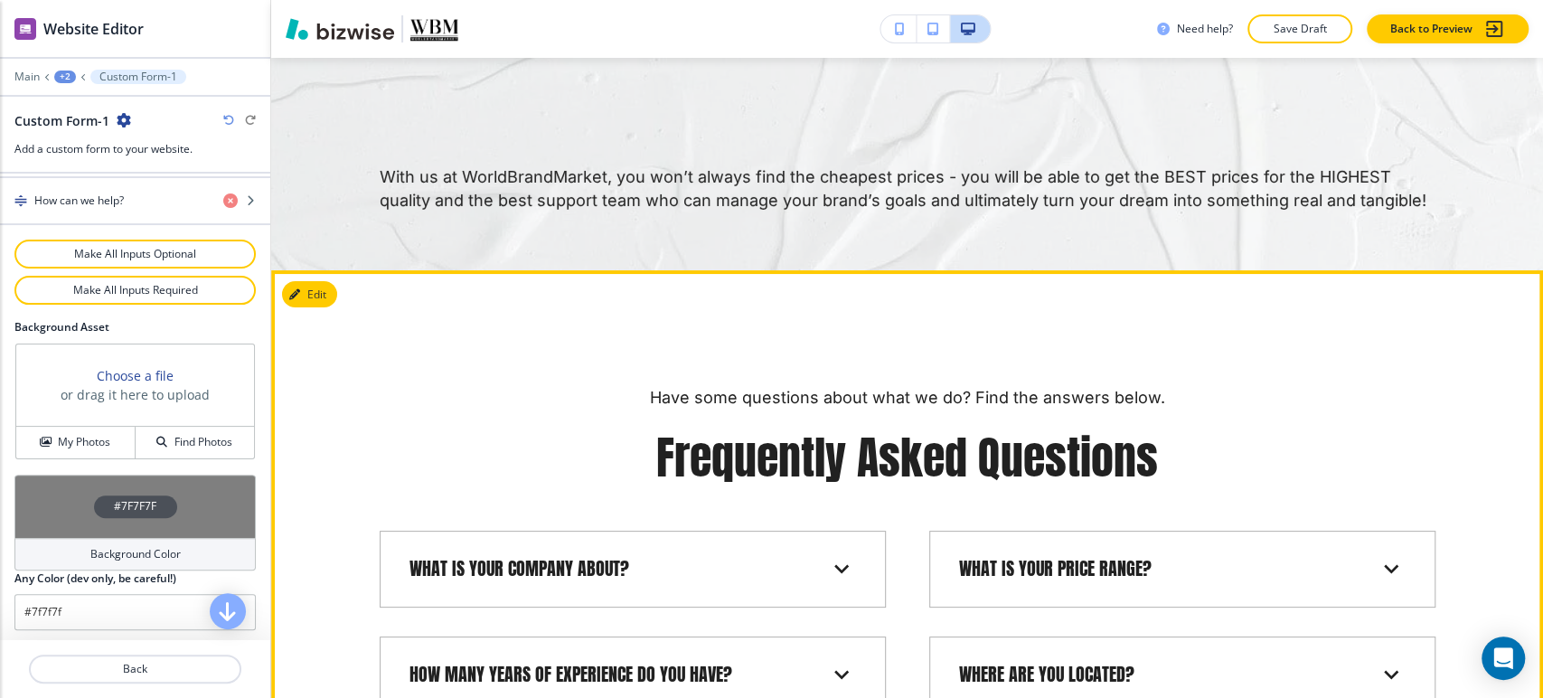
scroll to position [4154, 0]
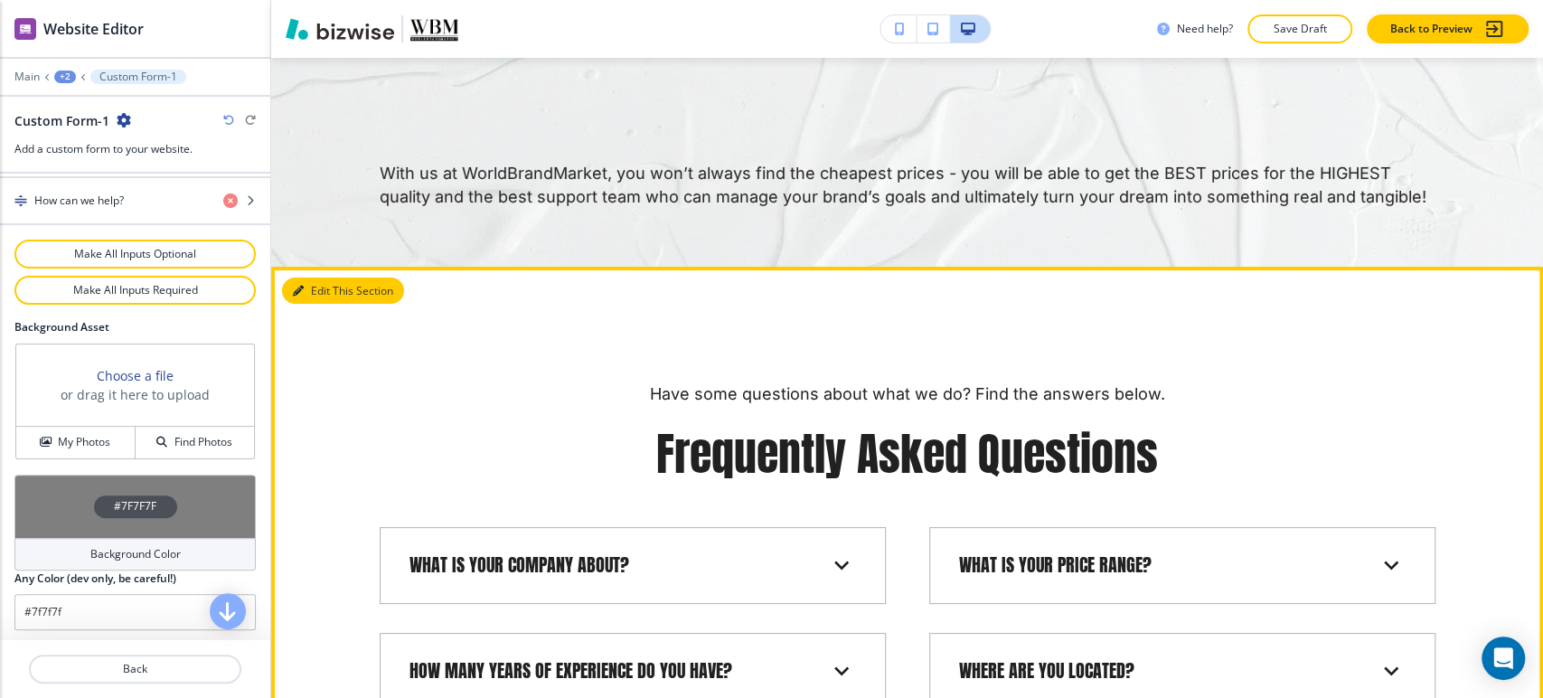
click at [313, 277] on button "Edit This Section" at bounding box center [343, 290] width 122 height 27
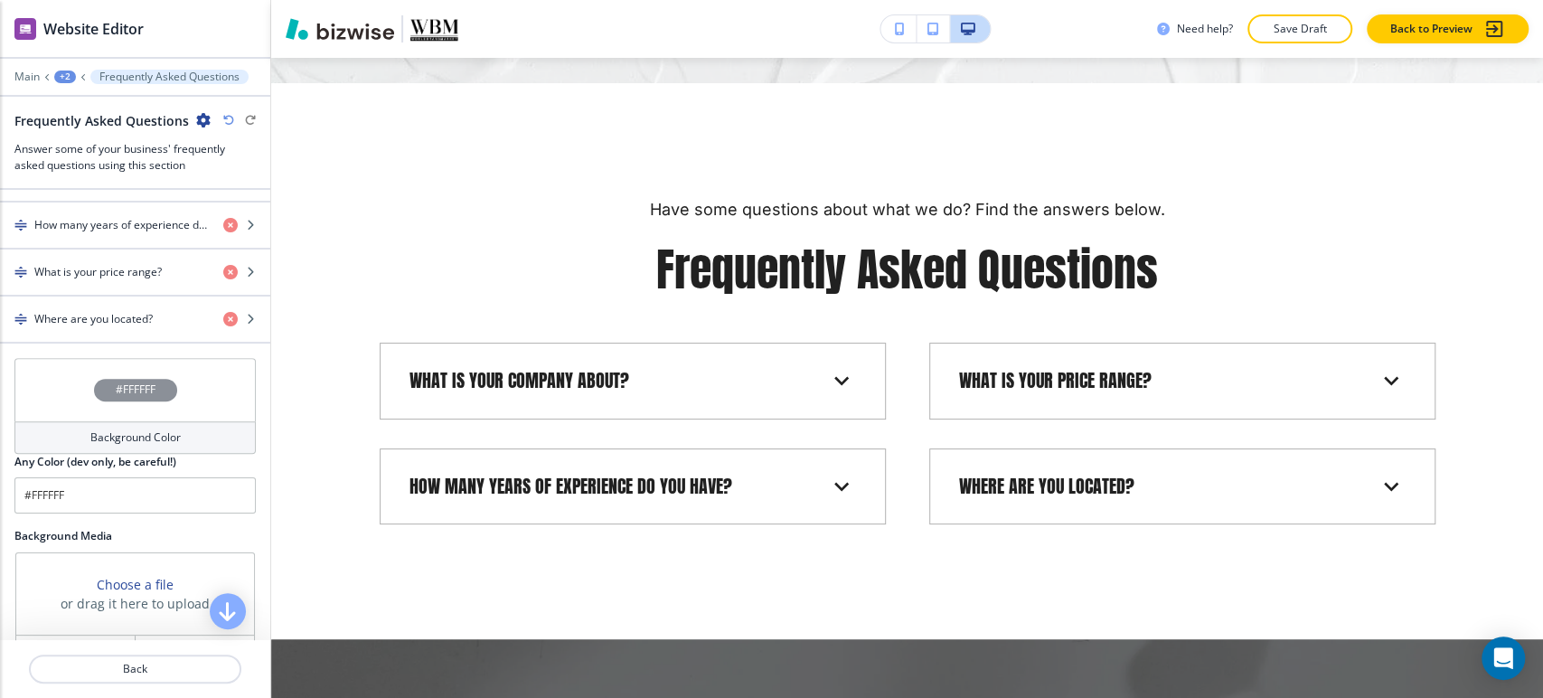
scroll to position [820, 0]
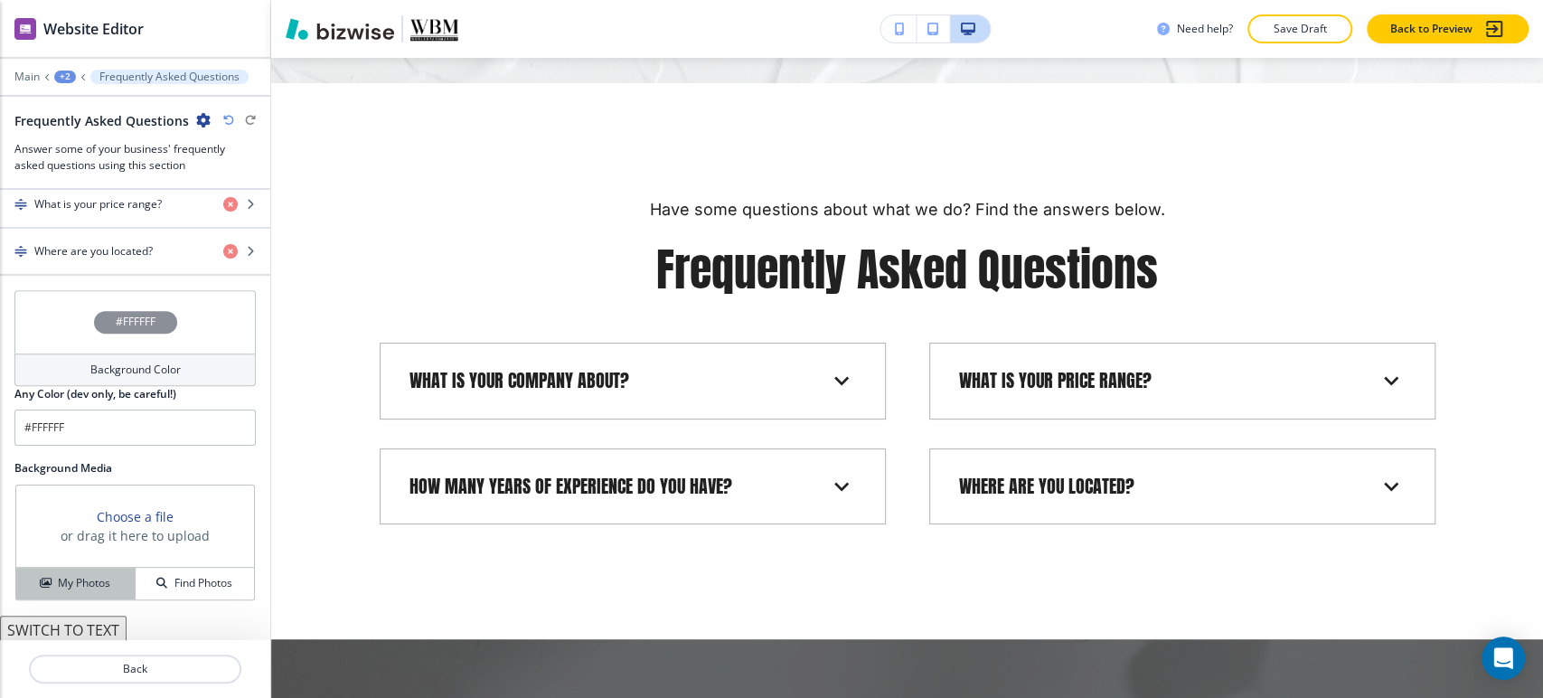
click at [109, 578] on div "My Photos" at bounding box center [75, 583] width 118 height 16
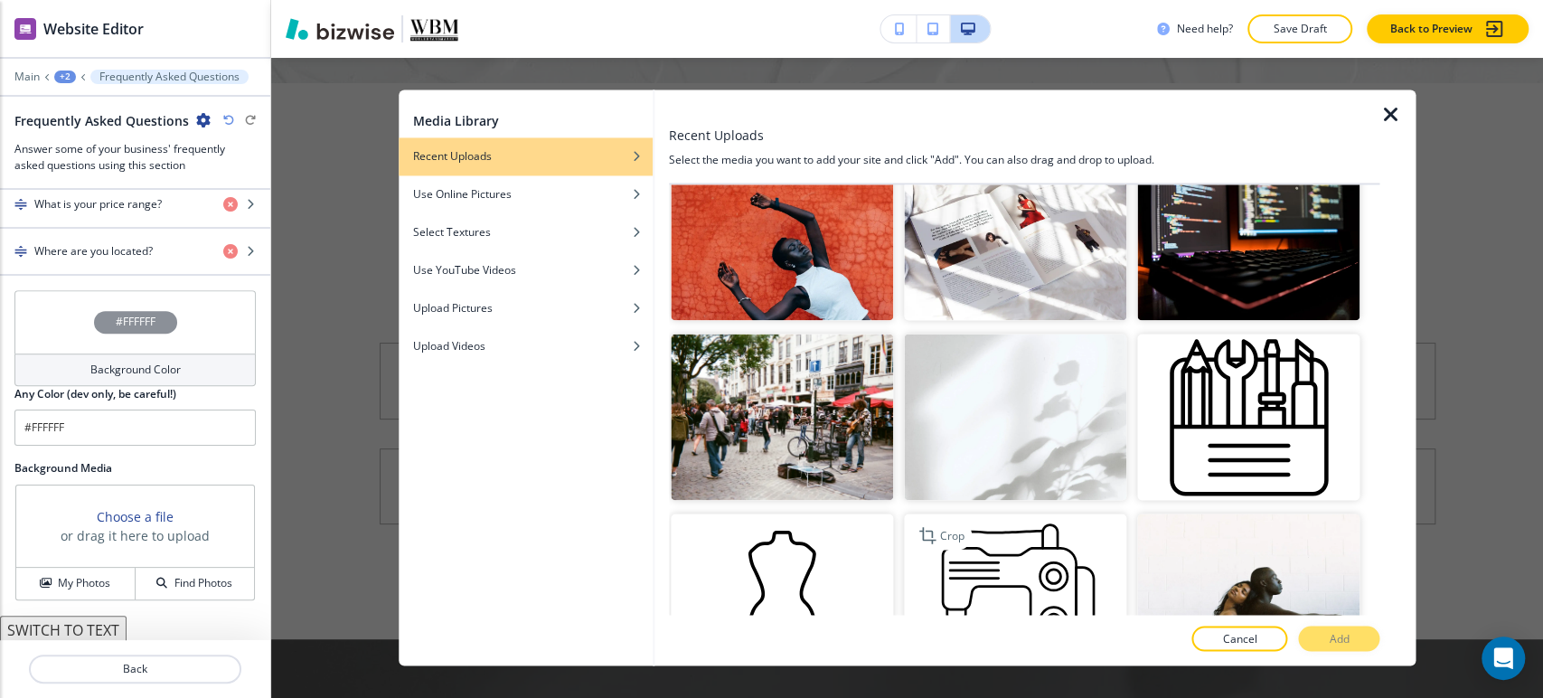
scroll to position [401, 0]
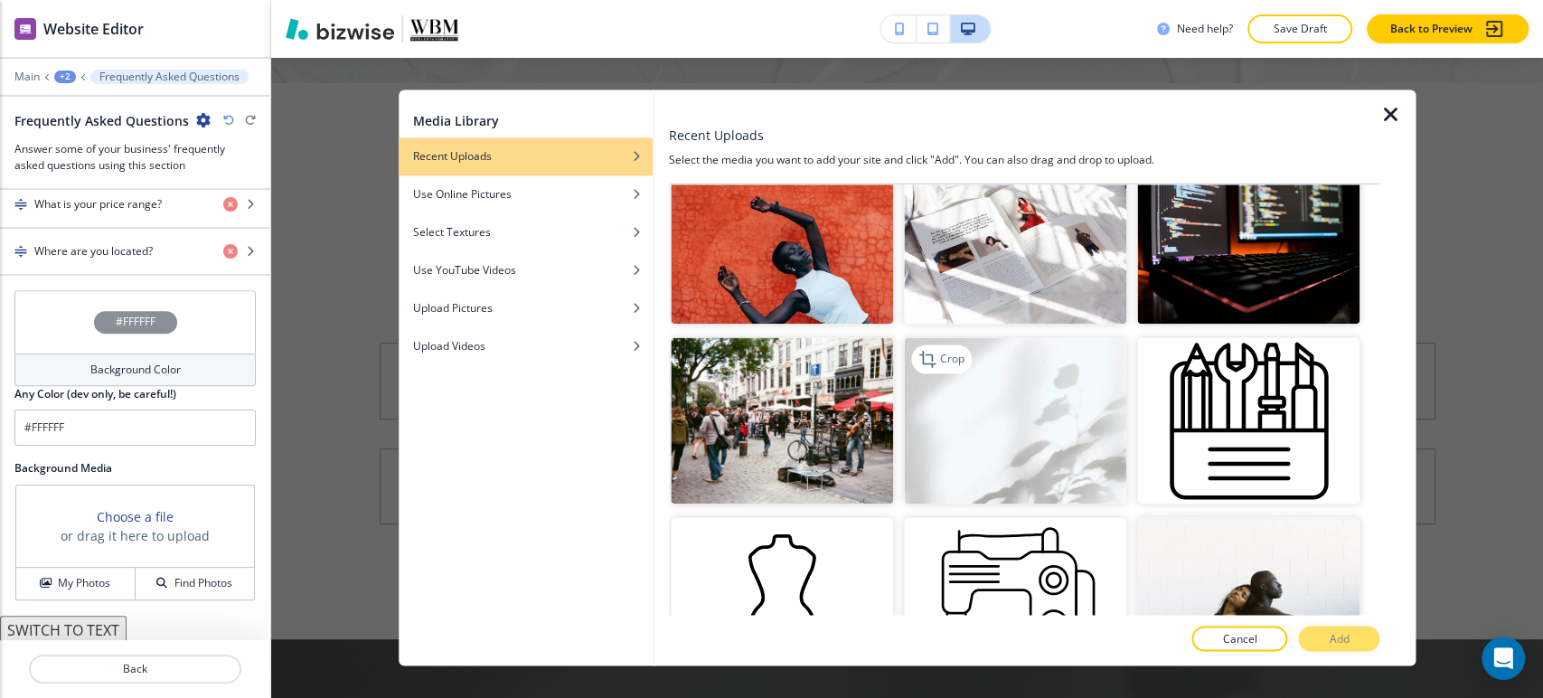
click at [1073, 411] on img "button" at bounding box center [1015, 420] width 222 height 167
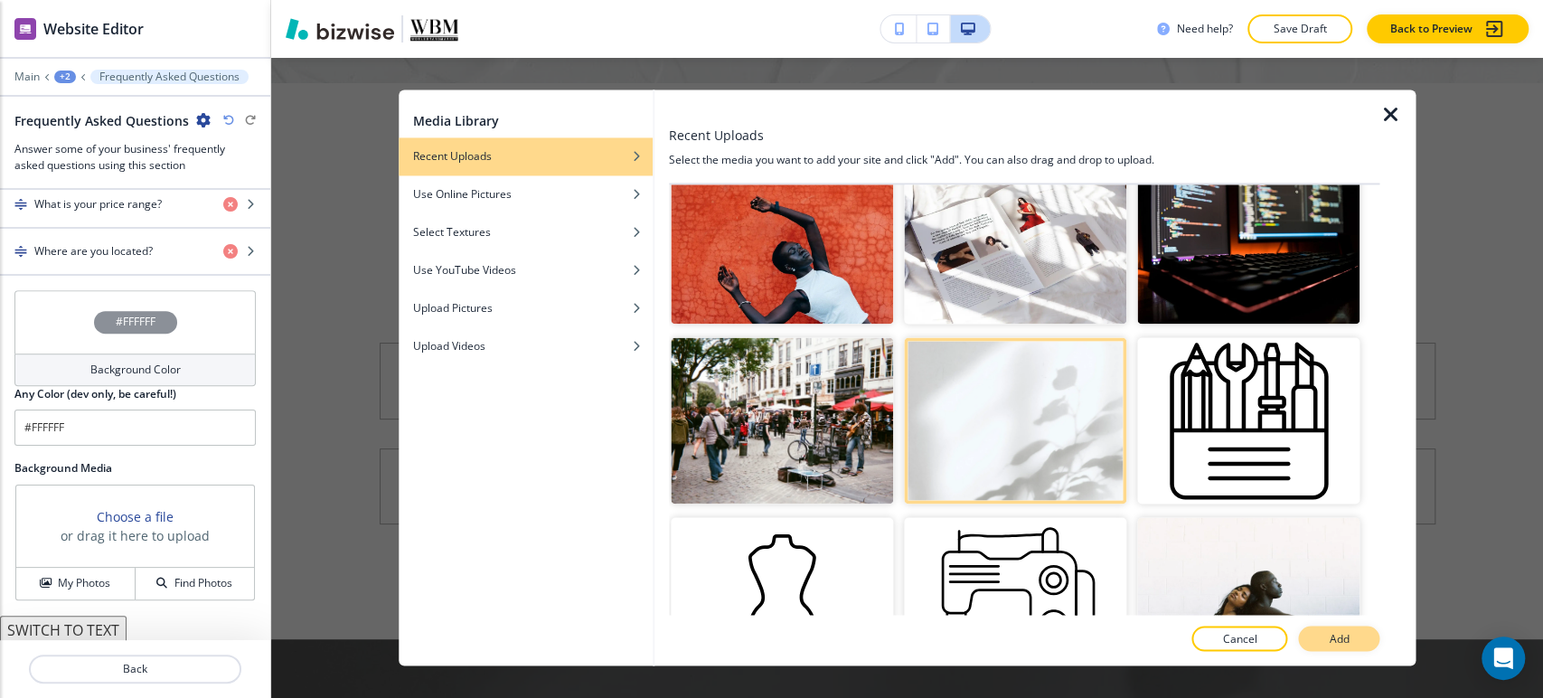
click at [1319, 633] on button "Add" at bounding box center [1338, 638] width 81 height 25
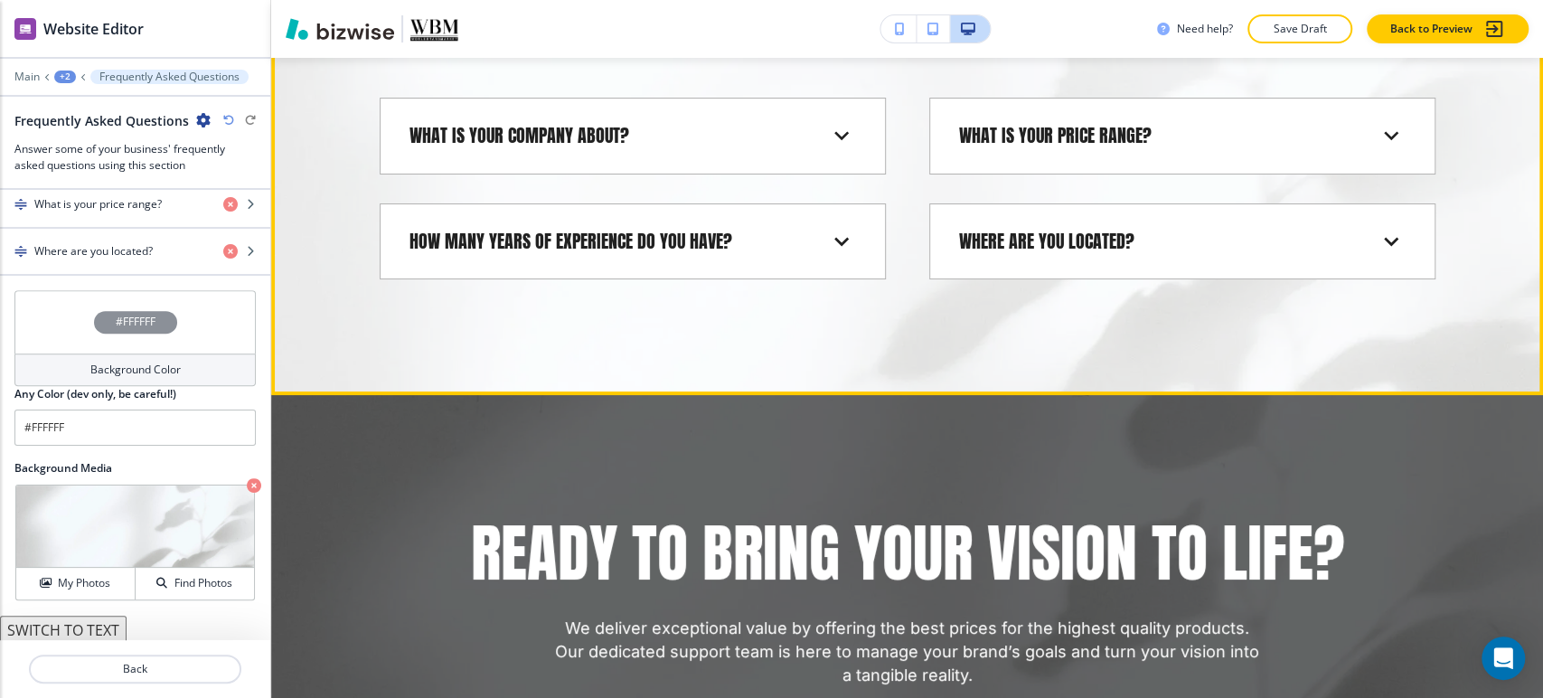
scroll to position [4841, 0]
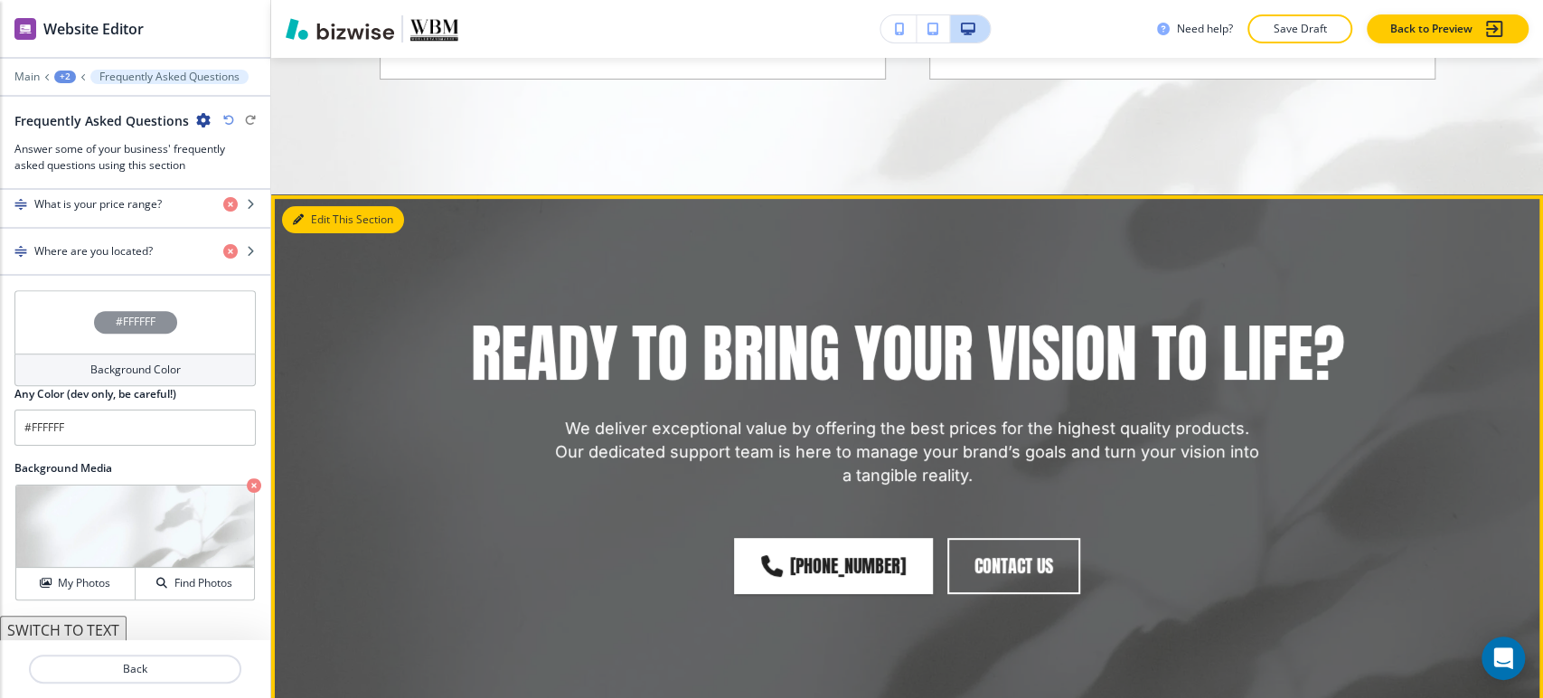
click at [315, 206] on button "Edit This Section" at bounding box center [343, 219] width 122 height 27
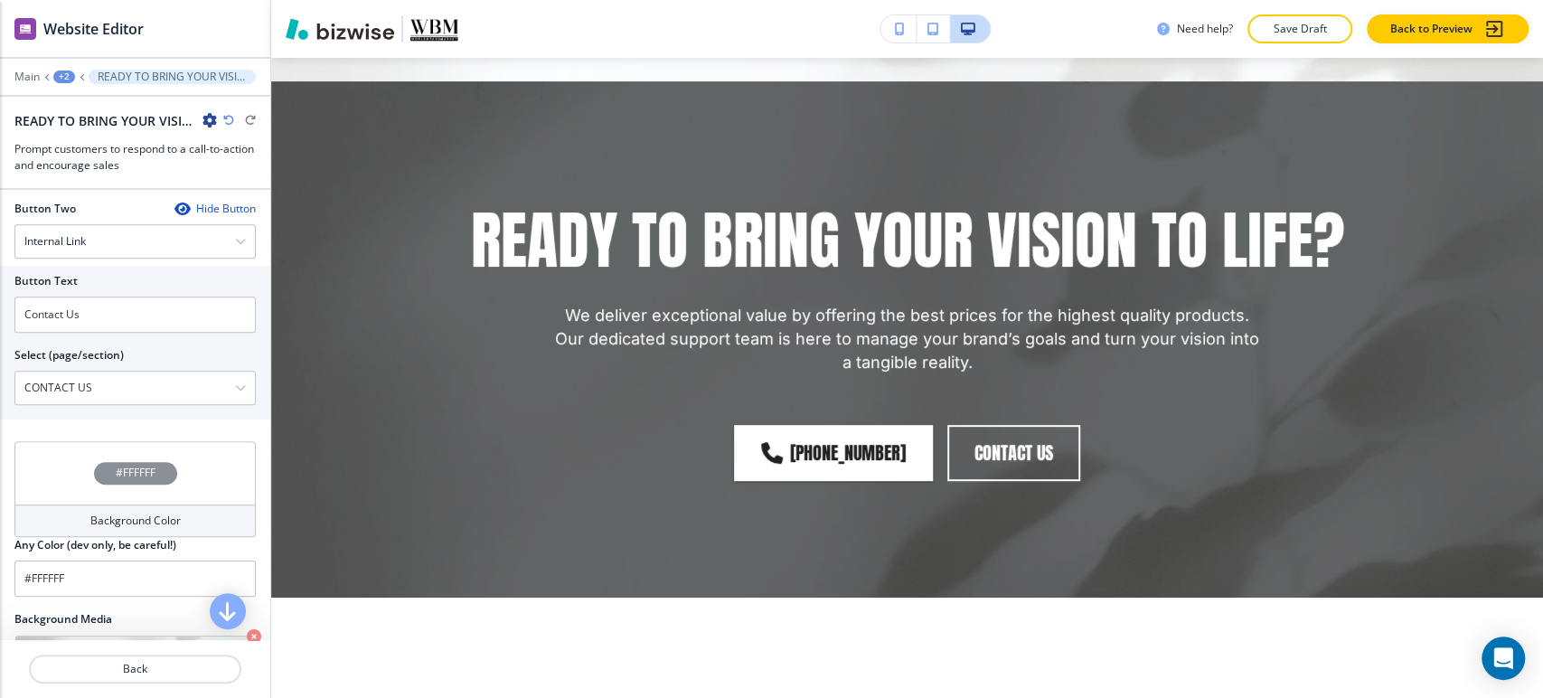
scroll to position [983, 0]
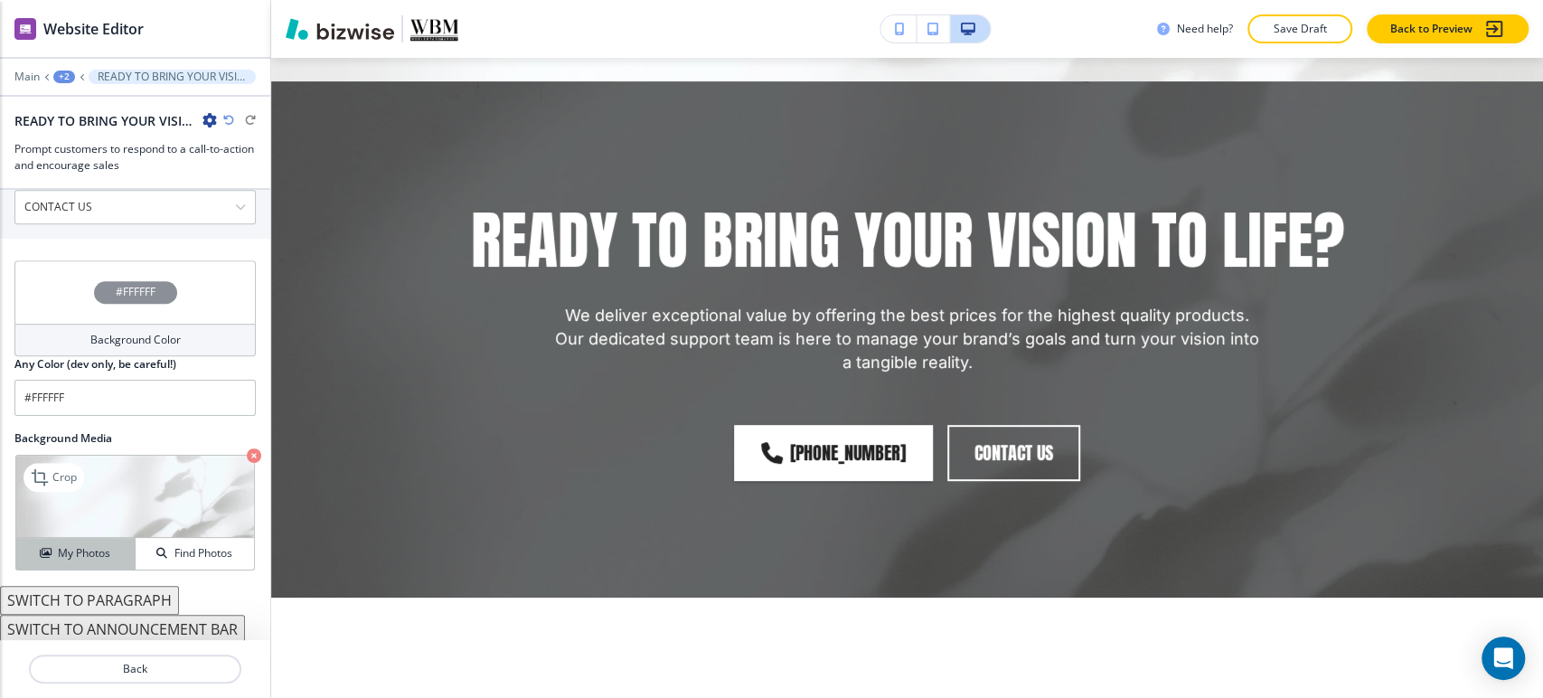
click at [92, 555] on h4 "My Photos" at bounding box center [84, 553] width 52 height 16
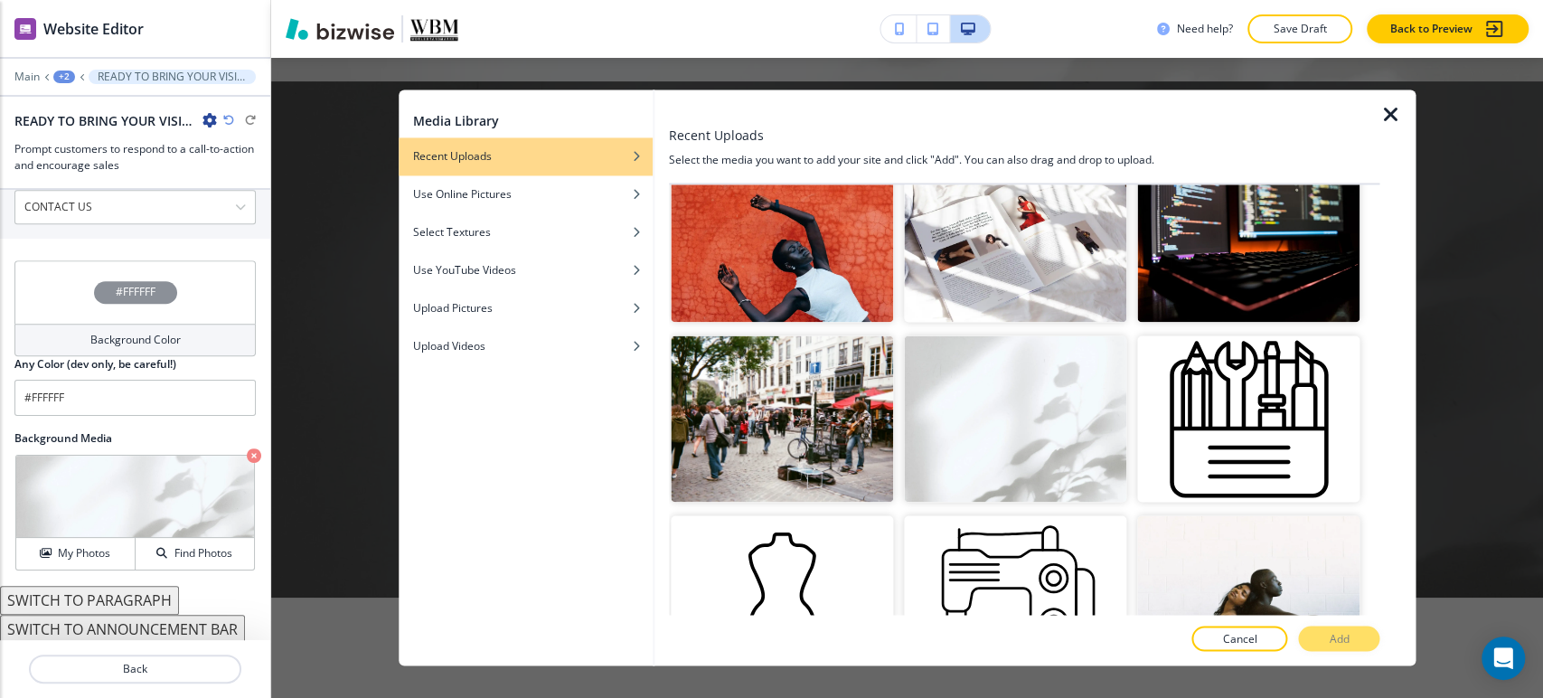
scroll to position [502, 0]
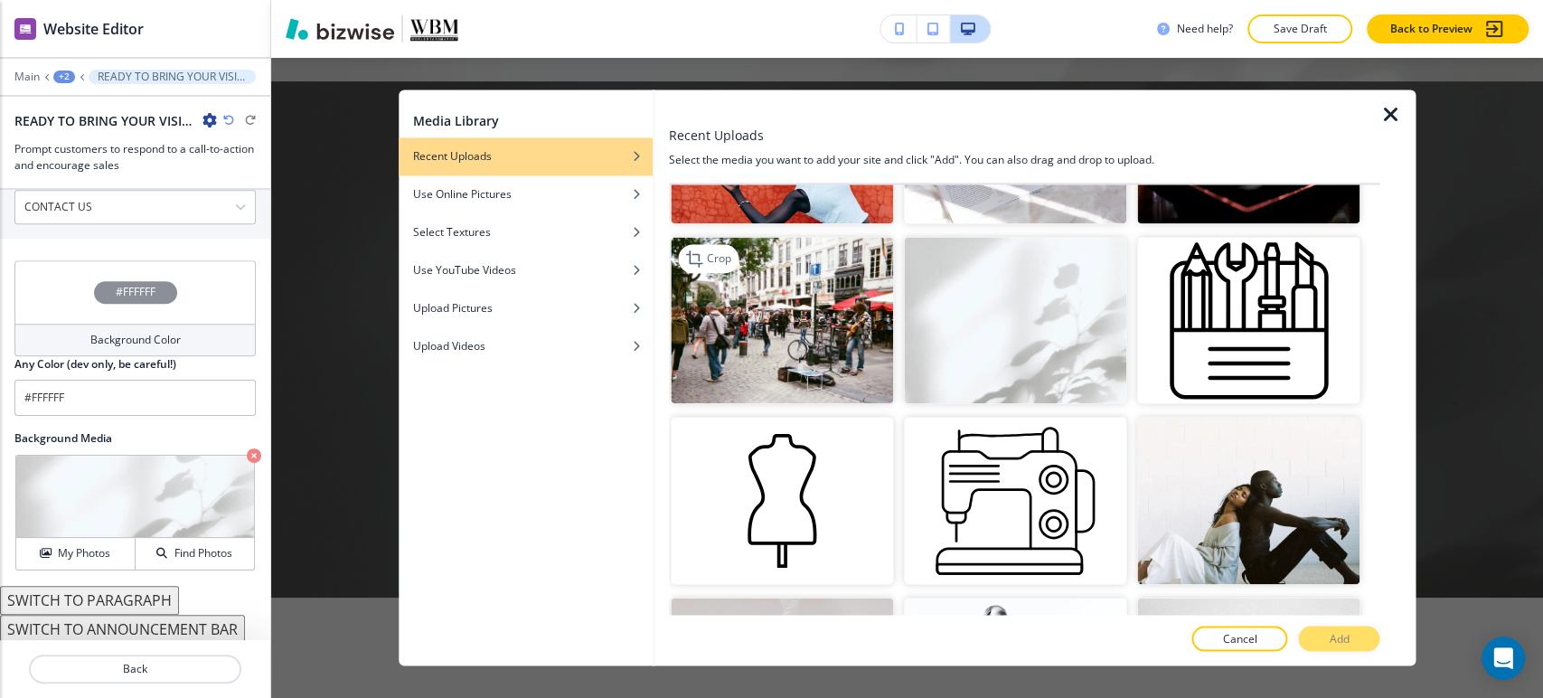
click at [827, 330] on img "button" at bounding box center [782, 320] width 222 height 167
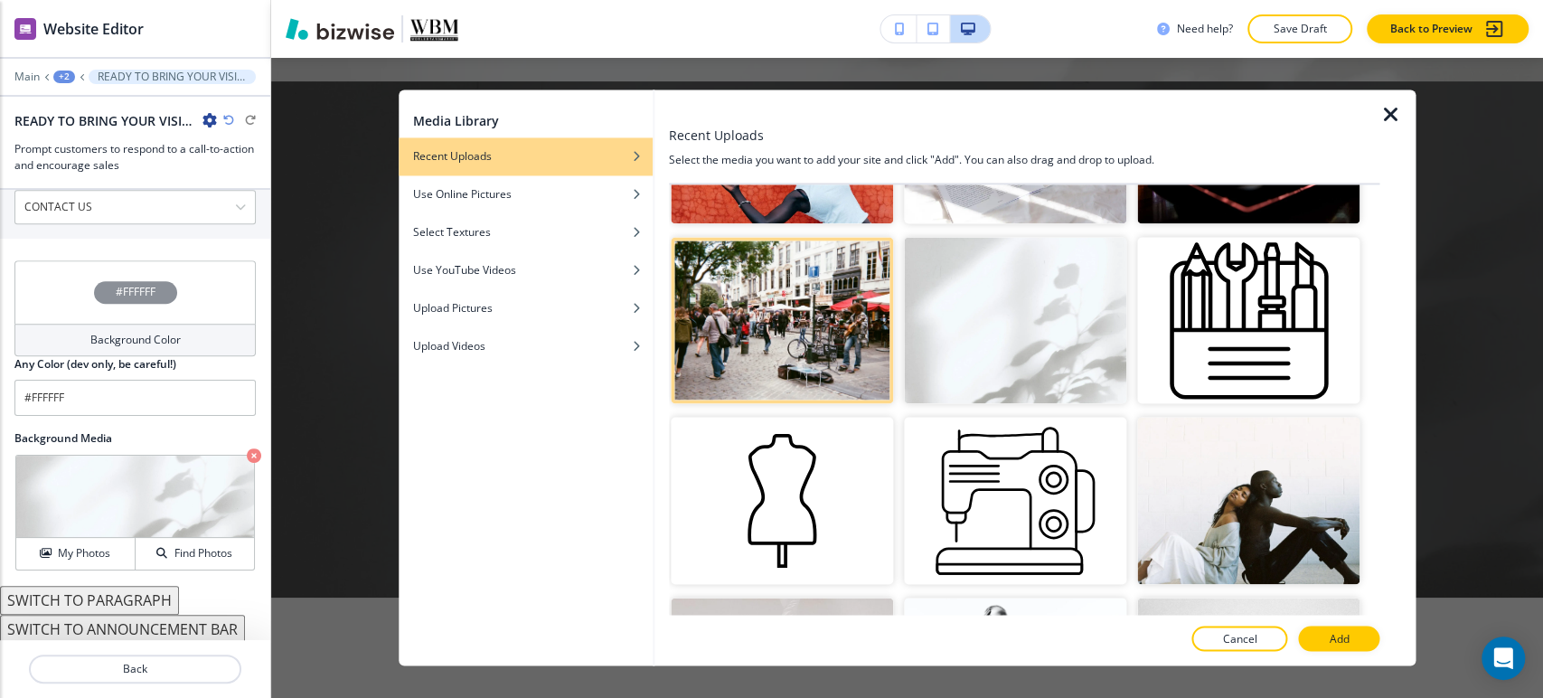
click at [1332, 634] on p "Add" at bounding box center [1339, 639] width 20 height 16
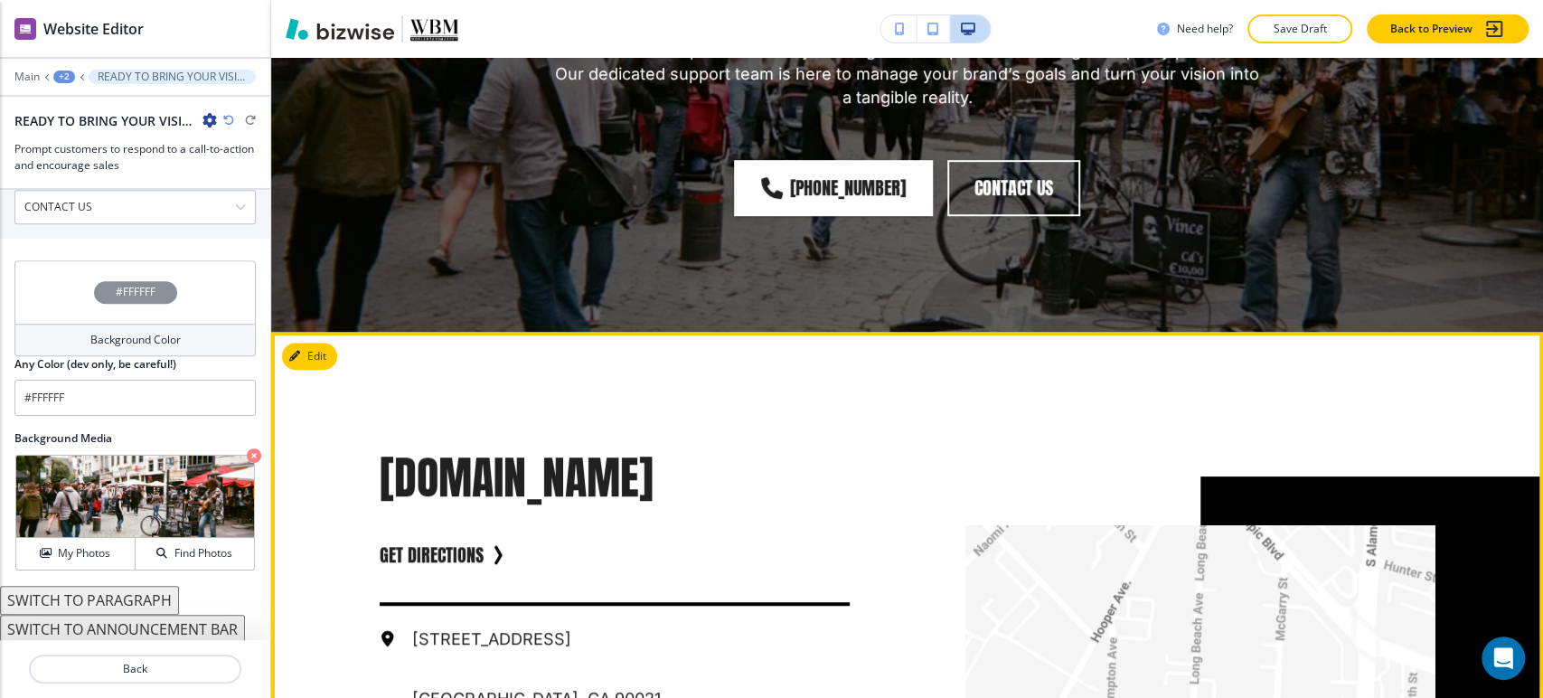
scroll to position [5221, 0]
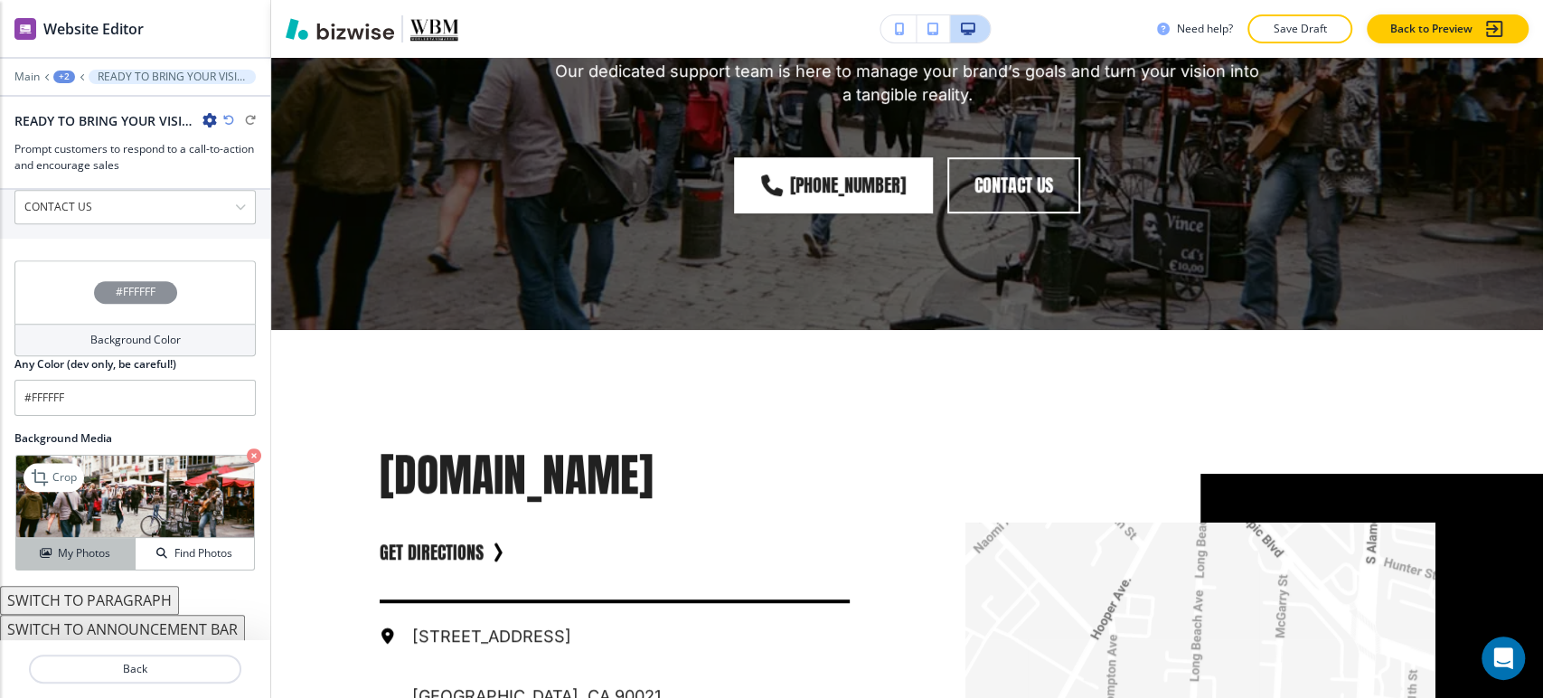
click at [62, 545] on h4 "My Photos" at bounding box center [84, 553] width 52 height 16
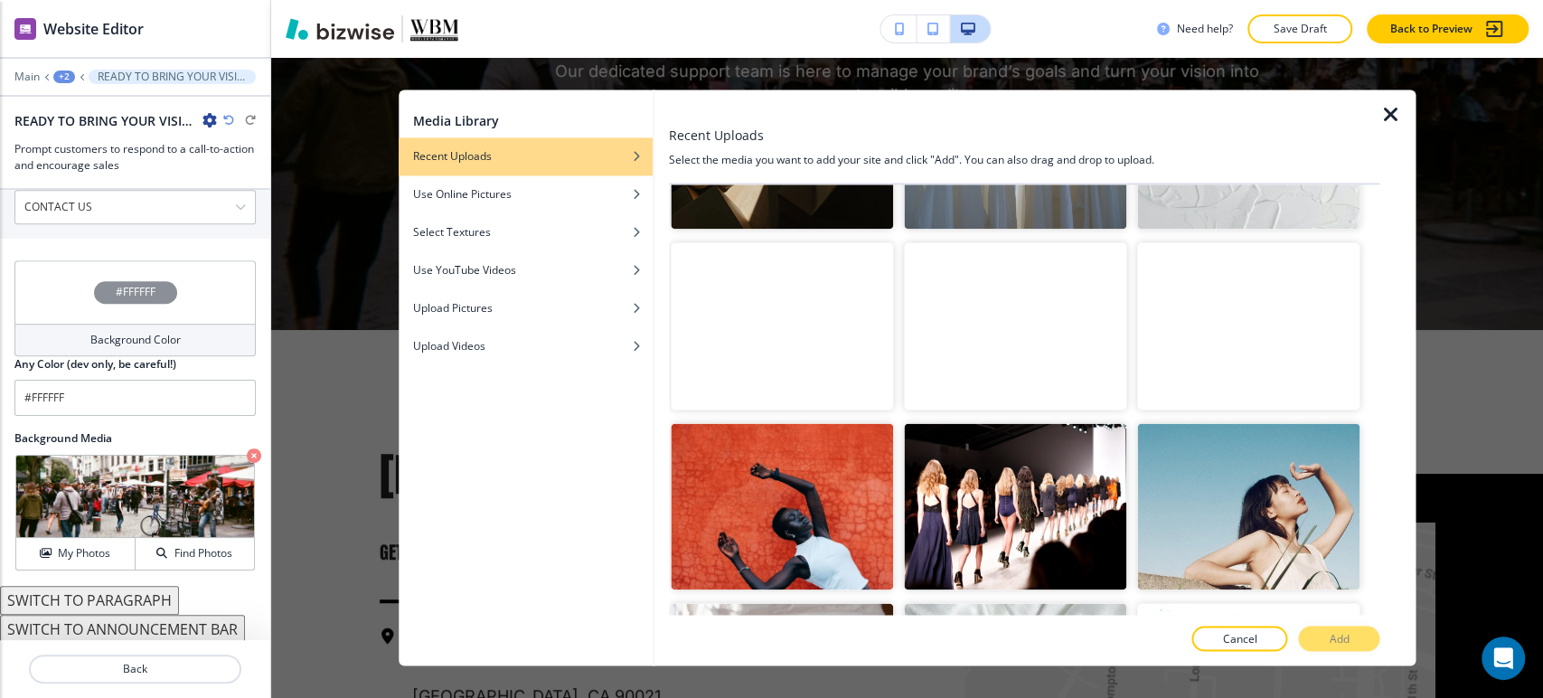
scroll to position [1205, 0]
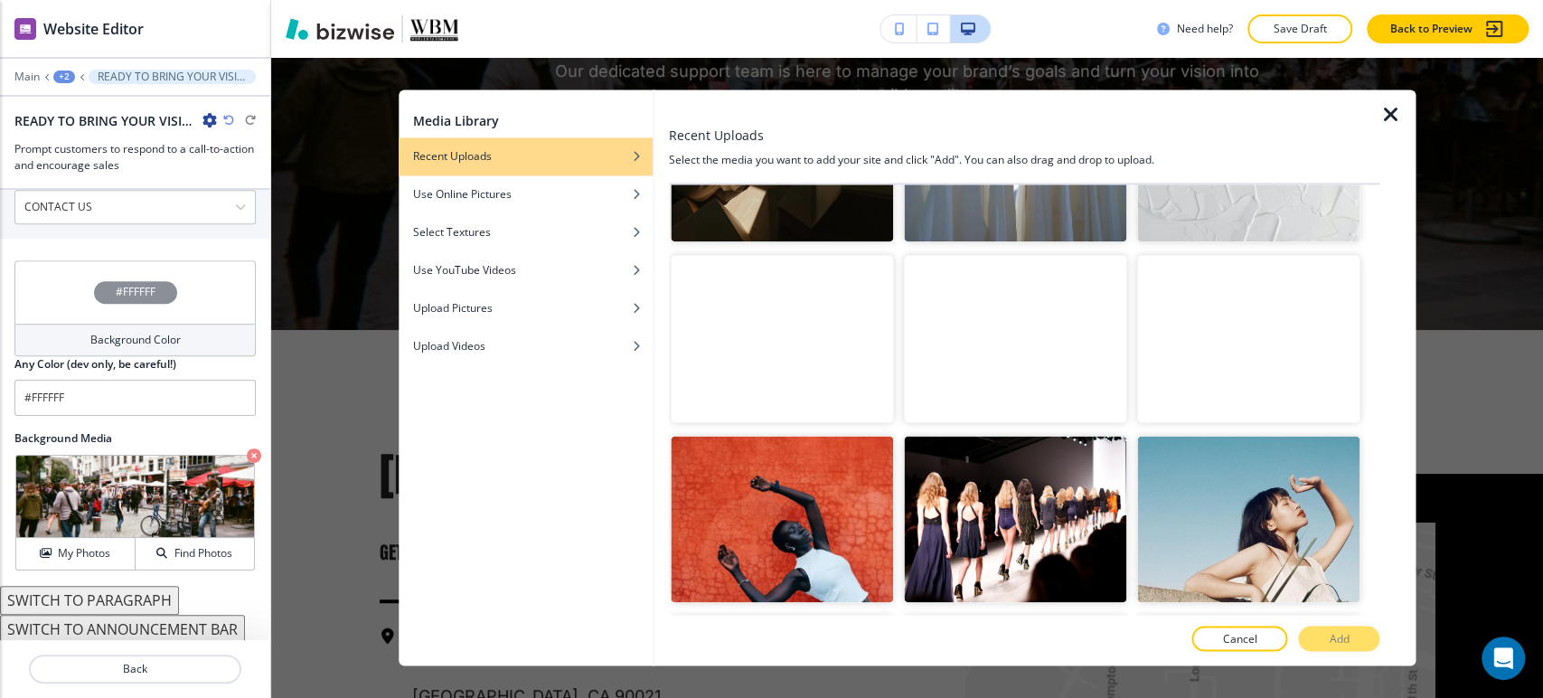
click at [1225, 361] on video "button" at bounding box center [1248, 339] width 222 height 167
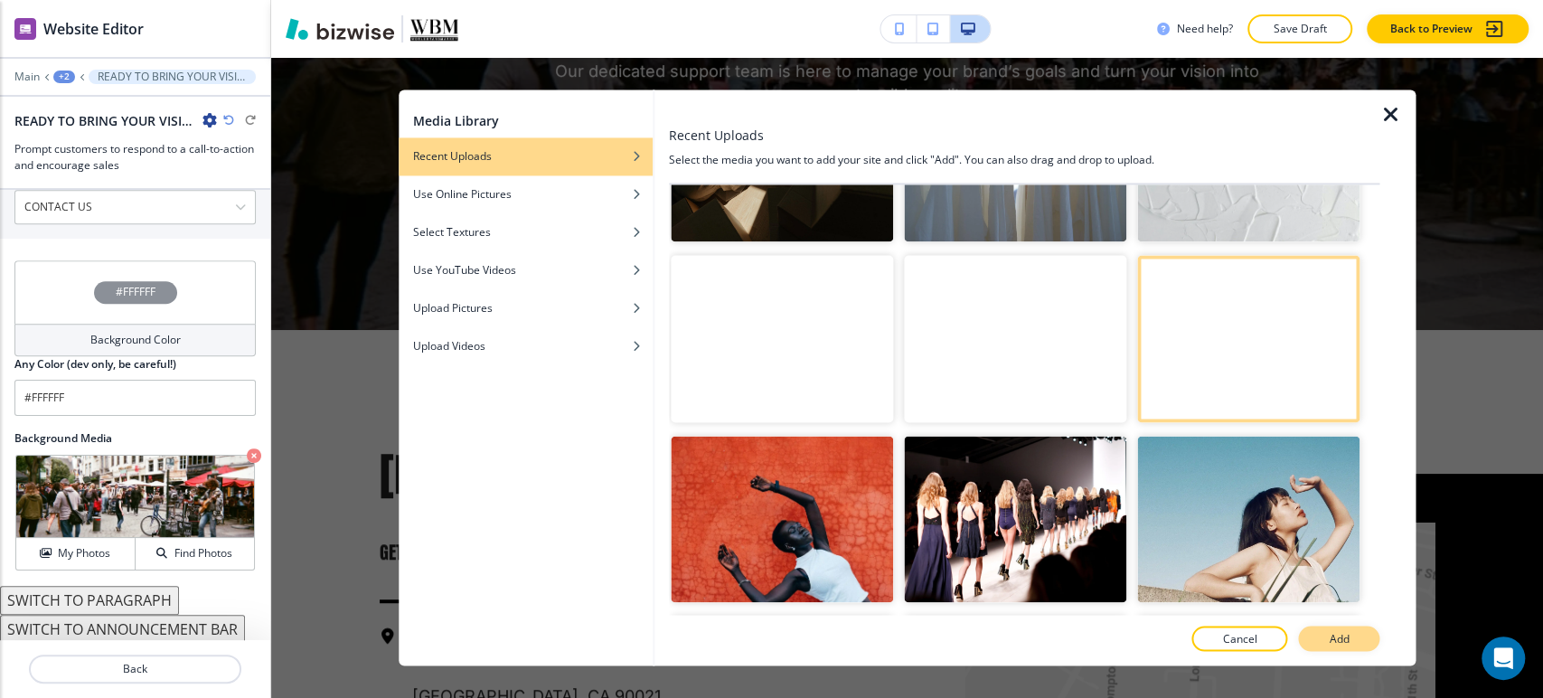
click at [1353, 646] on button "Add" at bounding box center [1338, 638] width 81 height 25
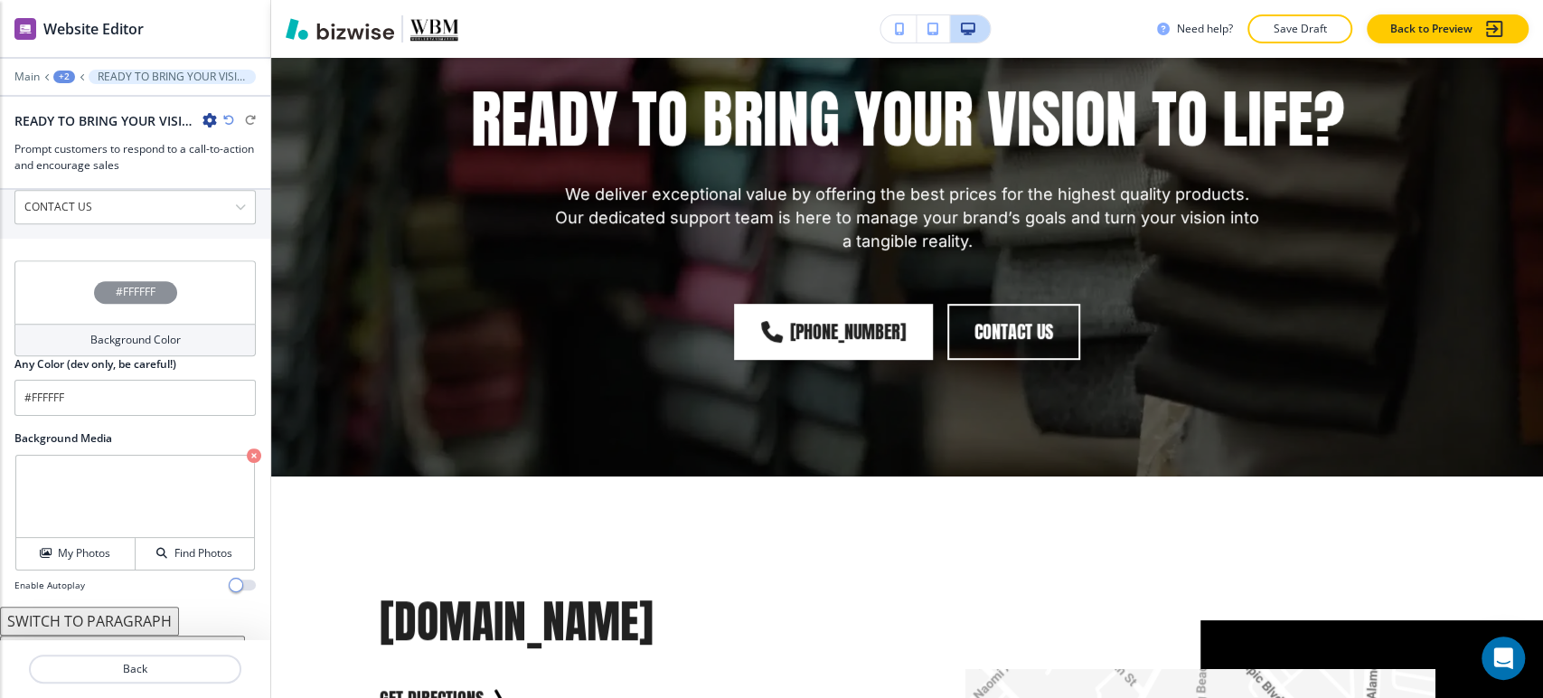
scroll to position [4820, 0]
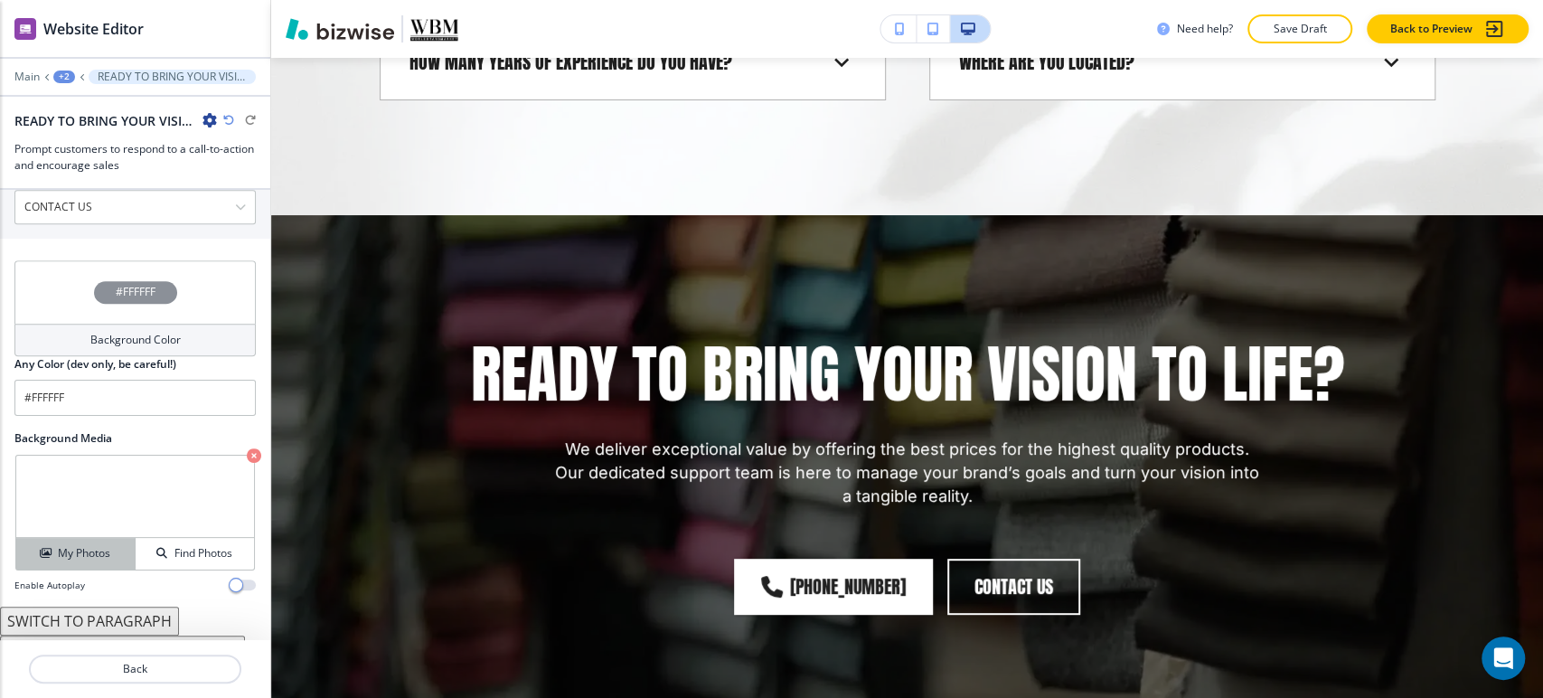
click at [76, 550] on h4 "My Photos" at bounding box center [84, 553] width 52 height 16
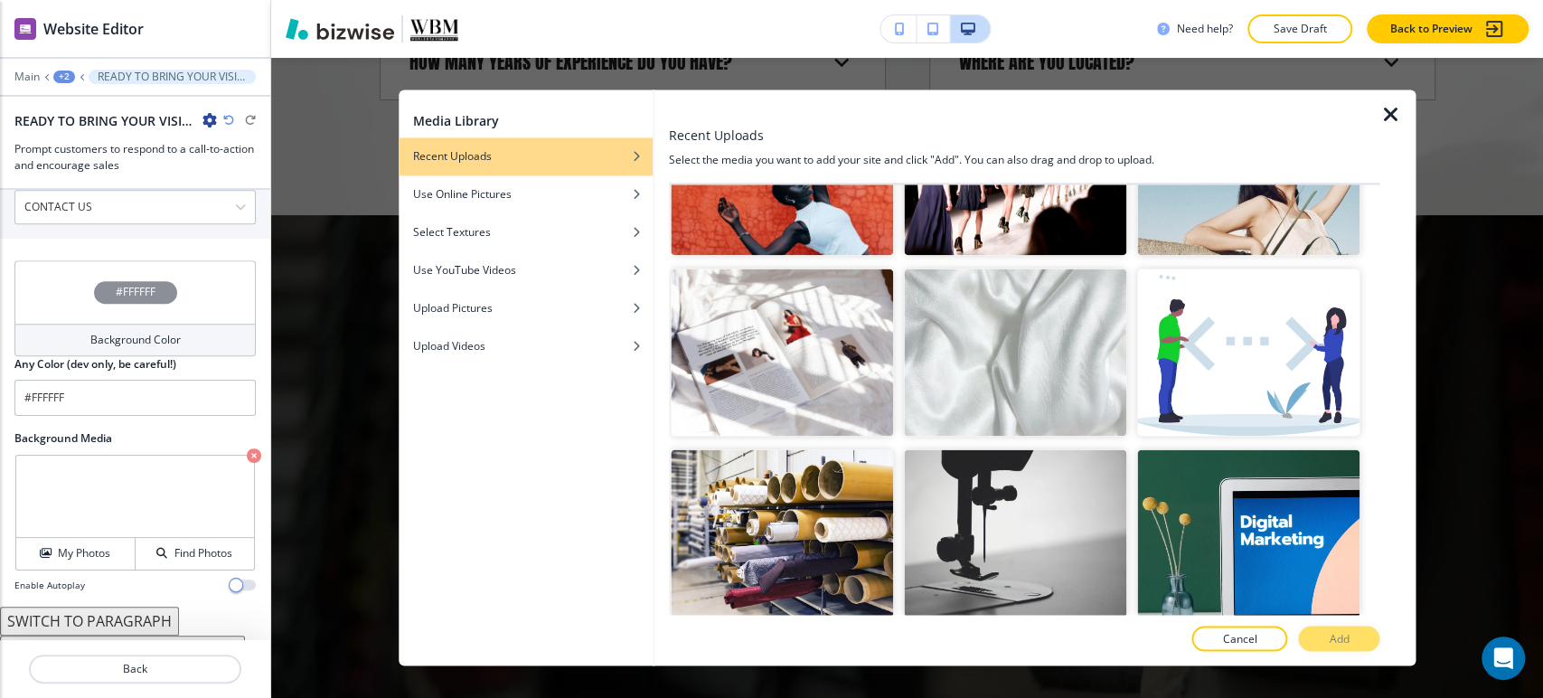
scroll to position [1506, 0]
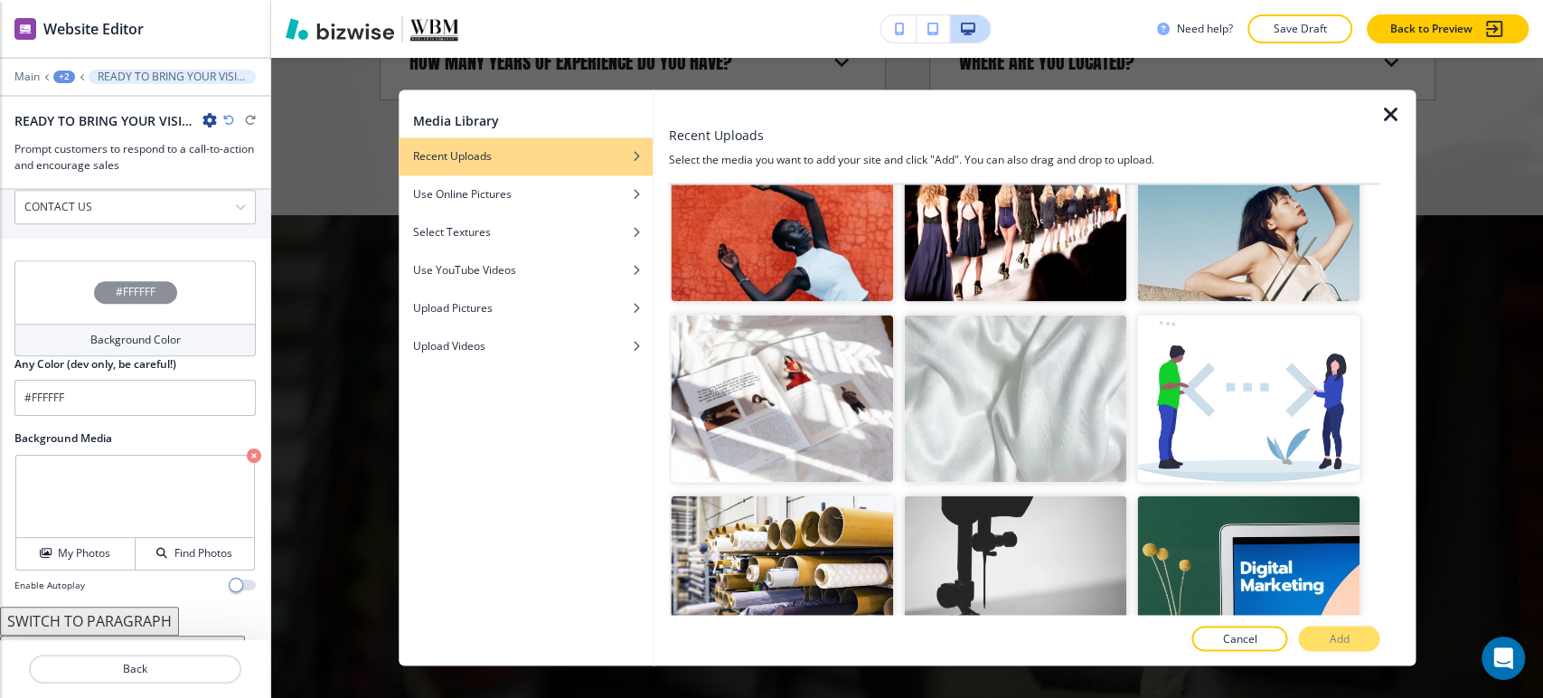
click at [1091, 377] on img "button" at bounding box center [1015, 398] width 222 height 167
click at [1332, 634] on p "Add" at bounding box center [1339, 639] width 20 height 16
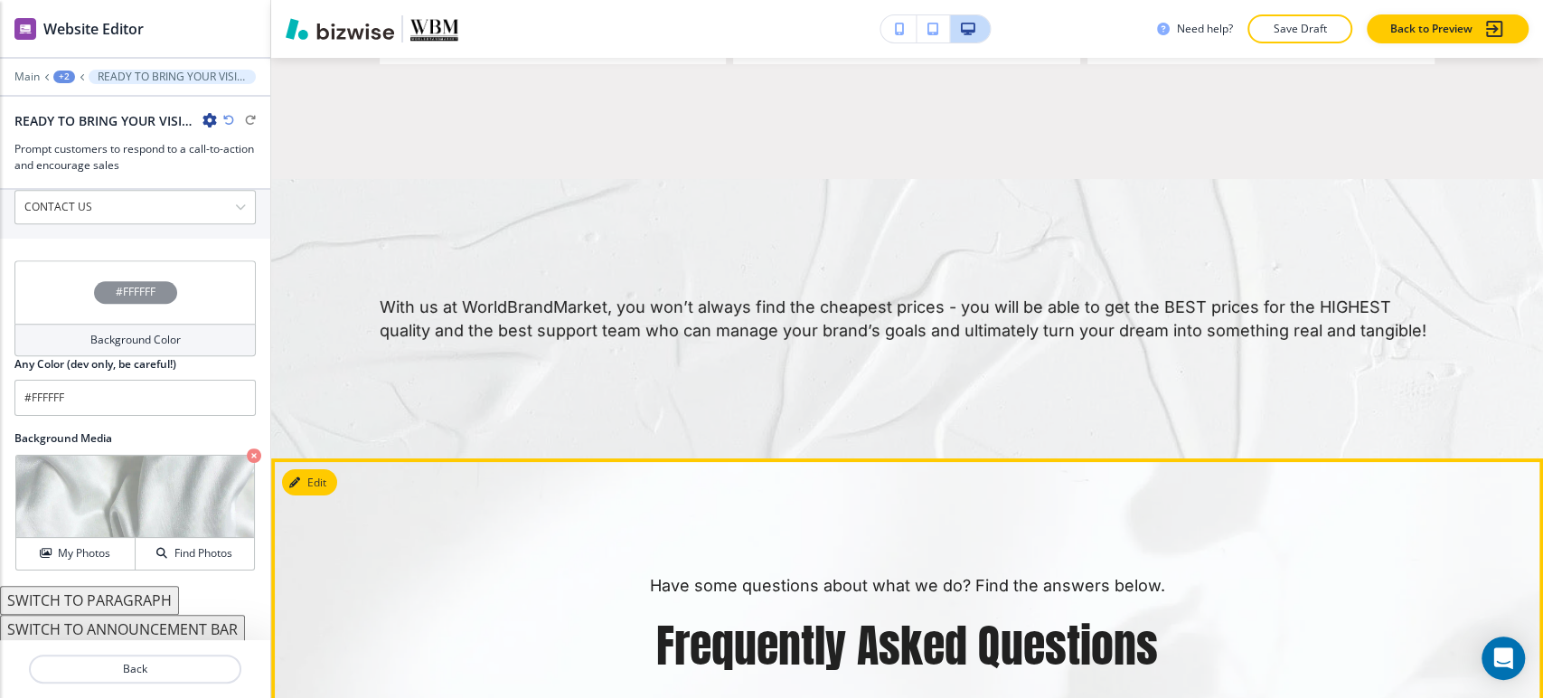
scroll to position [4016, 0]
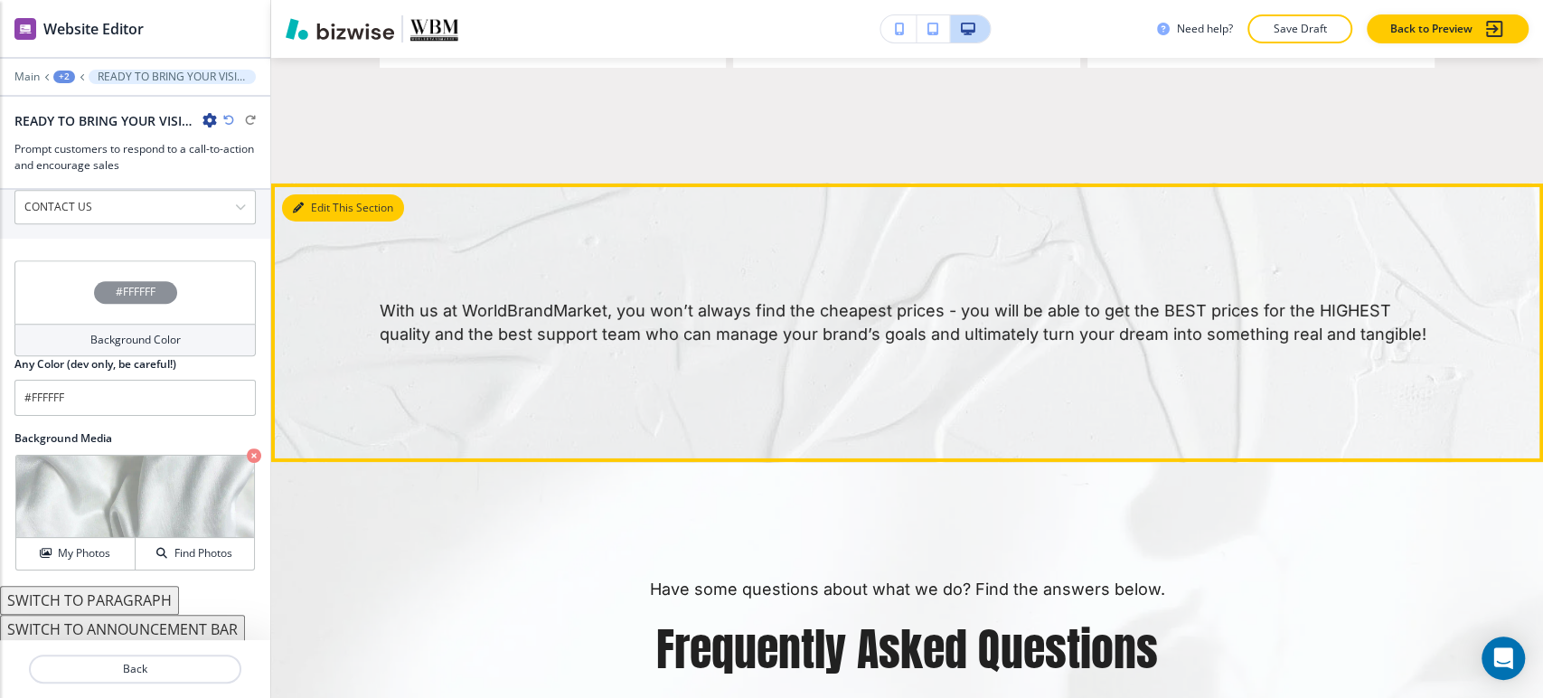
click at [308, 194] on button "Edit This Section" at bounding box center [343, 207] width 122 height 27
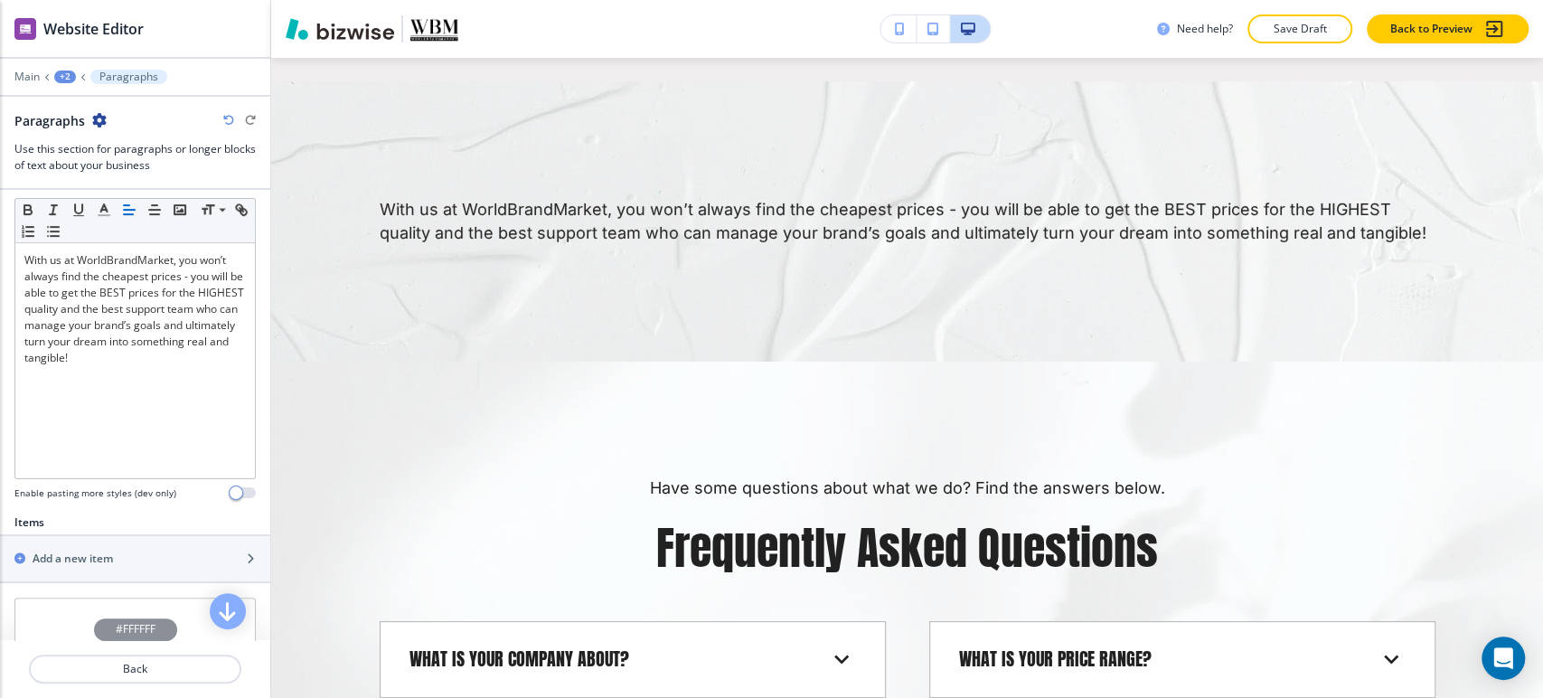
scroll to position [702, 0]
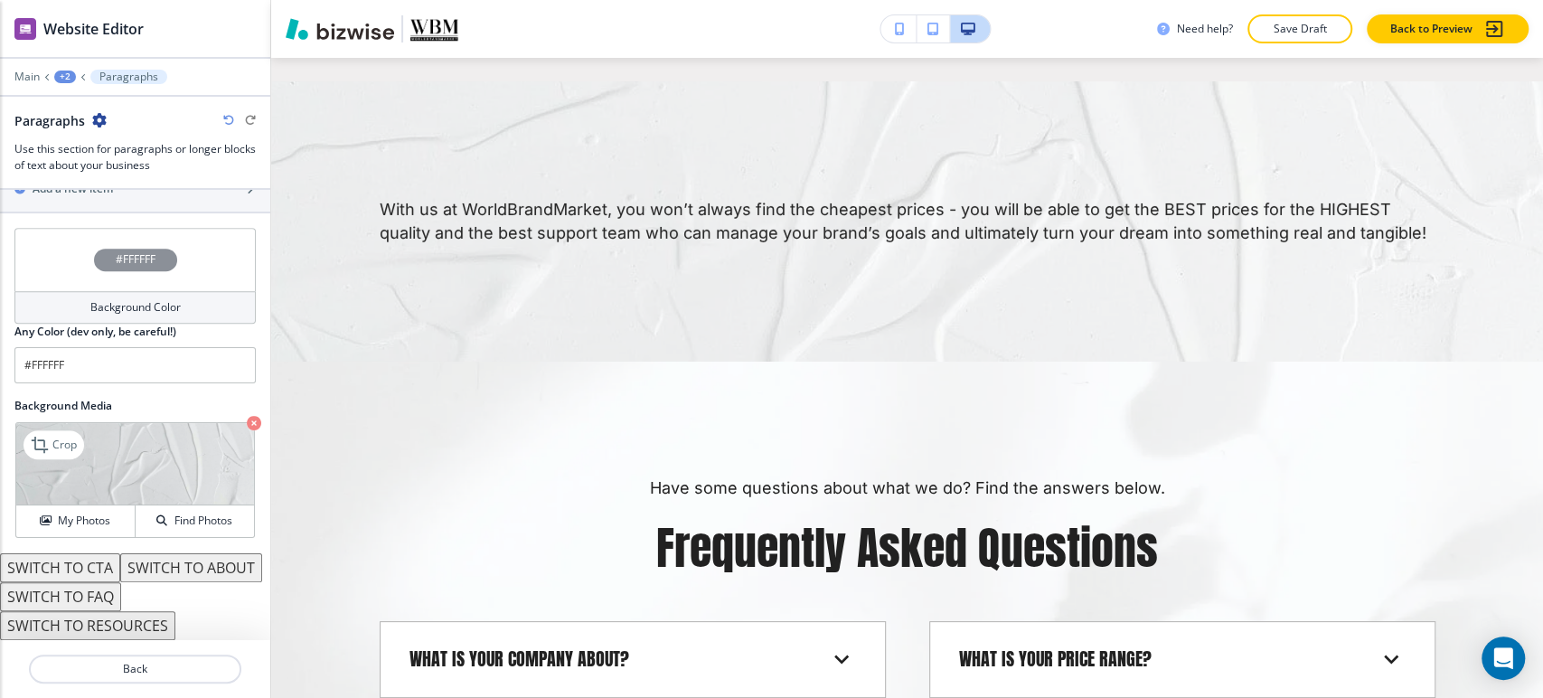
click at [247, 416] on icon "button" at bounding box center [254, 423] width 14 height 14
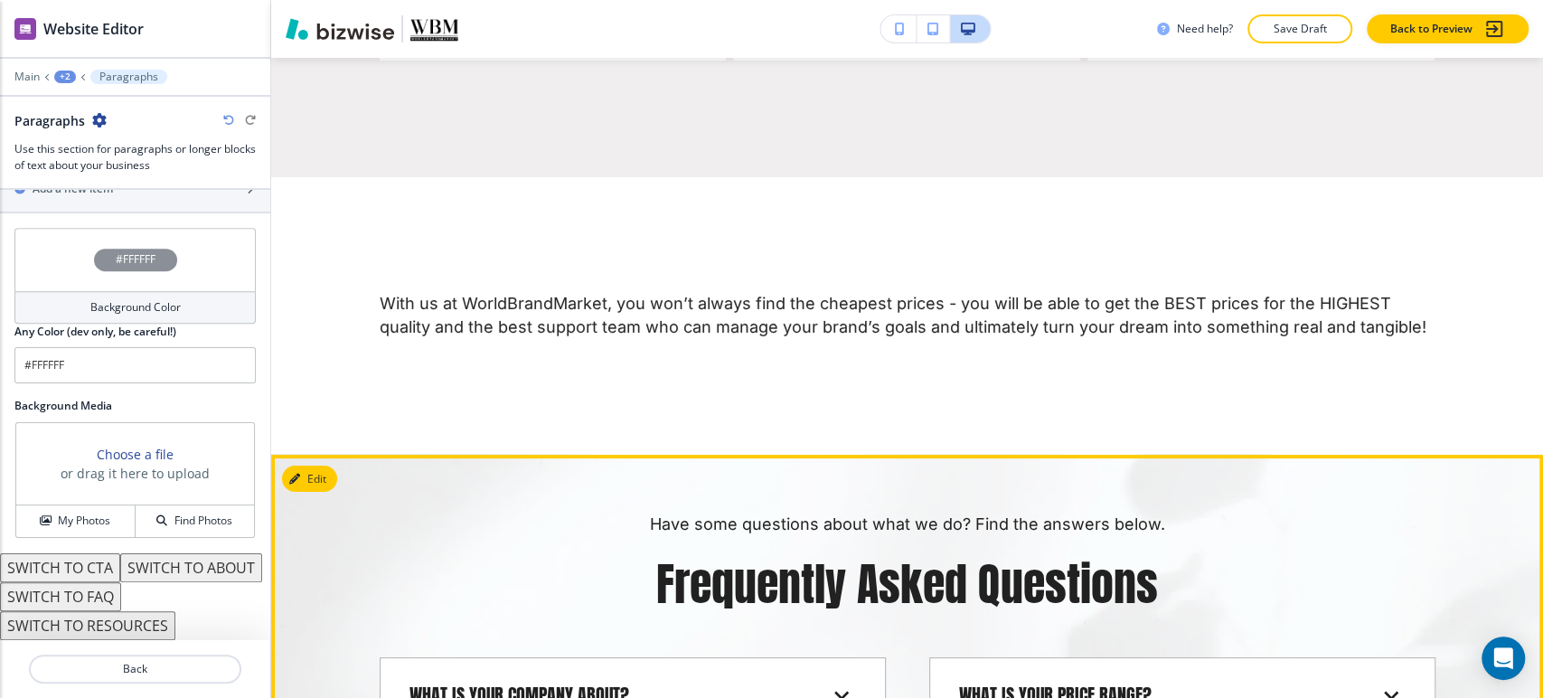
scroll to position [3917, 0]
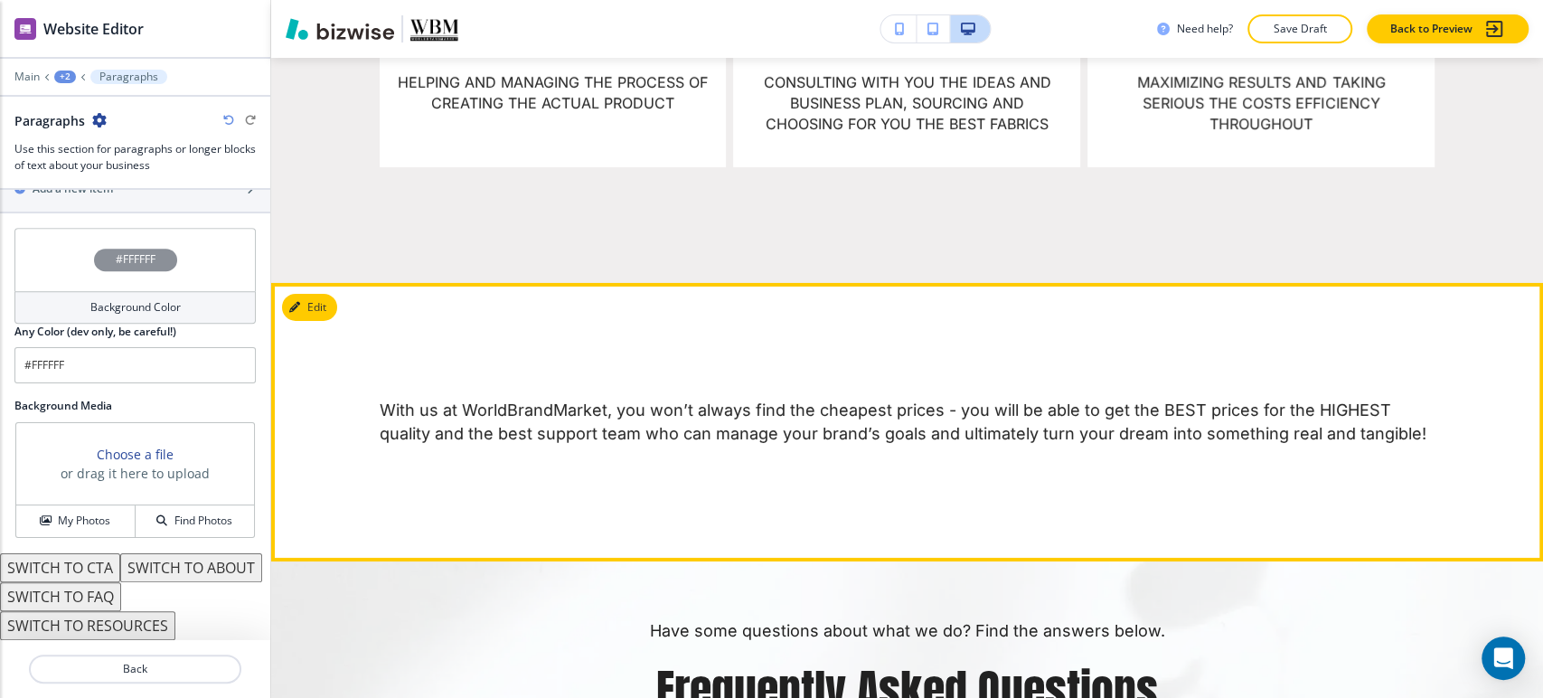
click at [774, 342] on div "With us at WorldBrandMarket, you won’t always find the cheapest prices - you wi…" at bounding box center [907, 422] width 1272 height 278
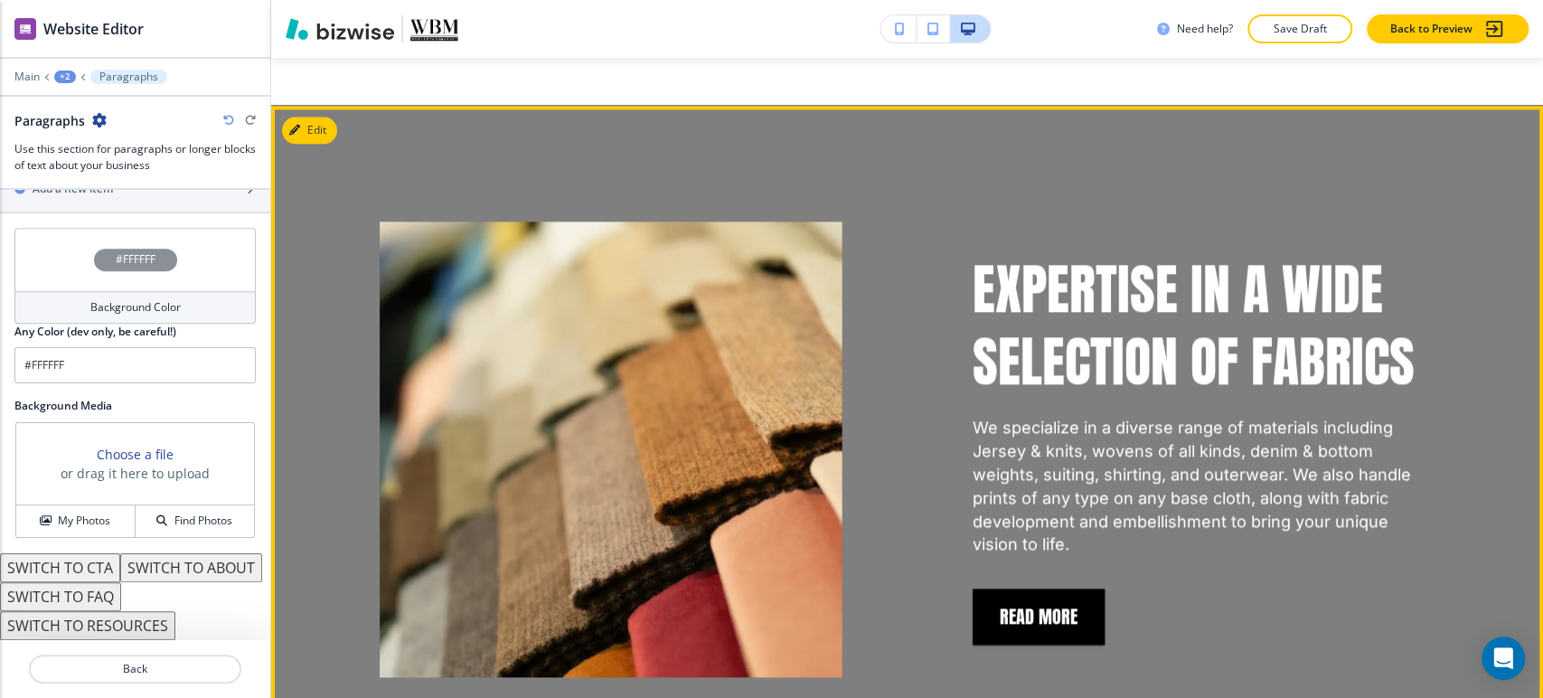
scroll to position [1405, 0]
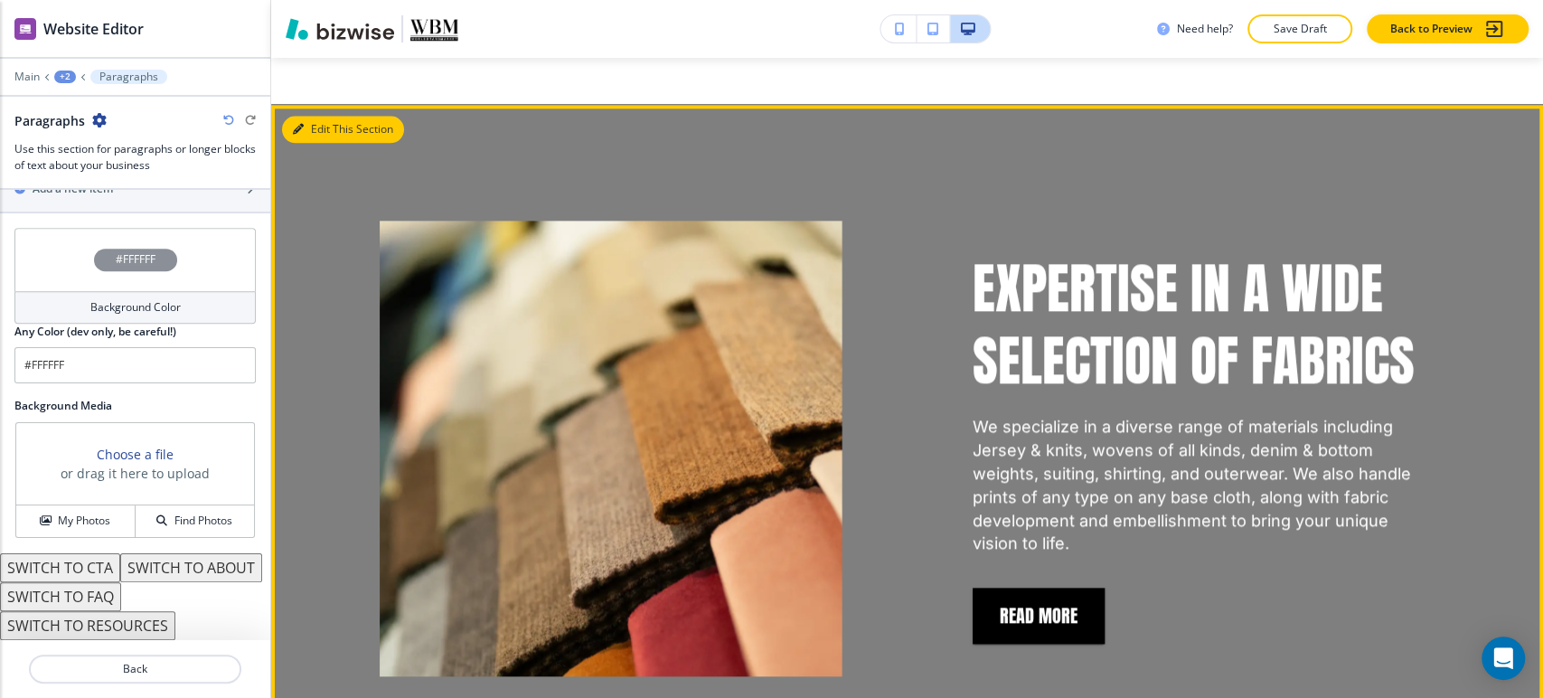
click at [317, 116] on button "Edit This Section" at bounding box center [343, 129] width 122 height 27
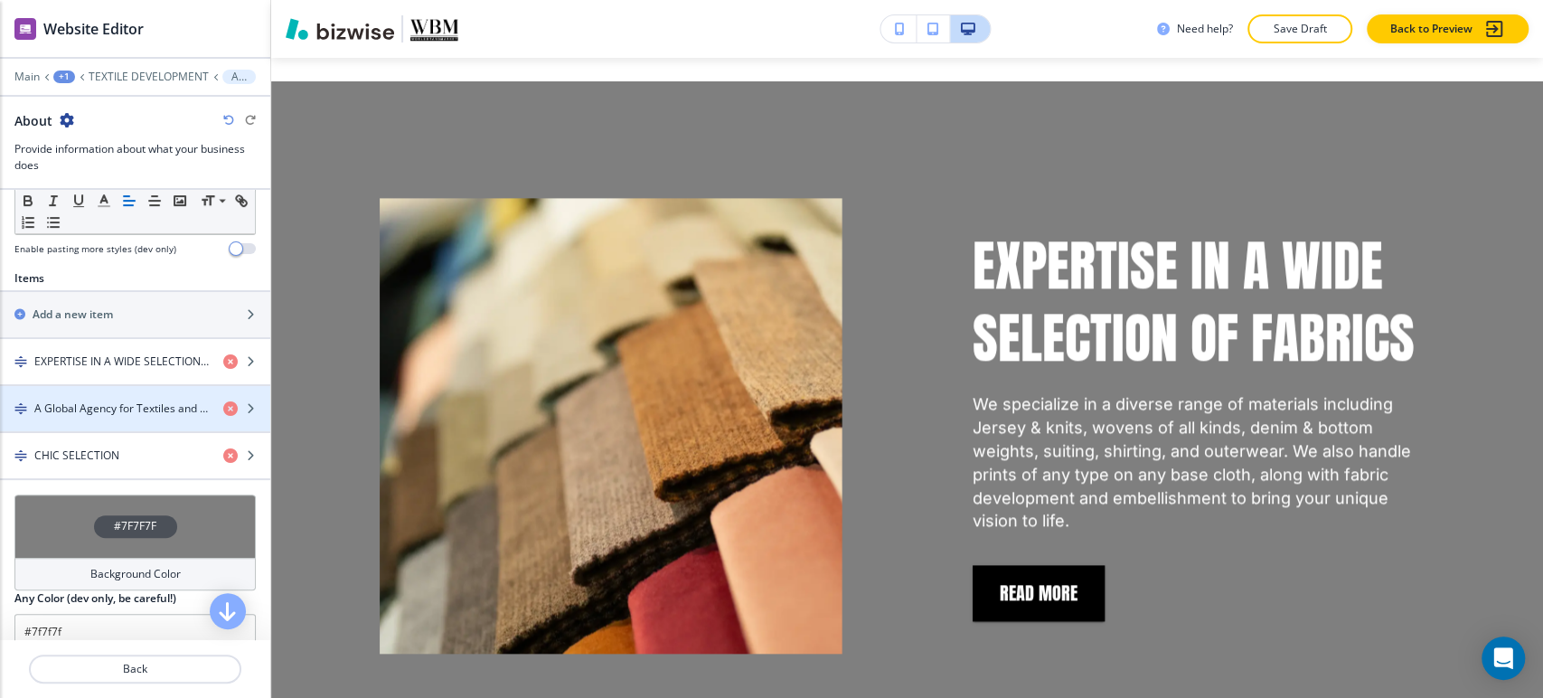
scroll to position [602, 0]
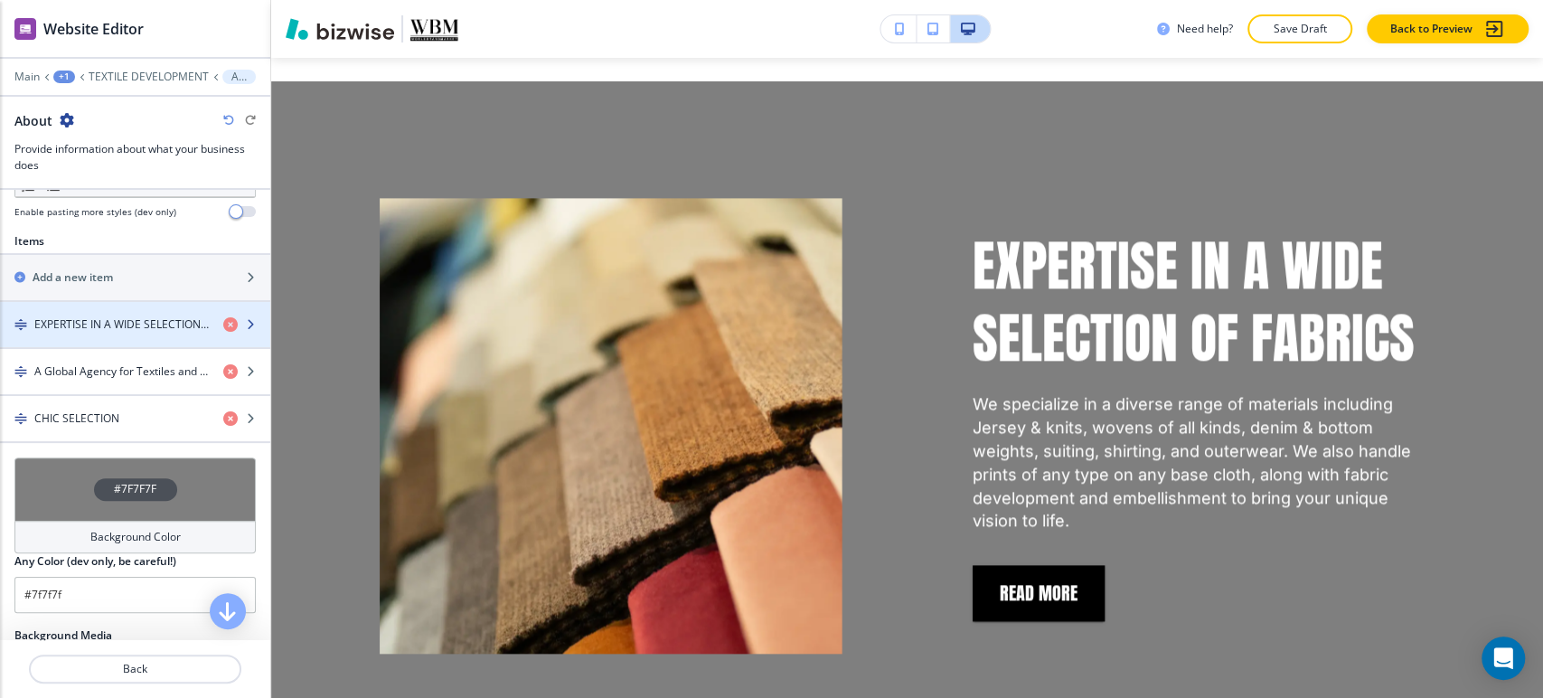
click at [135, 311] on div "button" at bounding box center [135, 309] width 270 height 14
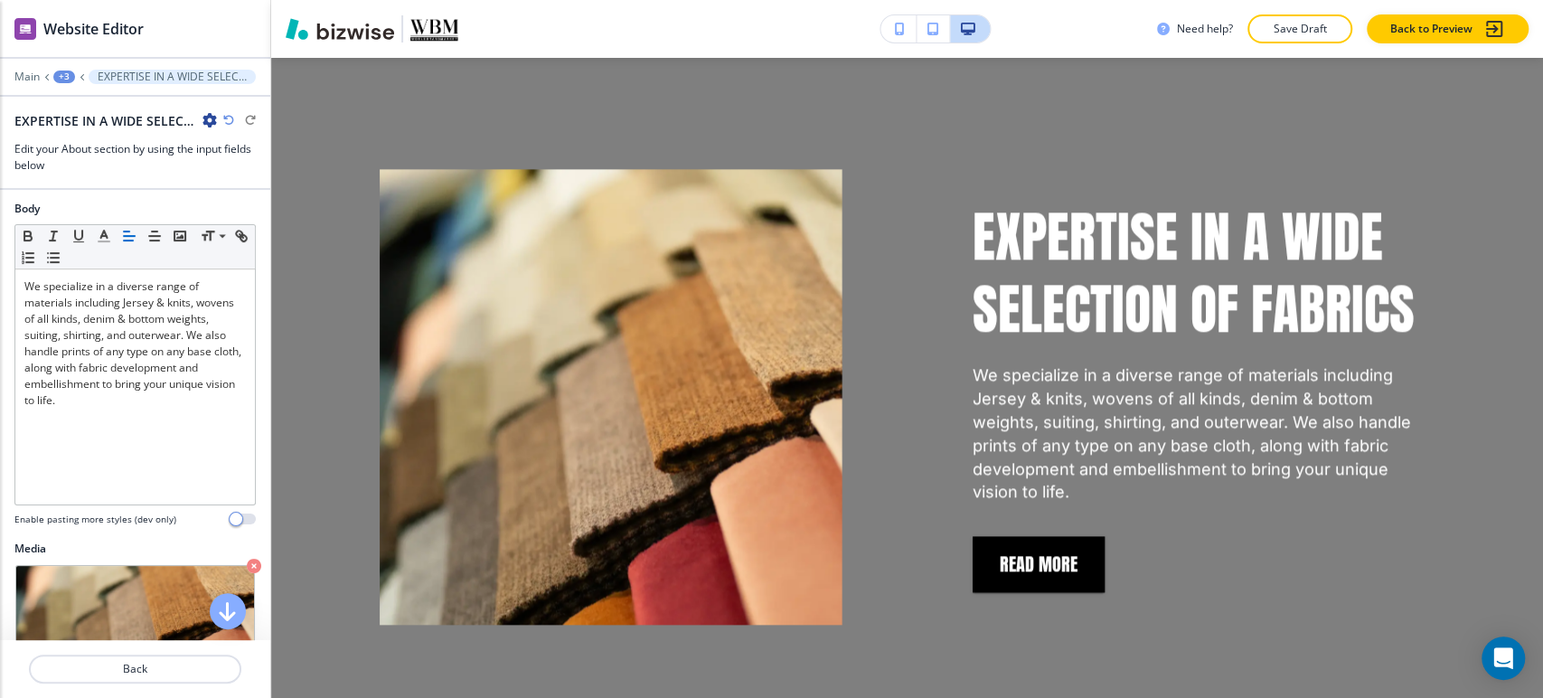
scroll to position [676, 0]
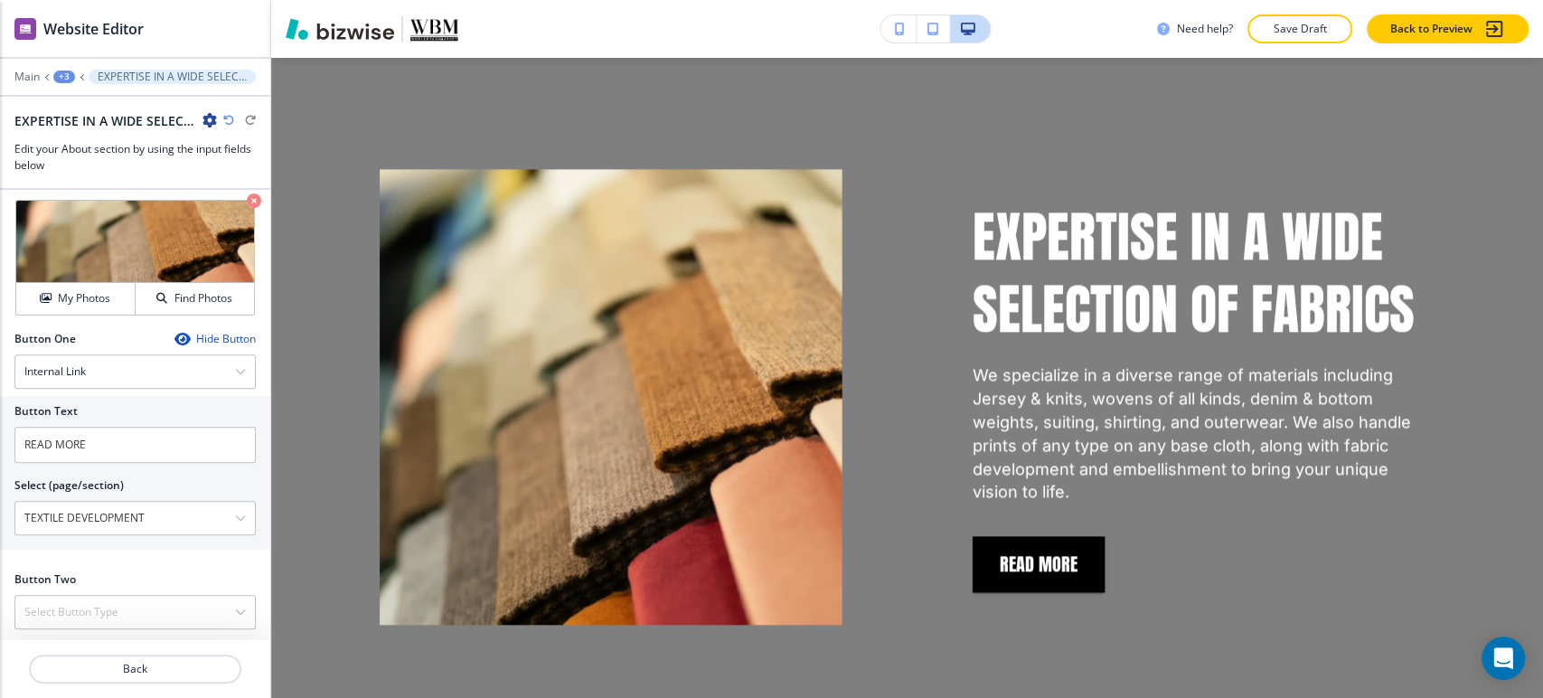
click at [64, 75] on div "+3" at bounding box center [64, 76] width 22 height 13
click at [98, 162] on p "About" at bounding box center [111, 170] width 92 height 16
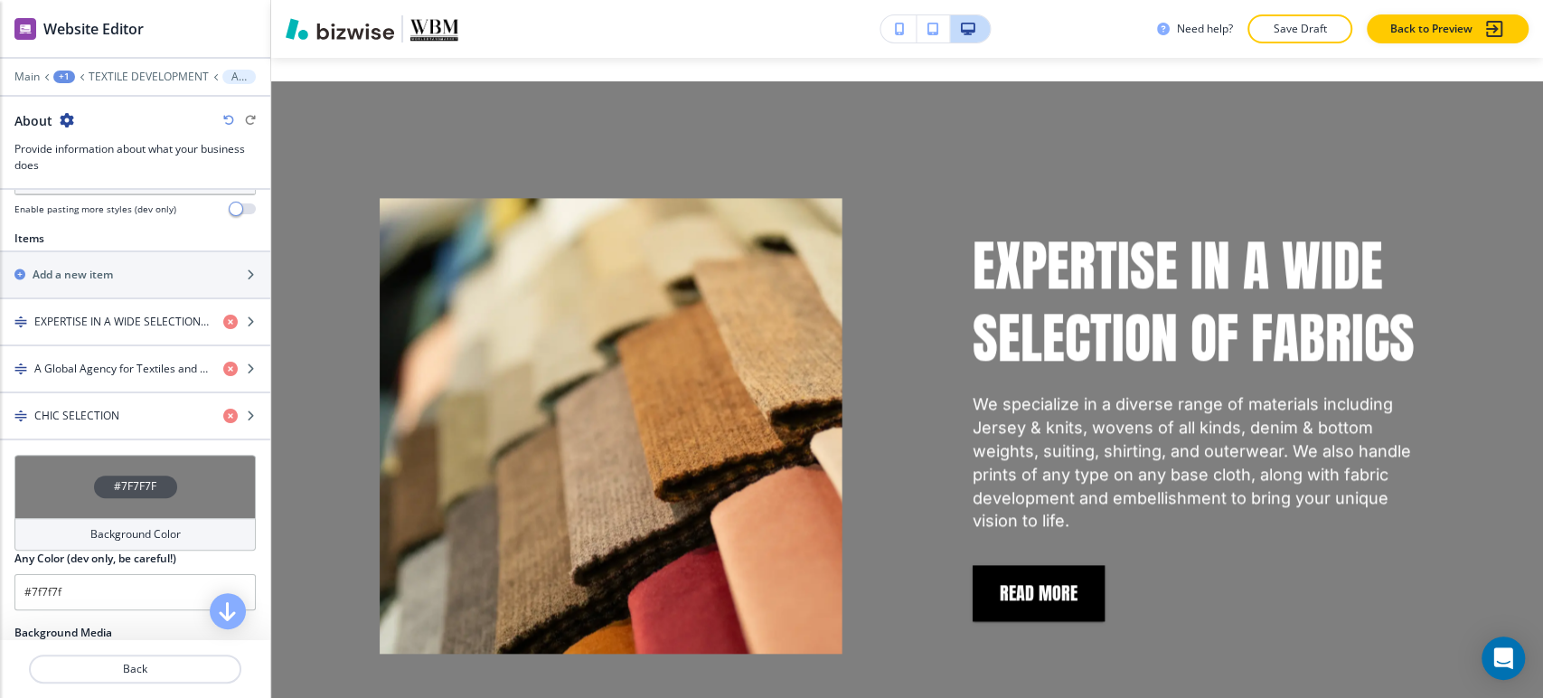
scroll to position [702, 0]
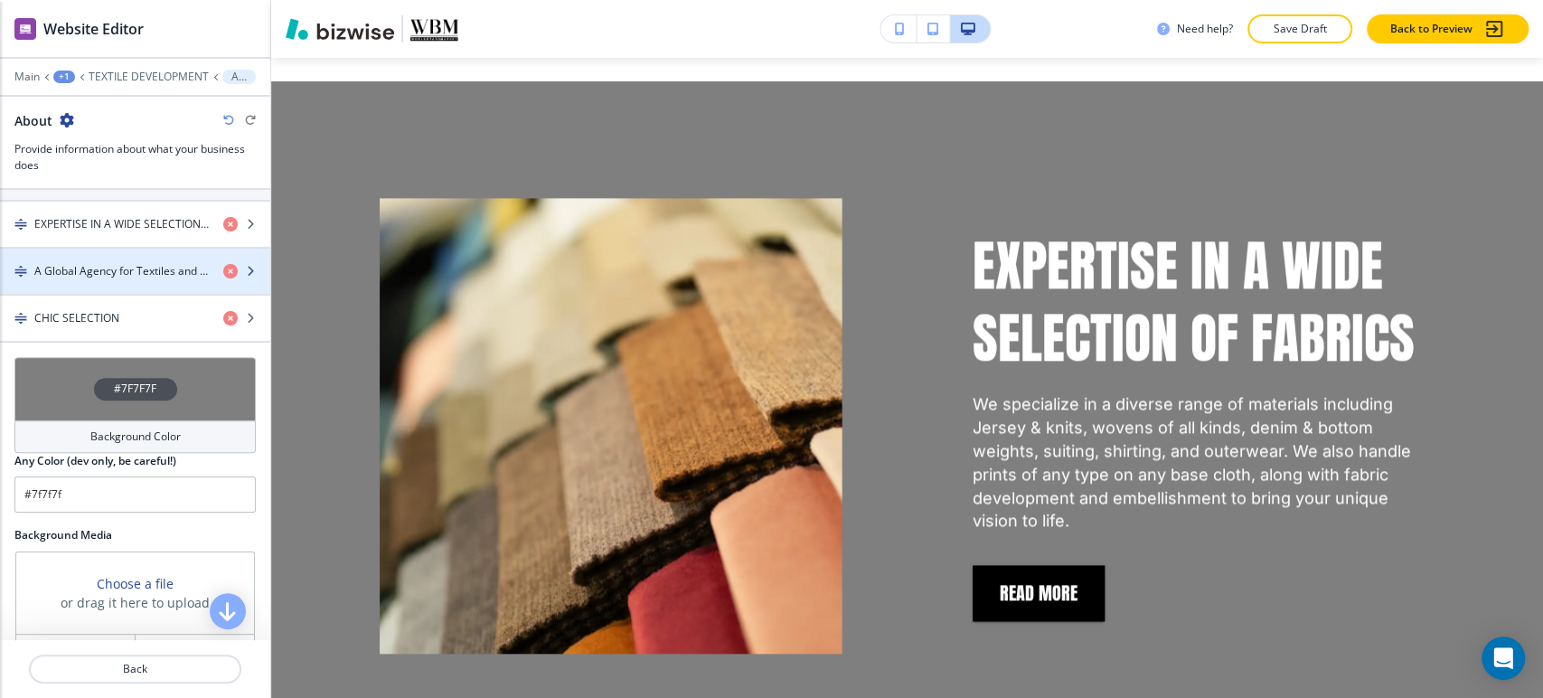
click at [146, 263] on h4 "A Global Agency for Textiles and Garments" at bounding box center [121, 271] width 174 height 16
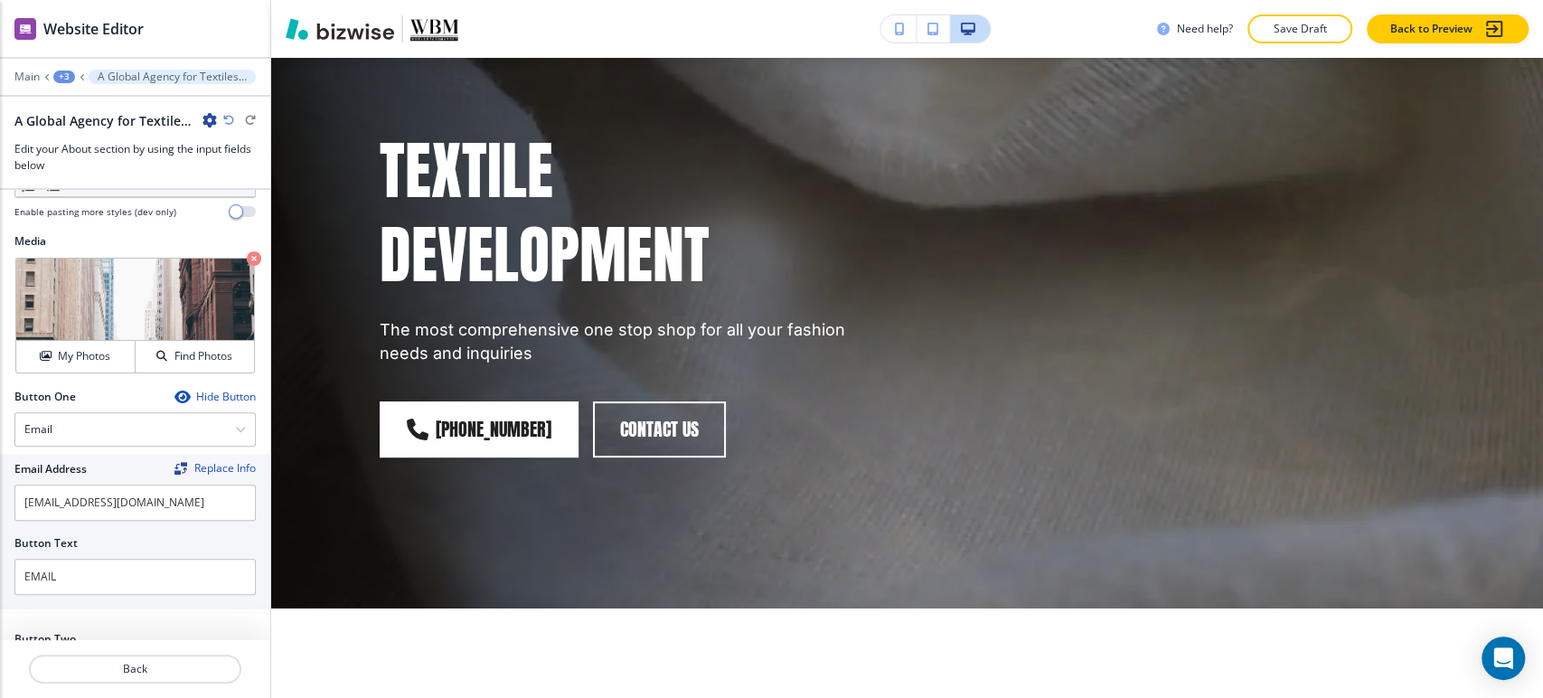
scroll to position [0, 0]
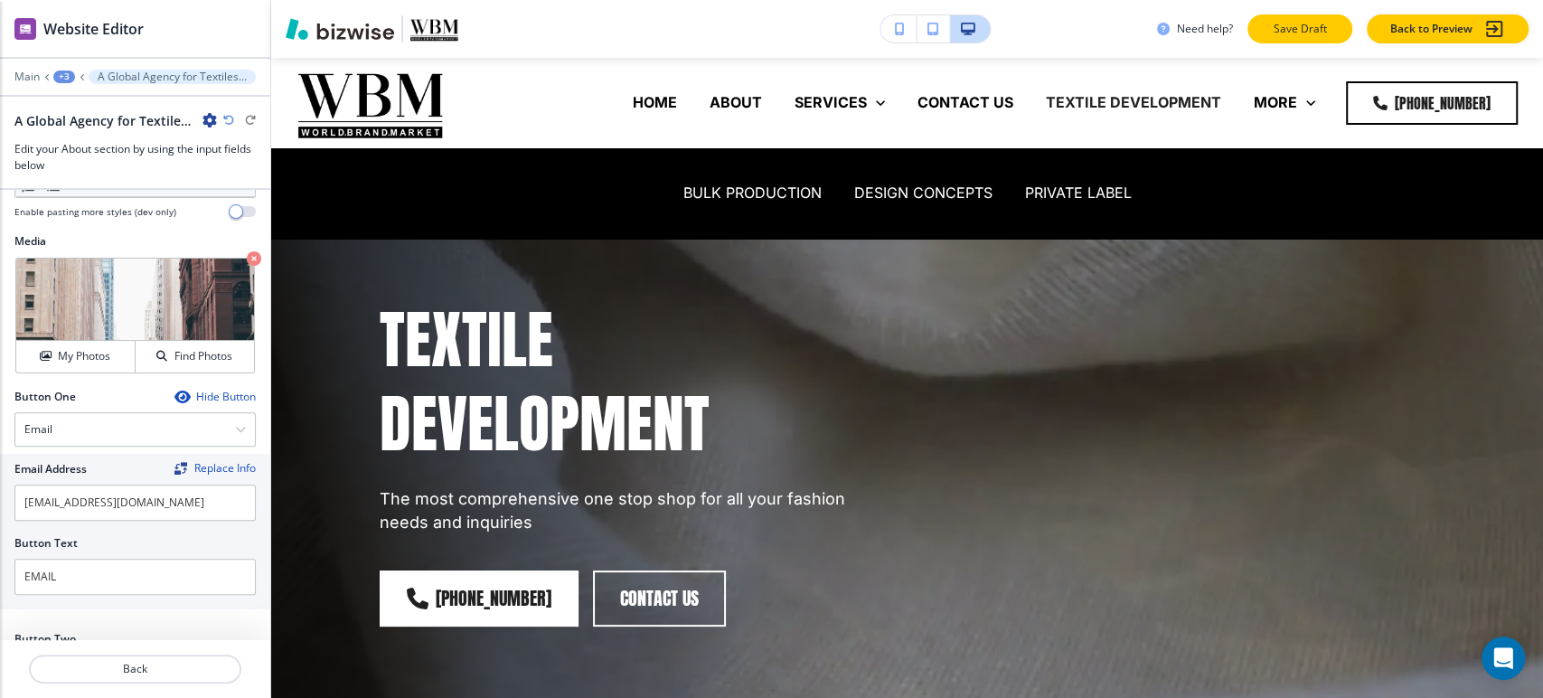
click at [1295, 32] on p "Save Draft" at bounding box center [1300, 29] width 58 height 16
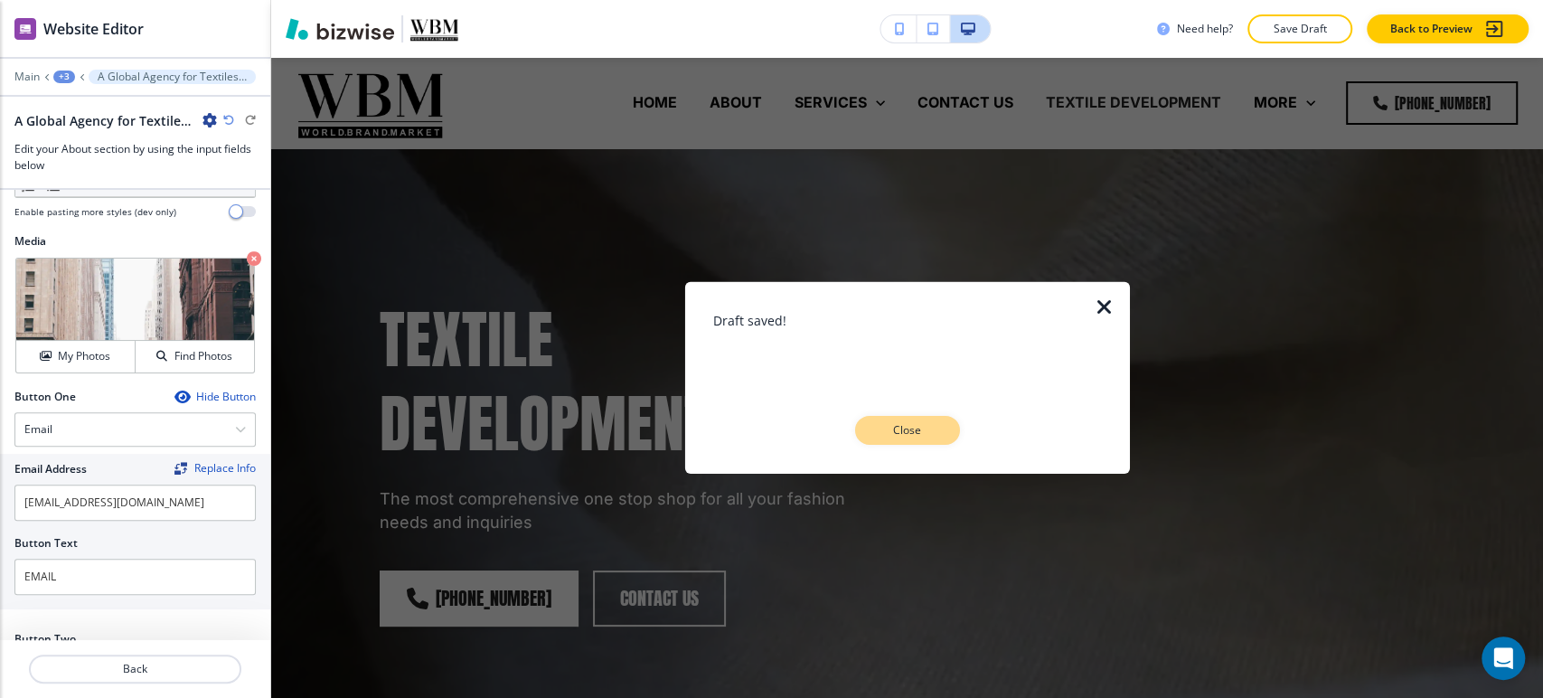
click at [916, 420] on button "Close" at bounding box center [907, 430] width 105 height 29
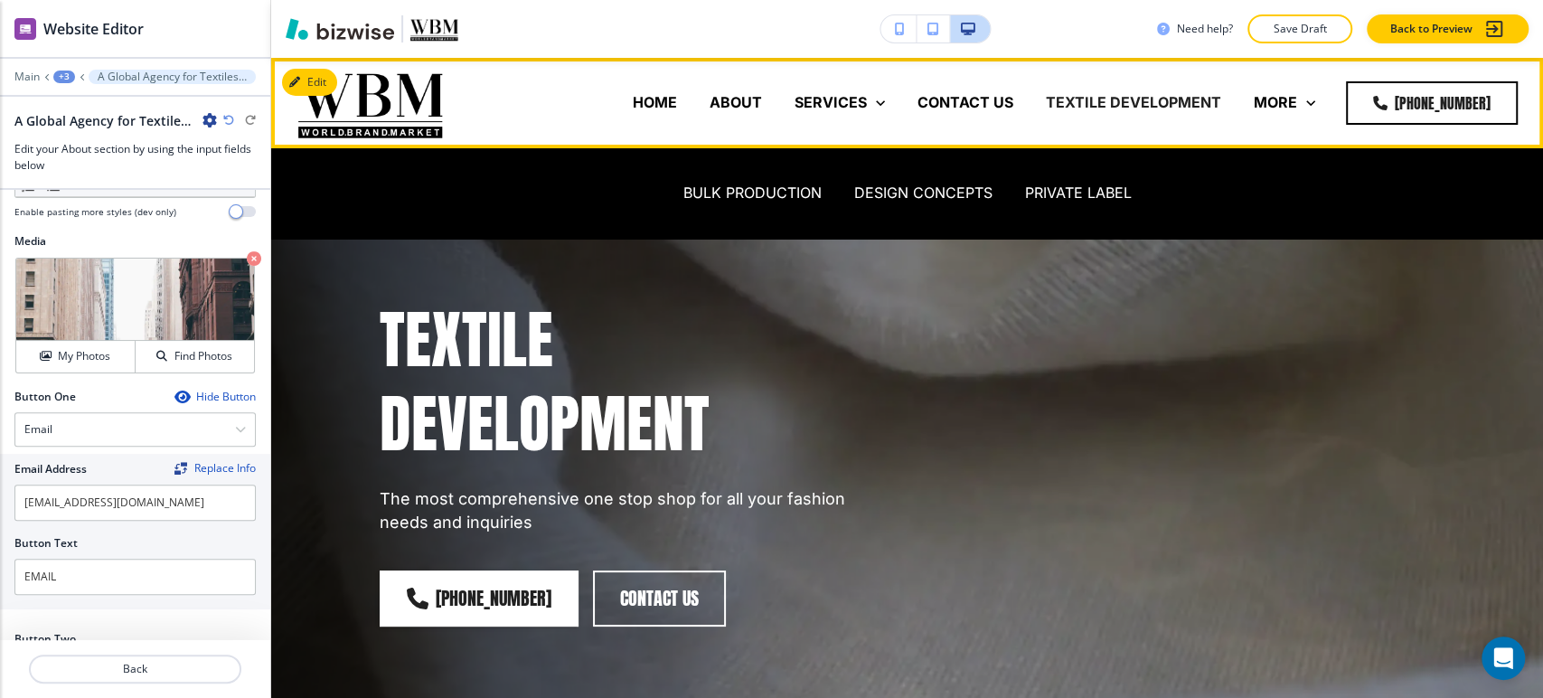
click at [1280, 102] on p "MORE" at bounding box center [1275, 102] width 43 height 21
click at [752, 193] on p "BULK PRODUCTION" at bounding box center [752, 193] width 138 height 21
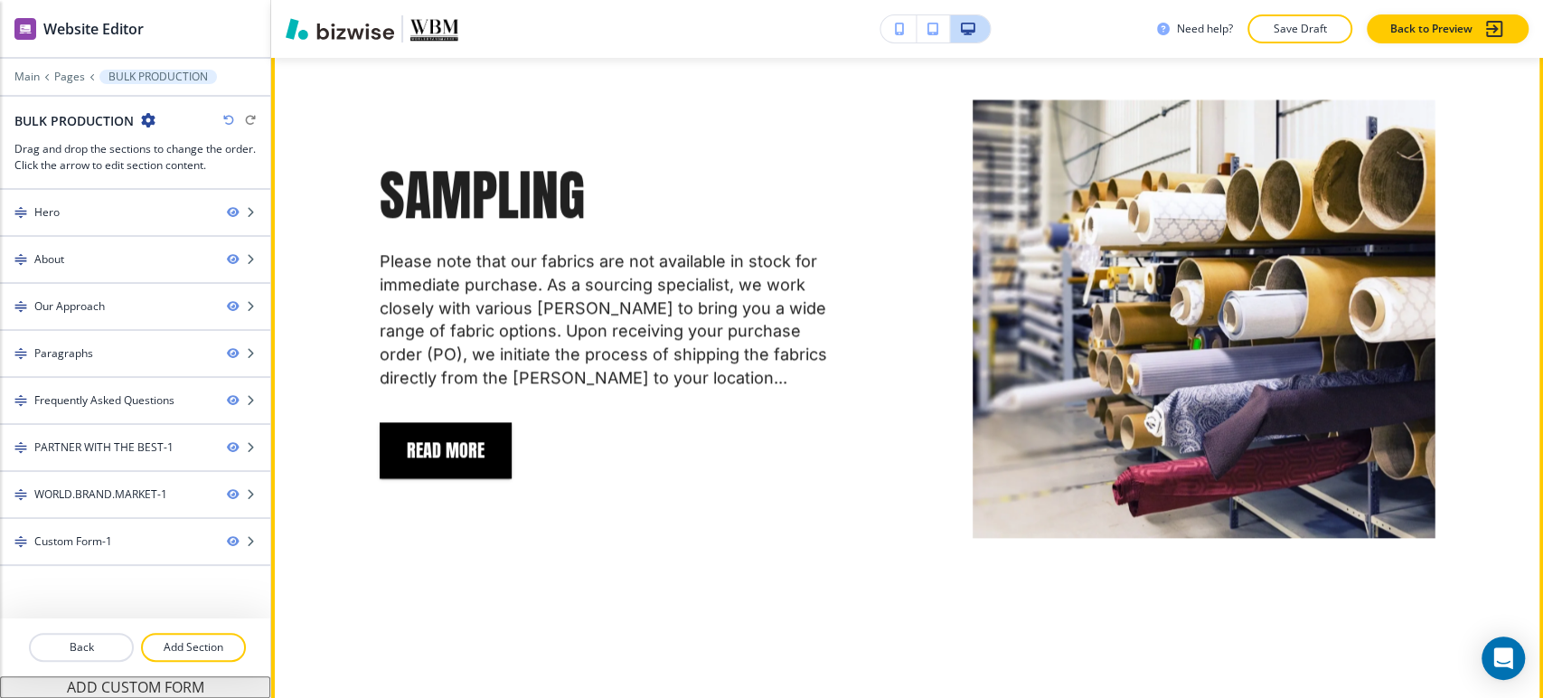
scroll to position [1808, 0]
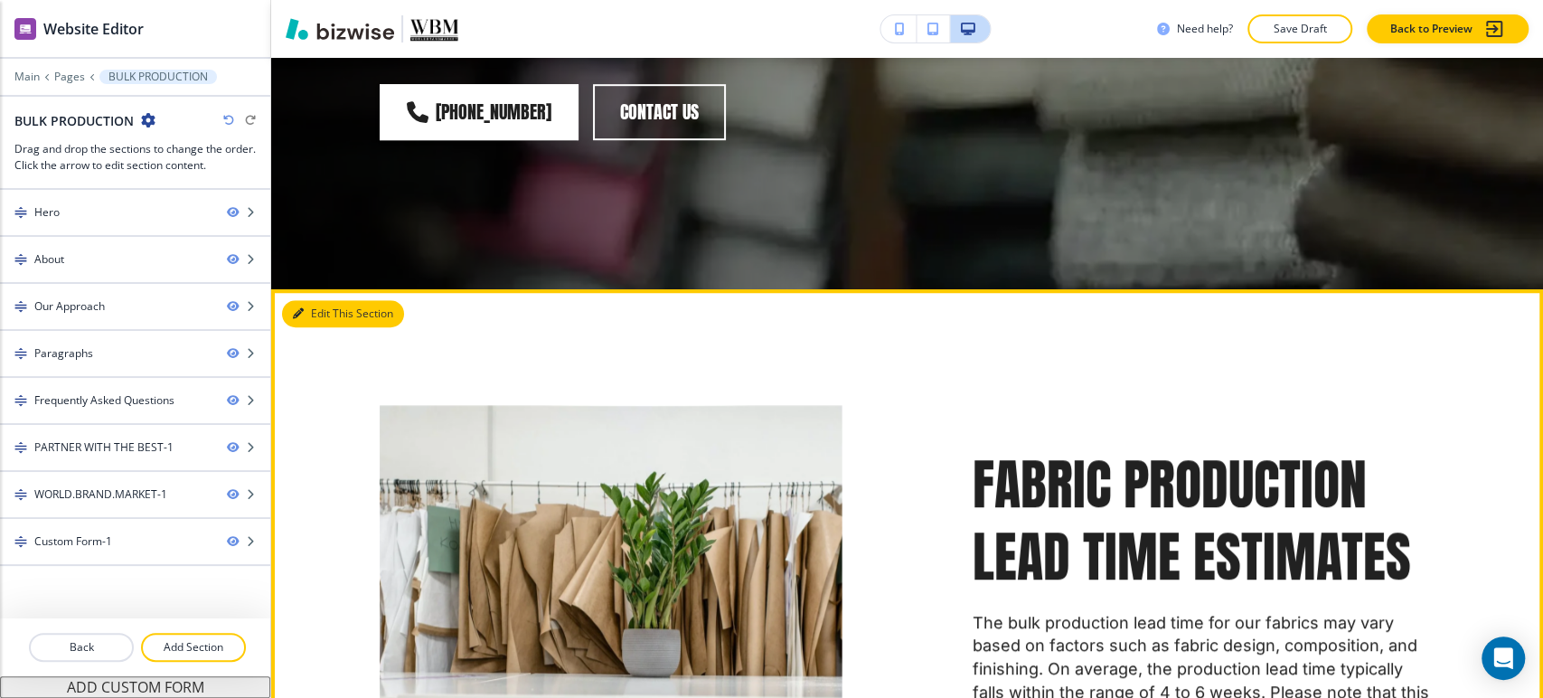
click at [330, 300] on button "Edit This Section" at bounding box center [343, 313] width 122 height 27
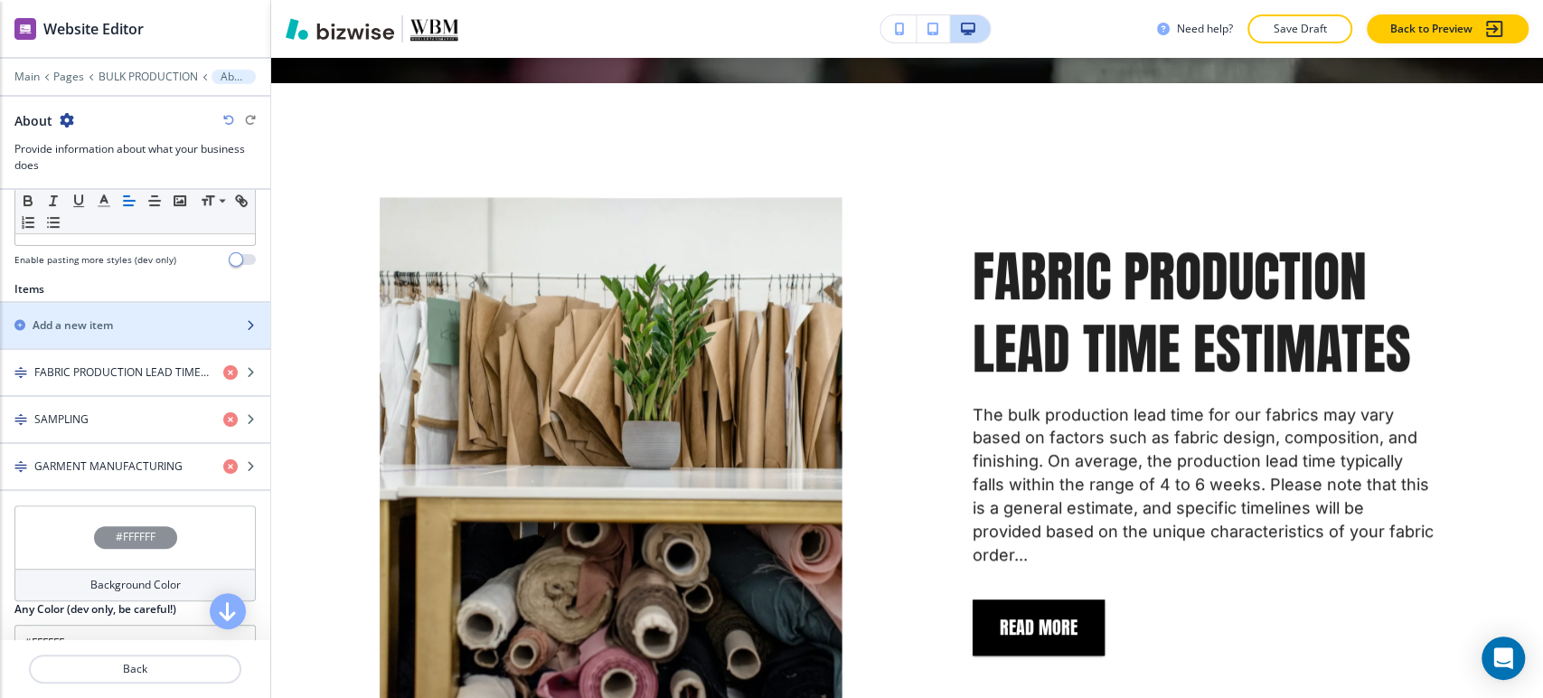
scroll to position [602, 0]
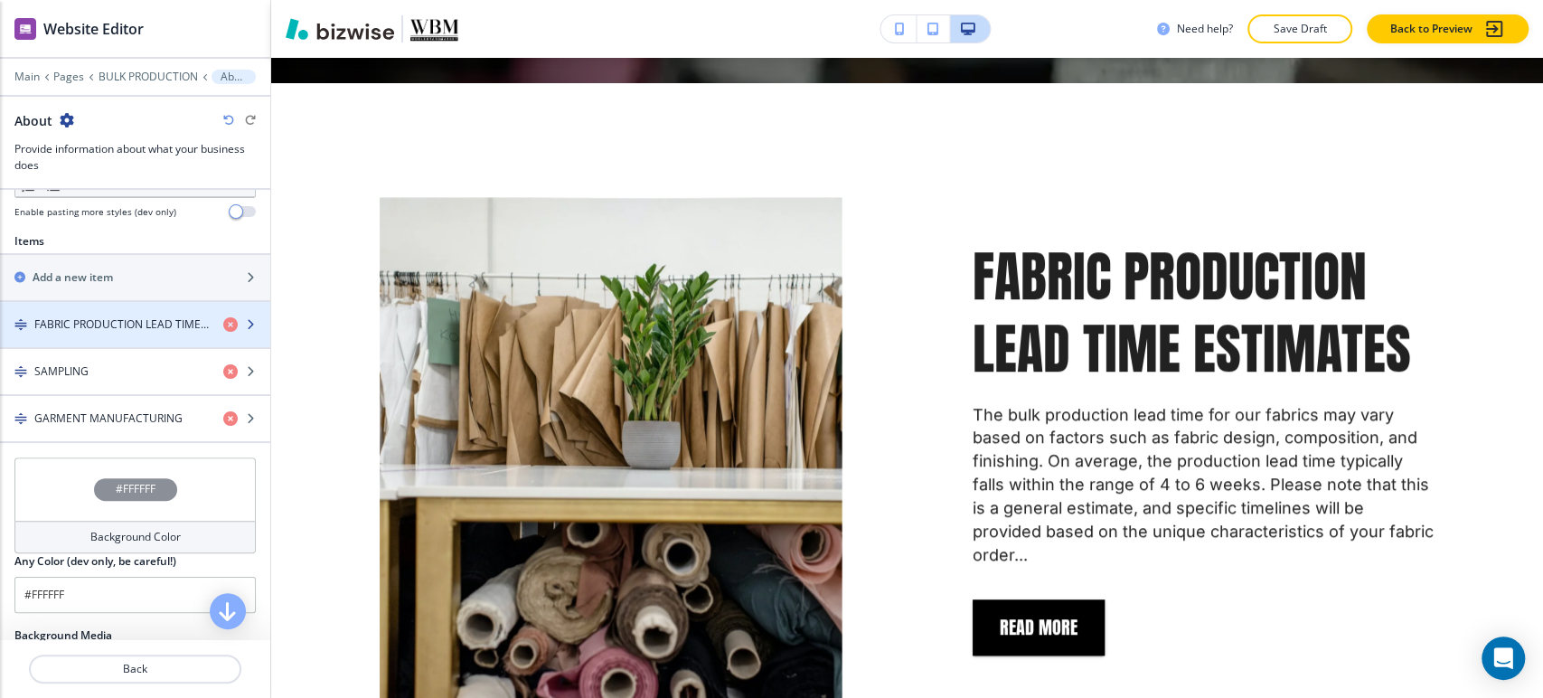
click at [188, 327] on h4 "FABRIC PRODUCTION LEAD TIME ESTIMATES" at bounding box center [121, 324] width 174 height 16
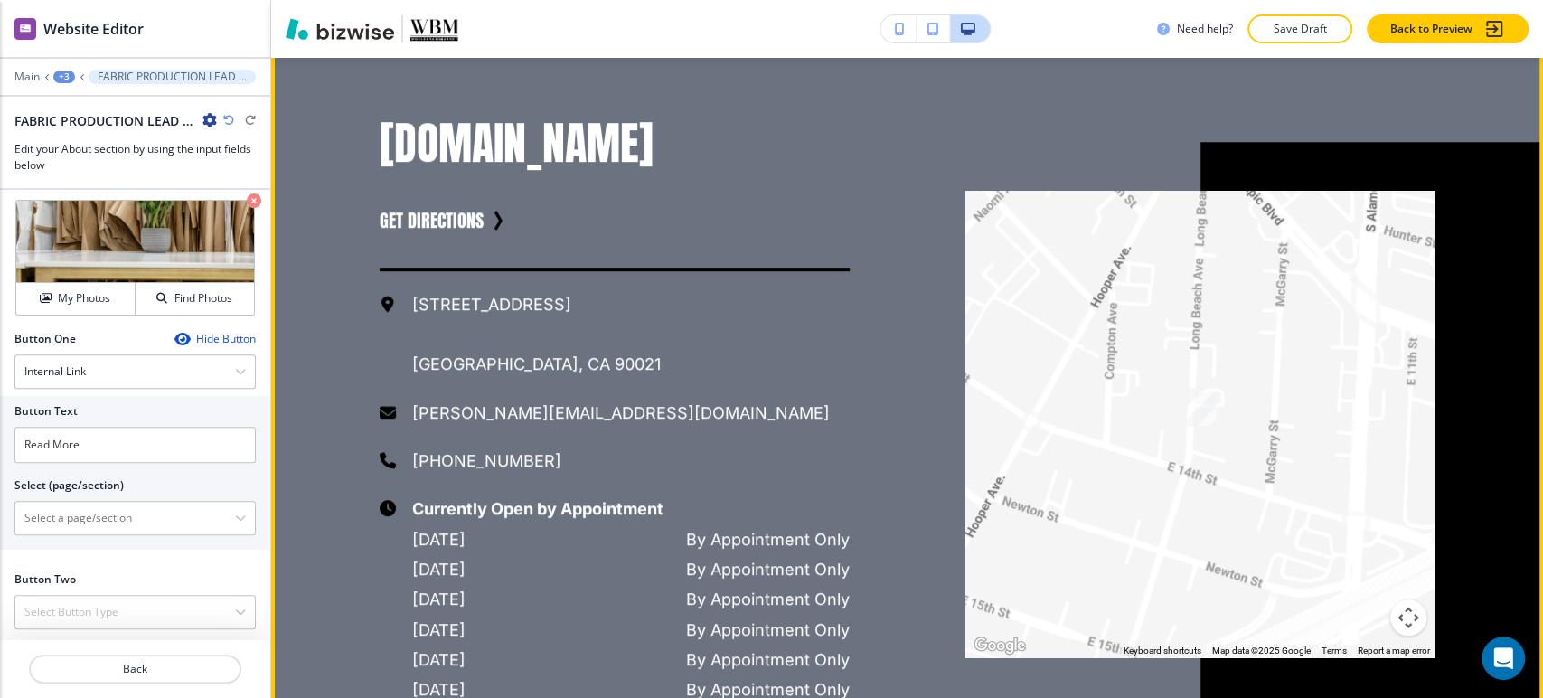
scroll to position [4855, 0]
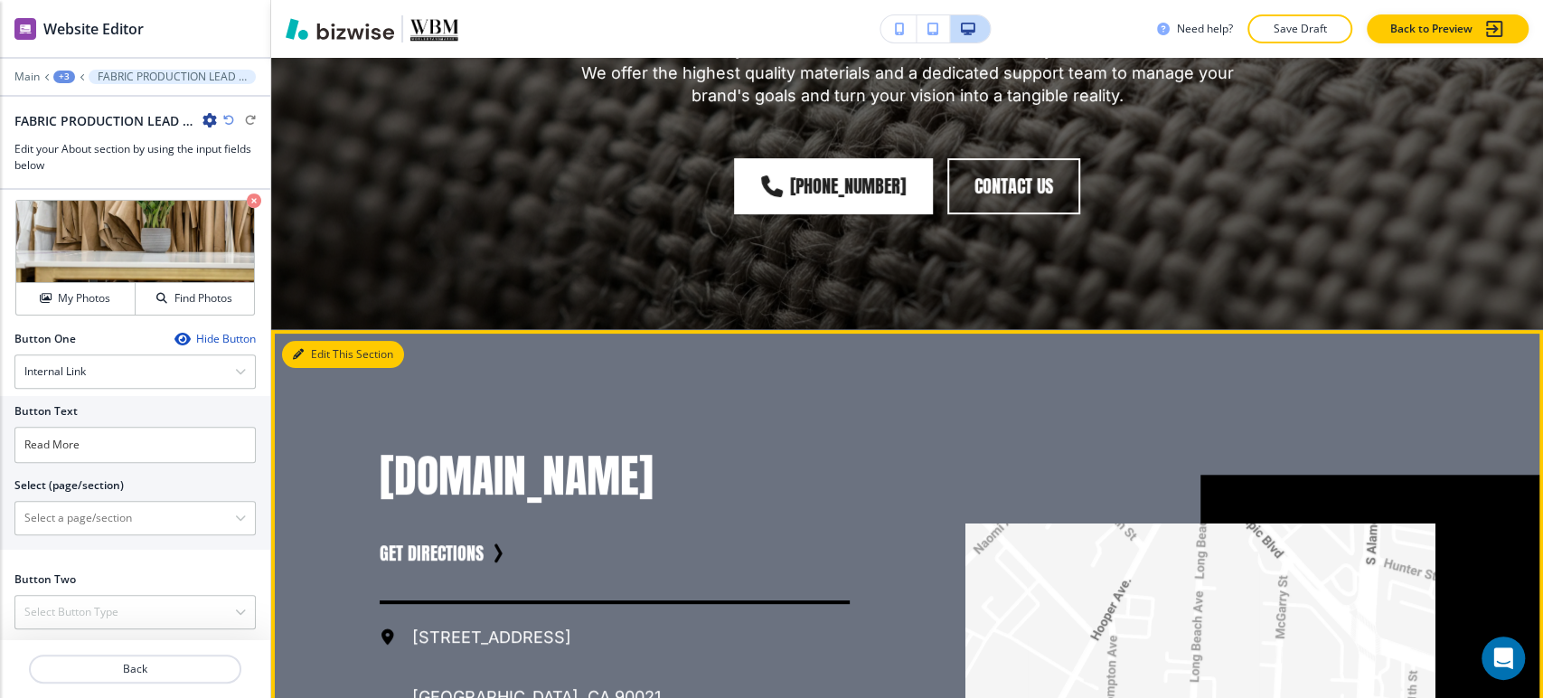
click at [315, 341] on button "Edit This Section" at bounding box center [343, 354] width 122 height 27
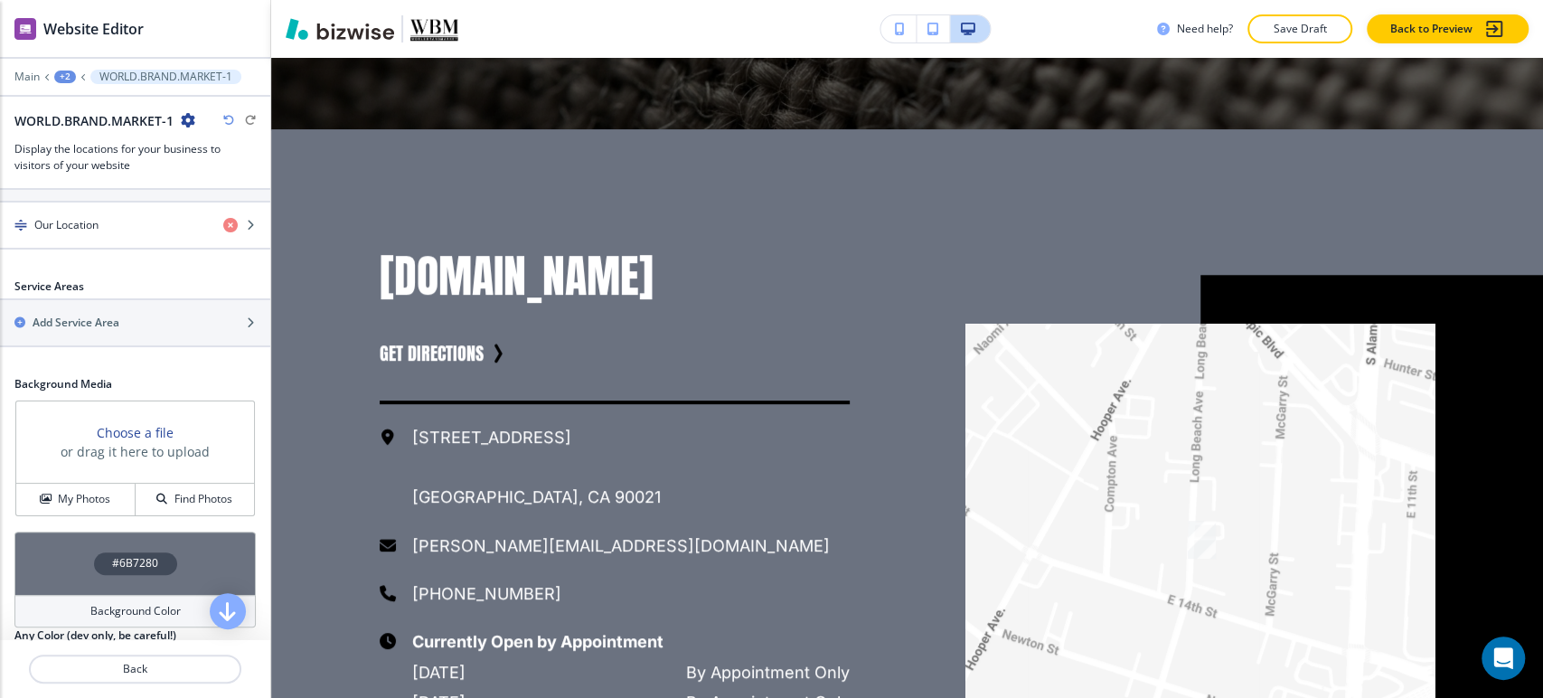
scroll to position [759, 0]
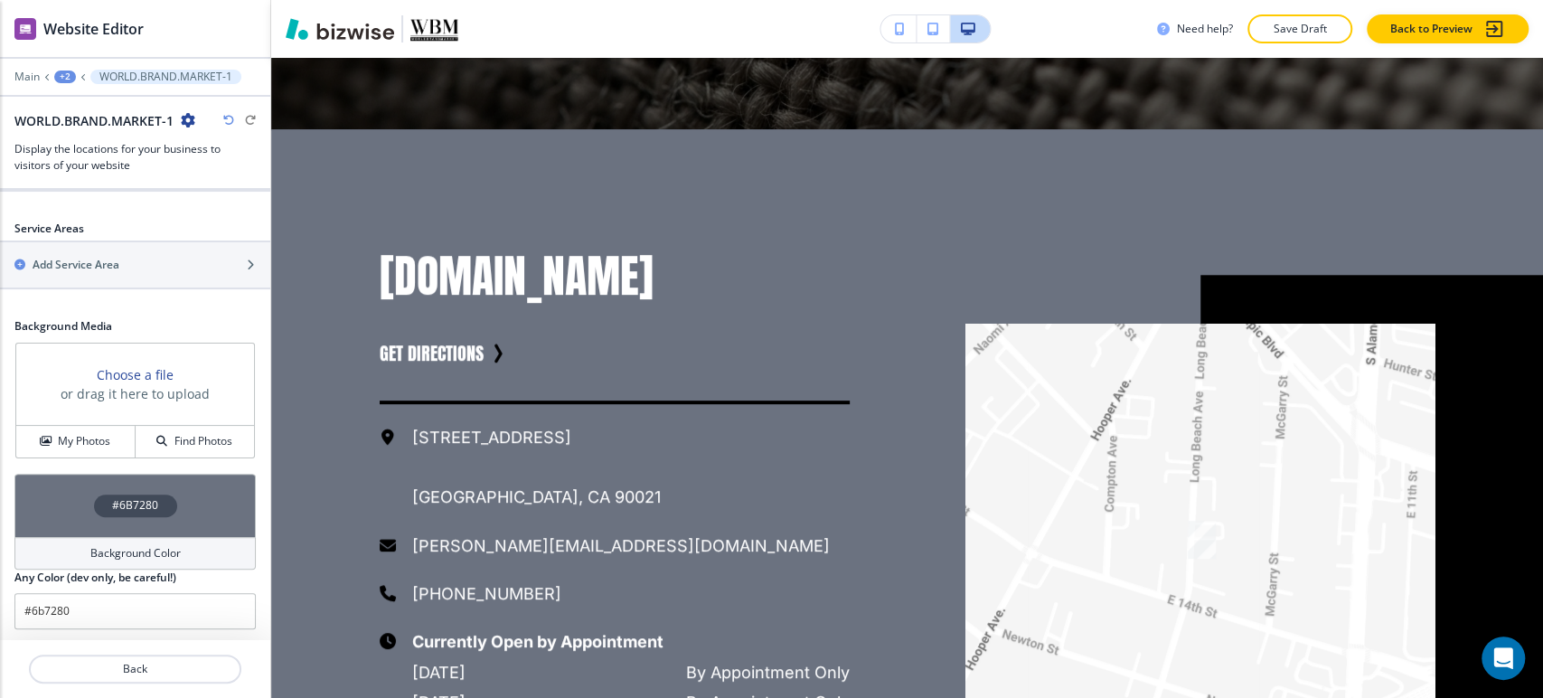
click at [116, 540] on div "Background Color" at bounding box center [134, 553] width 241 height 33
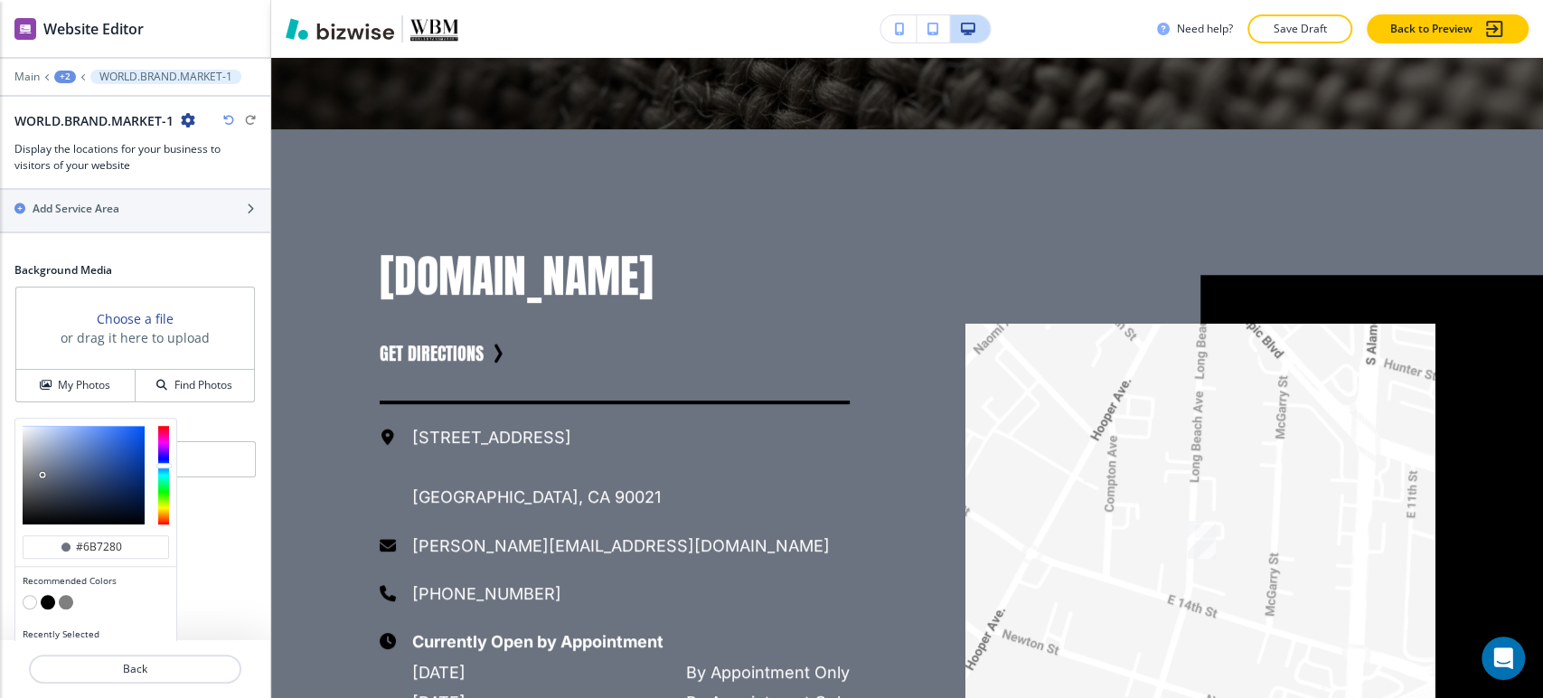
scroll to position [845, 0]
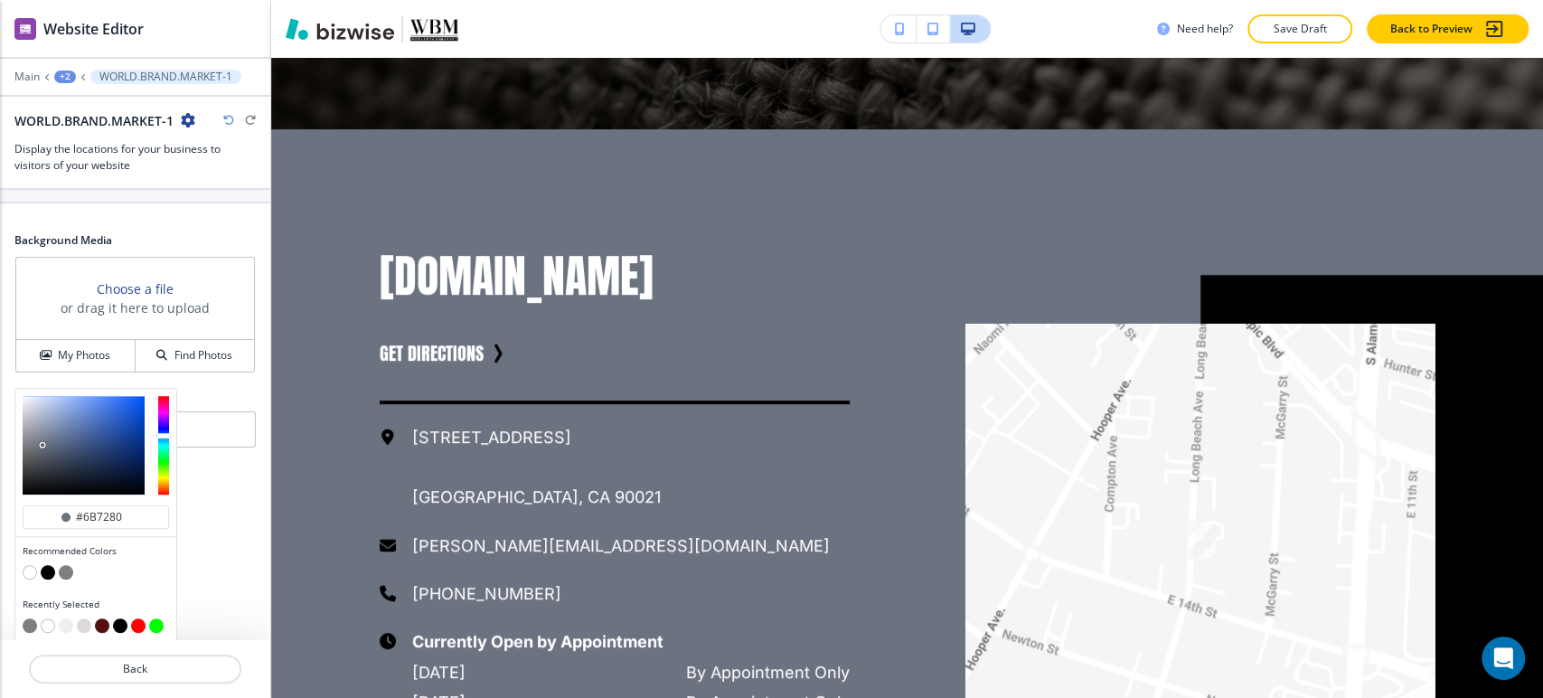
click at [29, 568] on button "button" at bounding box center [30, 572] width 14 height 14
type input "#FFFFFF"
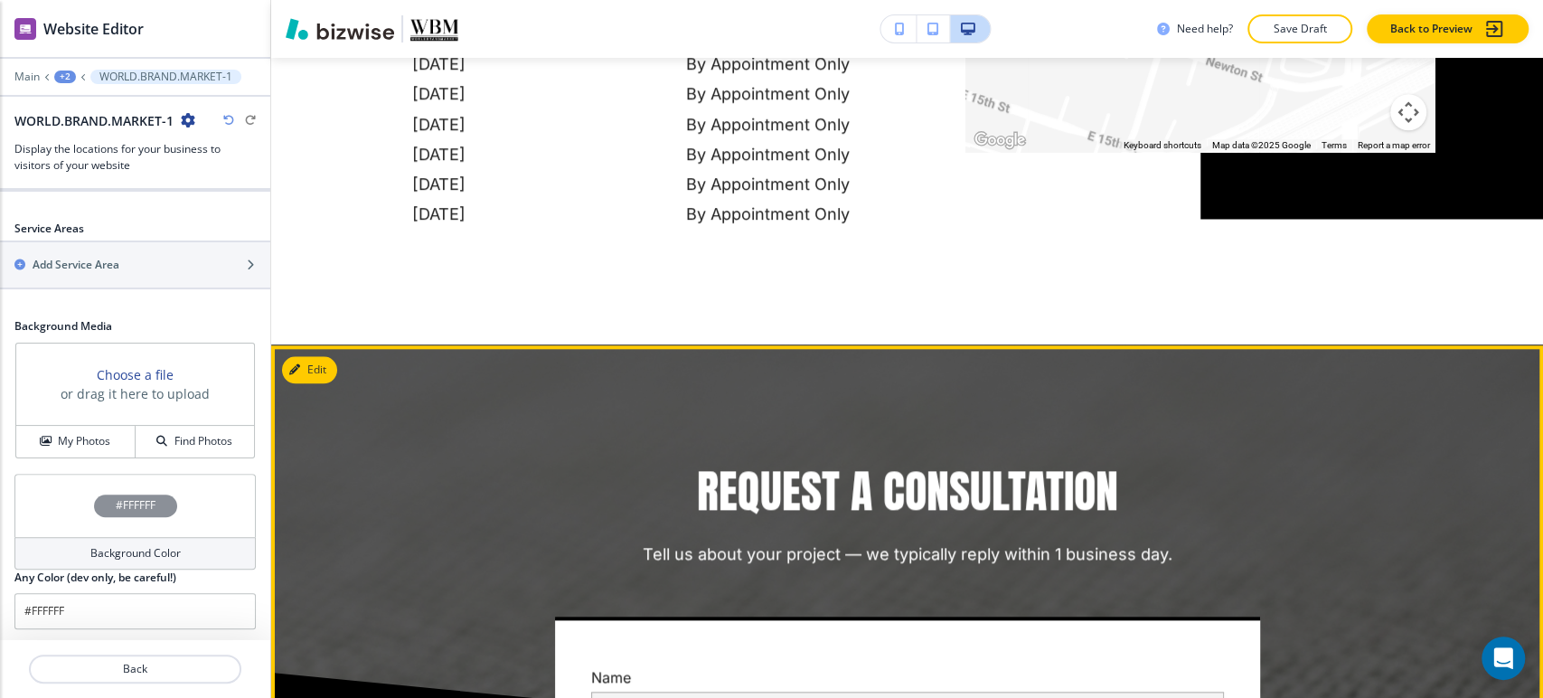
scroll to position [5758, 0]
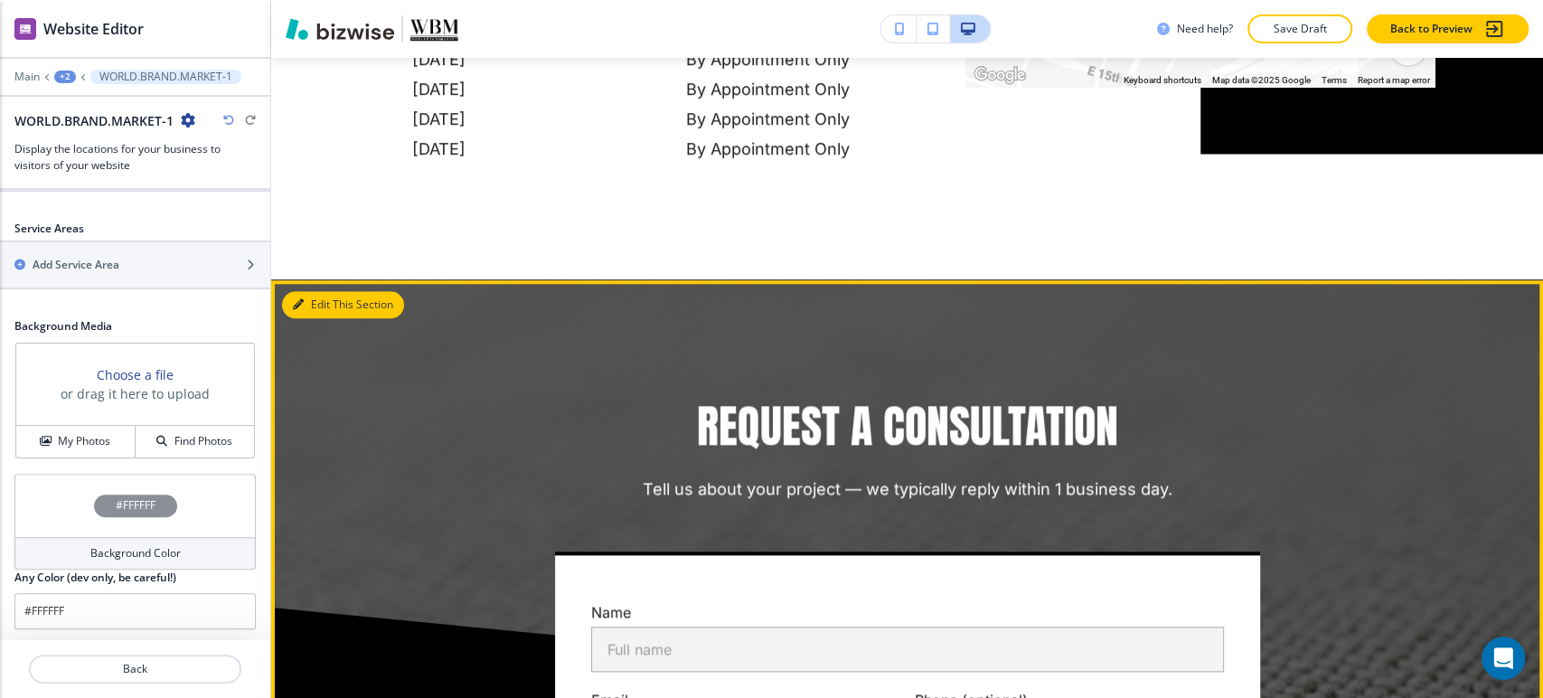
click at [317, 291] on button "Edit This Section" at bounding box center [343, 304] width 122 height 27
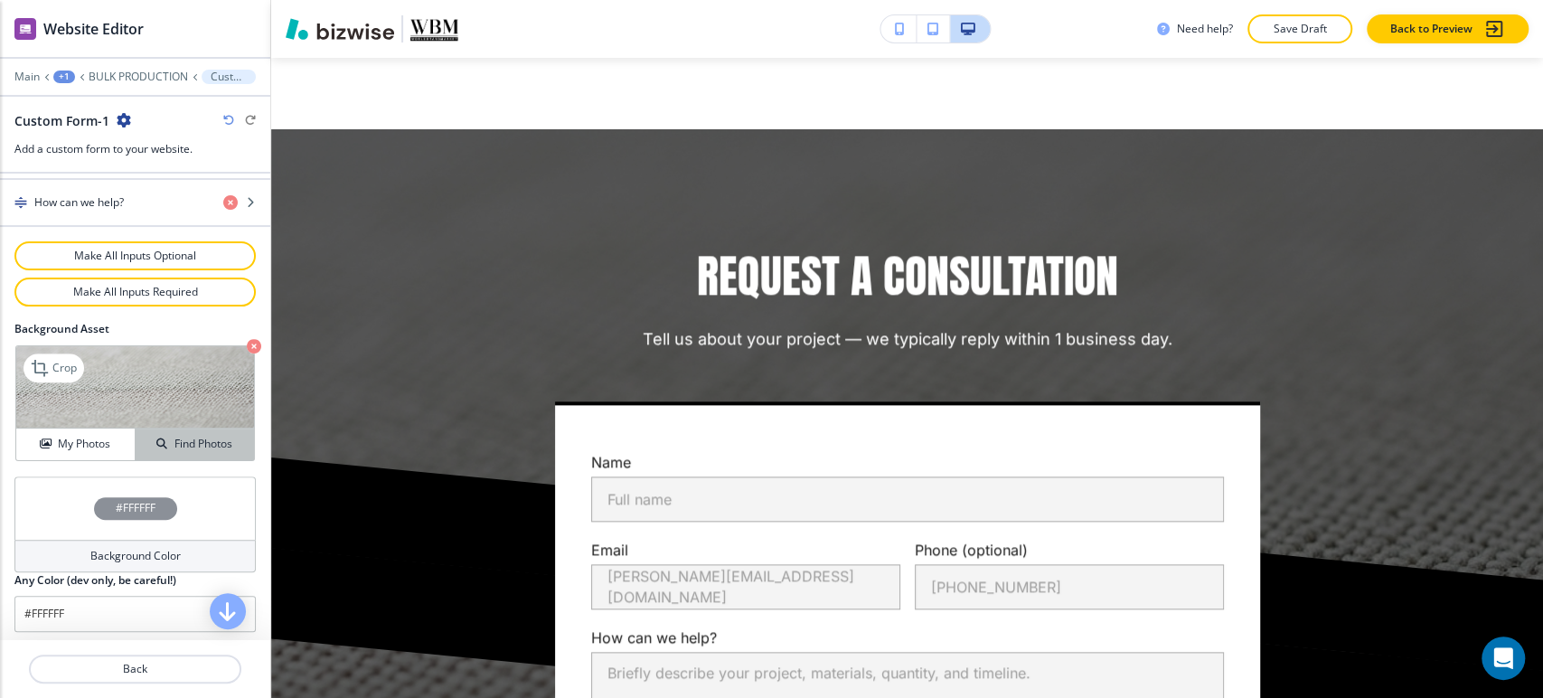
scroll to position [969, 0]
click at [247, 341] on icon "button" at bounding box center [254, 344] width 14 height 14
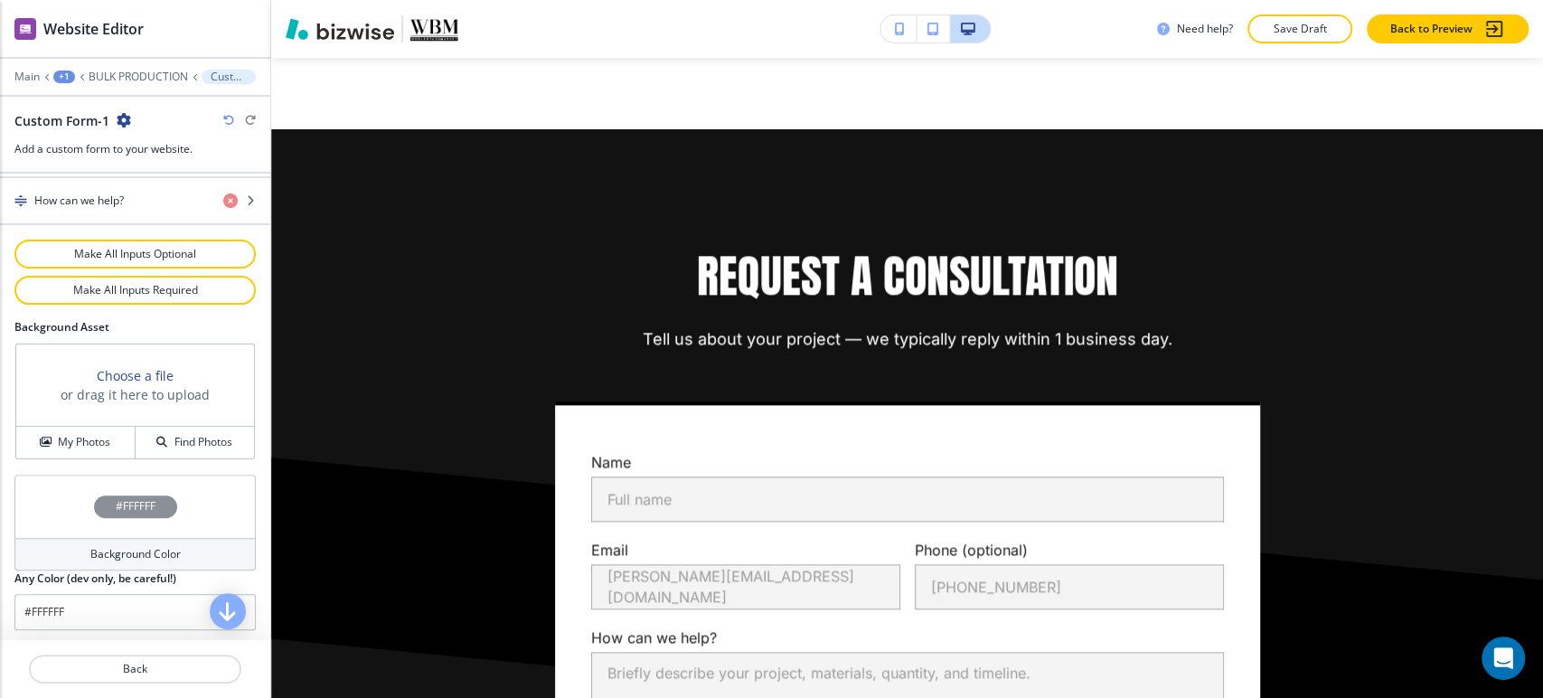
click at [132, 540] on div "Background Color" at bounding box center [134, 554] width 241 height 33
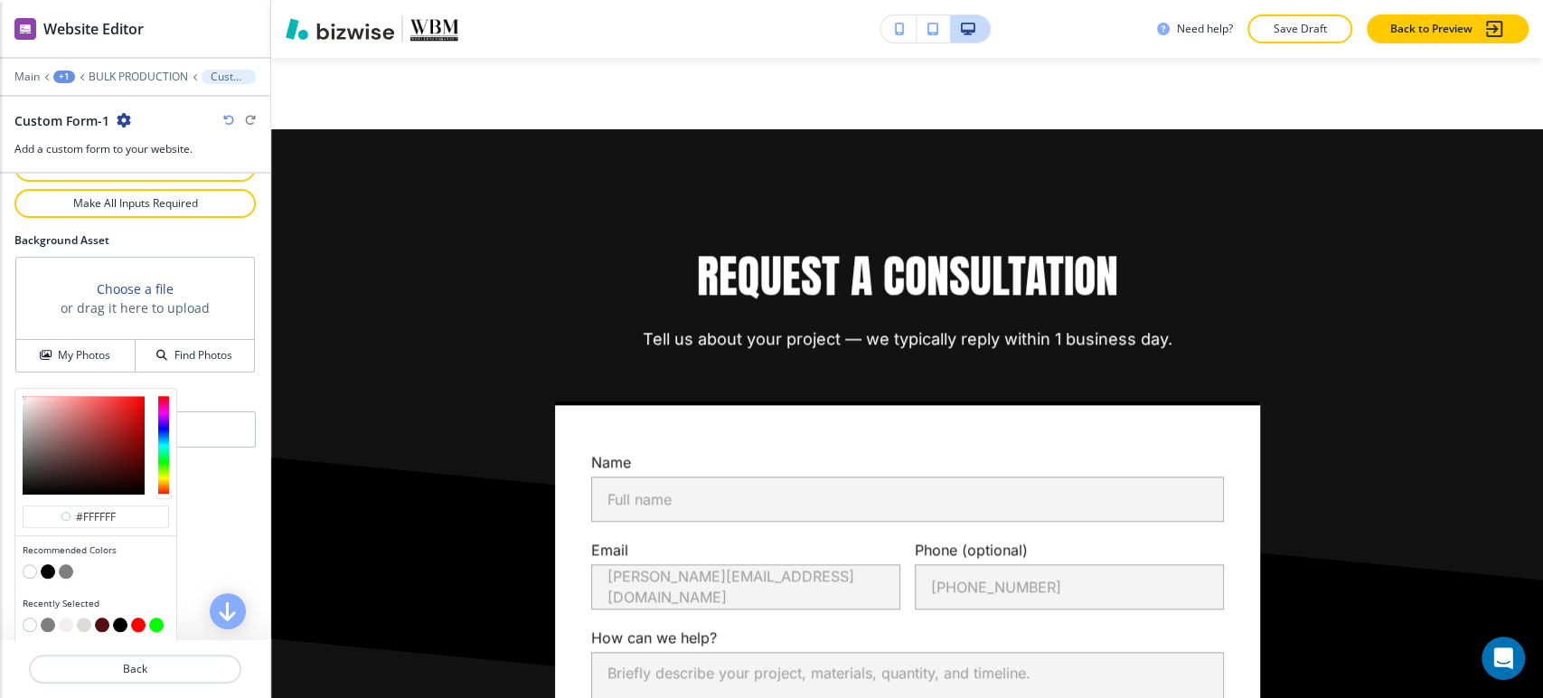
click at [66, 568] on button "button" at bounding box center [66, 571] width 14 height 14
type input "#7f7f7f"
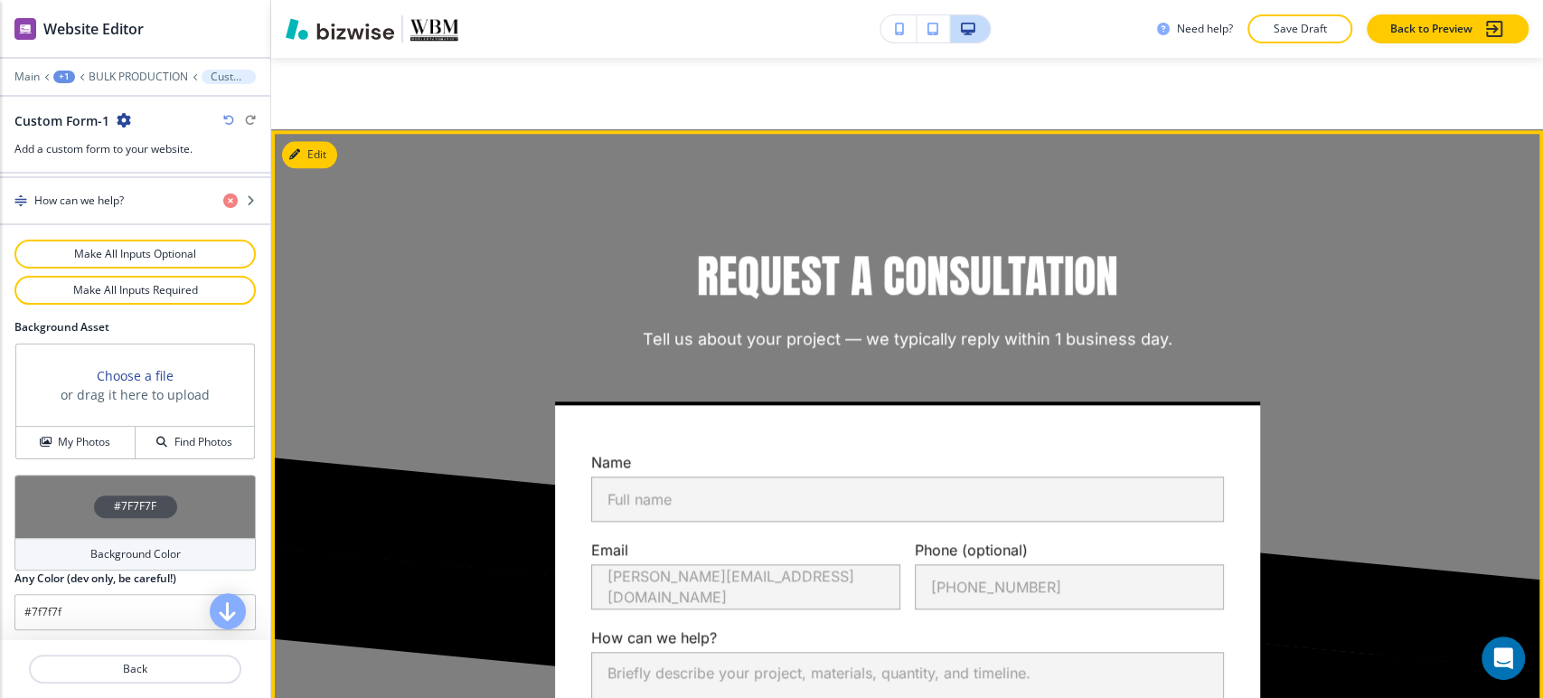
click at [440, 317] on div "REQUEST A CONSULTATION Tell us about your project — we typically reply within 1…" at bounding box center [908, 565] width 1056 height 638
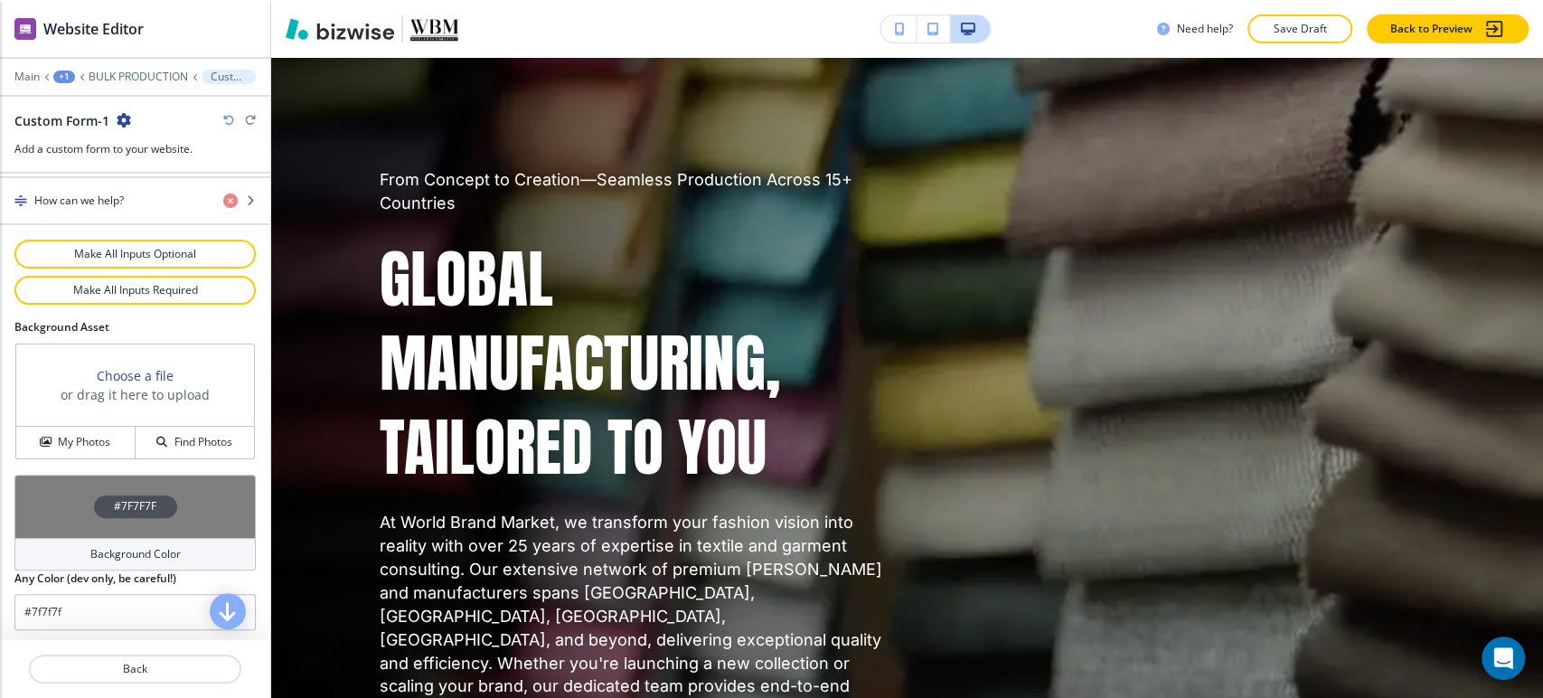
scroll to position [0, 0]
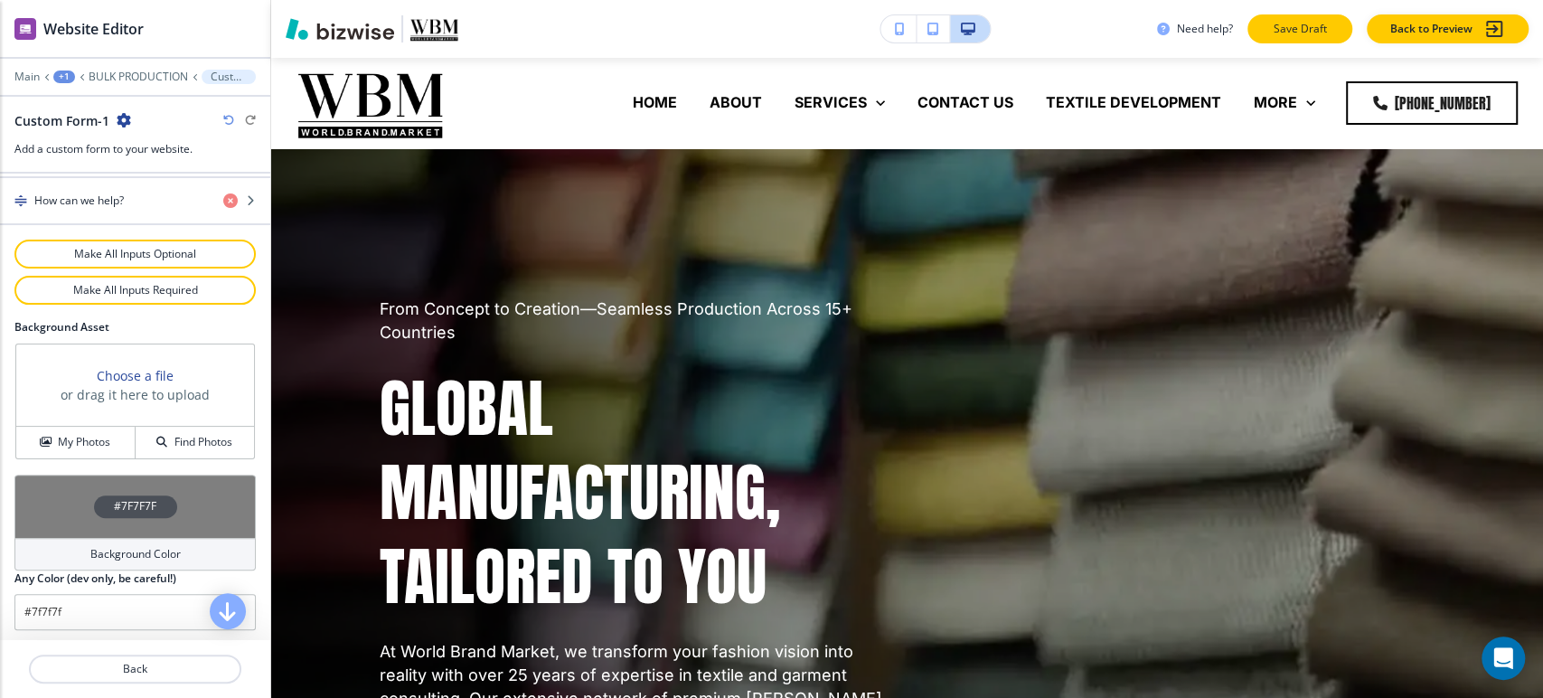
click at [1299, 33] on p "Save Draft" at bounding box center [1300, 29] width 58 height 16
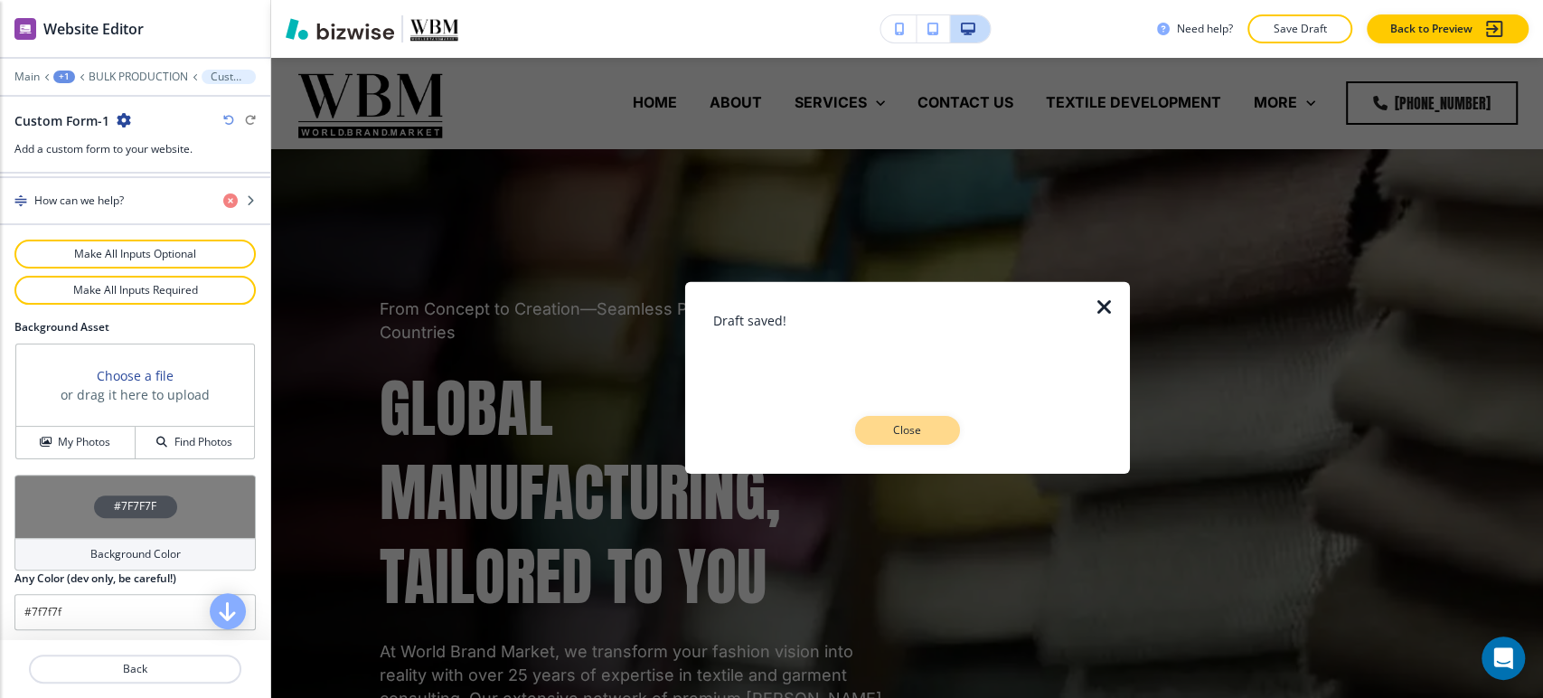
click at [917, 434] on p "Close" at bounding box center [907, 430] width 58 height 16
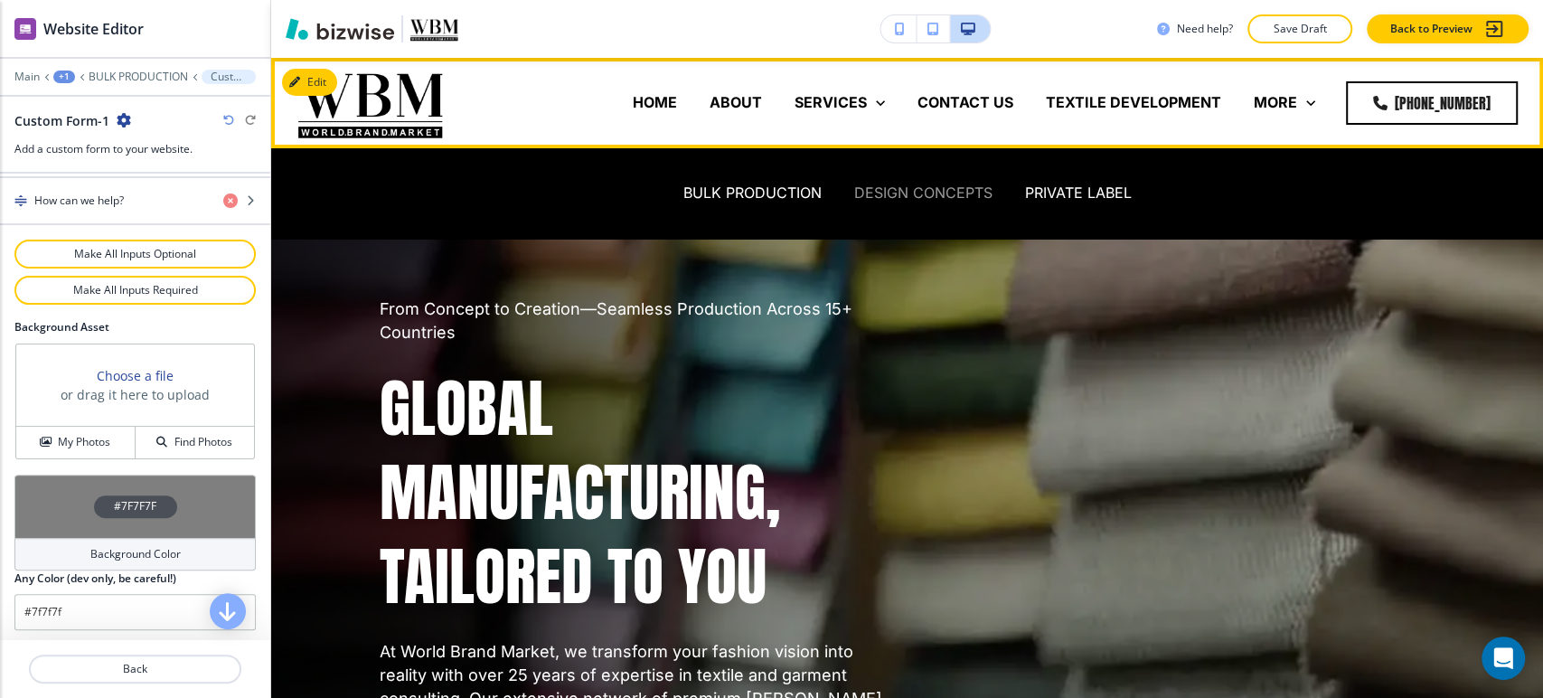
click at [947, 189] on p "DESIGN CONCEPTS" at bounding box center [923, 193] width 138 height 21
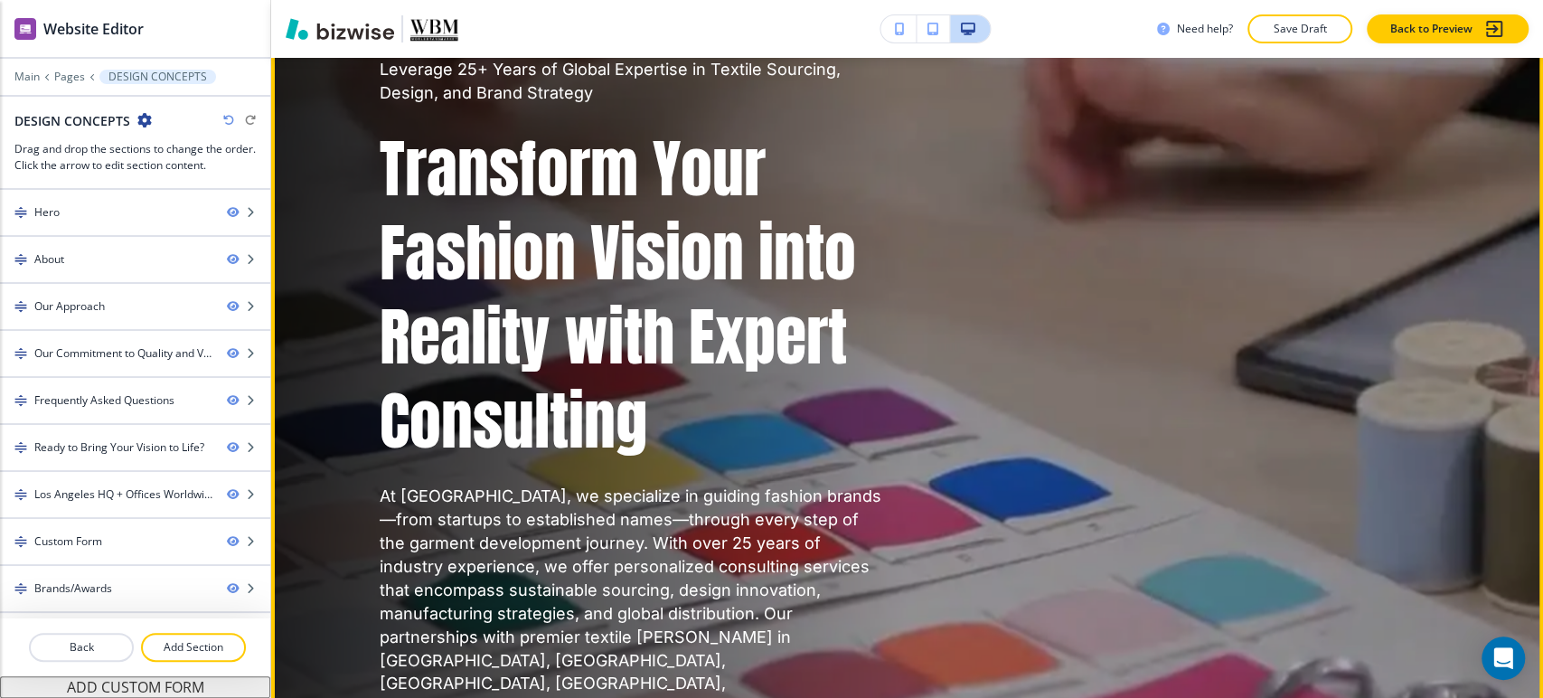
scroll to position [100, 0]
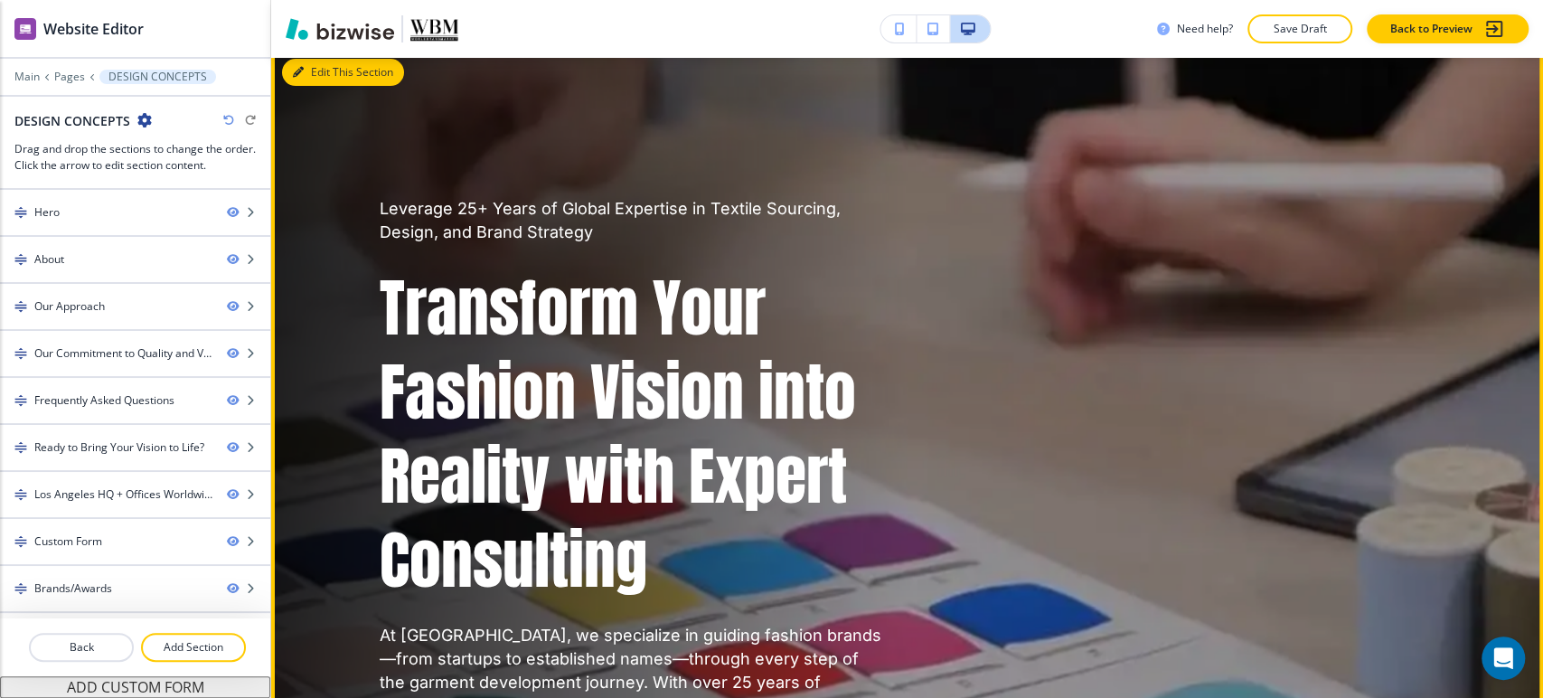
click at [312, 80] on button "Edit This Section" at bounding box center [343, 72] width 122 height 27
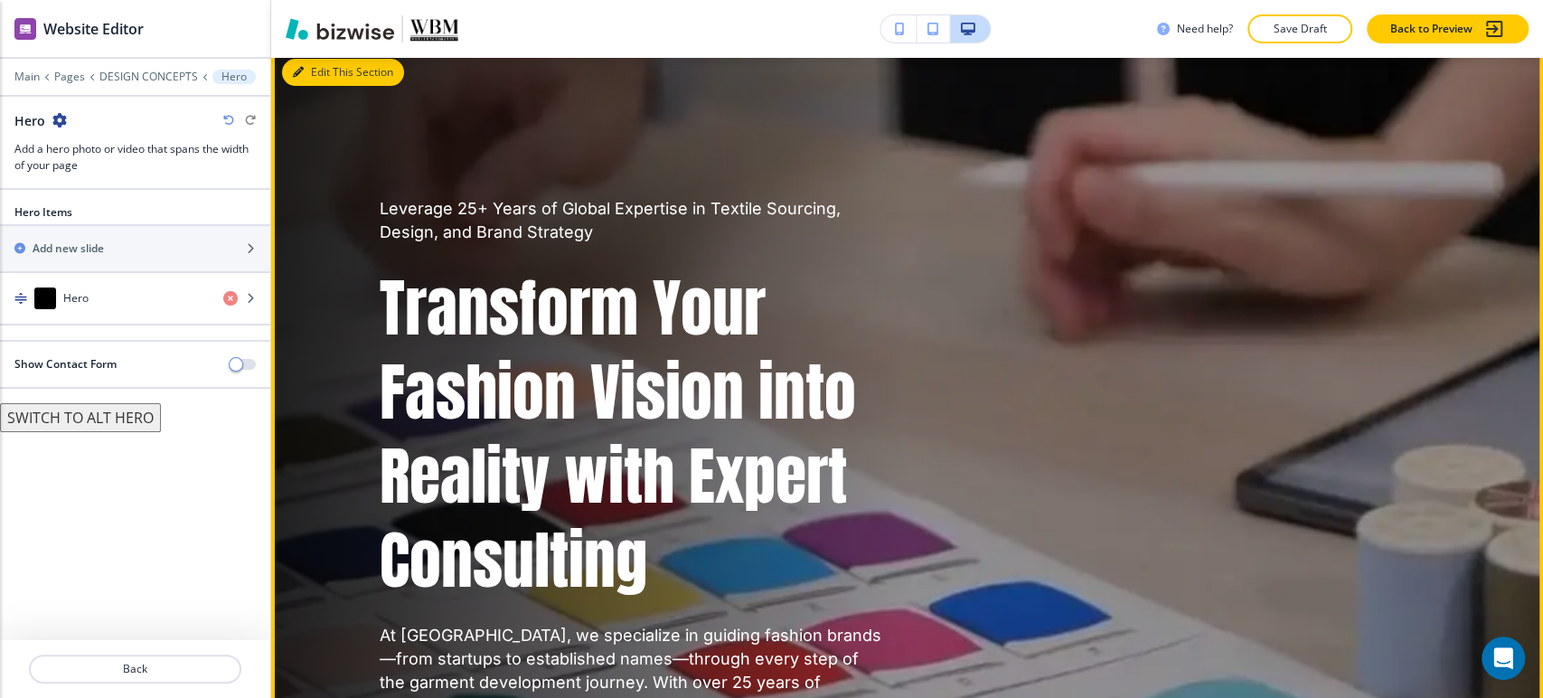
scroll to position [90, 0]
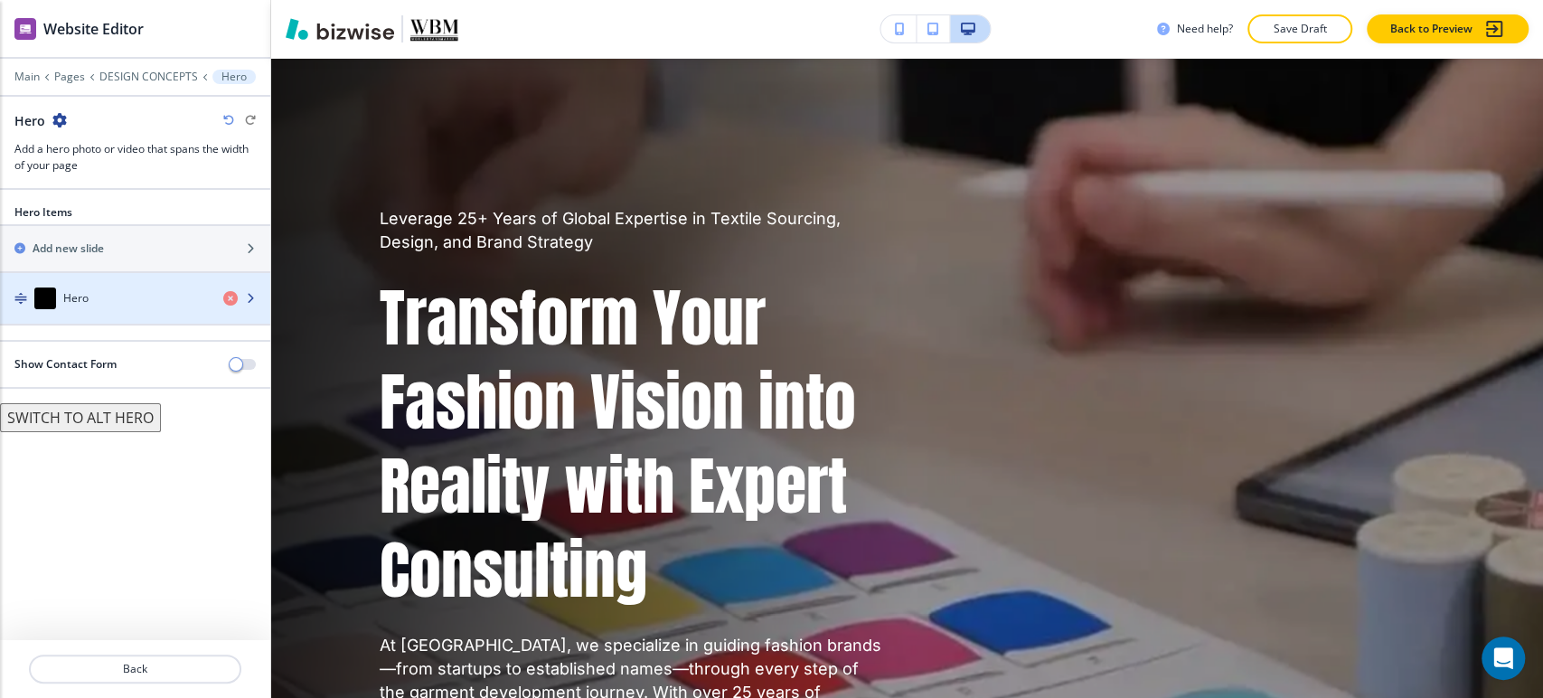
click at [148, 304] on div "Hero" at bounding box center [104, 298] width 209 height 22
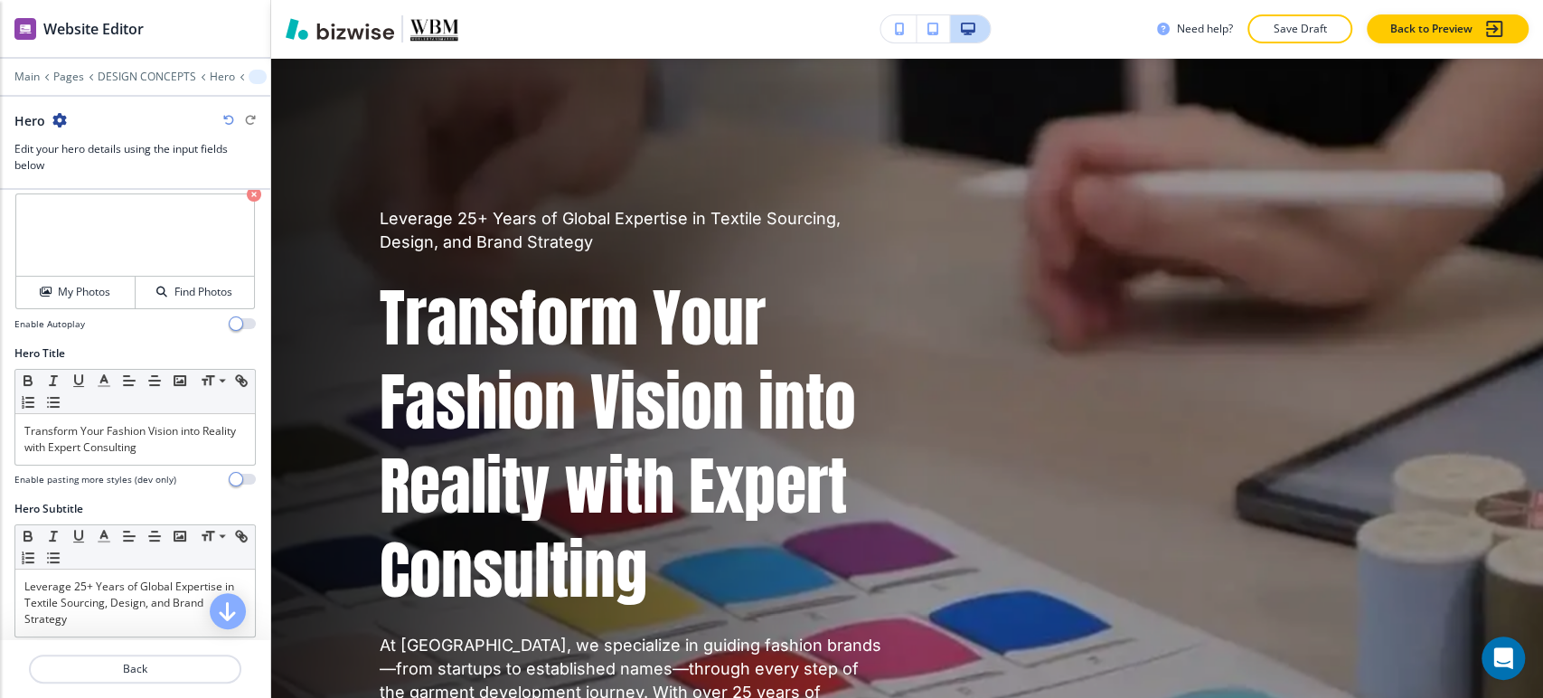
scroll to position [0, 0]
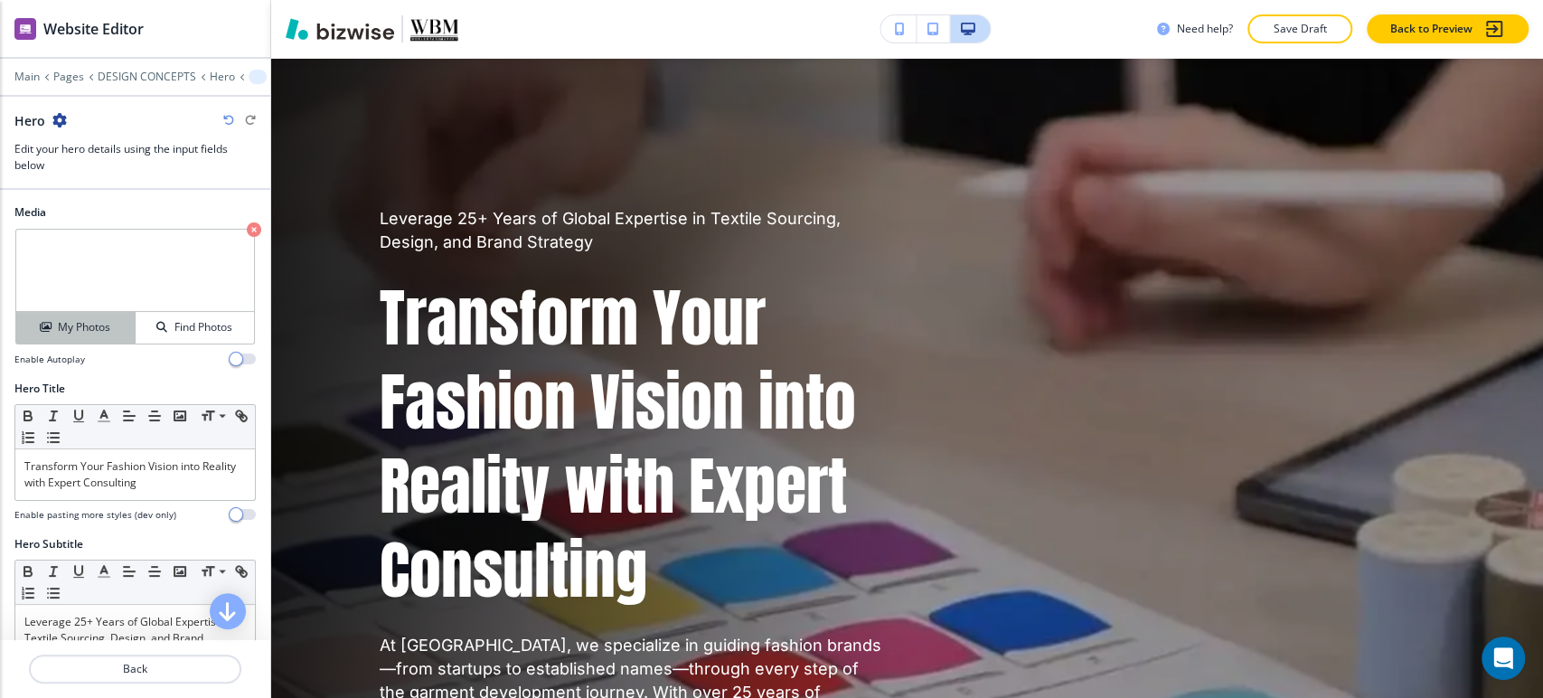
click at [84, 316] on button "My Photos" at bounding box center [75, 328] width 119 height 32
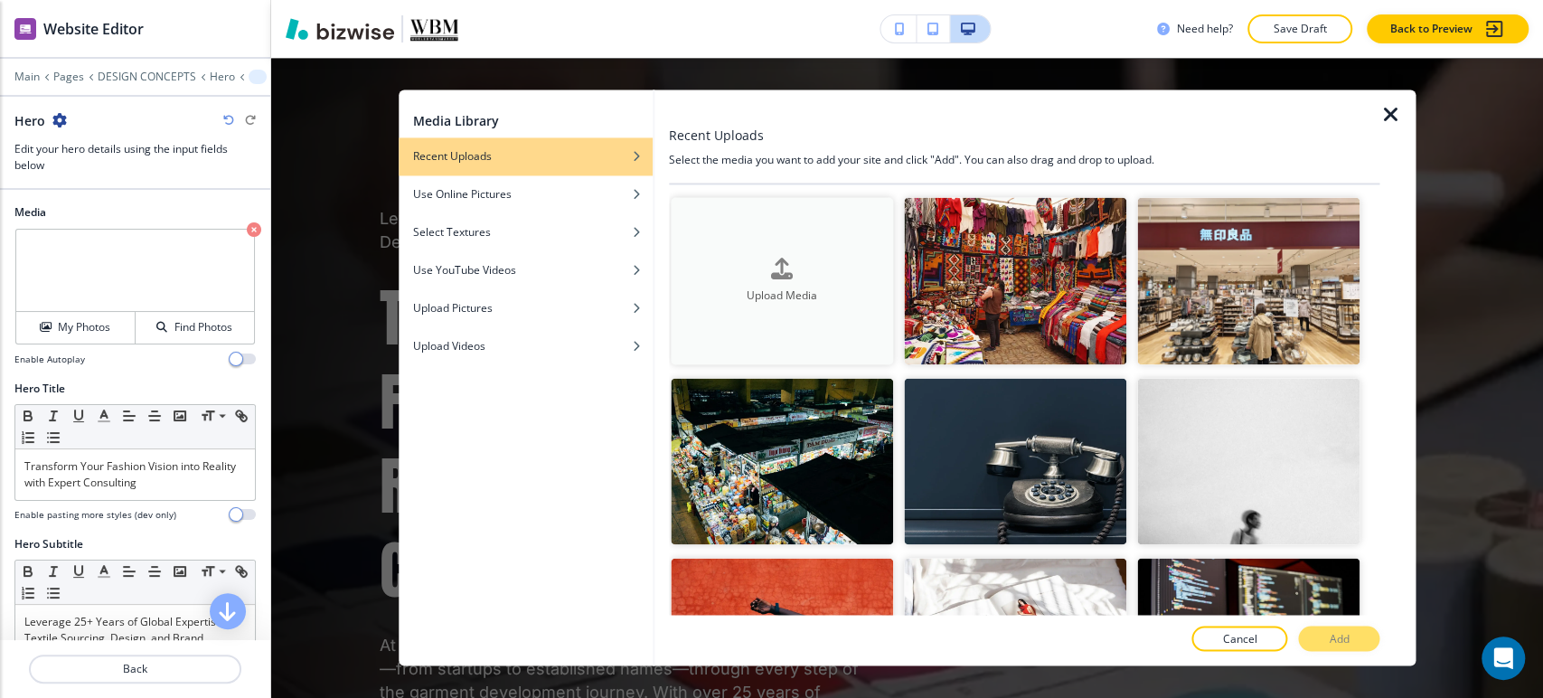
click at [832, 258] on div "Upload Media" at bounding box center [782, 281] width 222 height 46
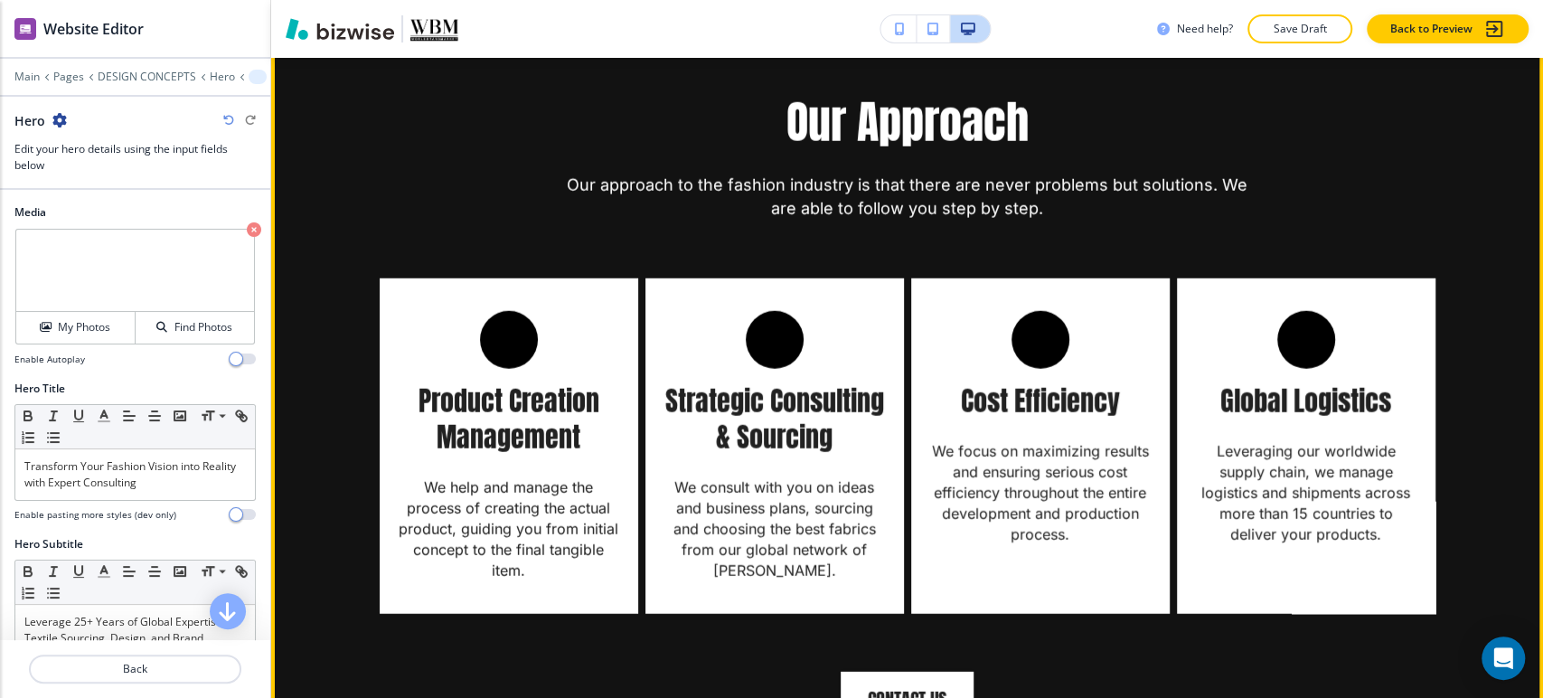
scroll to position [3203, 0]
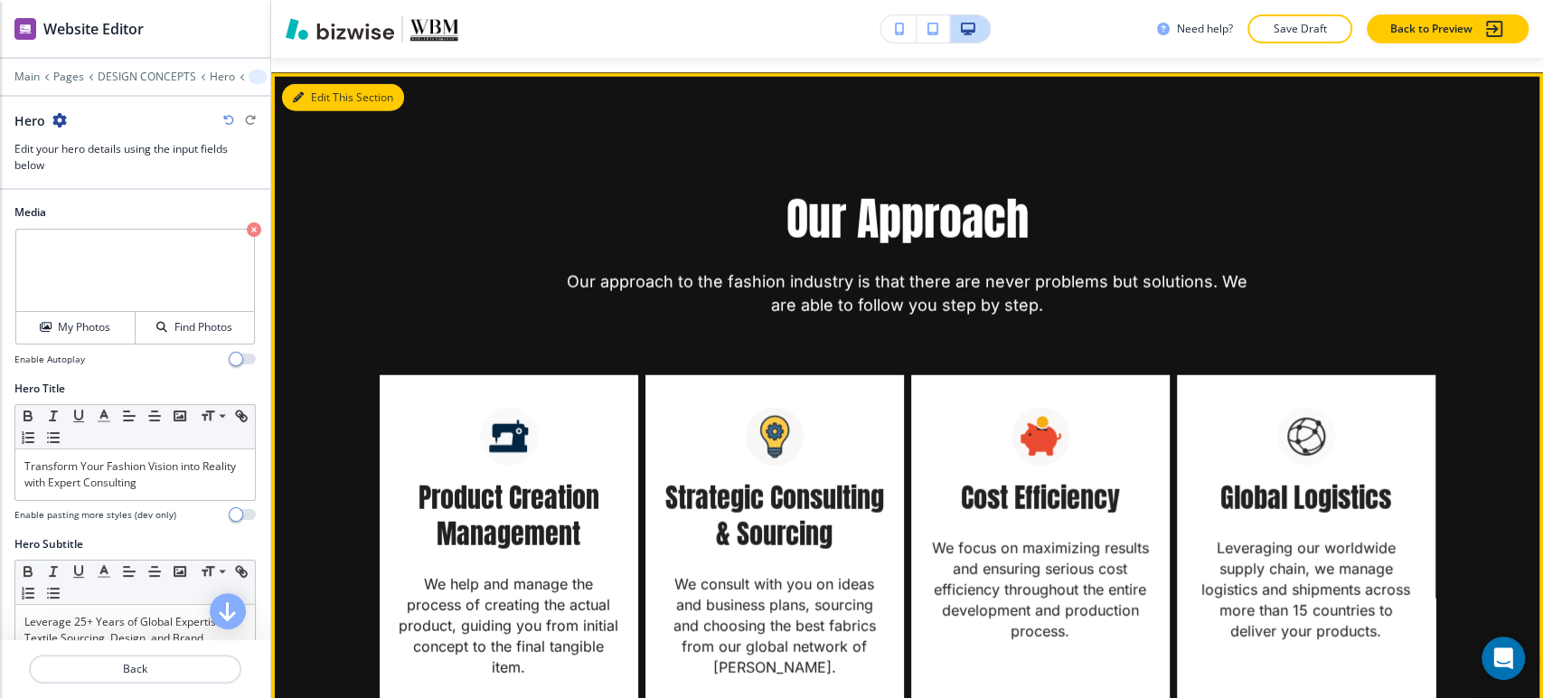
click at [304, 111] on button "Edit This Section" at bounding box center [343, 97] width 122 height 27
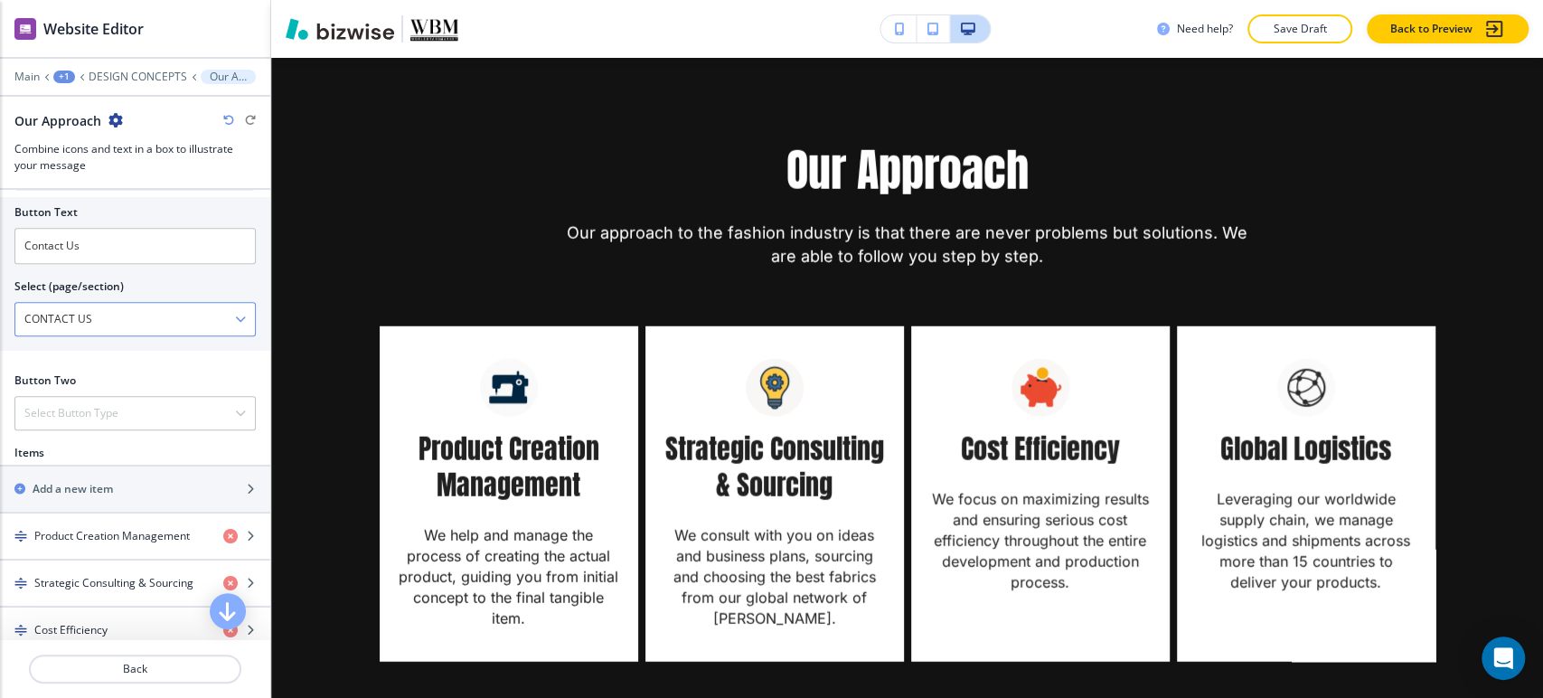
scroll to position [803, 0]
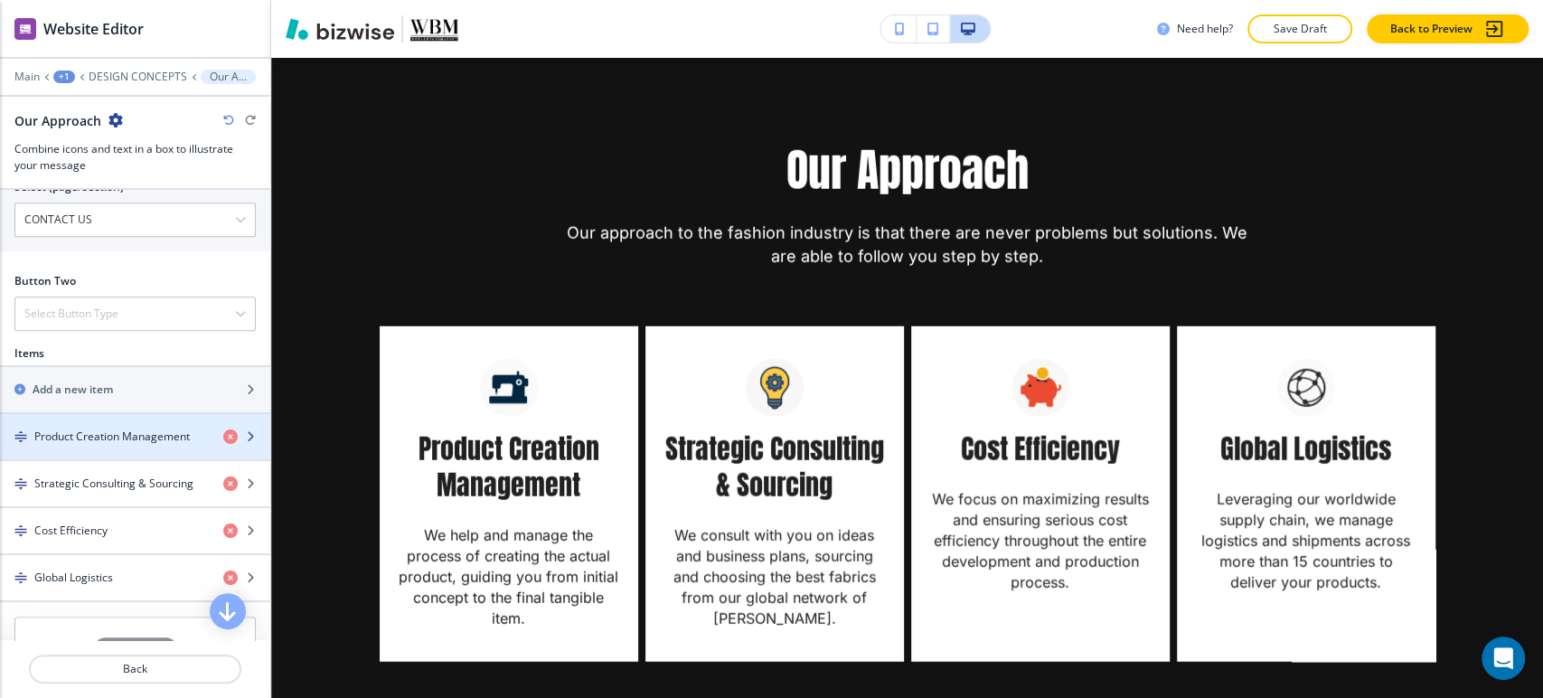
click at [128, 439] on h4 "Product Creation Management" at bounding box center [111, 436] width 155 height 16
click at [128, 445] on div "button" at bounding box center [135, 452] width 270 height 14
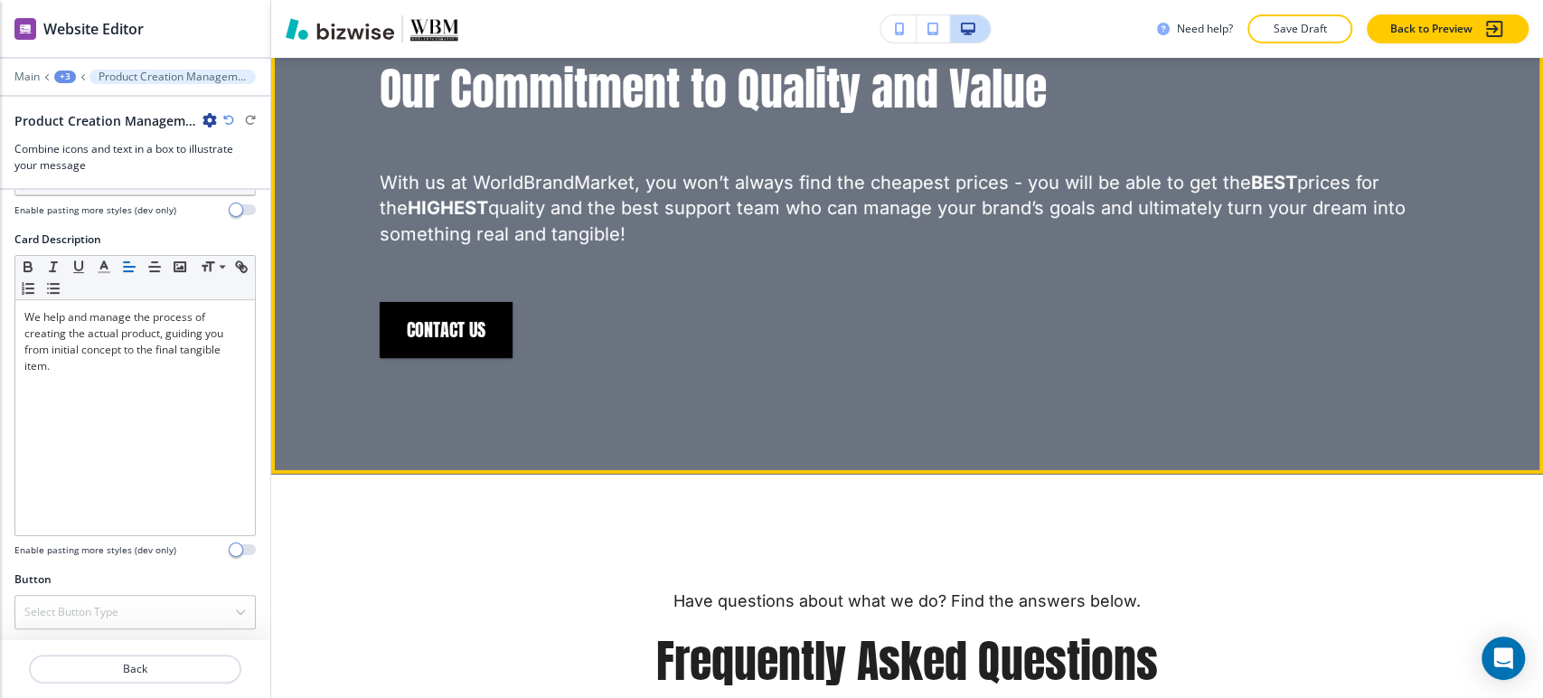
scroll to position [3955, 0]
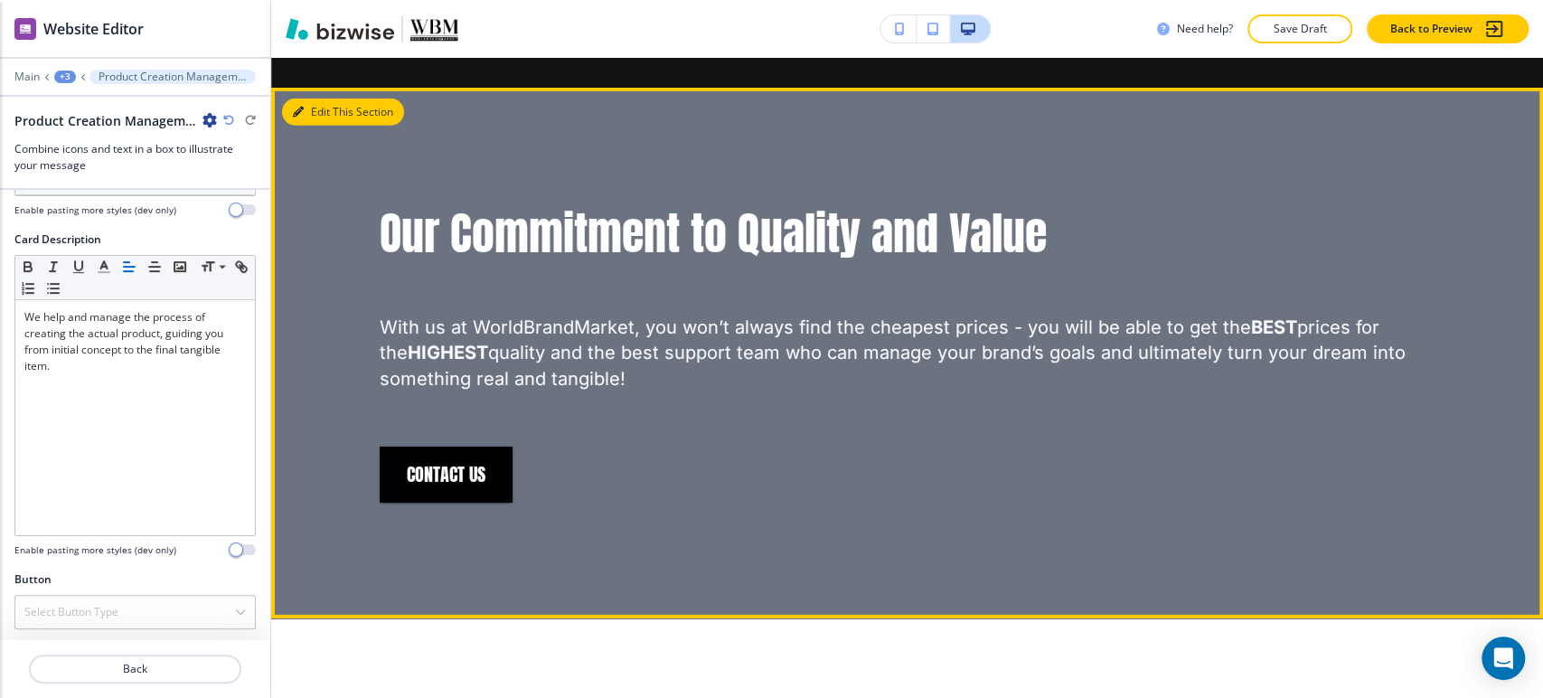
click at [311, 126] on button "Edit This Section" at bounding box center [343, 112] width 122 height 27
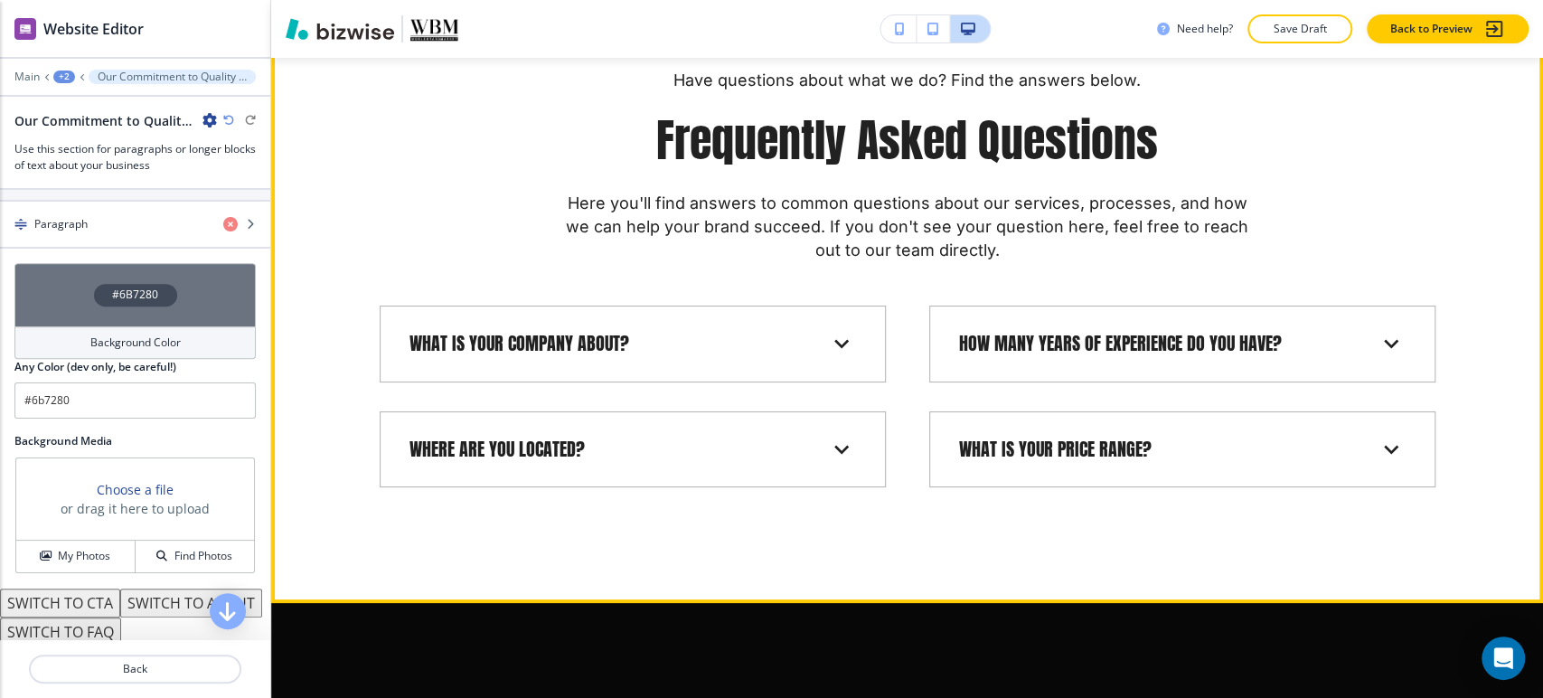
scroll to position [5021, 0]
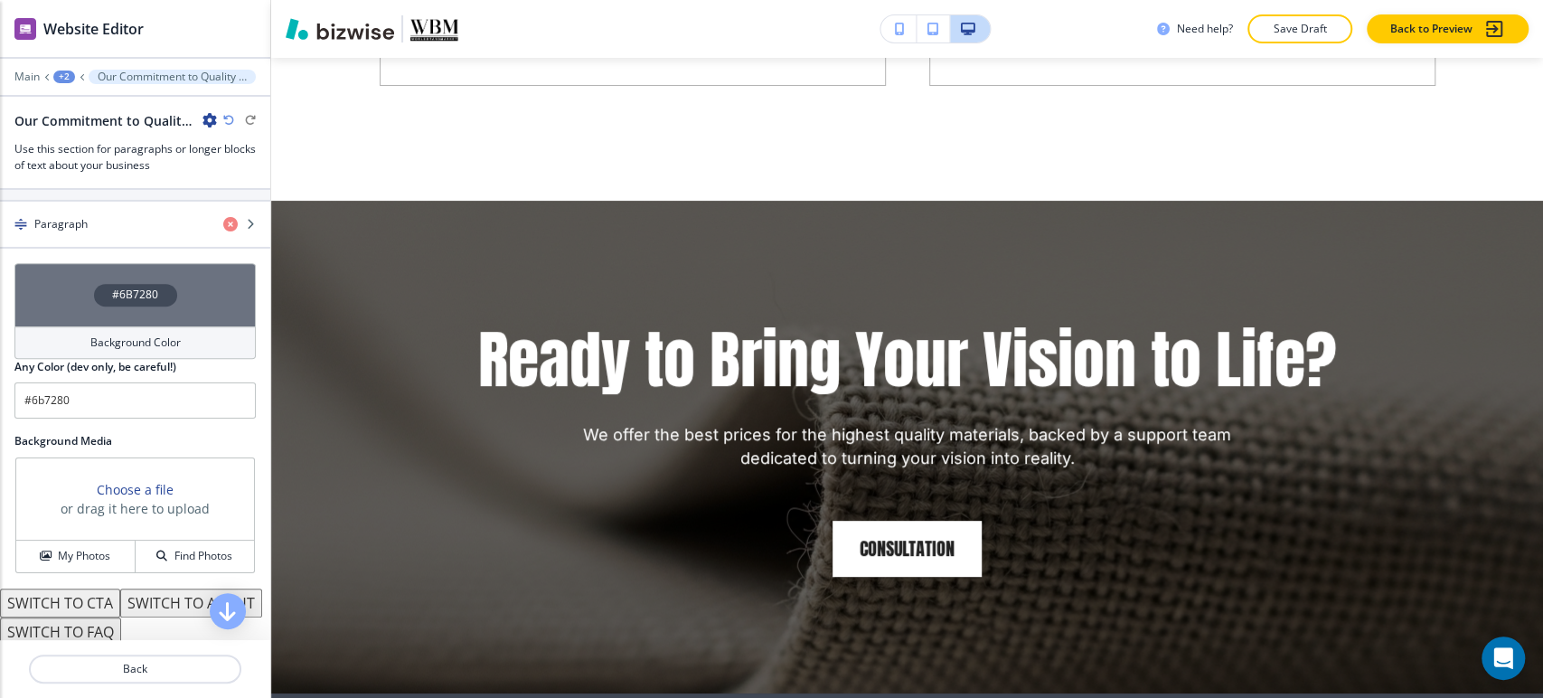
click at [135, 334] on h4 "Background Color" at bounding box center [135, 342] width 90 height 16
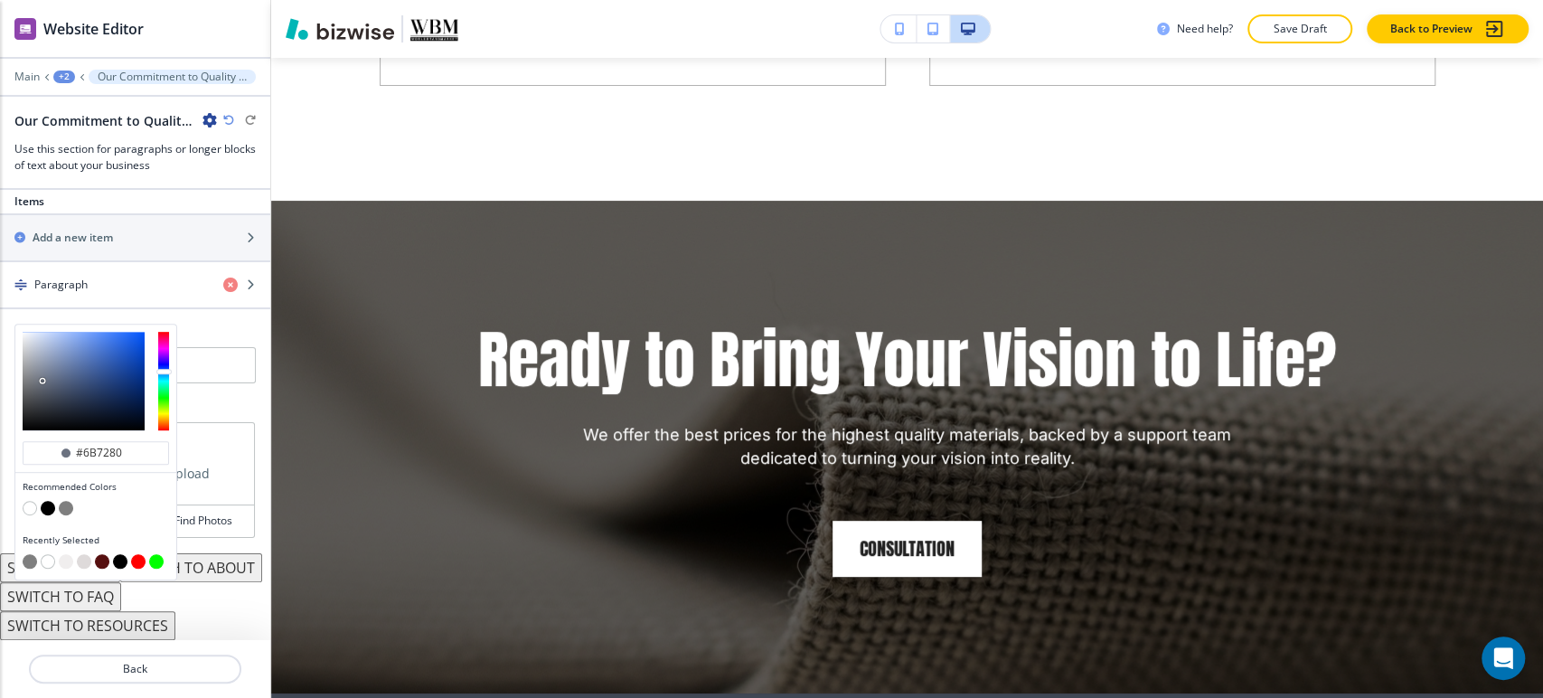
scroll to position [667, 0]
click at [36, 501] on button "button" at bounding box center [30, 508] width 14 height 14
type input "#FFFFFF"
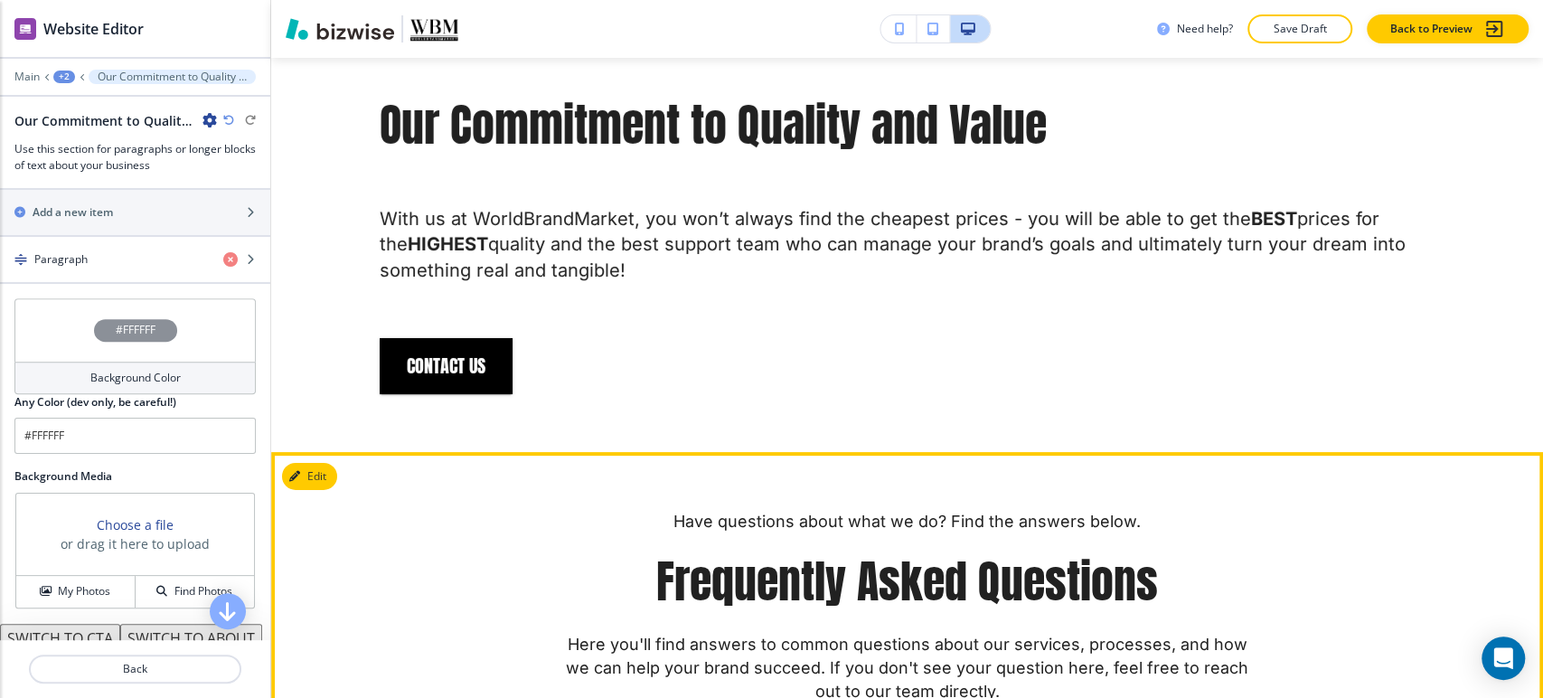
scroll to position [4060, 0]
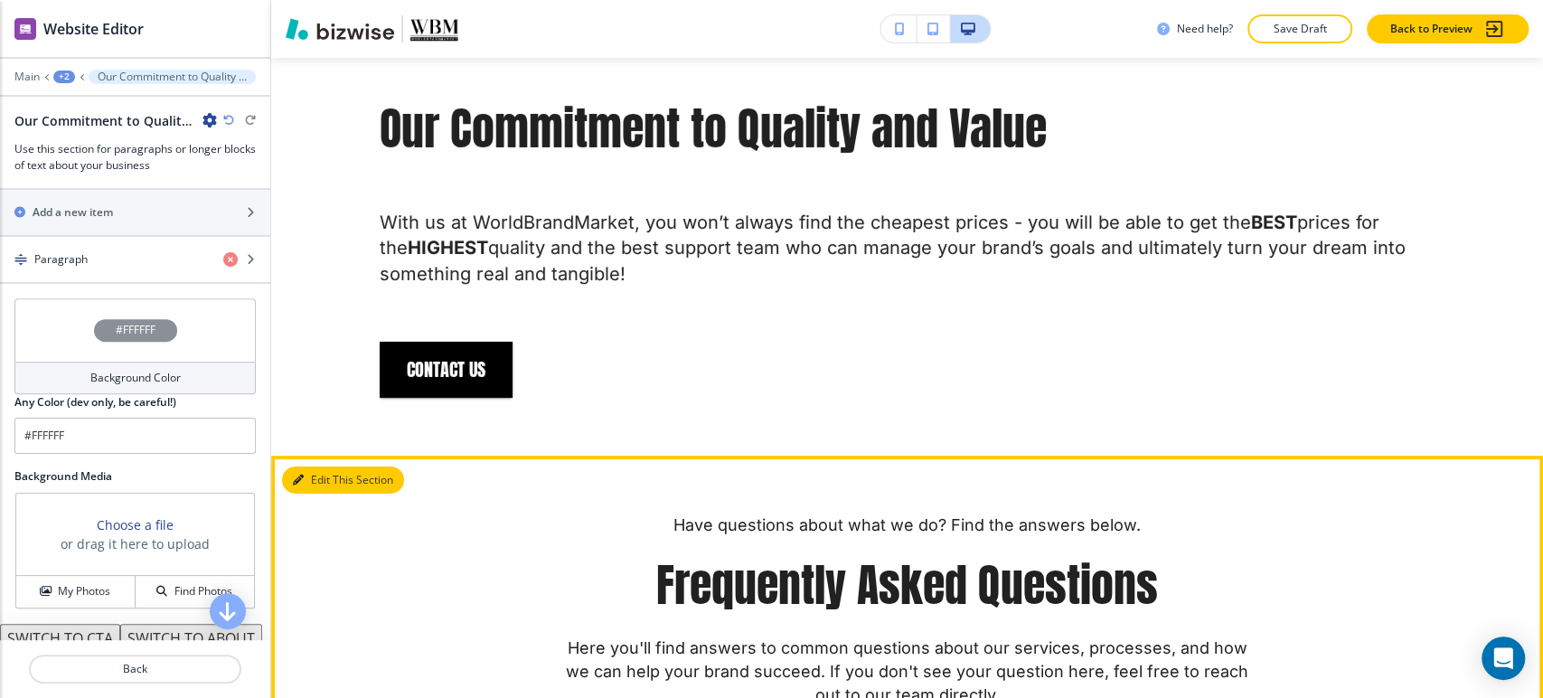
drag, startPoint x: 297, startPoint y: 503, endPoint x: 288, endPoint y: 503, distance: 9.1
click at [297, 493] on button "Edit This Section" at bounding box center [343, 479] width 122 height 27
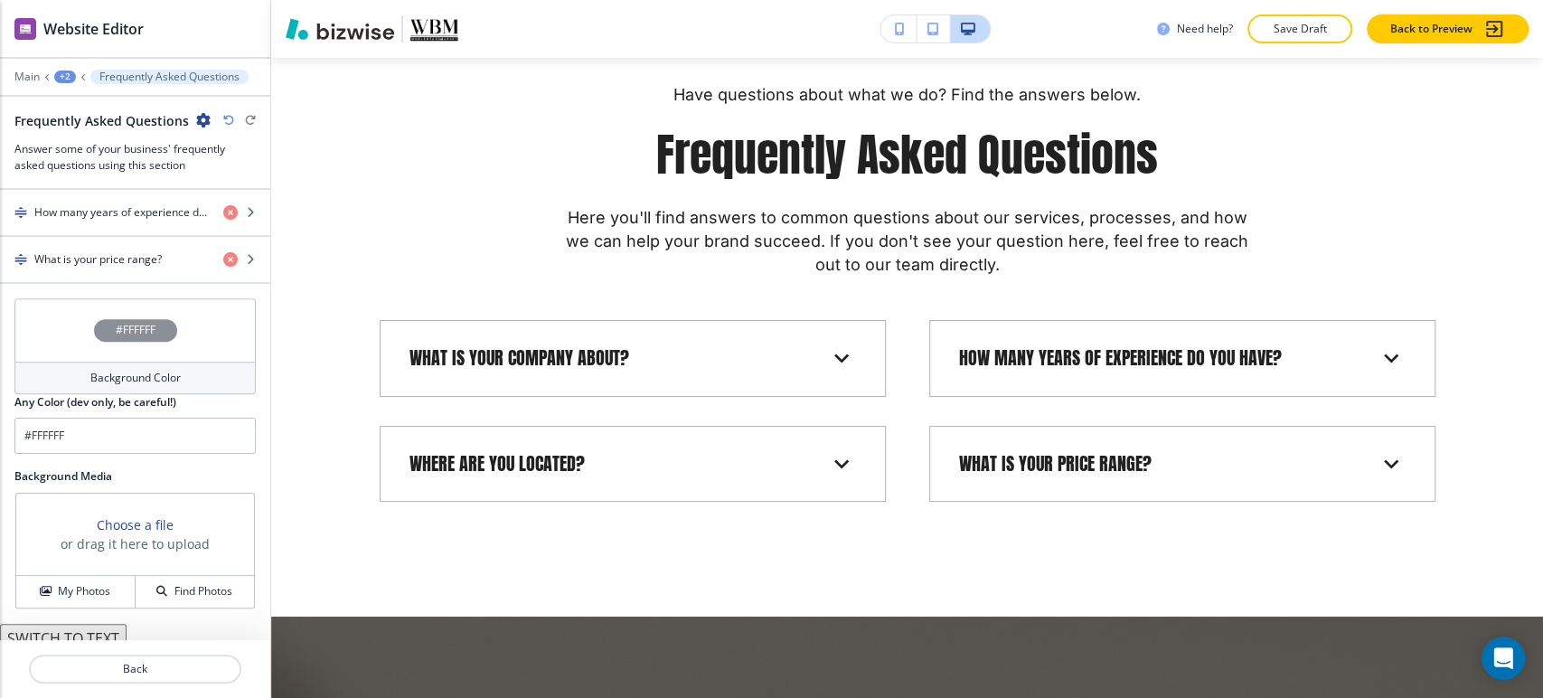
scroll to position [820, 0]
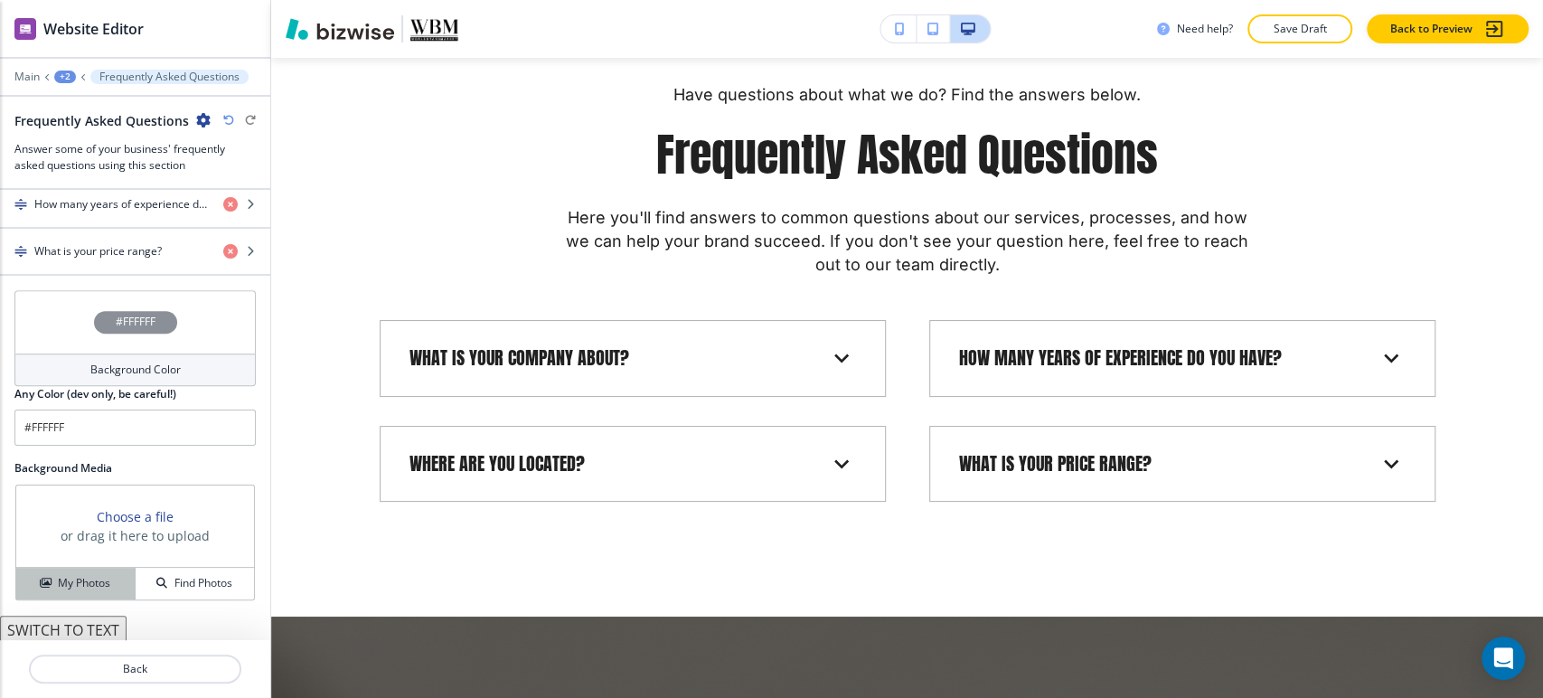
click at [97, 579] on h4 "My Photos" at bounding box center [84, 583] width 52 height 16
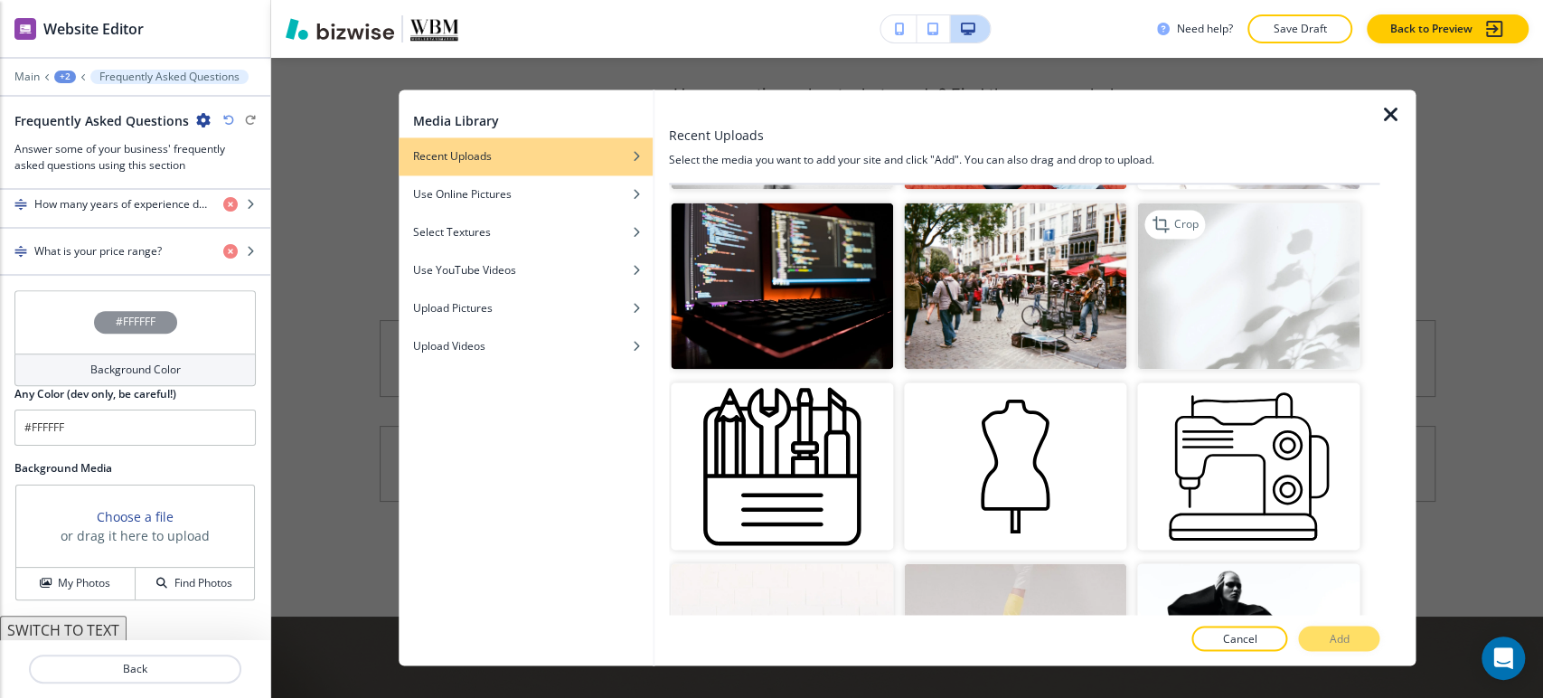
scroll to position [502, 0]
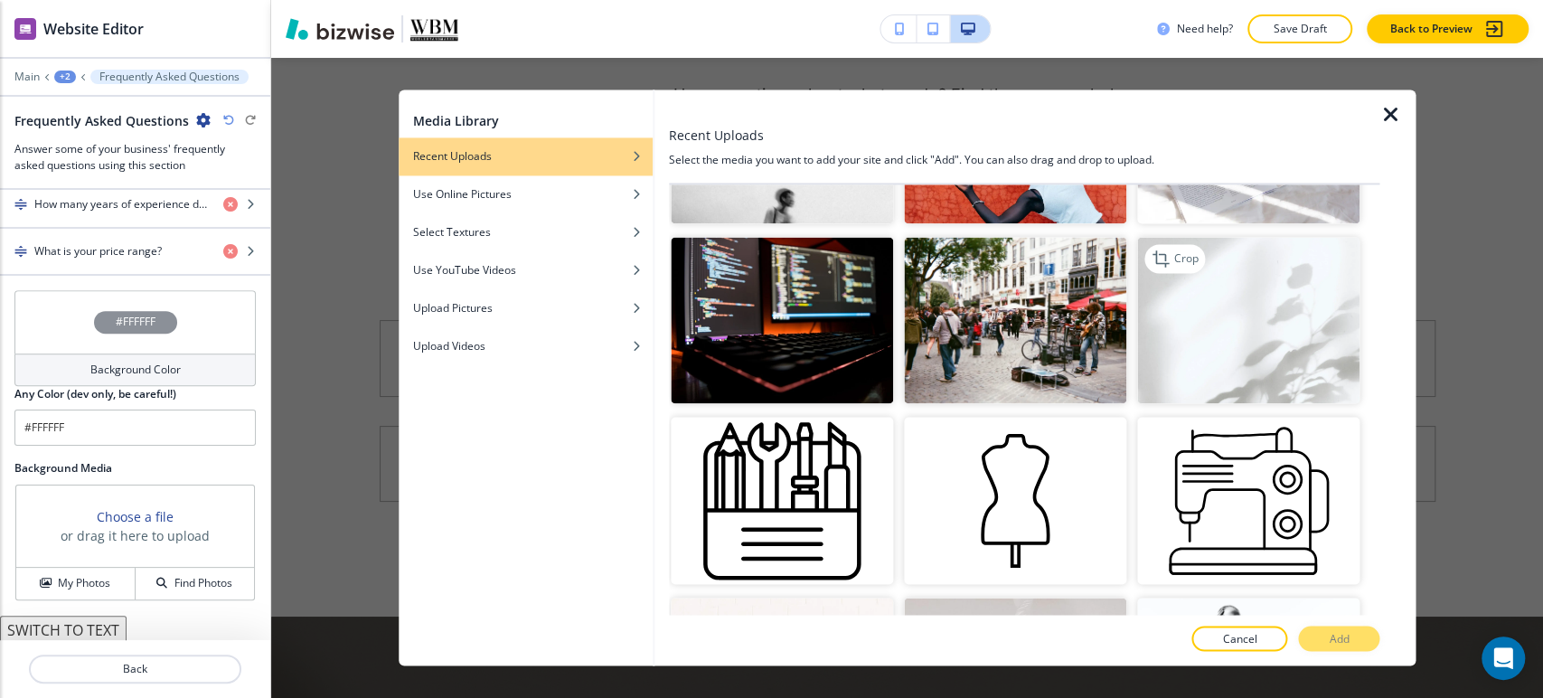
click at [1243, 320] on img "button" at bounding box center [1248, 320] width 222 height 167
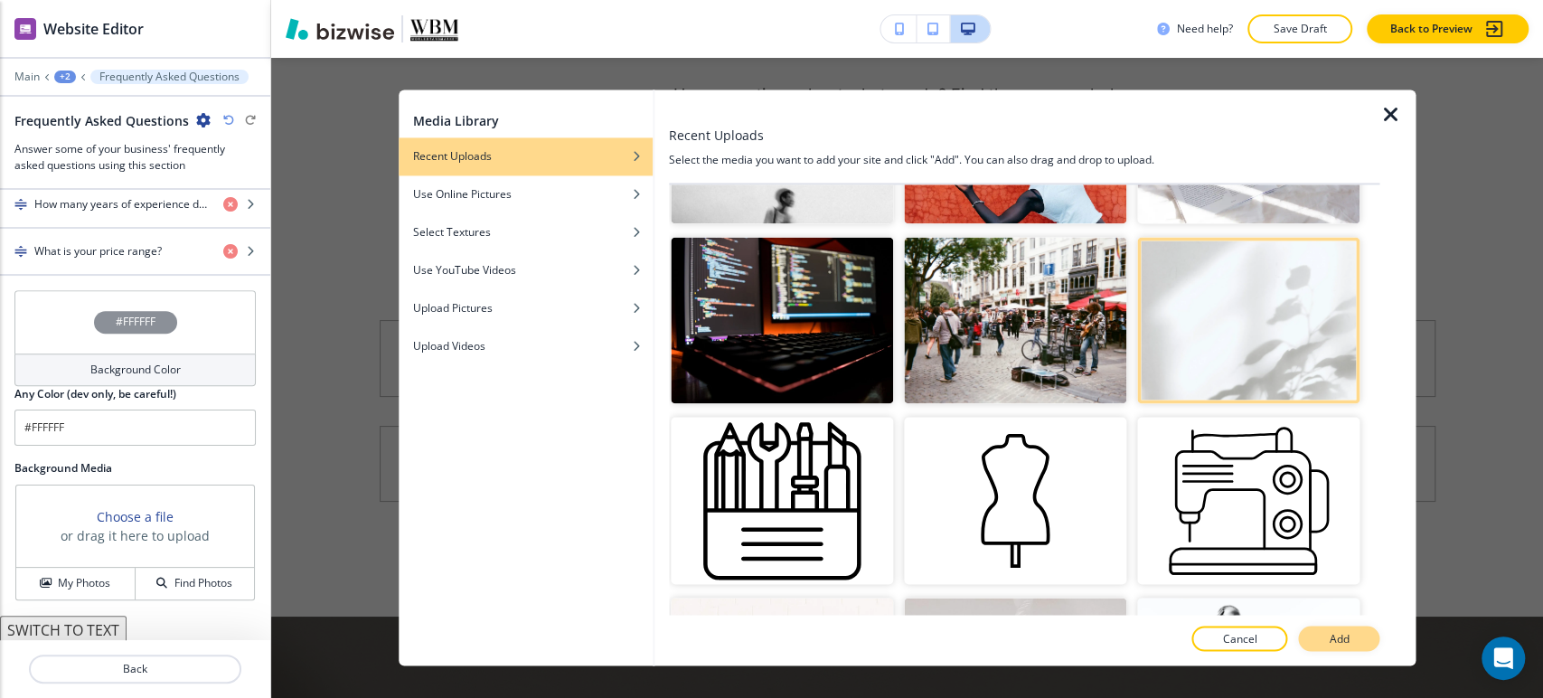
click at [1326, 634] on button "Add" at bounding box center [1338, 638] width 81 height 25
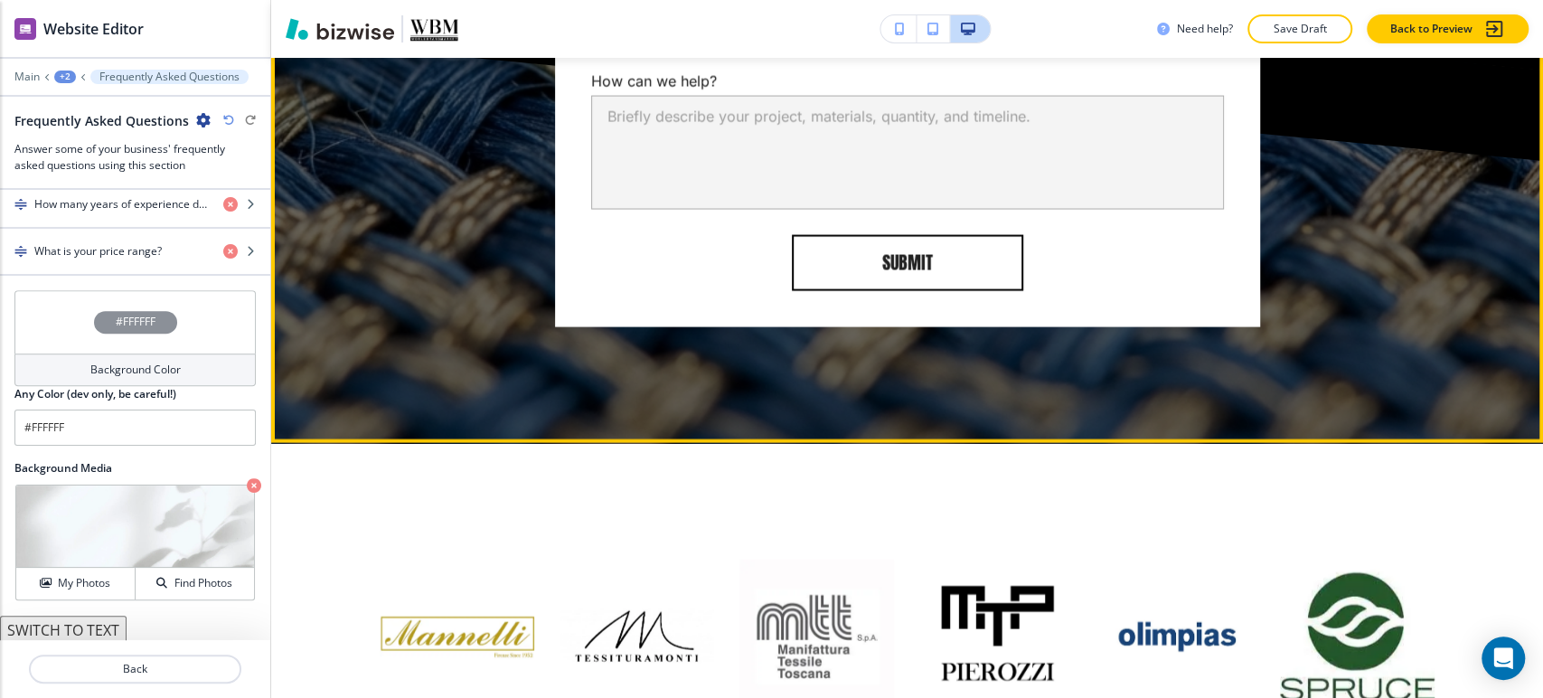
scroll to position [7129, 0]
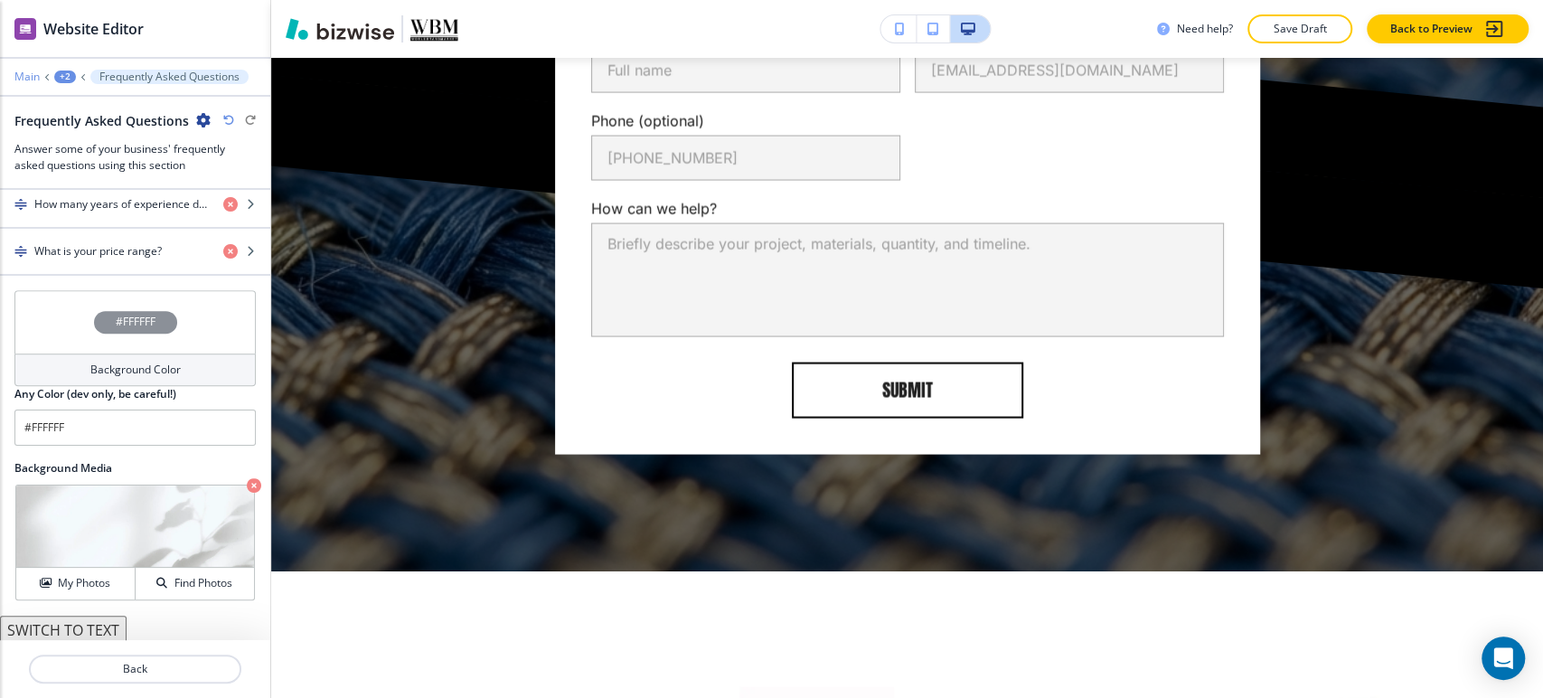
click at [39, 76] on p "Main" at bounding box center [26, 76] width 25 height 13
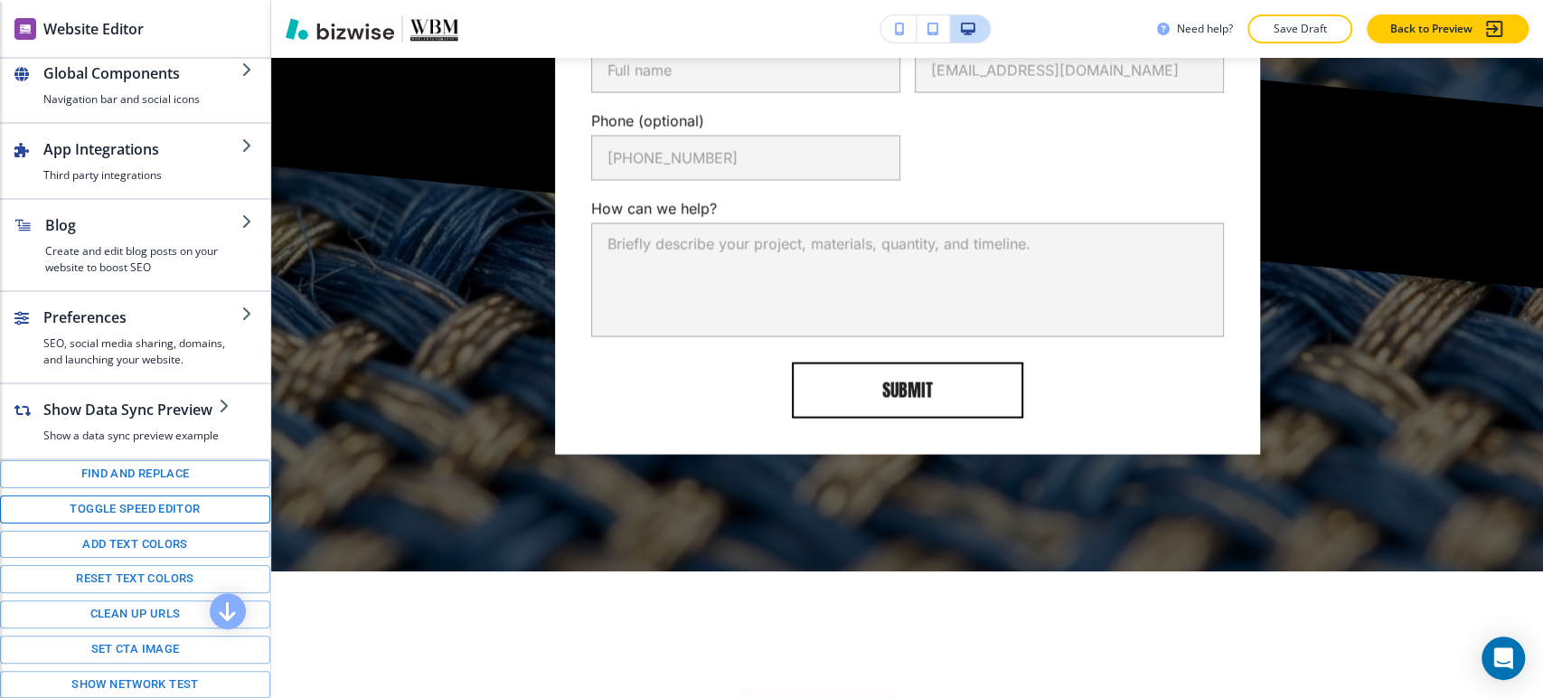
scroll to position [201, 0]
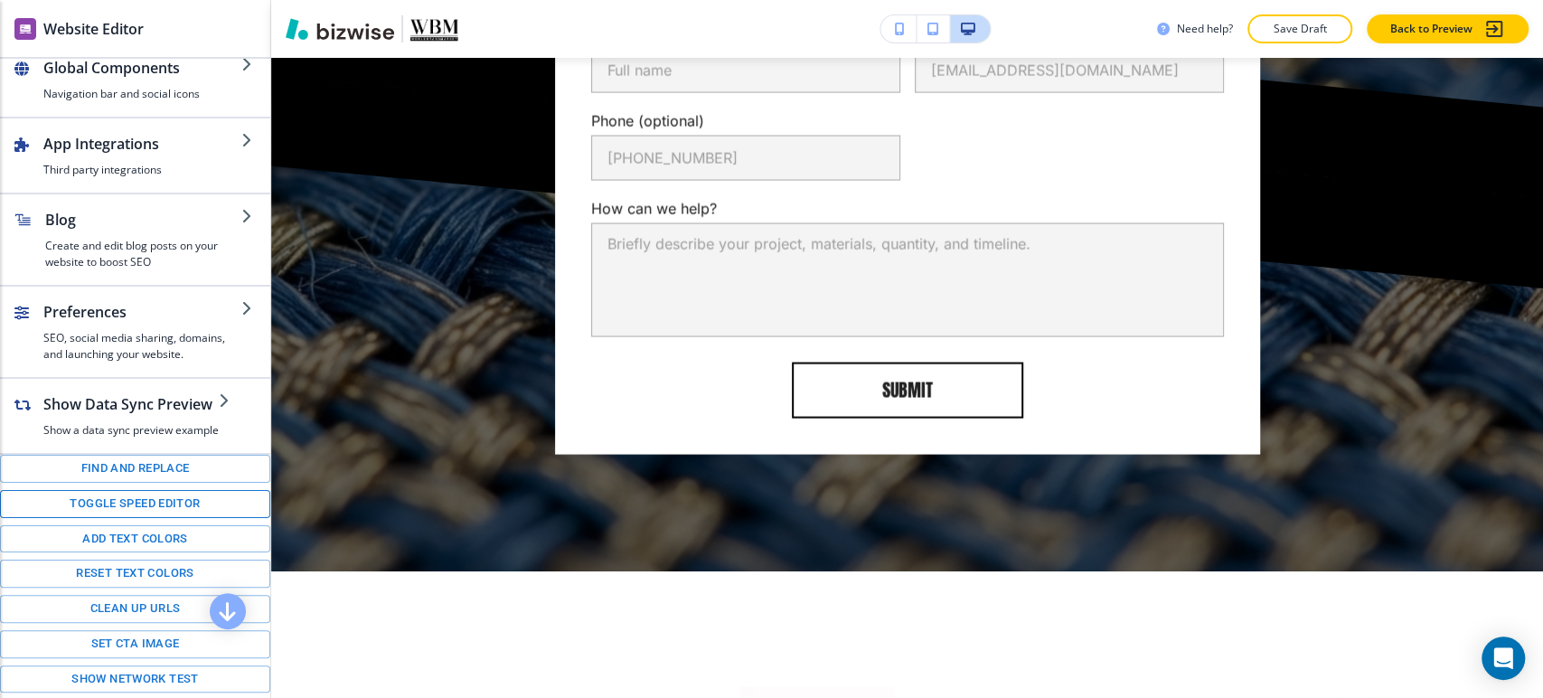
click at [118, 496] on button "Toggle speed editor" at bounding box center [135, 504] width 270 height 28
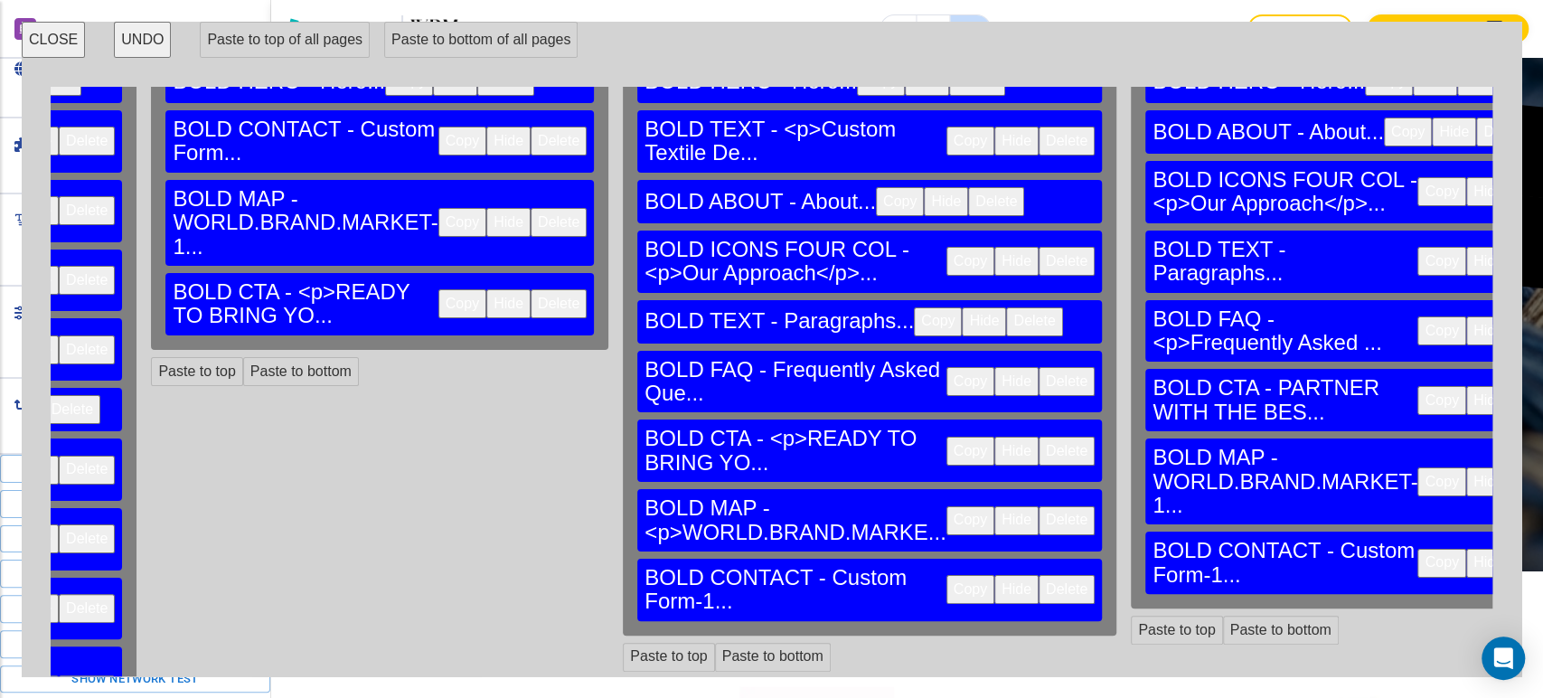
scroll to position [235, 4848]
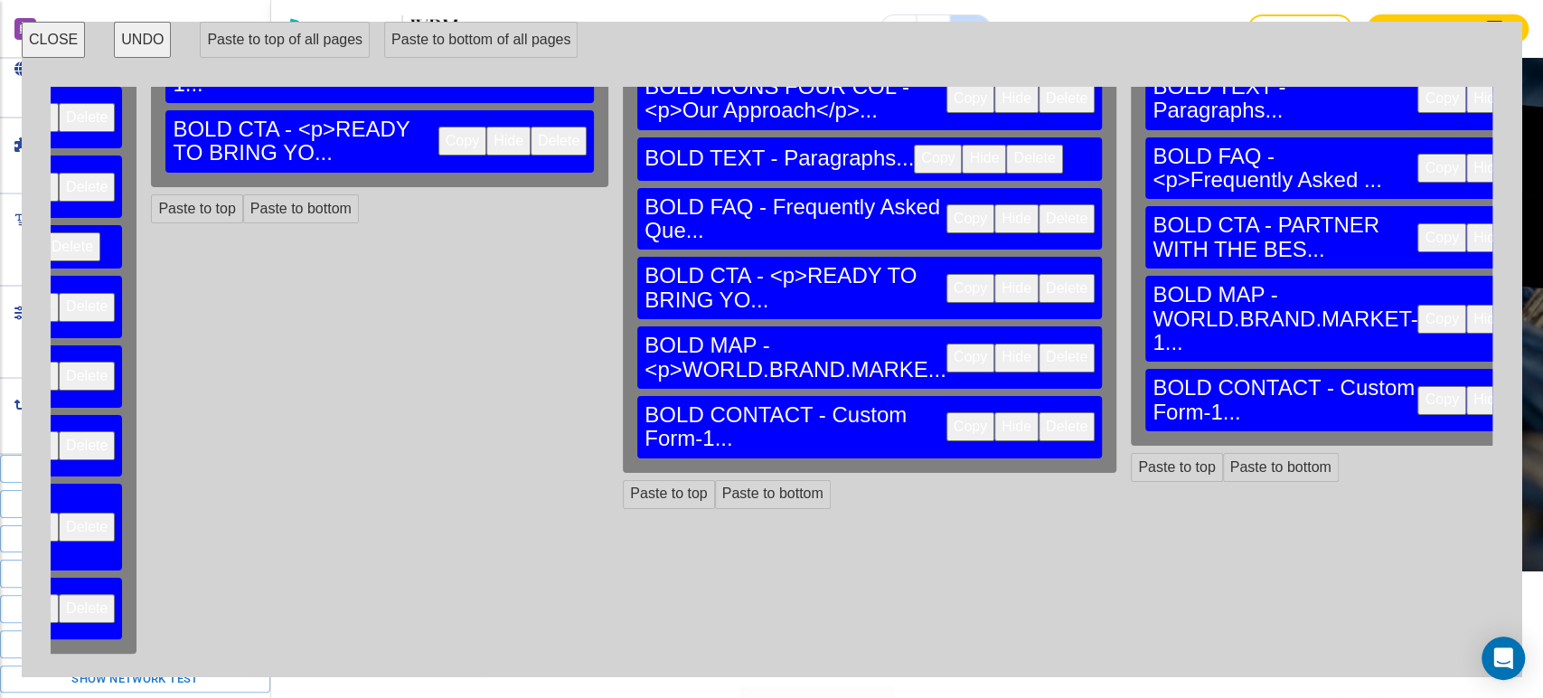
click at [1417, 305] on button "Copy" at bounding box center [1441, 319] width 48 height 29
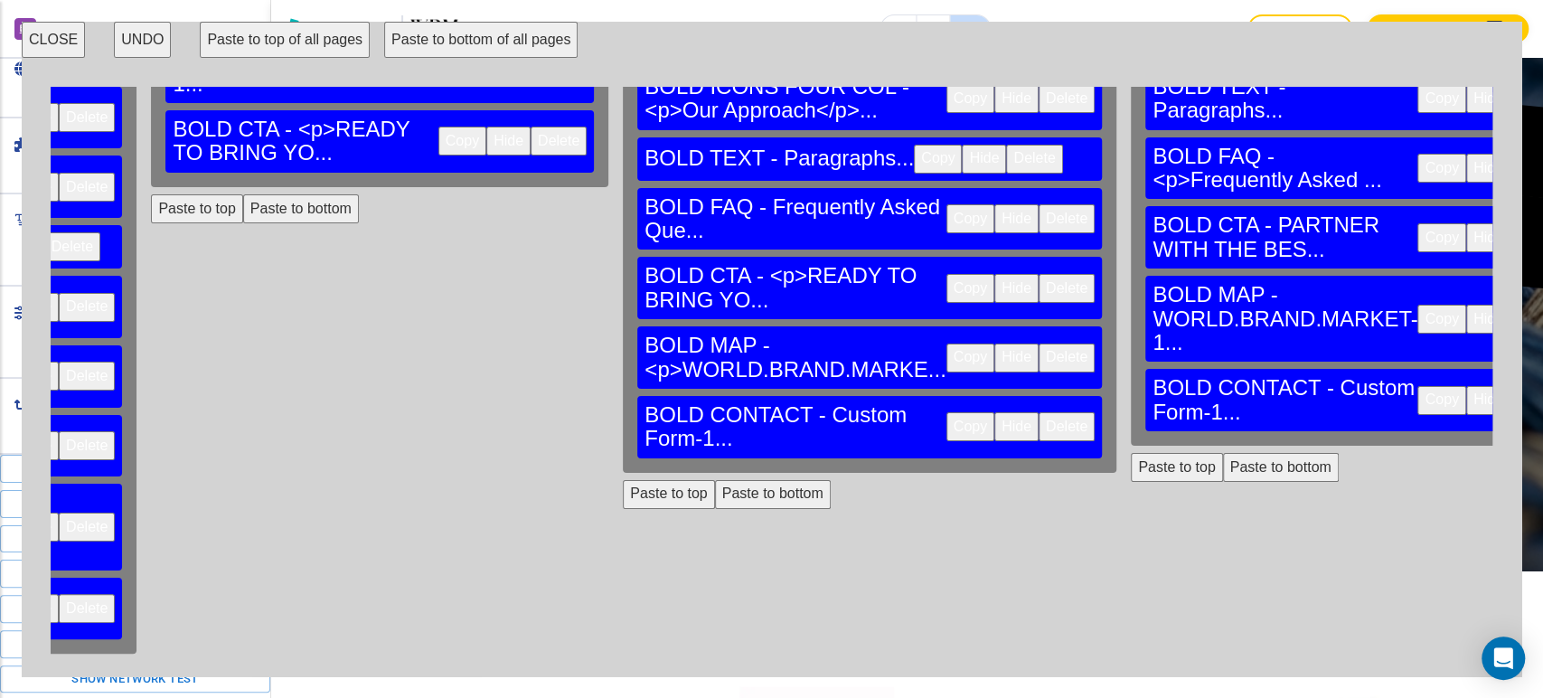
click at [1417, 386] on button "Copy" at bounding box center [1441, 400] width 48 height 29
drag, startPoint x: 71, startPoint y: 41, endPoint x: 108, endPoint y: 56, distance: 40.1
click at [70, 41] on button "CLOSE" at bounding box center [53, 40] width 63 height 36
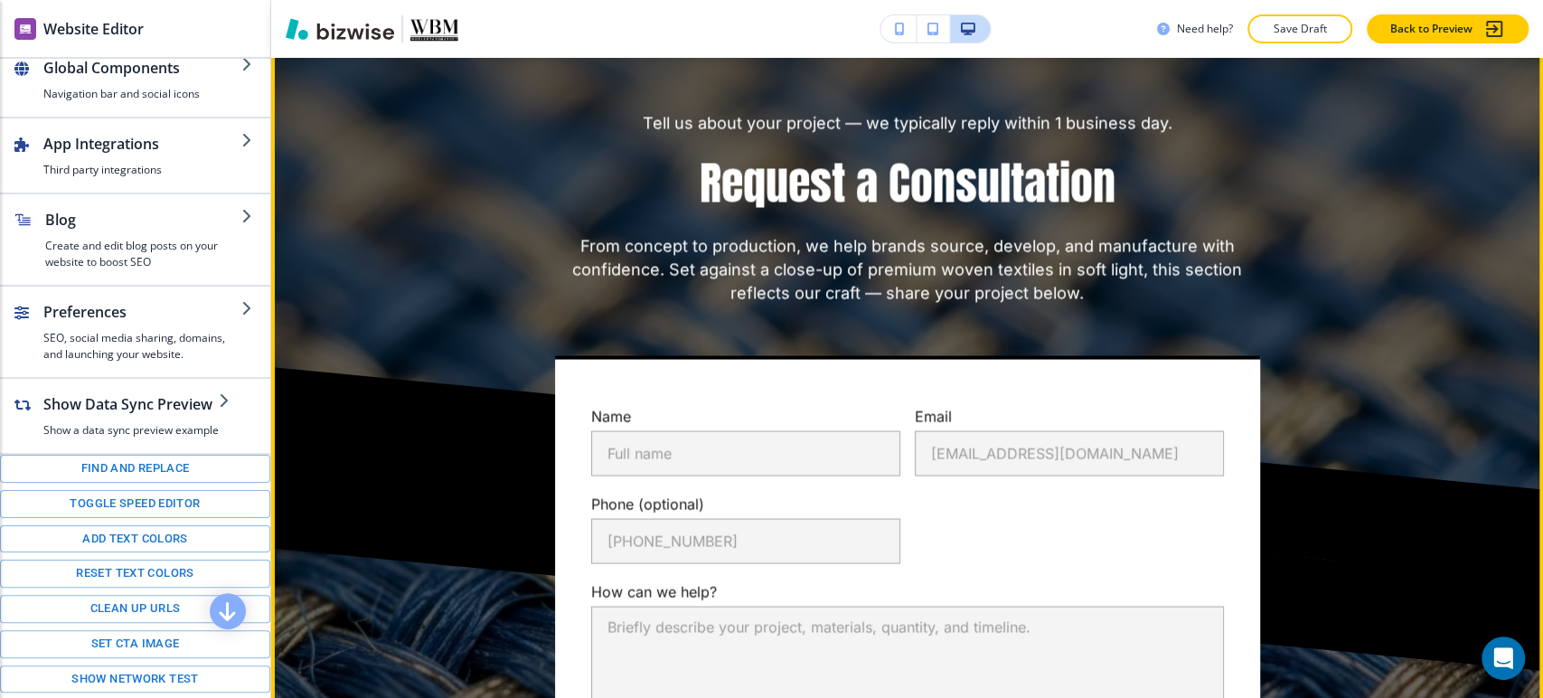
scroll to position [6546, 0]
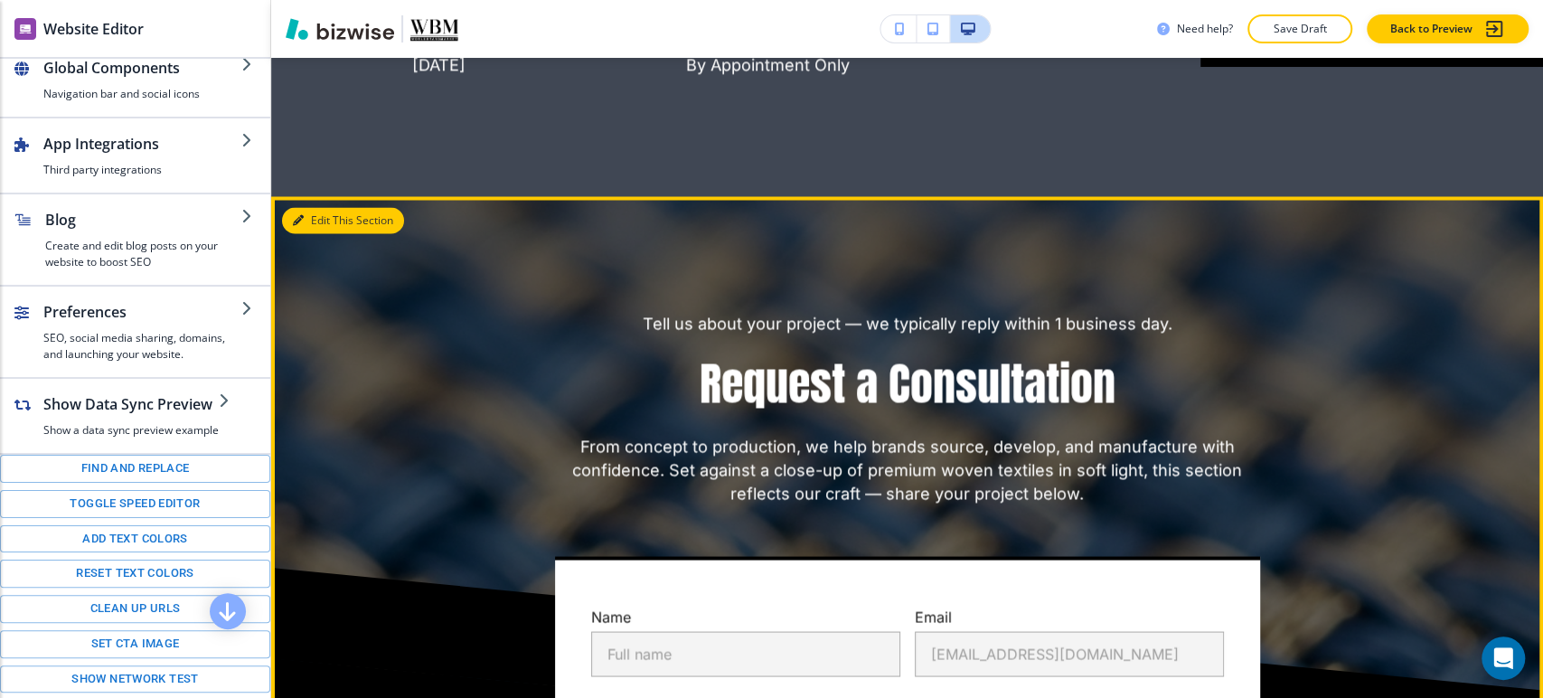
click at [318, 222] on button "Edit This Section" at bounding box center [343, 220] width 122 height 27
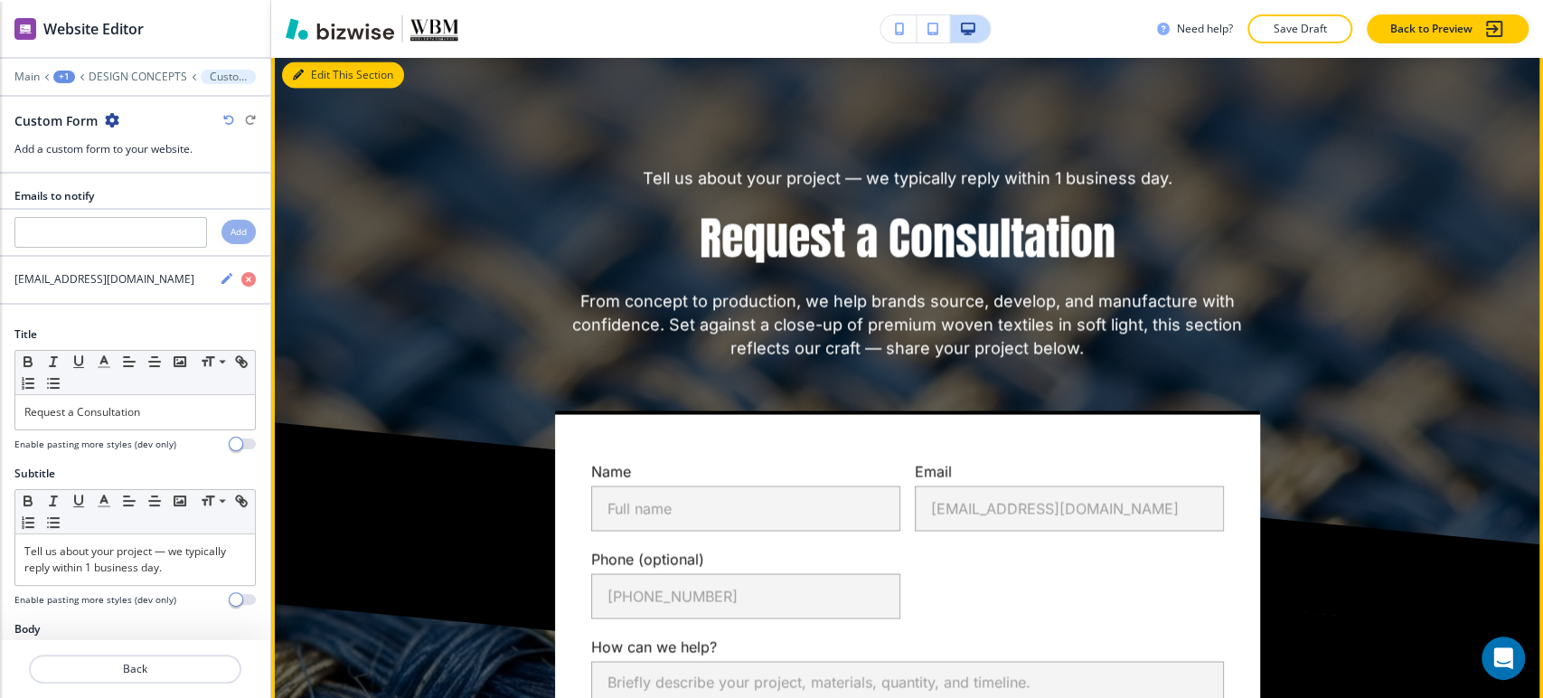
scroll to position [6693, 0]
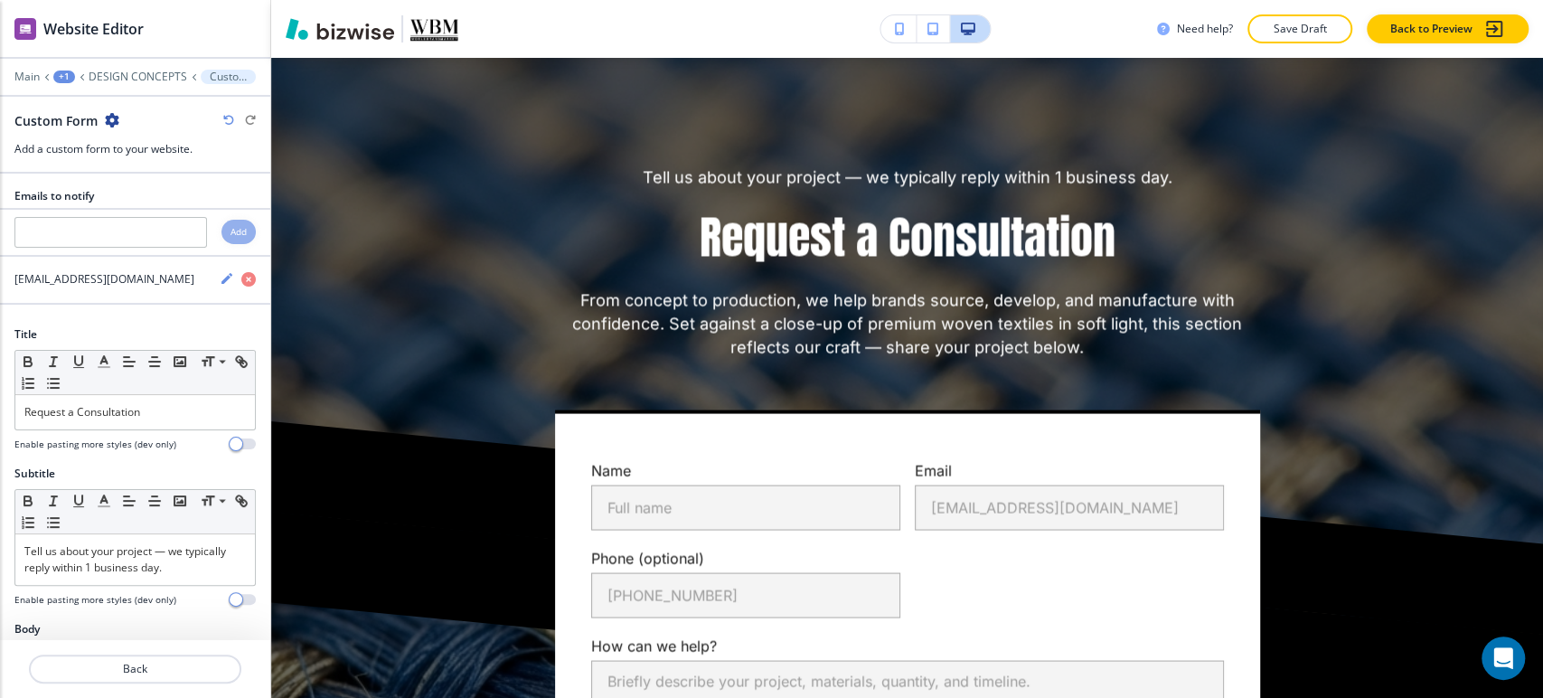
click at [114, 116] on icon "button" at bounding box center [112, 120] width 14 height 14
click at [182, 213] on p "Delete Section" at bounding box center [162, 214] width 92 height 16
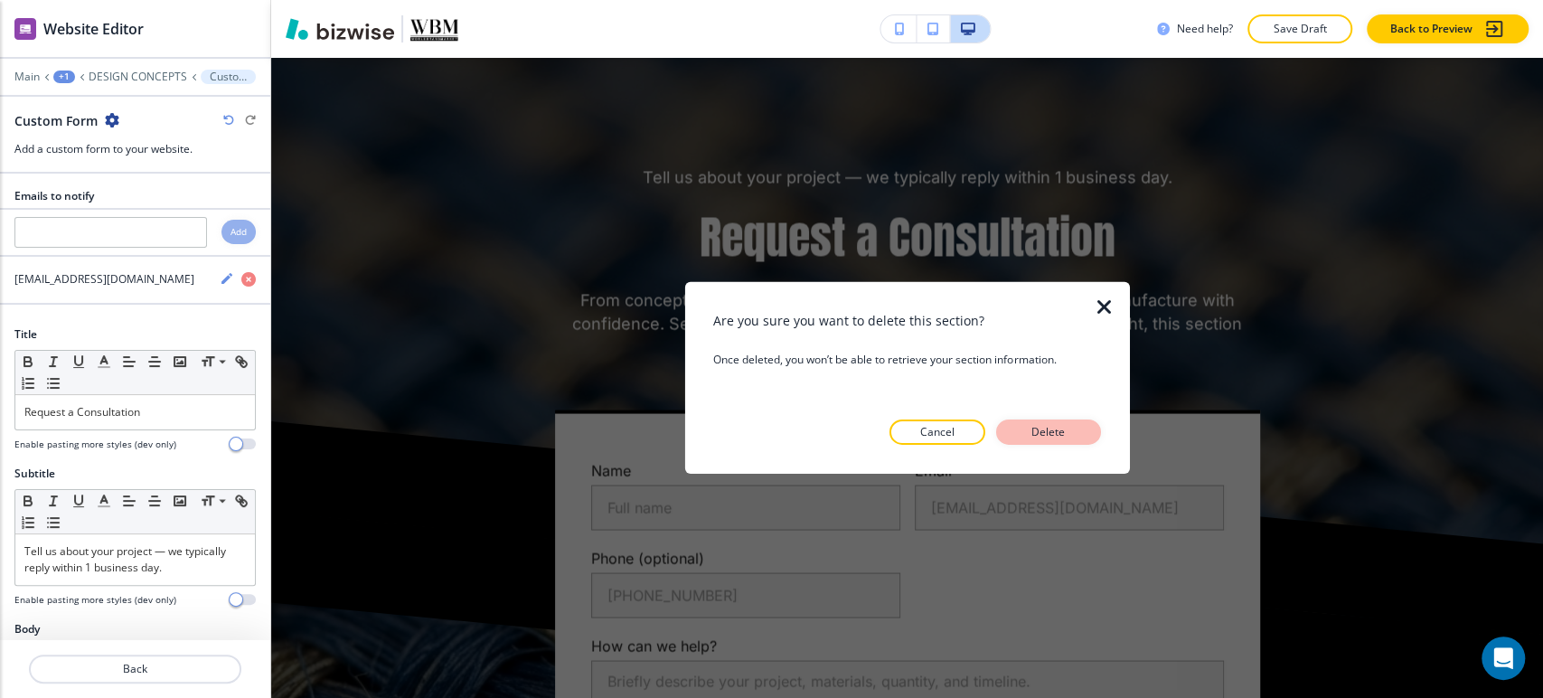
click at [1041, 427] on p "Delete" at bounding box center [1048, 432] width 43 height 16
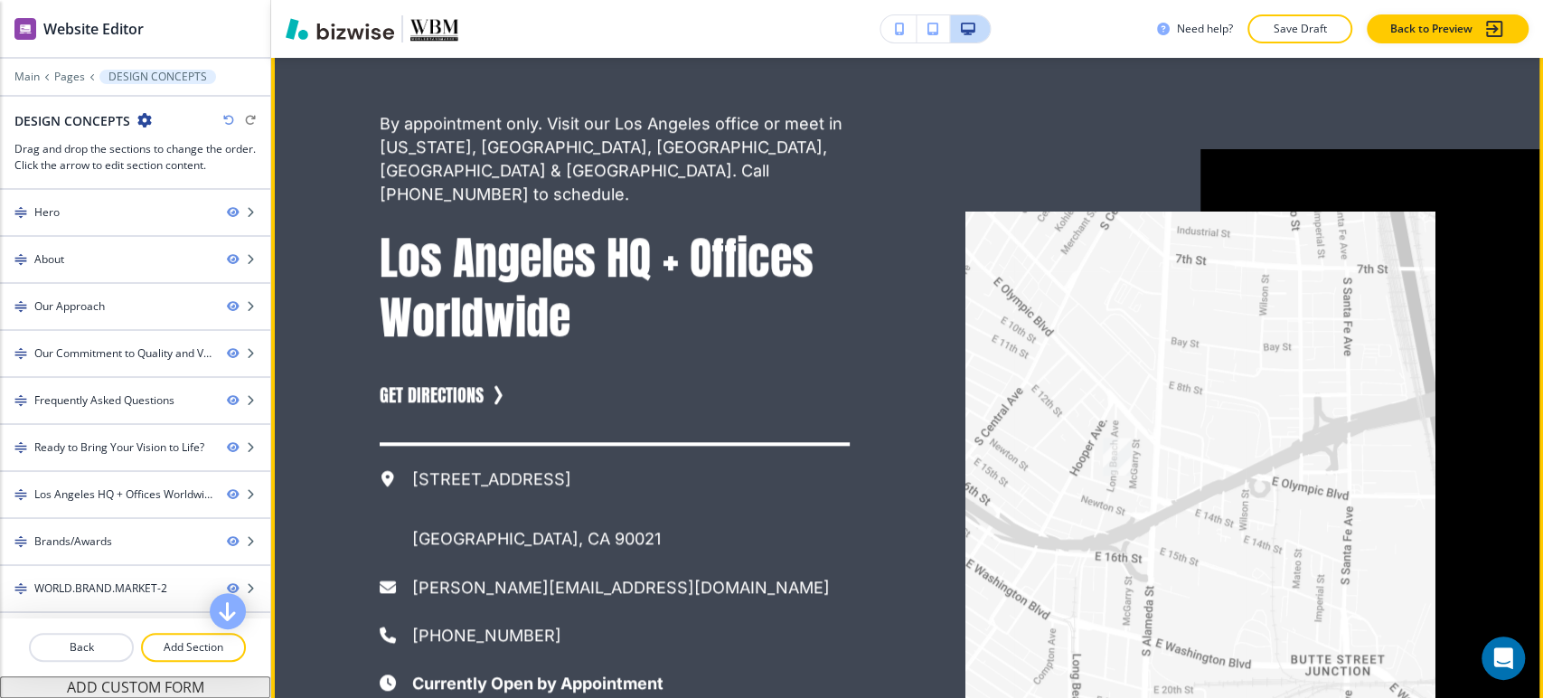
scroll to position [5387, 0]
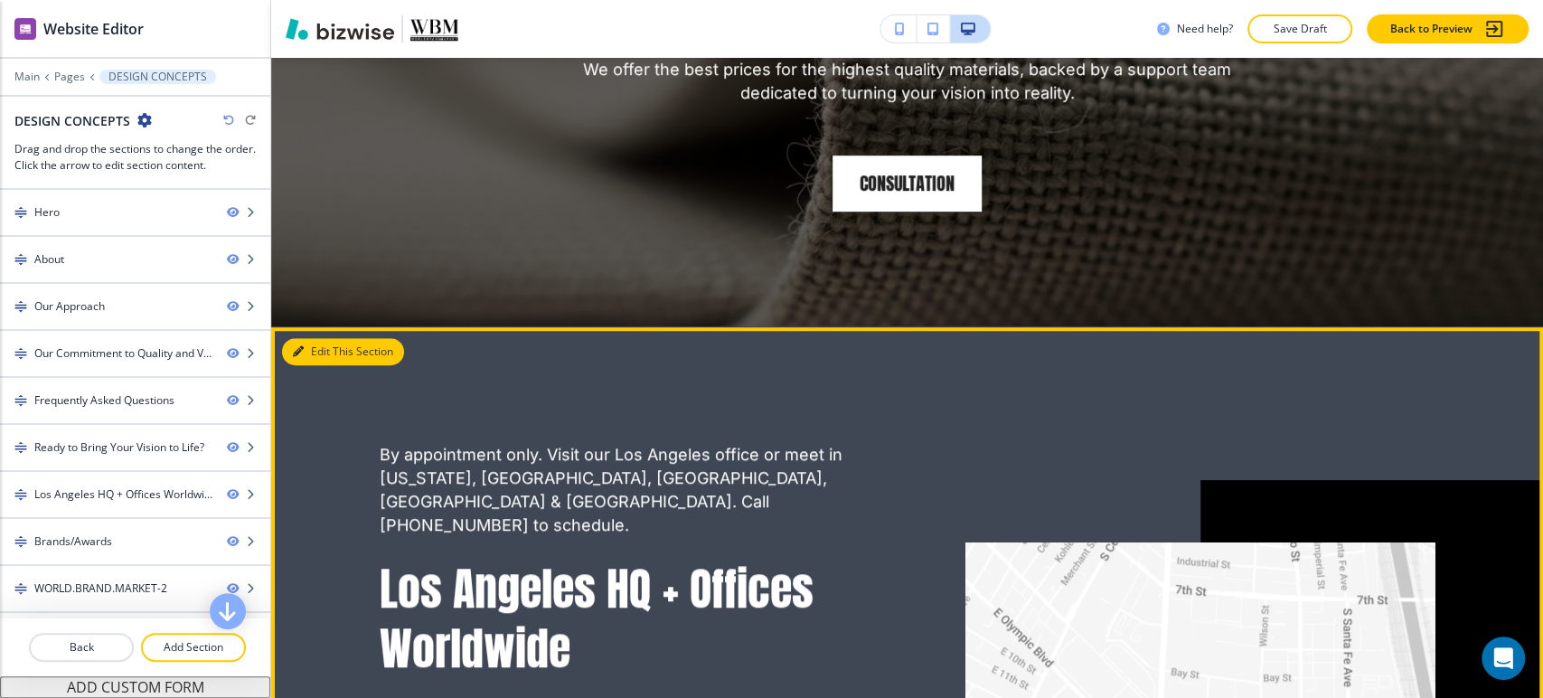
click at [328, 365] on button "Edit This Section" at bounding box center [343, 351] width 122 height 27
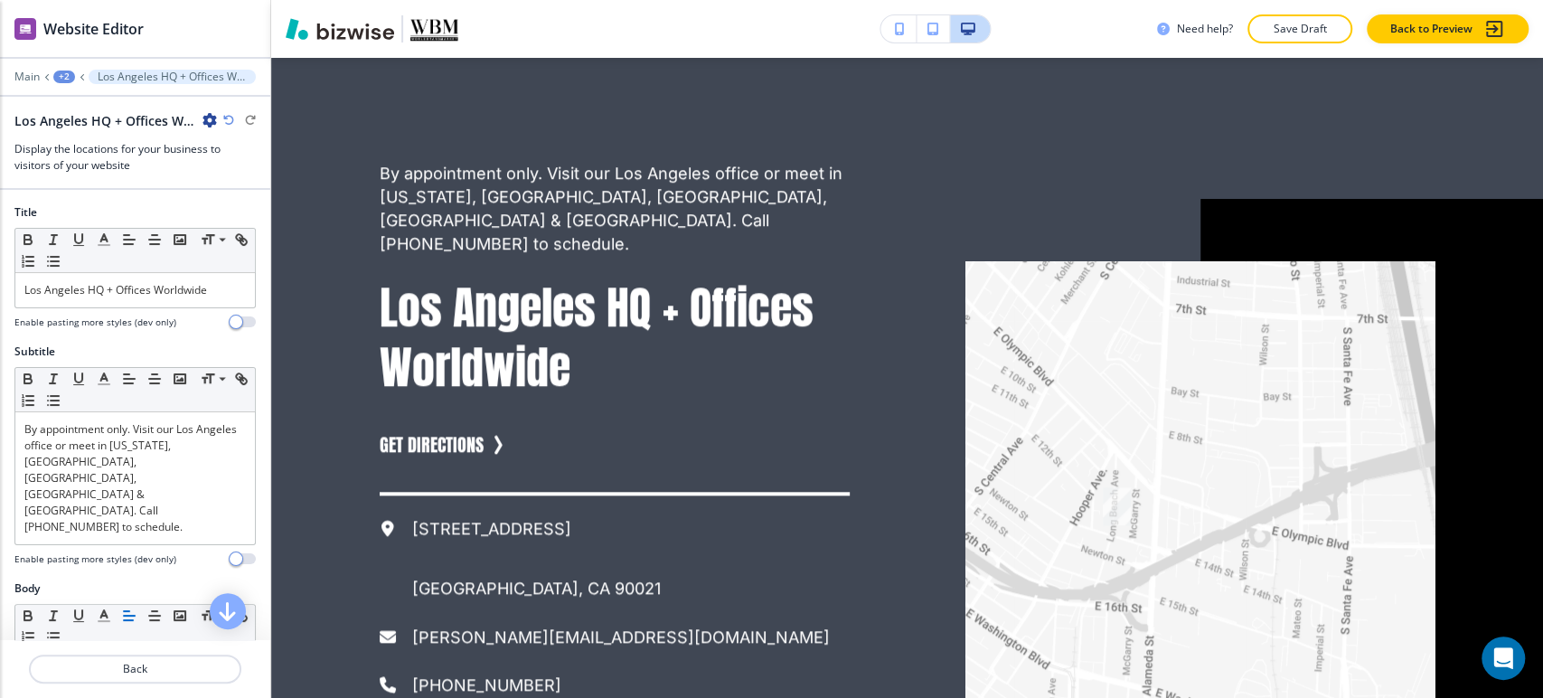
scroll to position [5688, 0]
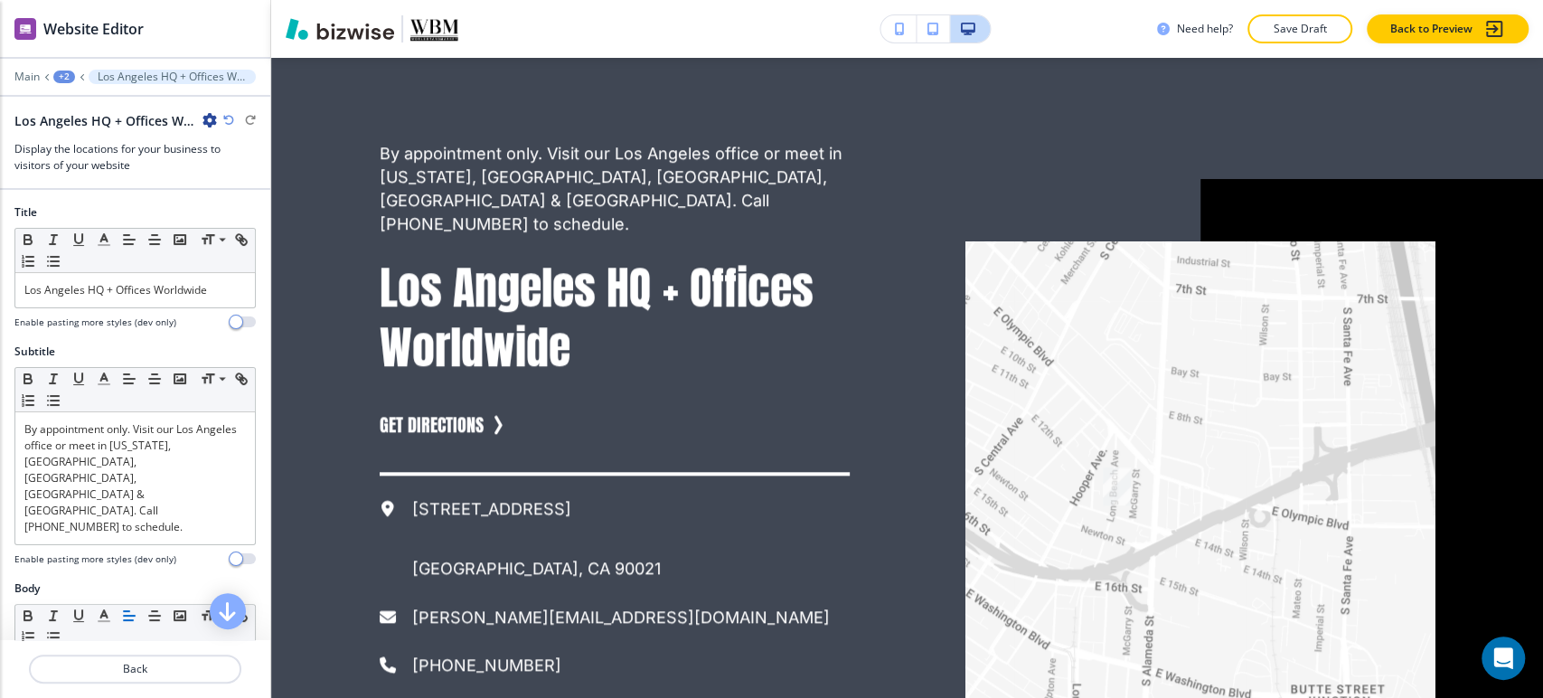
click at [216, 119] on icon "button" at bounding box center [209, 120] width 14 height 14
click at [264, 217] on p "Delete Section" at bounding box center [260, 214] width 92 height 16
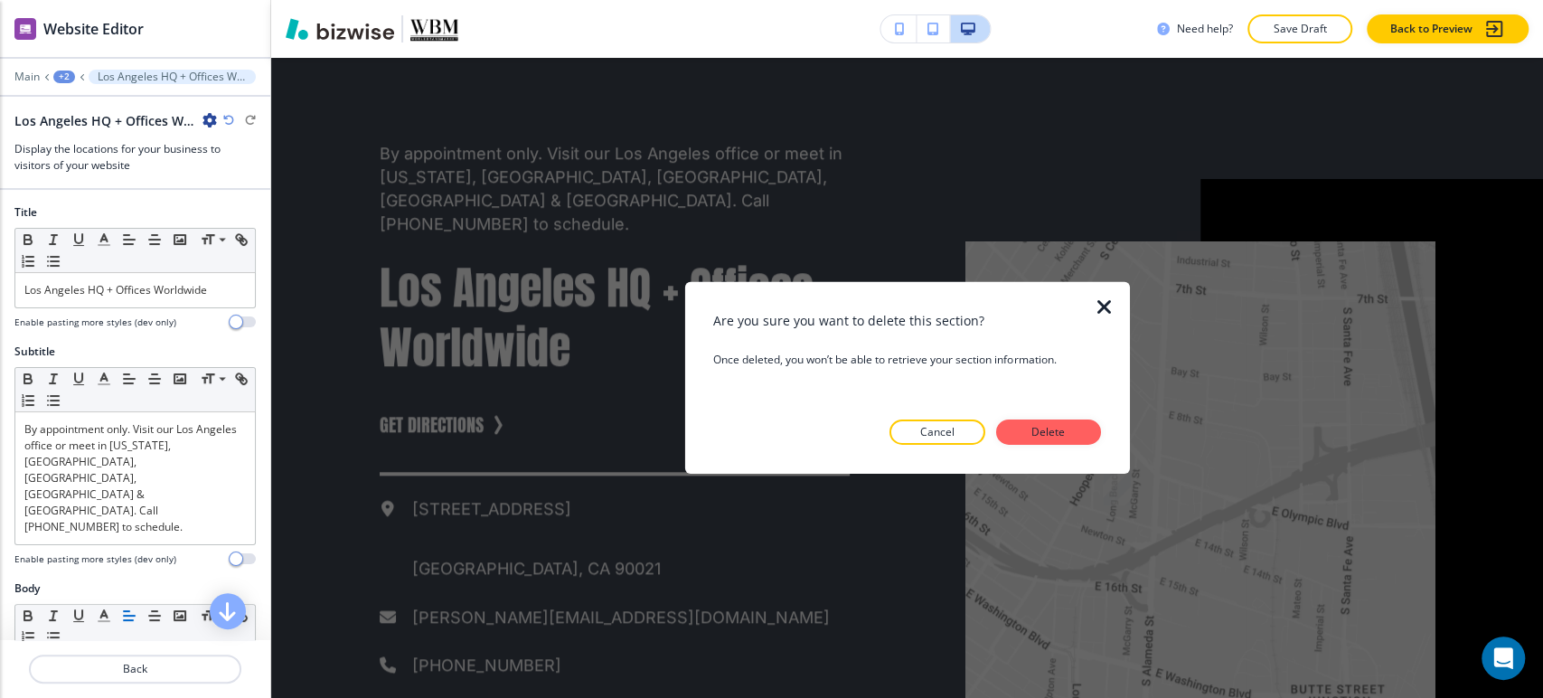
click at [1048, 433] on p "Delete" at bounding box center [1048, 432] width 43 height 16
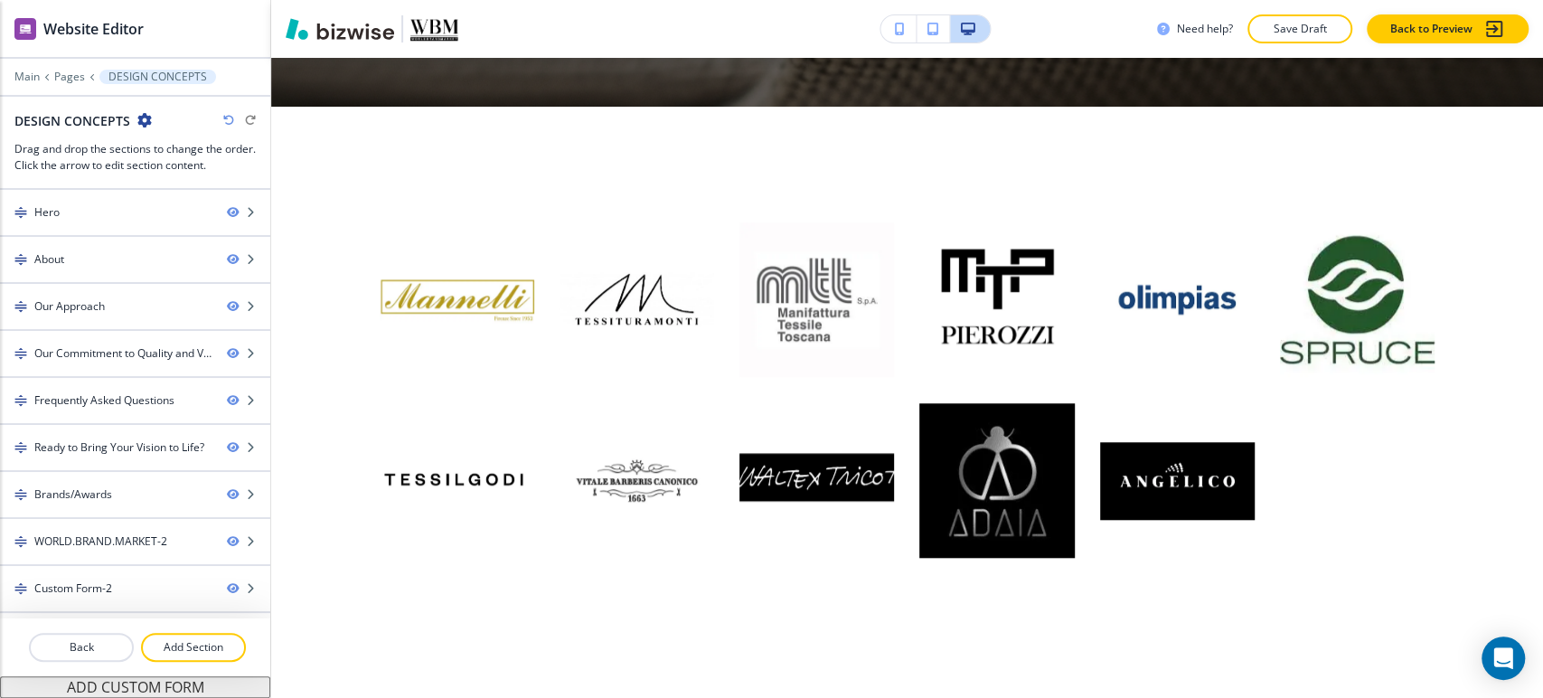
scroll to position [5387, 0]
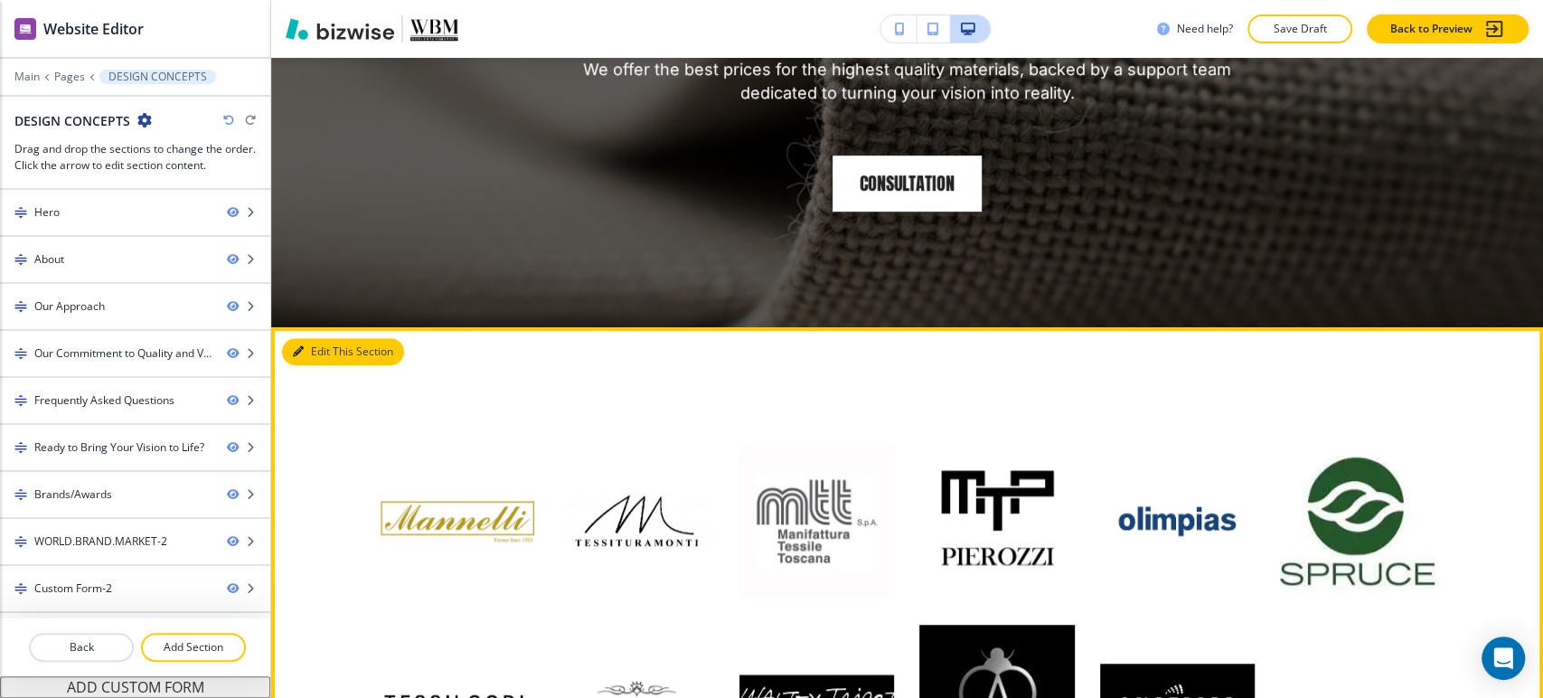
click at [325, 365] on button "Edit This Section" at bounding box center [343, 351] width 122 height 27
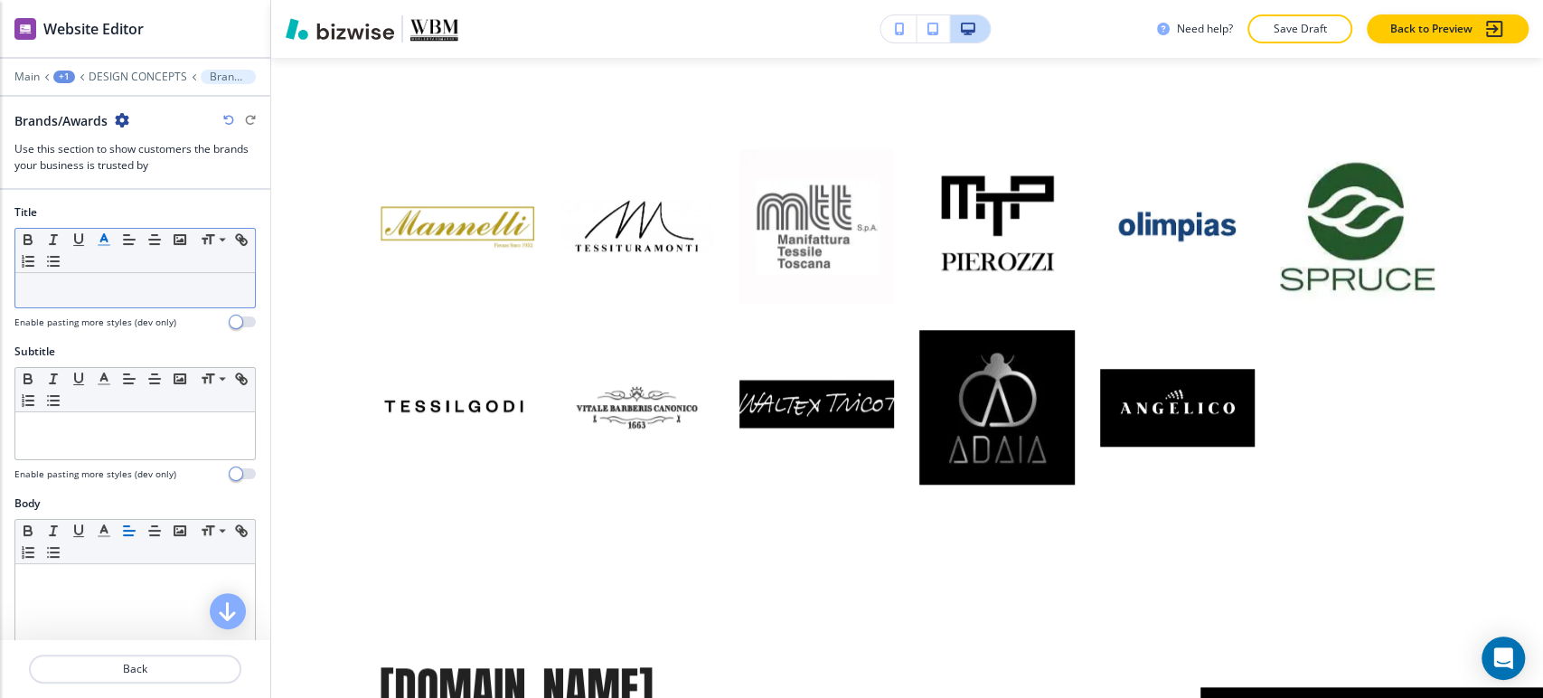
scroll to position [5688, 0]
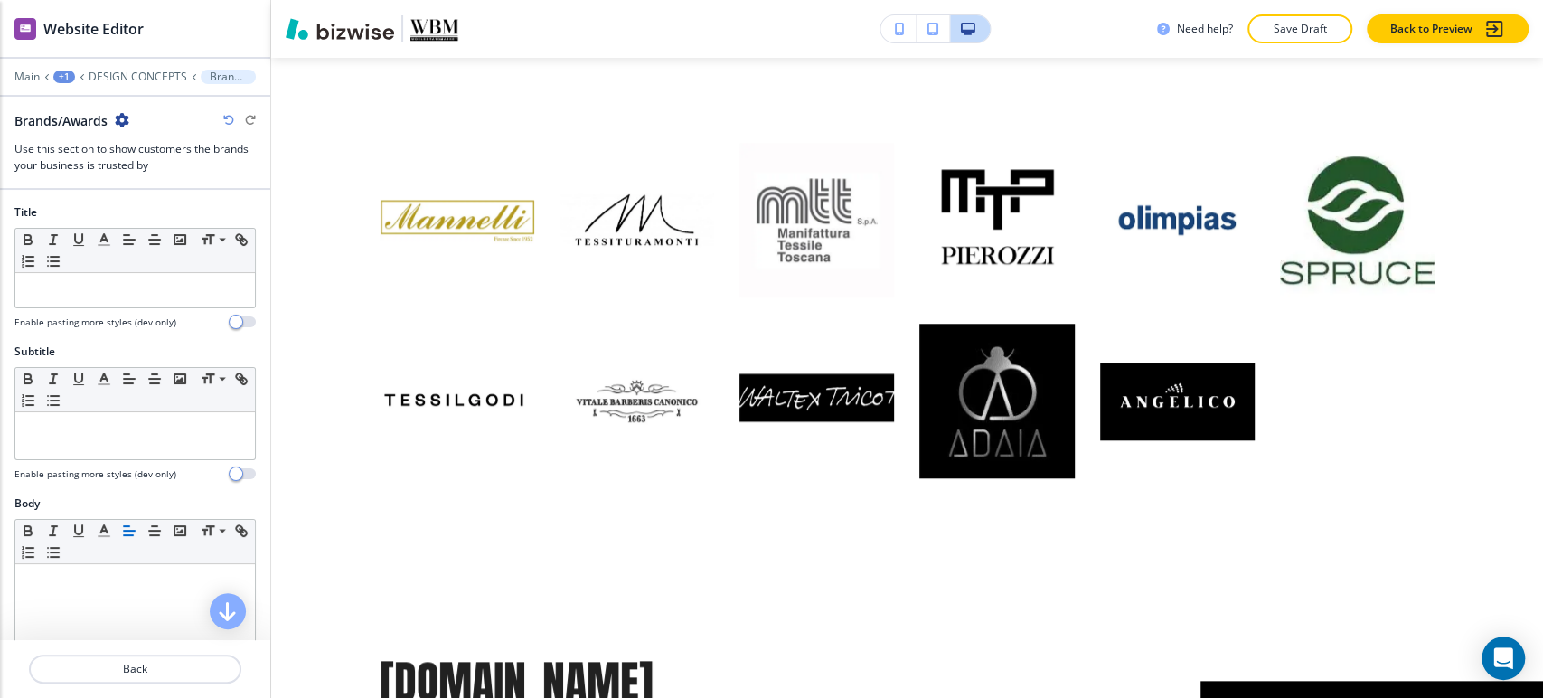
click at [125, 60] on div at bounding box center [135, 64] width 270 height 11
click at [129, 78] on p "DESIGN CONCEPTS" at bounding box center [138, 76] width 99 height 13
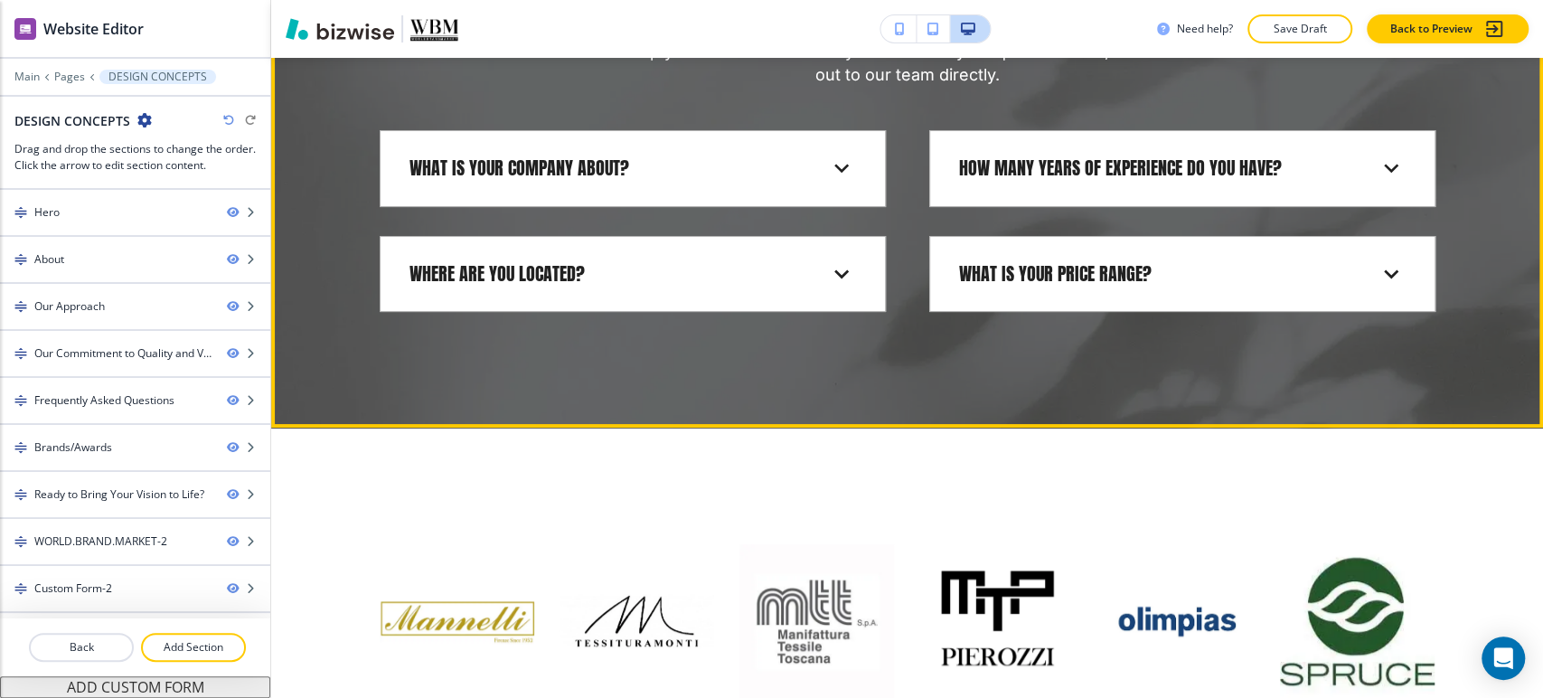
scroll to position [5097, 0]
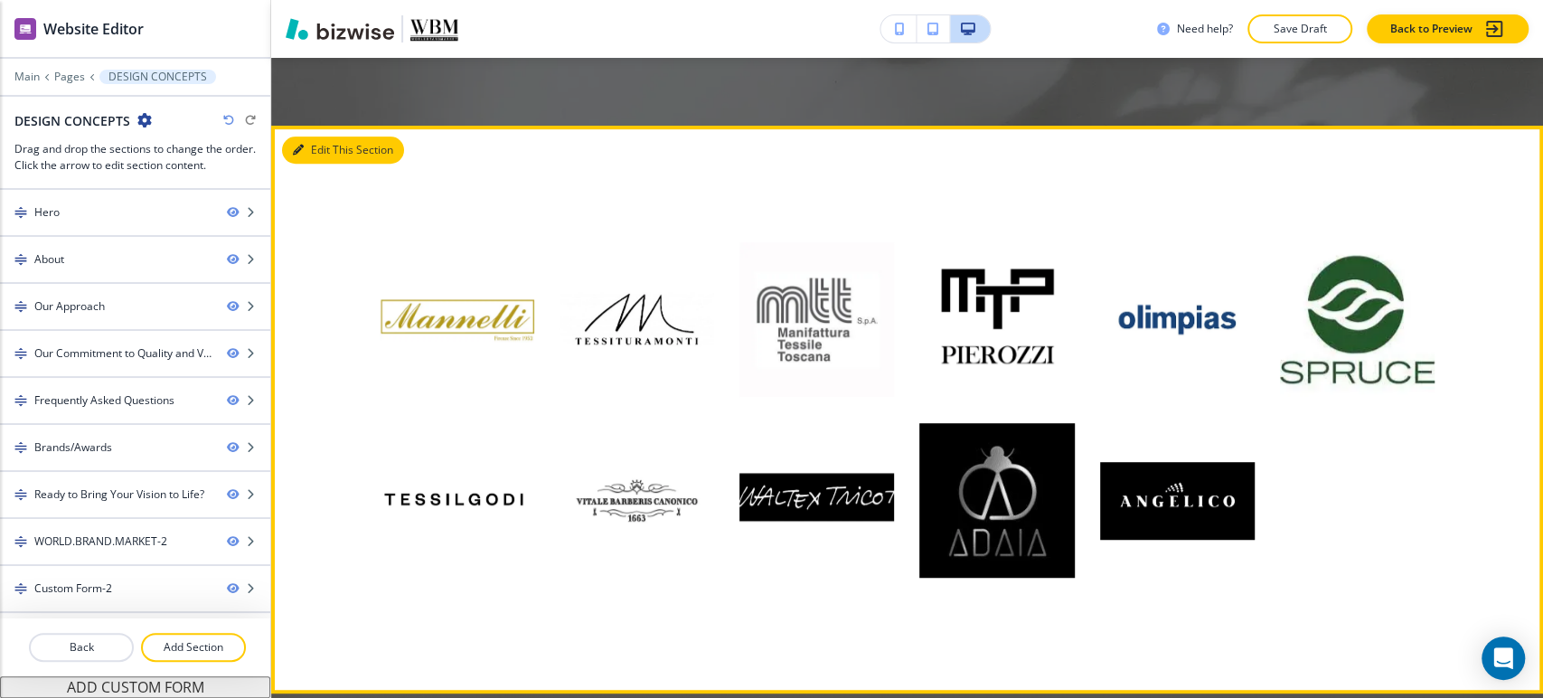
click at [296, 155] on icon "button" at bounding box center [298, 150] width 11 height 11
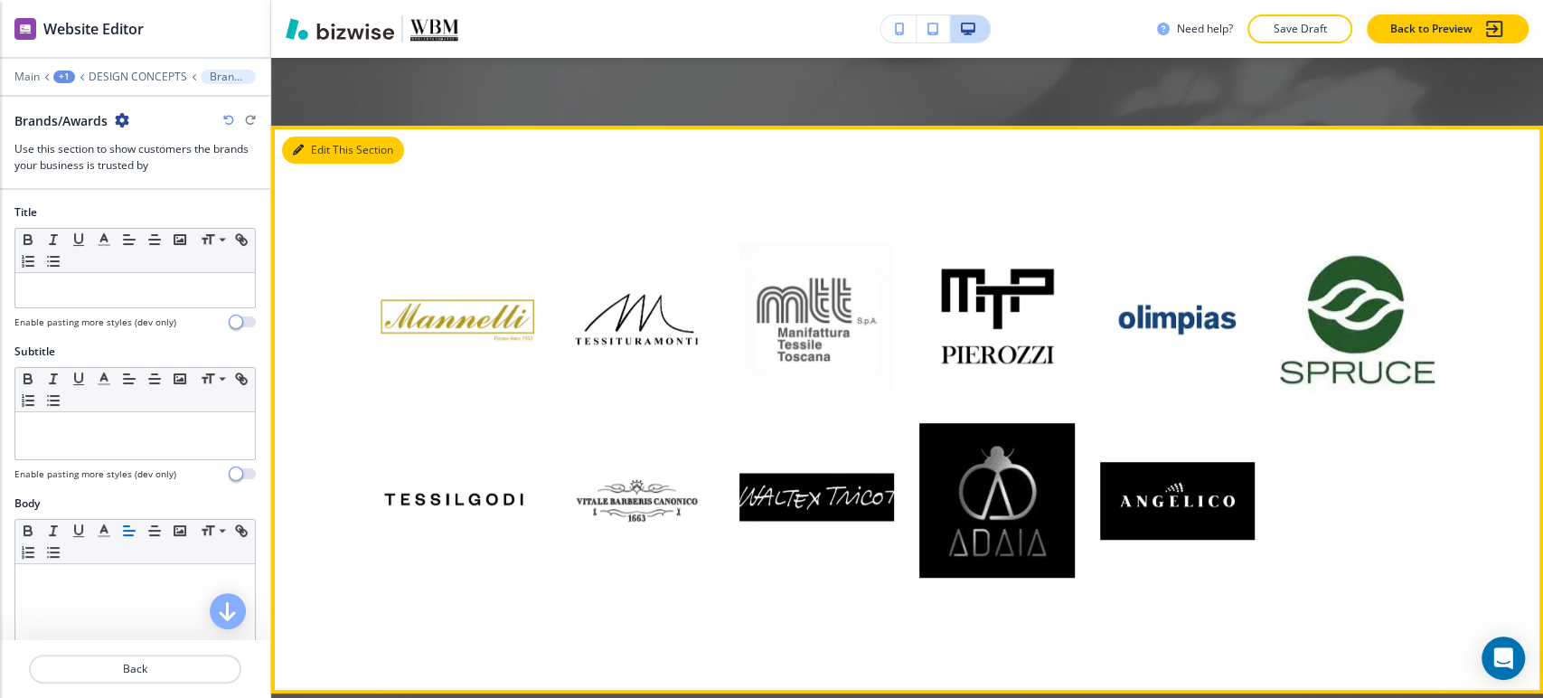
scroll to position [5198, 0]
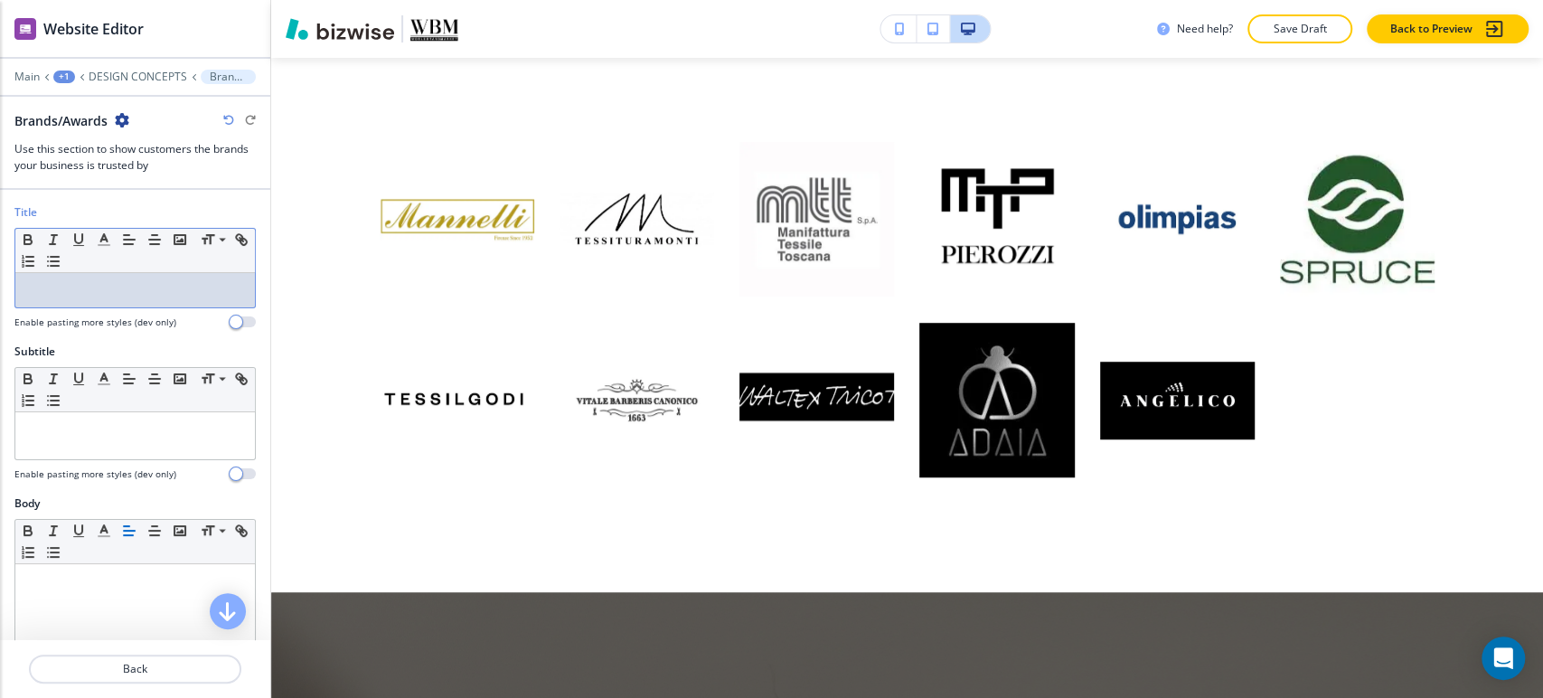
click at [141, 297] on div at bounding box center [135, 290] width 240 height 34
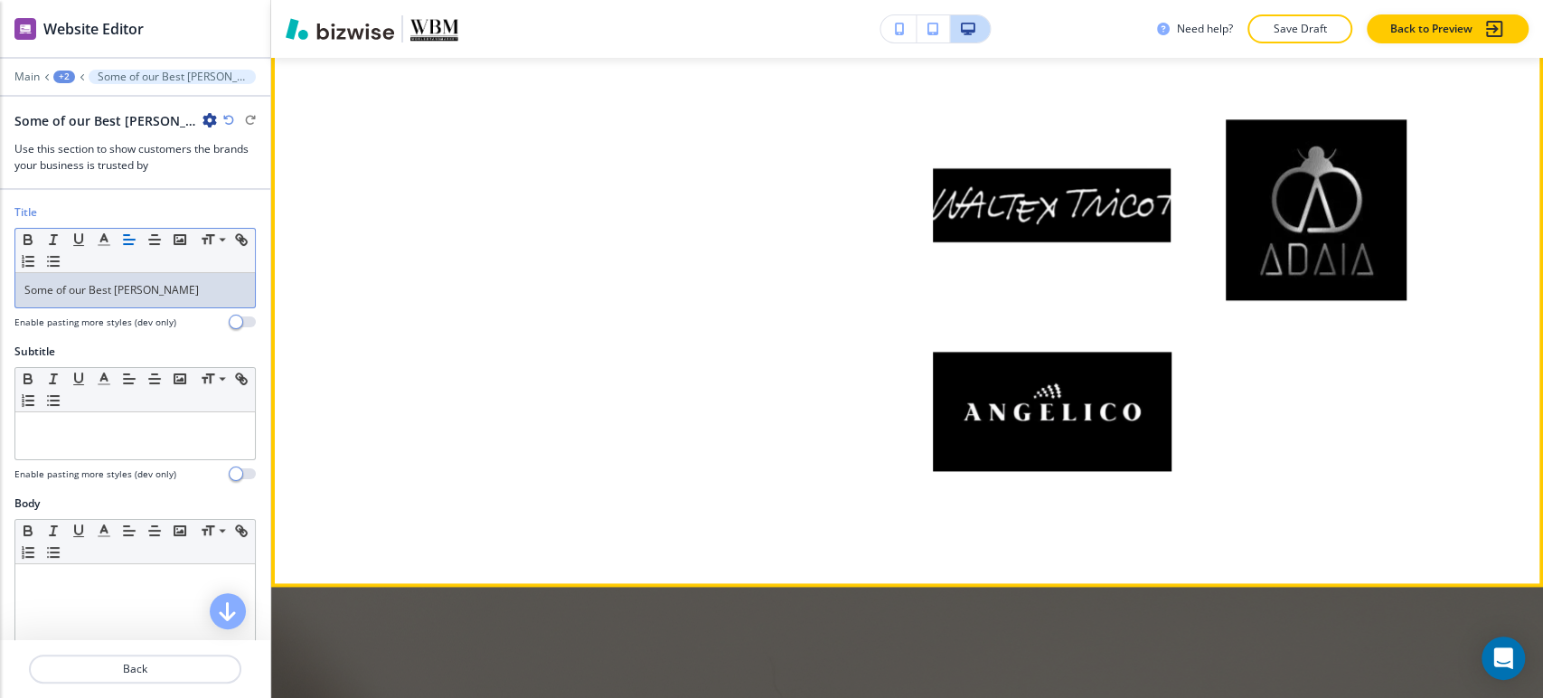
scroll to position [6503, 0]
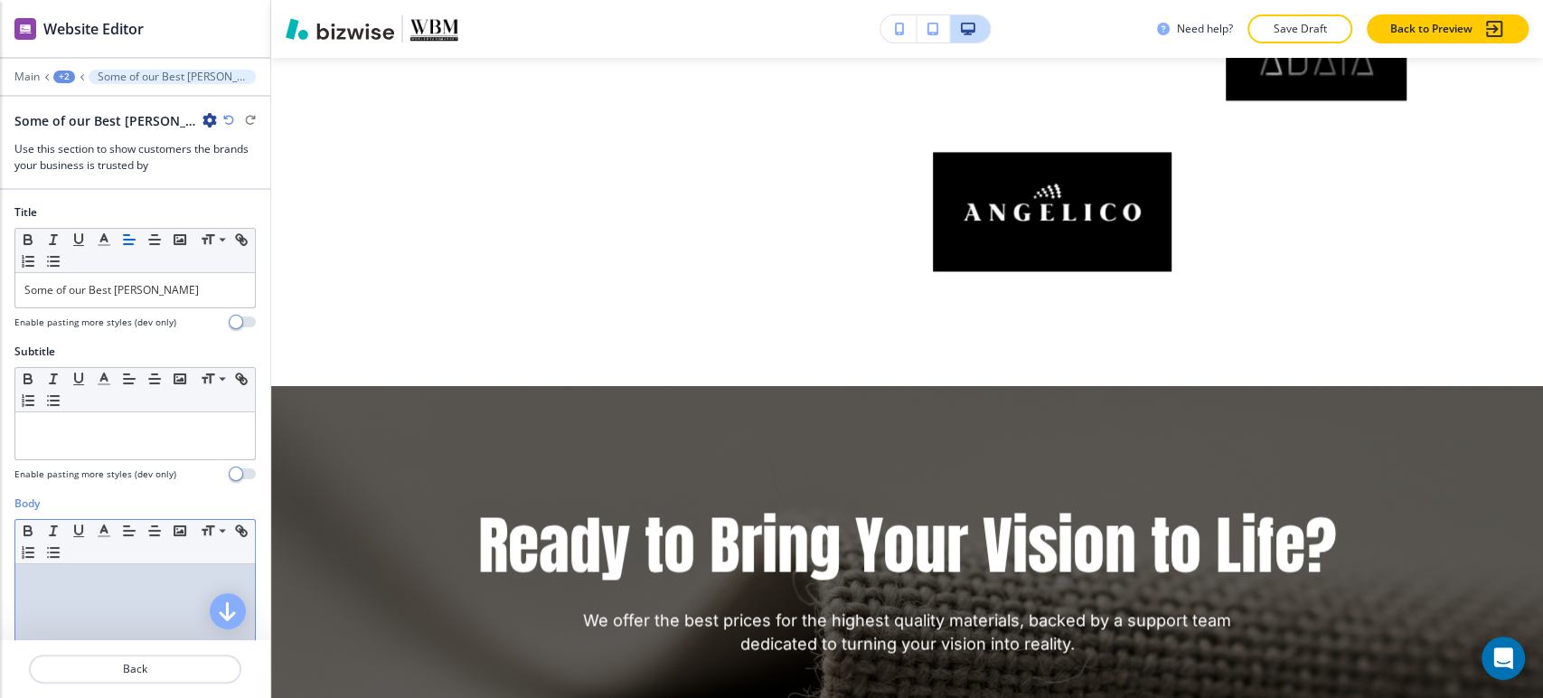
click at [135, 609] on div at bounding box center [135, 681] width 240 height 235
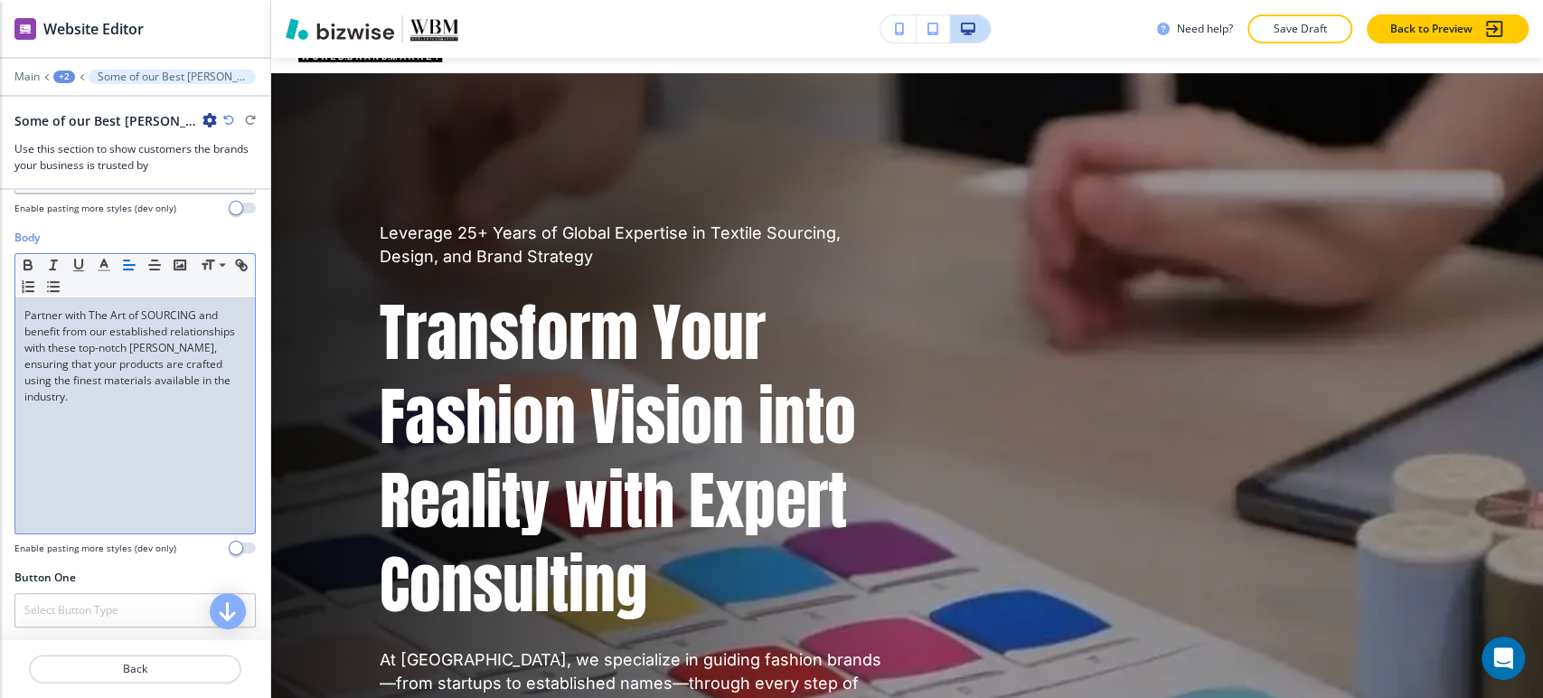
scroll to position [0, 0]
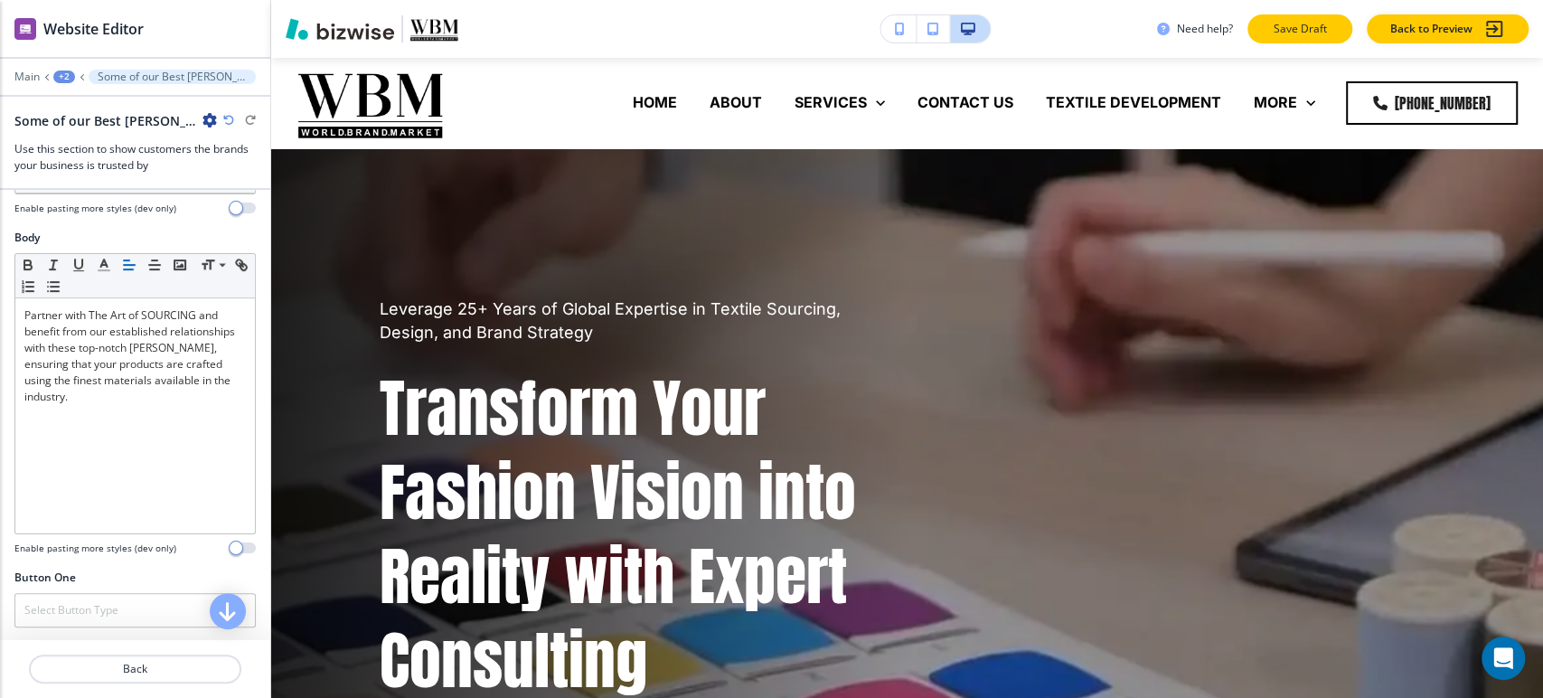
click at [1293, 33] on p "Save Draft" at bounding box center [1300, 29] width 58 height 16
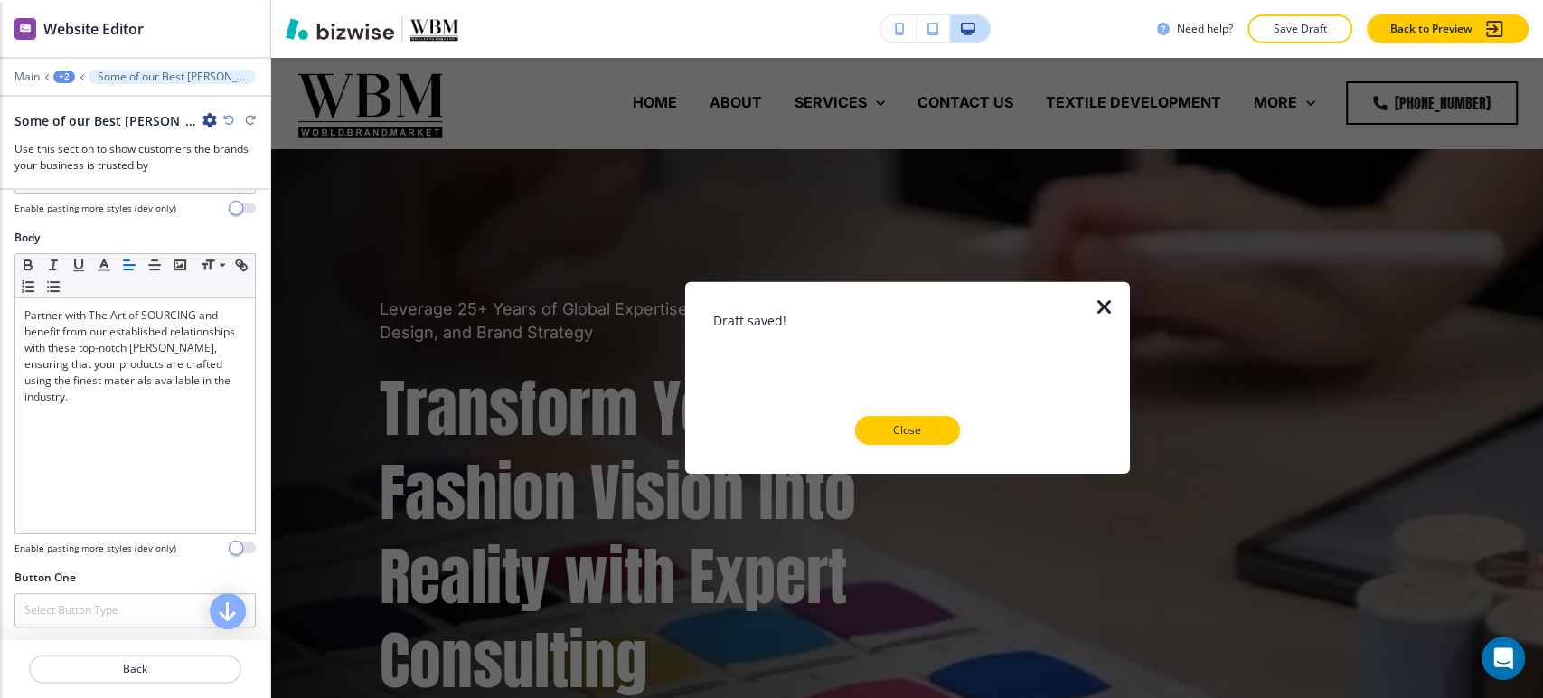
click at [896, 432] on p "Close" at bounding box center [907, 430] width 58 height 16
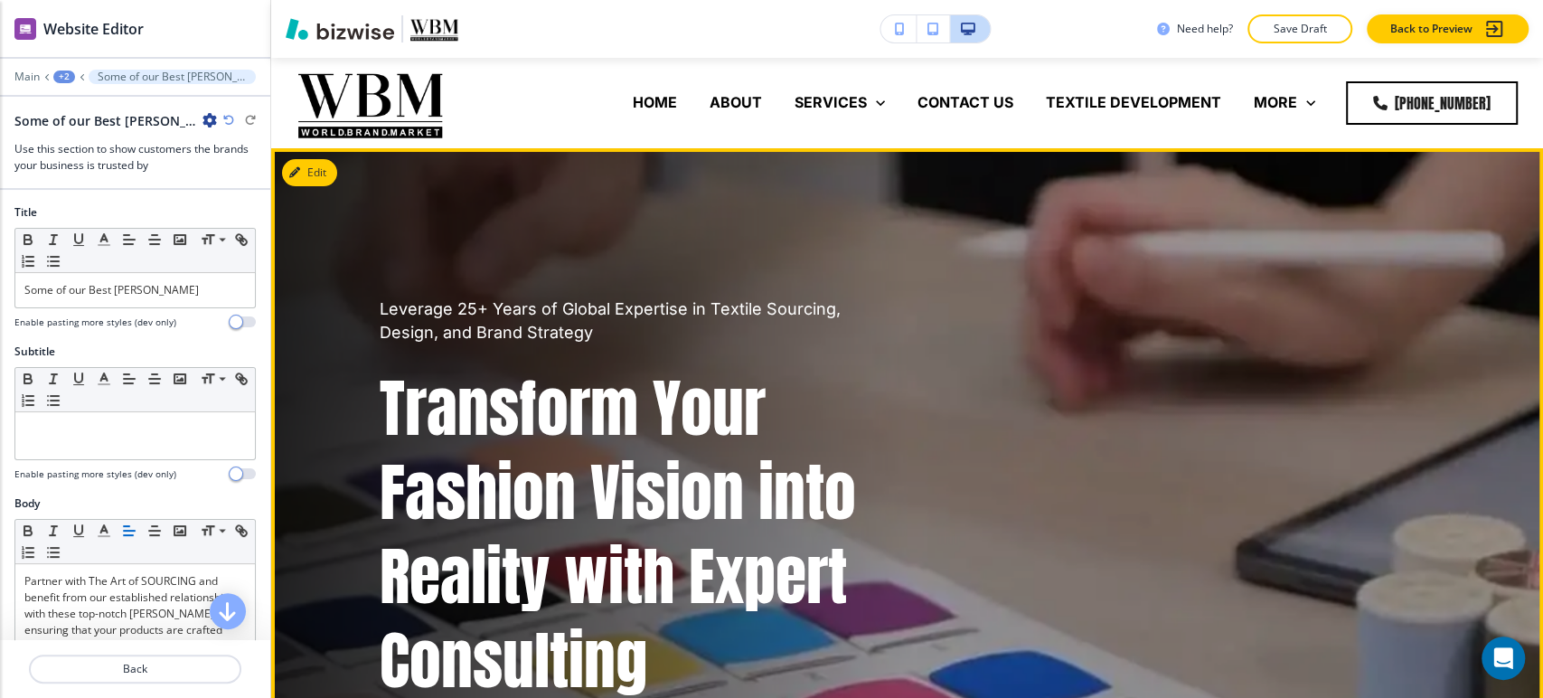
click at [309, 150] on div "Leverage 25+ Years of Global Expertise in Textile Sourcing, Design, and Brand S…" at bounding box center [907, 697] width 1272 height 1098
click at [299, 179] on button "Edit This Section" at bounding box center [343, 172] width 122 height 27
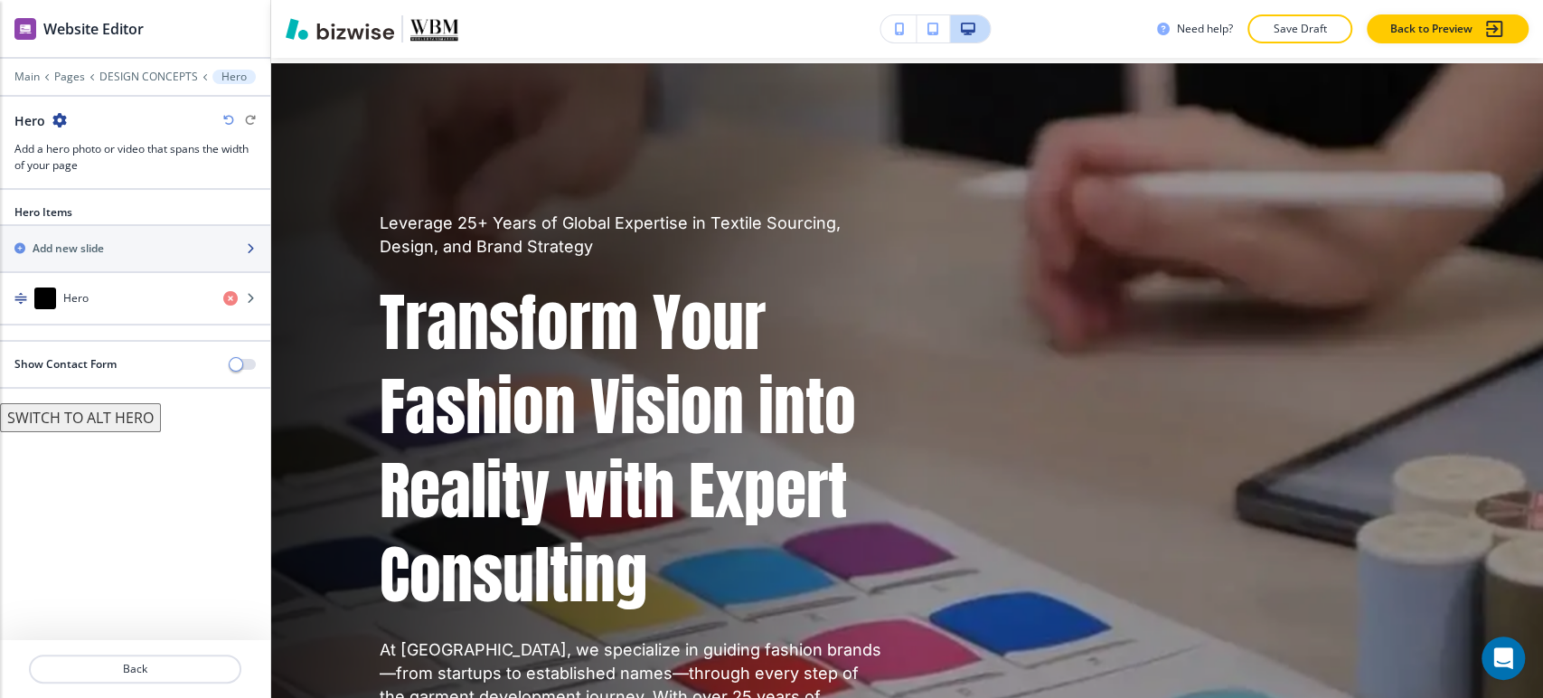
scroll to position [90, 0]
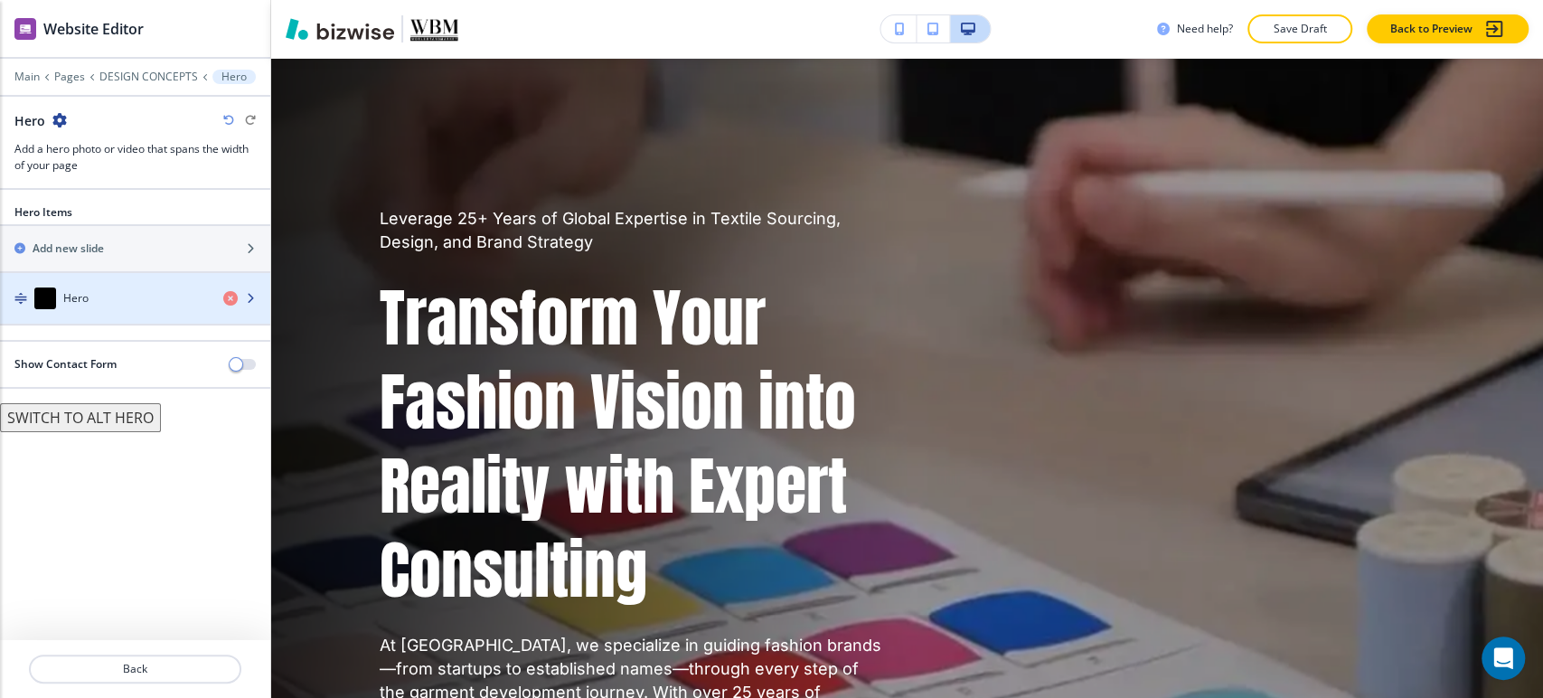
click at [101, 302] on div "Hero" at bounding box center [104, 298] width 209 height 22
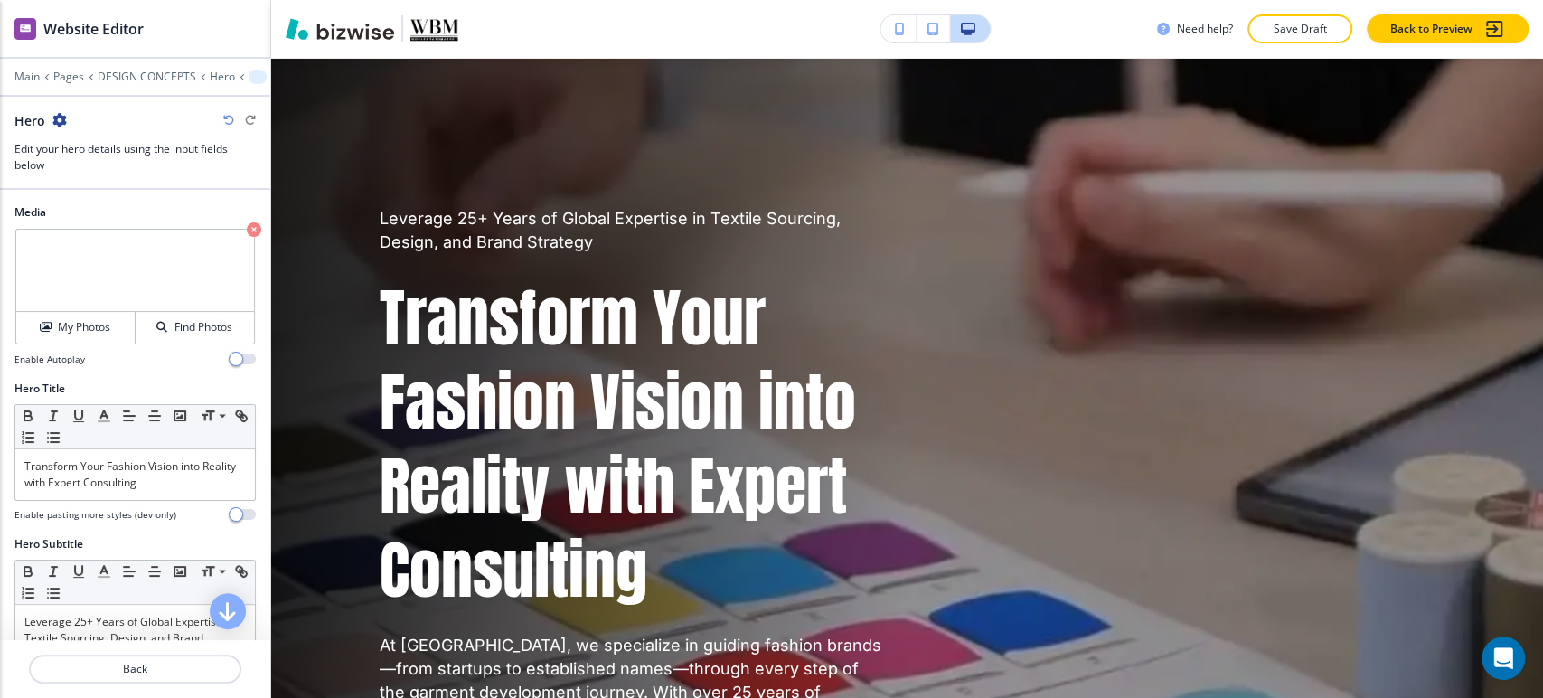
click at [247, 225] on icon "button" at bounding box center [254, 229] width 14 height 14
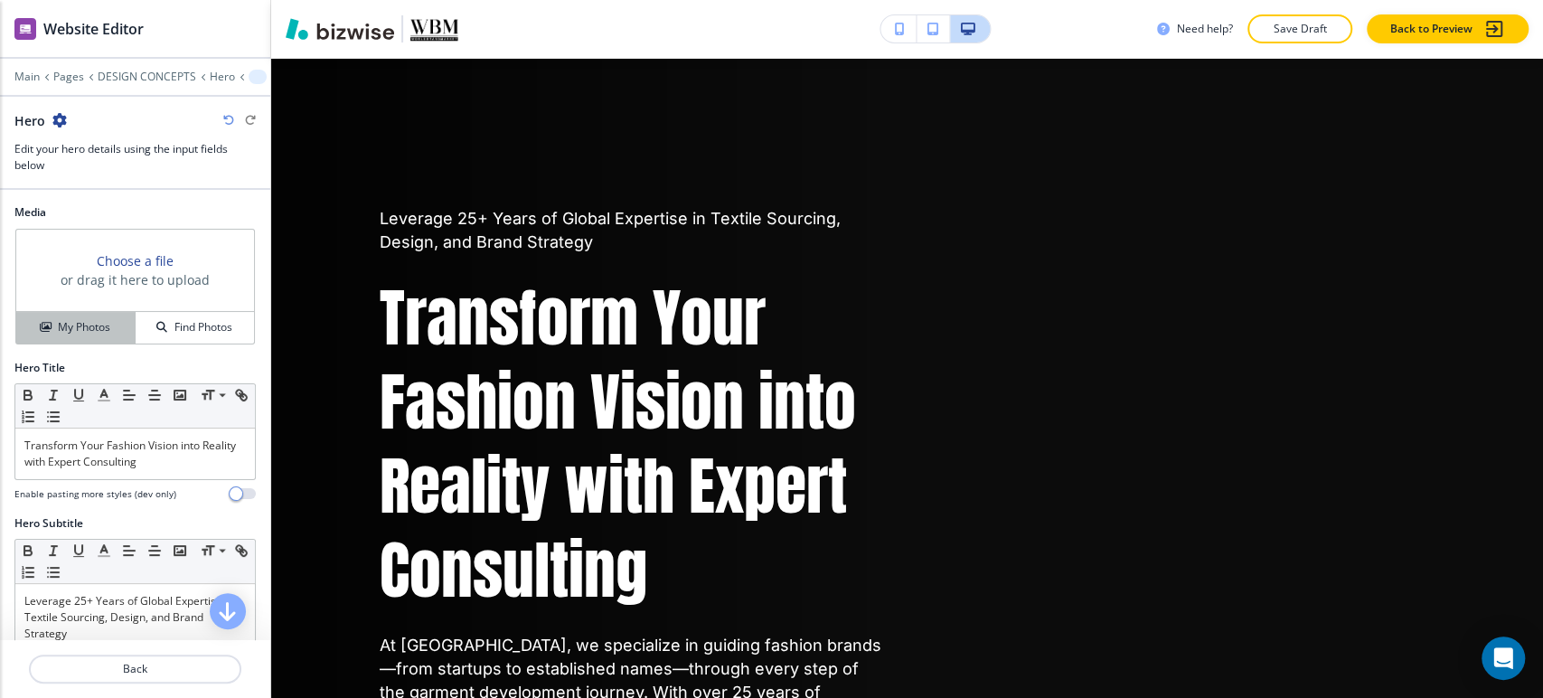
click at [108, 327] on div "My Photos" at bounding box center [75, 327] width 118 height 16
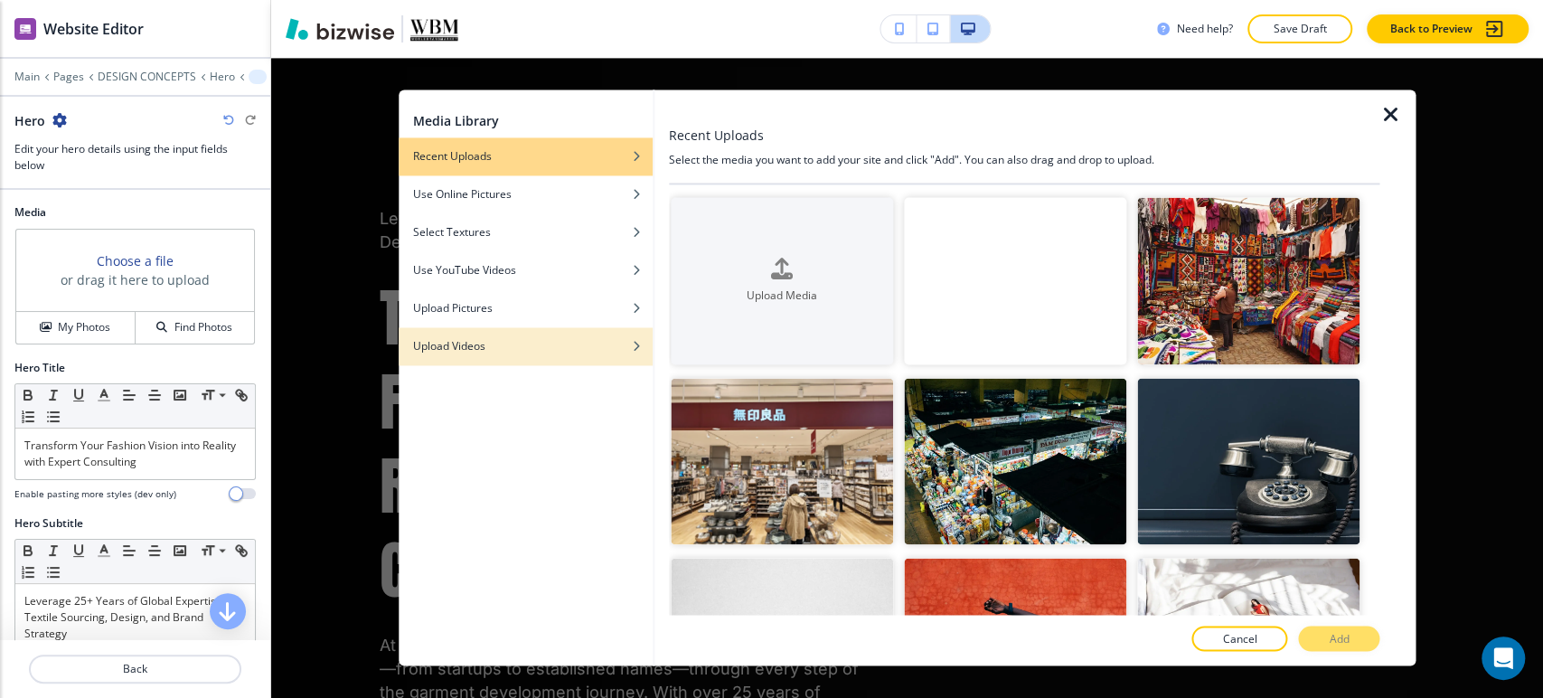
click at [464, 339] on h4 "Upload Videos" at bounding box center [449, 346] width 72 height 16
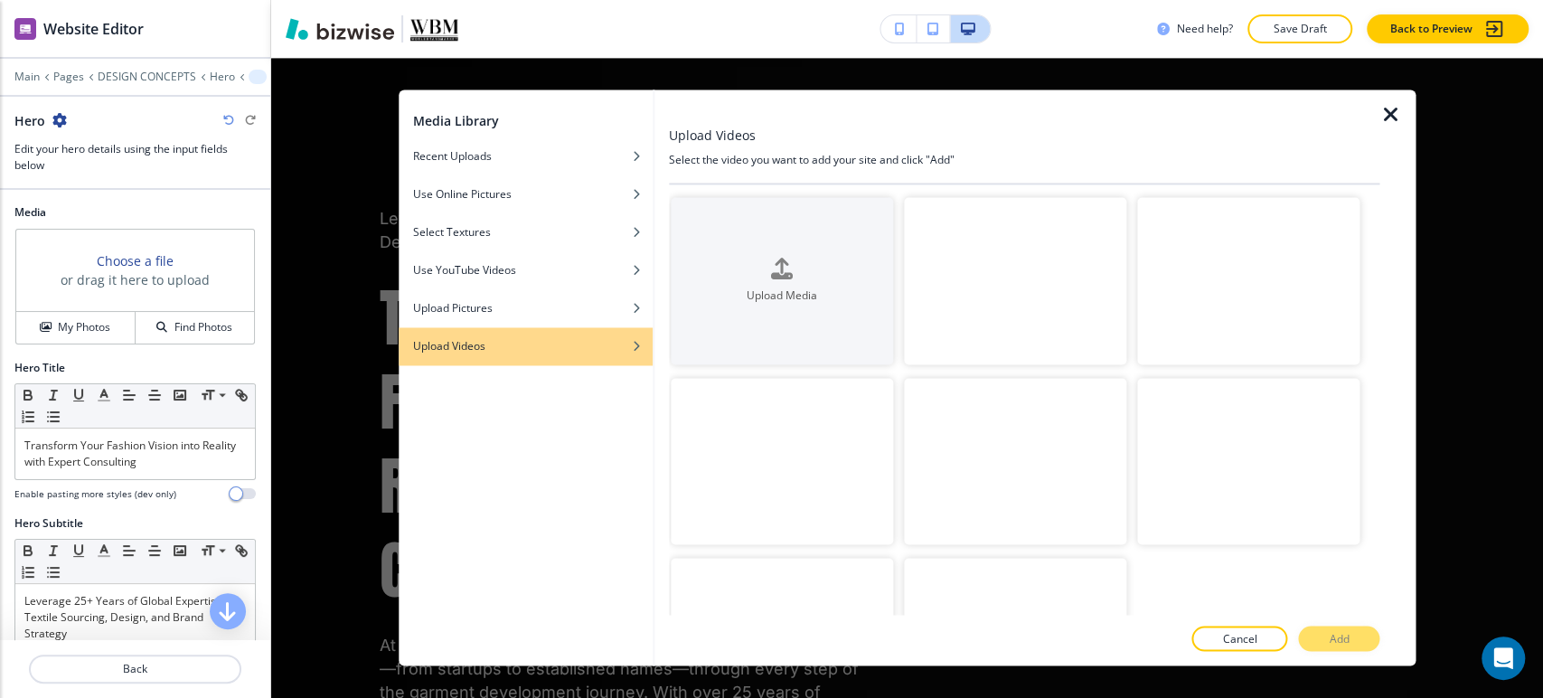
click at [1031, 323] on video "button" at bounding box center [1015, 280] width 222 height 167
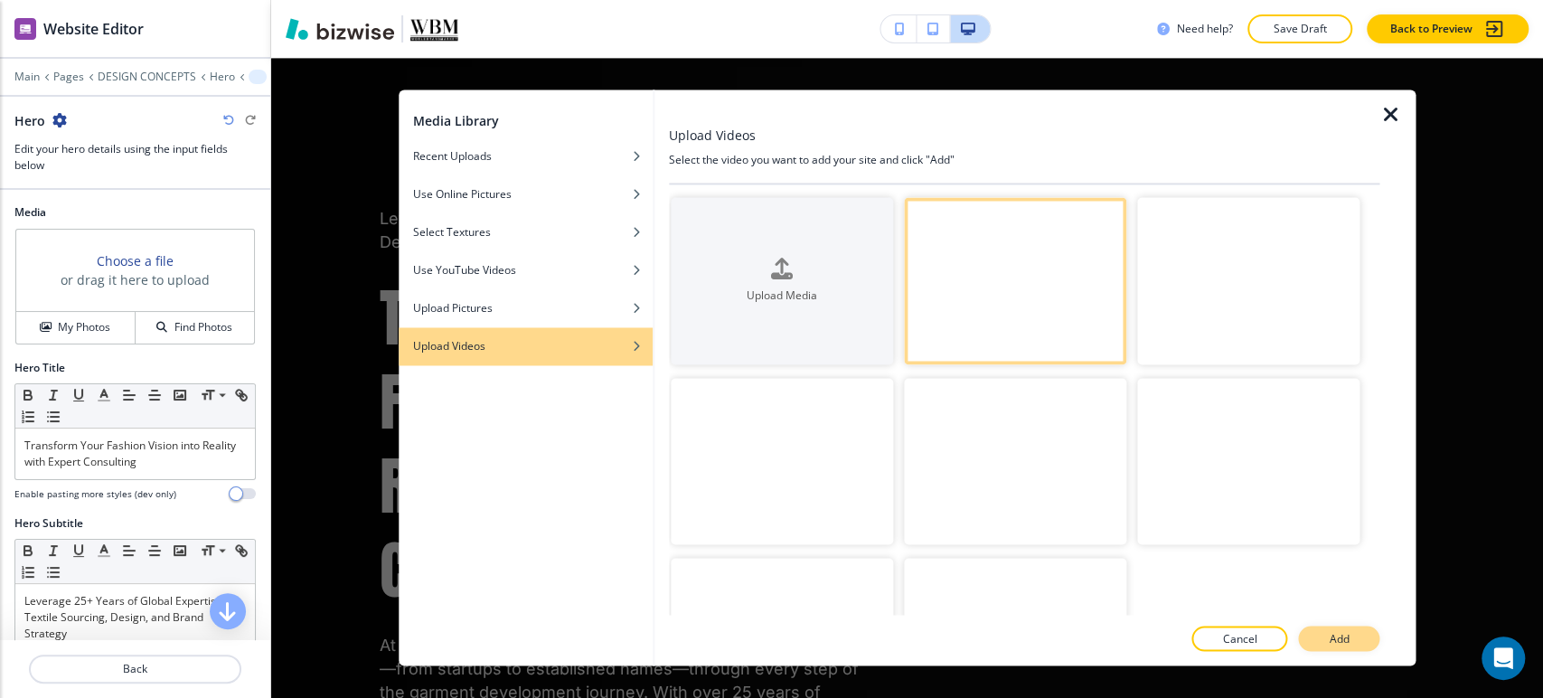
click at [1337, 636] on p "Add" at bounding box center [1339, 639] width 20 height 16
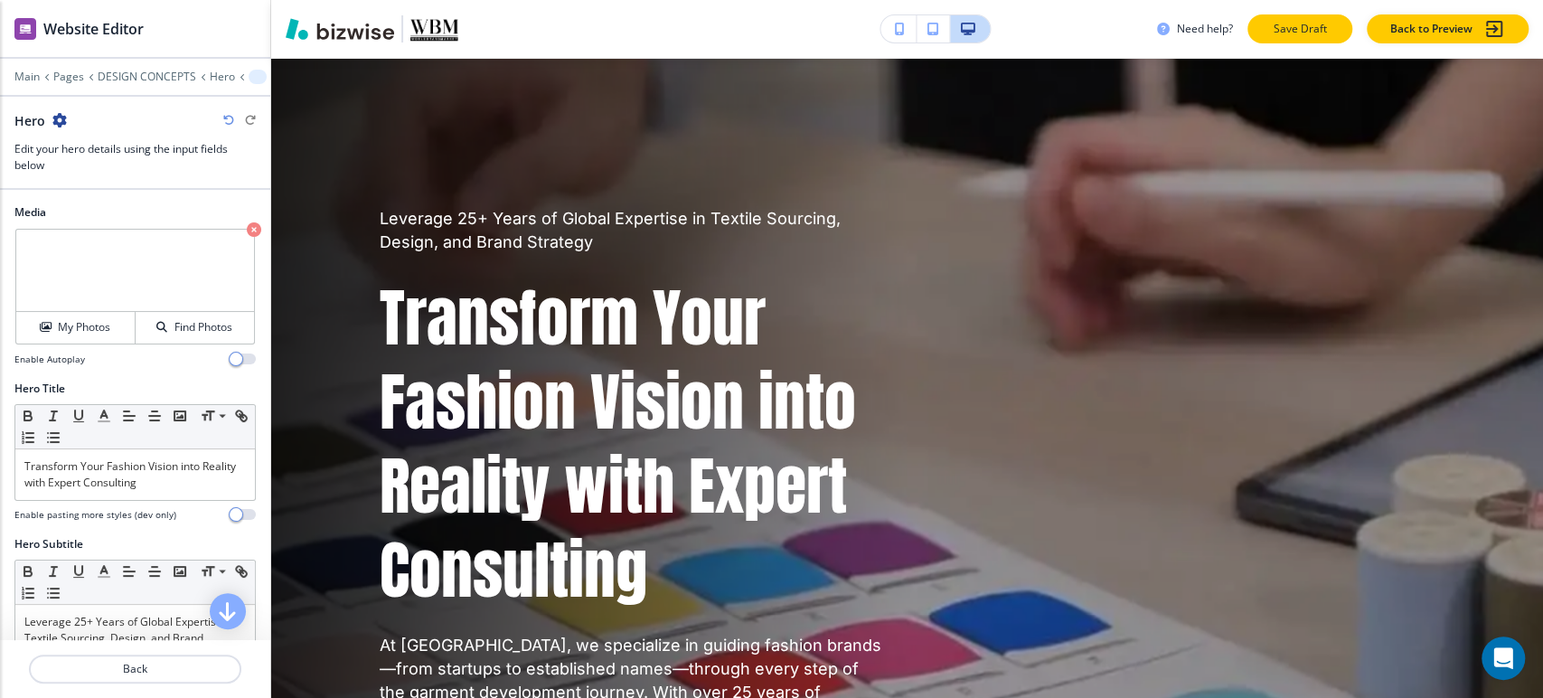
click at [1297, 33] on p "Save Draft" at bounding box center [1300, 29] width 58 height 16
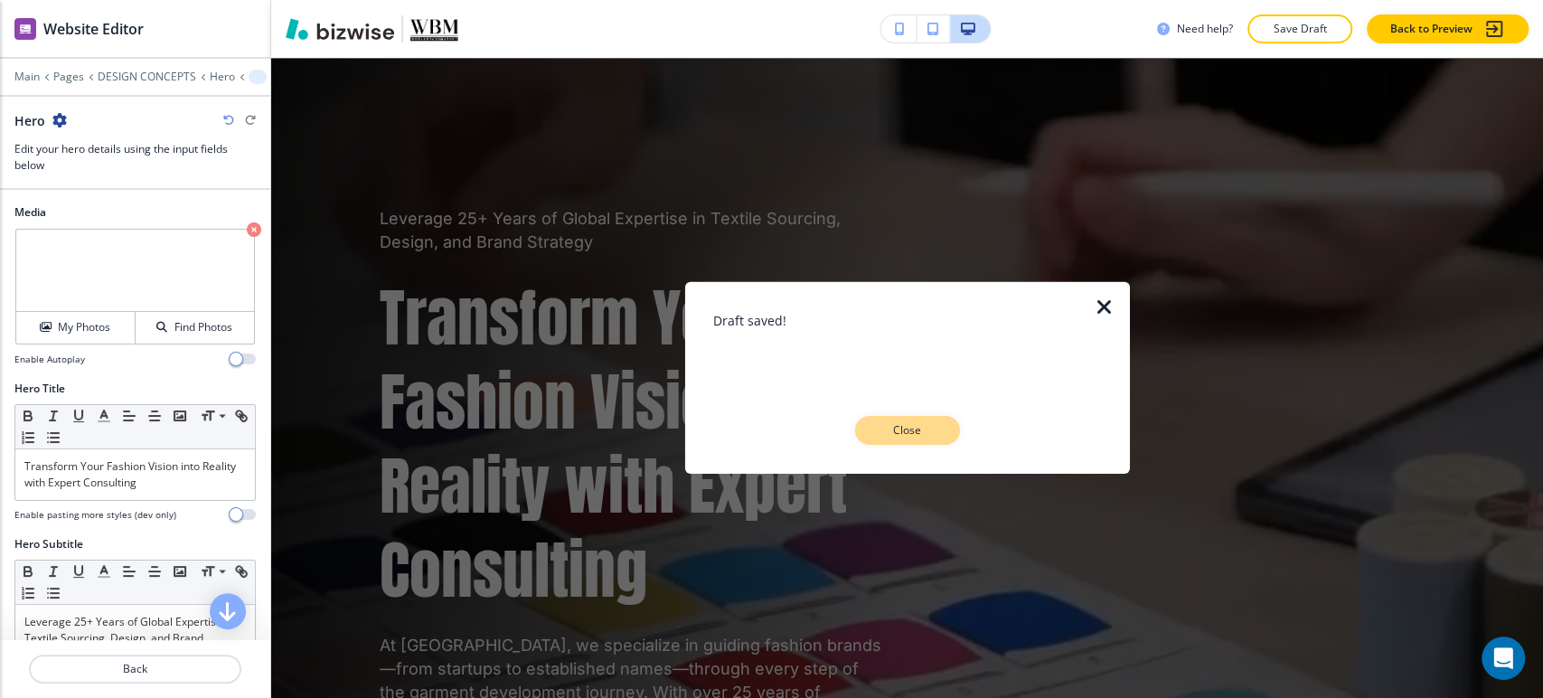
click at [910, 439] on button "Close" at bounding box center [907, 430] width 105 height 29
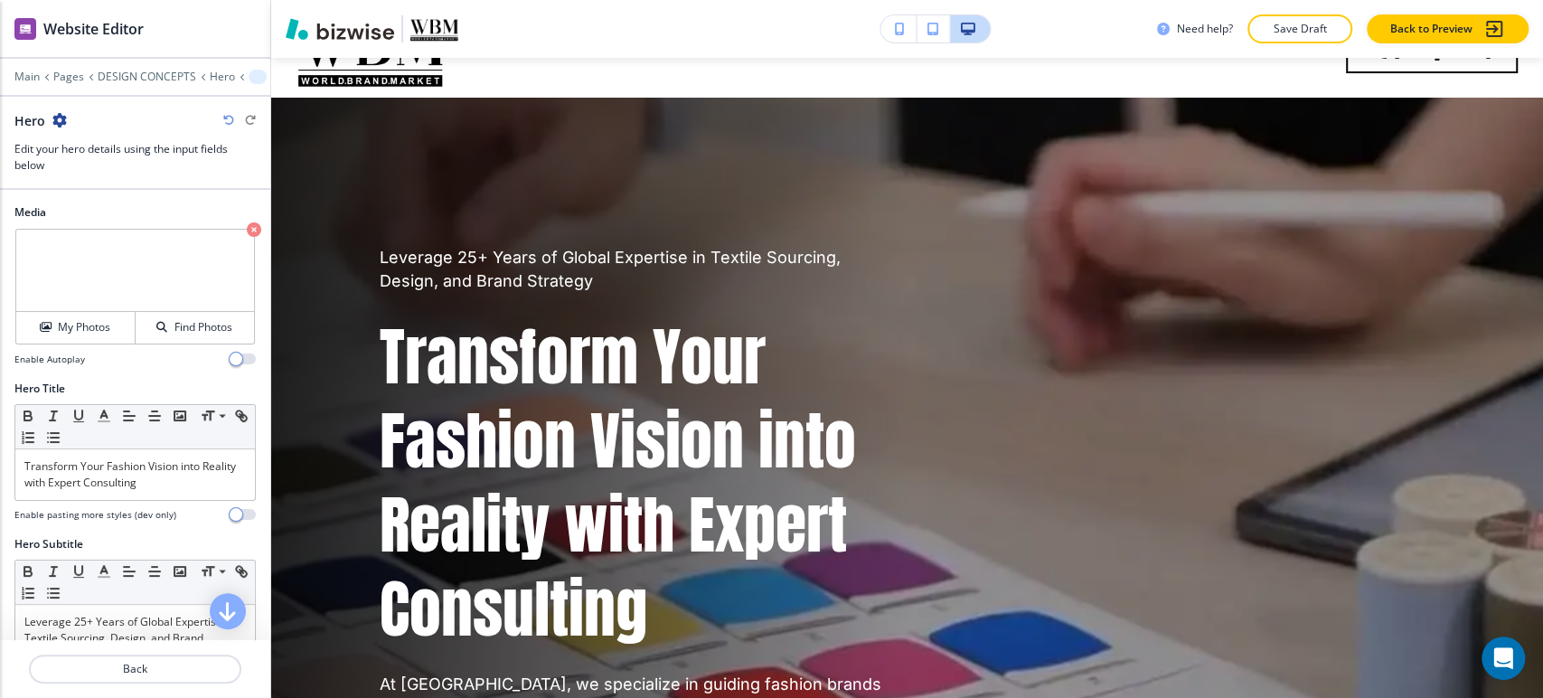
scroll to position [0, 0]
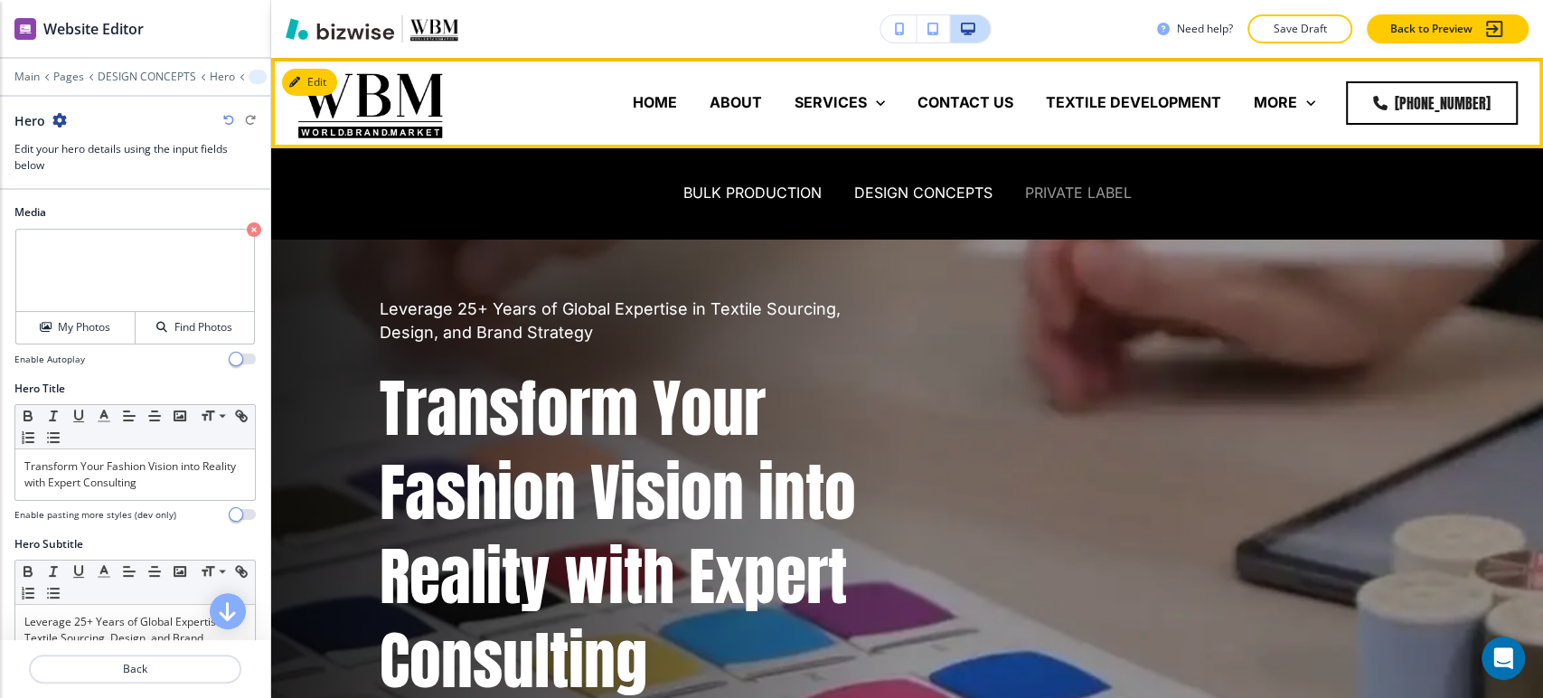
click at [1106, 193] on p "PRIVATE LABEL" at bounding box center [1078, 193] width 107 height 21
